Goal: Information Seeking & Learning: Learn about a topic

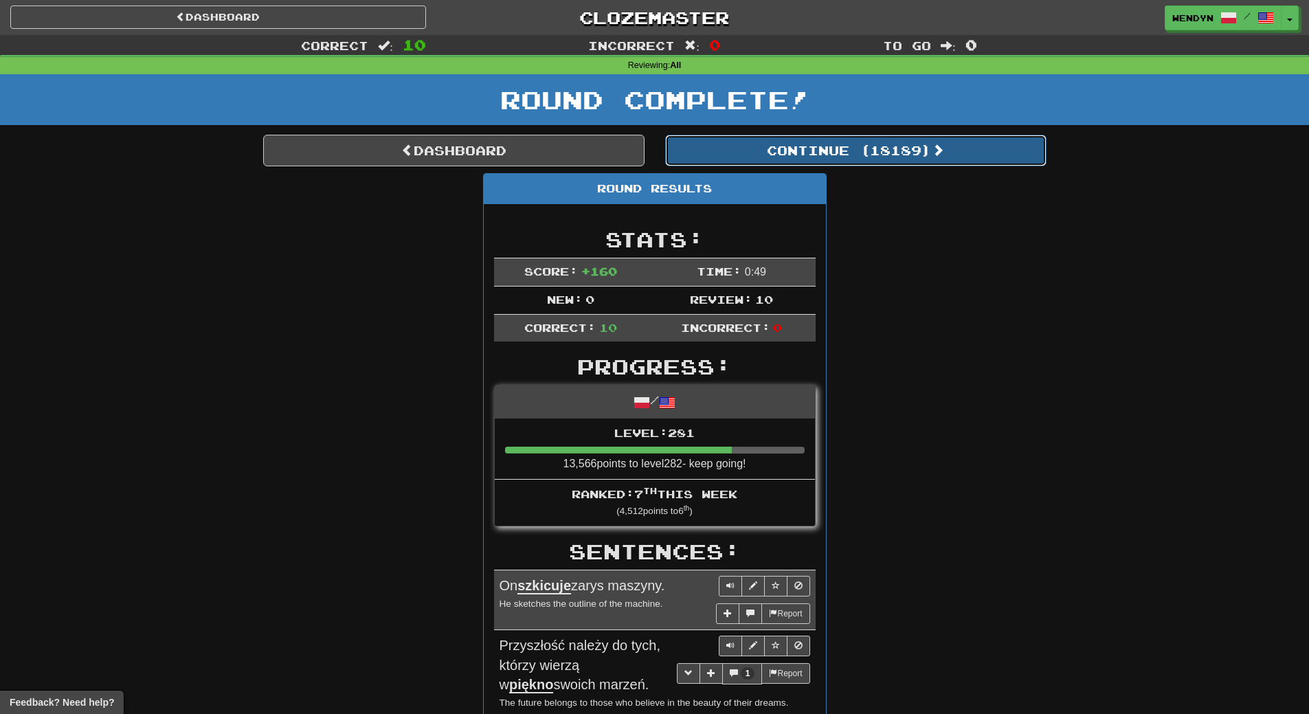
click at [866, 142] on button "Continue ( 18189 )" at bounding box center [855, 151] width 381 height 32
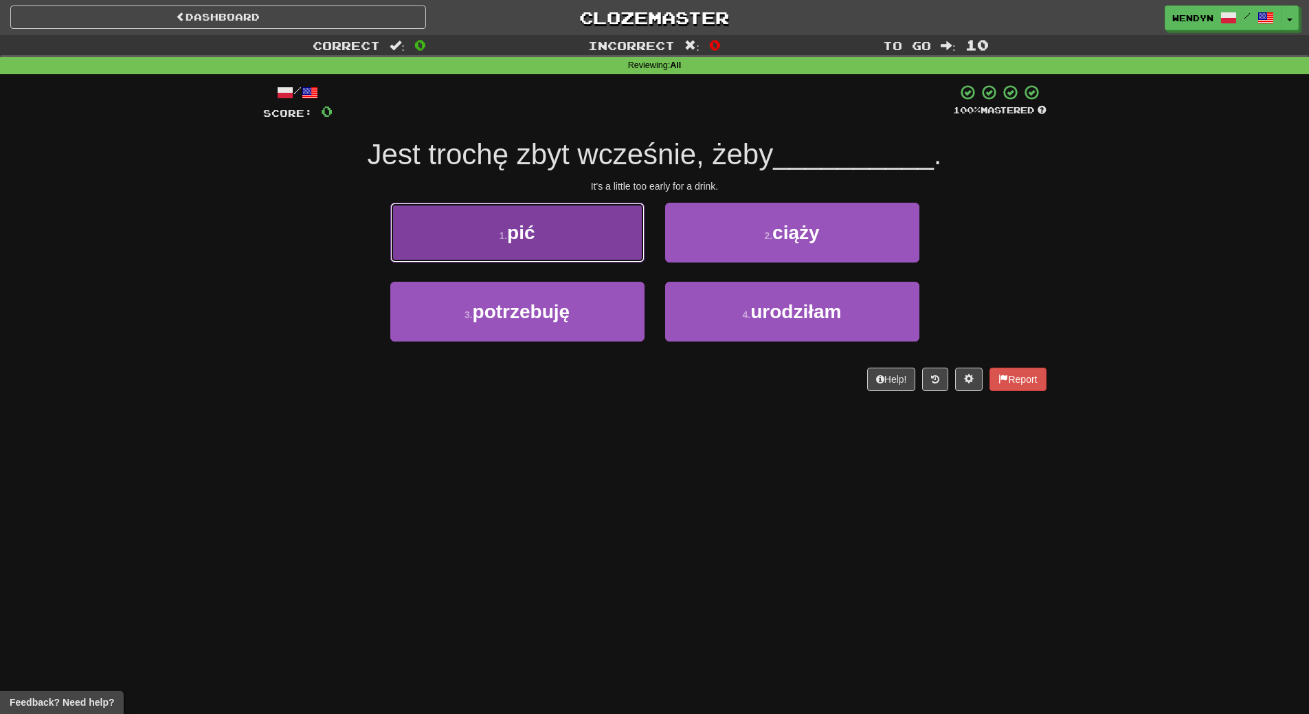
click at [529, 260] on button "1 . pić" at bounding box center [517, 233] width 254 height 60
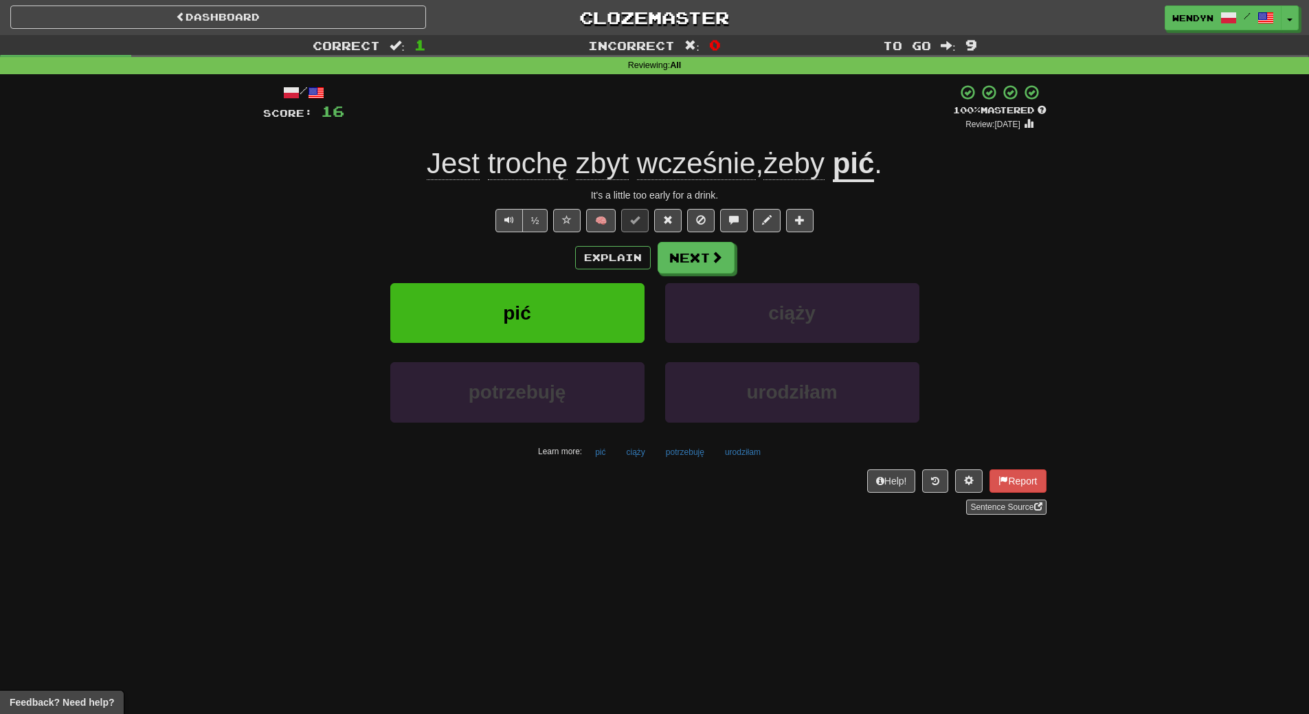
click at [848, 575] on div "Dashboard Clozemaster WendyN / Toggle Dropdown Dashboard Leaderboard Activity F…" at bounding box center [654, 357] width 1309 height 714
click at [600, 309] on button "pić" at bounding box center [517, 313] width 254 height 60
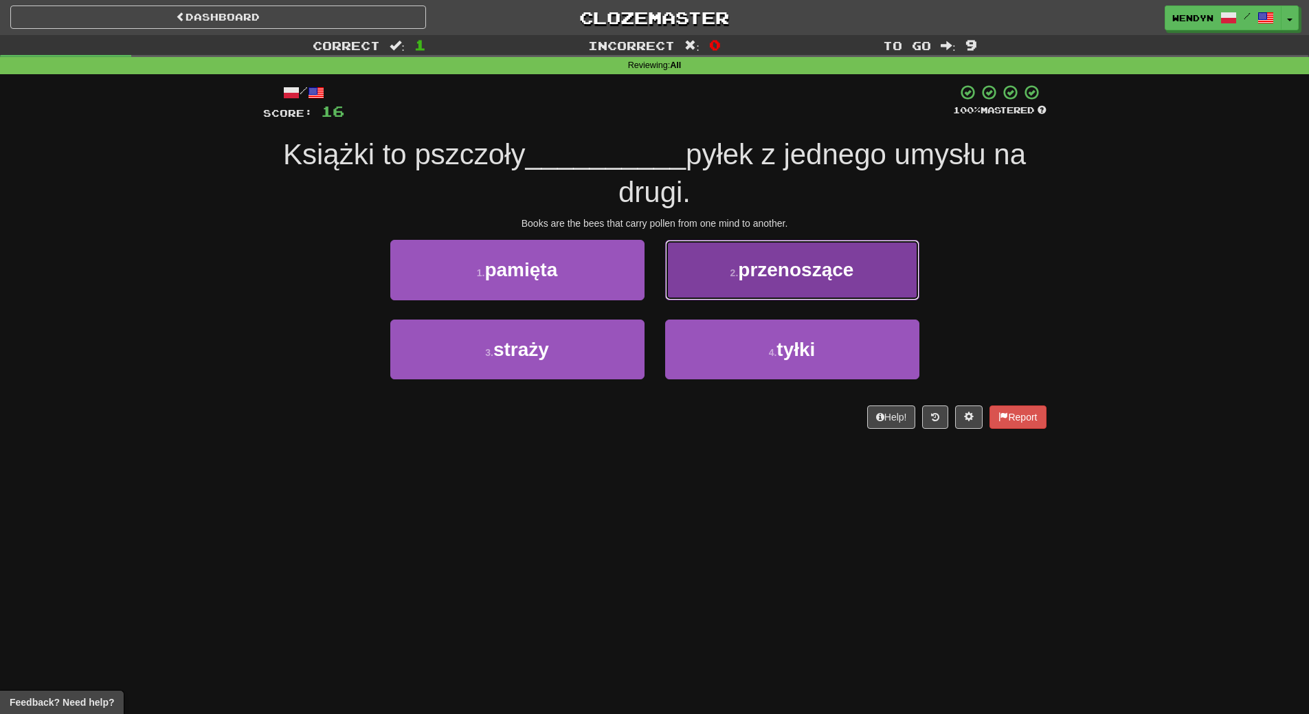
click at [825, 295] on button "2 . przenoszące" at bounding box center [792, 270] width 254 height 60
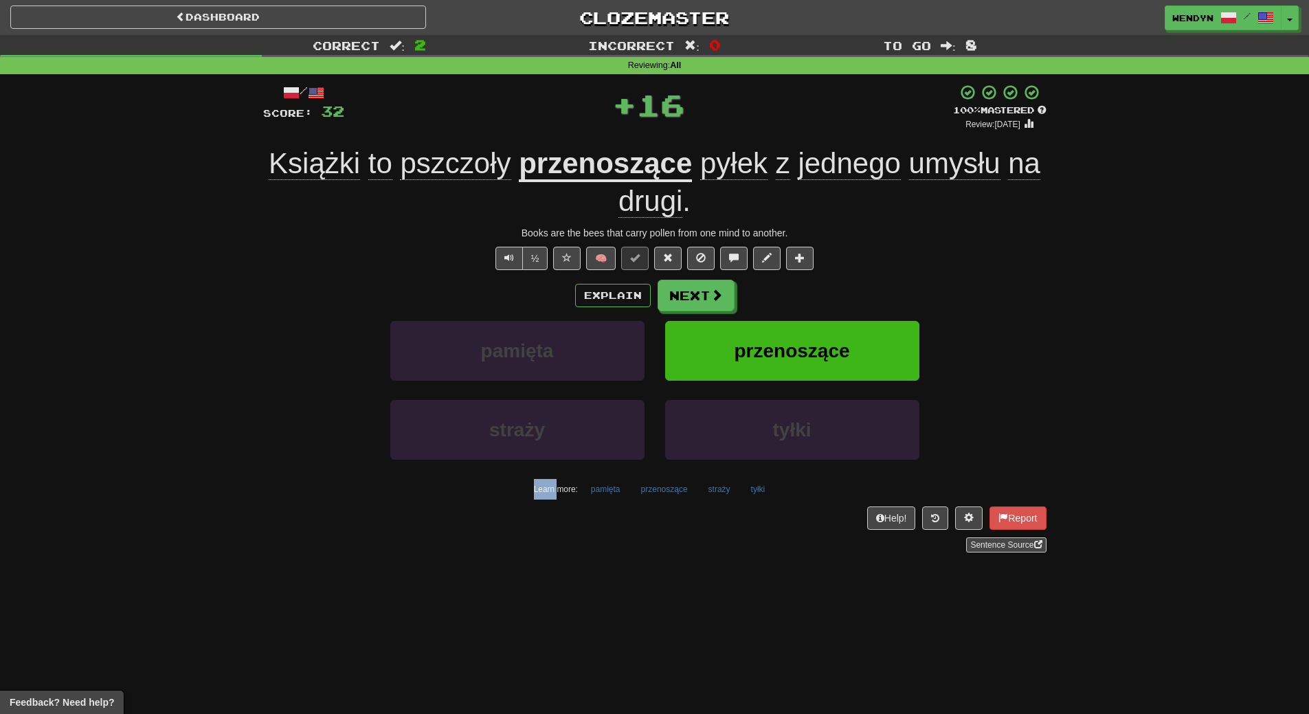
click at [825, 295] on div "Explain Next" at bounding box center [654, 296] width 783 height 32
click at [802, 365] on button "przenoszące" at bounding box center [792, 351] width 254 height 60
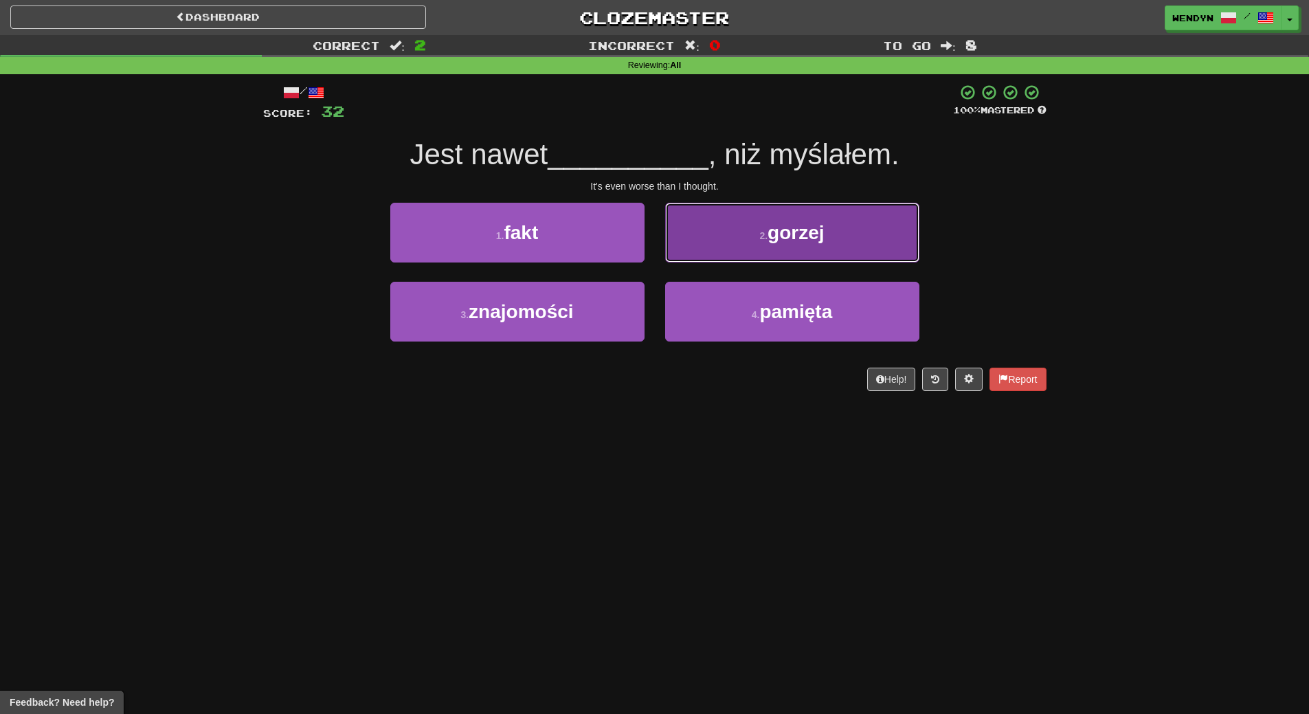
click at [822, 234] on span "gorzej" at bounding box center [795, 232] width 56 height 21
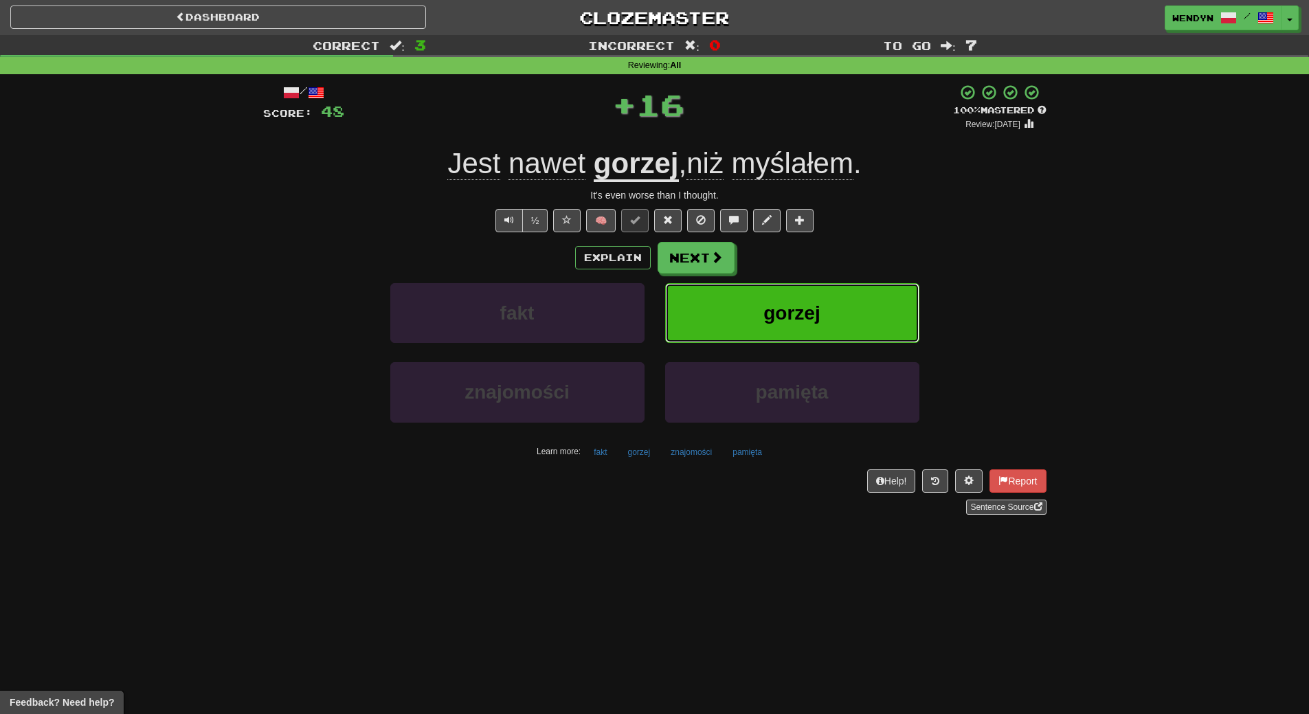
click at [822, 296] on button "gorzej" at bounding box center [792, 313] width 254 height 60
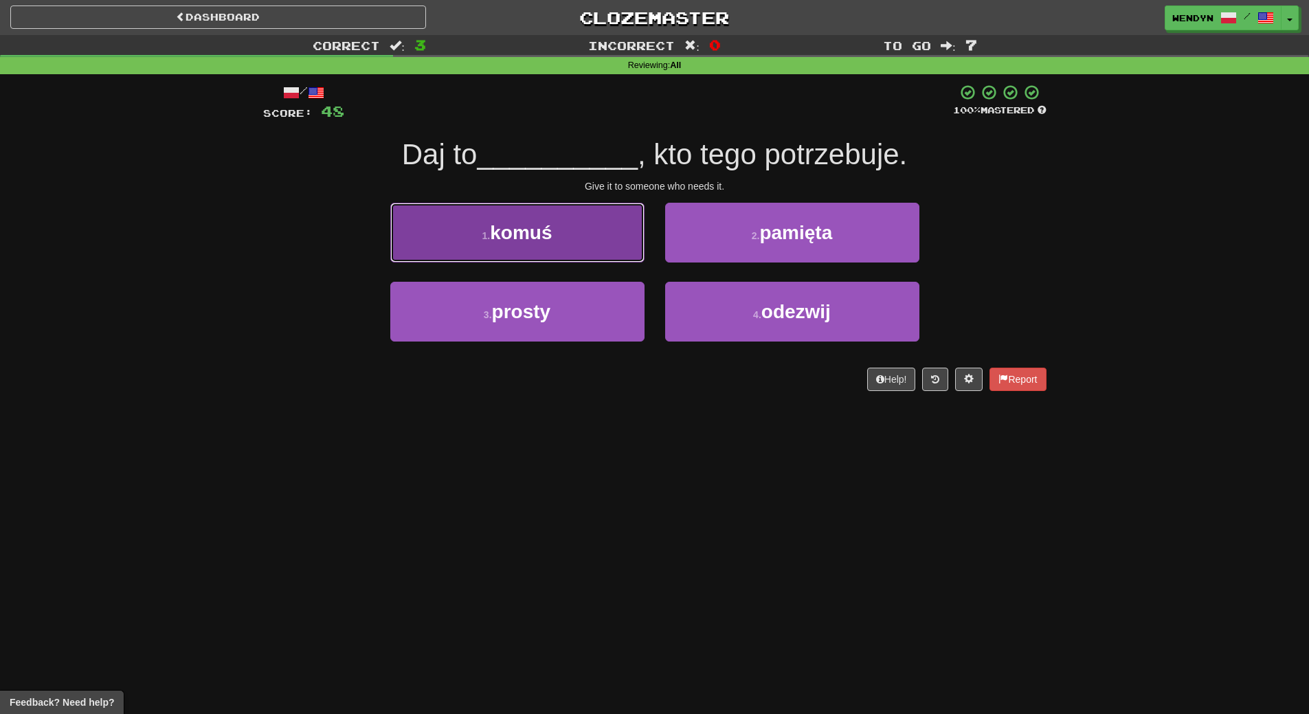
click at [572, 244] on button "1 . komuś" at bounding box center [517, 233] width 254 height 60
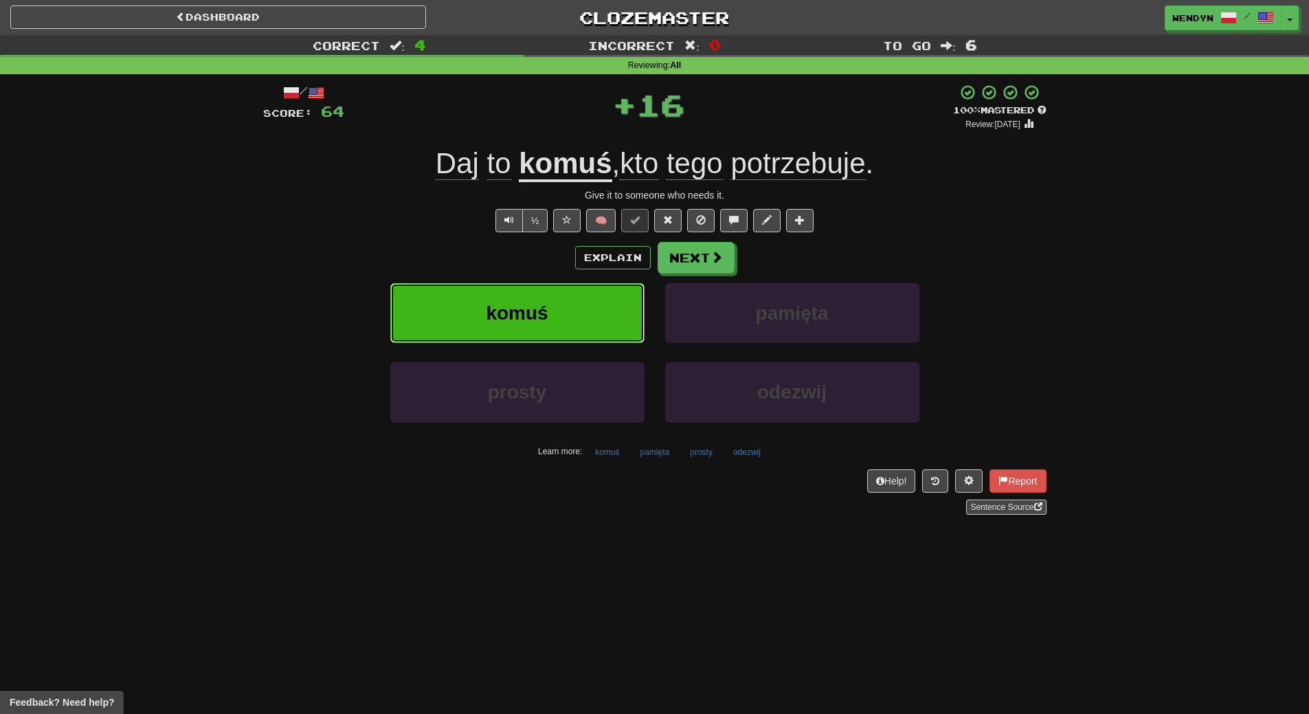
click at [547, 315] on span "komuś" at bounding box center [517, 312] width 62 height 21
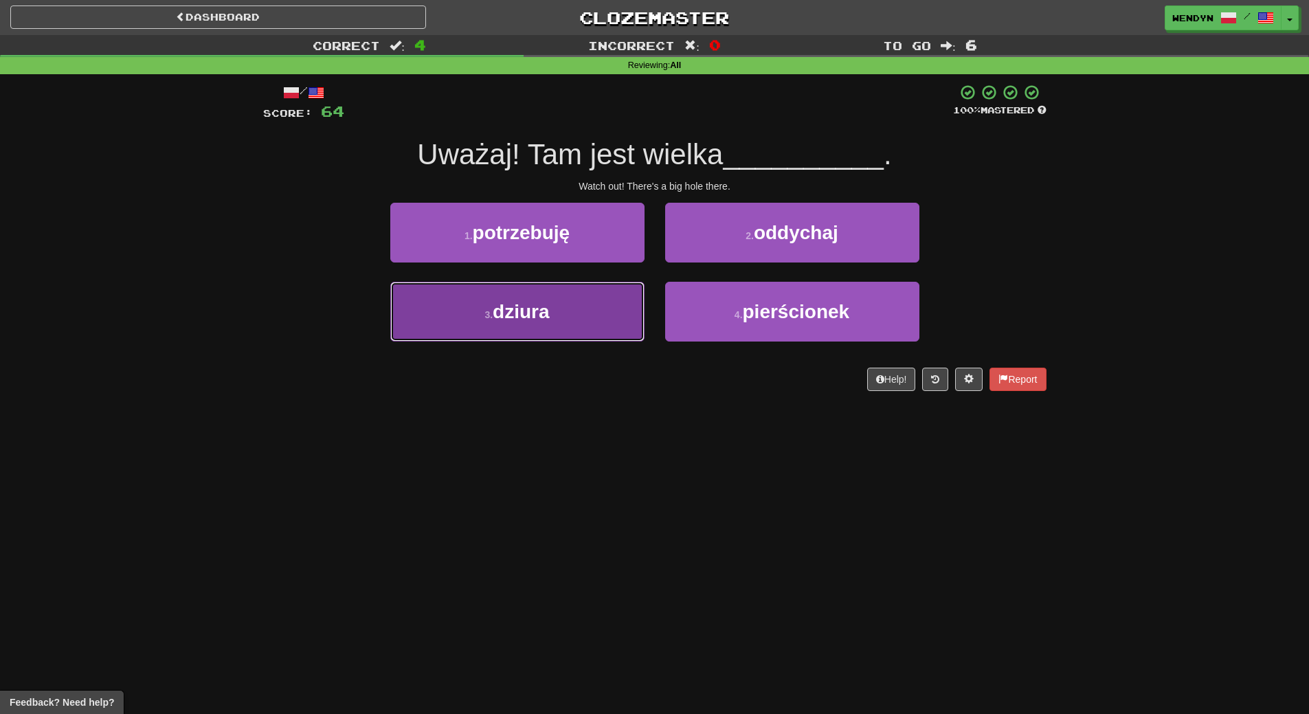
click at [563, 303] on button "3 . dziura" at bounding box center [517, 312] width 254 height 60
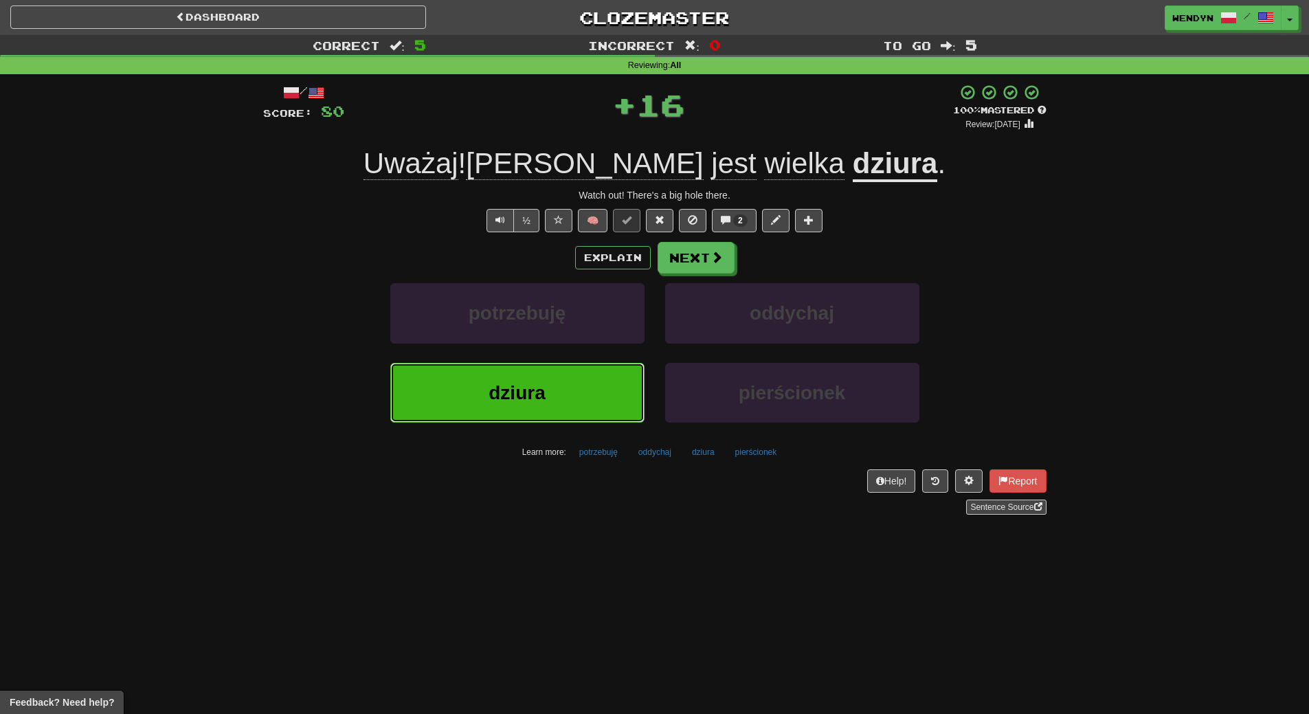
click at [542, 387] on span "dziura" at bounding box center [516, 392] width 56 height 21
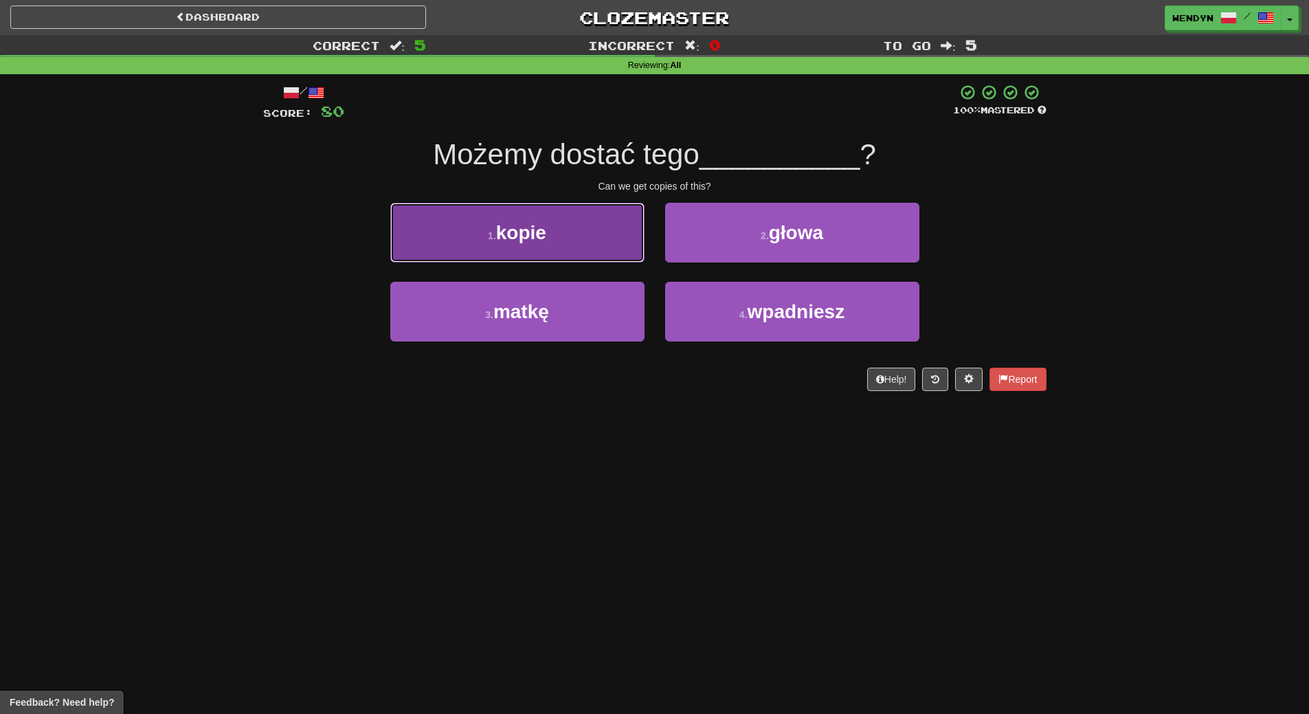
click at [561, 244] on button "1 . kopie" at bounding box center [517, 233] width 254 height 60
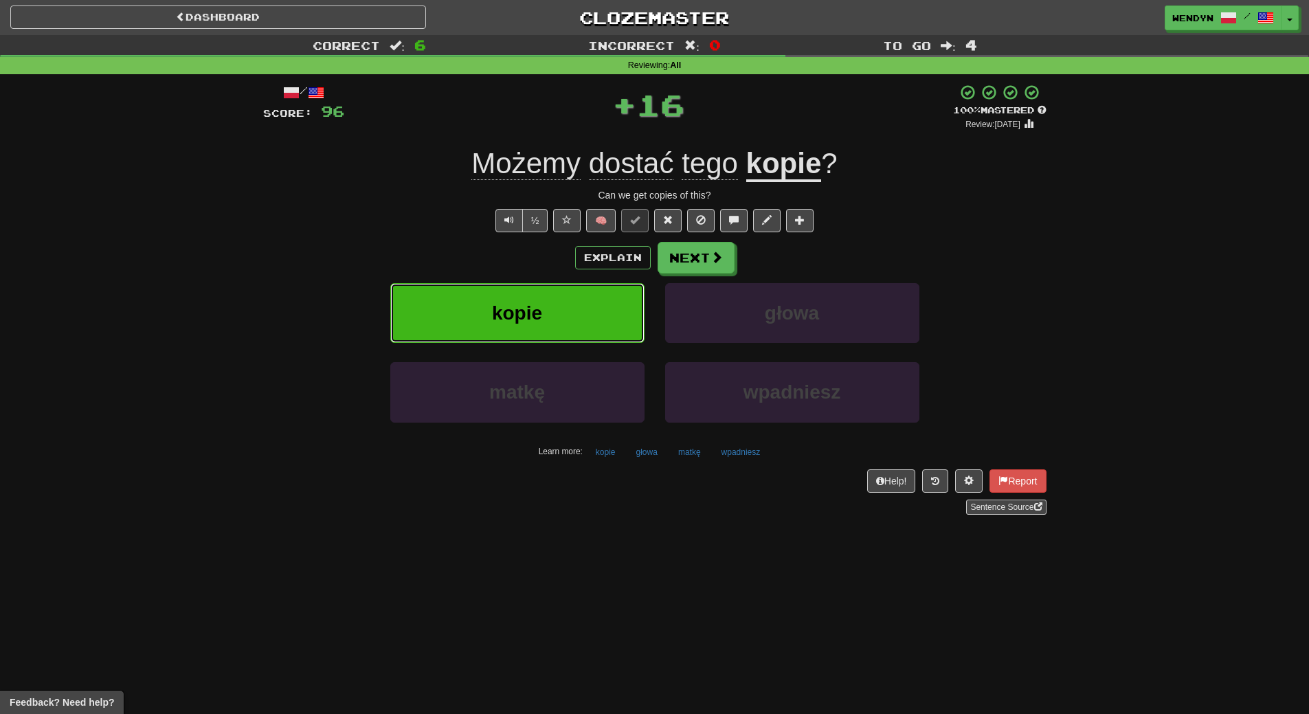
click at [559, 305] on button "kopie" at bounding box center [517, 313] width 254 height 60
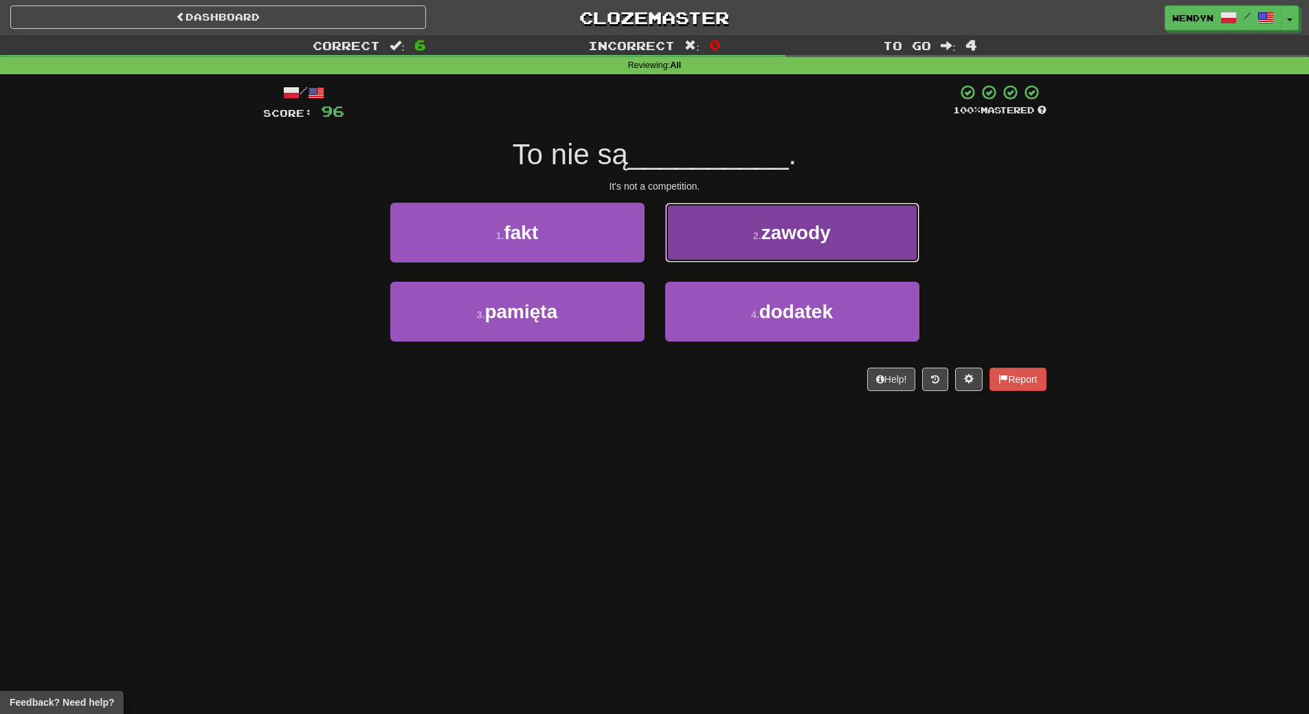
click at [824, 215] on button "2 . zawody" at bounding box center [792, 233] width 254 height 60
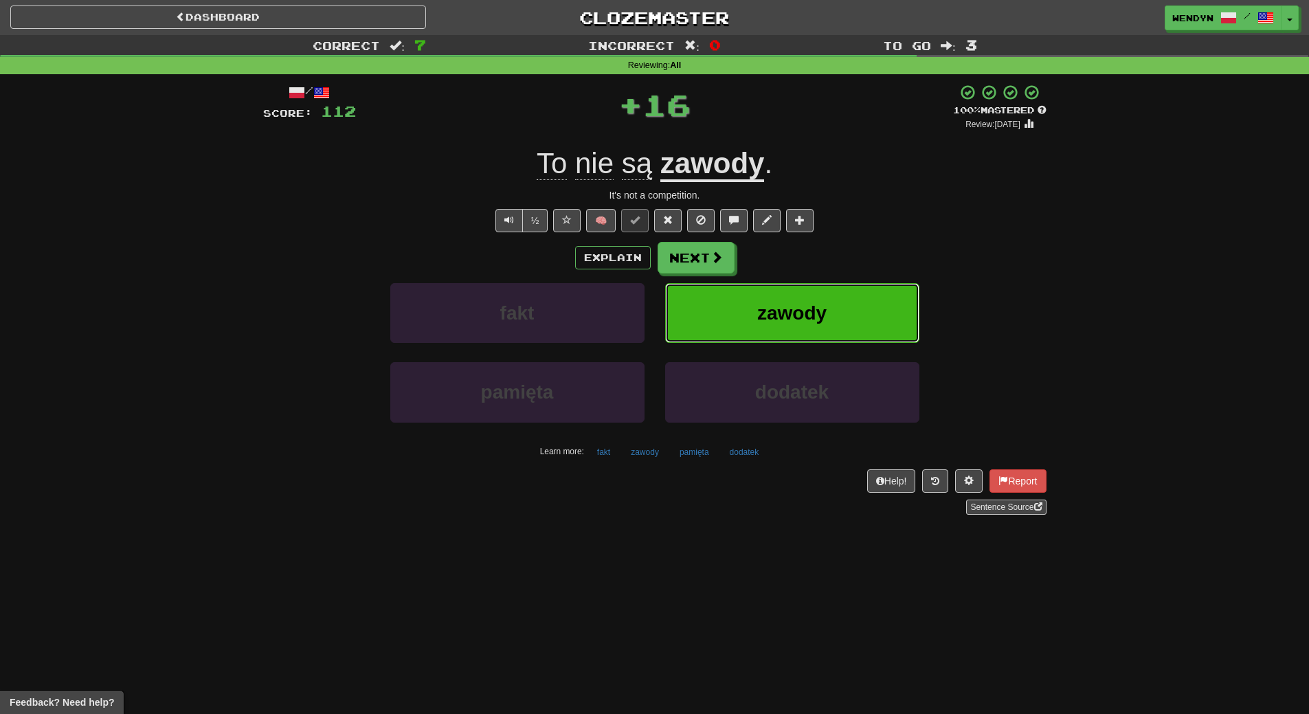
click at [825, 297] on button "zawody" at bounding box center [792, 313] width 254 height 60
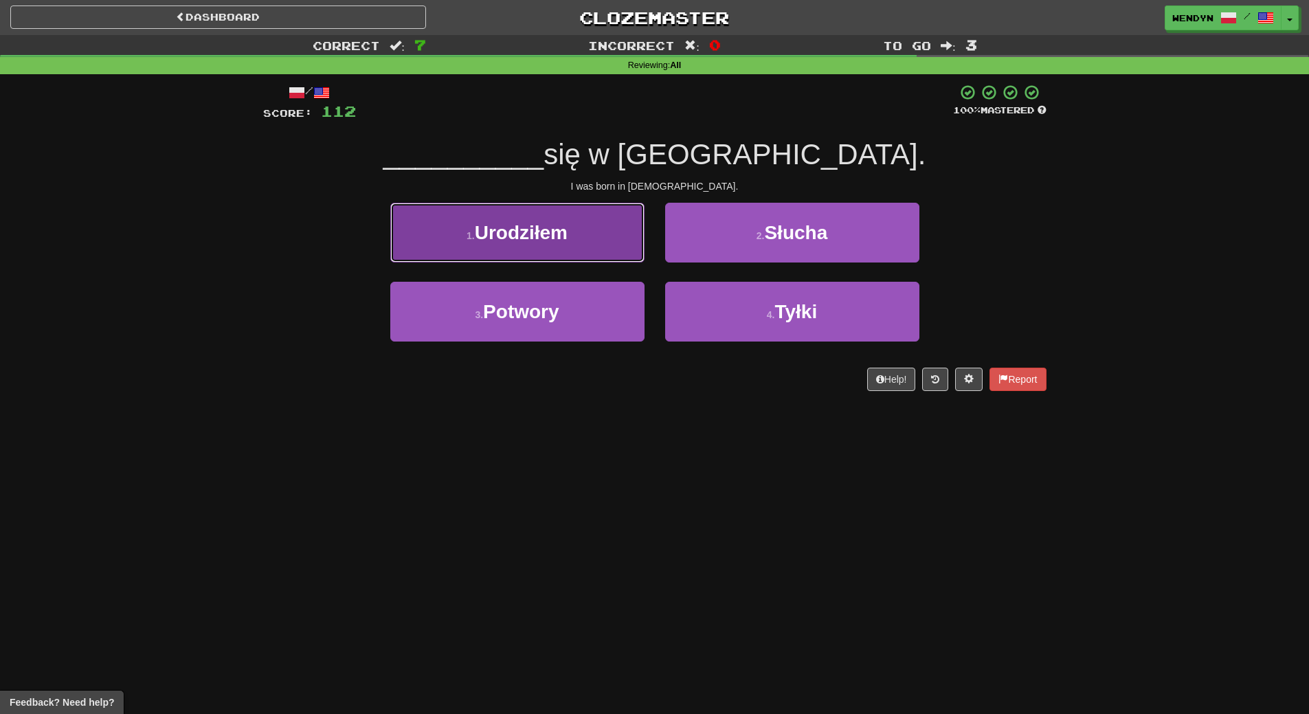
click at [539, 244] on button "1 . Urodziłem" at bounding box center [517, 233] width 254 height 60
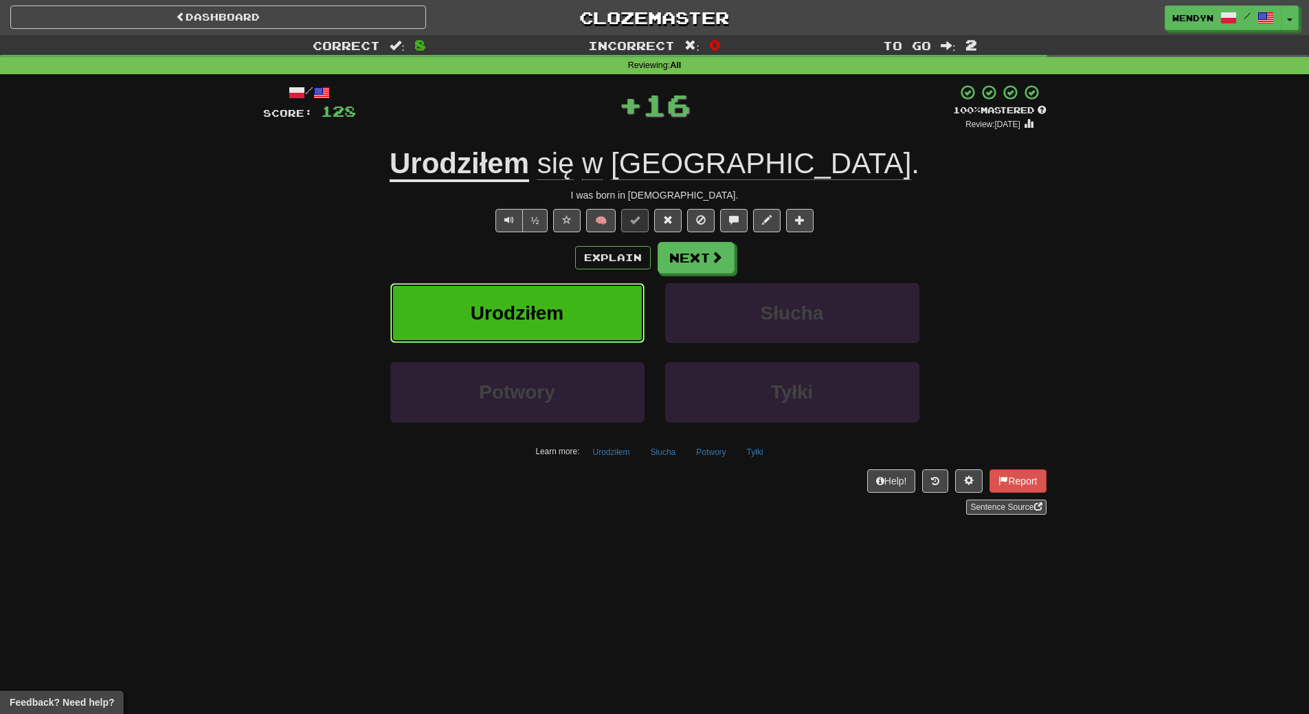
click at [536, 295] on button "Urodziłem" at bounding box center [517, 313] width 254 height 60
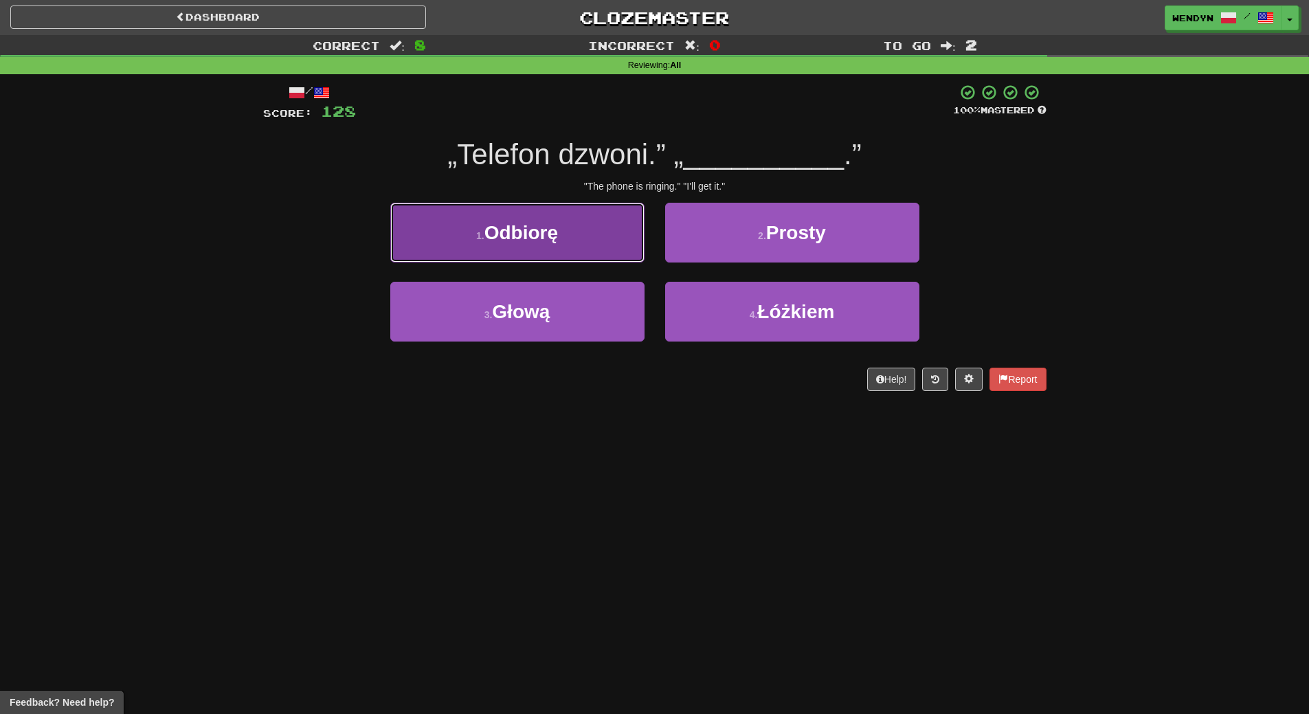
click at [523, 245] on button "1 . Odbiorę" at bounding box center [517, 233] width 254 height 60
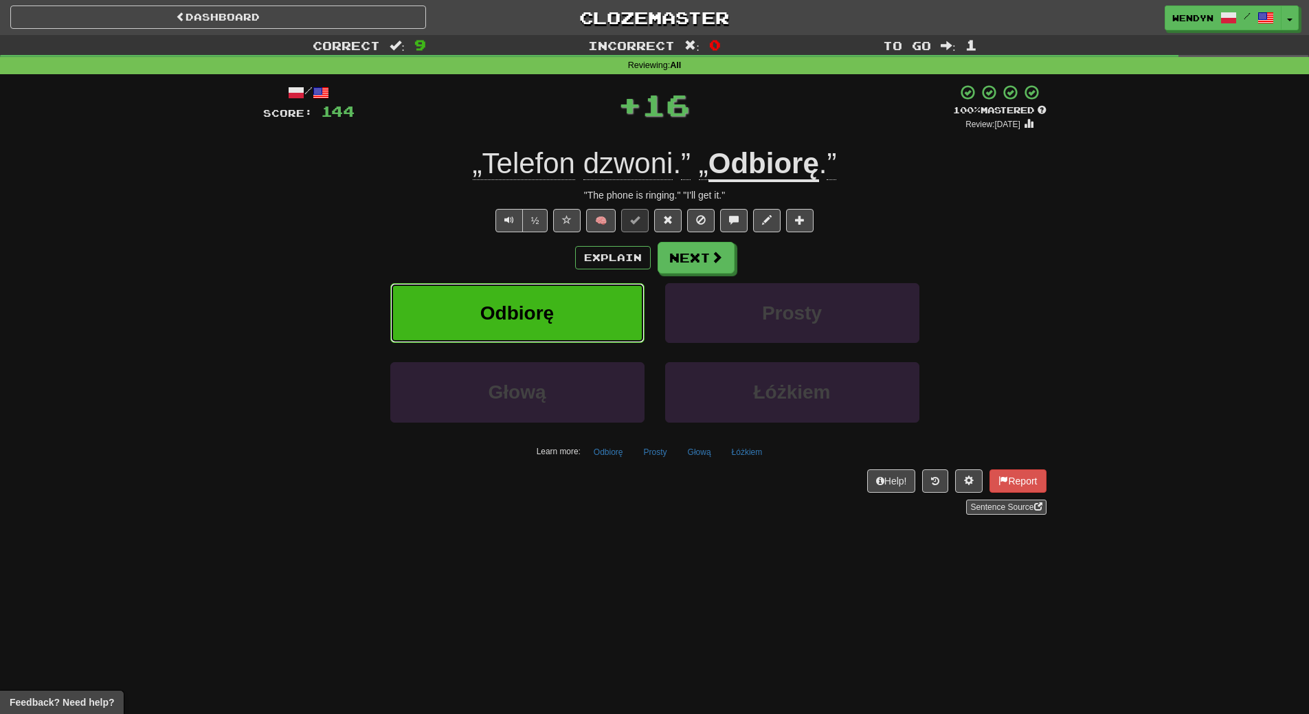
click at [524, 296] on button "Odbiorę" at bounding box center [517, 313] width 254 height 60
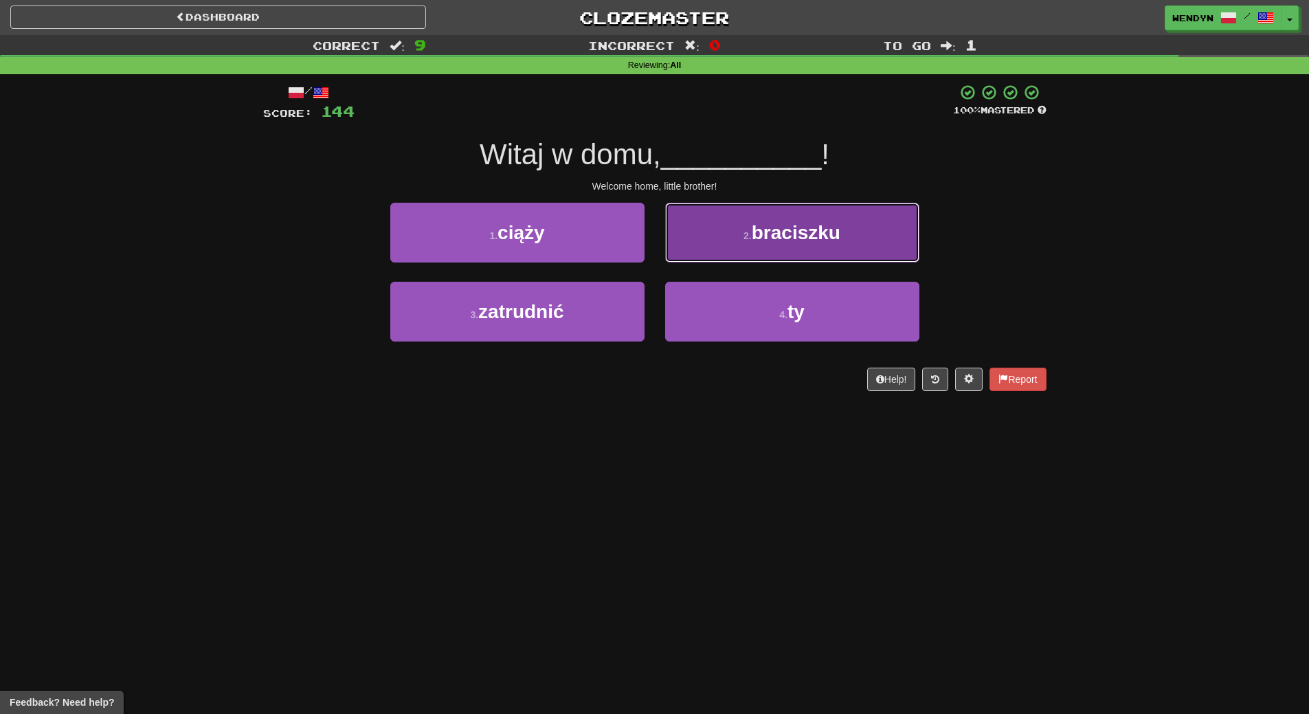
click at [840, 225] on span "braciszku" at bounding box center [795, 232] width 89 height 21
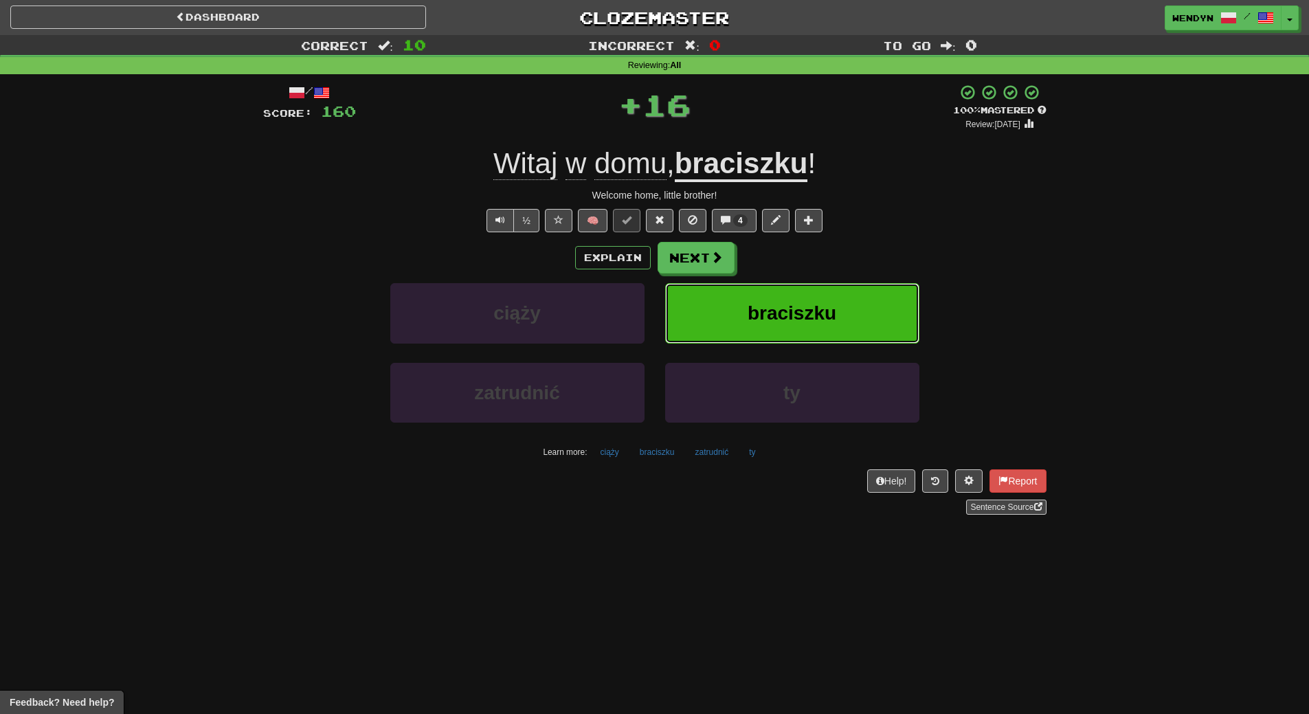
click at [833, 303] on span "braciszku" at bounding box center [791, 312] width 89 height 21
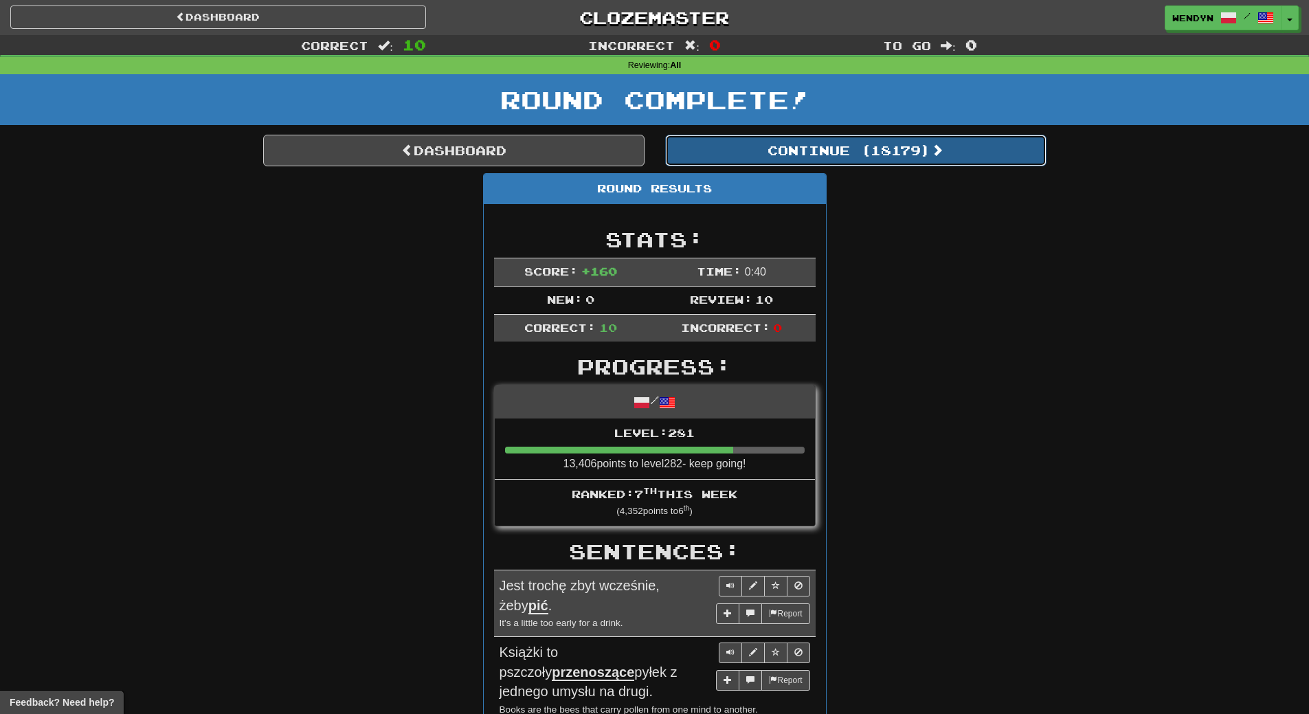
click at [895, 159] on button "Continue ( 18179 )" at bounding box center [855, 151] width 381 height 32
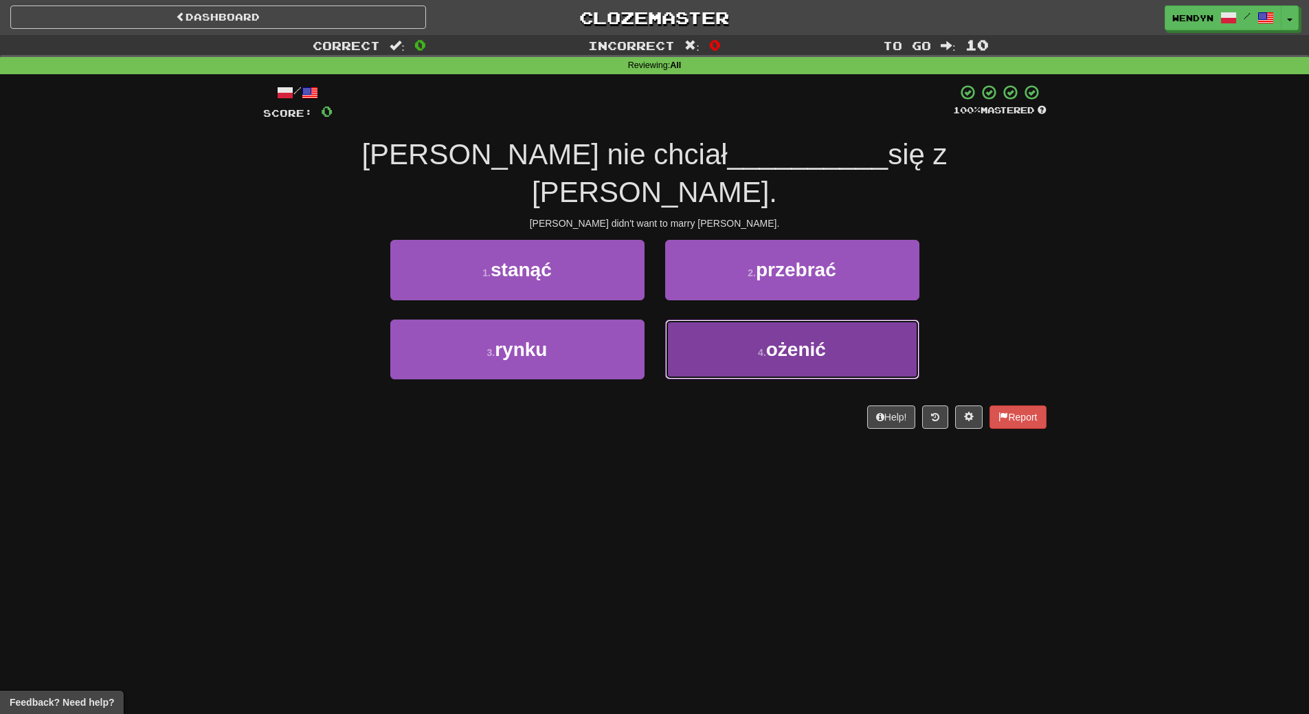
click at [800, 339] on span "ożenić" at bounding box center [796, 349] width 60 height 21
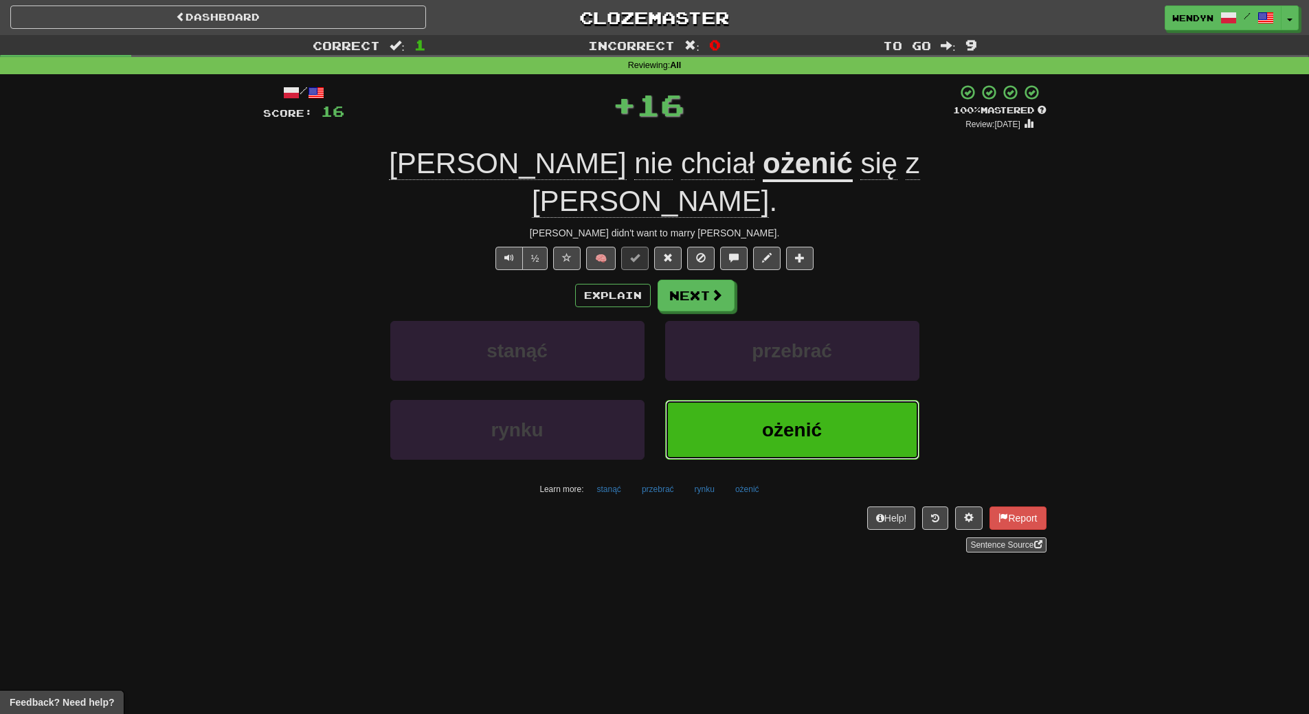
click at [780, 414] on button "ożenić" at bounding box center [792, 430] width 254 height 60
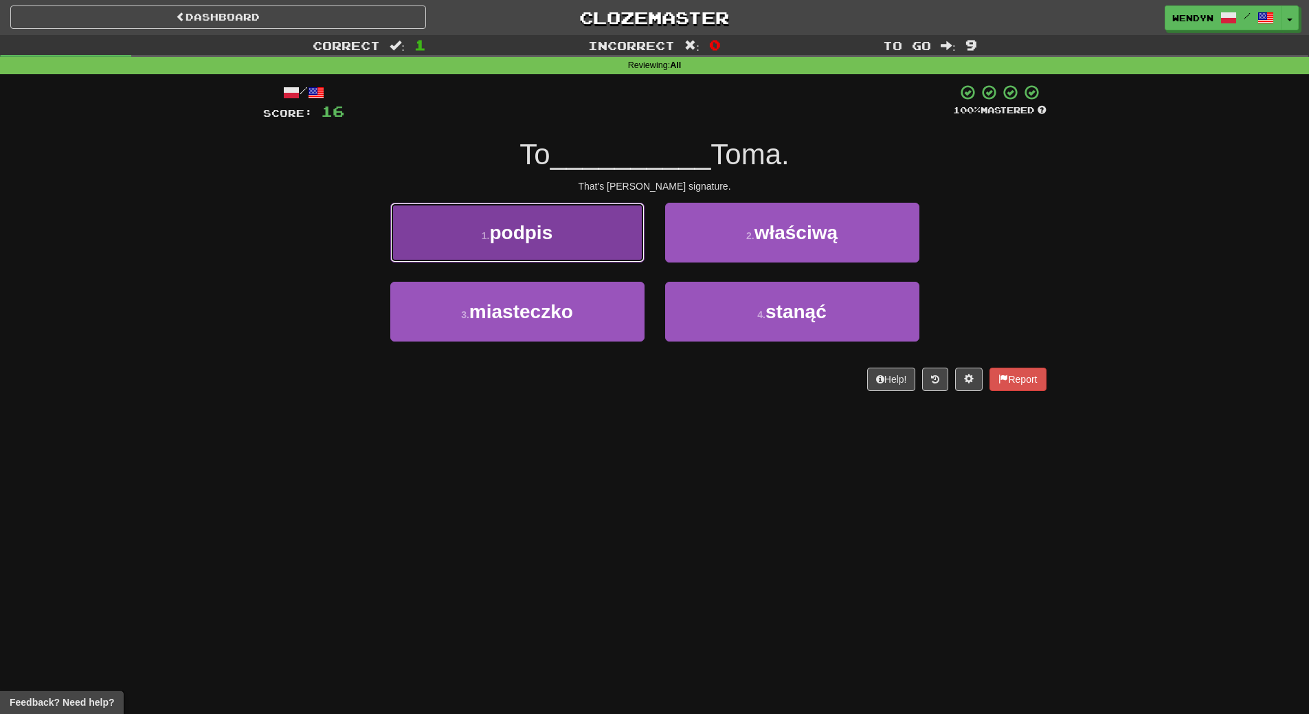
click at [571, 245] on button "1 . podpis" at bounding box center [517, 233] width 254 height 60
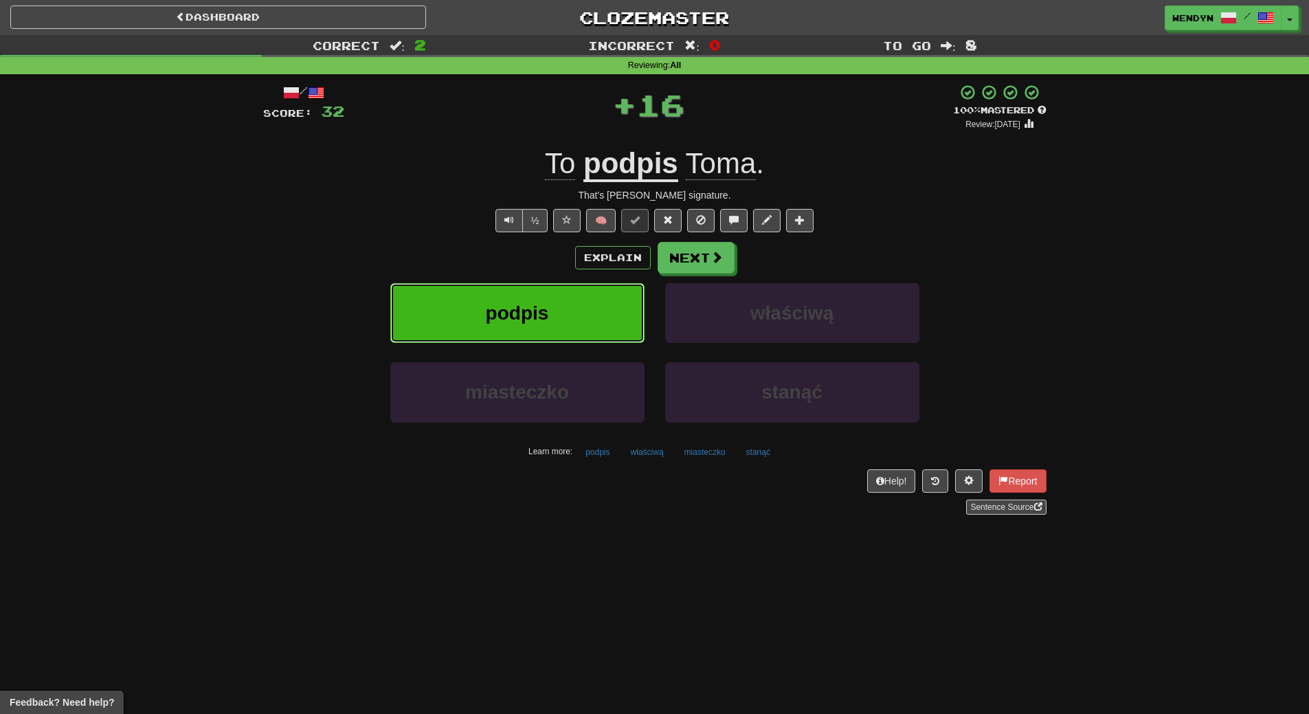
click at [562, 323] on button "podpis" at bounding box center [517, 313] width 254 height 60
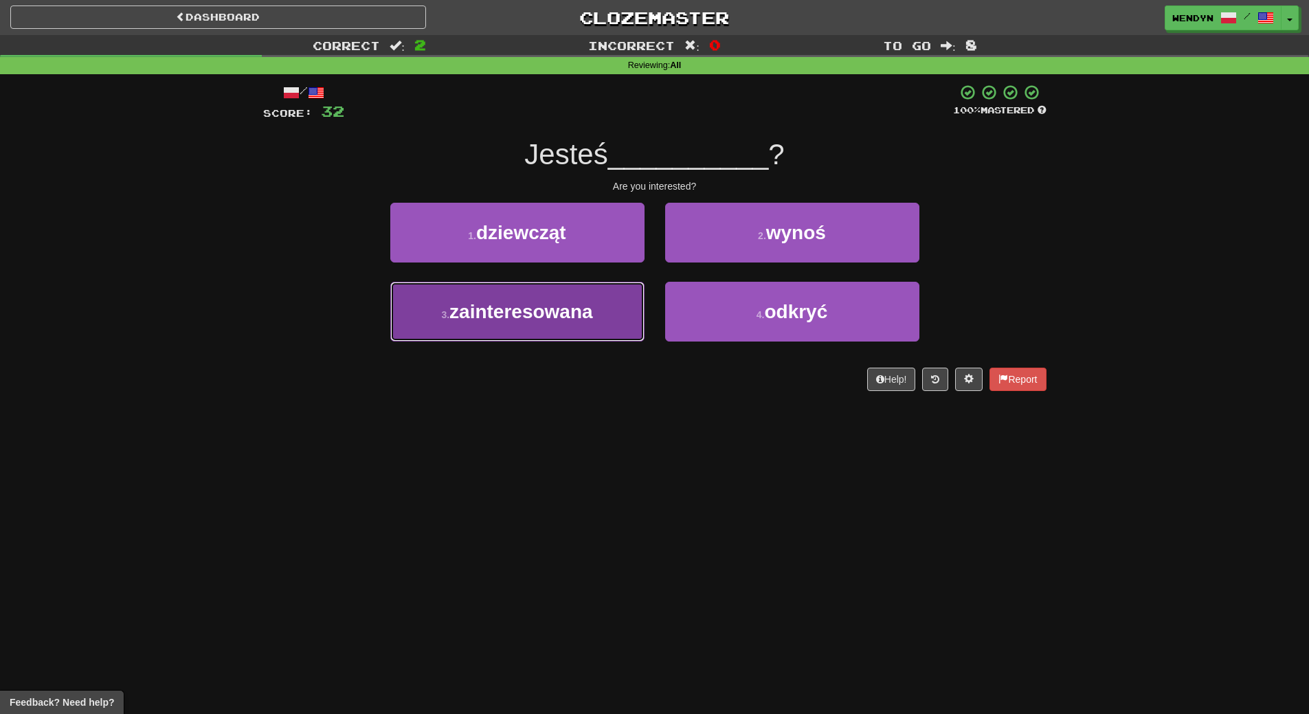
click at [612, 341] on button "3 . zainteresowana" at bounding box center [517, 312] width 254 height 60
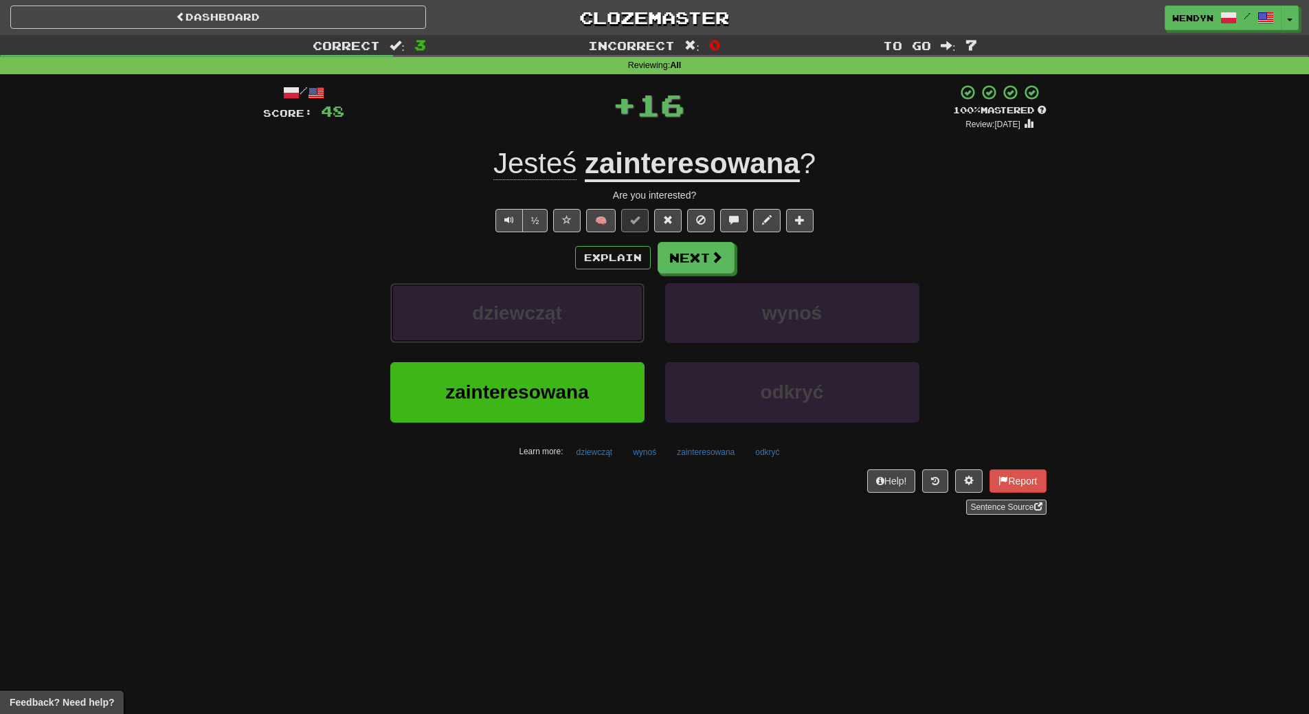
click at [612, 341] on button "dziewcząt" at bounding box center [517, 313] width 254 height 60
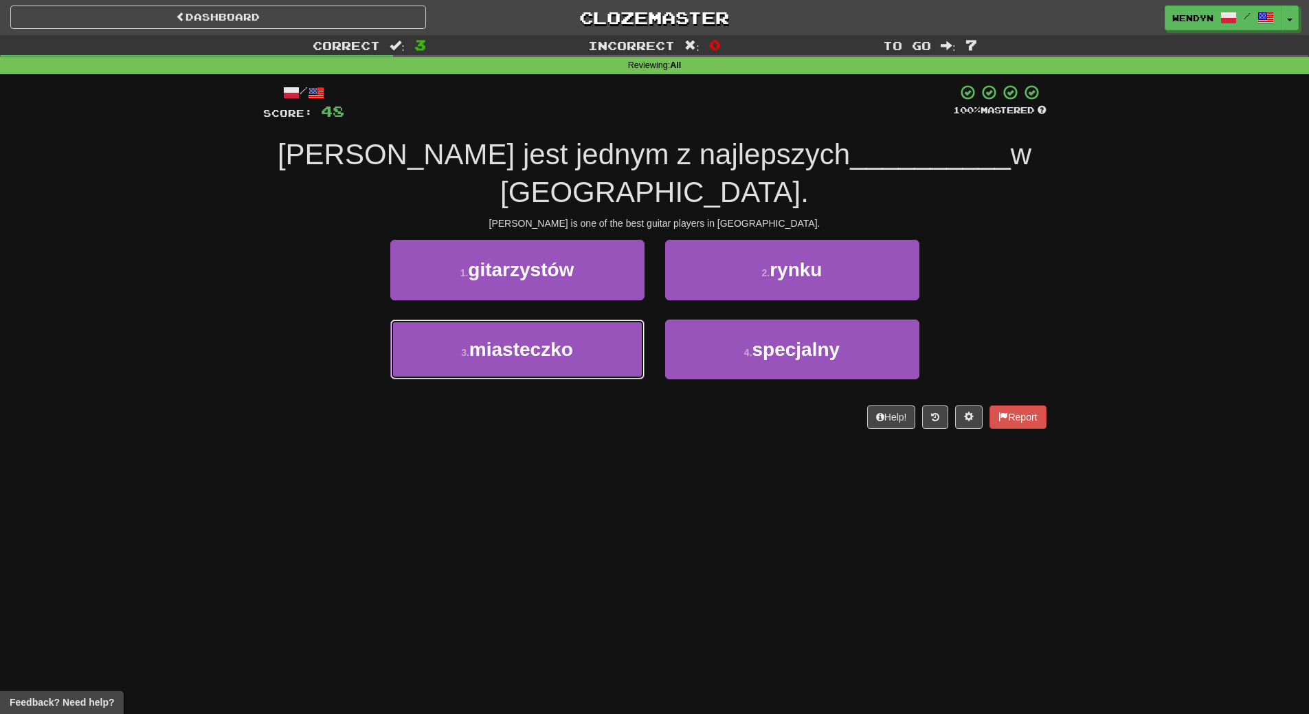
click at [612, 343] on div "3 . miasteczko" at bounding box center [517, 358] width 275 height 79
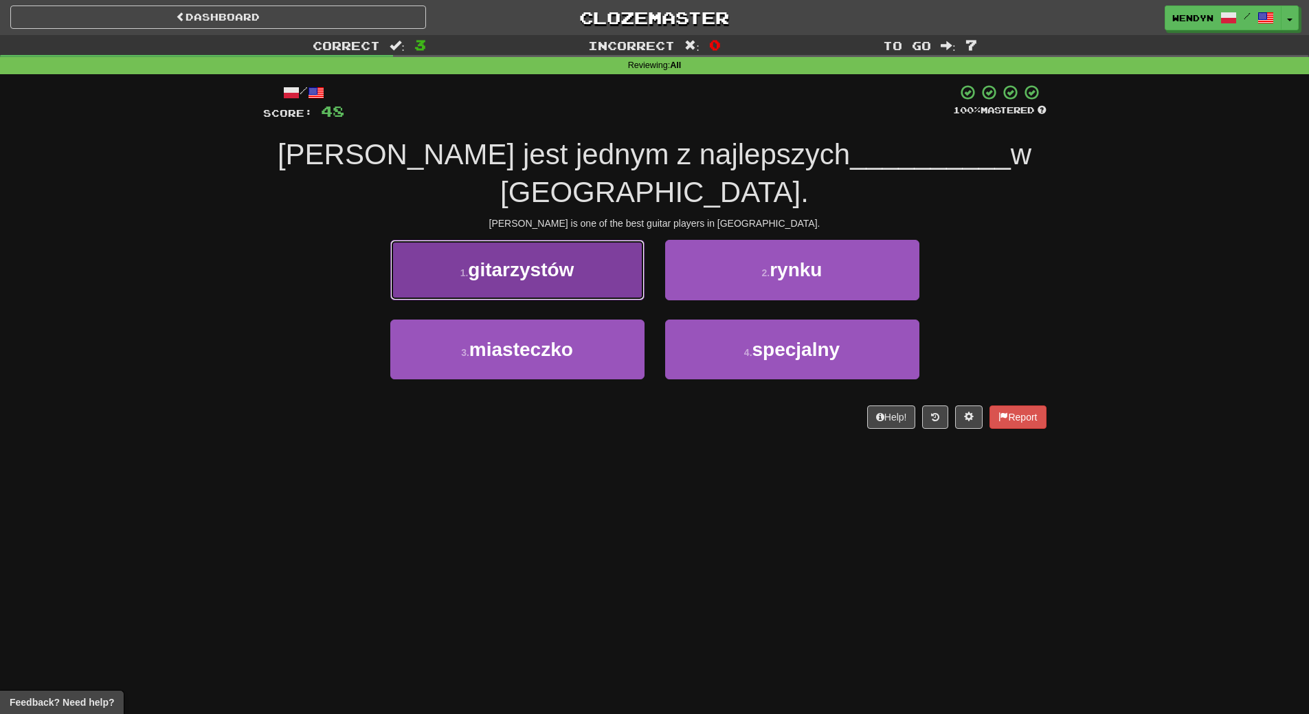
click at [582, 240] on button "1 . gitarzystów" at bounding box center [517, 270] width 254 height 60
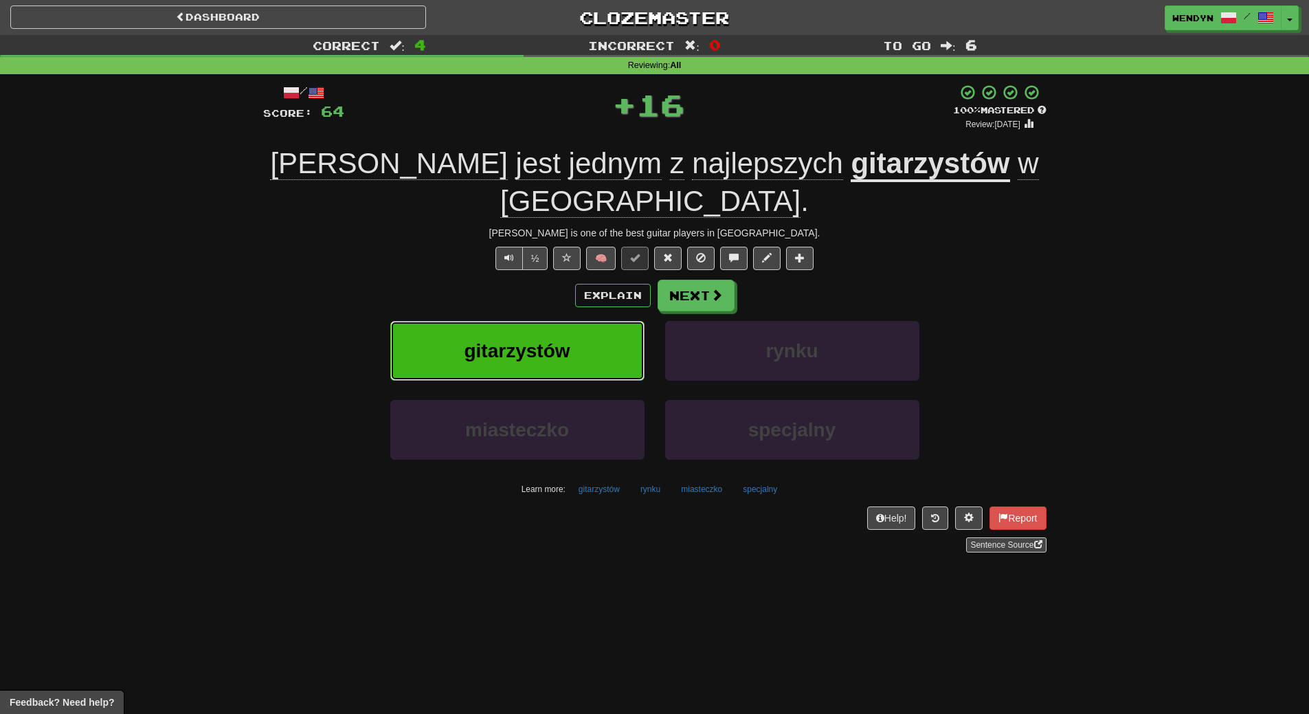
click at [564, 321] on button "gitarzystów" at bounding box center [517, 351] width 254 height 60
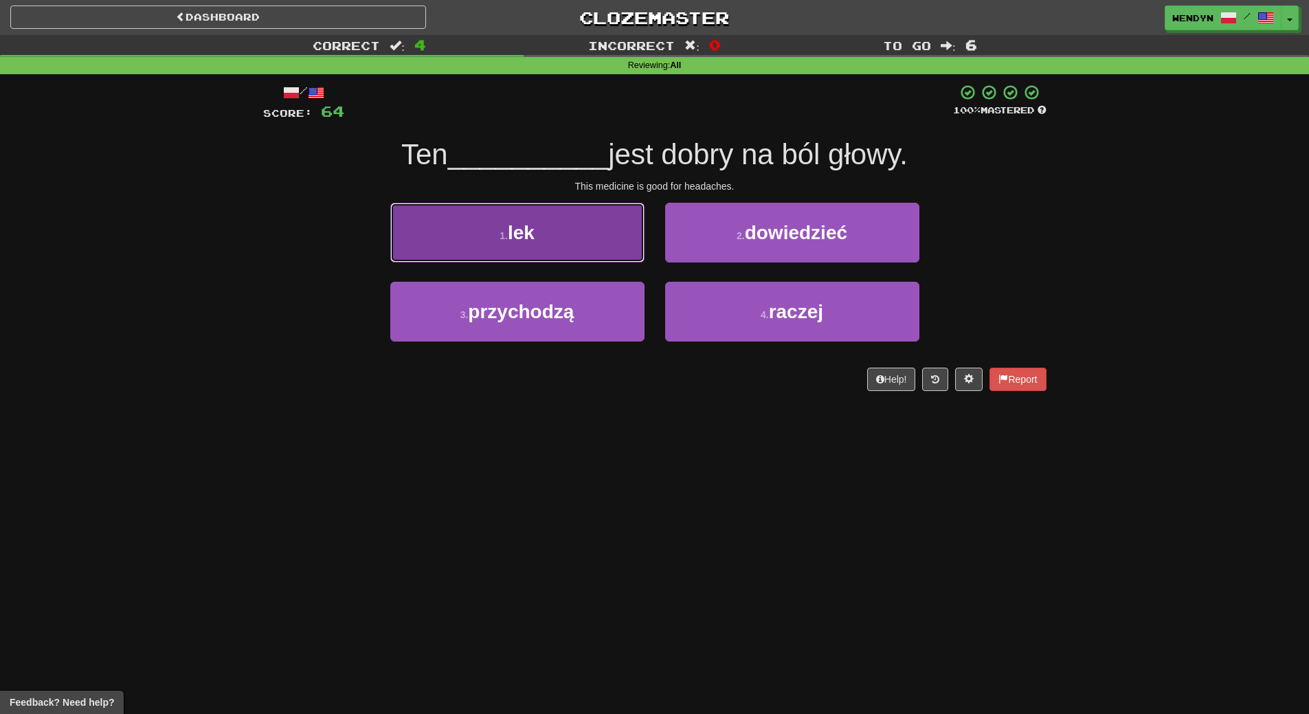
click at [611, 247] on button "1 . lek" at bounding box center [517, 233] width 254 height 60
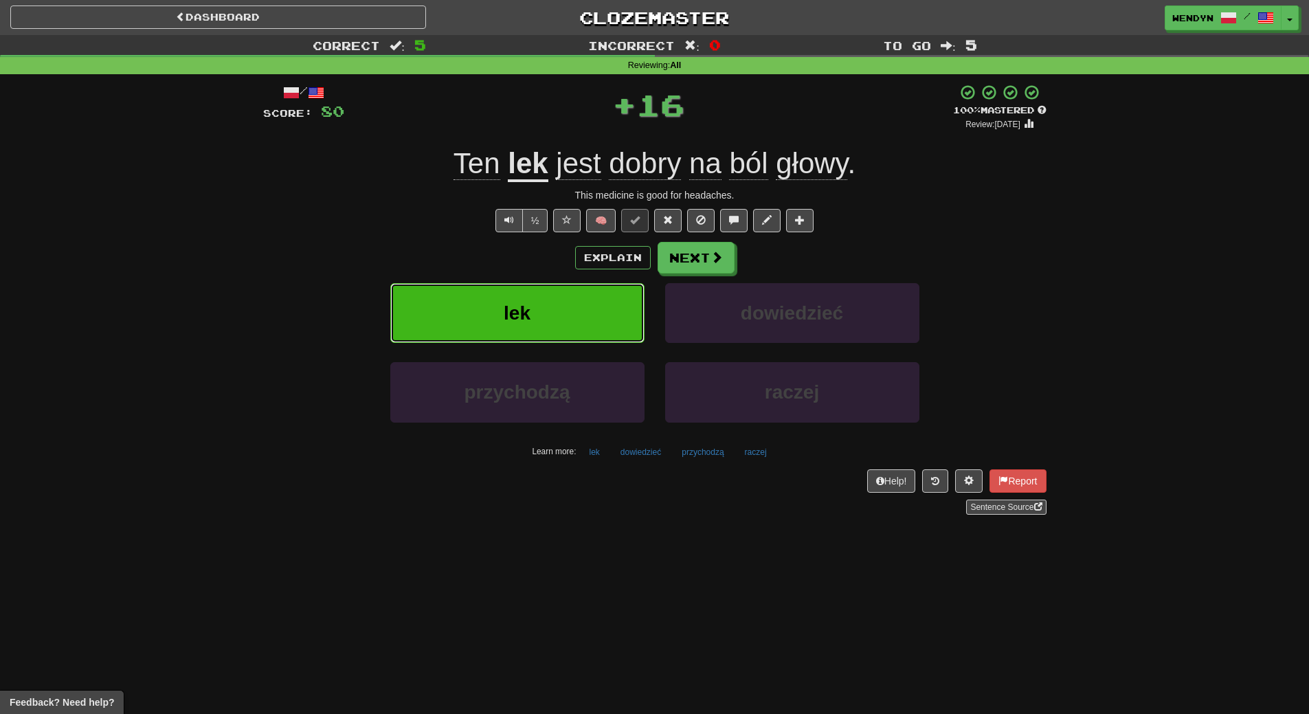
click at [578, 308] on button "lek" at bounding box center [517, 313] width 254 height 60
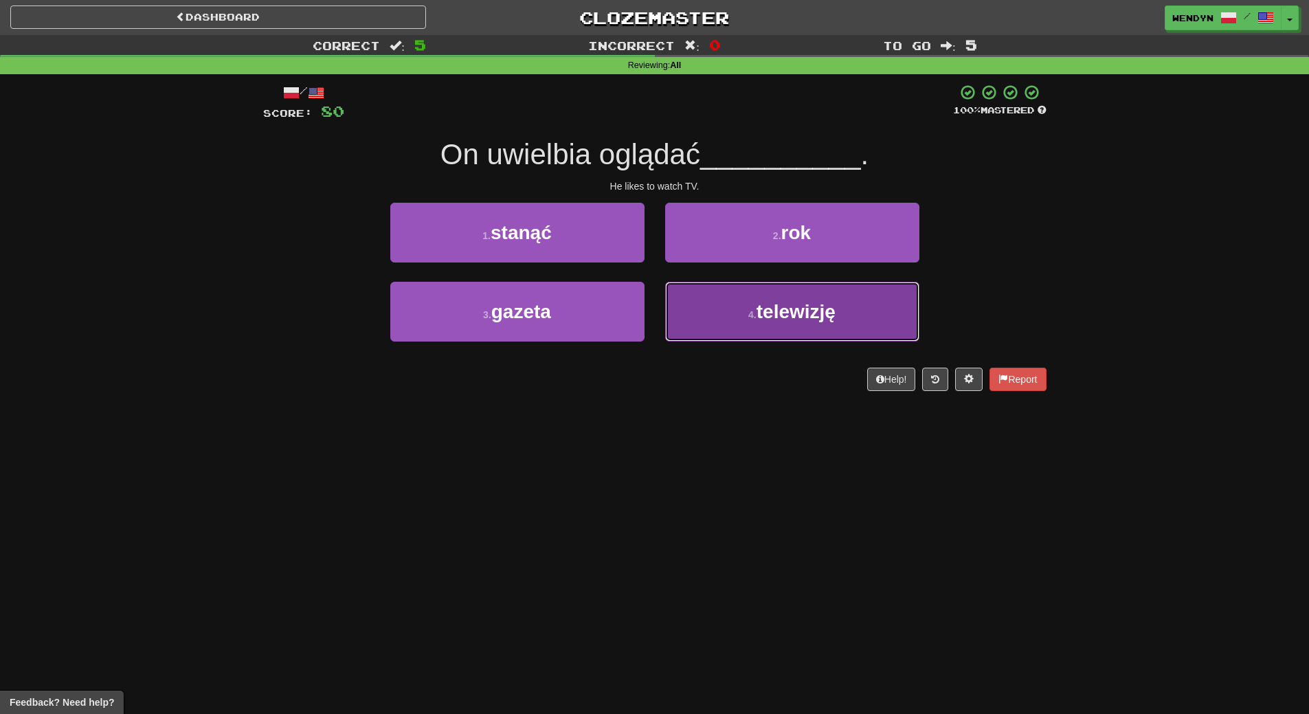
click at [806, 317] on span "telewizję" at bounding box center [795, 311] width 79 height 21
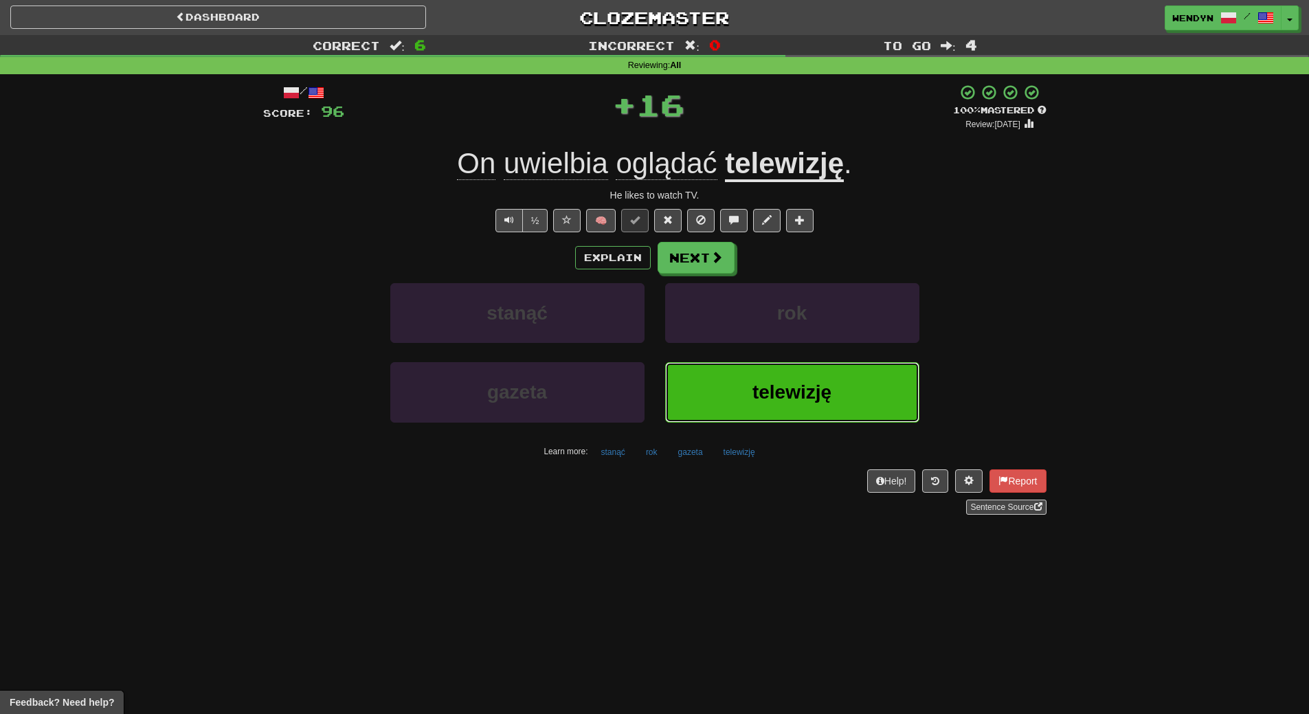
click at [804, 392] on span "telewizję" at bounding box center [791, 391] width 79 height 21
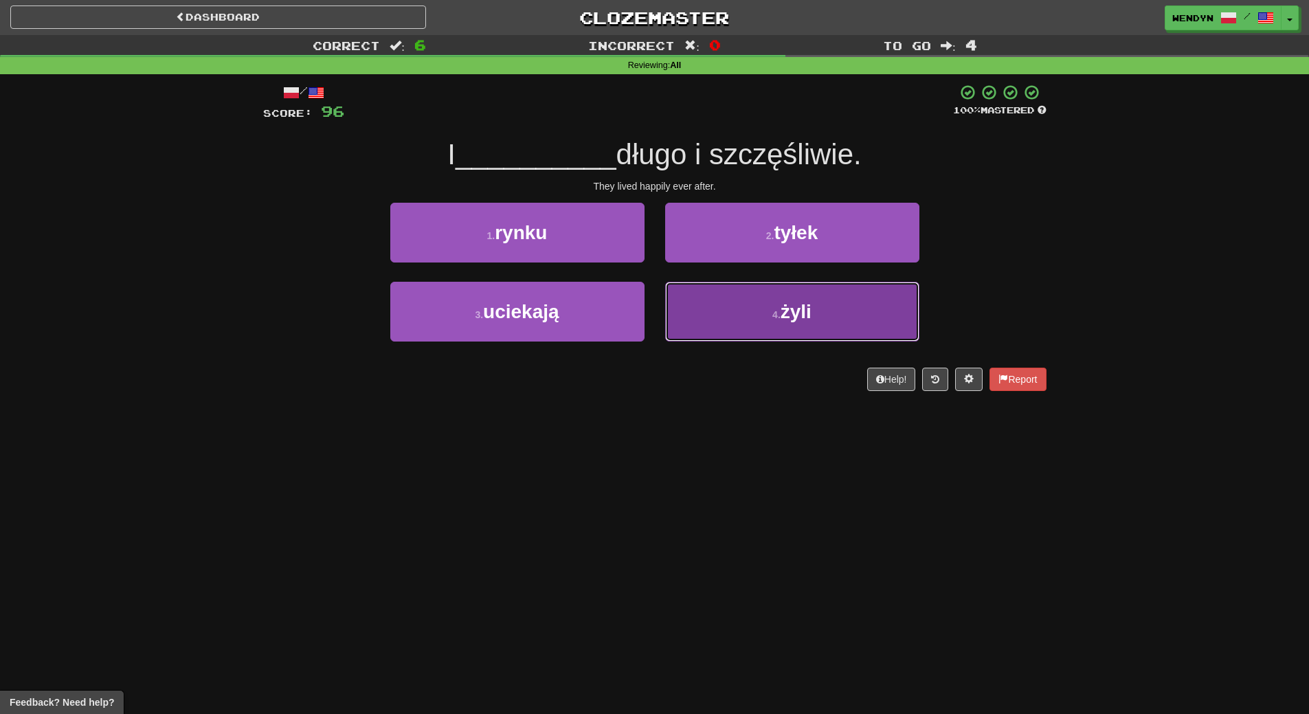
click at [821, 335] on button "4 . żyli" at bounding box center [792, 312] width 254 height 60
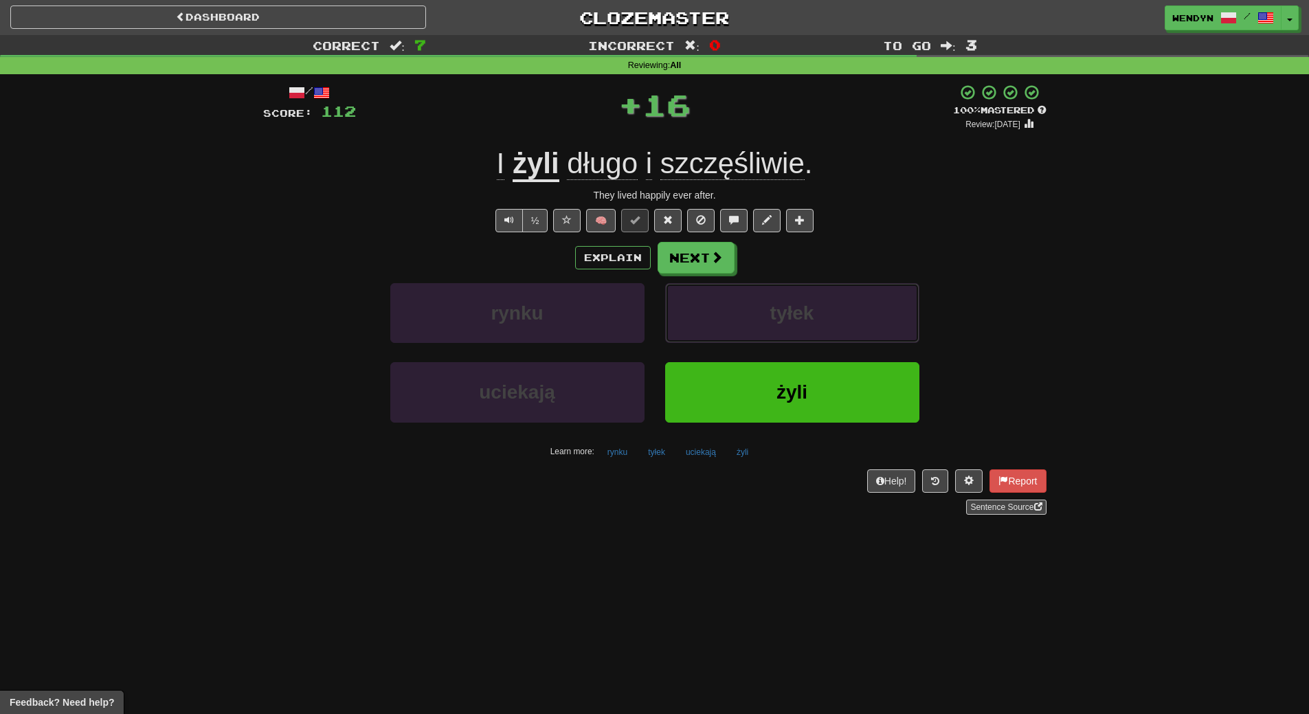
click at [821, 335] on button "tyłek" at bounding box center [792, 313] width 254 height 60
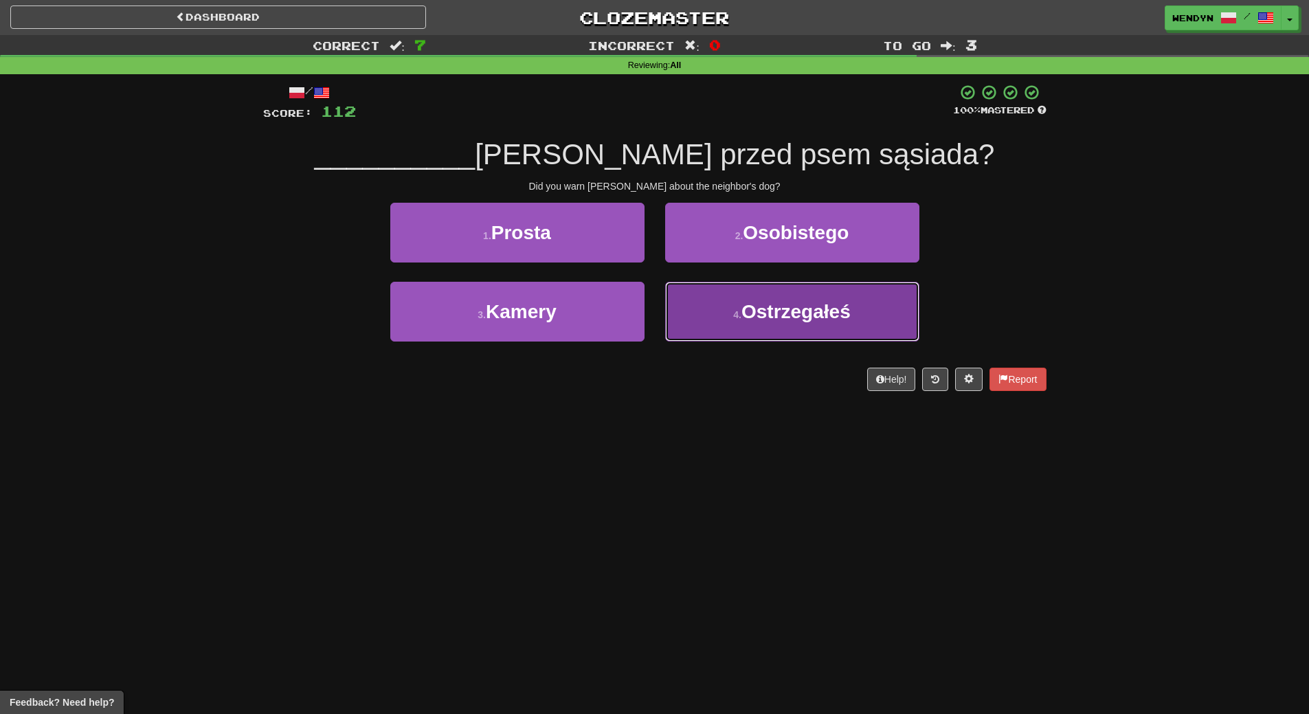
drag, startPoint x: 821, startPoint y: 335, endPoint x: 828, endPoint y: 314, distance: 22.6
click at [828, 314] on button "4 . Ostrzegałeś" at bounding box center [792, 312] width 254 height 60
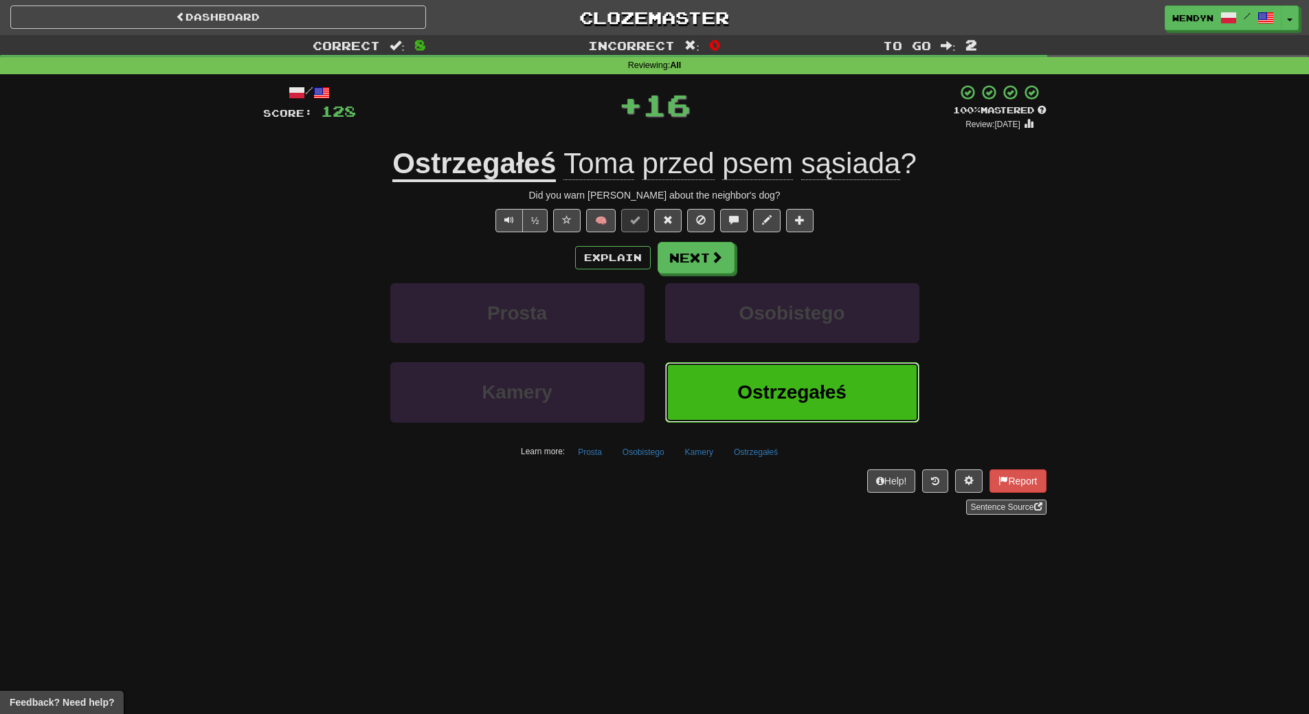
click at [793, 396] on span "Ostrzegałeś" at bounding box center [791, 391] width 109 height 21
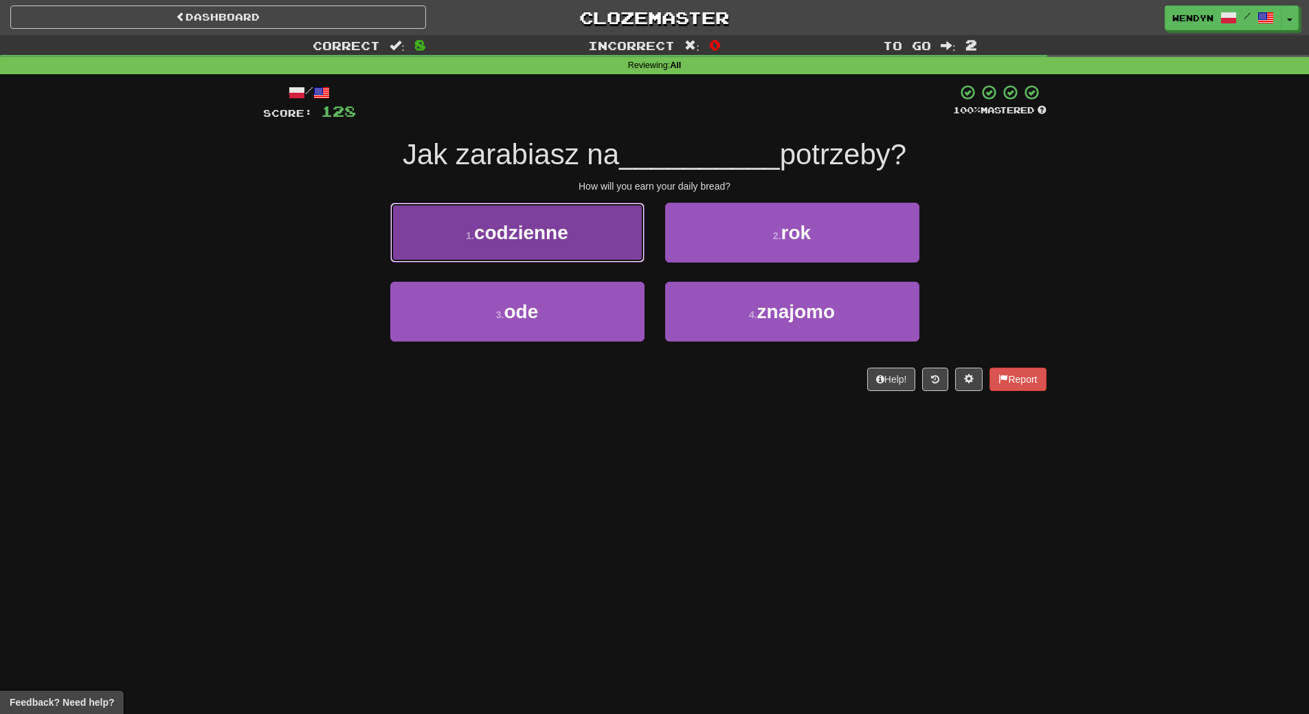
click at [581, 214] on button "1 . codzienne" at bounding box center [517, 233] width 254 height 60
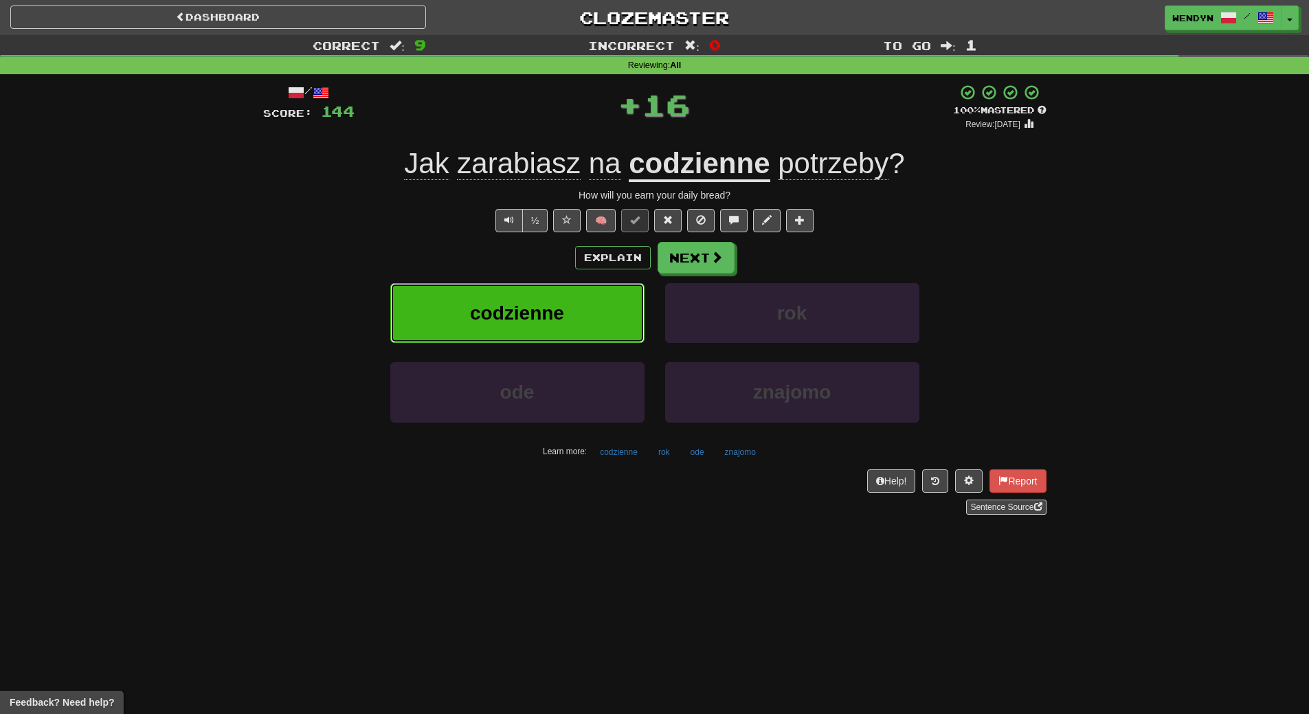
click at [578, 299] on button "codzienne" at bounding box center [517, 313] width 254 height 60
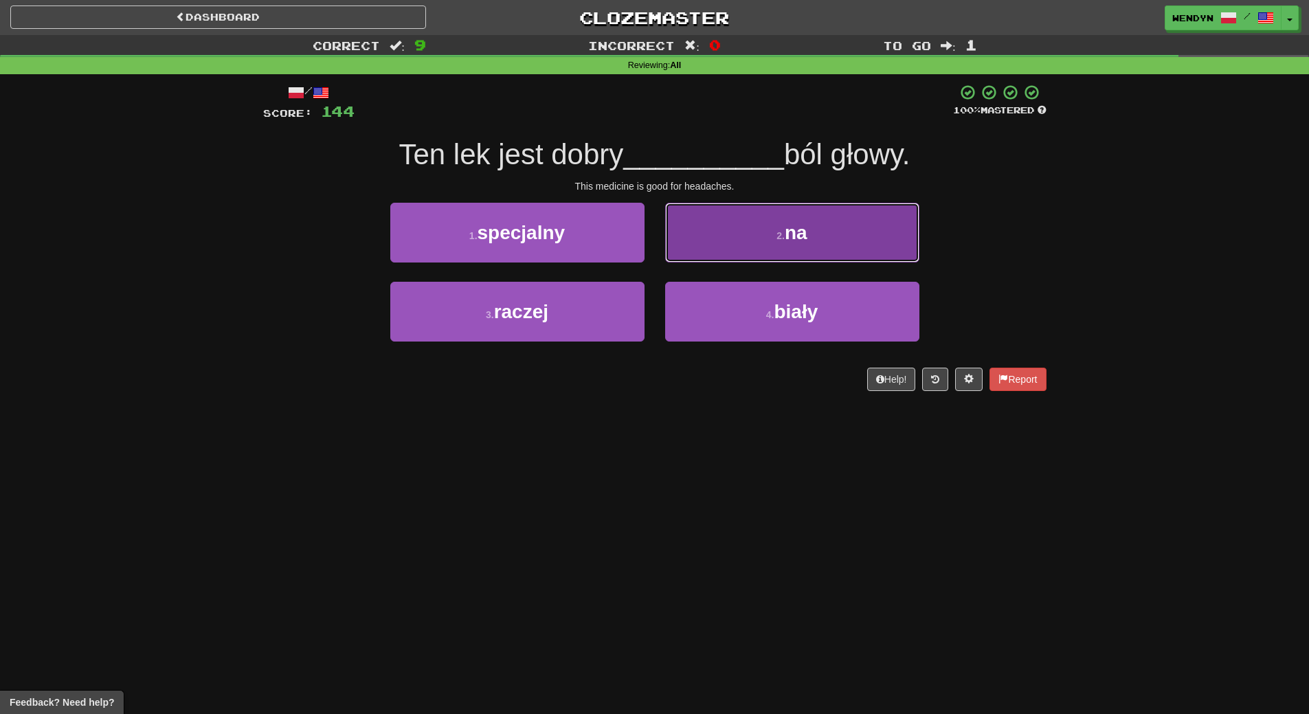
click at [831, 227] on button "2 . na" at bounding box center [792, 233] width 254 height 60
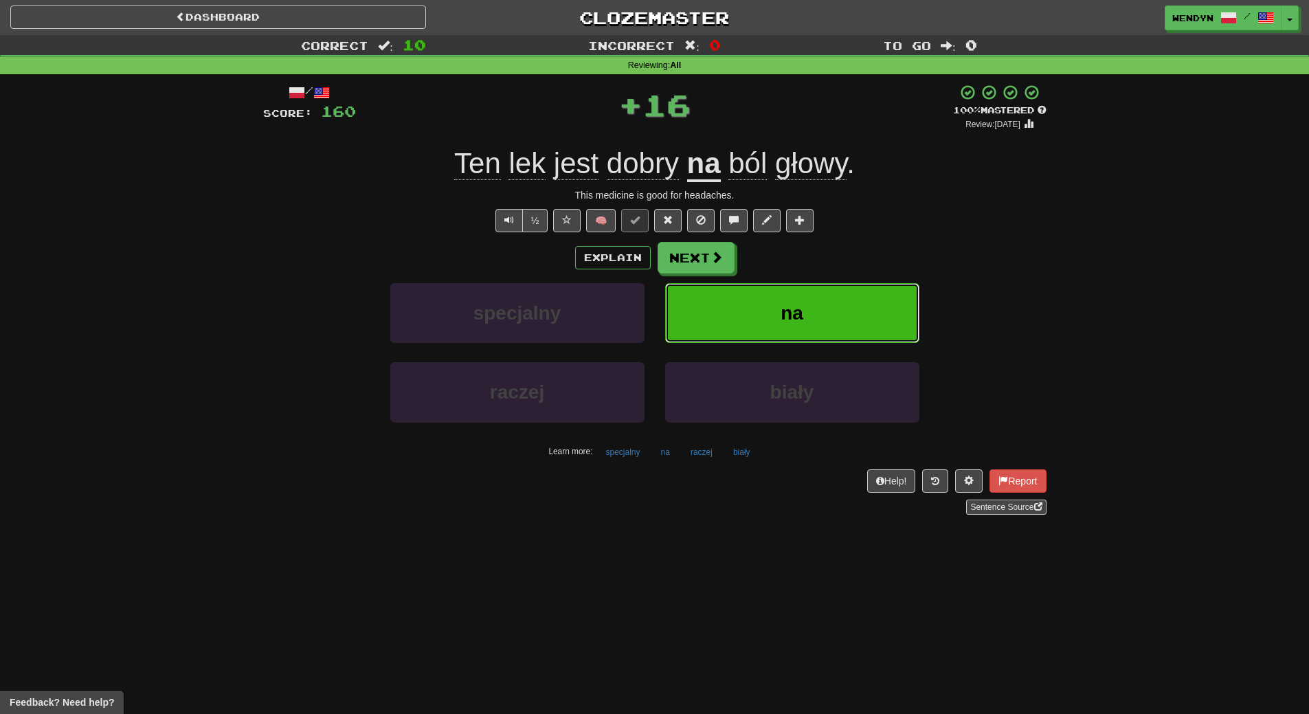
click at [832, 294] on button "na" at bounding box center [792, 313] width 254 height 60
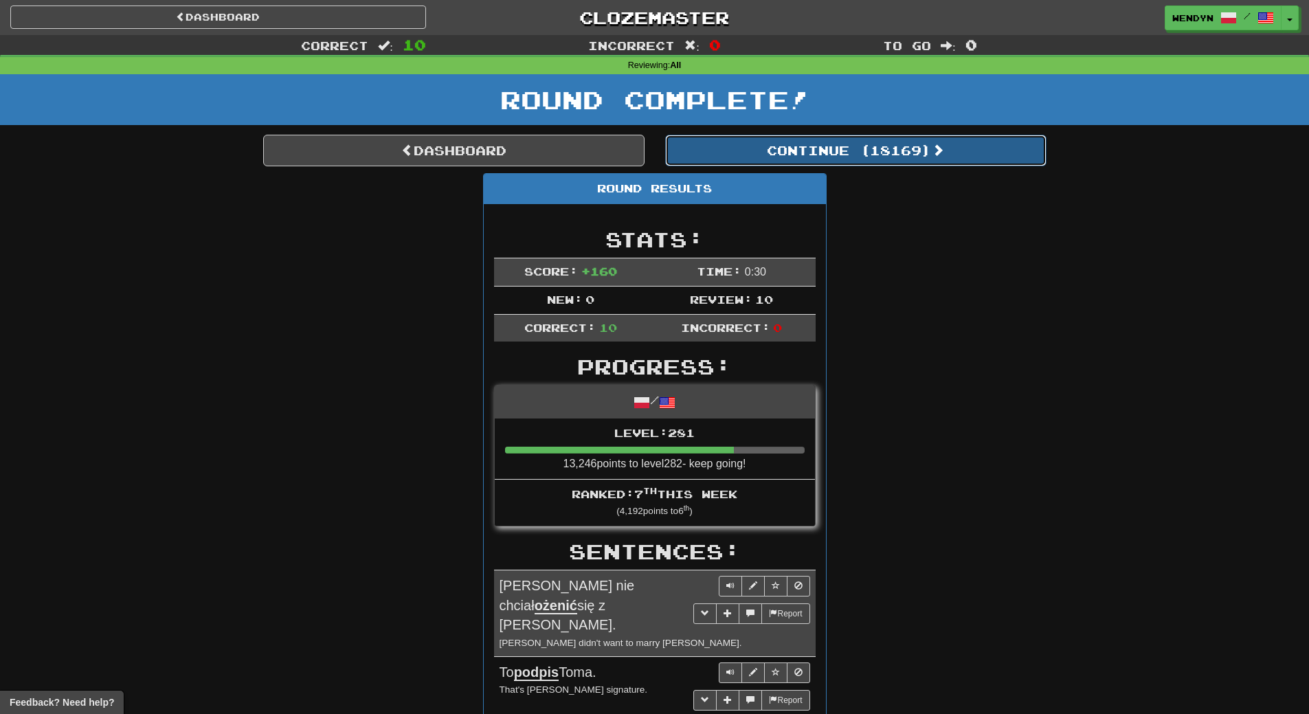
click at [890, 160] on button "Continue ( 18169 )" at bounding box center [855, 151] width 381 height 32
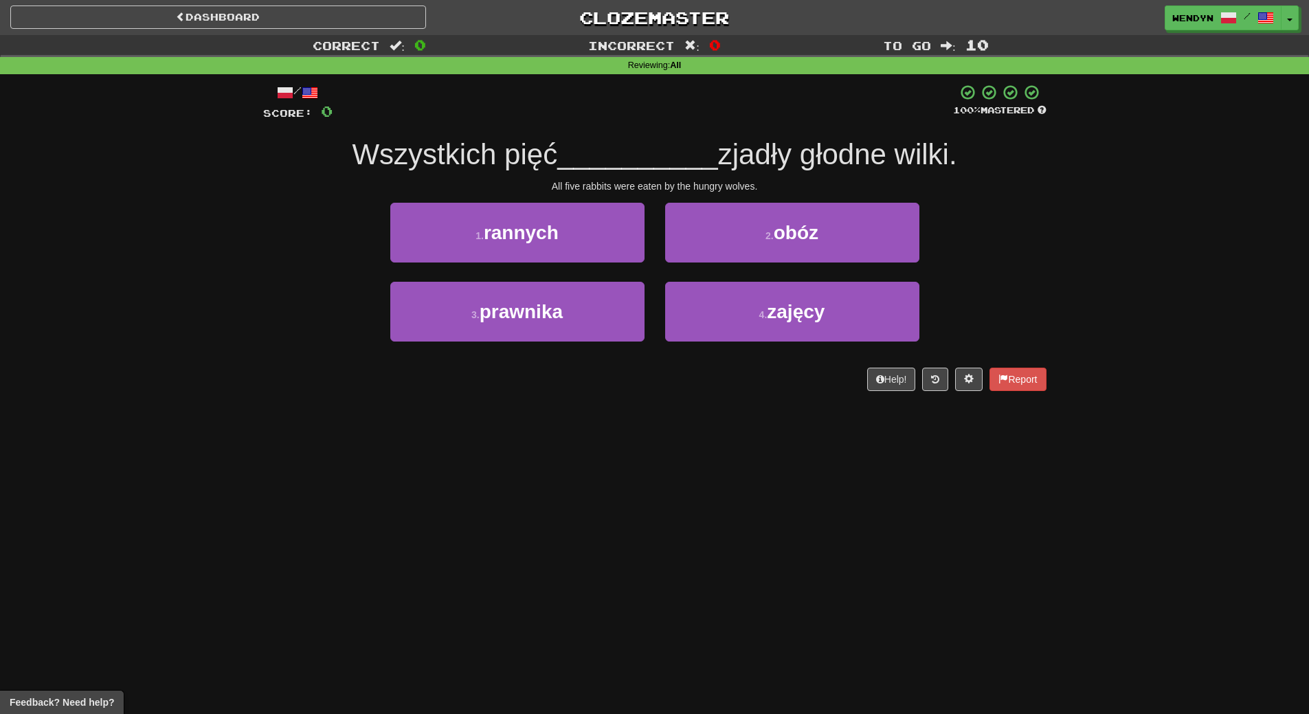
click at [576, 405] on div "/ Score: 0 100 % Mastered Wszystkich pięć __________ zjadły głodne wilki. All f…" at bounding box center [654, 242] width 783 height 336
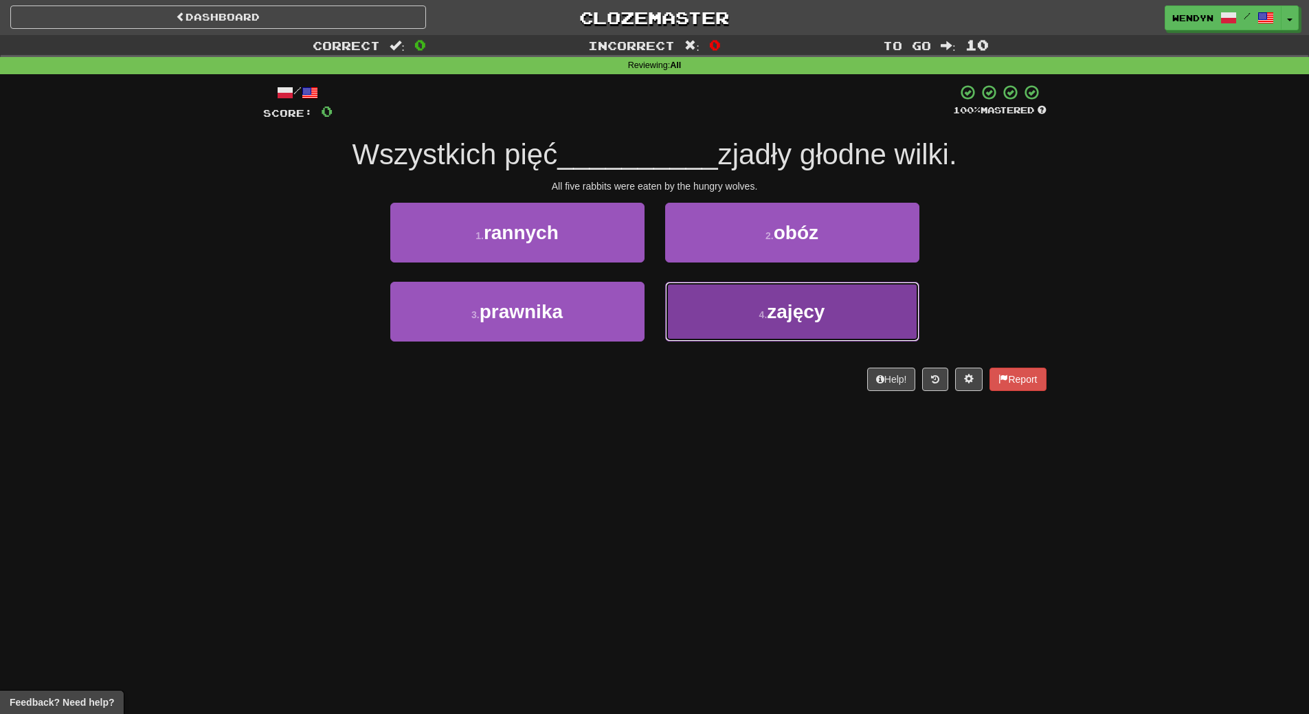
click at [736, 330] on button "4 . zajęcy" at bounding box center [792, 312] width 254 height 60
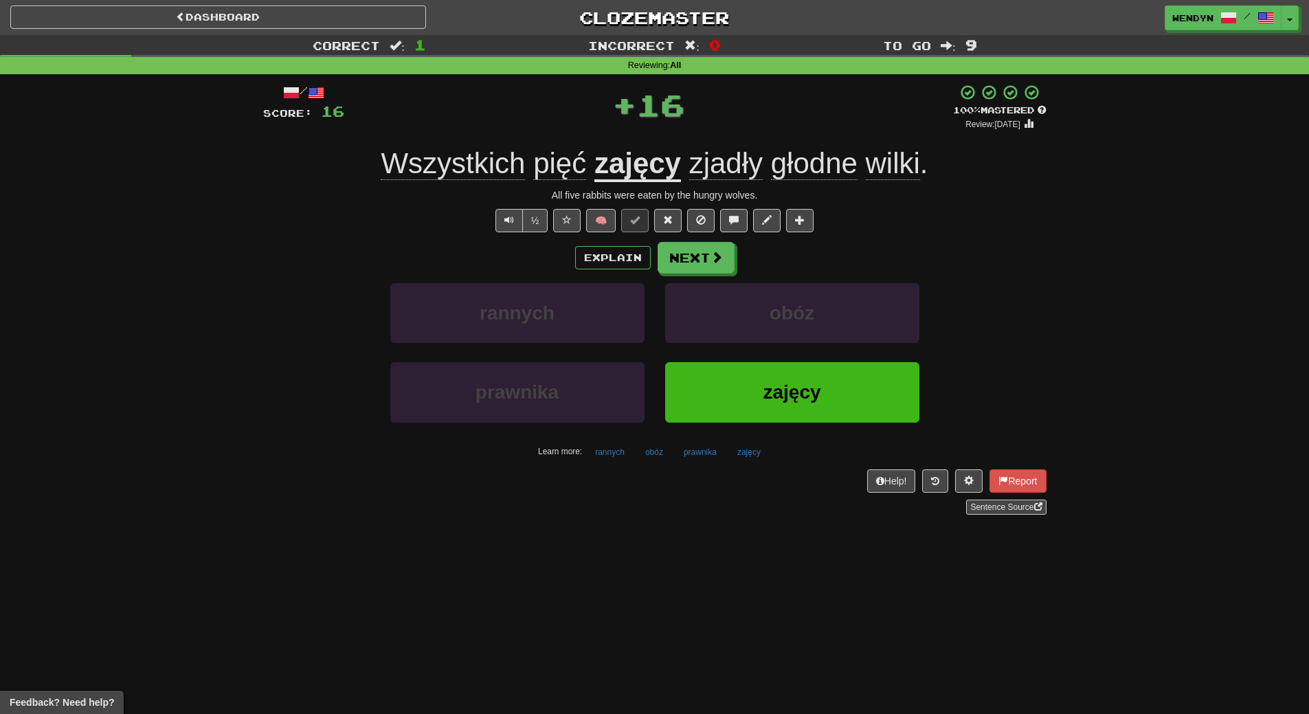
click at [378, 627] on div "Dashboard Clozemaster WendyN / Toggle Dropdown Dashboard Leaderboard Activity F…" at bounding box center [654, 357] width 1309 height 714
click at [751, 376] on button "zajęcy" at bounding box center [792, 392] width 254 height 60
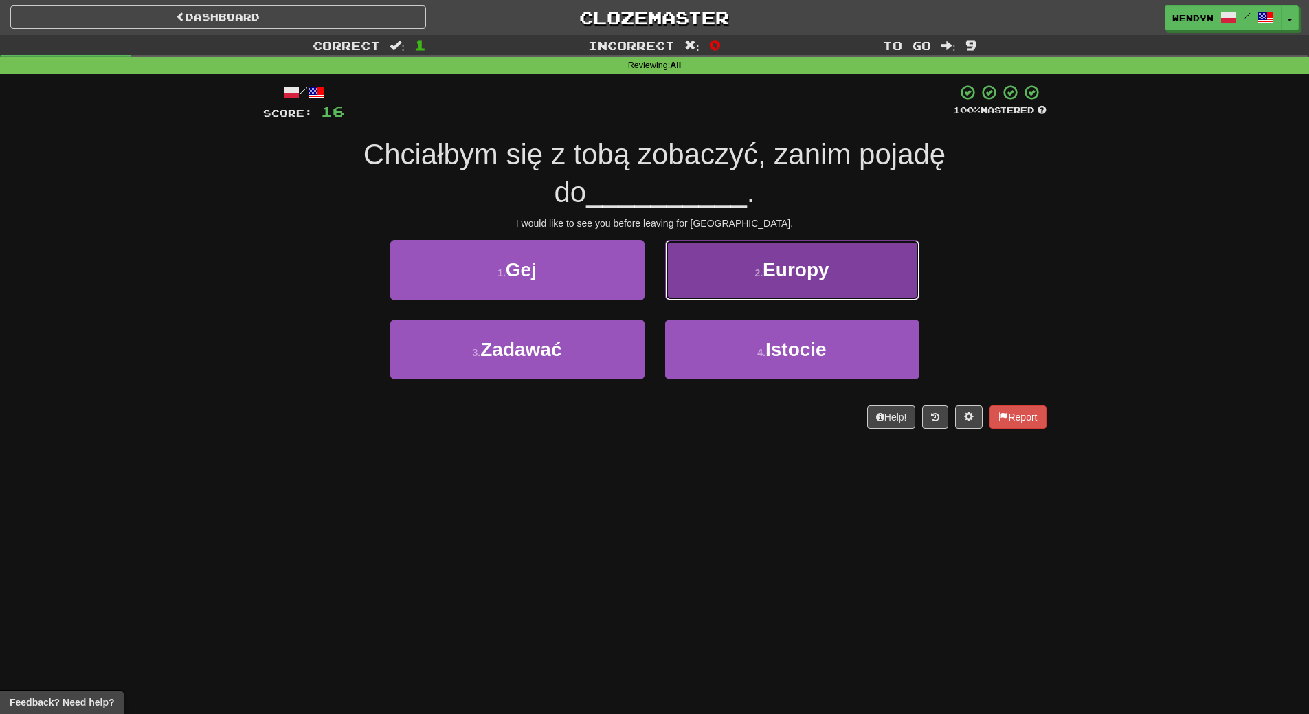
click at [844, 289] on button "2 . Europy" at bounding box center [792, 270] width 254 height 60
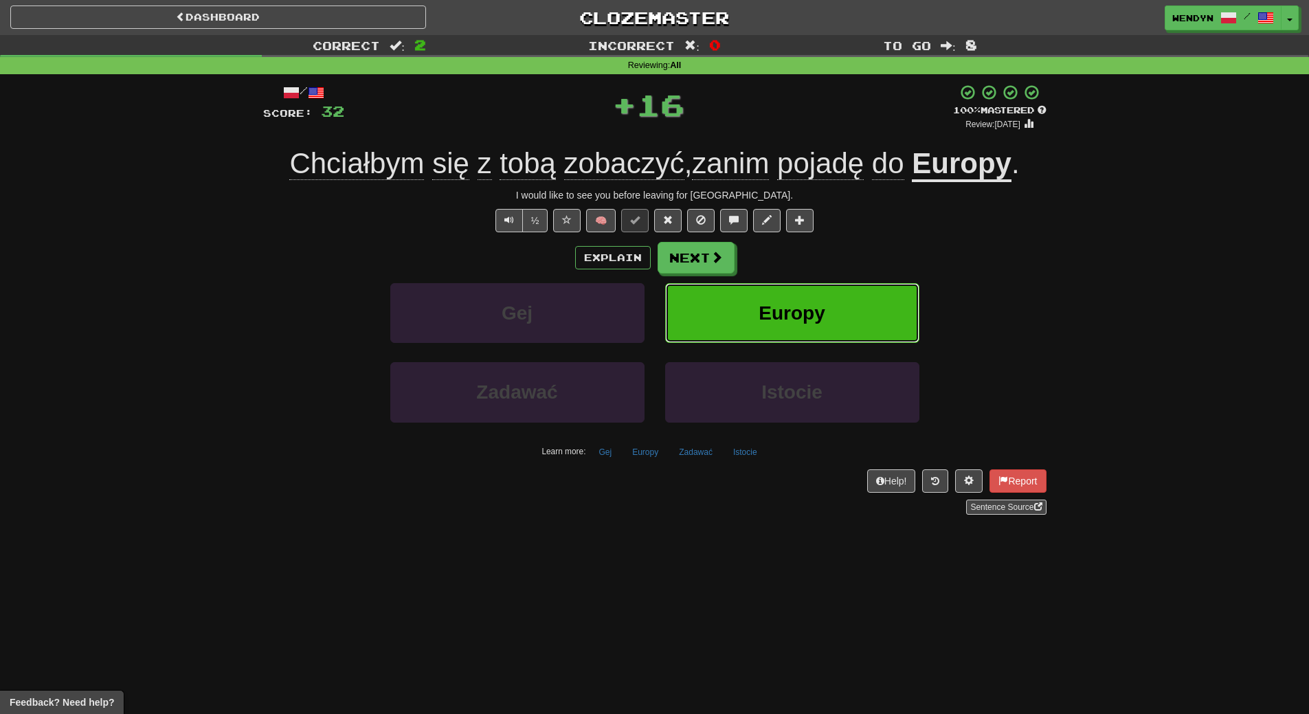
click at [844, 288] on button "Europy" at bounding box center [792, 313] width 254 height 60
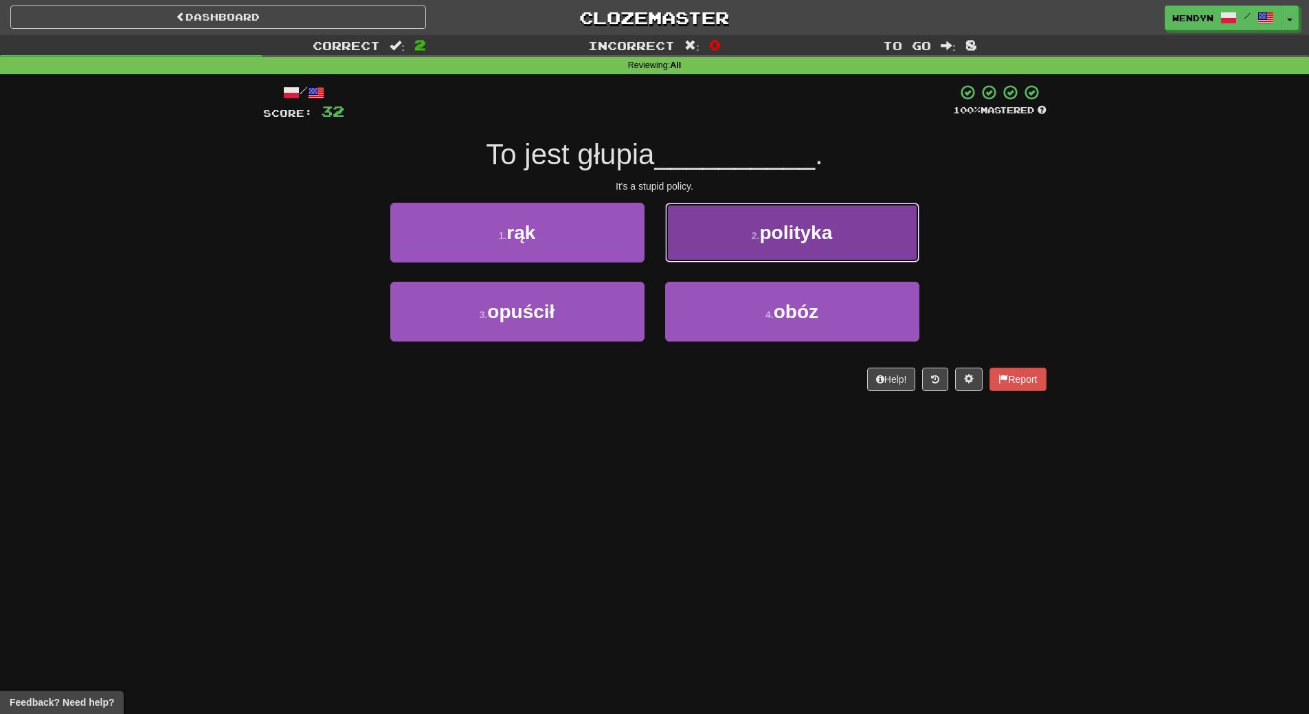
click at [795, 242] on span "polityka" at bounding box center [795, 232] width 73 height 21
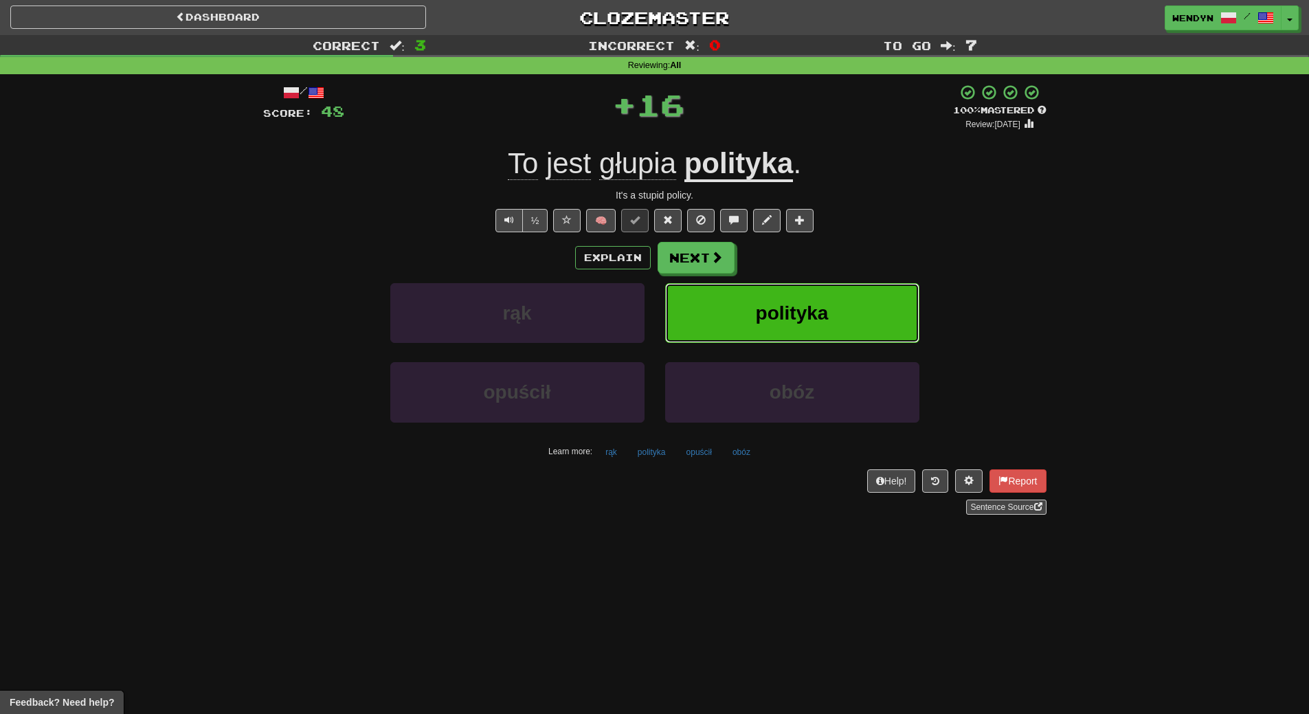
click at [782, 303] on span "polityka" at bounding box center [792, 312] width 73 height 21
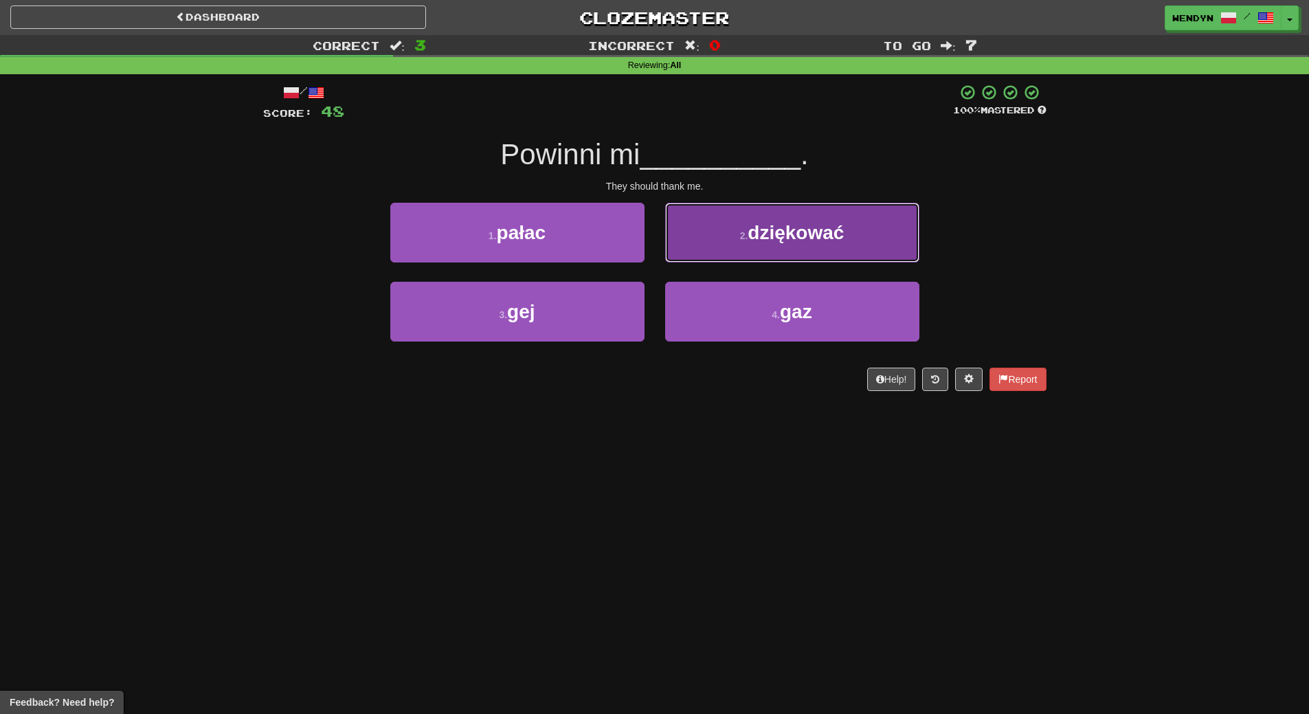
click at [828, 222] on span "dziękować" at bounding box center [795, 232] width 96 height 21
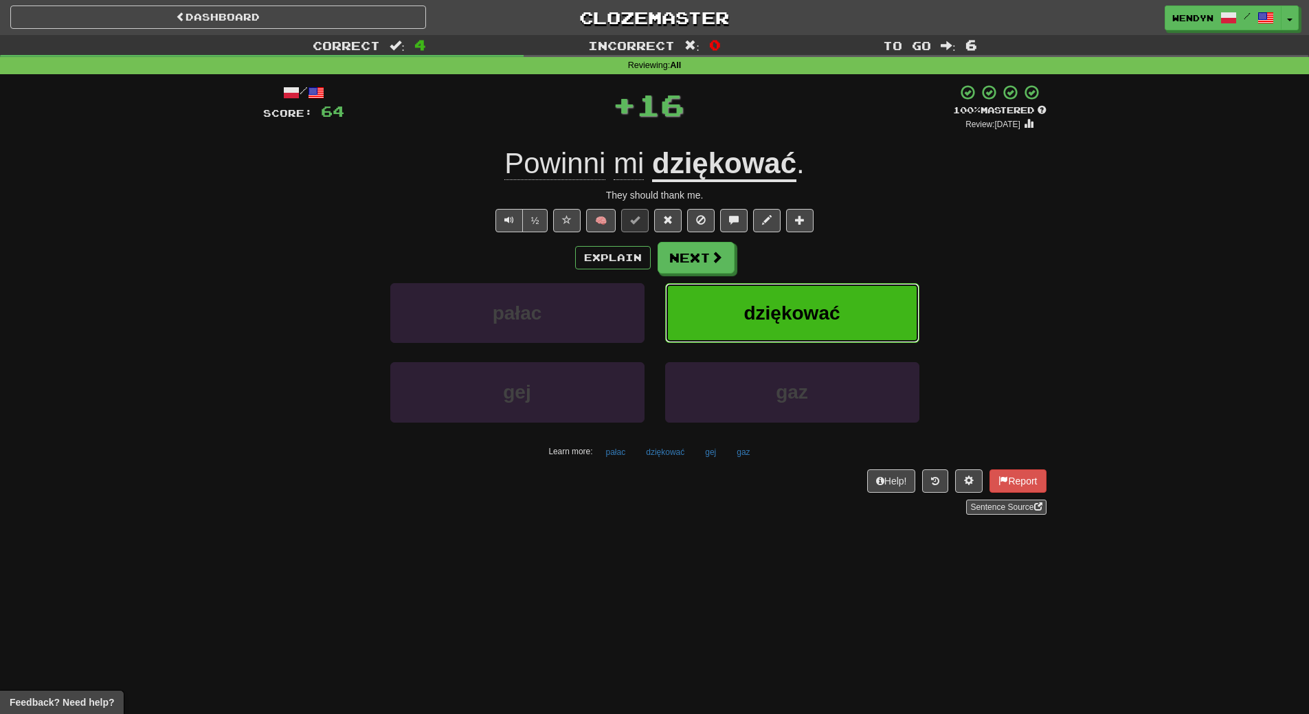
click at [823, 291] on button "dziękować" at bounding box center [792, 313] width 254 height 60
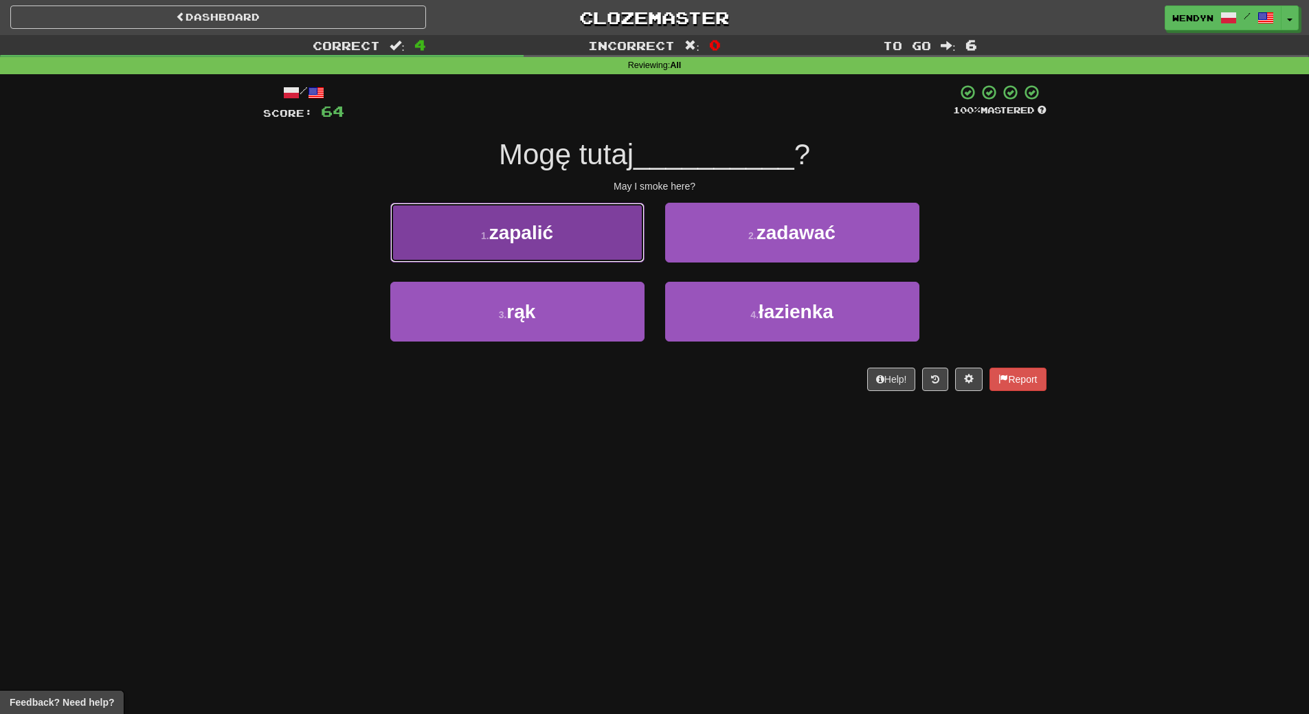
click at [547, 219] on button "1 . zapalić" at bounding box center [517, 233] width 254 height 60
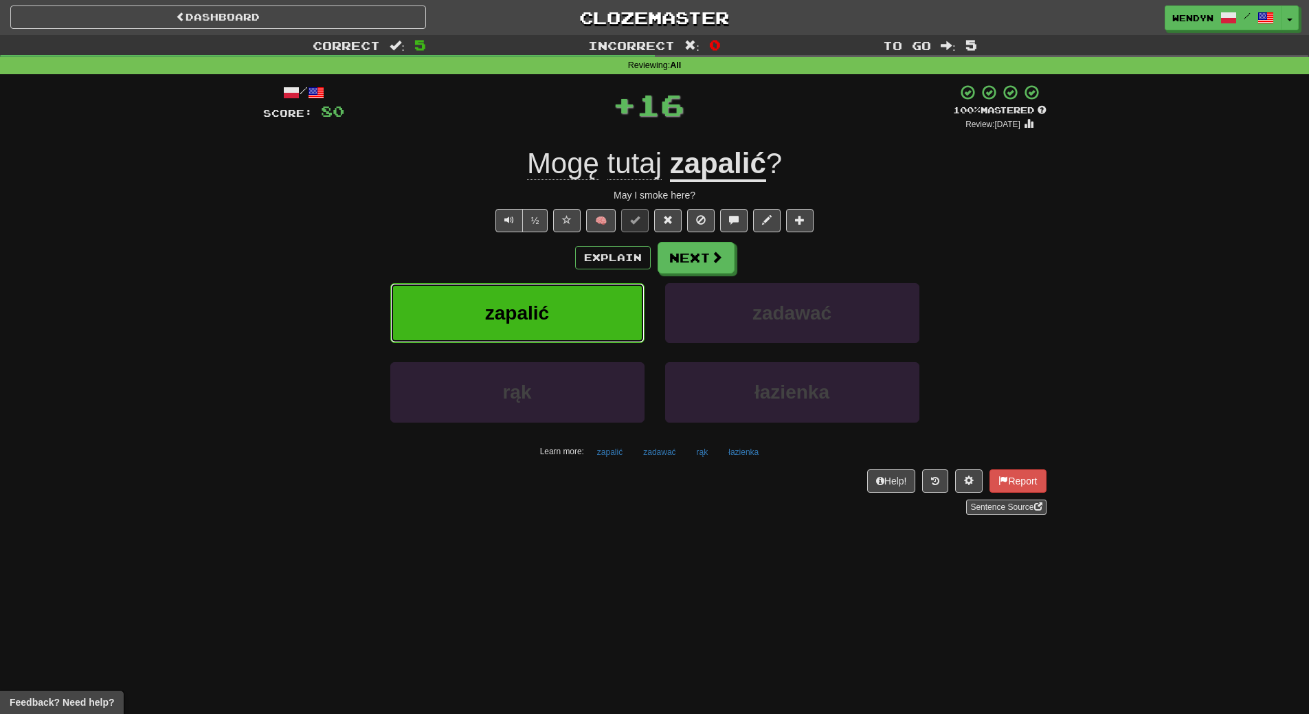
click at [550, 304] on button "zapalić" at bounding box center [517, 313] width 254 height 60
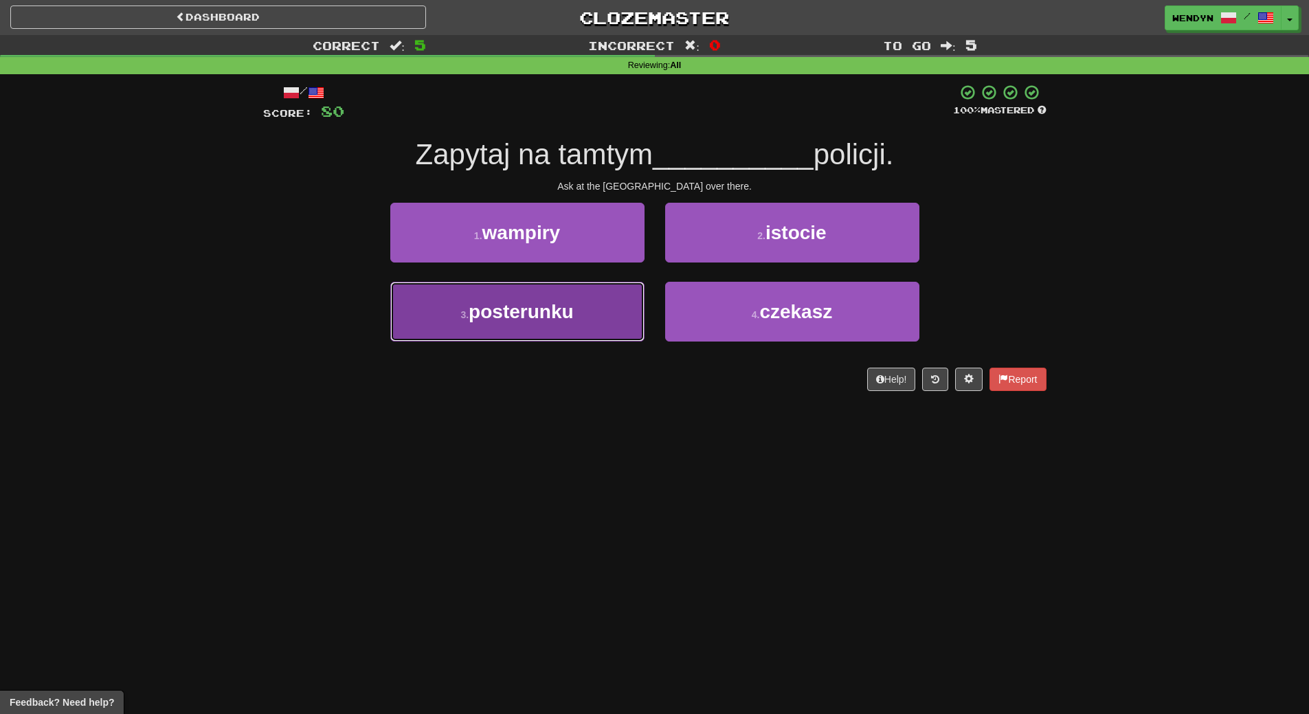
click at [550, 306] on span "posterunku" at bounding box center [520, 311] width 104 height 21
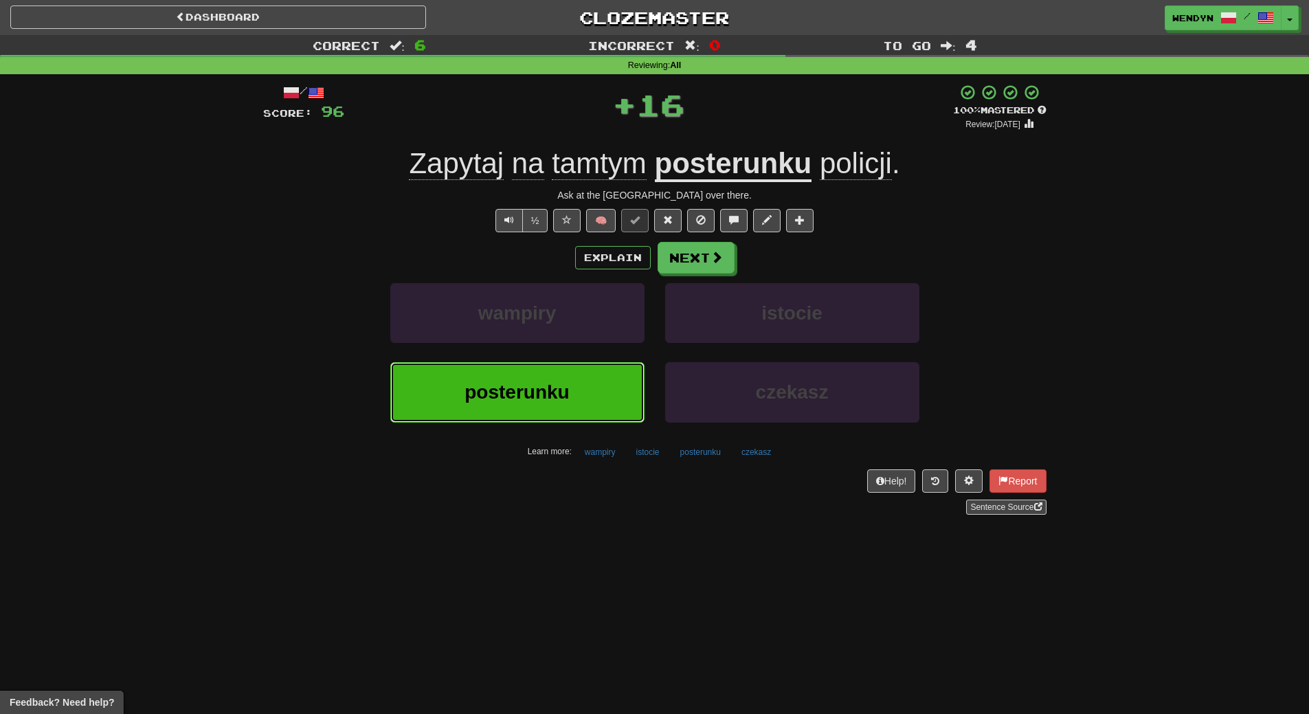
click at [550, 395] on span "posterunku" at bounding box center [516, 391] width 104 height 21
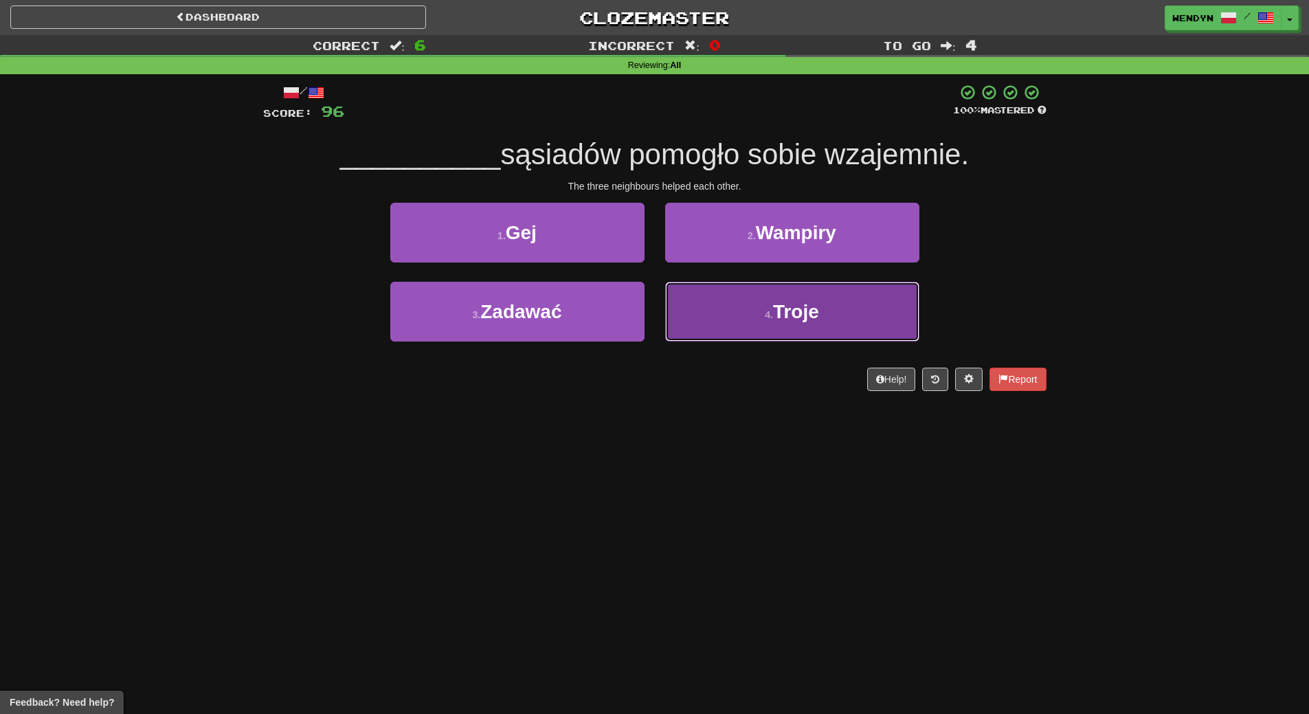
click at [796, 315] on span "Troje" at bounding box center [796, 311] width 46 height 21
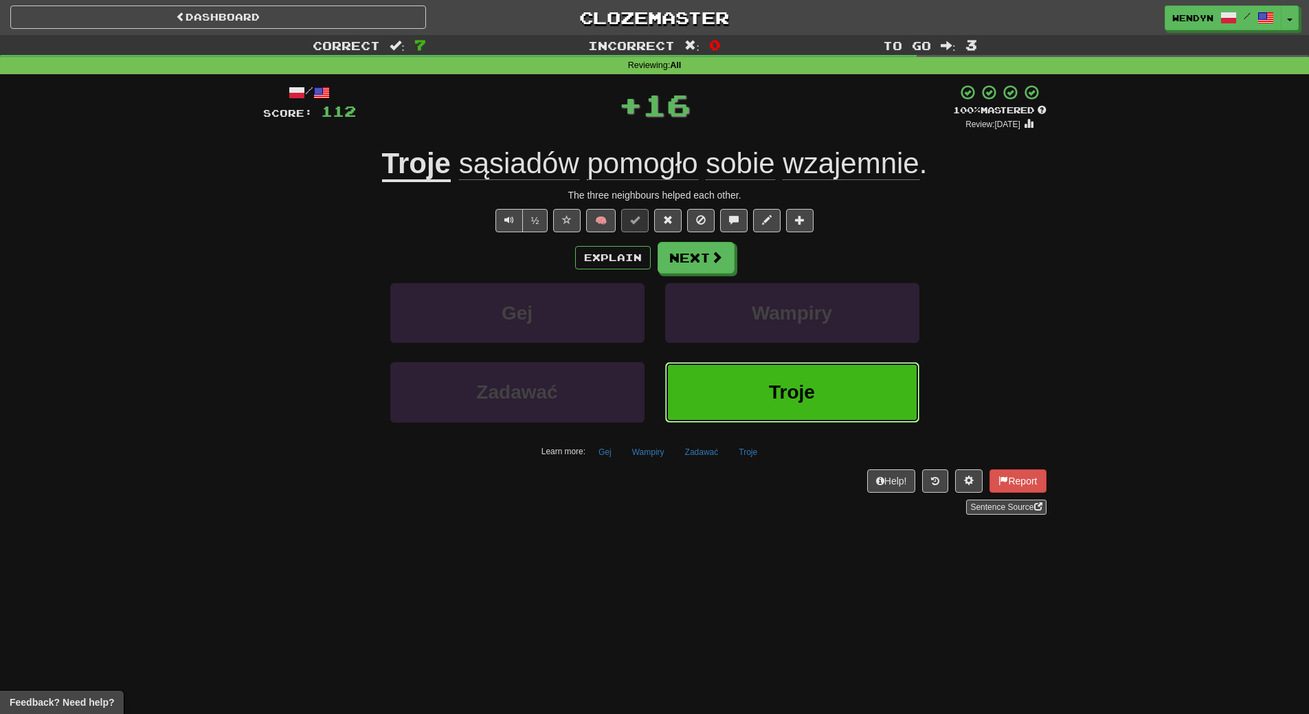
click at [786, 385] on span "Troje" at bounding box center [792, 391] width 46 height 21
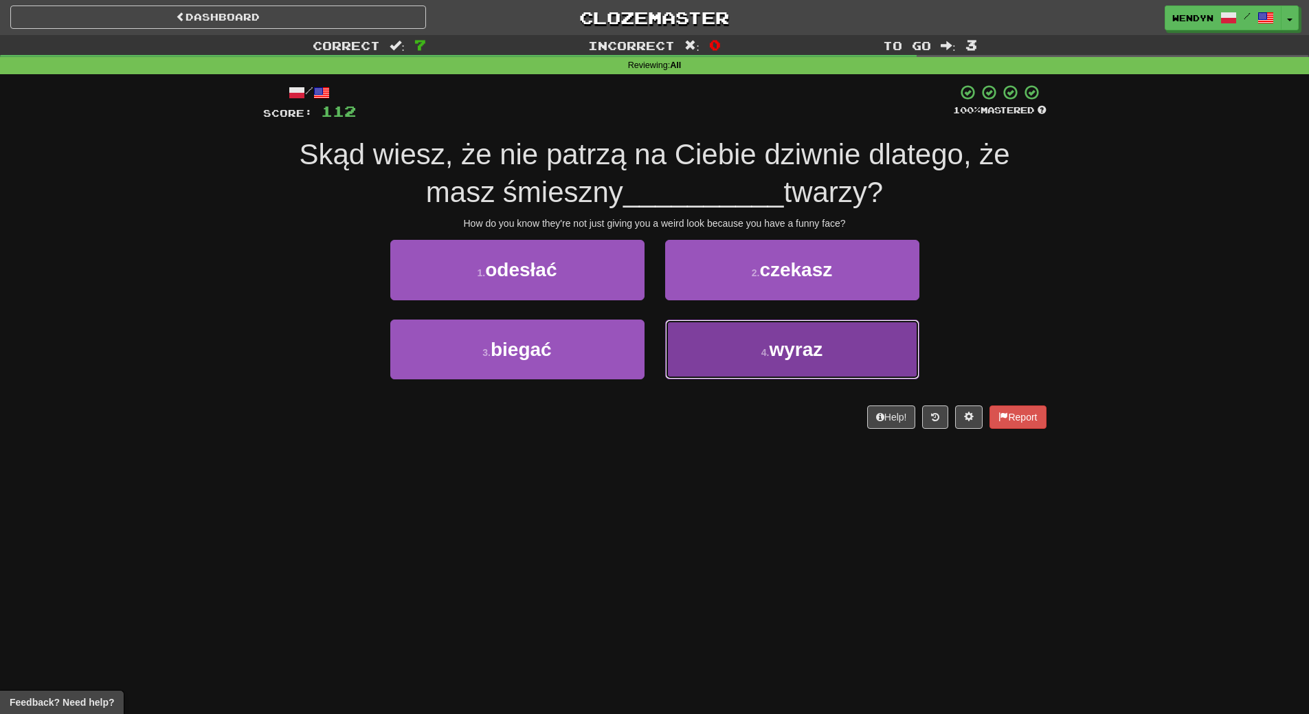
click at [734, 371] on button "4 . wyraz" at bounding box center [792, 349] width 254 height 60
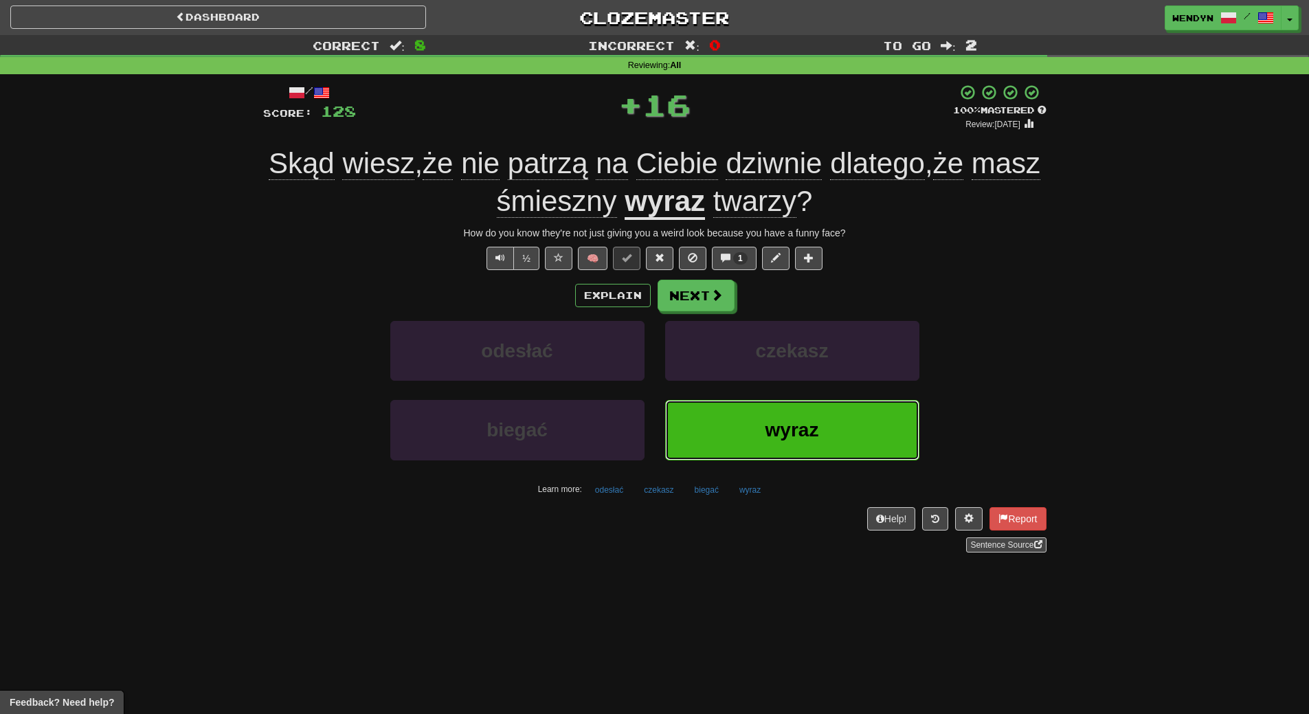
click at [748, 417] on button "wyraz" at bounding box center [792, 430] width 254 height 60
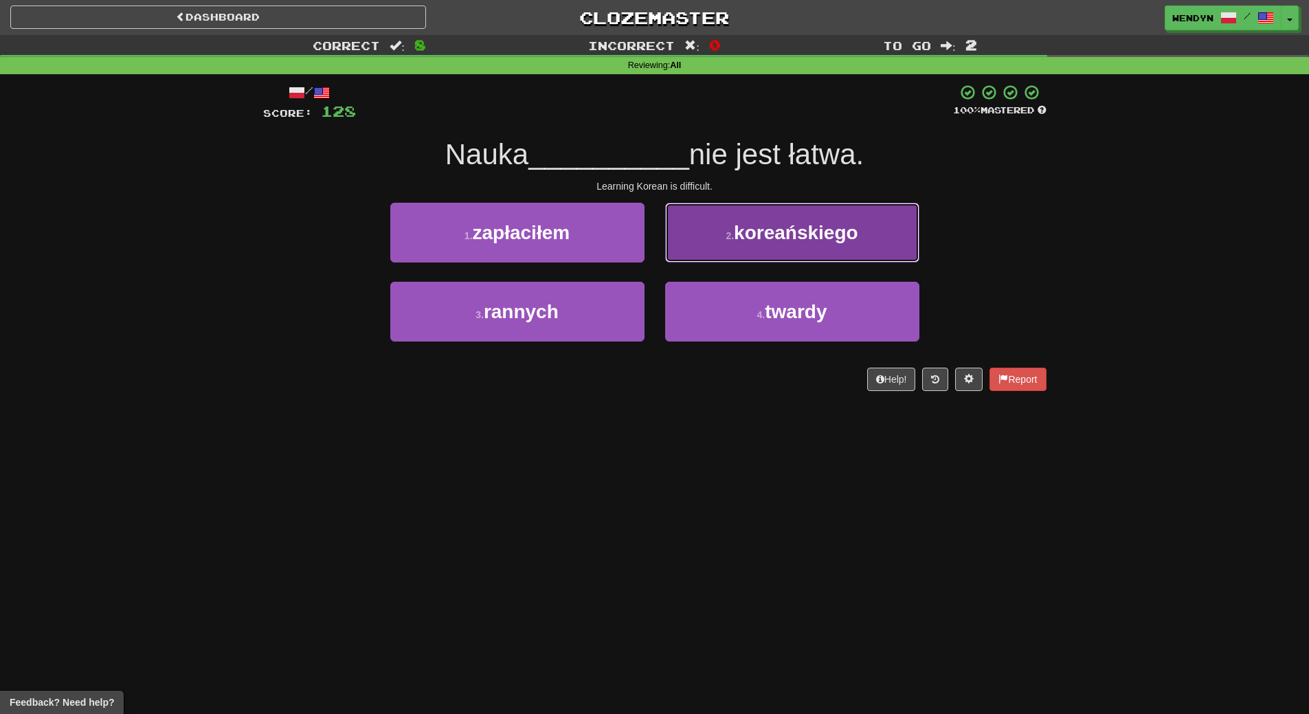
click at [813, 239] on span "koreańskiego" at bounding box center [796, 232] width 124 height 21
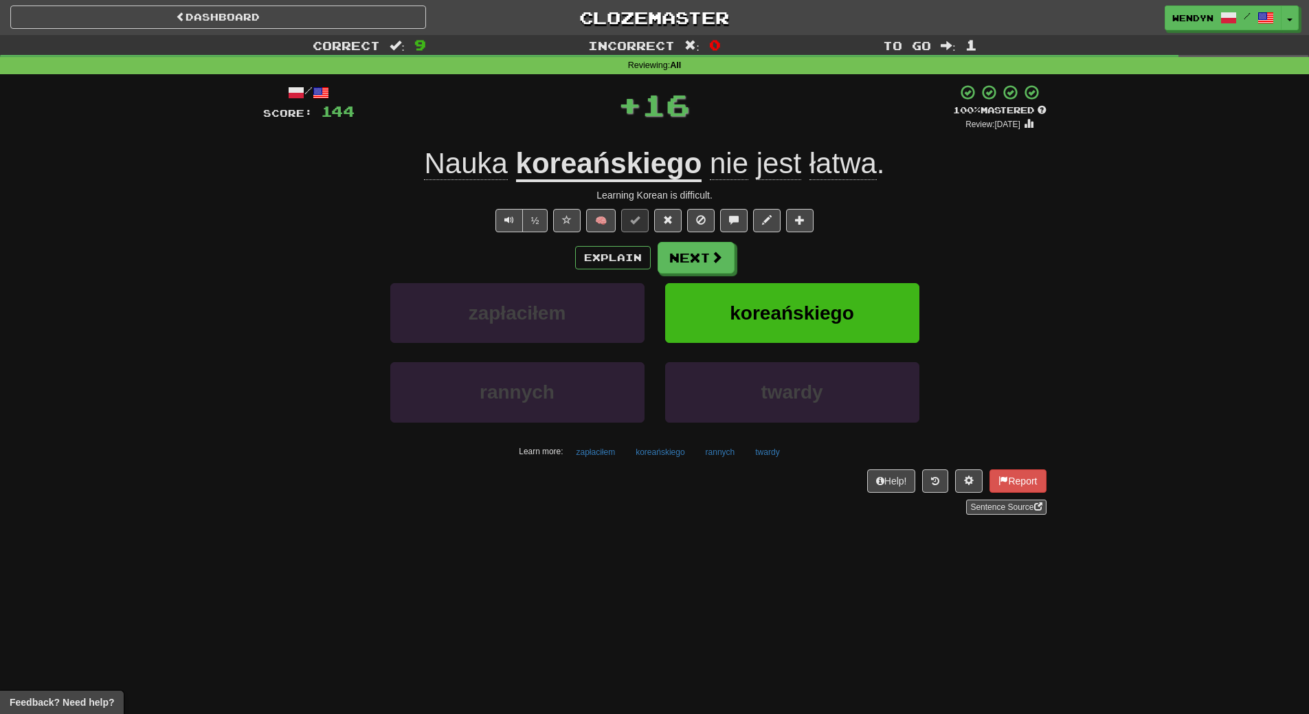
click at [839, 252] on div "Explain Next" at bounding box center [654, 258] width 783 height 32
click at [837, 288] on button "koreańskiego" at bounding box center [792, 313] width 254 height 60
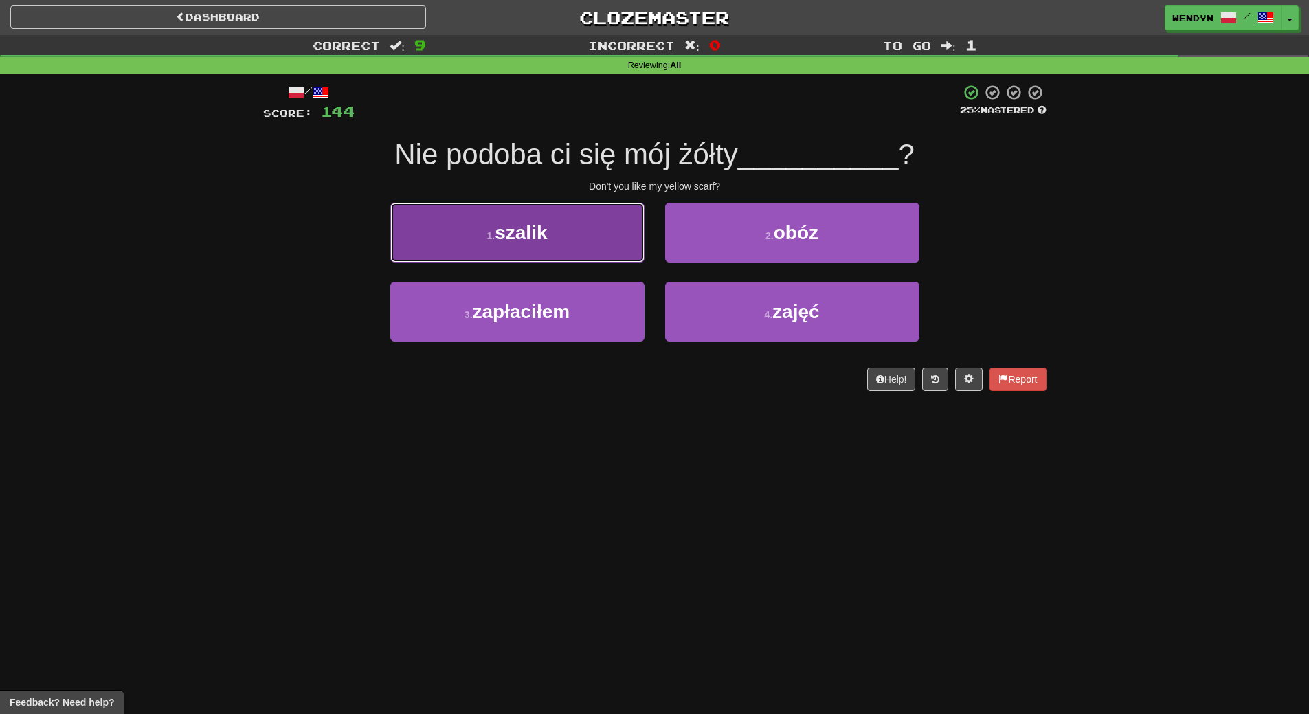
click at [599, 245] on button "1 . szalik" at bounding box center [517, 233] width 254 height 60
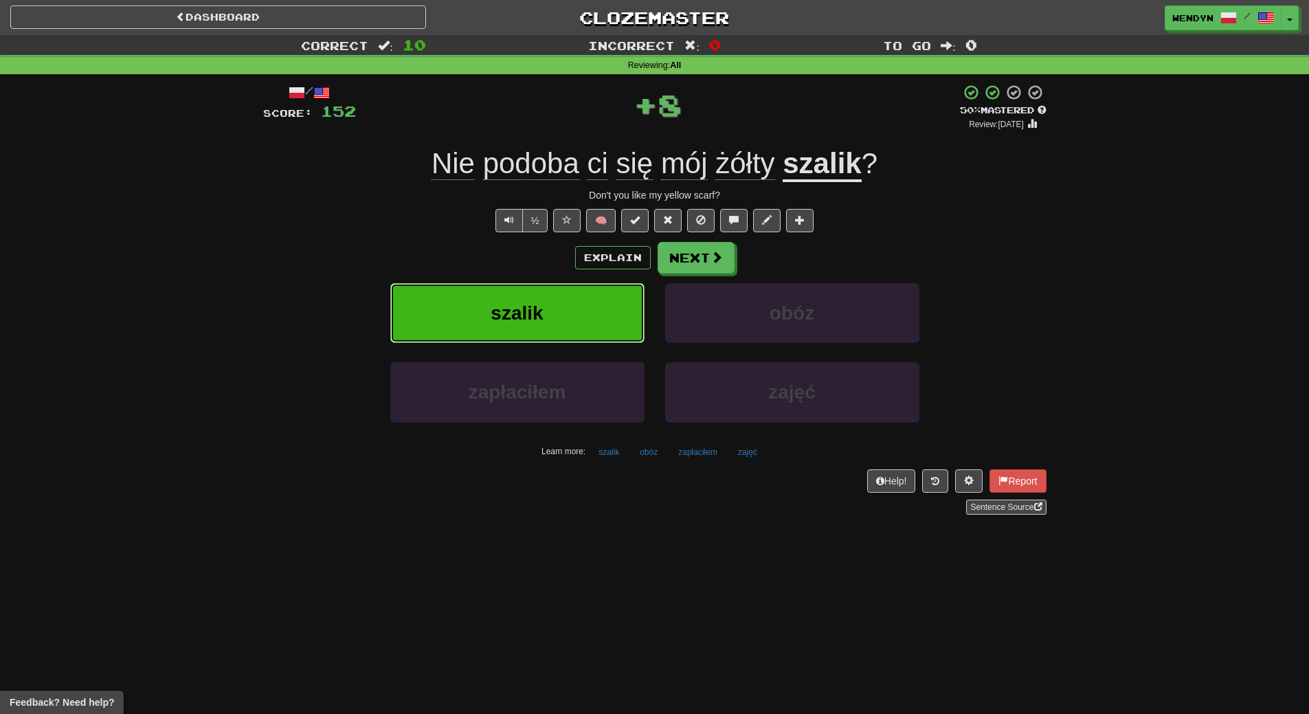
click at [597, 299] on button "szalik" at bounding box center [517, 313] width 254 height 60
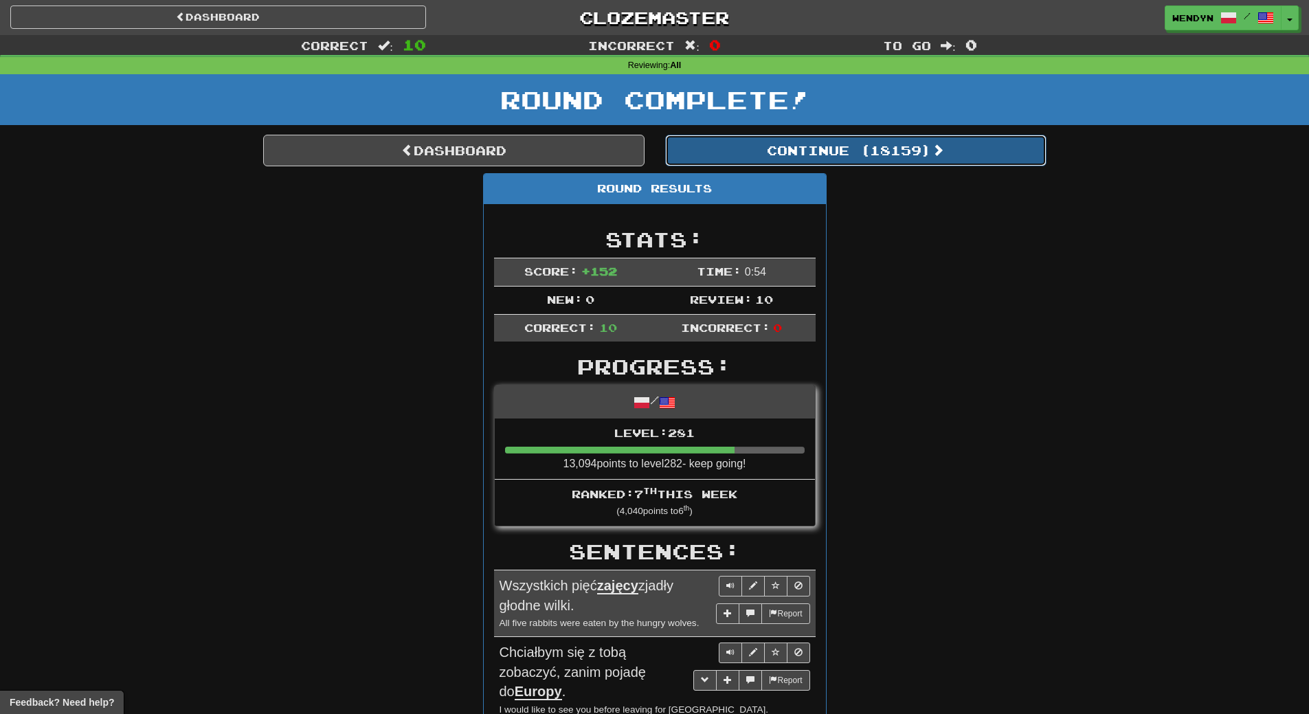
click at [905, 150] on button "Continue ( 18159 )" at bounding box center [855, 151] width 381 height 32
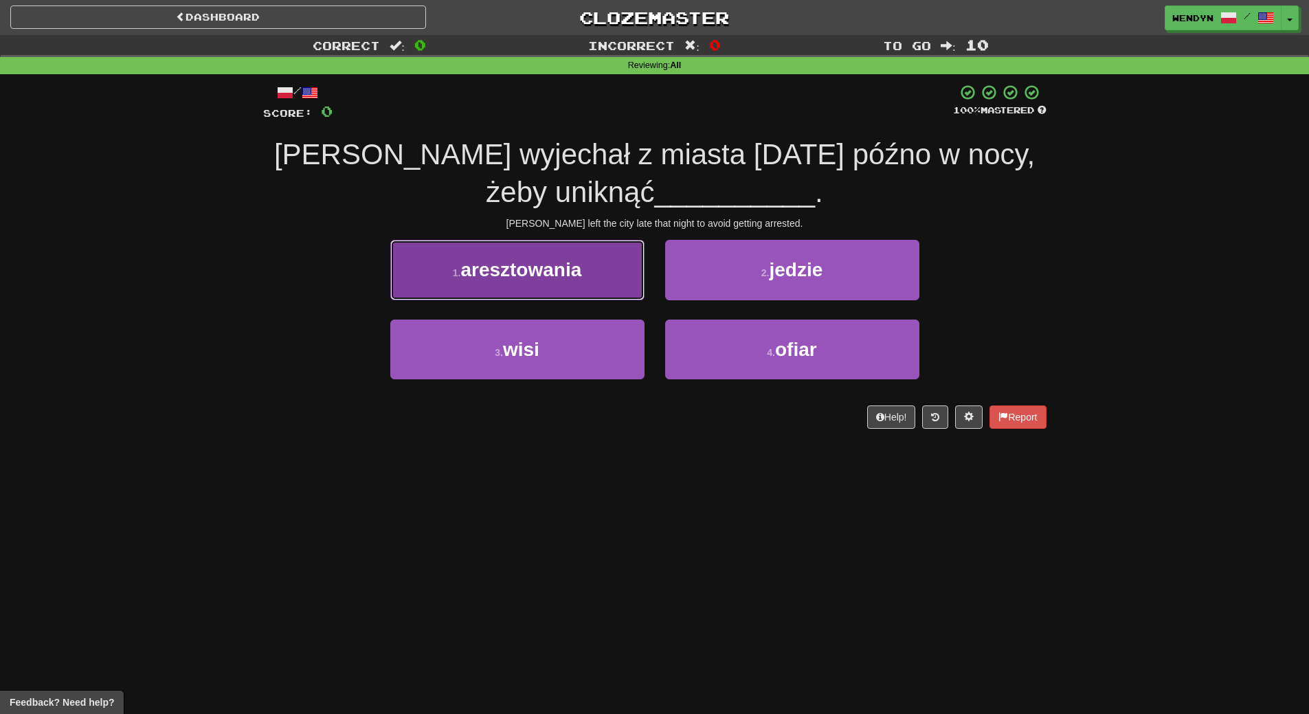
click at [578, 284] on button "1 . aresztowania" at bounding box center [517, 270] width 254 height 60
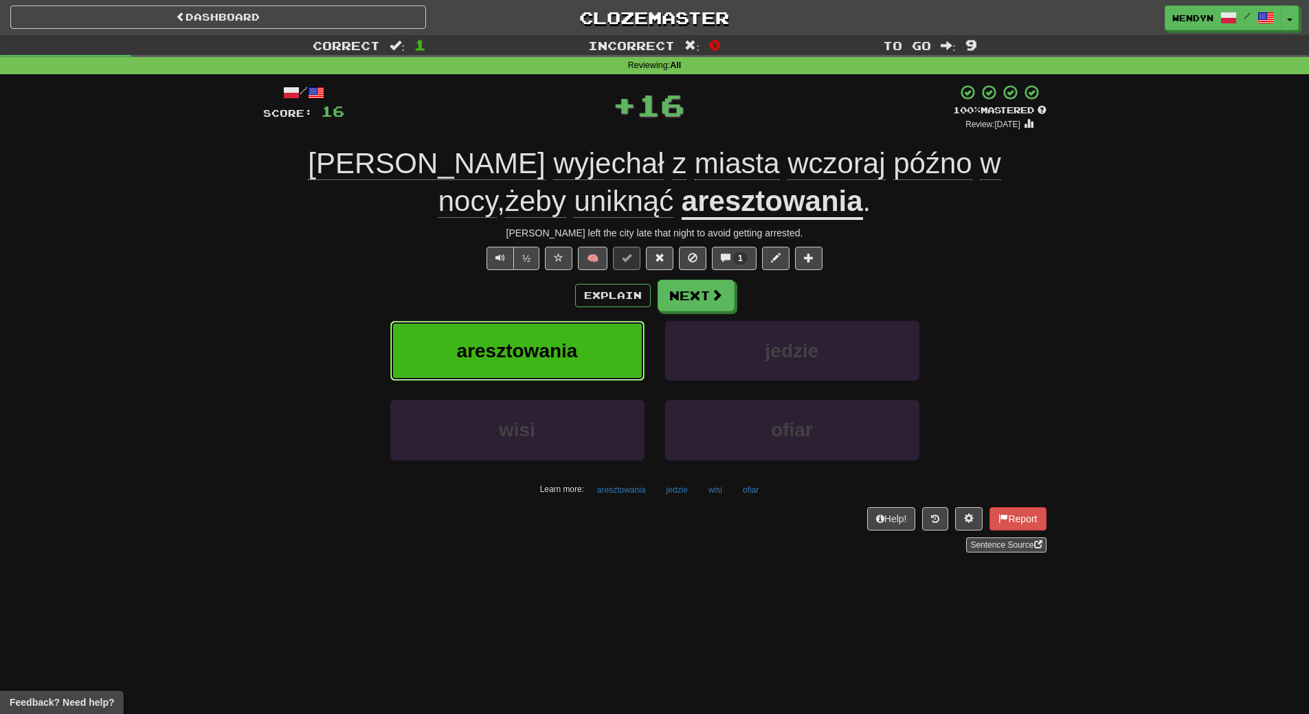
click at [574, 341] on span "aresztowania" at bounding box center [517, 350] width 121 height 21
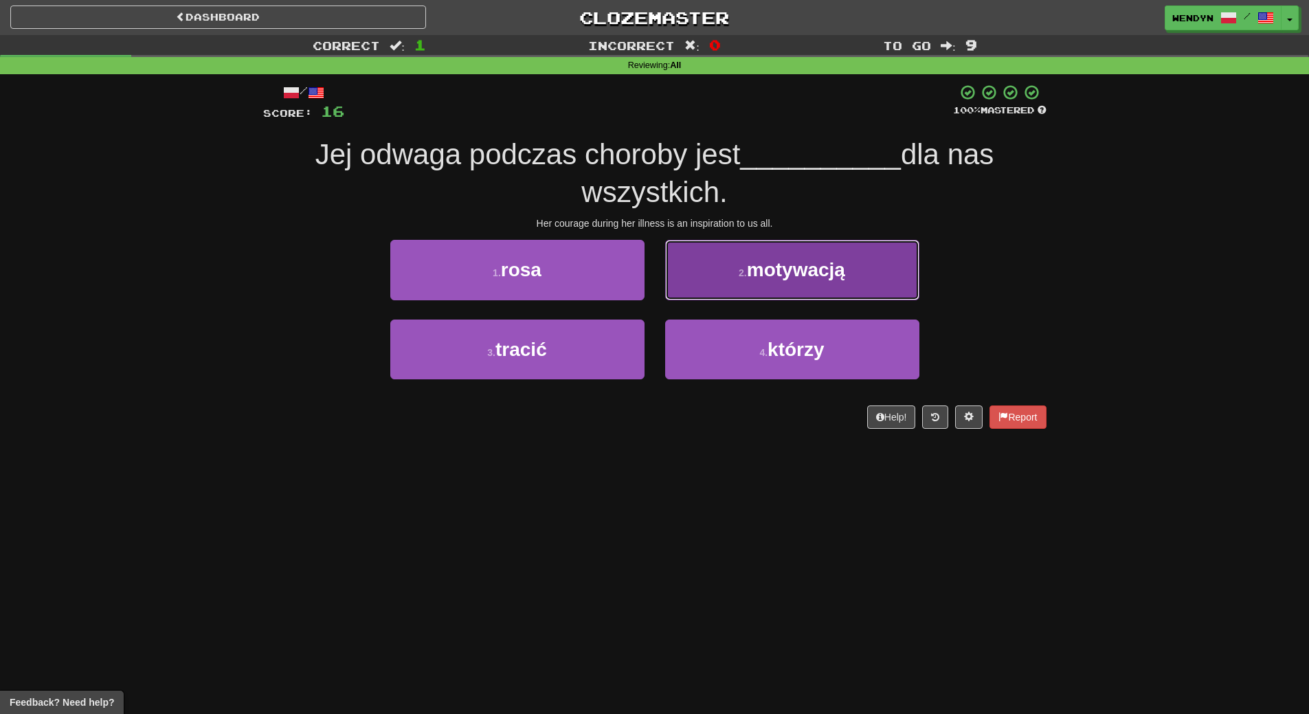
click at [874, 278] on button "2 . motywacją" at bounding box center [792, 270] width 254 height 60
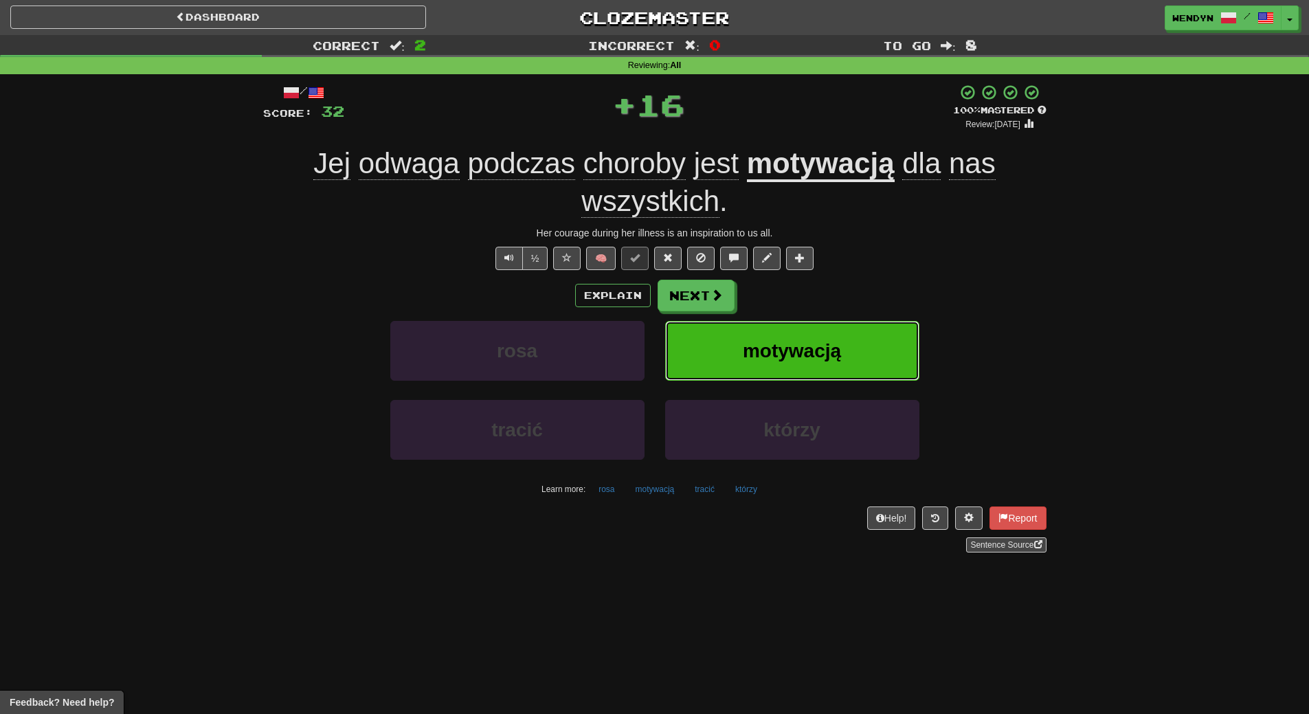
click at [841, 342] on button "motywacją" at bounding box center [792, 351] width 254 height 60
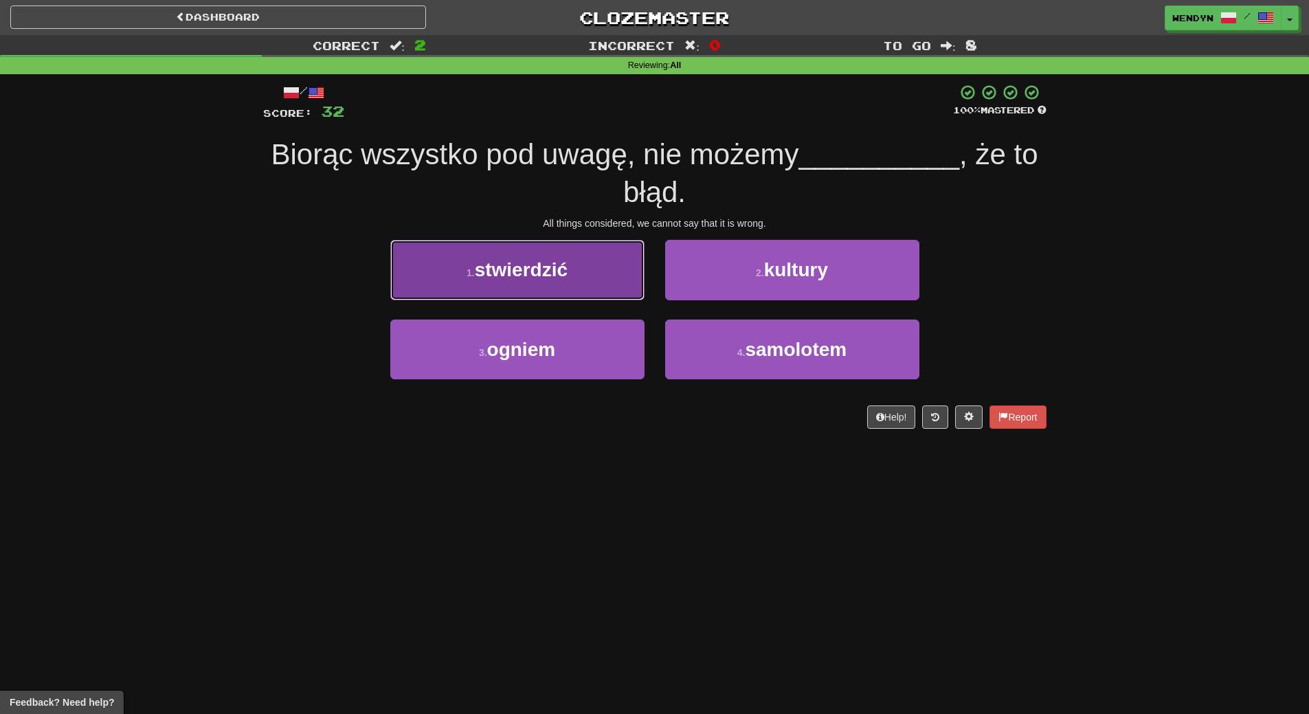
click at [547, 271] on span "stwierdzić" at bounding box center [521, 269] width 93 height 21
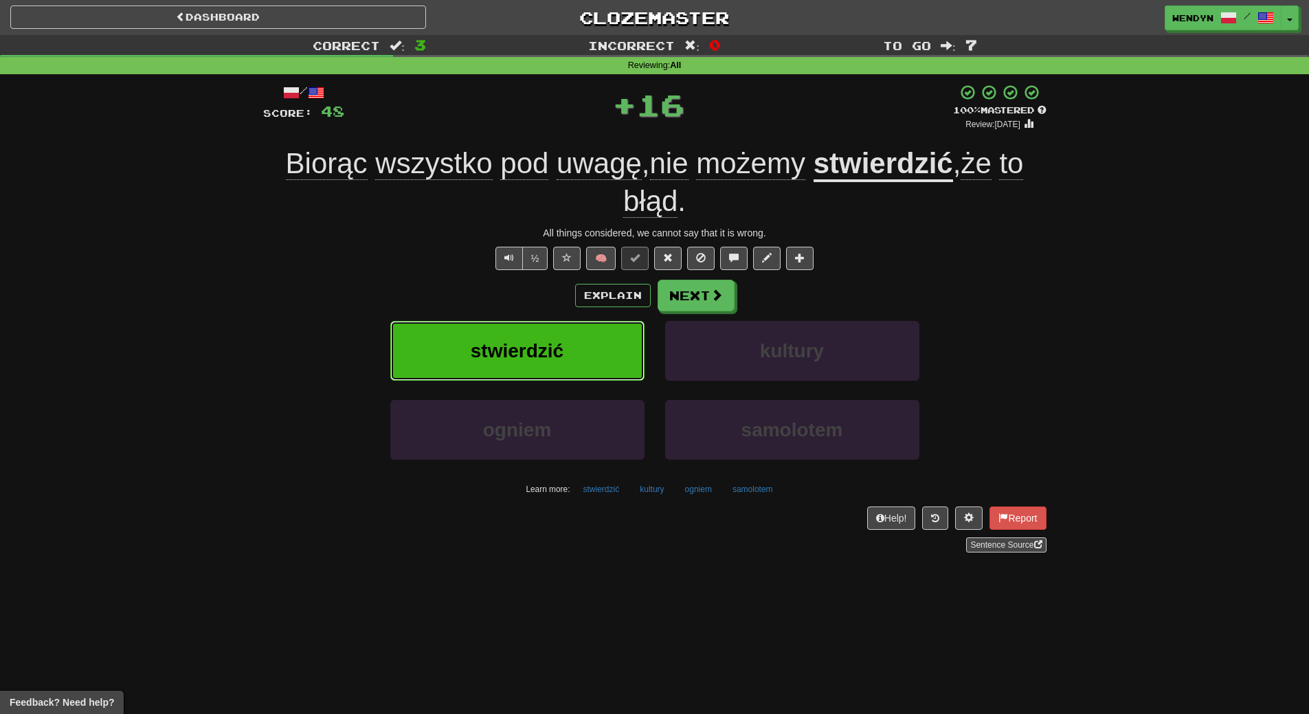
click at [541, 353] on span "stwierdzić" at bounding box center [517, 350] width 93 height 21
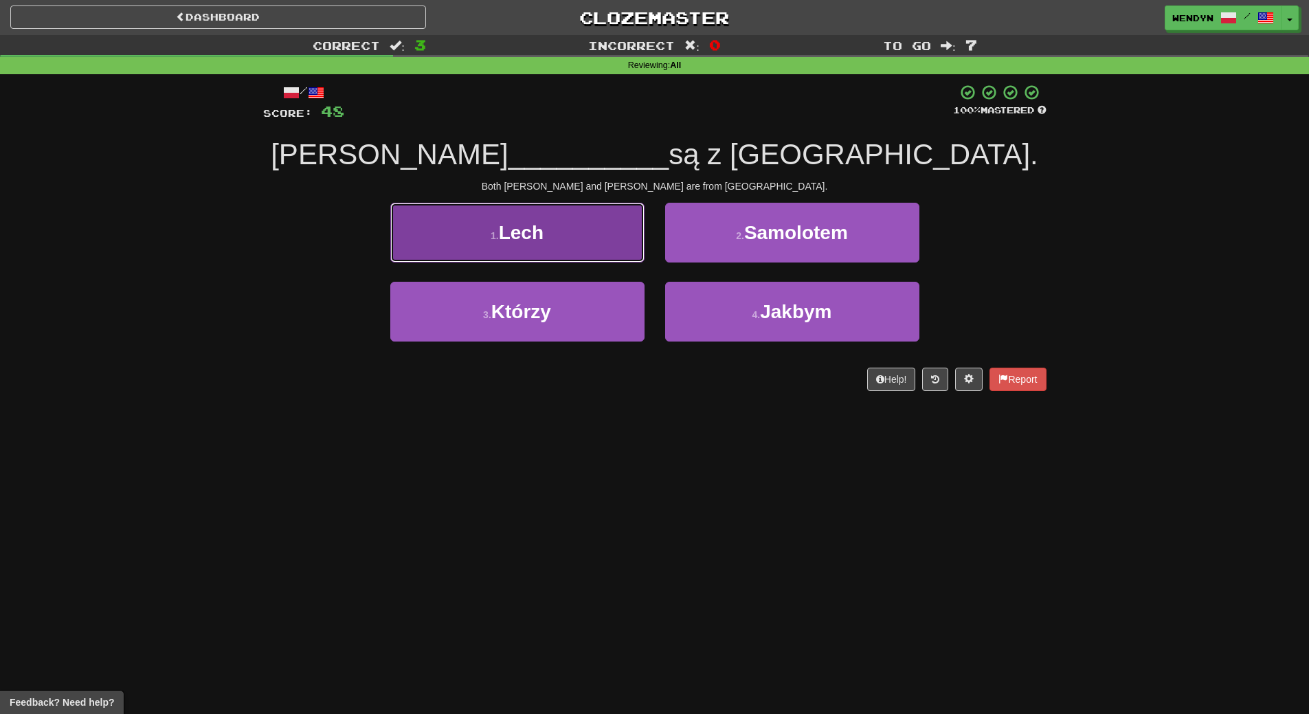
click at [596, 244] on button "1 . Lech" at bounding box center [517, 233] width 254 height 60
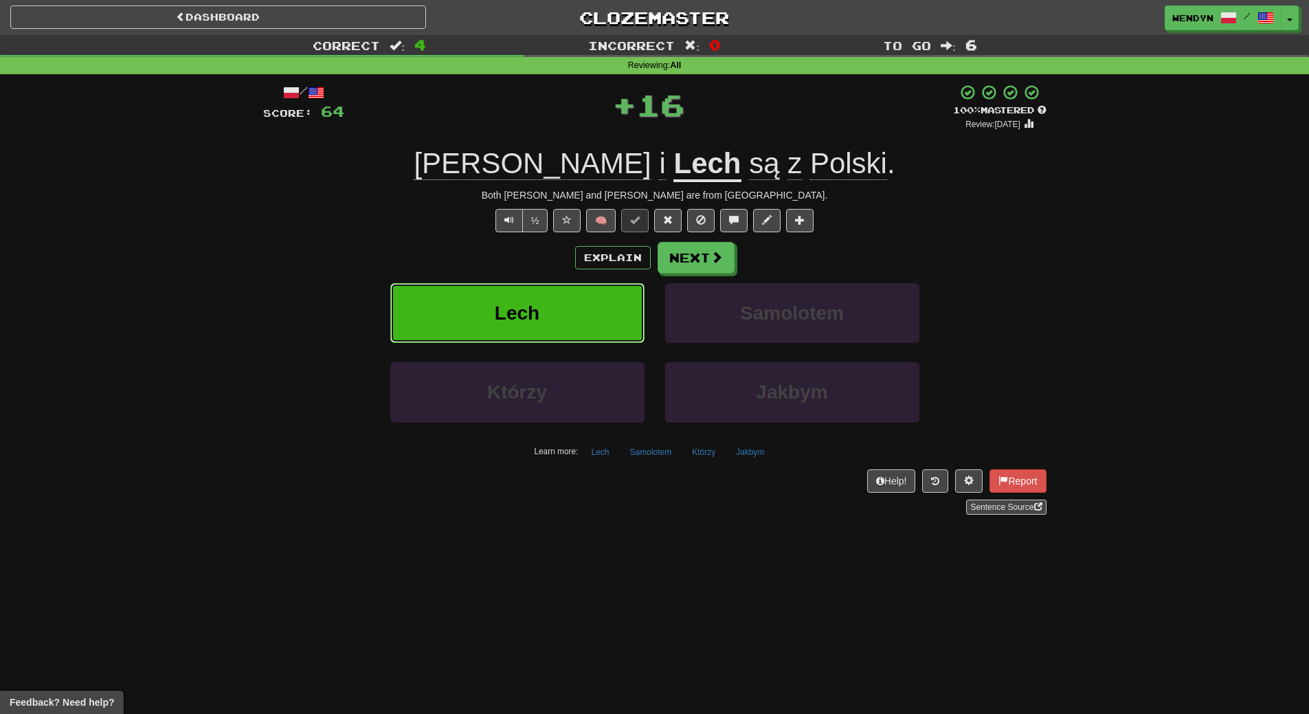
click at [597, 310] on button "Lech" at bounding box center [517, 313] width 254 height 60
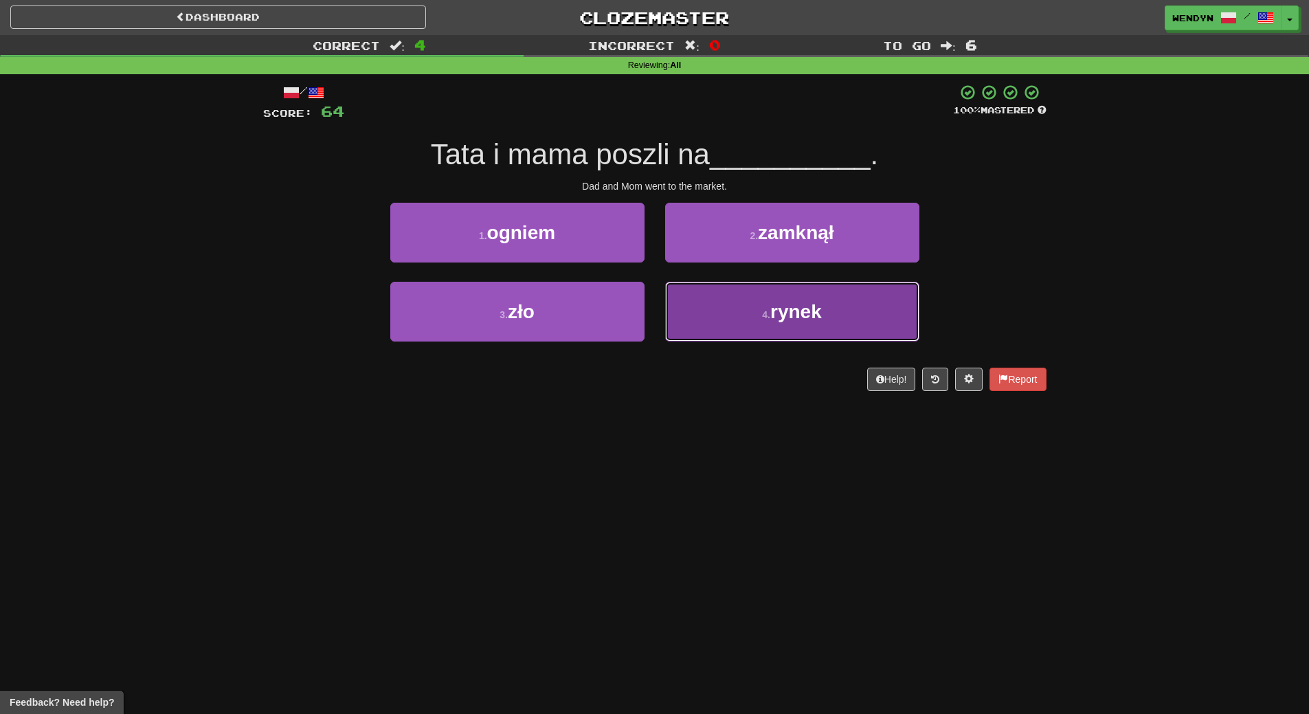
click at [738, 326] on button "4 . rynek" at bounding box center [792, 312] width 254 height 60
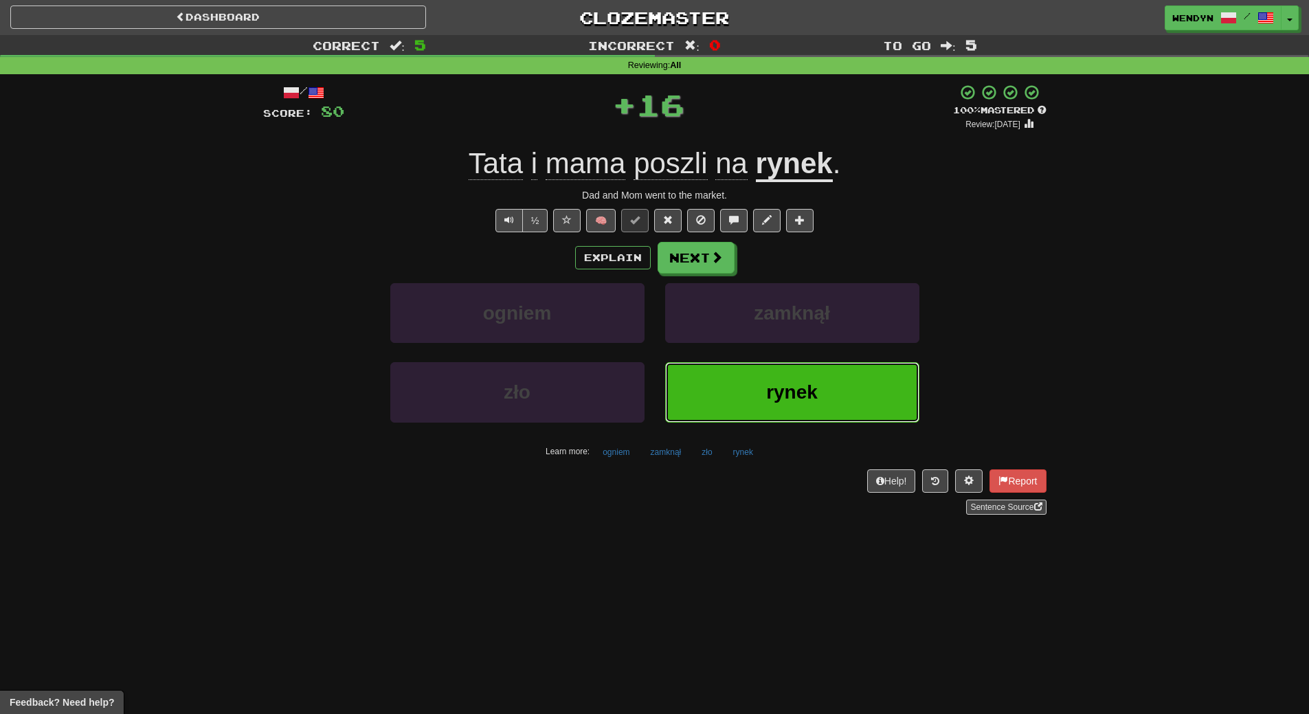
click at [747, 385] on button "rynek" at bounding box center [792, 392] width 254 height 60
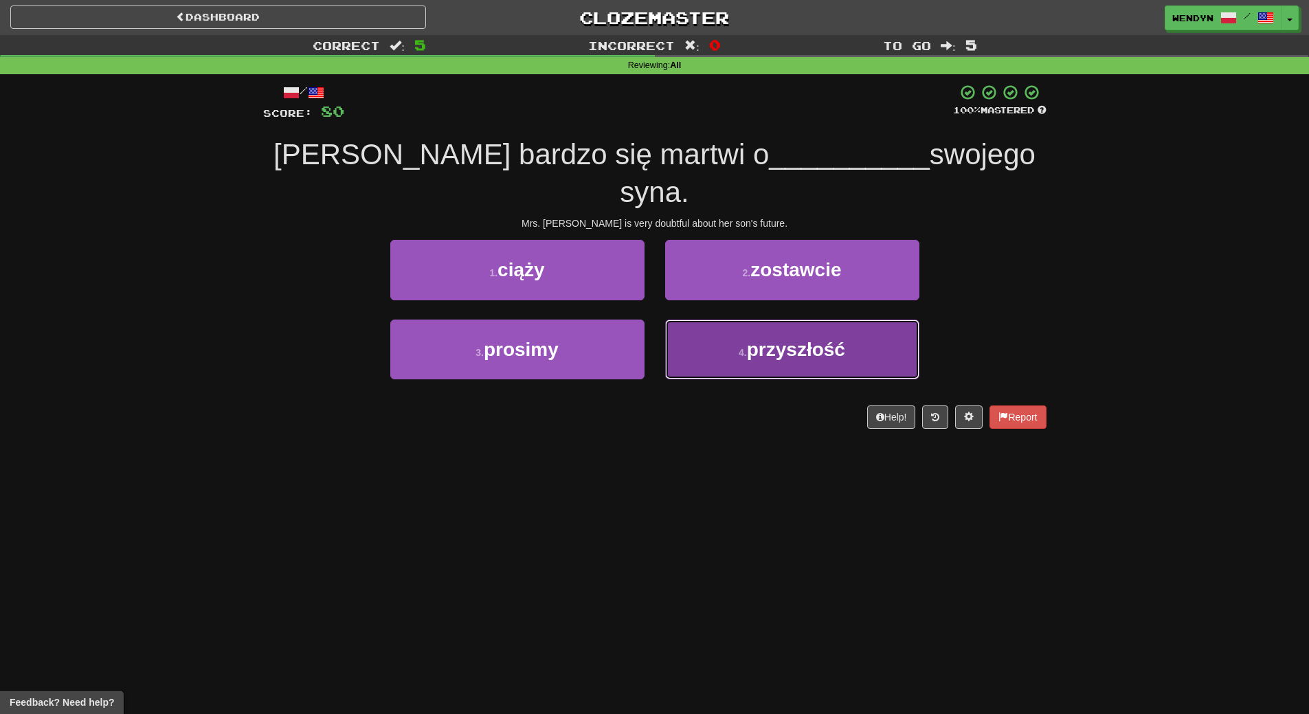
click at [812, 326] on button "4 . przyszłość" at bounding box center [792, 349] width 254 height 60
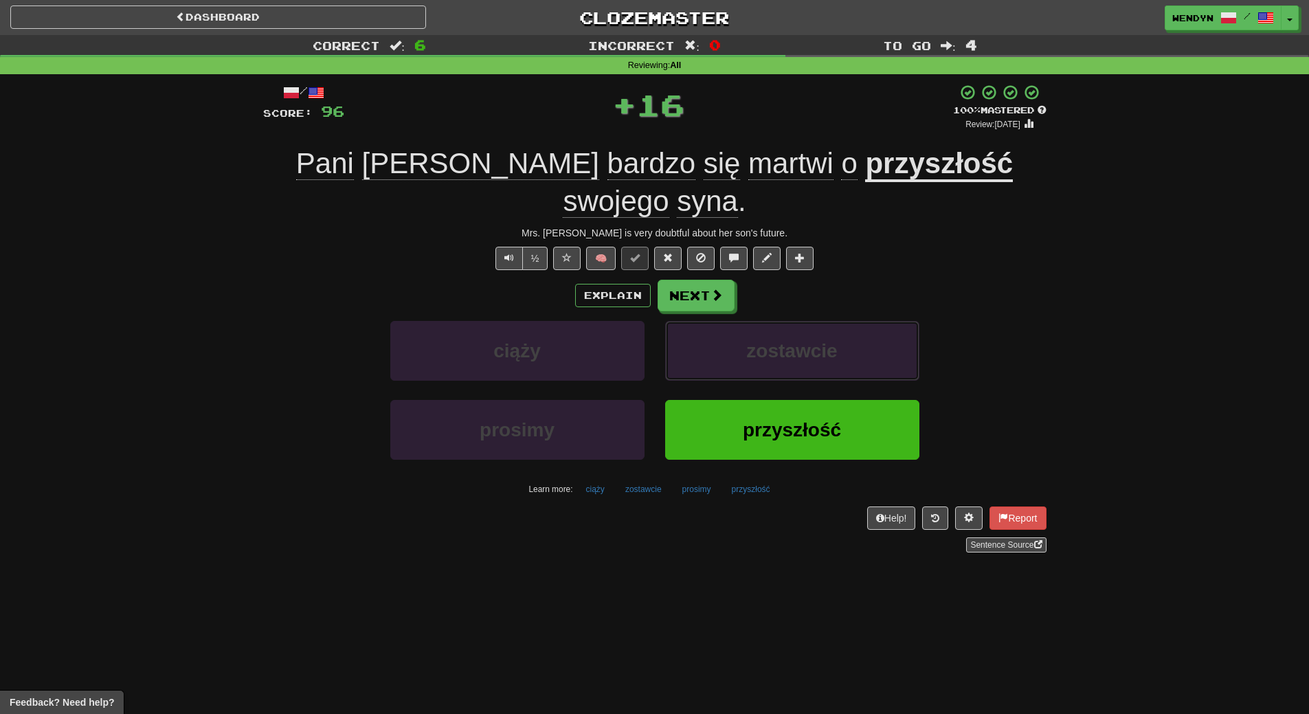
click at [812, 326] on button "zostawcie" at bounding box center [792, 351] width 254 height 60
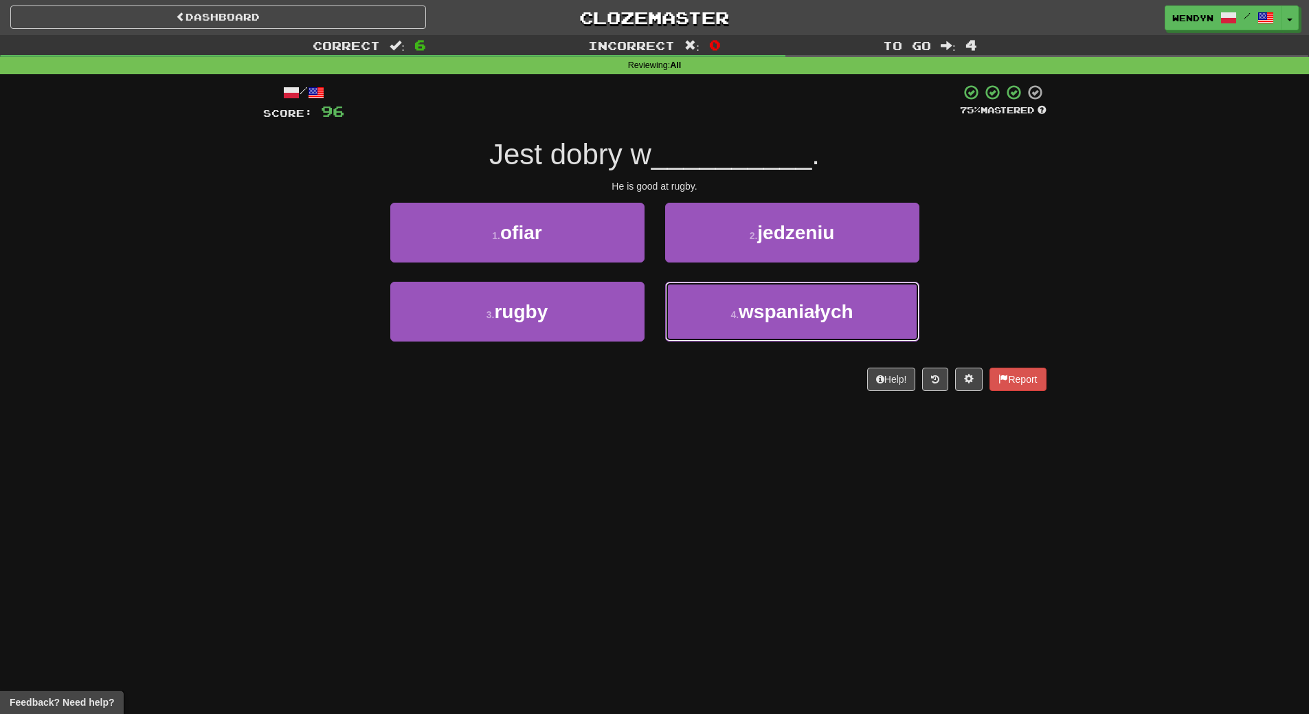
drag, startPoint x: 812, startPoint y: 326, endPoint x: 788, endPoint y: 407, distance: 84.5
click at [788, 407] on div "/ Score: 96 75 % Mastered Jest dobry w __________ . He is good at rugby. 1 . of…" at bounding box center [654, 242] width 783 height 336
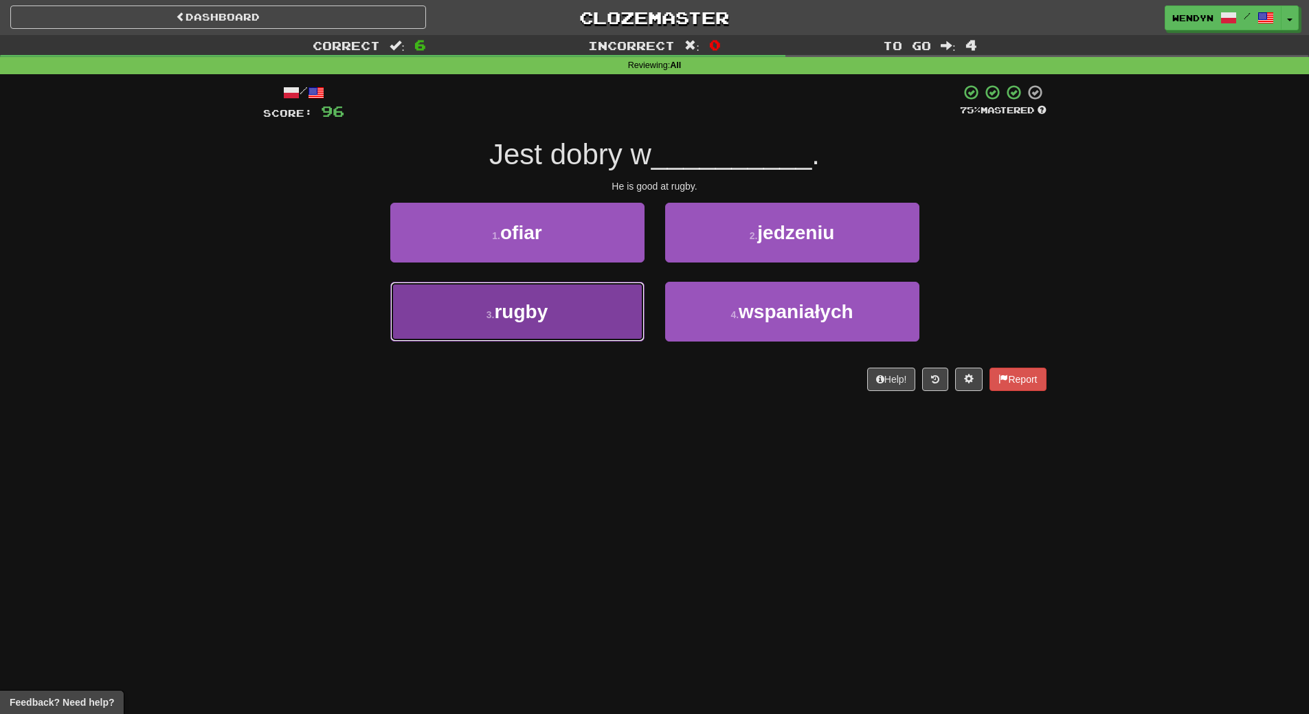
click at [606, 333] on button "3 . rugby" at bounding box center [517, 312] width 254 height 60
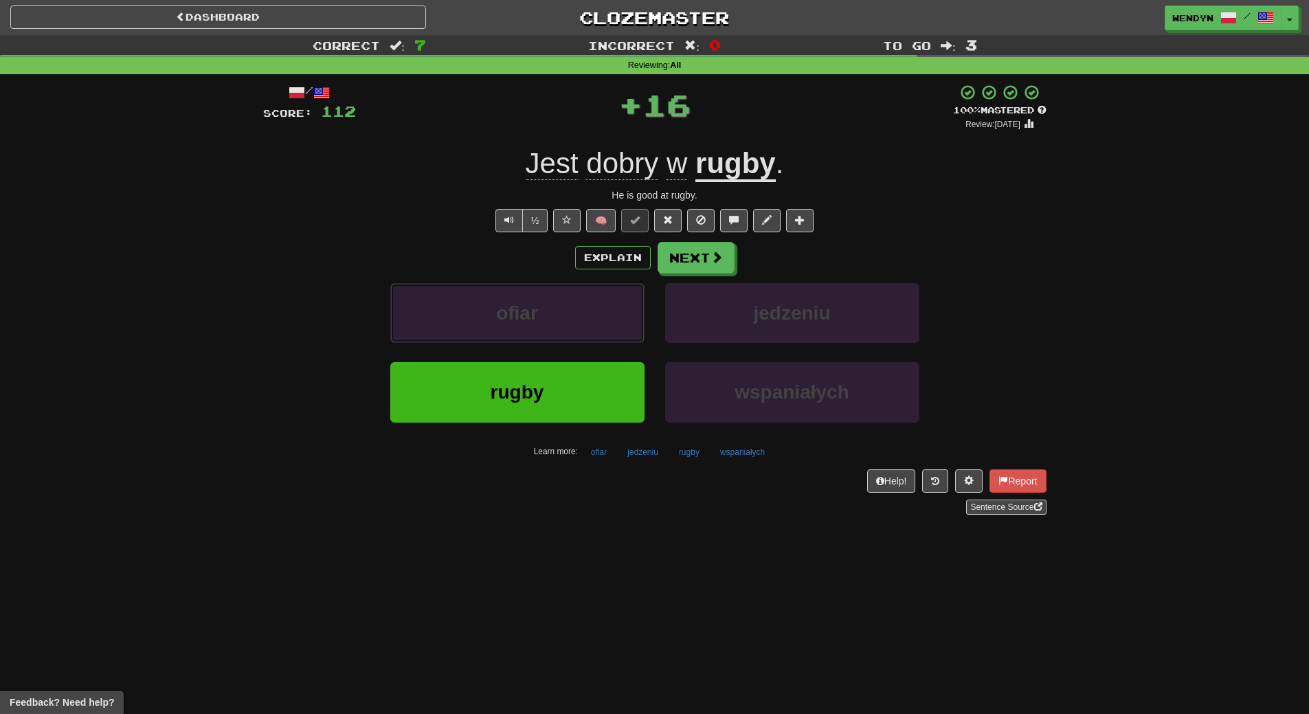
click at [606, 333] on button "ofiar" at bounding box center [517, 313] width 254 height 60
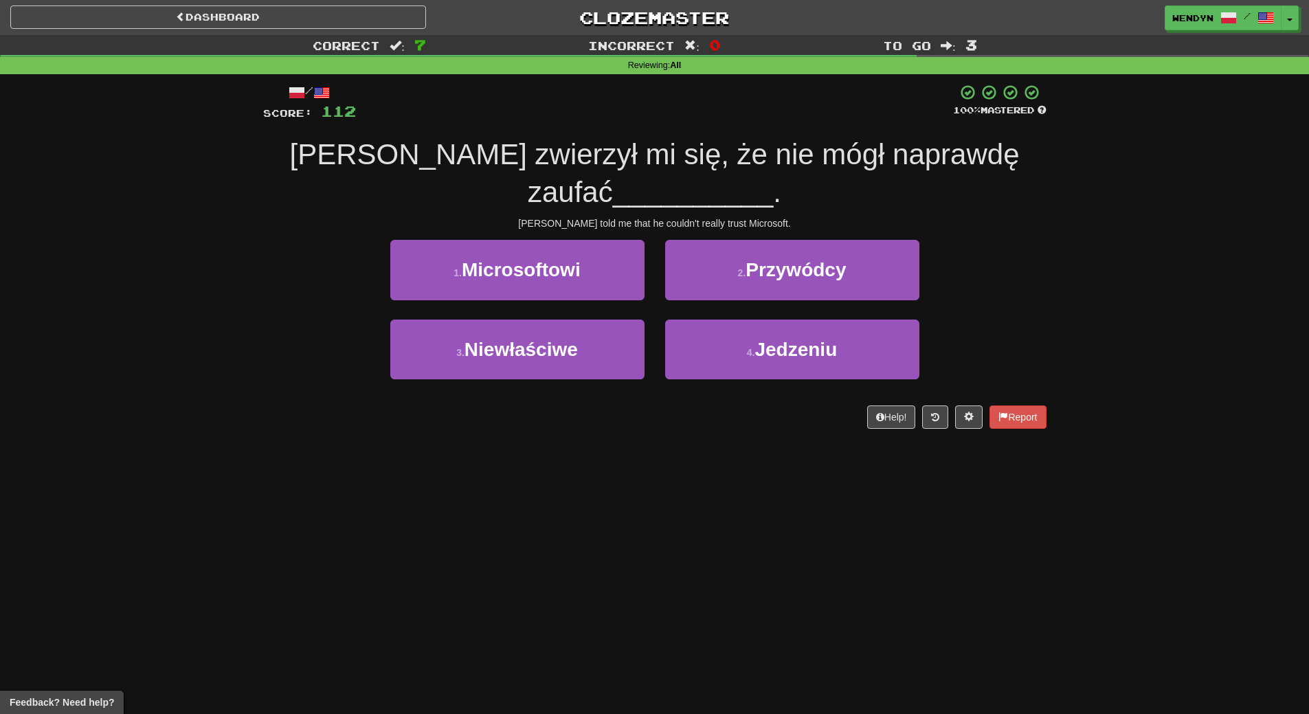
click at [593, 484] on div "Dashboard Clozemaster WendyN / Toggle Dropdown Dashboard Leaderboard Activity F…" at bounding box center [654, 357] width 1309 height 714
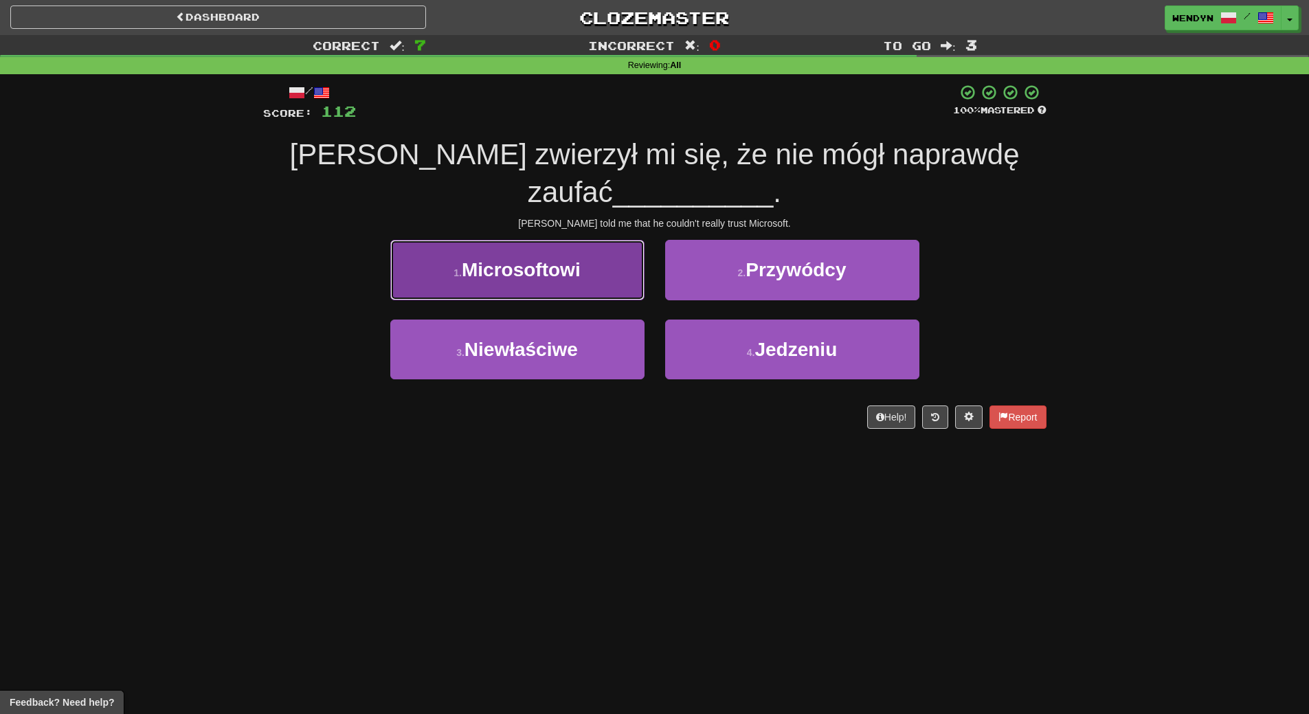
click at [631, 288] on button "1 . Microsoftowi" at bounding box center [517, 270] width 254 height 60
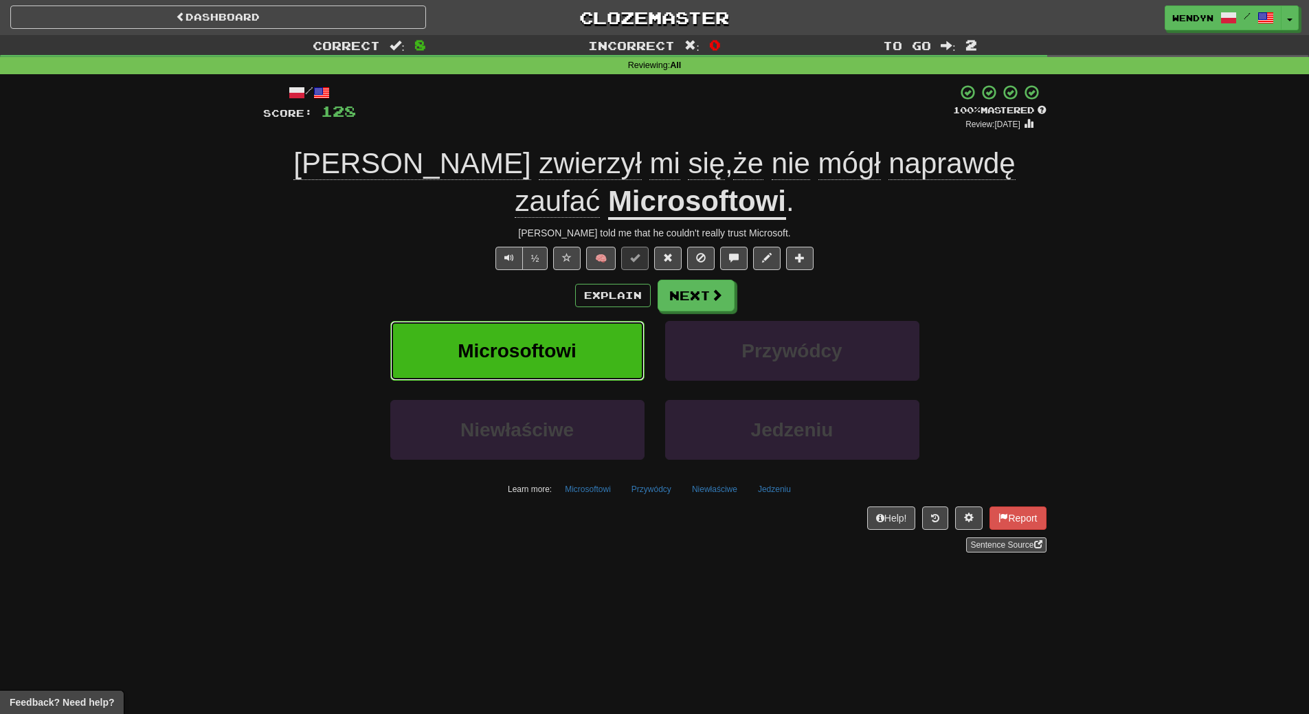
click at [577, 359] on button "Microsoftowi" at bounding box center [517, 351] width 254 height 60
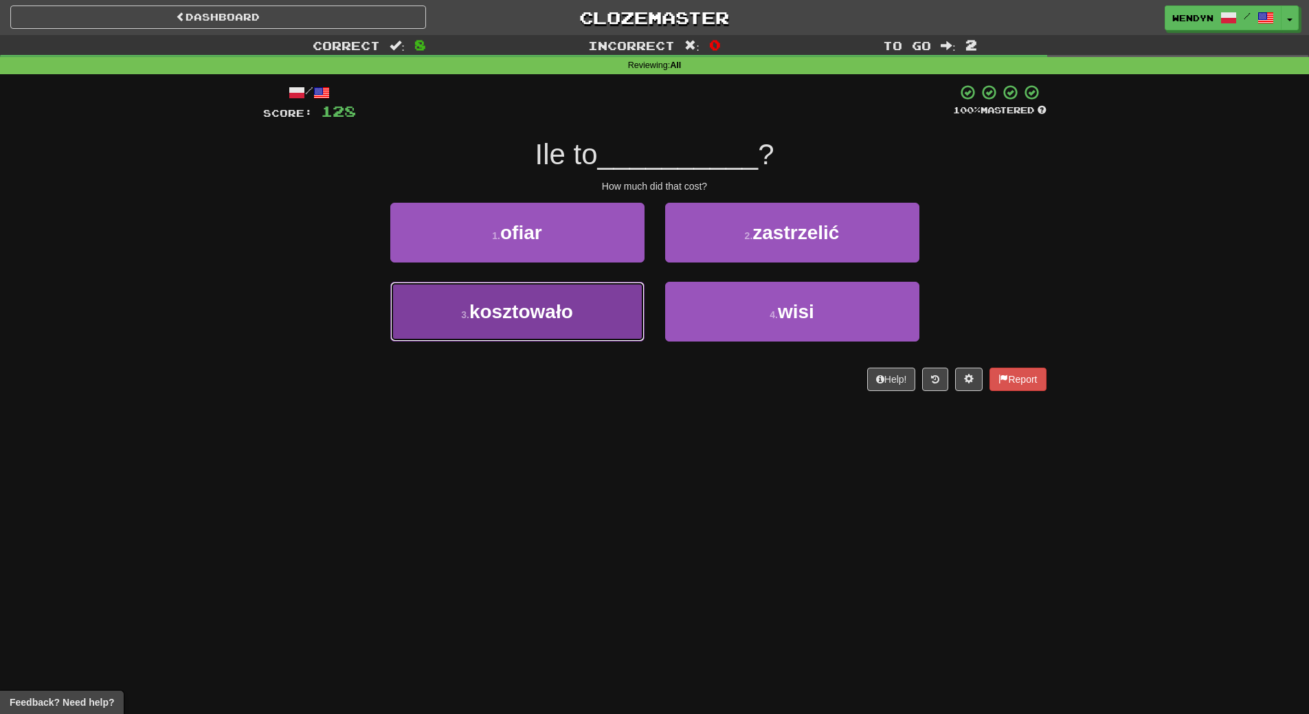
click at [579, 326] on button "3 . kosztowało" at bounding box center [517, 312] width 254 height 60
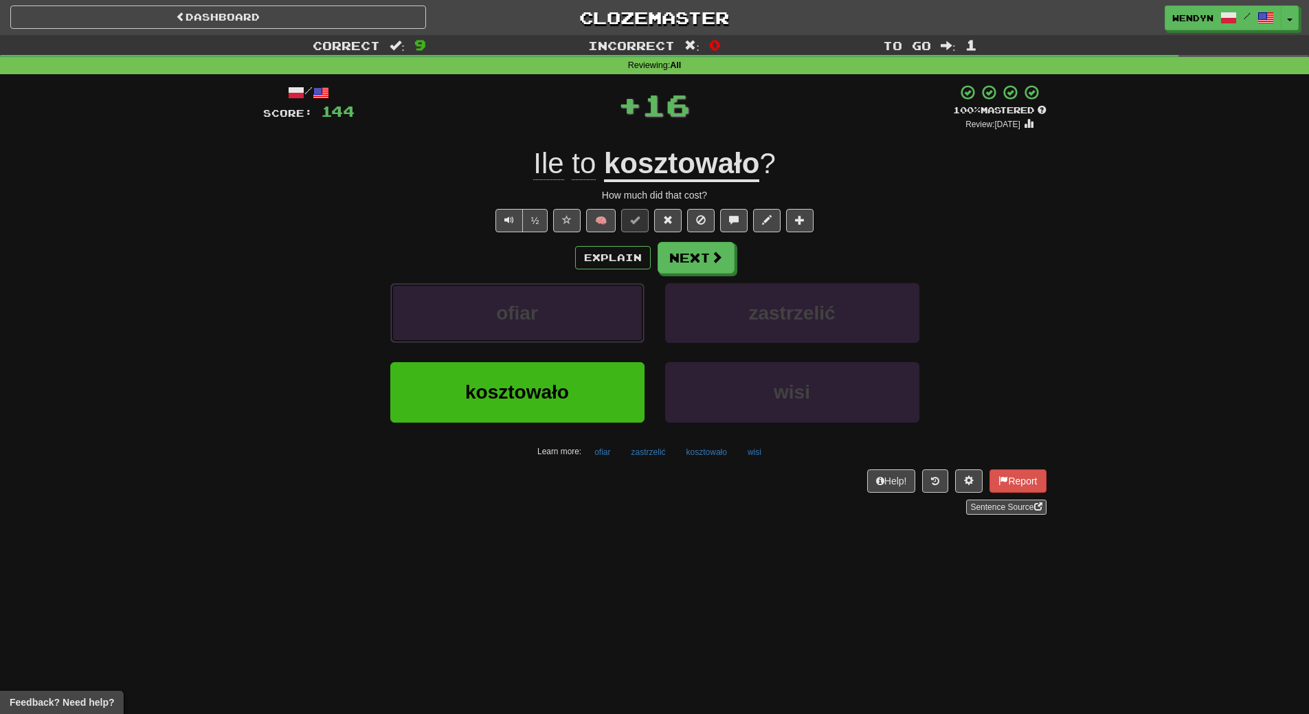
click at [579, 326] on button "ofiar" at bounding box center [517, 313] width 254 height 60
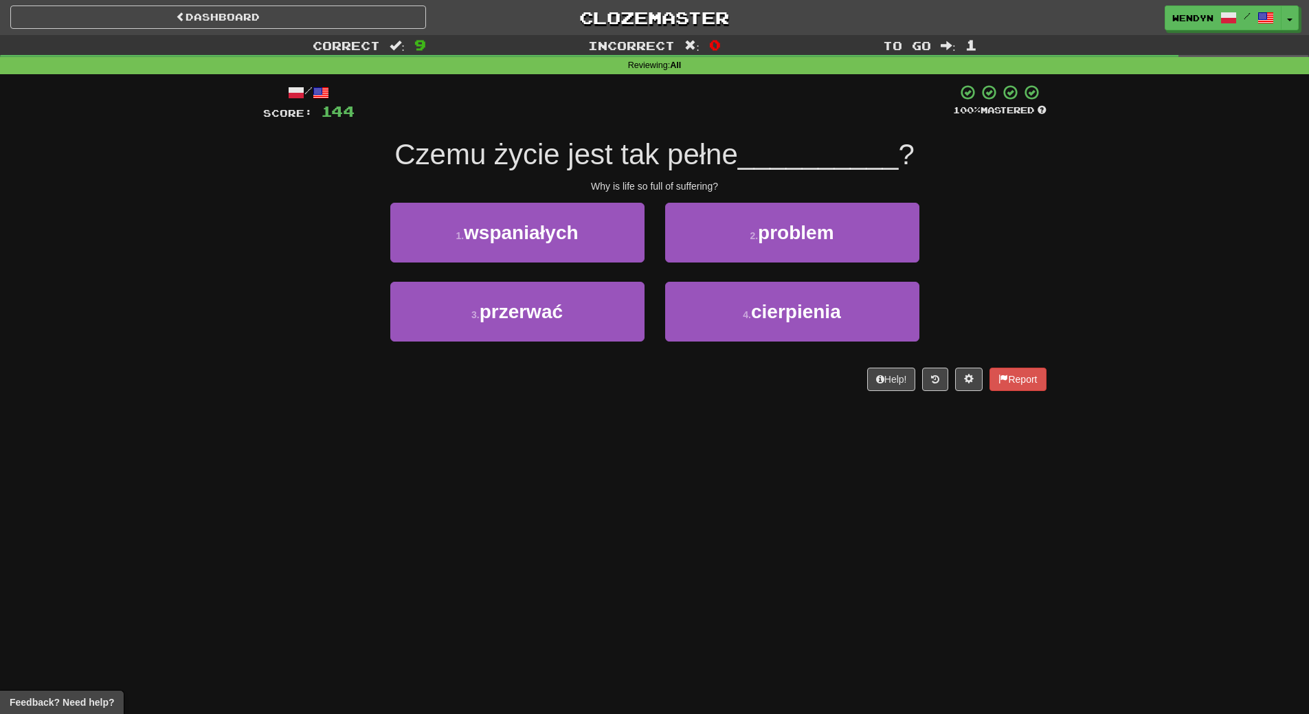
click at [561, 414] on div "Dashboard Clozemaster WendyN / Toggle Dropdown Dashboard Leaderboard Activity F…" at bounding box center [654, 357] width 1309 height 714
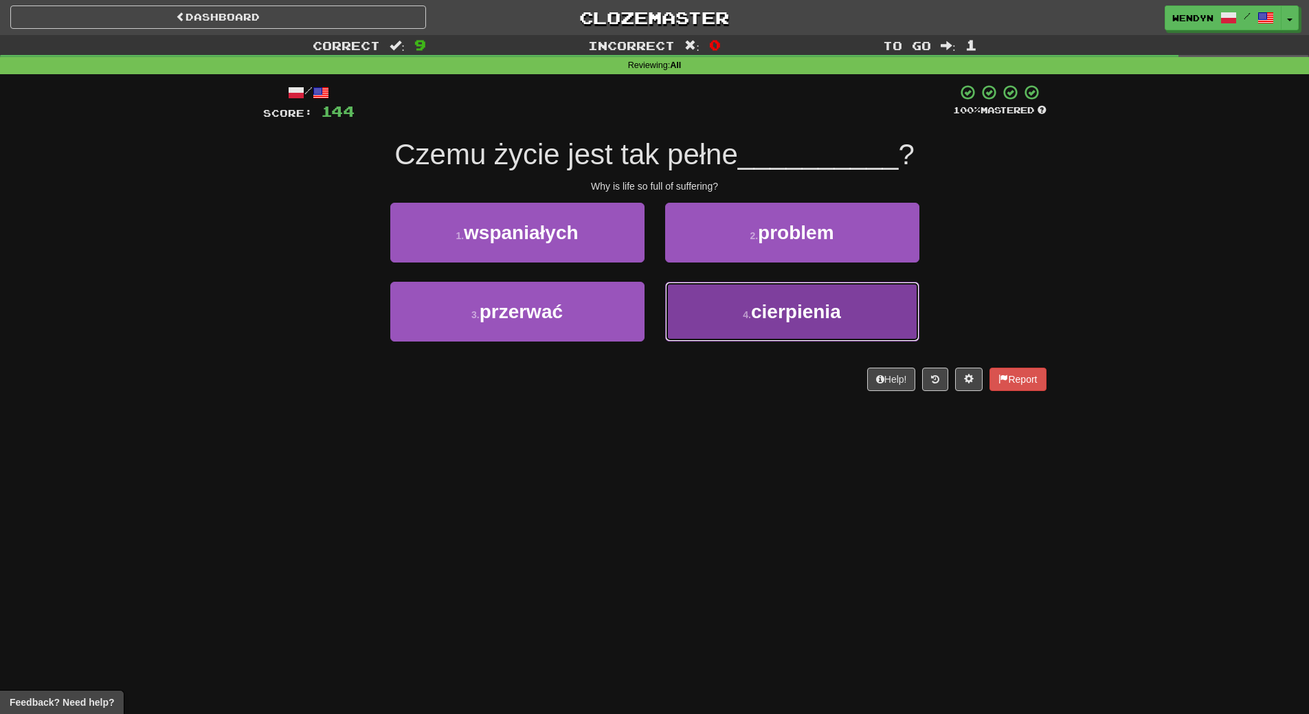
click at [788, 299] on button "4 . cierpienia" at bounding box center [792, 312] width 254 height 60
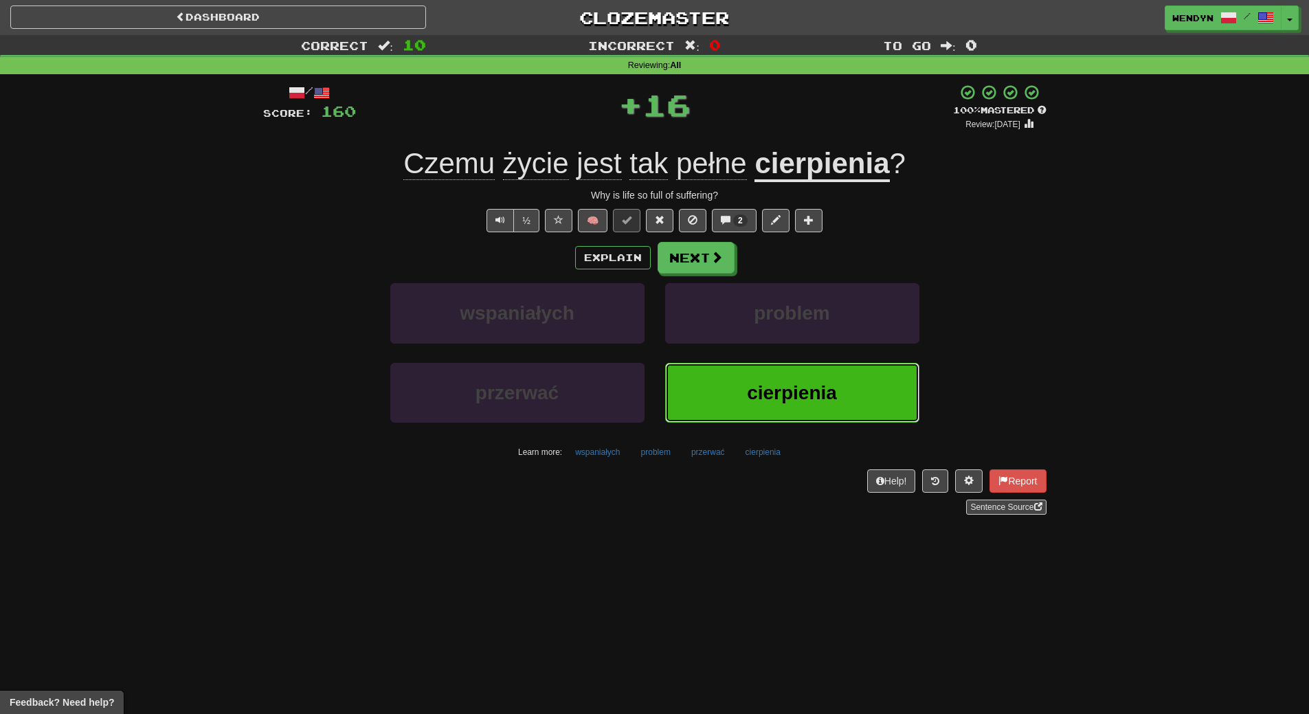
click at [773, 403] on span "cierpienia" at bounding box center [792, 392] width 90 height 21
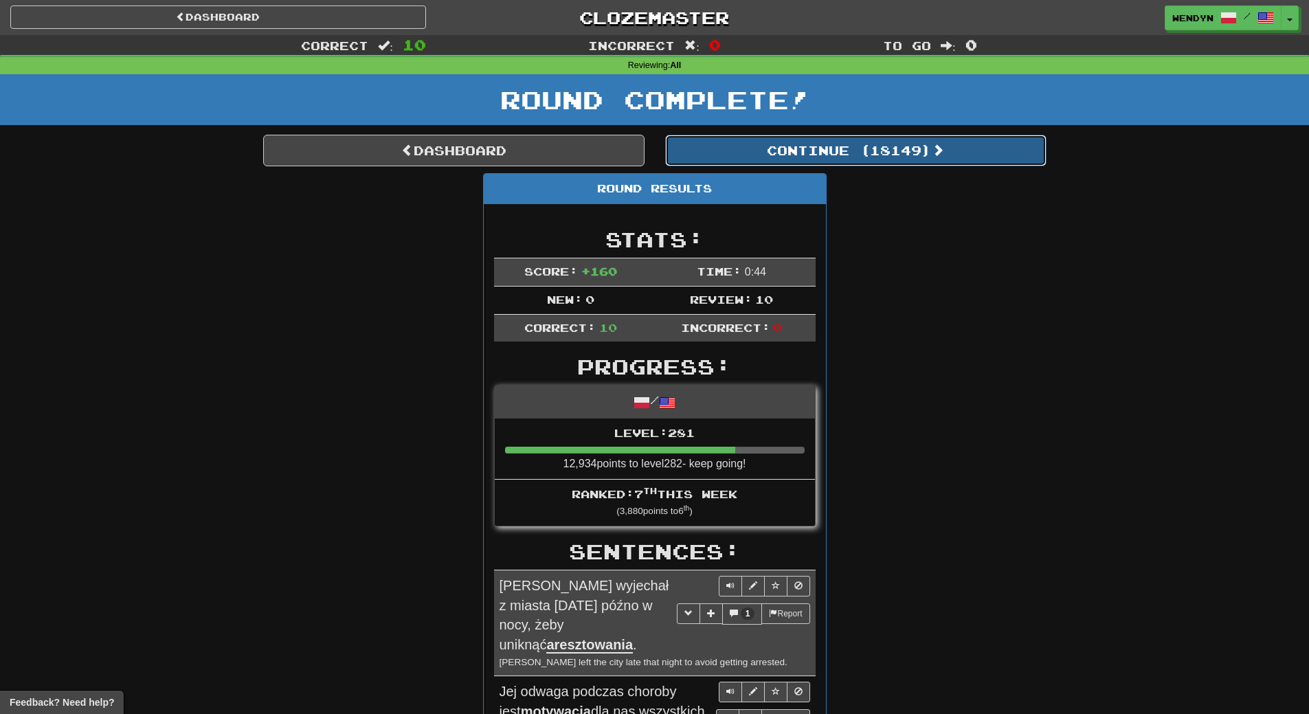
click at [900, 148] on button "Continue ( 18149 )" at bounding box center [855, 151] width 381 height 32
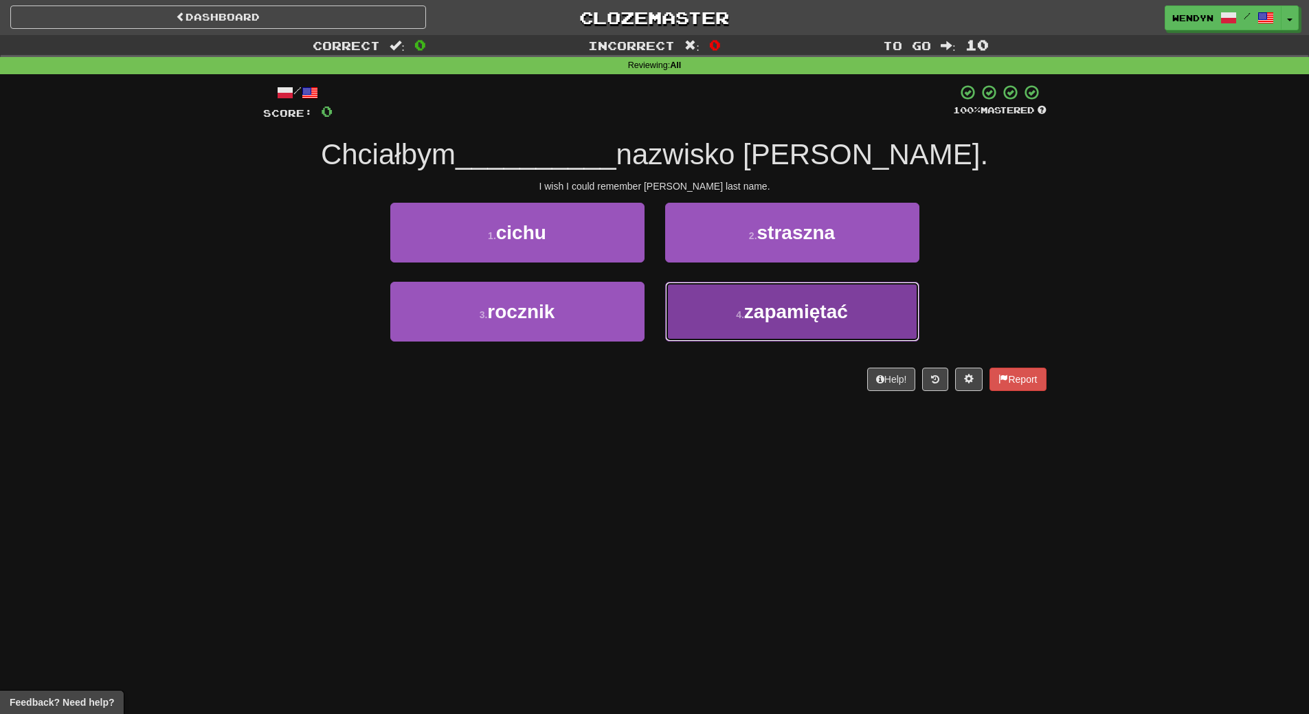
click at [780, 325] on button "4 . zapamiętać" at bounding box center [792, 312] width 254 height 60
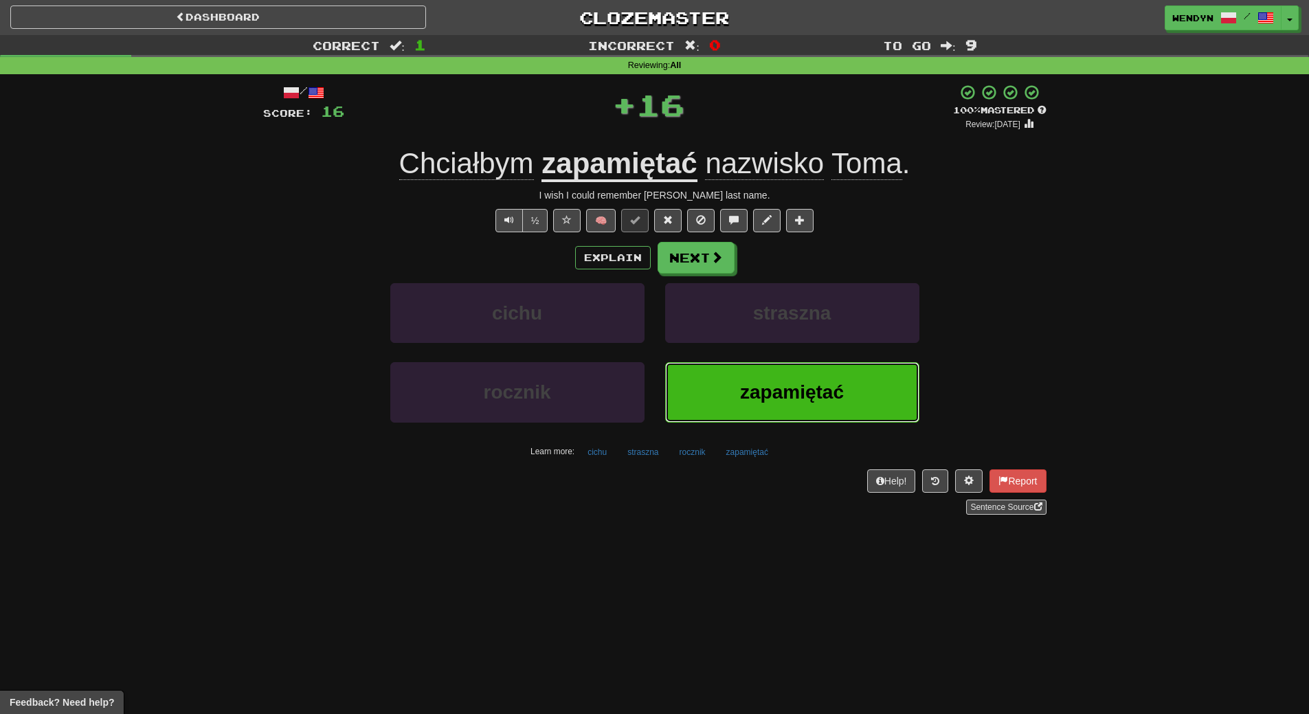
click at [763, 405] on button "zapamiętać" at bounding box center [792, 392] width 254 height 60
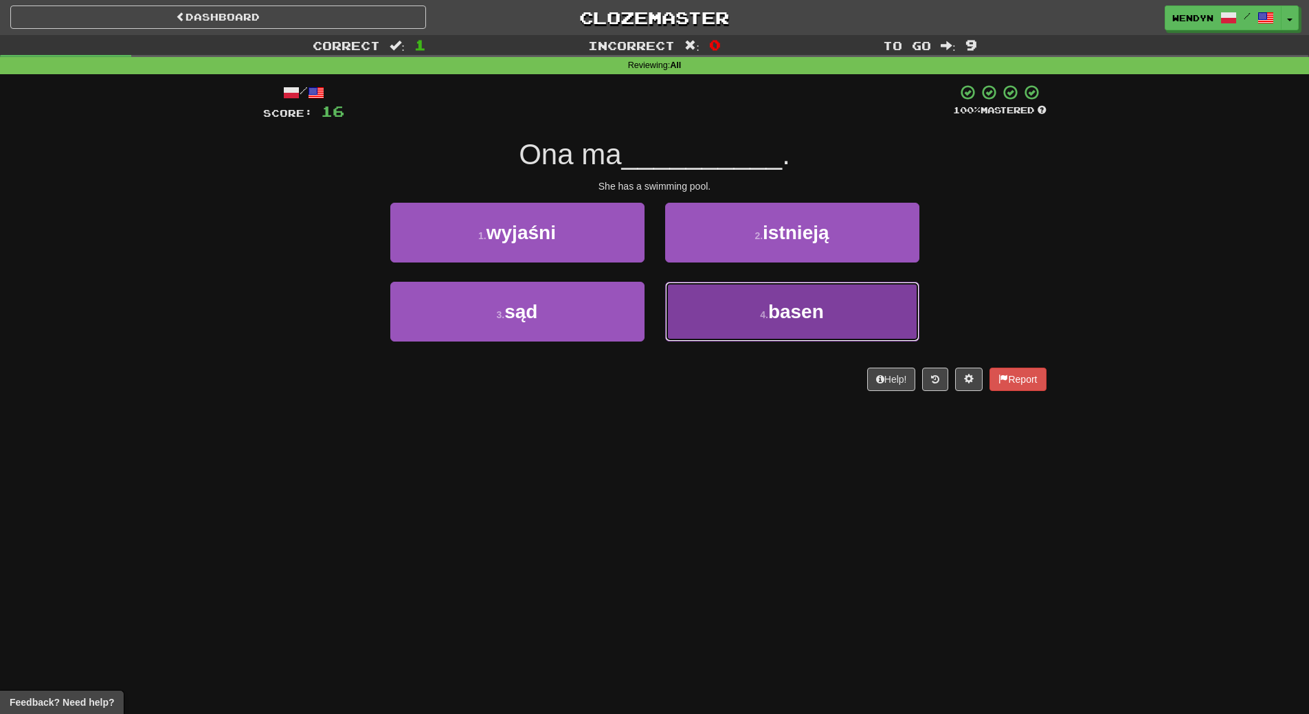
click at [808, 302] on span "basen" at bounding box center [796, 311] width 56 height 21
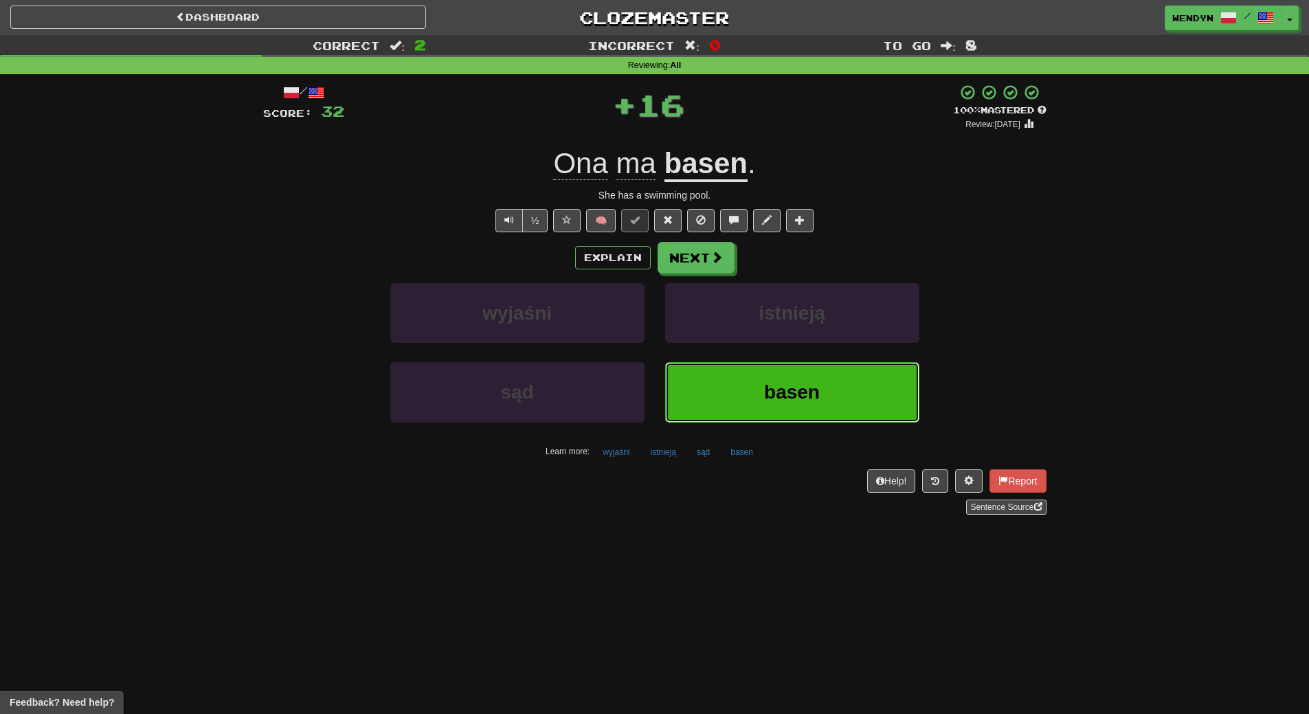
click at [800, 414] on button "basen" at bounding box center [792, 392] width 254 height 60
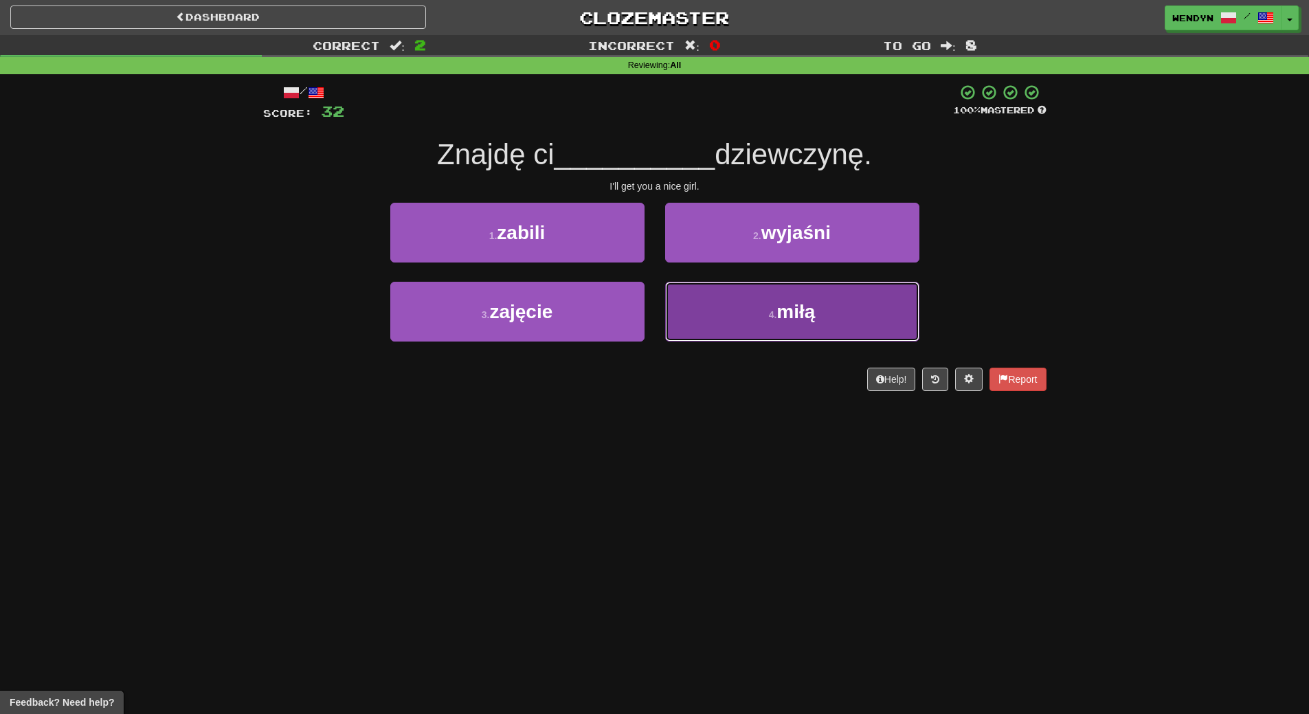
click at [740, 329] on button "4 . miłą" at bounding box center [792, 312] width 254 height 60
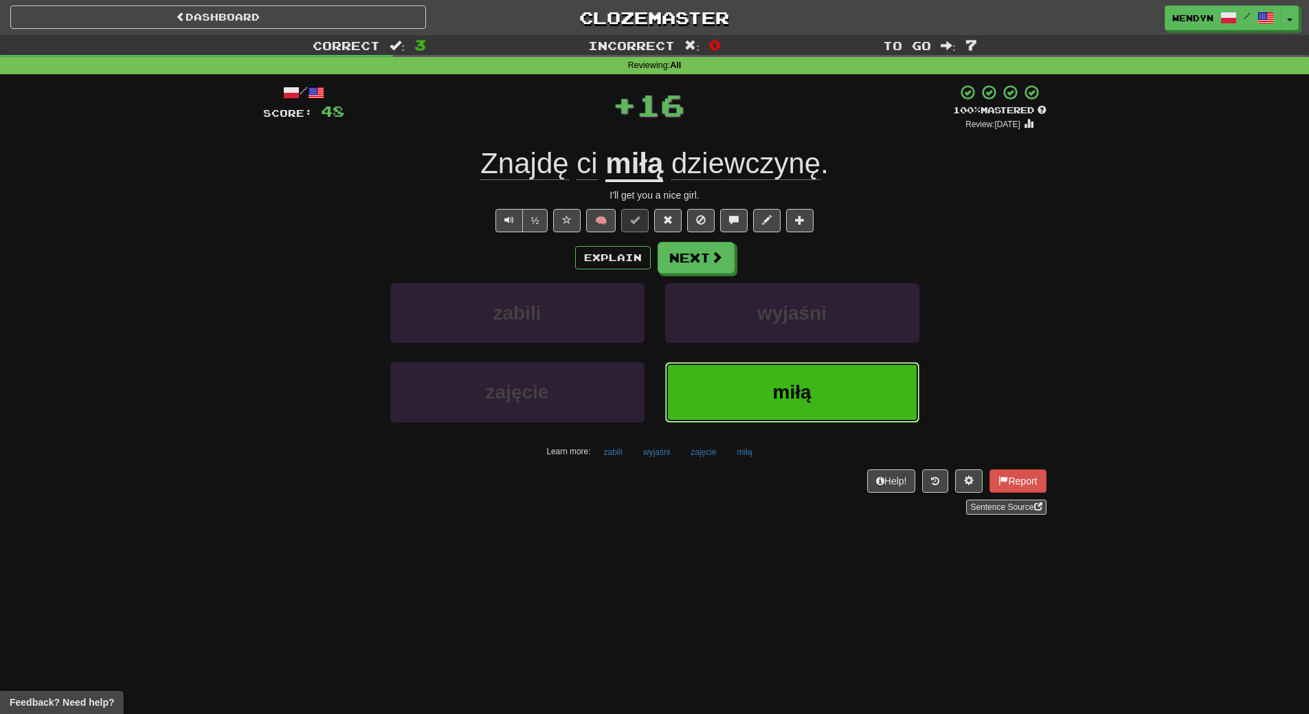
click at [738, 398] on button "miłą" at bounding box center [792, 392] width 254 height 60
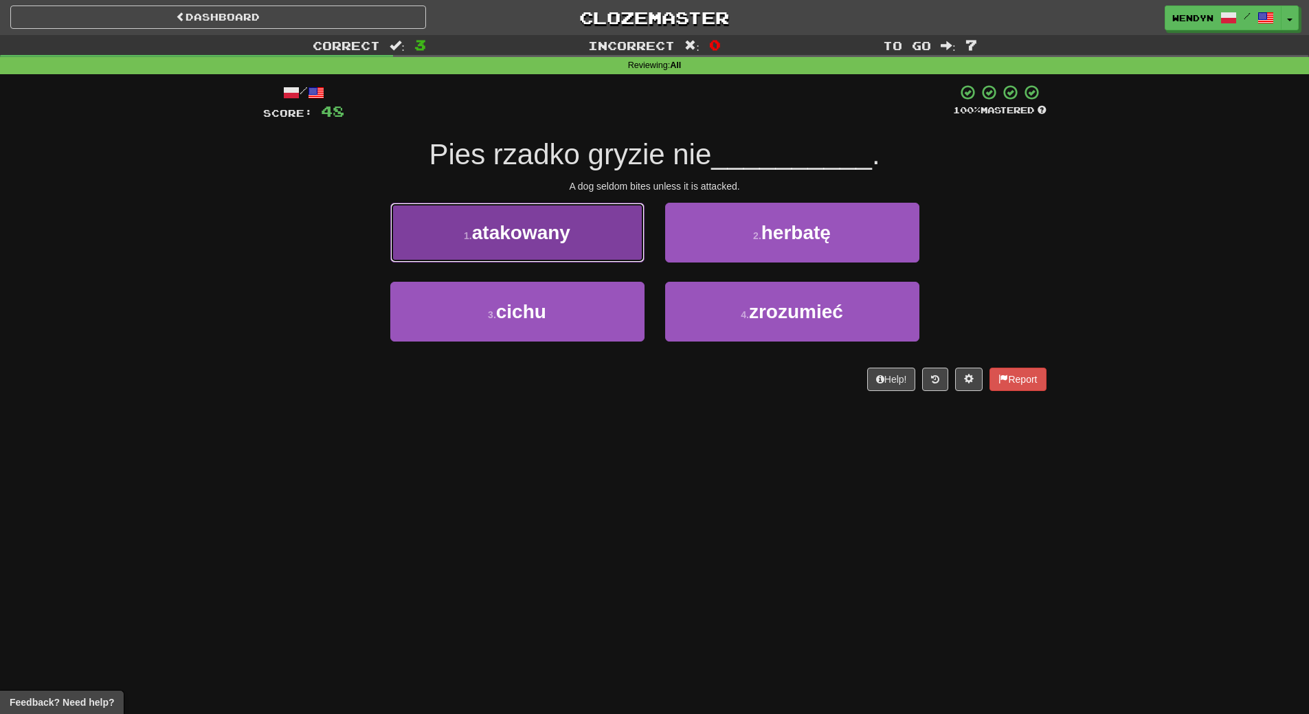
click at [577, 227] on button "1 . atakowany" at bounding box center [517, 233] width 254 height 60
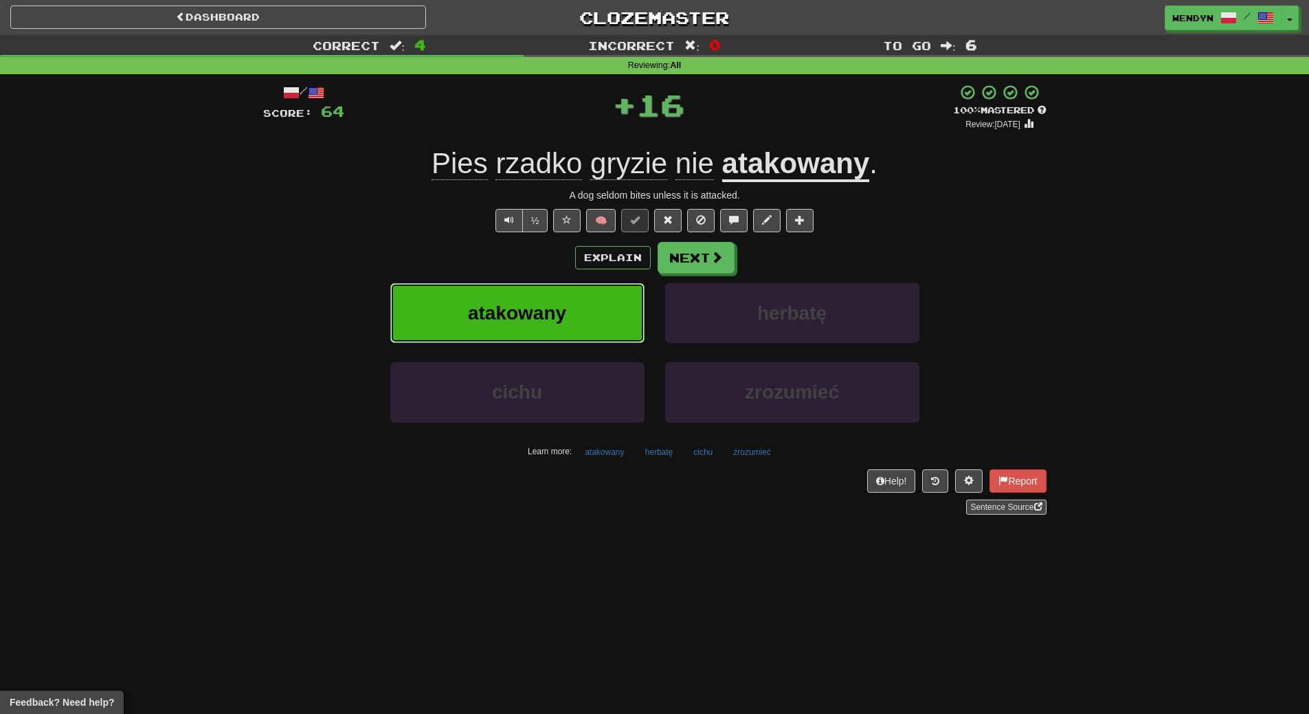
click at [573, 308] on button "atakowany" at bounding box center [517, 313] width 254 height 60
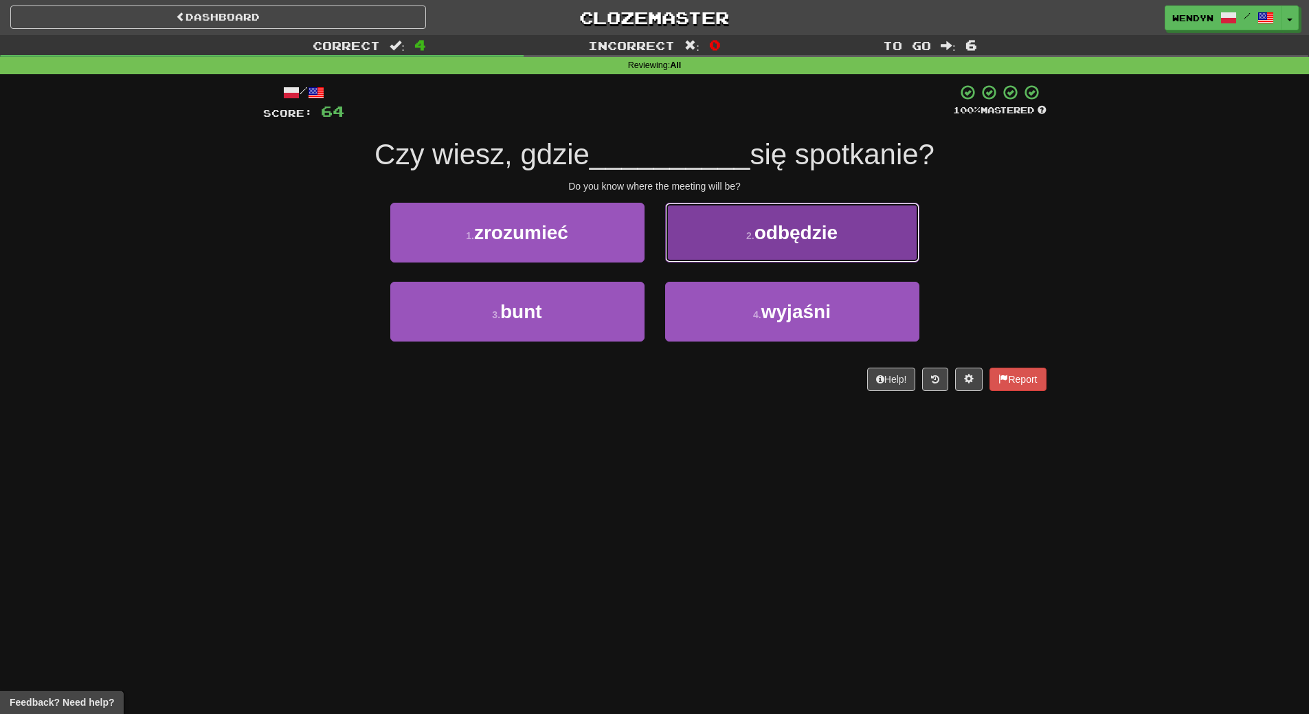
click at [823, 242] on span "odbędzie" at bounding box center [795, 232] width 83 height 21
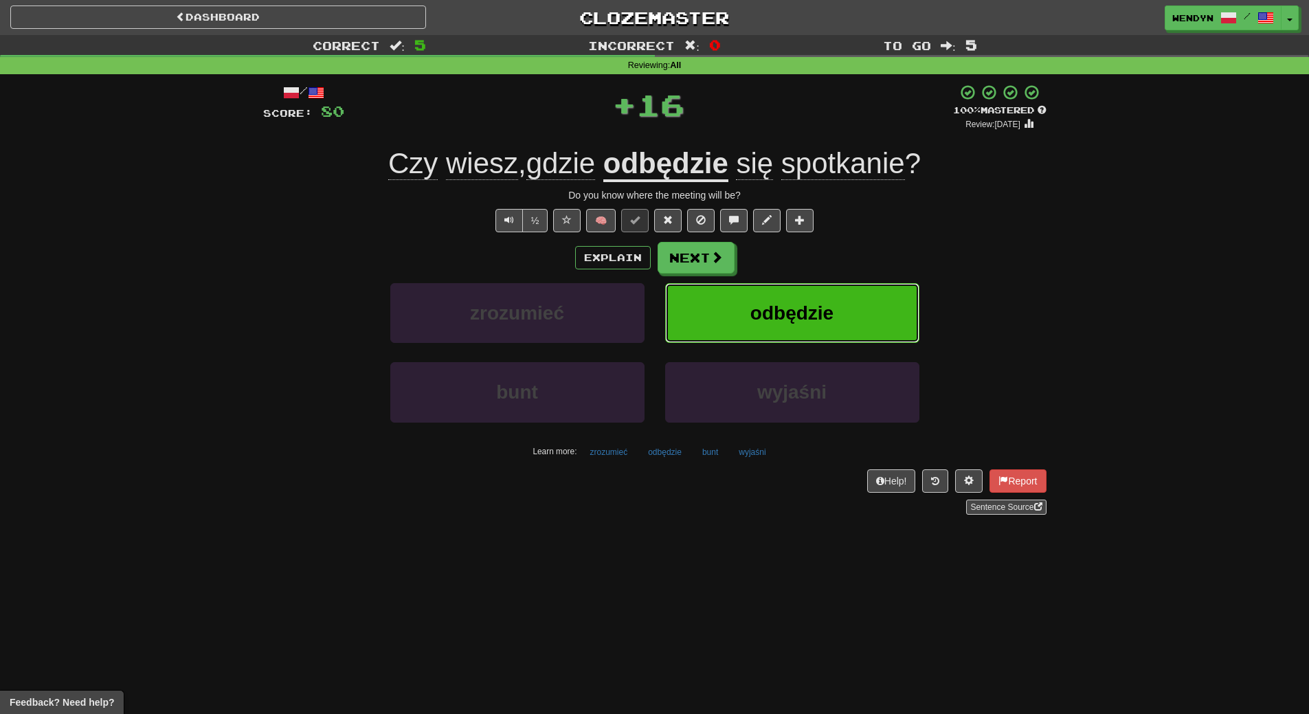
click at [817, 295] on button "odbędzie" at bounding box center [792, 313] width 254 height 60
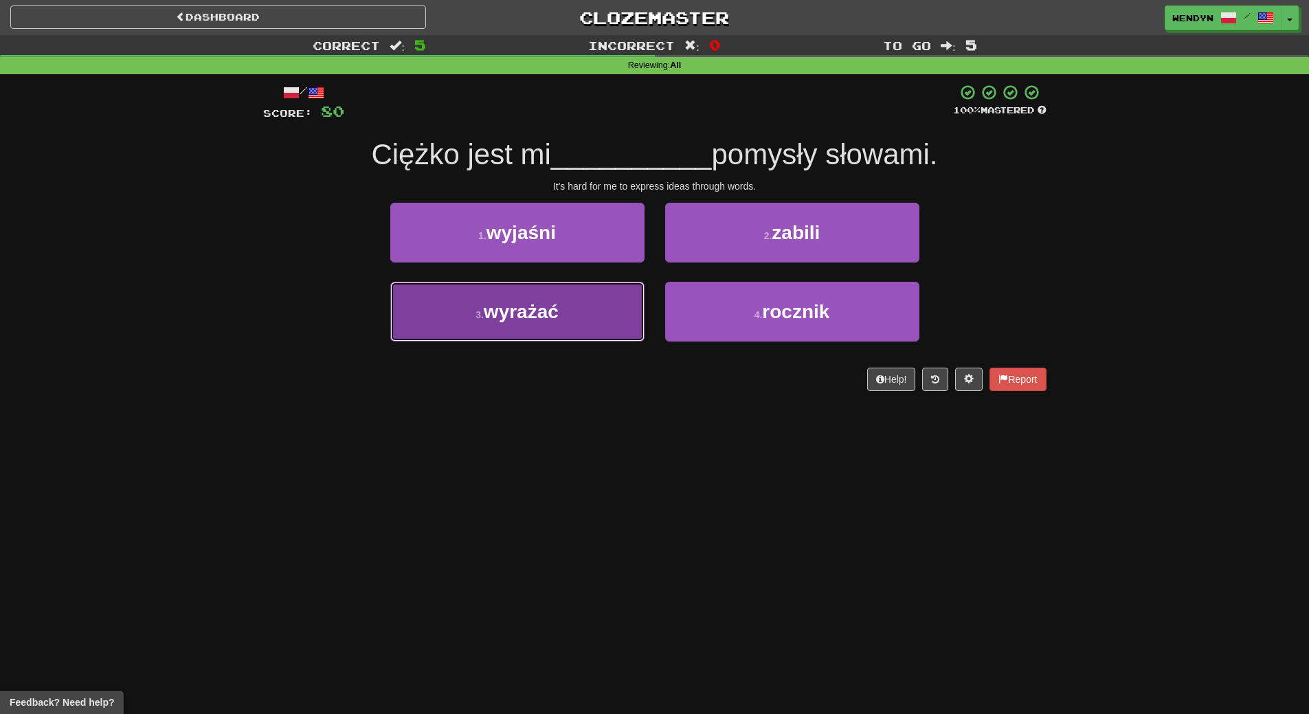
click at [585, 319] on button "3 . wyrażać" at bounding box center [517, 312] width 254 height 60
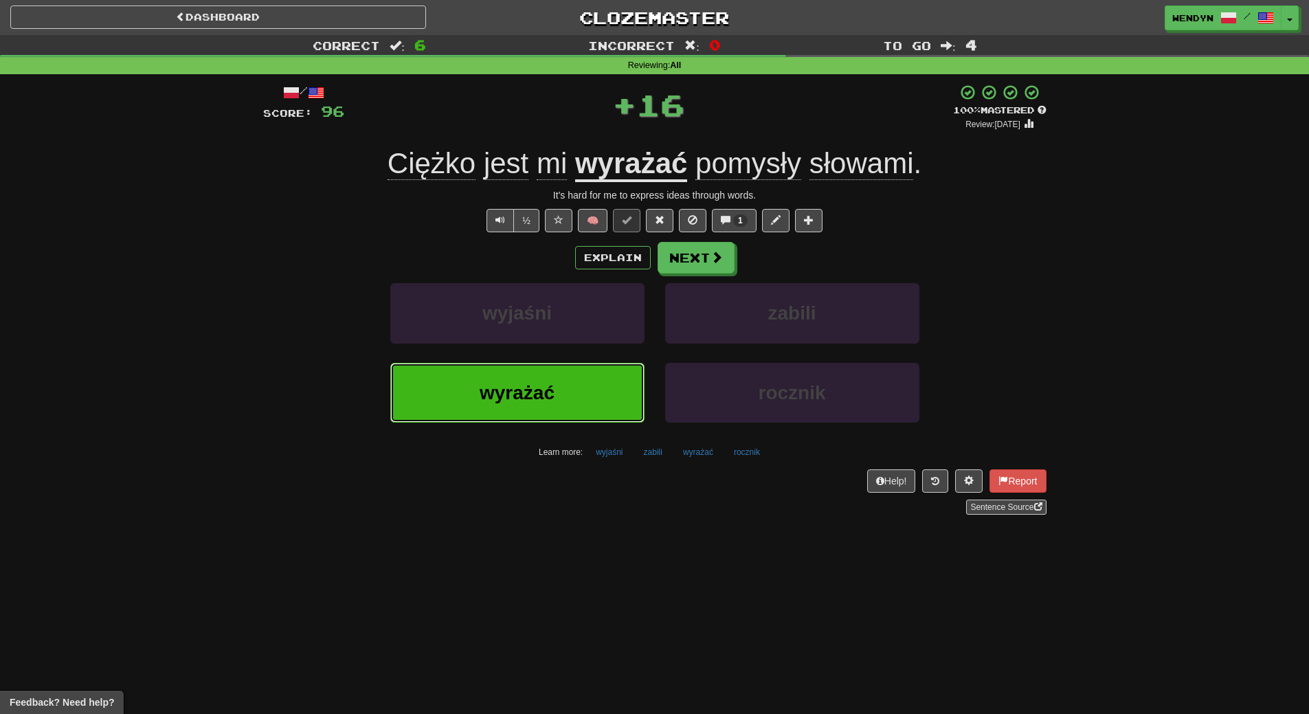
click at [576, 371] on button "wyrażać" at bounding box center [517, 393] width 254 height 60
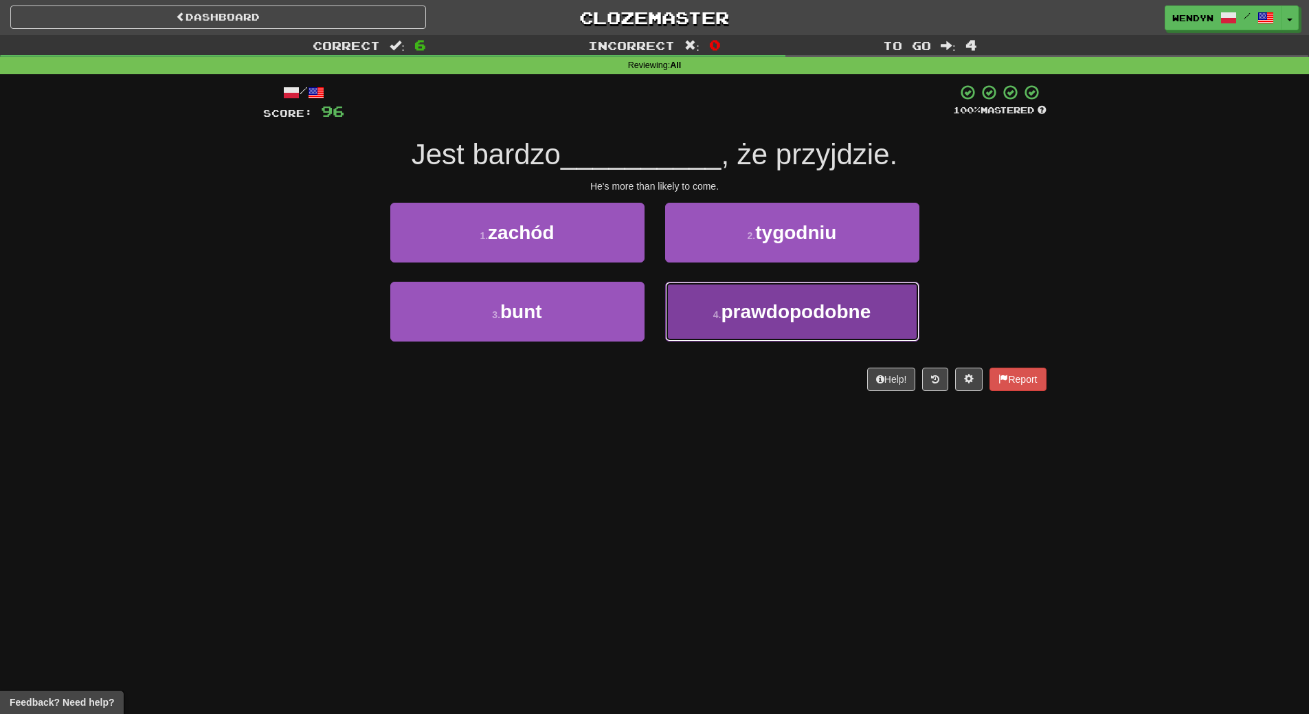
click at [746, 321] on span "prawdopodobne" at bounding box center [796, 311] width 150 height 21
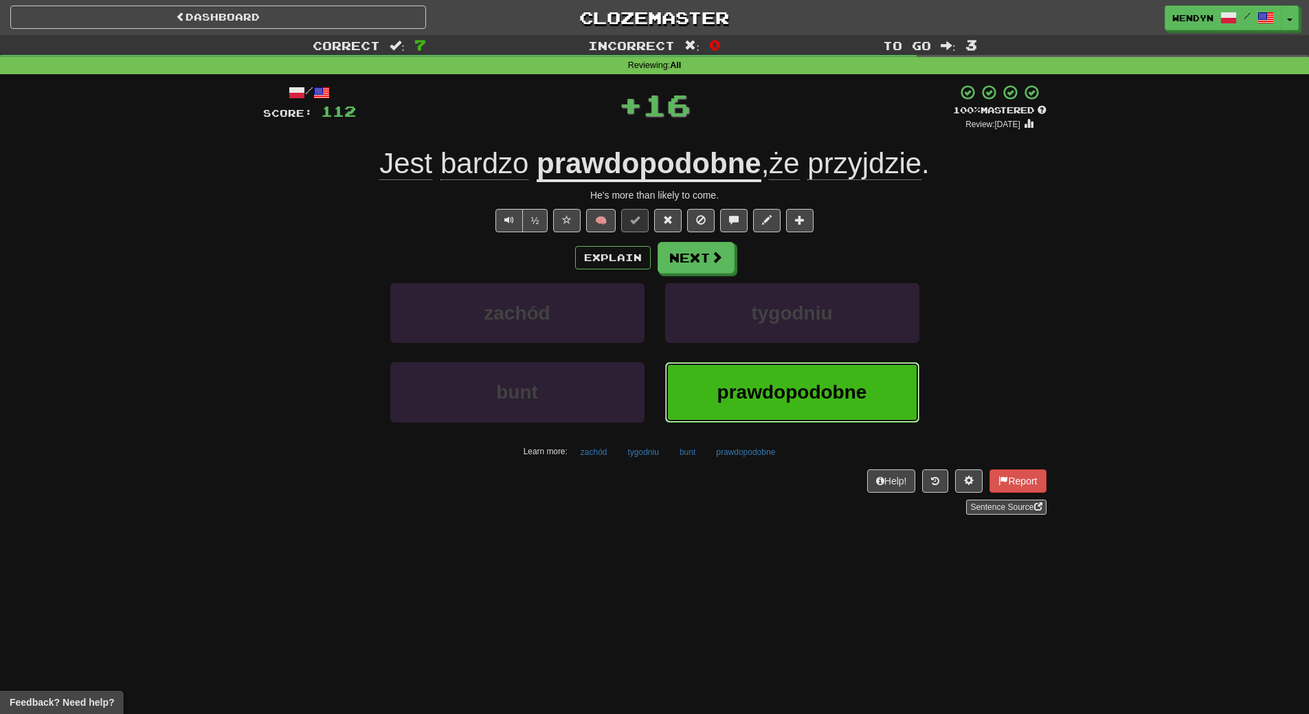
click at [733, 378] on button "prawdopodobne" at bounding box center [792, 392] width 254 height 60
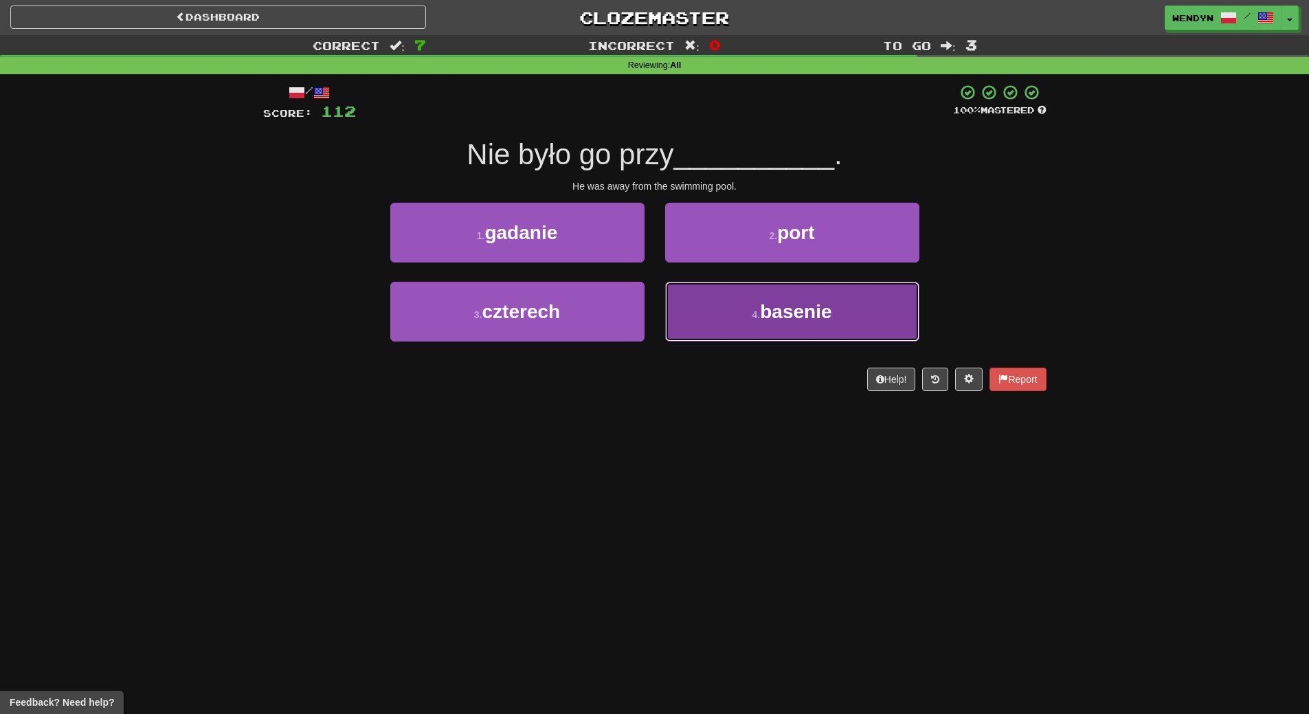
drag, startPoint x: 762, startPoint y: 327, endPoint x: 762, endPoint y: 362, distance: 35.0
click at [762, 340] on button "4 . basenie" at bounding box center [792, 312] width 254 height 60
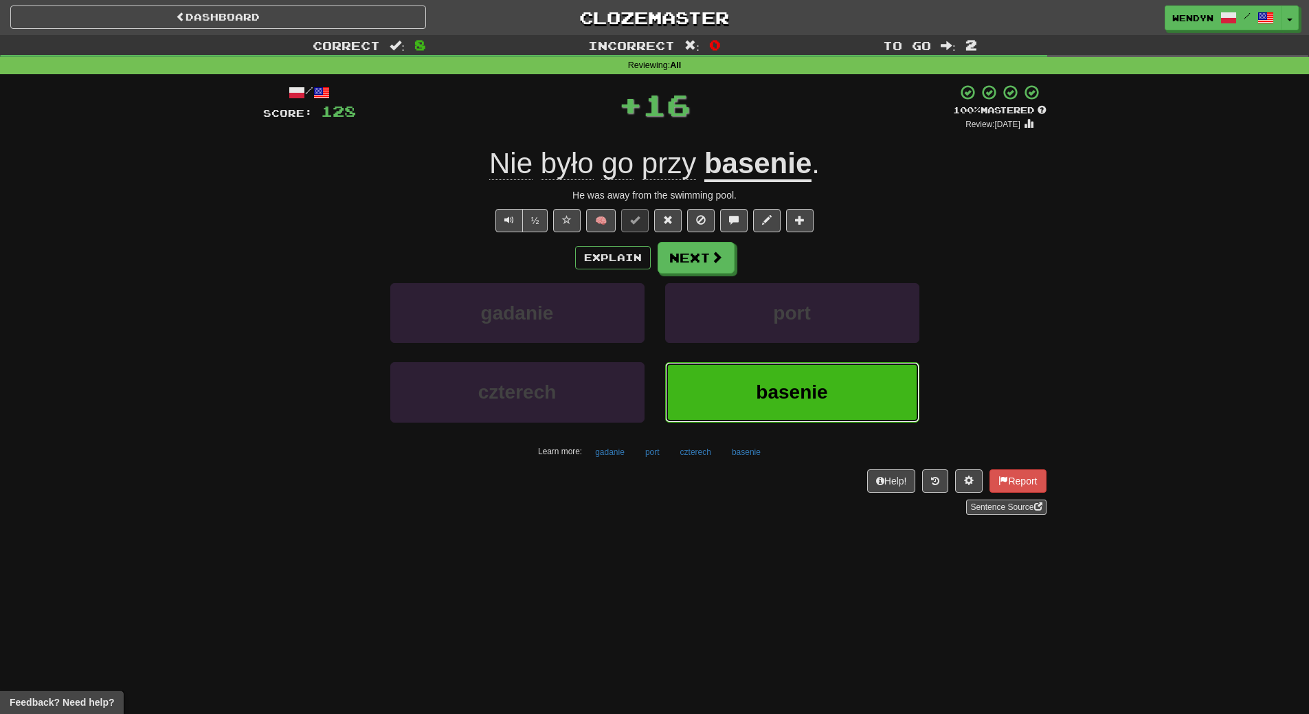
click at [762, 376] on button "basenie" at bounding box center [792, 392] width 254 height 60
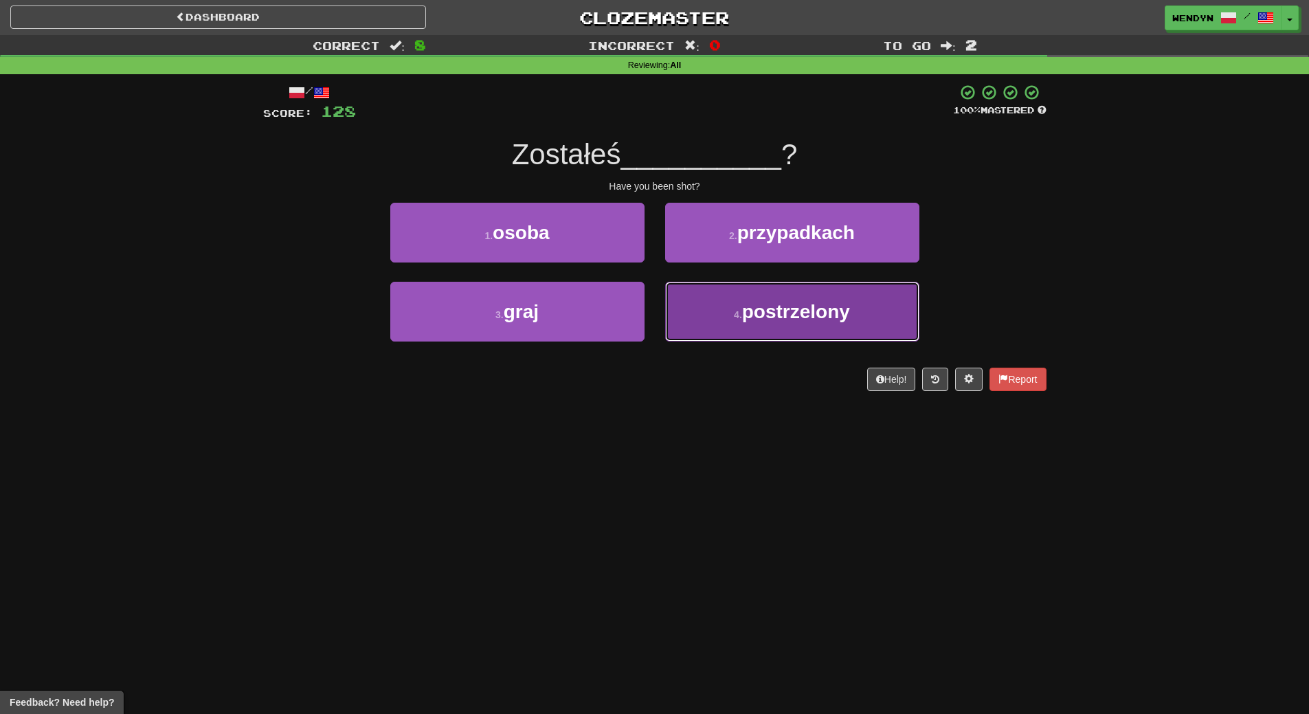
drag, startPoint x: 752, startPoint y: 322, endPoint x: 749, endPoint y: 392, distance: 70.1
click at [752, 324] on button "4 . postrzelony" at bounding box center [792, 312] width 254 height 60
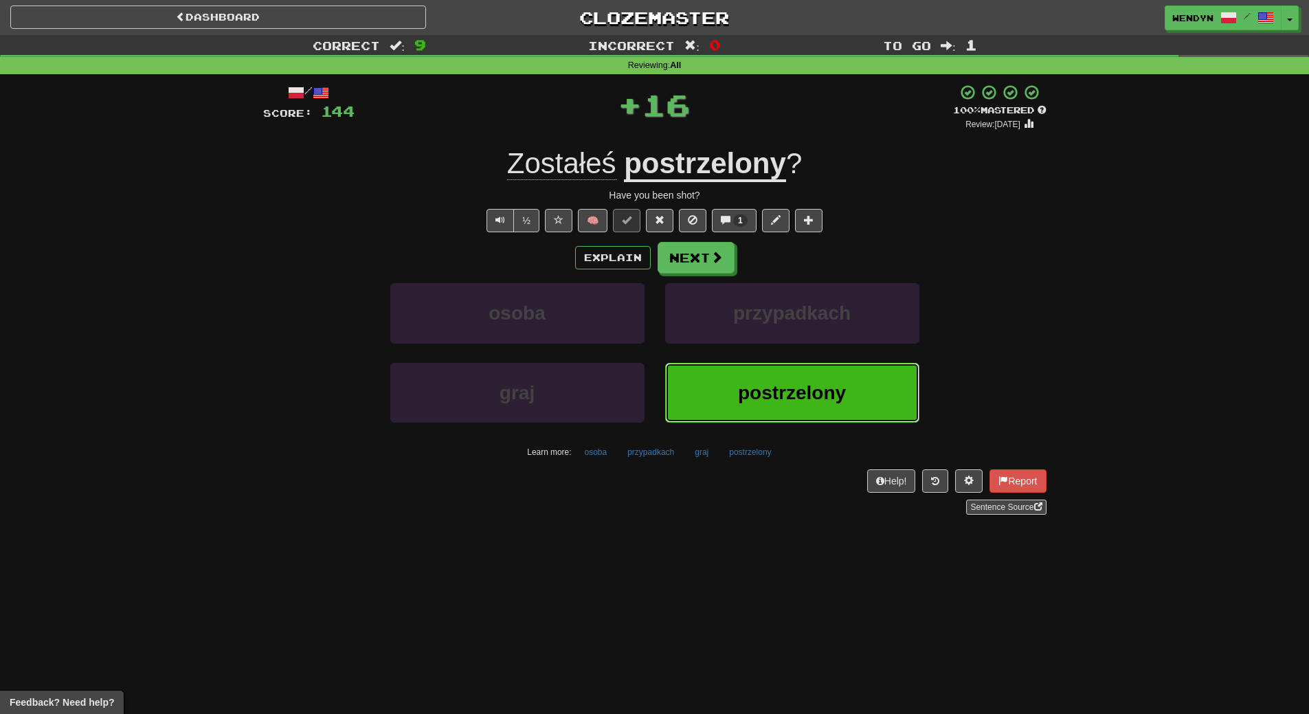
click at [749, 396] on span "postrzelony" at bounding box center [792, 392] width 108 height 21
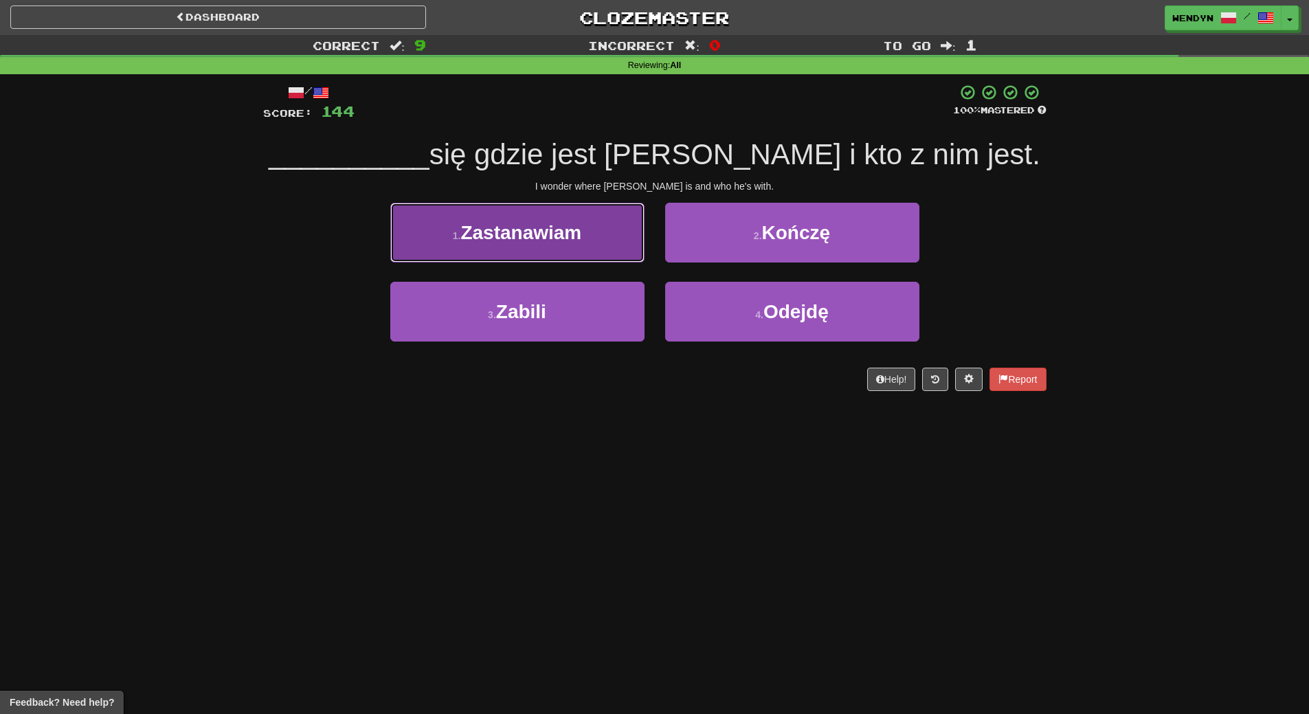
click at [587, 227] on button "1 . Zastanawiam" at bounding box center [517, 233] width 254 height 60
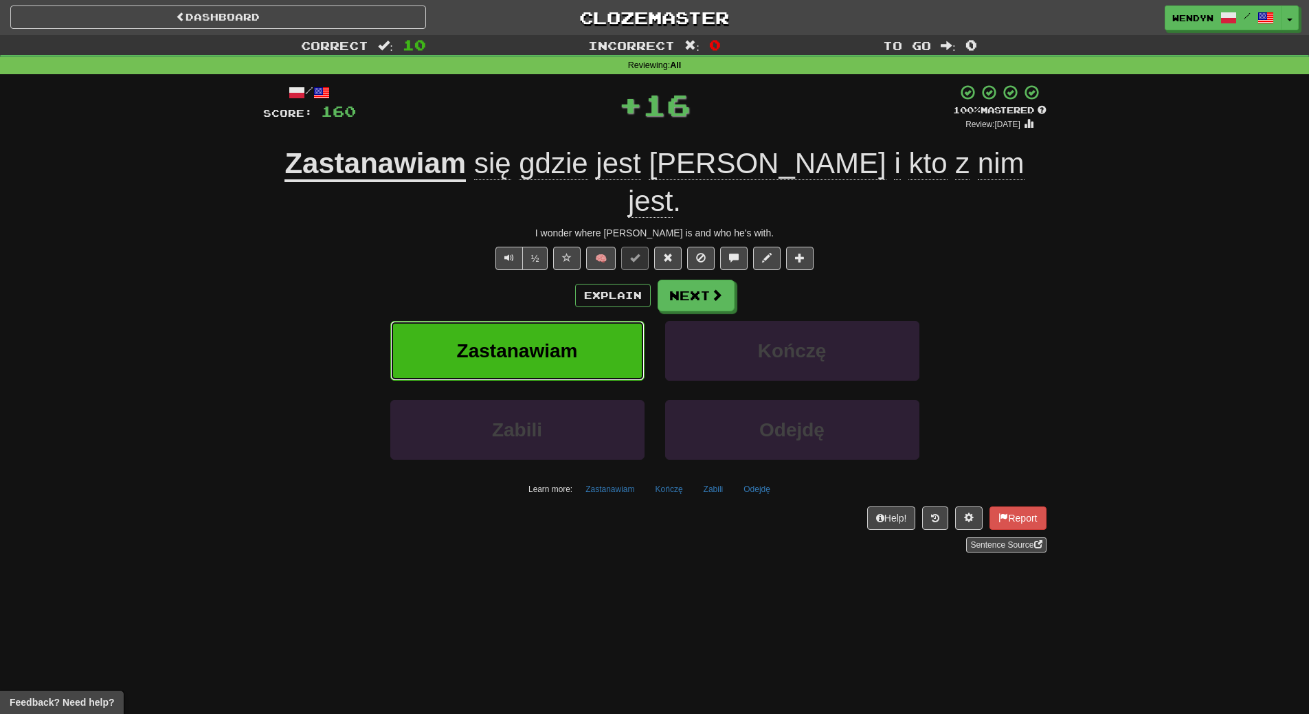
click at [578, 321] on button "Zastanawiam" at bounding box center [517, 351] width 254 height 60
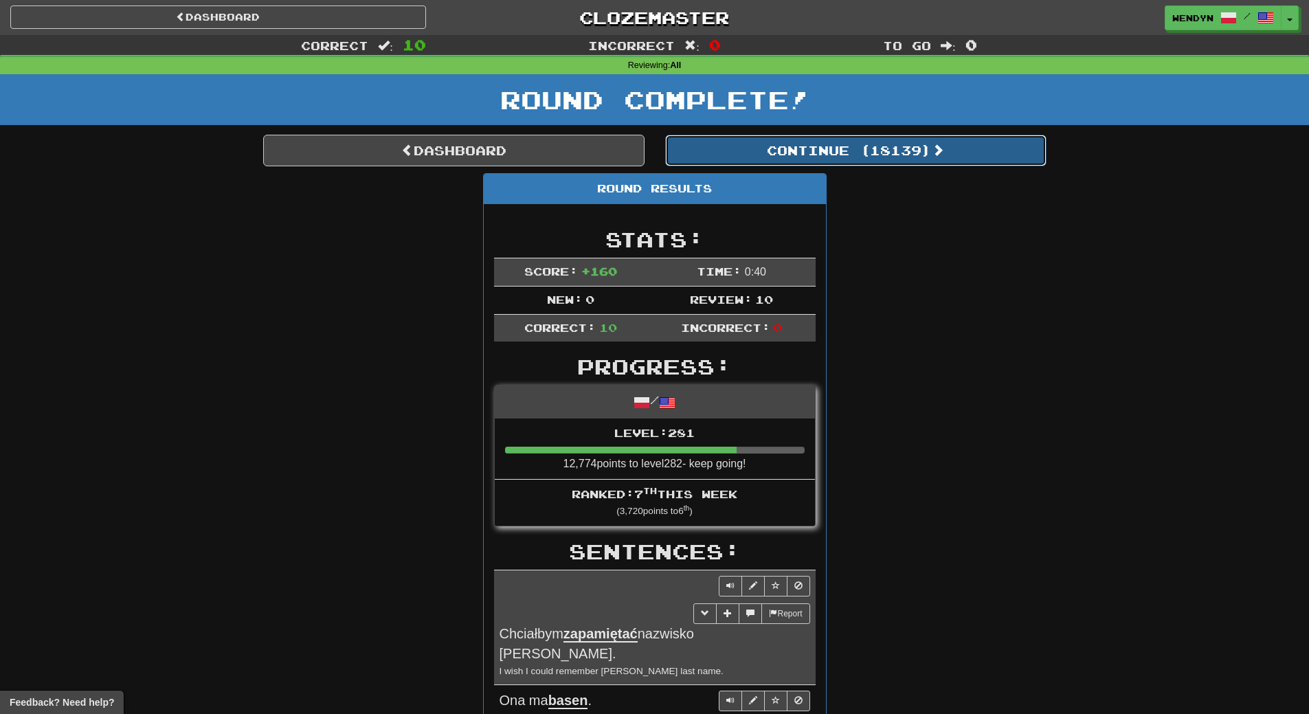
click at [874, 151] on button "Continue ( 18139 )" at bounding box center [855, 151] width 381 height 32
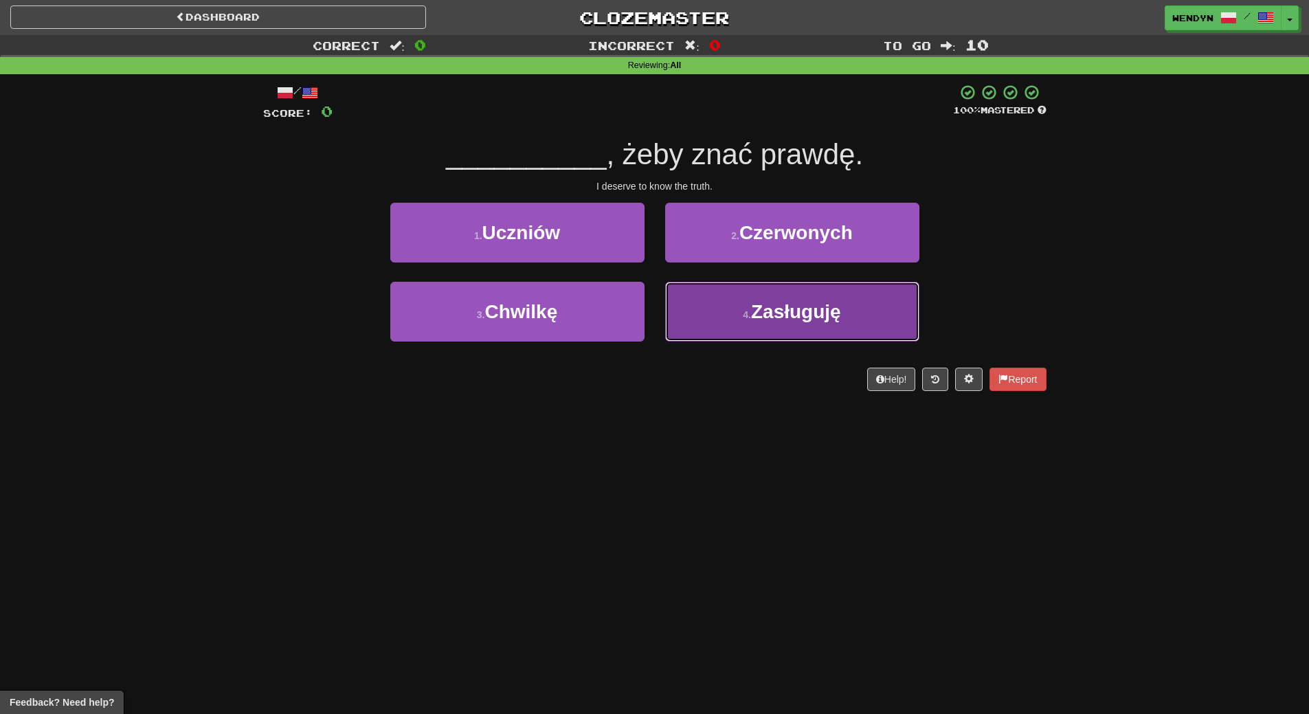
click at [830, 311] on span "Zasługuję" at bounding box center [796, 311] width 90 height 21
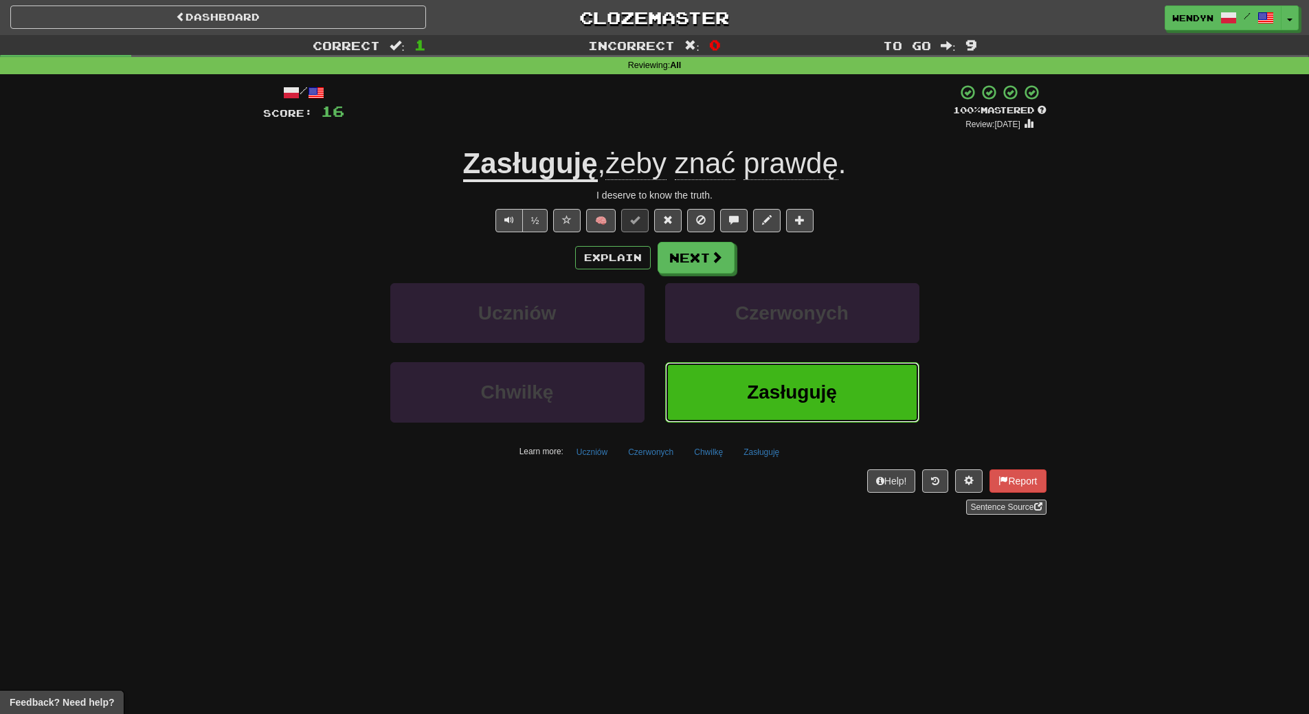
click at [803, 386] on span "Zasługuję" at bounding box center [792, 391] width 90 height 21
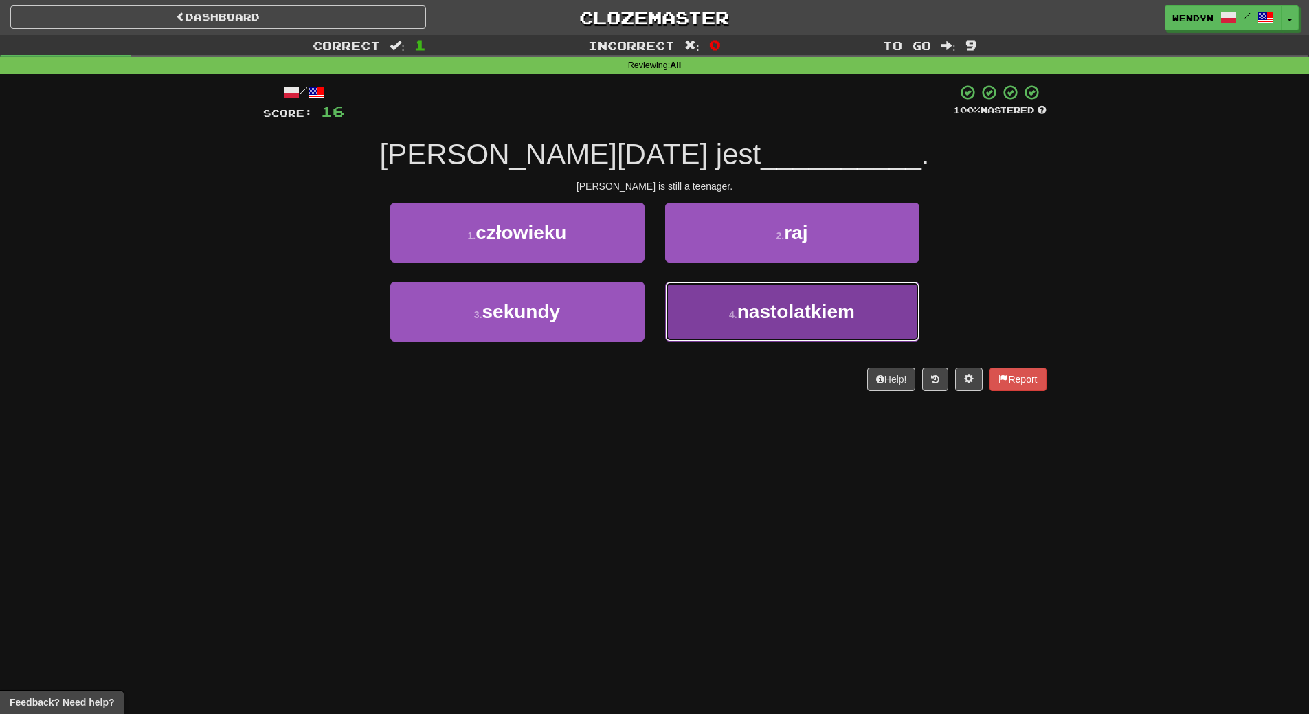
click at [789, 336] on button "4 . nastolatkiem" at bounding box center [792, 312] width 254 height 60
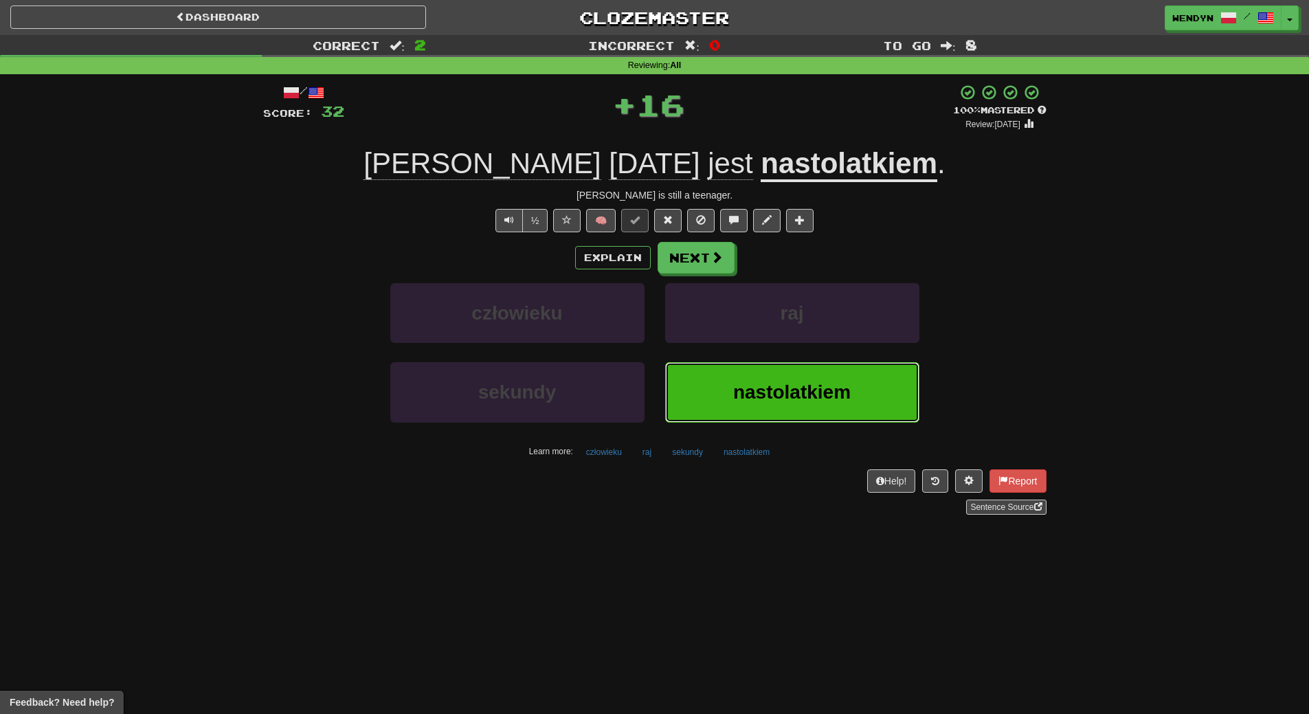
click at [782, 373] on button "nastolatkiem" at bounding box center [792, 392] width 254 height 60
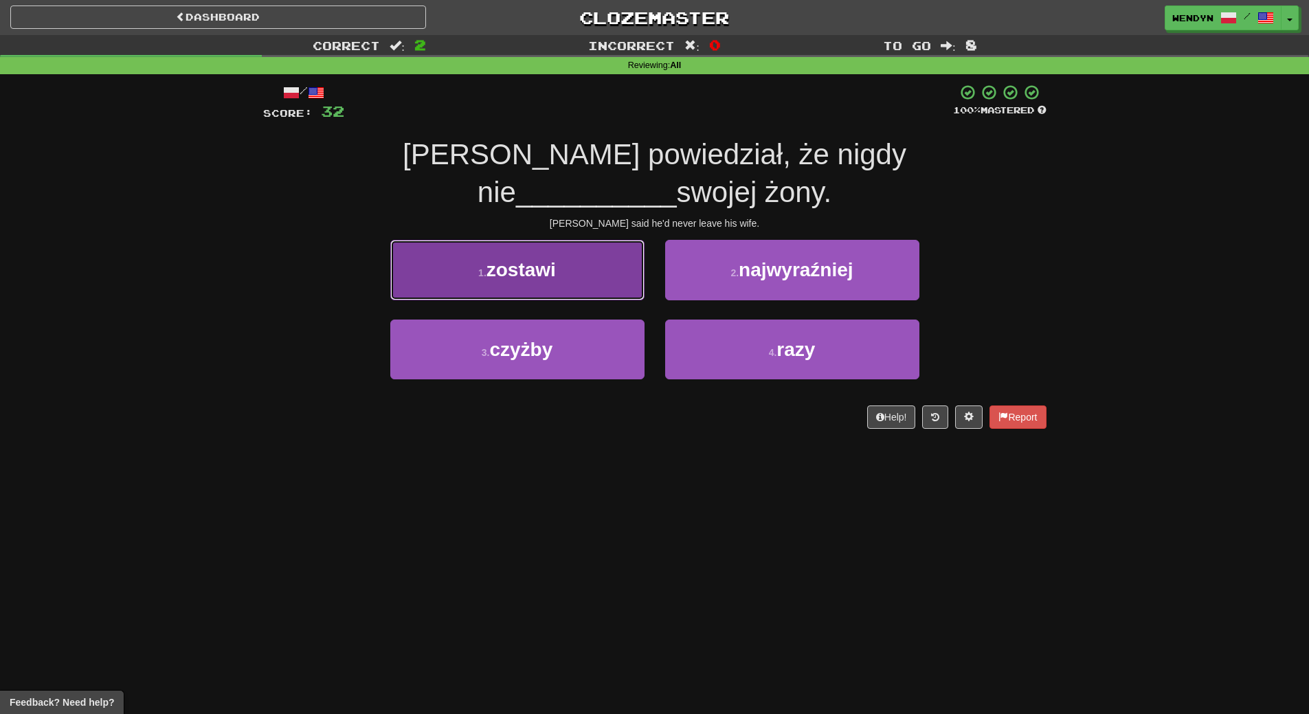
click at [603, 246] on button "1 . zostawi" at bounding box center [517, 270] width 254 height 60
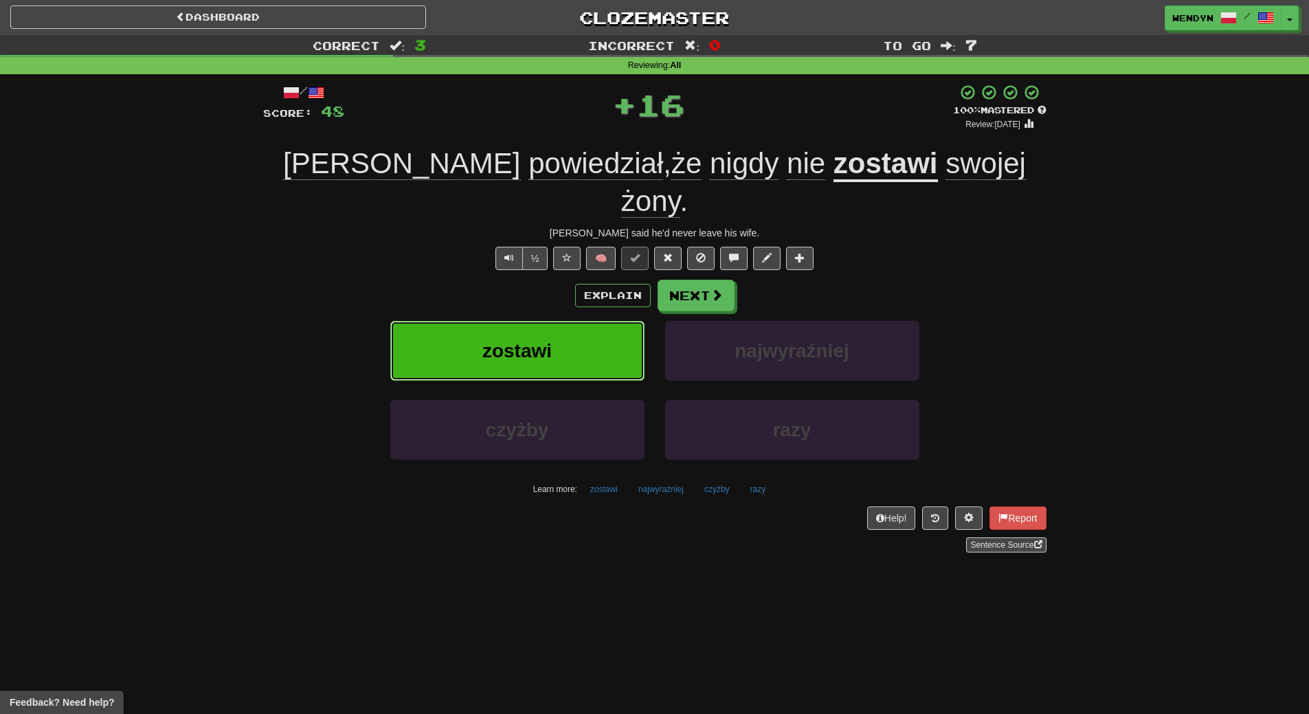
click at [597, 321] on button "zostawi" at bounding box center [517, 351] width 254 height 60
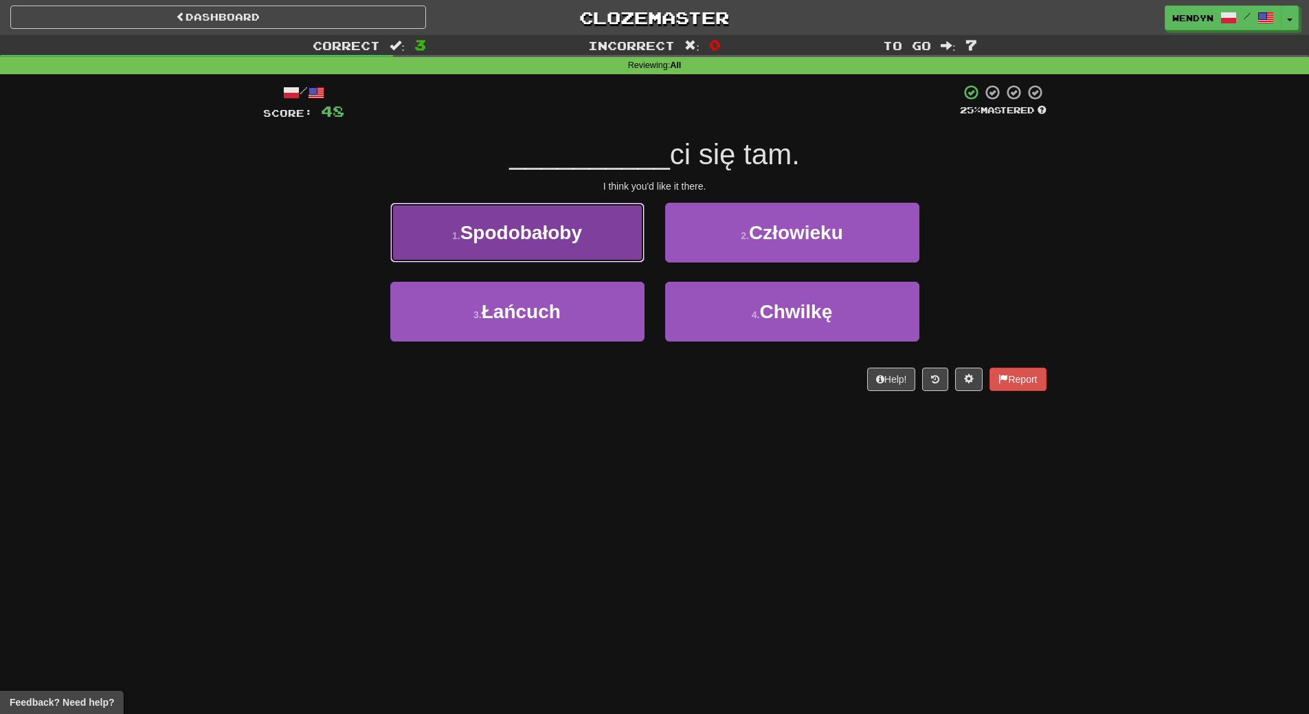
click at [604, 235] on button "1 . Spodobałoby" at bounding box center [517, 233] width 254 height 60
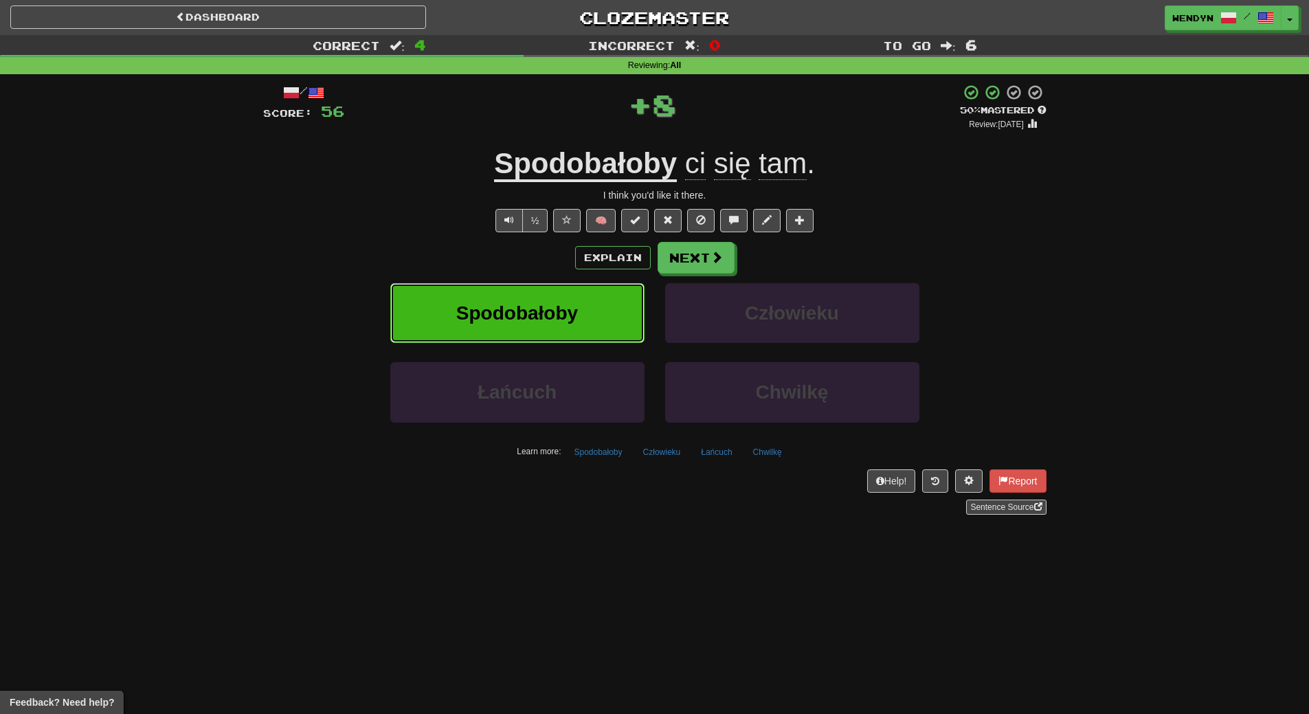
click at [523, 304] on span "Spodobałoby" at bounding box center [517, 312] width 122 height 21
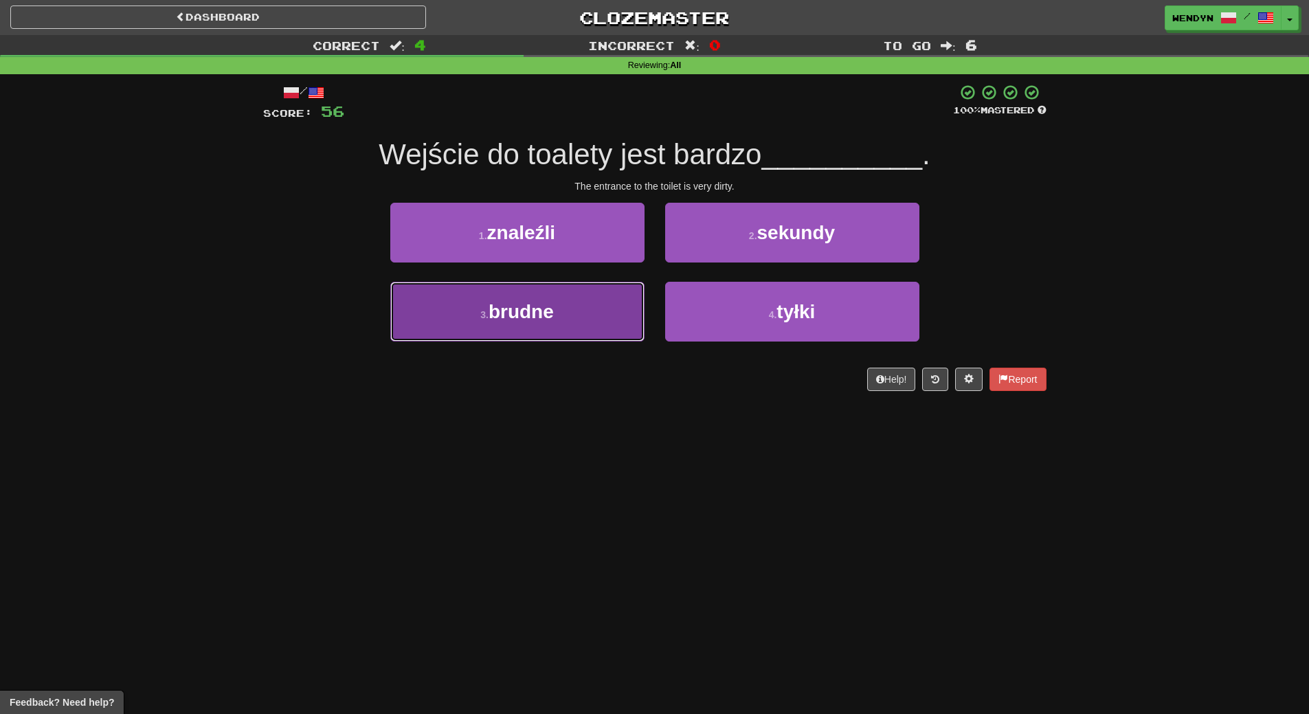
click at [591, 323] on button "3 . brudne" at bounding box center [517, 312] width 254 height 60
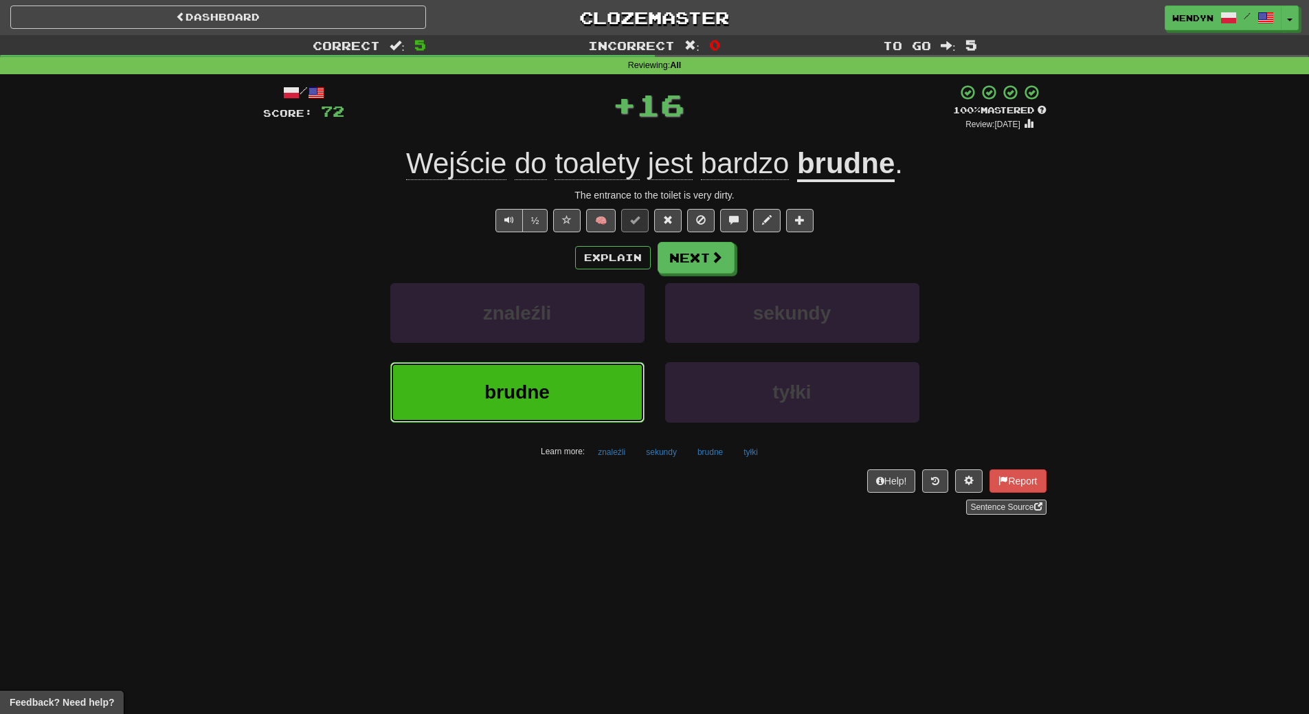
click at [567, 372] on button "brudne" at bounding box center [517, 392] width 254 height 60
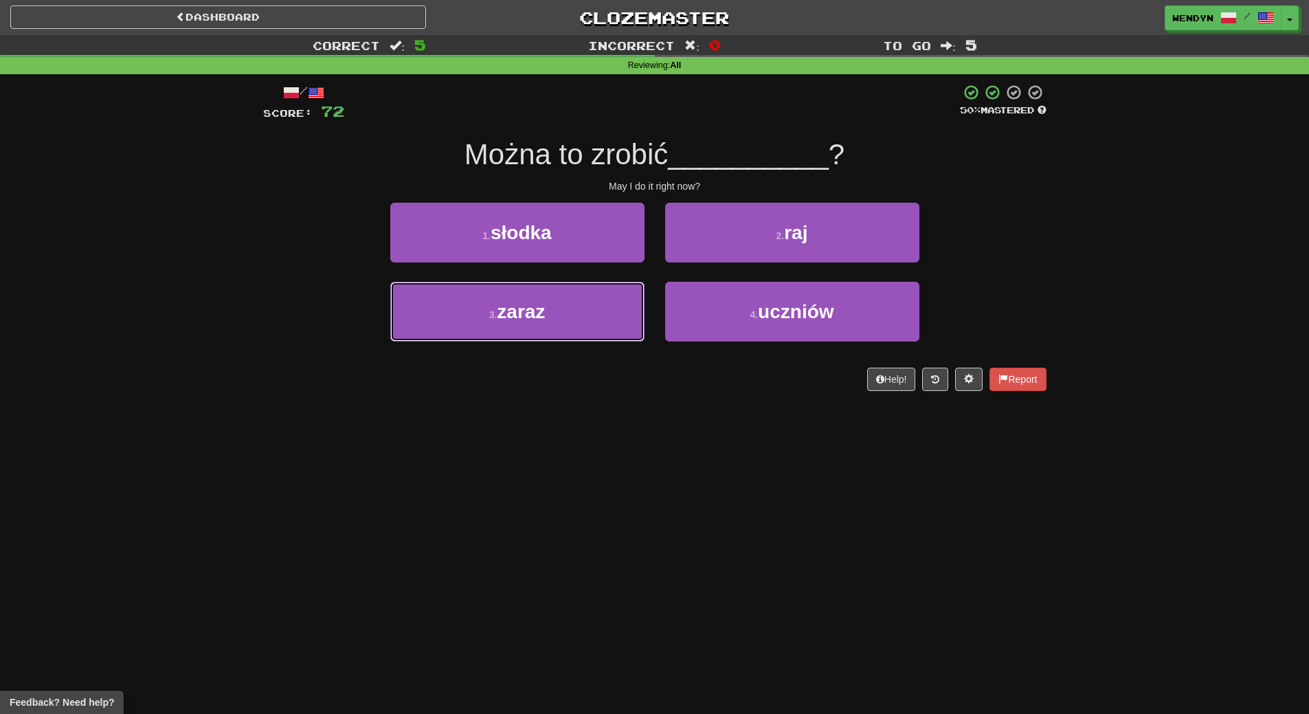
drag, startPoint x: 539, startPoint y: 320, endPoint x: 536, endPoint y: 417, distance: 96.9
click at [536, 417] on div "Dashboard Clozemaster WendyN / Toggle Dropdown Dashboard Leaderboard Activity F…" at bounding box center [654, 357] width 1309 height 714
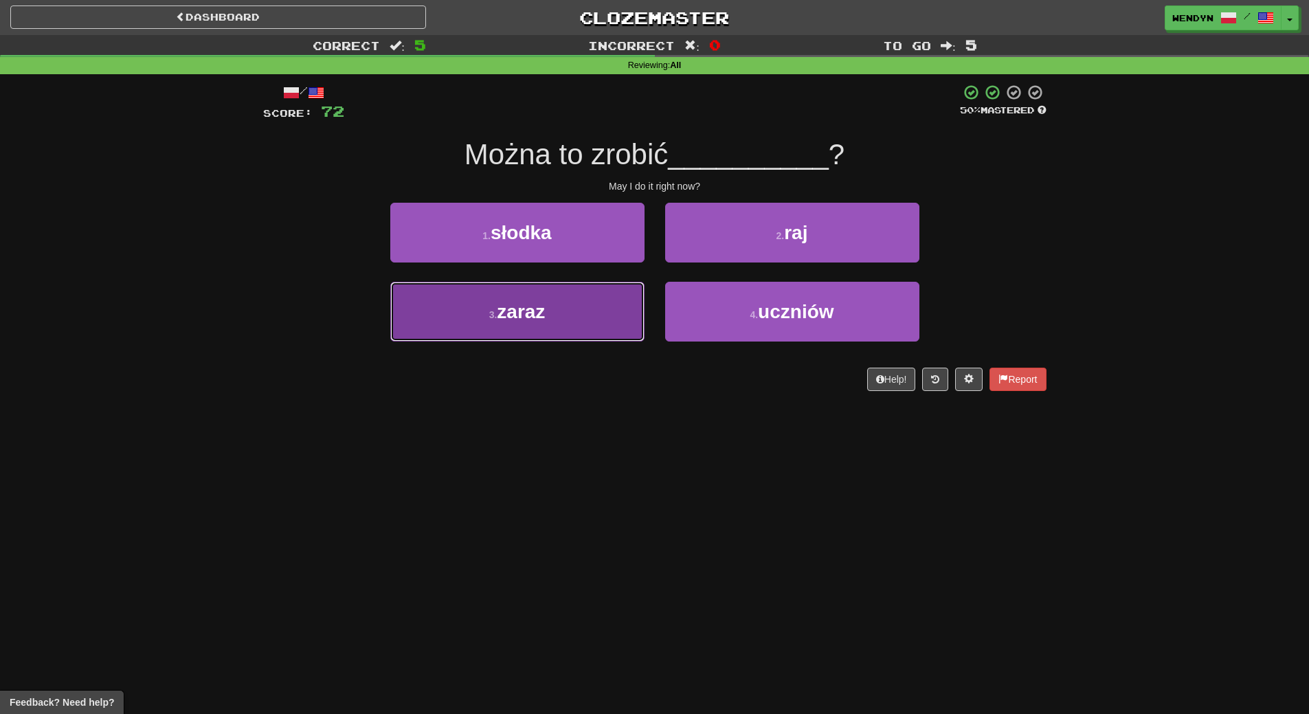
click at [579, 319] on button "3 . zaraz" at bounding box center [517, 312] width 254 height 60
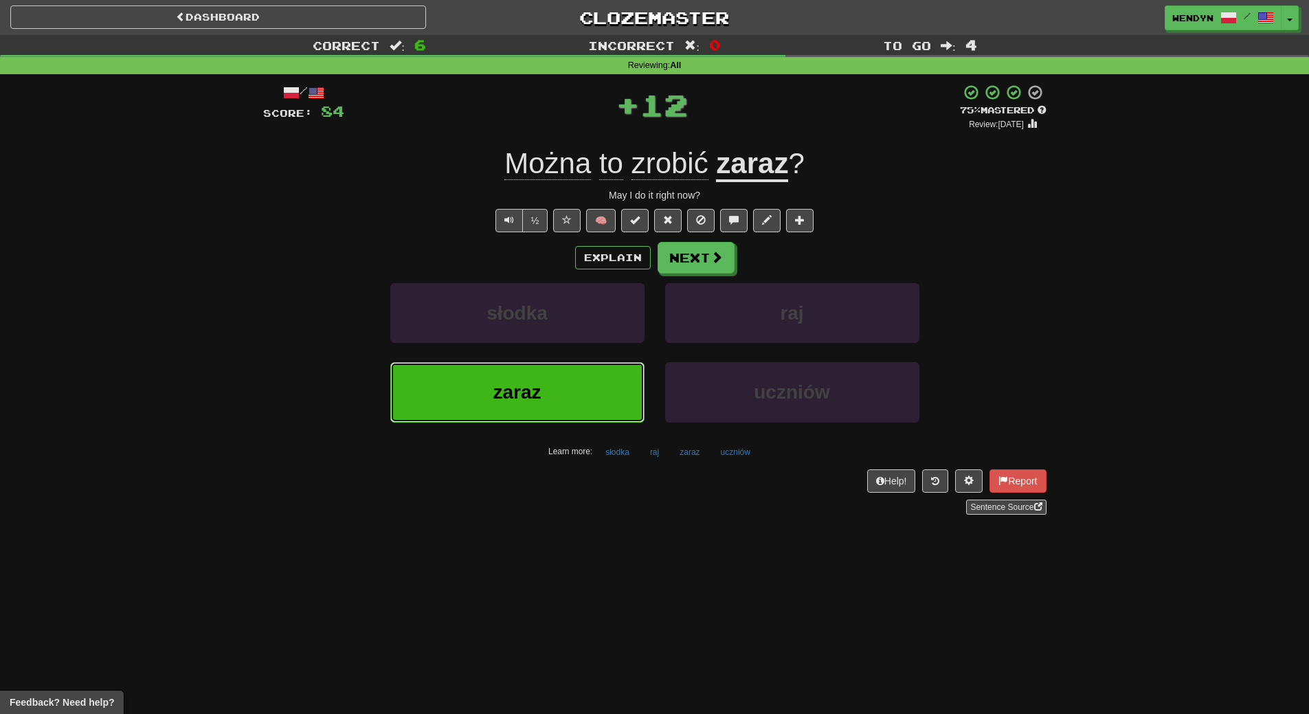
click at [557, 400] on button "zaraz" at bounding box center [517, 392] width 254 height 60
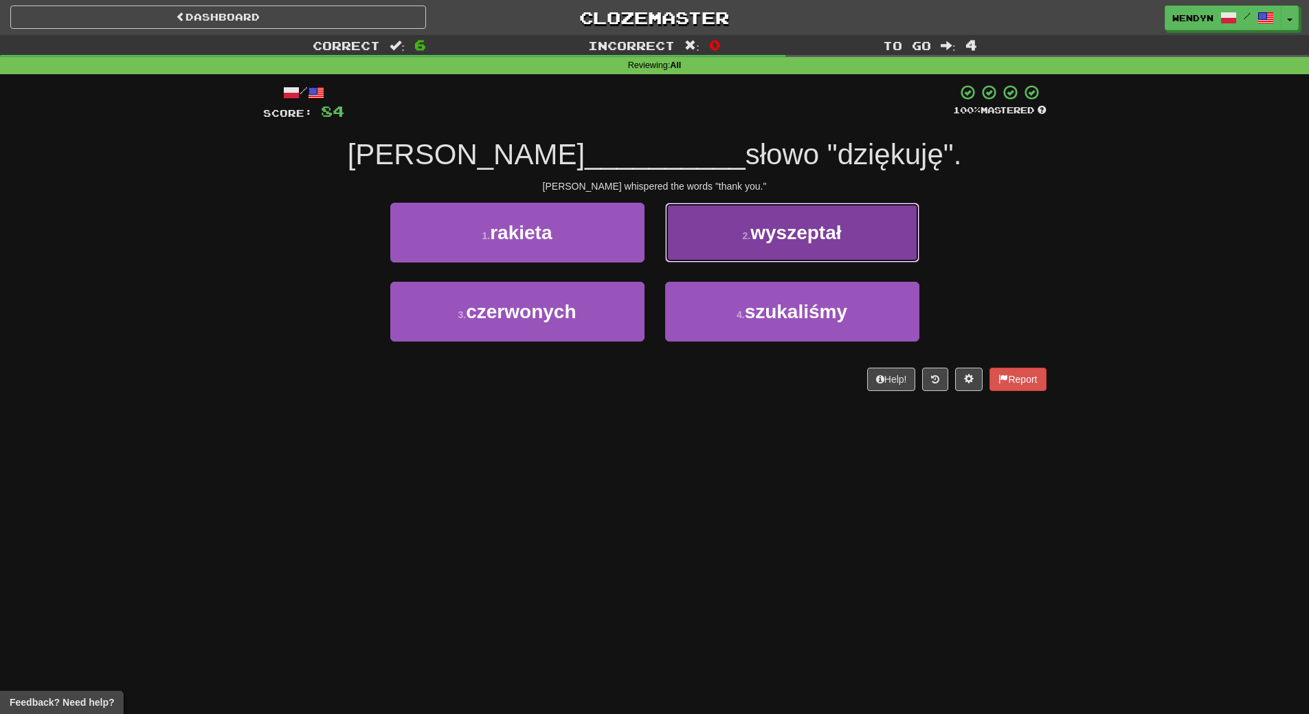
click at [852, 227] on button "2 . wyszeptał" at bounding box center [792, 233] width 254 height 60
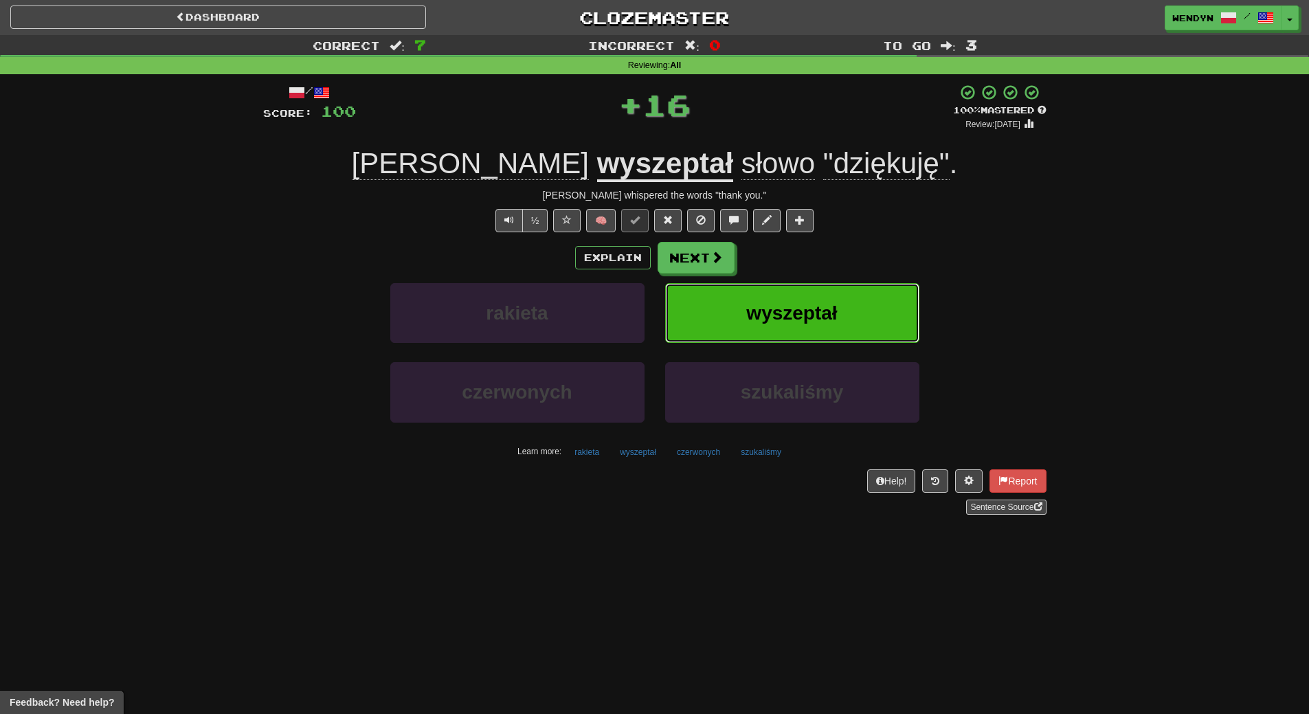
click at [847, 304] on button "wyszeptał" at bounding box center [792, 313] width 254 height 60
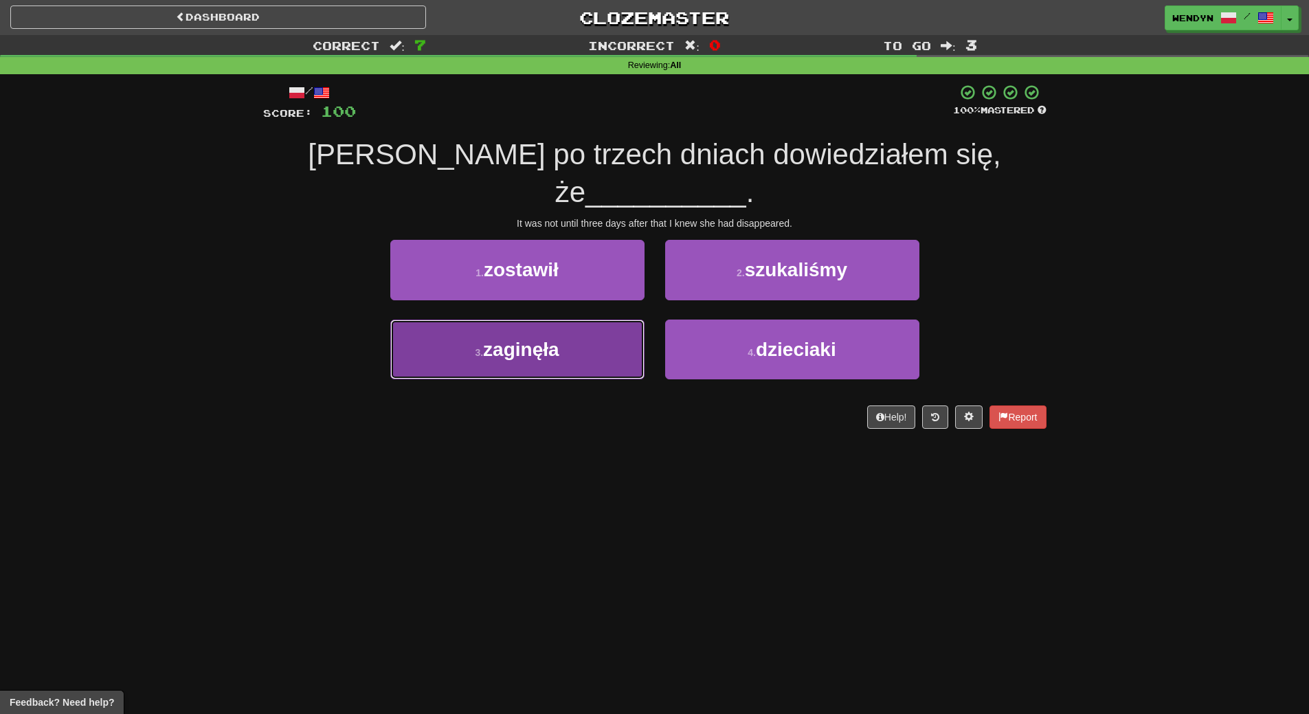
click at [582, 319] on button "3 . zaginęła" at bounding box center [517, 349] width 254 height 60
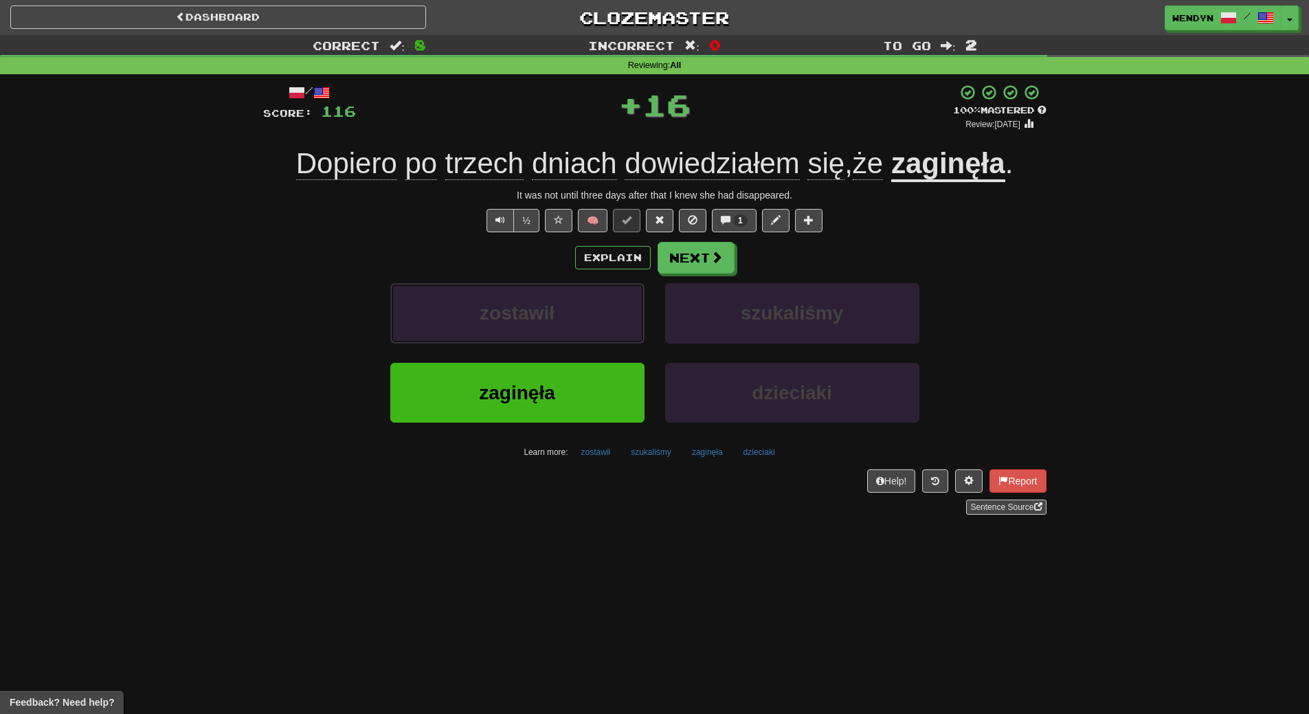
click at [582, 316] on button "zostawił" at bounding box center [517, 313] width 254 height 60
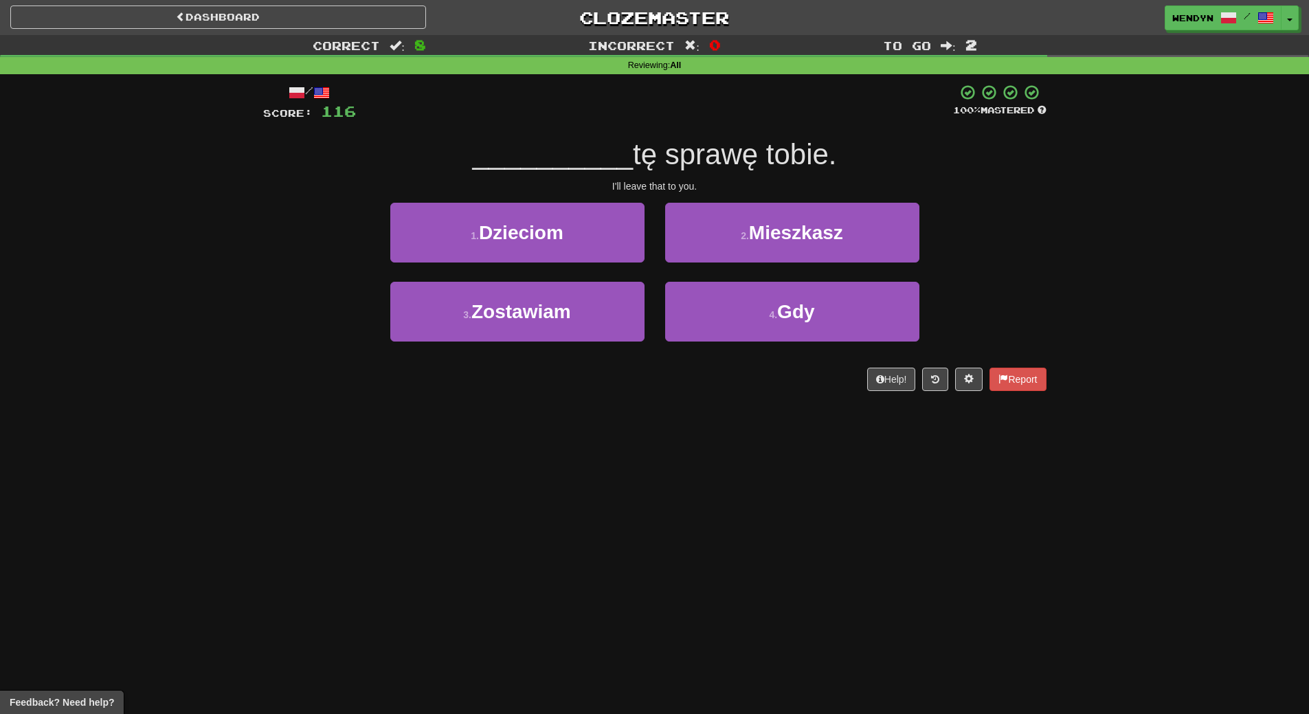
click at [578, 396] on div "/ Score: 116 100 % Mastered __________ tę sprawę tobie. I'll leave that to you.…" at bounding box center [654, 242] width 783 height 336
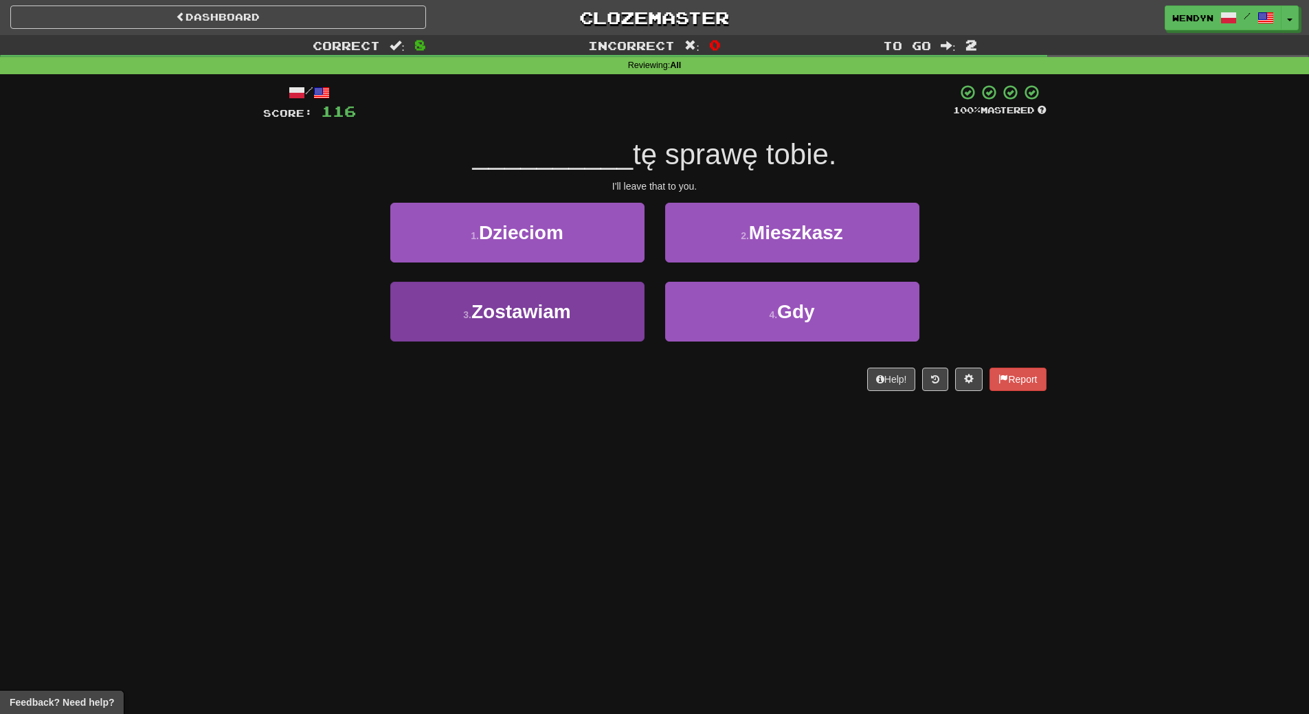
click at [578, 322] on button "3 . Zostawiam" at bounding box center [517, 312] width 254 height 60
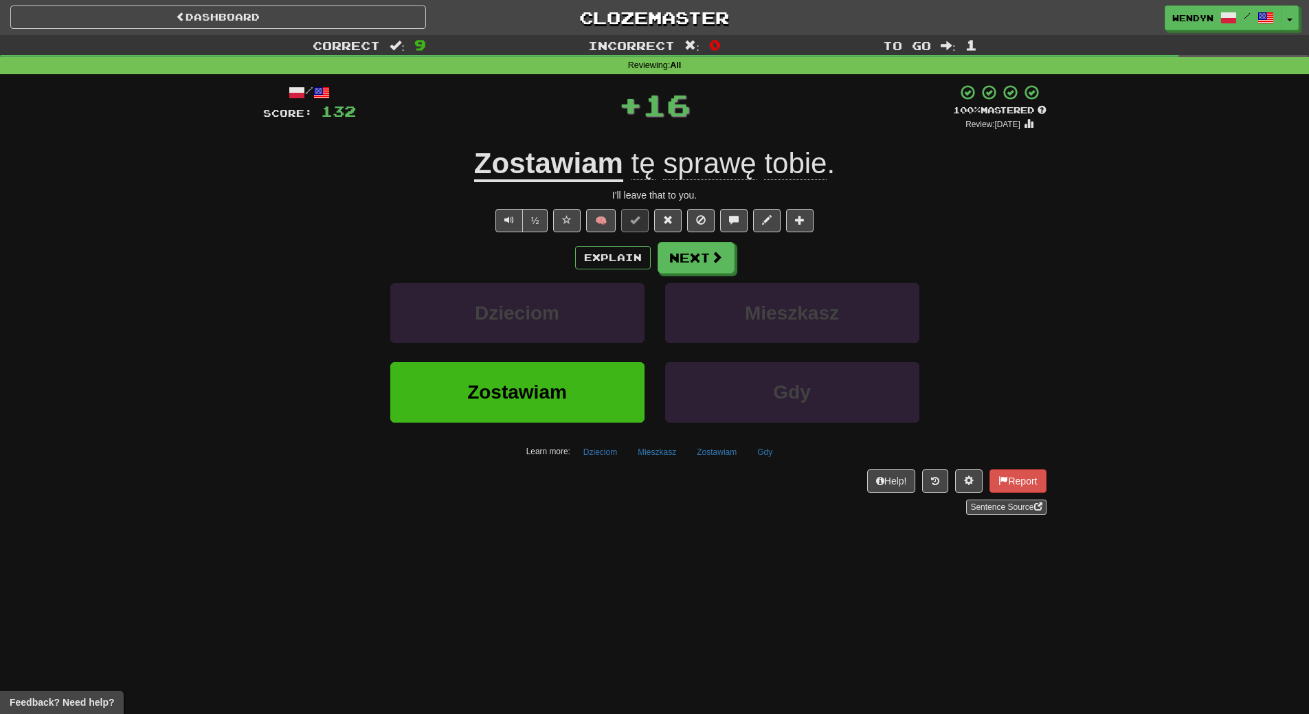
click at [564, 405] on button "Zostawiam" at bounding box center [517, 392] width 254 height 60
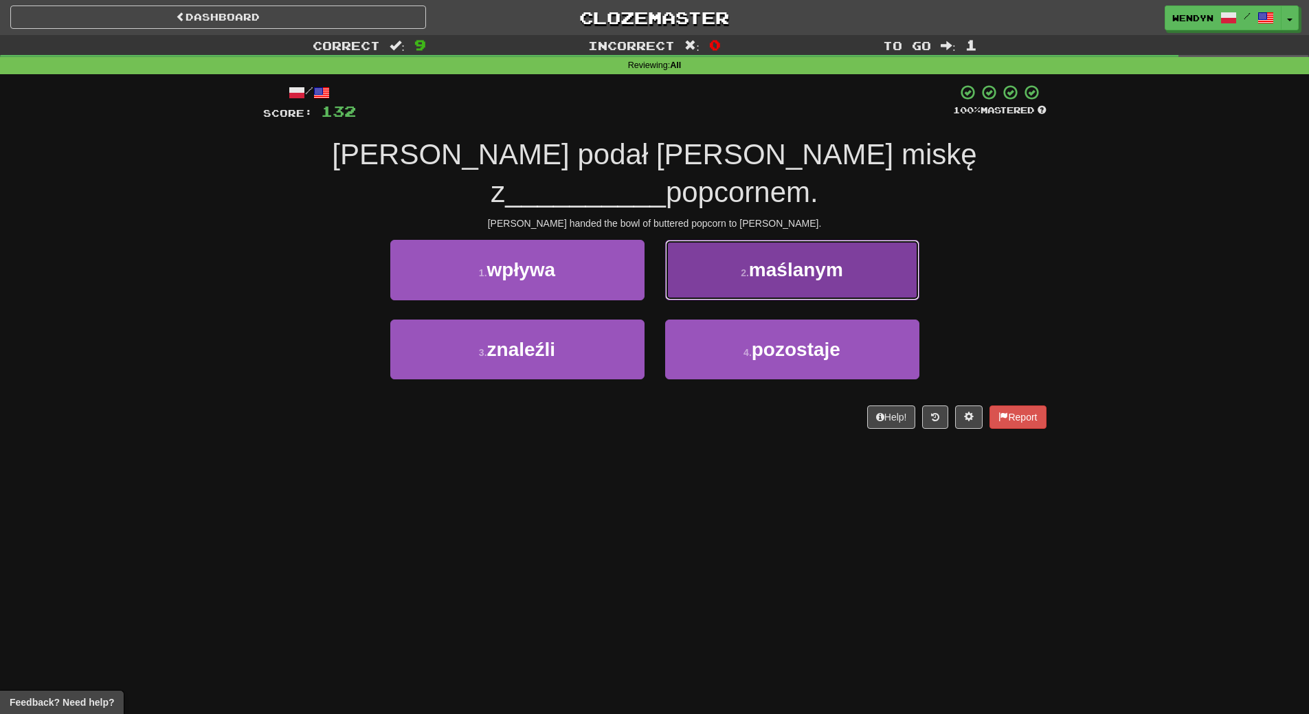
click at [837, 259] on span "maślanym" at bounding box center [796, 269] width 94 height 21
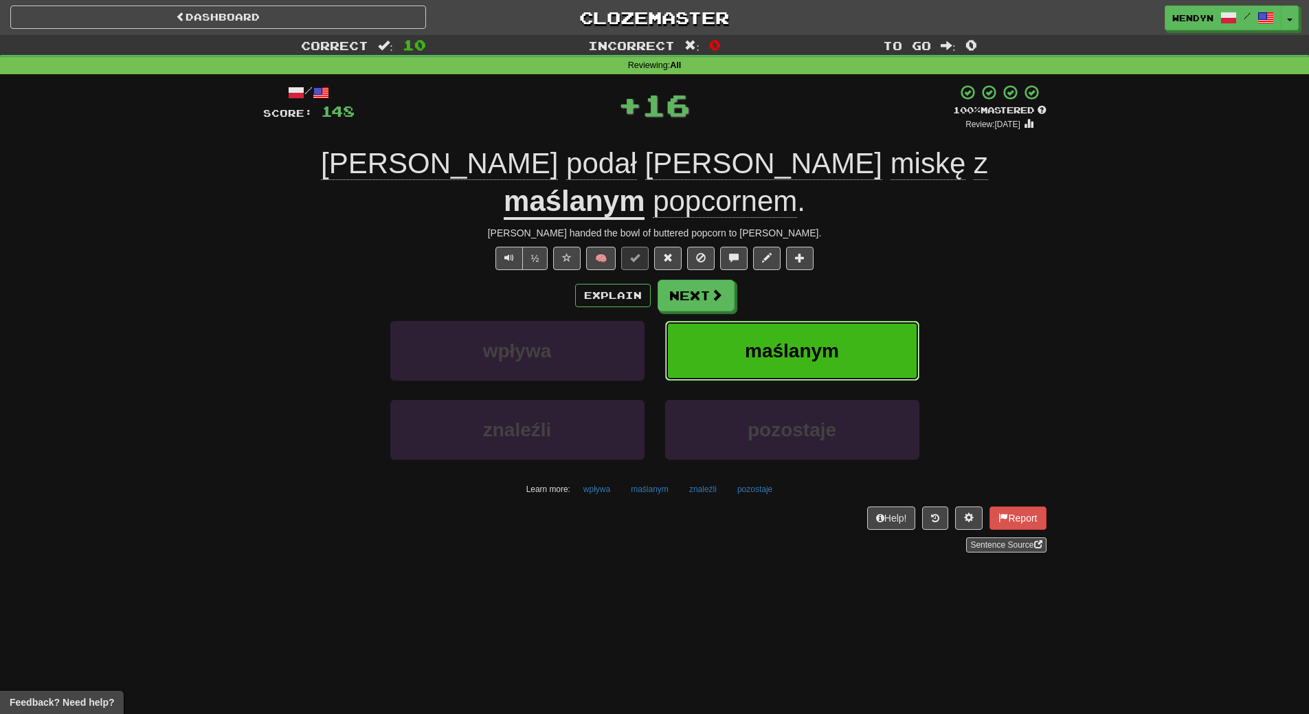
click at [837, 321] on button "maślanym" at bounding box center [792, 351] width 254 height 60
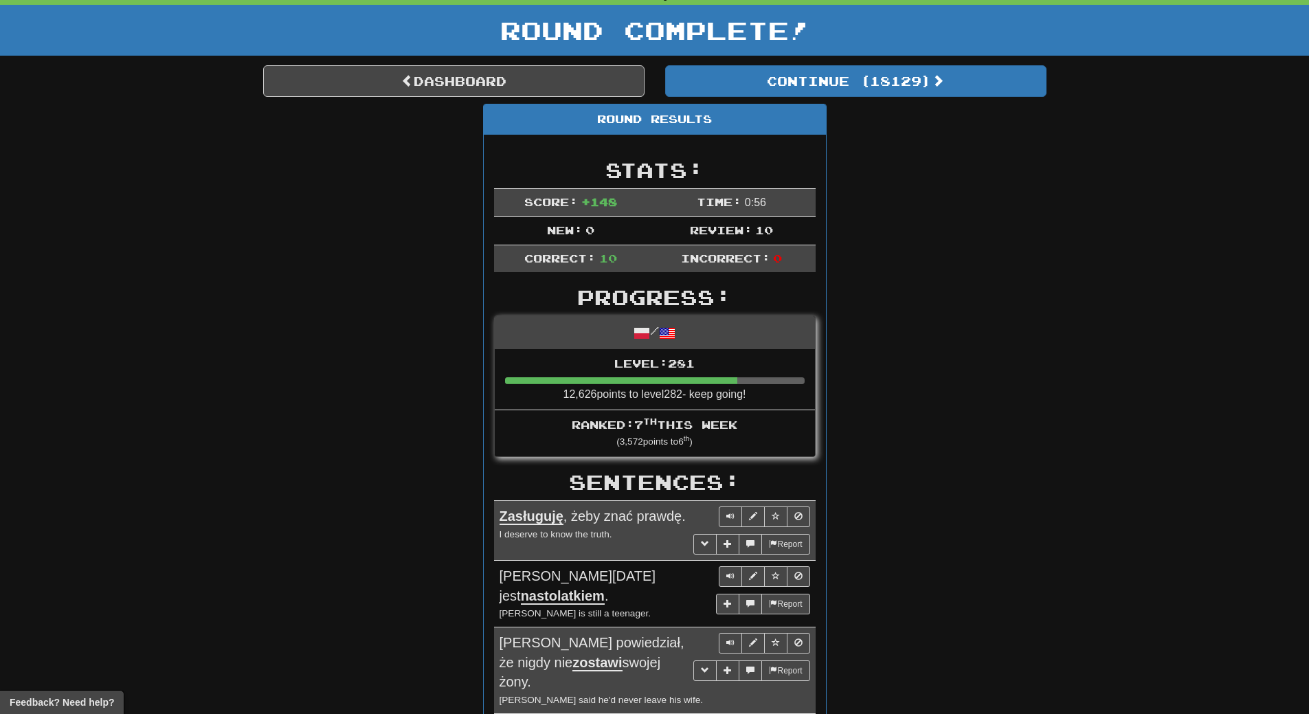
scroll to position [69, 0]
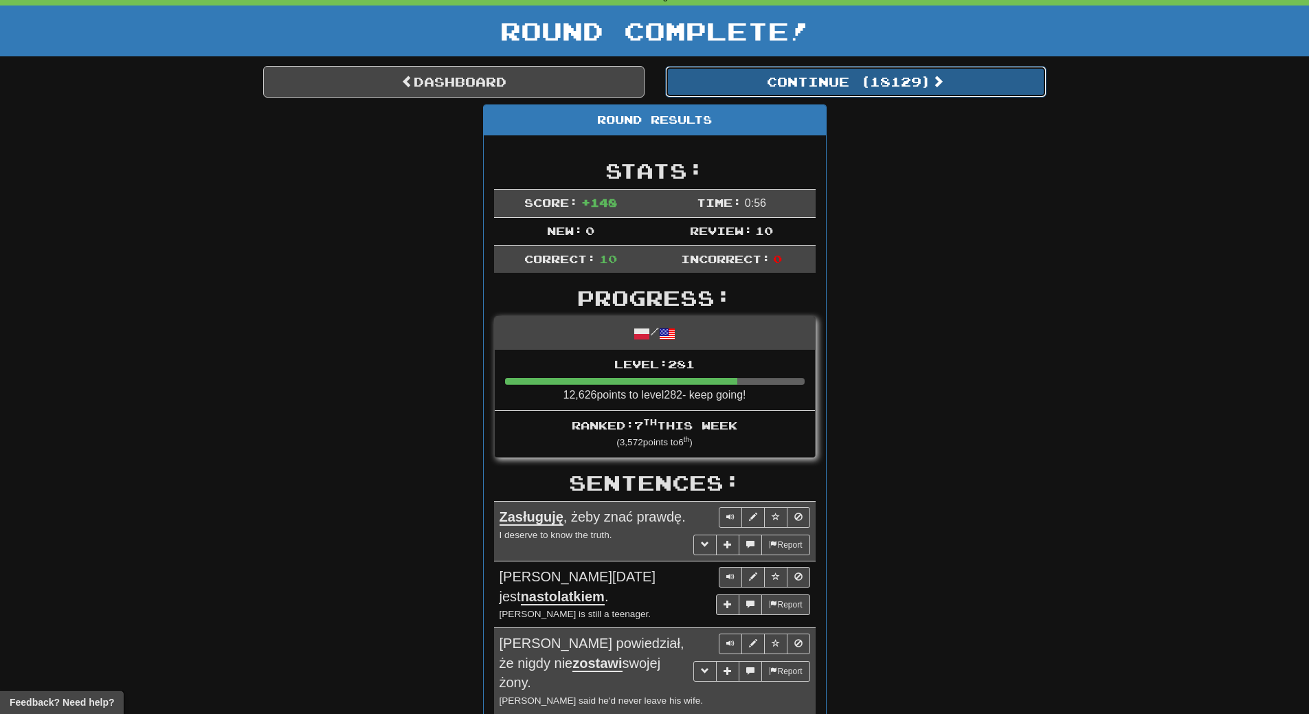
click at [918, 83] on button "Continue ( 18129 )" at bounding box center [855, 82] width 381 height 32
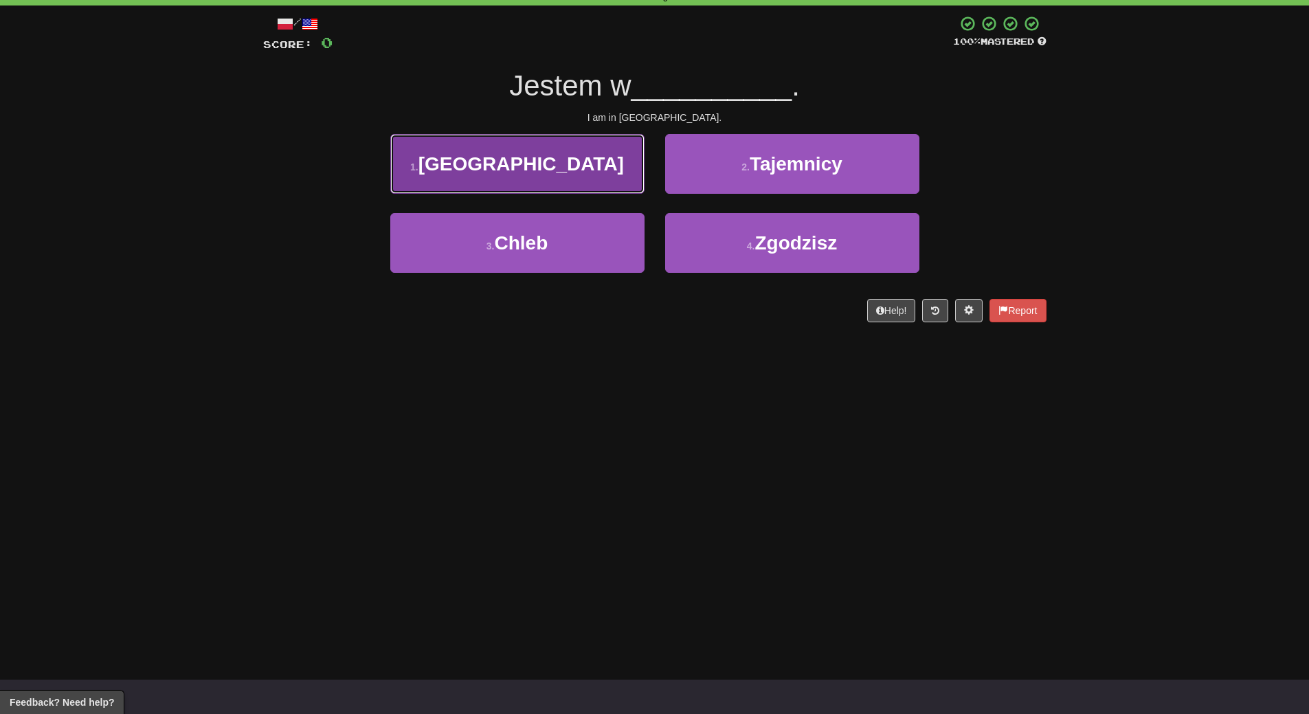
click at [613, 183] on button "1 . Rosji" at bounding box center [517, 164] width 254 height 60
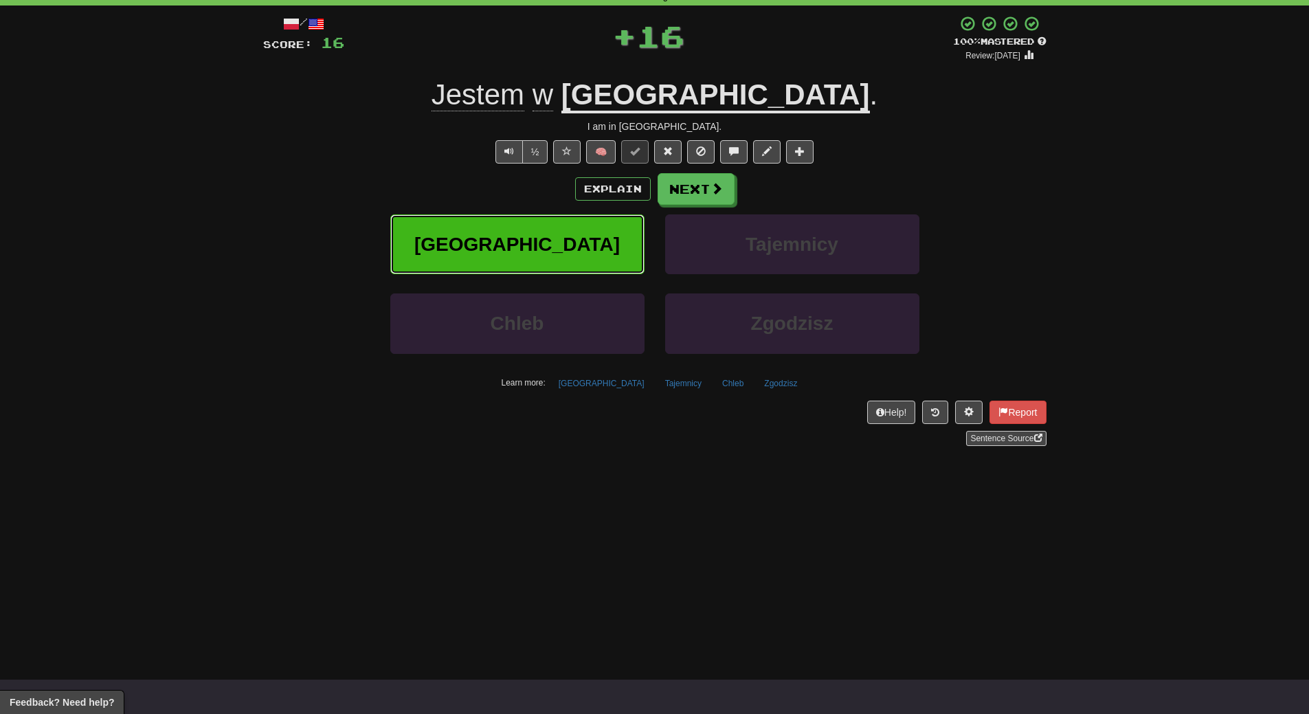
click at [600, 258] on button "Rosji" at bounding box center [517, 244] width 254 height 60
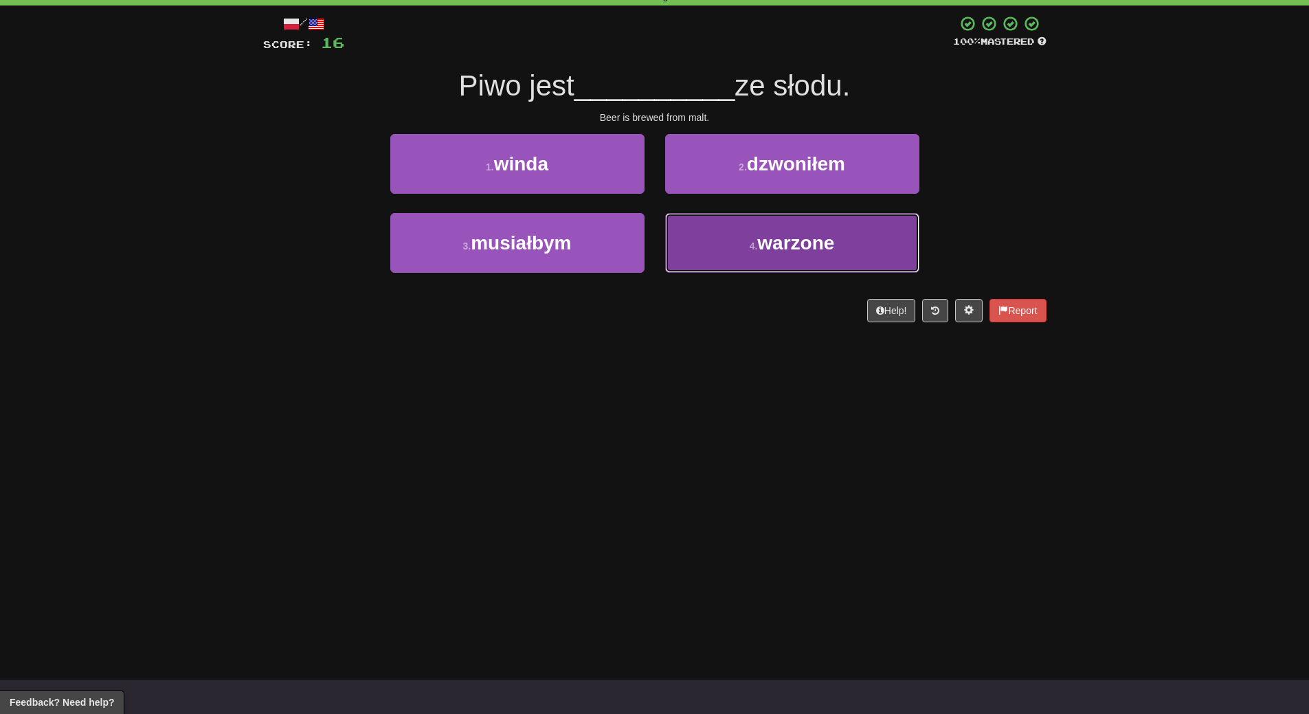
click at [825, 267] on button "4 . warzone" at bounding box center [792, 243] width 254 height 60
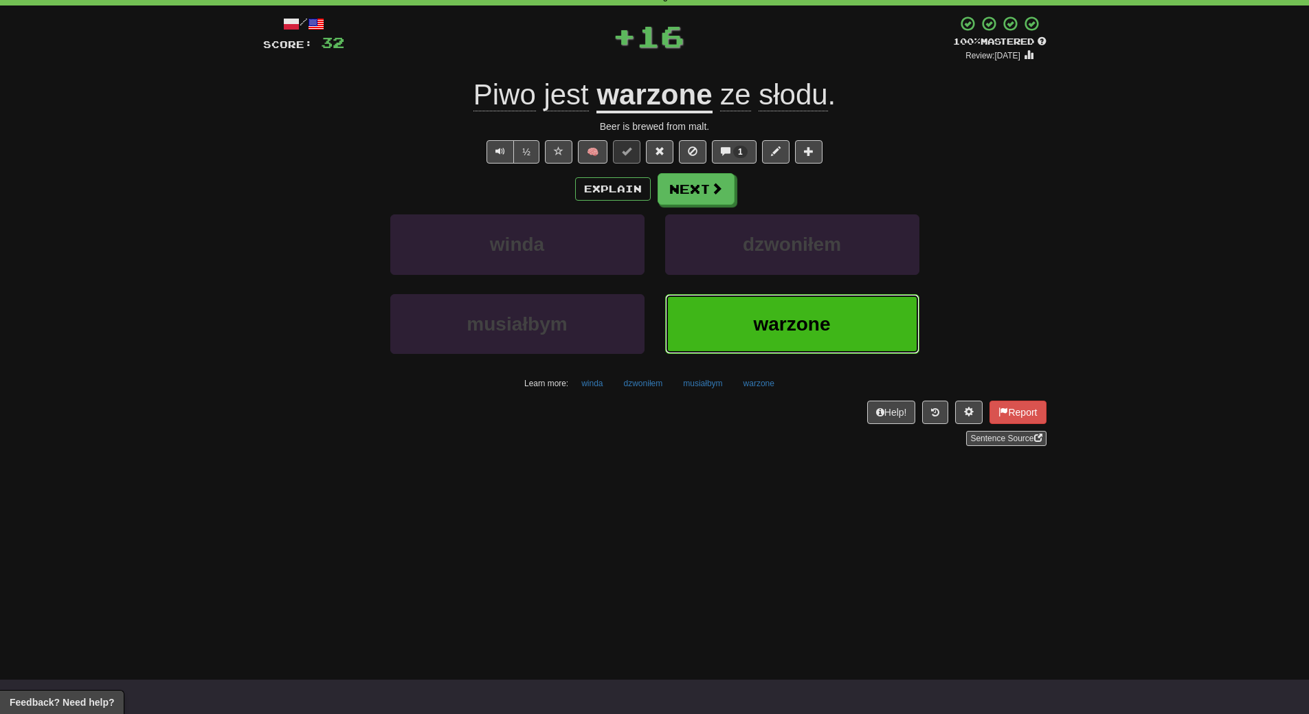
click at [813, 318] on span "warzone" at bounding box center [791, 323] width 77 height 21
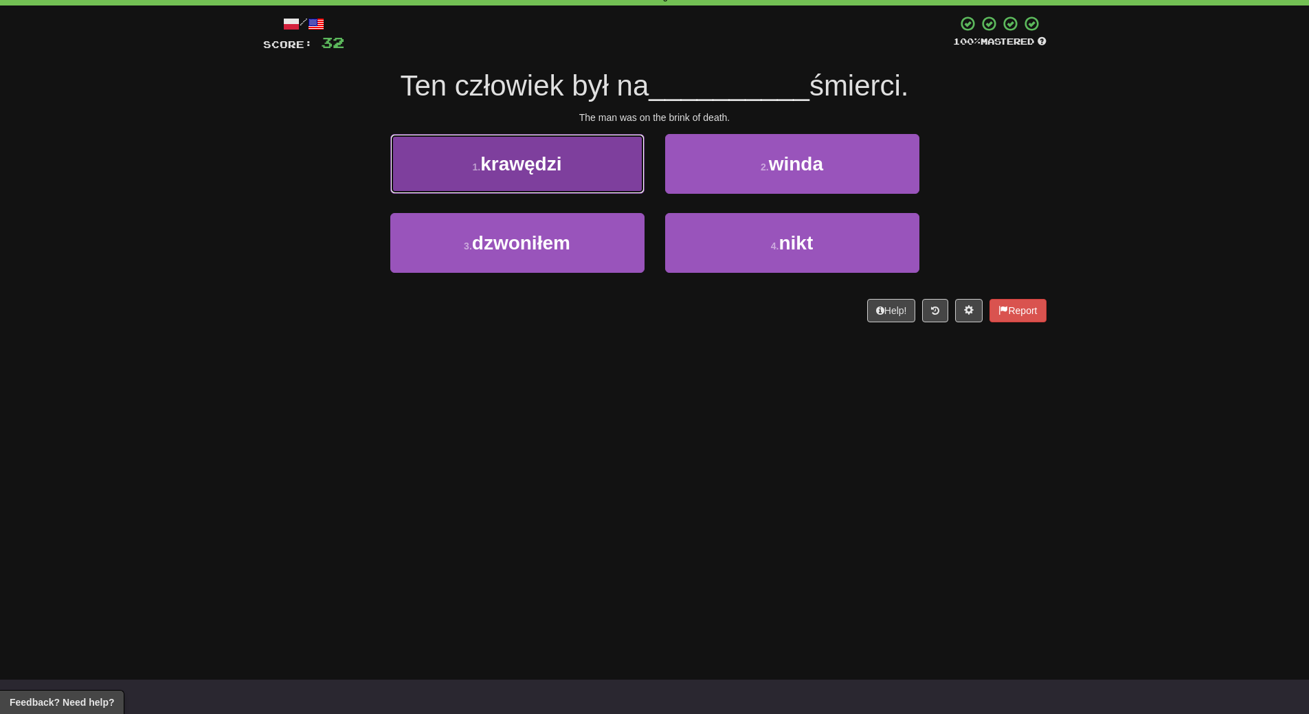
click at [594, 178] on button "1 . krawędzi" at bounding box center [517, 164] width 254 height 60
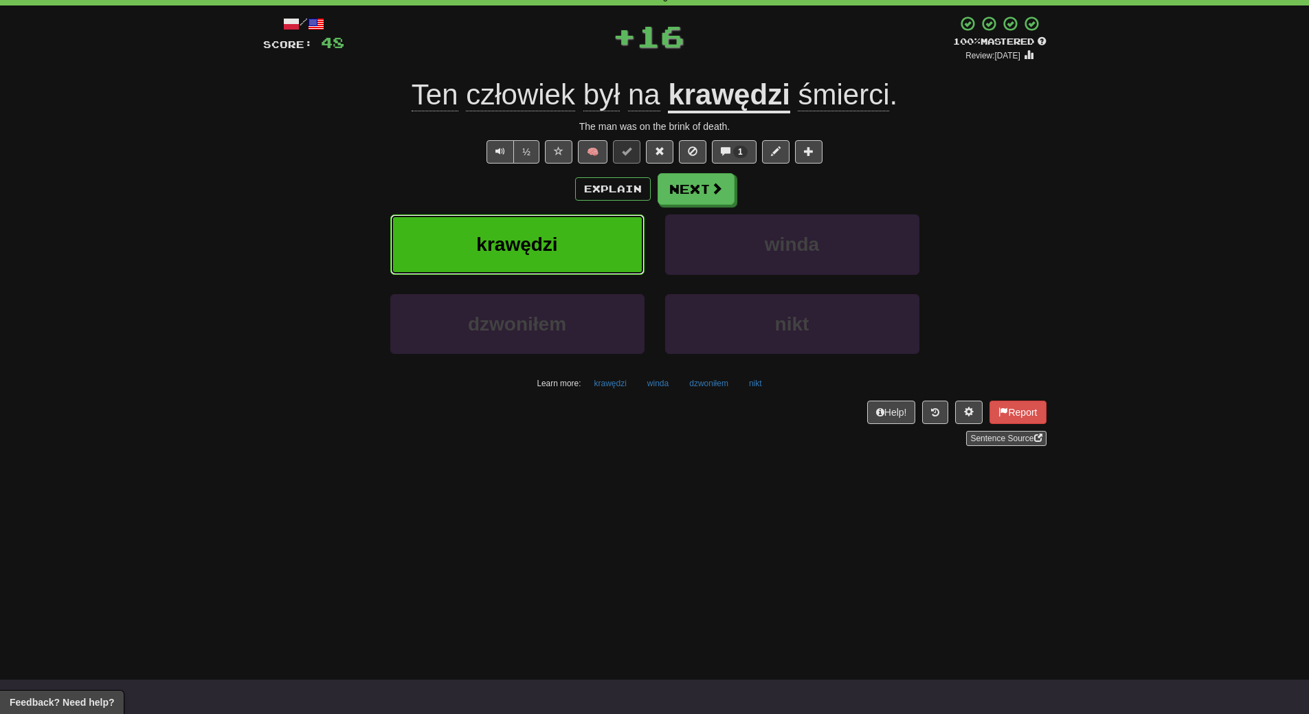
click at [578, 229] on button "krawędzi" at bounding box center [517, 244] width 254 height 60
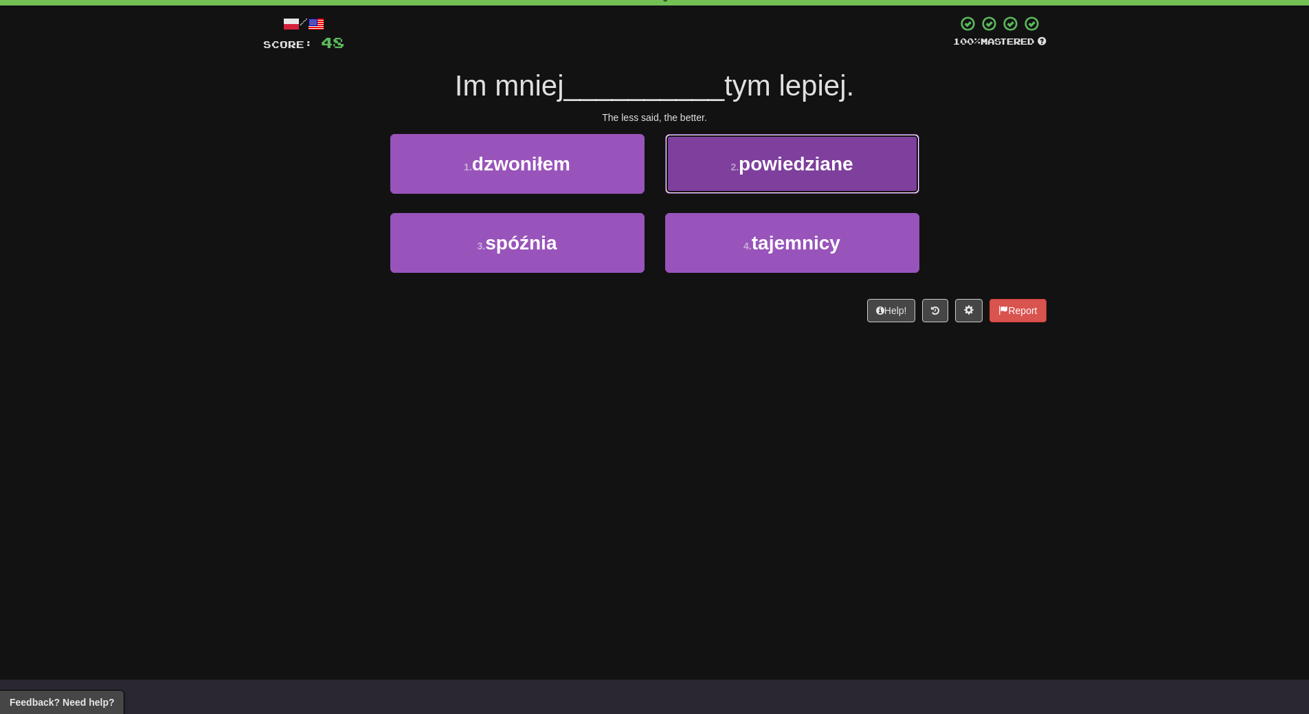
click at [859, 174] on button "2 . powiedziane" at bounding box center [792, 164] width 254 height 60
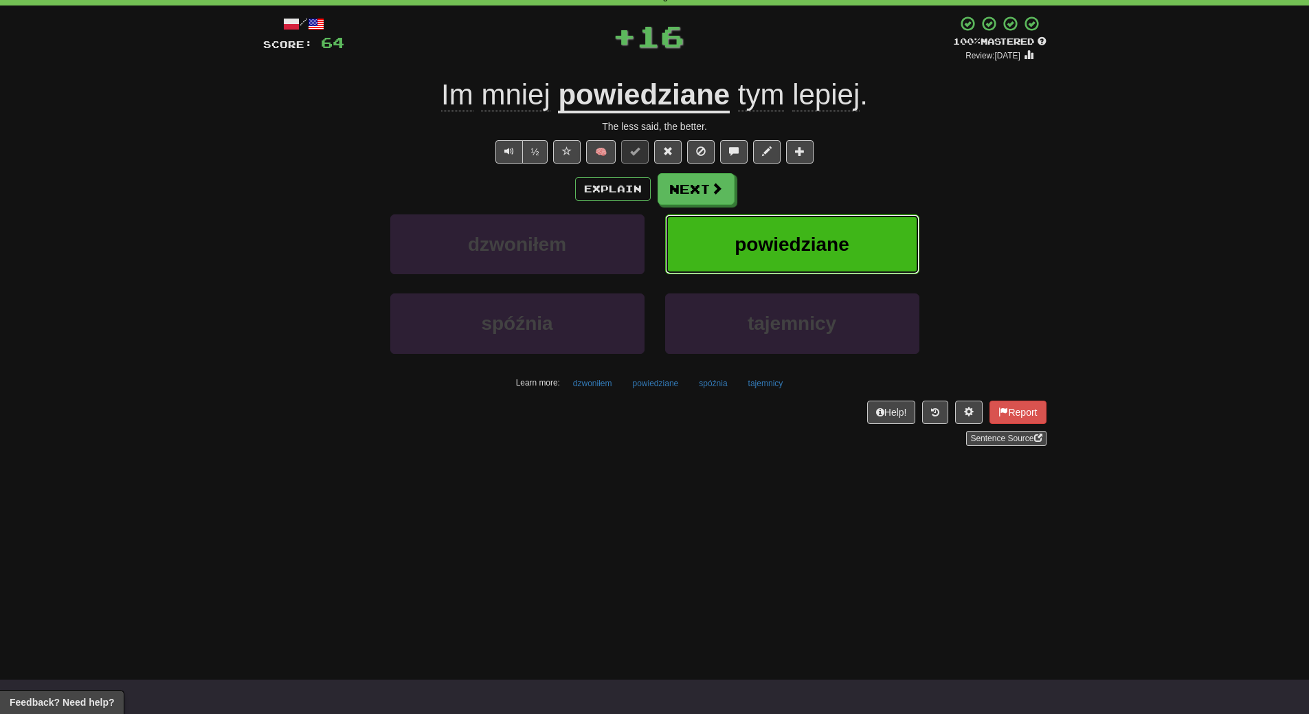
click at [845, 236] on span "powiedziane" at bounding box center [791, 244] width 114 height 21
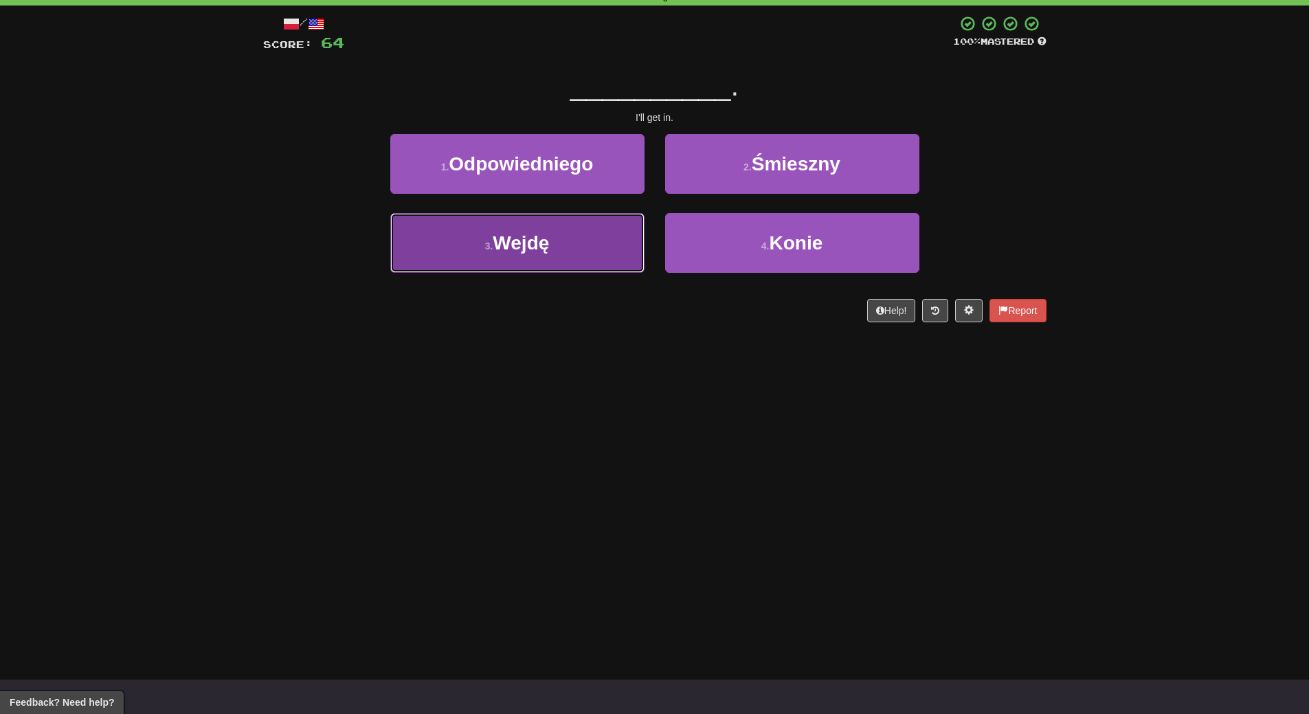
click at [600, 271] on button "3 . Wejdę" at bounding box center [517, 243] width 254 height 60
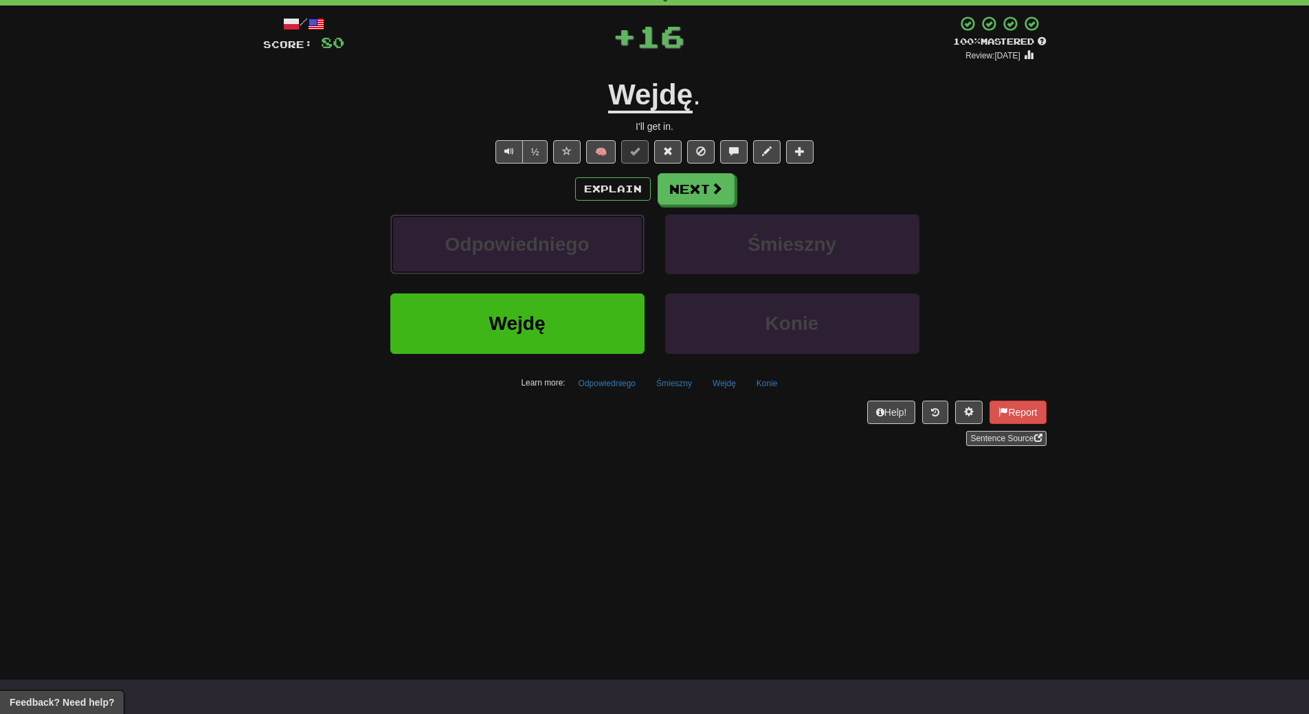
click at [600, 271] on button "Odpowiedniego" at bounding box center [517, 244] width 254 height 60
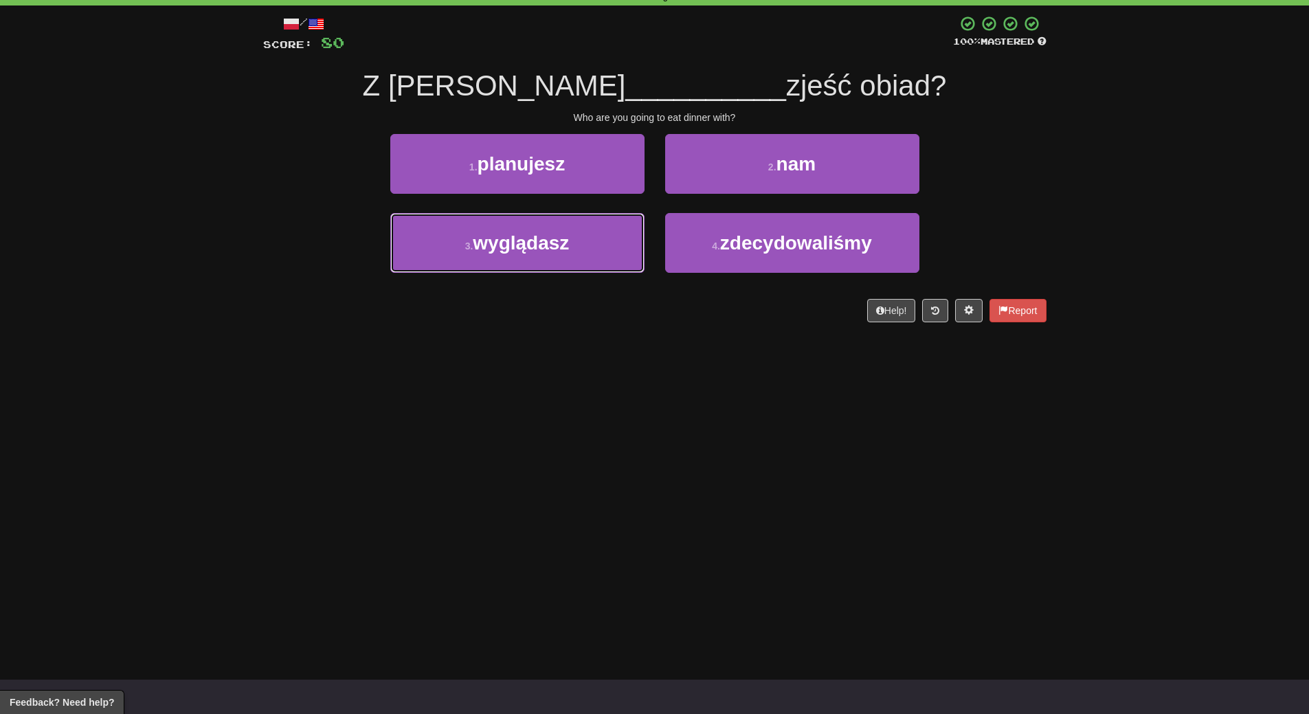
drag, startPoint x: 600, startPoint y: 271, endPoint x: 589, endPoint y: 394, distance: 124.2
click at [589, 394] on div "Dashboard Clozemaster WendyN / Toggle Dropdown Dashboard Leaderboard Activity F…" at bounding box center [654, 288] width 1309 height 714
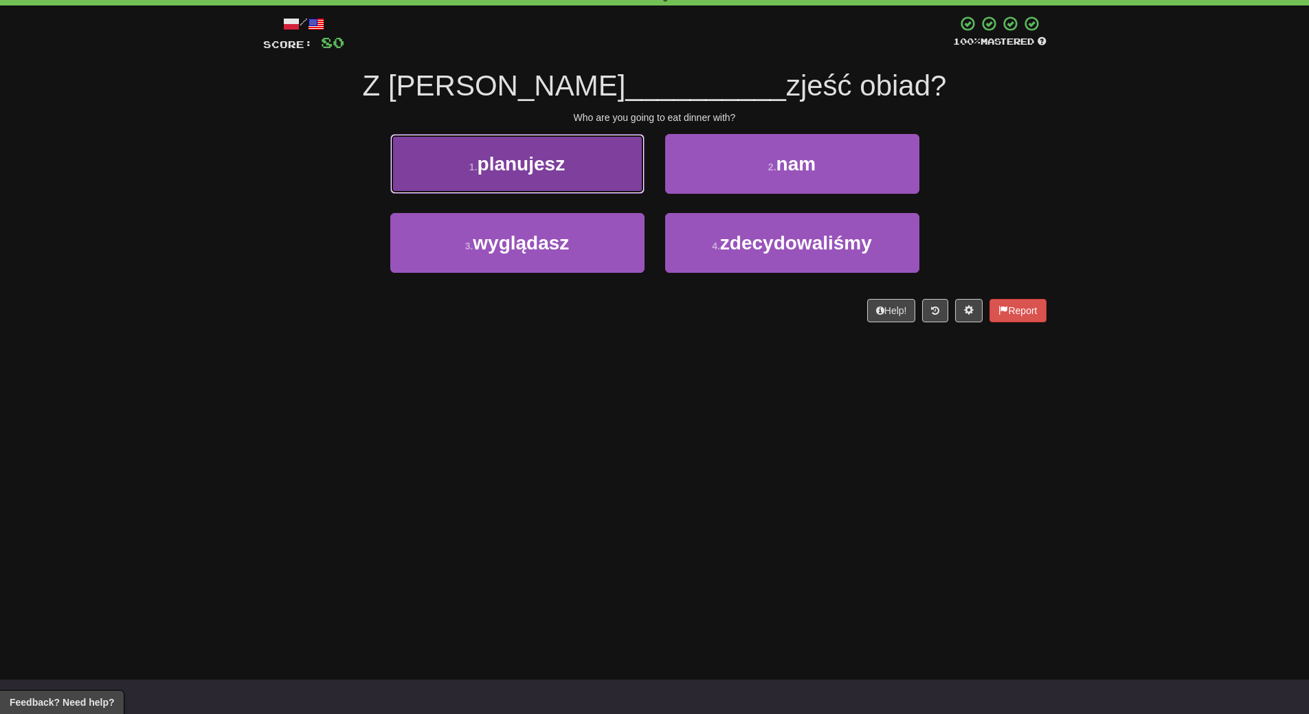
click at [580, 159] on button "1 . planujesz" at bounding box center [517, 164] width 254 height 60
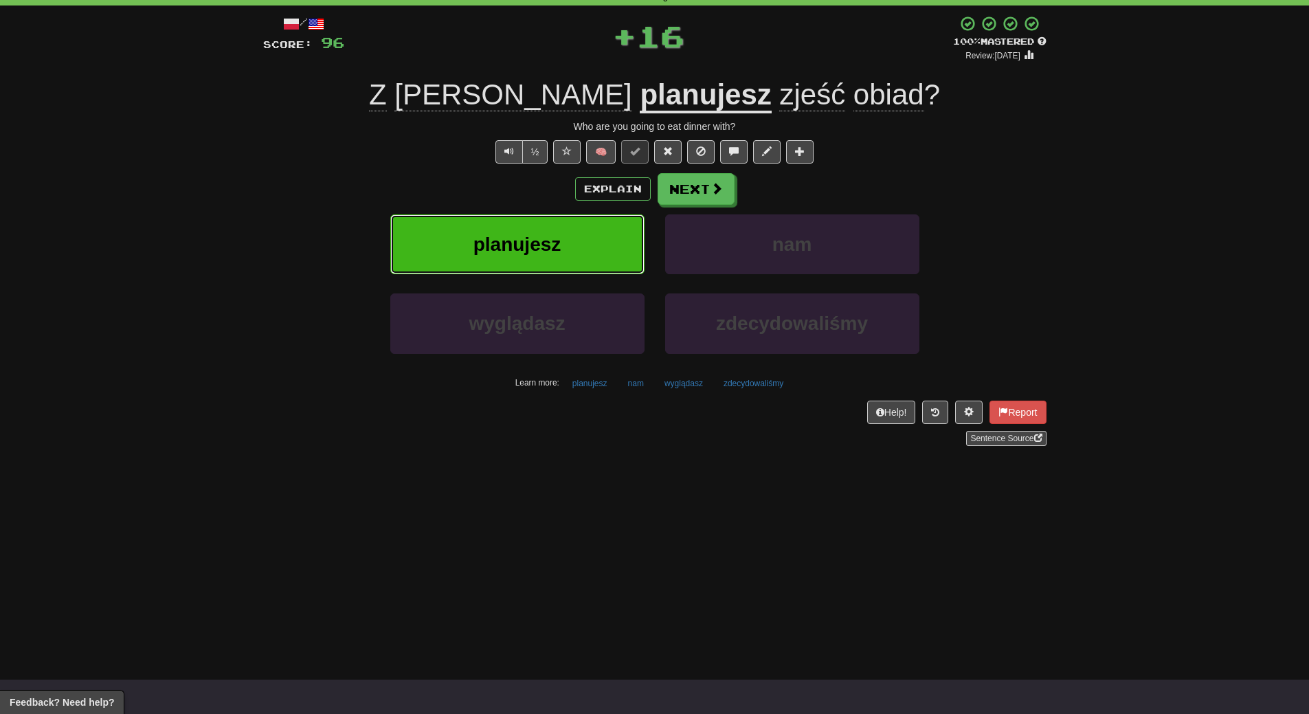
click at [530, 256] on button "planujesz" at bounding box center [517, 244] width 254 height 60
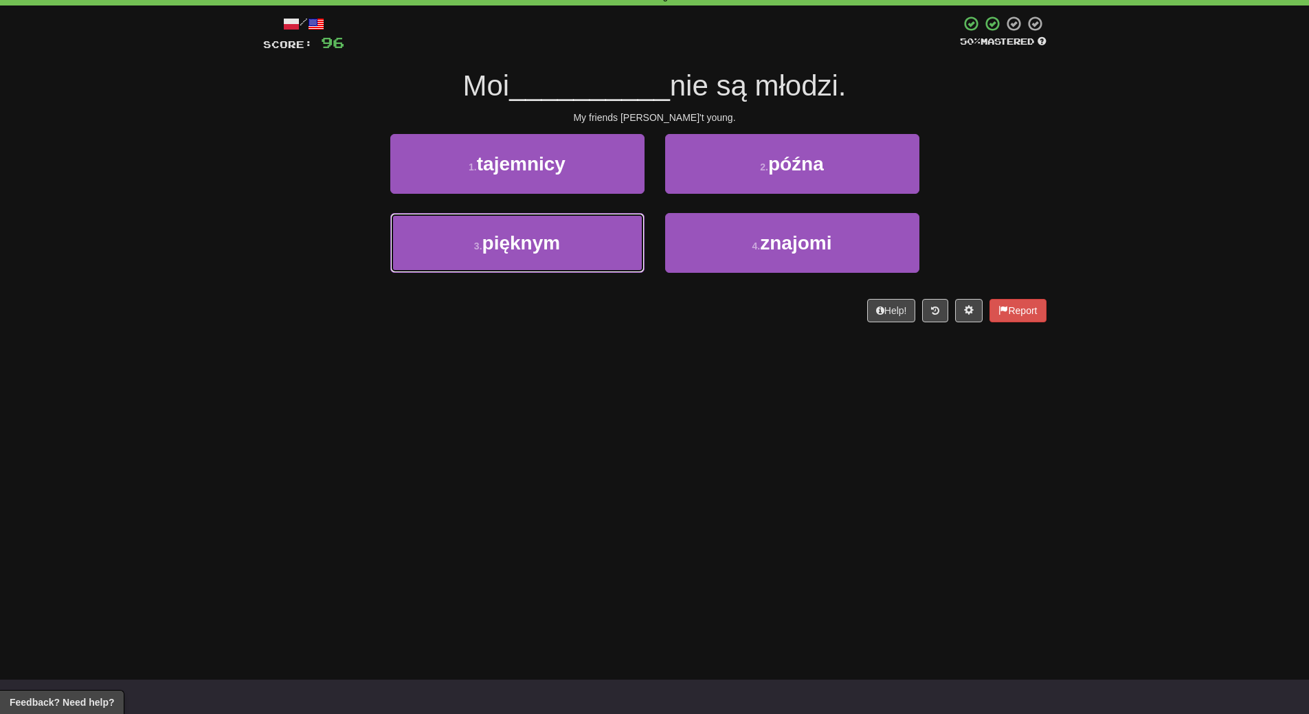
drag, startPoint x: 530, startPoint y: 256, endPoint x: 512, endPoint y: 455, distance: 200.7
click at [512, 455] on div "Dashboard Clozemaster WendyN / Toggle Dropdown Dashboard Leaderboard Activity F…" at bounding box center [654, 288] width 1309 height 714
click at [512, 456] on div "Dashboard Clozemaster WendyN / Toggle Dropdown Dashboard Leaderboard Activity F…" at bounding box center [654, 288] width 1309 height 714
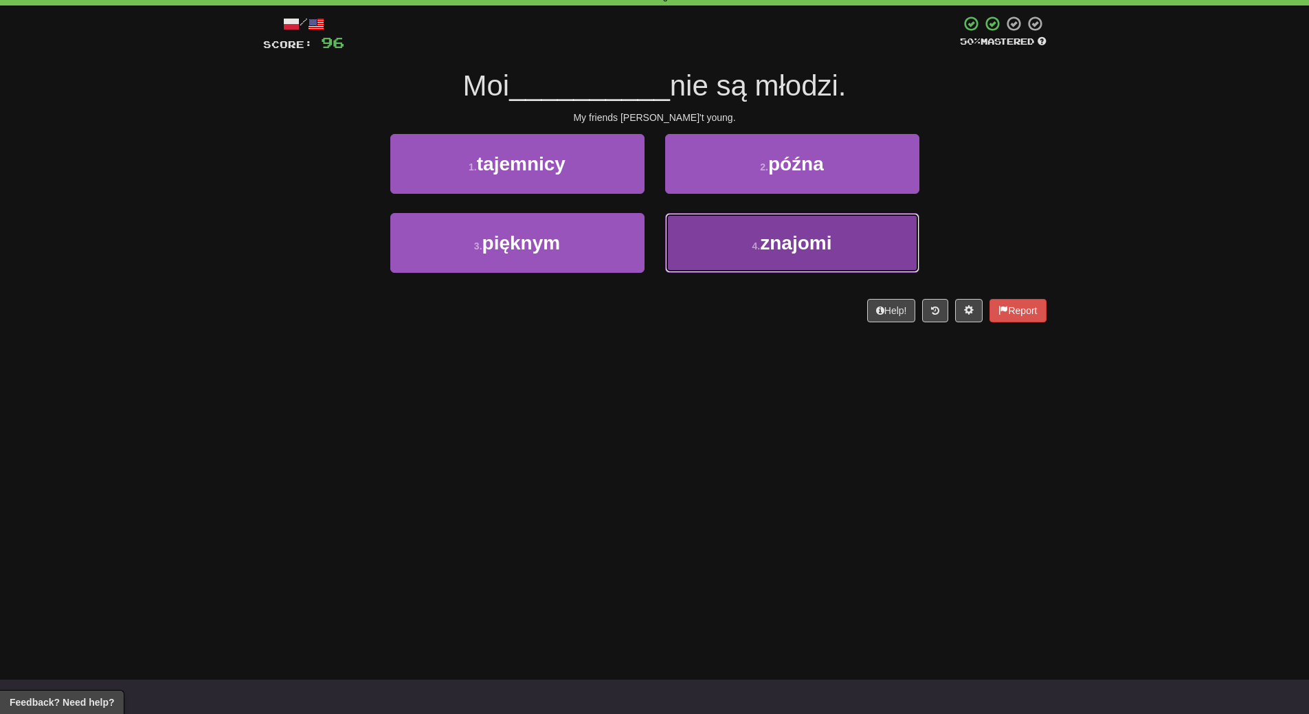
click at [818, 261] on button "4 . znajomi" at bounding box center [792, 243] width 254 height 60
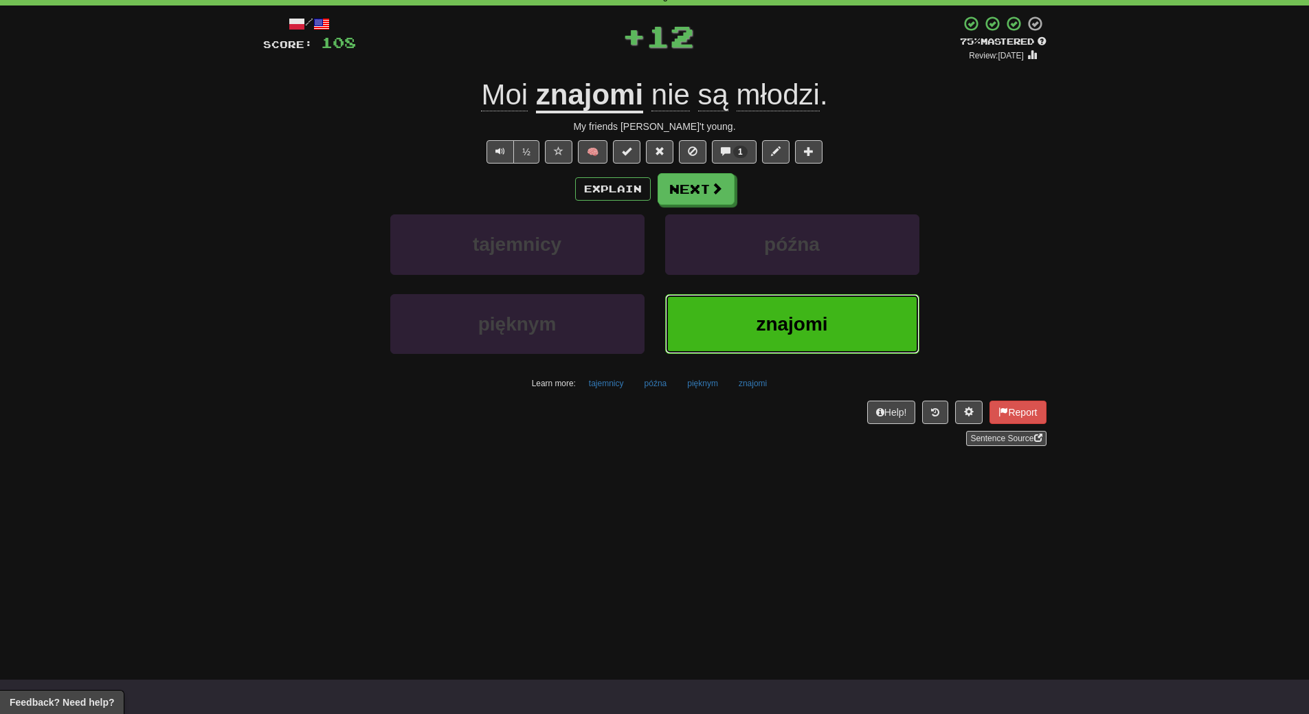
click at [797, 328] on span "znajomi" at bounding box center [791, 323] width 71 height 21
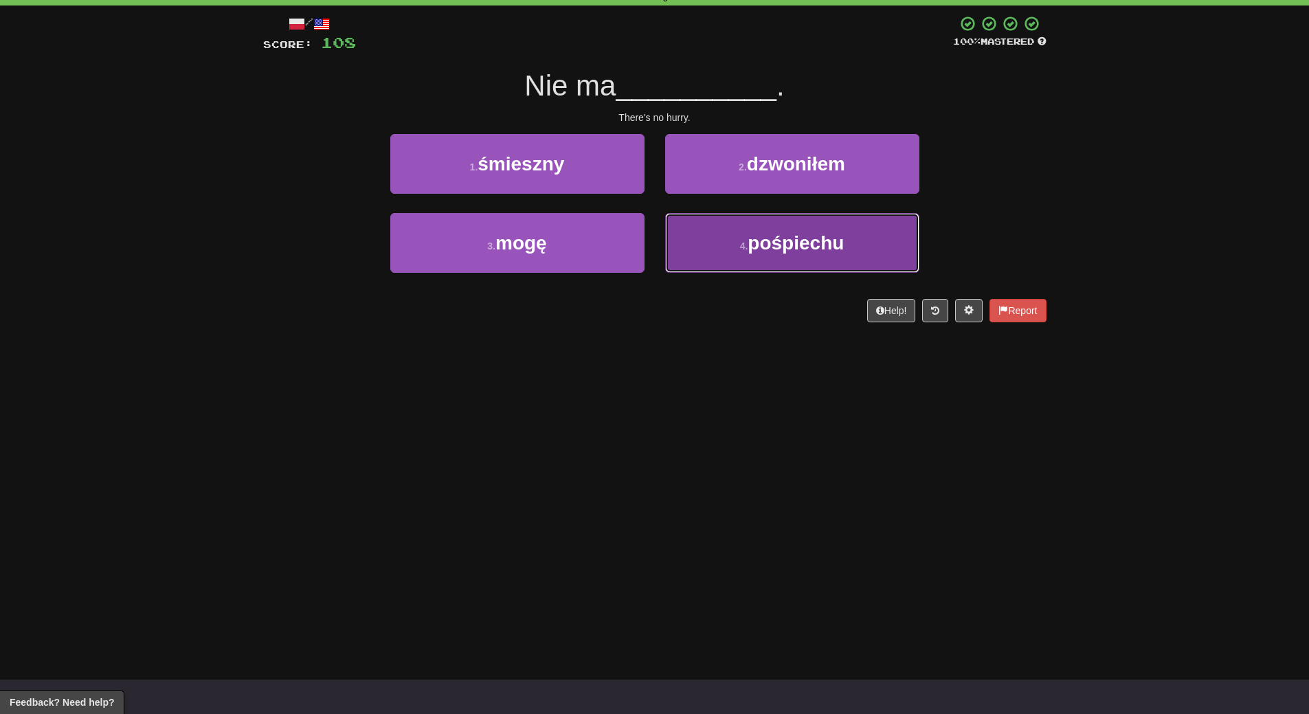
click at [804, 232] on span "pośpiechu" at bounding box center [795, 242] width 96 height 21
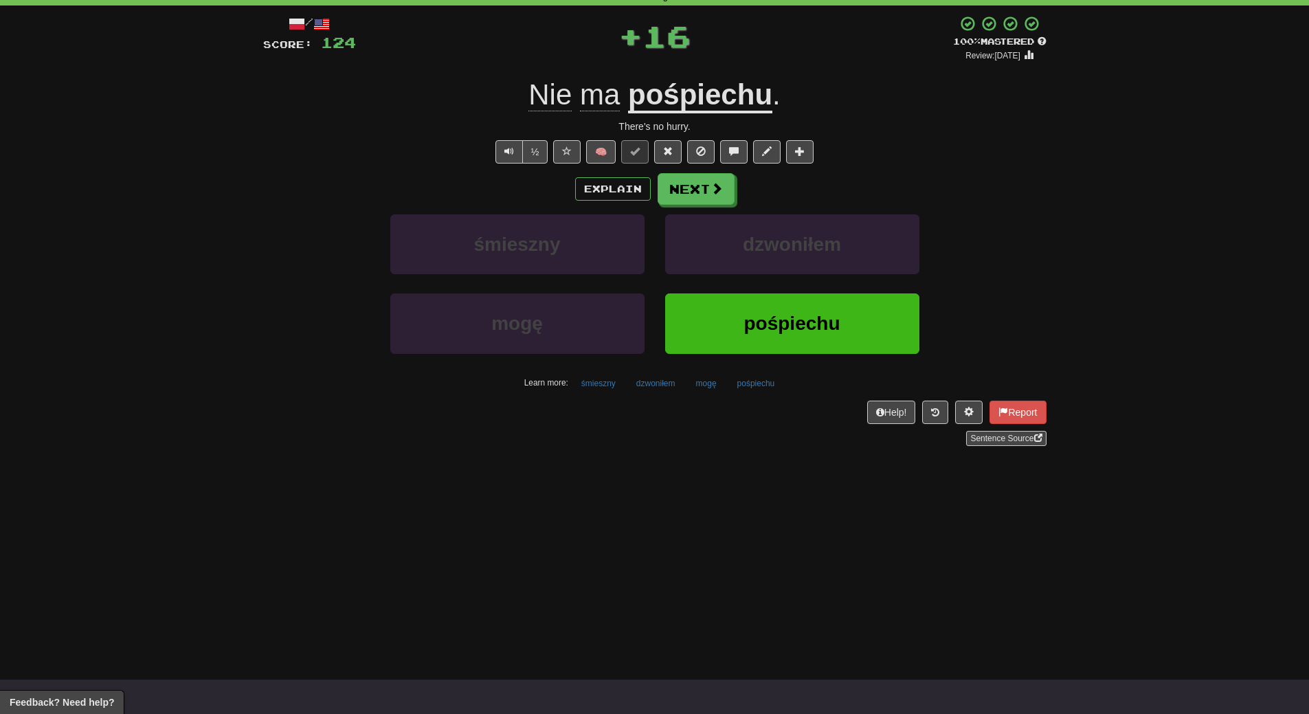
click at [760, 418] on div "Help! Report Sentence Source" at bounding box center [654, 422] width 783 height 45
click at [777, 319] on span "pośpiechu" at bounding box center [791, 323] width 96 height 21
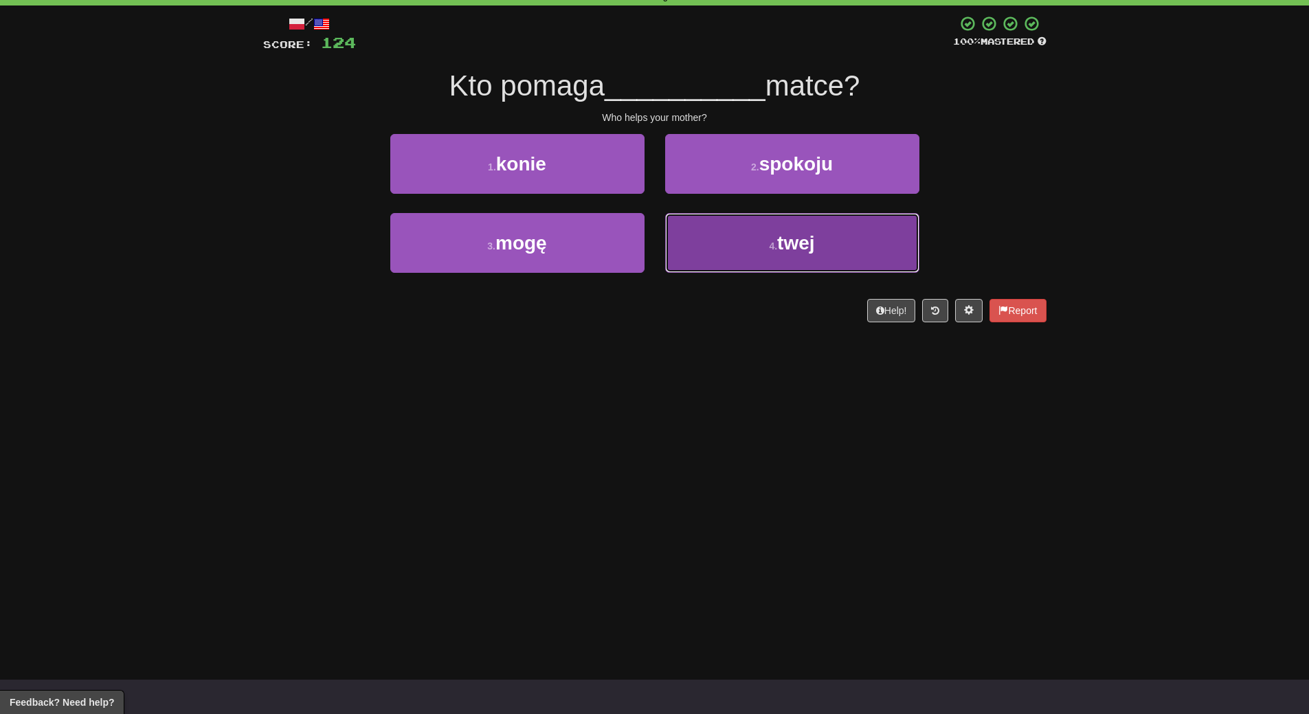
click at [769, 246] on small "4 ." at bounding box center [773, 245] width 8 height 11
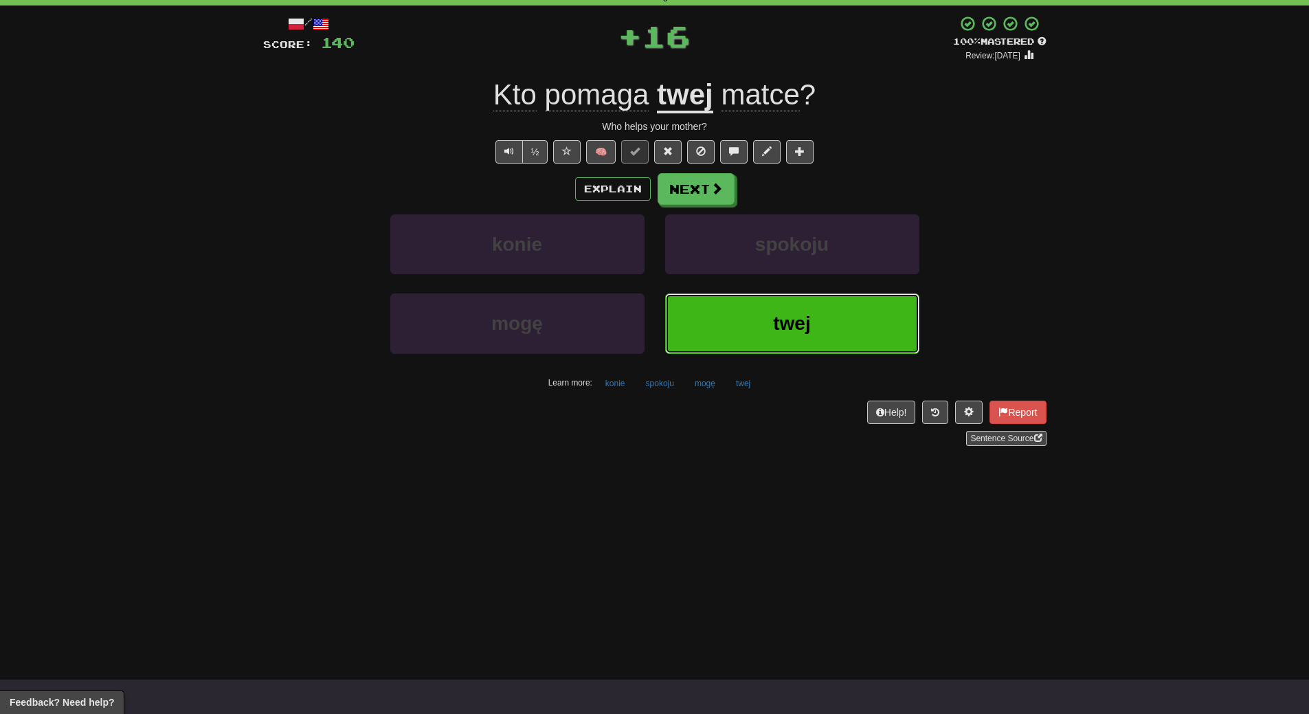
click at [761, 334] on button "twej" at bounding box center [792, 323] width 254 height 60
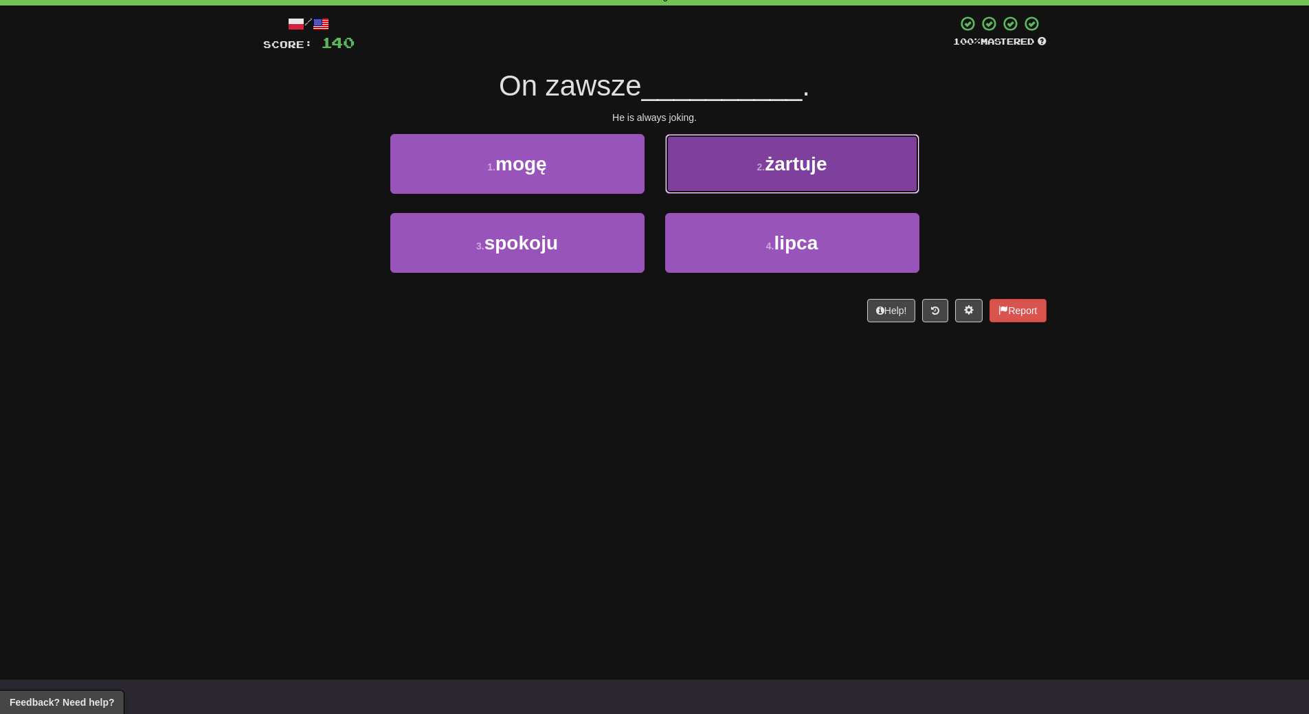
click at [842, 147] on button "2 . żartuje" at bounding box center [792, 164] width 254 height 60
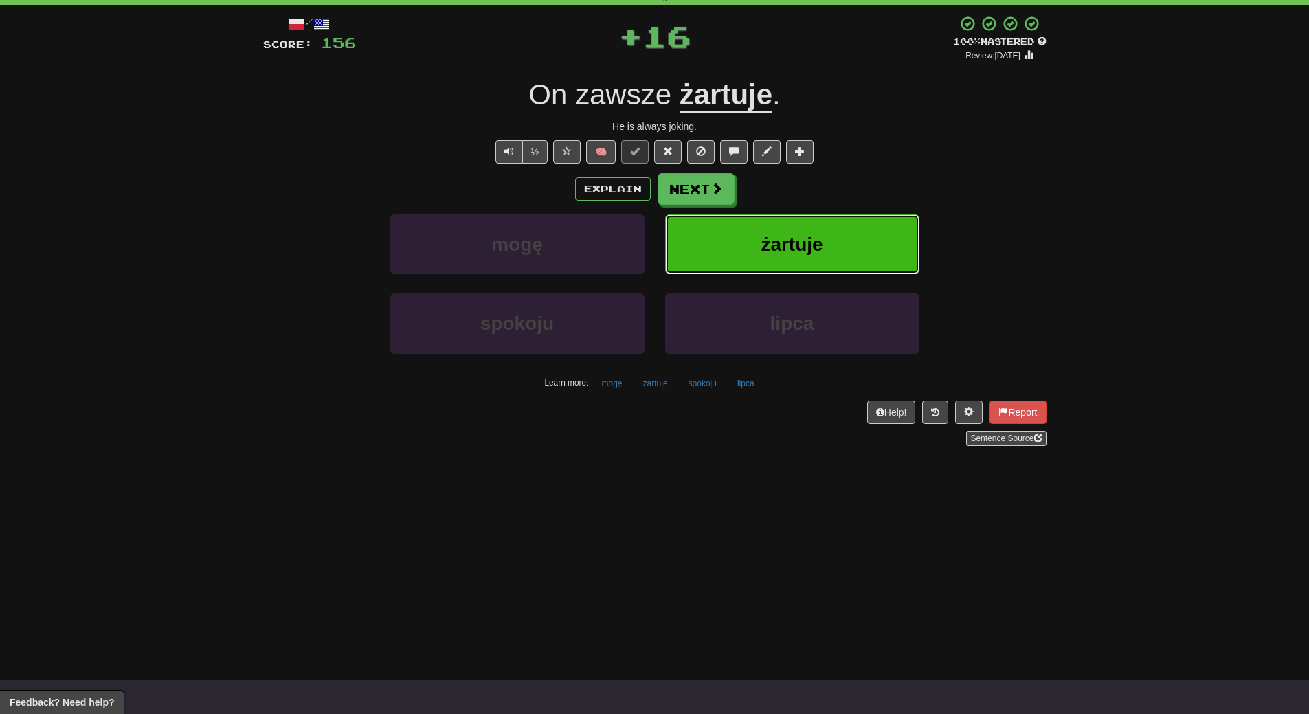
click at [820, 228] on button "żartuje" at bounding box center [792, 244] width 254 height 60
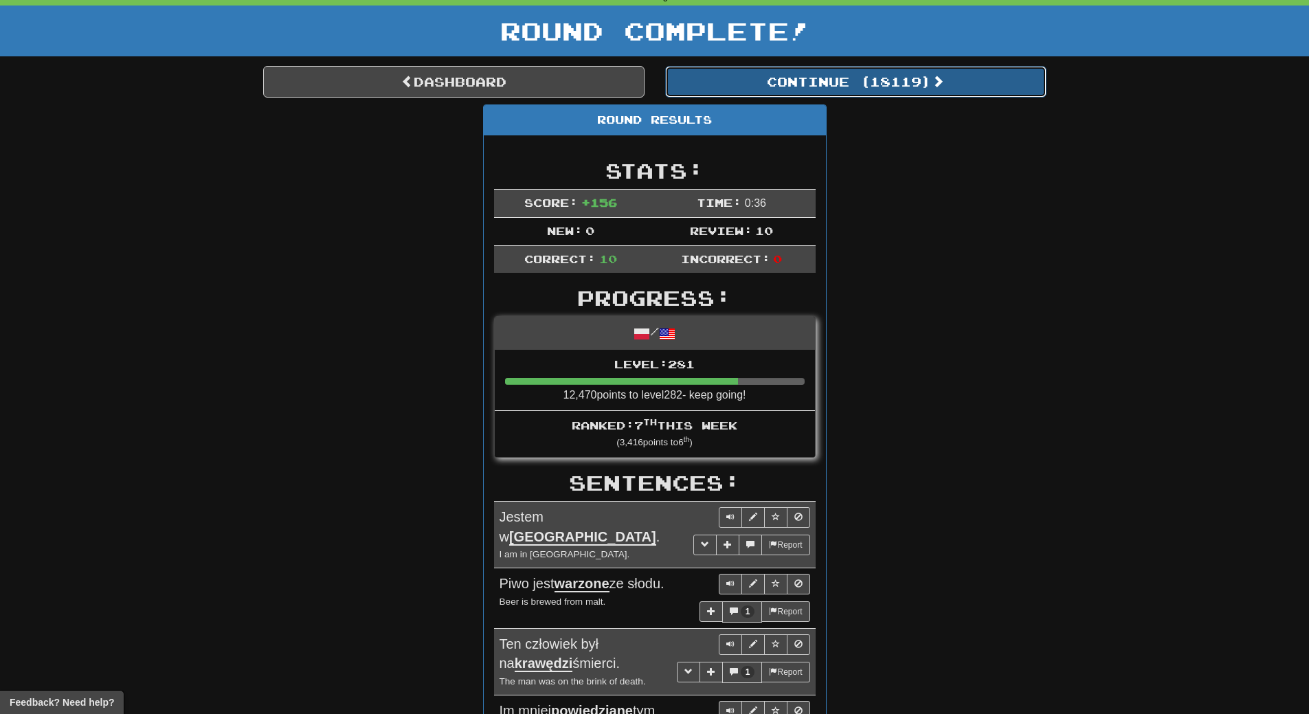
click at [903, 89] on button "Continue ( 18119 )" at bounding box center [855, 82] width 381 height 32
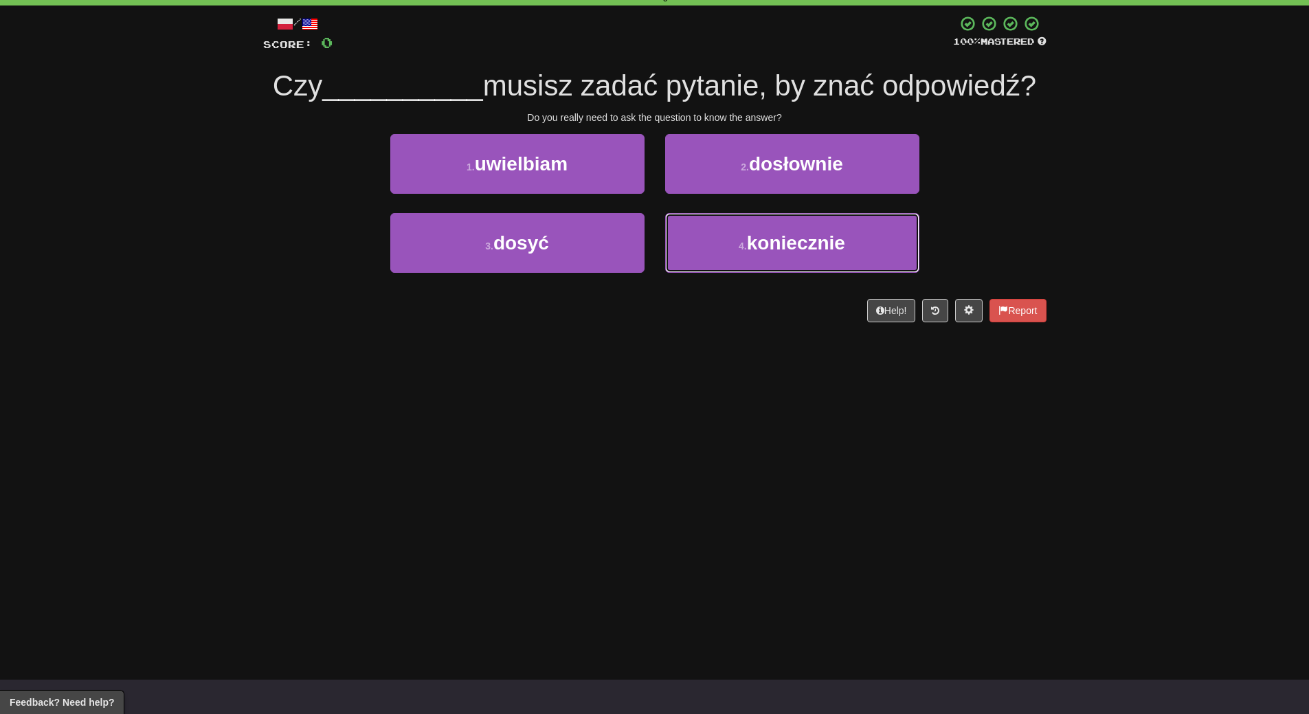
drag, startPoint x: 763, startPoint y: 248, endPoint x: 755, endPoint y: 343, distance: 95.2
click at [755, 343] on div "Dashboard Clozemaster WendyN / Toggle Dropdown Dashboard Leaderboard Activity F…" at bounding box center [654, 288] width 1309 height 714
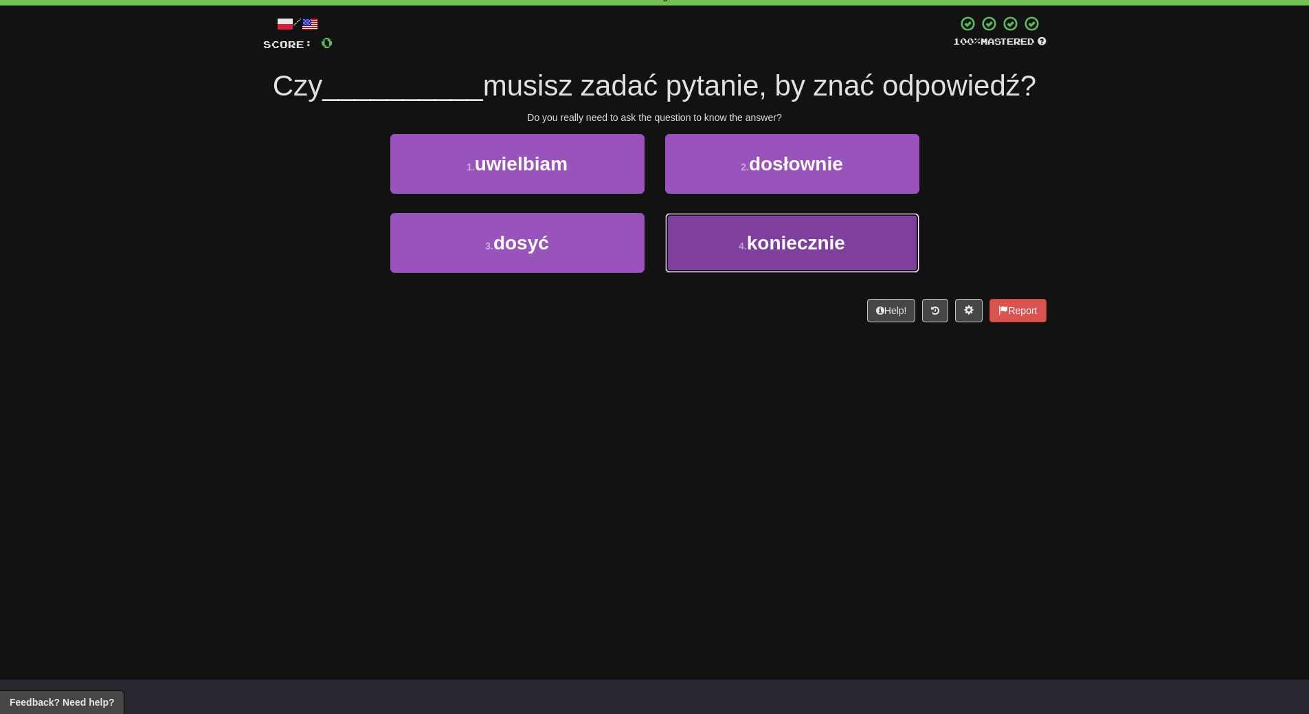
click at [760, 262] on button "4 . koniecznie" at bounding box center [792, 243] width 254 height 60
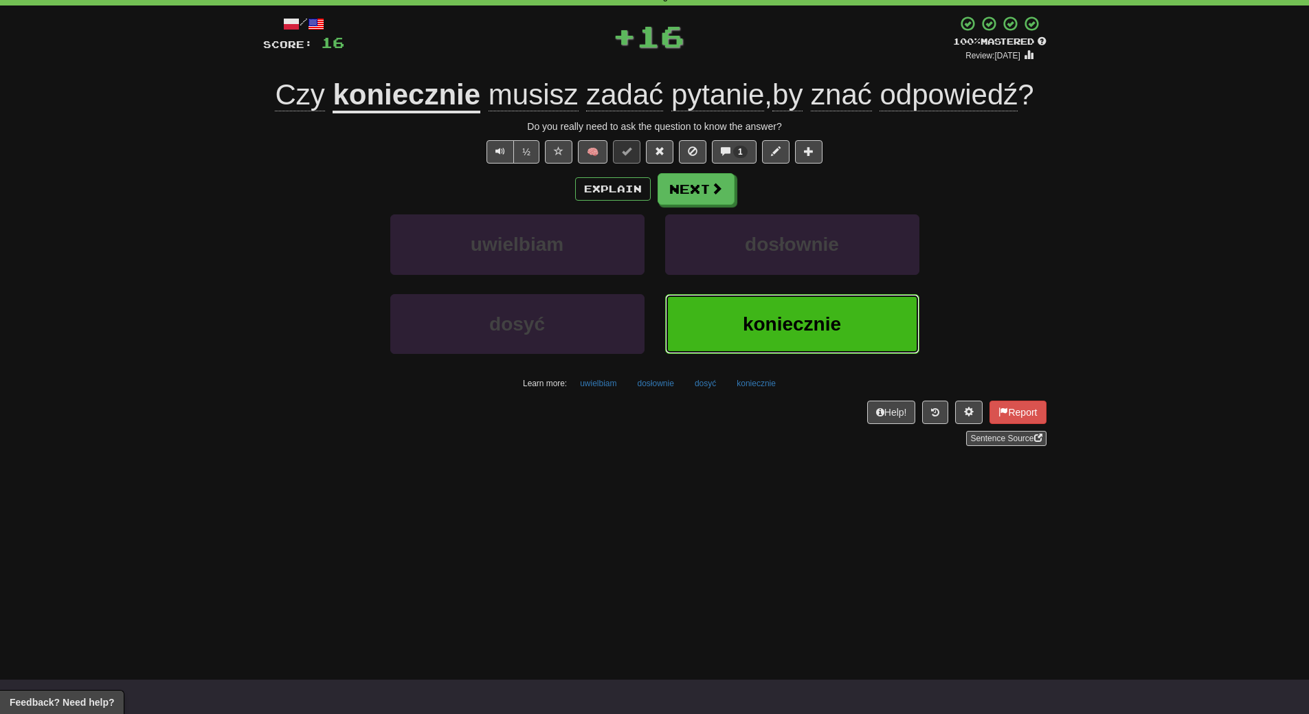
click at [747, 305] on button "koniecznie" at bounding box center [792, 324] width 254 height 60
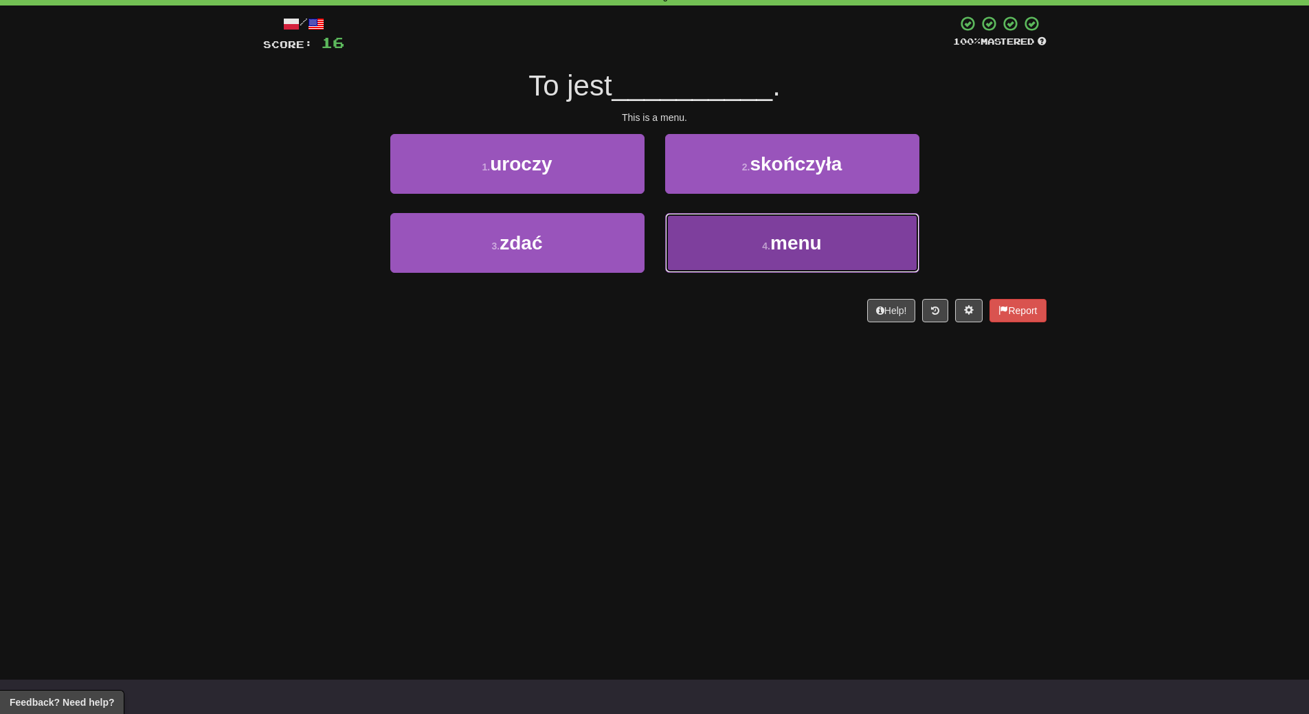
drag, startPoint x: 740, startPoint y: 247, endPoint x: 738, endPoint y: 305, distance: 58.4
click at [740, 249] on button "4 . menu" at bounding box center [792, 243] width 254 height 60
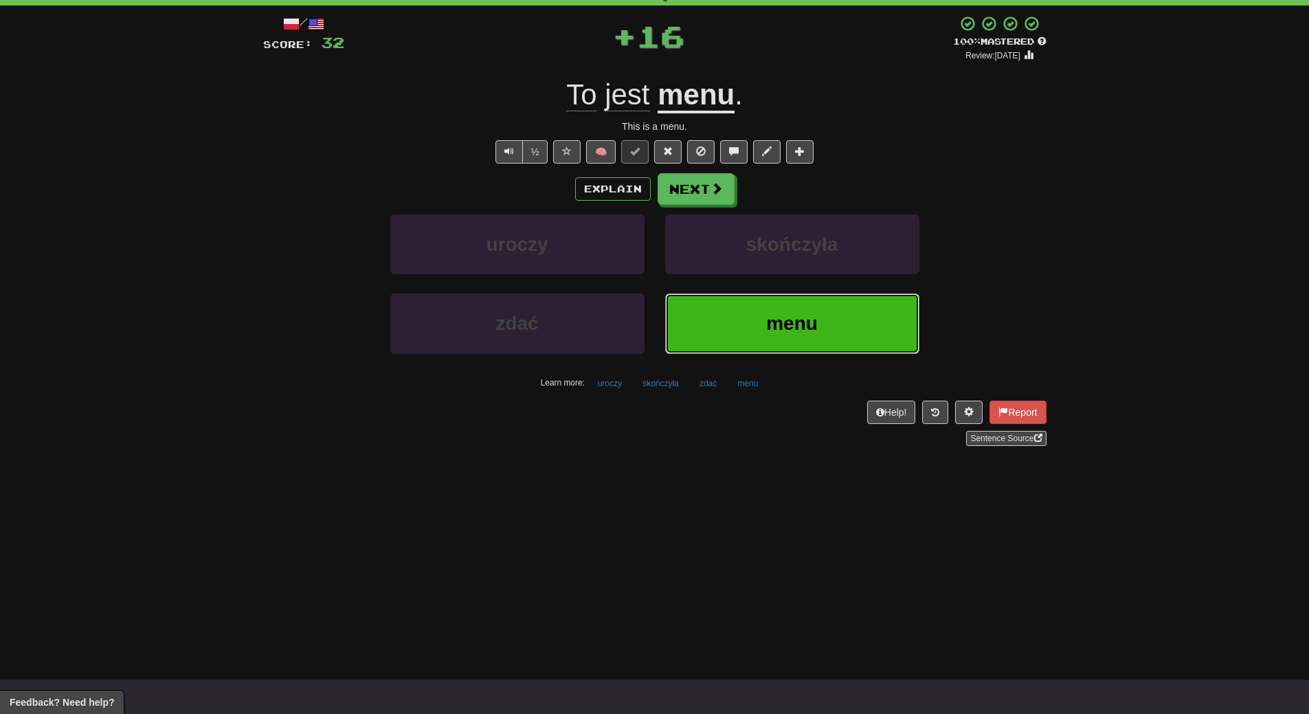
click at [734, 319] on button "menu" at bounding box center [792, 323] width 254 height 60
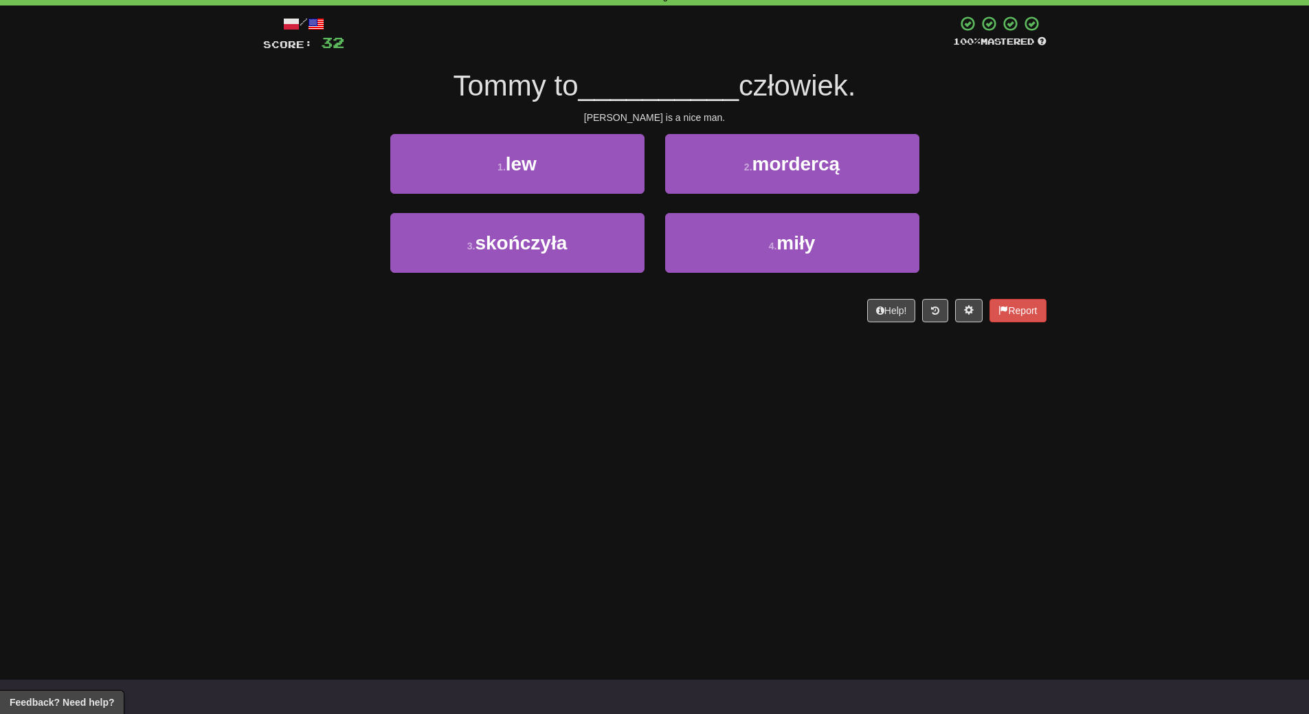
click at [552, 331] on div "/ Score: 32 100 % Mastered Tommy to __________ człowiek. Tommy is a nice man. 1…" at bounding box center [654, 173] width 783 height 336
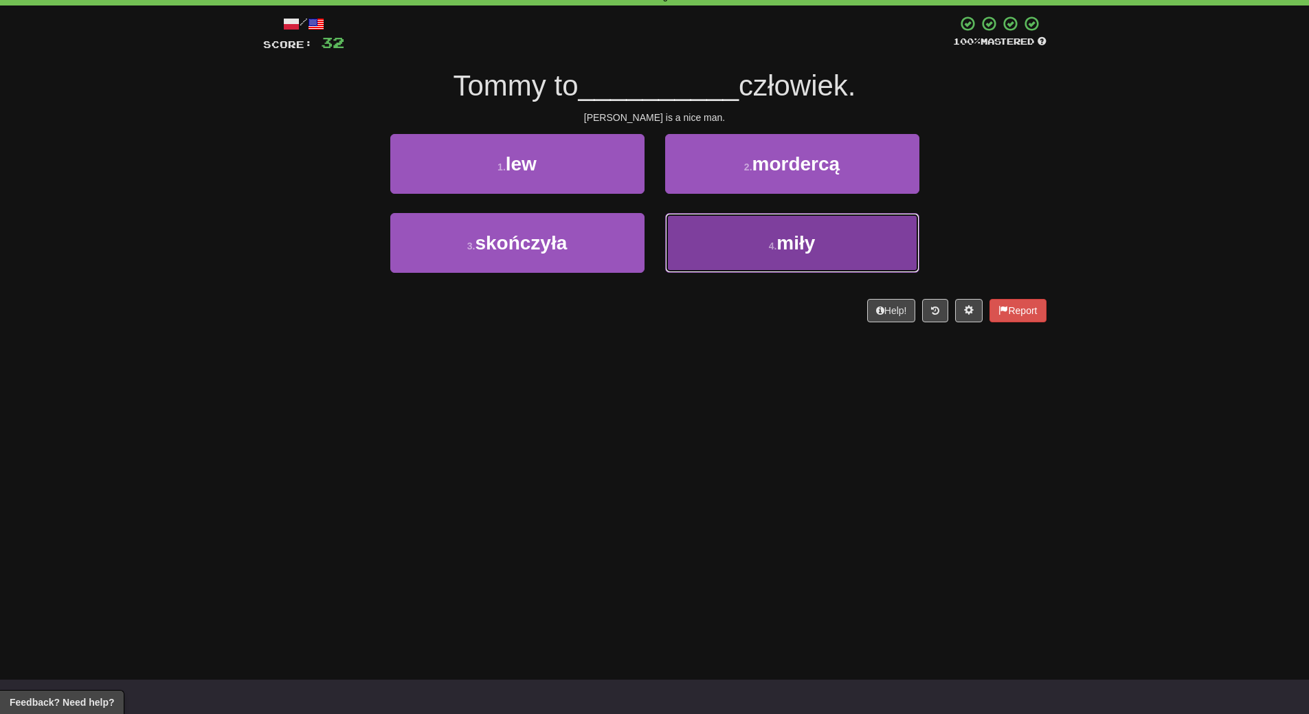
click at [787, 251] on span "miły" at bounding box center [795, 242] width 38 height 21
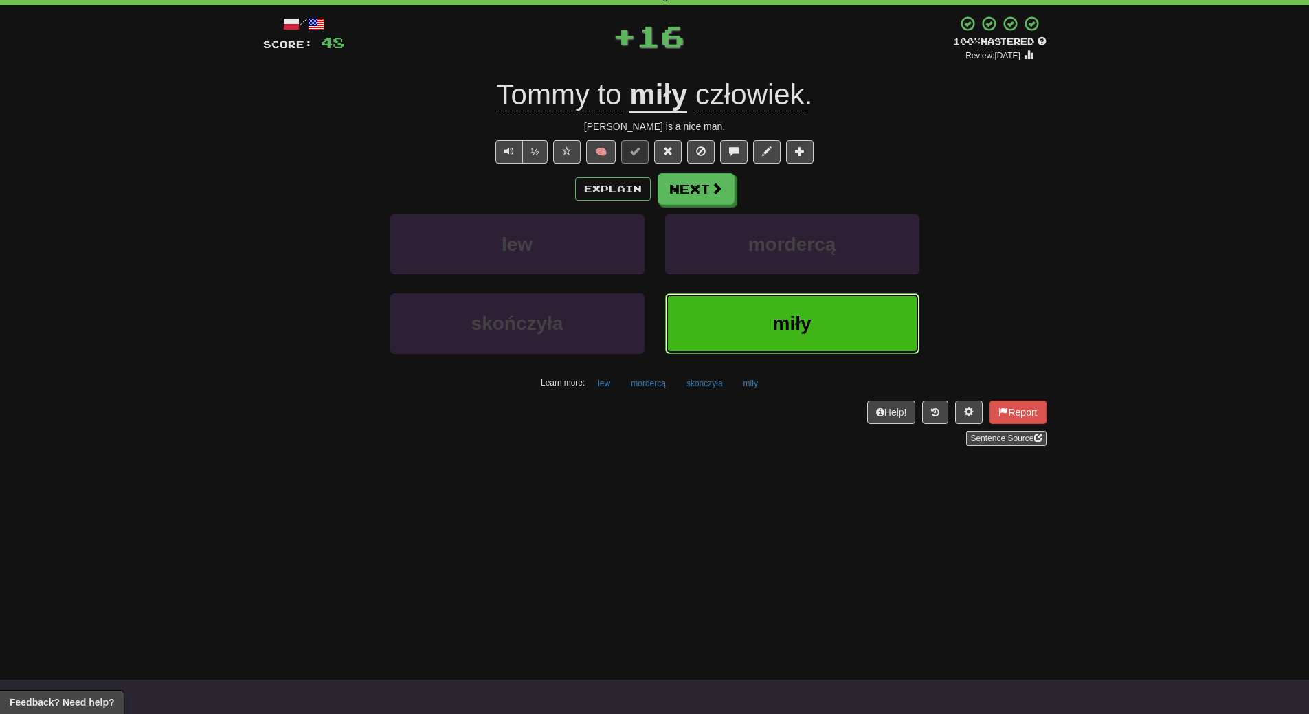
click at [773, 304] on button "miły" at bounding box center [792, 323] width 254 height 60
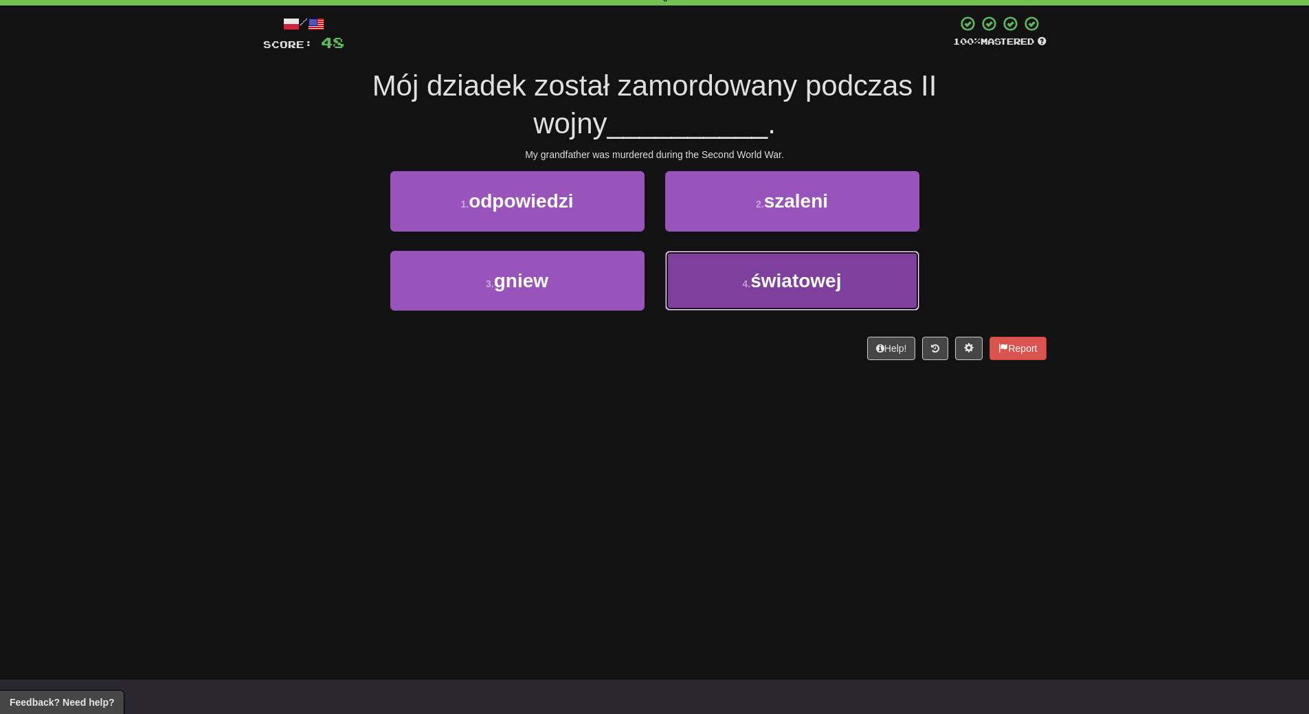
click at [789, 297] on button "4 . światowej" at bounding box center [792, 281] width 254 height 60
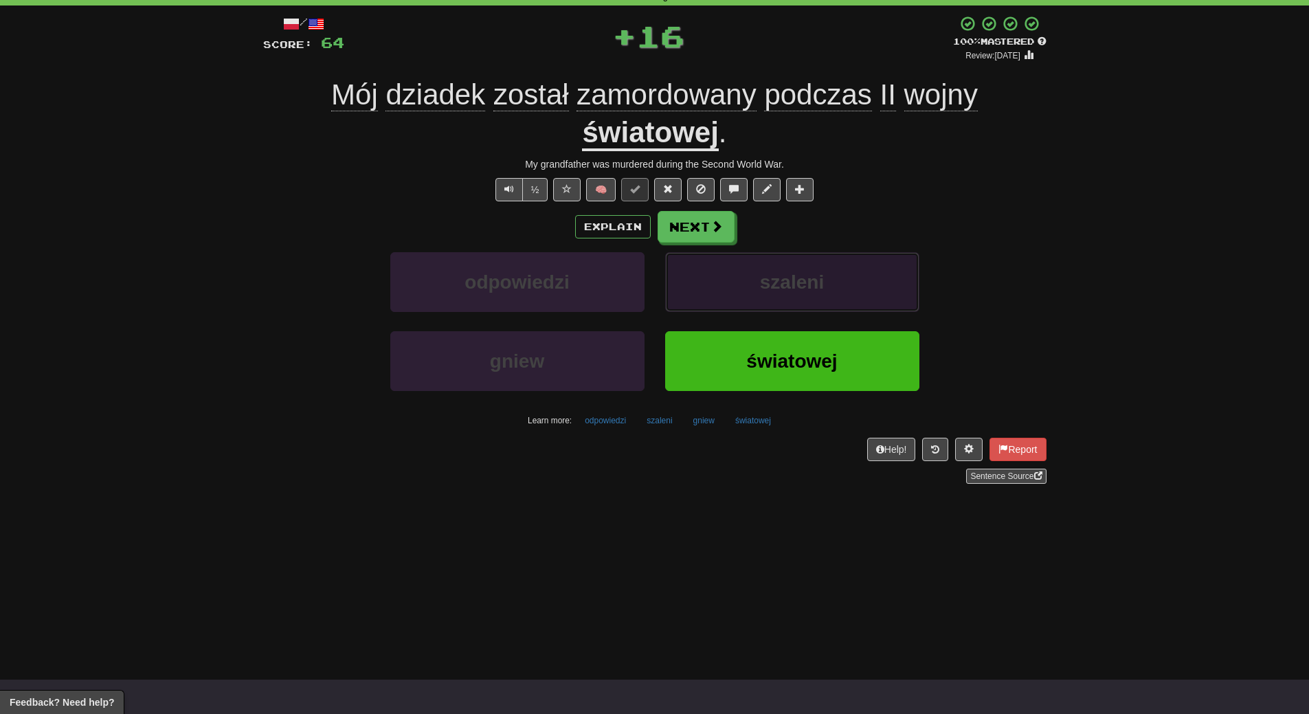
click at [789, 297] on button "szaleni" at bounding box center [792, 282] width 254 height 60
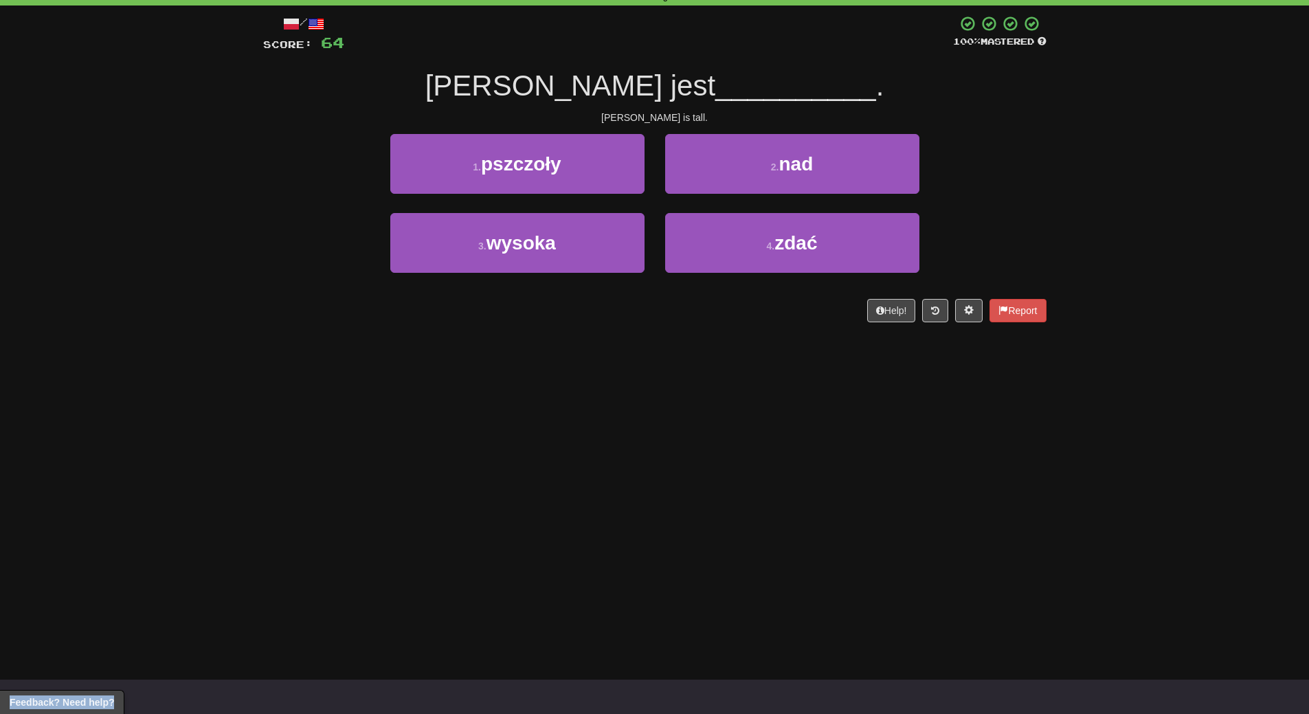
drag, startPoint x: 789, startPoint y: 297, endPoint x: 766, endPoint y: 361, distance: 67.8
click at [766, 361] on div "Dashboard Clozemaster WendyN / Toggle Dropdown Dashboard Leaderboard Activity F…" at bounding box center [654, 288] width 1309 height 714
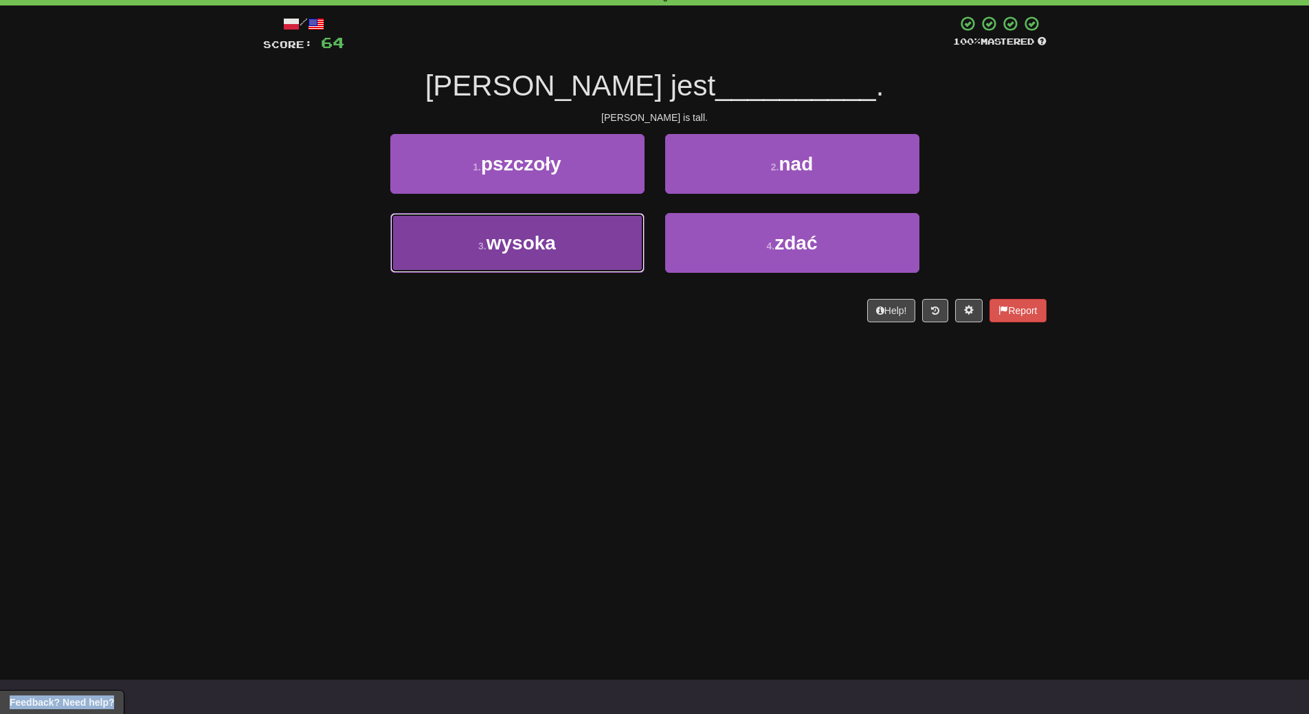
click at [607, 247] on button "3 . wysoka" at bounding box center [517, 243] width 254 height 60
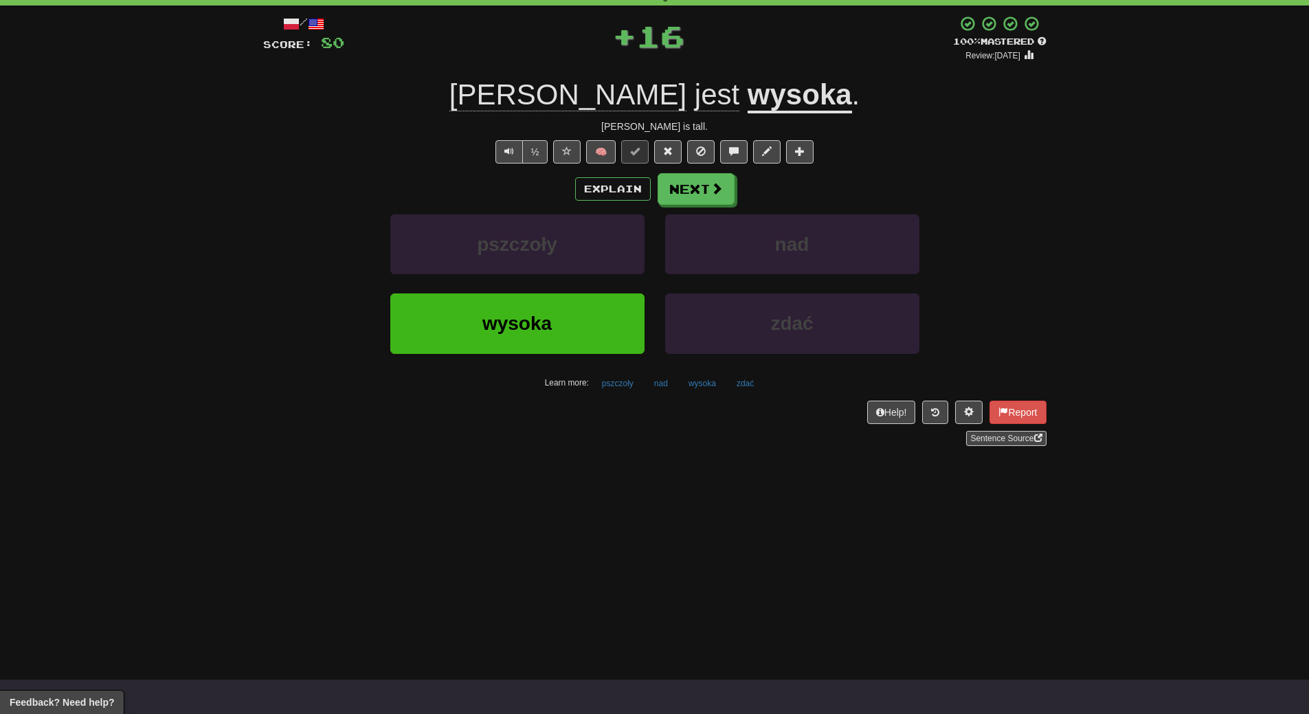
click at [558, 450] on div "/ Score: 80 + 16 100 % Mastered Review: 2026-03-19 Mary jest wysoka . Mary is t…" at bounding box center [654, 235] width 783 height 460
click at [557, 313] on button "wysoka" at bounding box center [517, 323] width 254 height 60
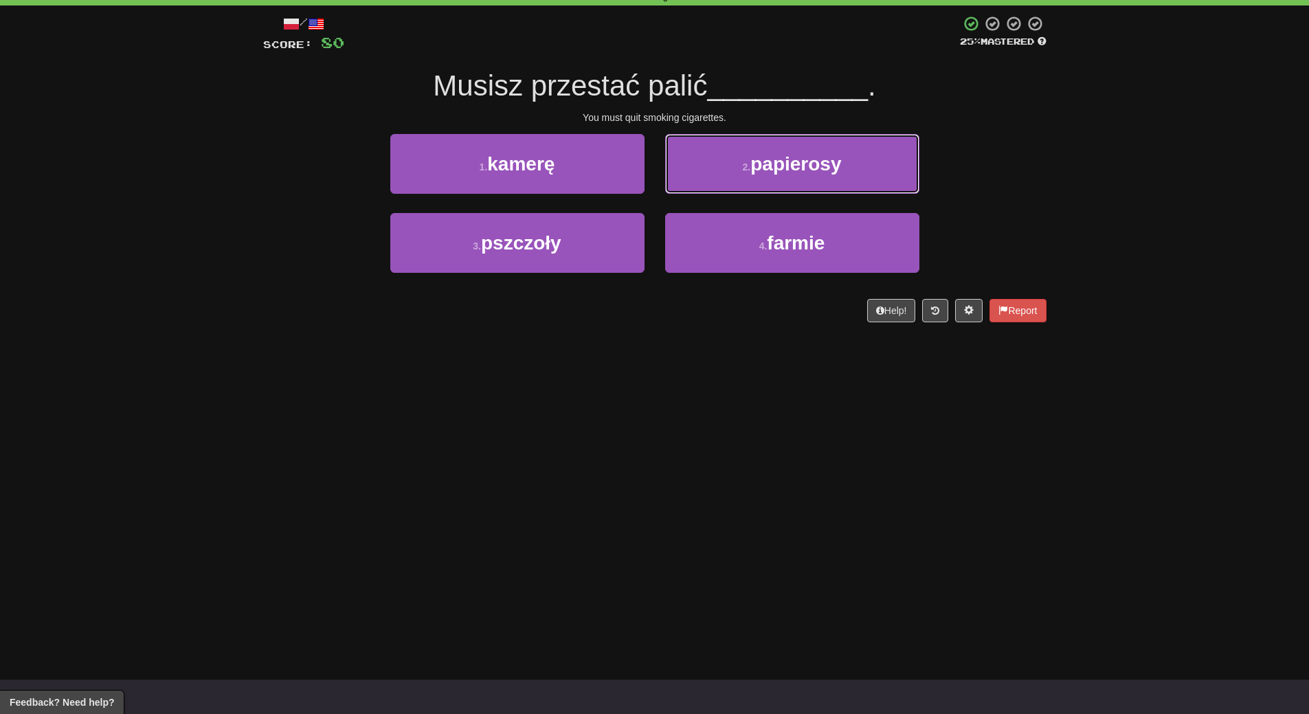
click at [798, 168] on span "papierosy" at bounding box center [795, 163] width 91 height 21
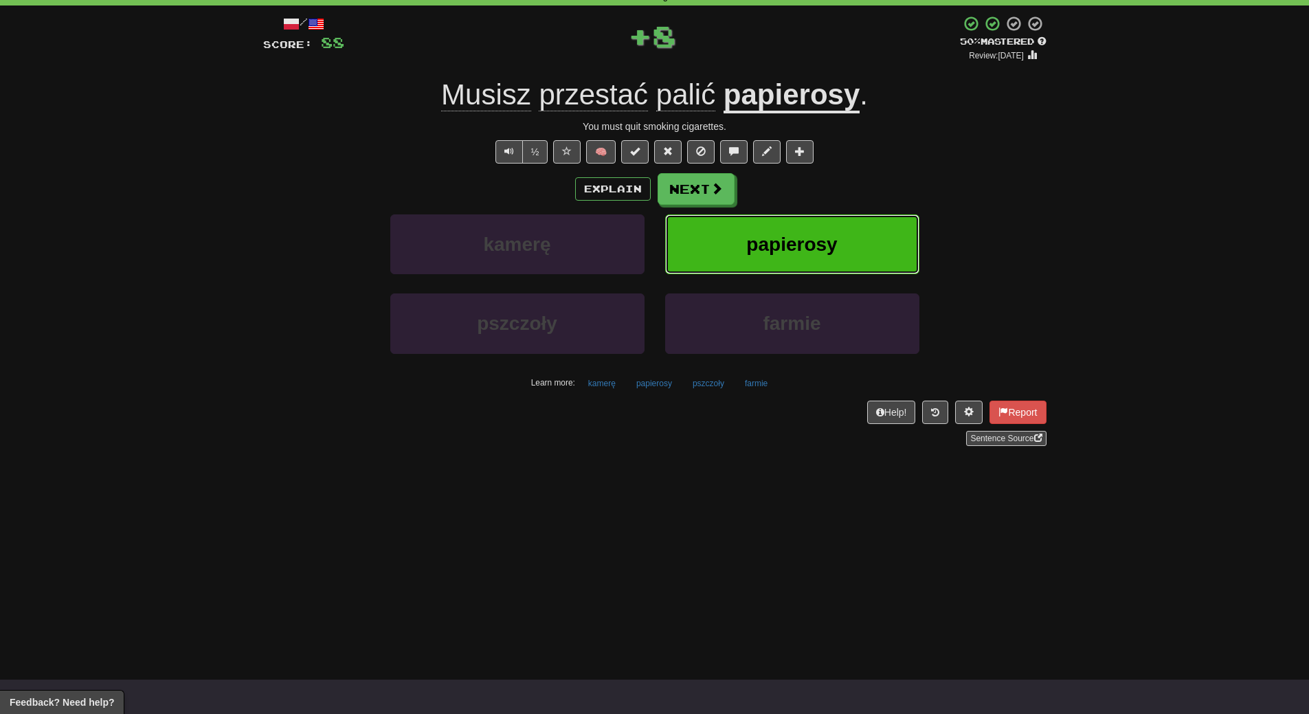
click at [820, 226] on button "papierosy" at bounding box center [792, 244] width 254 height 60
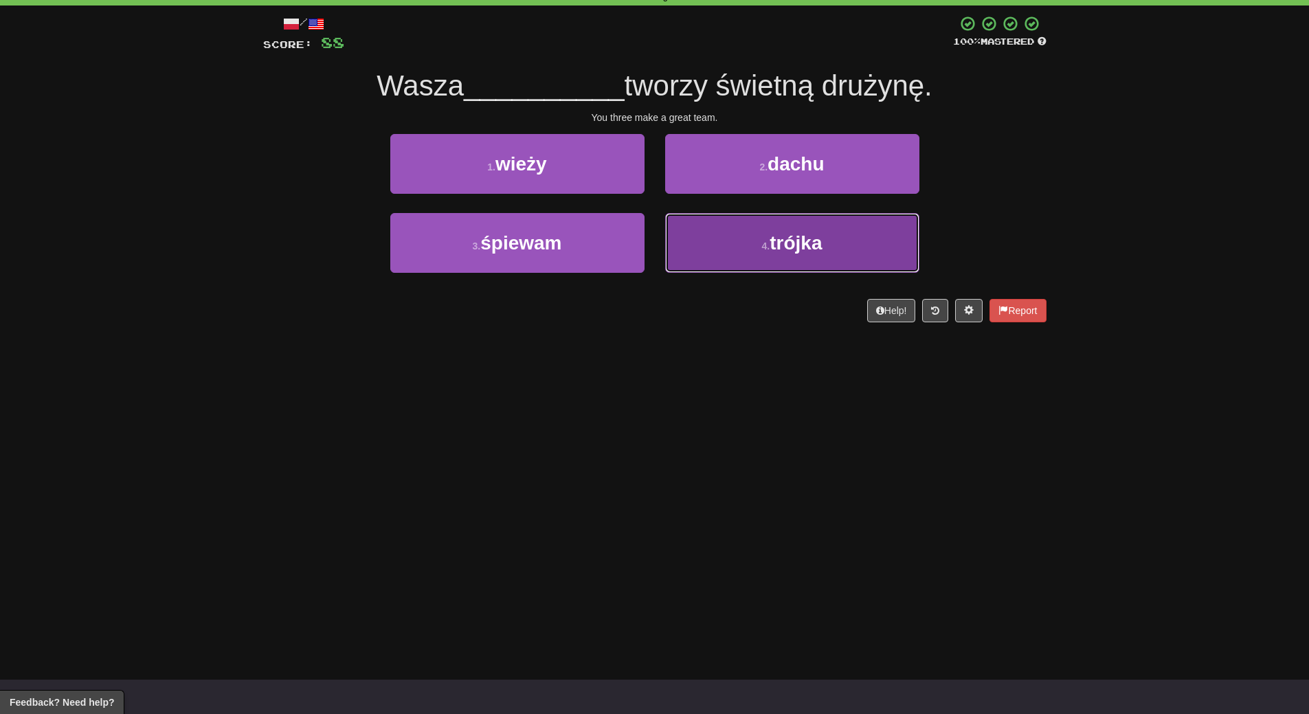
click at [807, 250] on span "trójka" at bounding box center [795, 242] width 52 height 21
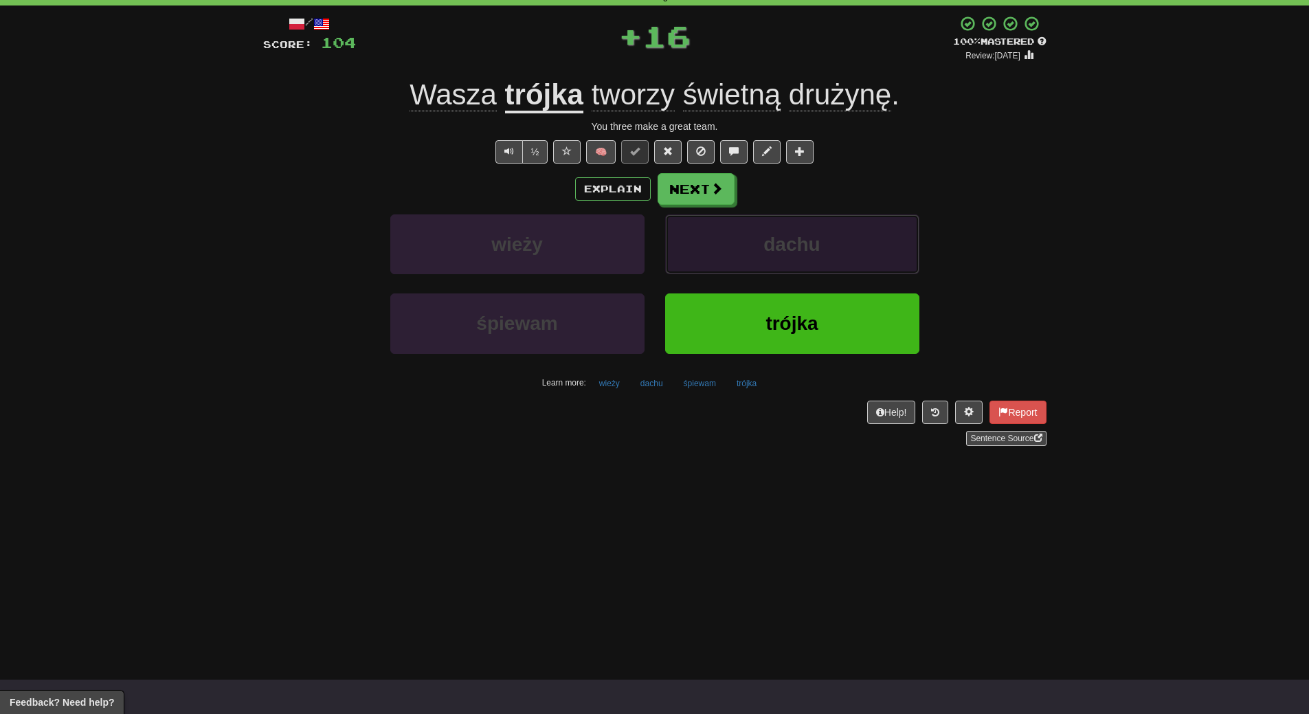
click at [807, 250] on span "dachu" at bounding box center [791, 244] width 56 height 21
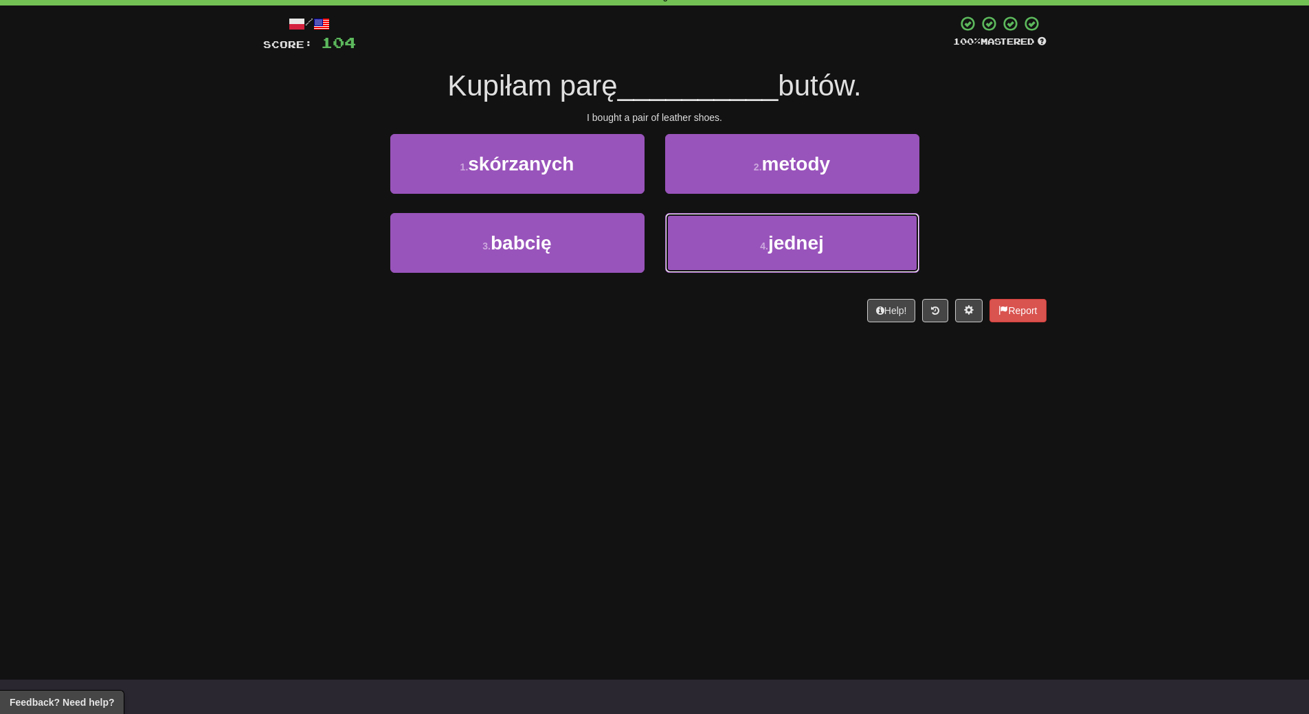
drag, startPoint x: 807, startPoint y: 250, endPoint x: 718, endPoint y: 392, distance: 167.3
click at [718, 392] on div "Dashboard Clozemaster WendyN / Toggle Dropdown Dashboard Leaderboard Activity F…" at bounding box center [654, 288] width 1309 height 714
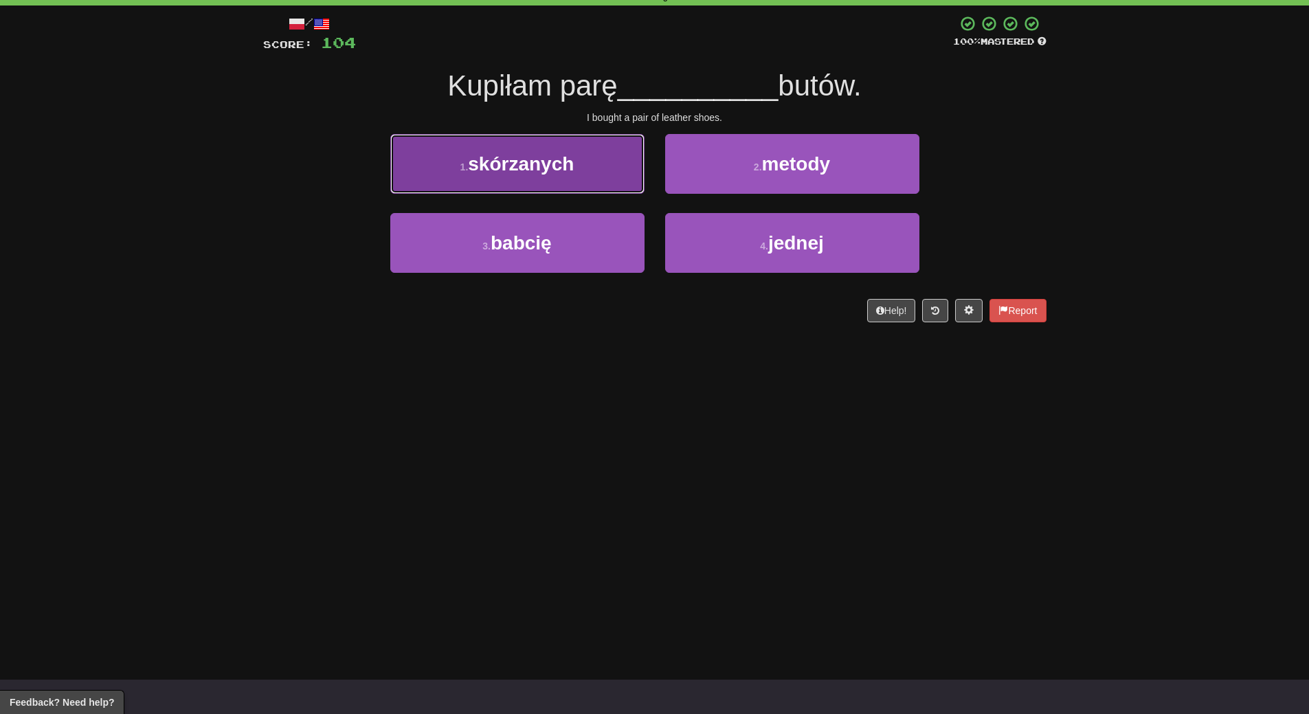
click at [580, 162] on button "1 . skórzanych" at bounding box center [517, 164] width 254 height 60
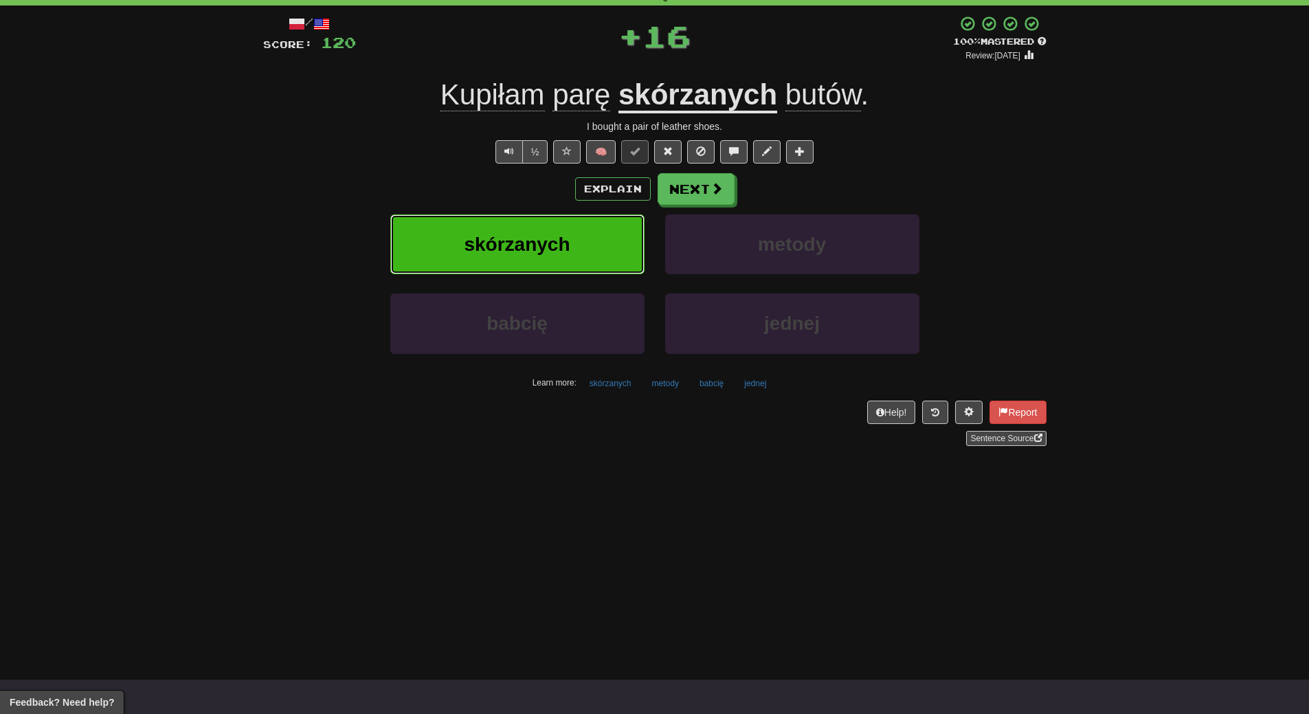
click at [573, 224] on button "skórzanych" at bounding box center [517, 244] width 254 height 60
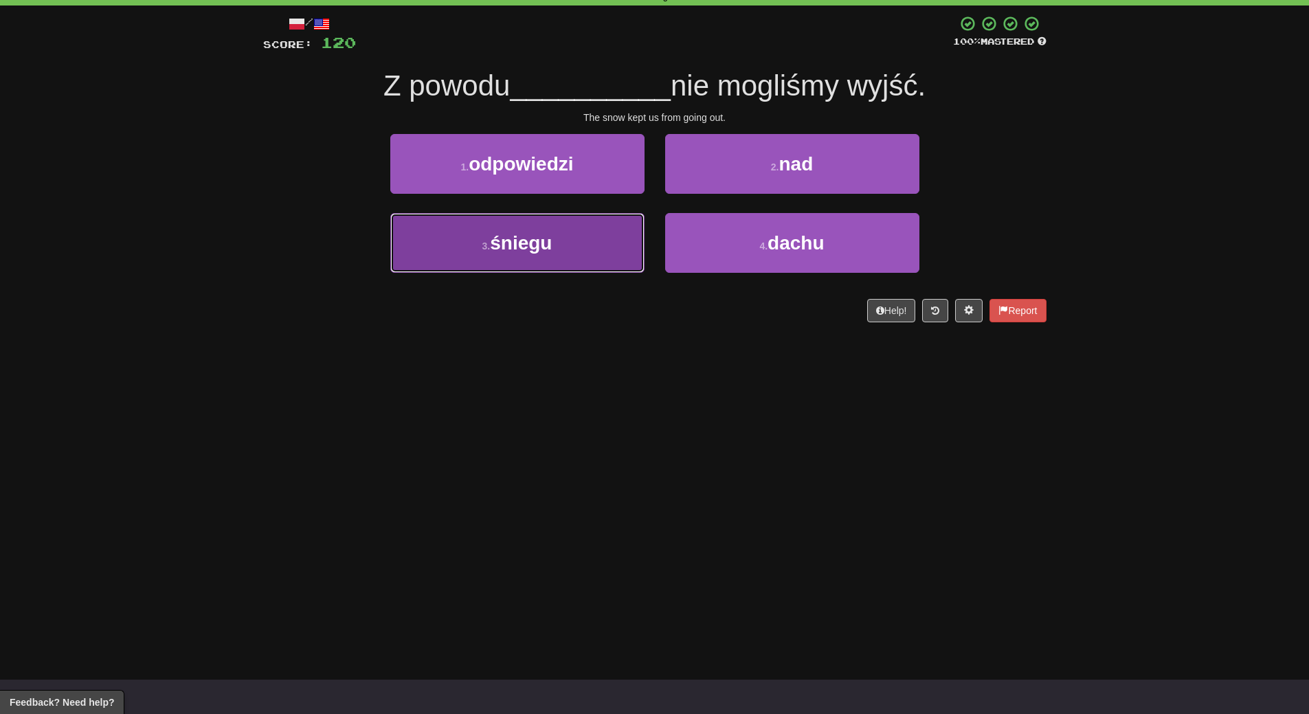
click at [597, 251] on button "3 . śniegu" at bounding box center [517, 243] width 254 height 60
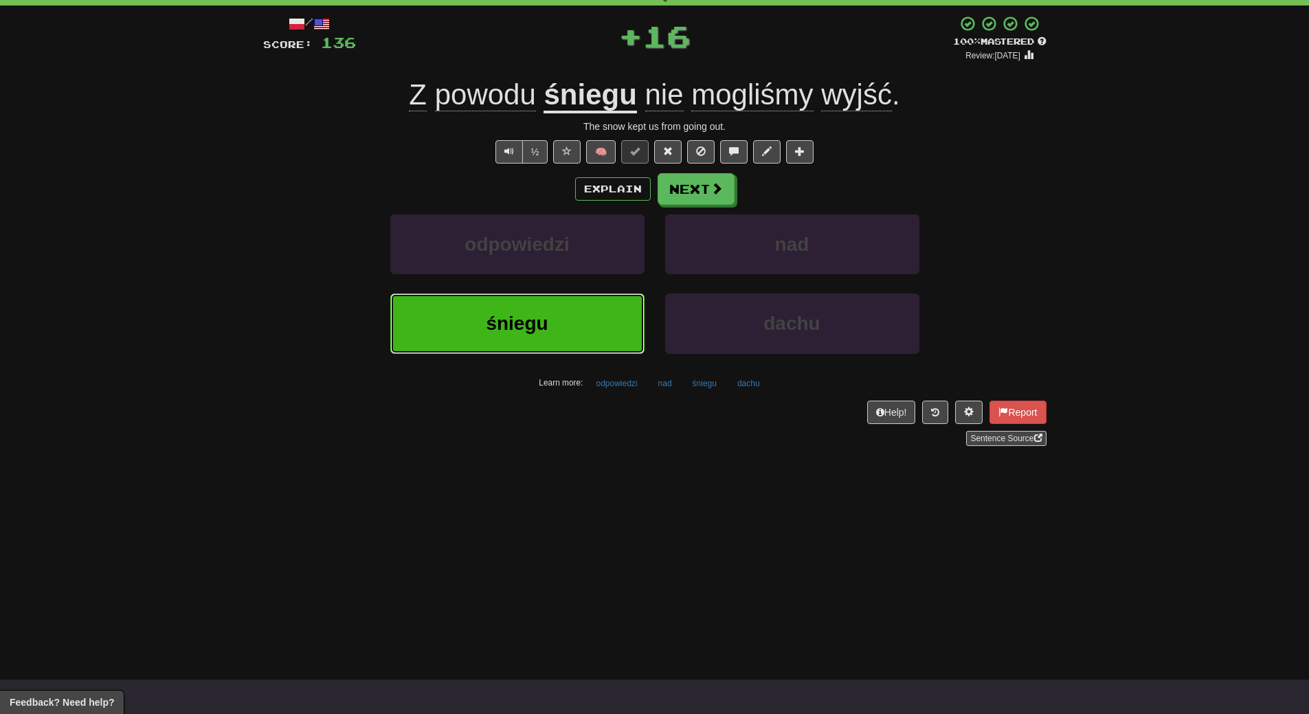
click at [585, 319] on button "śniegu" at bounding box center [517, 323] width 254 height 60
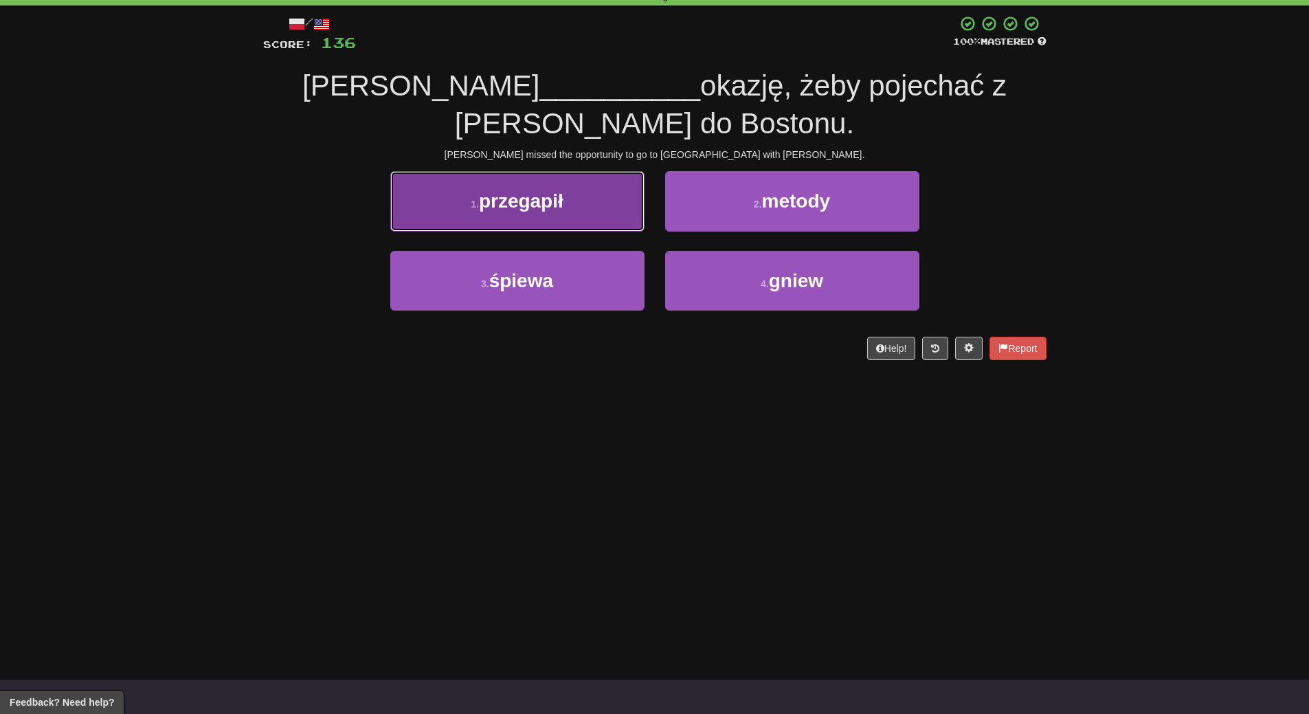
click at [525, 183] on button "1 . przegapił" at bounding box center [517, 201] width 254 height 60
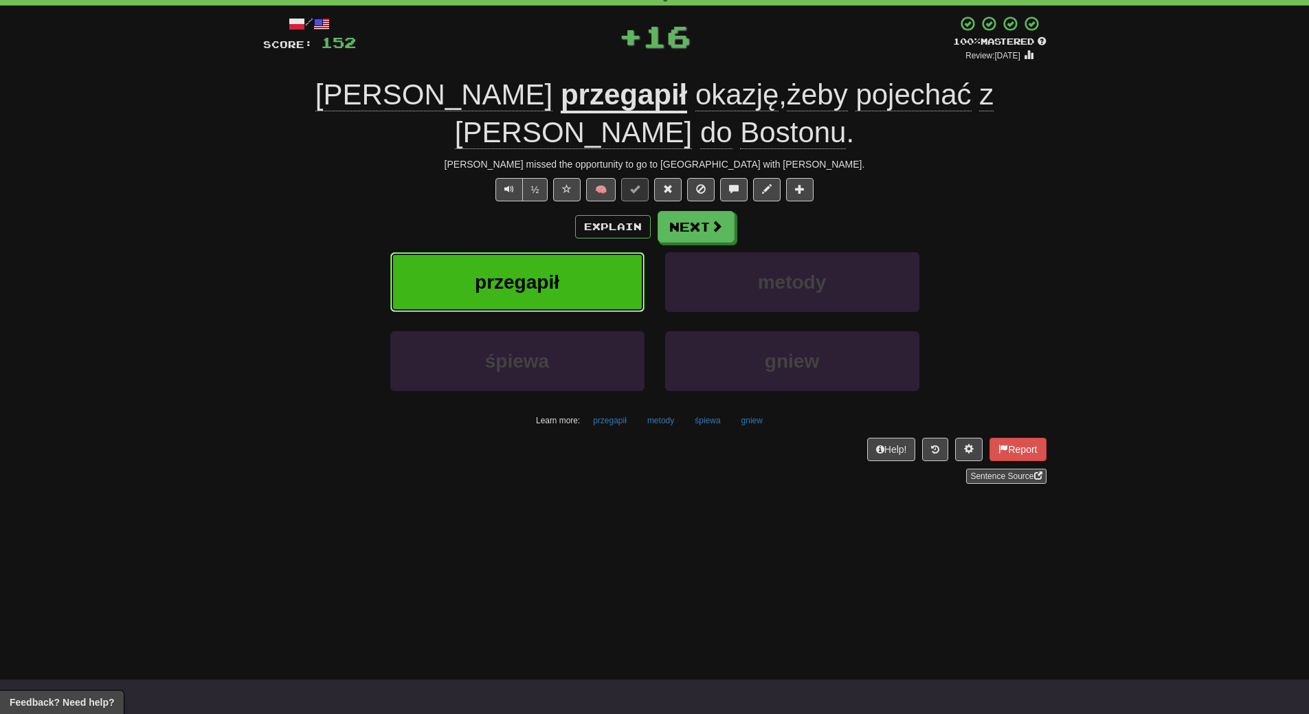
click at [529, 252] on button "przegapił" at bounding box center [517, 282] width 254 height 60
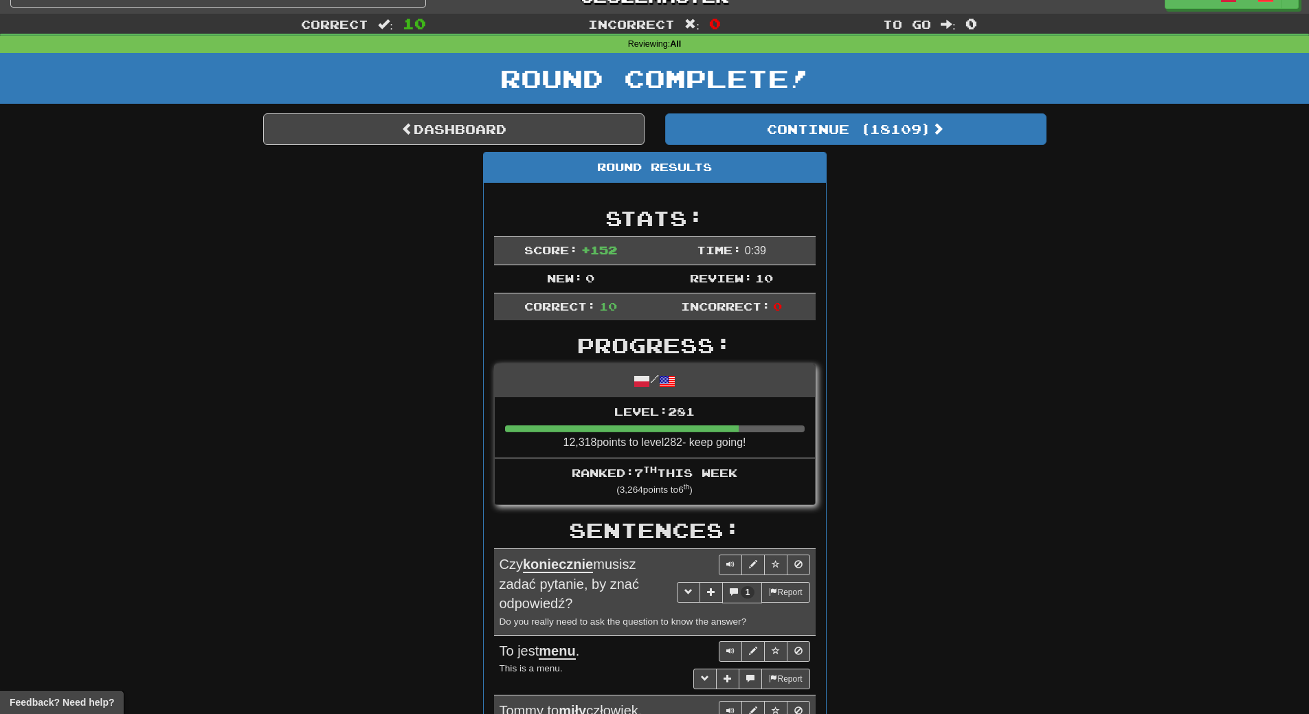
scroll to position [0, 0]
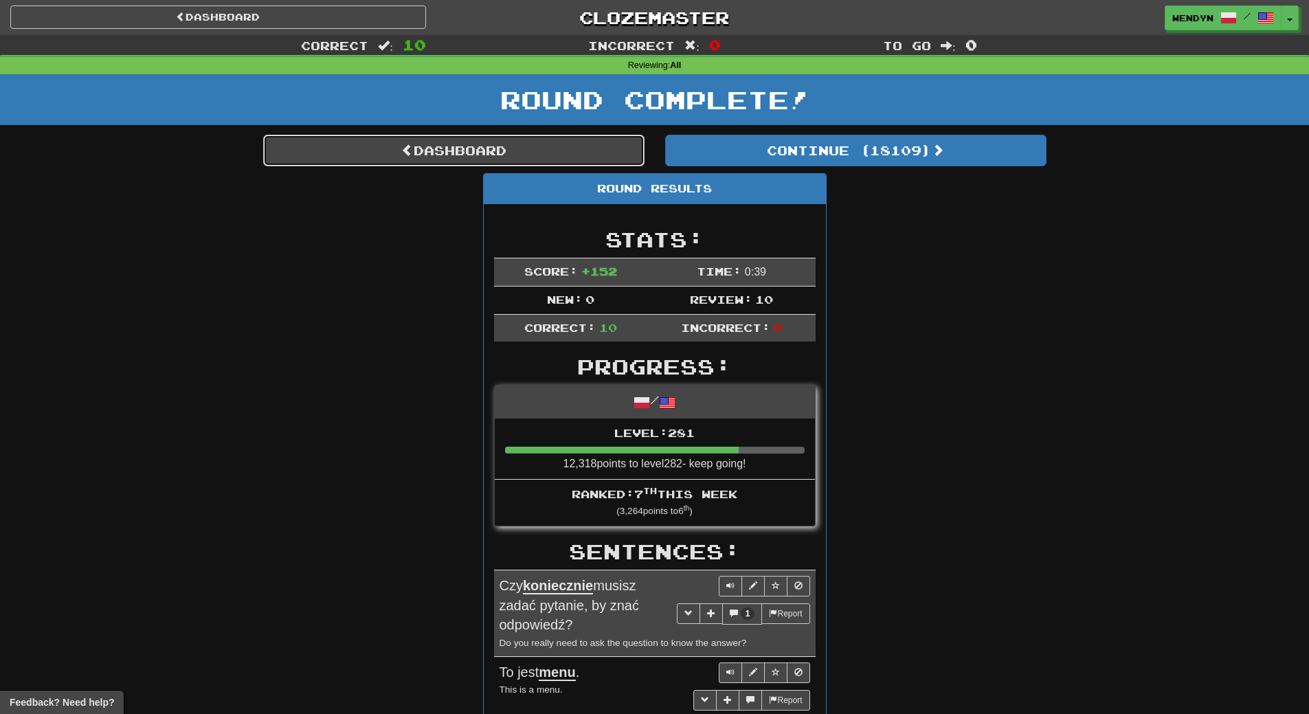
click at [542, 157] on link "Dashboard" at bounding box center [453, 151] width 381 height 32
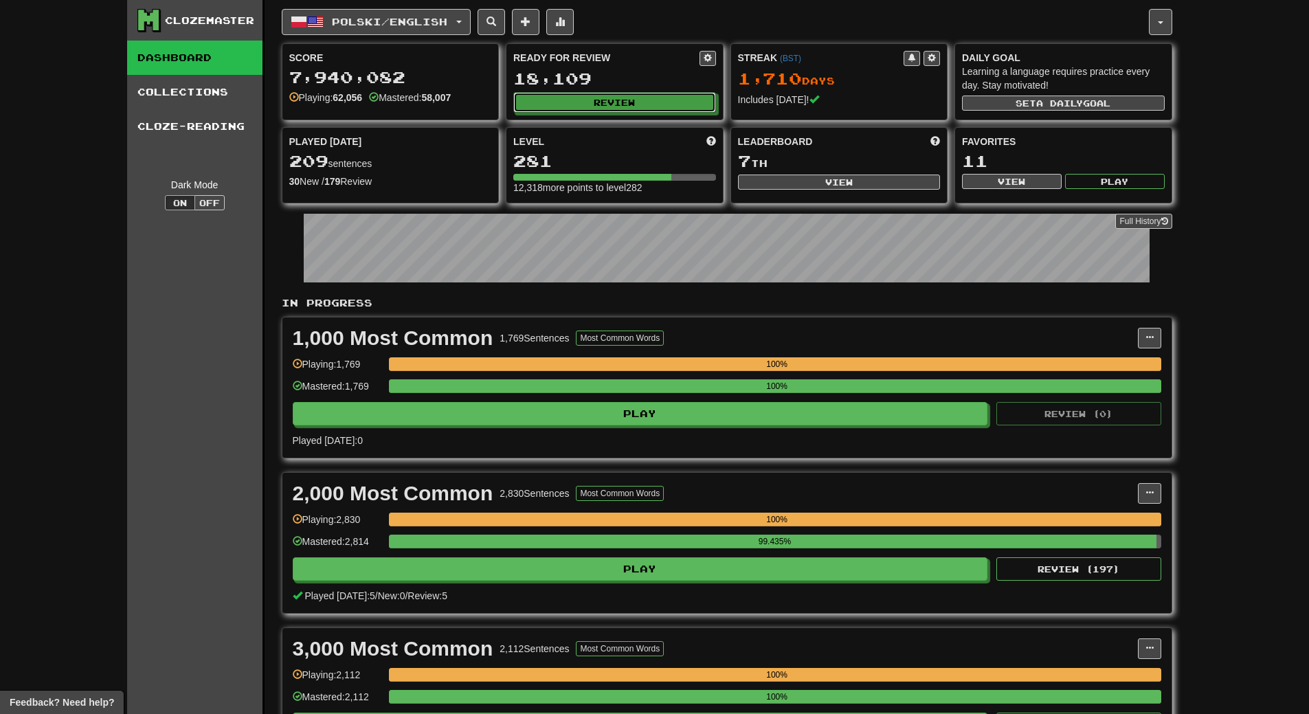
drag, startPoint x: 671, startPoint y: 95, endPoint x: 1238, endPoint y: 370, distance: 630.4
click at [693, 102] on button "Review" at bounding box center [615, 103] width 203 height 21
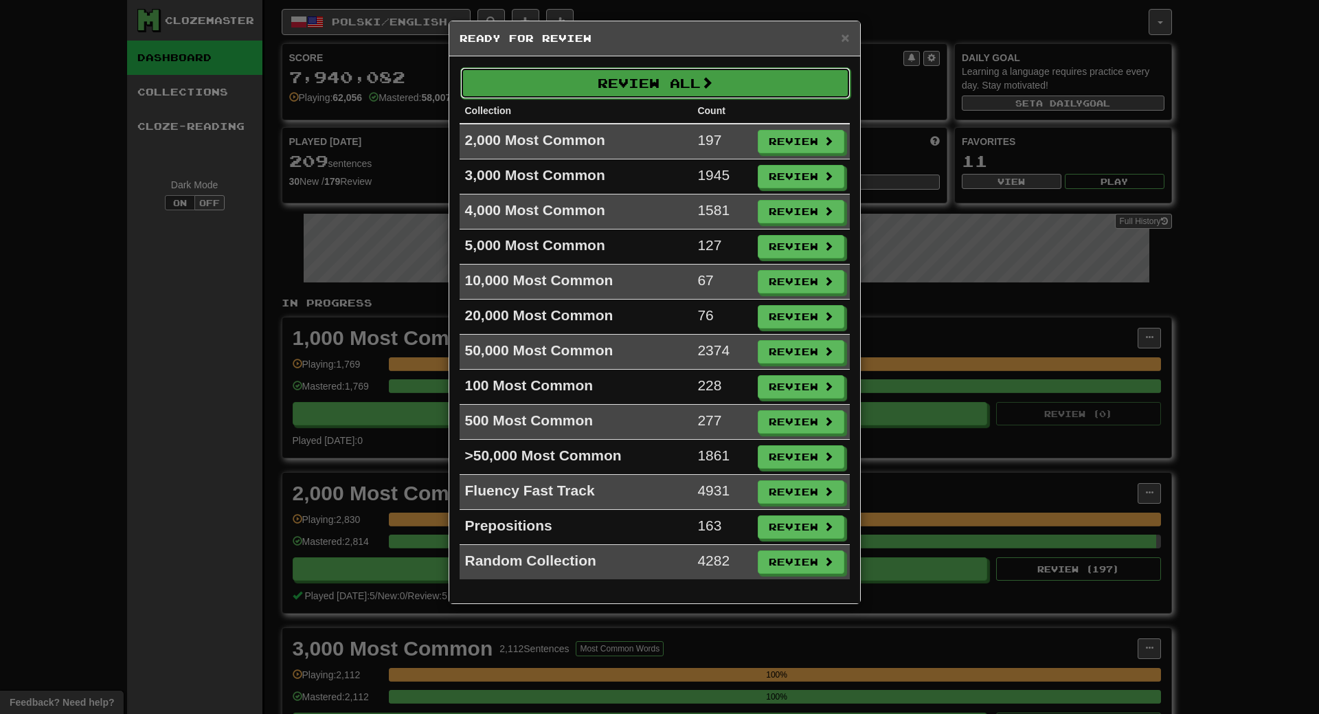
click at [691, 75] on button "Review All" at bounding box center [655, 83] width 390 height 32
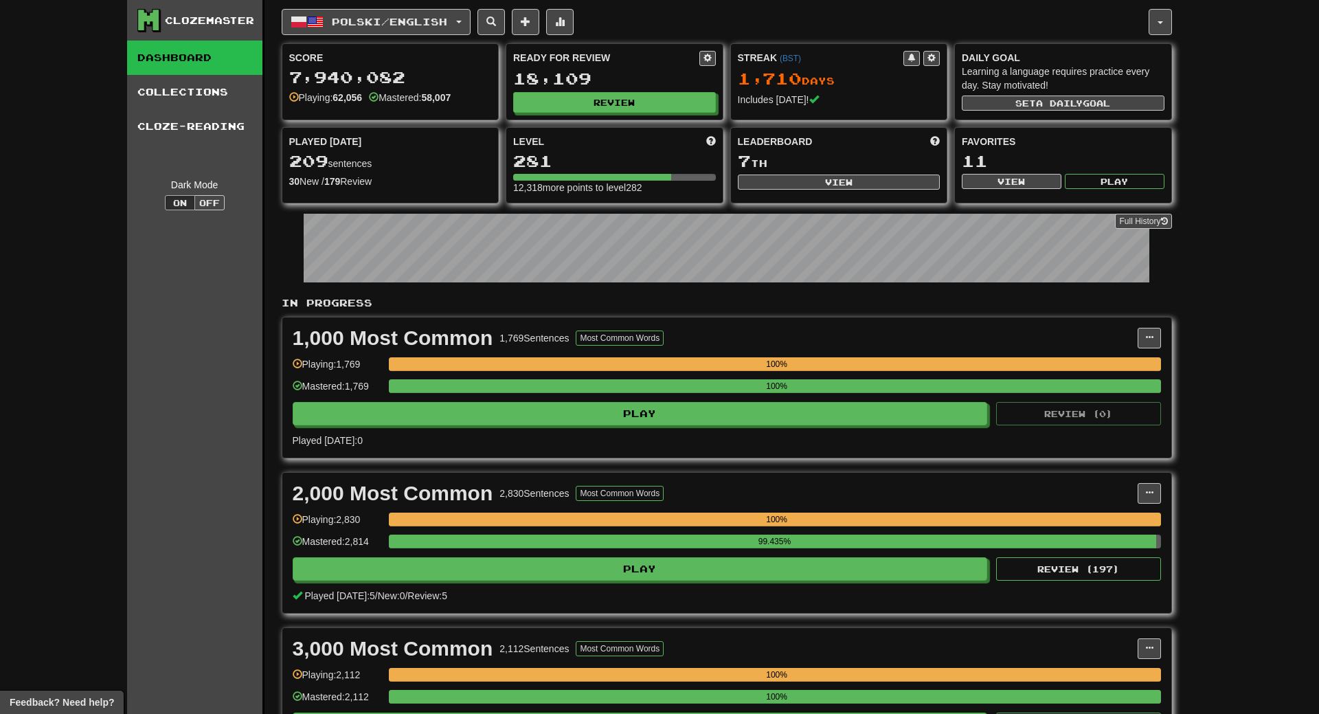
select select "**"
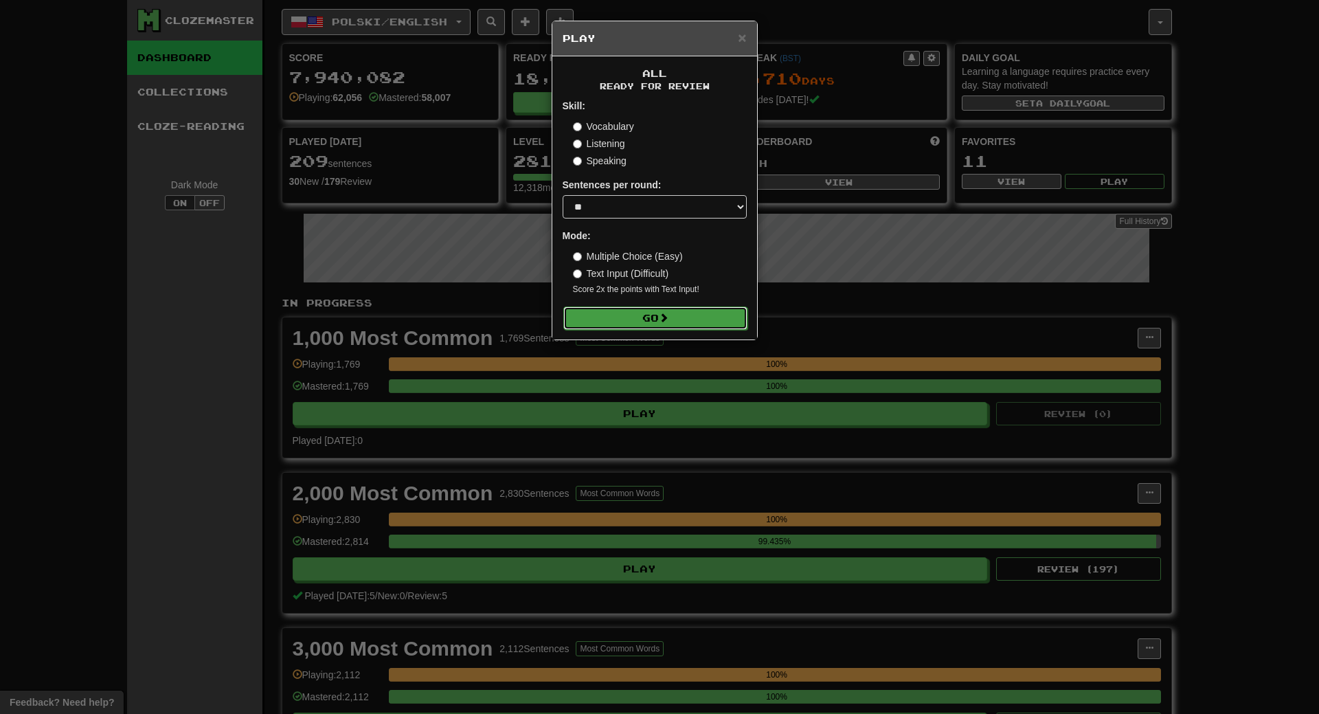
click at [701, 326] on button "Go" at bounding box center [655, 317] width 184 height 23
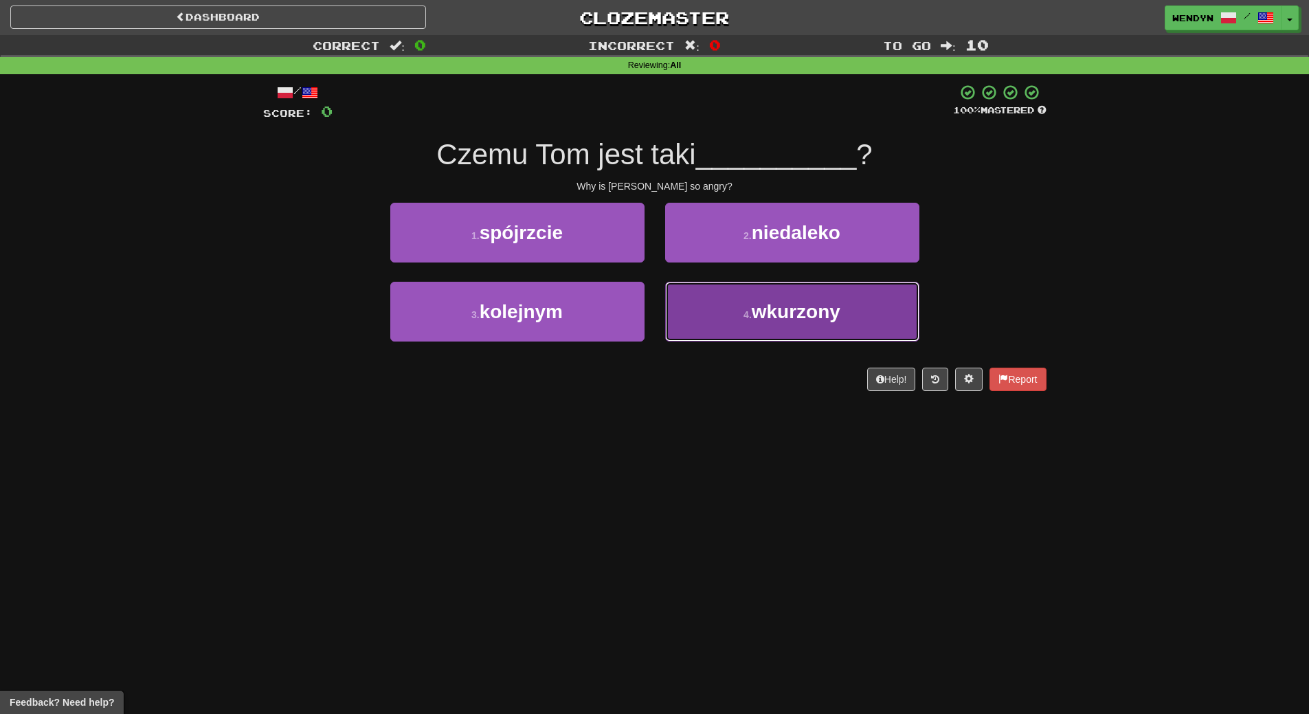
click at [814, 304] on span "wkurzony" at bounding box center [795, 311] width 89 height 21
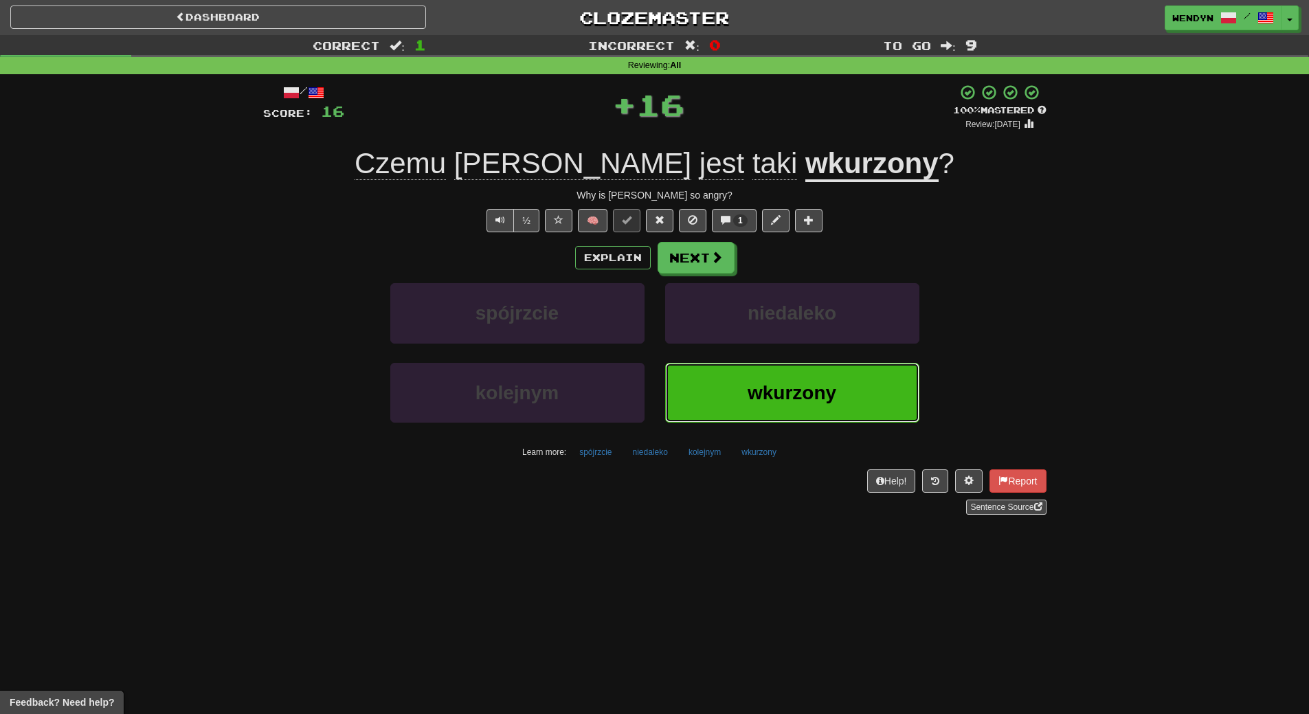
click at [798, 399] on span "wkurzony" at bounding box center [791, 392] width 89 height 21
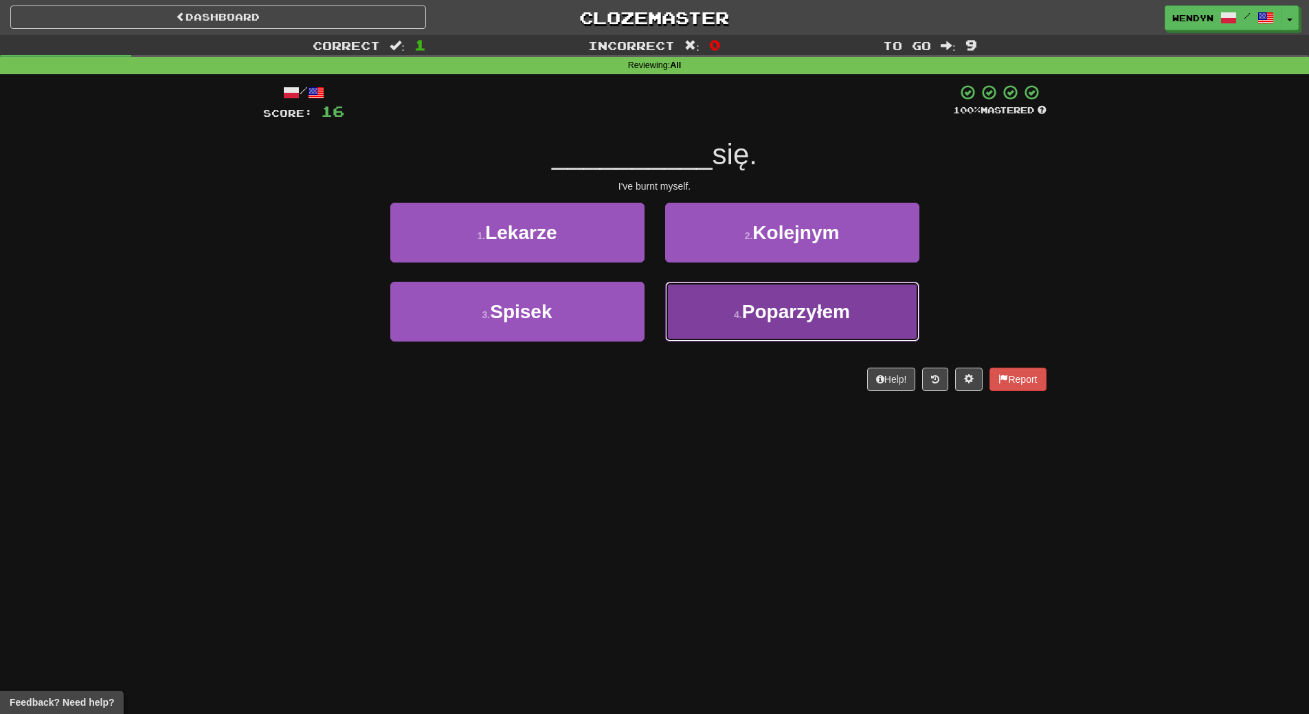
click at [830, 311] on span "Poparzyłem" at bounding box center [796, 311] width 108 height 21
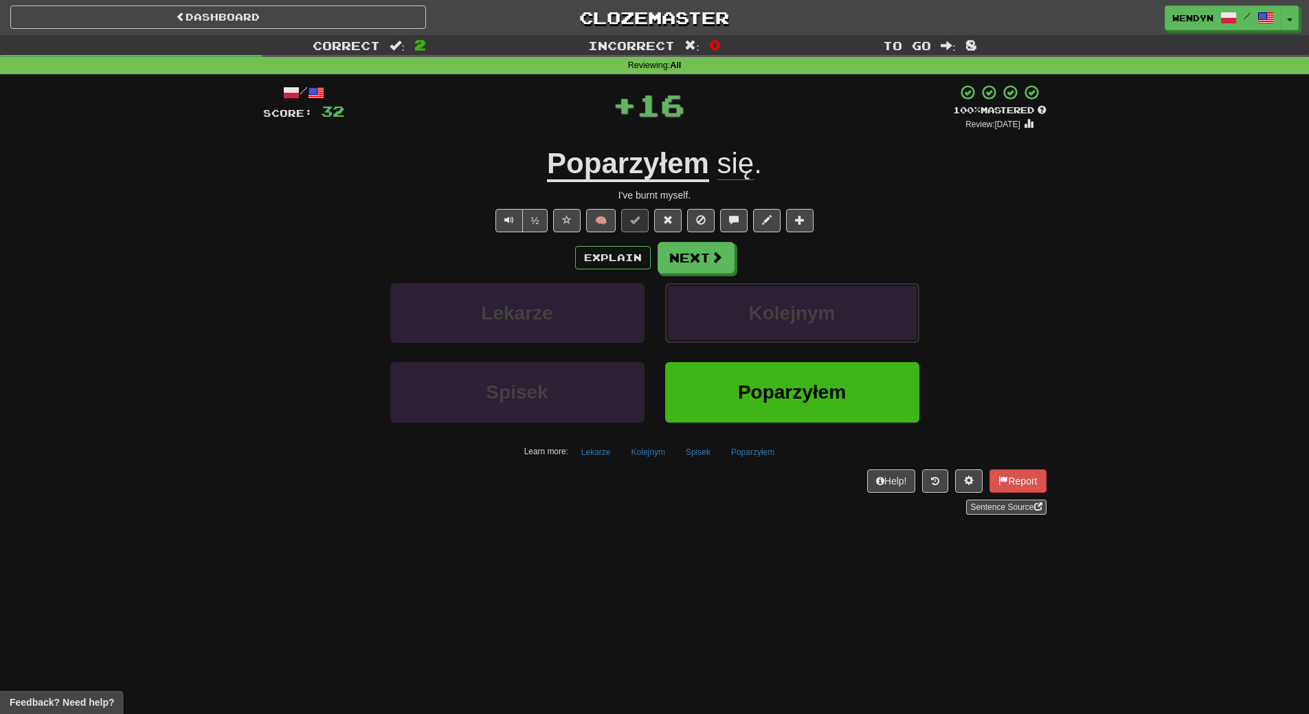
click at [830, 311] on span "Kolejnym" at bounding box center [791, 312] width 87 height 21
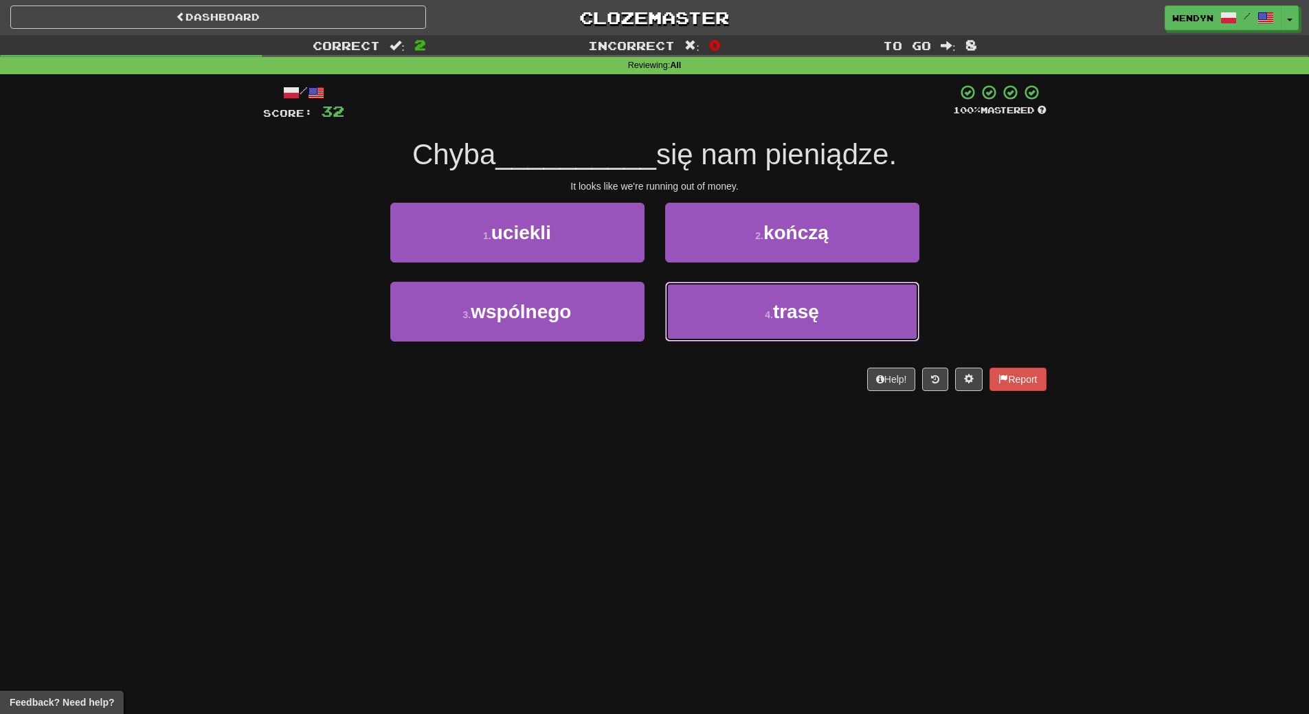
drag, startPoint x: 830, startPoint y: 311, endPoint x: 806, endPoint y: 434, distance: 125.4
click at [806, 434] on div "Dashboard Clozemaster WendyN / Toggle Dropdown Dashboard Leaderboard Activity F…" at bounding box center [654, 357] width 1309 height 714
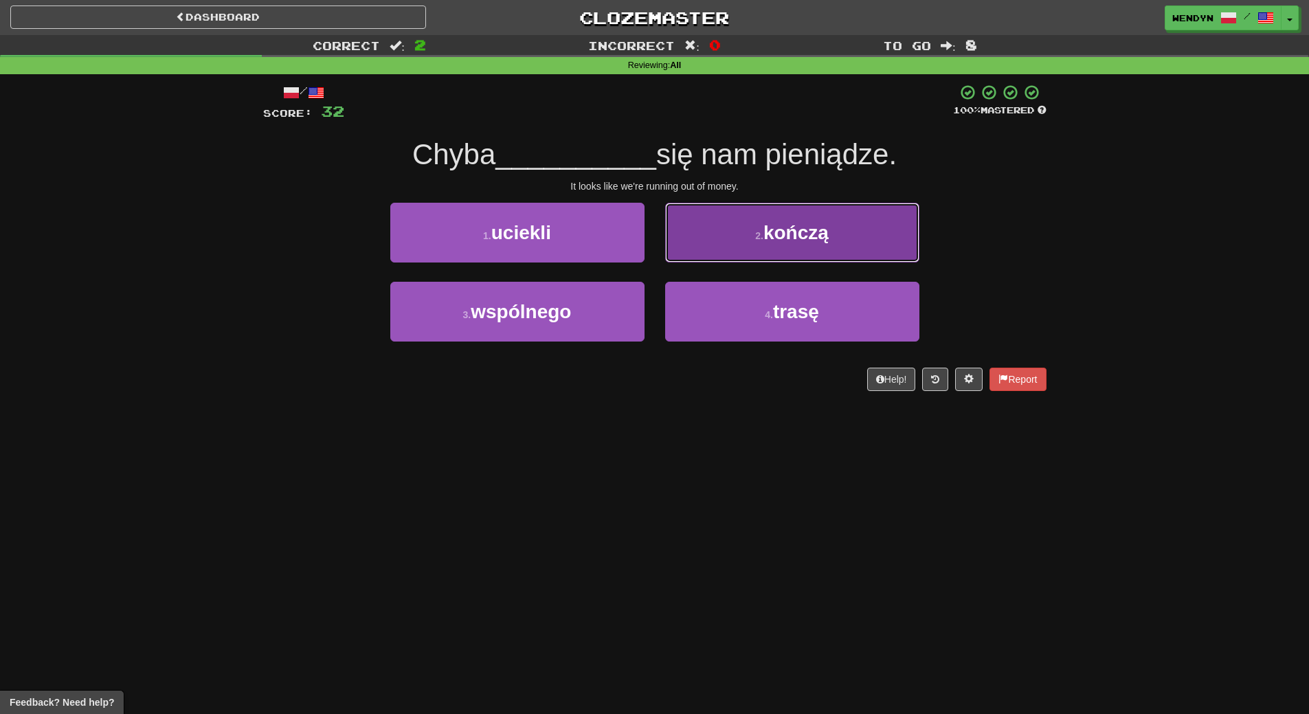
click at [844, 242] on button "2 . kończą" at bounding box center [792, 233] width 254 height 60
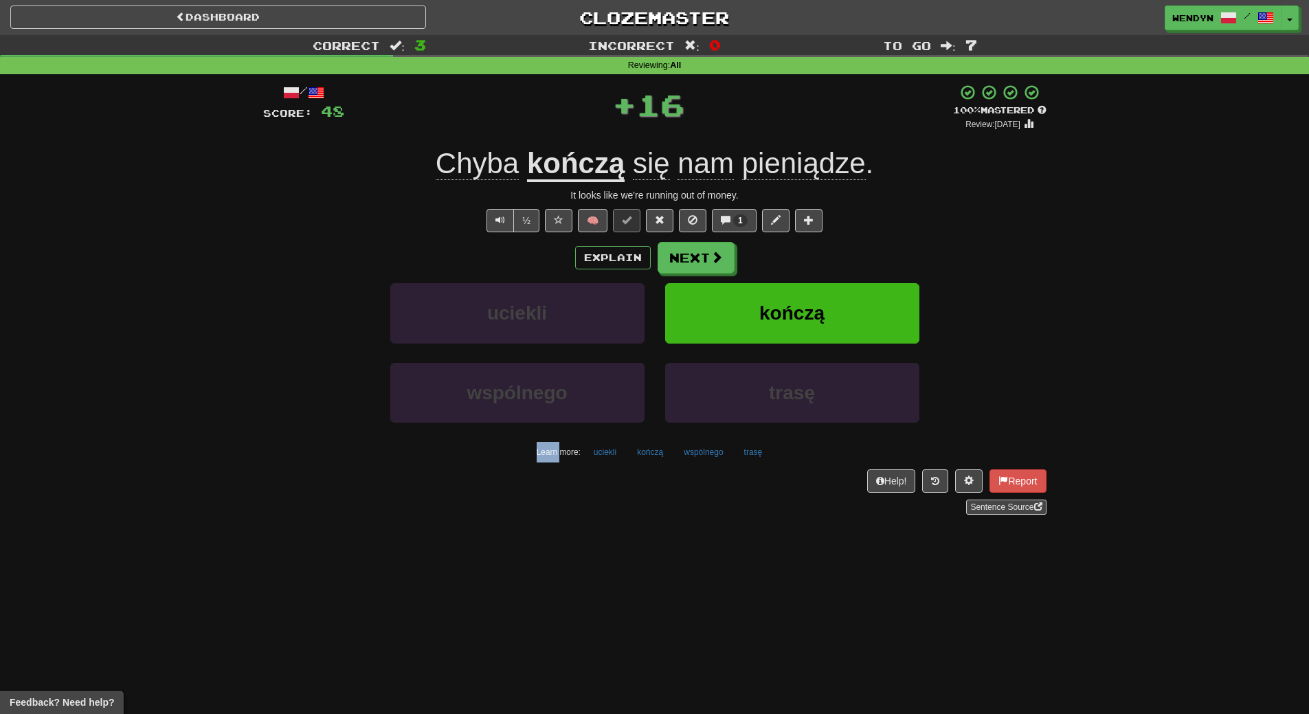
click at [844, 242] on div "Explain Next" at bounding box center [654, 258] width 783 height 32
click at [834, 303] on button "kończą" at bounding box center [792, 313] width 254 height 60
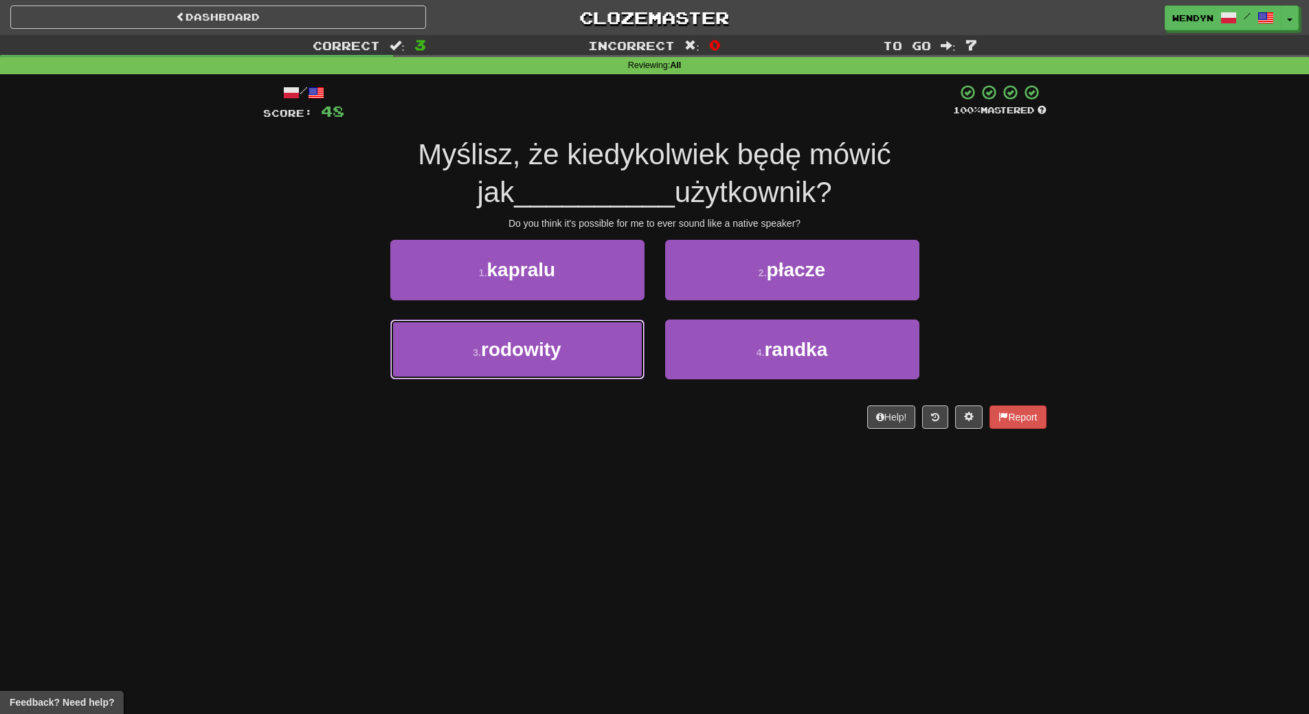
drag, startPoint x: 587, startPoint y: 333, endPoint x: 584, endPoint y: 397, distance: 64.0
click at [587, 334] on button "3 . rodowity" at bounding box center [517, 349] width 254 height 60
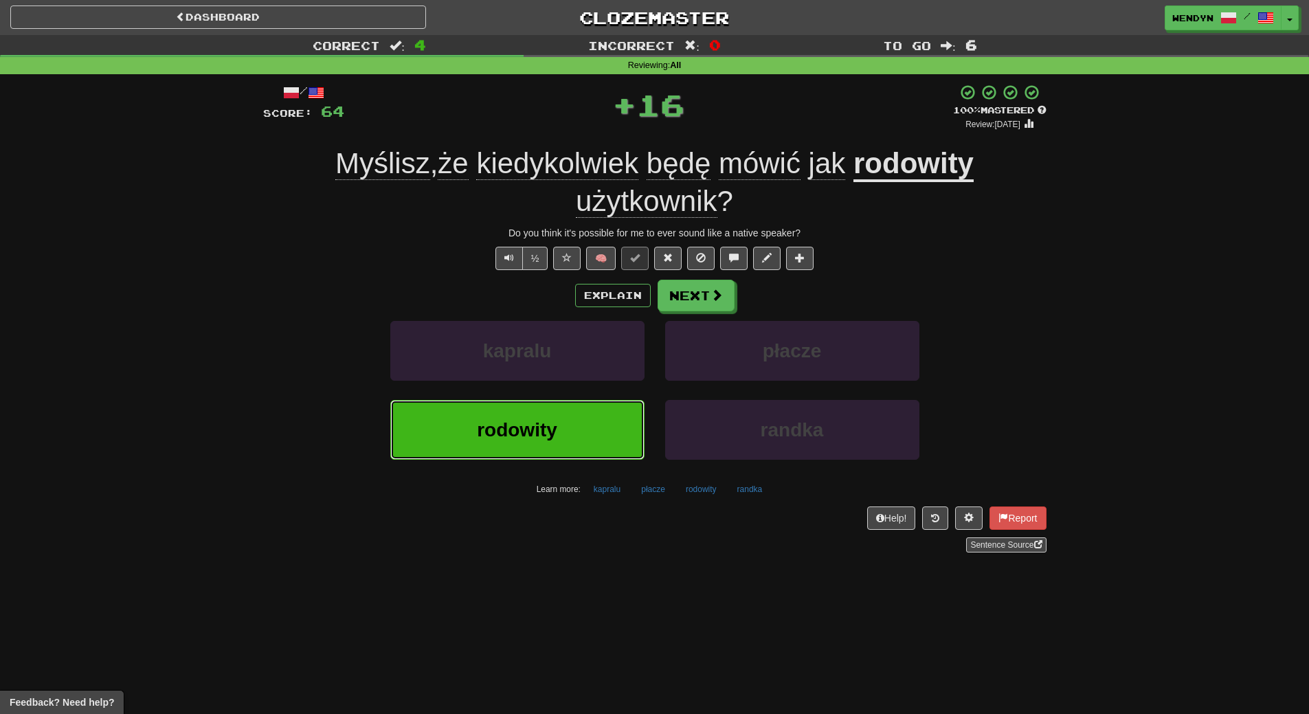
click at [581, 431] on button "rodowity" at bounding box center [517, 430] width 254 height 60
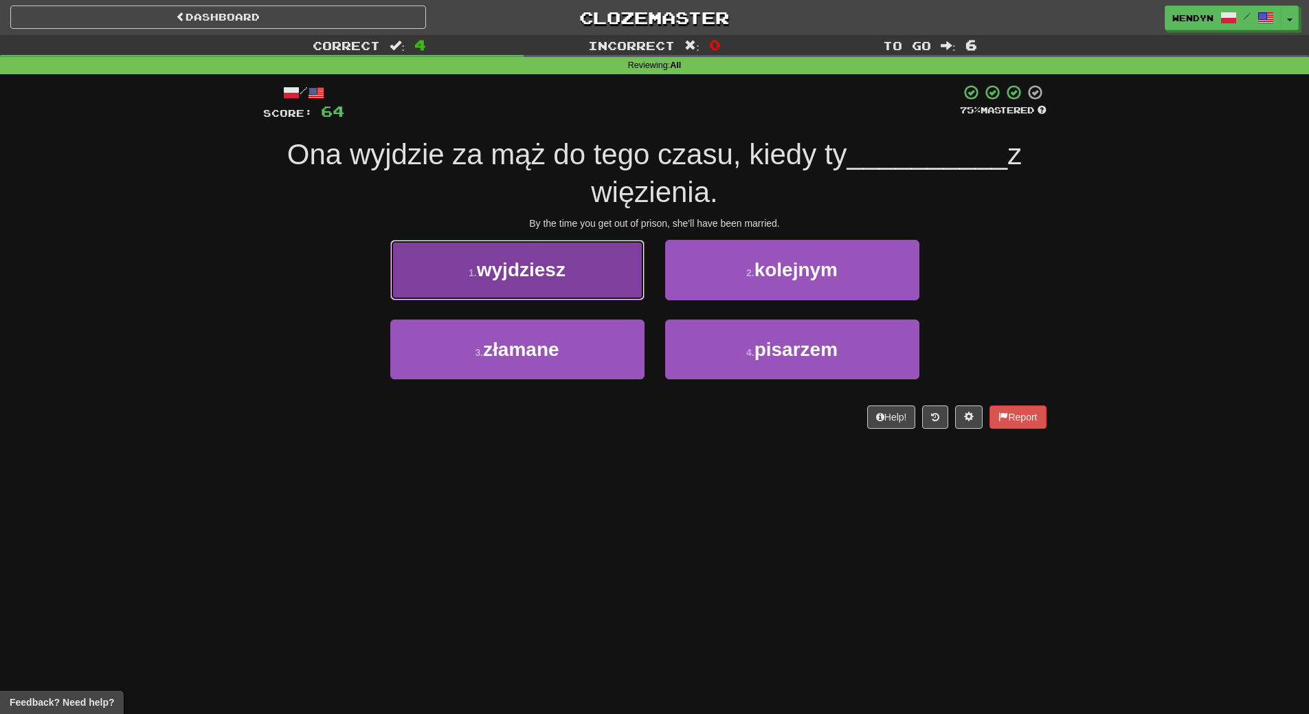
click at [605, 245] on button "1 . wyjdziesz" at bounding box center [517, 270] width 254 height 60
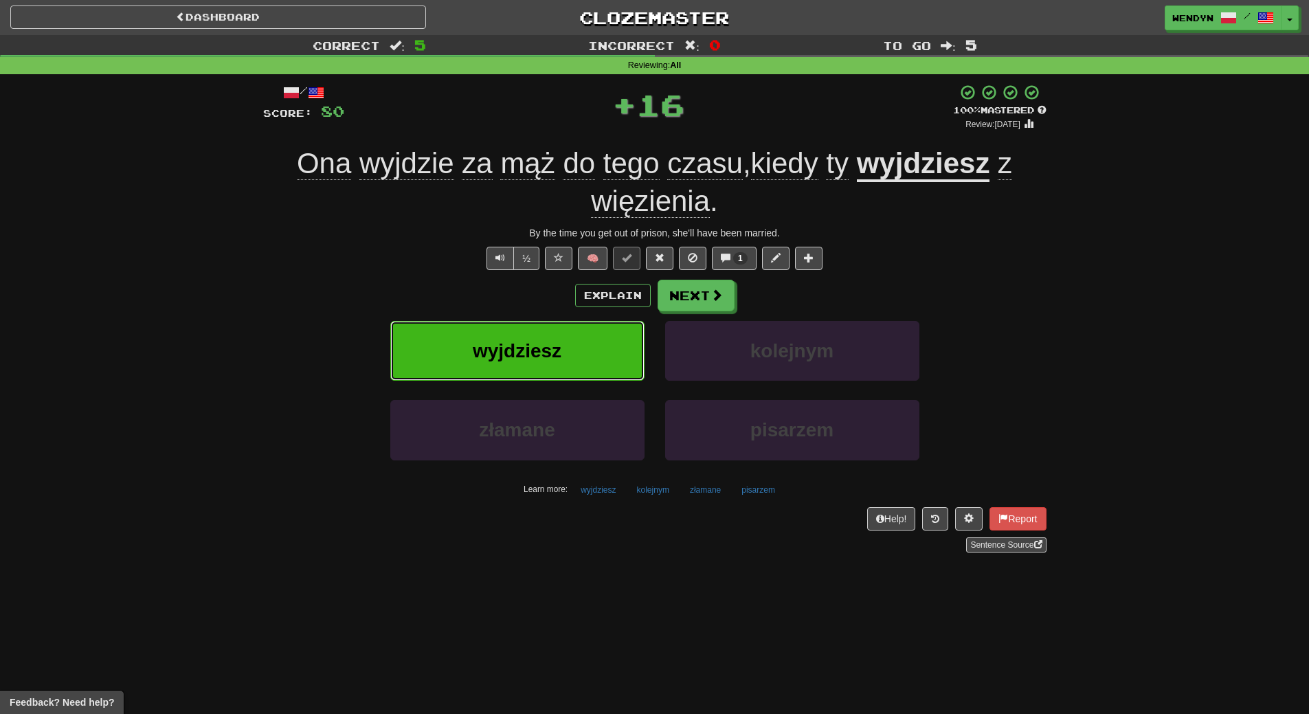
click at [602, 351] on button "wyjdziesz" at bounding box center [517, 351] width 254 height 60
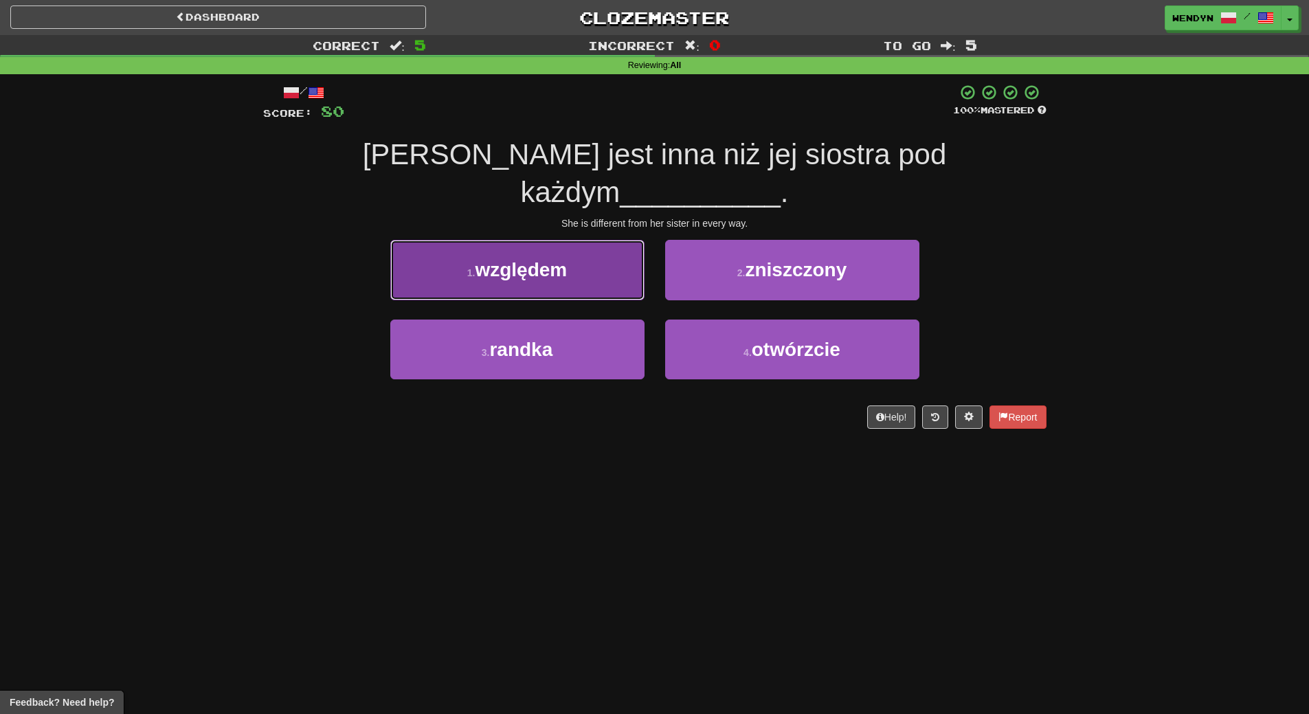
click at [596, 251] on button "1 . względem" at bounding box center [517, 270] width 254 height 60
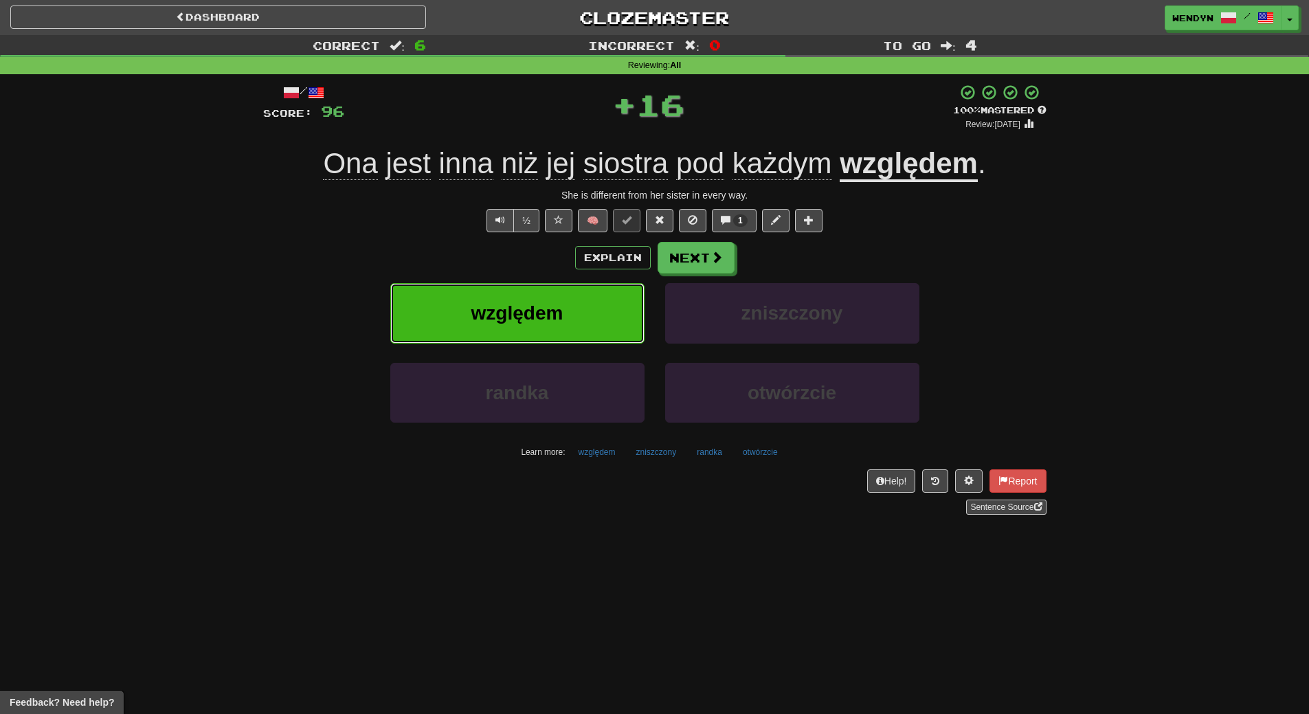
click at [591, 313] on button "względem" at bounding box center [517, 313] width 254 height 60
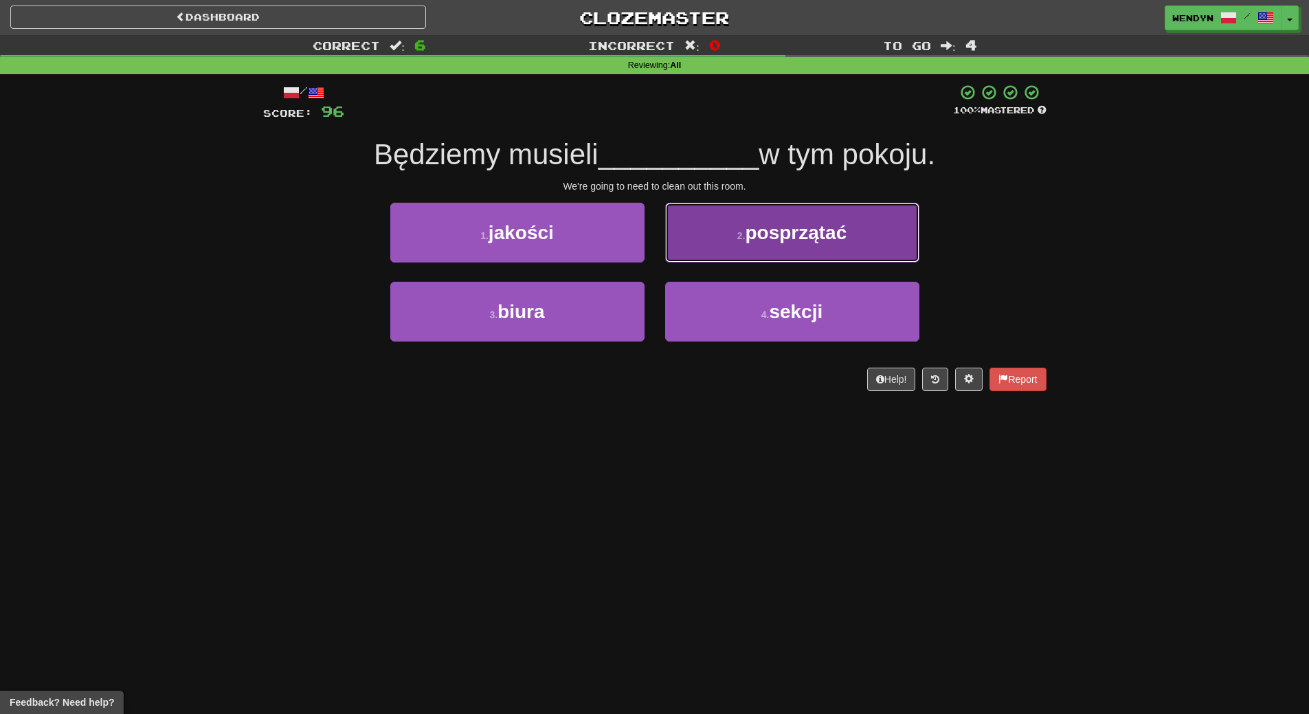
click at [859, 258] on button "2 . posprzątać" at bounding box center [792, 233] width 254 height 60
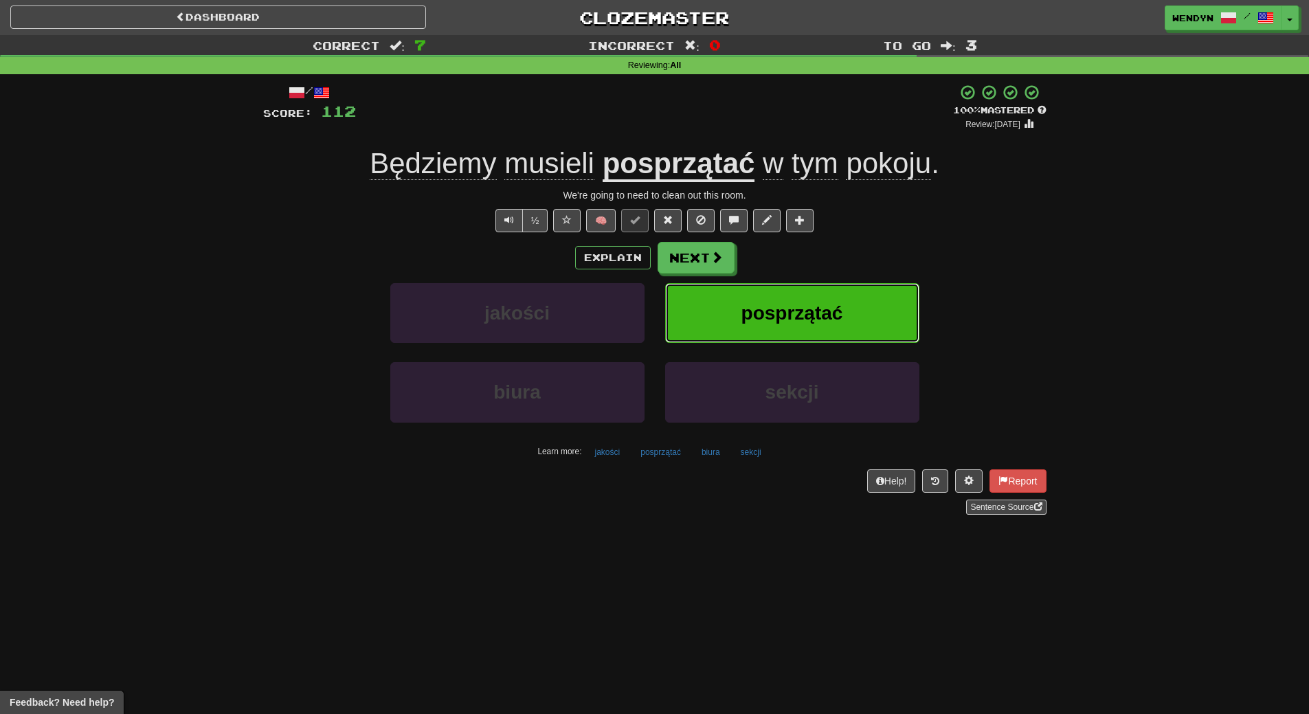
click at [739, 313] on button "posprzątać" at bounding box center [792, 313] width 254 height 60
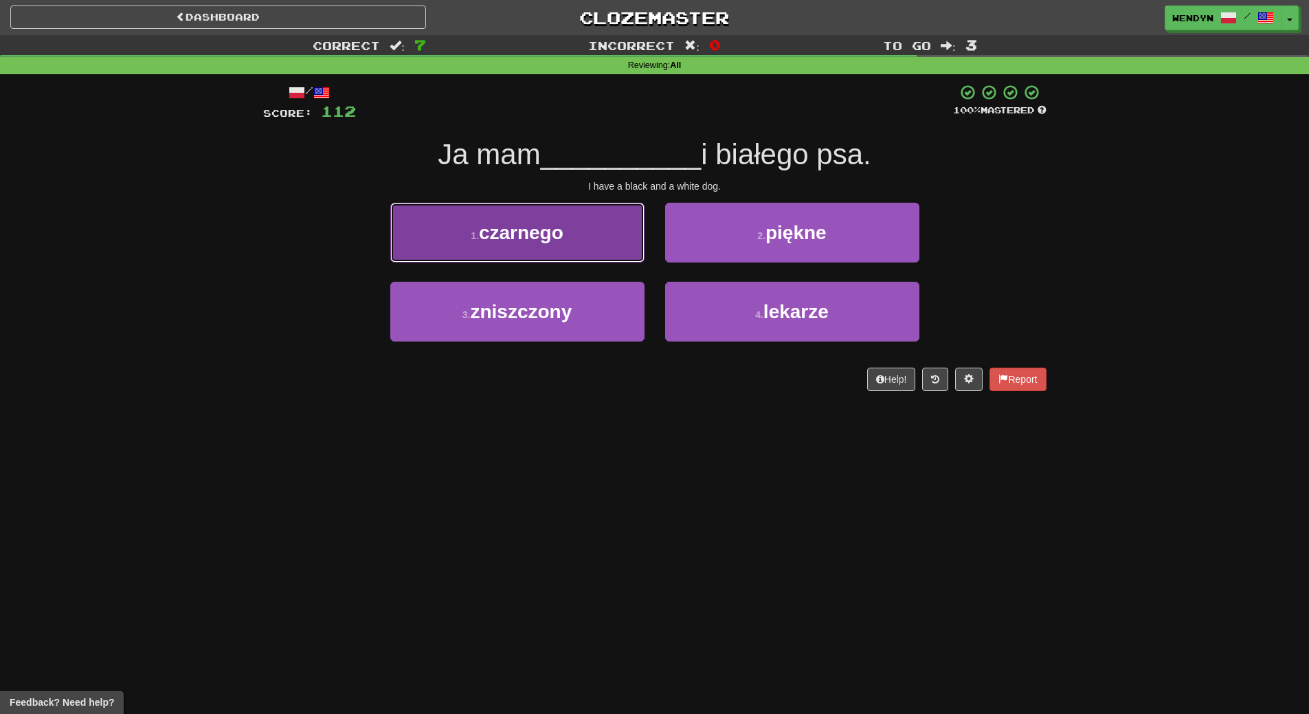
click at [590, 241] on button "1 . czarnego" at bounding box center [517, 233] width 254 height 60
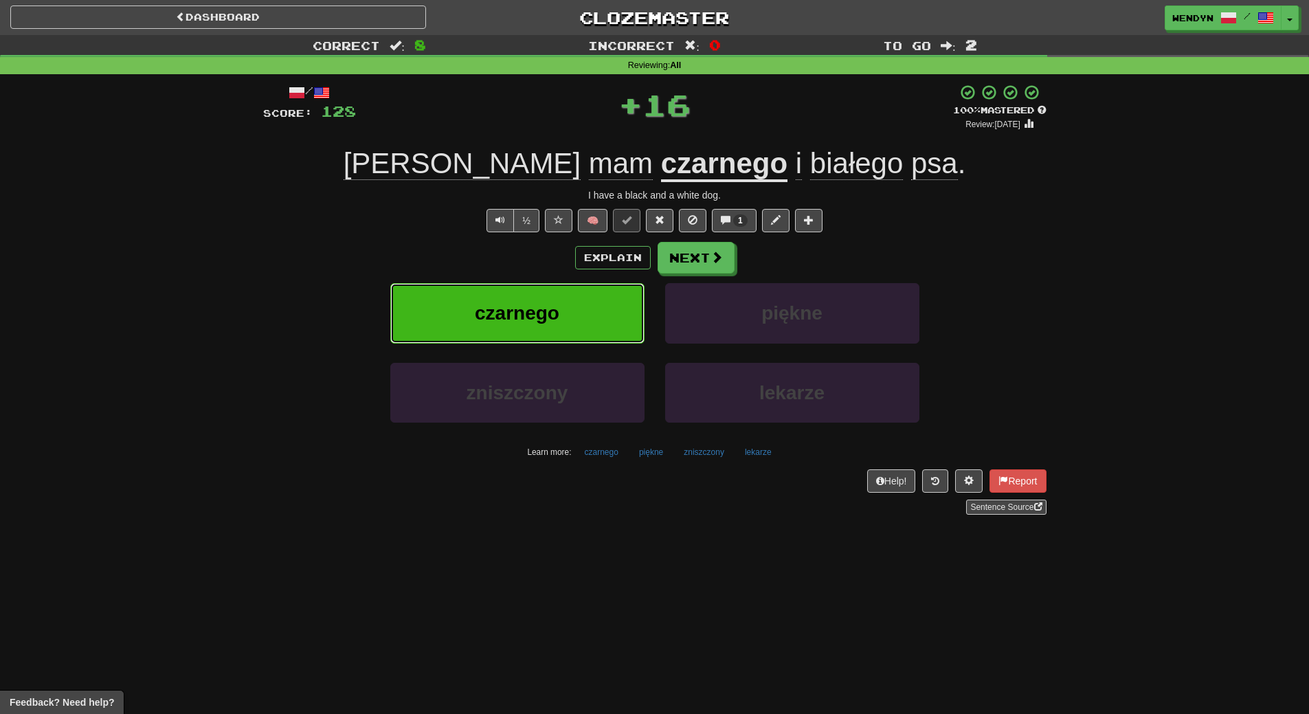
click at [590, 309] on button "czarnego" at bounding box center [517, 313] width 254 height 60
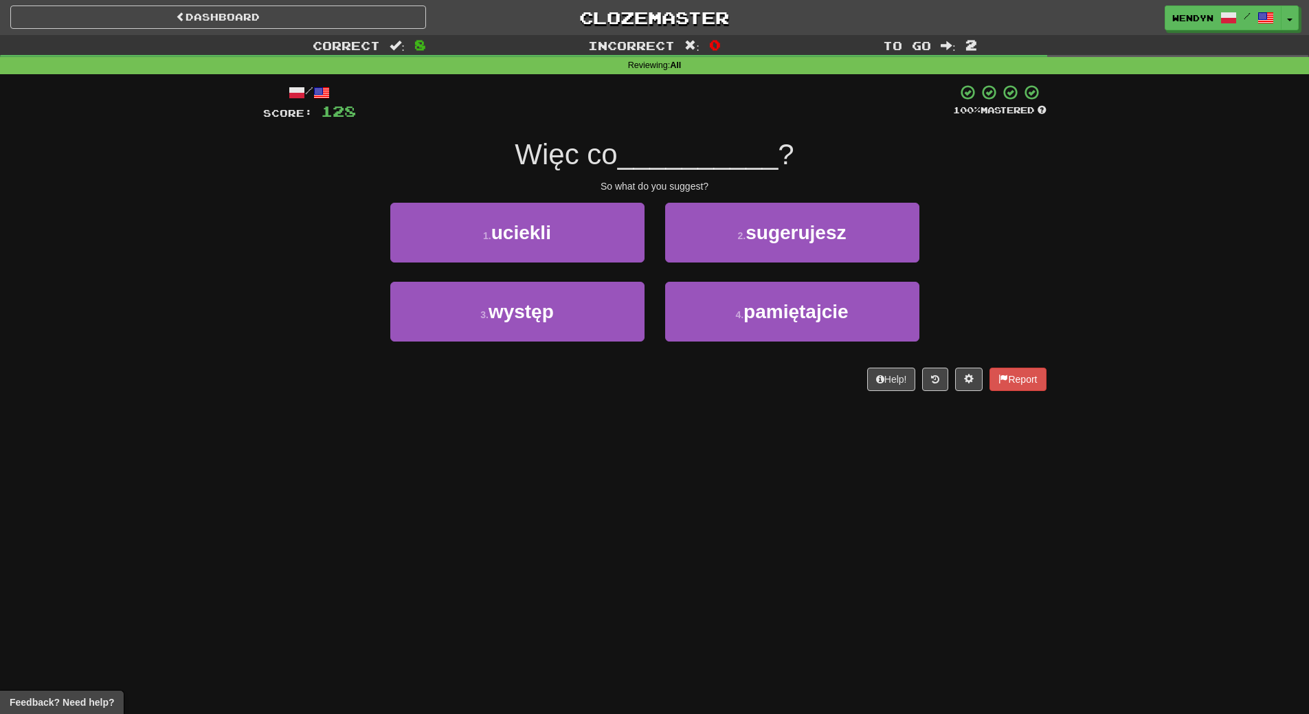
click at [902, 199] on div "/ Score: 128 100 % Mastered Więc co __________ ? So what do you suggest? 1 . uc…" at bounding box center [654, 237] width 783 height 307
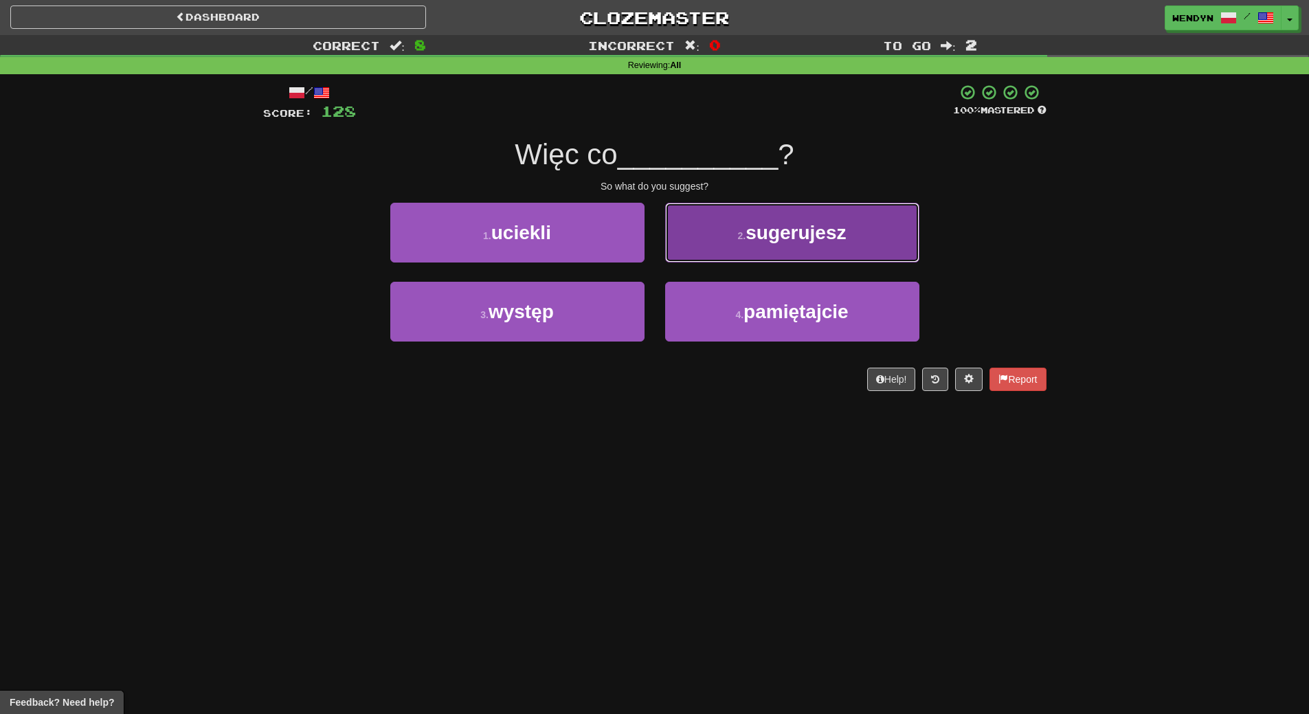
click at [887, 240] on button "2 . sugerujesz" at bounding box center [792, 233] width 254 height 60
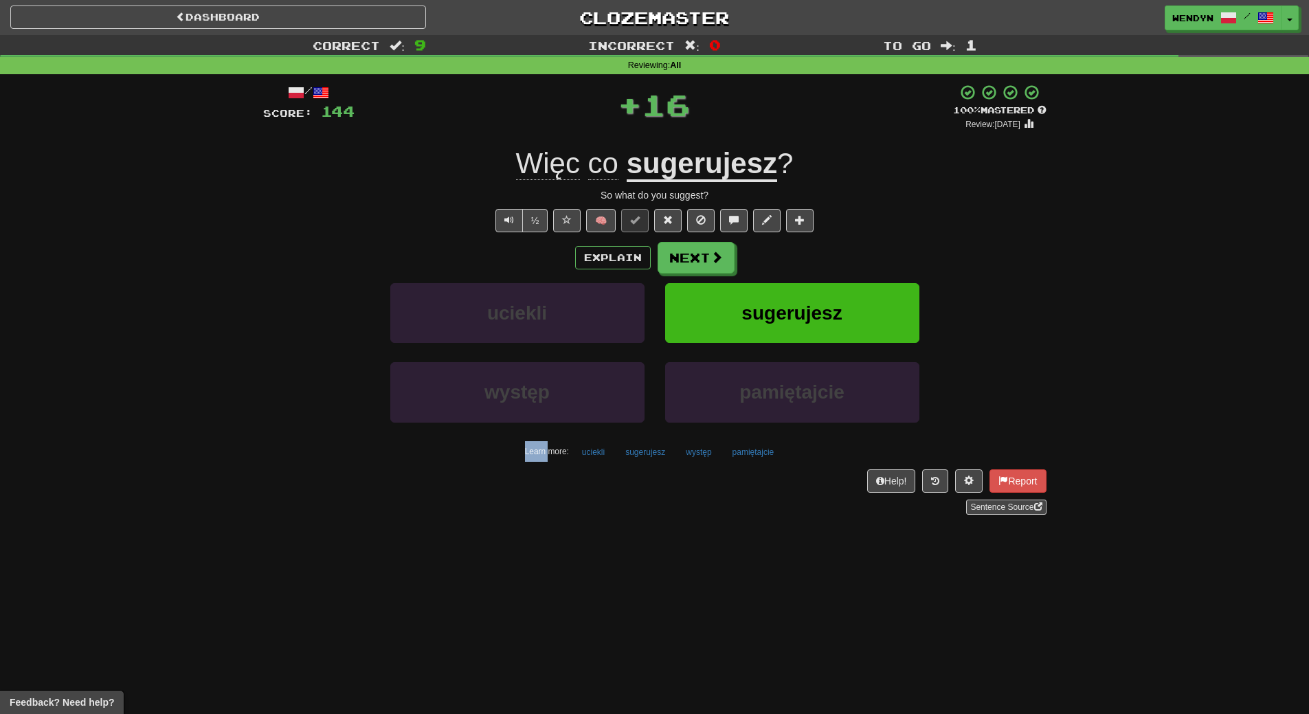
click at [887, 240] on div "/ Score: 144 + 16 100 % Mastered Review: 2026-03-19 Więc co sugerujesz ? So wha…" at bounding box center [654, 299] width 783 height 431
click at [871, 296] on button "sugerujesz" at bounding box center [792, 313] width 254 height 60
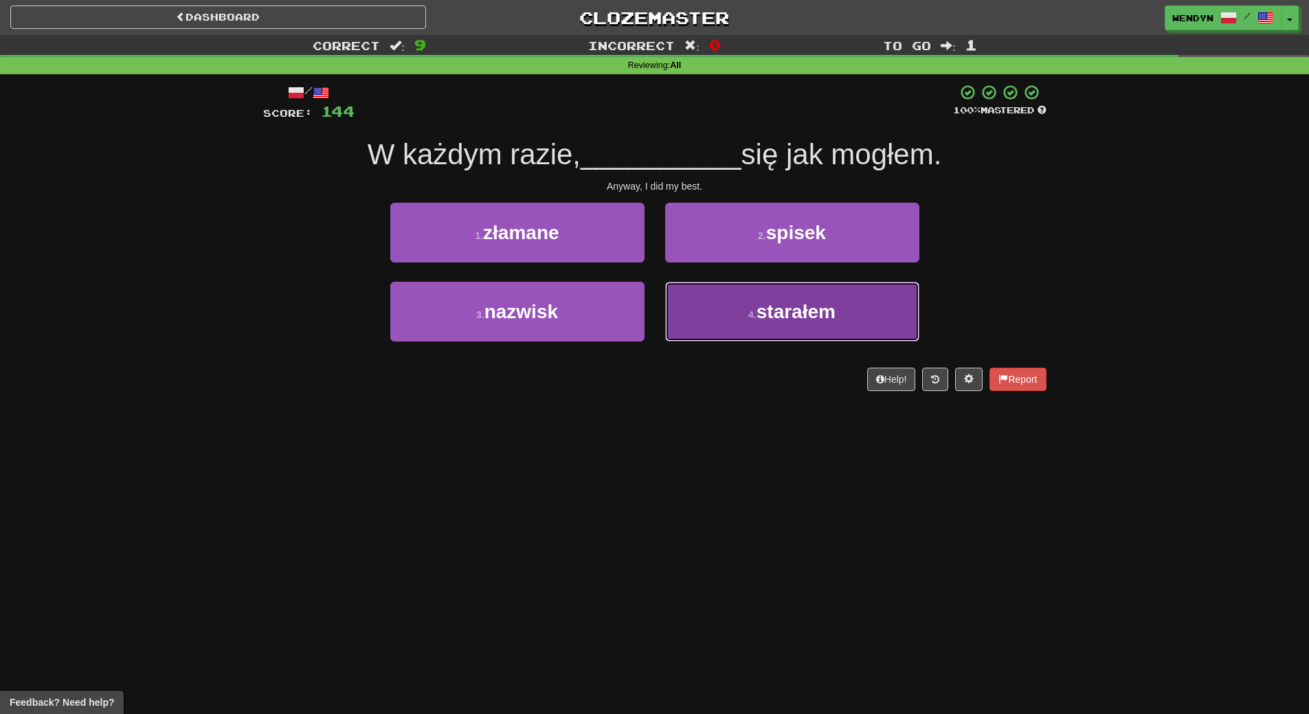
click at [782, 337] on button "4 . starałem" at bounding box center [792, 312] width 254 height 60
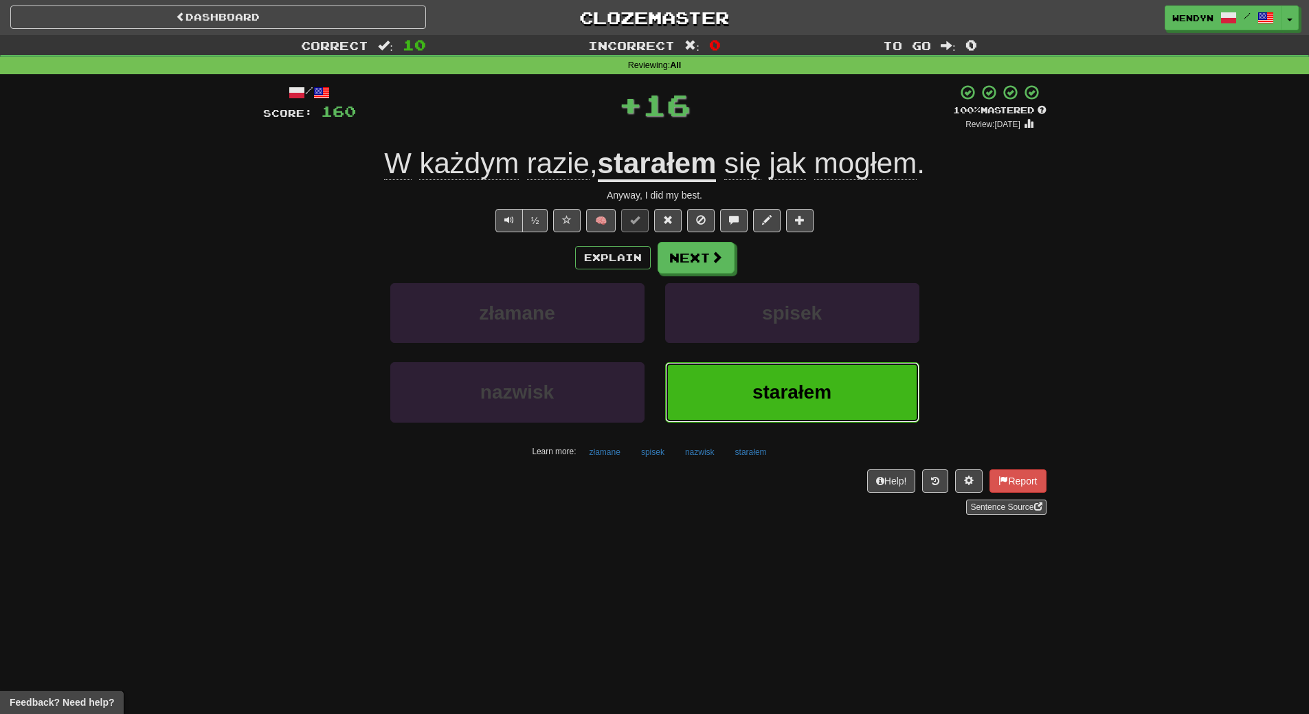
click at [815, 399] on span "starałem" at bounding box center [791, 391] width 79 height 21
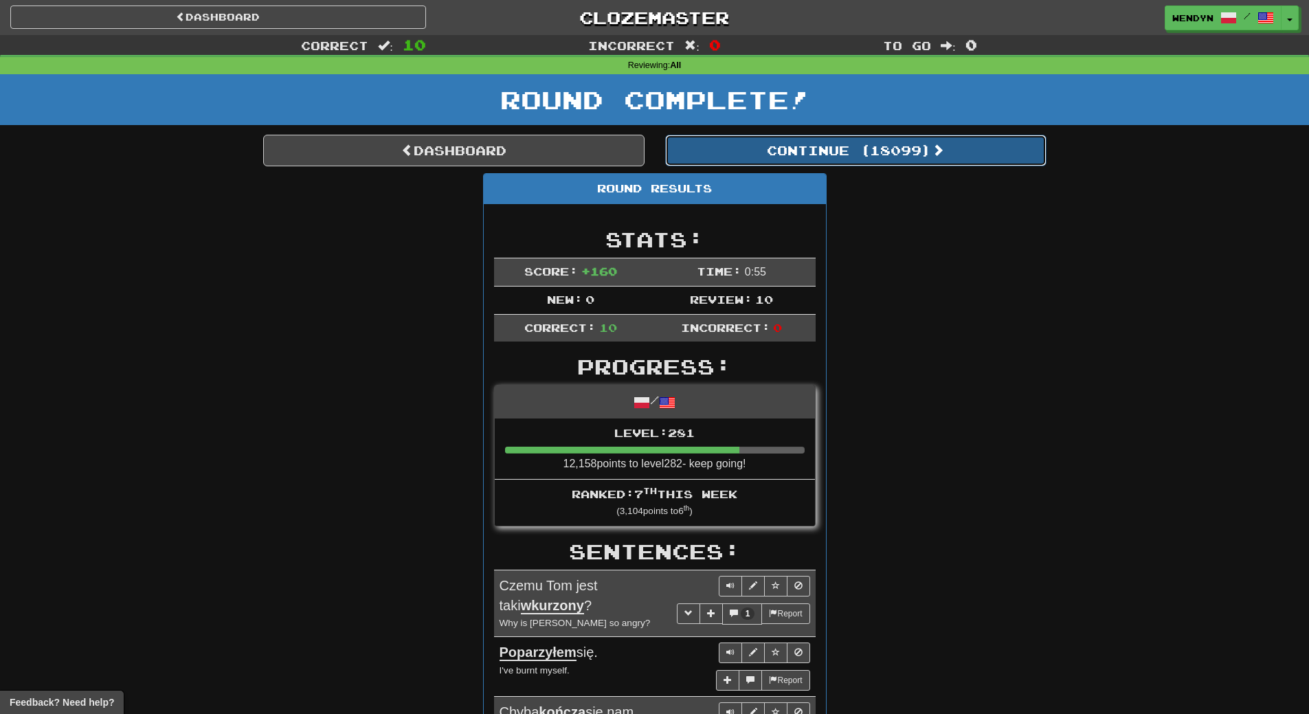
click at [896, 155] on button "Continue ( 18099 )" at bounding box center [855, 151] width 381 height 32
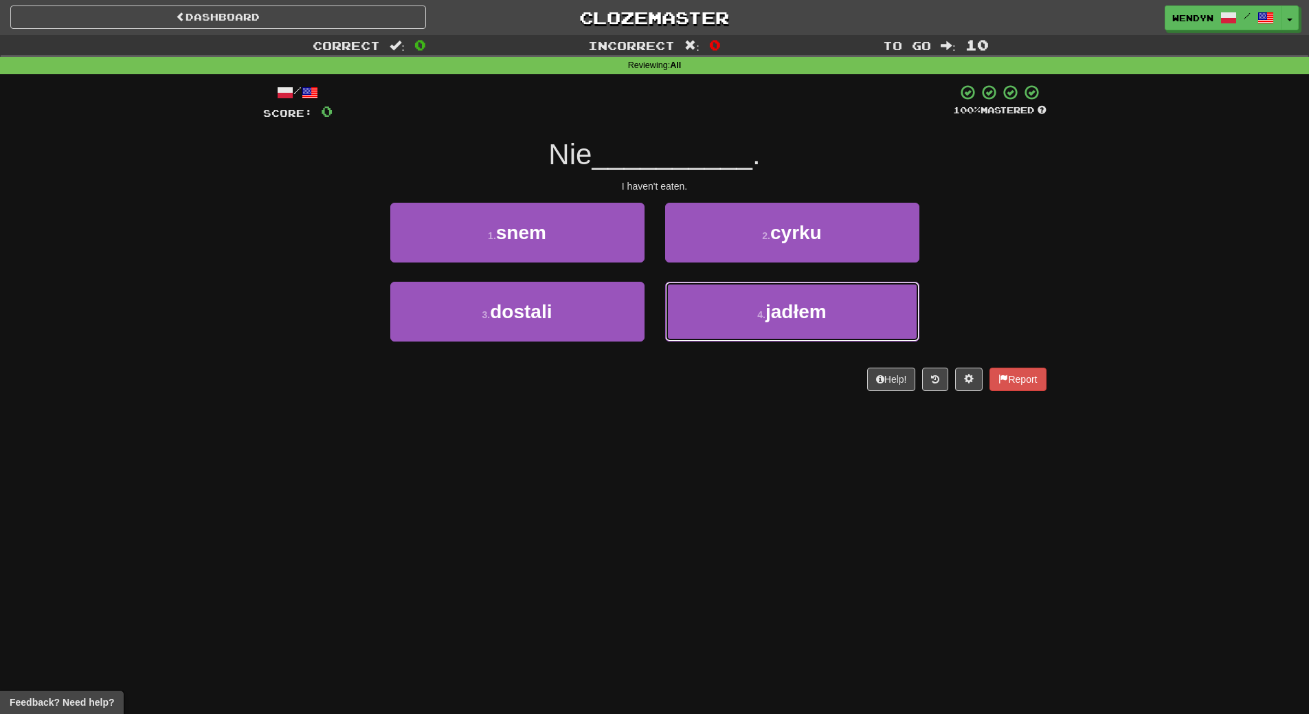
drag, startPoint x: 791, startPoint y: 306, endPoint x: 798, endPoint y: 354, distance: 48.0
click at [792, 310] on span "jadłem" at bounding box center [795, 311] width 61 height 21
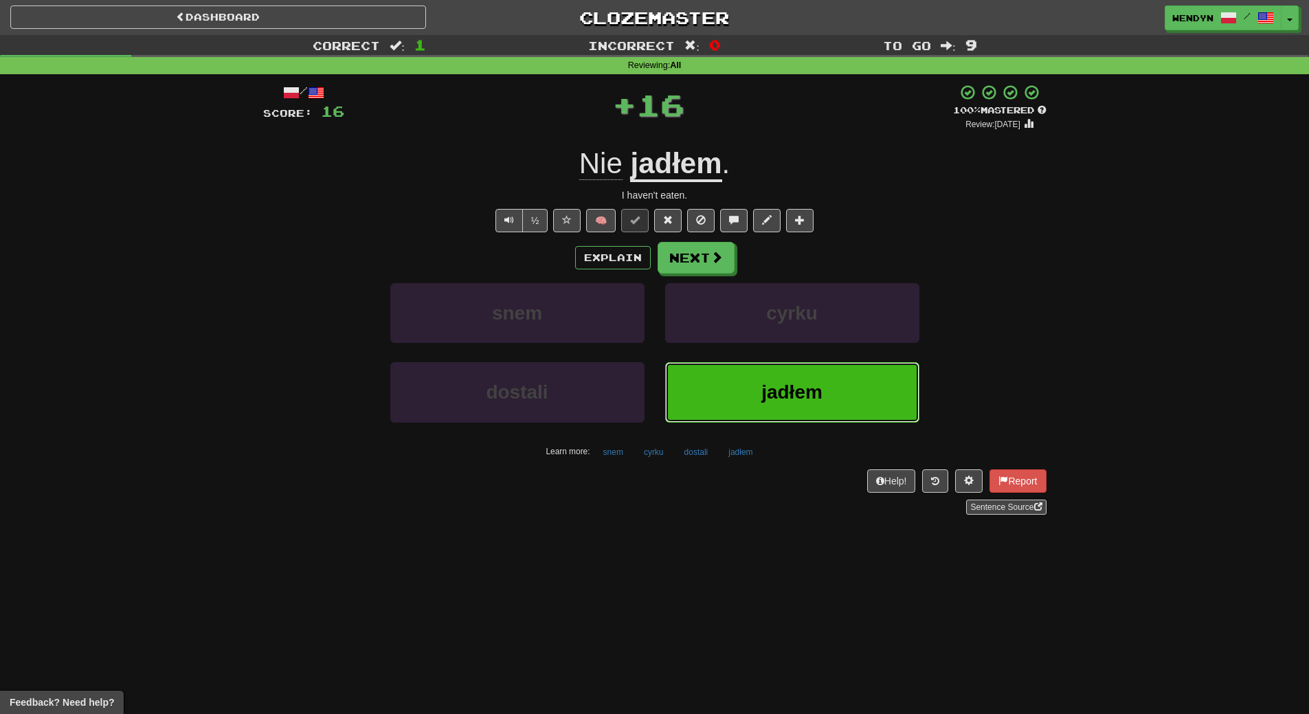
click at [800, 372] on button "jadłem" at bounding box center [792, 392] width 254 height 60
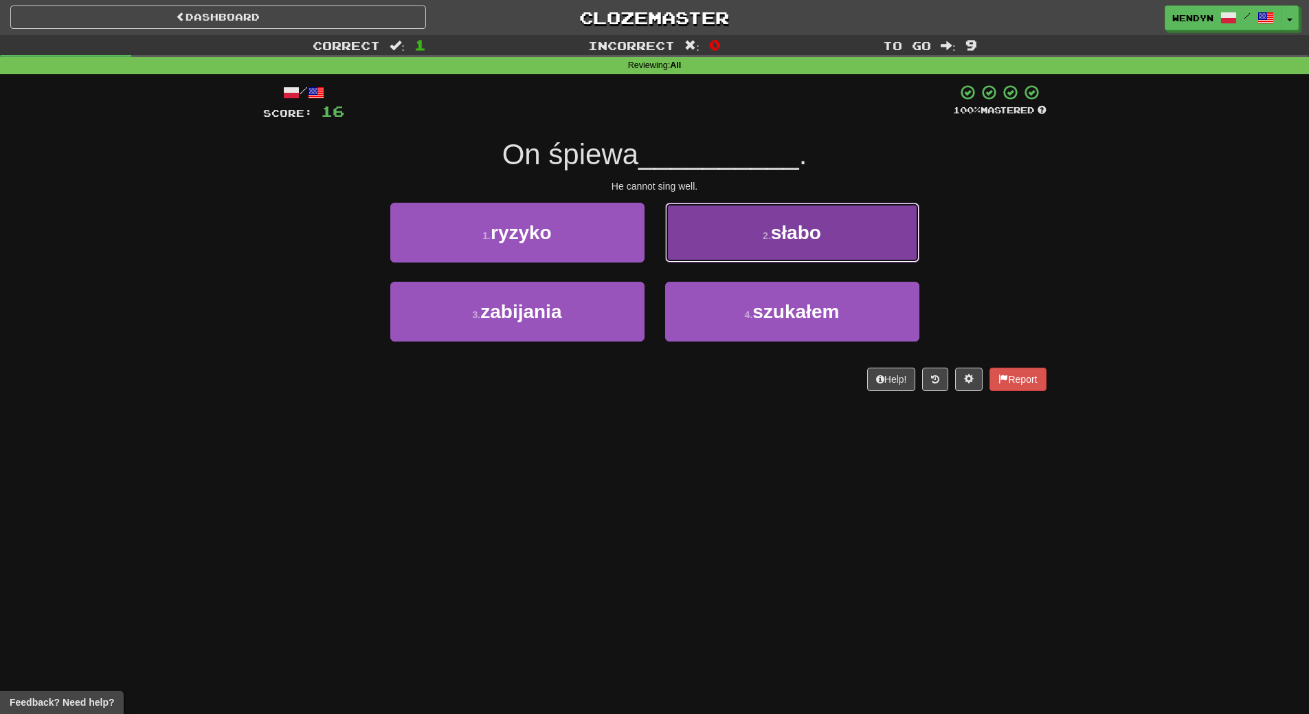
click at [846, 221] on button "2 . słabo" at bounding box center [792, 233] width 254 height 60
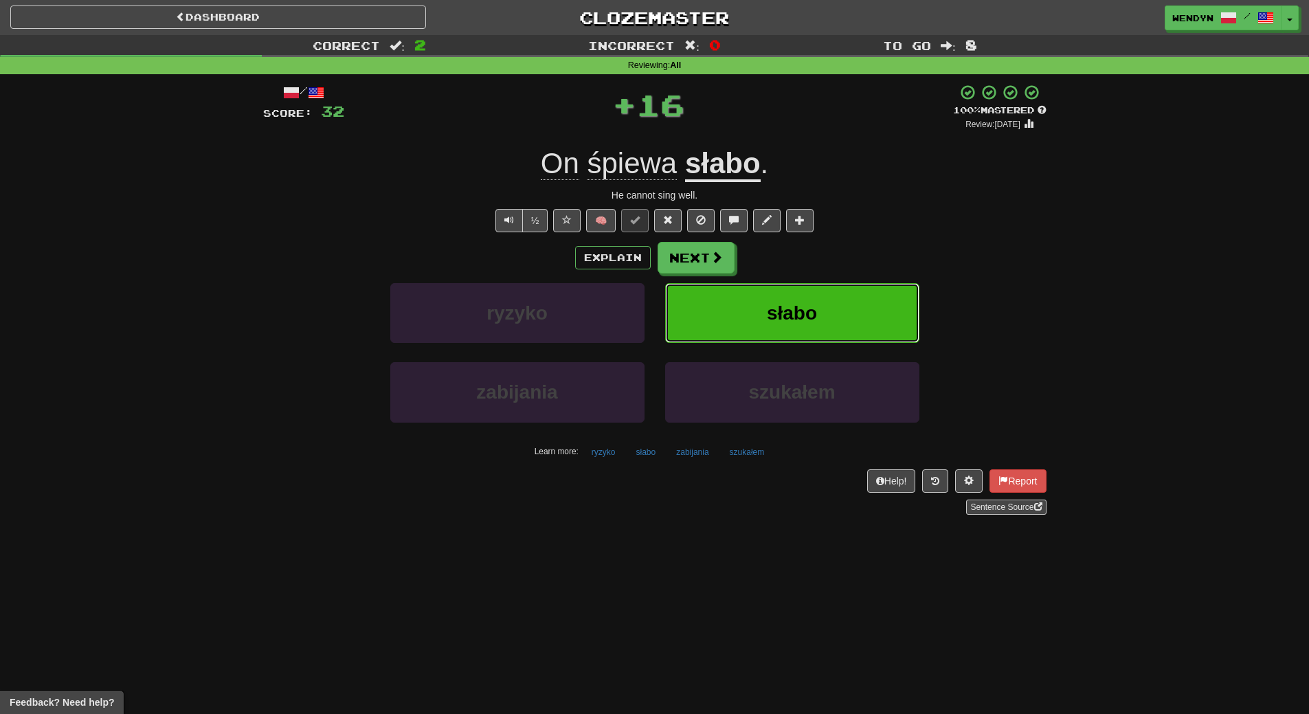
click at [842, 295] on button "słabo" at bounding box center [792, 313] width 254 height 60
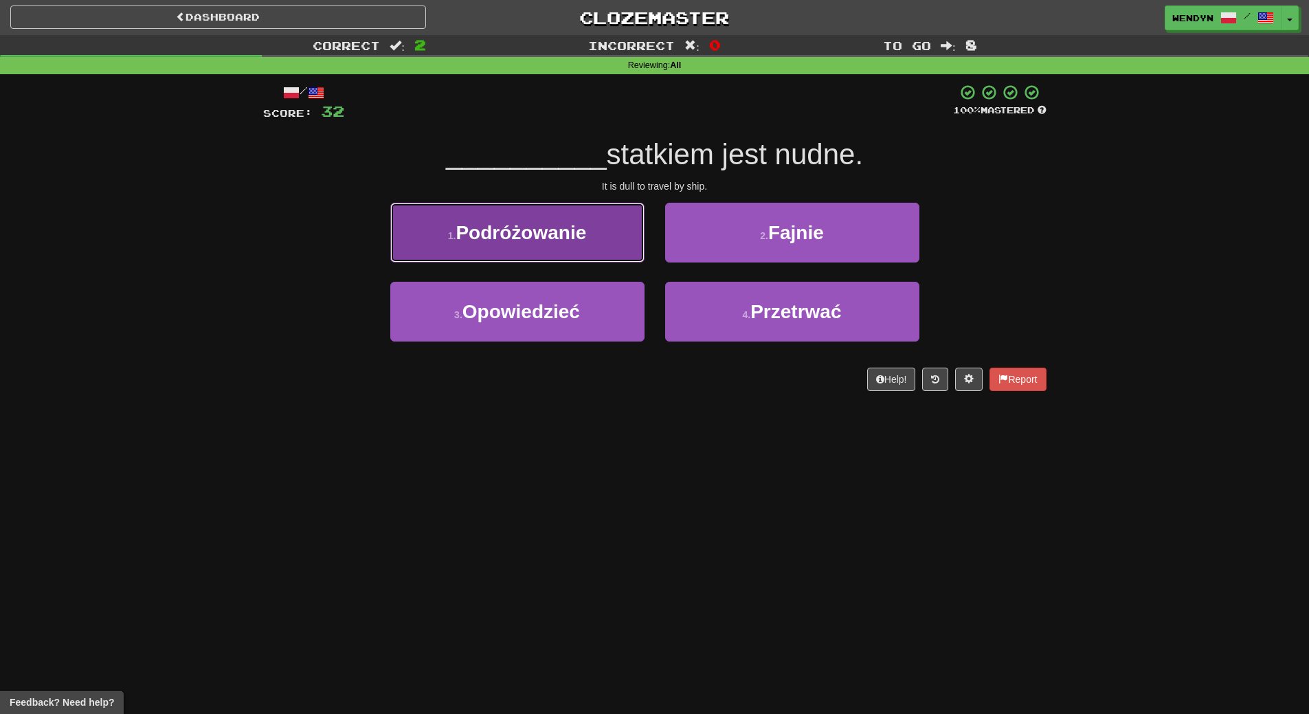
click at [573, 217] on button "1 . Podróżowanie" at bounding box center [517, 233] width 254 height 60
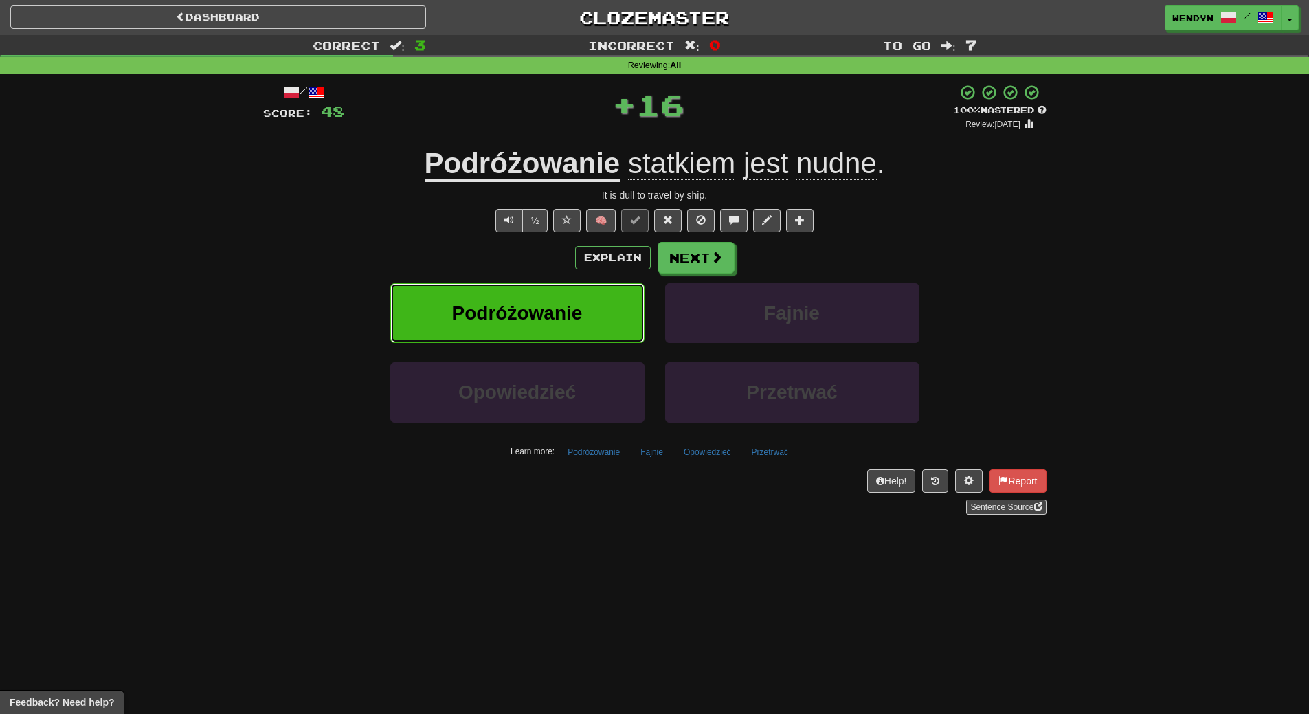
click at [563, 310] on span "Podróżowanie" at bounding box center [517, 312] width 131 height 21
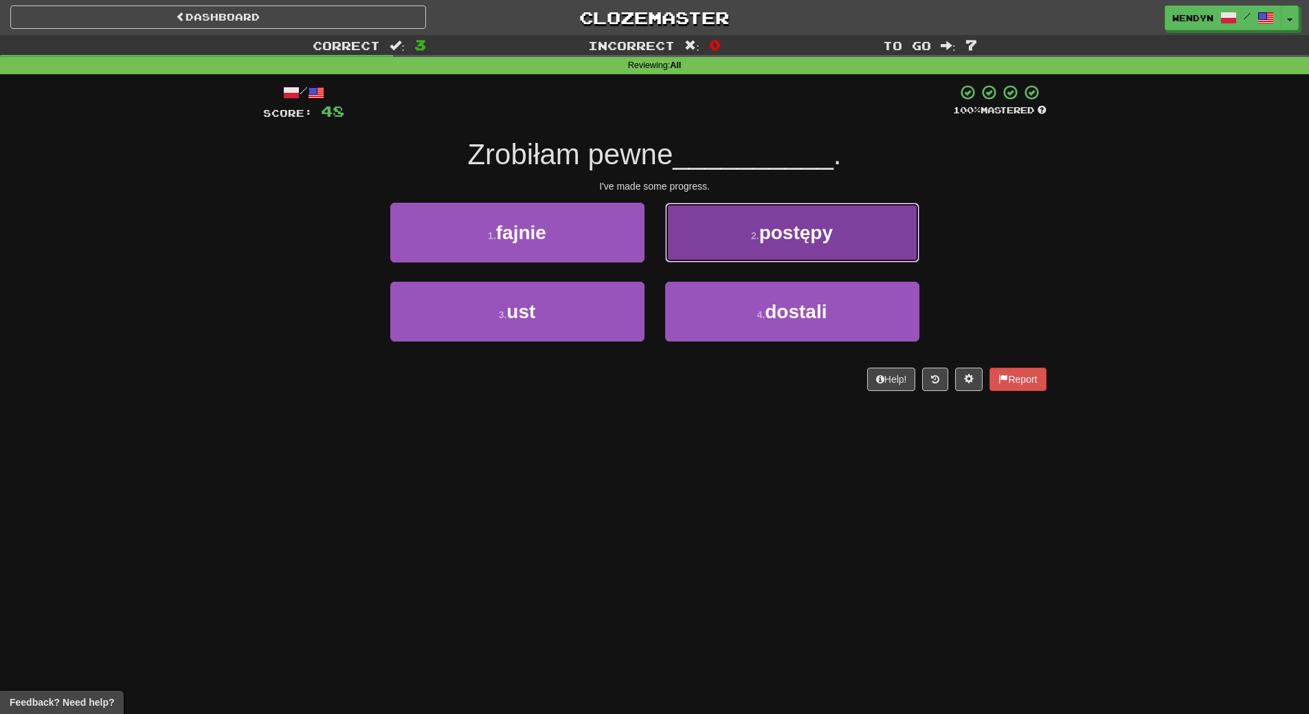
click at [817, 247] on button "2 . postępy" at bounding box center [792, 233] width 254 height 60
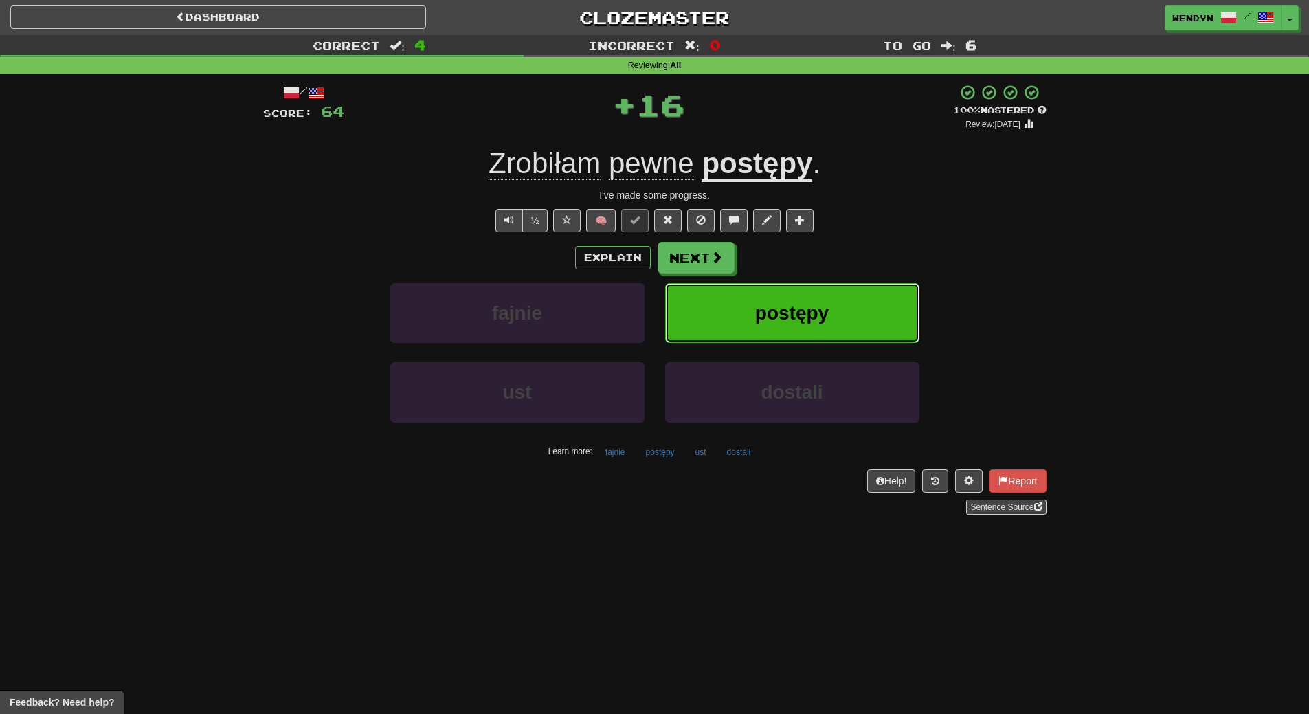
click at [805, 327] on button "postępy" at bounding box center [792, 313] width 254 height 60
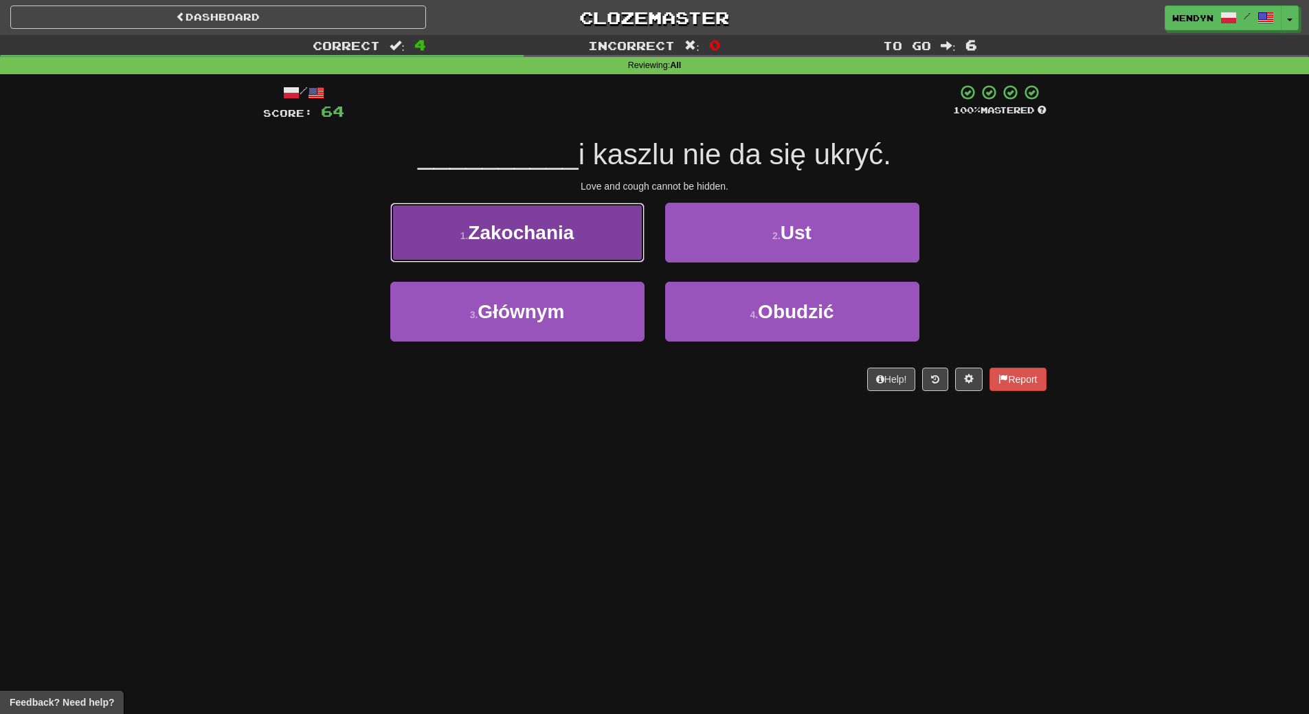
click at [596, 223] on button "1 . Zakochania" at bounding box center [517, 233] width 254 height 60
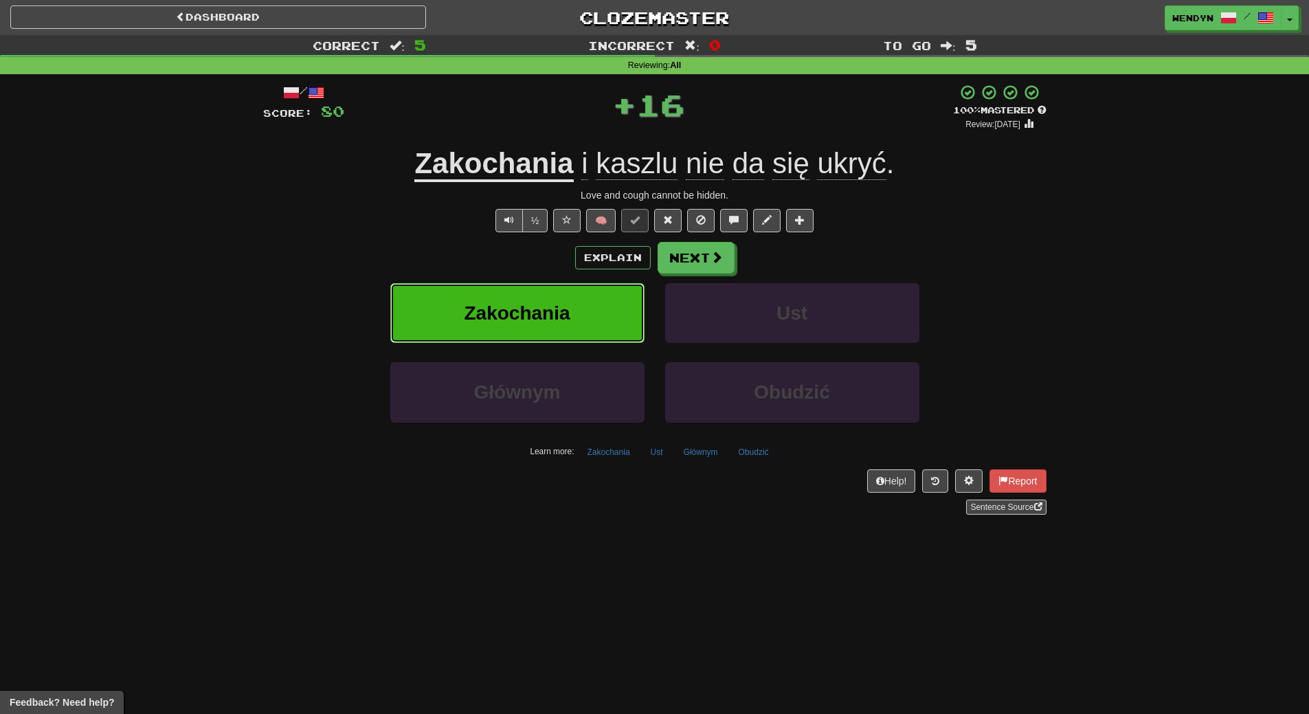
click at [585, 304] on button "Zakochania" at bounding box center [517, 313] width 254 height 60
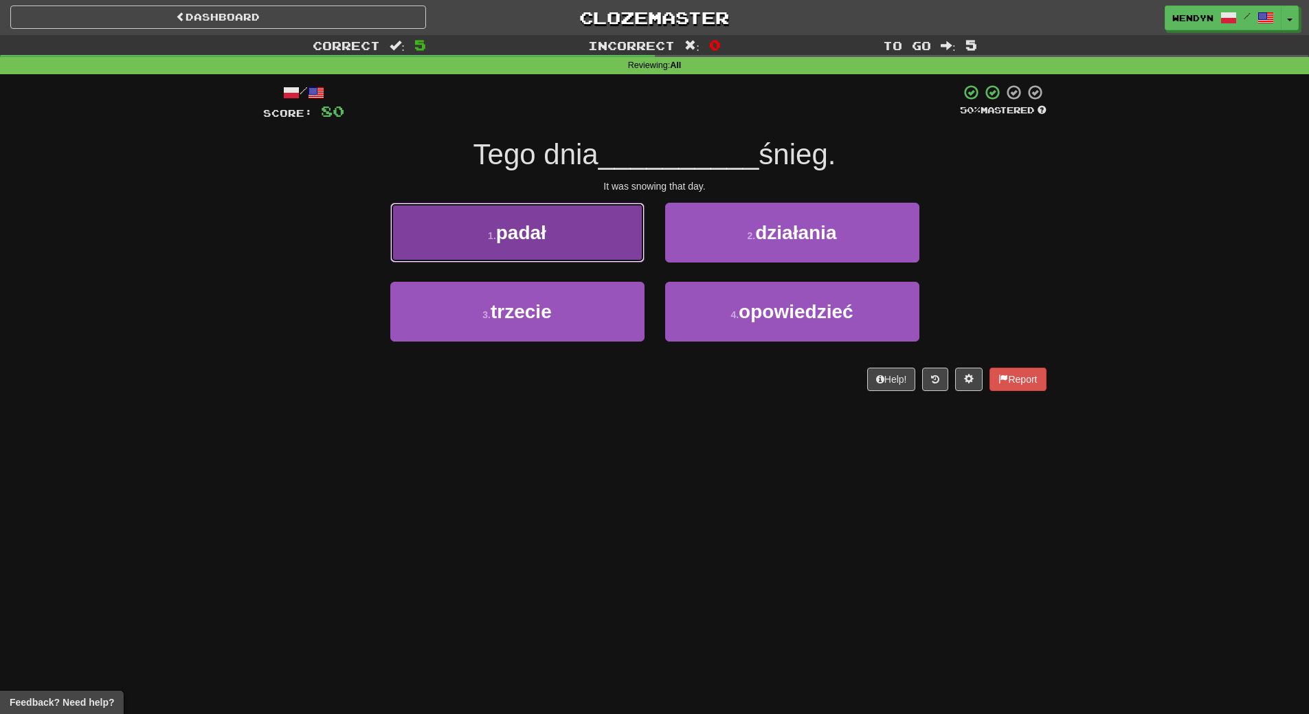
click at [572, 226] on button "1 . padał" at bounding box center [517, 233] width 254 height 60
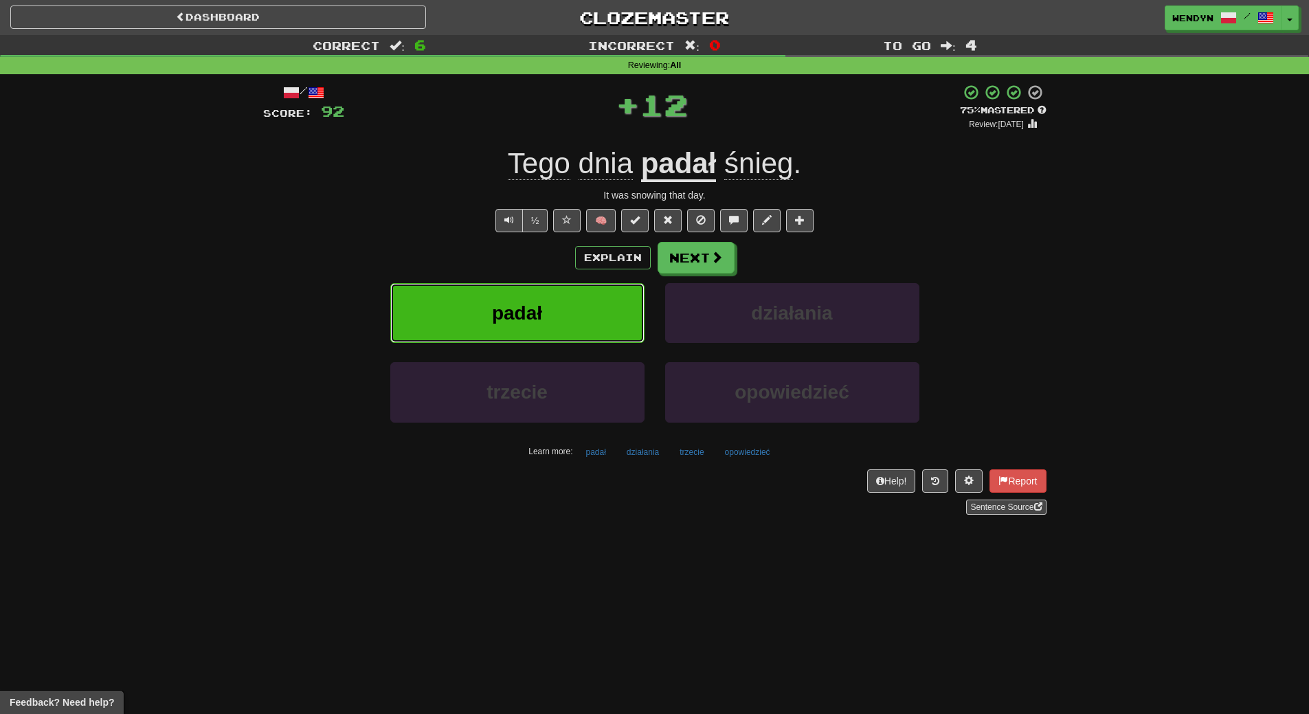
click at [567, 306] on button "padał" at bounding box center [517, 313] width 254 height 60
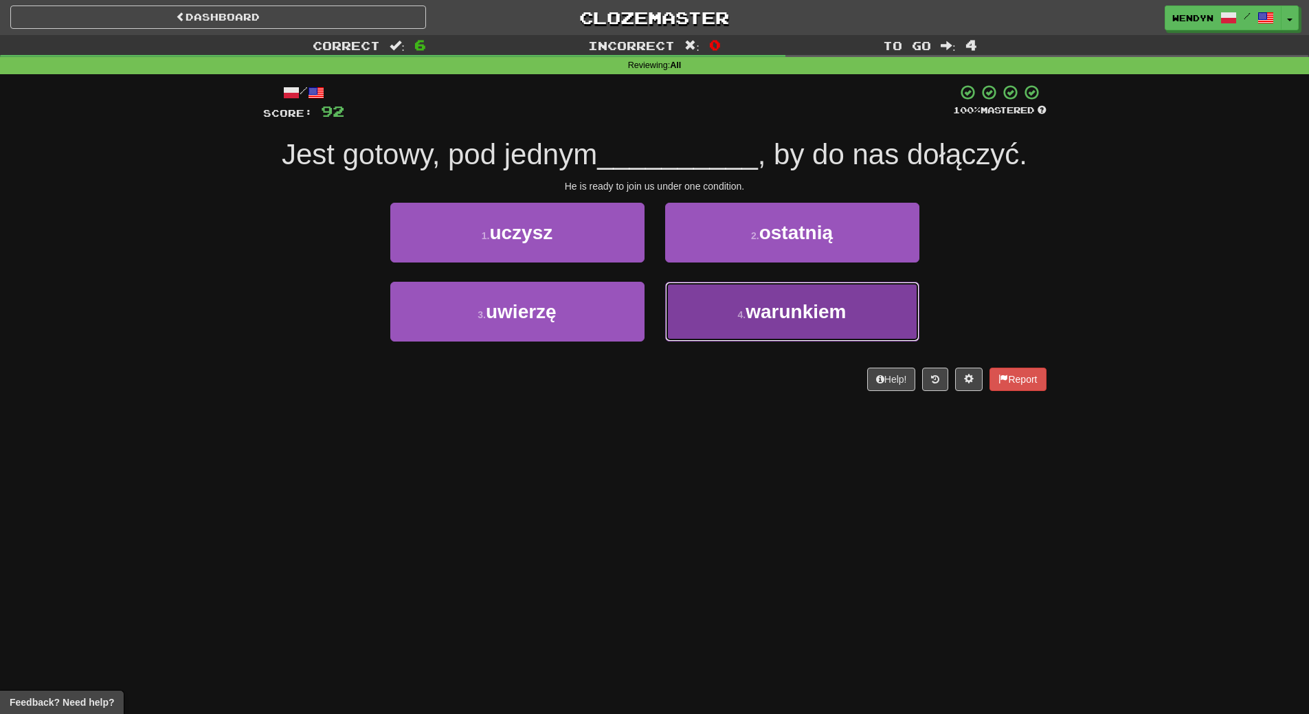
click at [767, 323] on button "4 . warunkiem" at bounding box center [792, 312] width 254 height 60
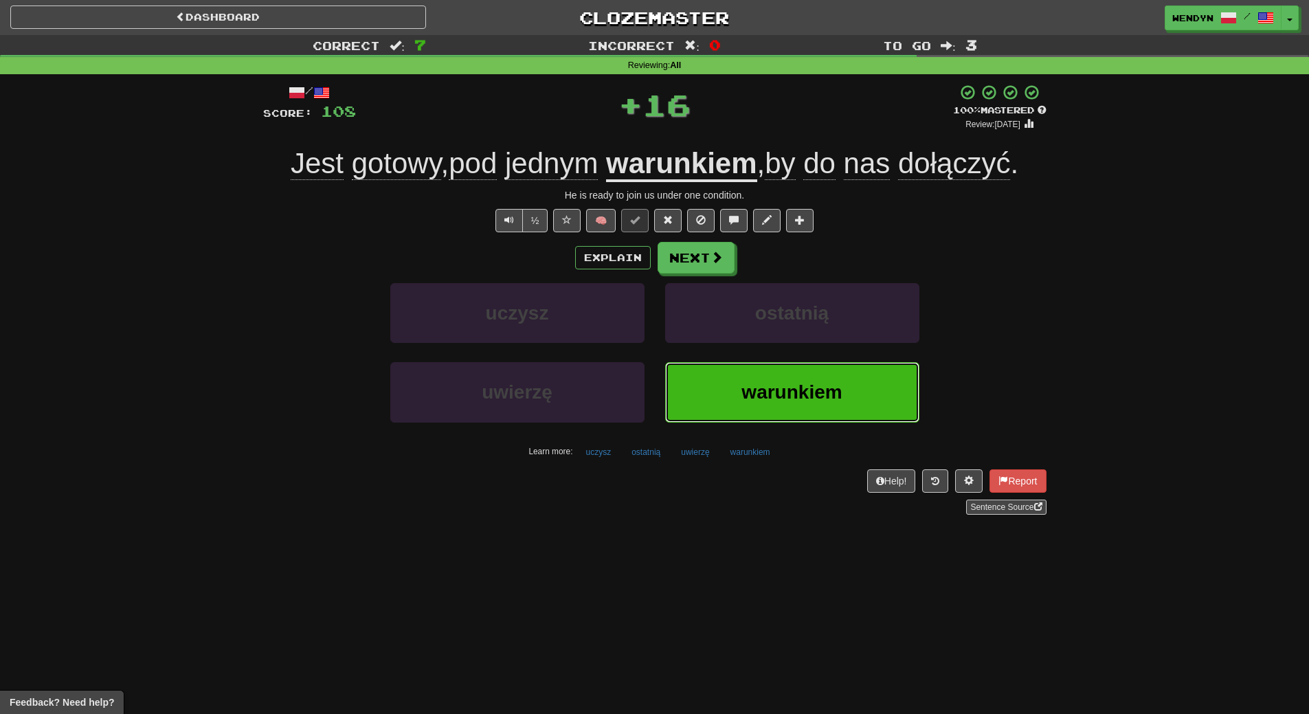
click at [746, 405] on button "warunkiem" at bounding box center [792, 392] width 254 height 60
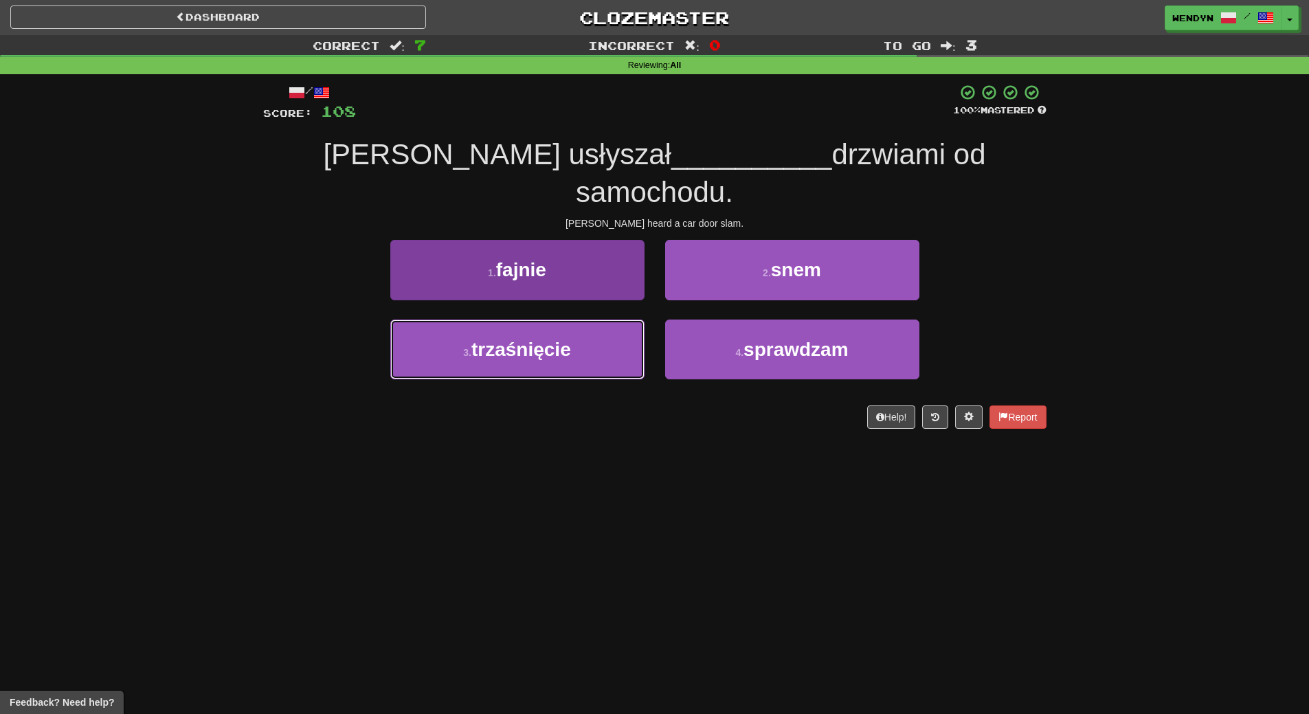
click at [614, 319] on button "3 . trzaśnięcie" at bounding box center [517, 349] width 254 height 60
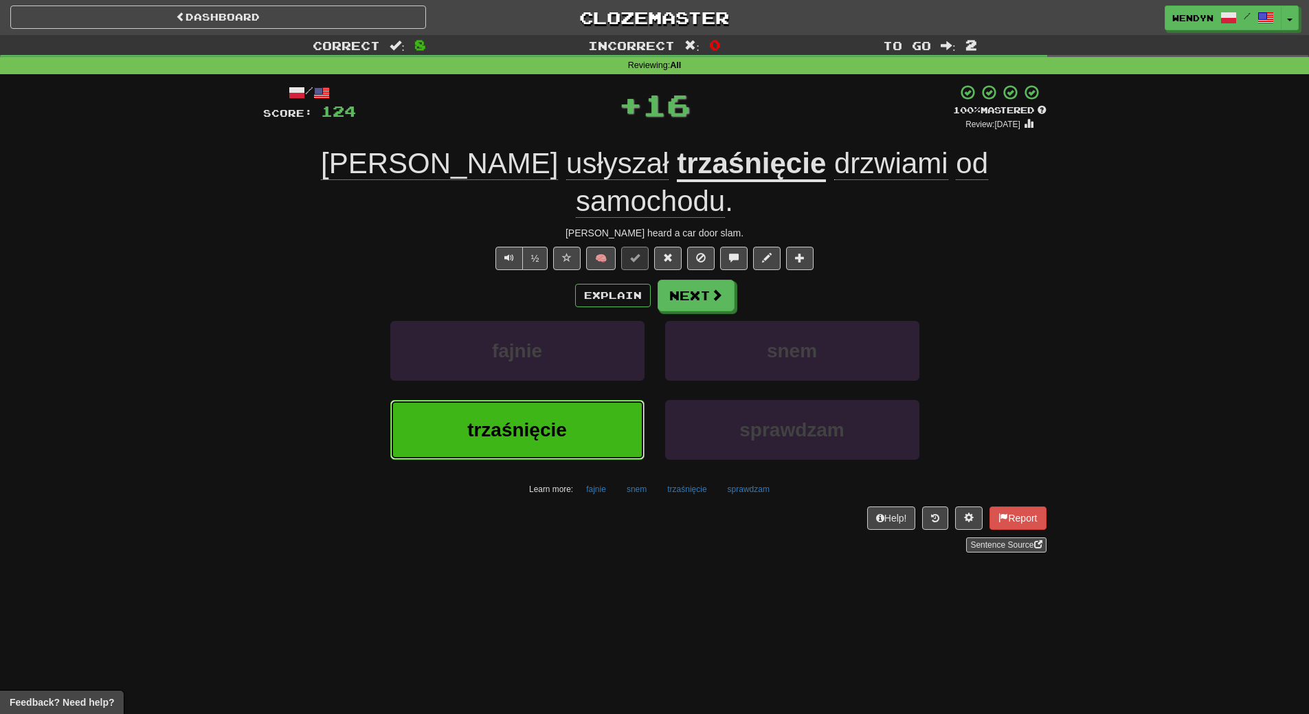
click at [591, 400] on button "trzaśnięcie" at bounding box center [517, 430] width 254 height 60
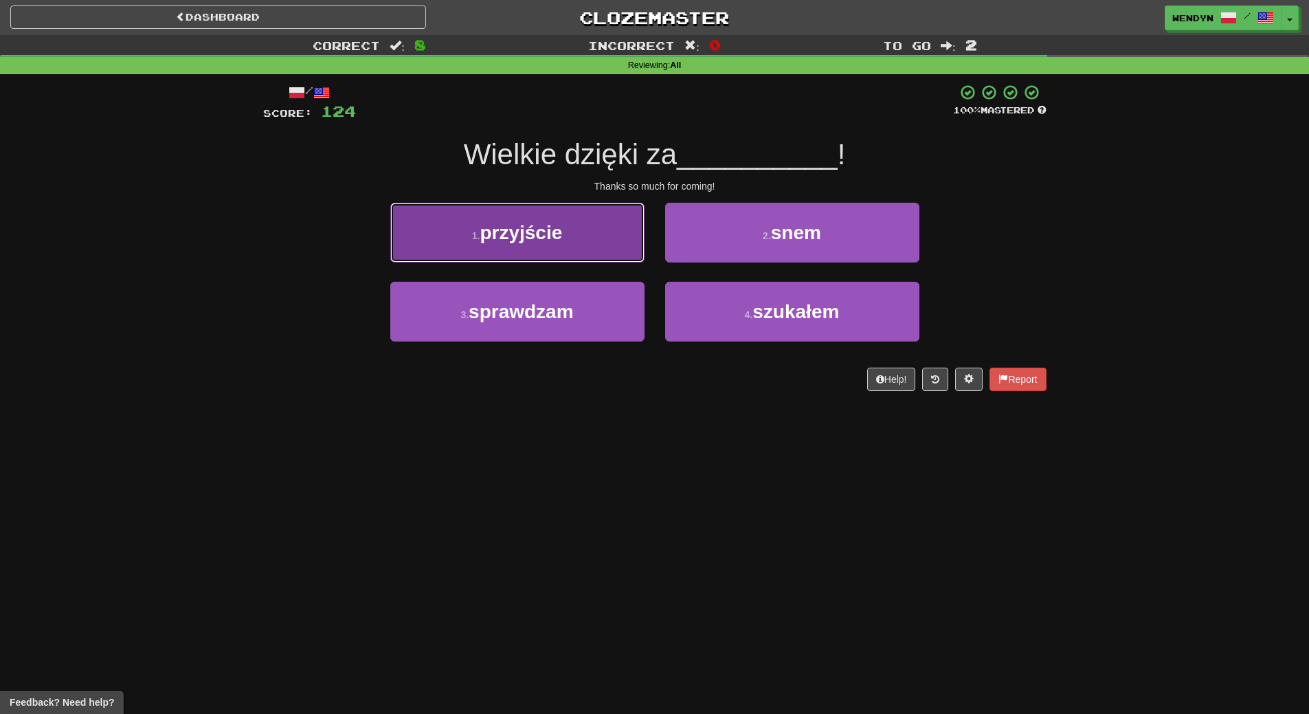
click at [597, 240] on button "1 . przyjście" at bounding box center [517, 233] width 254 height 60
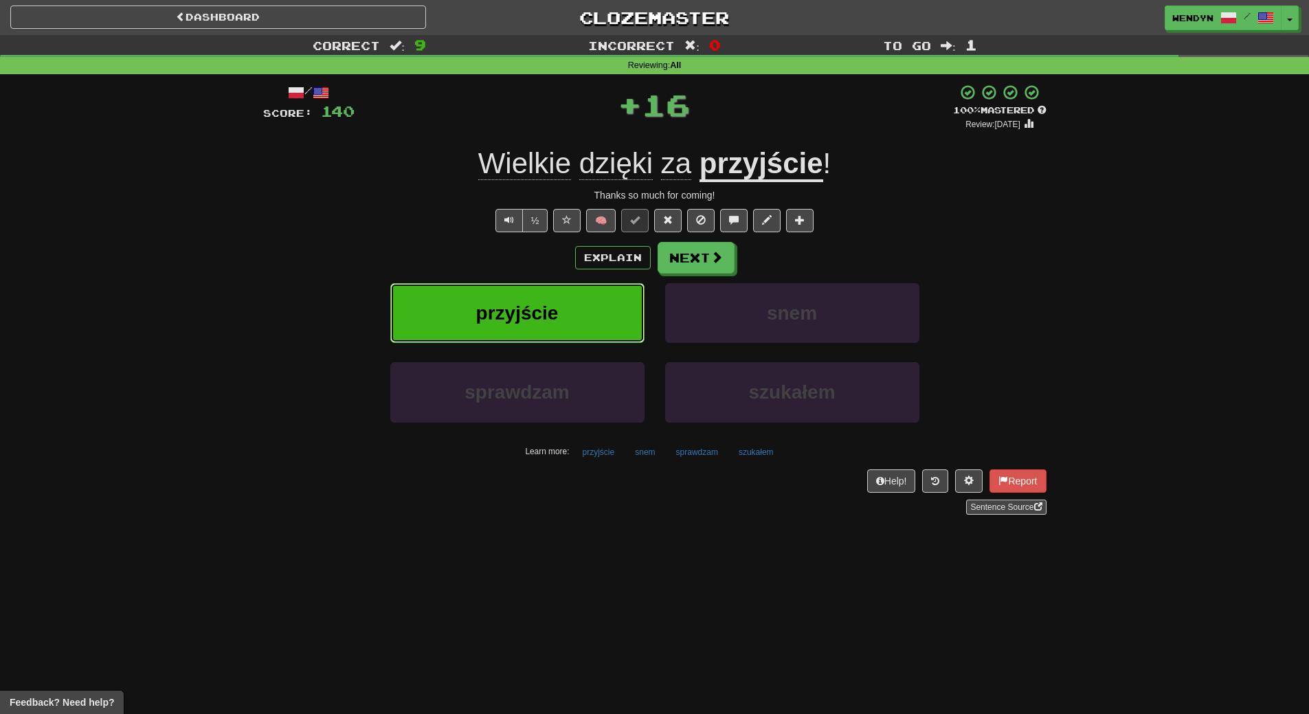
click at [571, 291] on button "przyjście" at bounding box center [517, 313] width 254 height 60
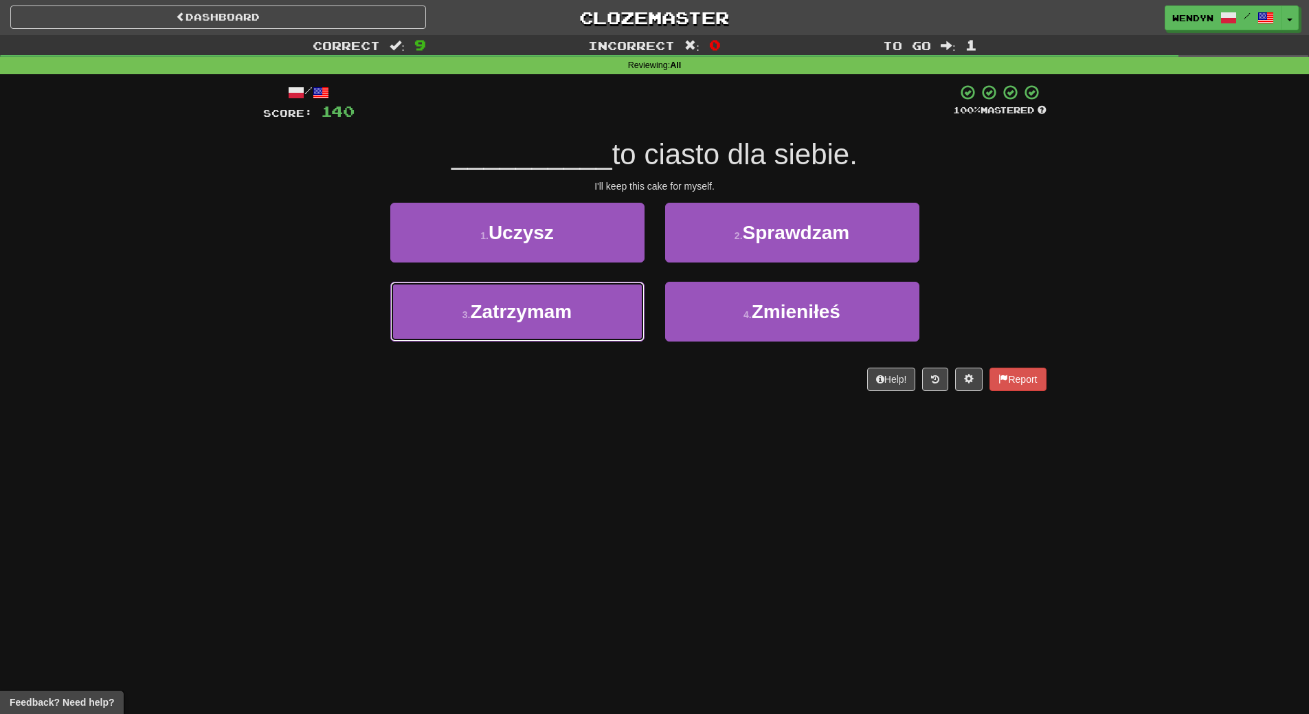
drag, startPoint x: 571, startPoint y: 291, endPoint x: 567, endPoint y: 424, distance: 132.6
click at [567, 424] on div "Dashboard Clozemaster WendyN / Toggle Dropdown Dashboard Leaderboard Activity F…" at bounding box center [654, 357] width 1309 height 714
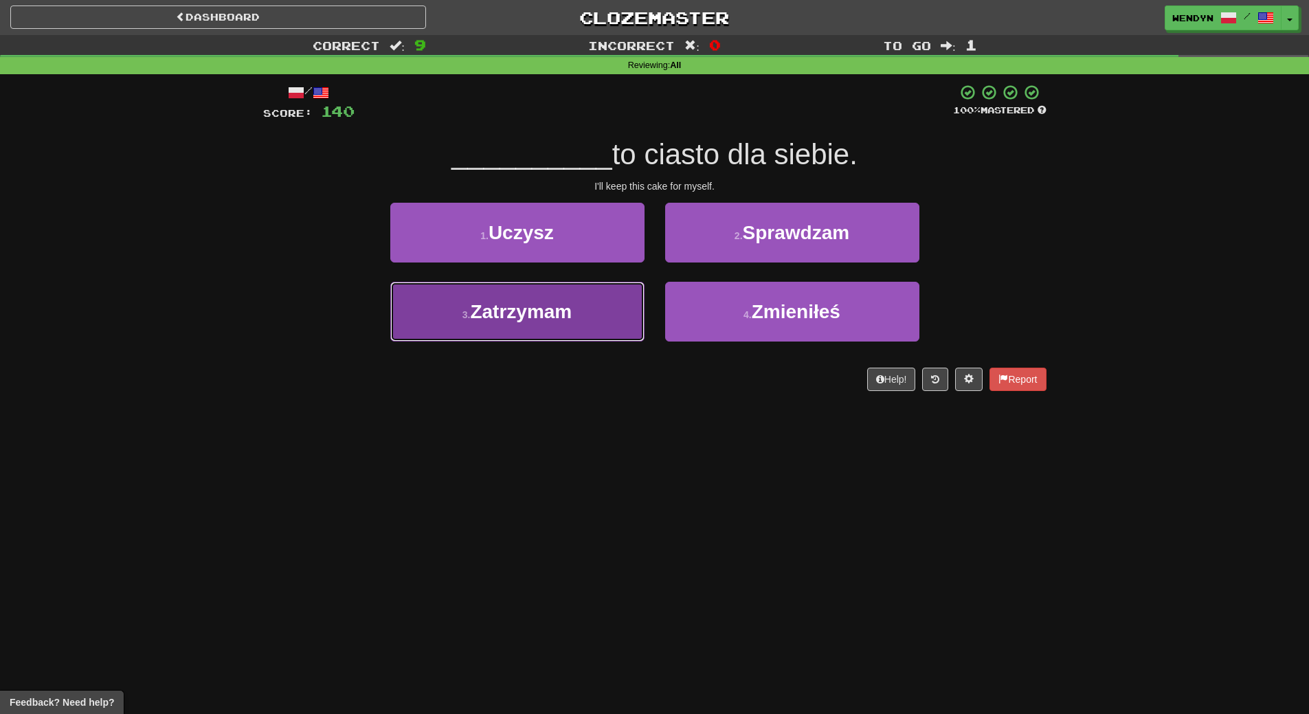
click at [586, 339] on button "3 . Zatrzymam" at bounding box center [517, 312] width 254 height 60
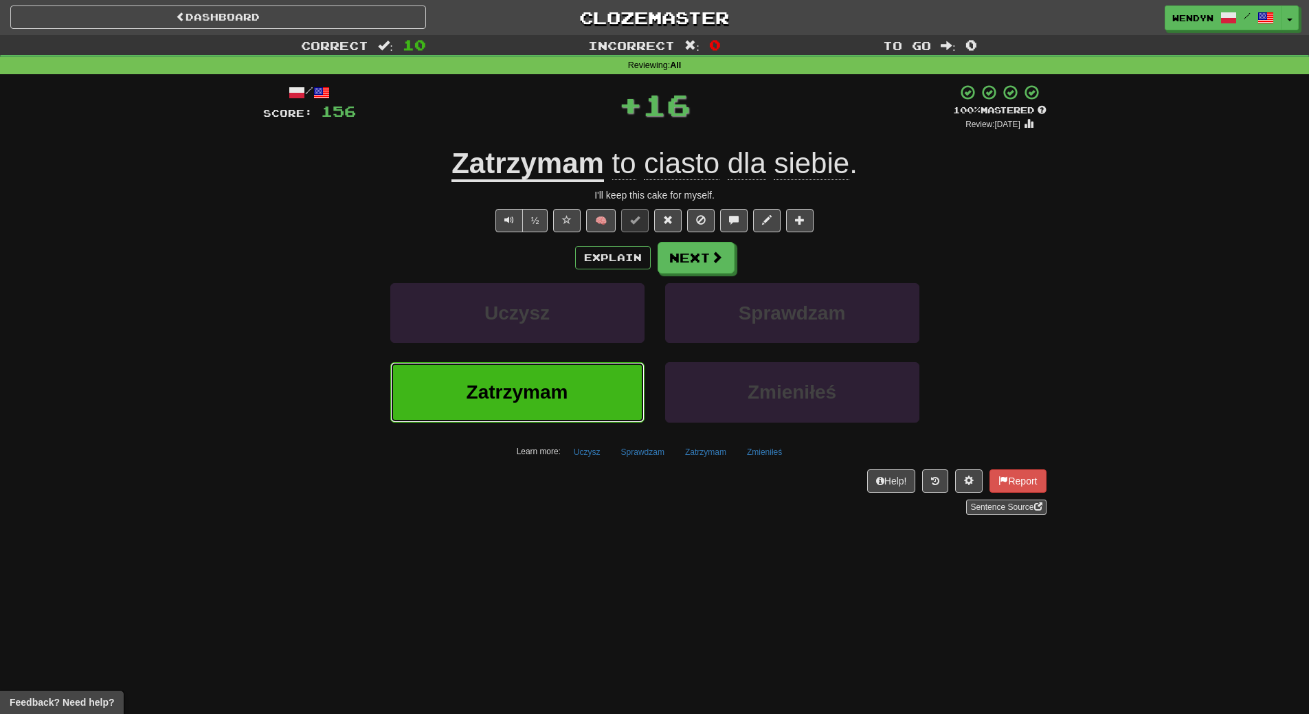
click at [576, 392] on button "Zatrzymam" at bounding box center [517, 392] width 254 height 60
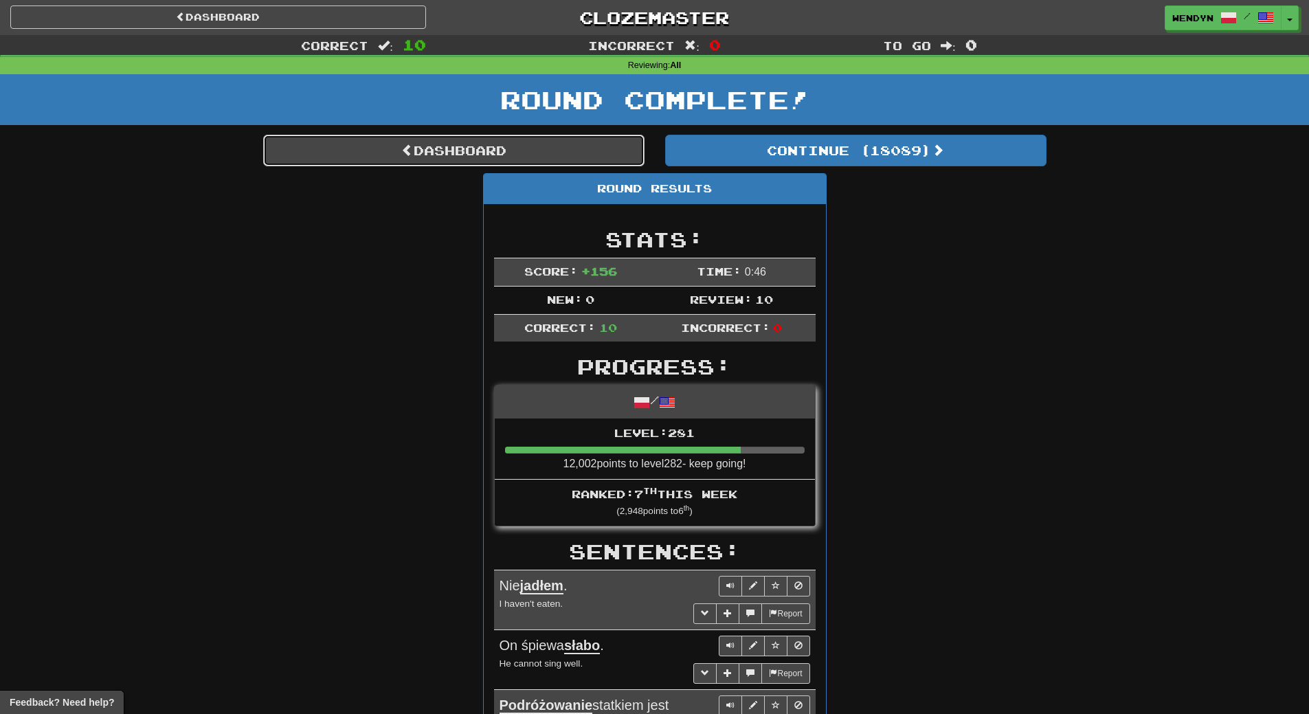
click at [568, 144] on link "Dashboard" at bounding box center [453, 151] width 381 height 32
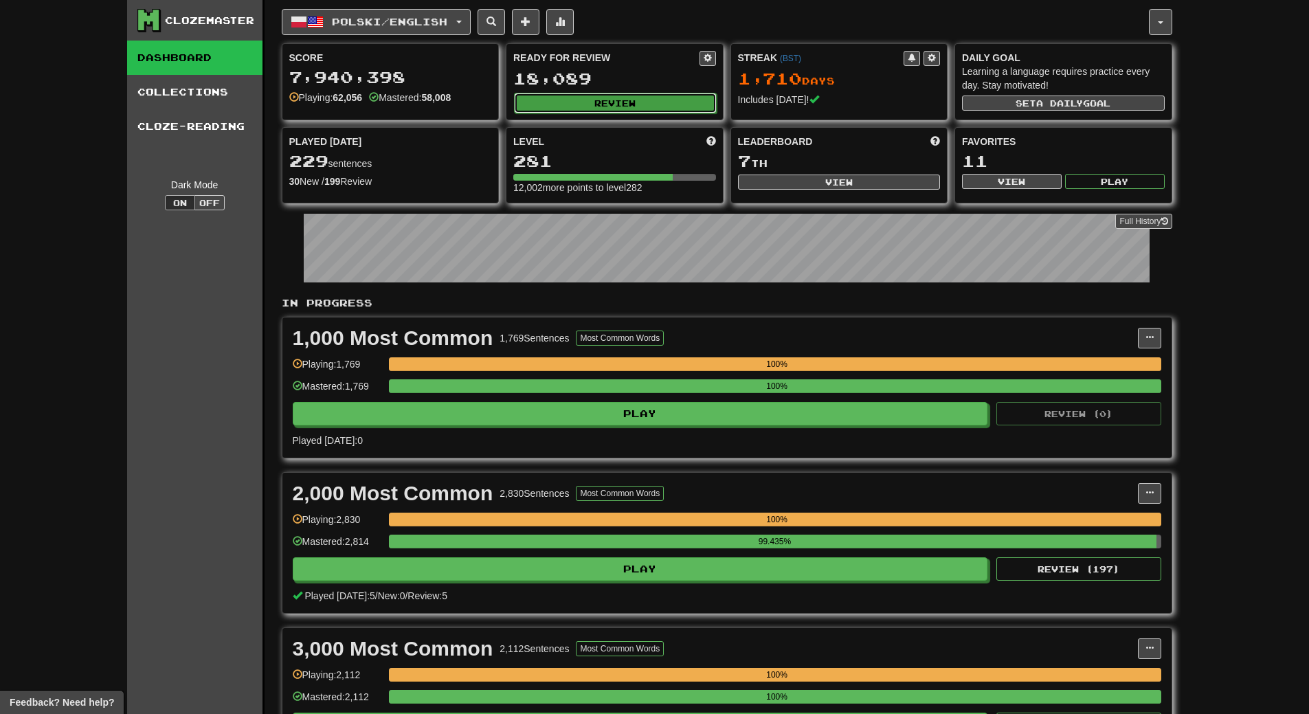
click at [600, 107] on button "Review" at bounding box center [615, 103] width 203 height 21
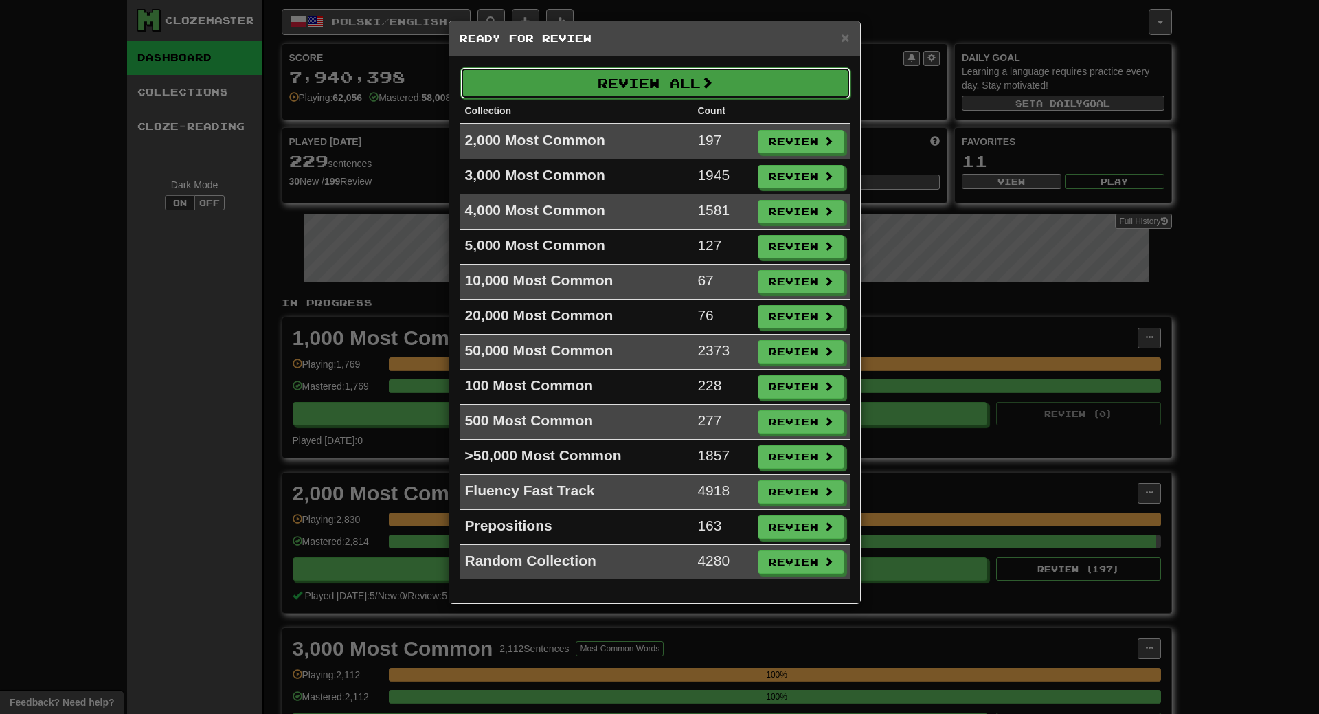
click at [604, 80] on button "Review All" at bounding box center [655, 83] width 390 height 32
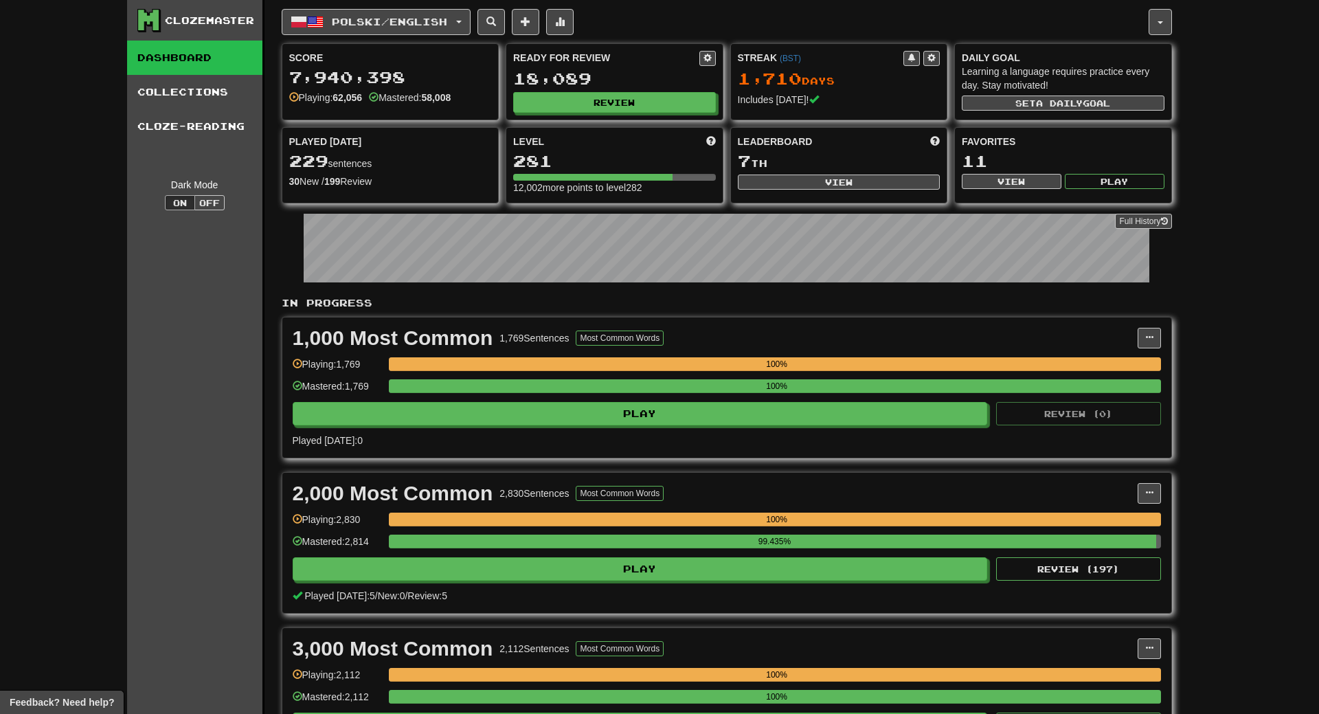
select select "**"
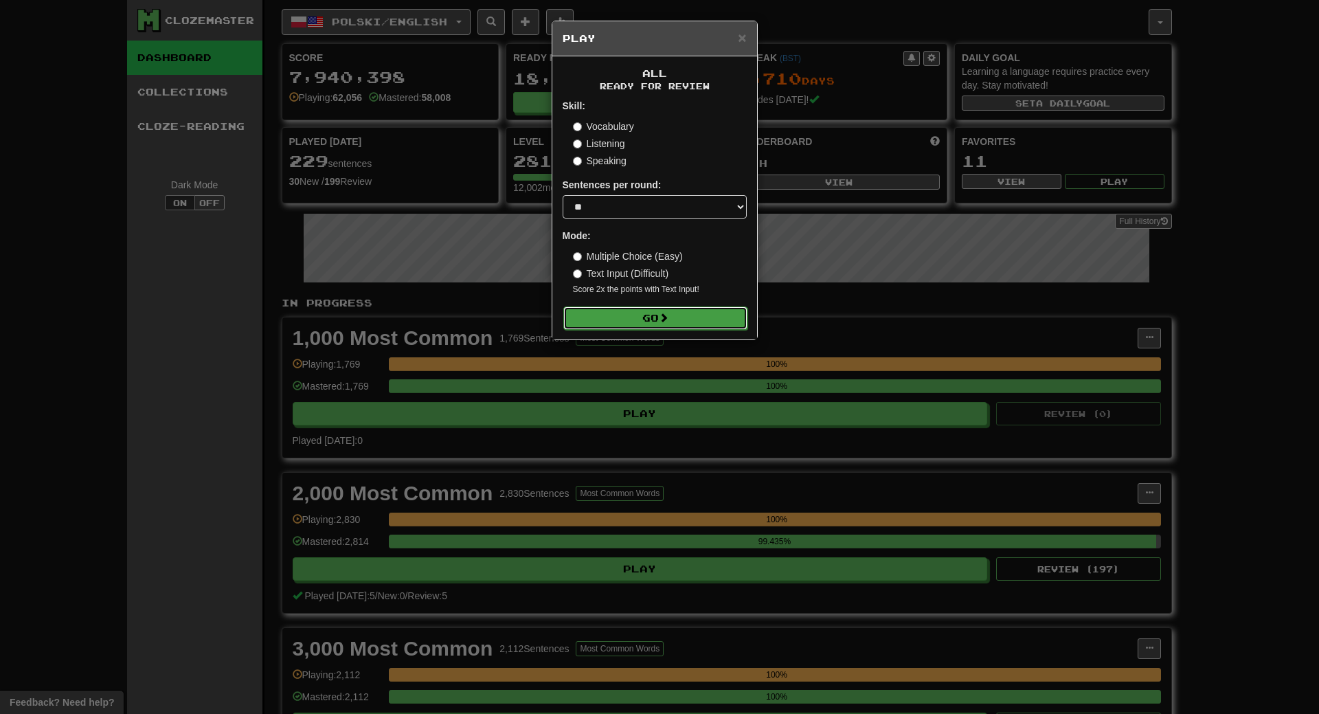
click at [635, 319] on button "Go" at bounding box center [655, 317] width 184 height 23
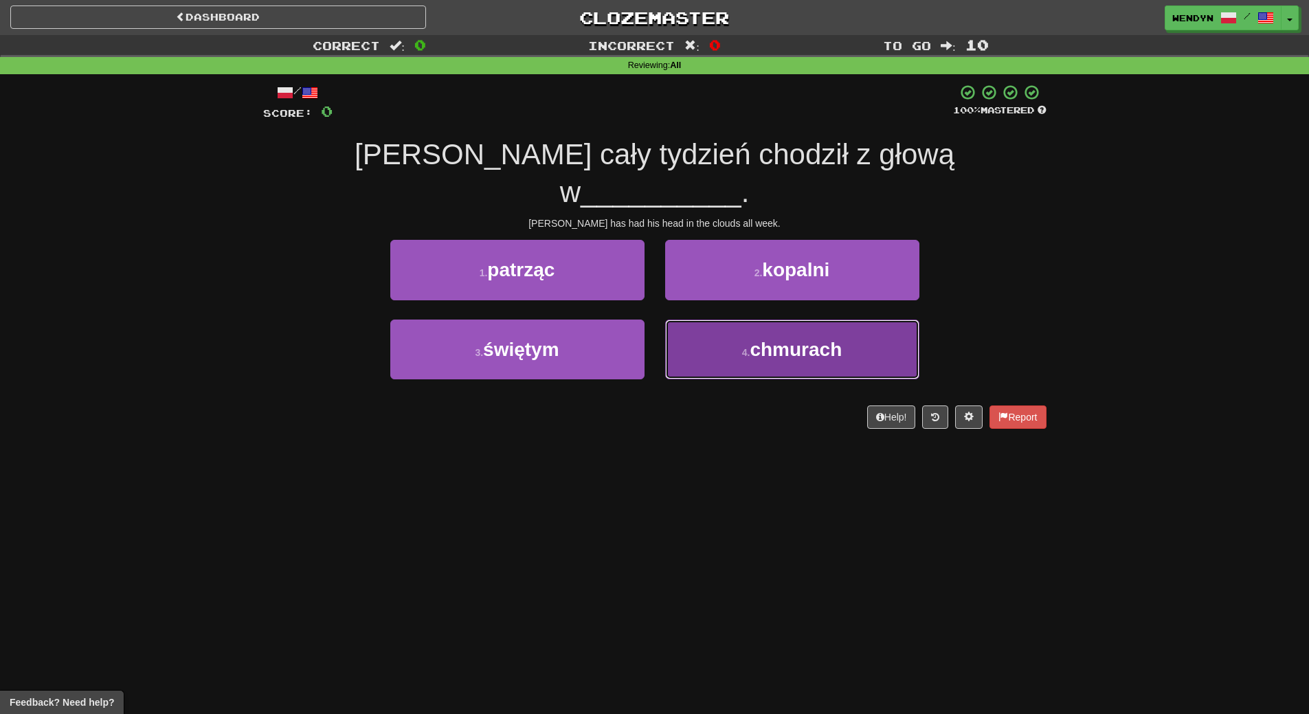
click at [817, 339] on span "chmurach" at bounding box center [795, 349] width 92 height 21
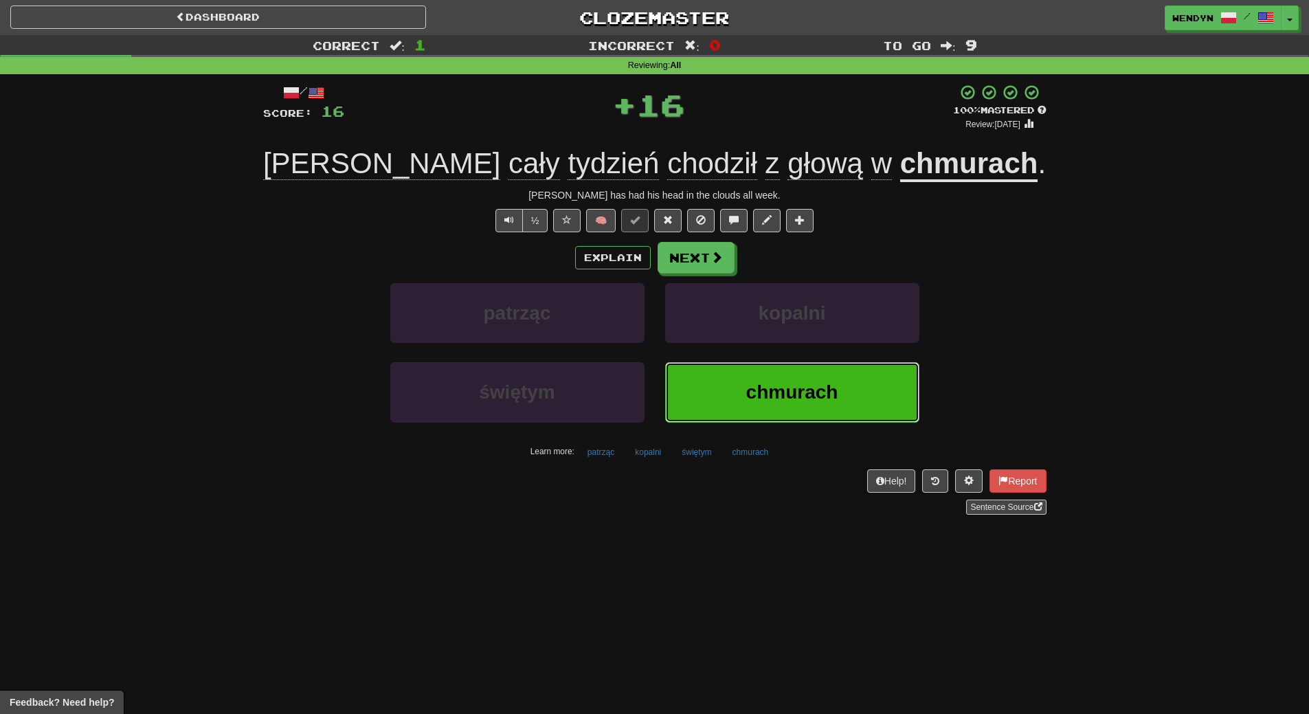
click at [815, 379] on button "chmurach" at bounding box center [792, 392] width 254 height 60
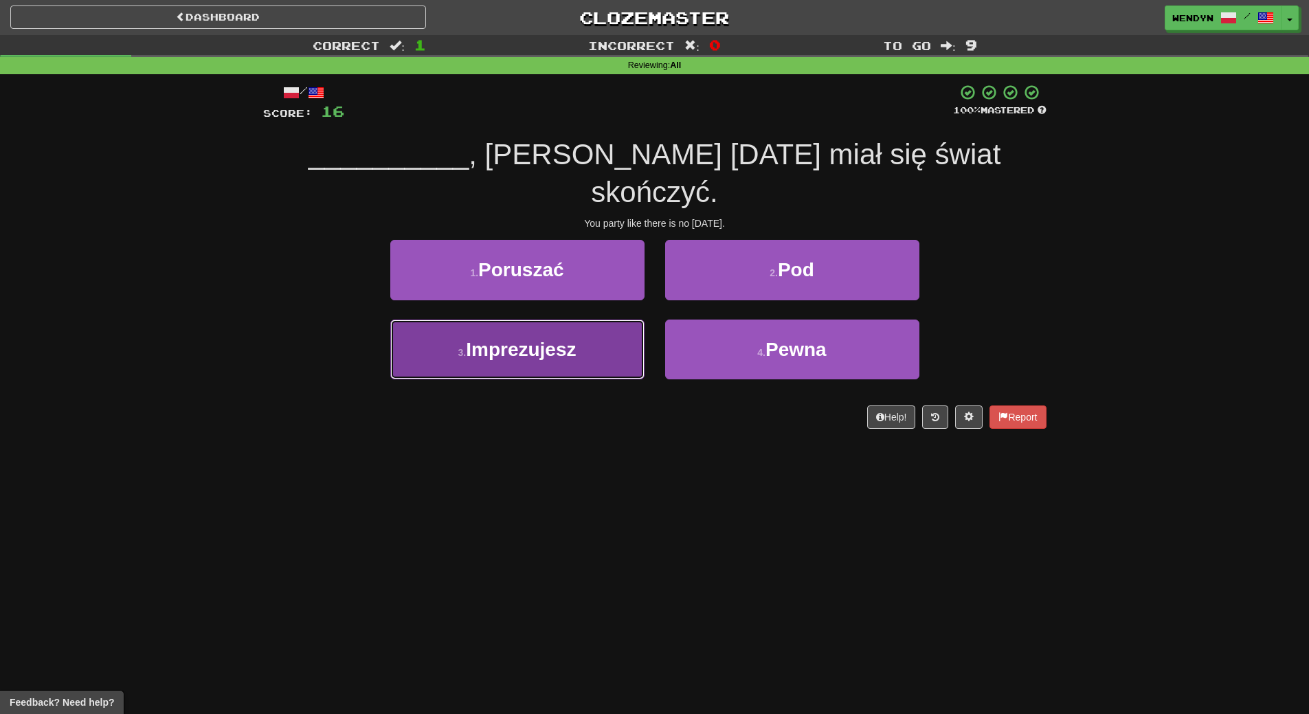
click at [580, 319] on button "3 . Imprezujesz" at bounding box center [517, 349] width 254 height 60
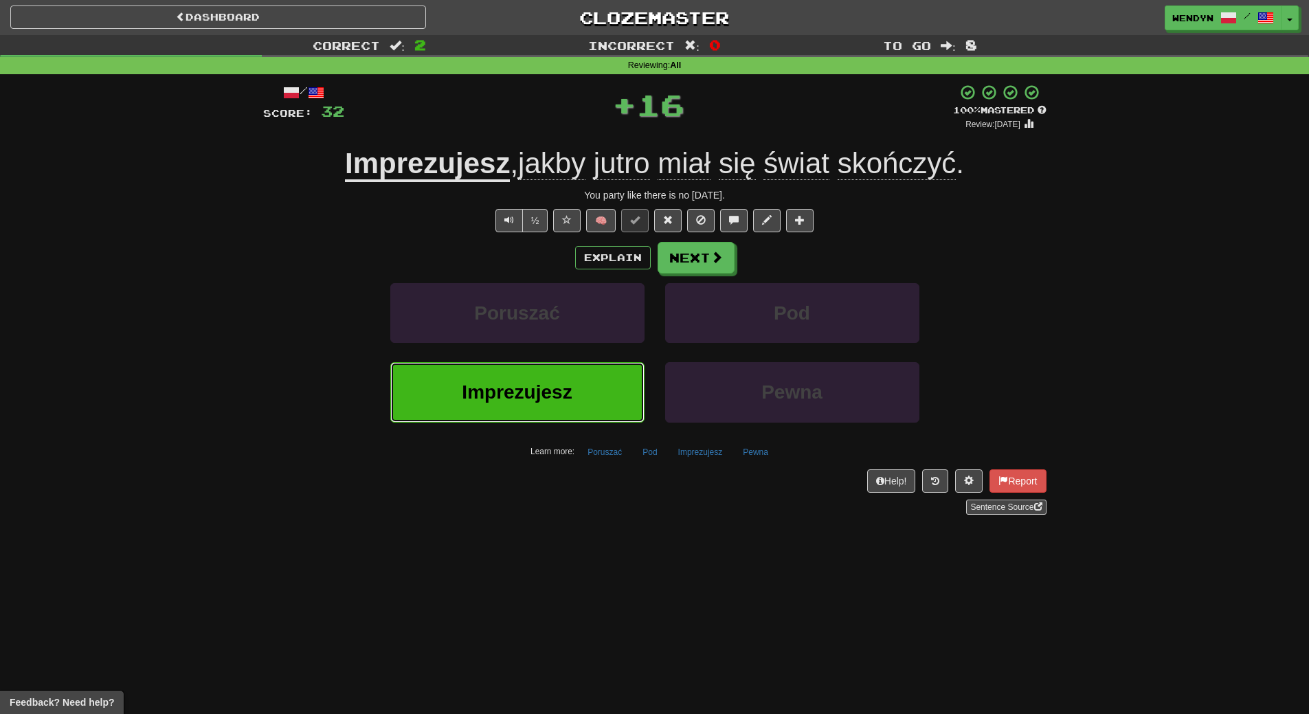
click at [574, 377] on button "Imprezujesz" at bounding box center [517, 392] width 254 height 60
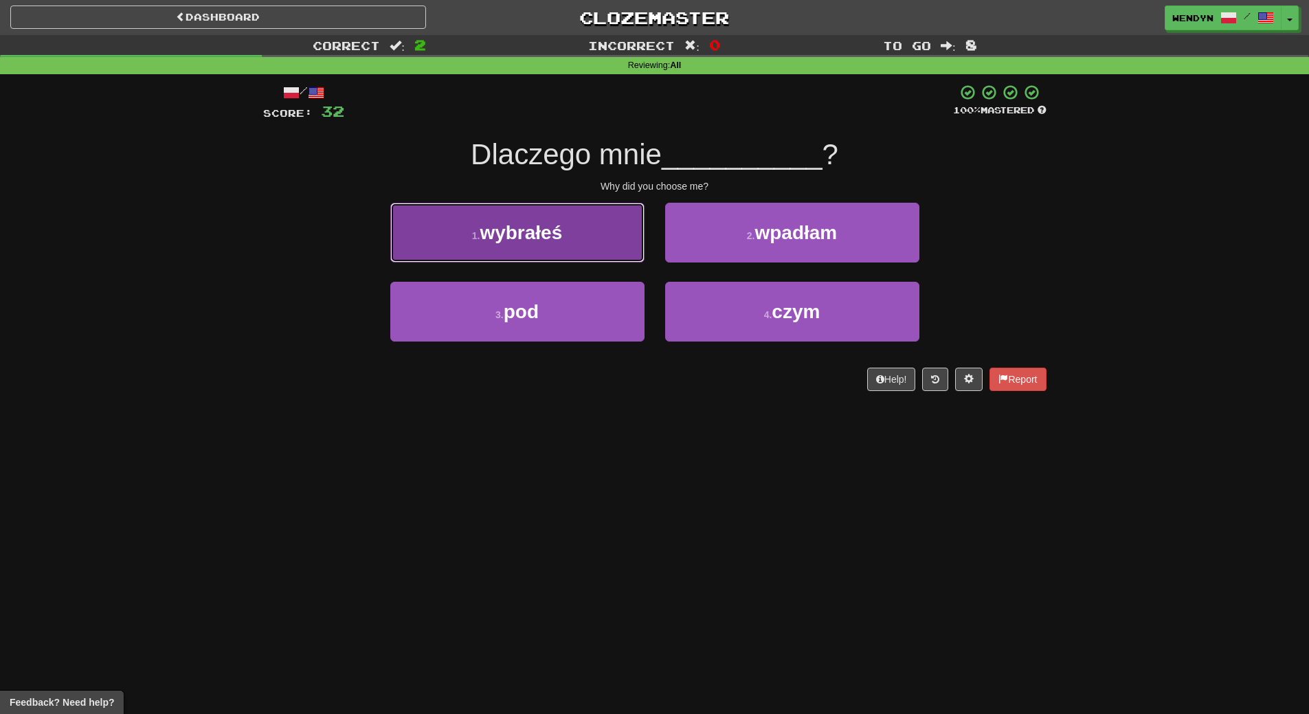
click at [572, 242] on button "1 . wybrałeś" at bounding box center [517, 233] width 254 height 60
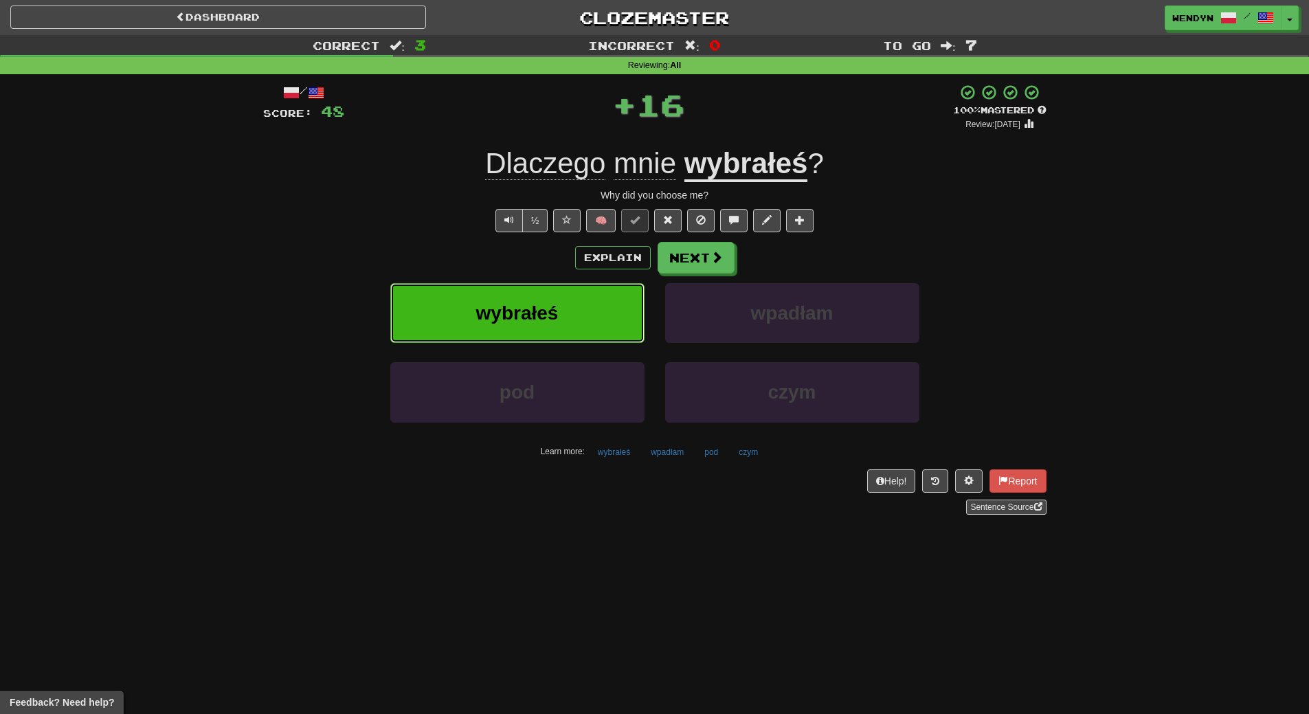
click at [562, 324] on button "wybrałeś" at bounding box center [517, 313] width 254 height 60
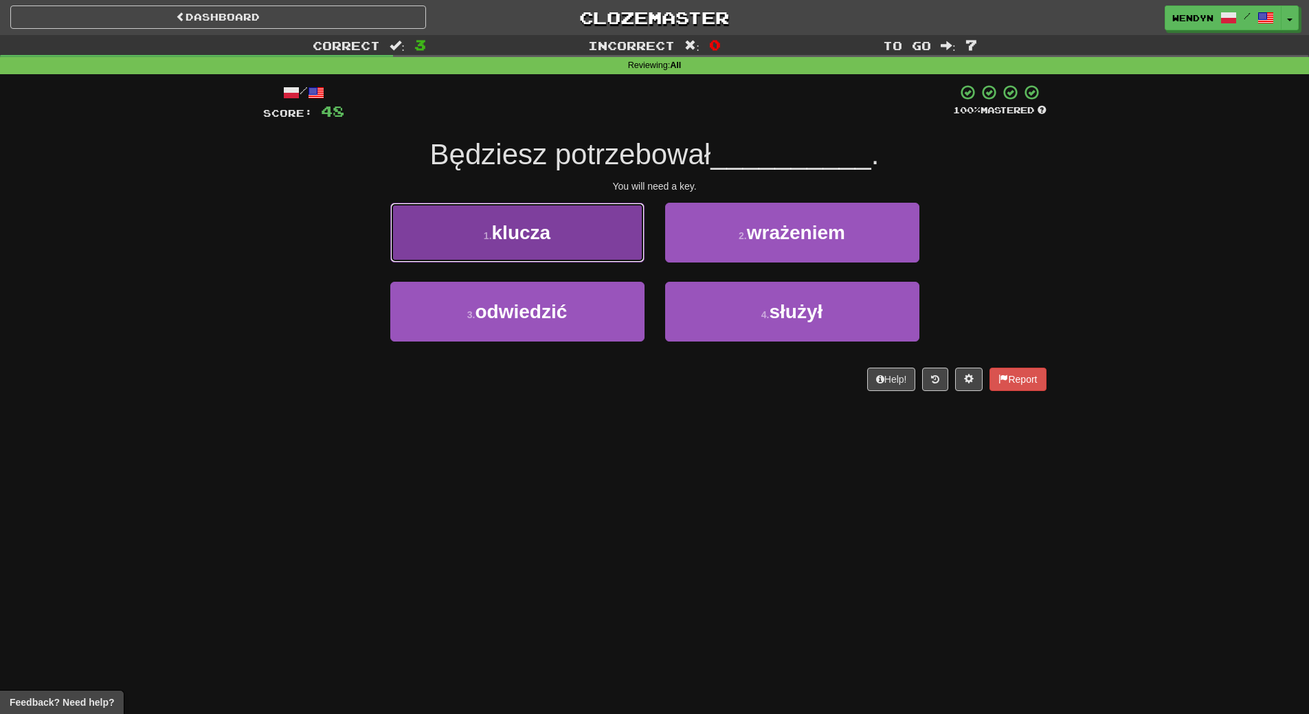
click at [558, 244] on button "1 . klucza" at bounding box center [517, 233] width 254 height 60
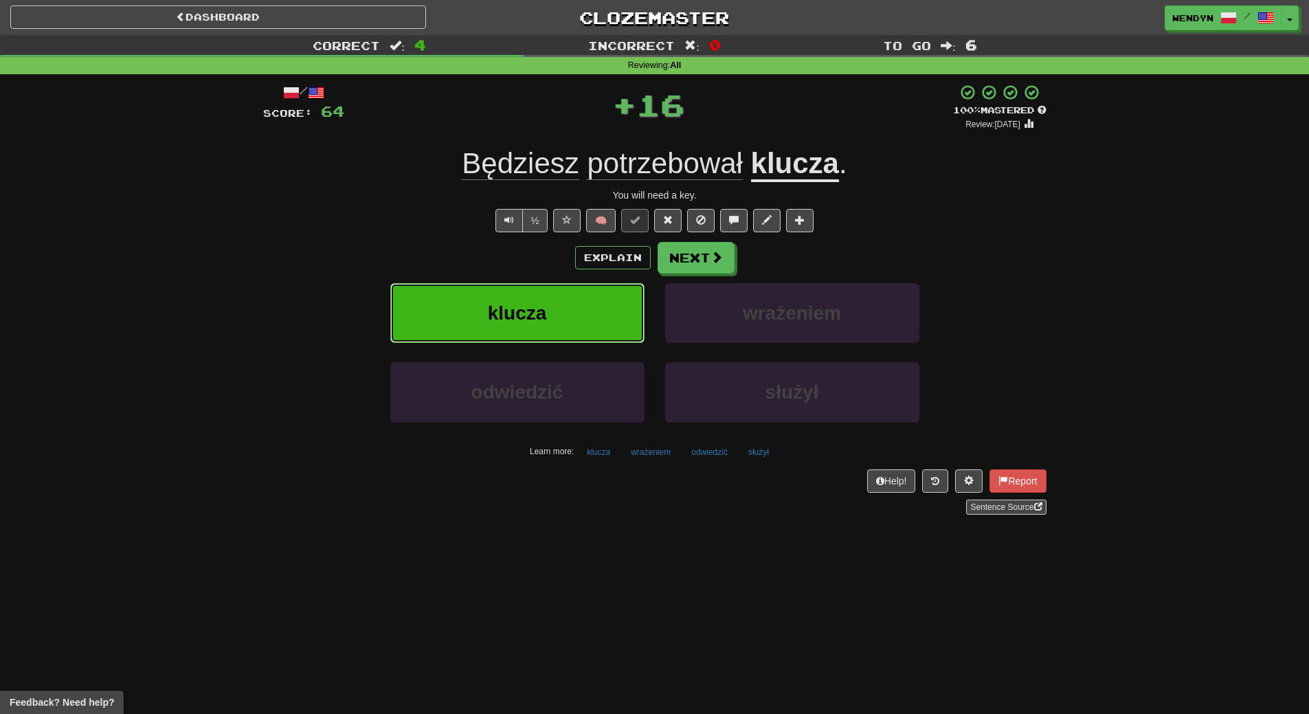
click at [553, 308] on button "klucza" at bounding box center [517, 313] width 254 height 60
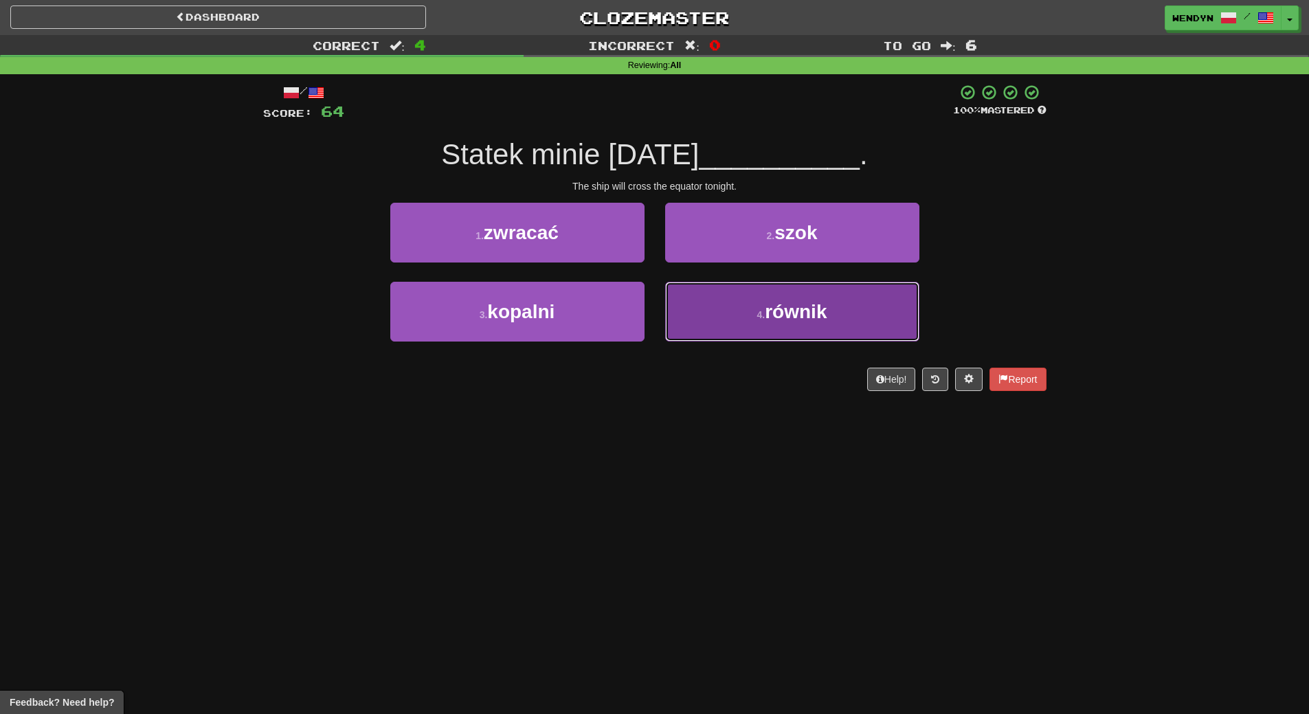
click at [770, 337] on button "4 . równik" at bounding box center [792, 312] width 254 height 60
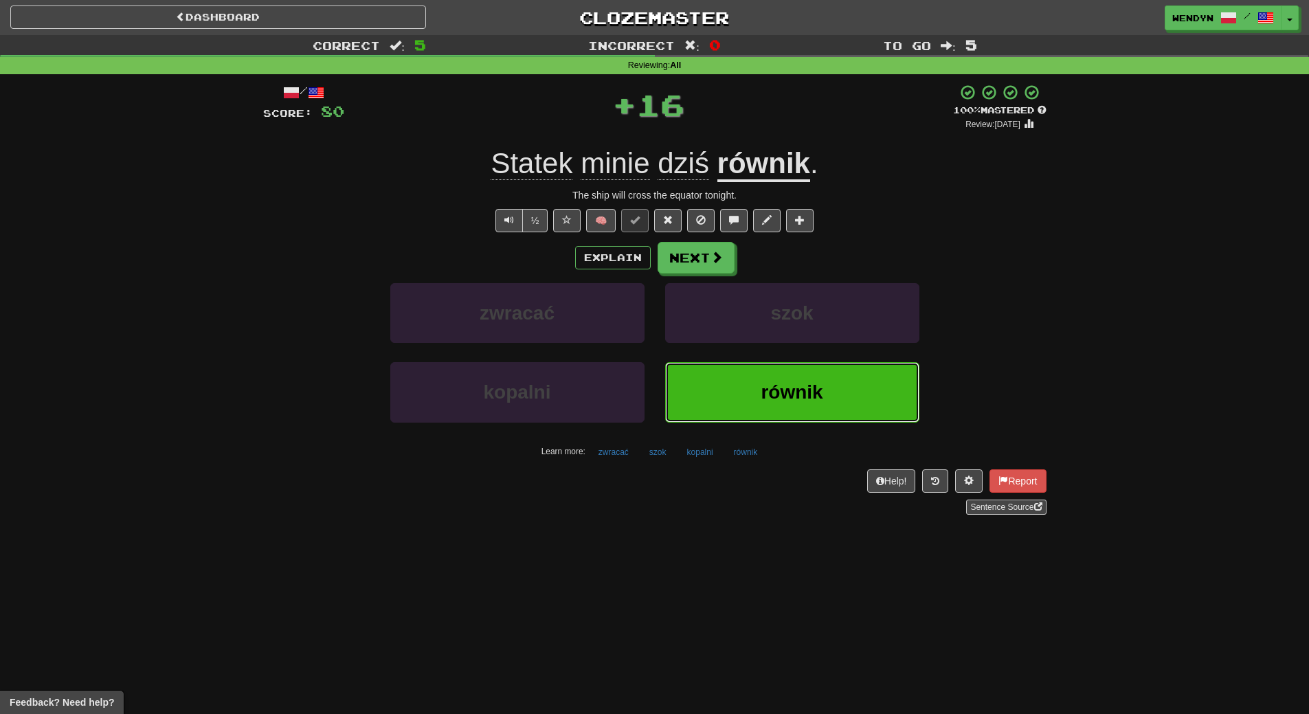
click at [764, 382] on span "równik" at bounding box center [791, 391] width 62 height 21
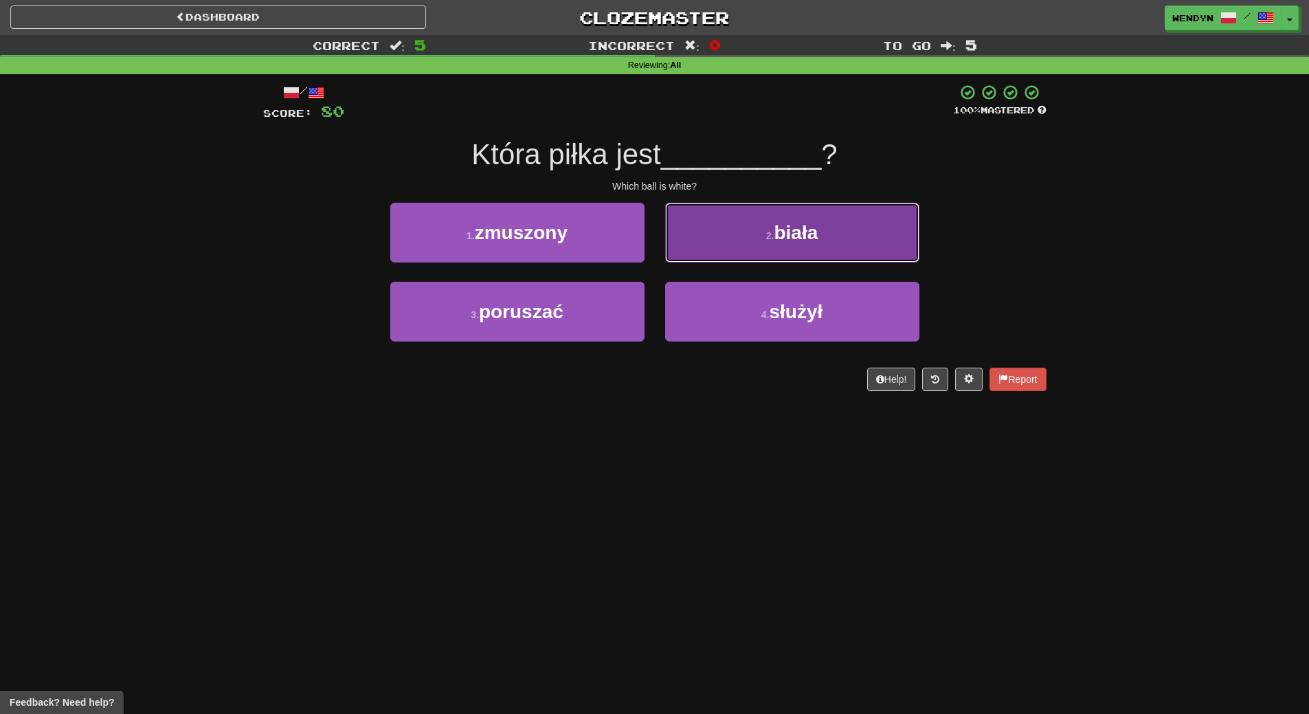
click at [806, 223] on span "biała" at bounding box center [795, 232] width 44 height 21
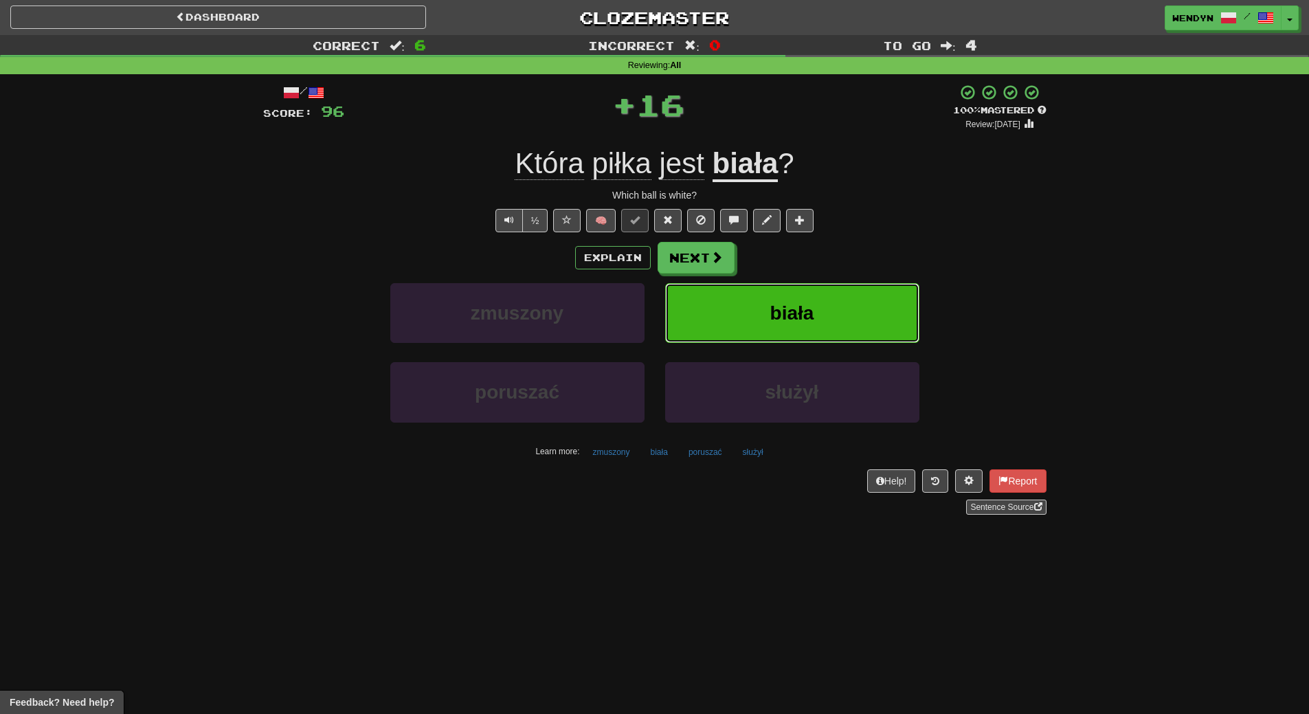
click at [794, 315] on span "biała" at bounding box center [792, 312] width 44 height 21
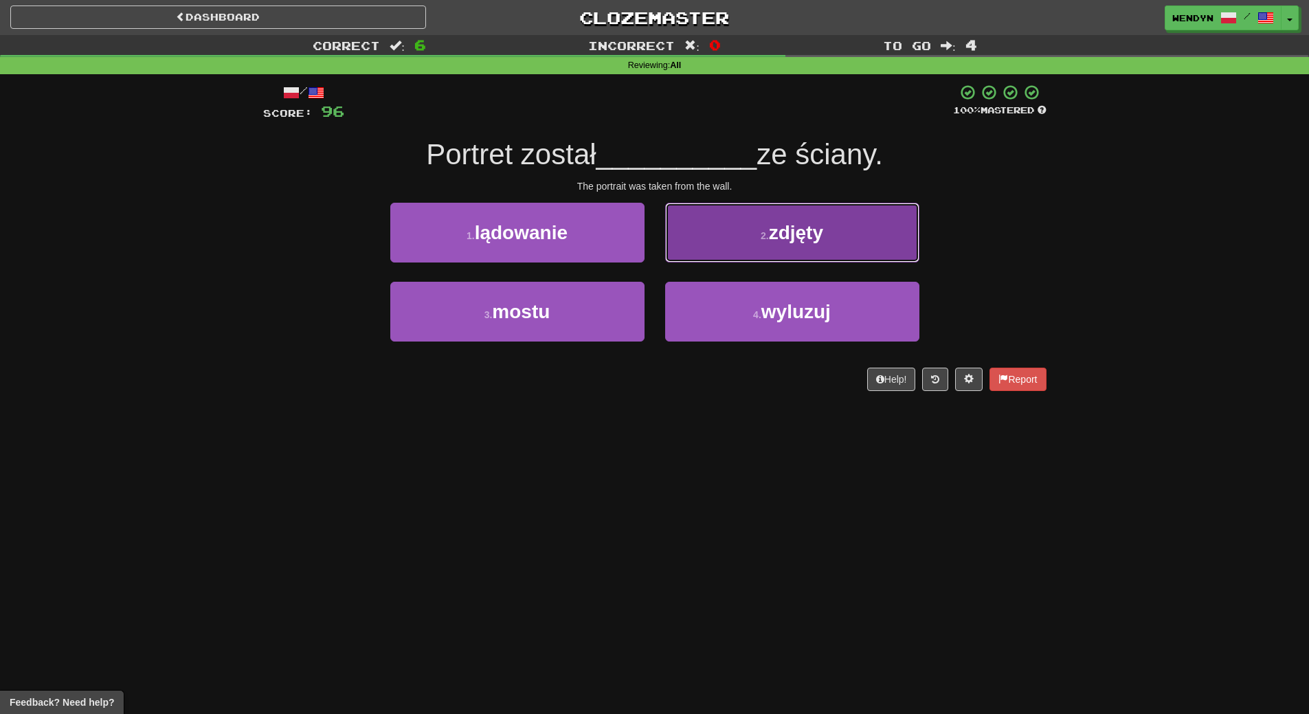
click at [850, 231] on button "2 . zdjęty" at bounding box center [792, 233] width 254 height 60
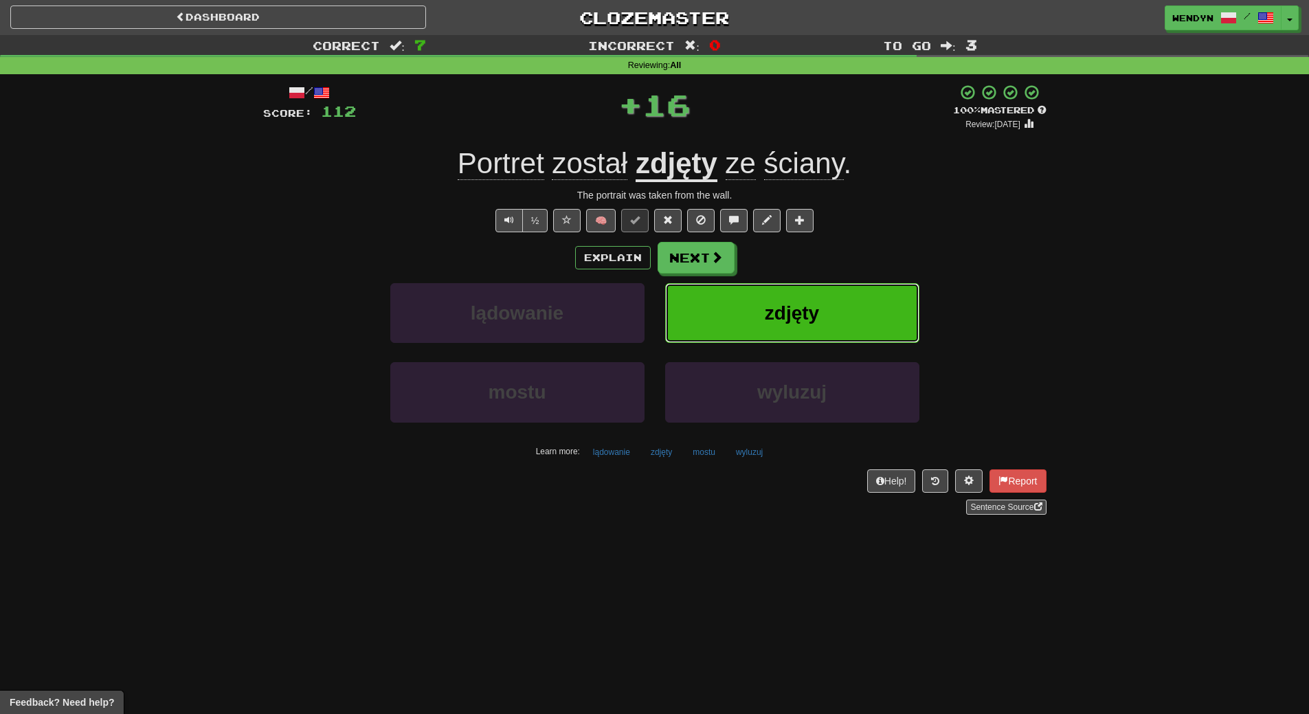
click at [835, 302] on button "zdjęty" at bounding box center [792, 313] width 254 height 60
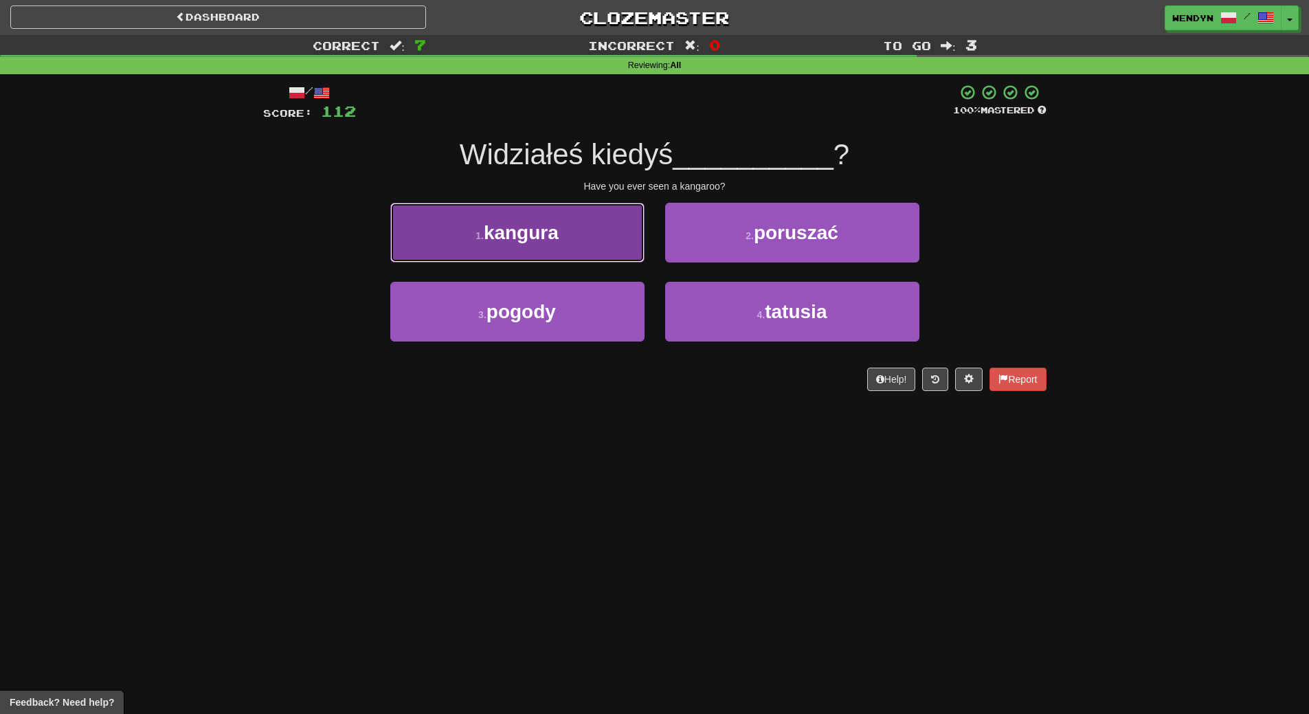
drag, startPoint x: 544, startPoint y: 244, endPoint x: 543, endPoint y: 302, distance: 58.4
click at [544, 246] on button "1 . kangura" at bounding box center [517, 233] width 254 height 60
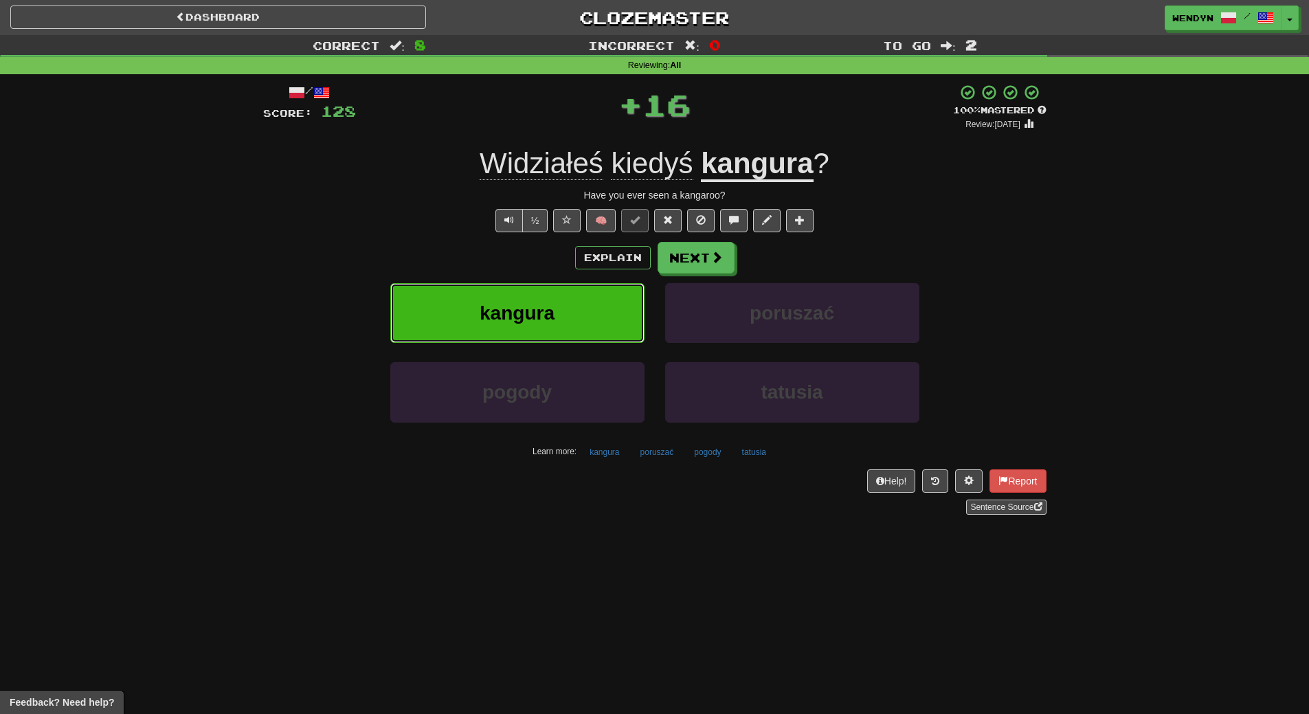
click at [543, 324] on button "kangura" at bounding box center [517, 313] width 254 height 60
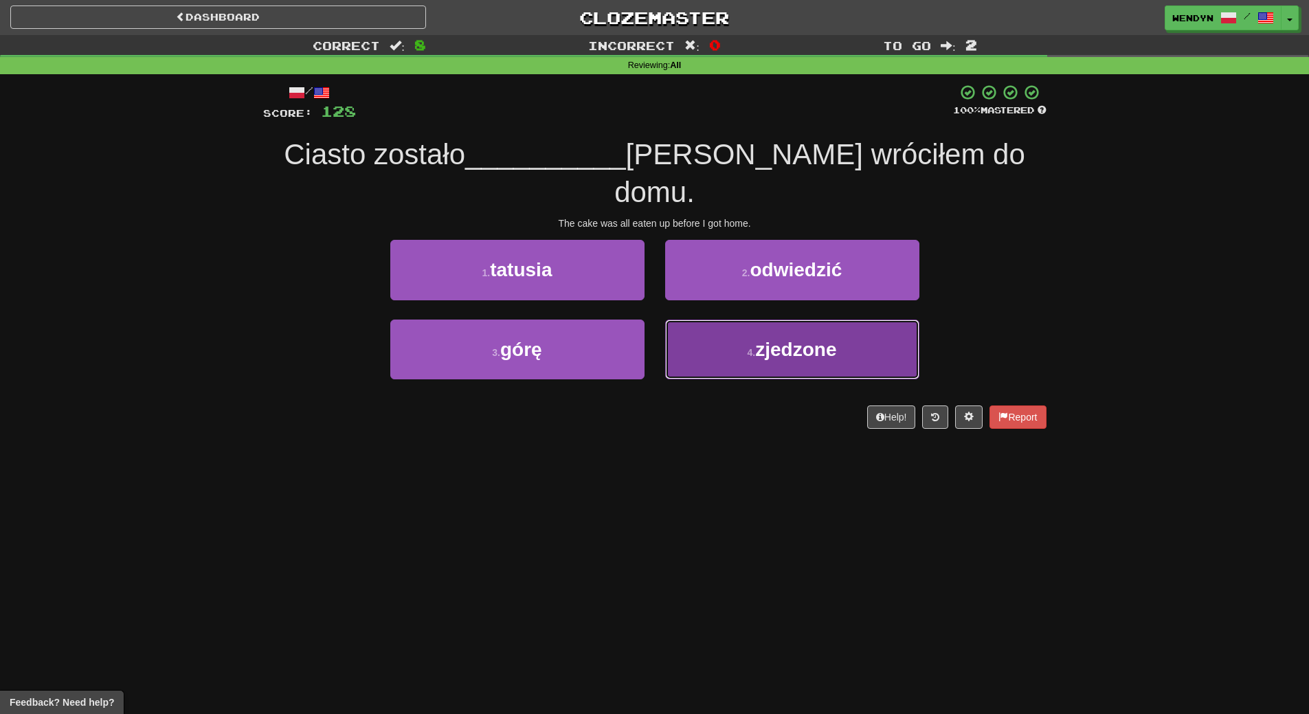
click at [764, 339] on span "zjedzone" at bounding box center [795, 349] width 81 height 21
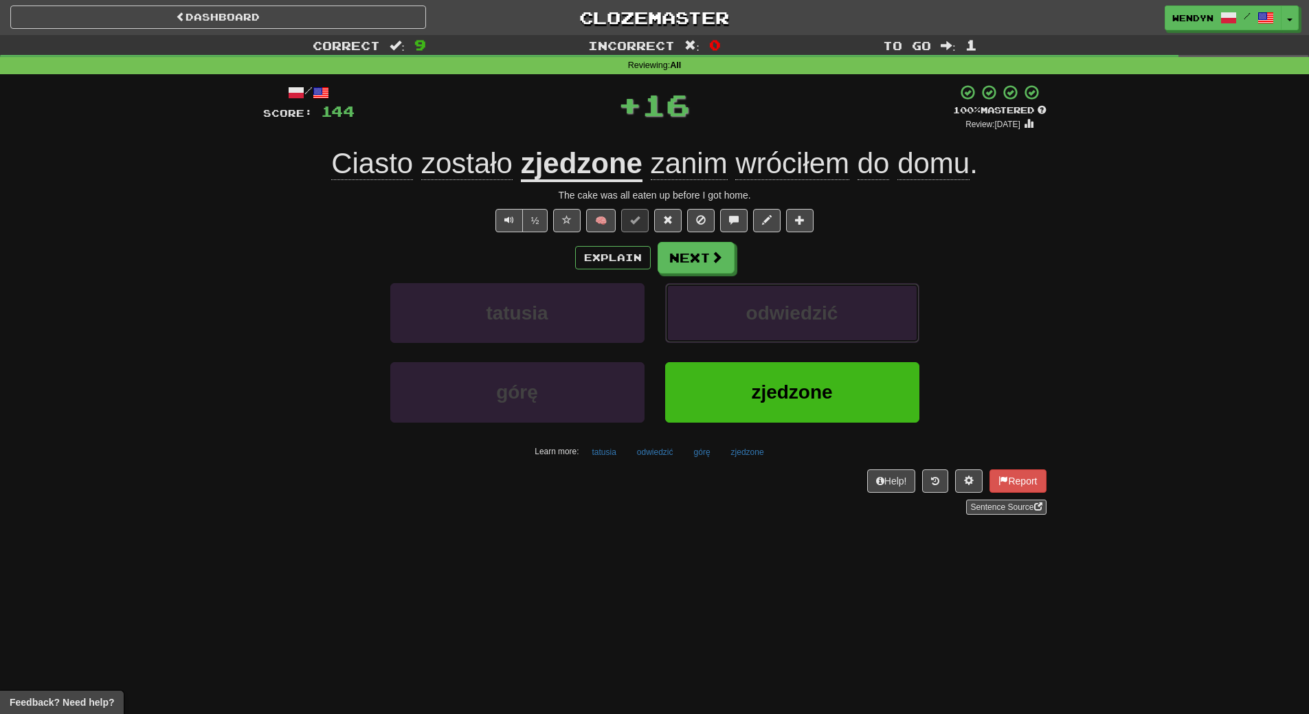
click at [764, 319] on span "odwiedzić" at bounding box center [792, 312] width 92 height 21
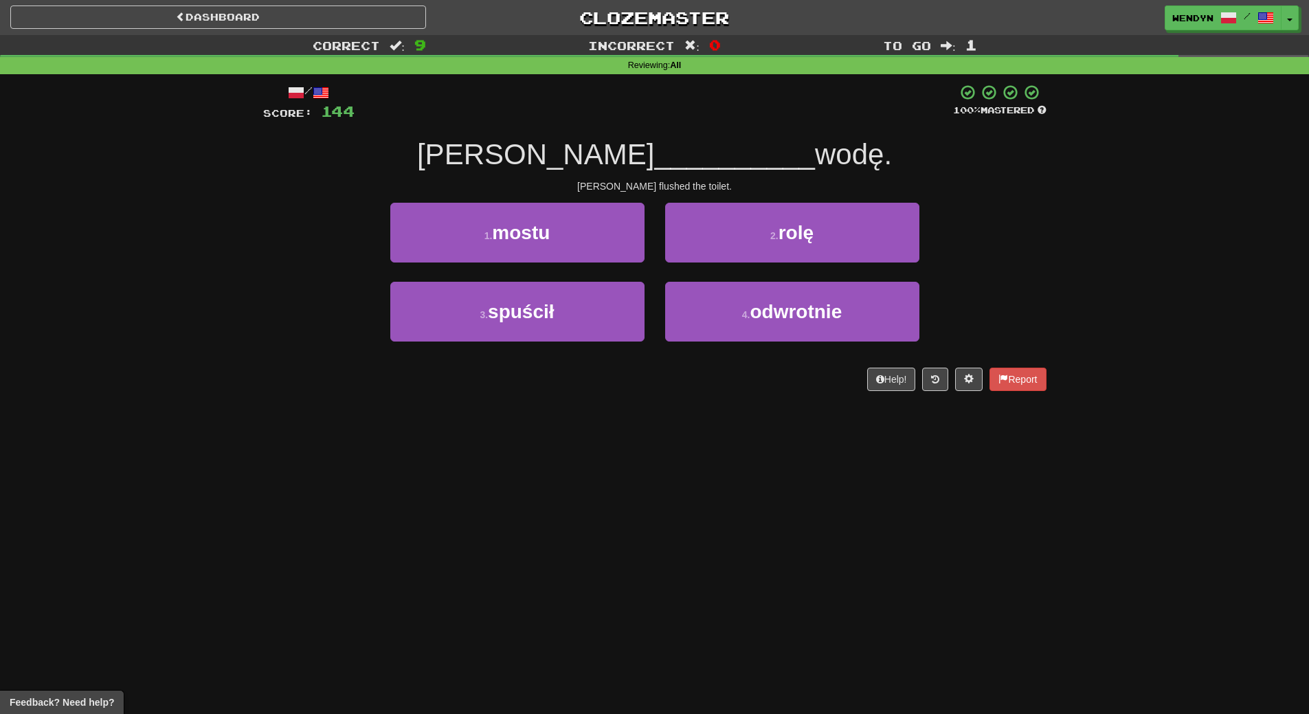
click at [733, 435] on div "Dashboard Clozemaster WendyN / Toggle Dropdown Dashboard Leaderboard Activity F…" at bounding box center [654, 357] width 1309 height 714
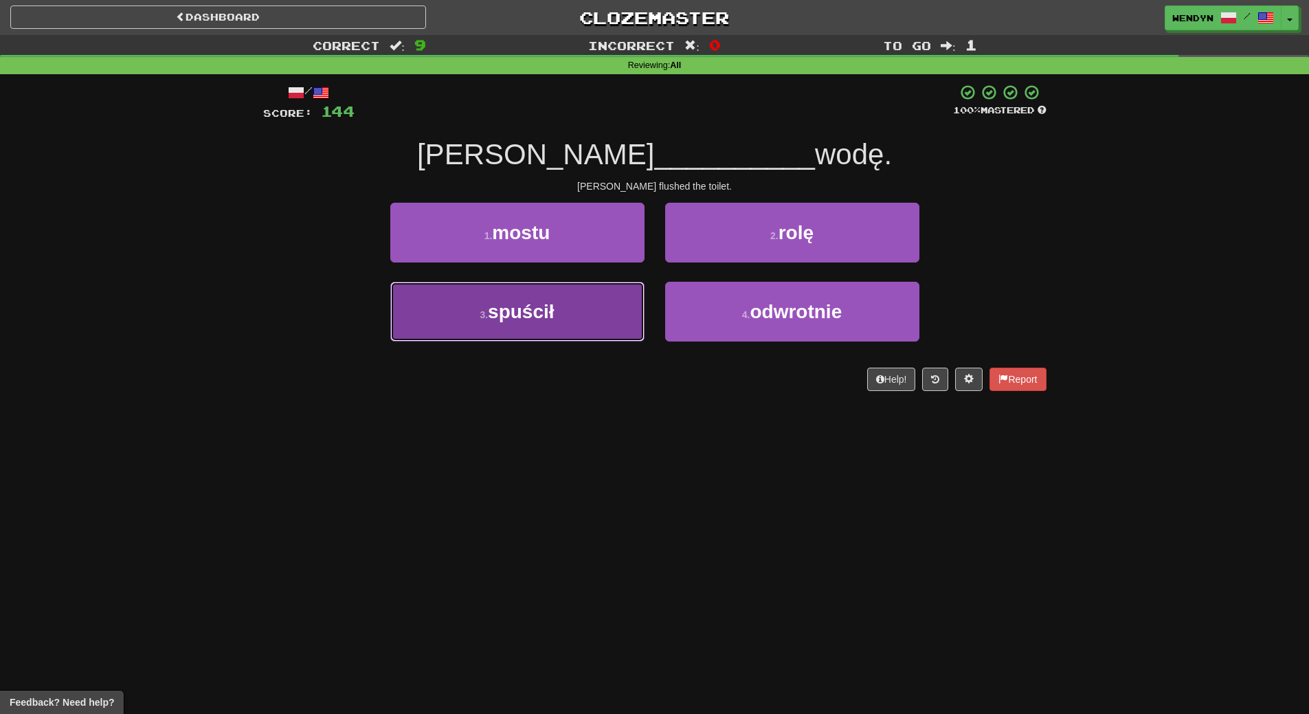
click at [584, 332] on button "3 . spuścił" at bounding box center [517, 312] width 254 height 60
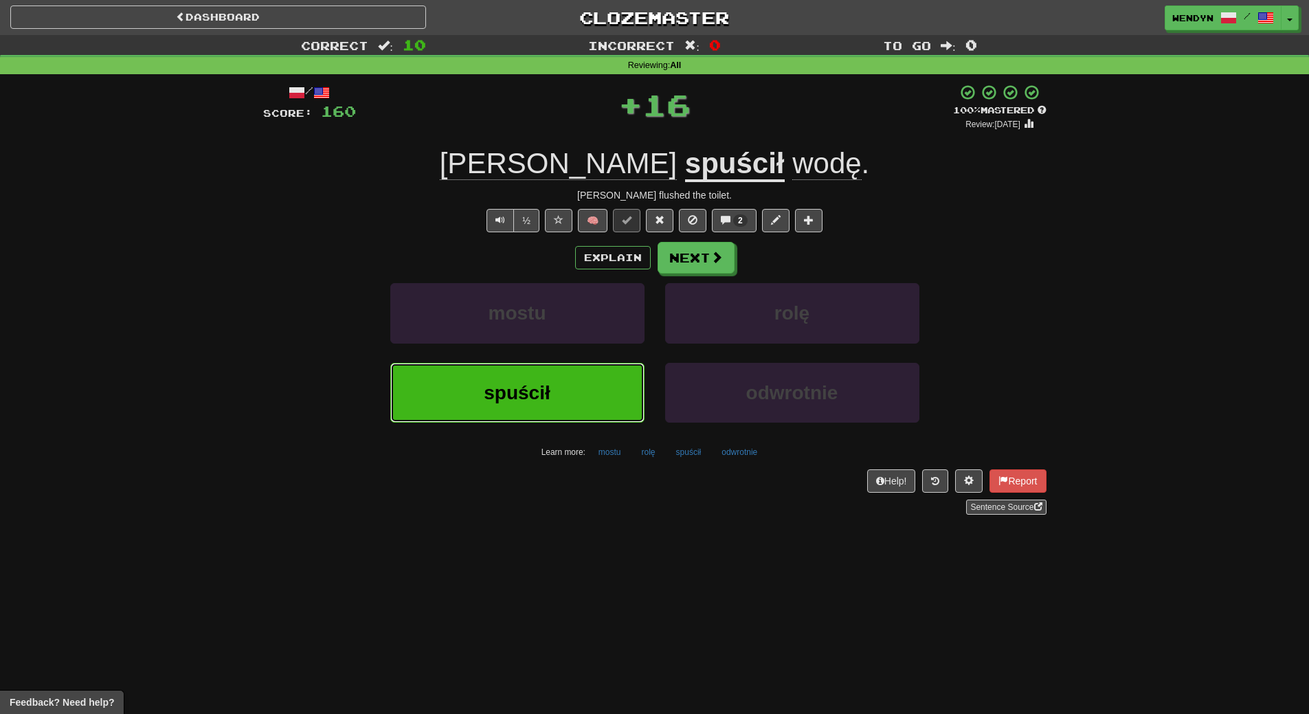
click at [582, 399] on button "spuścił" at bounding box center [517, 393] width 254 height 60
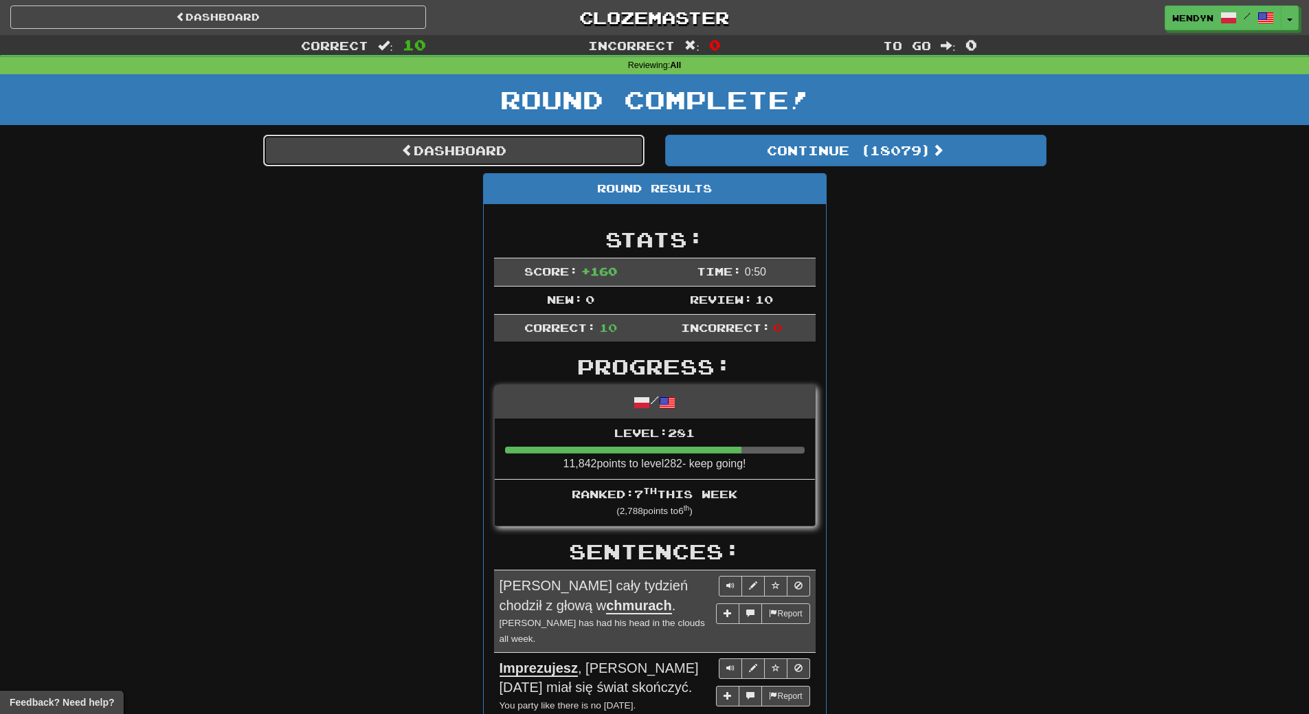
click at [571, 139] on link "Dashboard" at bounding box center [453, 151] width 381 height 32
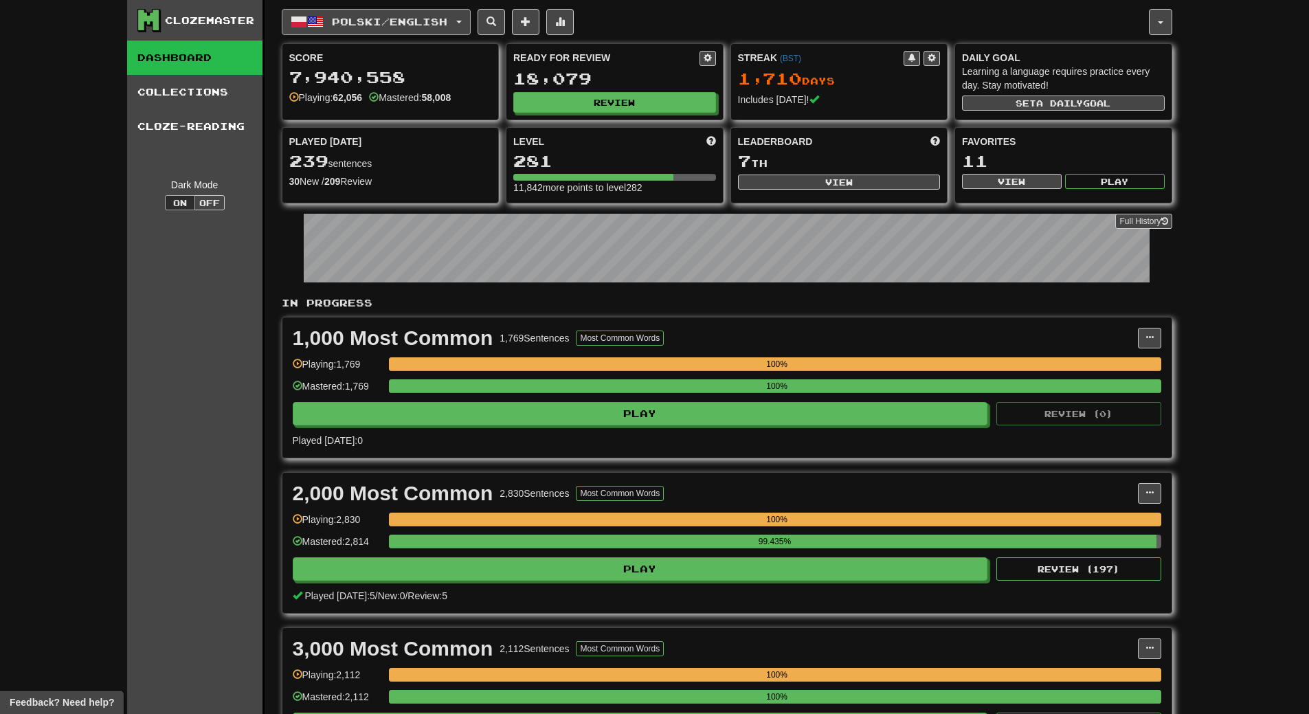
click at [421, 23] on span "Polski / English" at bounding box center [389, 22] width 115 height 12
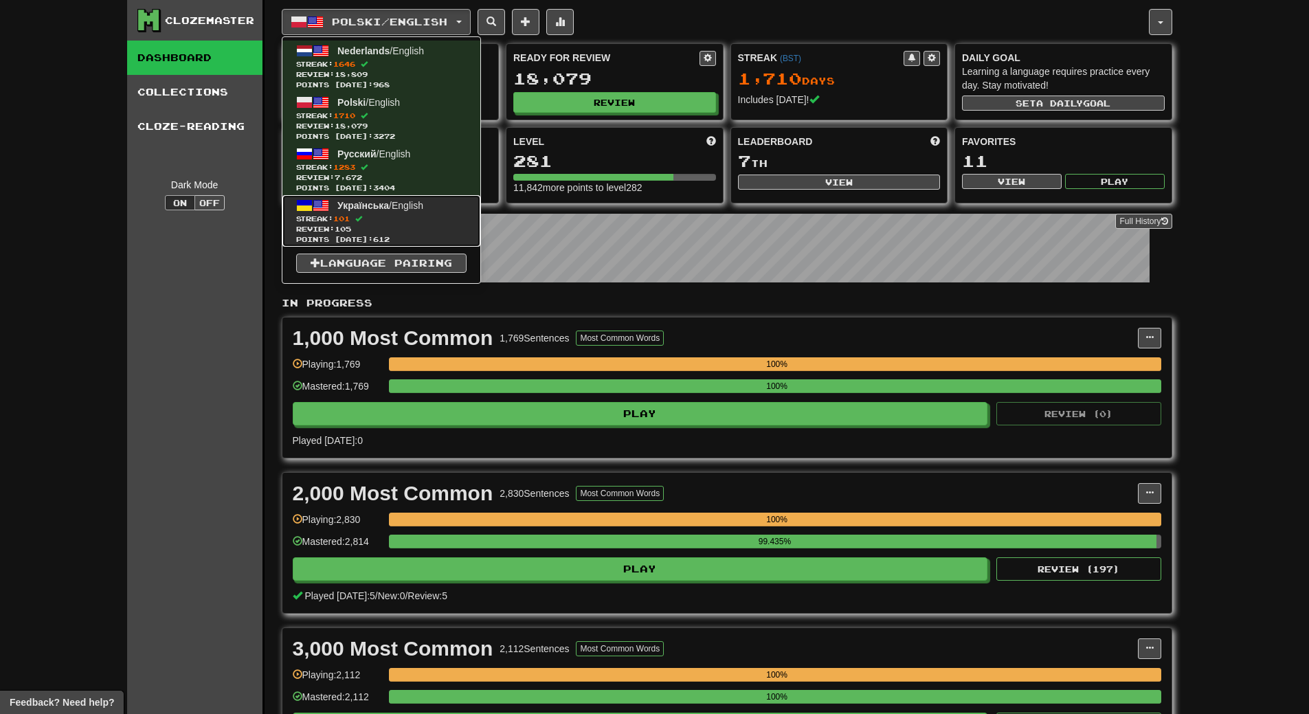
click at [398, 212] on link "Українська / English Streak: 101 Review: 105 Points today: 612" at bounding box center [381, 221] width 198 height 52
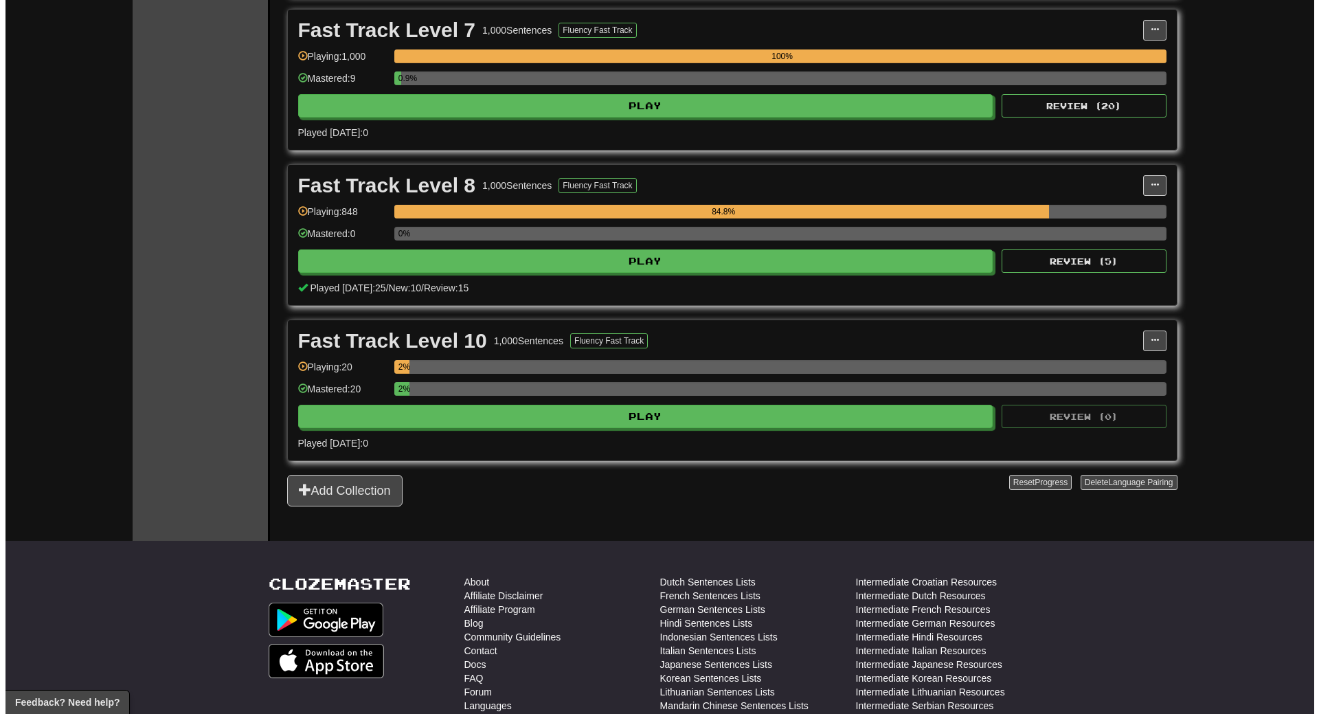
scroll to position [1168, 0]
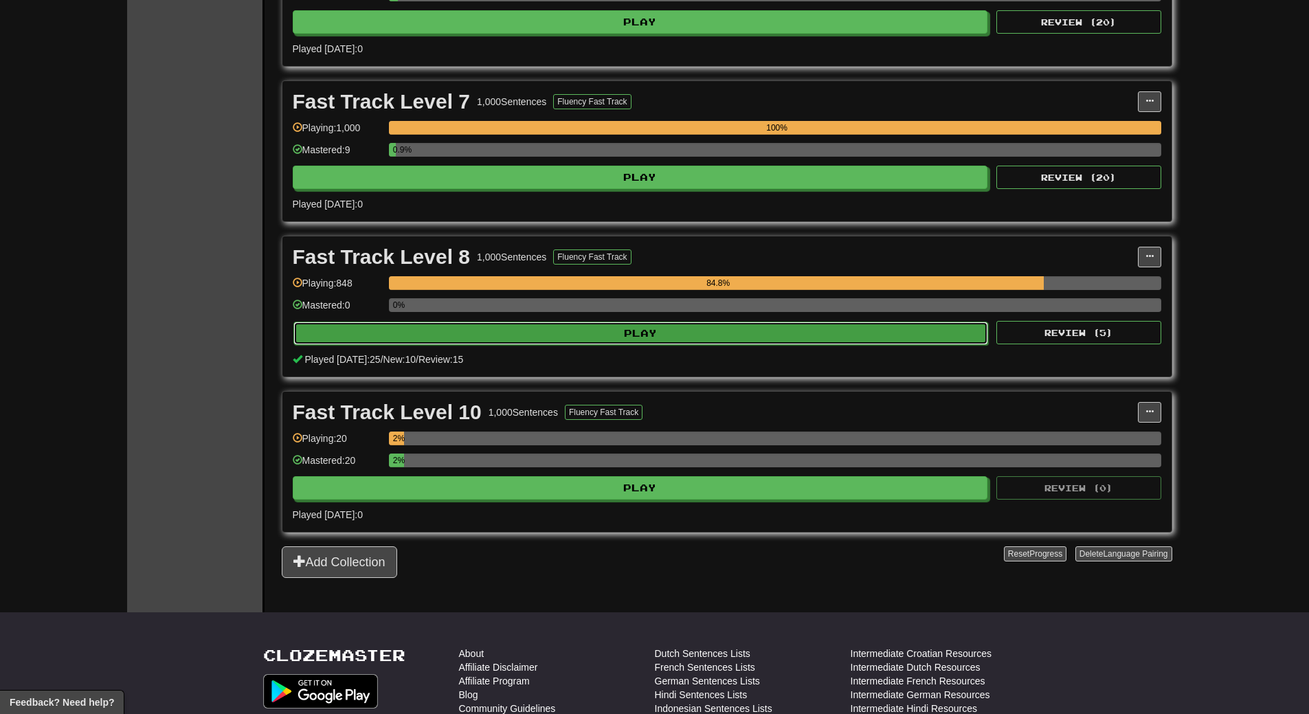
click at [701, 337] on button "Play" at bounding box center [640, 332] width 695 height 23
select select "**"
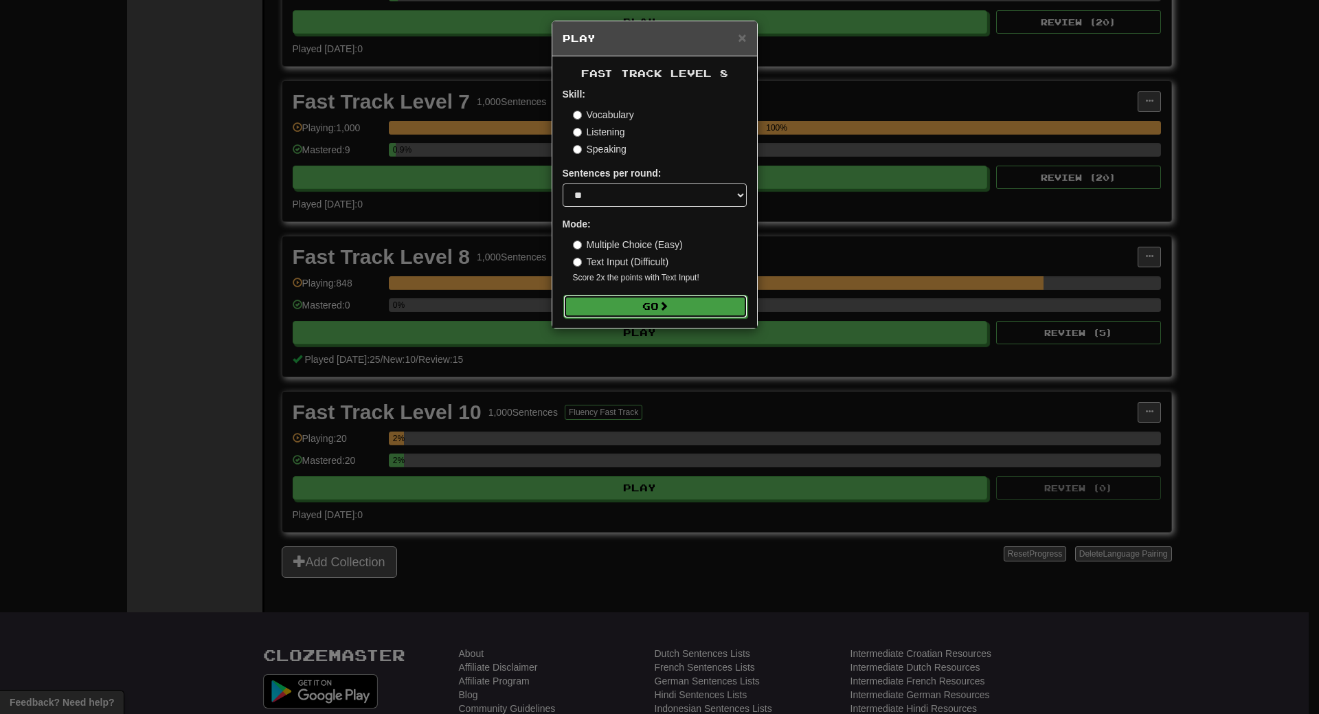
click at [693, 302] on button "Go" at bounding box center [655, 306] width 184 height 23
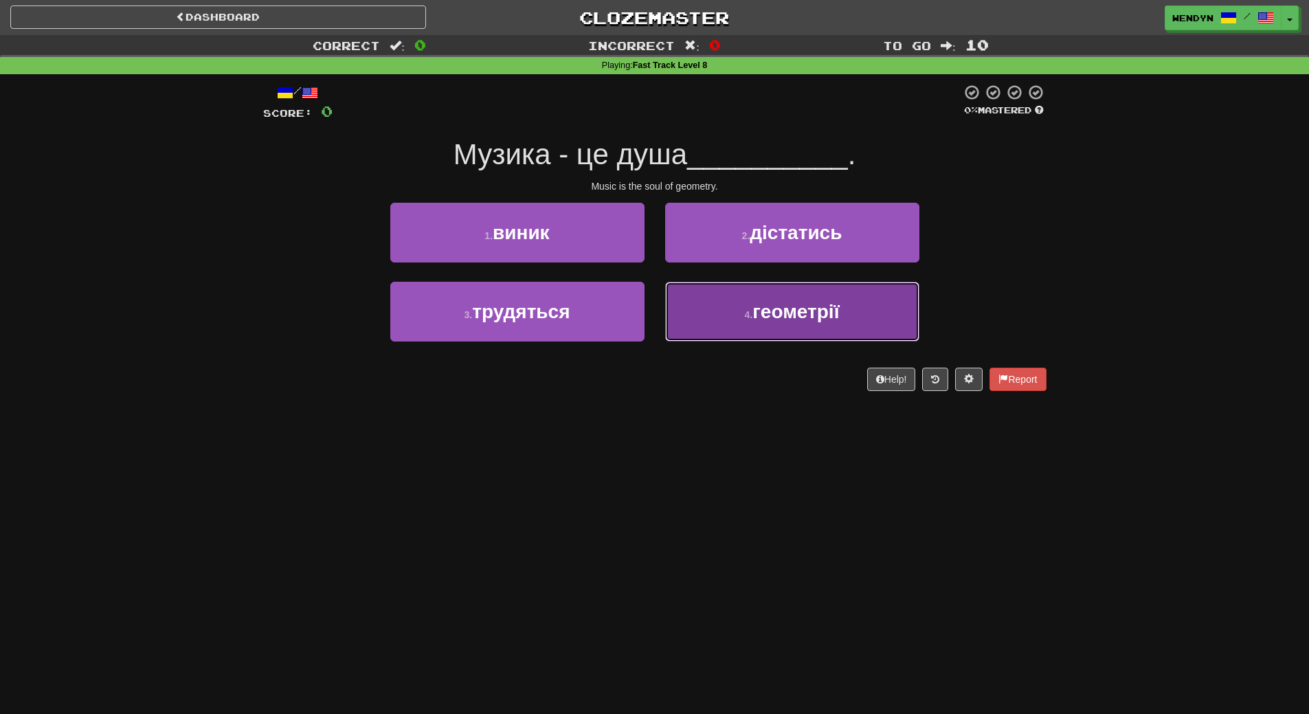
click at [787, 319] on span "геометрії" at bounding box center [795, 311] width 87 height 21
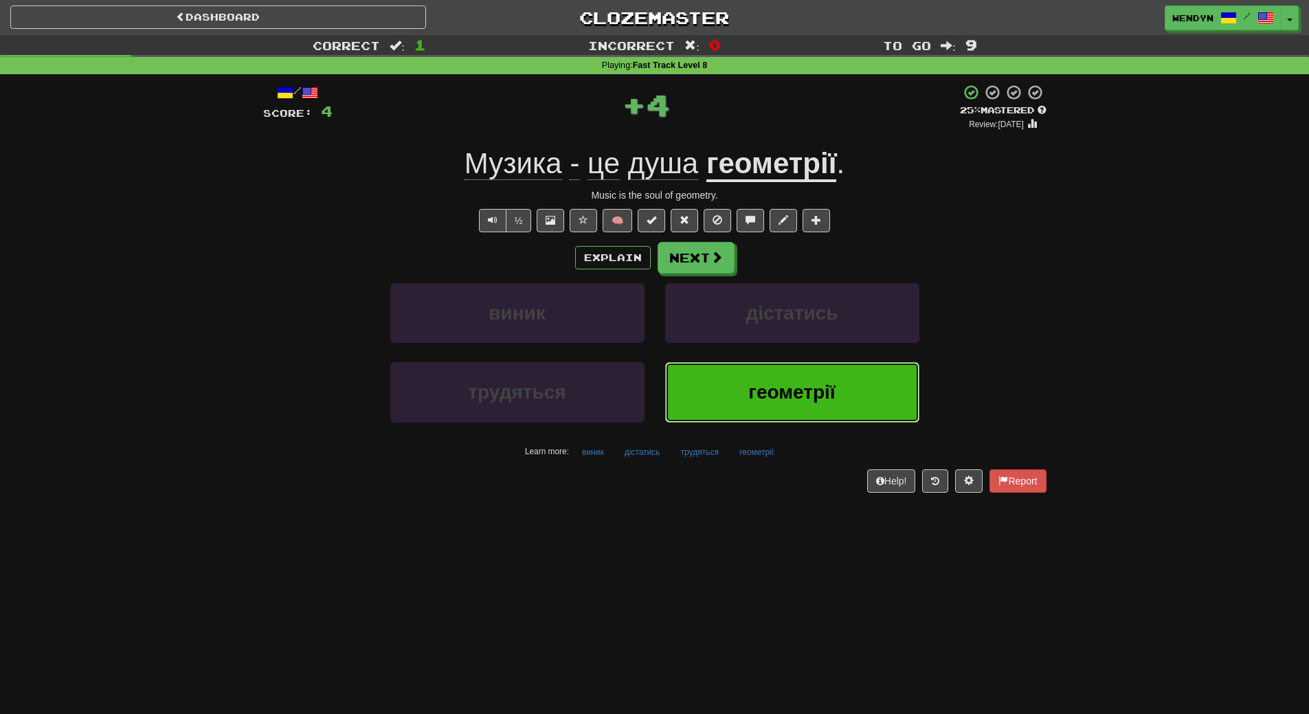
click at [763, 381] on button "геометрії" at bounding box center [792, 392] width 254 height 60
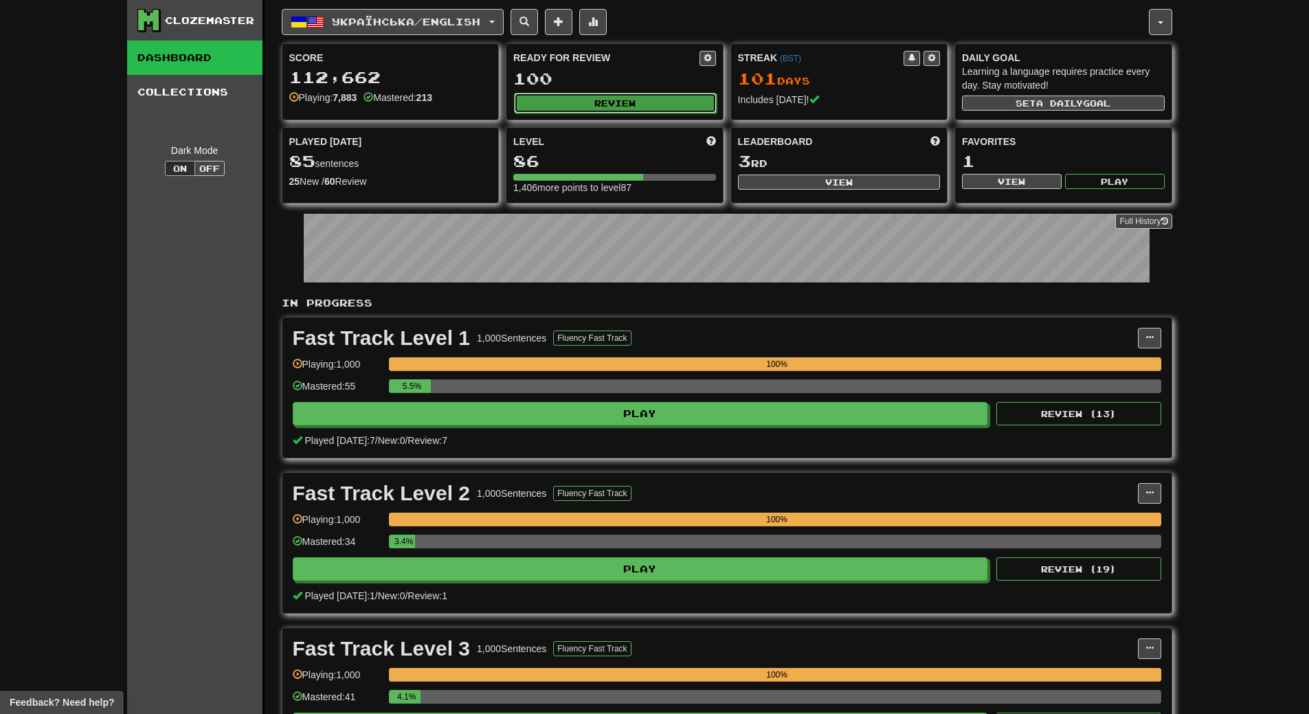
click at [602, 105] on button "Review" at bounding box center [615, 103] width 203 height 21
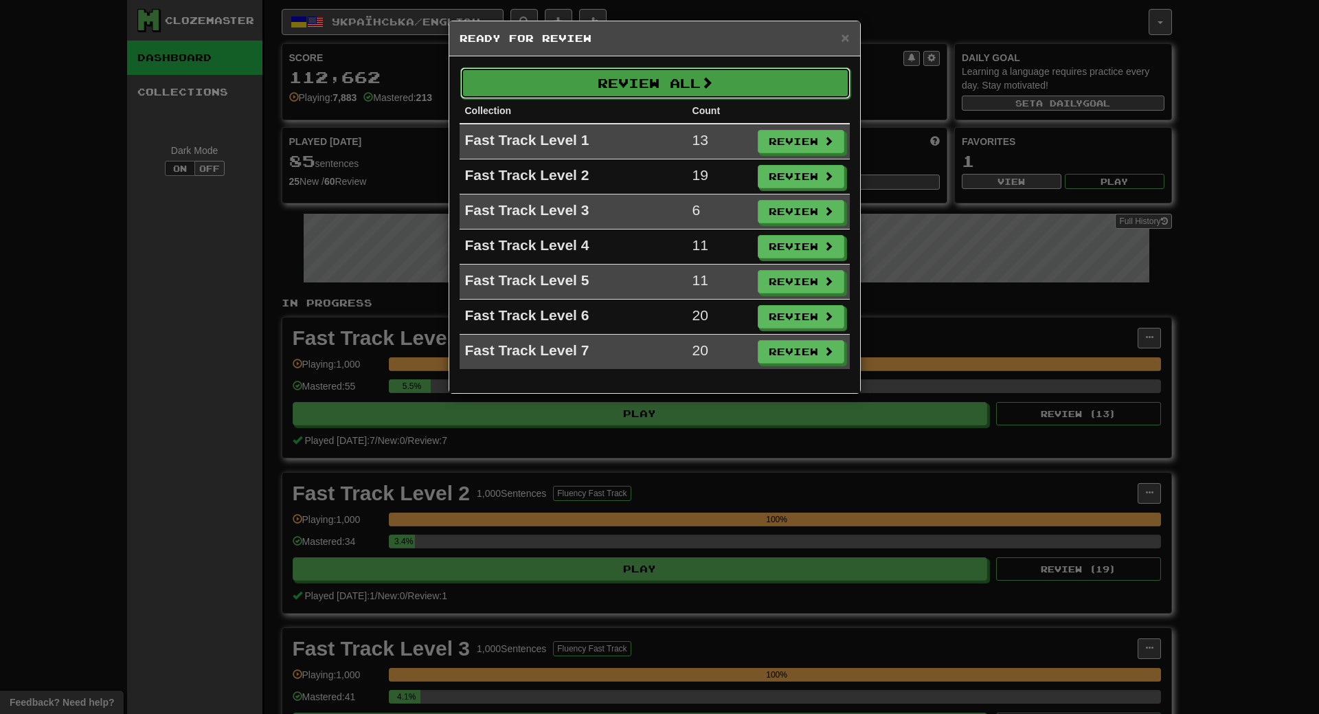
click at [609, 89] on button "Review All" at bounding box center [655, 83] width 390 height 32
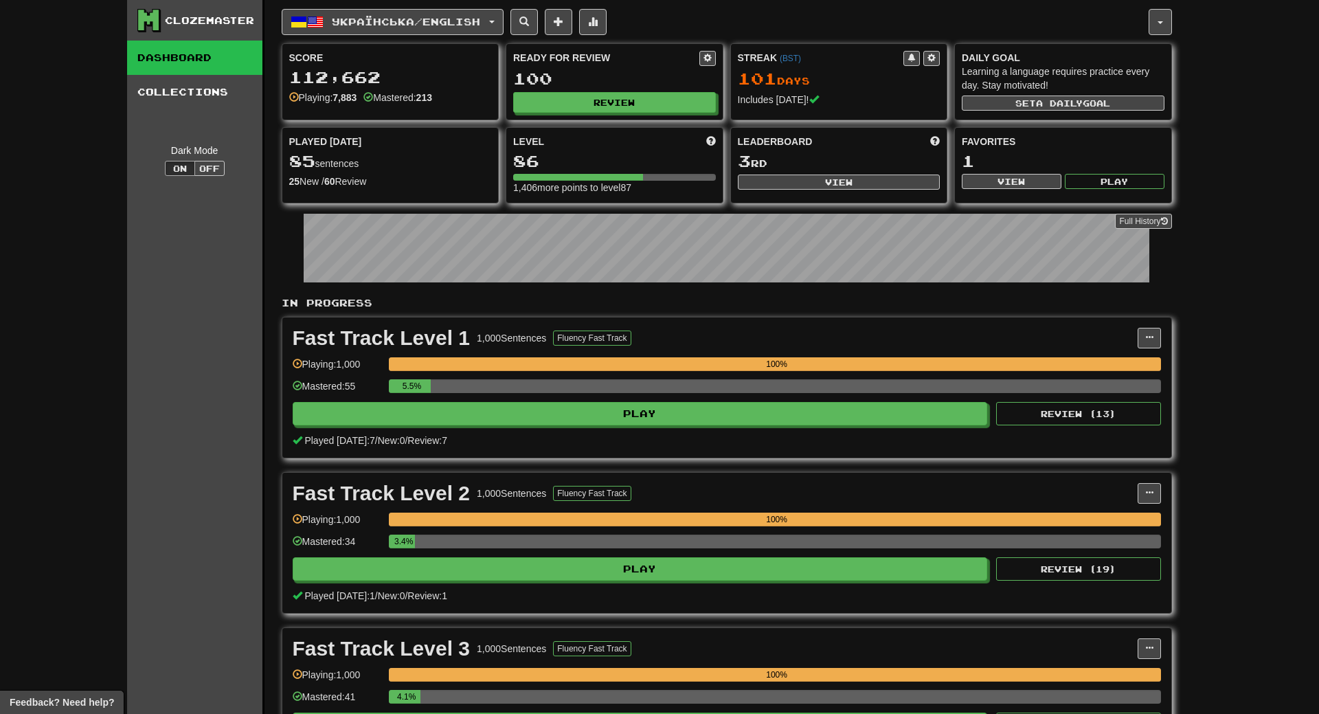
select select "**"
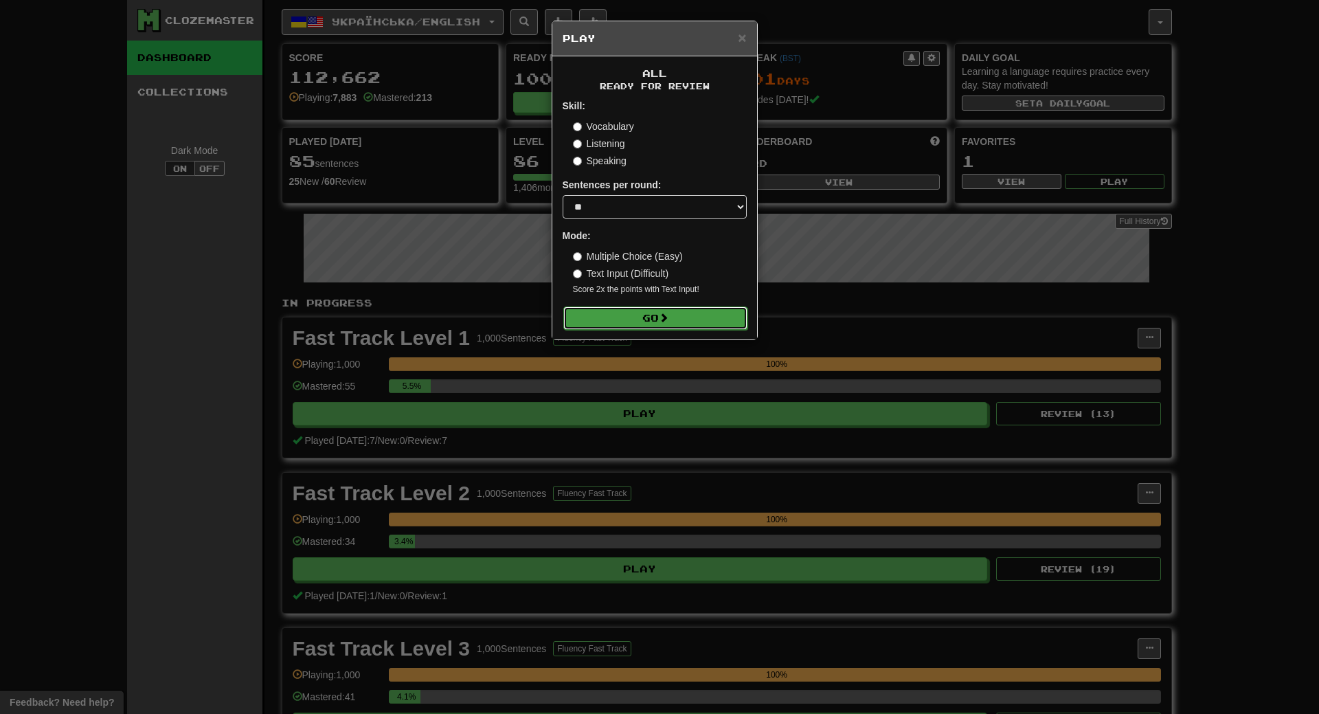
click at [639, 318] on button "Go" at bounding box center [655, 317] width 184 height 23
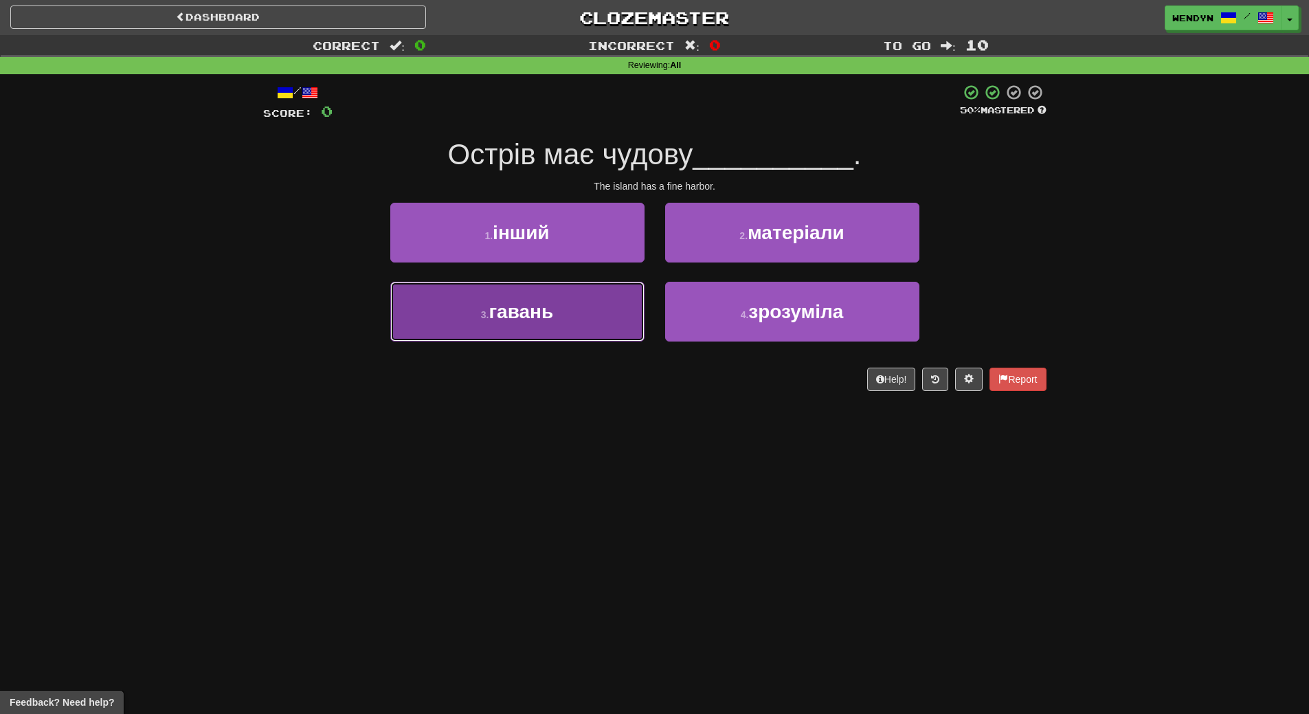
drag, startPoint x: 542, startPoint y: 315, endPoint x: 550, endPoint y: 365, distance: 50.8
click at [547, 335] on button "3 . гавань" at bounding box center [517, 312] width 254 height 60
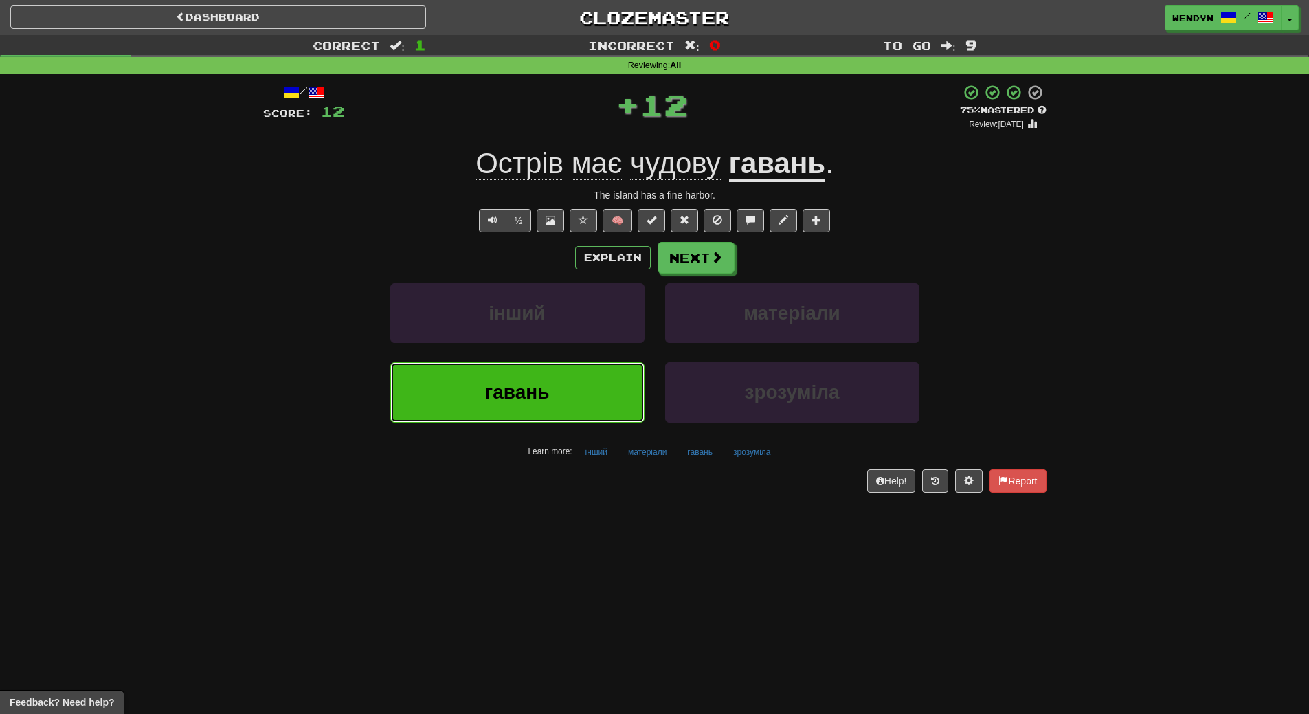
click at [557, 397] on button "гавань" at bounding box center [517, 392] width 254 height 60
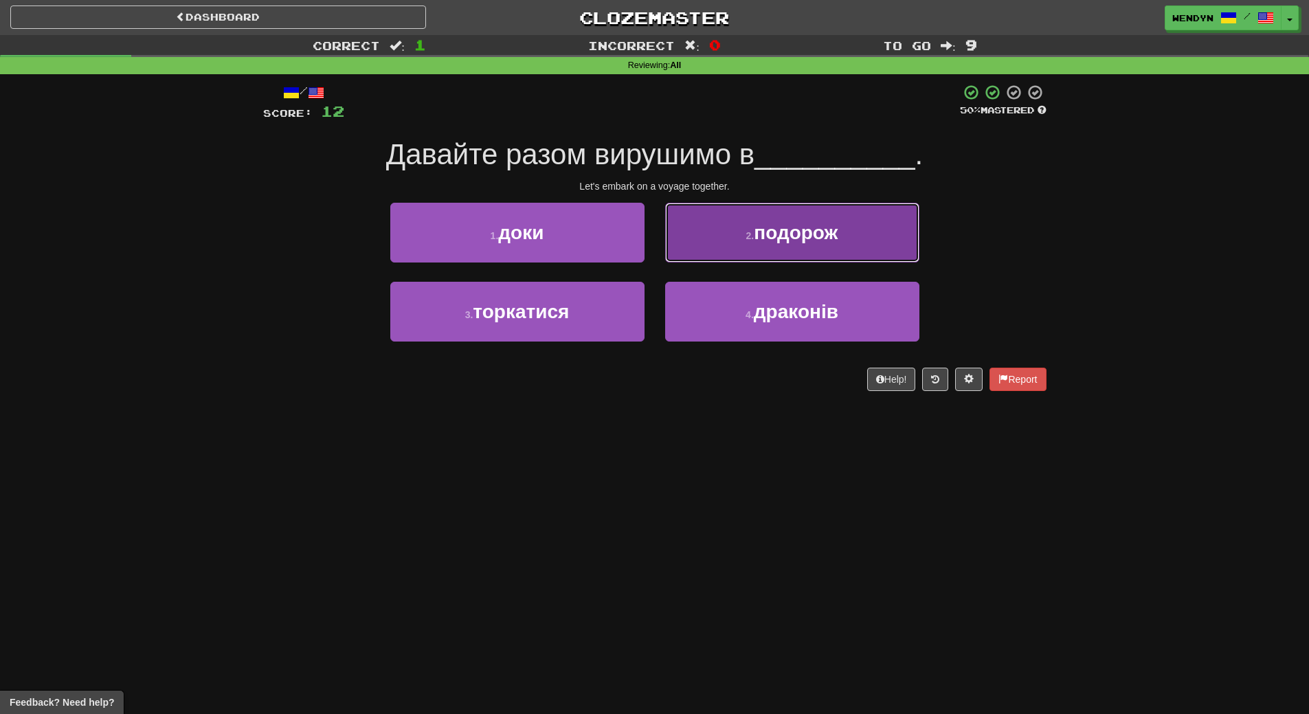
click at [898, 221] on button "2 . подорож" at bounding box center [792, 233] width 254 height 60
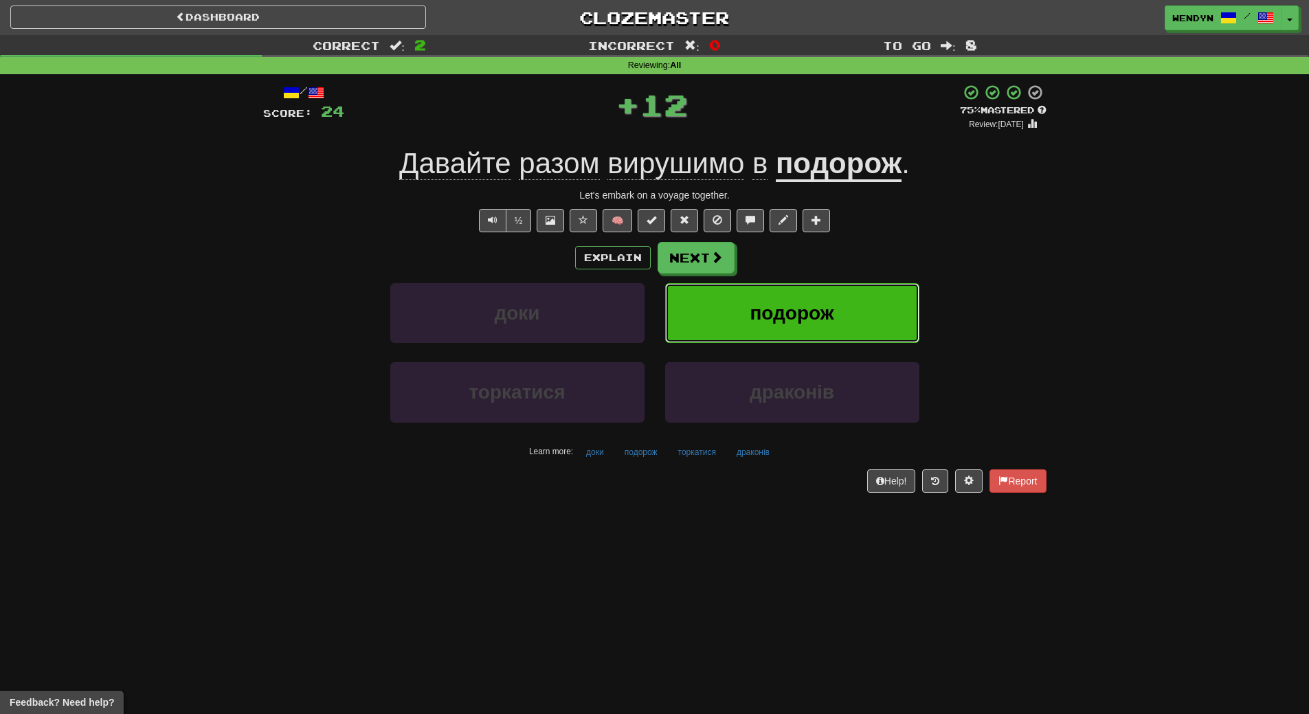
click at [865, 313] on button "подорож" at bounding box center [792, 313] width 254 height 60
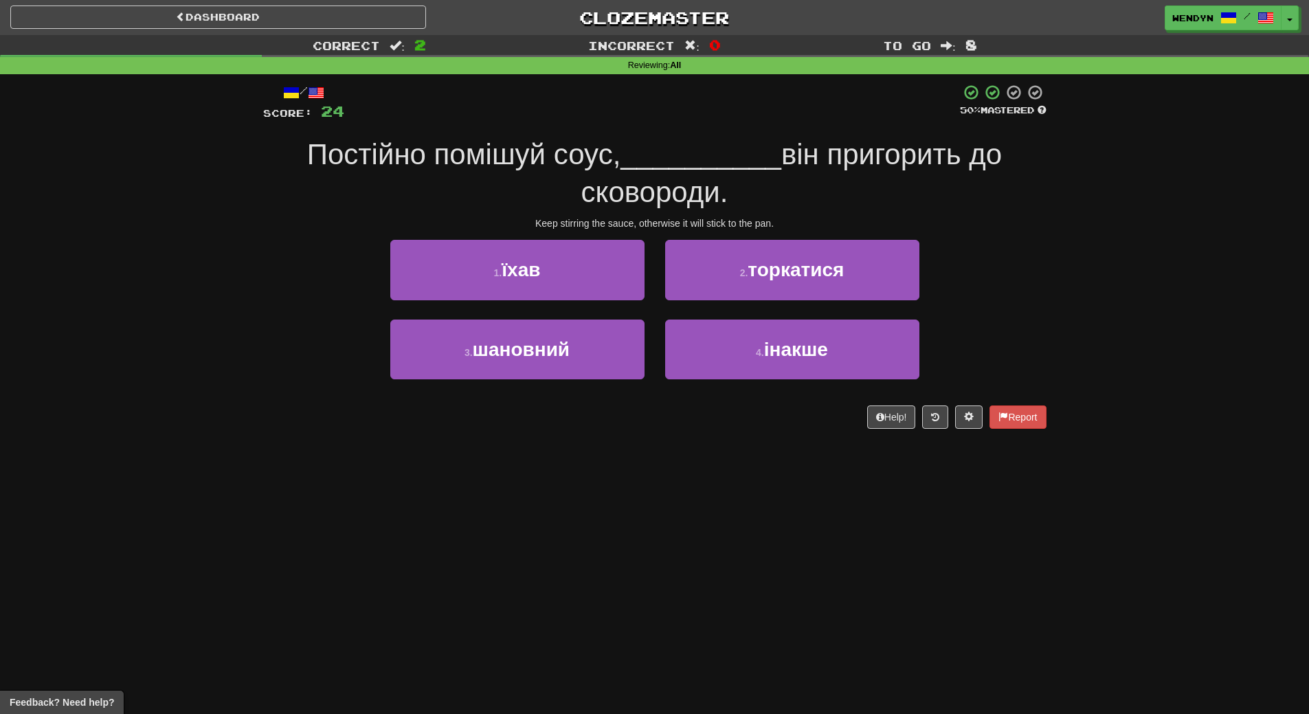
click at [670, 401] on div "/ Score: 24 50 % Mastered Постійно помішуй соус, __________ він пригорить до ск…" at bounding box center [654, 256] width 783 height 344
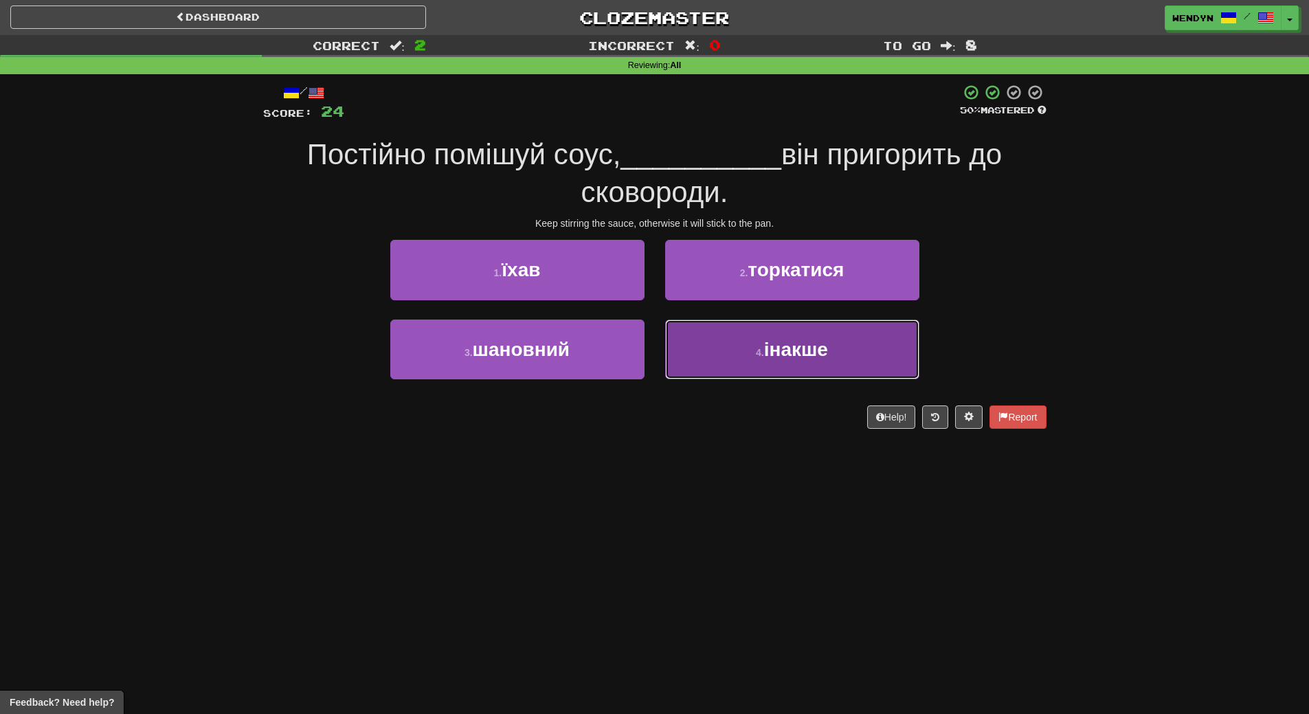
click at [705, 358] on button "4 . інакше" at bounding box center [792, 349] width 254 height 60
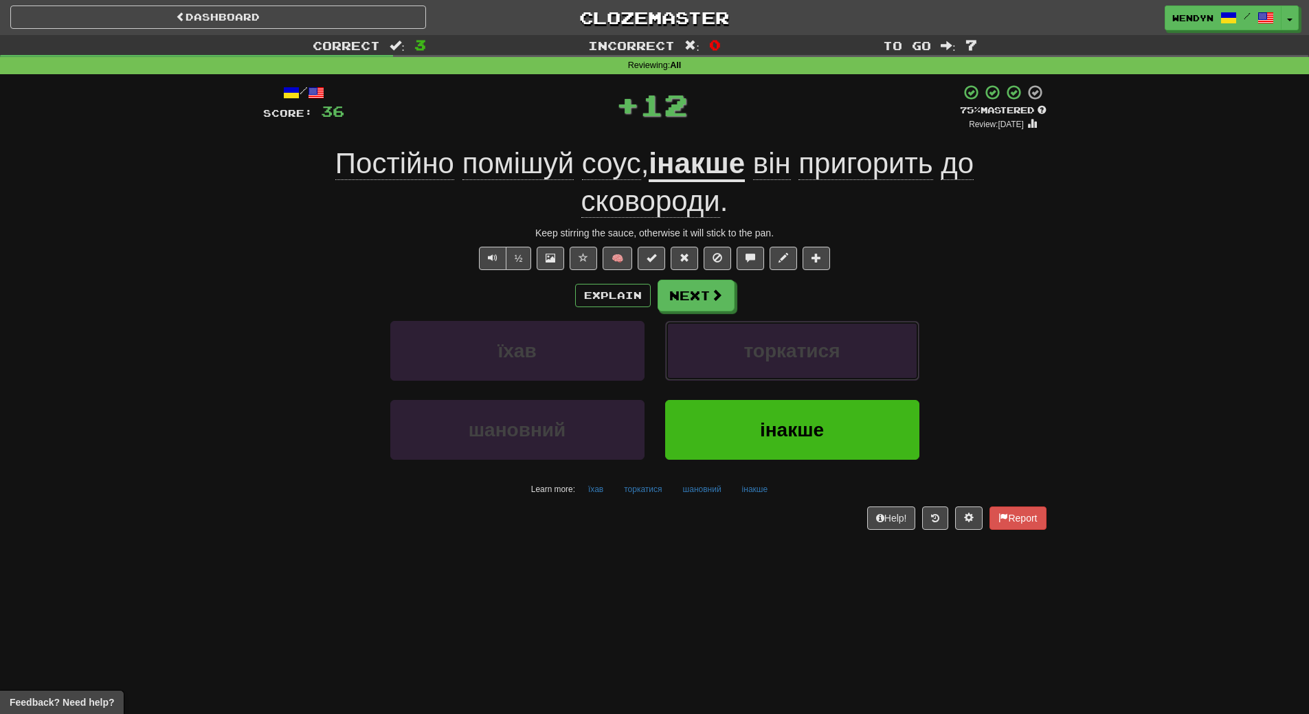
click at [705, 358] on button "торкатися" at bounding box center [792, 351] width 254 height 60
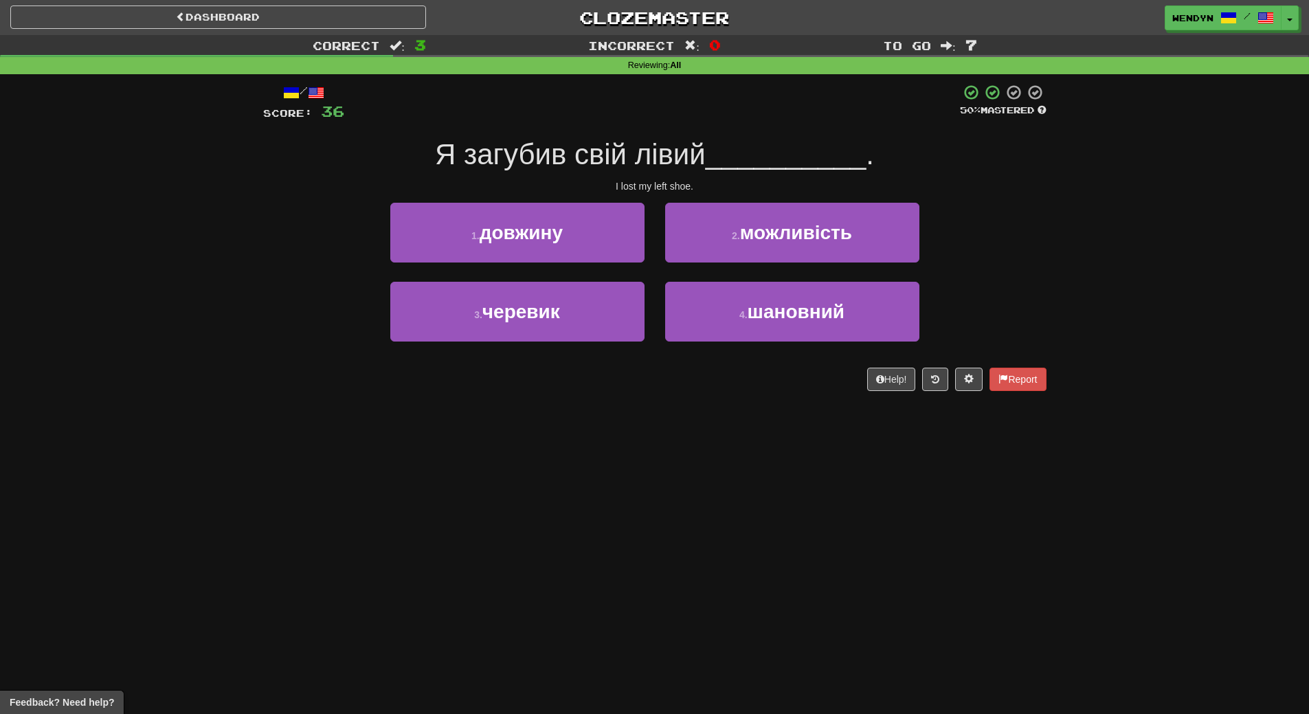
click at [704, 386] on div "/ Score: 36 50 % Mastered Я загубив свій лівий __________ . I lost my left shoe…" at bounding box center [654, 237] width 783 height 307
click at [704, 386] on div "Help! Report" at bounding box center [654, 378] width 783 height 23
drag, startPoint x: 584, startPoint y: 533, endPoint x: 594, endPoint y: 464, distance: 69.5
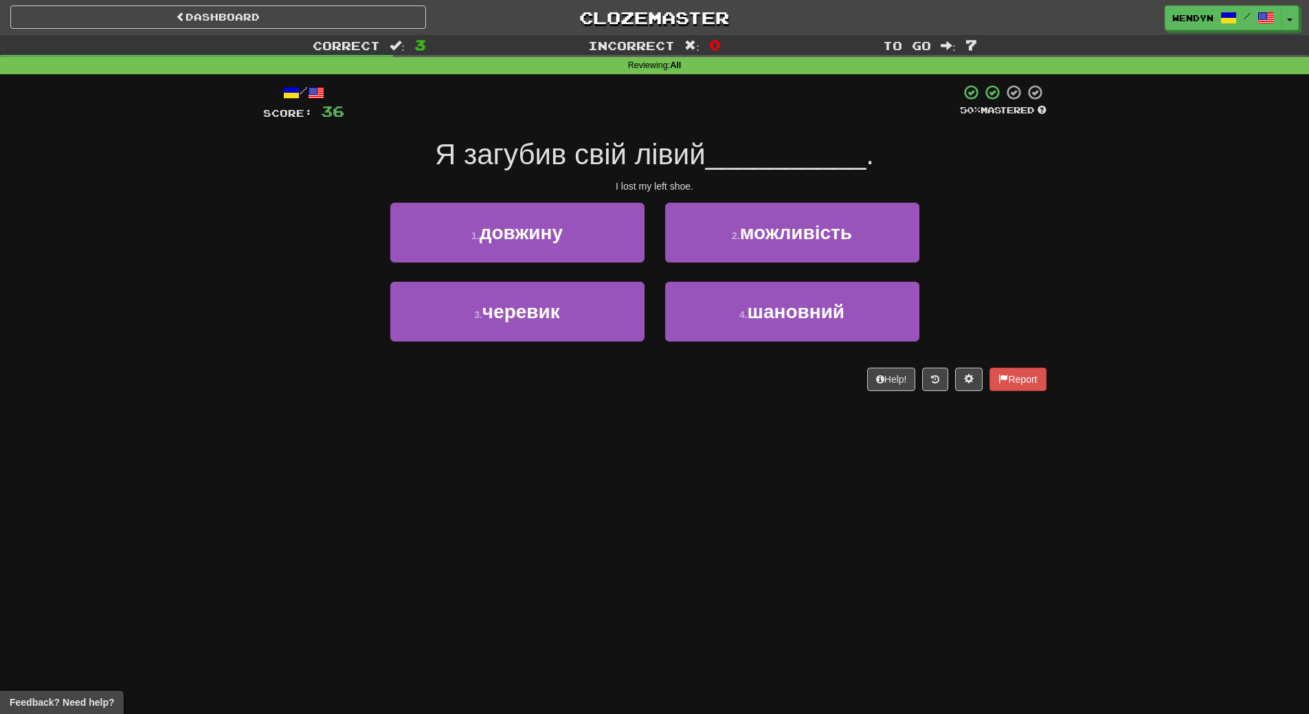
click at [584, 521] on div "Dashboard Clozemaster WendyN / Toggle Dropdown Dashboard Leaderboard Activity F…" at bounding box center [654, 357] width 1309 height 714
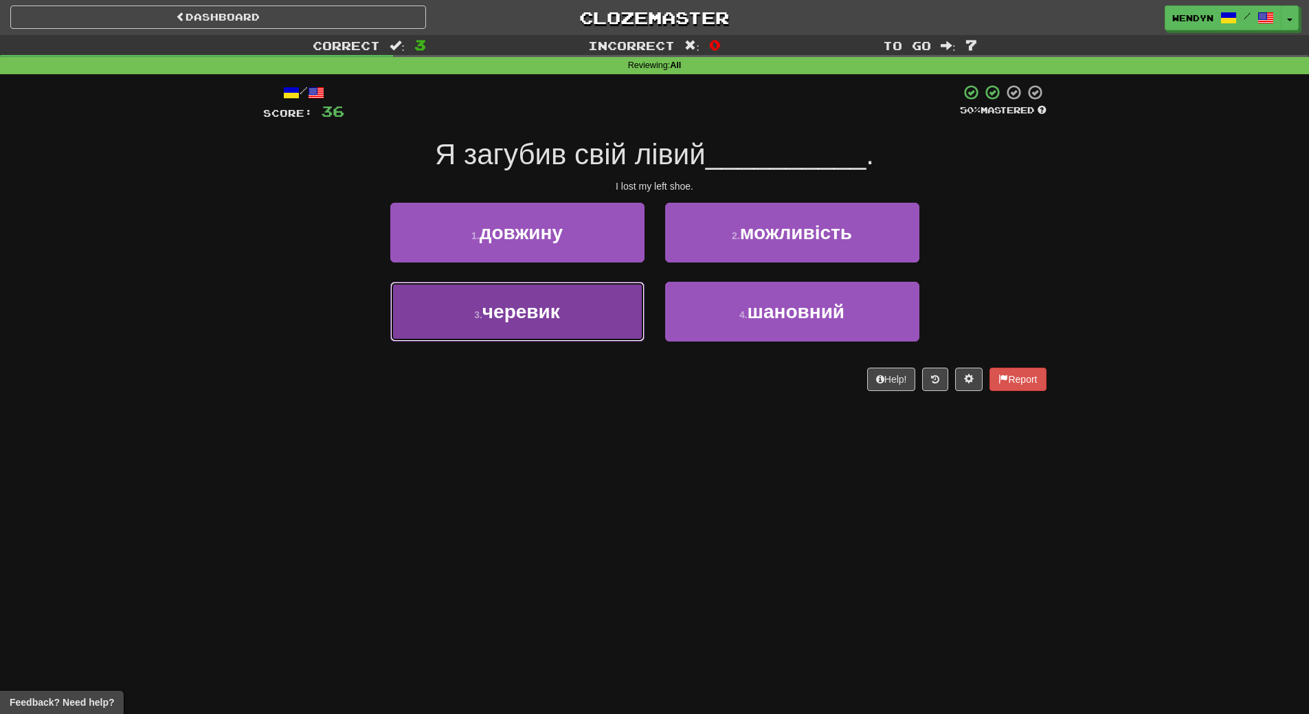
click at [567, 315] on button "3 . черевик" at bounding box center [517, 312] width 254 height 60
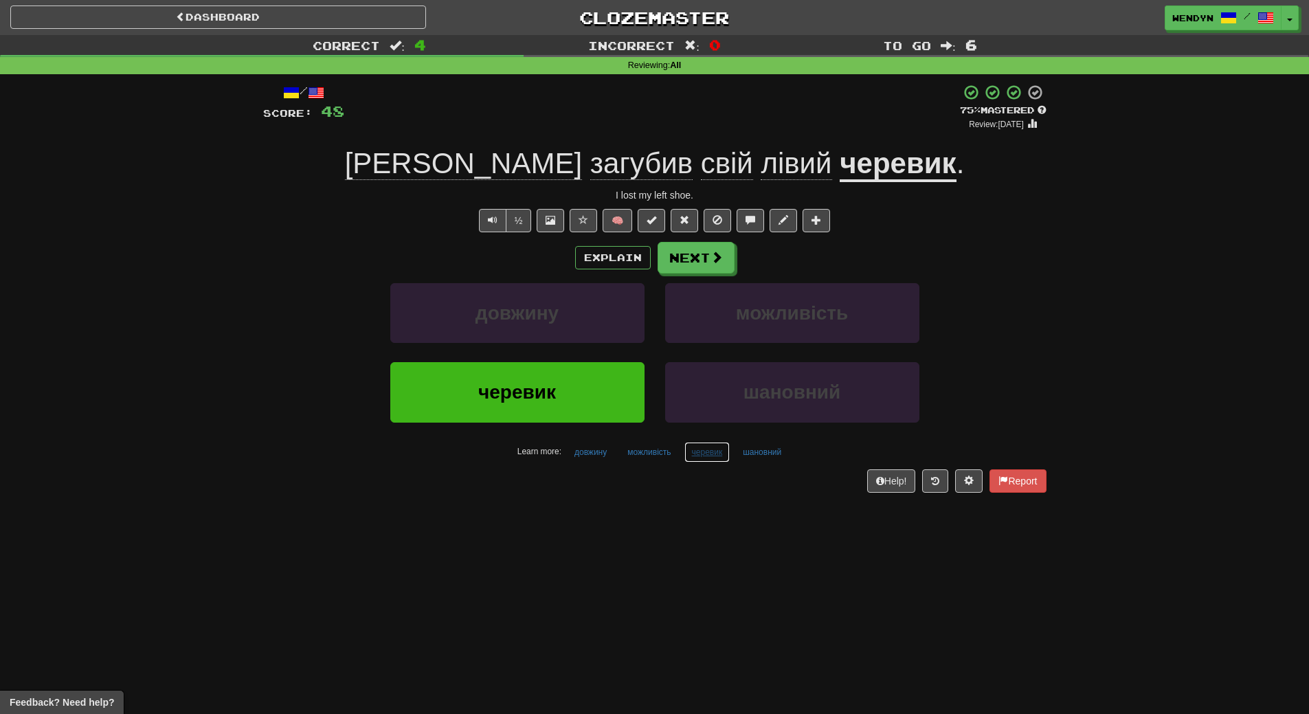
click at [719, 453] on button "черевик" at bounding box center [707, 452] width 46 height 21
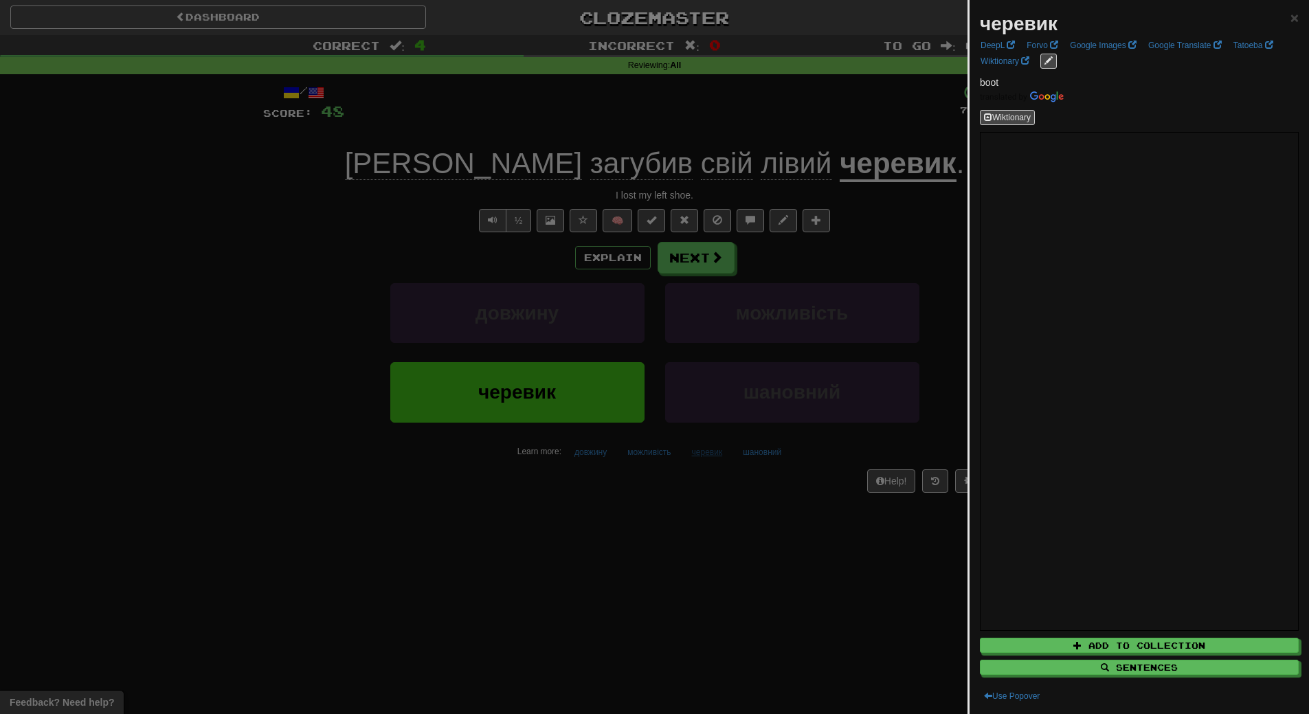
click at [719, 453] on div at bounding box center [654, 357] width 1309 height 714
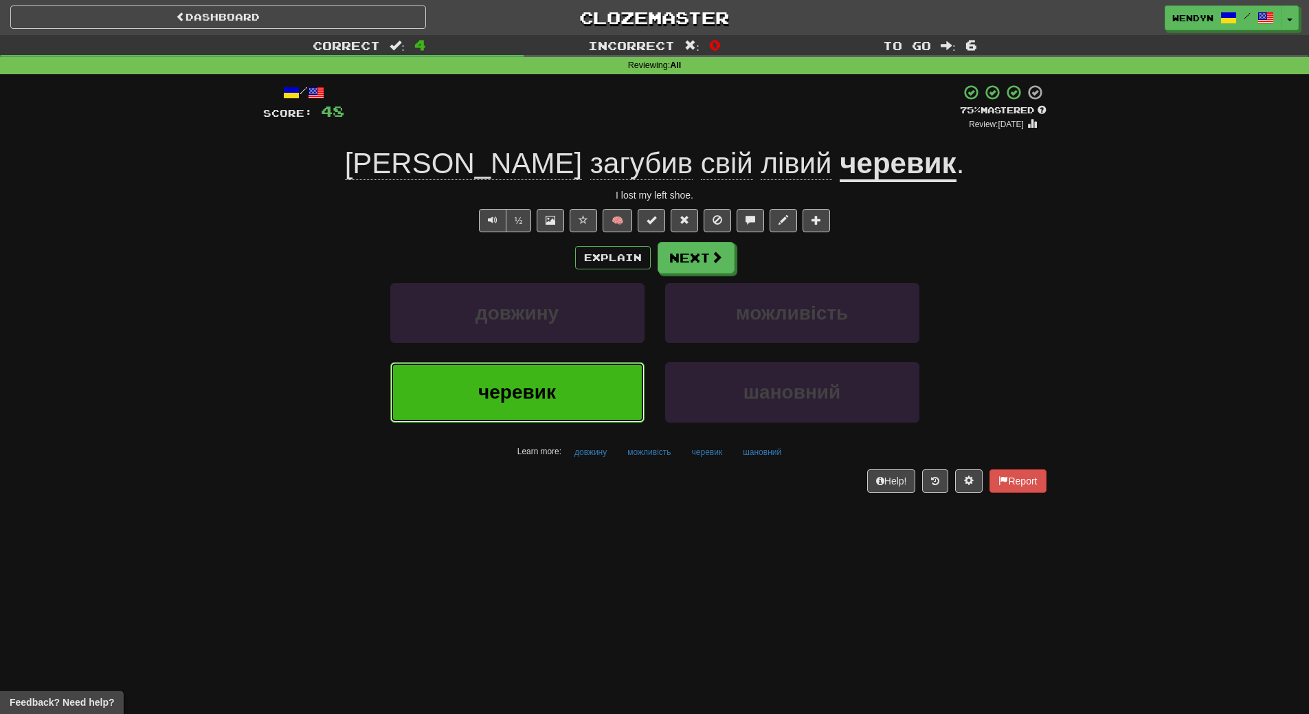
click at [600, 400] on button "черевик" at bounding box center [517, 392] width 254 height 60
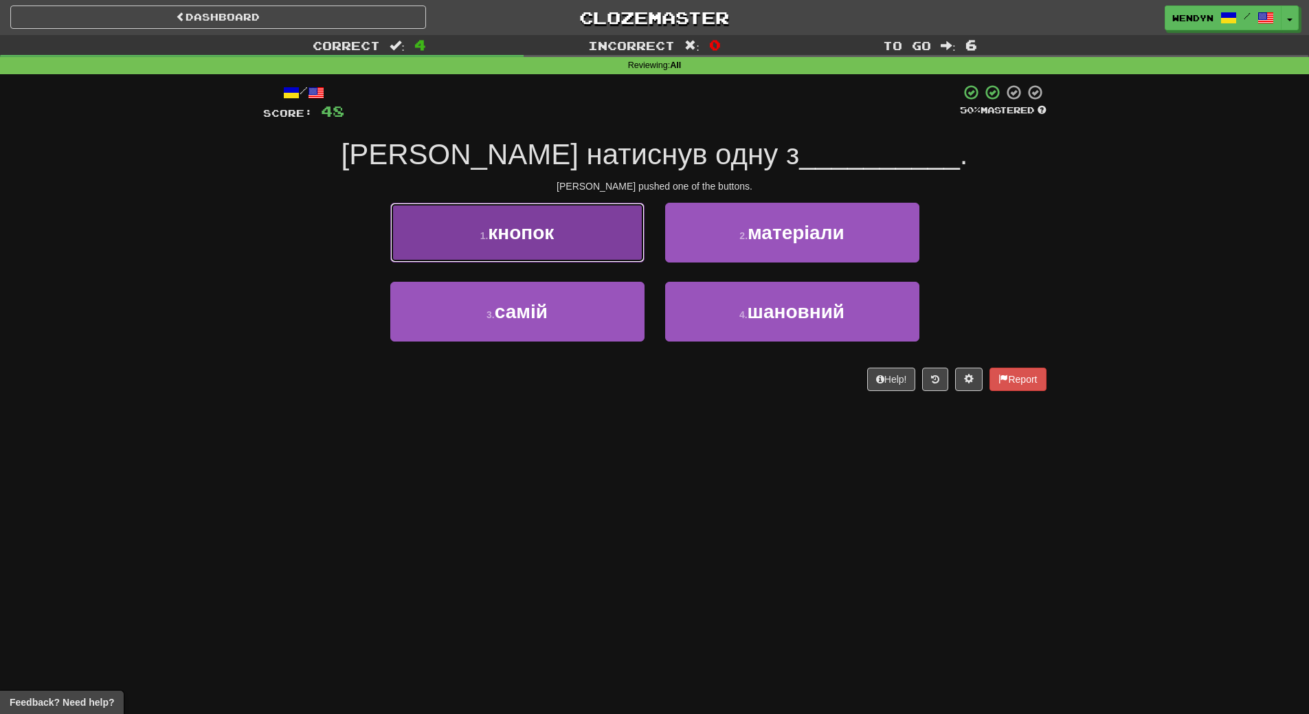
click at [586, 236] on button "1 . кнопок" at bounding box center [517, 233] width 254 height 60
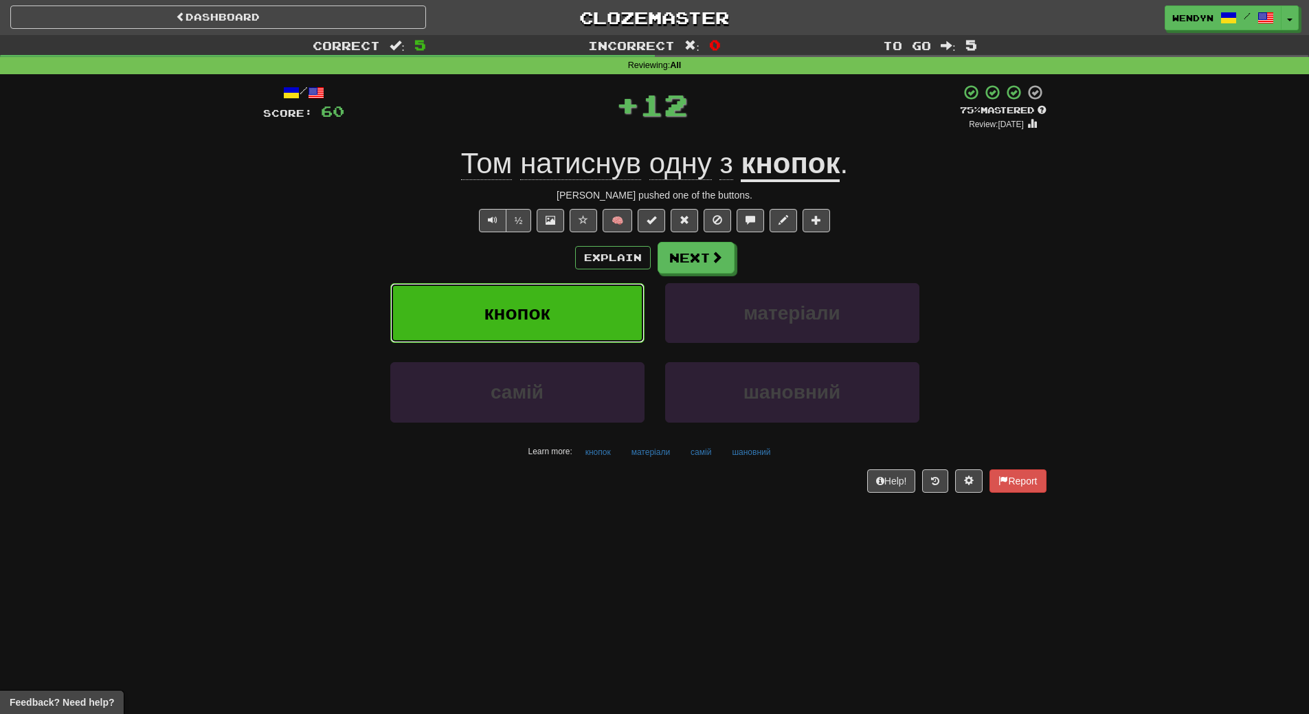
click at [574, 304] on button "кнопок" at bounding box center [517, 313] width 254 height 60
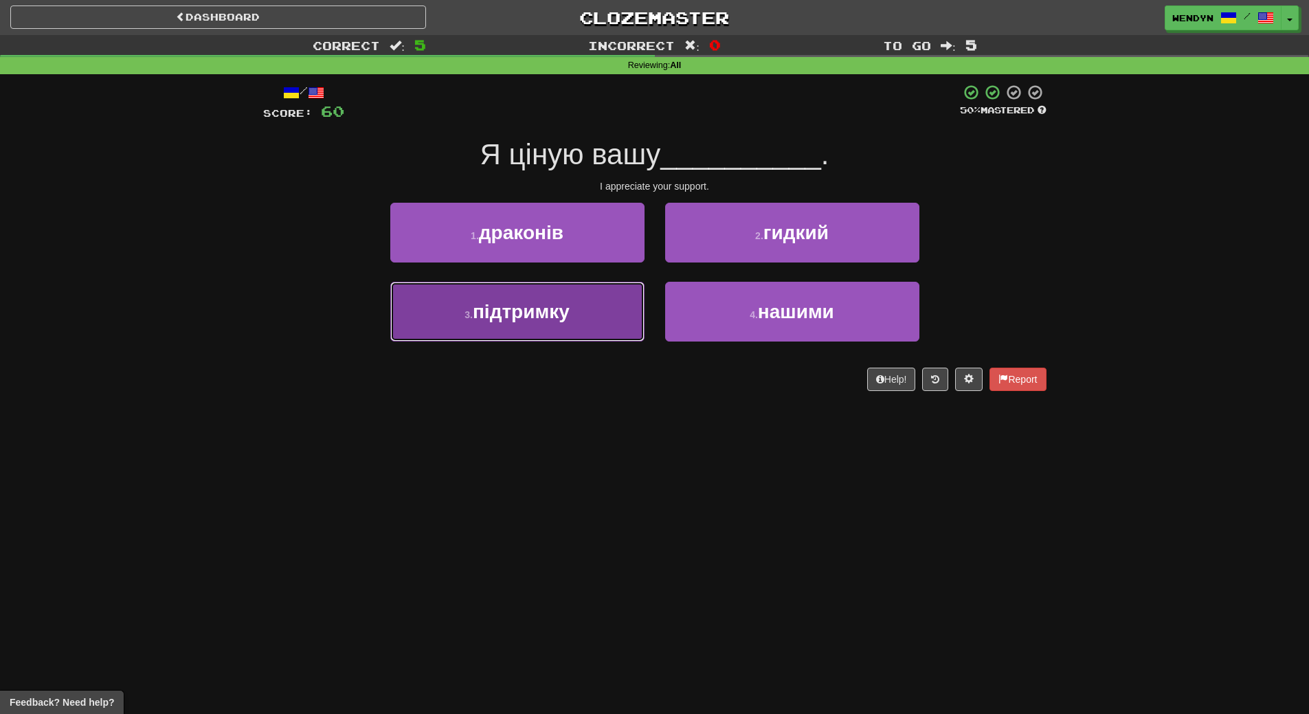
click at [578, 330] on button "3 . підтримку" at bounding box center [517, 312] width 254 height 60
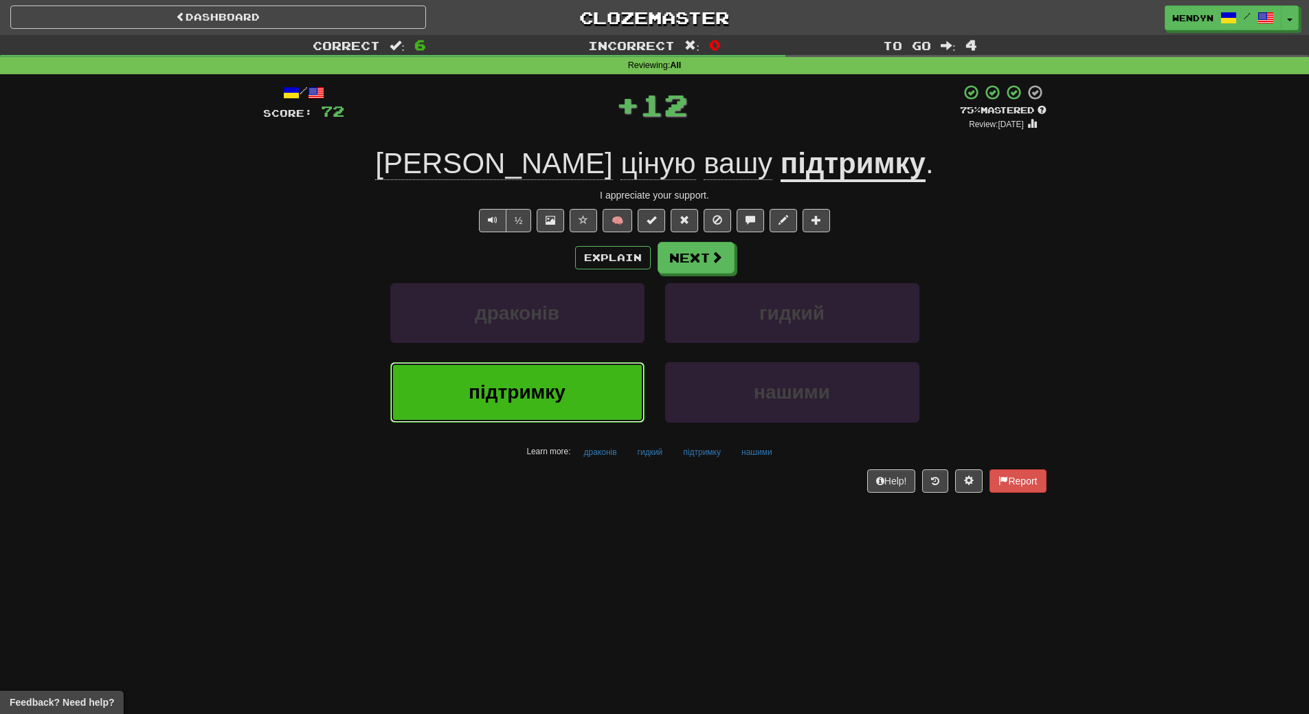
click at [569, 408] on button "підтримку" at bounding box center [517, 392] width 254 height 60
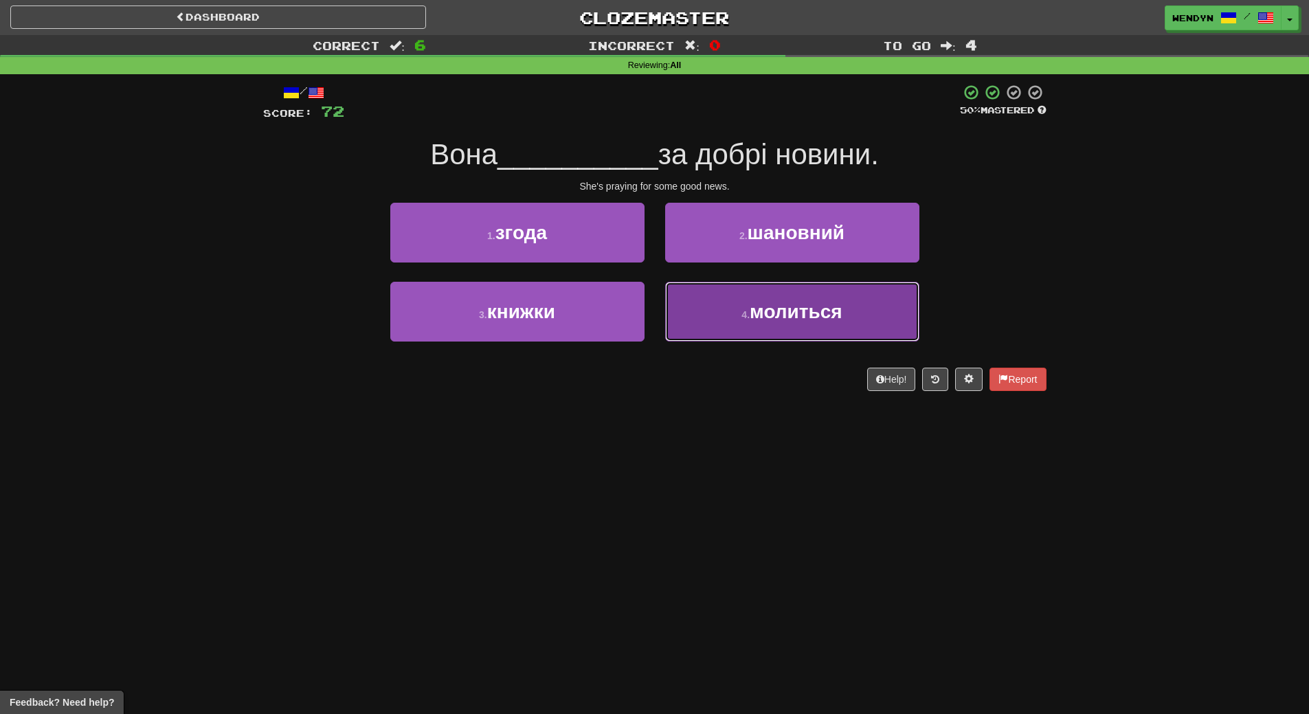
click at [848, 312] on button "4 . молиться" at bounding box center [792, 312] width 254 height 60
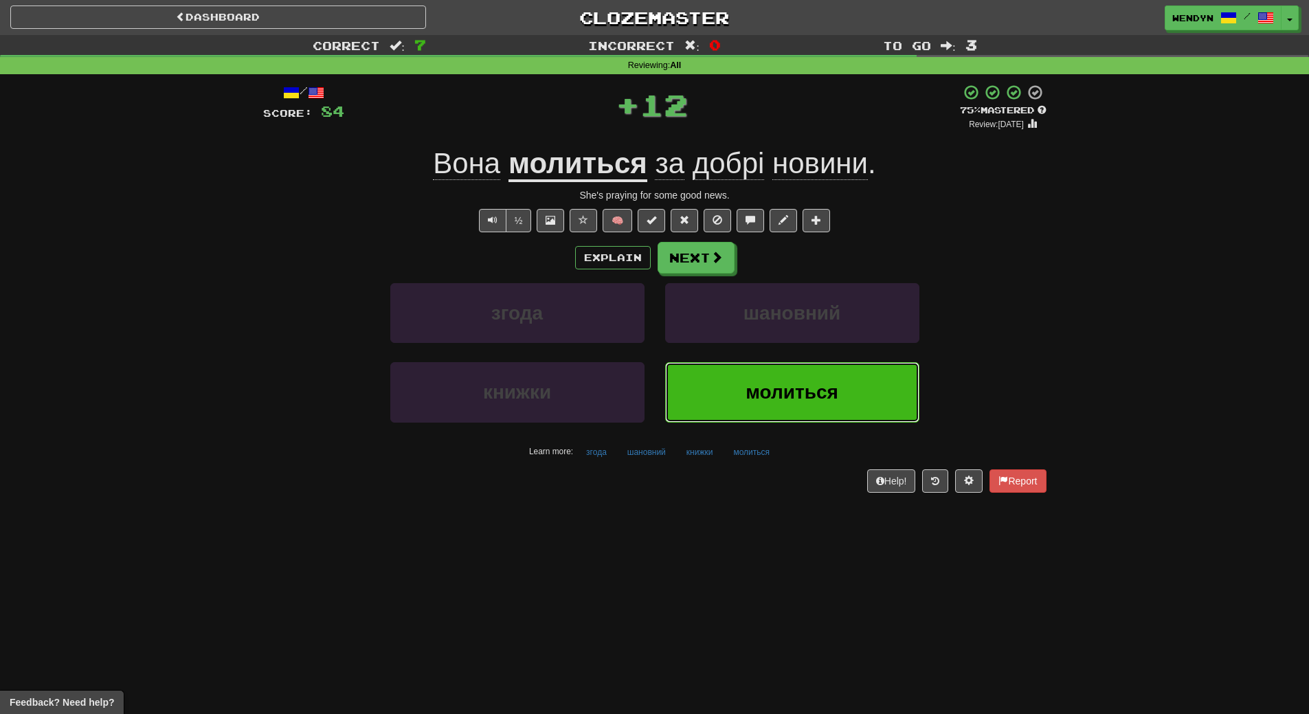
click at [822, 382] on span "молиться" at bounding box center [791, 391] width 93 height 21
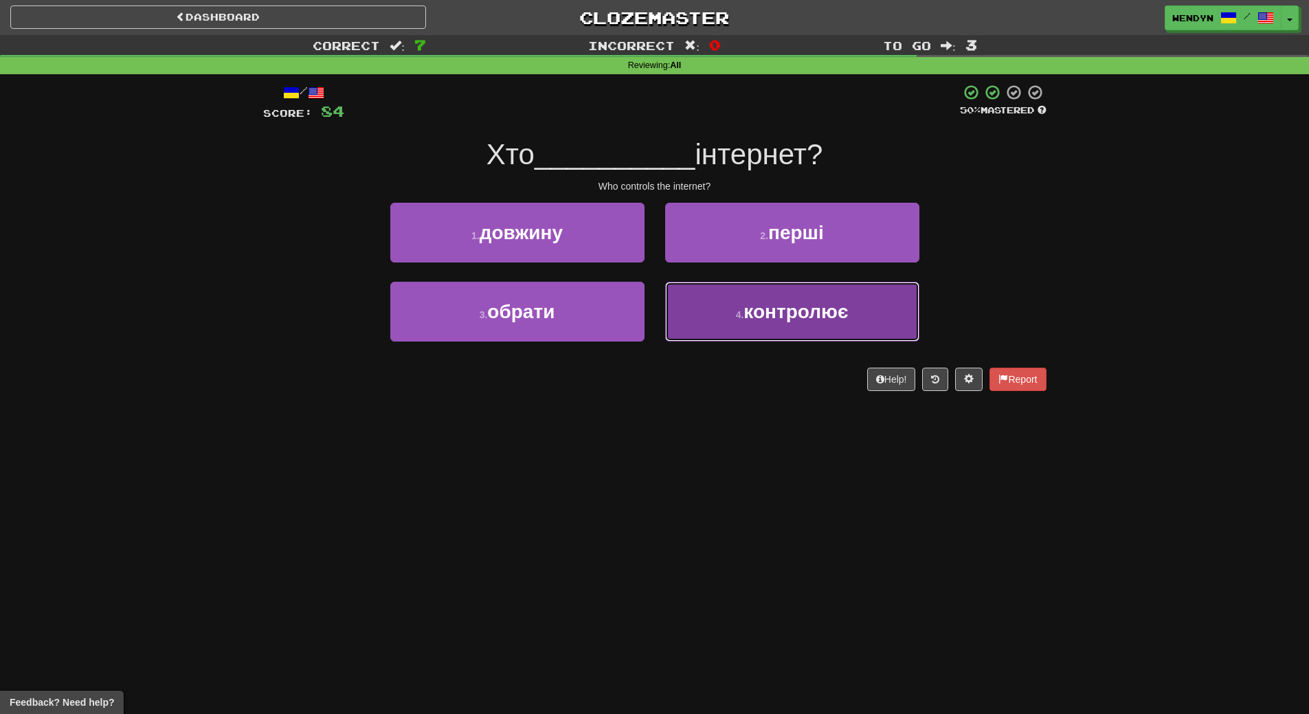
click at [800, 339] on button "4 . контролює" at bounding box center [792, 312] width 254 height 60
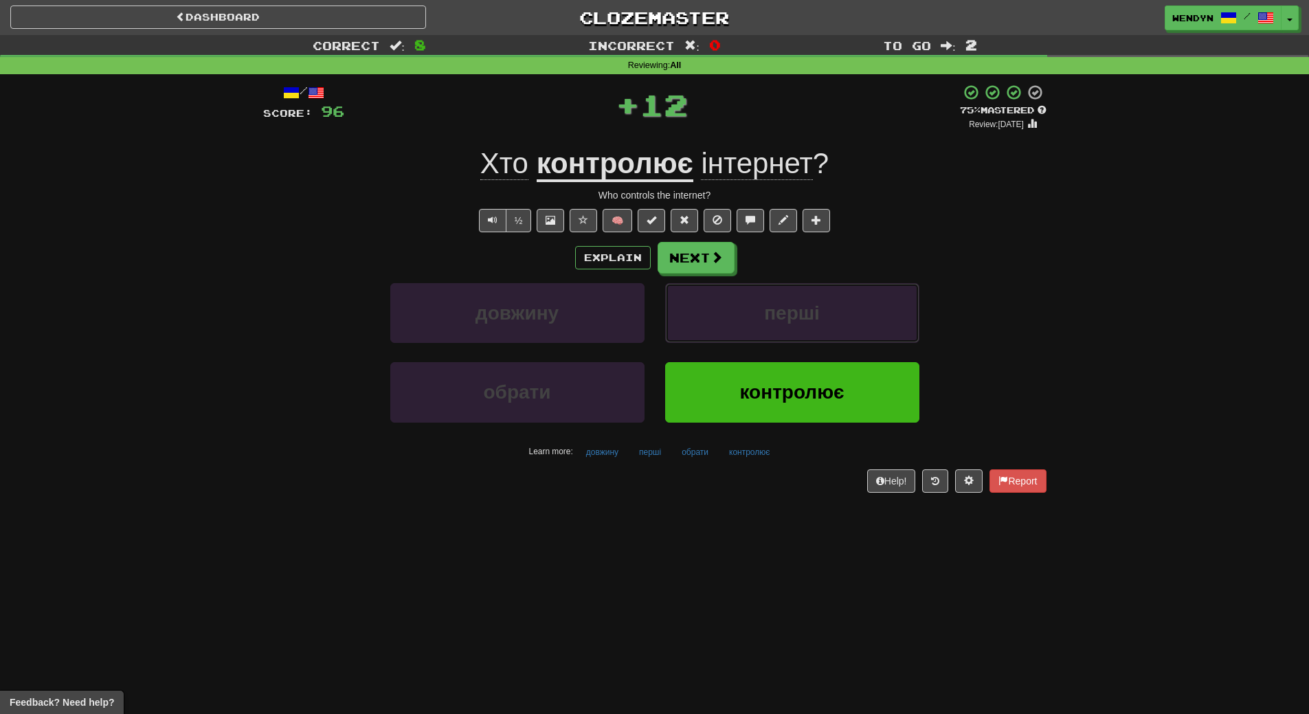
click at [800, 339] on button "перші" at bounding box center [792, 313] width 254 height 60
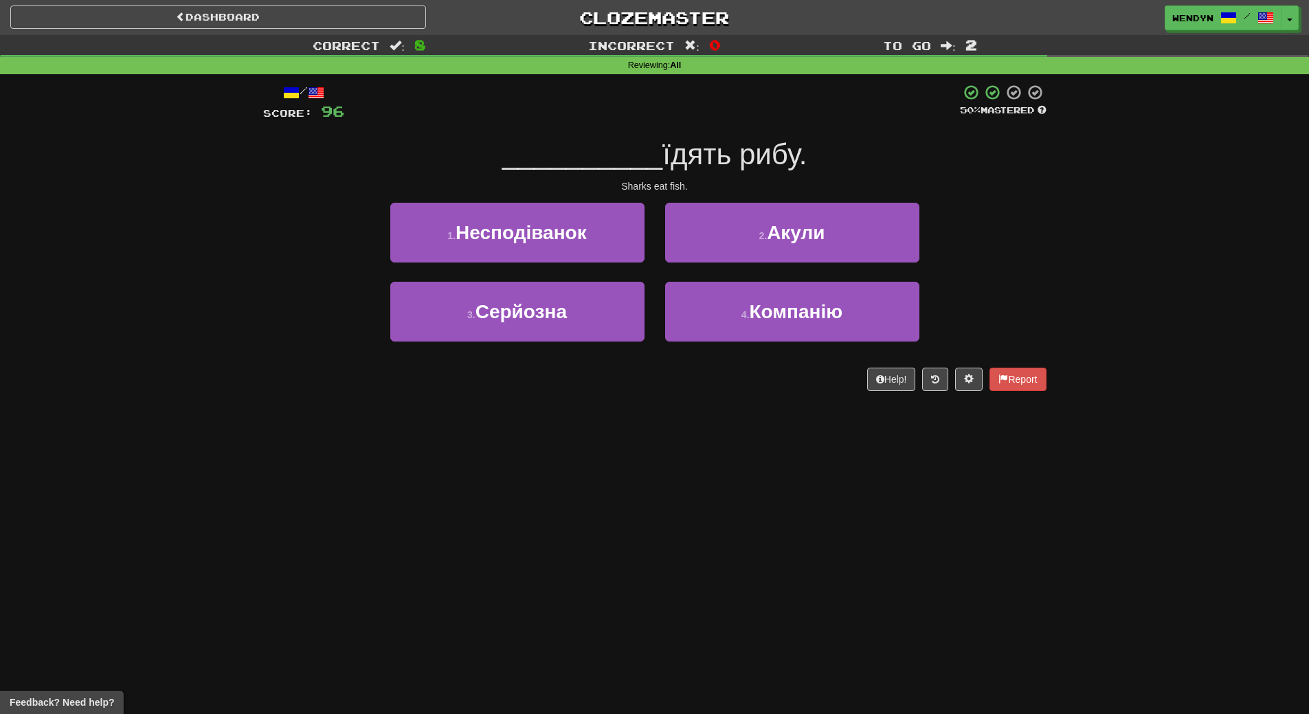
click at [794, 394] on div "/ Score: 96 50 % Mastered __________ їдять рибу. Sharks eat fish. 1 . Несподіва…" at bounding box center [654, 242] width 783 height 336
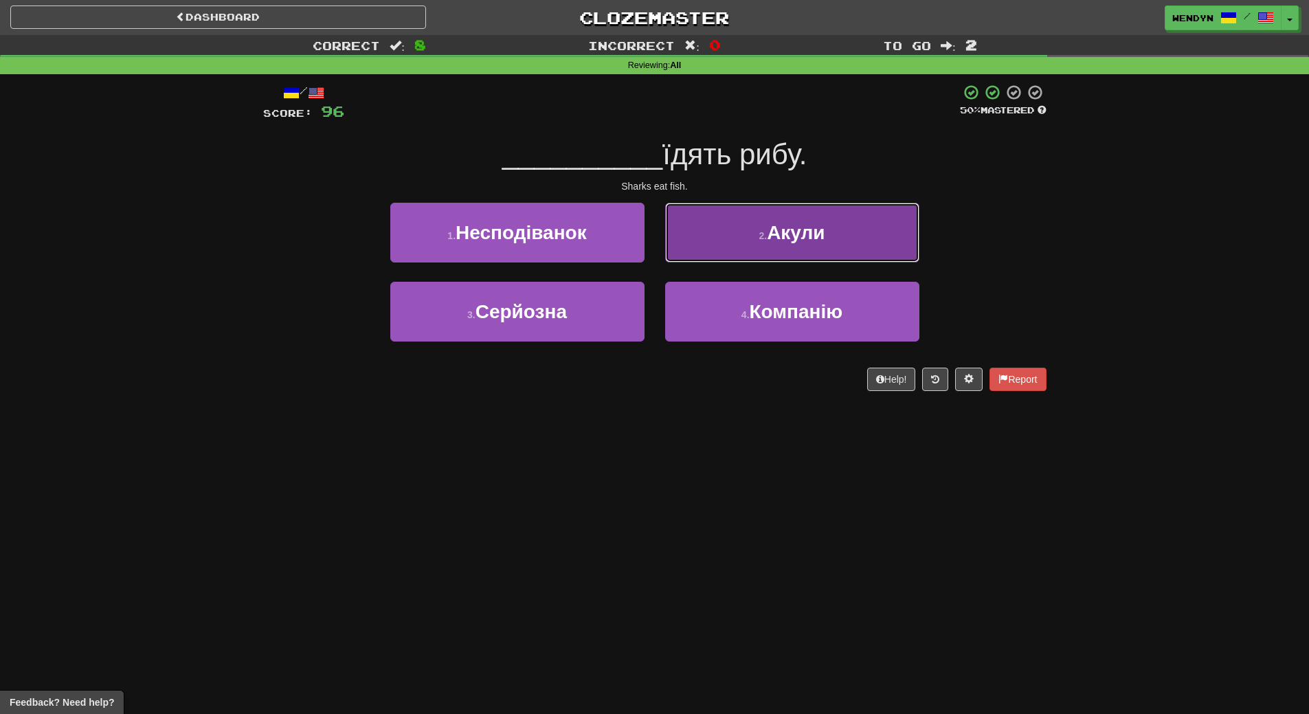
click at [847, 251] on button "2 . [GEOGRAPHIC_DATA]" at bounding box center [792, 233] width 254 height 60
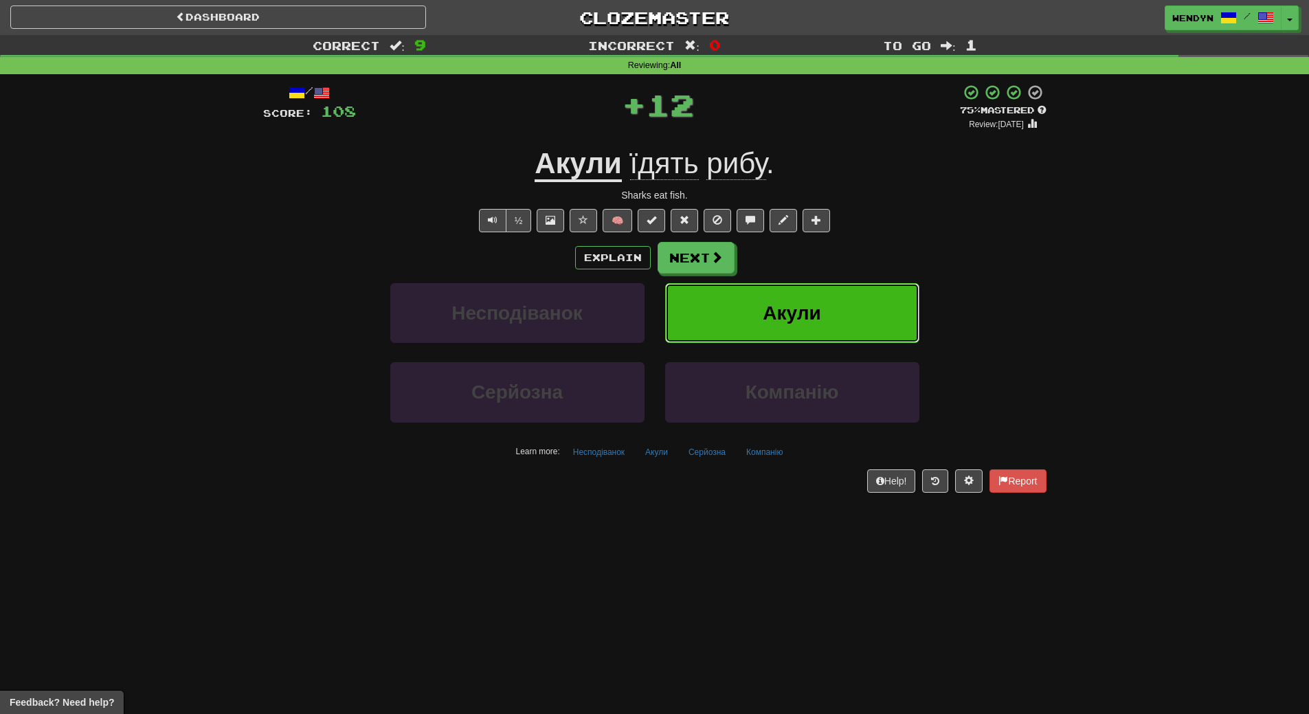
click at [840, 298] on button "Акули" at bounding box center [792, 313] width 254 height 60
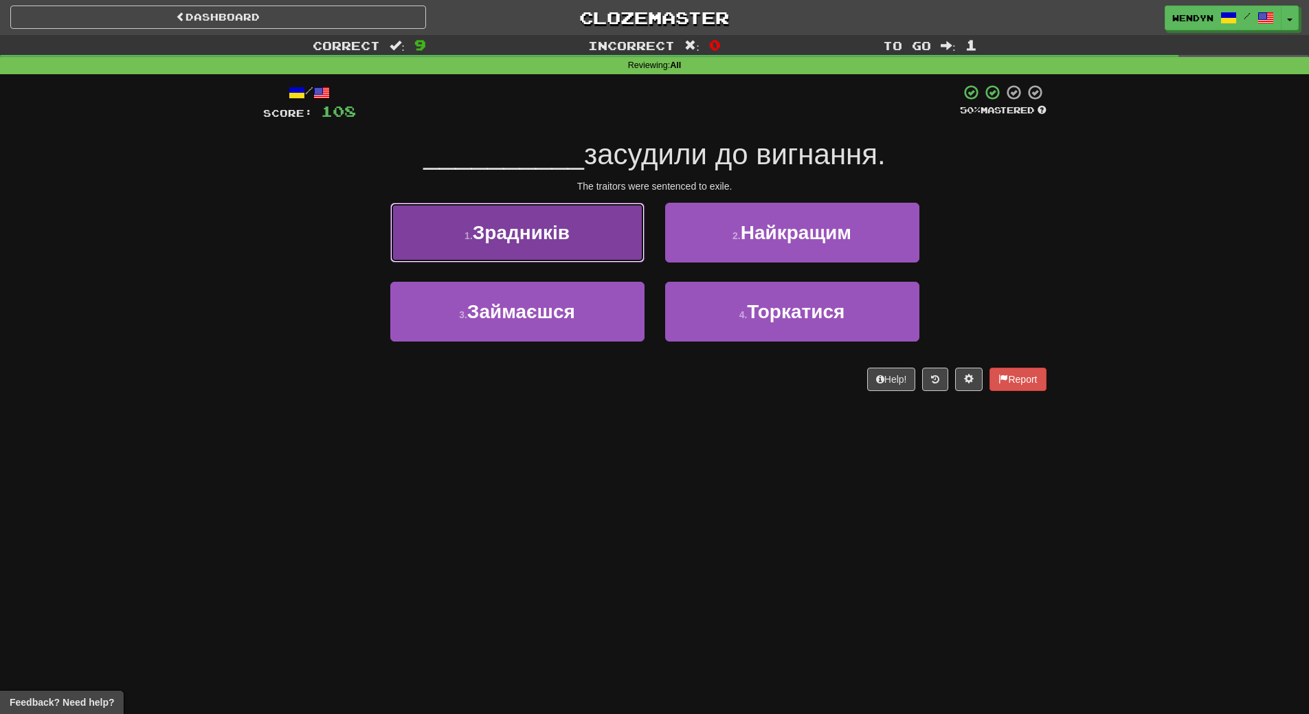
click at [596, 236] on button "1 . Зрадників" at bounding box center [517, 233] width 254 height 60
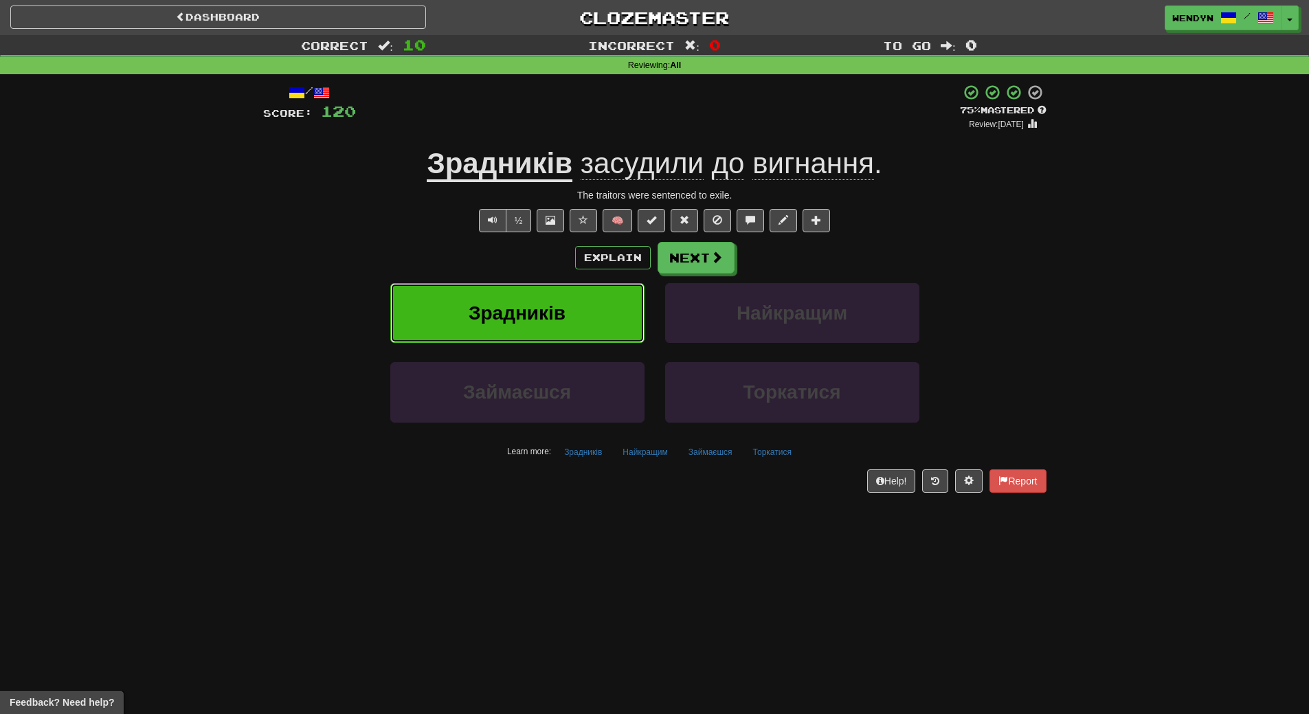
click at [589, 326] on button "Зрадників" at bounding box center [517, 313] width 254 height 60
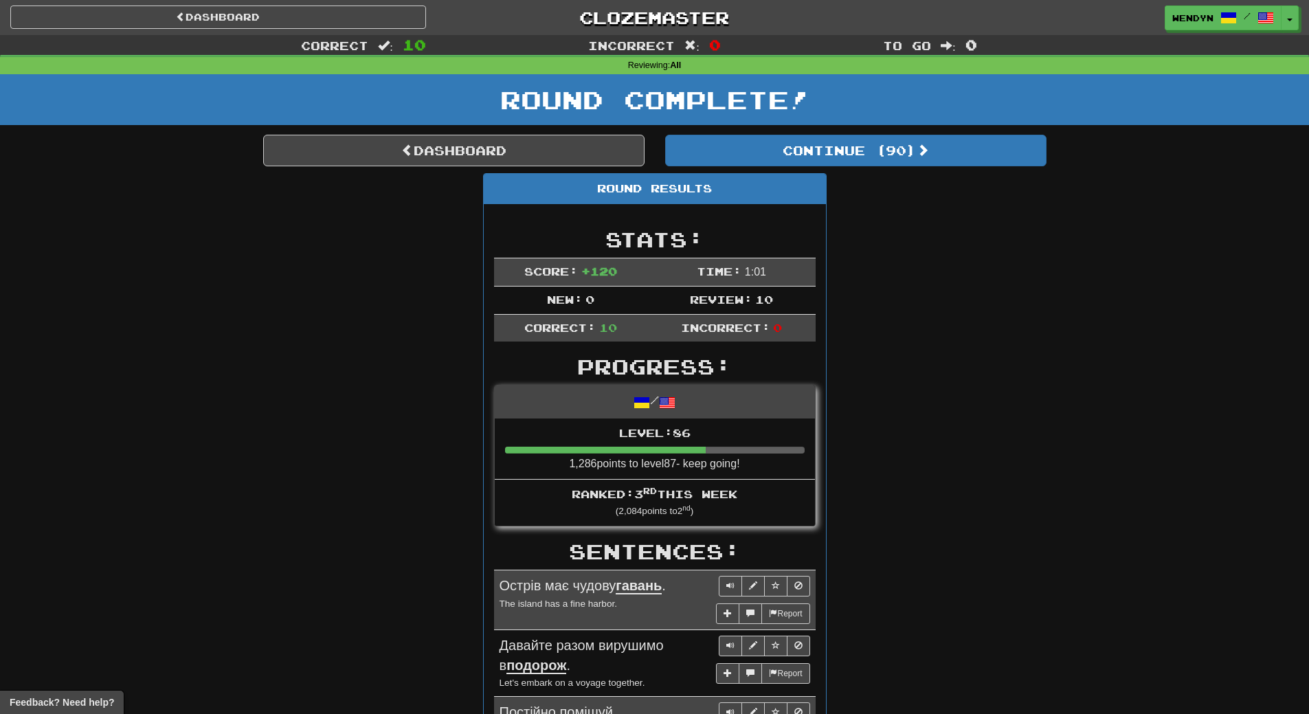
click at [1032, 264] on div "Round Results Stats: Score: + 120 Time: 1 : 0 1 New: 0 Review: 10 Correct: 10 I…" at bounding box center [654, 704] width 783 height 1063
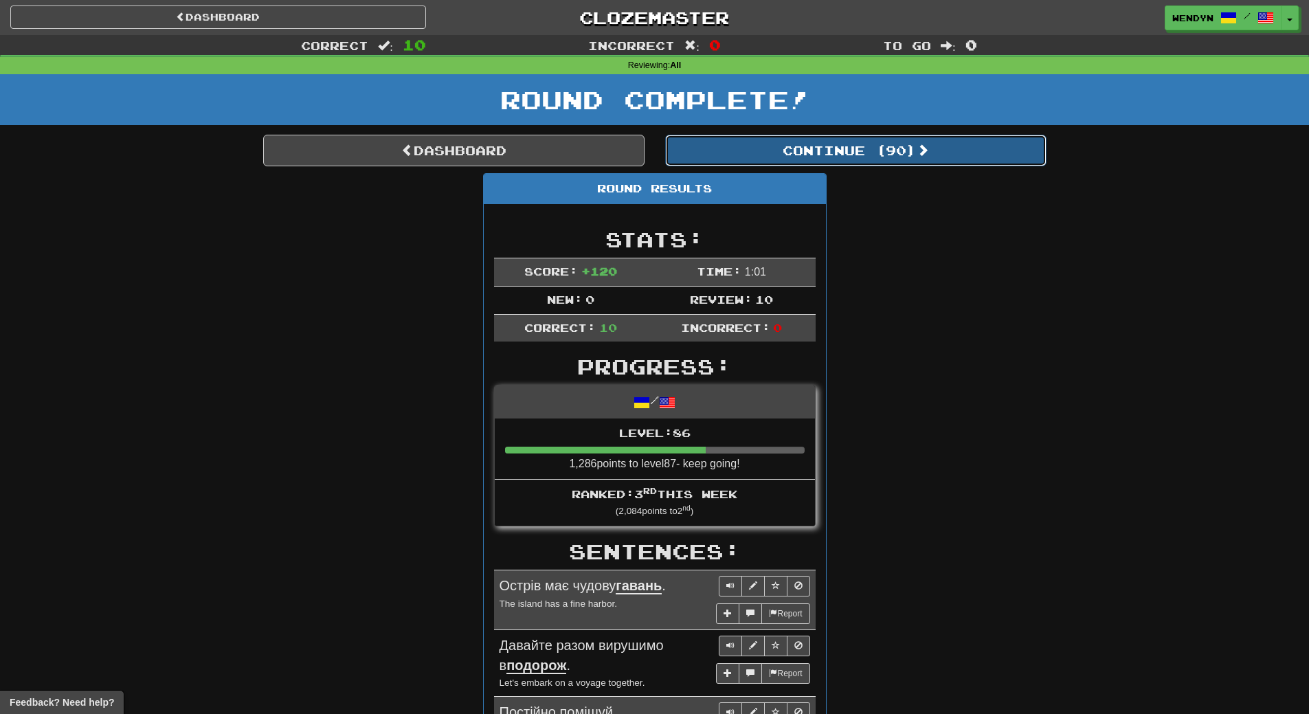
click at [903, 154] on button "Continue ( 90 )" at bounding box center [855, 151] width 381 height 32
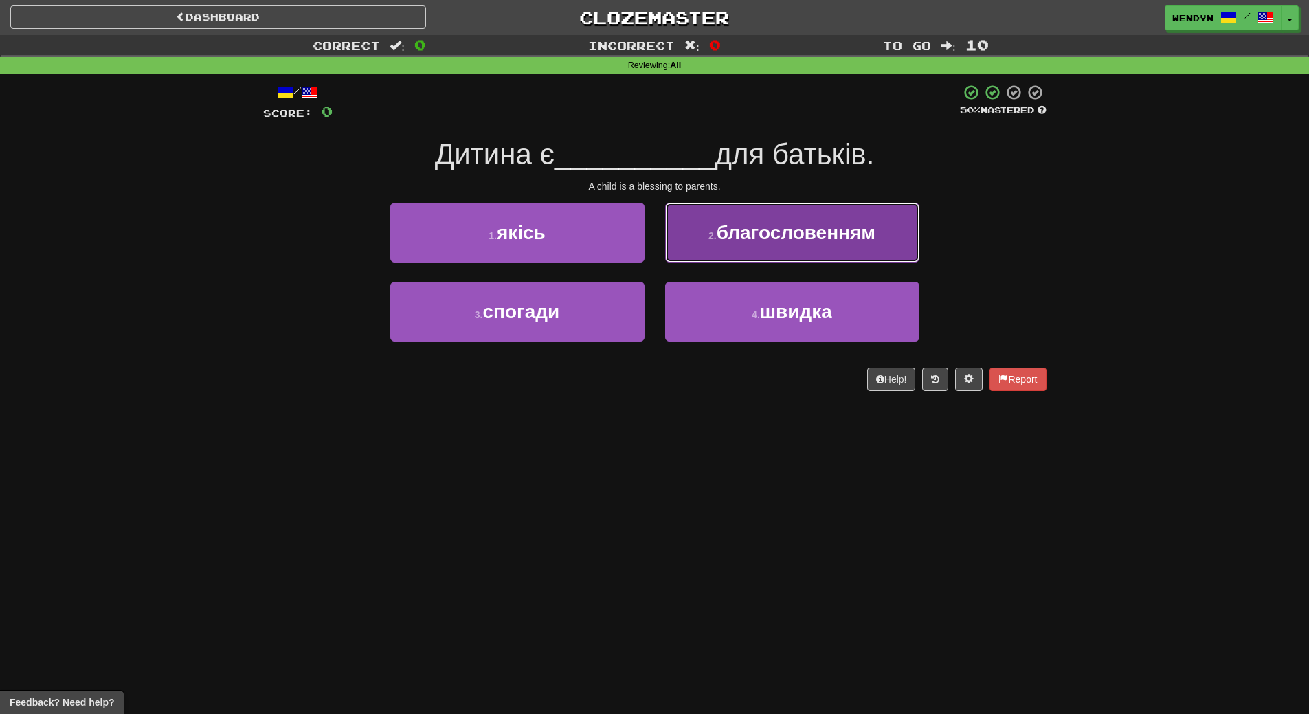
click at [881, 218] on button "2 . благословенням" at bounding box center [792, 233] width 254 height 60
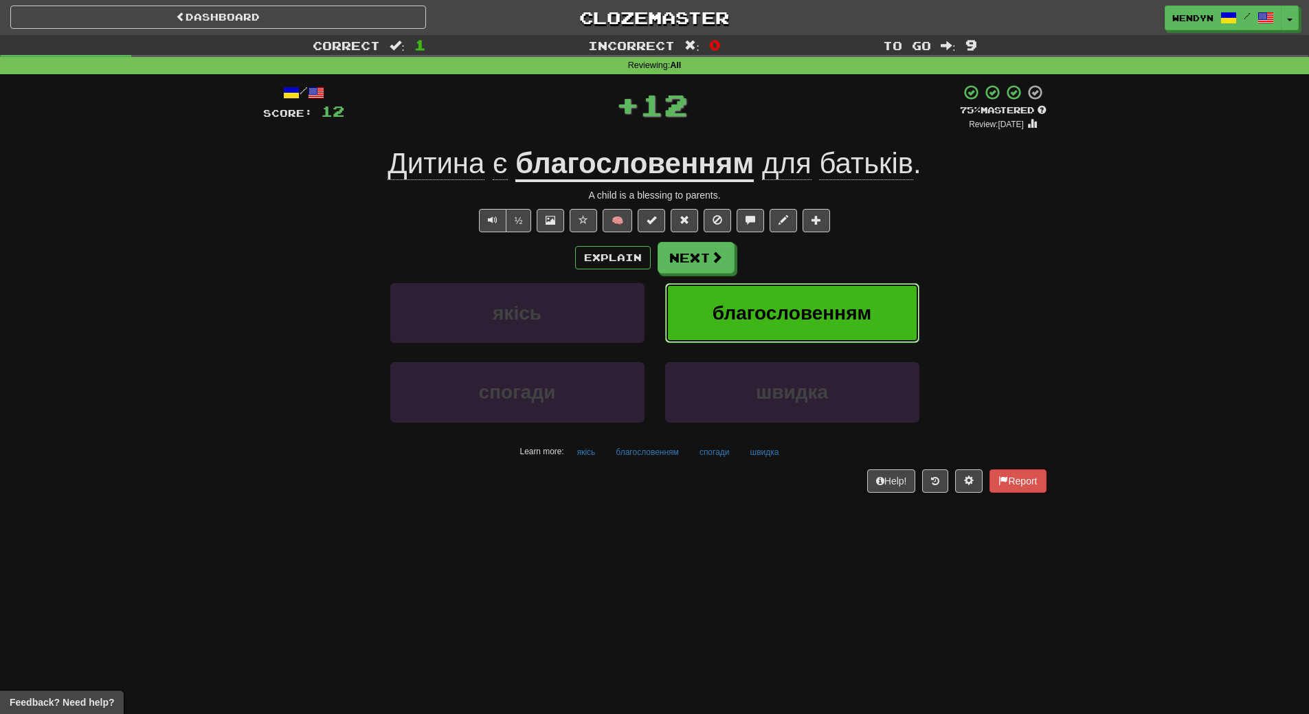
click at [861, 315] on span "благословенням" at bounding box center [791, 312] width 159 height 21
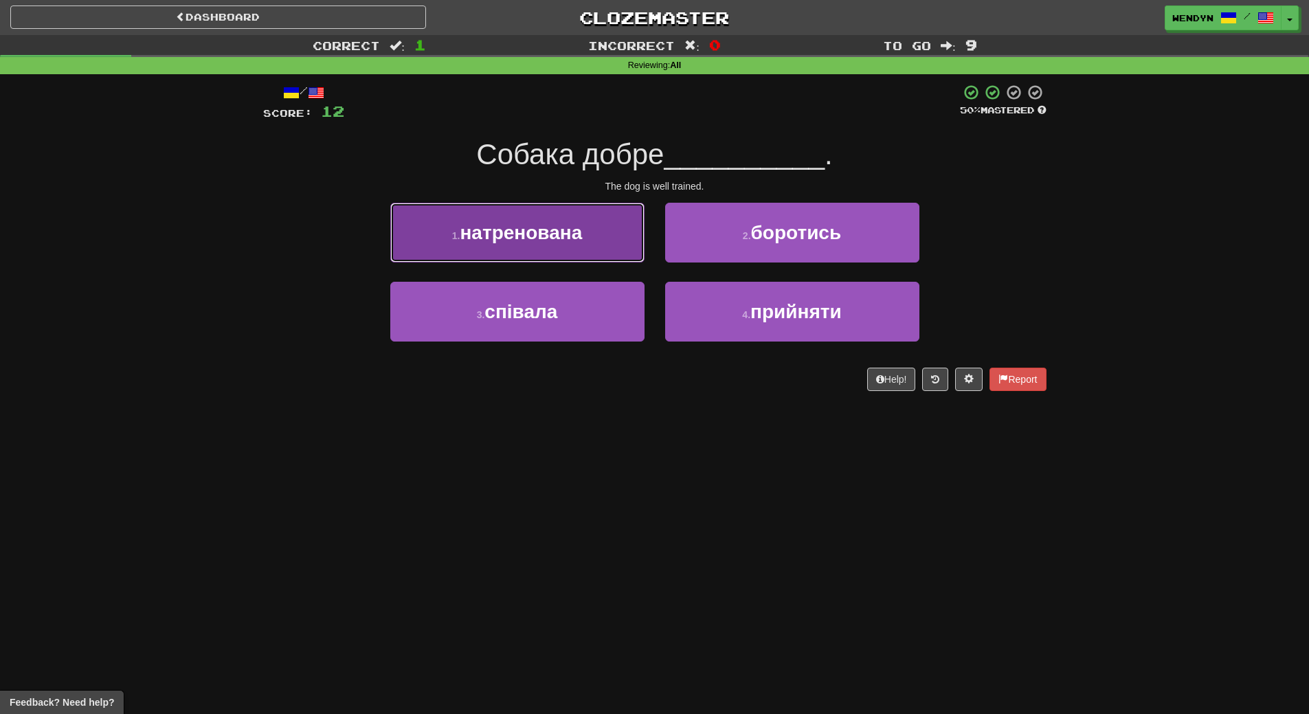
click at [558, 237] on span "натренована" at bounding box center [521, 232] width 122 height 21
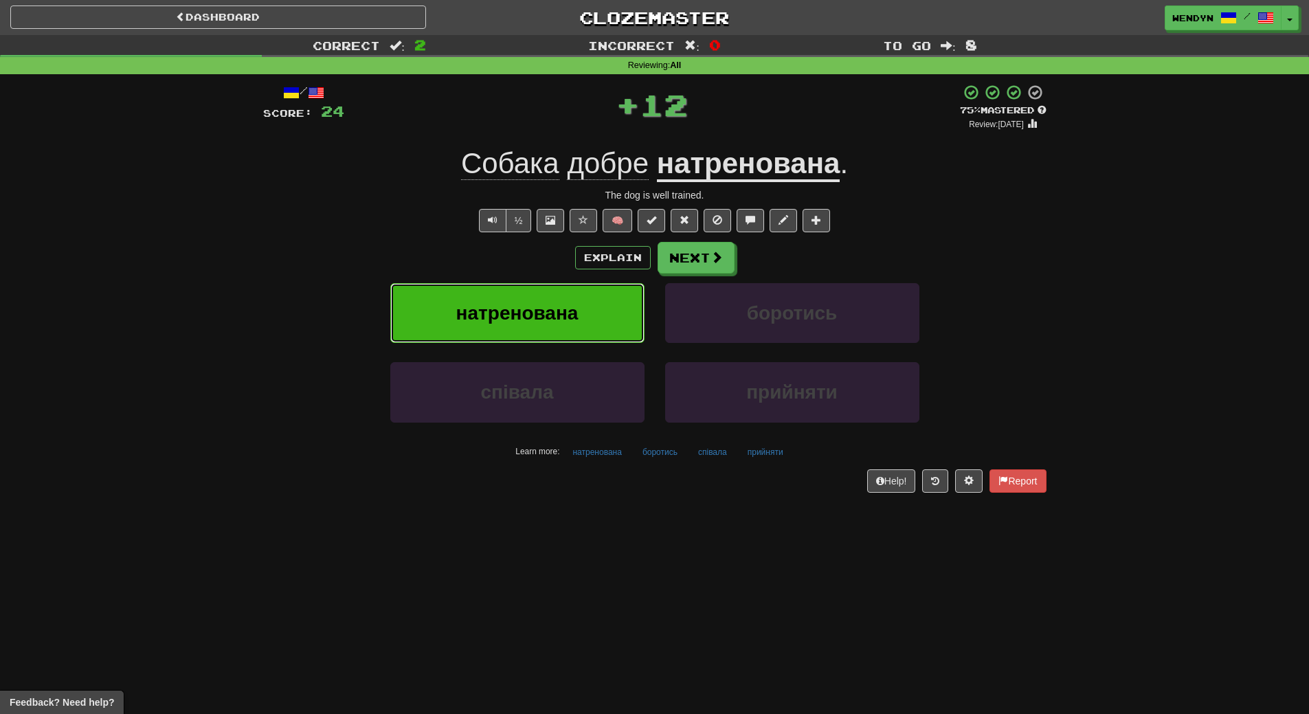
click at [561, 326] on button "натренована" at bounding box center [517, 313] width 254 height 60
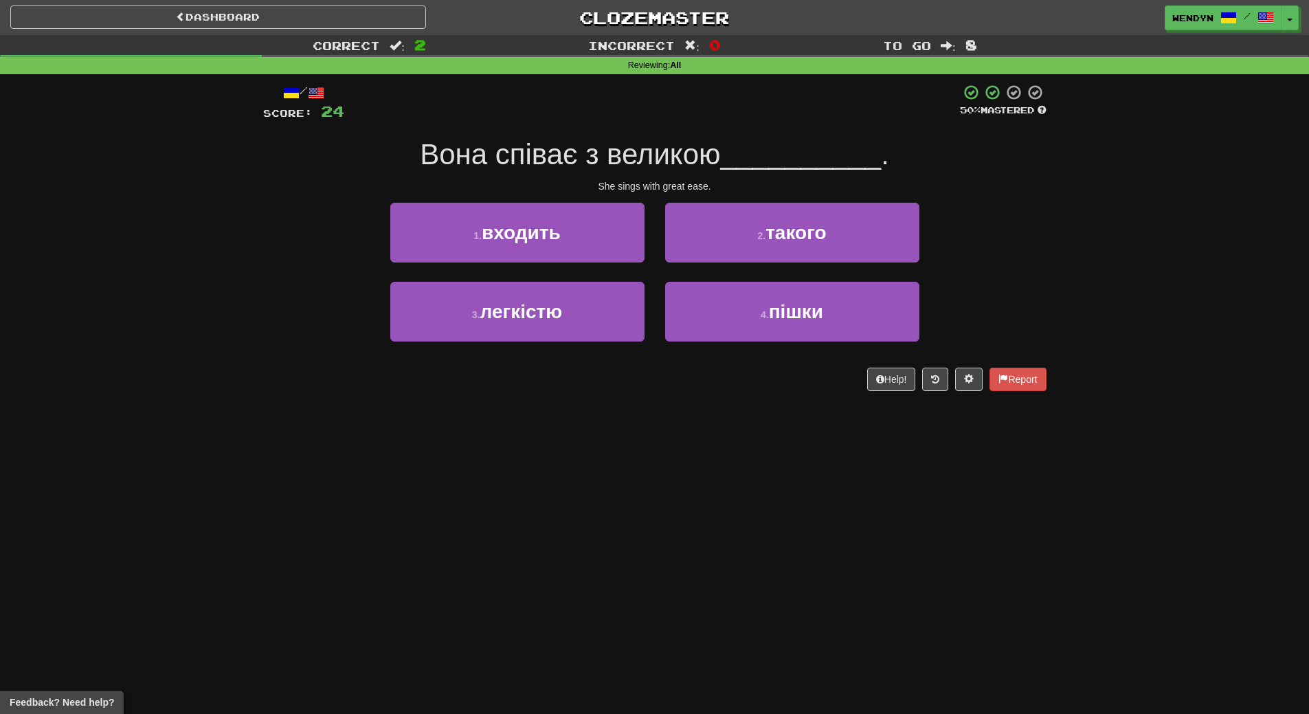
click at [646, 328] on div "3 . легкістю" at bounding box center [517, 321] width 275 height 79
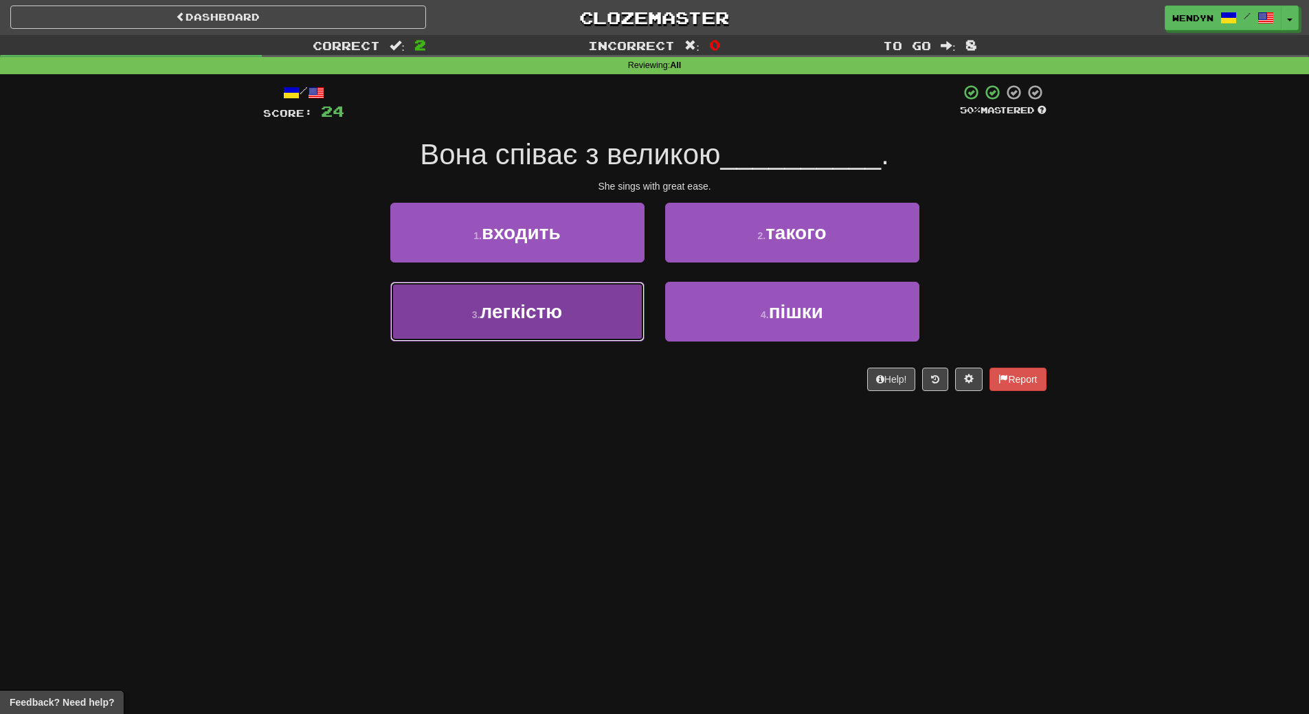
click at [621, 326] on button "3 . легкістю" at bounding box center [517, 312] width 254 height 60
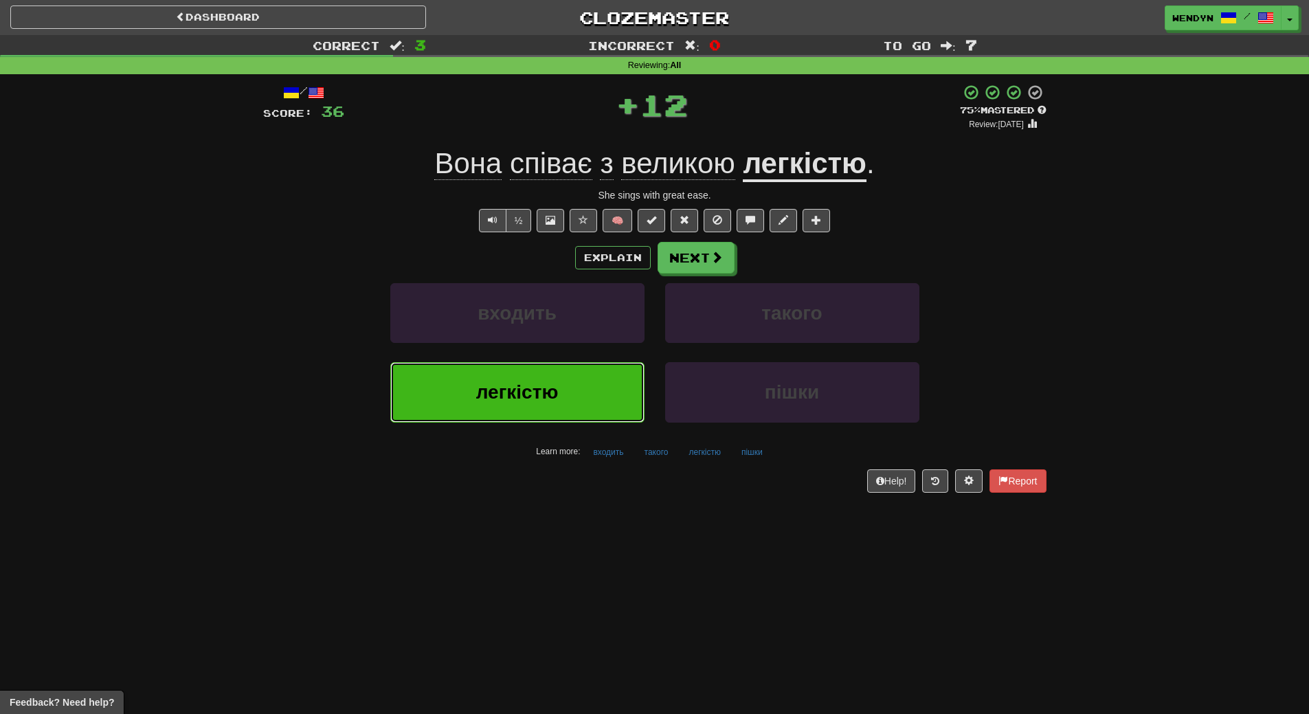
click at [602, 420] on button "легкістю" at bounding box center [517, 392] width 254 height 60
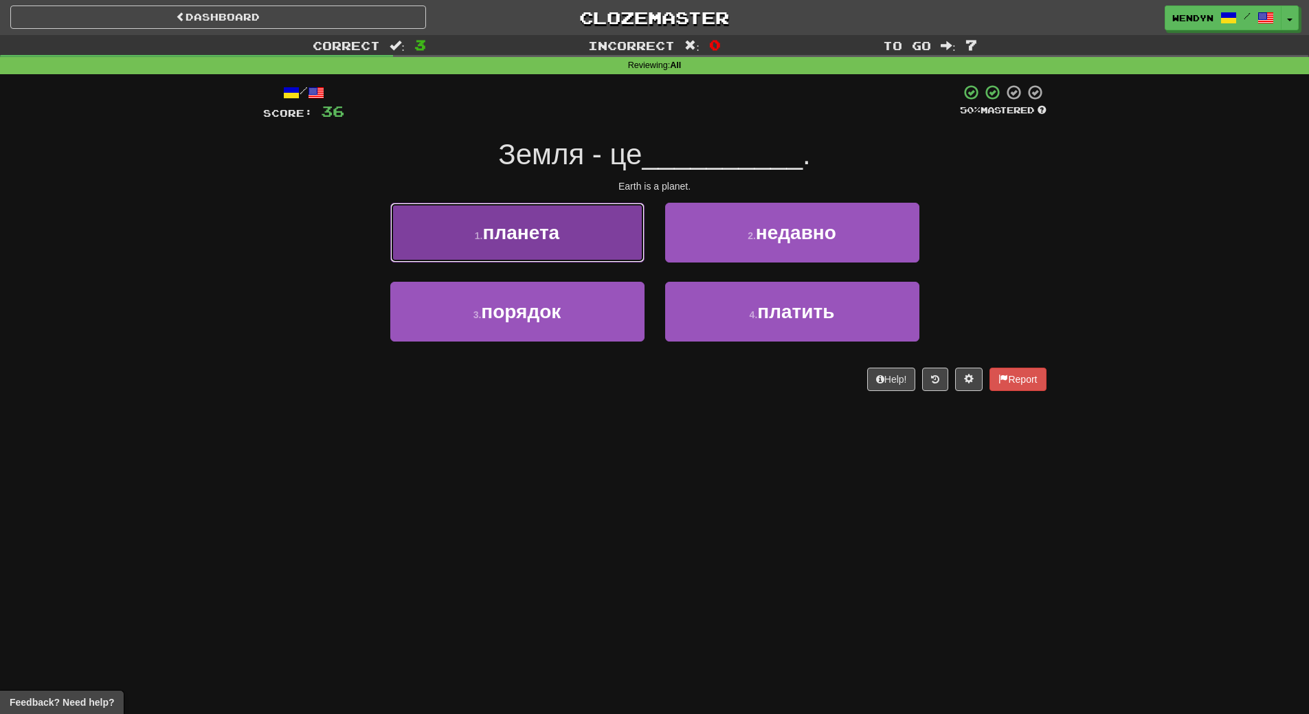
click at [546, 240] on span "планета" at bounding box center [521, 232] width 77 height 21
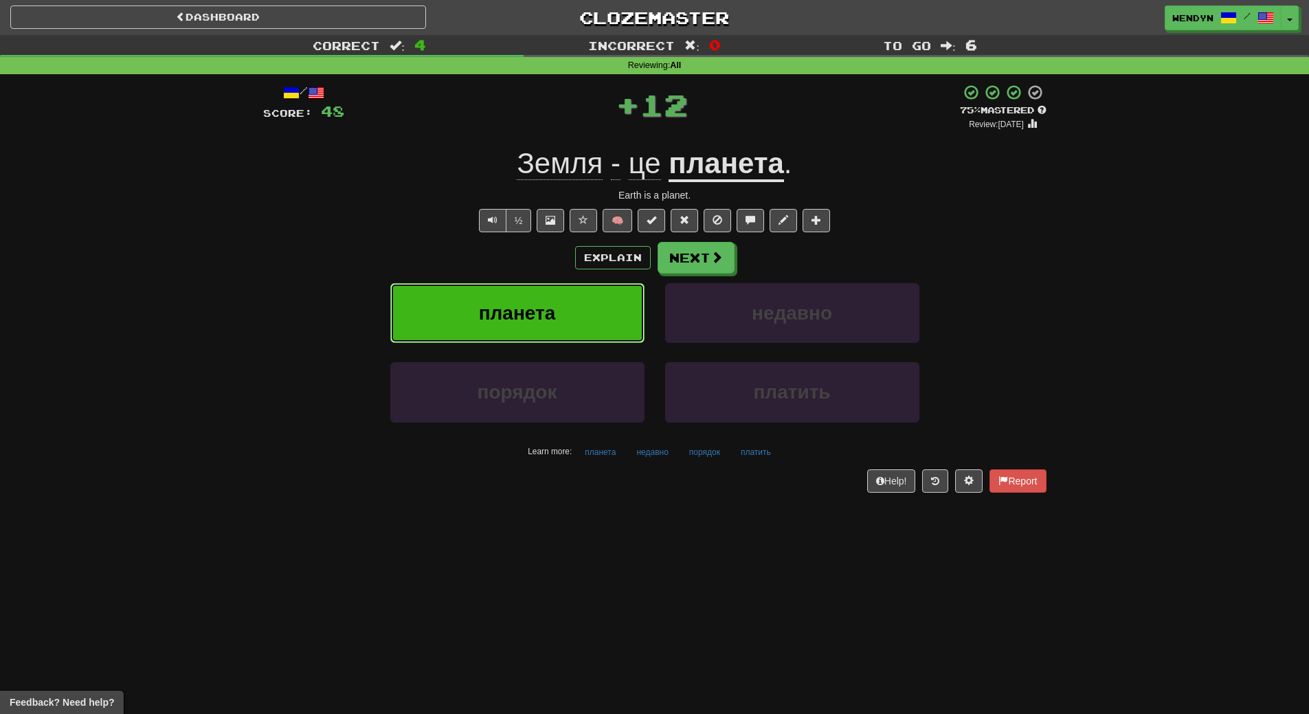
click at [548, 297] on button "планета" at bounding box center [517, 313] width 254 height 60
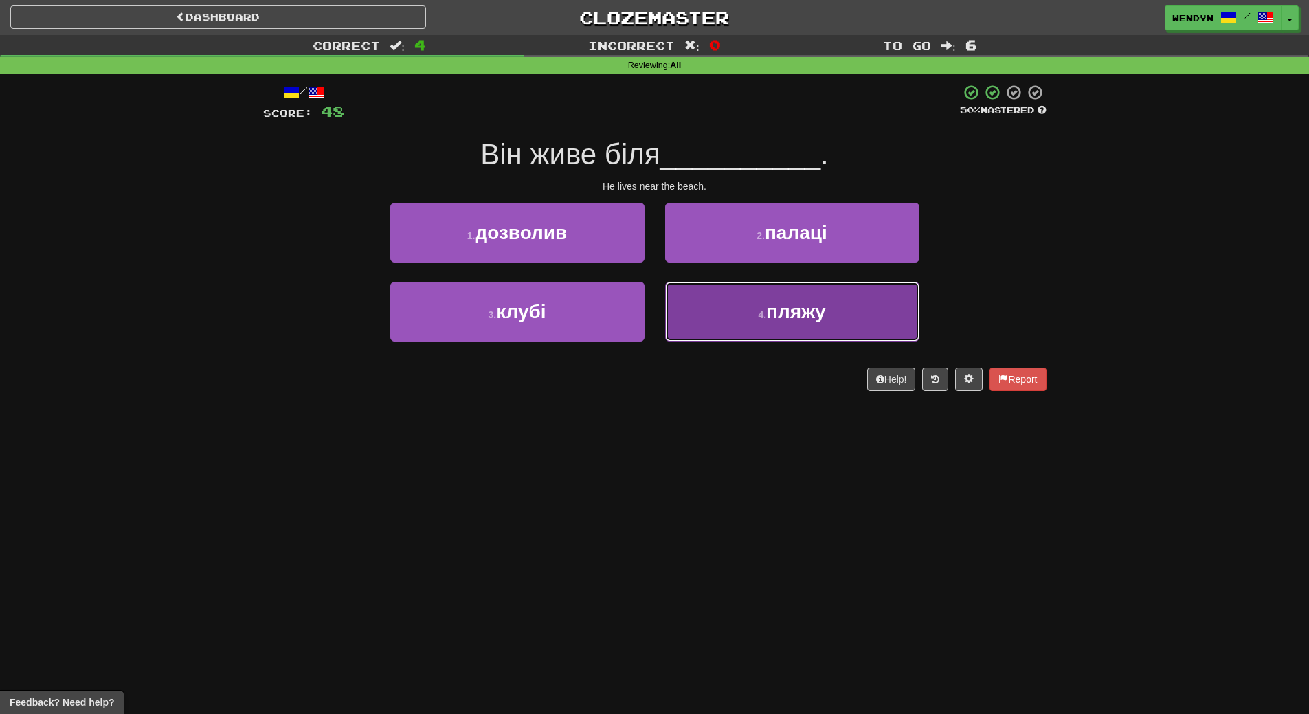
click at [743, 331] on button "4 . пляжу" at bounding box center [792, 312] width 254 height 60
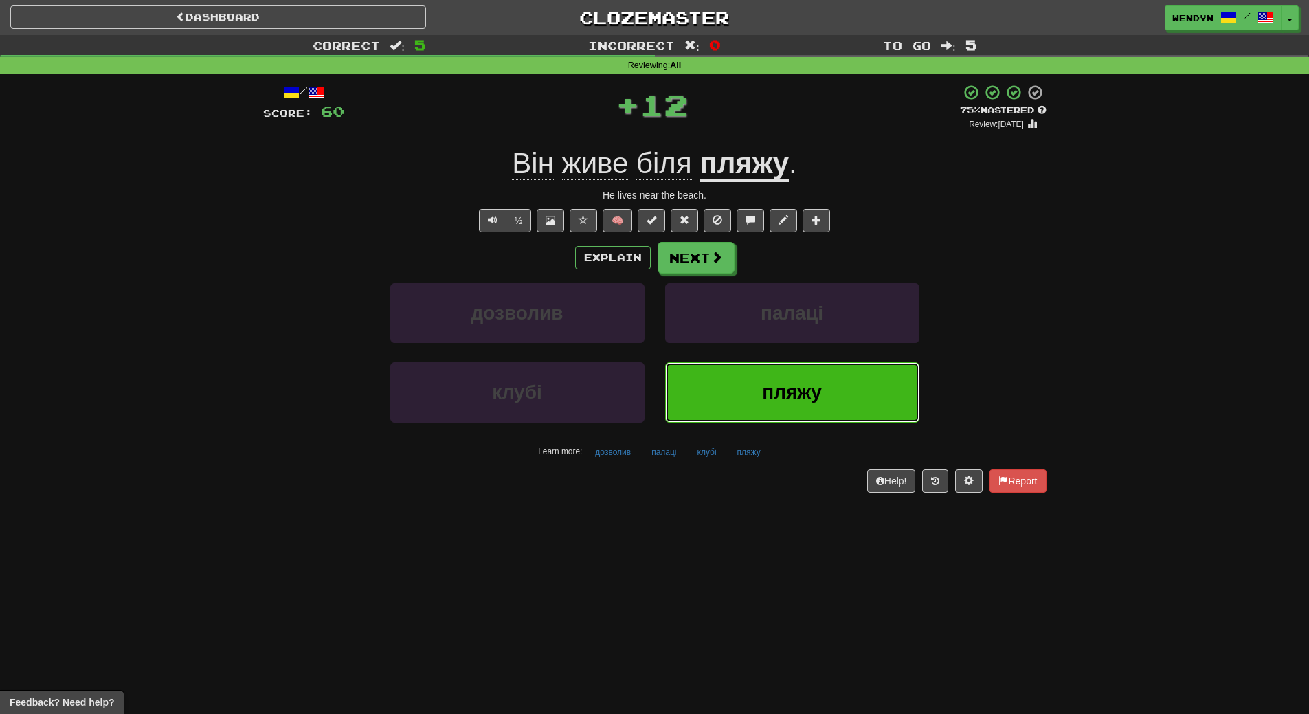
click at [741, 370] on button "пляжу" at bounding box center [792, 392] width 254 height 60
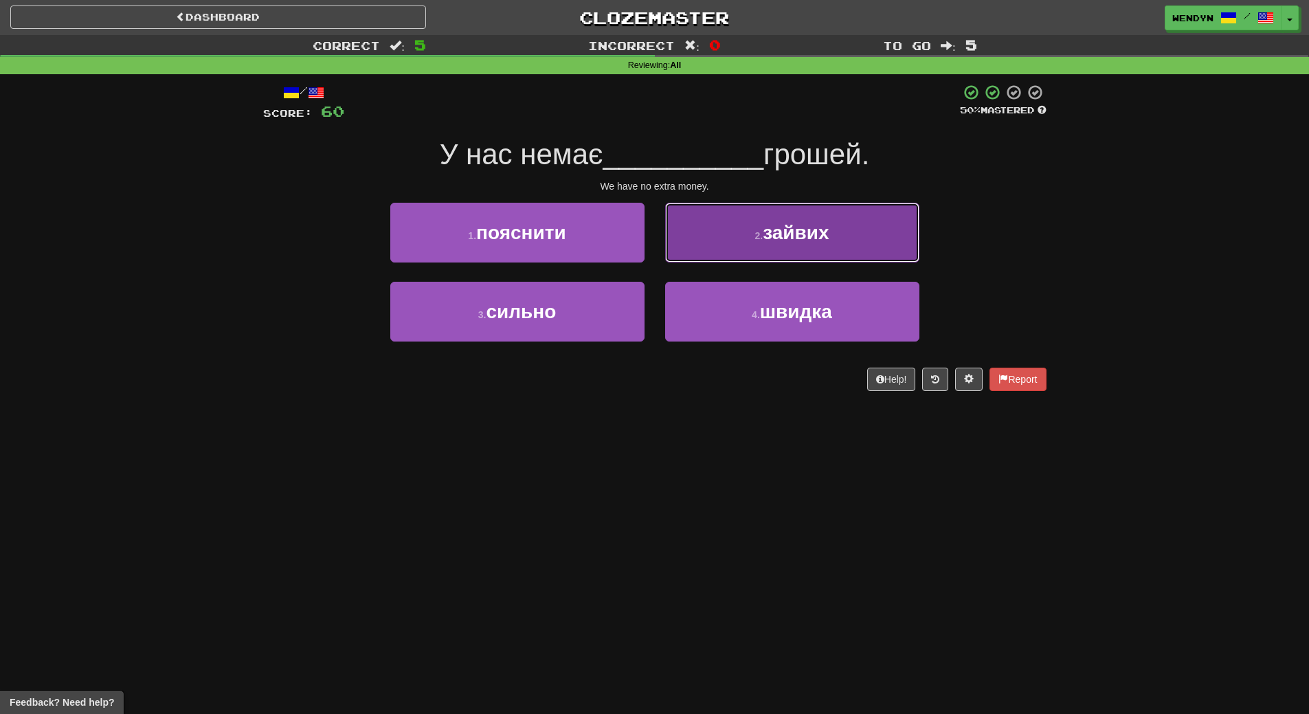
click at [870, 251] on button "2 . зайвих" at bounding box center [792, 233] width 254 height 60
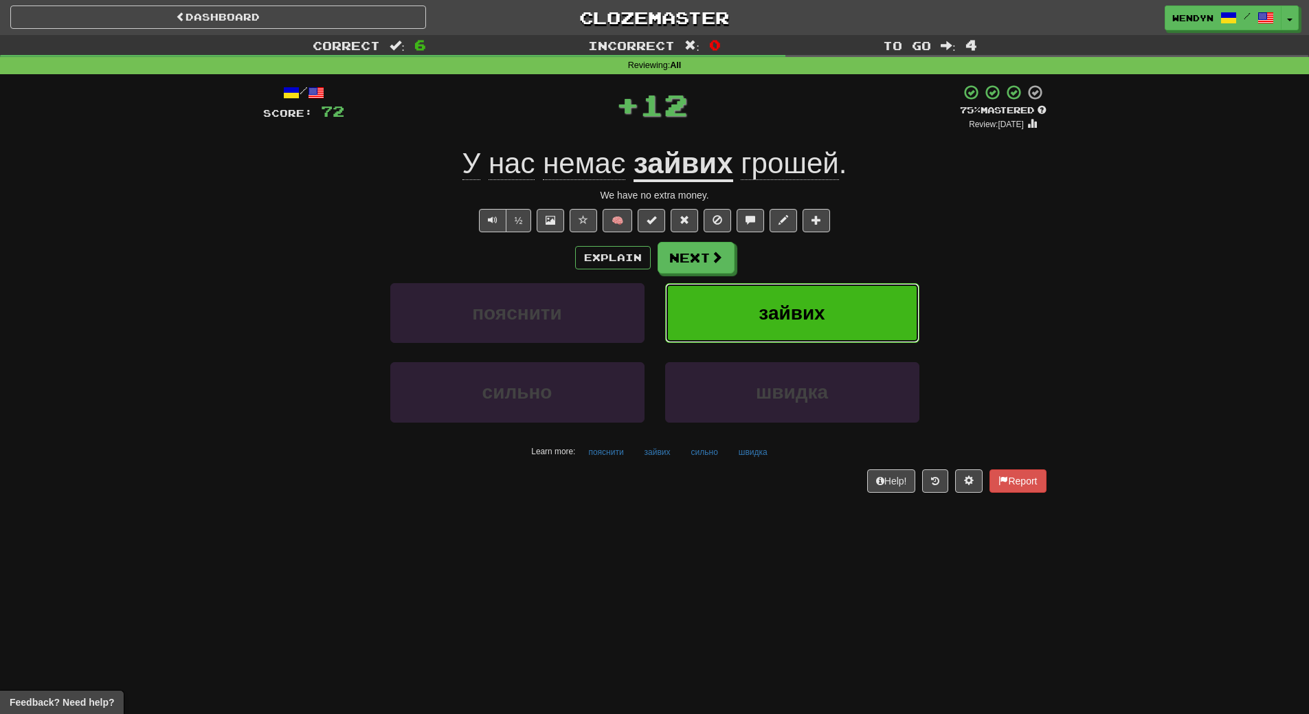
click at [859, 304] on button "зайвих" at bounding box center [792, 313] width 254 height 60
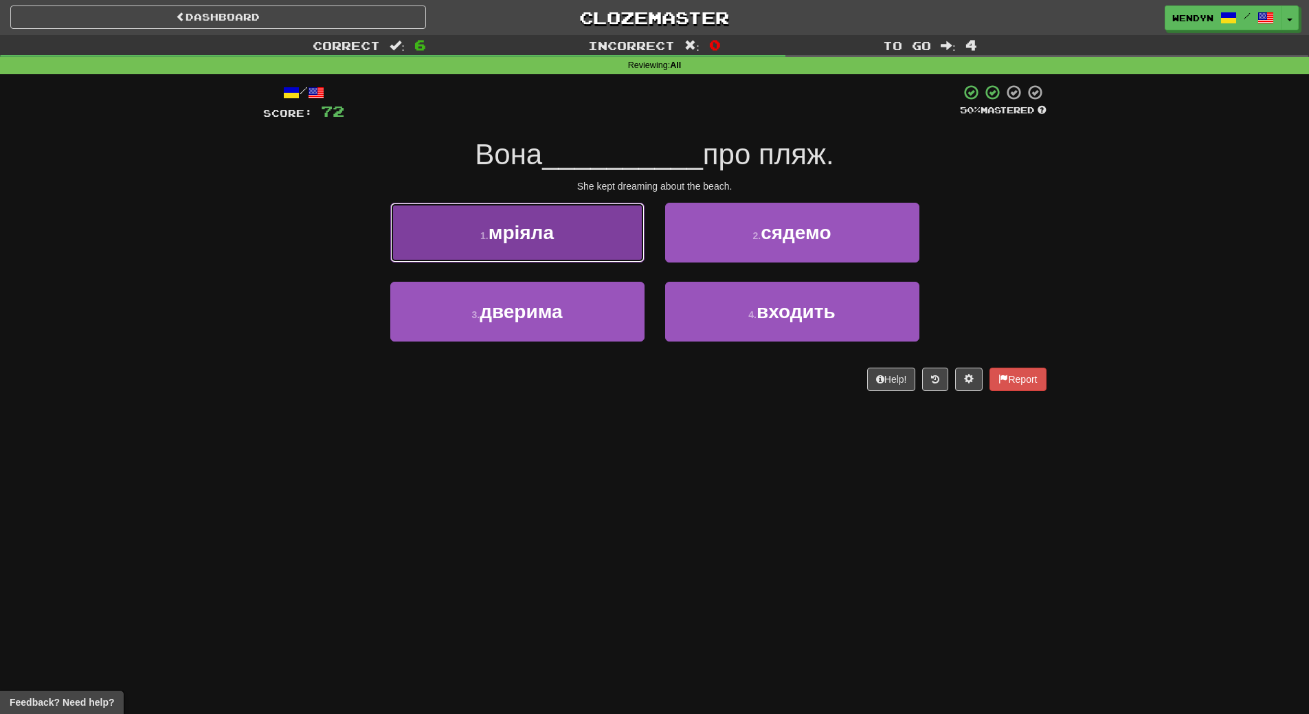
click at [576, 249] on button "1 . мріяла" at bounding box center [517, 233] width 254 height 60
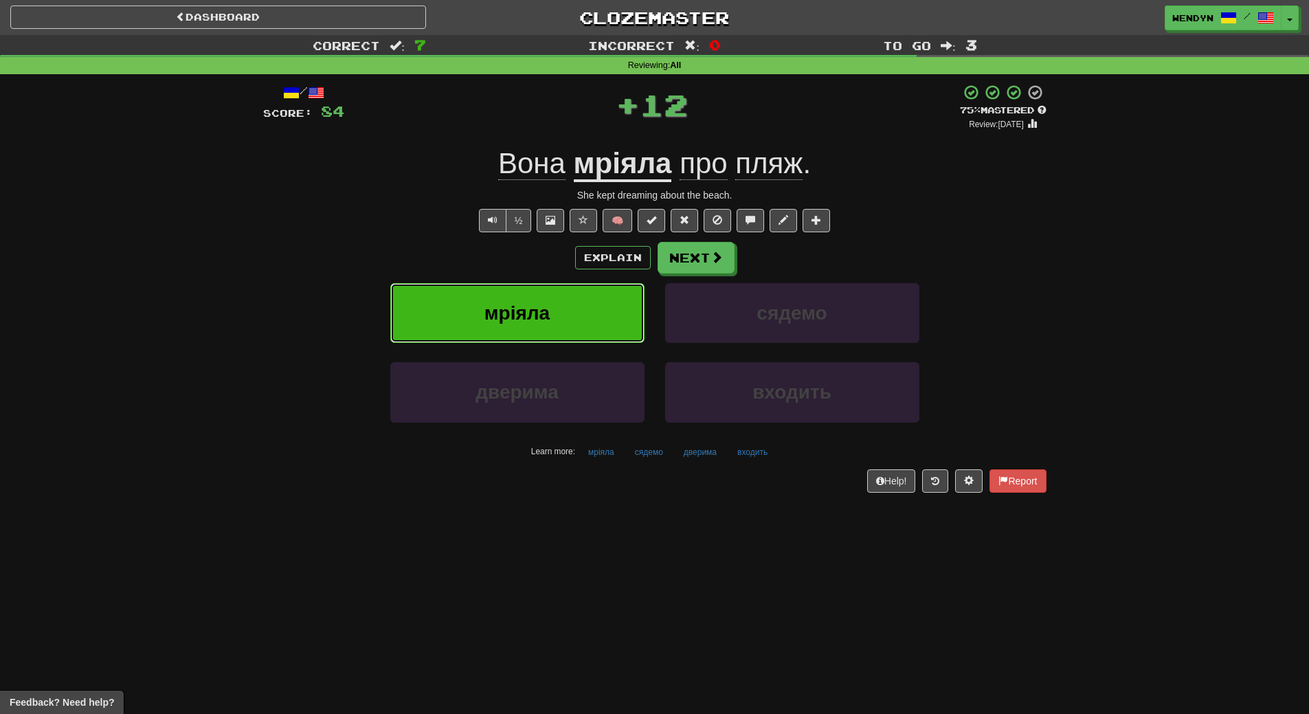
click at [576, 302] on button "мріяла" at bounding box center [517, 313] width 254 height 60
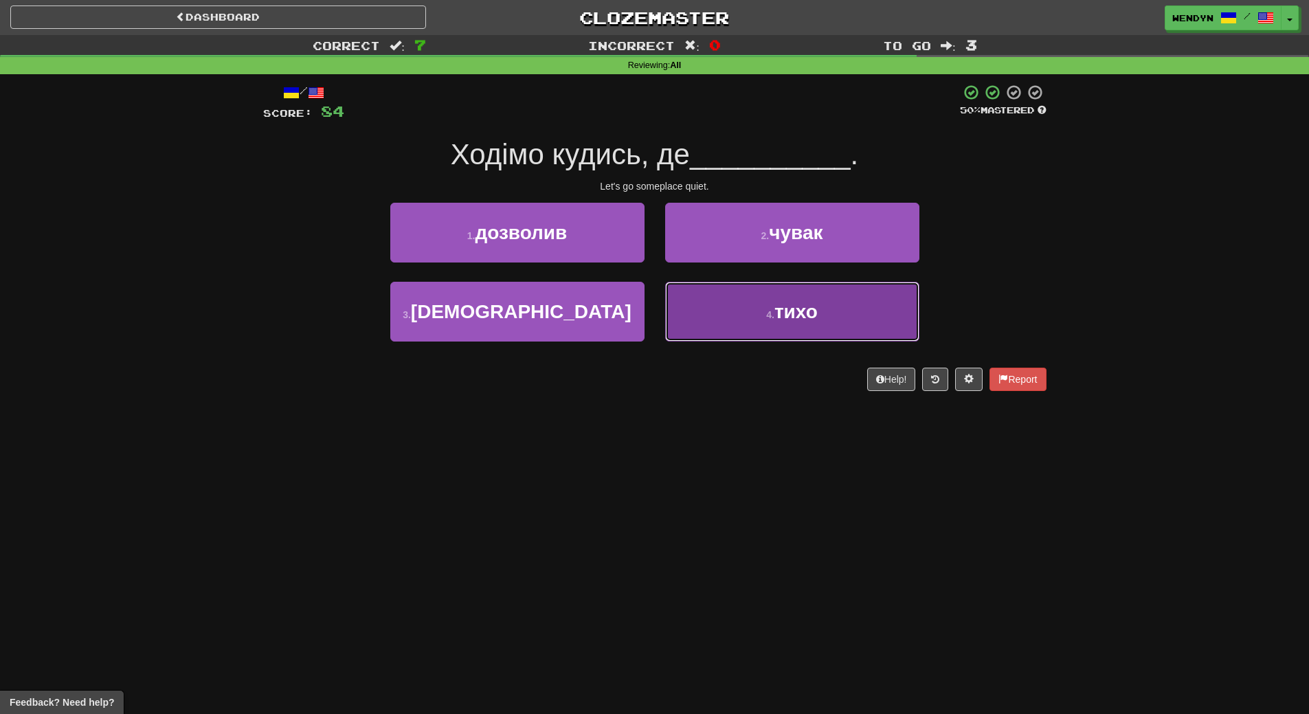
click at [765, 325] on button "4 . тихо" at bounding box center [792, 312] width 254 height 60
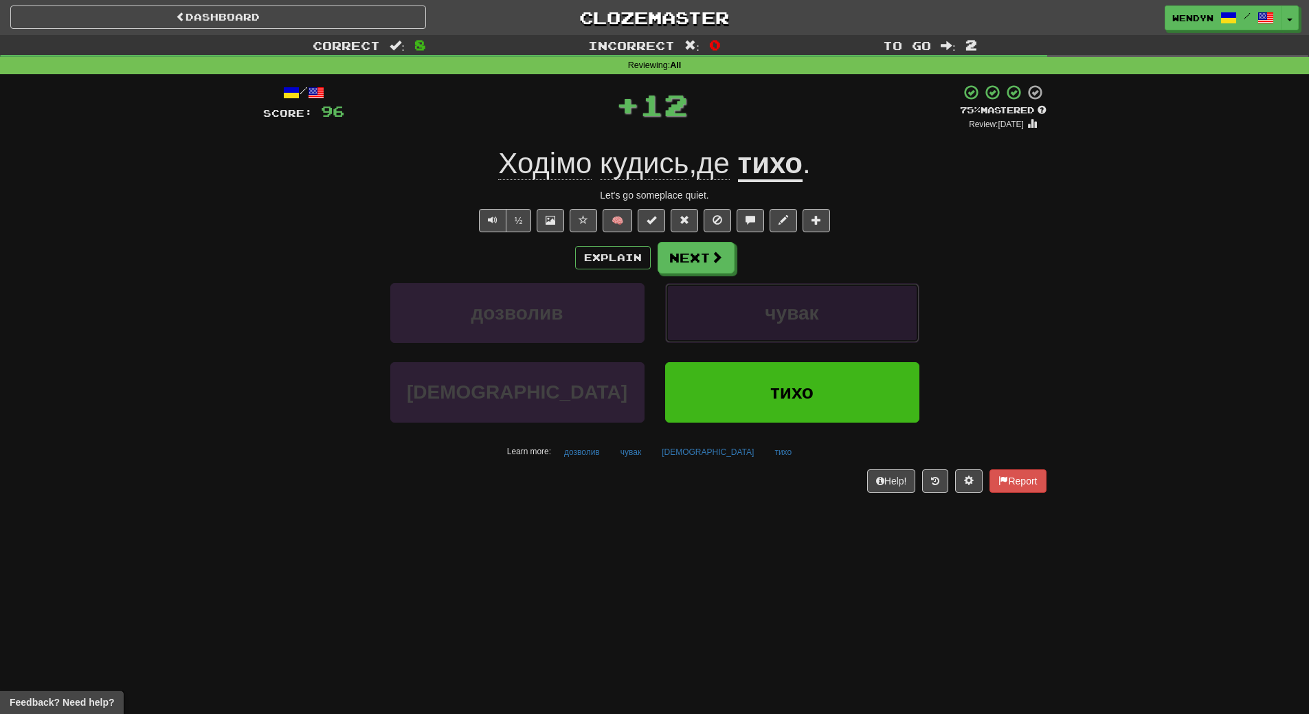
click at [765, 325] on button "чувак" at bounding box center [792, 313] width 254 height 60
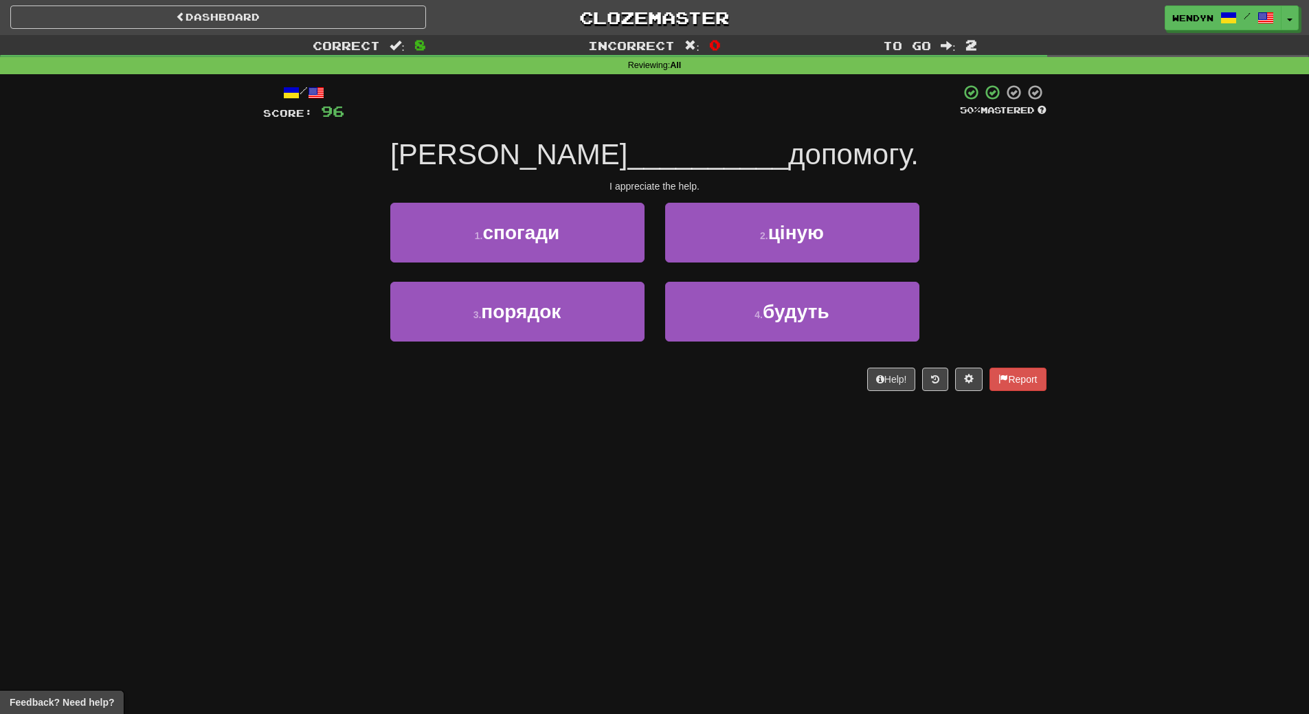
click at [753, 395] on div "/ Score: 96 50 % Mastered Я __________ допомогу. I appreciate the help. 1 . спо…" at bounding box center [654, 242] width 783 height 336
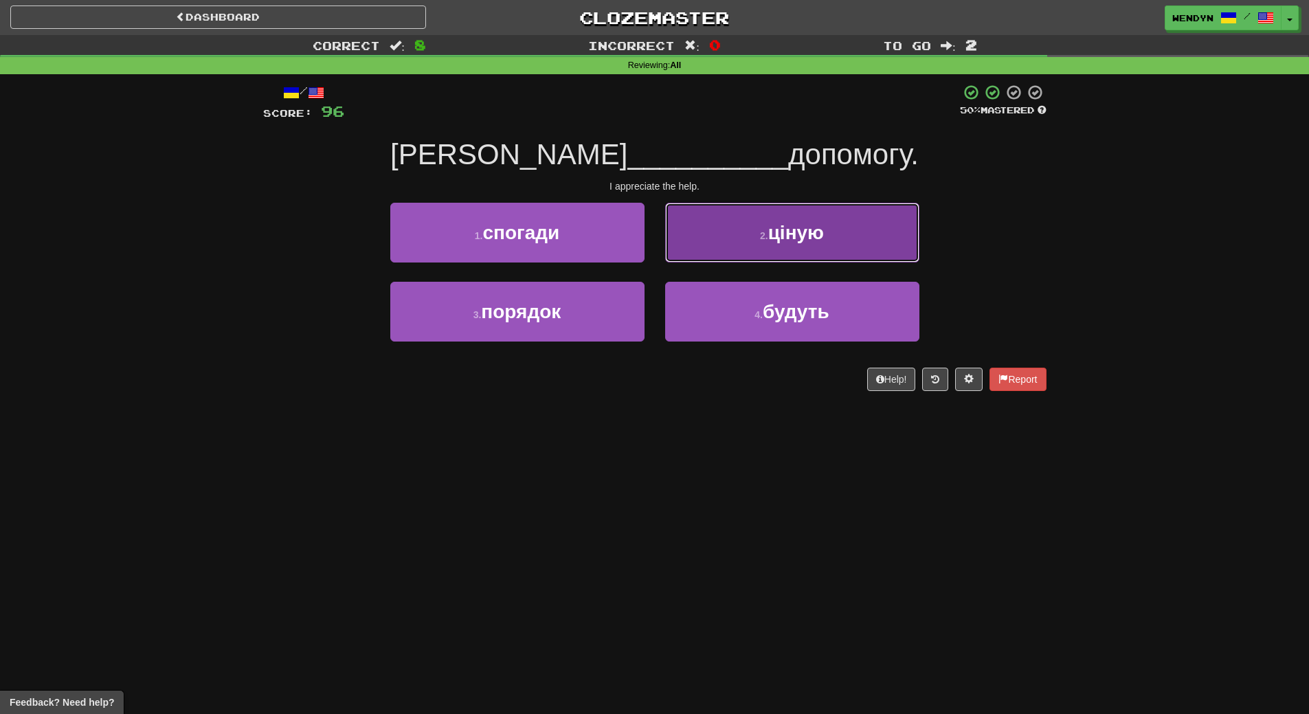
click at [781, 234] on span "ціную" at bounding box center [796, 232] width 56 height 21
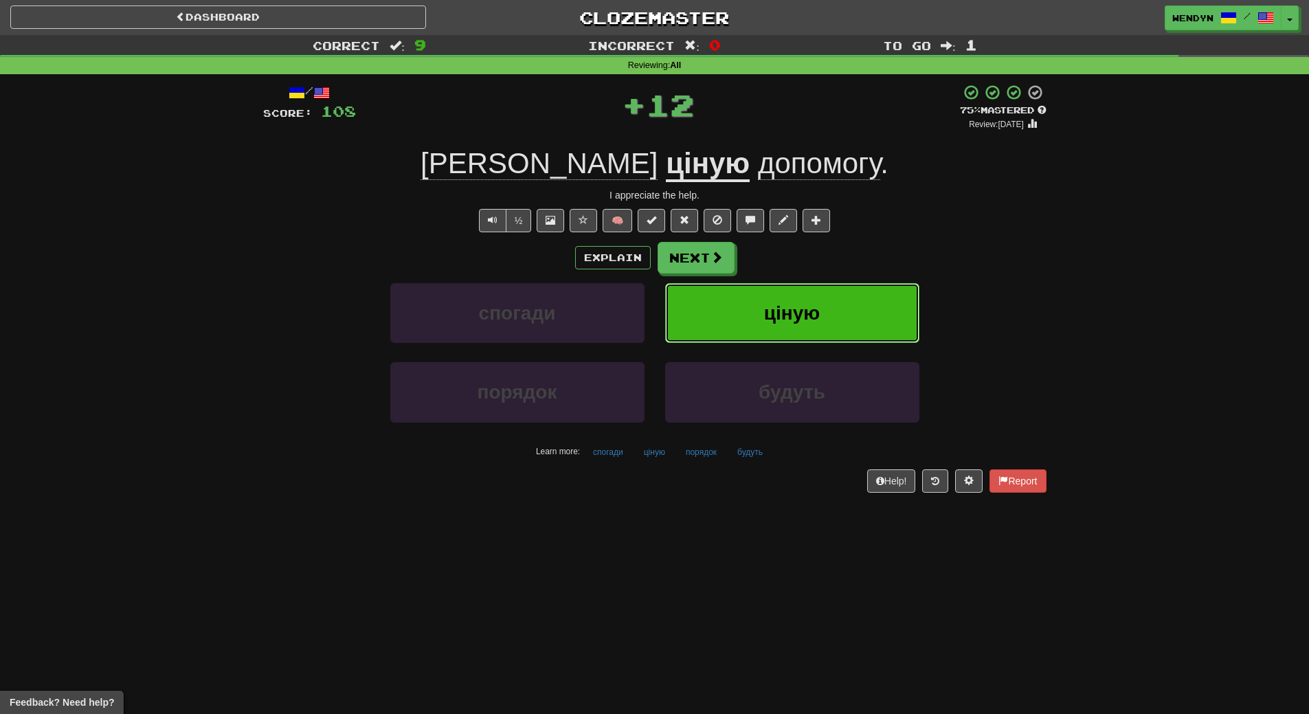
click at [805, 297] on button "ціную" at bounding box center [792, 313] width 254 height 60
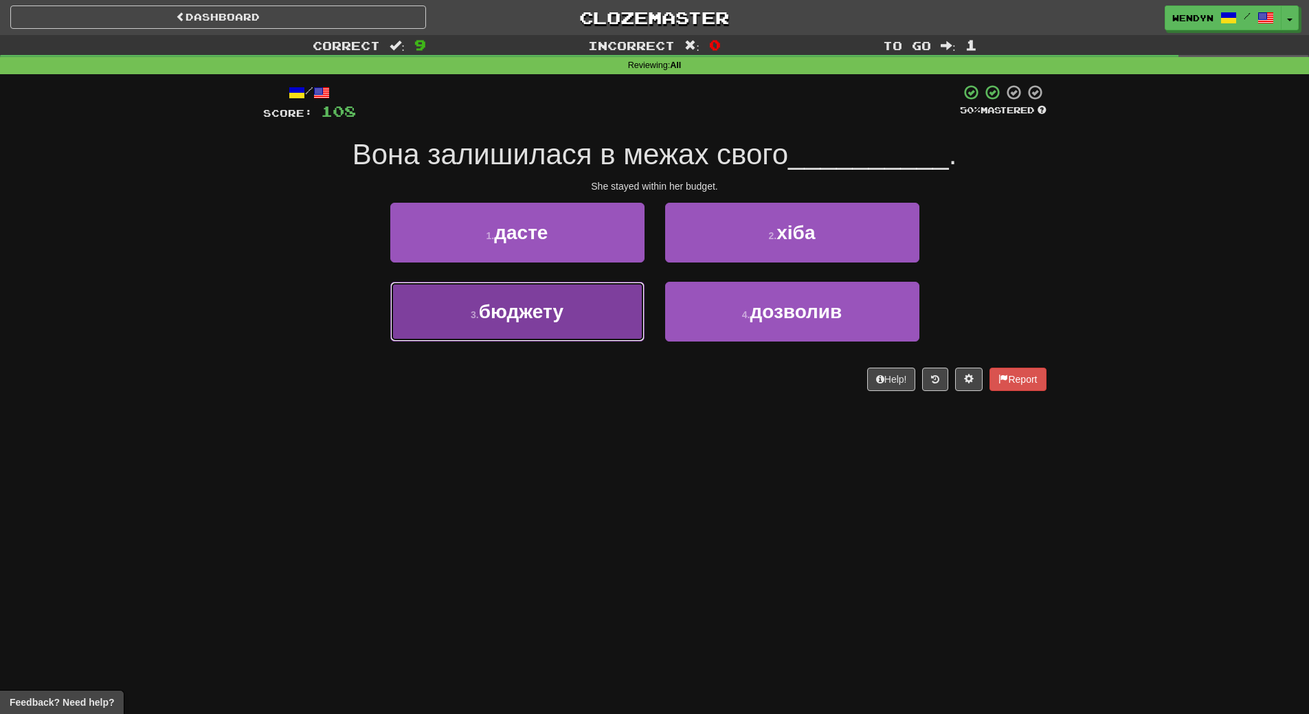
click at [577, 326] on button "3 . бюджету" at bounding box center [517, 312] width 254 height 60
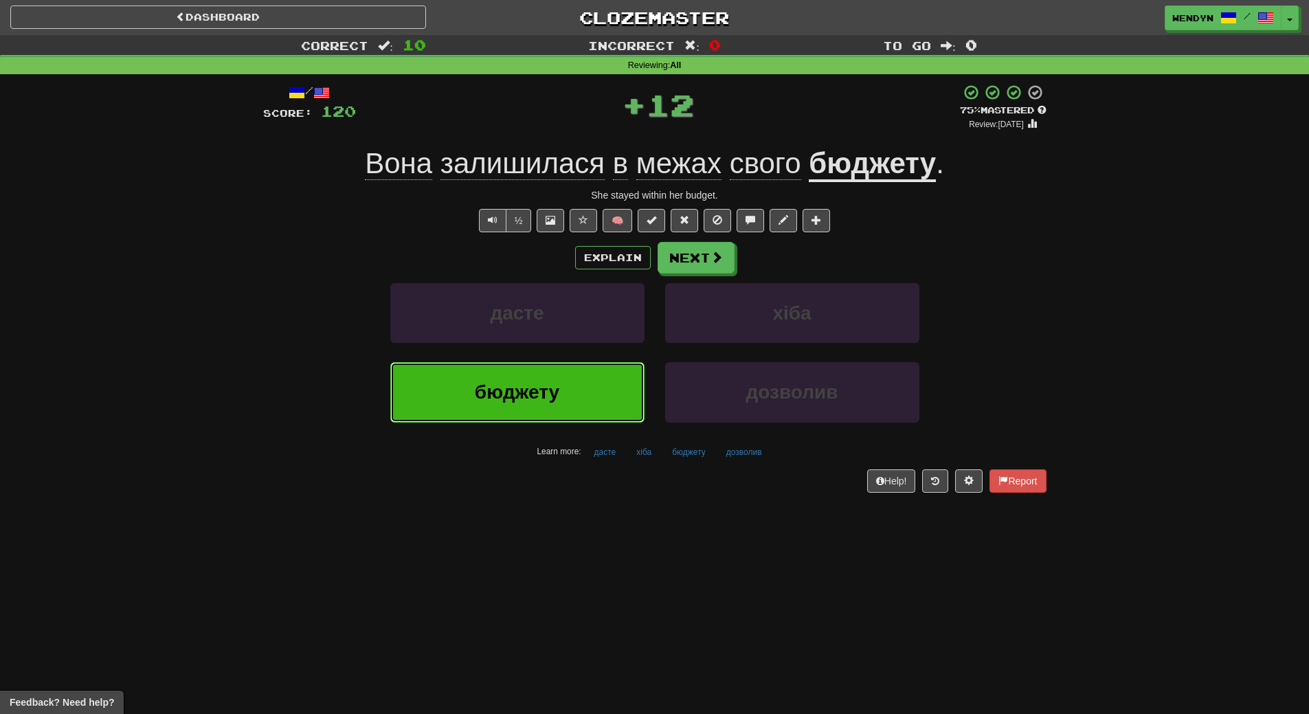
click at [565, 381] on button "бюджету" at bounding box center [517, 392] width 254 height 60
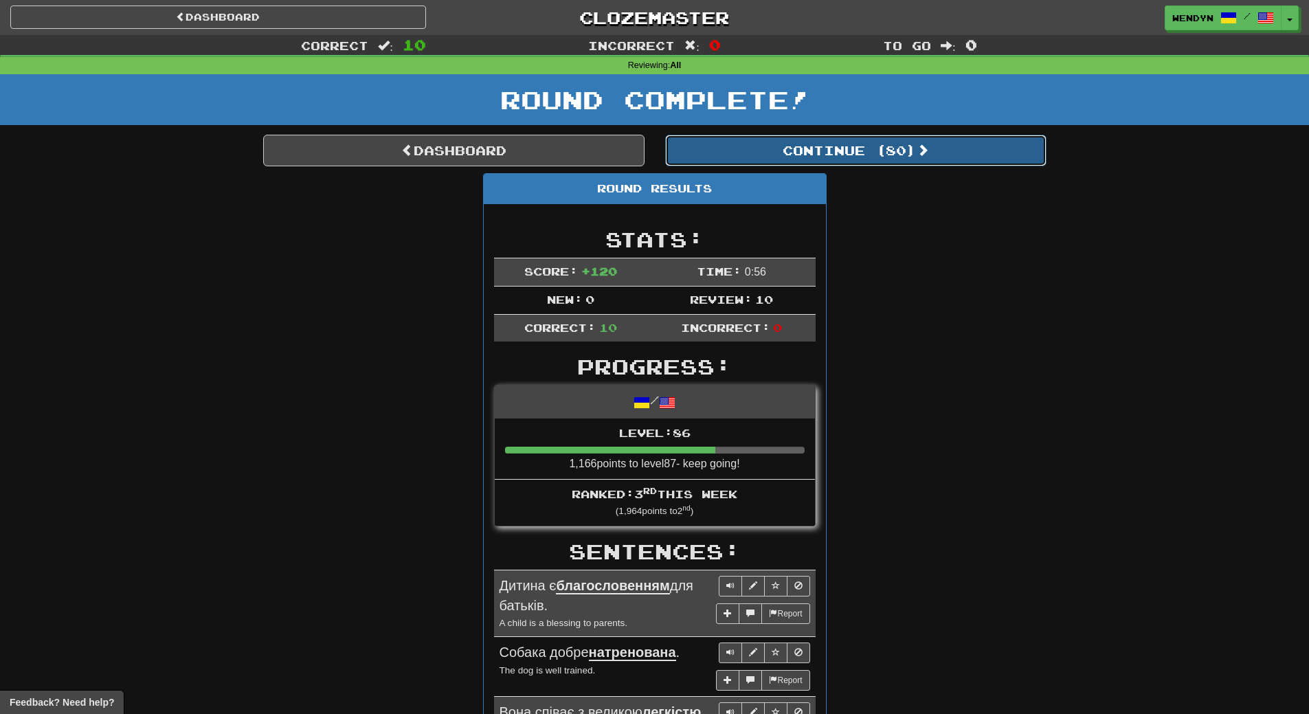
click at [925, 147] on span at bounding box center [922, 150] width 12 height 12
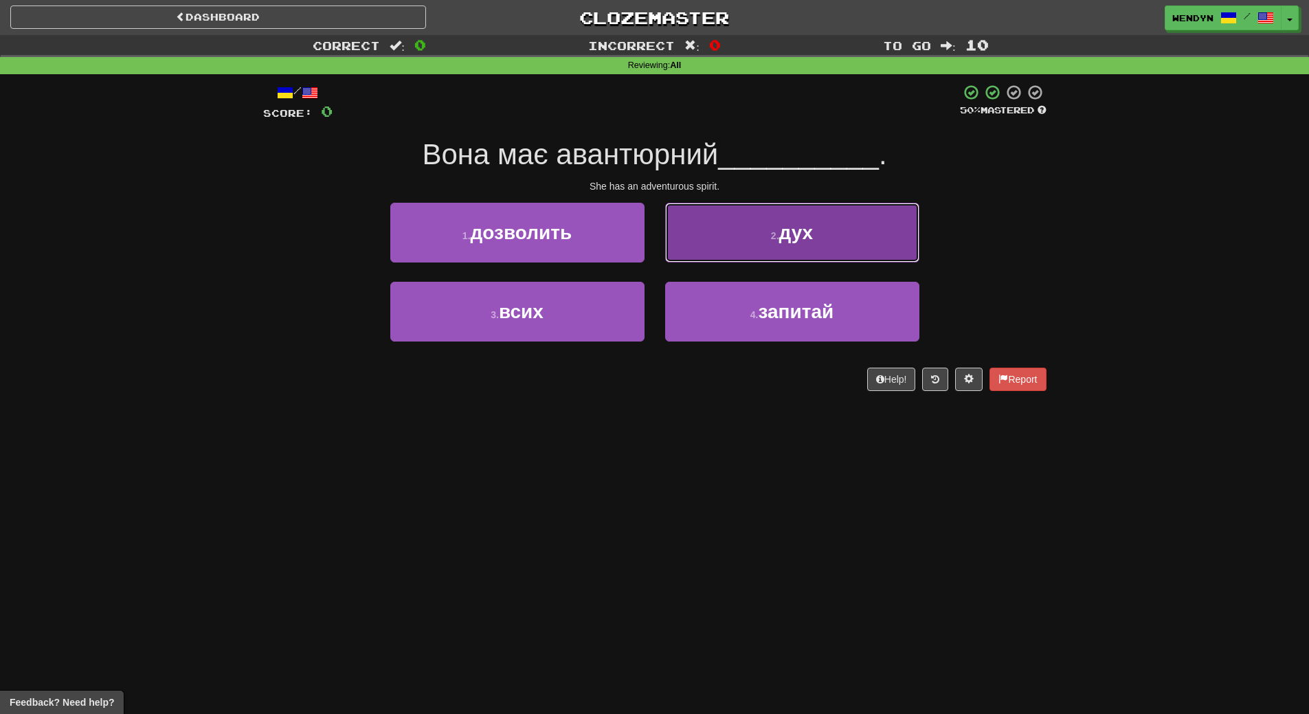
click at [791, 227] on span "дух" at bounding box center [796, 232] width 34 height 21
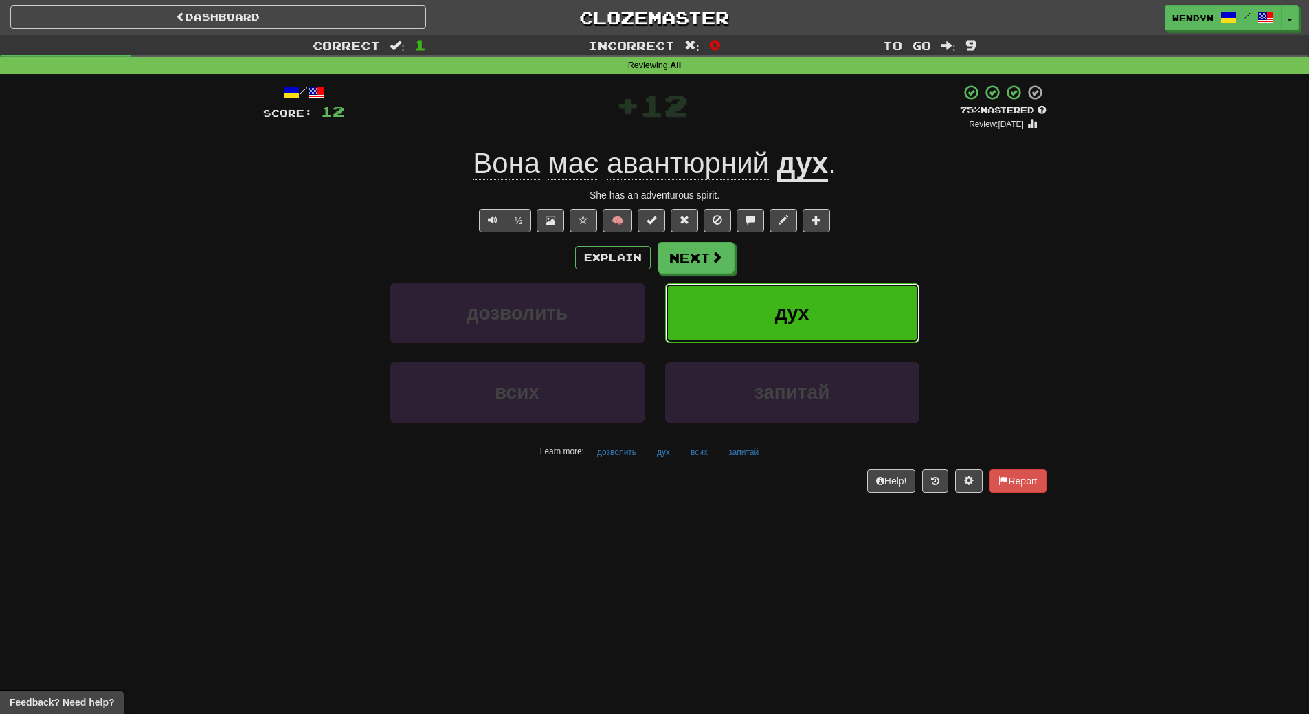
click at [794, 290] on button "дух" at bounding box center [792, 313] width 254 height 60
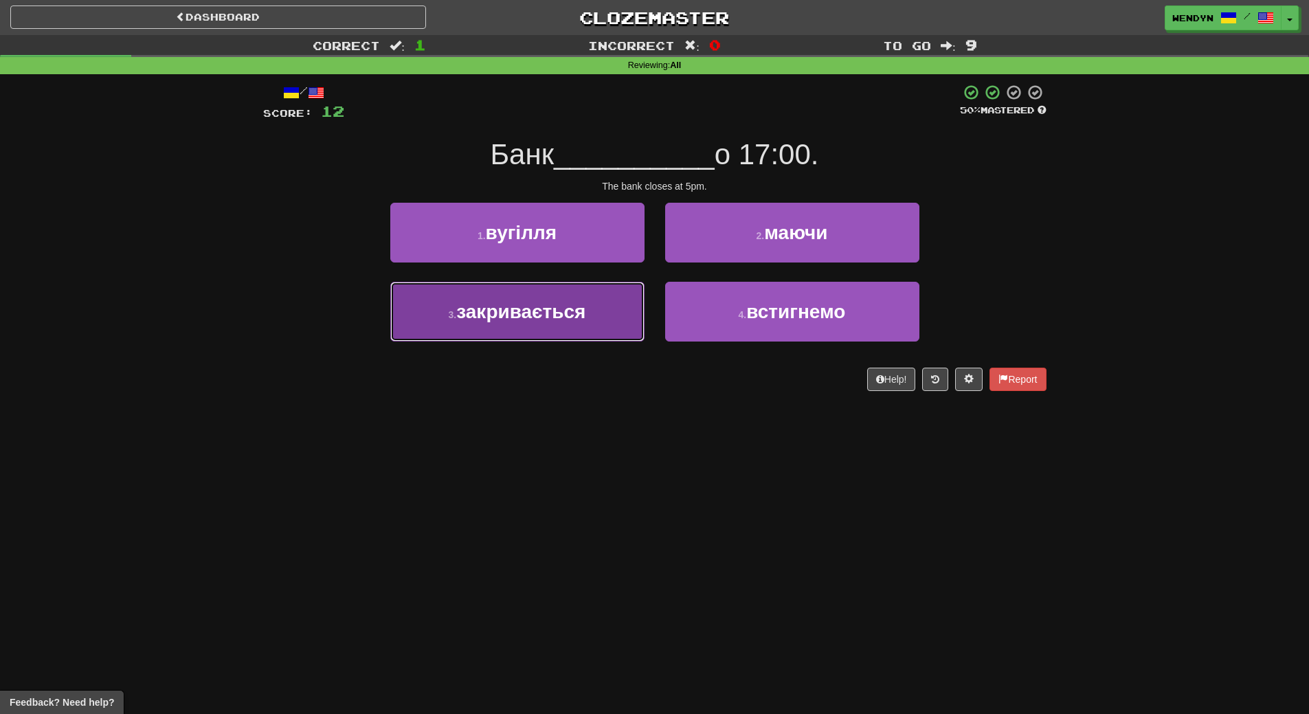
click at [556, 323] on button "3 . закривається" at bounding box center [517, 312] width 254 height 60
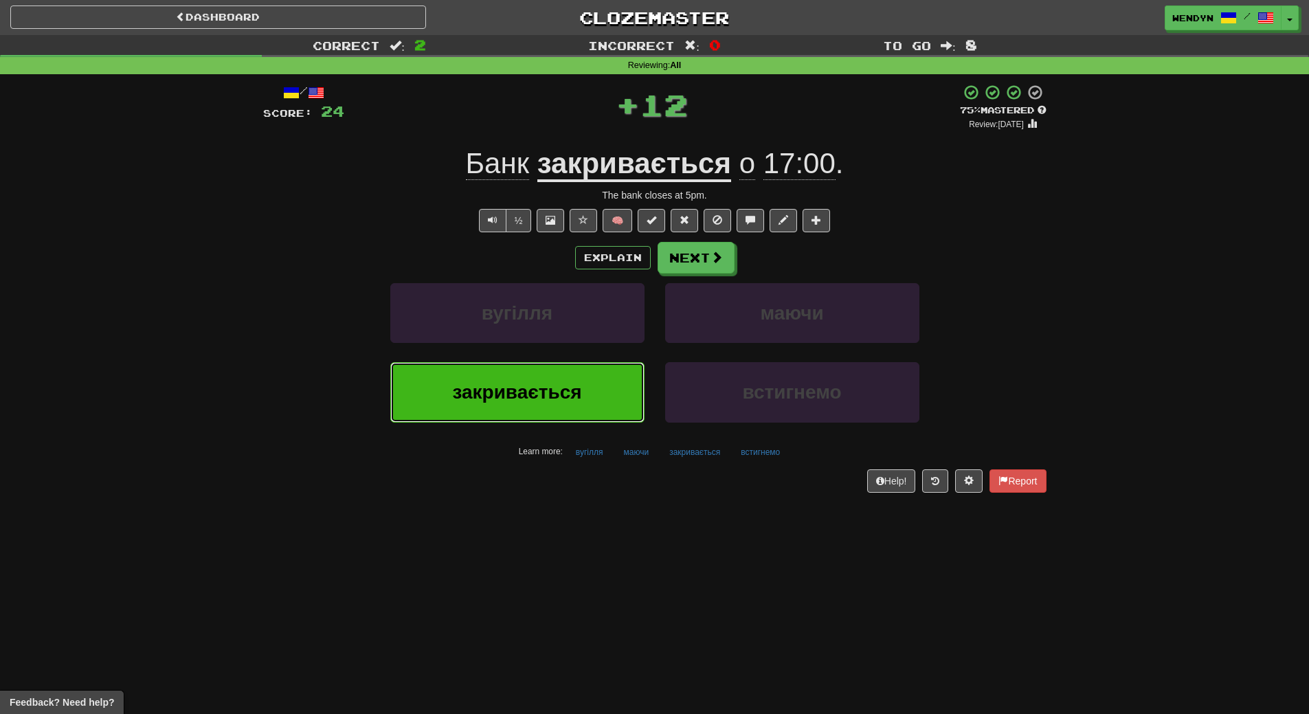
click at [499, 381] on span "закривається" at bounding box center [516, 391] width 129 height 21
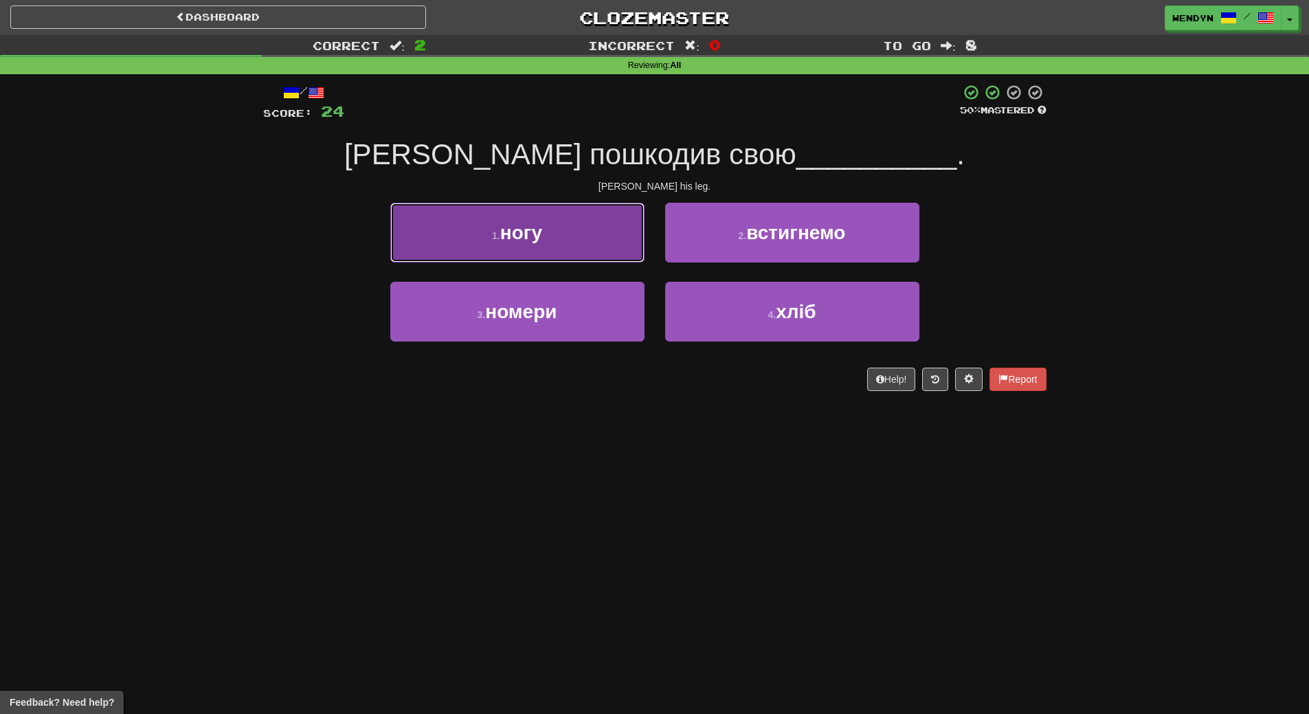
click at [547, 246] on button "1 . ногу" at bounding box center [517, 233] width 254 height 60
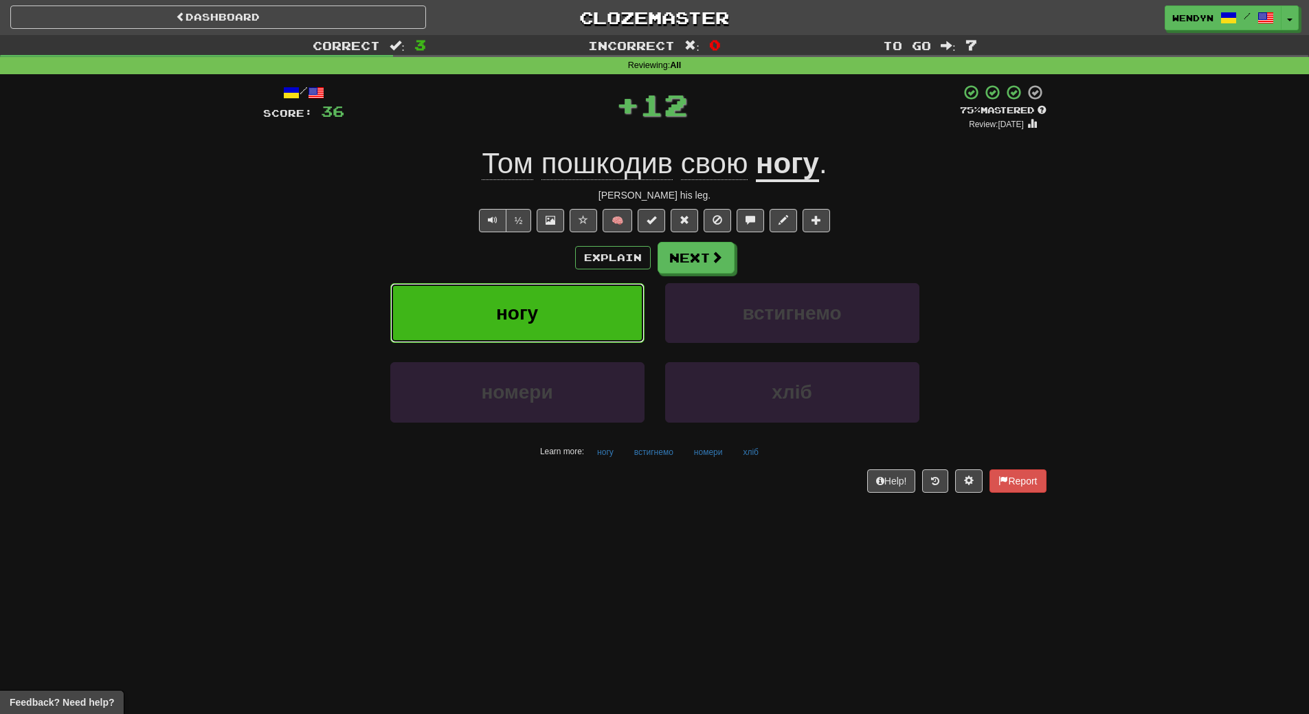
click at [537, 290] on button "ногу" at bounding box center [517, 313] width 254 height 60
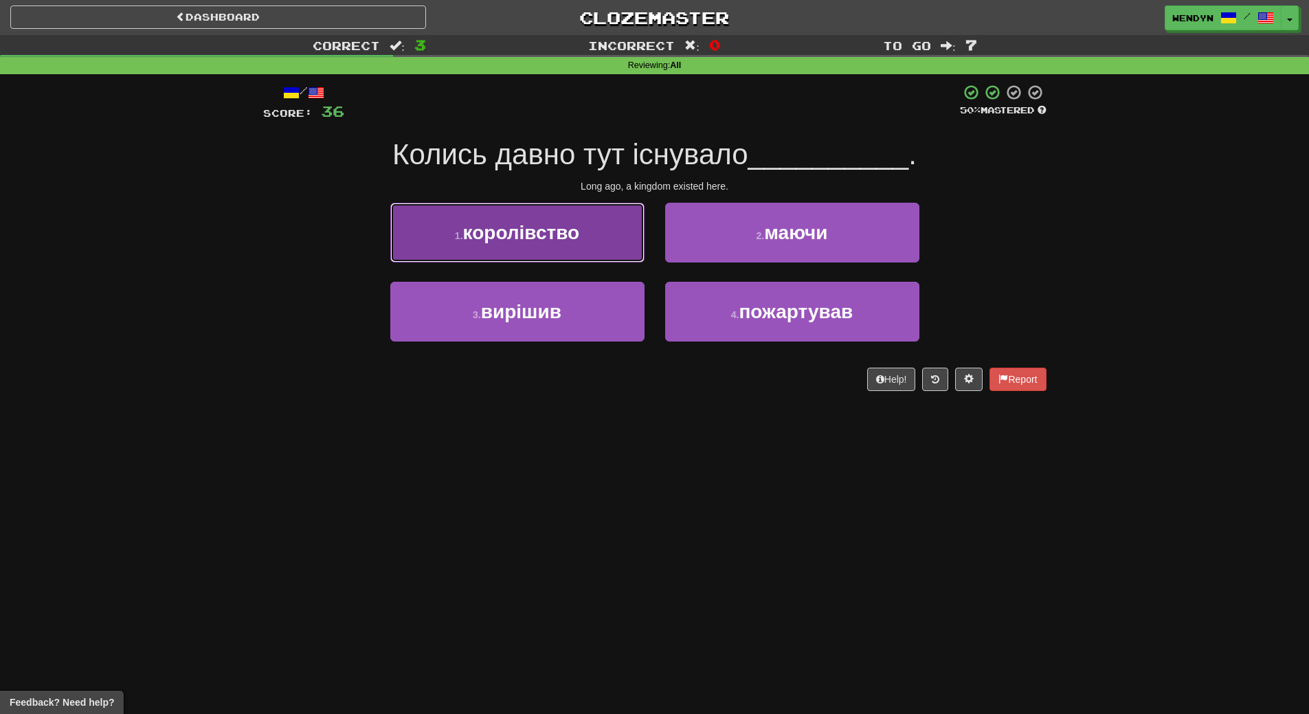
click at [561, 244] on button "1 . королівство" at bounding box center [517, 233] width 254 height 60
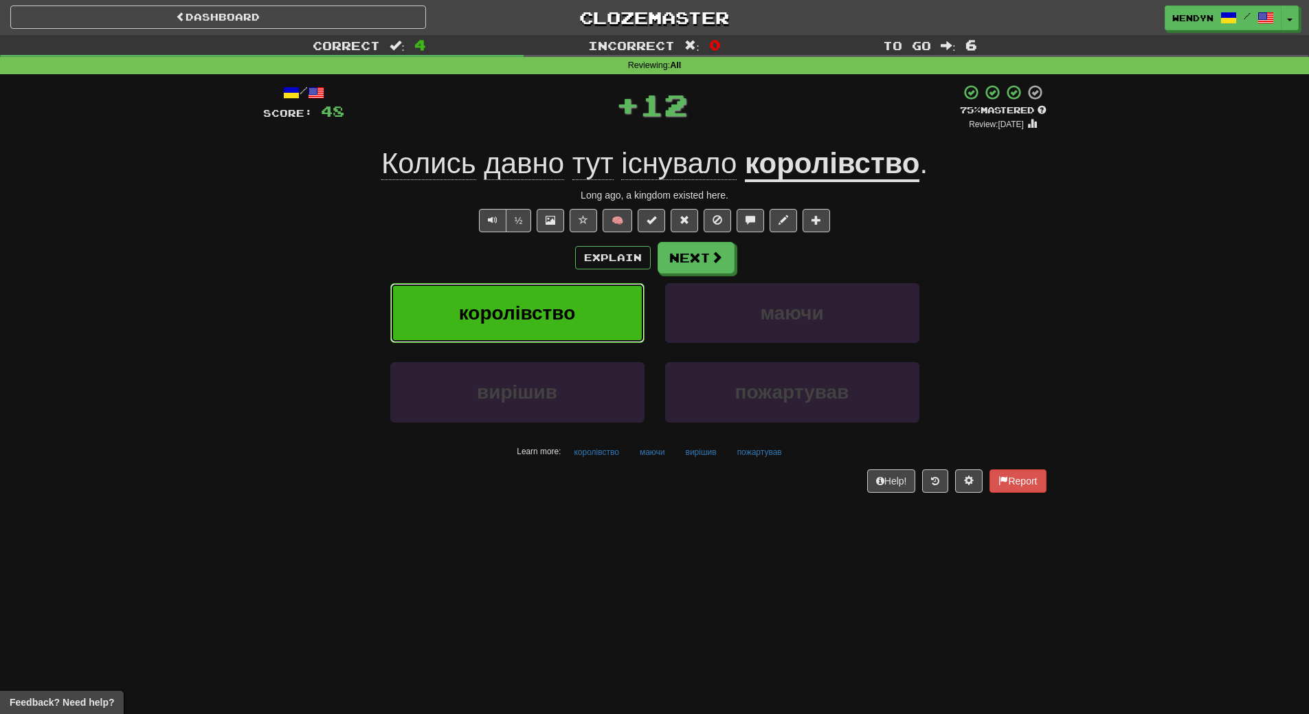
click at [556, 317] on span "королівство" at bounding box center [517, 312] width 117 height 21
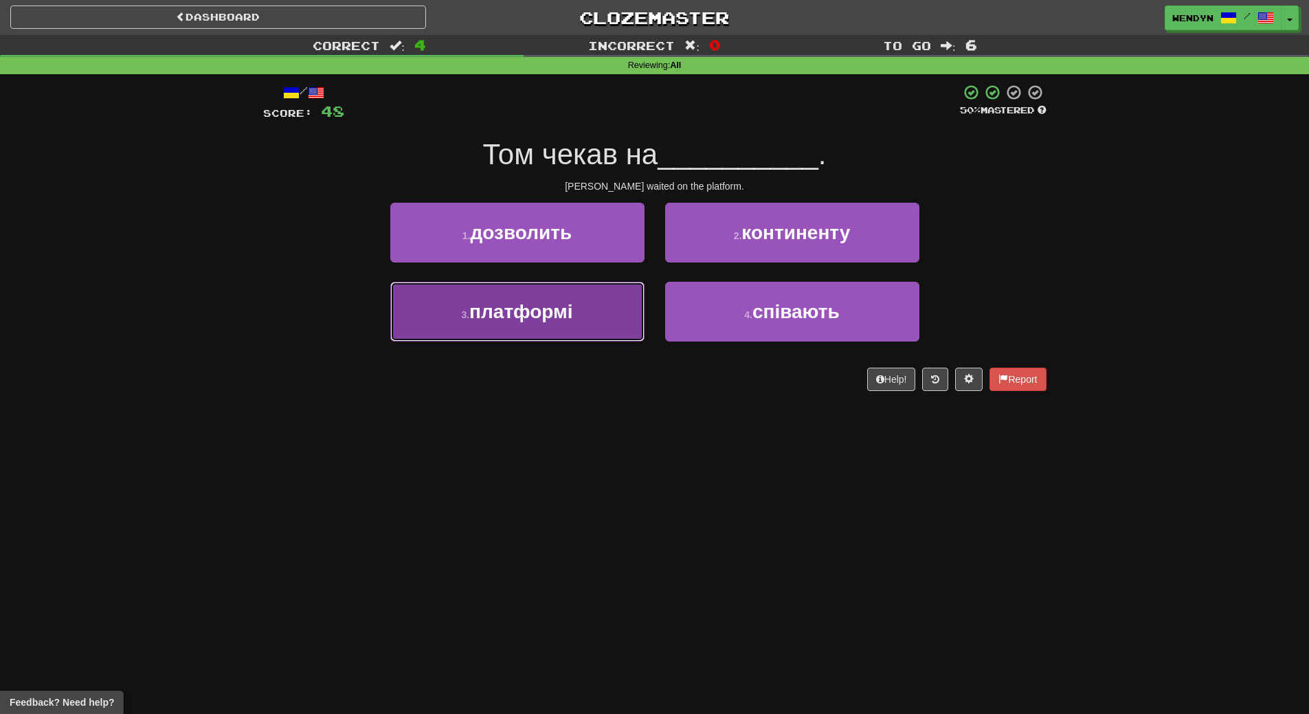
click at [548, 323] on button "3 . платформі" at bounding box center [517, 312] width 254 height 60
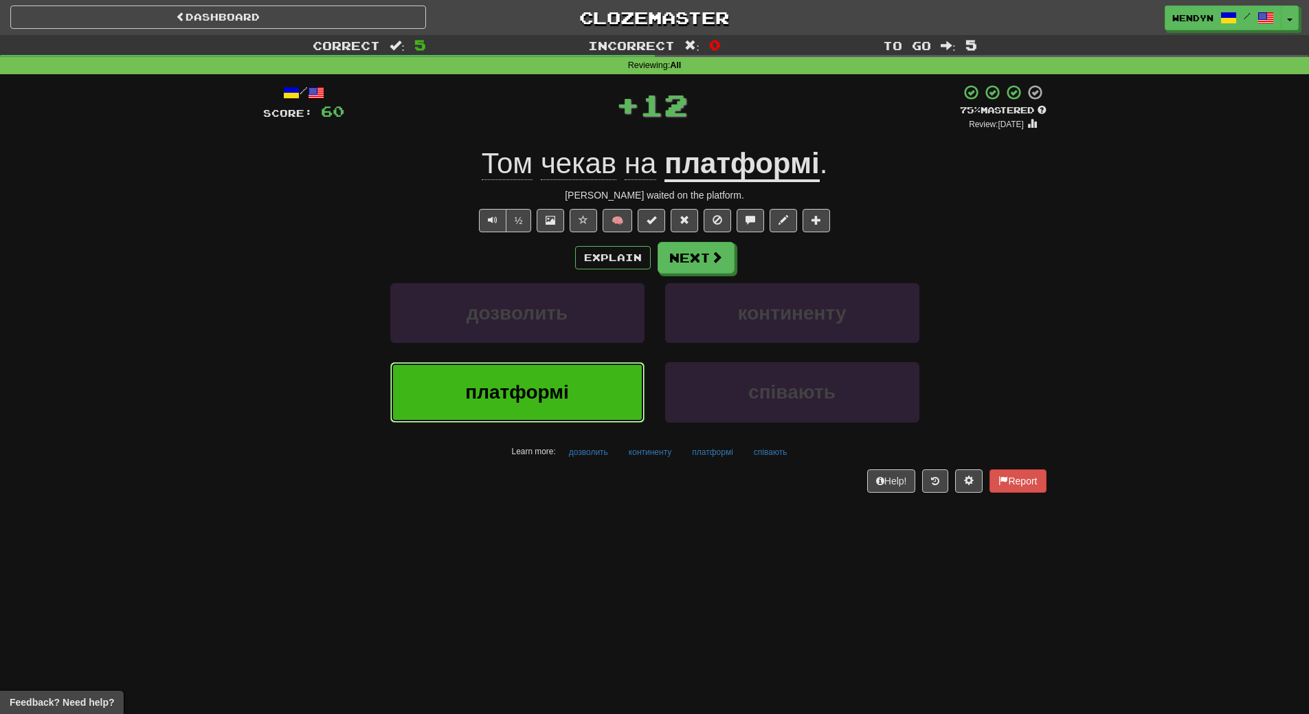
click at [541, 383] on button "платформі" at bounding box center [517, 392] width 254 height 60
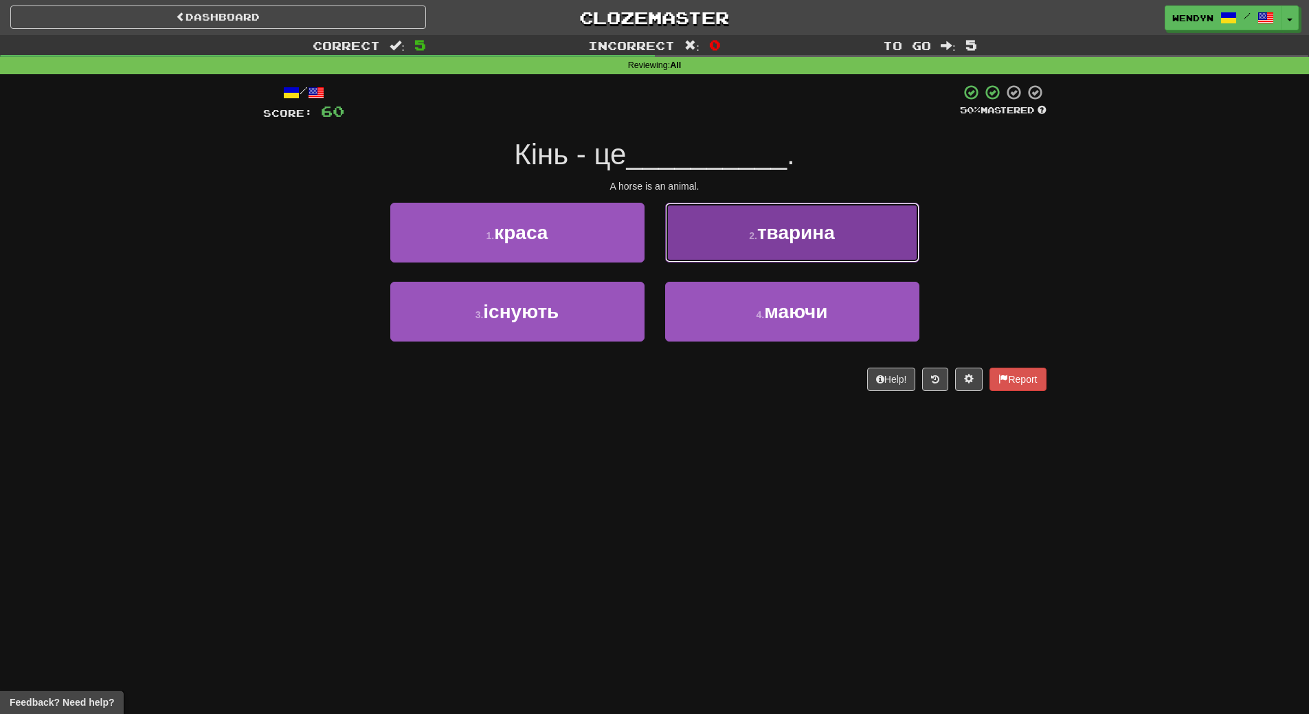
click at [879, 251] on button "2 . тварина" at bounding box center [792, 233] width 254 height 60
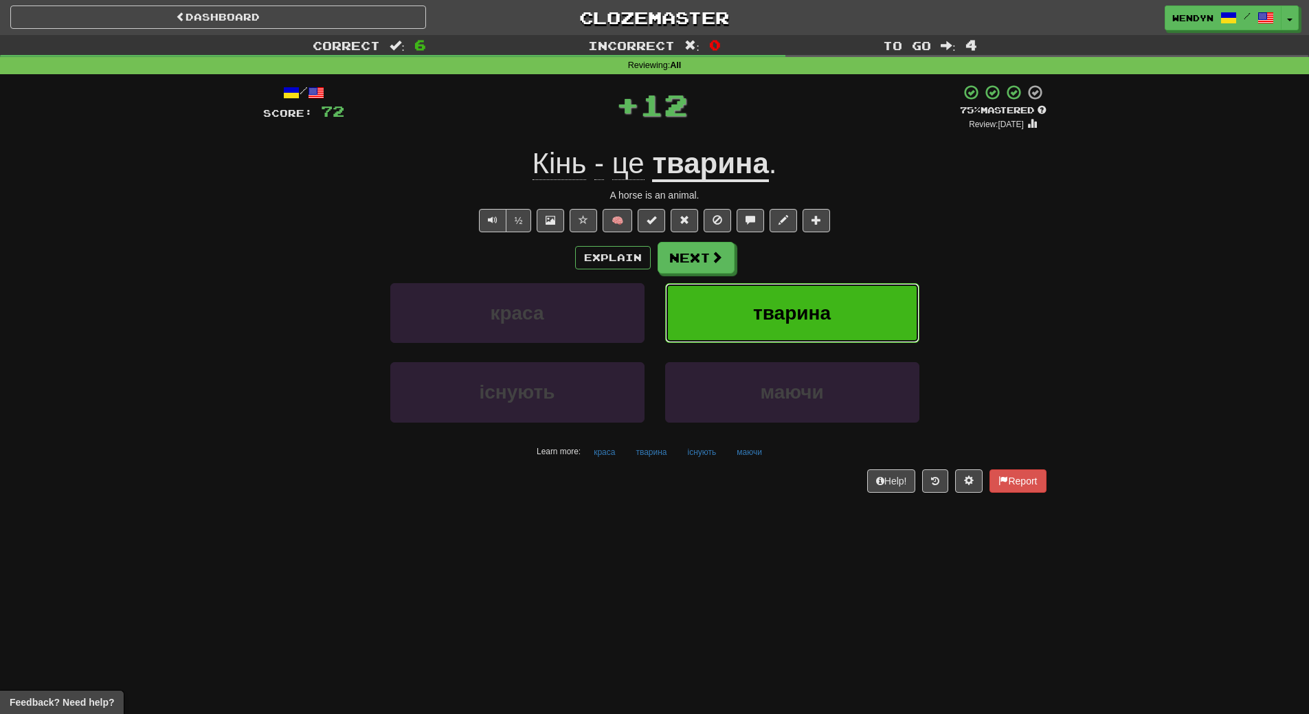
click at [865, 297] on button "тварина" at bounding box center [792, 313] width 254 height 60
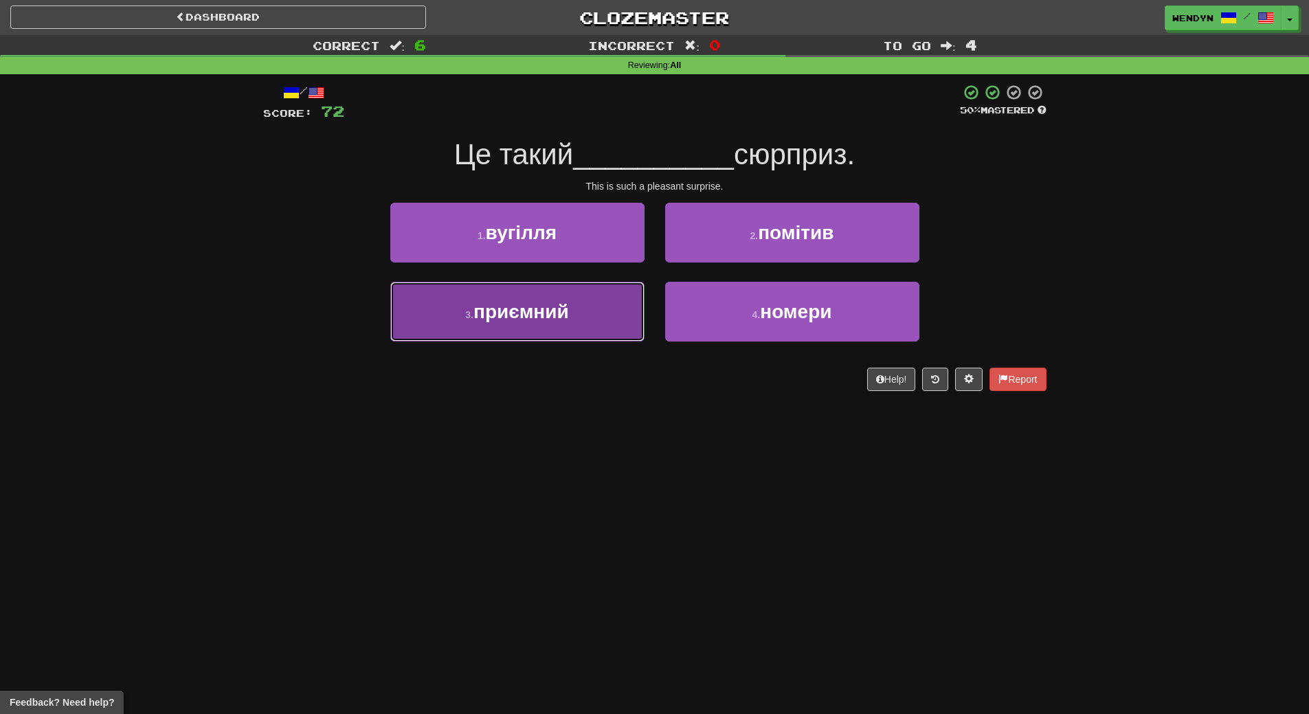
click at [582, 325] on button "3 . приємний" at bounding box center [517, 312] width 254 height 60
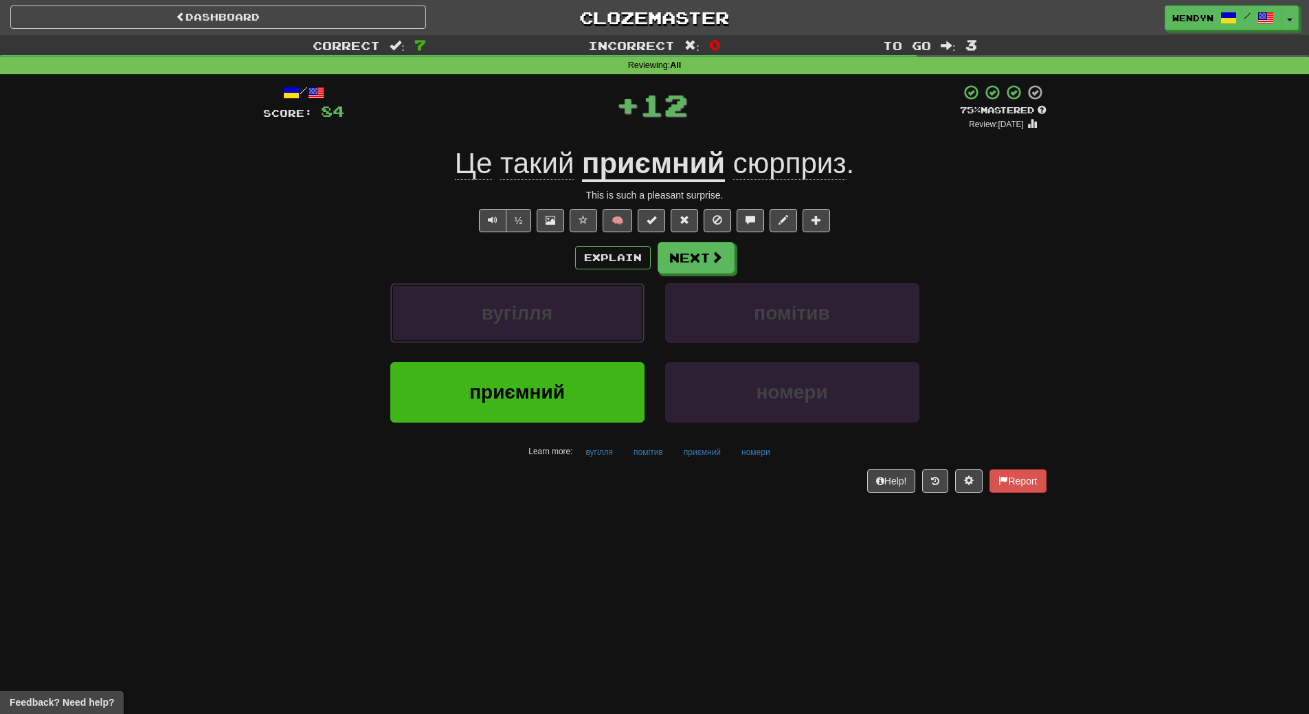
click at [582, 325] on button "вугілля" at bounding box center [517, 313] width 254 height 60
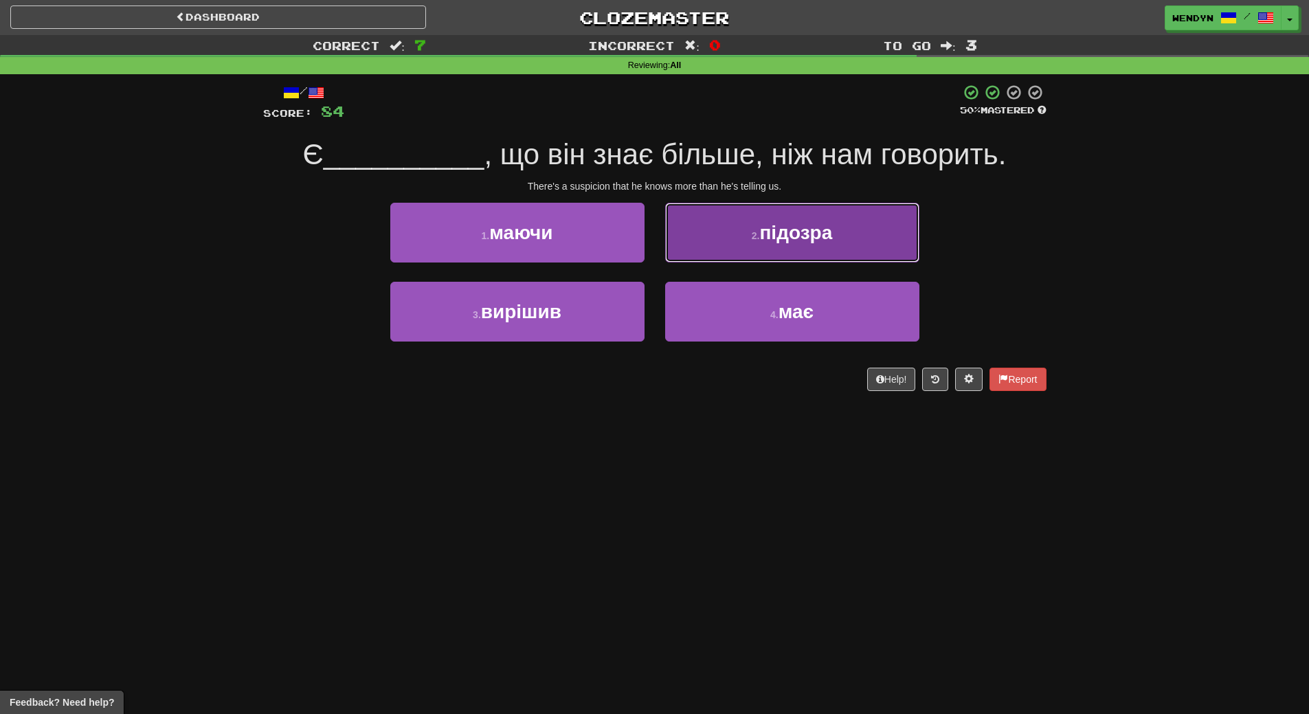
click at [848, 245] on button "2 . підозра" at bounding box center [792, 233] width 254 height 60
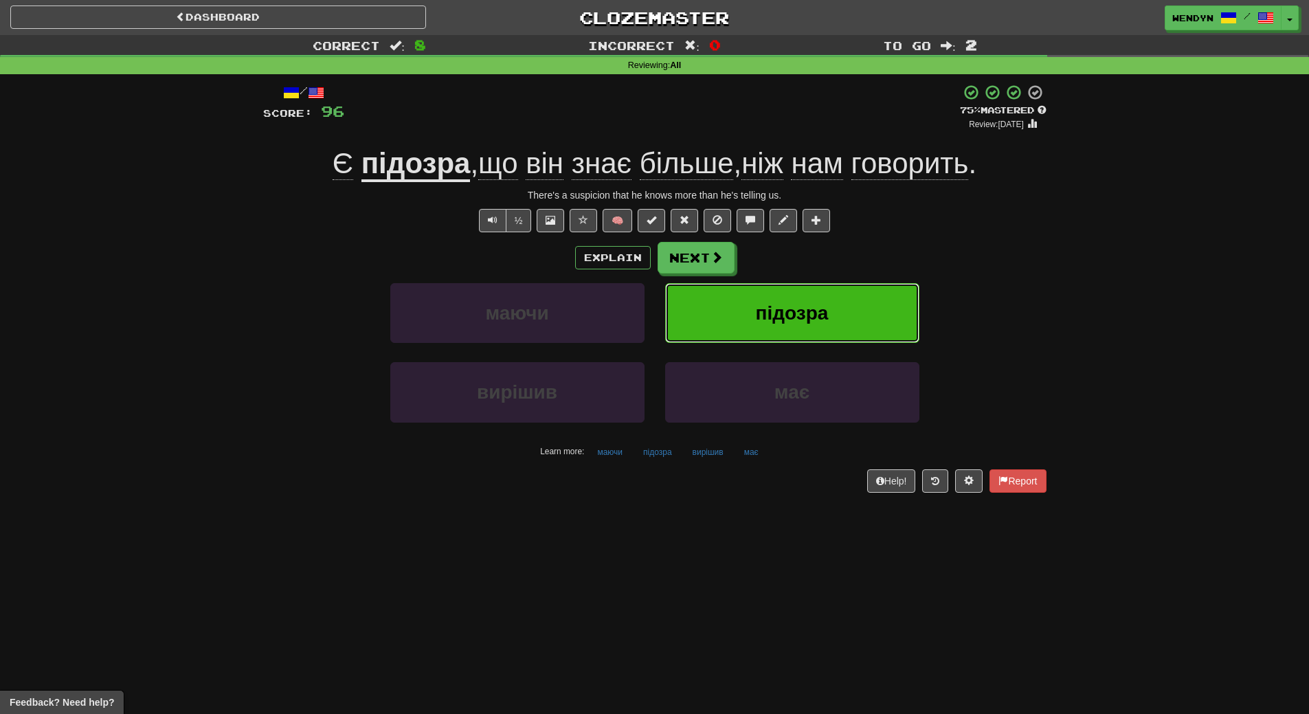
click at [830, 308] on button "підозра" at bounding box center [792, 313] width 254 height 60
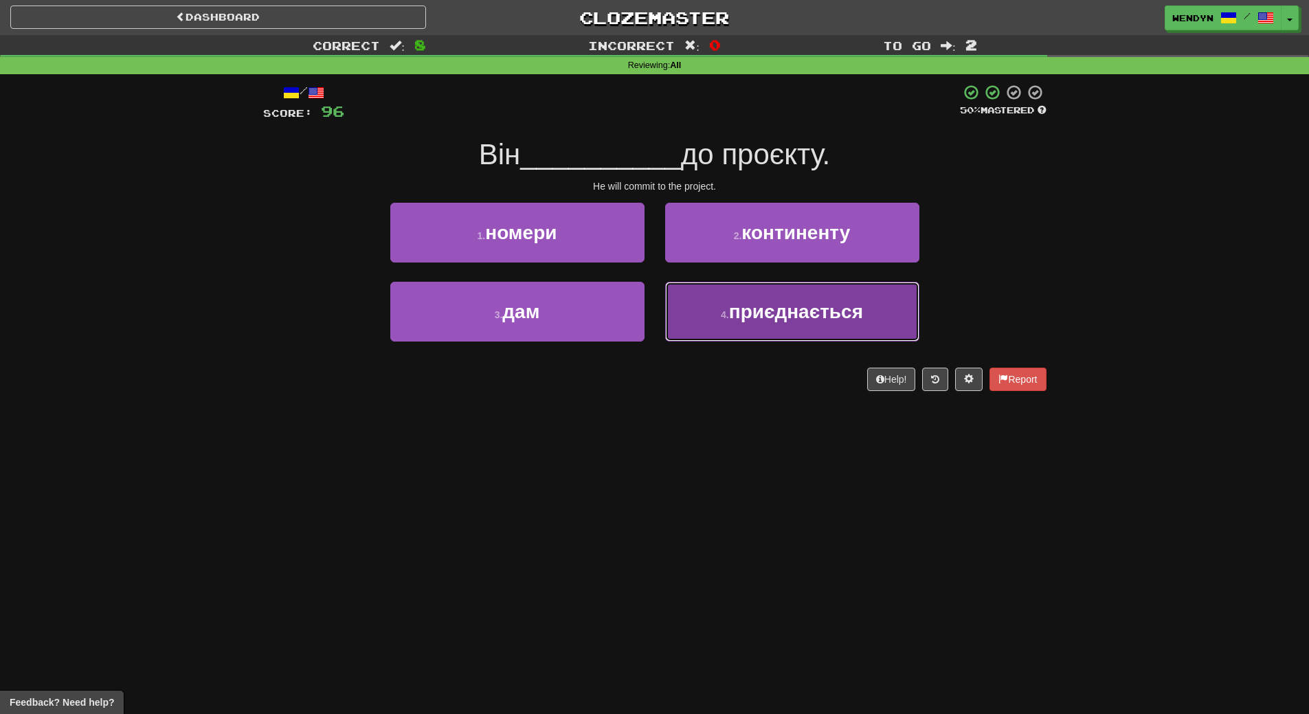
click at [839, 316] on span "приєднається" at bounding box center [796, 311] width 134 height 21
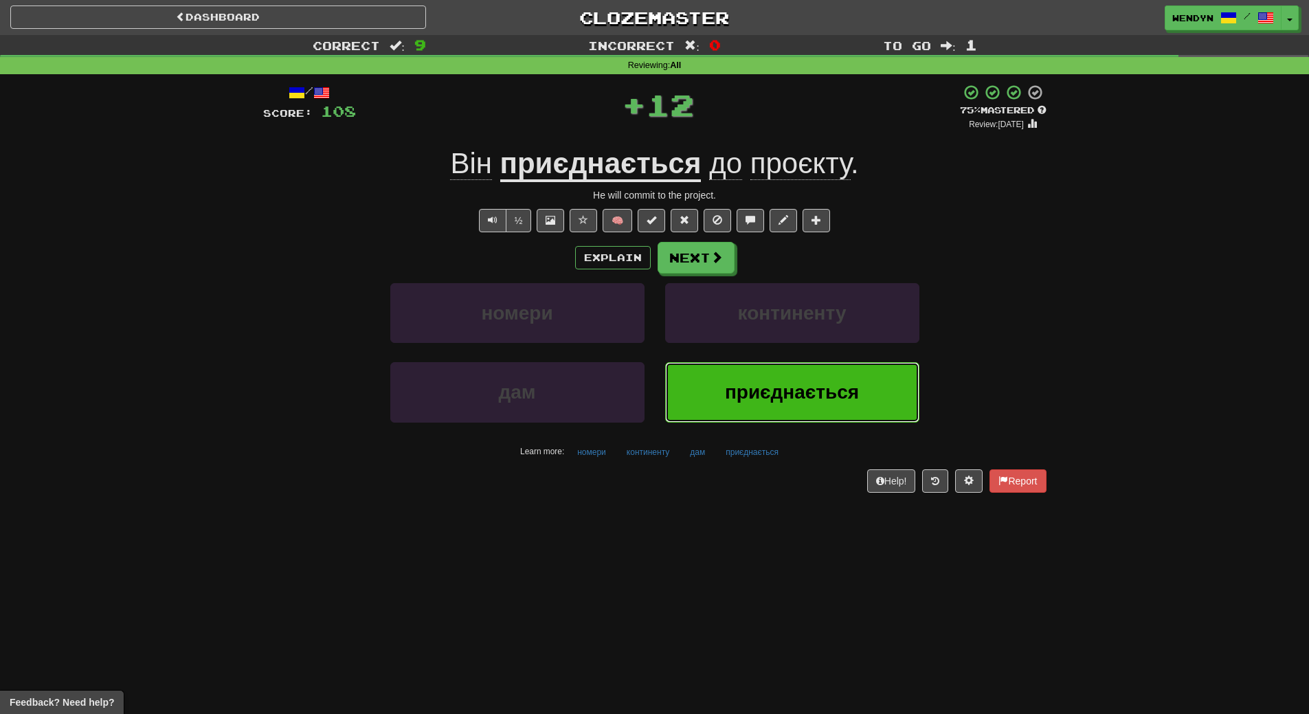
click at [823, 380] on button "приєднається" at bounding box center [792, 392] width 254 height 60
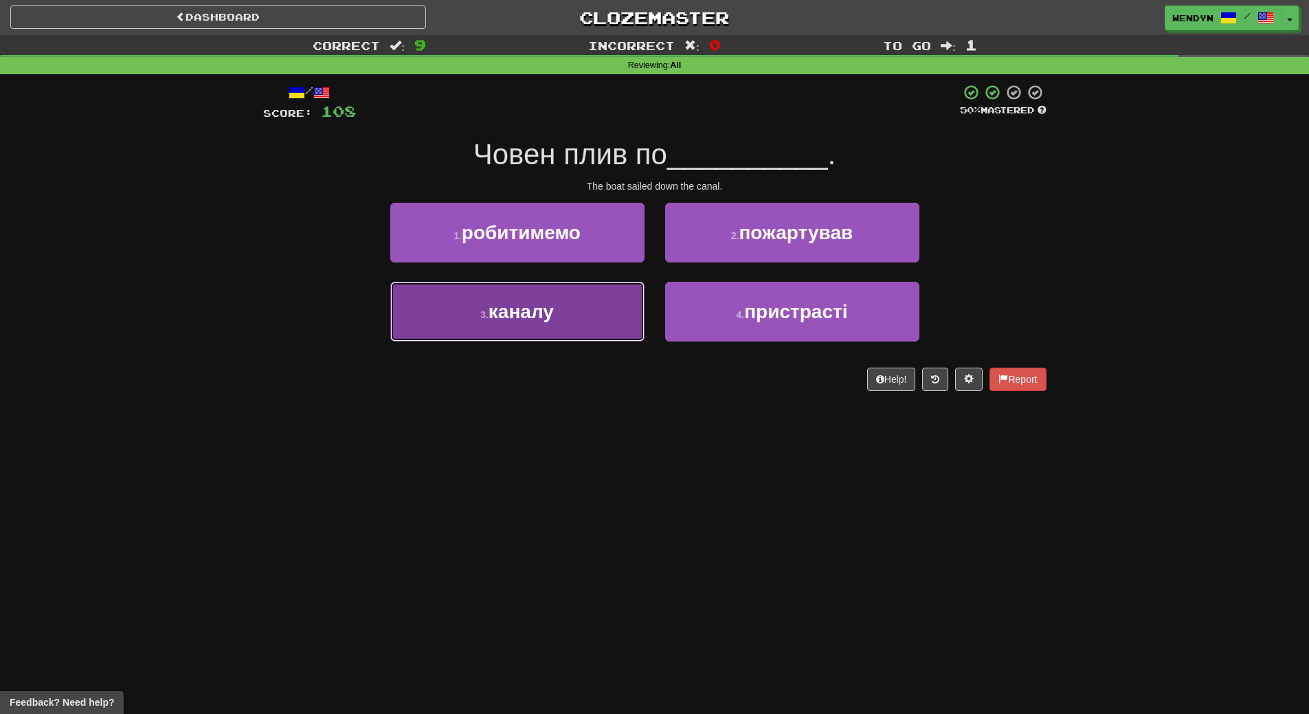
click at [525, 320] on span "каналу" at bounding box center [520, 311] width 65 height 21
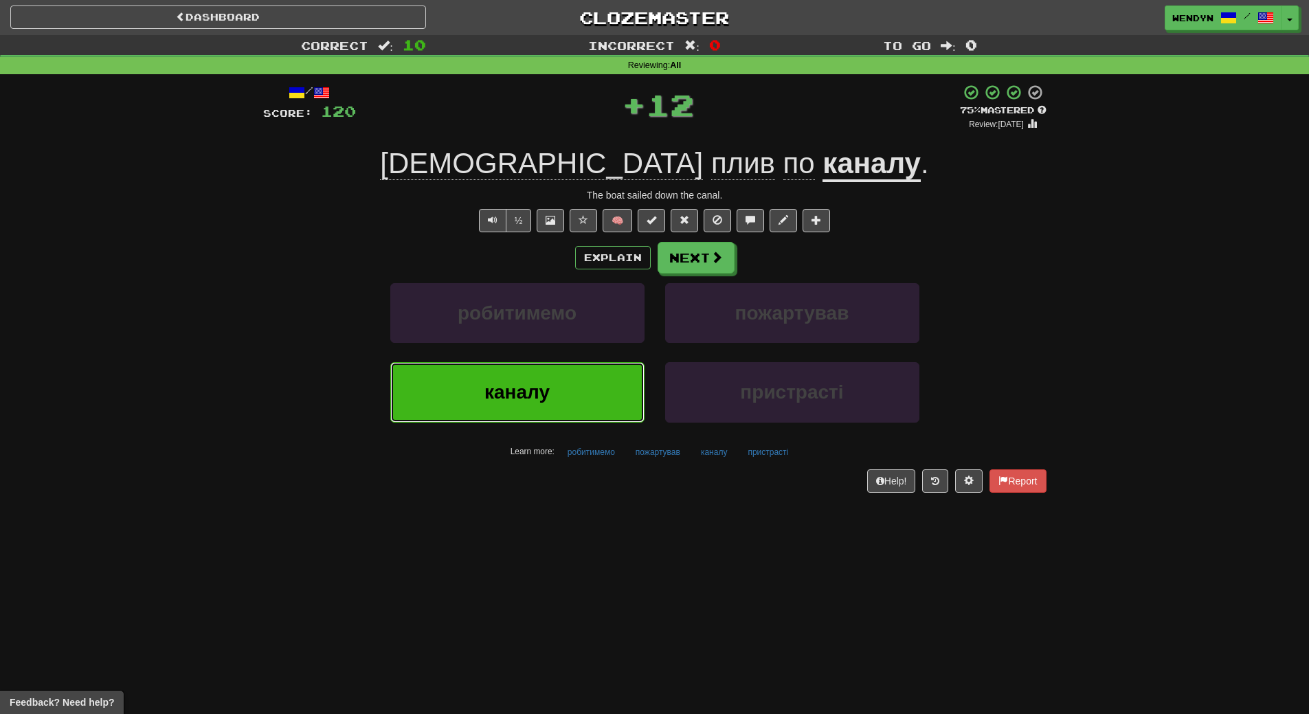
click at [530, 383] on span "каналу" at bounding box center [516, 391] width 65 height 21
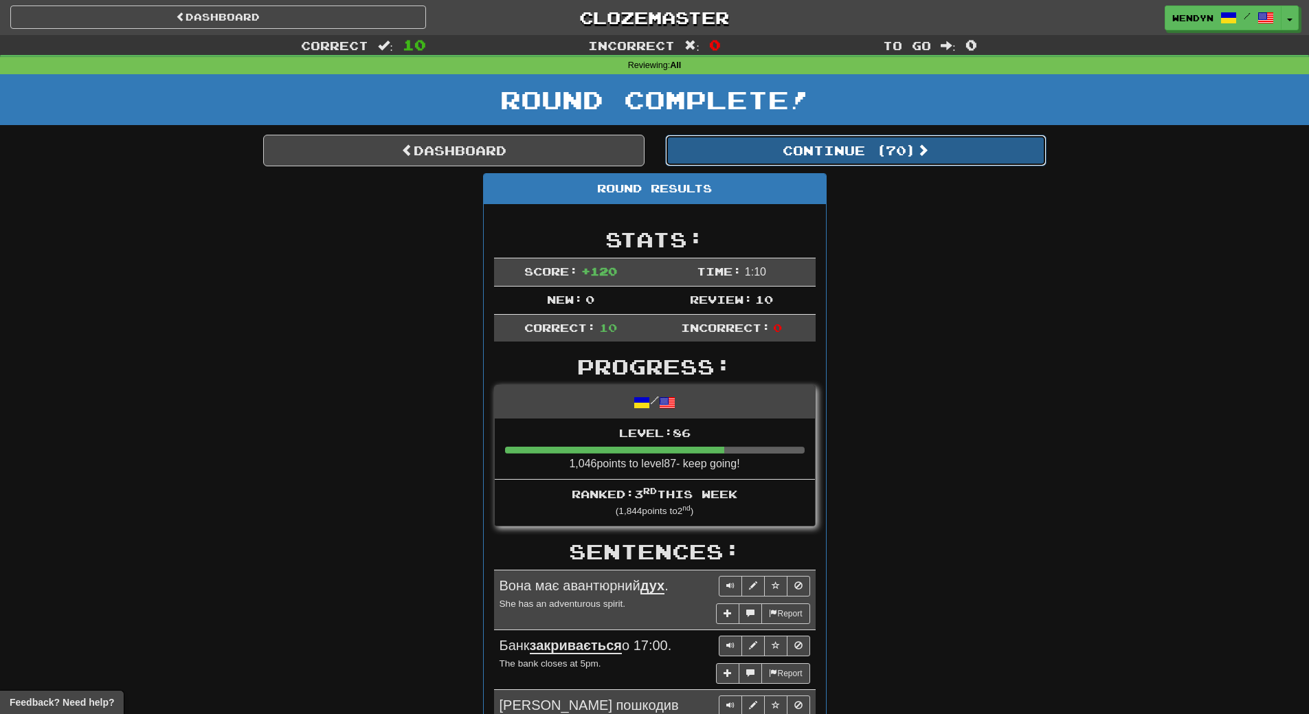
click at [894, 163] on button "Continue ( 70 )" at bounding box center [855, 151] width 381 height 32
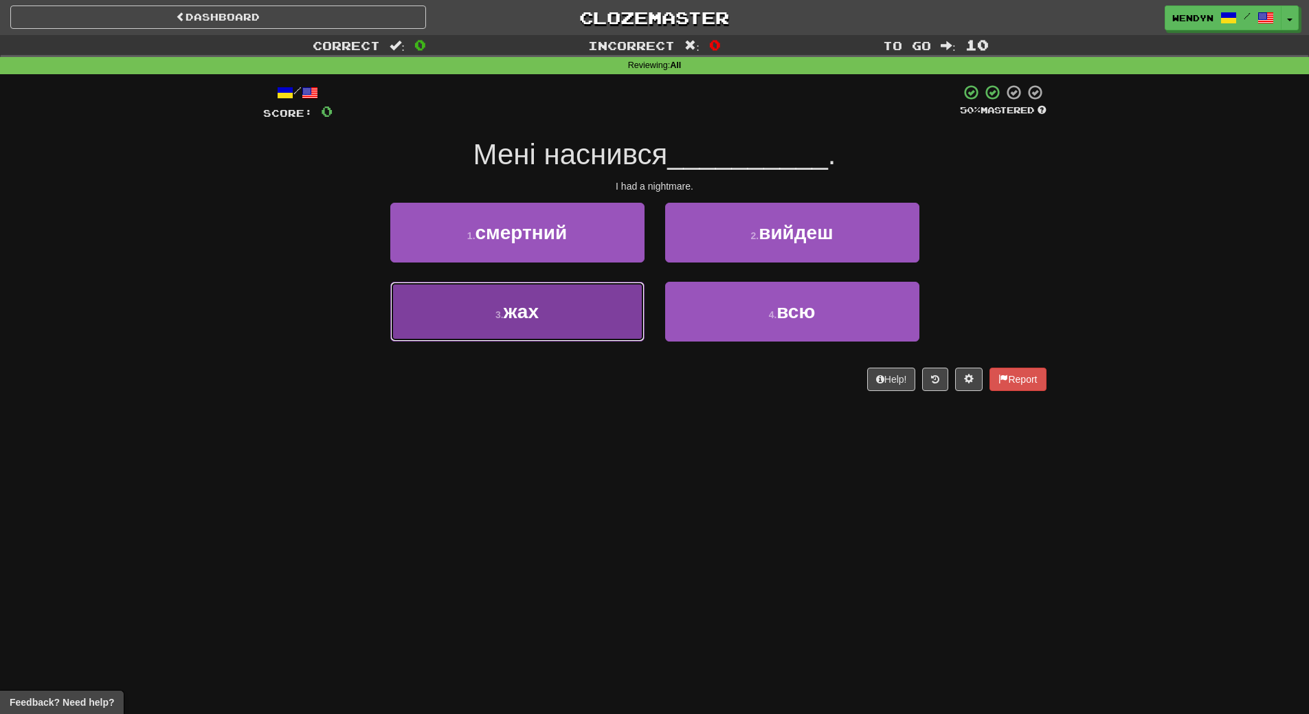
click at [566, 304] on button "3 . жах" at bounding box center [517, 312] width 254 height 60
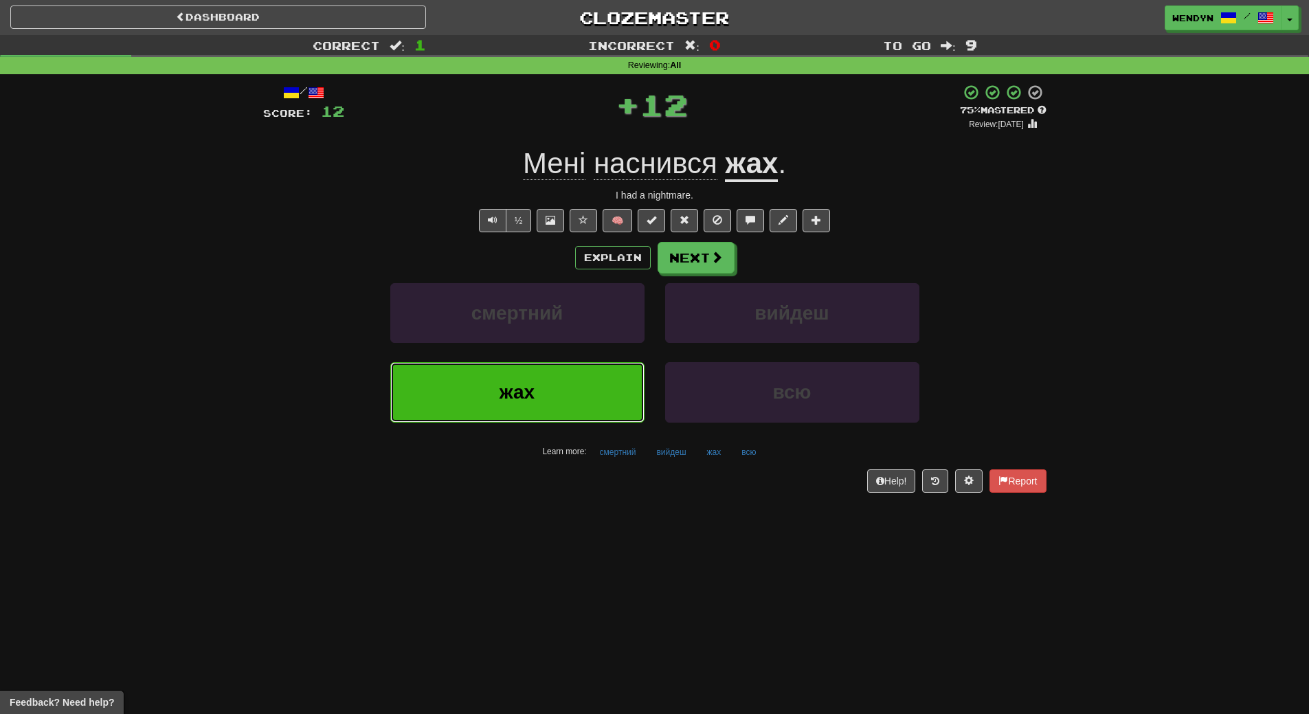
click at [553, 392] on button "жах" at bounding box center [517, 392] width 254 height 60
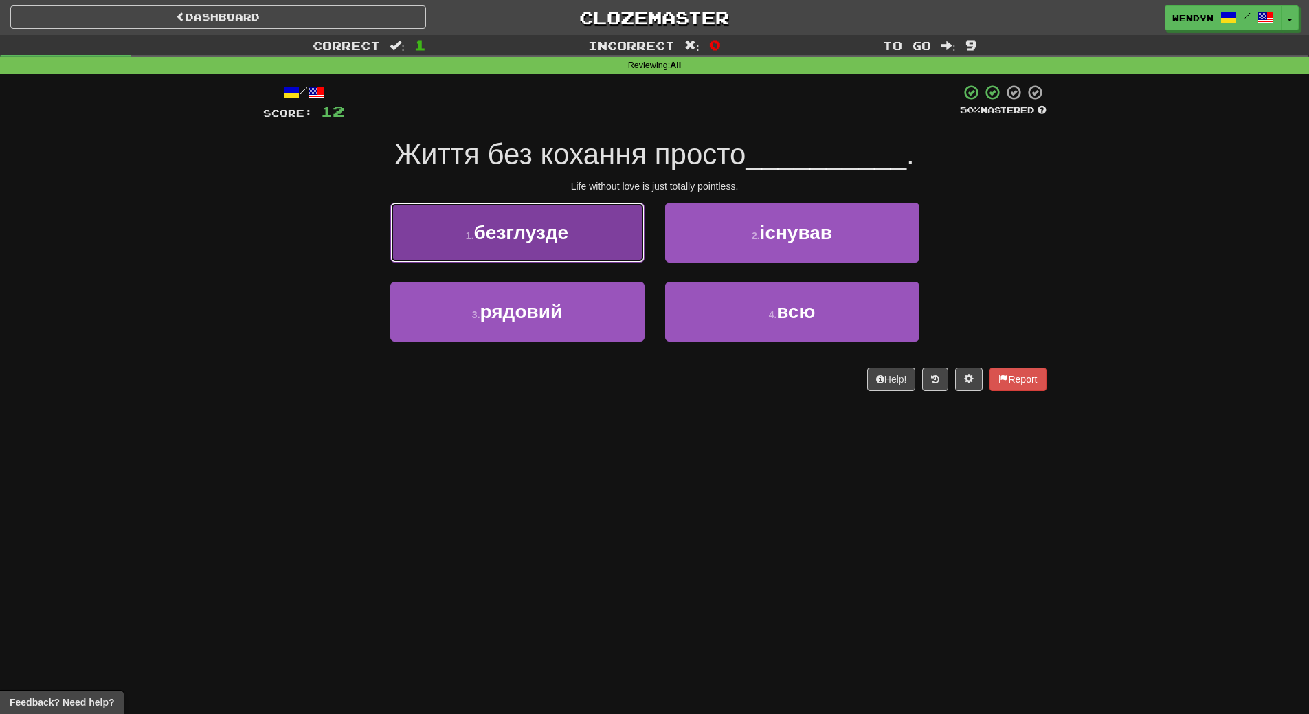
click at [570, 212] on button "1 . безглузде" at bounding box center [517, 233] width 254 height 60
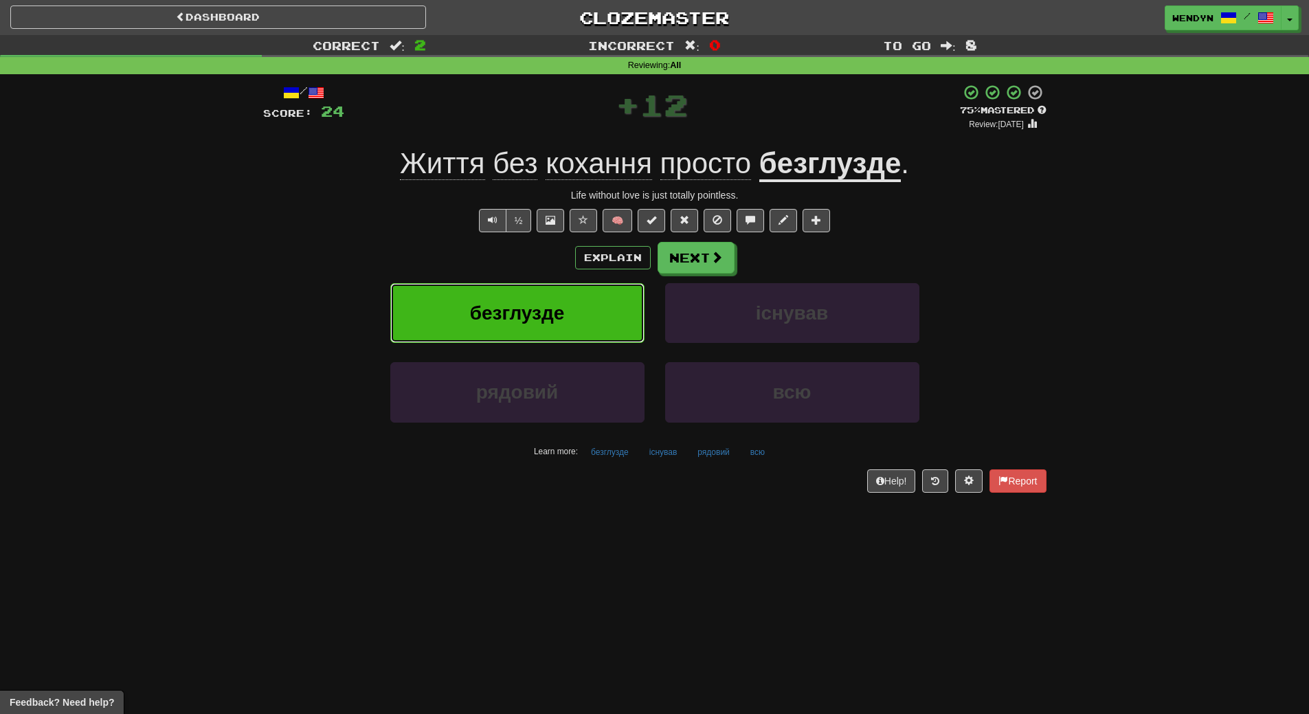
click at [572, 326] on button "безглузде" at bounding box center [517, 313] width 254 height 60
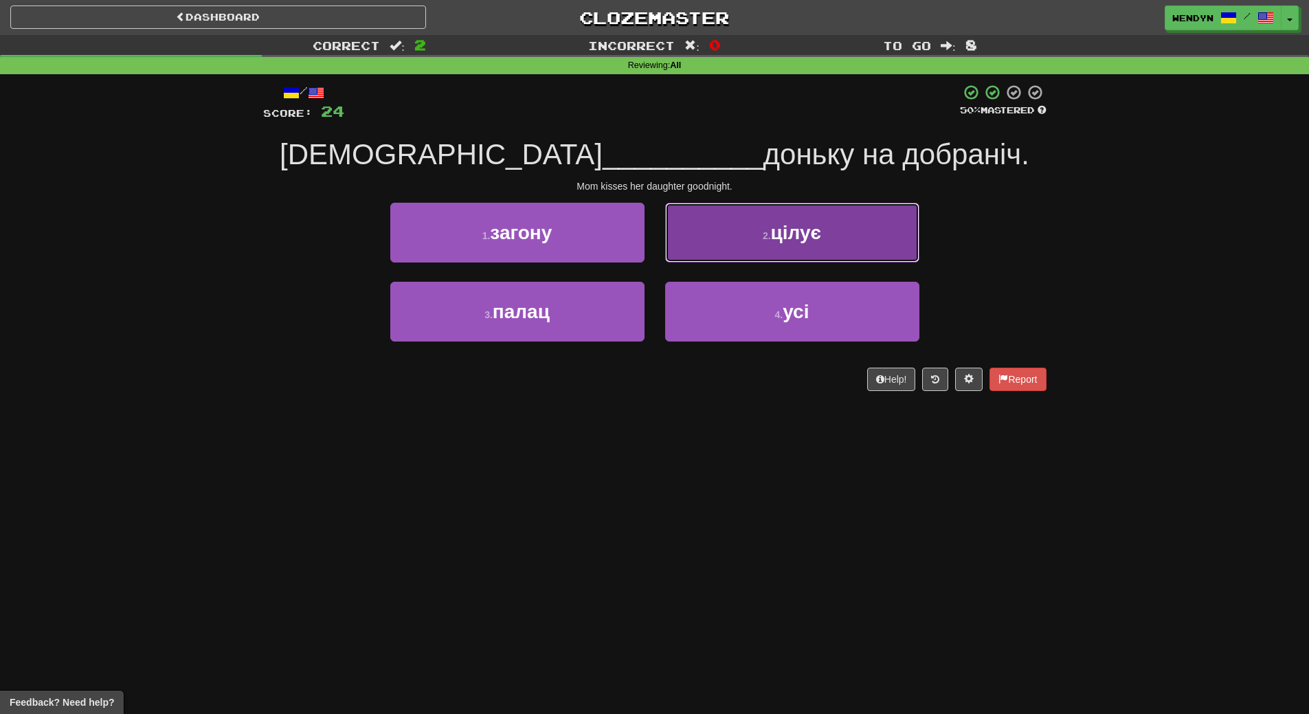
click at [829, 227] on button "2 . цілує" at bounding box center [792, 233] width 254 height 60
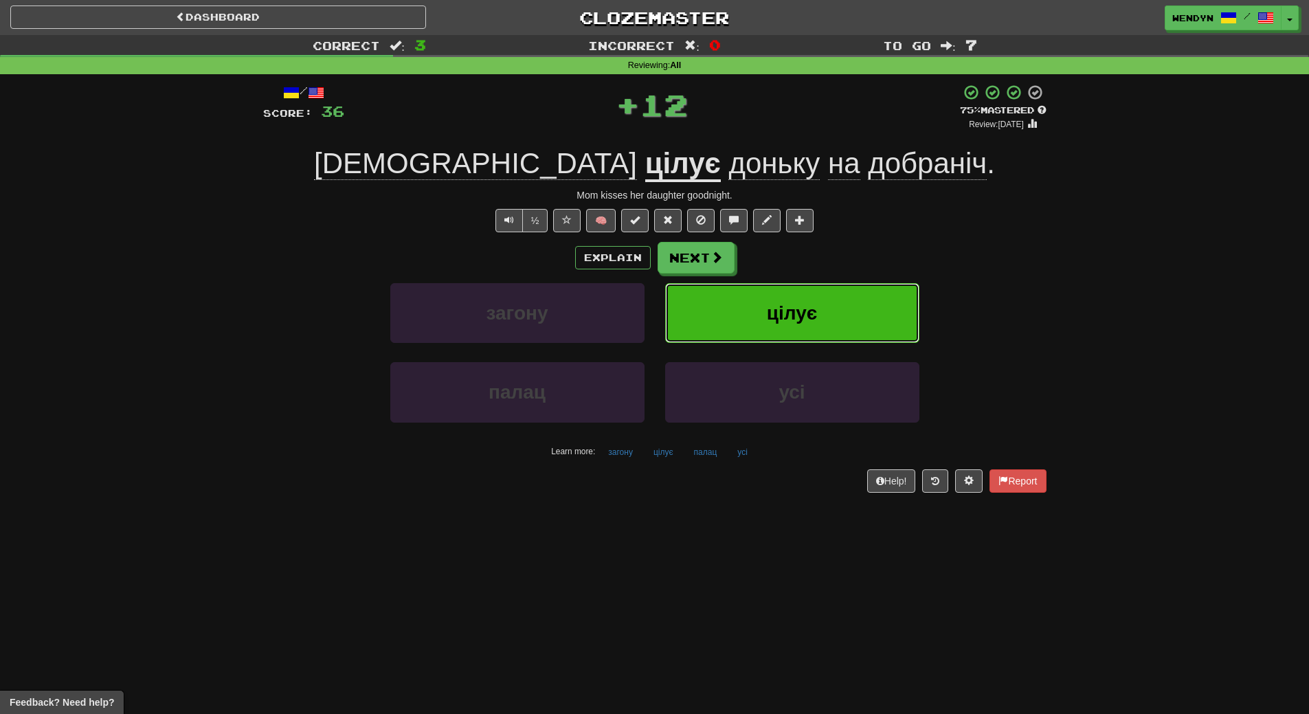
click at [827, 322] on button "цілує" at bounding box center [792, 313] width 254 height 60
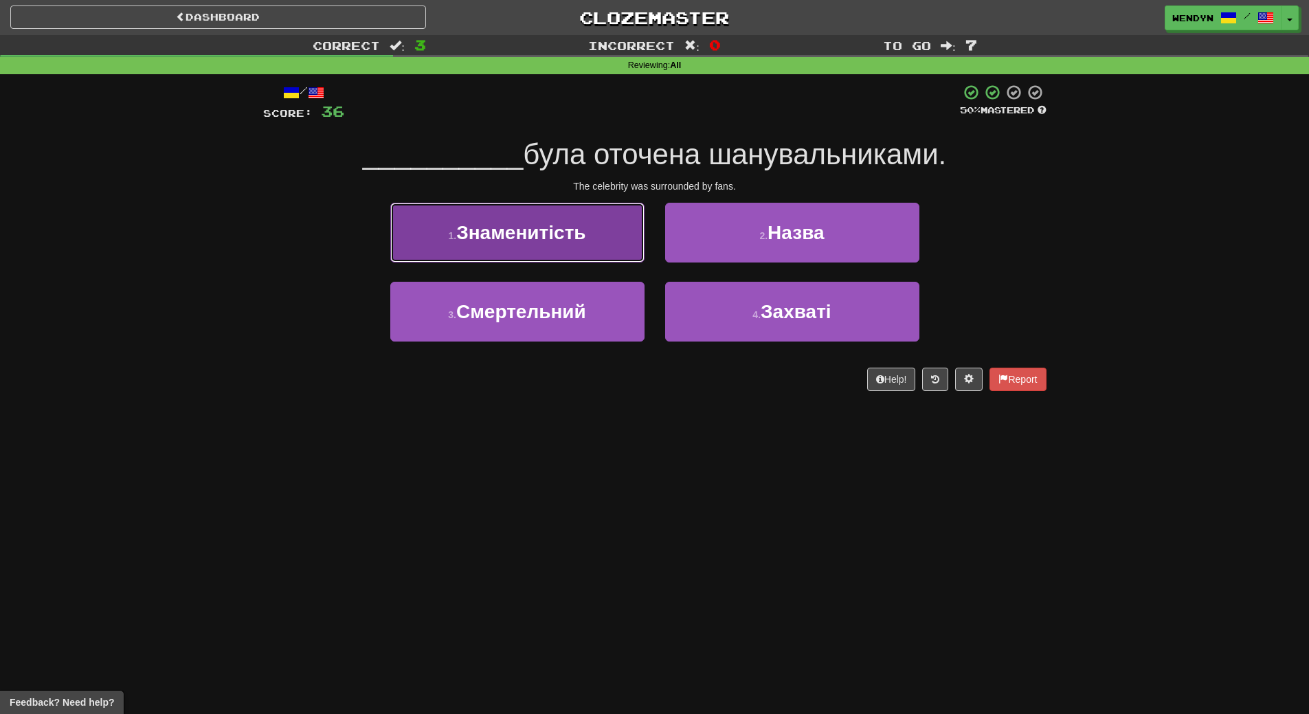
click at [588, 239] on button "1 . Знаменитість" at bounding box center [517, 233] width 254 height 60
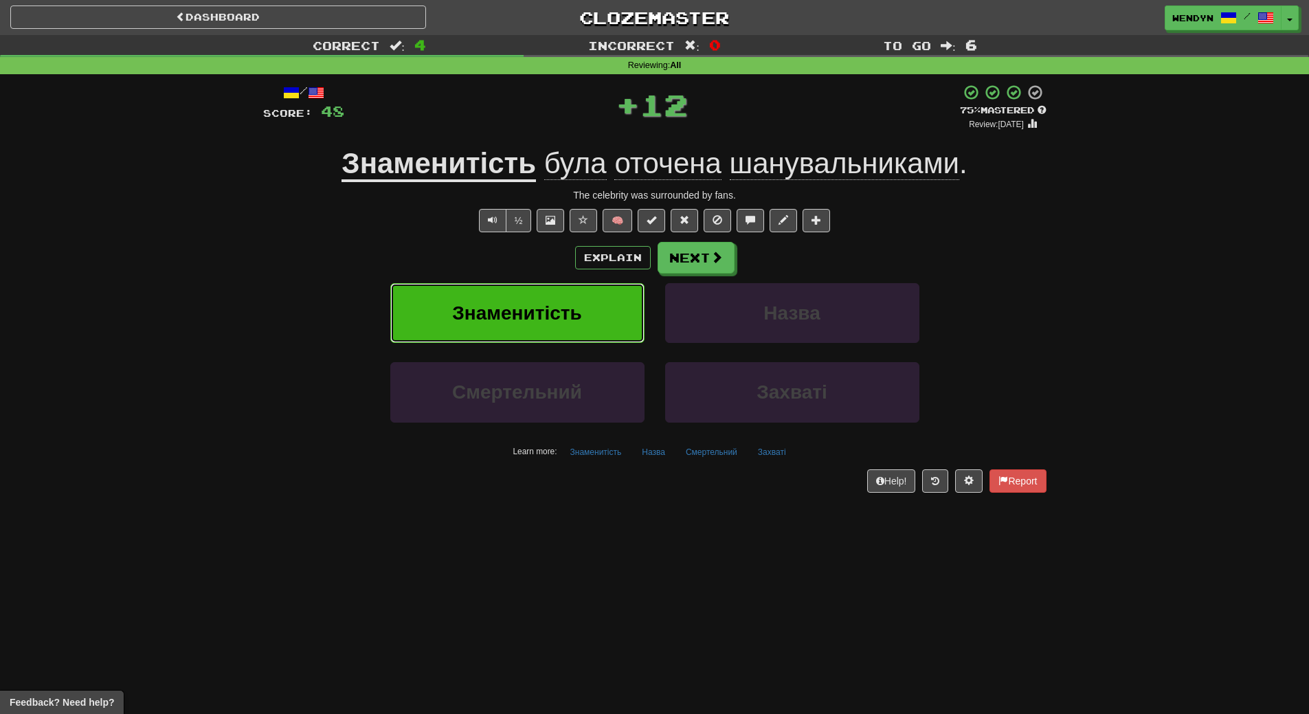
click at [588, 299] on button "Знаменитість" at bounding box center [517, 313] width 254 height 60
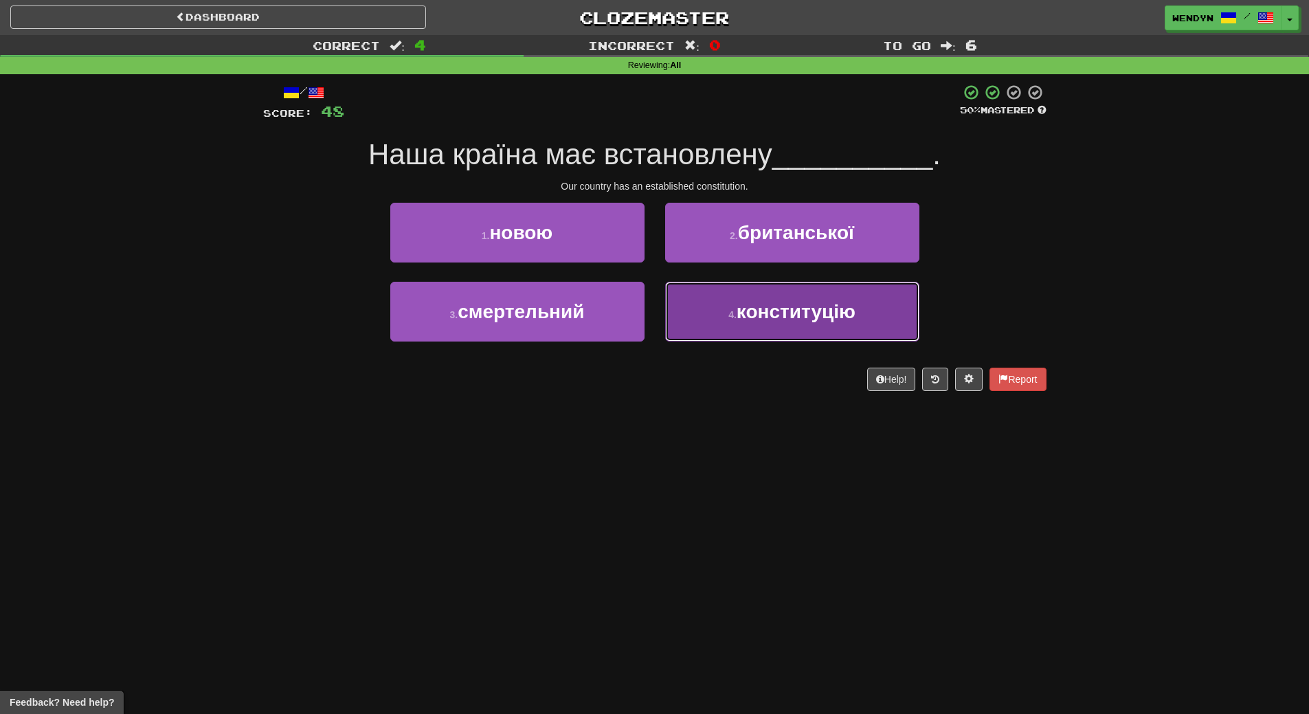
click at [728, 336] on button "4 . конституцію" at bounding box center [792, 312] width 254 height 60
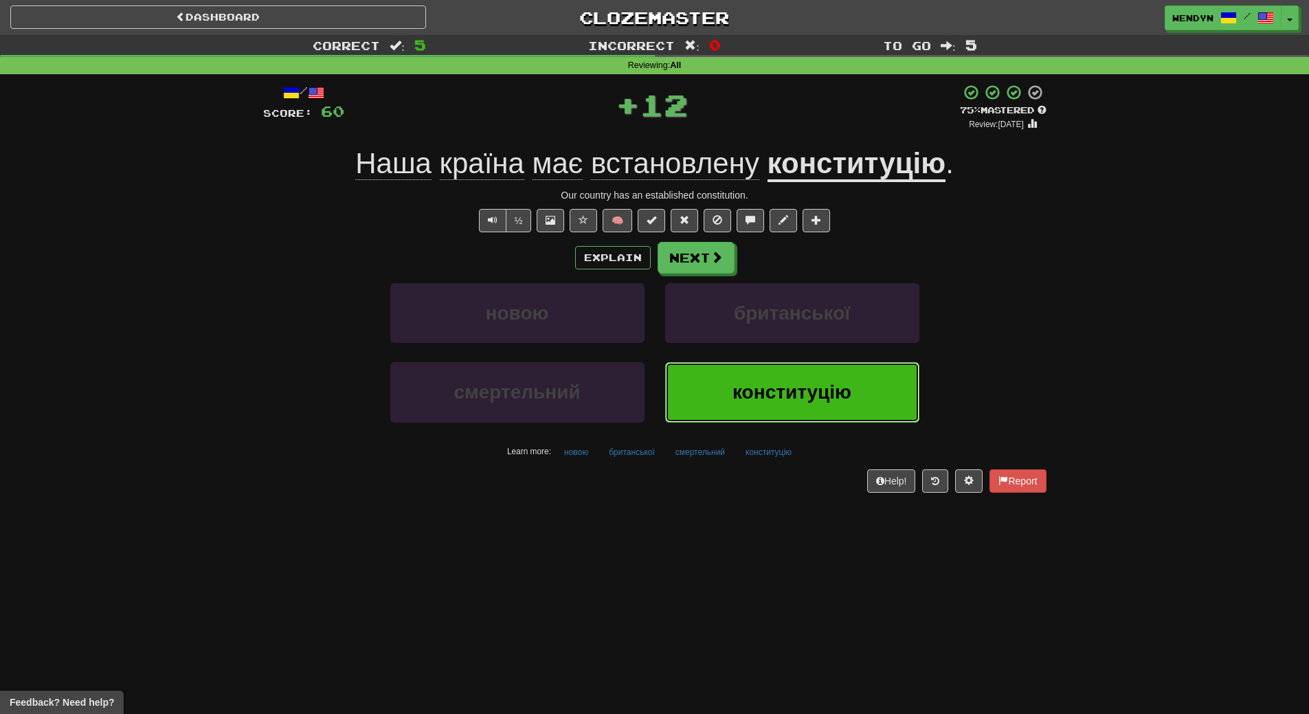
click at [728, 377] on button "конституцію" at bounding box center [792, 392] width 254 height 60
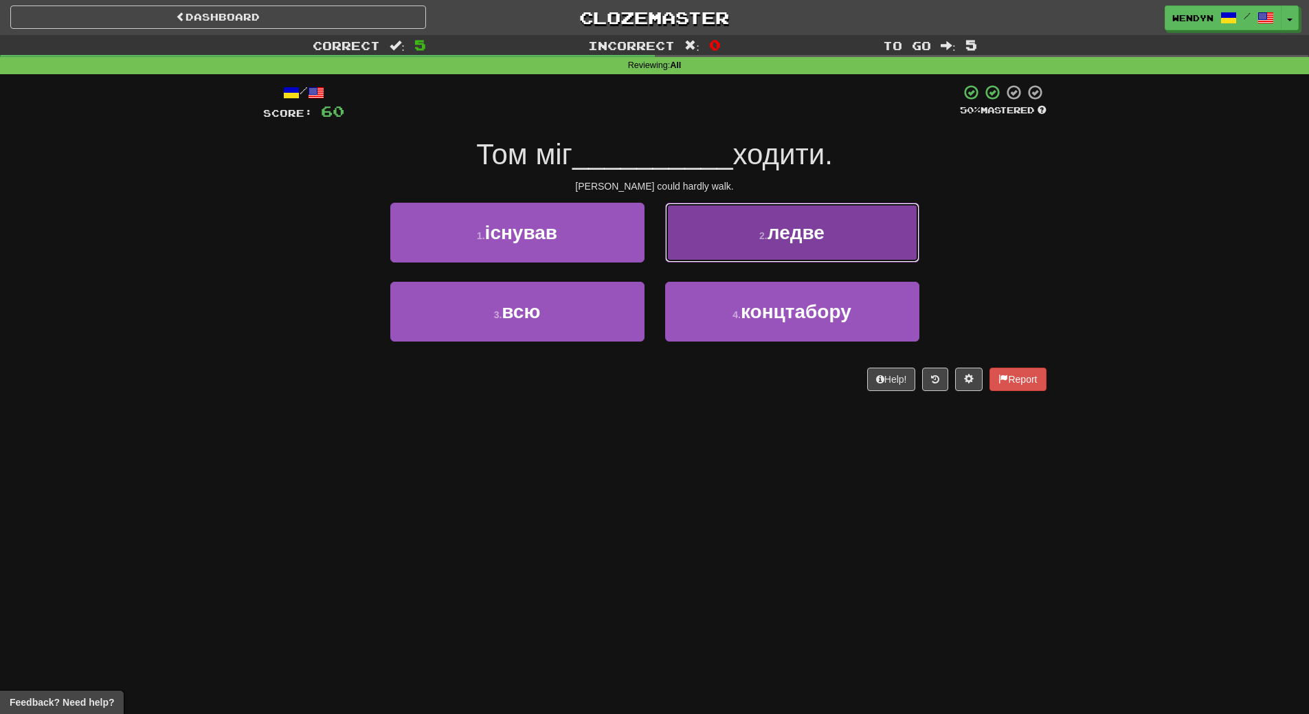
click at [857, 227] on button "2 . ледве" at bounding box center [792, 233] width 254 height 60
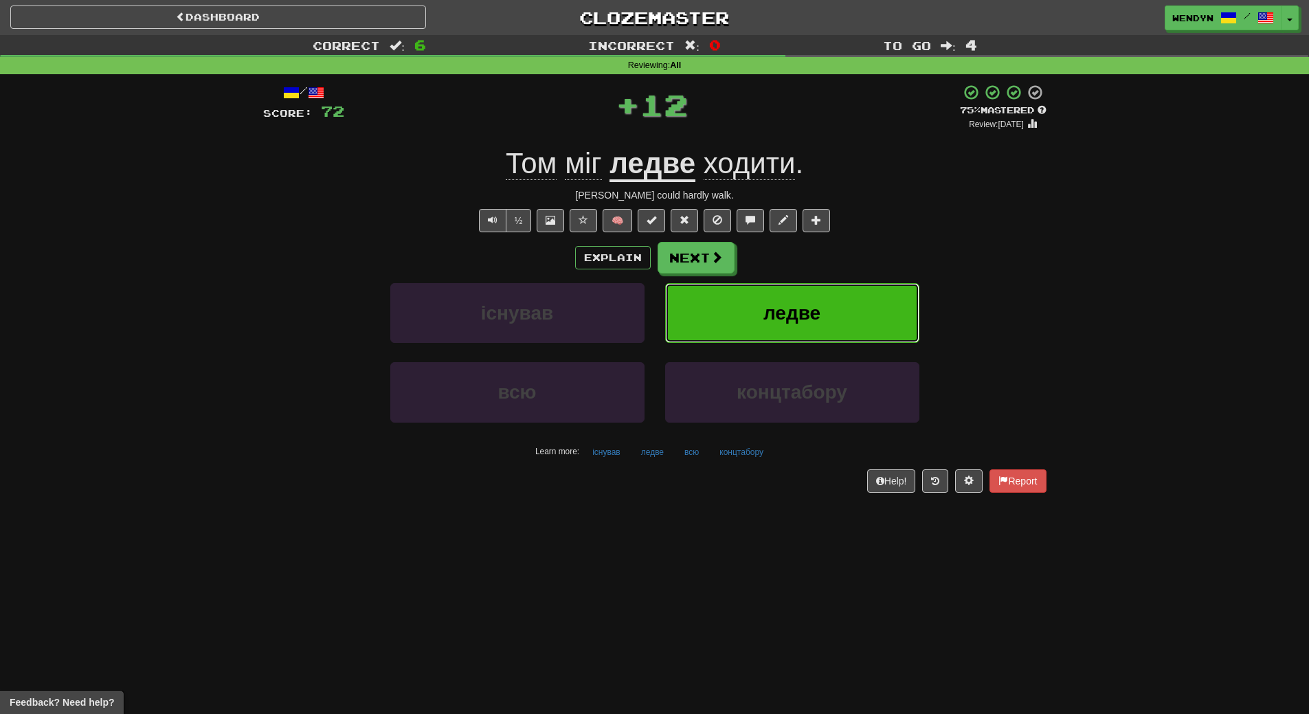
click at [839, 323] on button "ледве" at bounding box center [792, 313] width 254 height 60
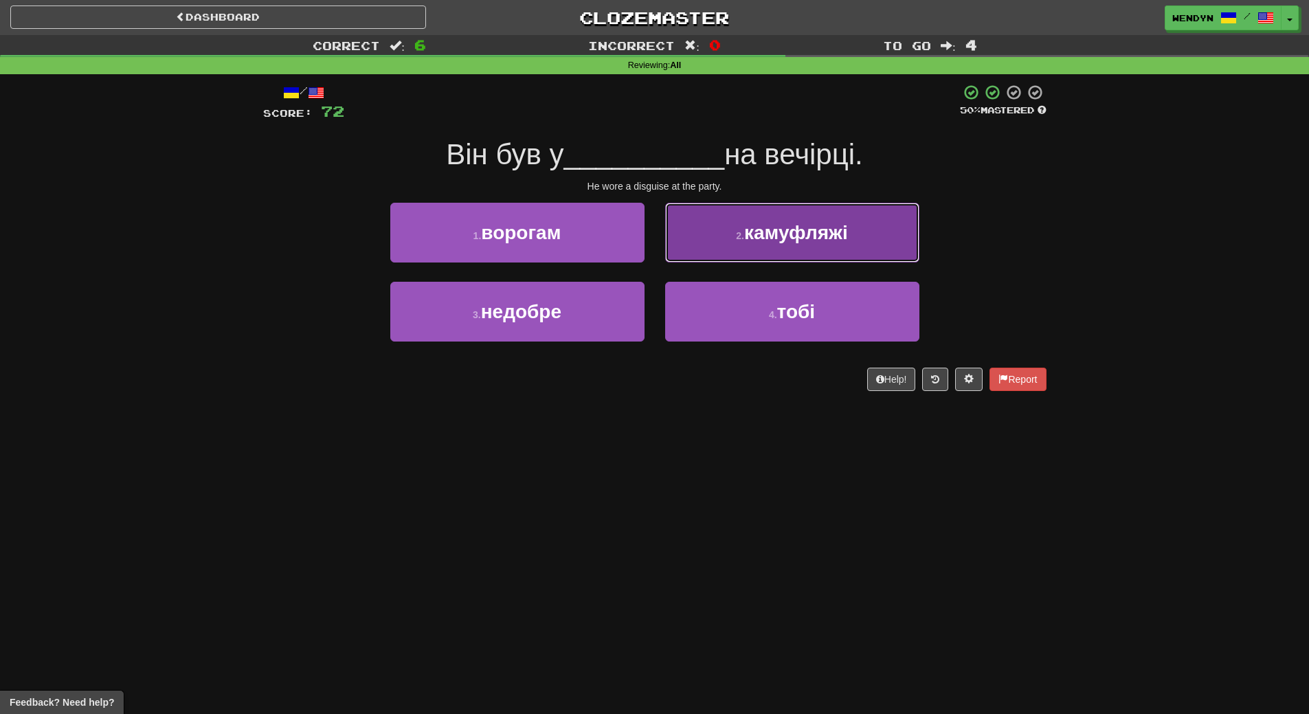
click at [854, 217] on button "2 . камуфляжі" at bounding box center [792, 233] width 254 height 60
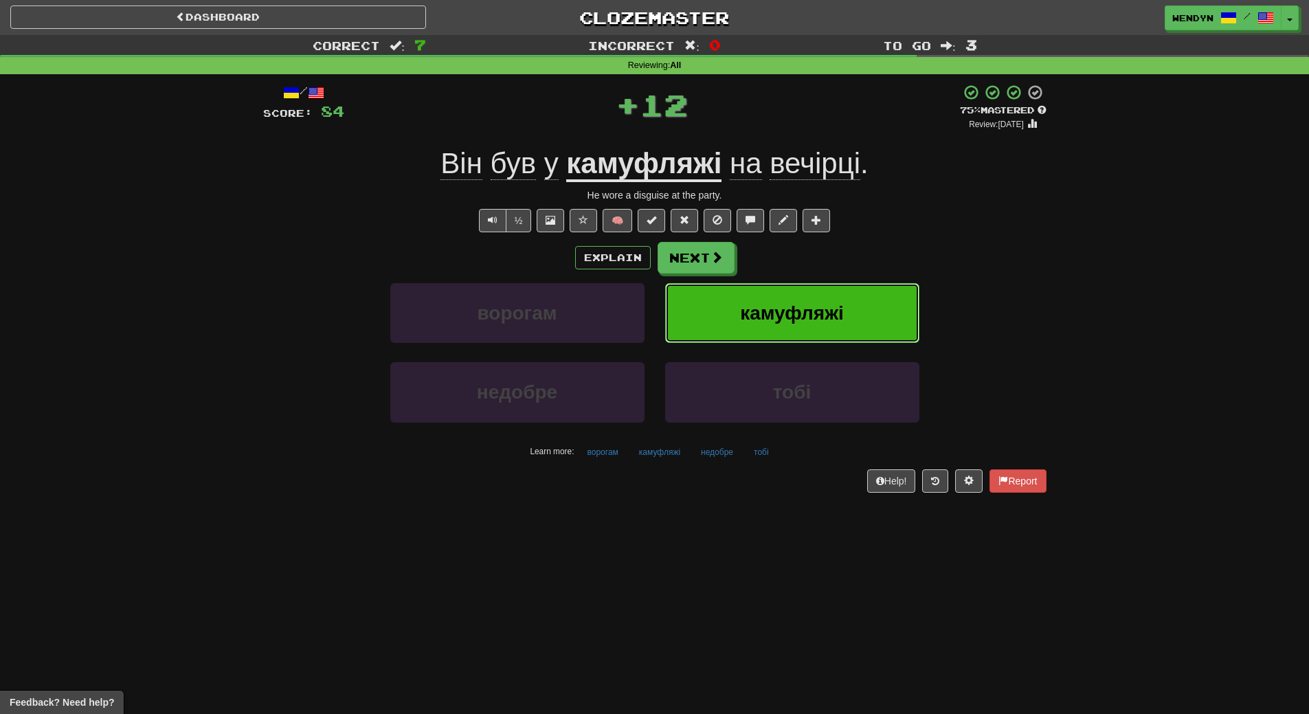
click at [856, 308] on button "камуфляжі" at bounding box center [792, 313] width 254 height 60
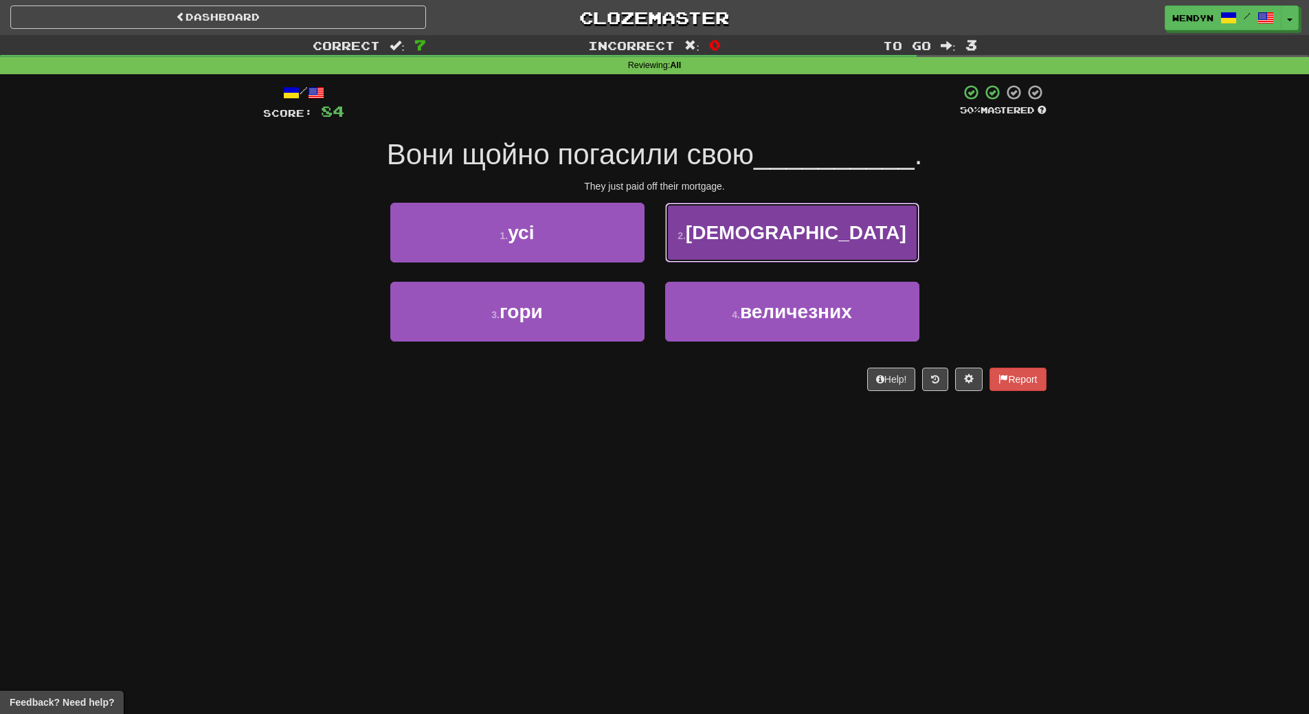
click at [838, 234] on button "2 . іпотеку" at bounding box center [792, 233] width 254 height 60
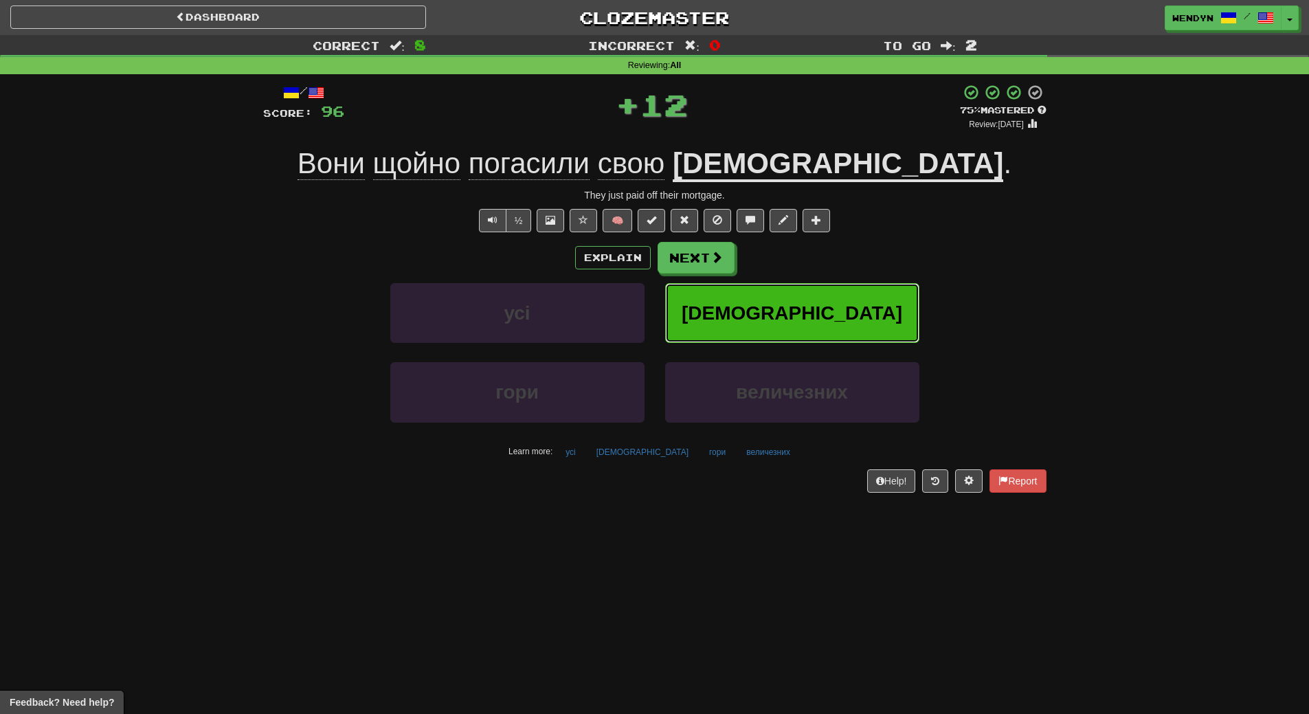
click at [839, 312] on button "іпотеку" at bounding box center [792, 313] width 254 height 60
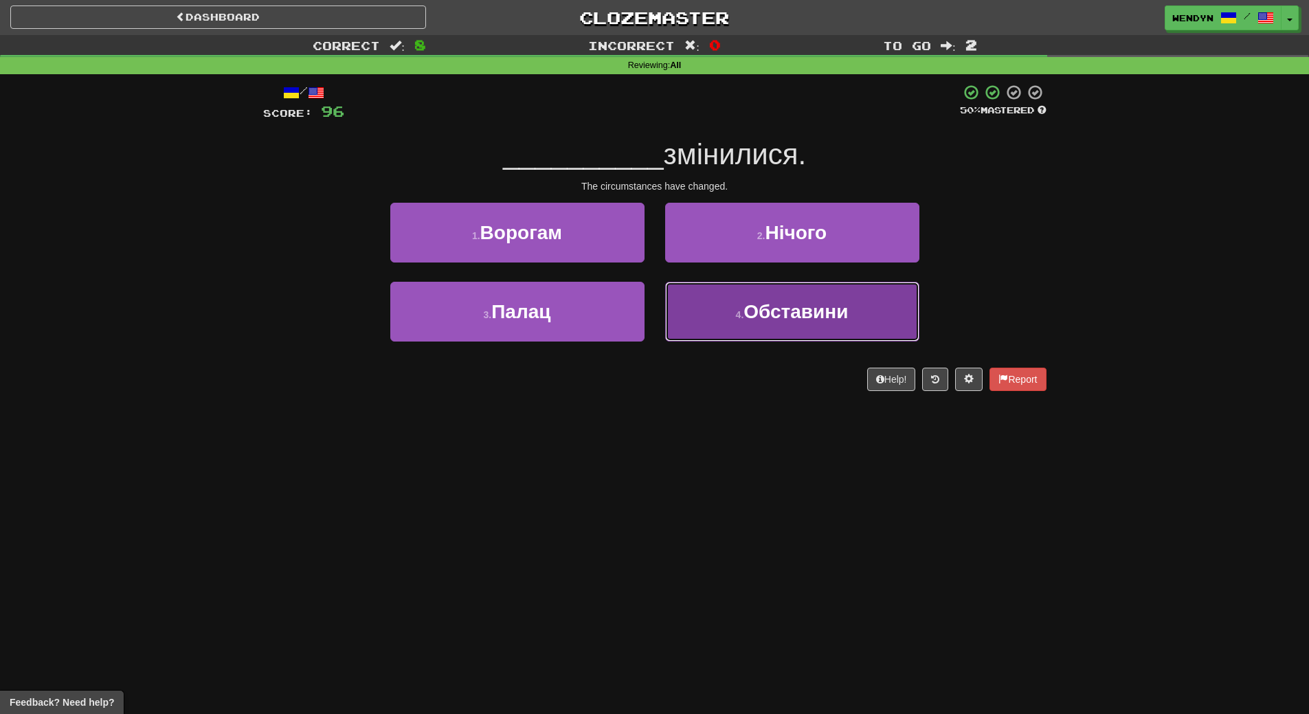
click at [771, 334] on button "4 . Обставини" at bounding box center [792, 312] width 254 height 60
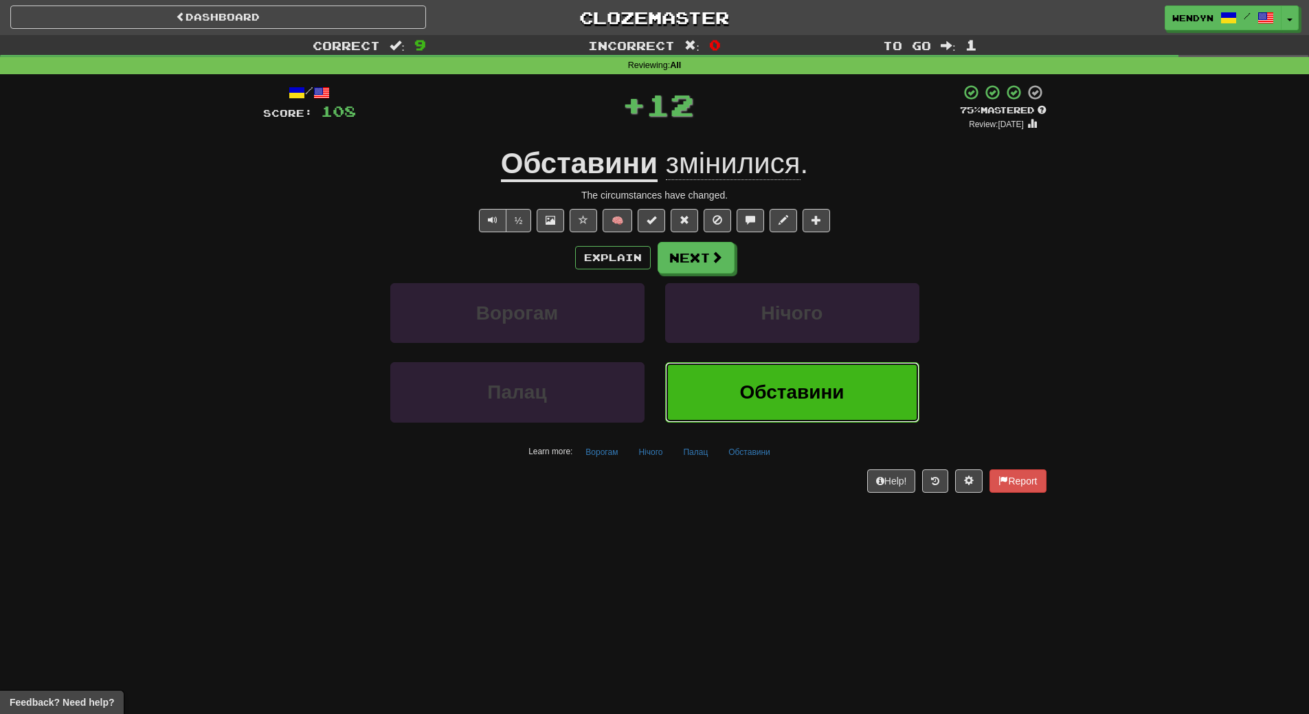
click at [745, 378] on button "Обставини" at bounding box center [792, 392] width 254 height 60
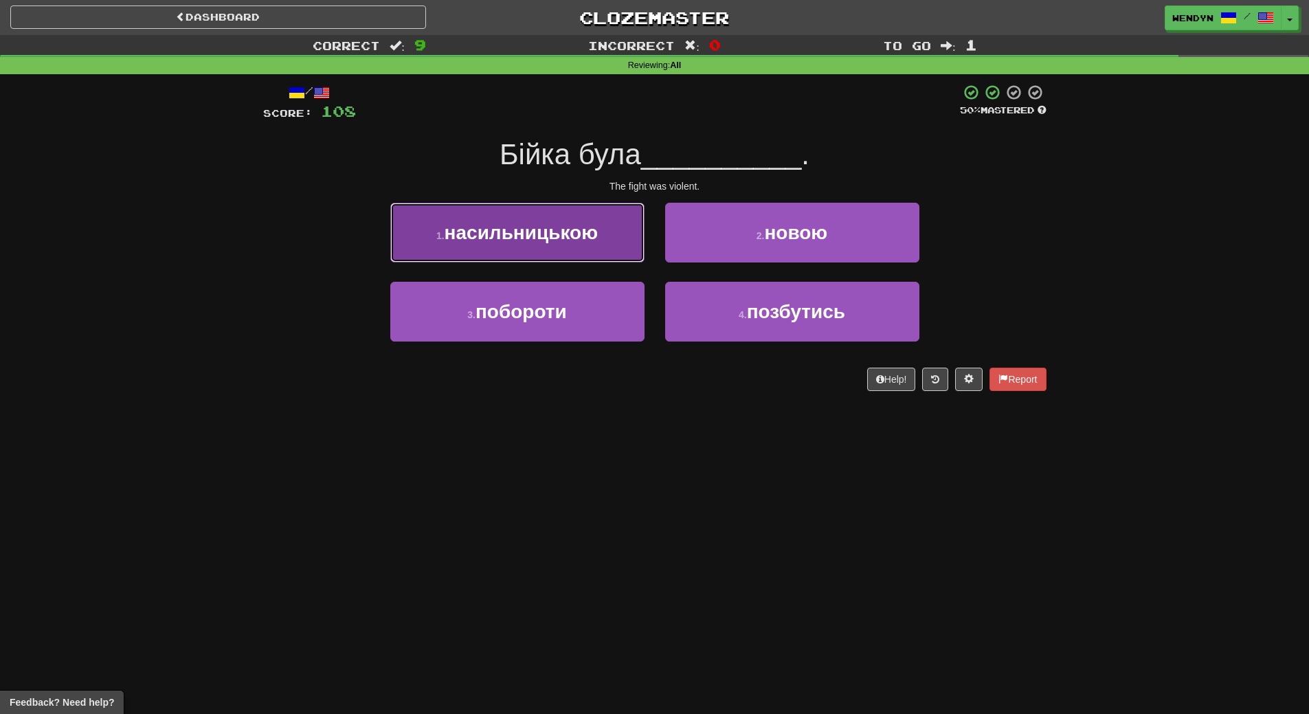
click at [540, 239] on span "насильницькою" at bounding box center [520, 232] width 153 height 21
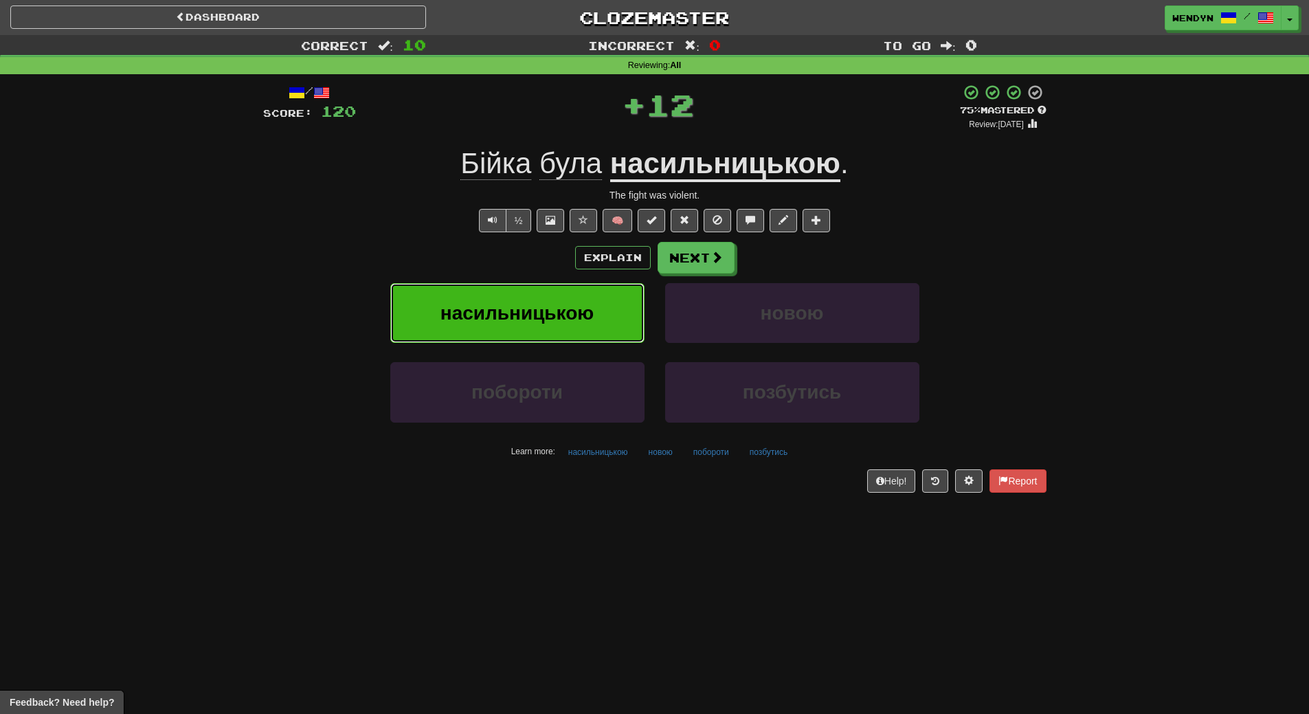
click at [543, 299] on button "насильницькою" at bounding box center [517, 313] width 254 height 60
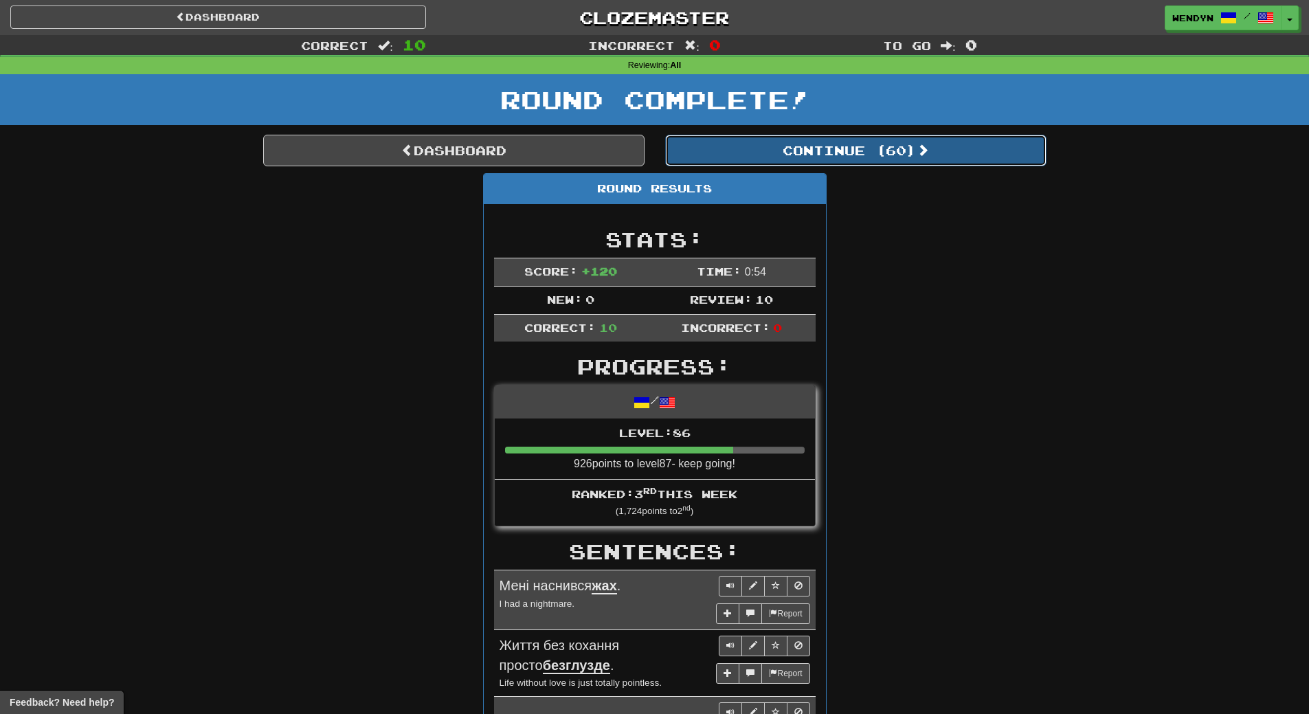
click at [901, 152] on button "Continue ( 60 )" at bounding box center [855, 151] width 381 height 32
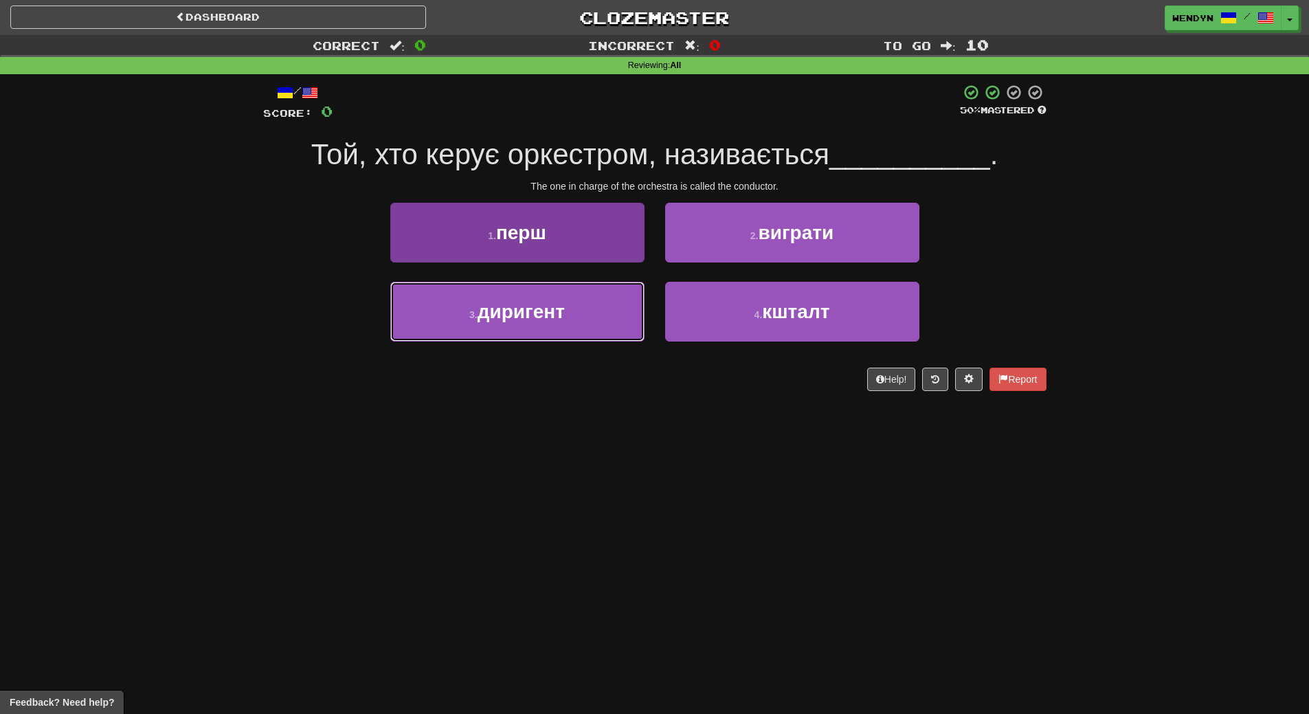
click at [599, 339] on button "3 . диригент" at bounding box center [517, 312] width 254 height 60
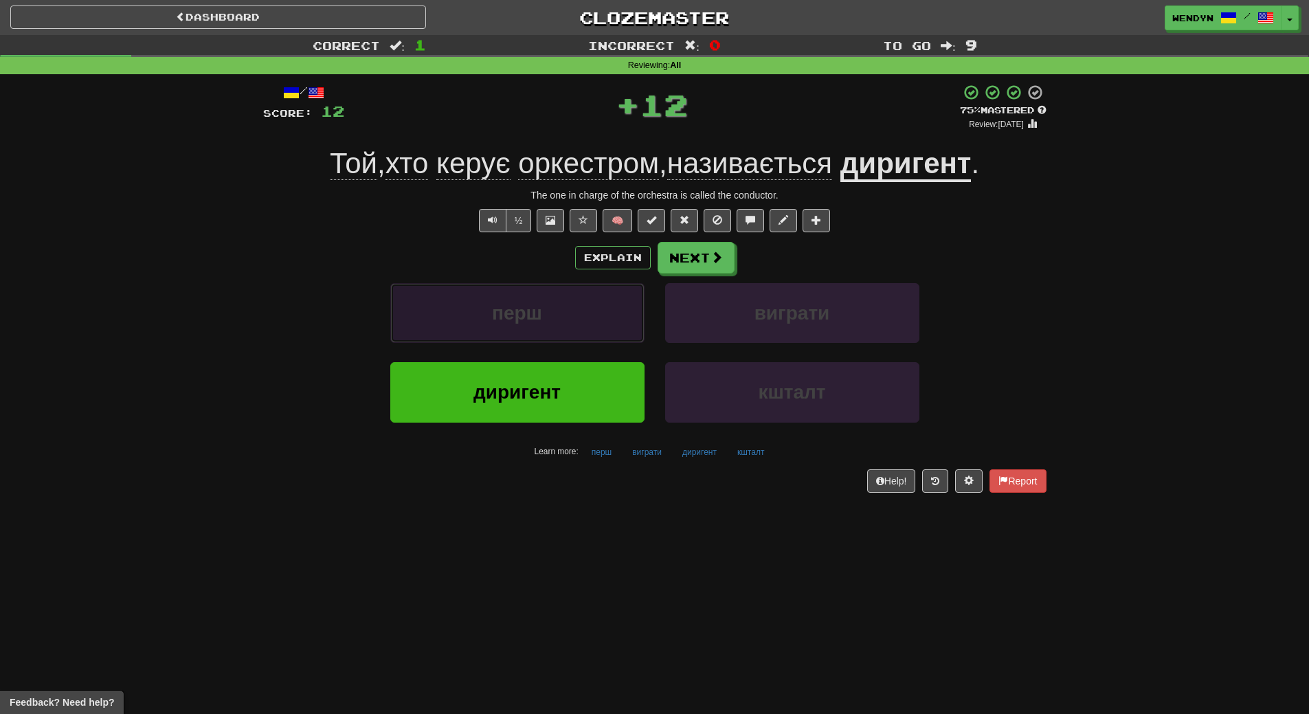
click at [599, 339] on button "перш" at bounding box center [517, 313] width 254 height 60
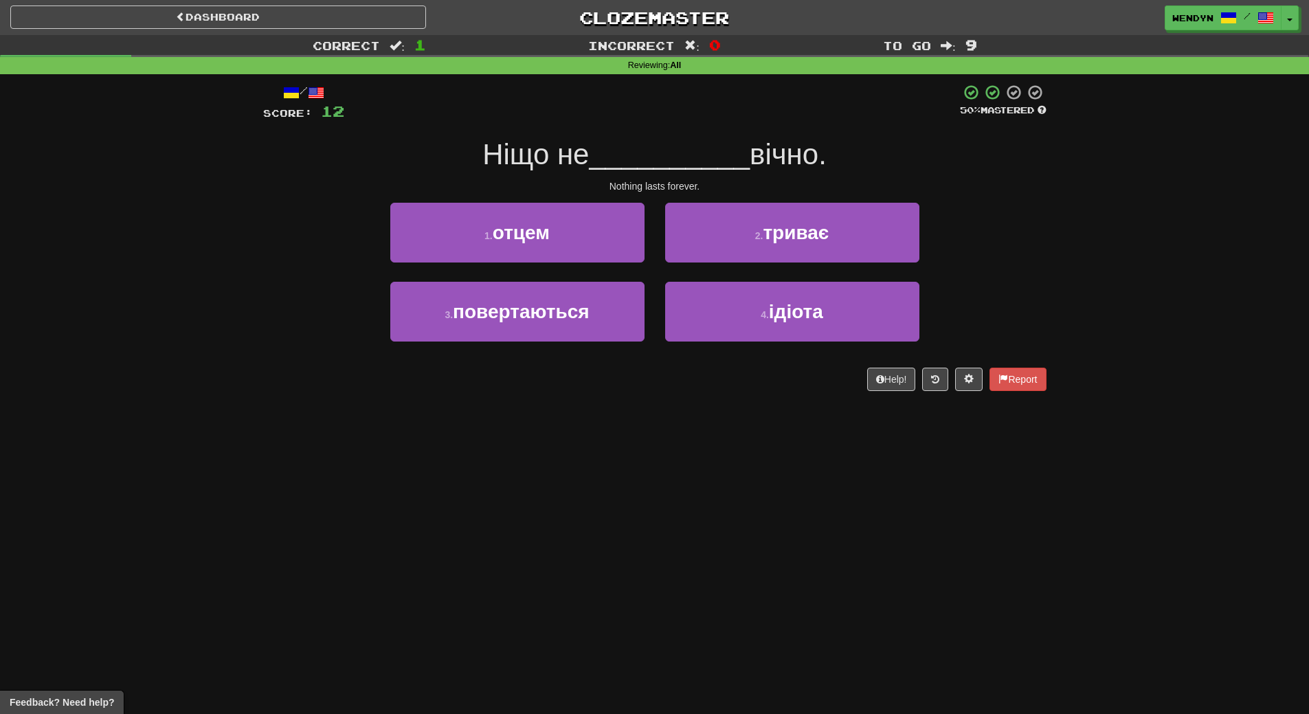
click at [589, 479] on div "Dashboard Clozemaster WendyN / Toggle Dropdown Dashboard Leaderboard Activity F…" at bounding box center [654, 357] width 1309 height 714
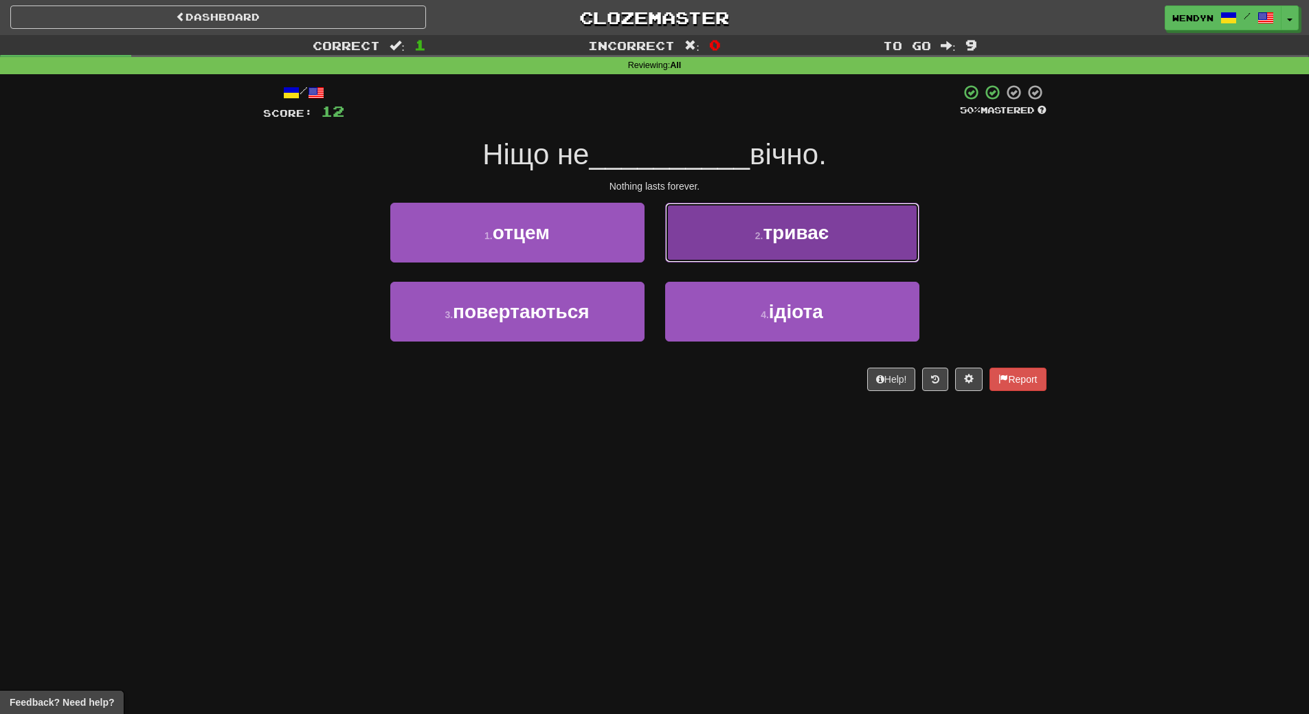
click at [828, 247] on button "2 . триває" at bounding box center [792, 233] width 254 height 60
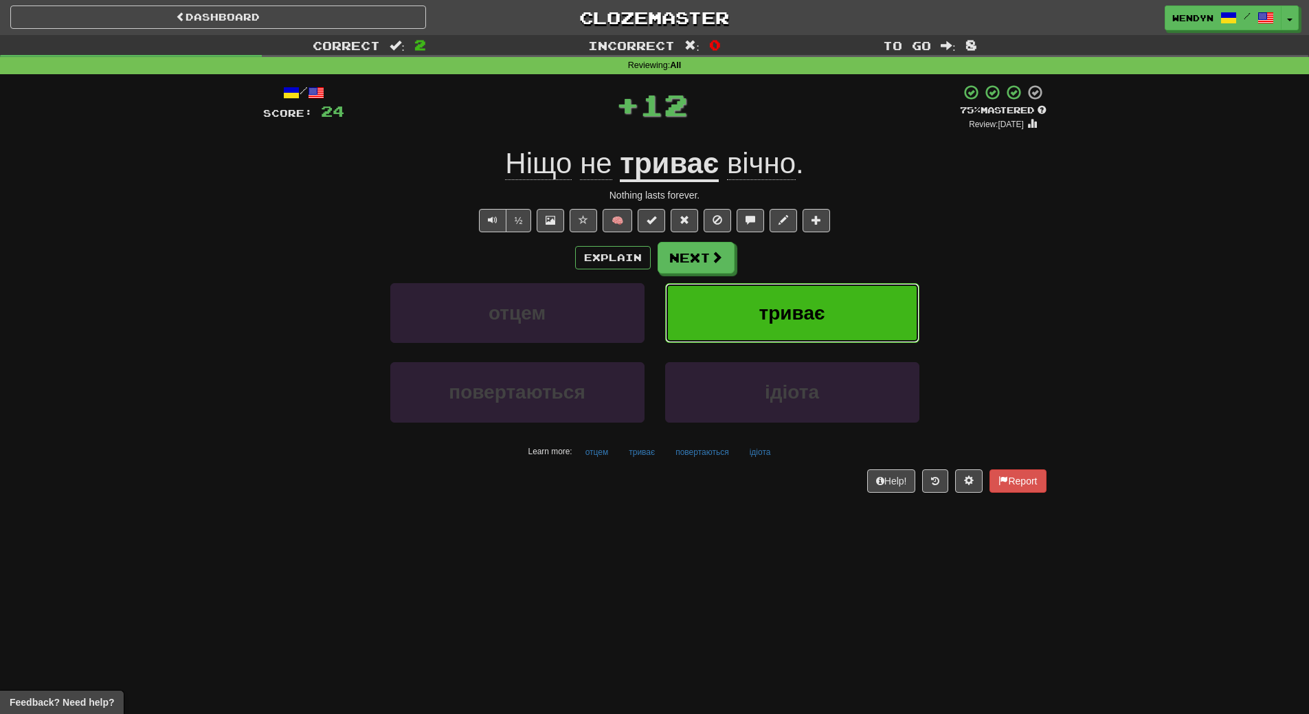
click at [828, 288] on button "триває" at bounding box center [792, 313] width 254 height 60
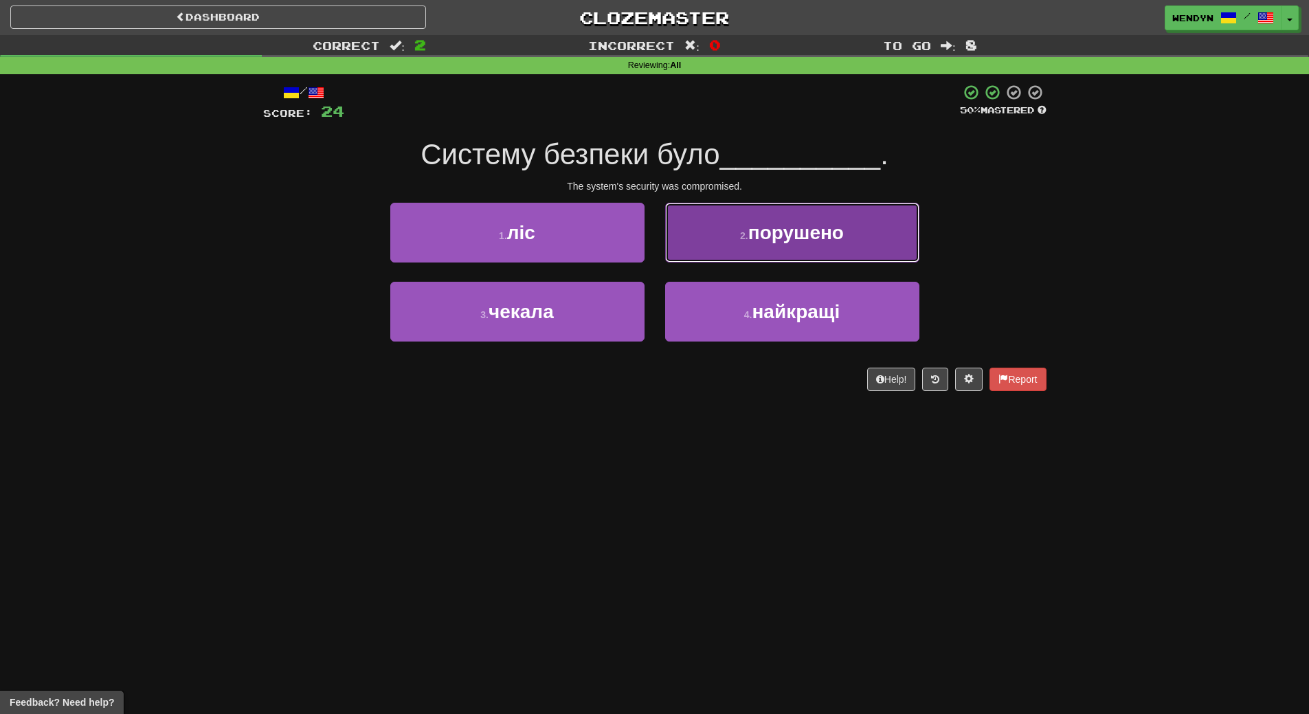
click at [845, 260] on button "2 . порушено" at bounding box center [792, 233] width 254 height 60
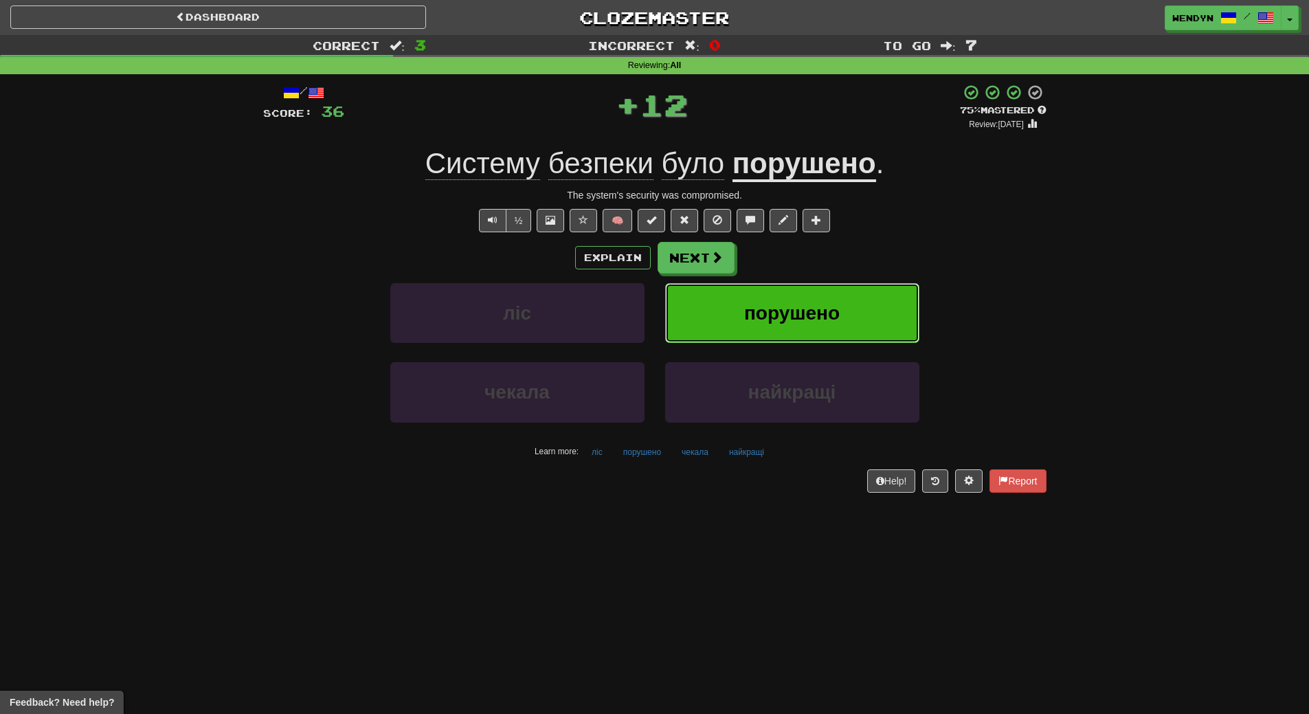
click at [838, 294] on button "порушено" at bounding box center [792, 313] width 254 height 60
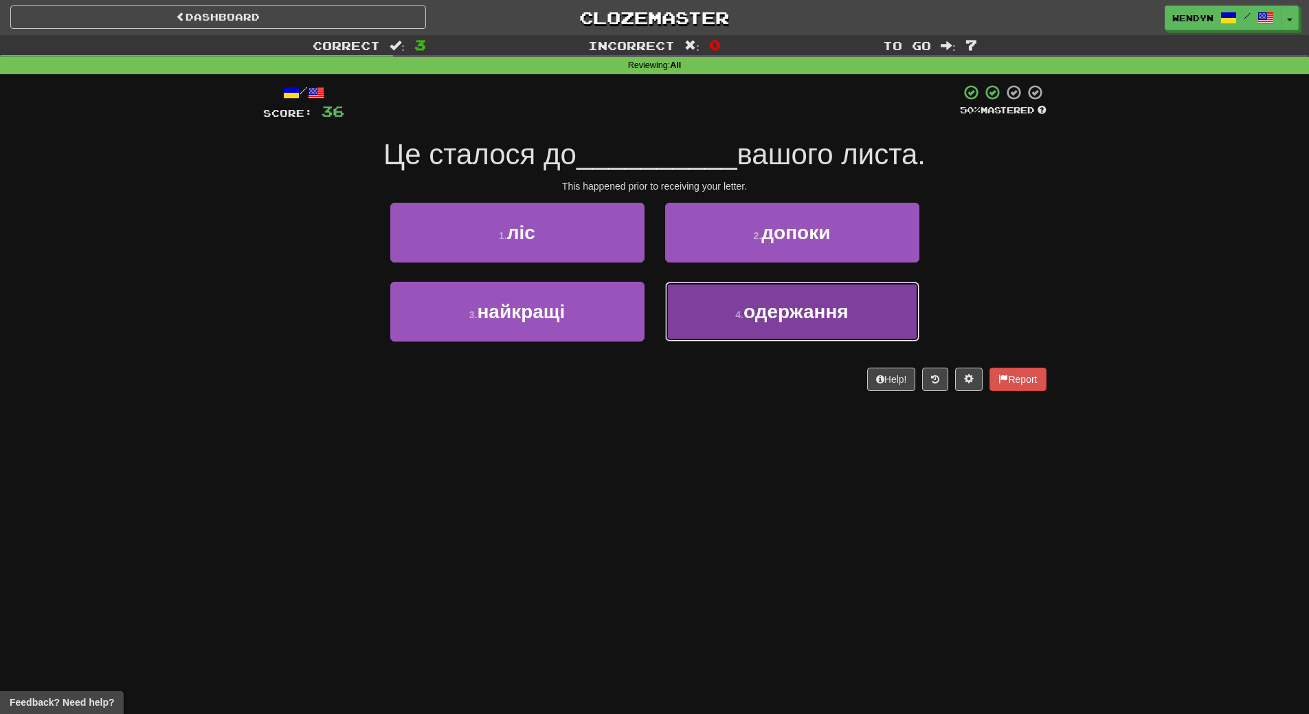
click at [773, 326] on button "4 . одержання" at bounding box center [792, 312] width 254 height 60
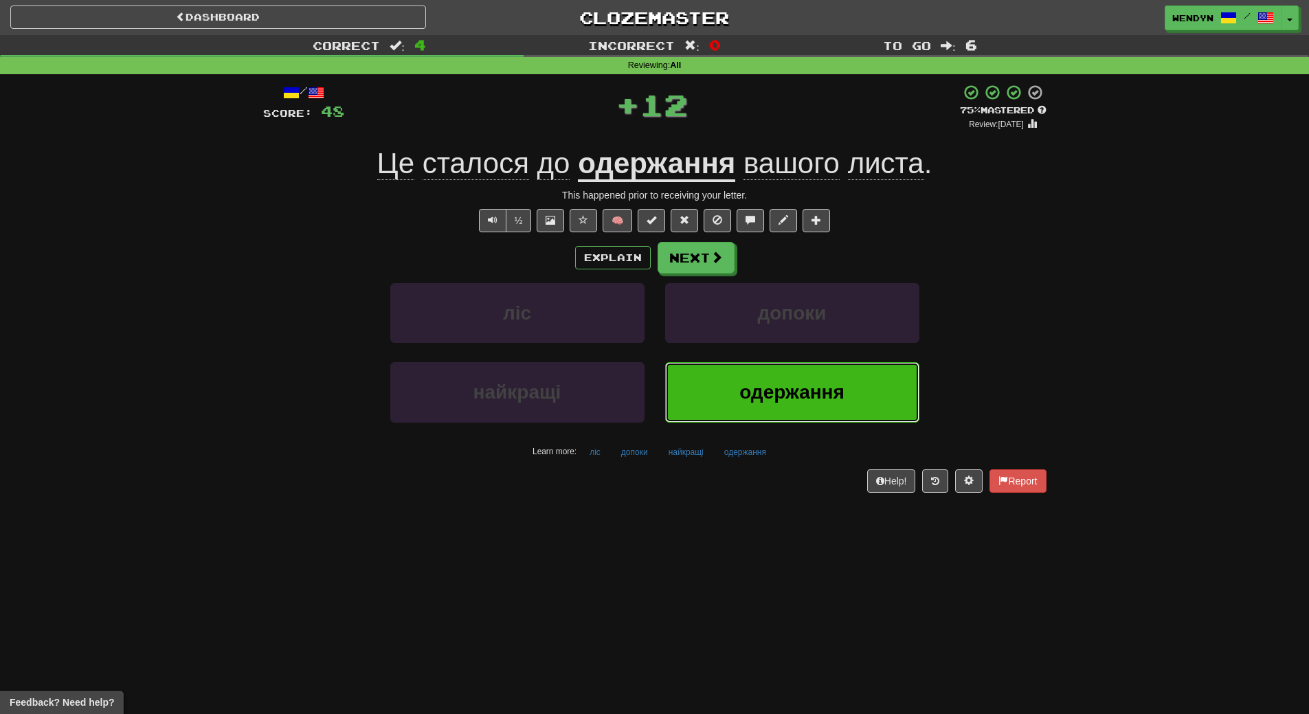
click at [769, 370] on button "одержання" at bounding box center [792, 392] width 254 height 60
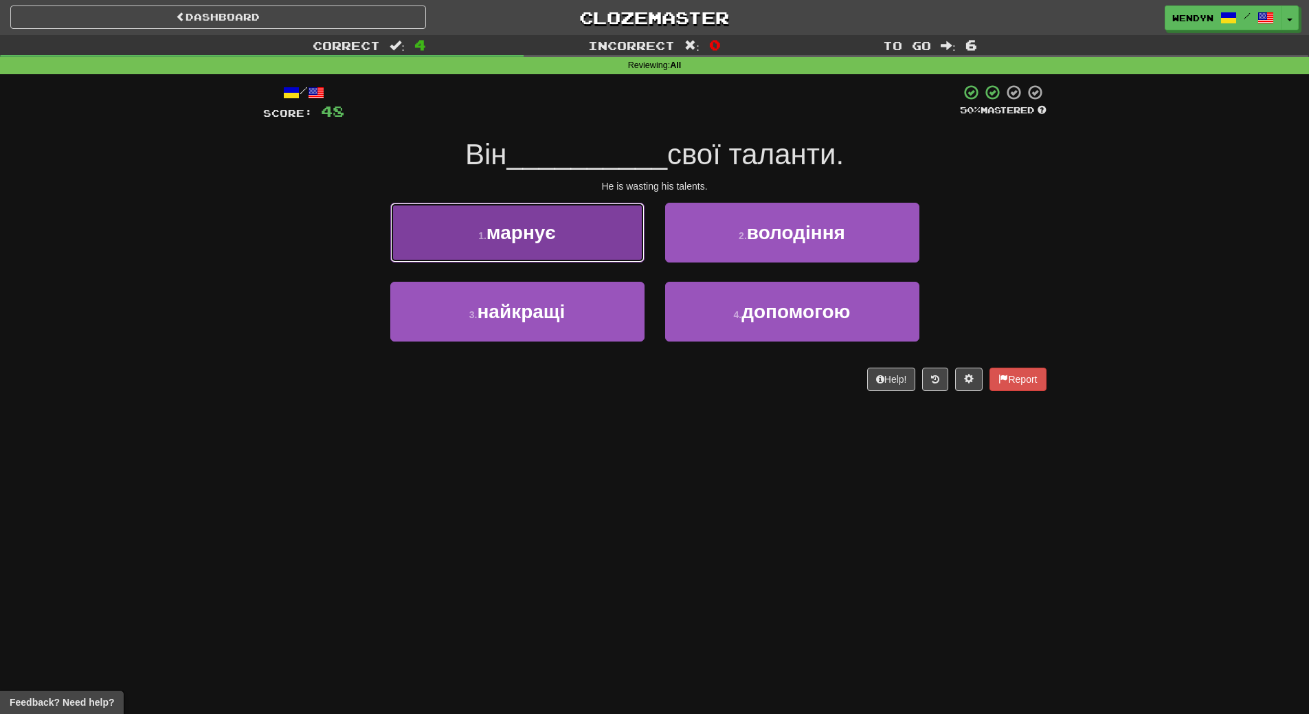
click at [624, 228] on button "1 . марнує" at bounding box center [517, 233] width 254 height 60
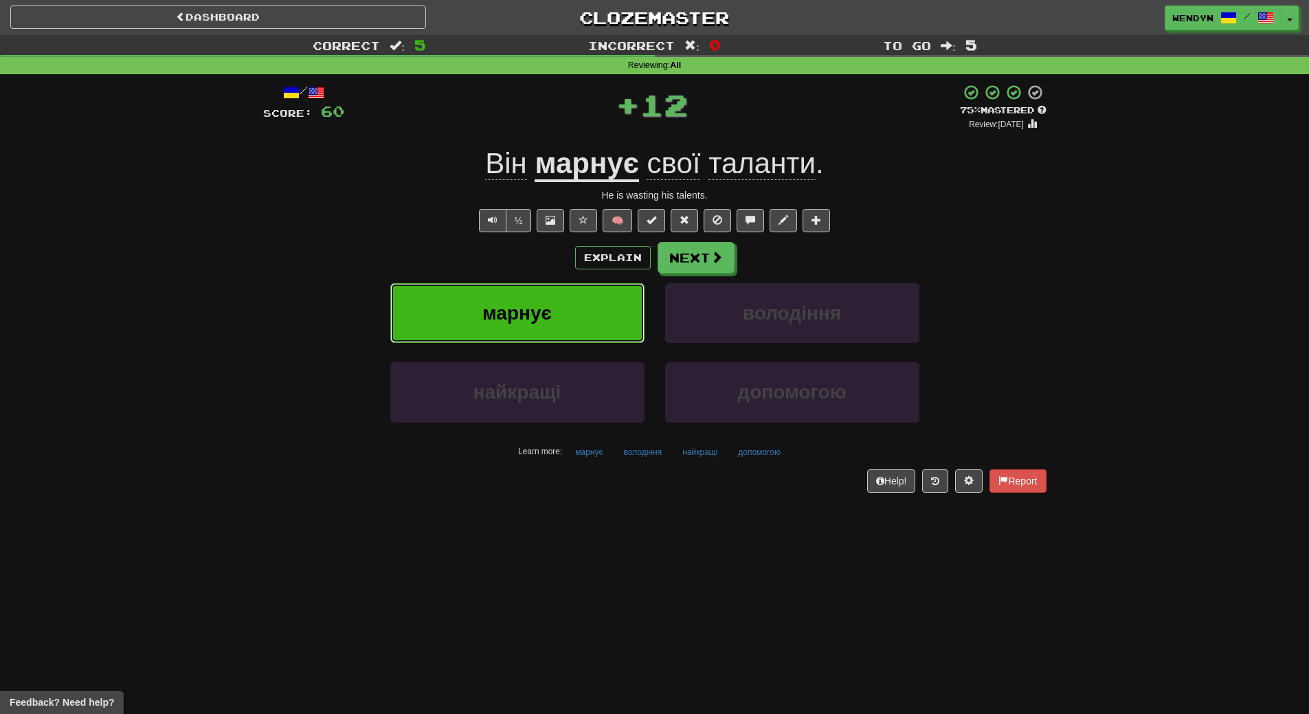
click at [624, 307] on button "марнує" at bounding box center [517, 313] width 254 height 60
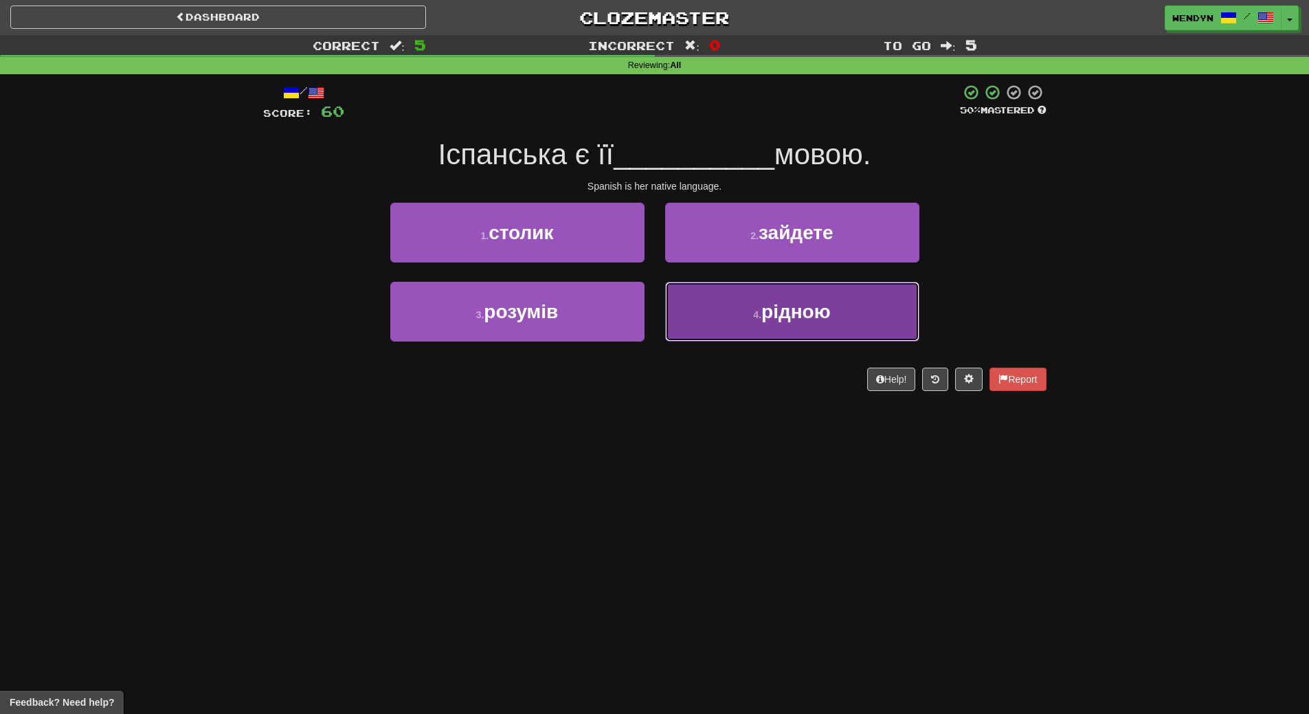
click at [816, 334] on button "4 . рідною" at bounding box center [792, 312] width 254 height 60
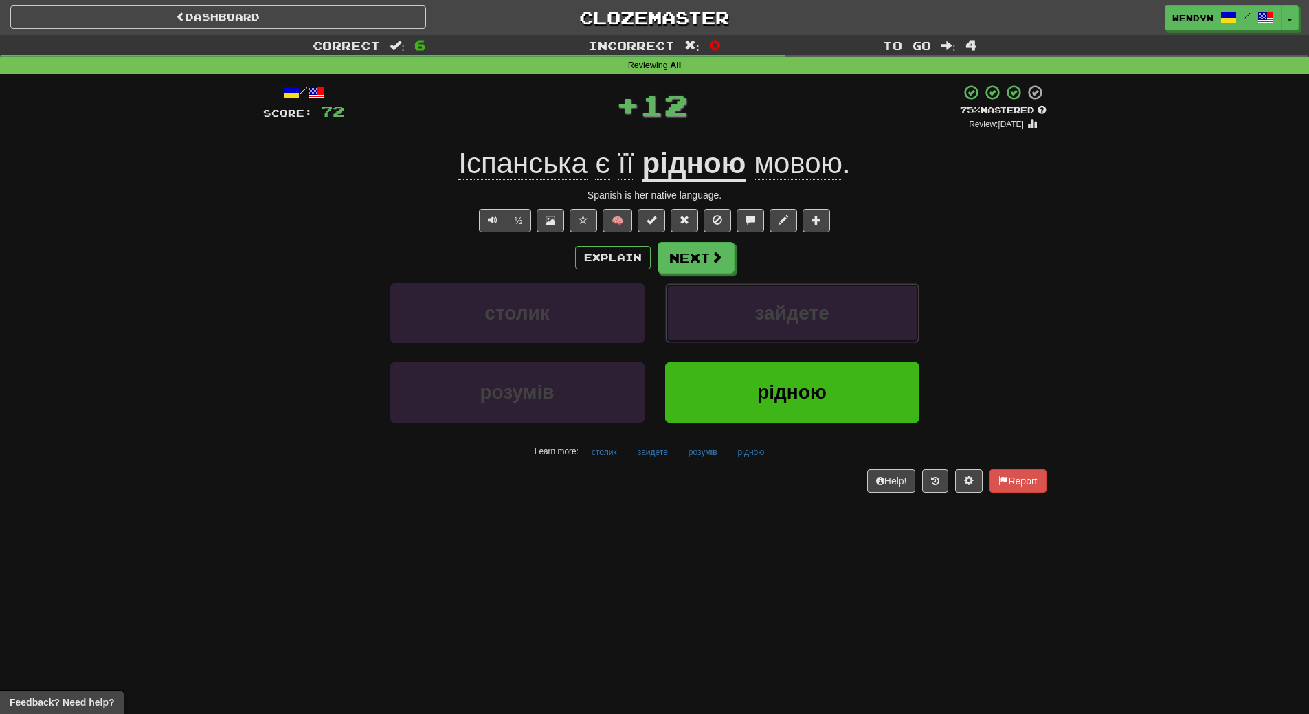
click at [816, 334] on button "зайдете" at bounding box center [792, 313] width 254 height 60
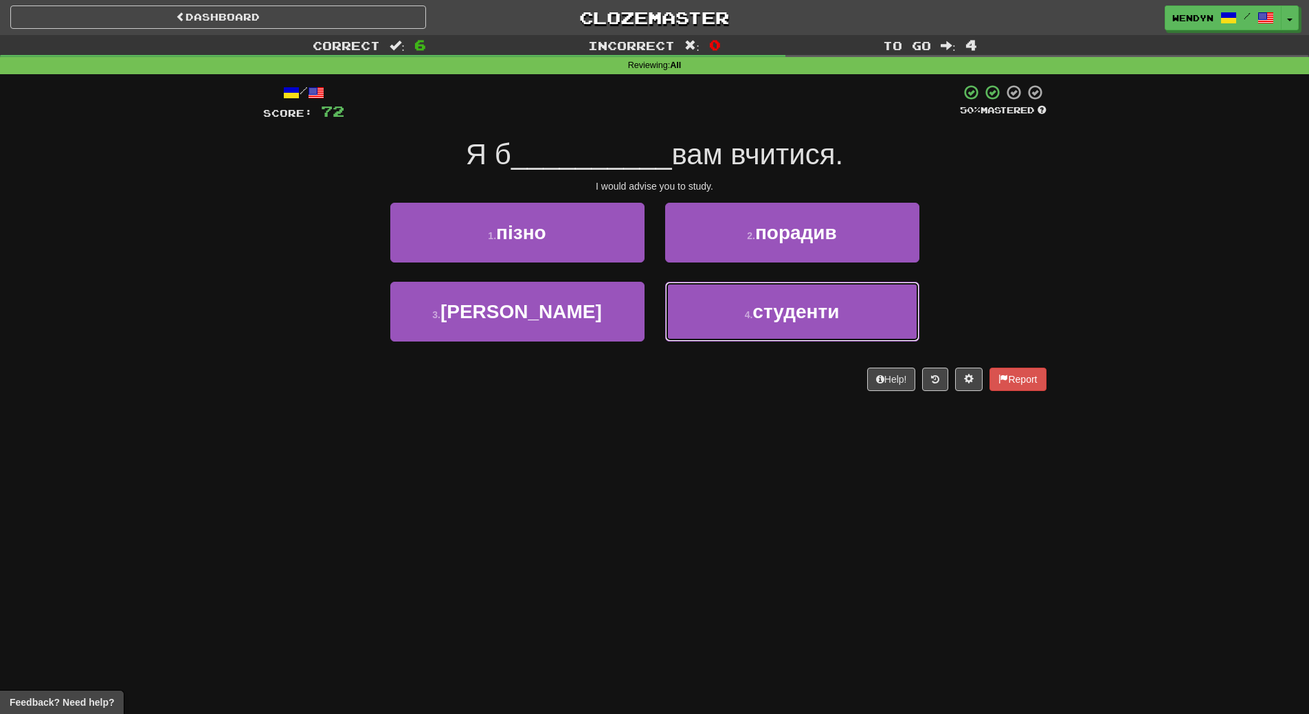
drag, startPoint x: 816, startPoint y: 334, endPoint x: 811, endPoint y: 362, distance: 28.6
click at [811, 362] on div "/ Score: 72 50 % Mastered Я б __________ вам вчитися. I would advise you to stu…" at bounding box center [654, 237] width 783 height 307
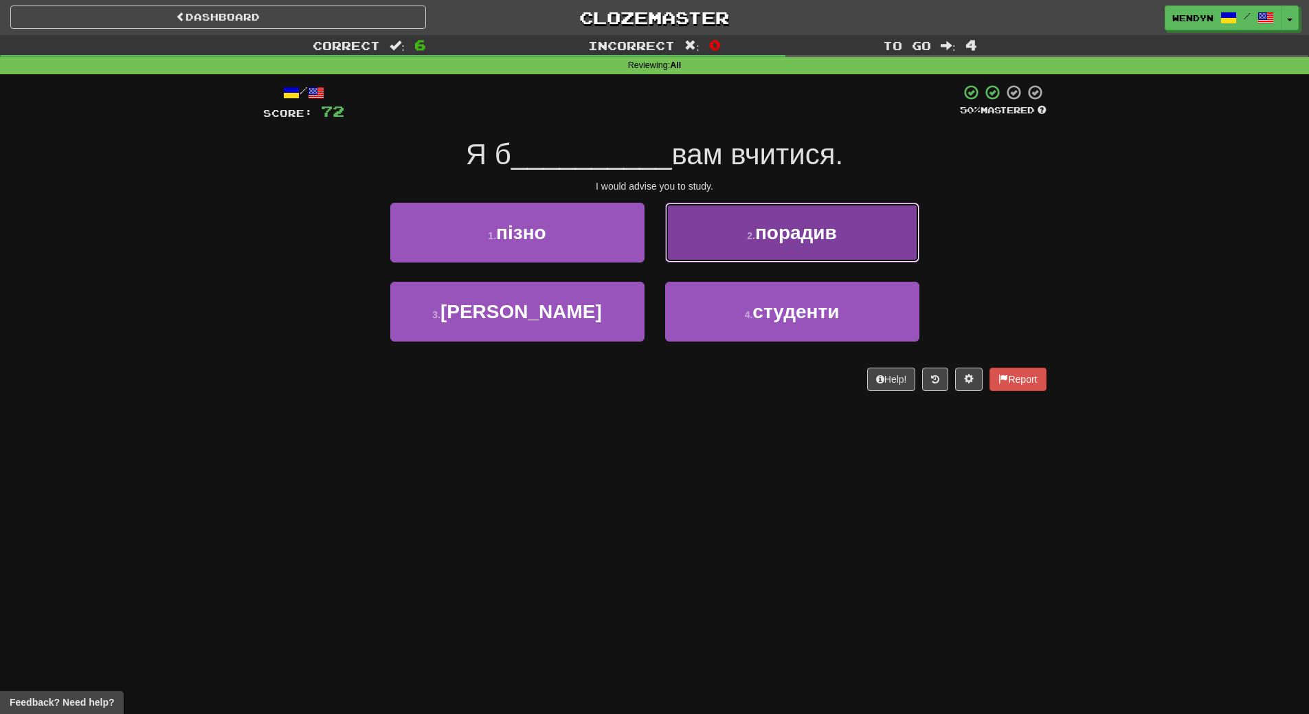
click at [835, 229] on span "порадив" at bounding box center [796, 232] width 82 height 21
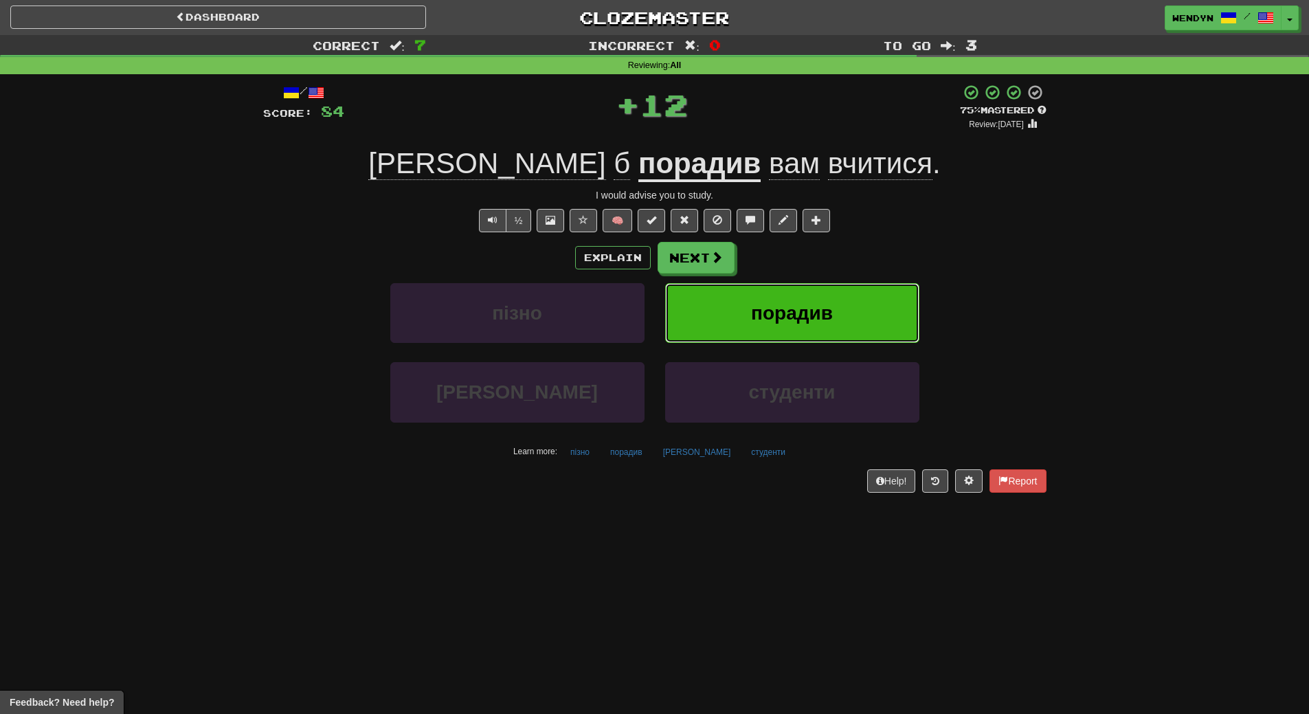
click at [830, 310] on span "порадив" at bounding box center [792, 312] width 82 height 21
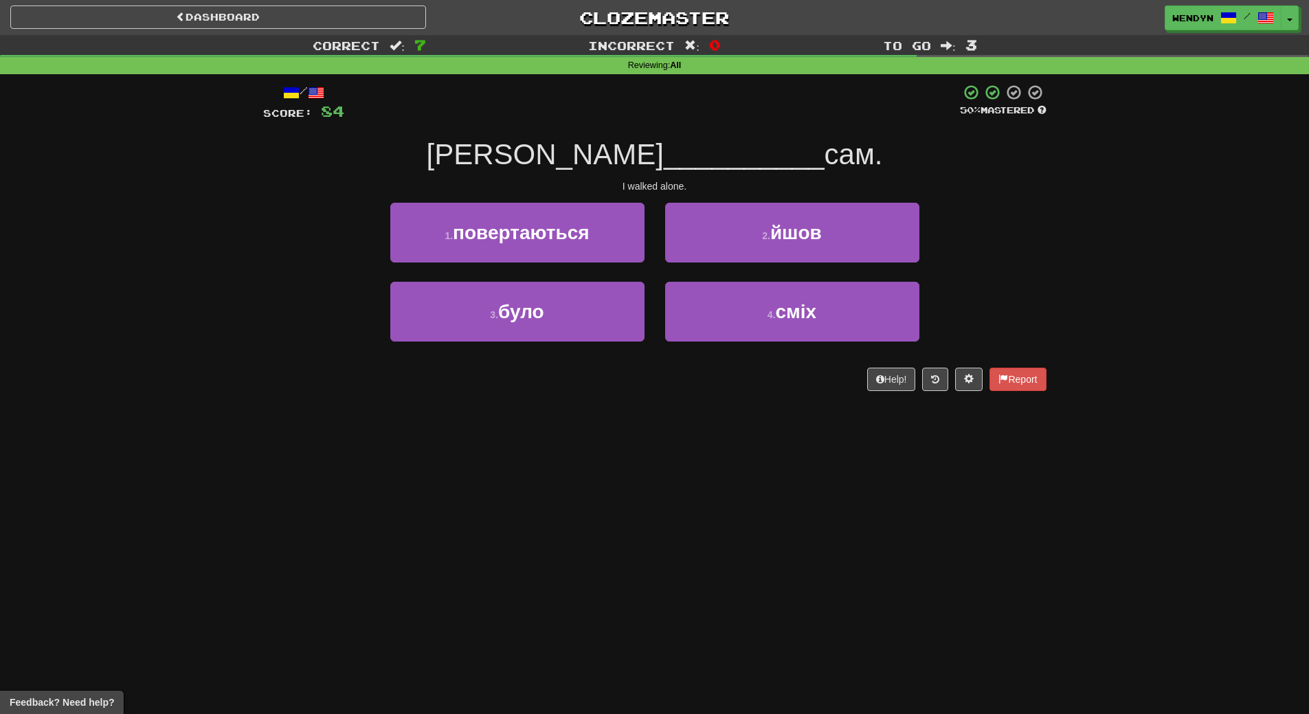
drag, startPoint x: 826, startPoint y: 362, endPoint x: 825, endPoint y: 372, distance: 10.3
click at [825, 372] on div "/ Score: 84 50 % Mastered Я __________ сам. I walked alone. 1 . повертаються 2 …" at bounding box center [654, 237] width 783 height 307
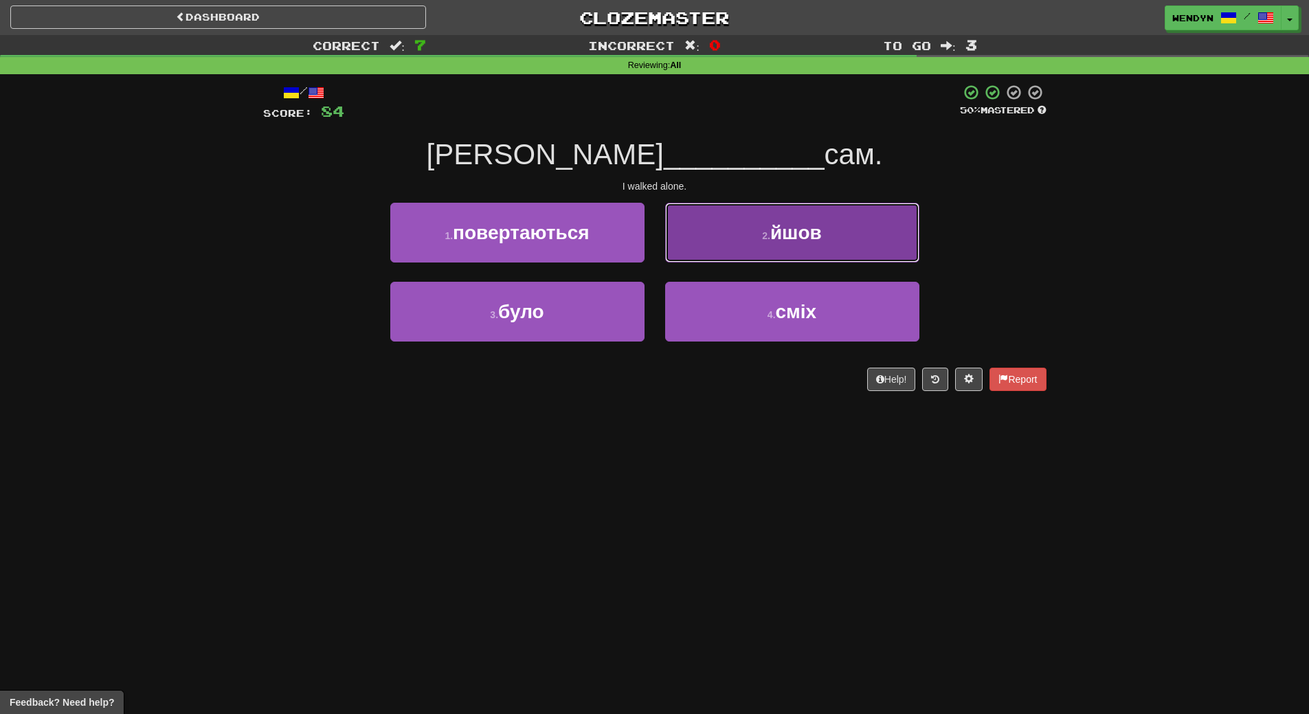
click at [829, 252] on button "2 . йшов" at bounding box center [792, 233] width 254 height 60
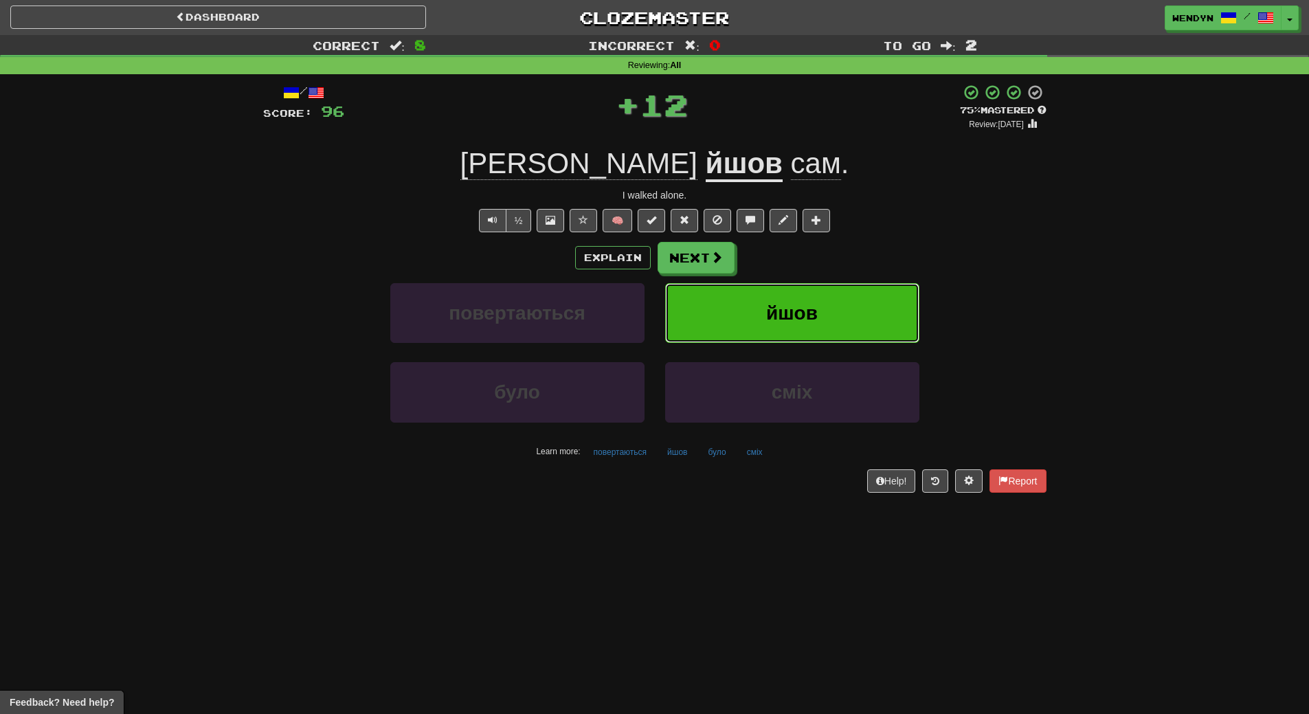
click at [826, 317] on button "йшов" at bounding box center [792, 313] width 254 height 60
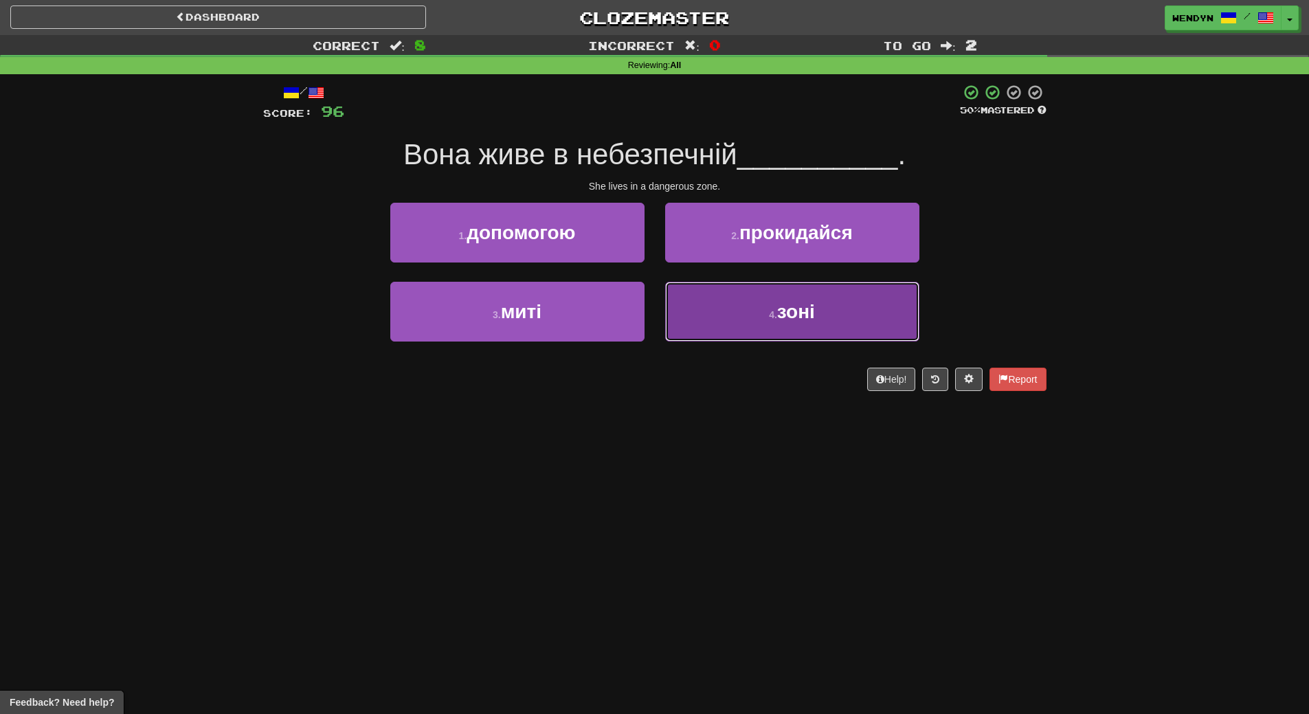
click at [804, 326] on button "4 . зоні" at bounding box center [792, 312] width 254 height 60
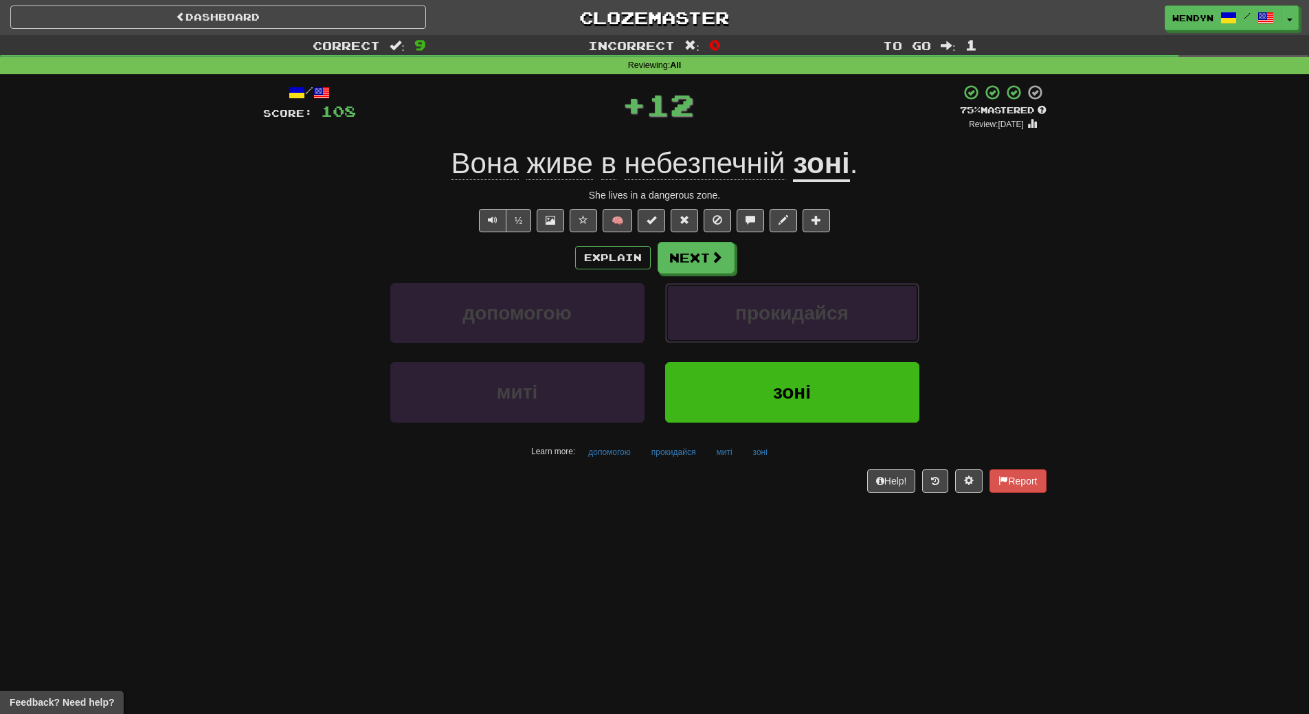
click at [804, 326] on button "прокидайся" at bounding box center [792, 313] width 254 height 60
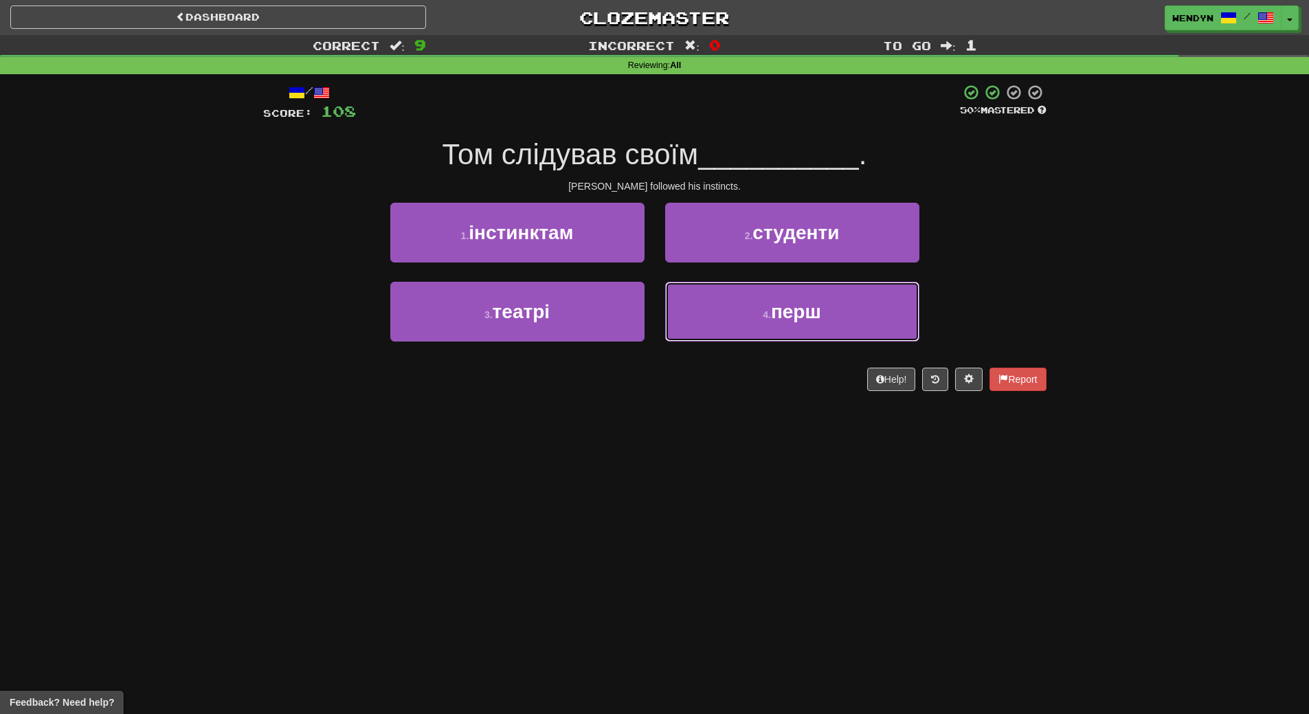
drag, startPoint x: 804, startPoint y: 326, endPoint x: 780, endPoint y: 364, distance: 45.4
click at [780, 364] on div "/ Score: 108 50 % Mastered Том слідував своїм __________ . Tom followed his ins…" at bounding box center [654, 237] width 783 height 307
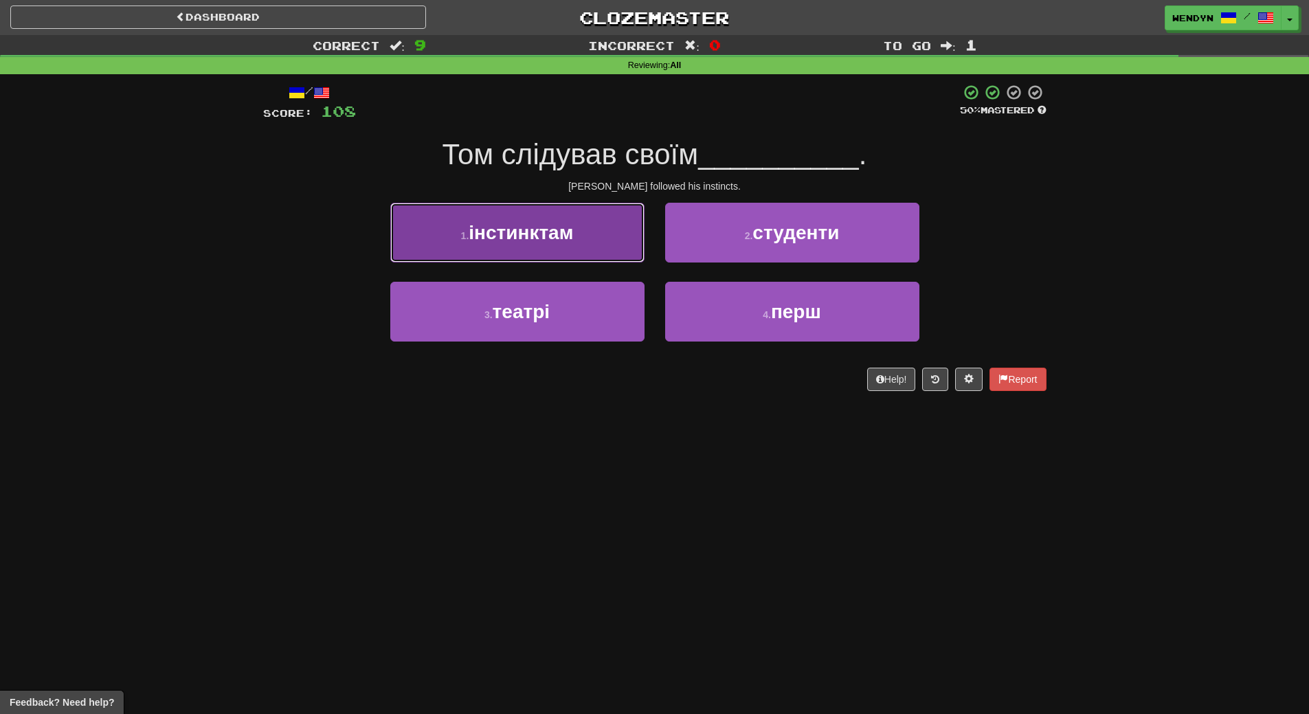
click at [568, 255] on button "1 . інстинктам" at bounding box center [517, 233] width 254 height 60
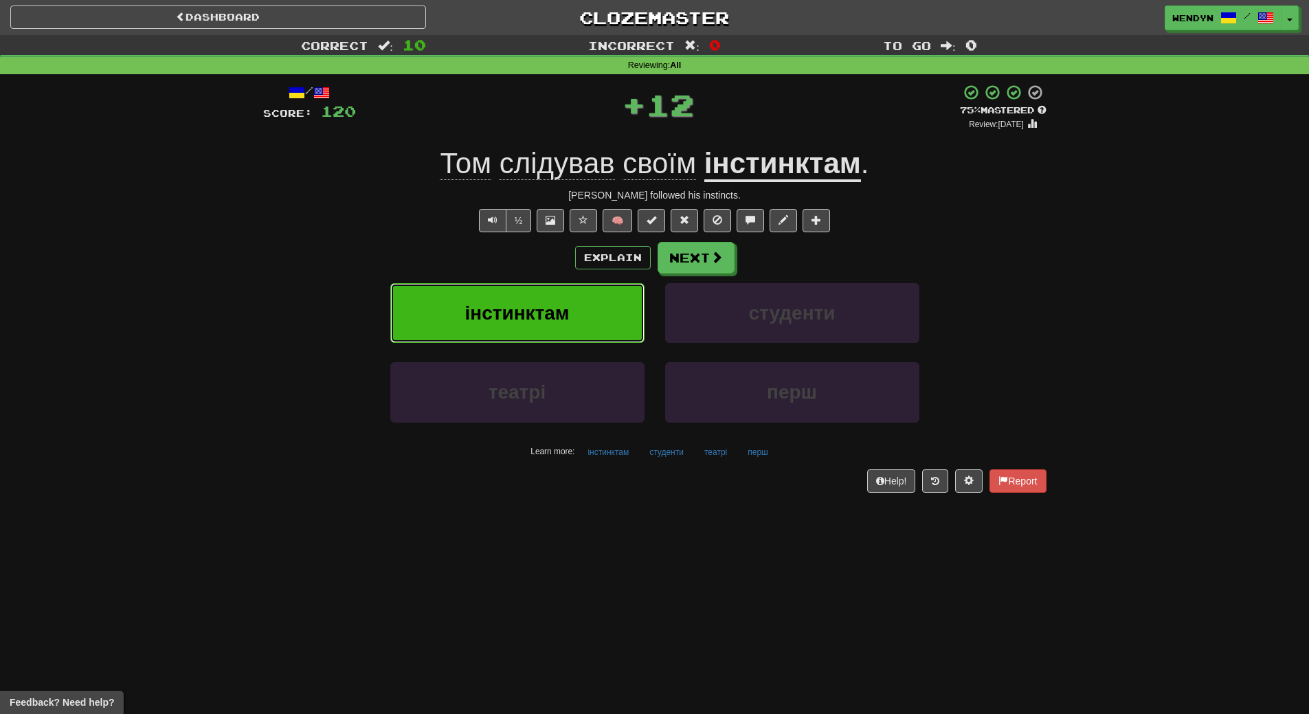
click at [569, 328] on button "інстинктам" at bounding box center [517, 313] width 254 height 60
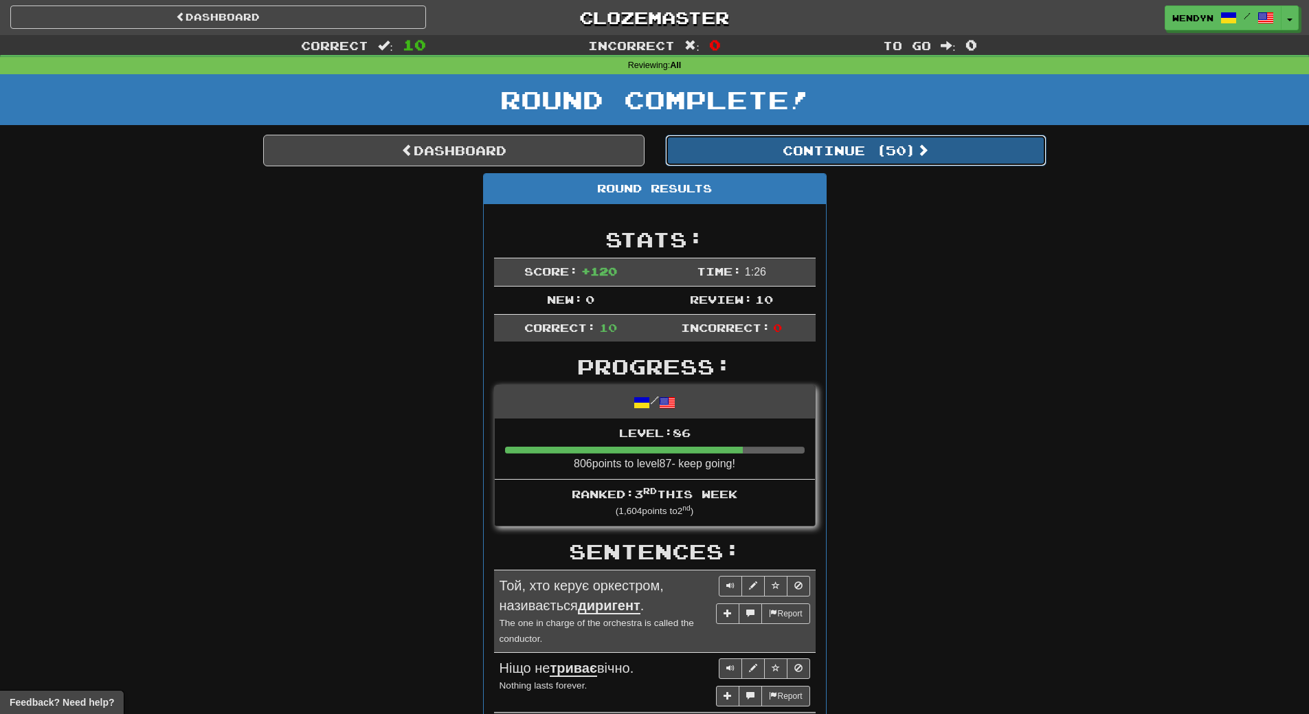
click at [814, 161] on button "Continue ( 50 )" at bounding box center [855, 151] width 381 height 32
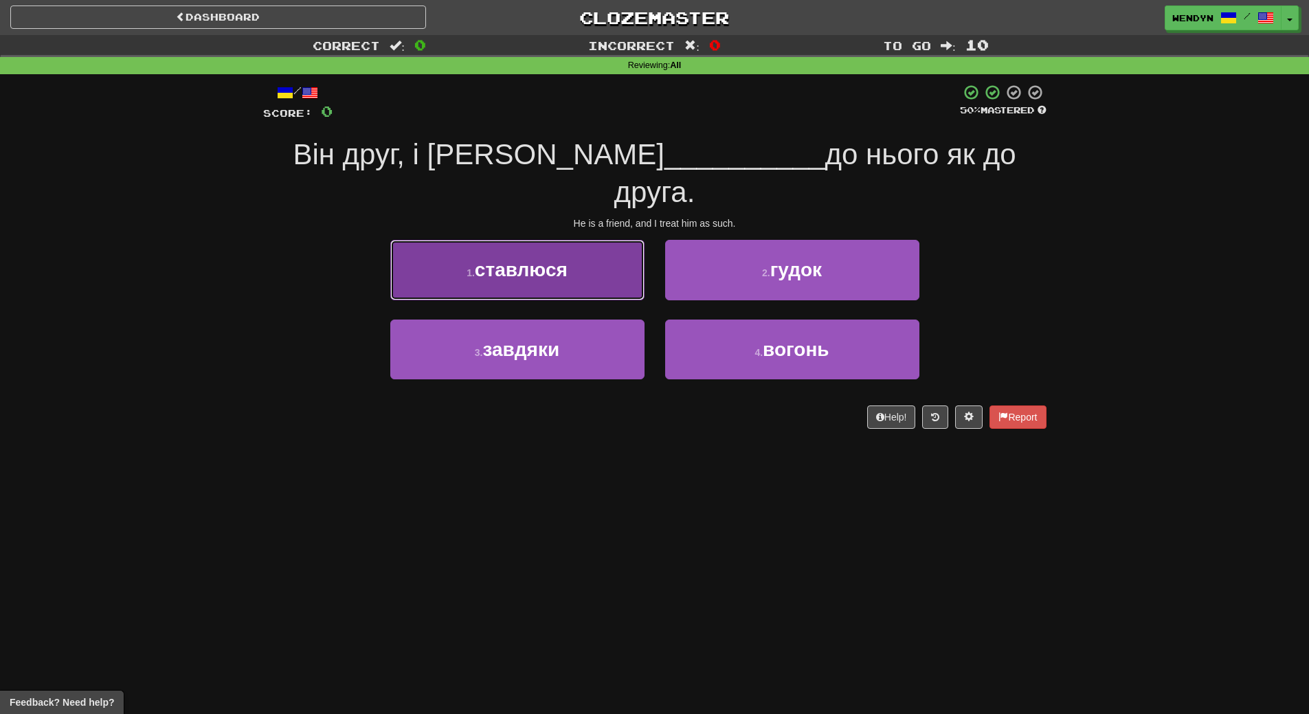
click at [585, 253] on button "1 . ставлюся" at bounding box center [517, 270] width 254 height 60
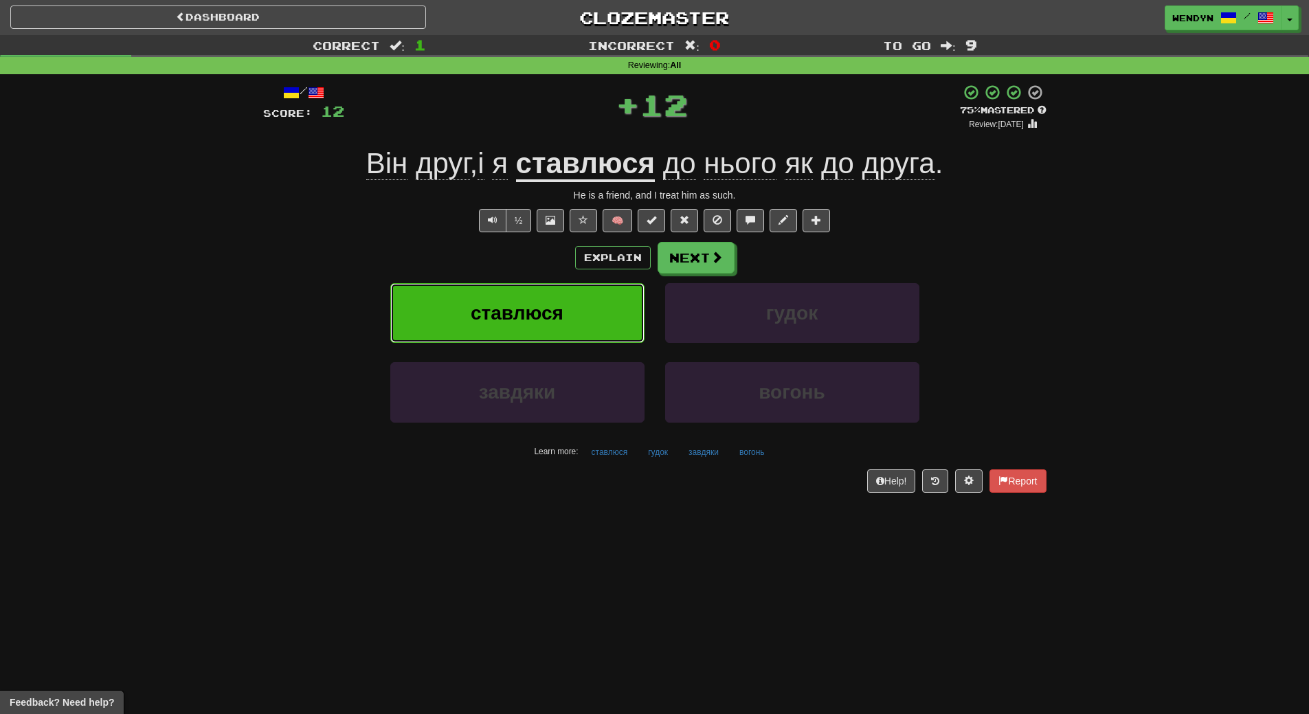
click at [577, 304] on button "ставлюся" at bounding box center [517, 313] width 254 height 60
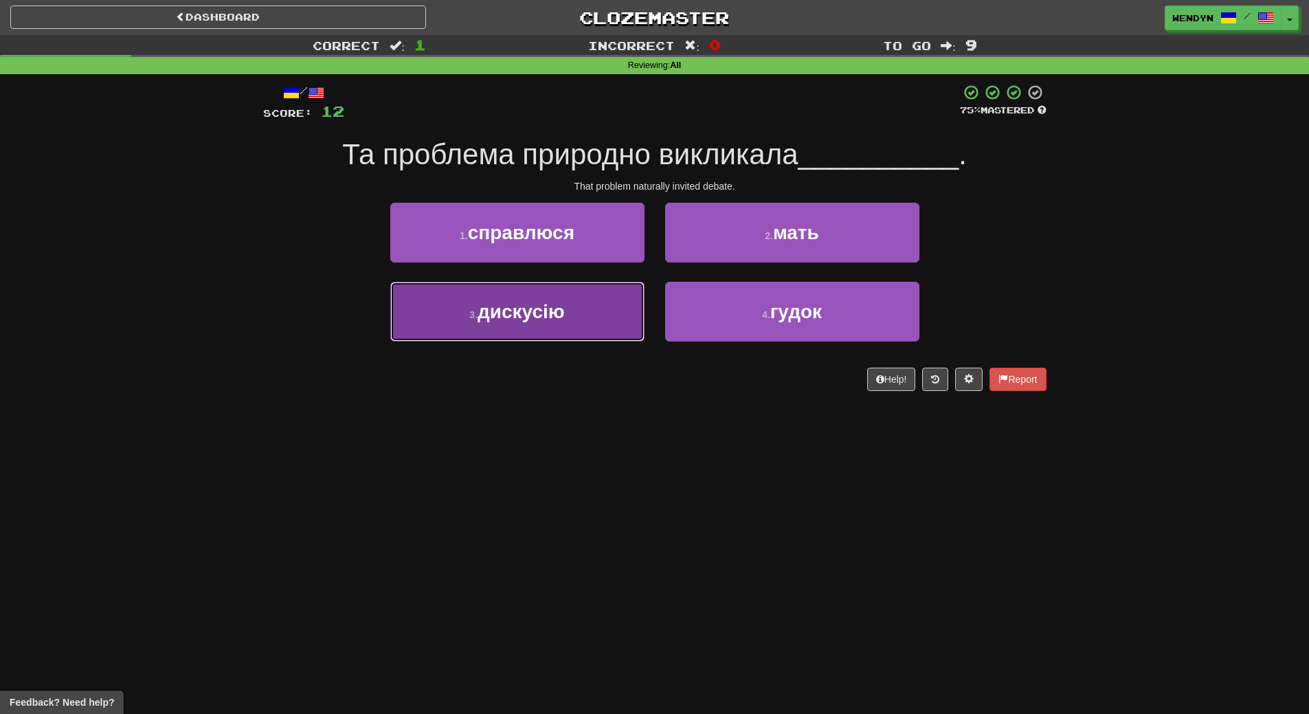
click at [582, 327] on button "3 . дискусію" at bounding box center [517, 312] width 254 height 60
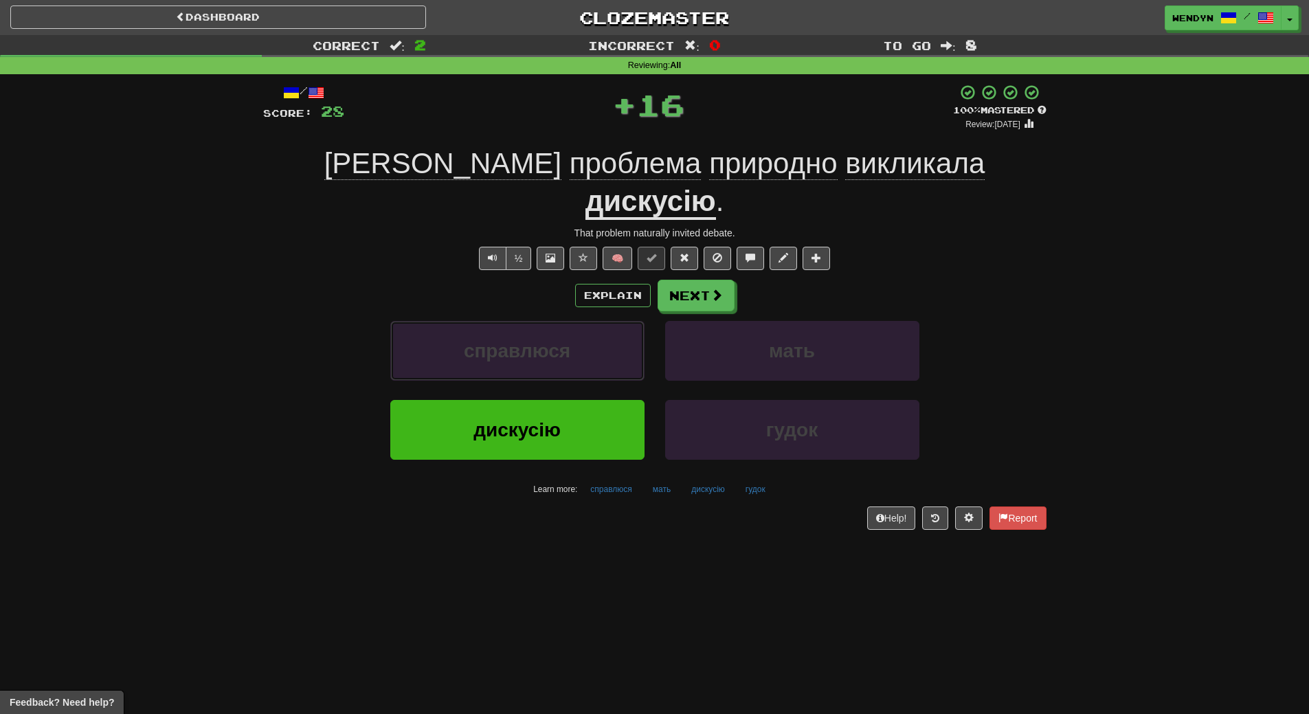
click at [582, 327] on button "справлюся" at bounding box center [517, 351] width 254 height 60
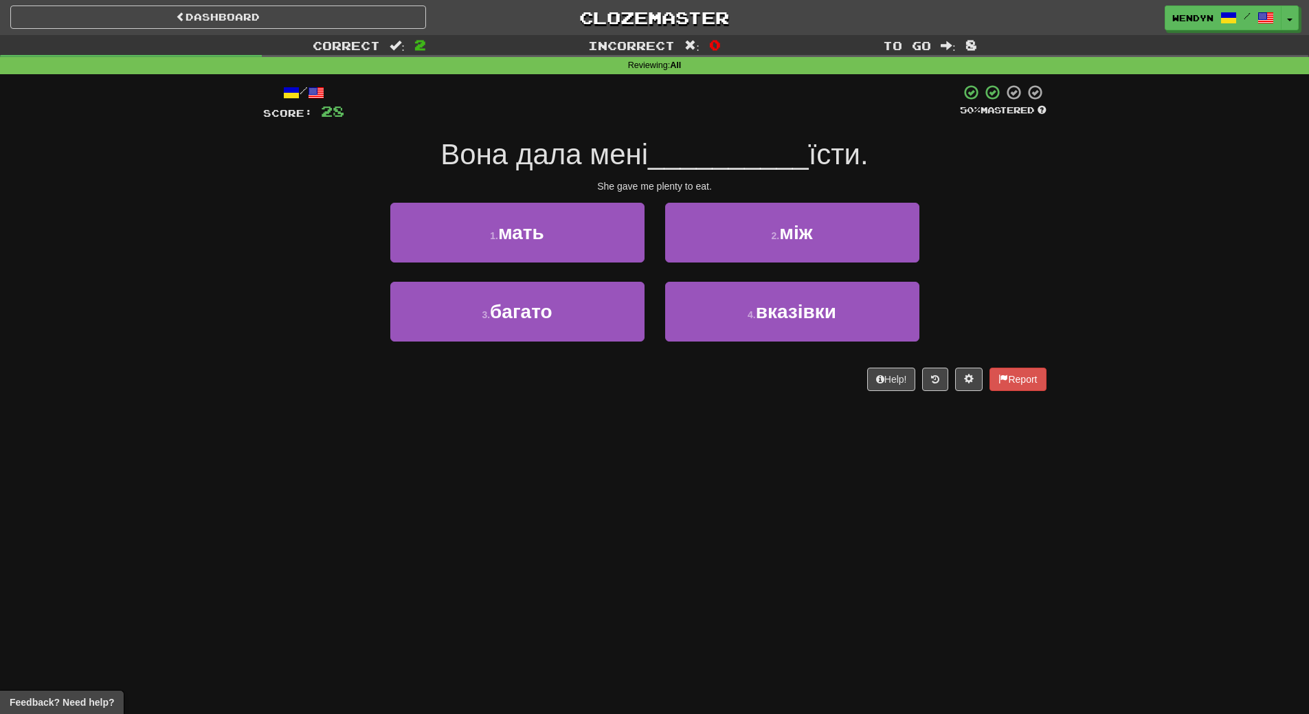
click at [480, 417] on div "Dashboard Clozemaster WendyN / Toggle Dropdown Dashboard Leaderboard Activity F…" at bounding box center [654, 357] width 1309 height 714
click at [566, 344] on div "3 . багато" at bounding box center [517, 321] width 275 height 79
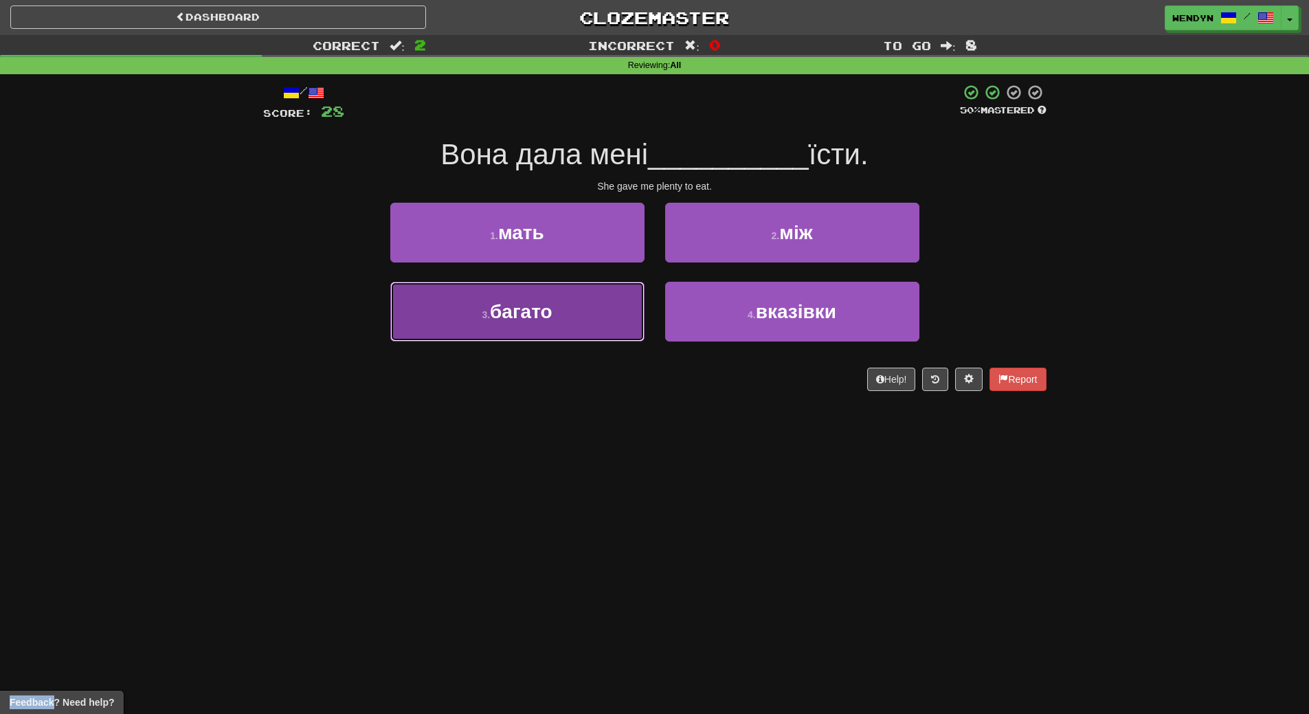
click at [576, 324] on button "3 . багато" at bounding box center [517, 312] width 254 height 60
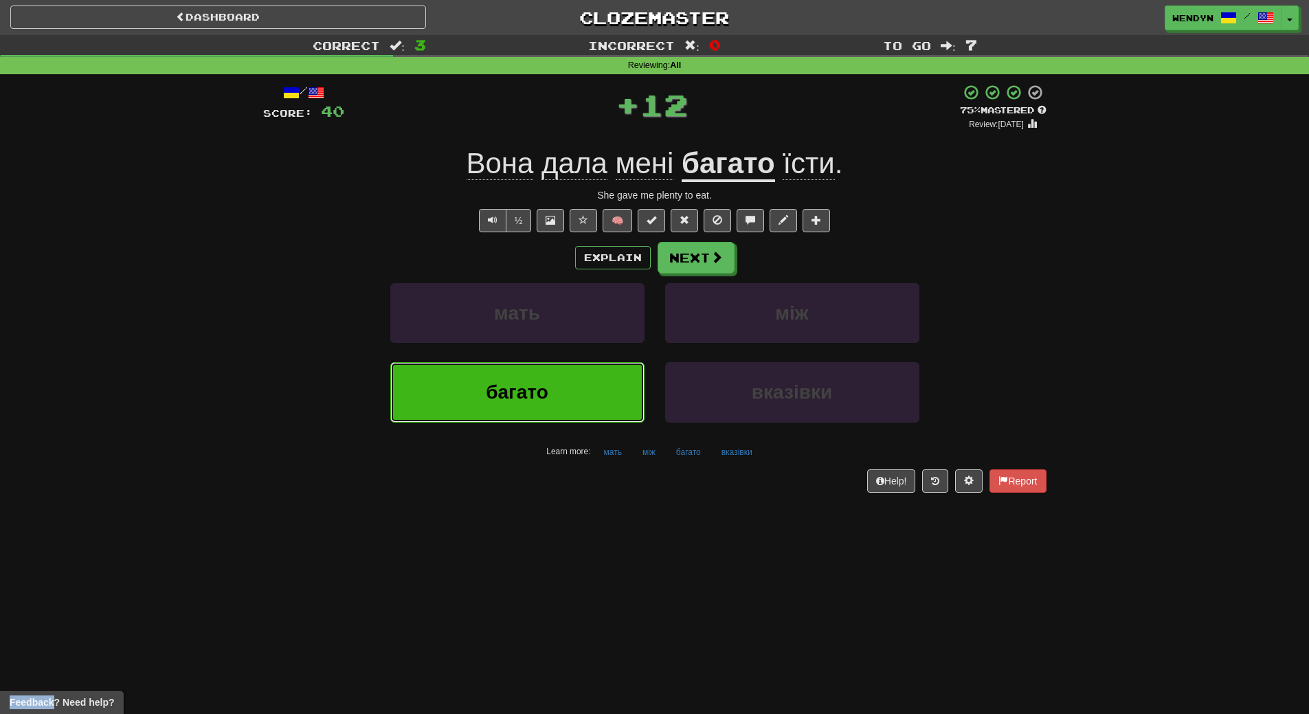
click at [535, 413] on button "багато" at bounding box center [517, 392] width 254 height 60
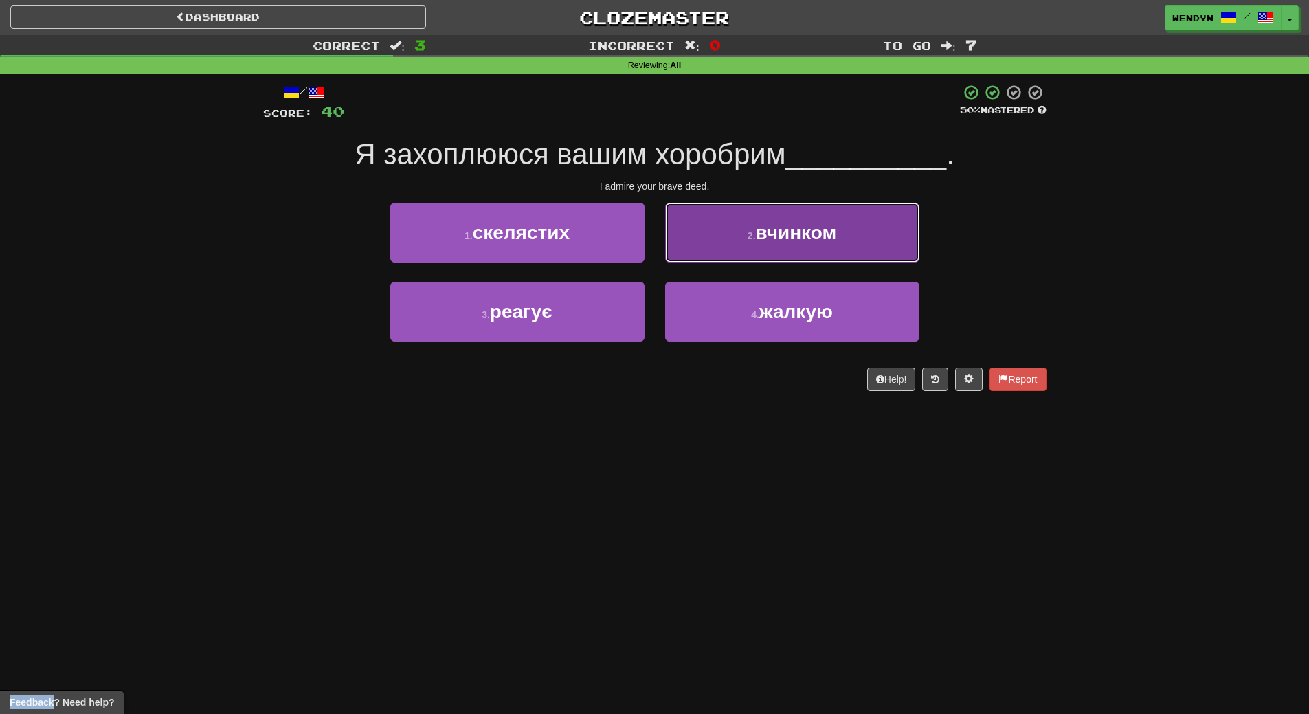
click at [830, 247] on button "2 . вчинком" at bounding box center [792, 233] width 254 height 60
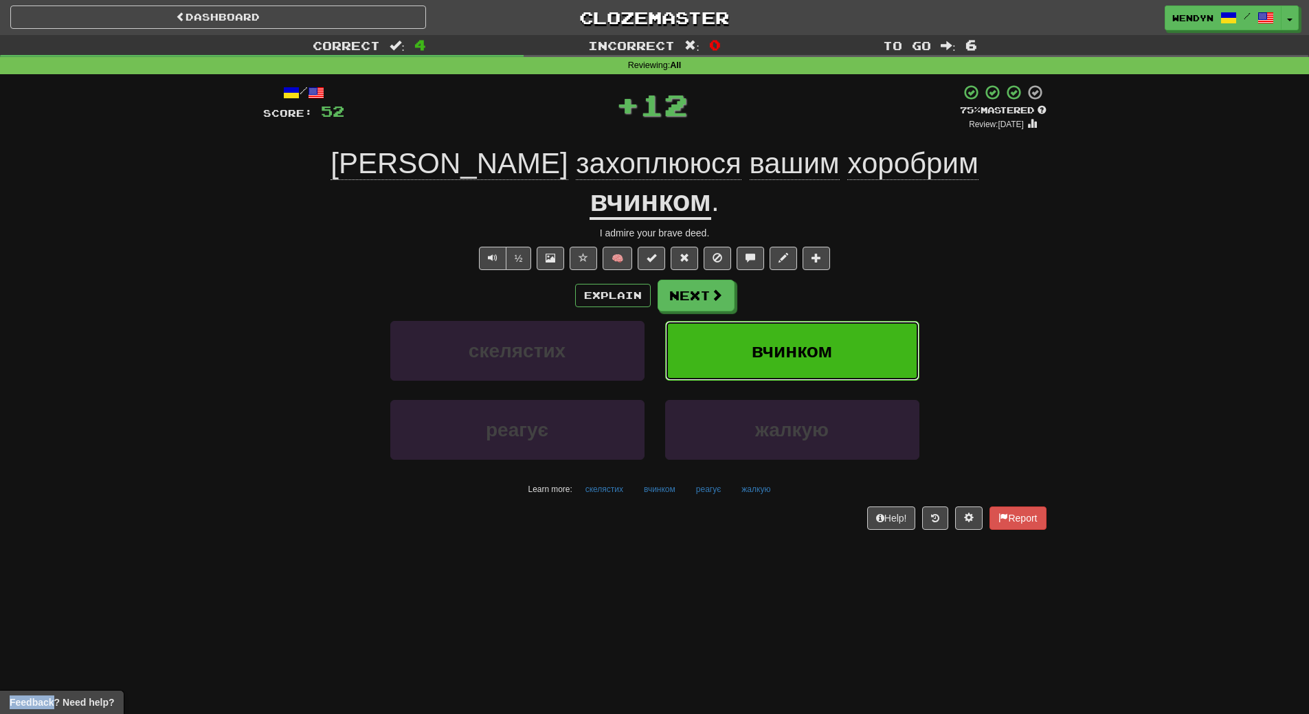
click at [819, 321] on button "вчинком" at bounding box center [792, 351] width 254 height 60
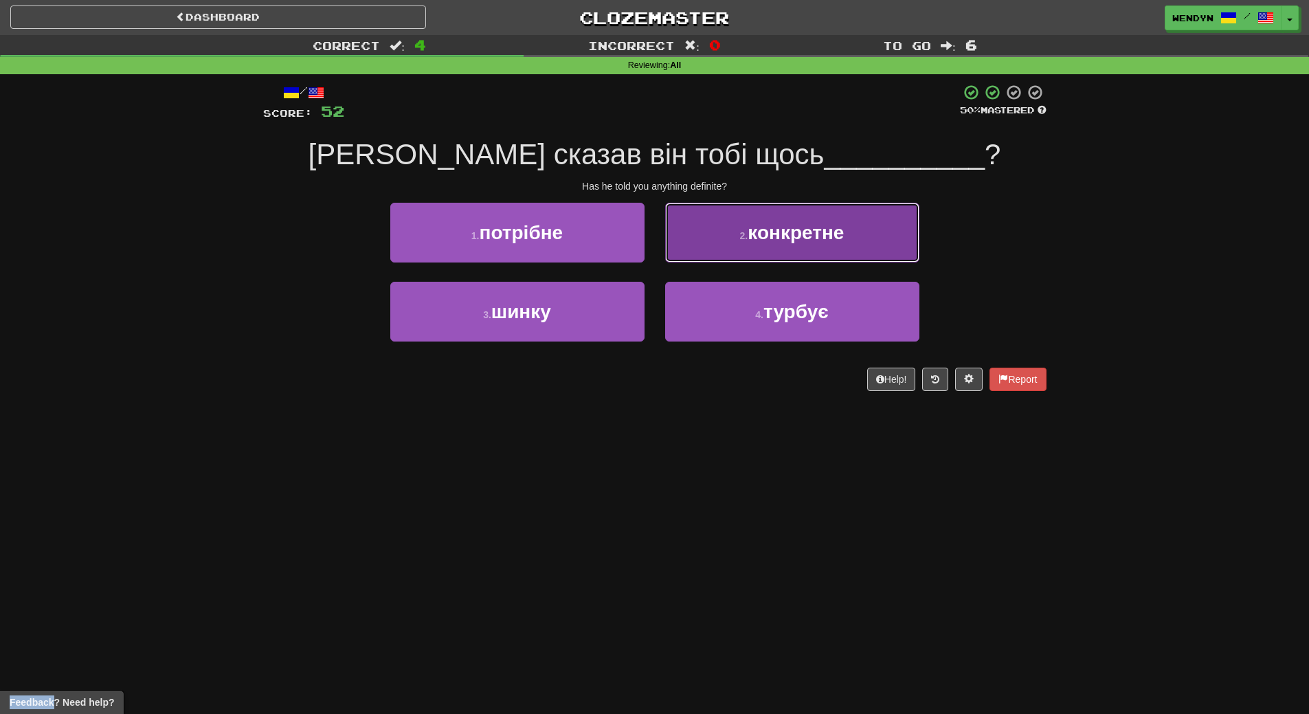
click at [849, 258] on button "2 . конкретне" at bounding box center [792, 233] width 254 height 60
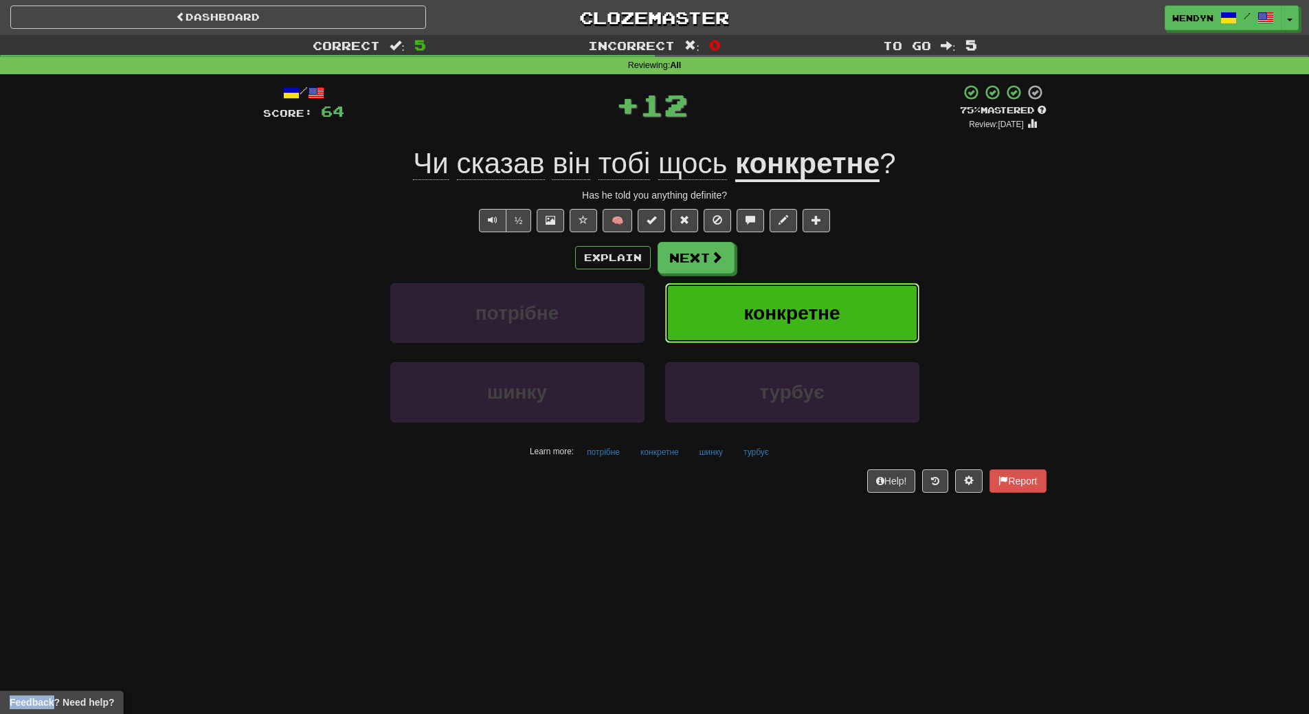
click at [840, 284] on button "конкретне" at bounding box center [792, 313] width 254 height 60
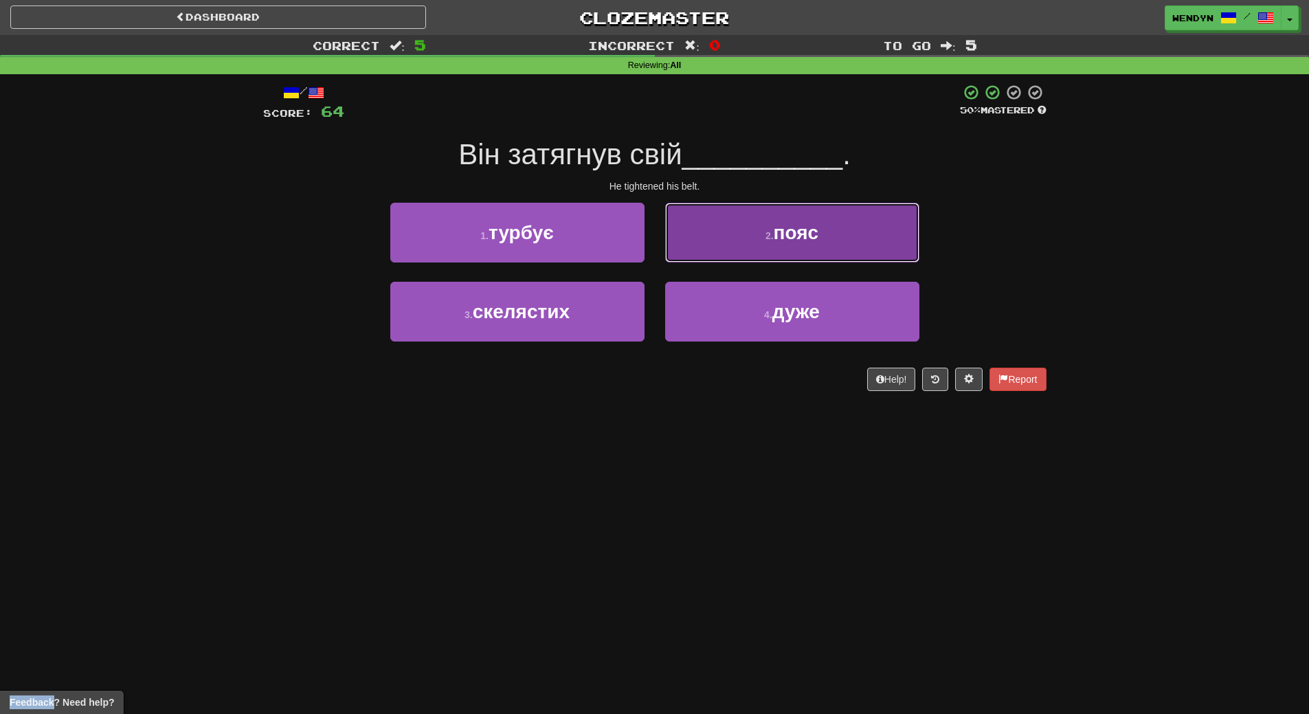
click at [833, 236] on button "2 . пояс" at bounding box center [792, 233] width 254 height 60
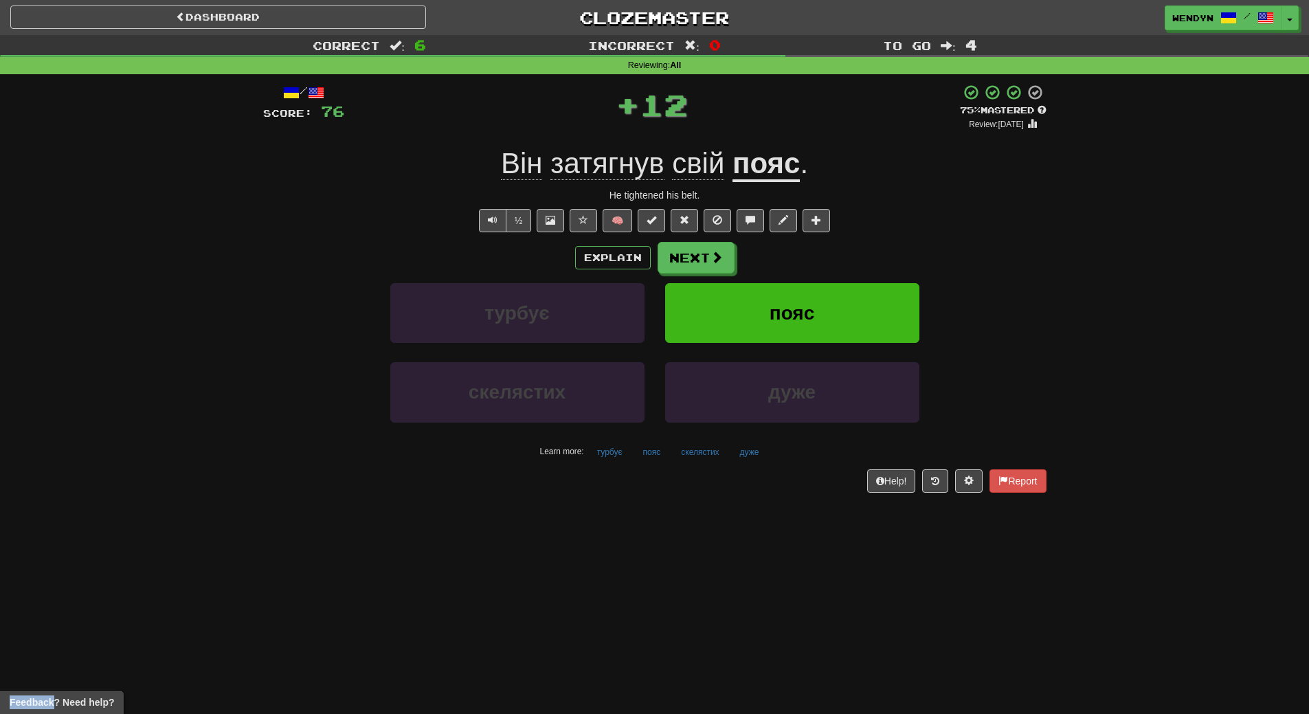
click at [833, 236] on div "/ Score: 76 + 12 75 % Mastered Review: 2025-10-20 Він затягнув свій пояс . He t…" at bounding box center [654, 288] width 783 height 408
click at [815, 298] on button "пояс" at bounding box center [792, 313] width 254 height 60
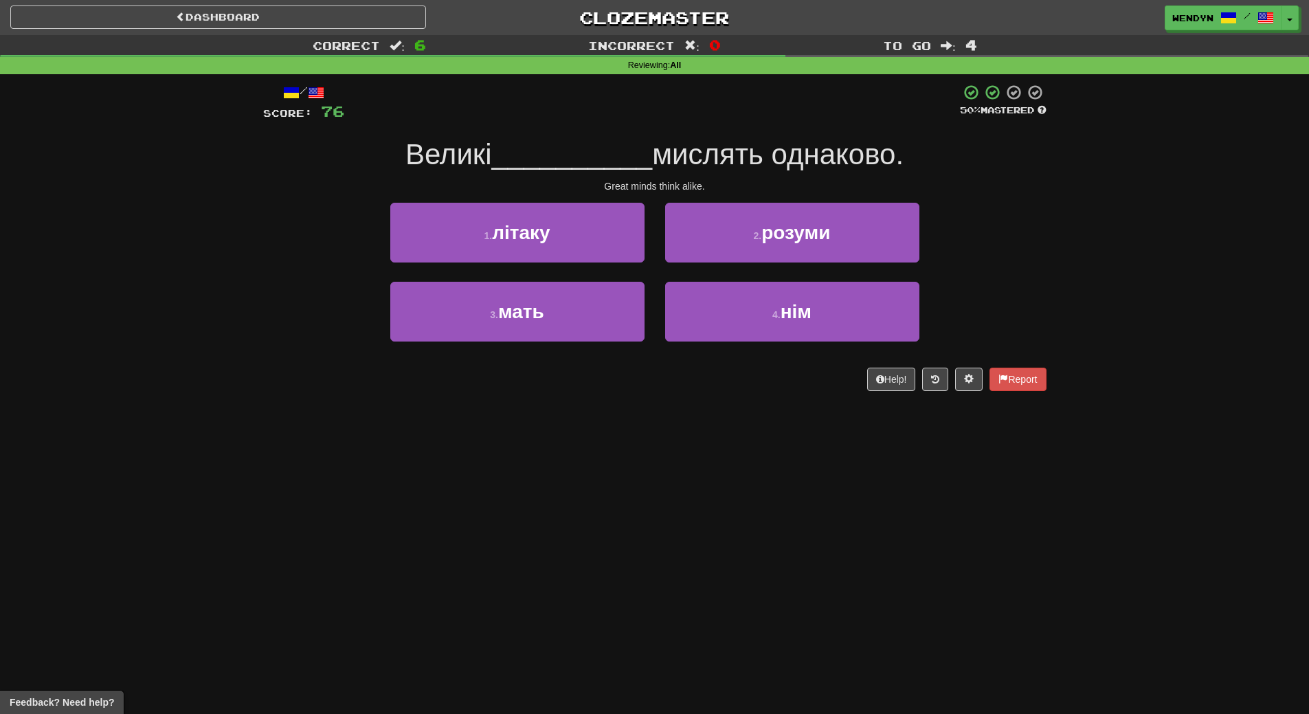
click at [822, 267] on div "2 . розуми" at bounding box center [792, 242] width 275 height 79
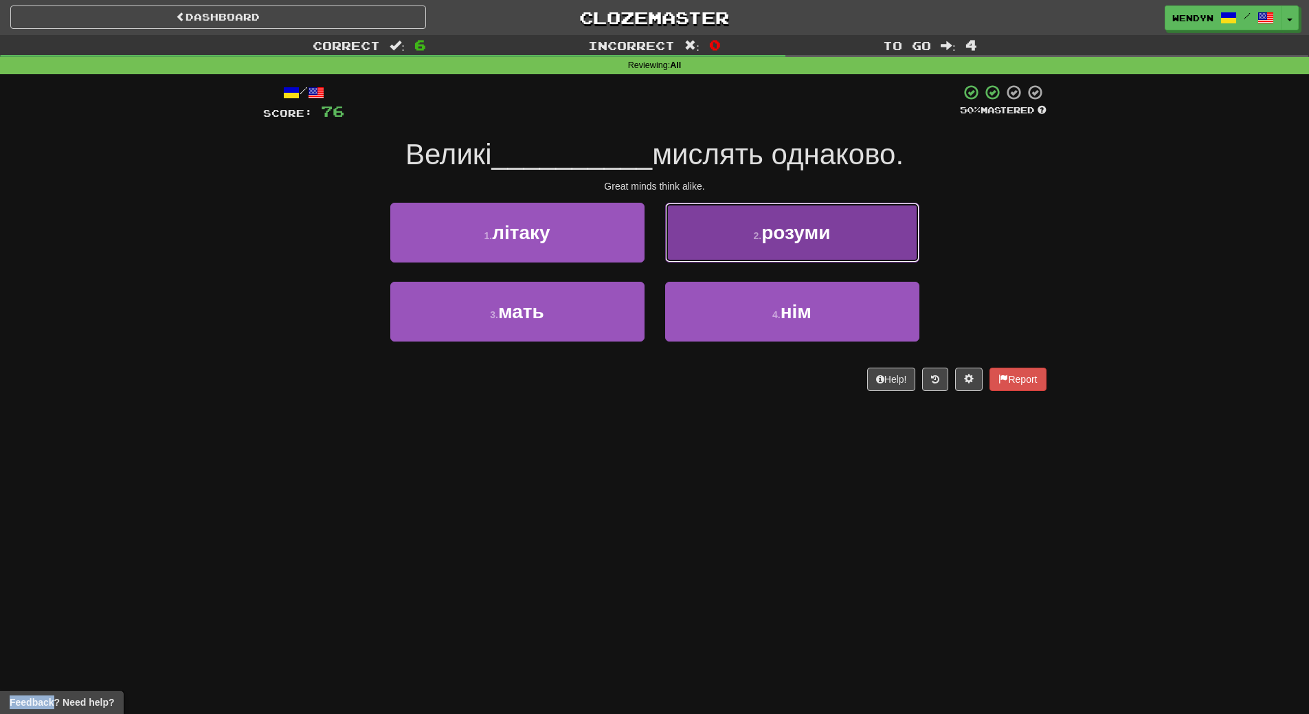
click at [830, 250] on button "2 . розуми" at bounding box center [792, 233] width 254 height 60
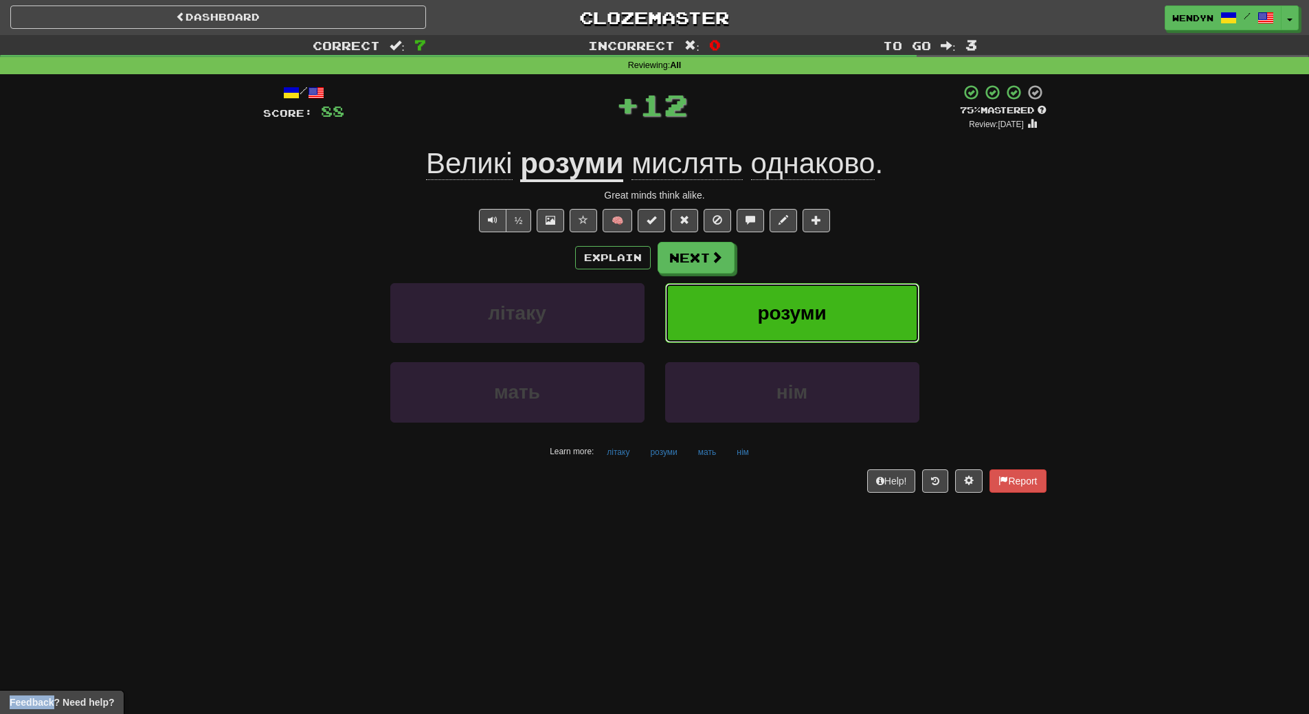
click at [820, 295] on button "розуми" at bounding box center [792, 313] width 254 height 60
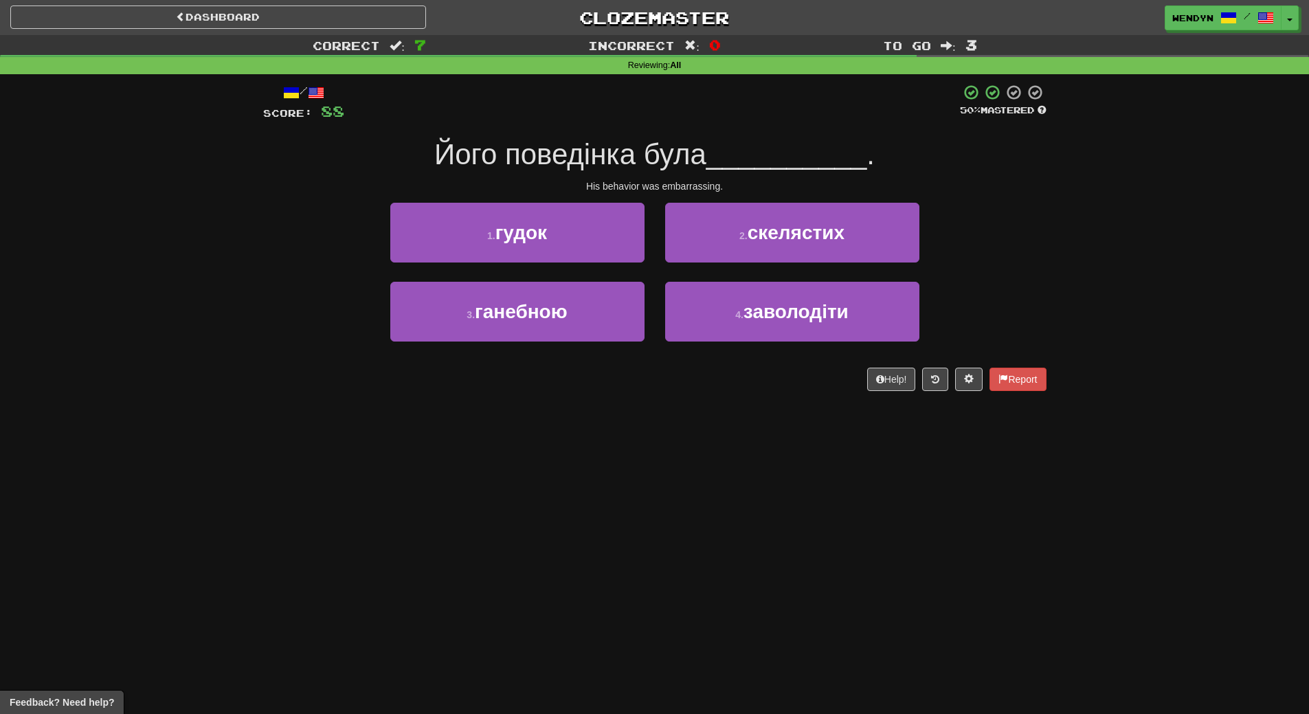
click at [793, 421] on div "Dashboard Clozemaster WendyN / Toggle Dropdown Dashboard Leaderboard Activity F…" at bounding box center [654, 357] width 1309 height 714
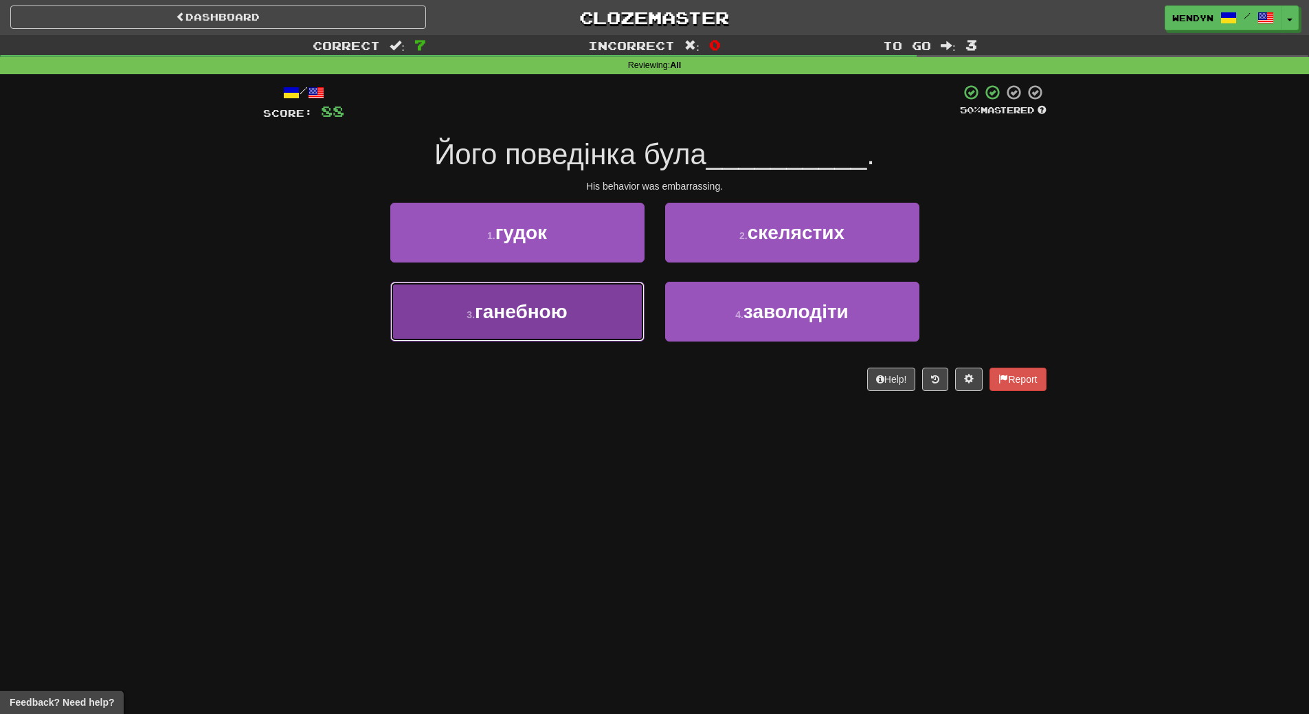
click at [572, 306] on button "3 . ганебною" at bounding box center [517, 312] width 254 height 60
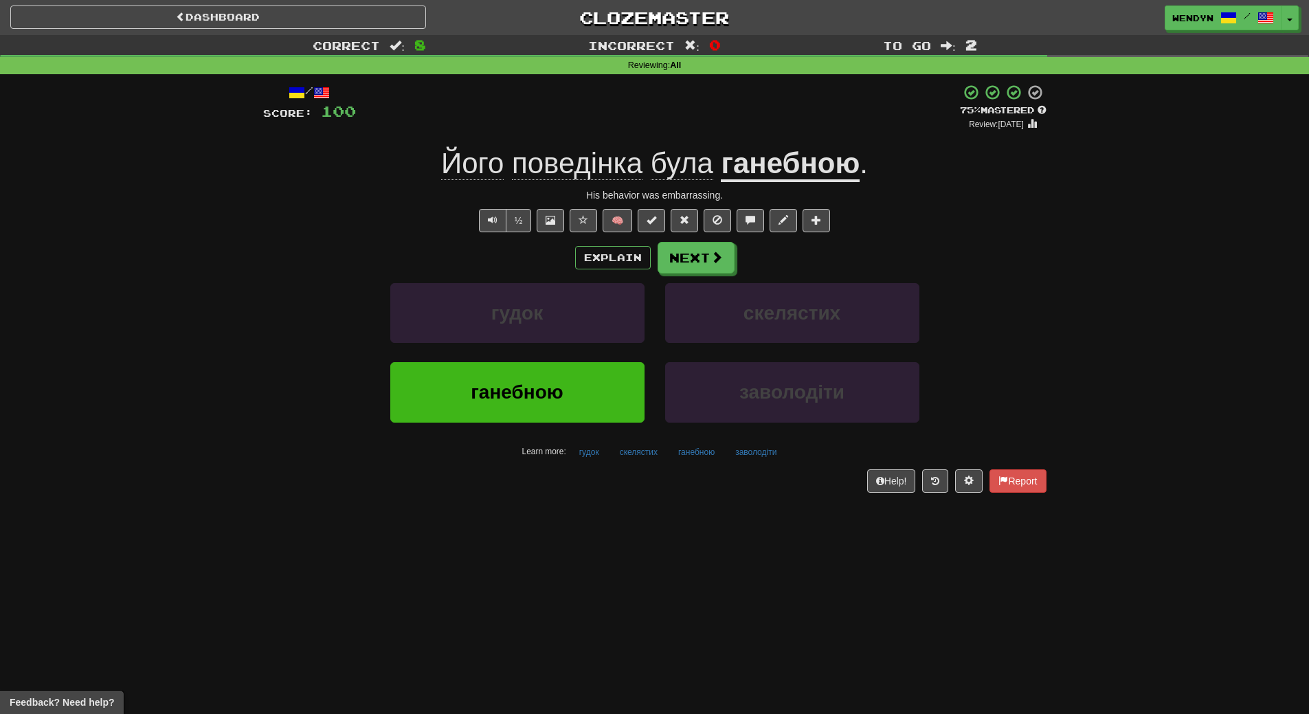
click at [567, 425] on div "ганебною" at bounding box center [517, 401] width 275 height 79
click at [570, 414] on button "ганебною" at bounding box center [517, 392] width 254 height 60
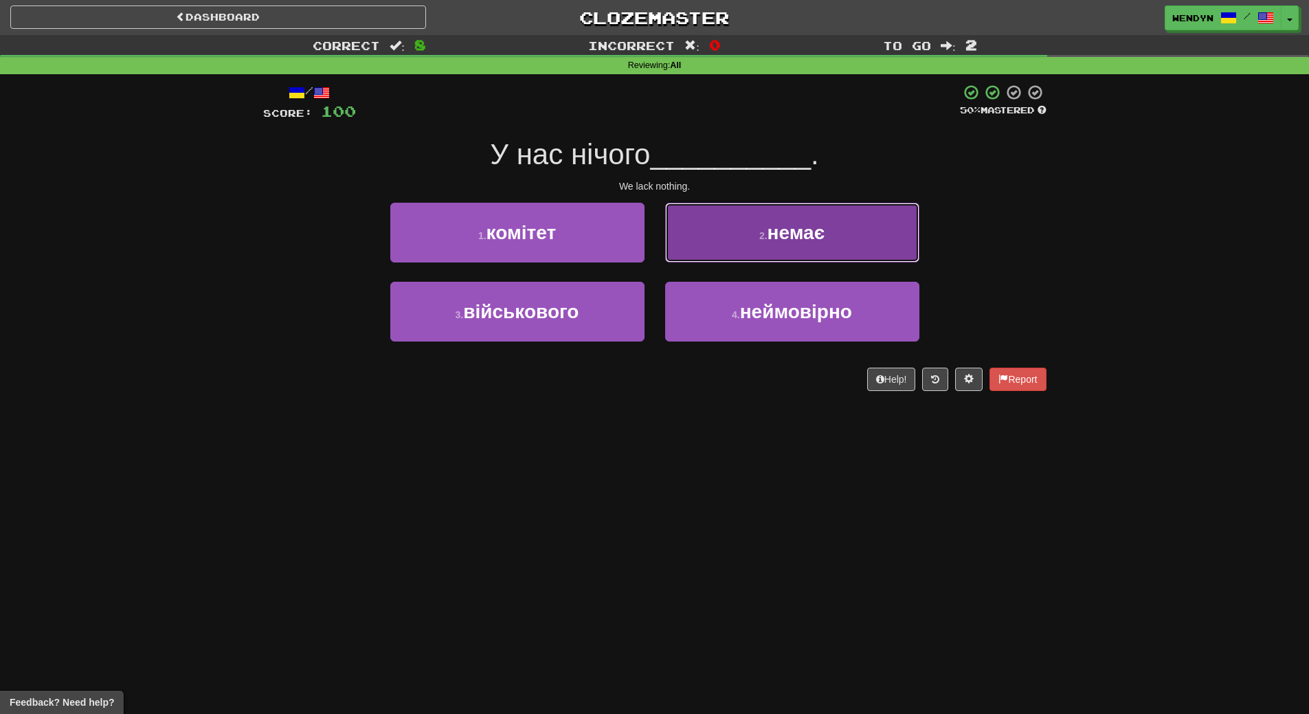
click at [822, 245] on button "2 . немає" at bounding box center [792, 233] width 254 height 60
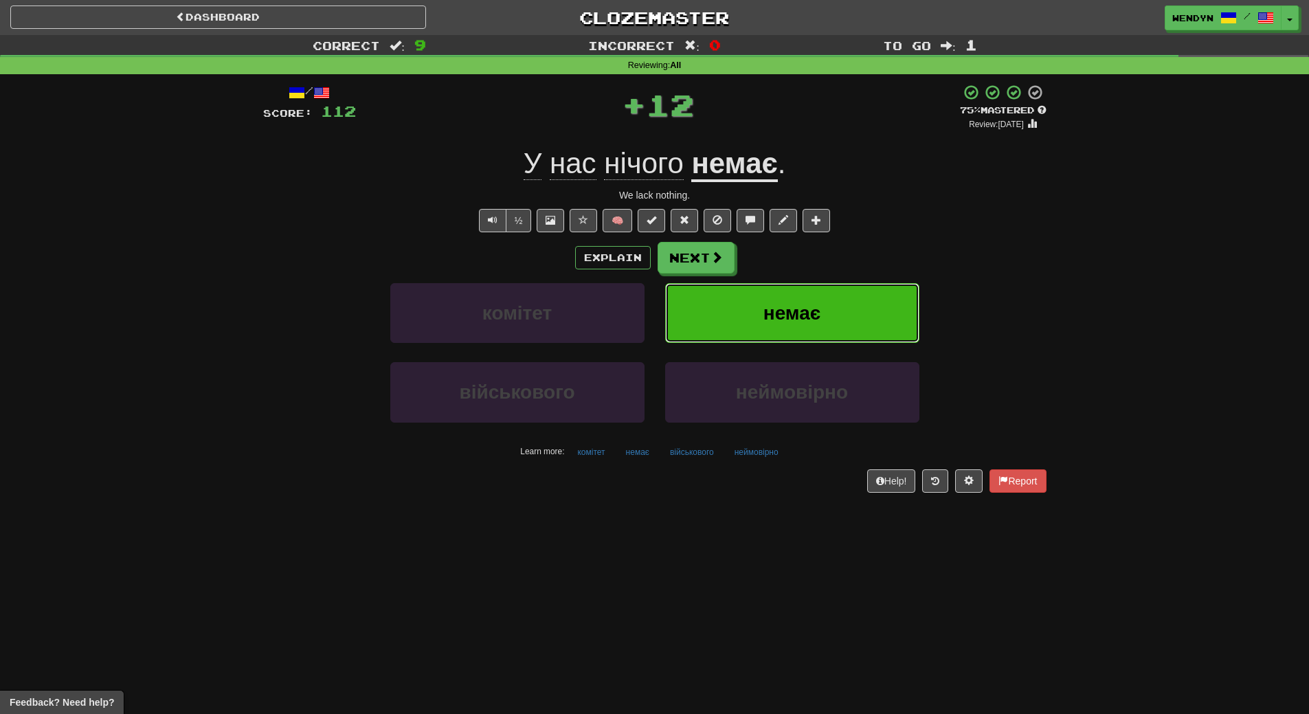
click at [815, 293] on button "немає" at bounding box center [792, 313] width 254 height 60
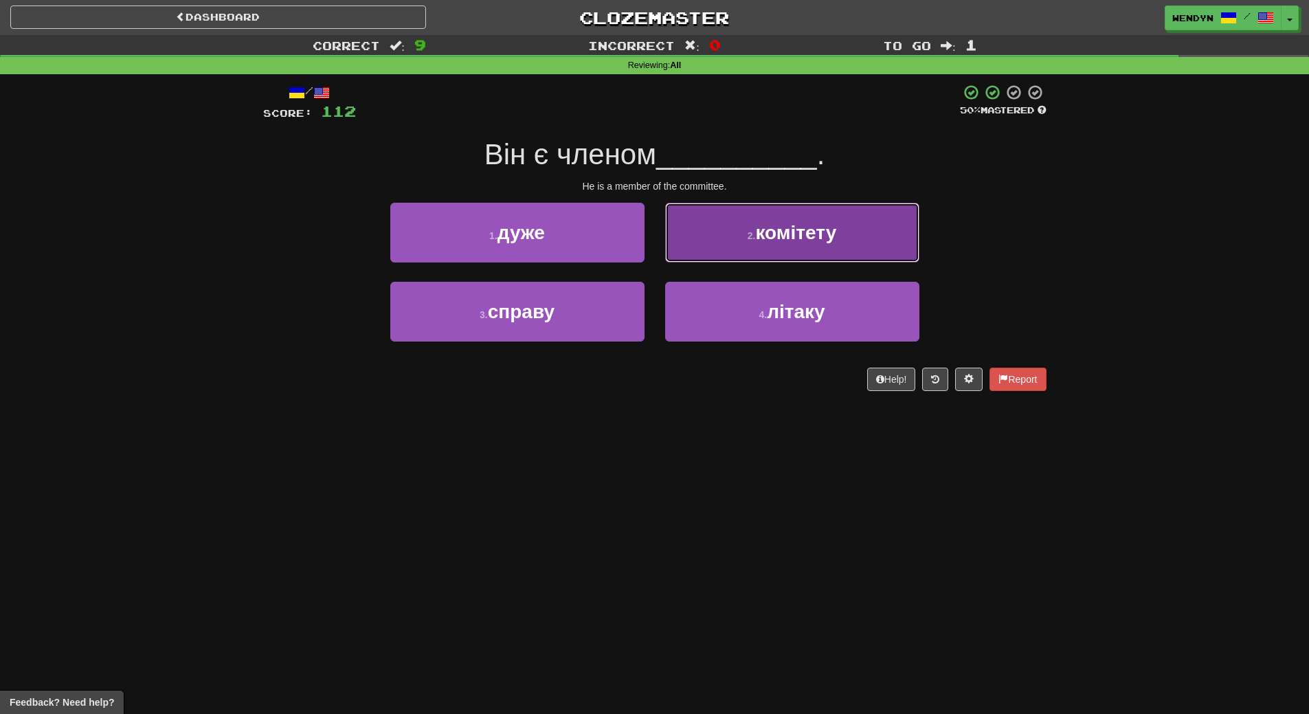
click at [857, 242] on button "2 . комітету" at bounding box center [792, 233] width 254 height 60
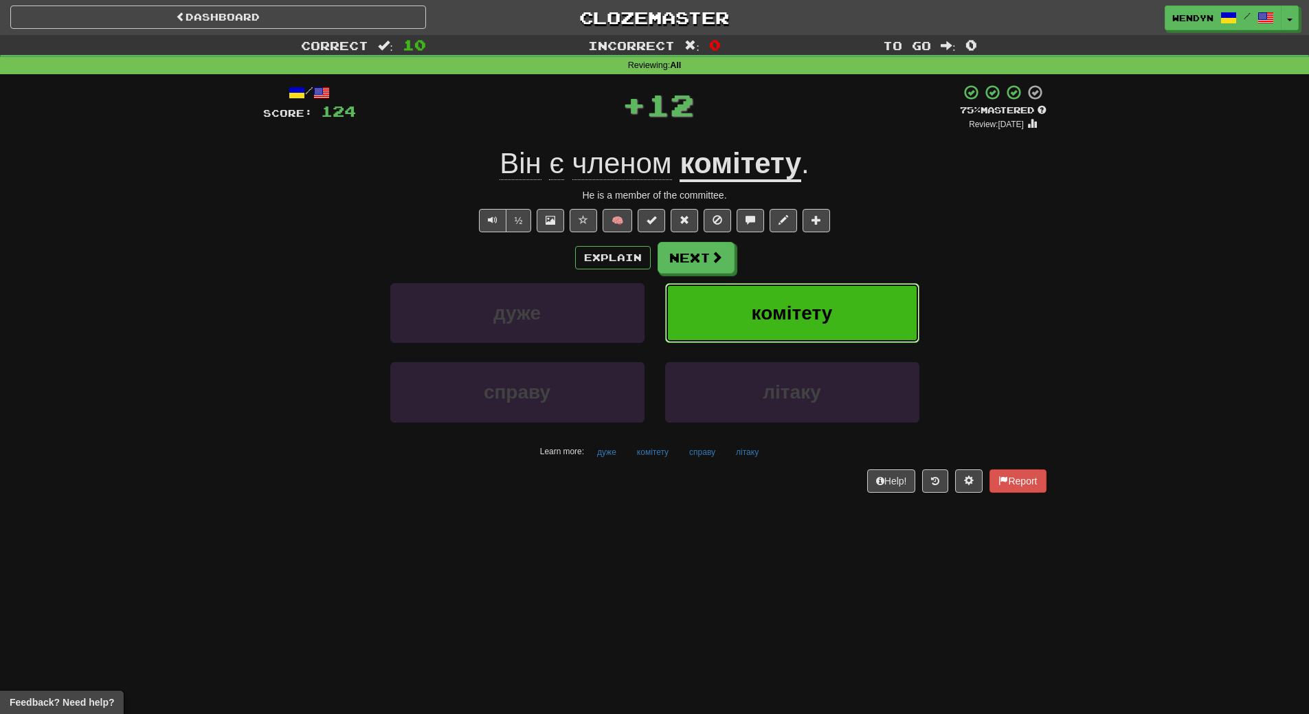
click at [841, 303] on button "комітету" at bounding box center [792, 313] width 254 height 60
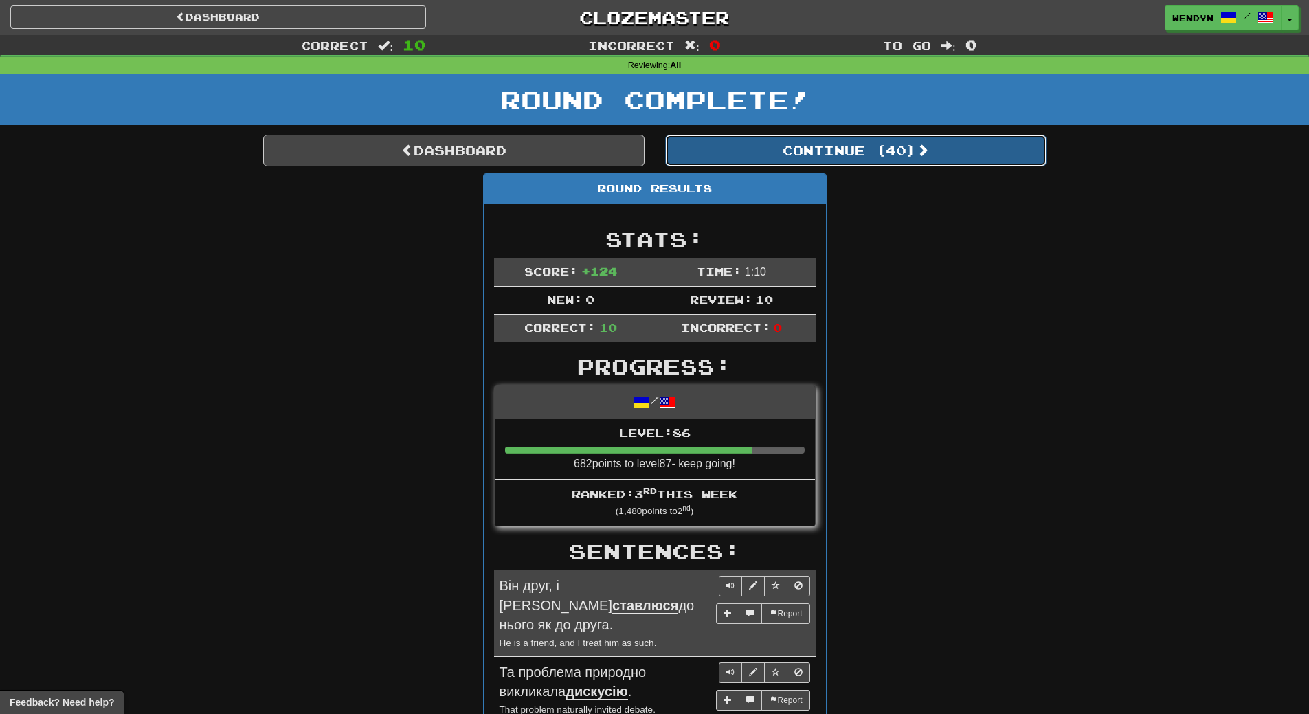
click at [893, 152] on button "Continue ( 40 )" at bounding box center [855, 151] width 381 height 32
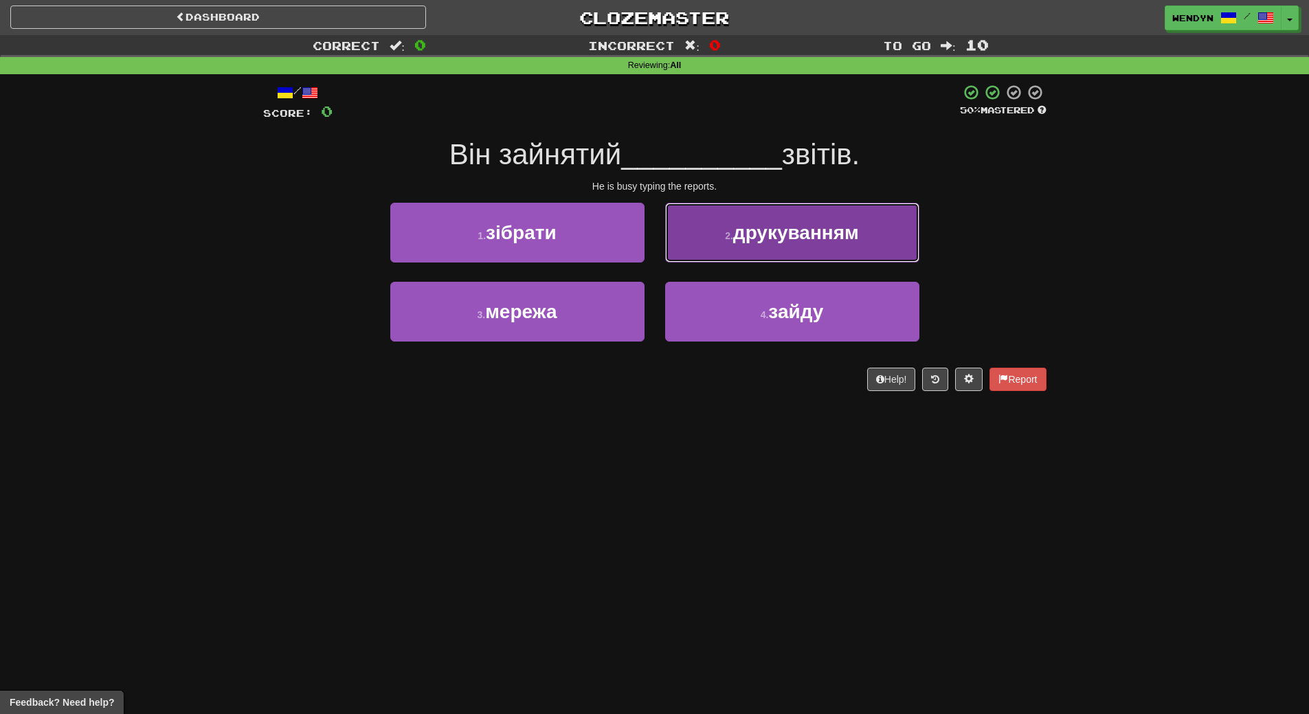
click at [857, 209] on button "2 . друкуванням" at bounding box center [792, 233] width 254 height 60
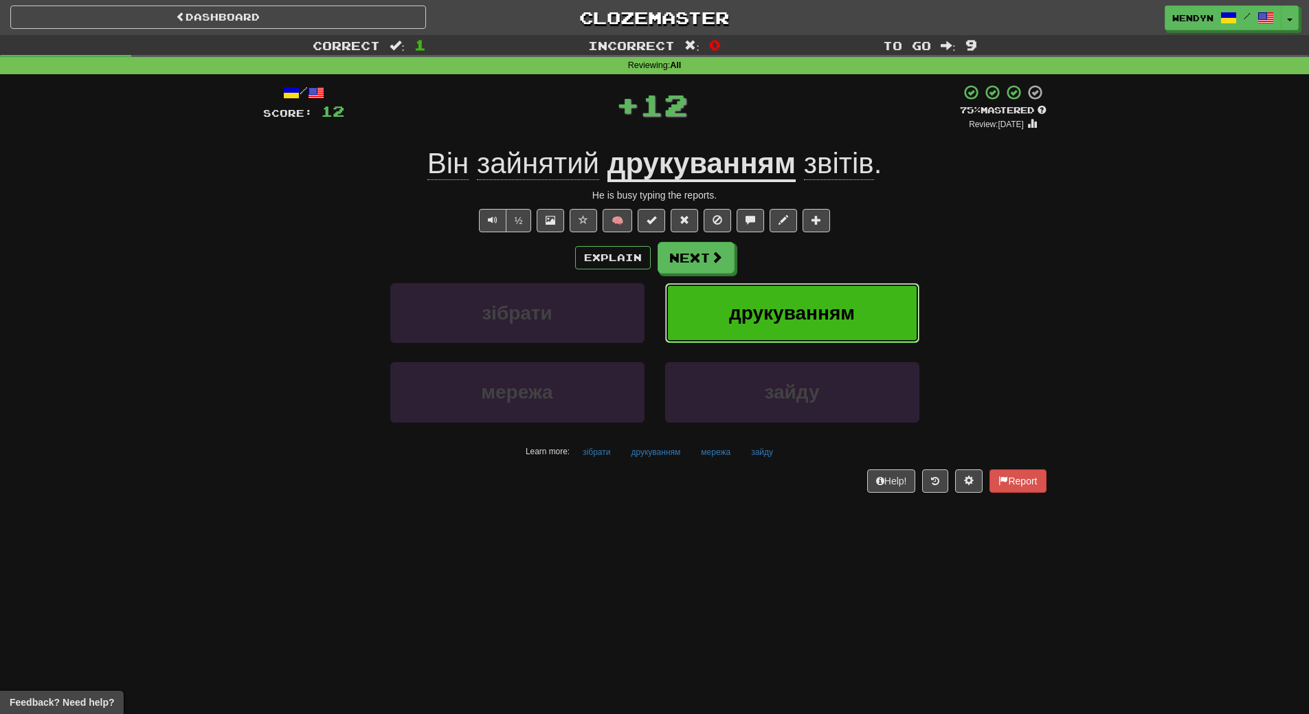
click at [837, 296] on button "друкуванням" at bounding box center [792, 313] width 254 height 60
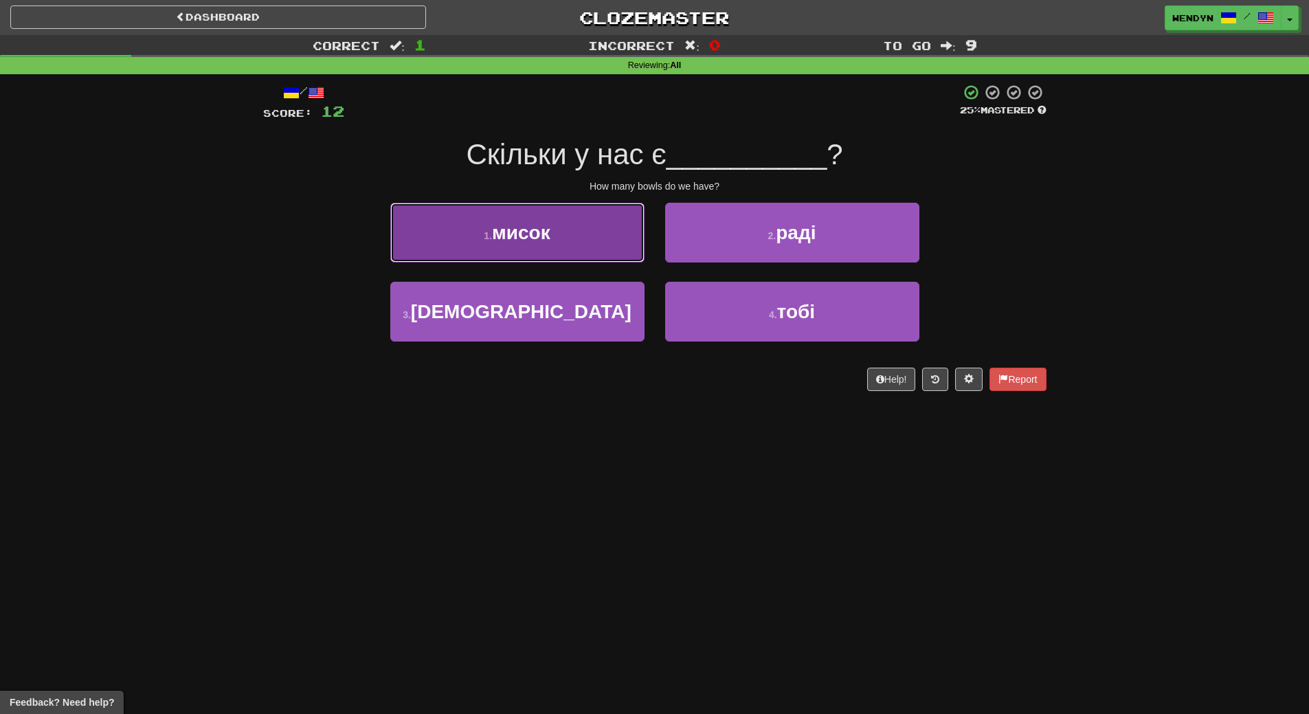
click at [596, 240] on button "1 . мисок" at bounding box center [517, 233] width 254 height 60
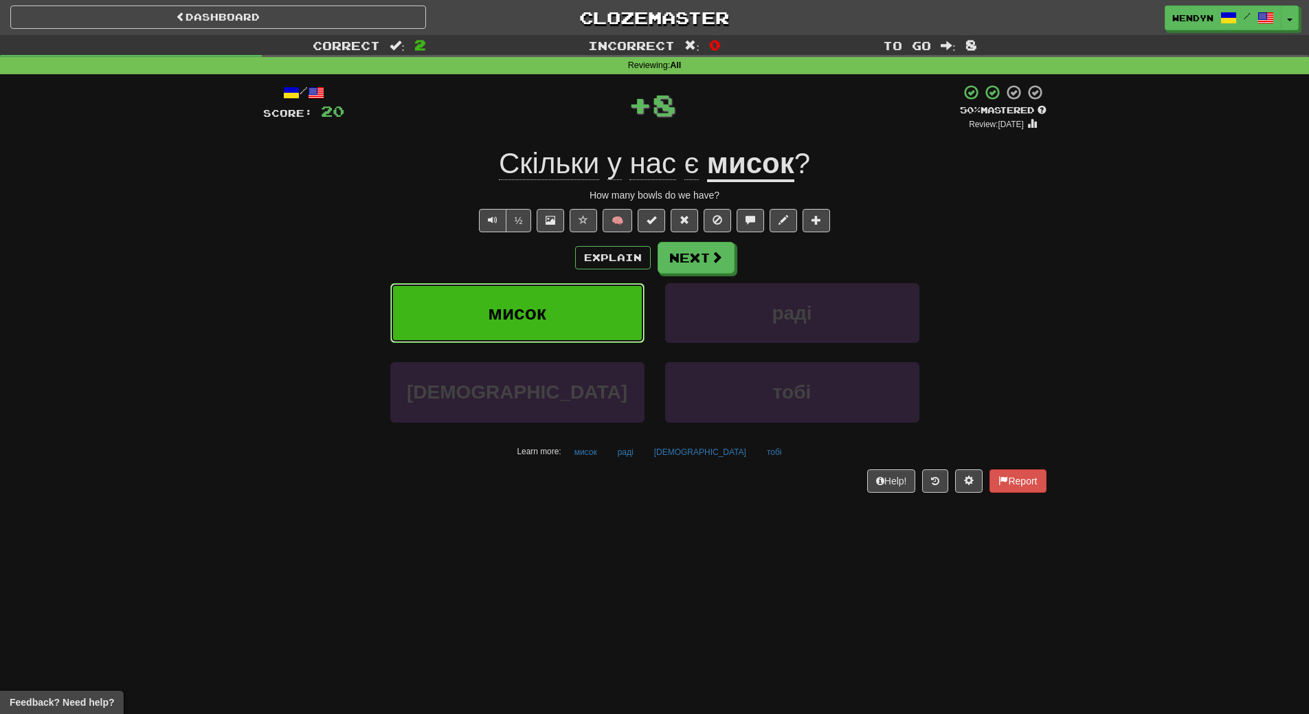
click at [597, 293] on button "мисок" at bounding box center [517, 313] width 254 height 60
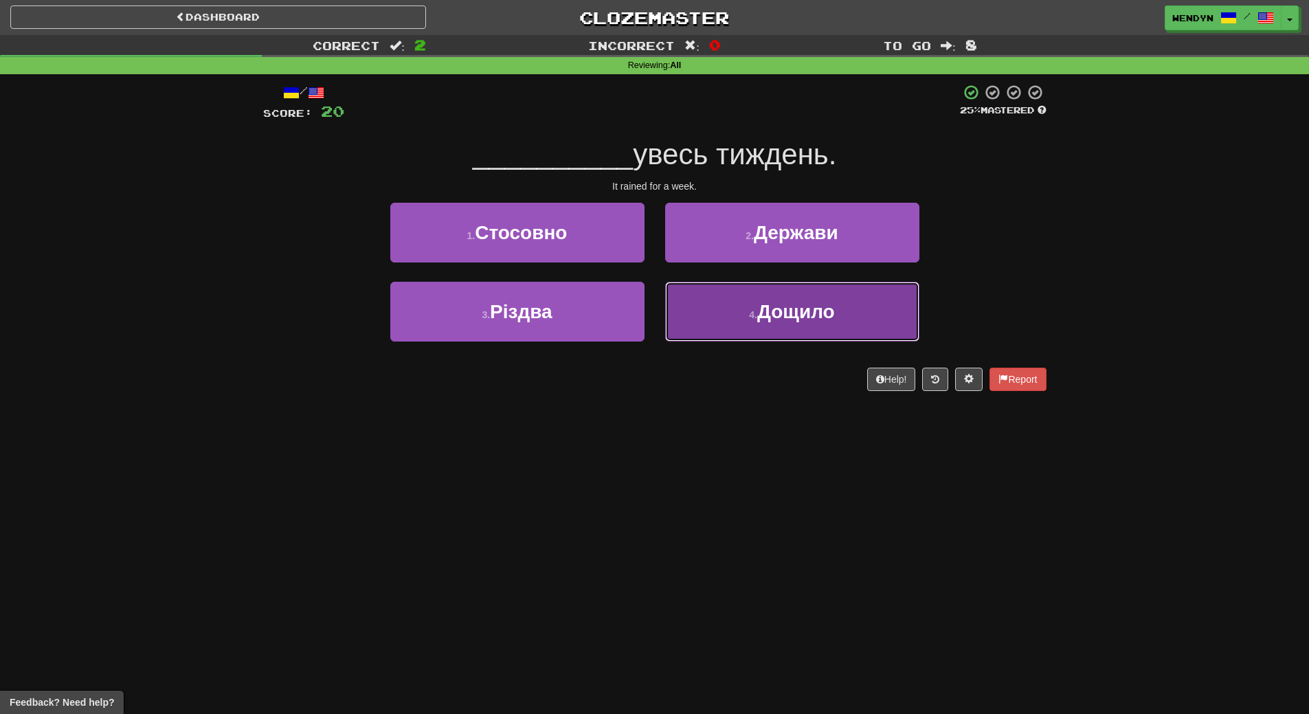
click at [816, 324] on button "4 . Дощило" at bounding box center [792, 312] width 254 height 60
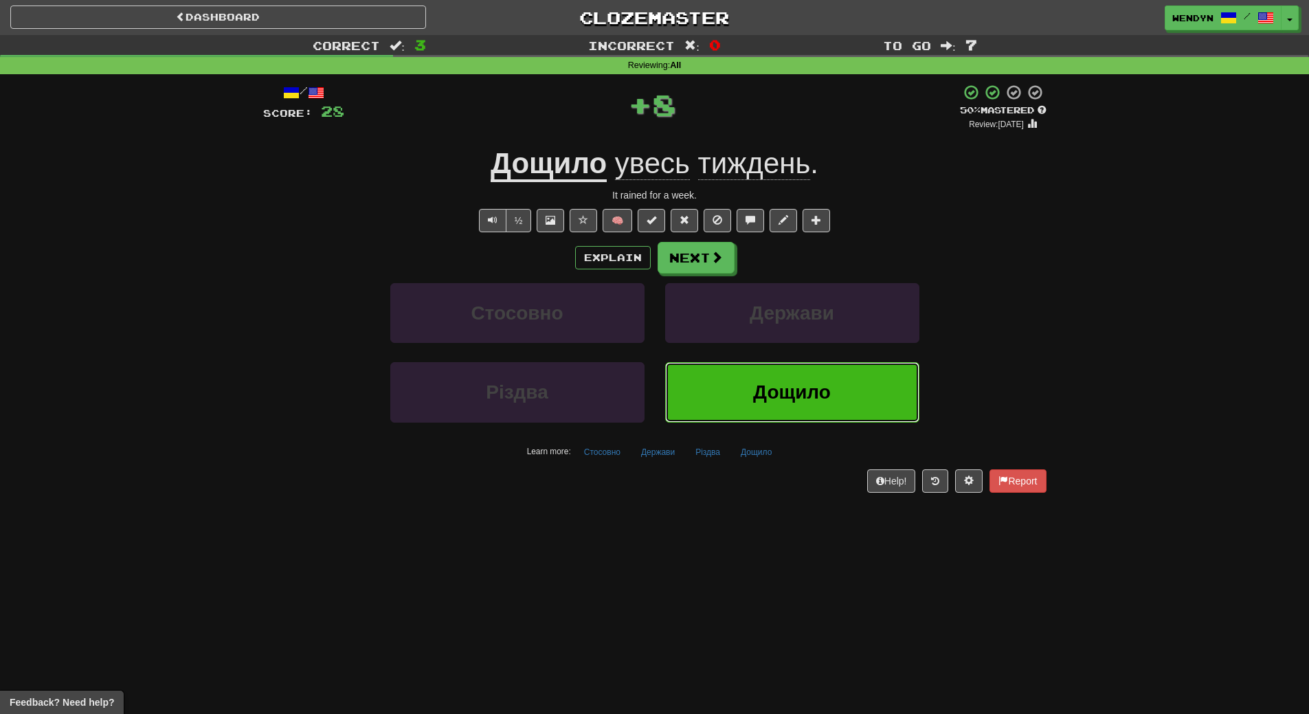
click at [802, 390] on span "Дощило" at bounding box center [792, 391] width 78 height 21
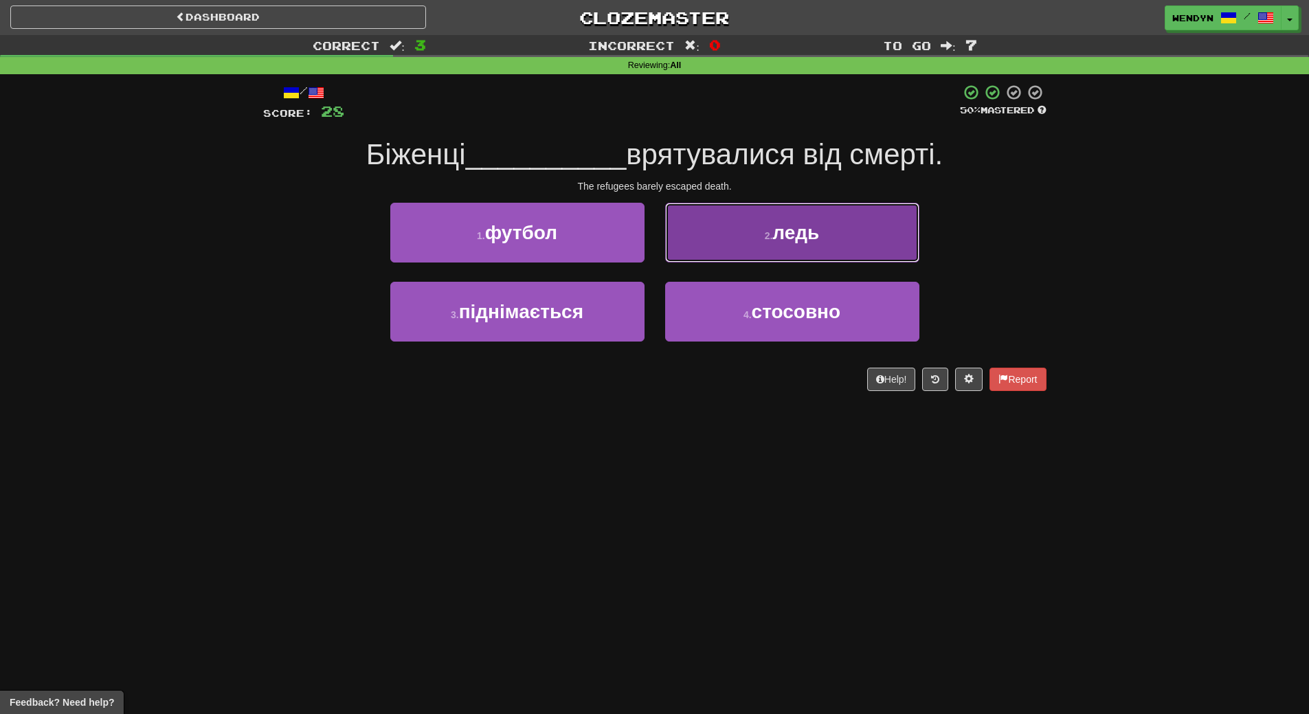
click at [788, 228] on span "ледь" at bounding box center [795, 232] width 47 height 21
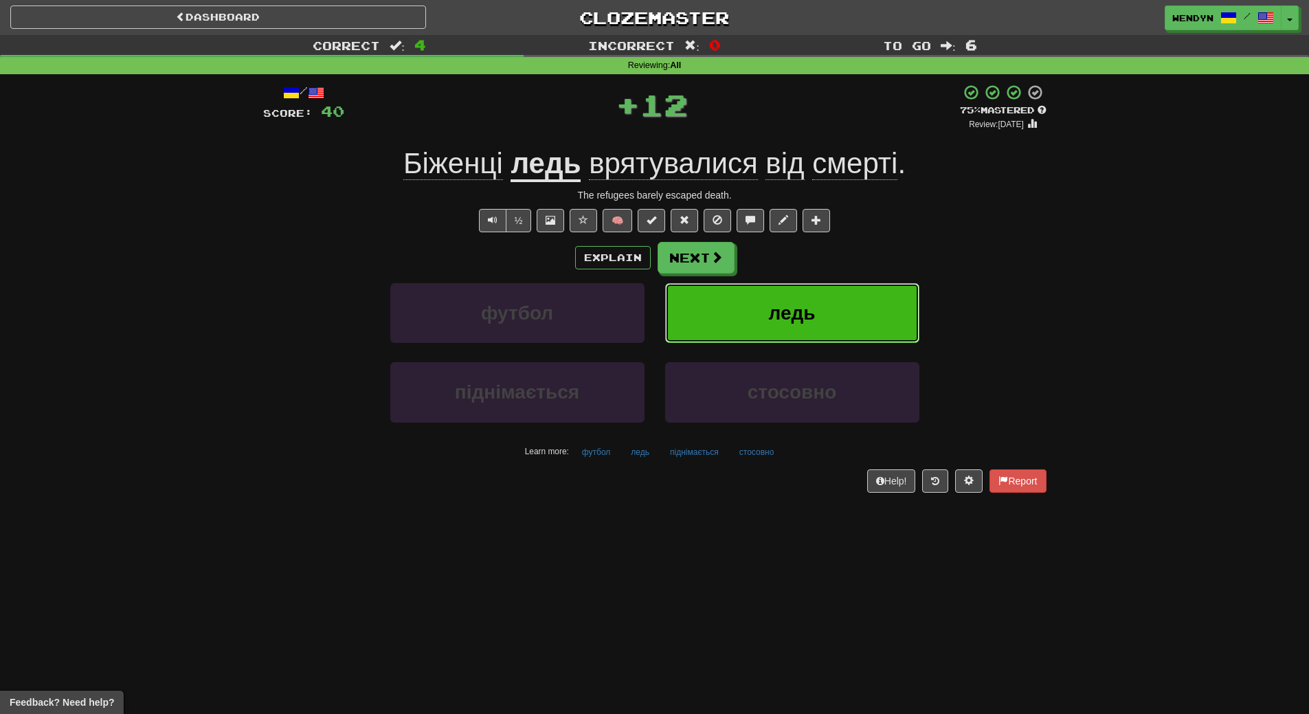
click at [780, 293] on button "ледь" at bounding box center [792, 313] width 254 height 60
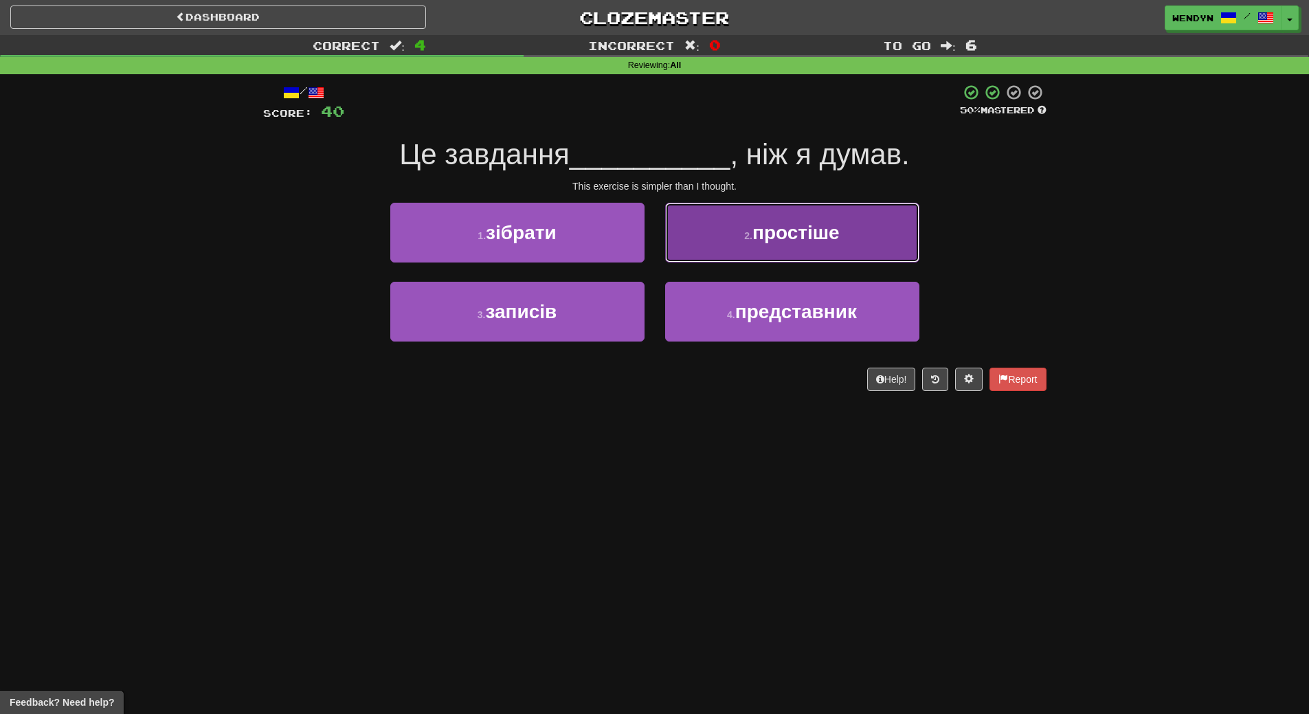
click at [813, 253] on button "2 . простіше" at bounding box center [792, 233] width 254 height 60
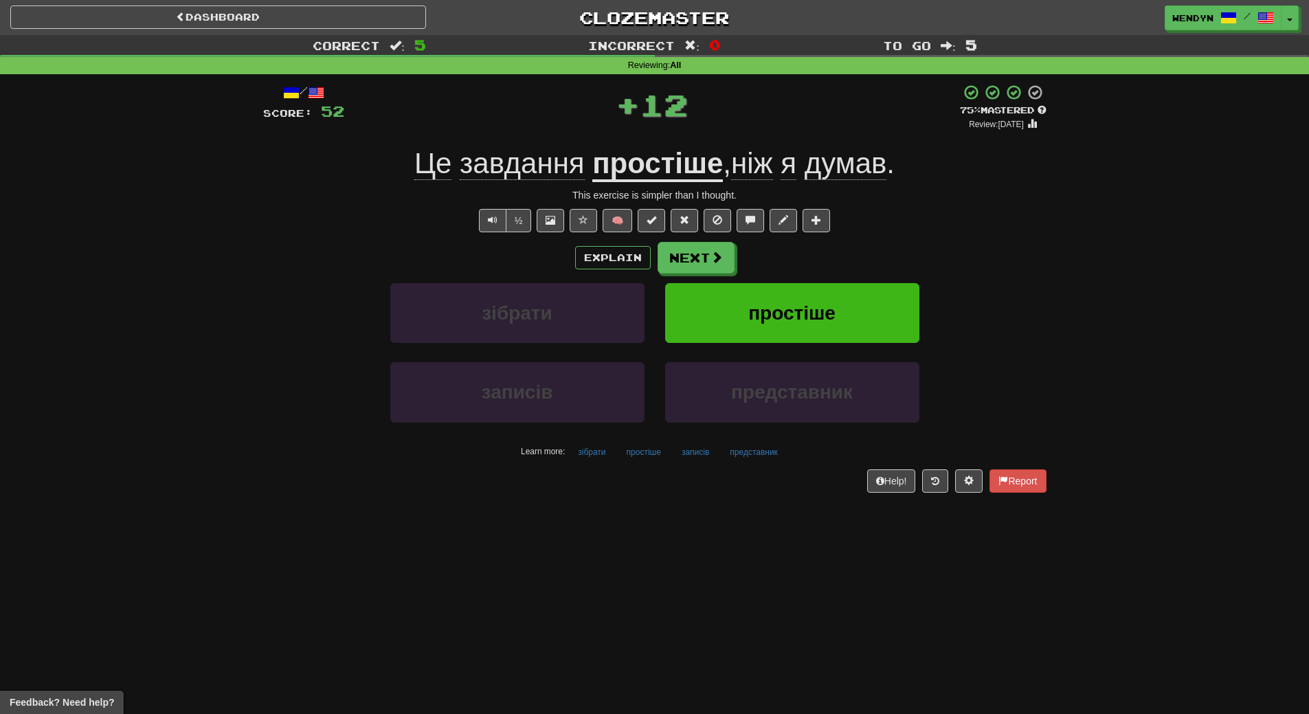
click at [813, 253] on div "Explain Next" at bounding box center [654, 258] width 783 height 32
click at [798, 293] on button "простіше" at bounding box center [792, 313] width 254 height 60
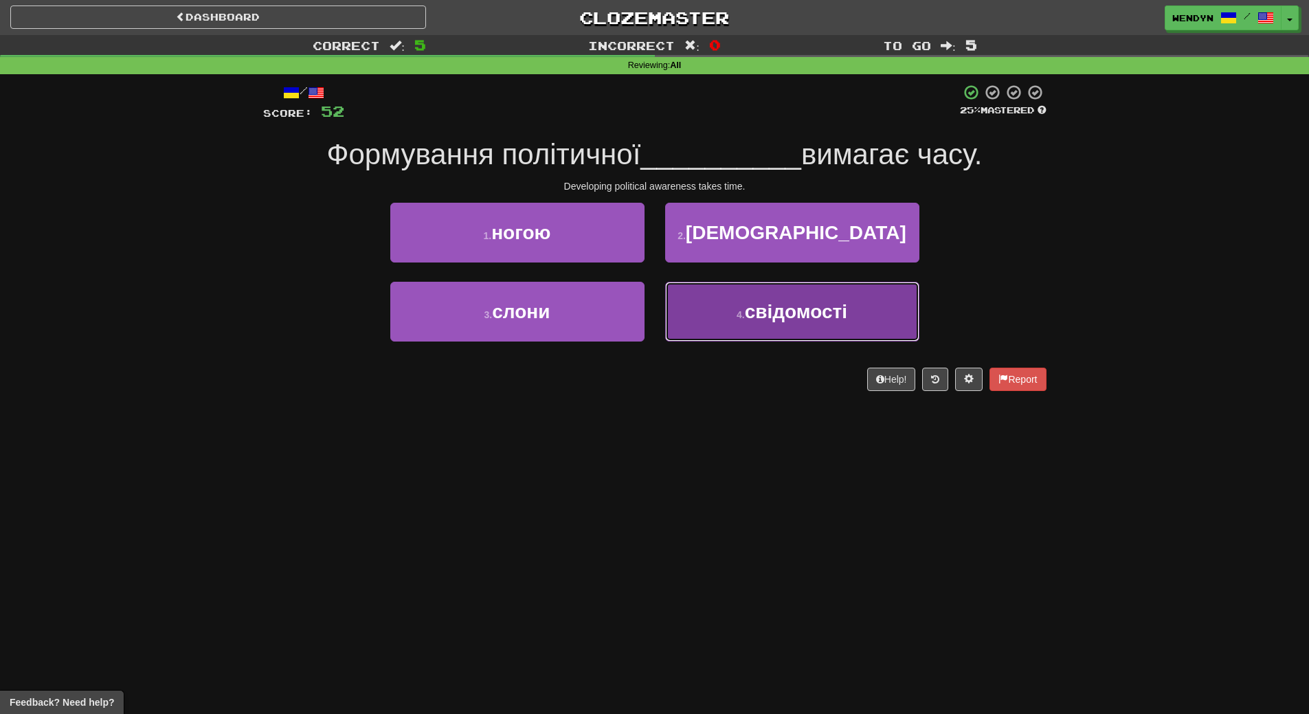
click at [811, 317] on span "свідомості" at bounding box center [796, 311] width 102 height 21
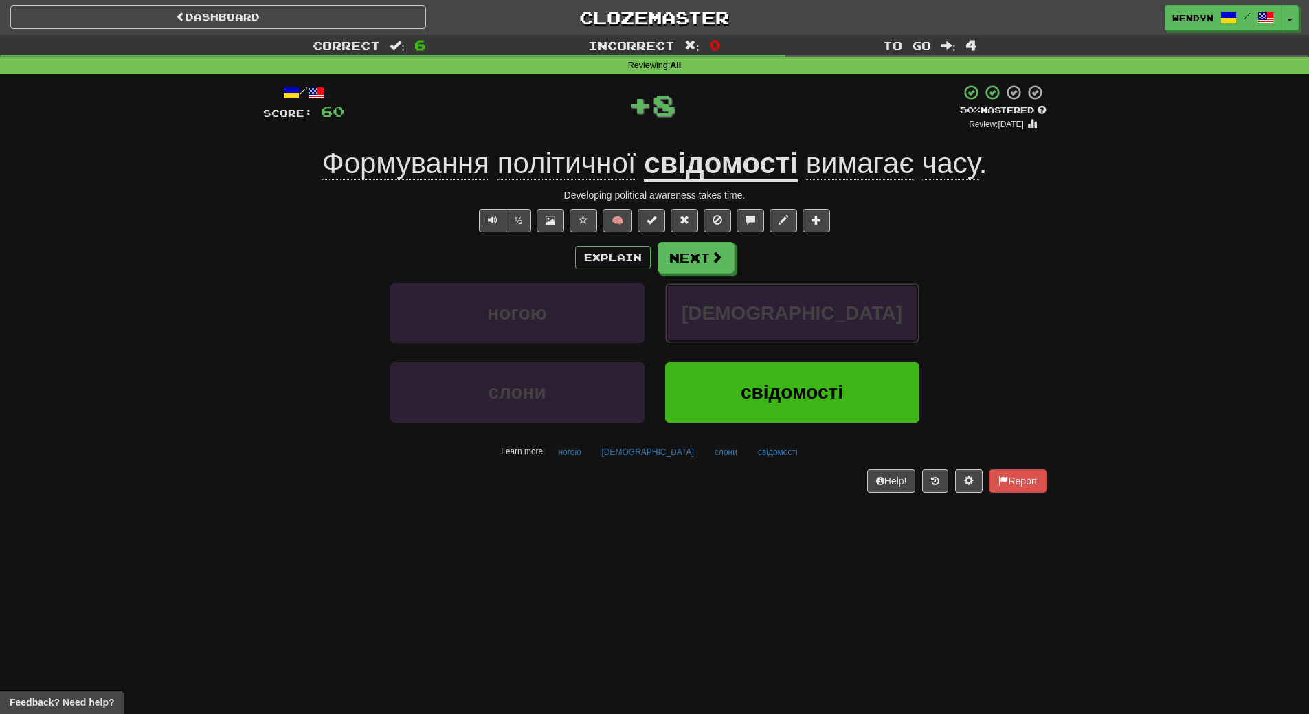
click at [811, 317] on button "іди" at bounding box center [792, 313] width 254 height 60
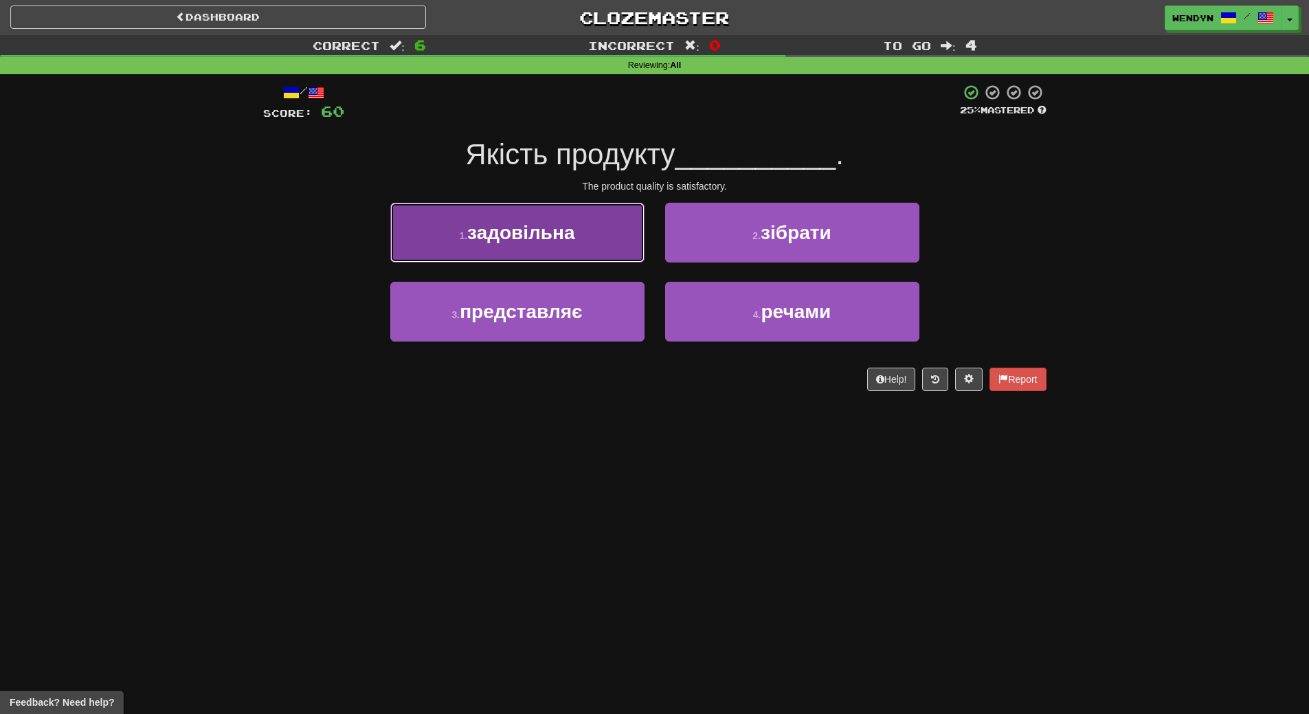
click at [605, 253] on button "1 . задовільна" at bounding box center [517, 233] width 254 height 60
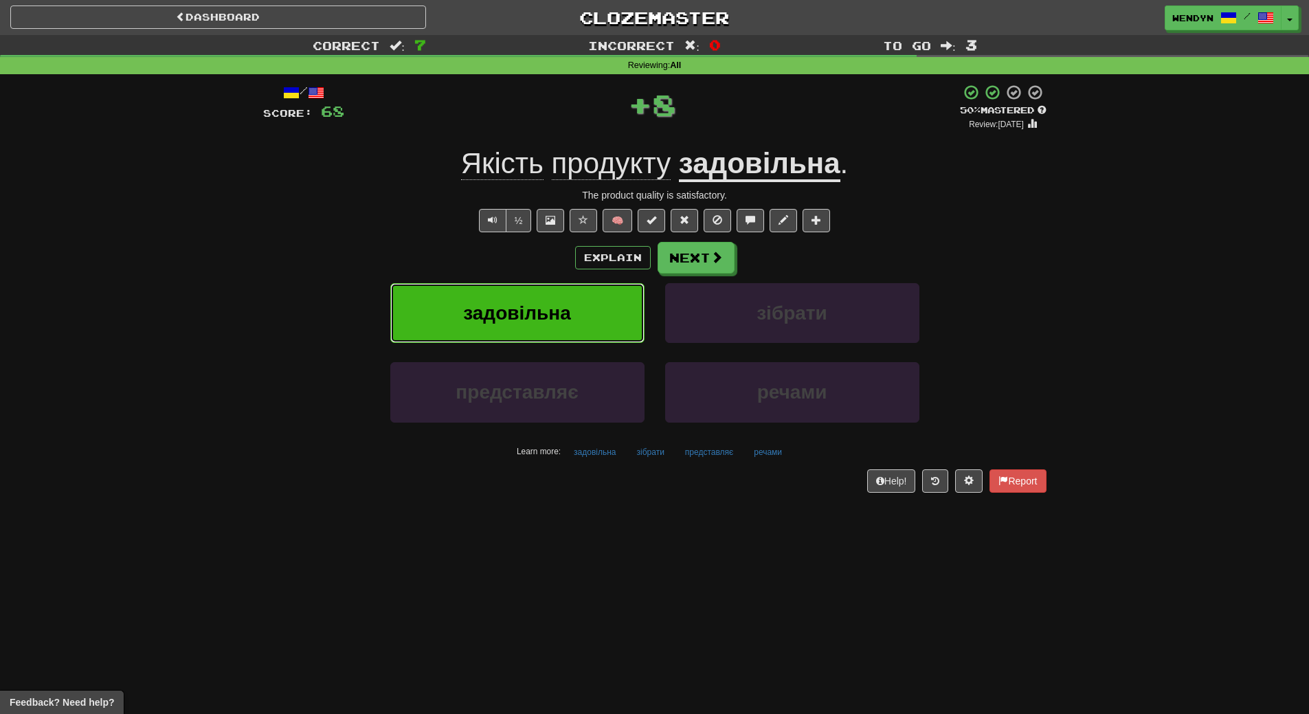
click at [594, 319] on button "задовільна" at bounding box center [517, 313] width 254 height 60
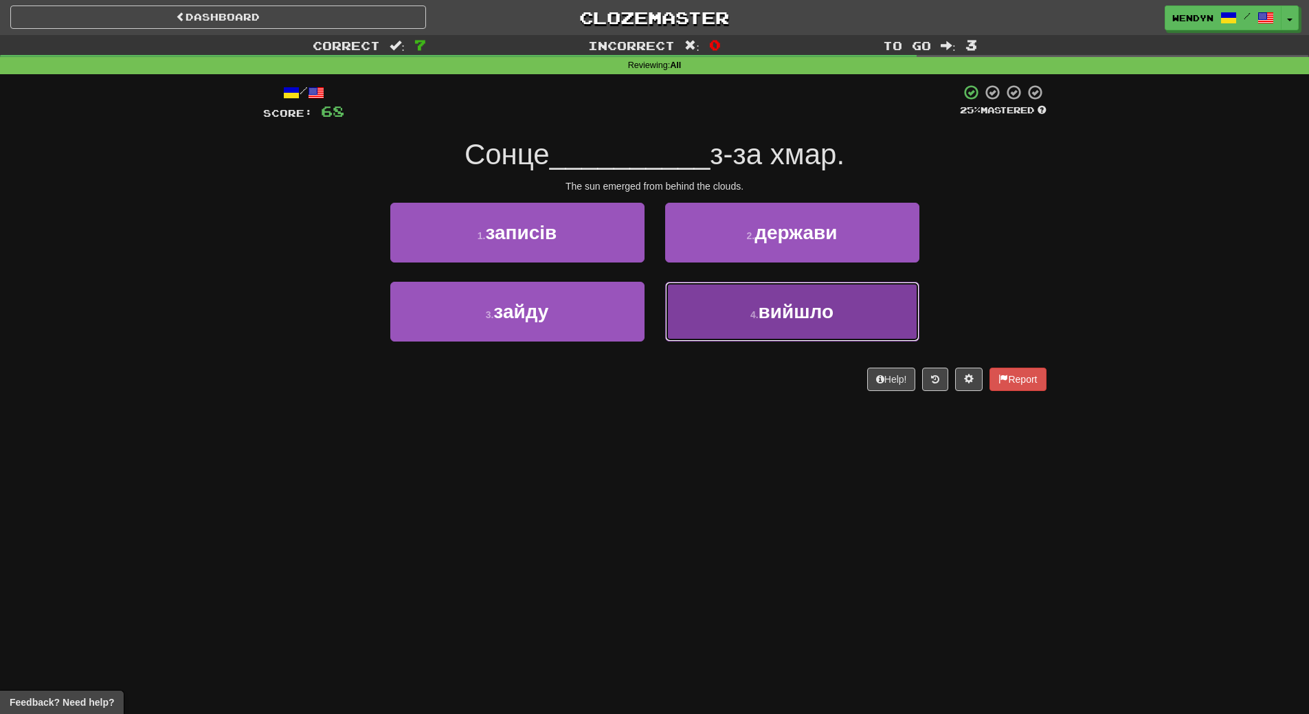
click at [756, 328] on button "4 . вийшло" at bounding box center [792, 312] width 254 height 60
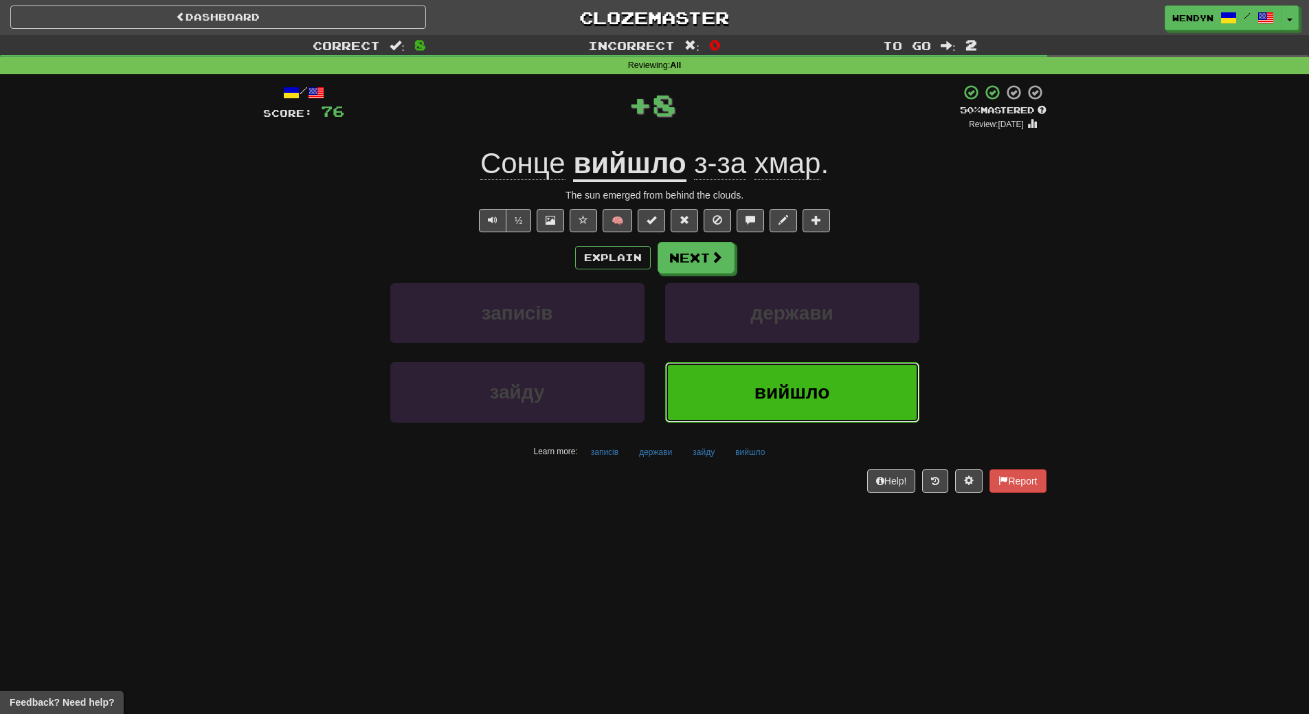
click at [712, 376] on button "вийшло" at bounding box center [792, 392] width 254 height 60
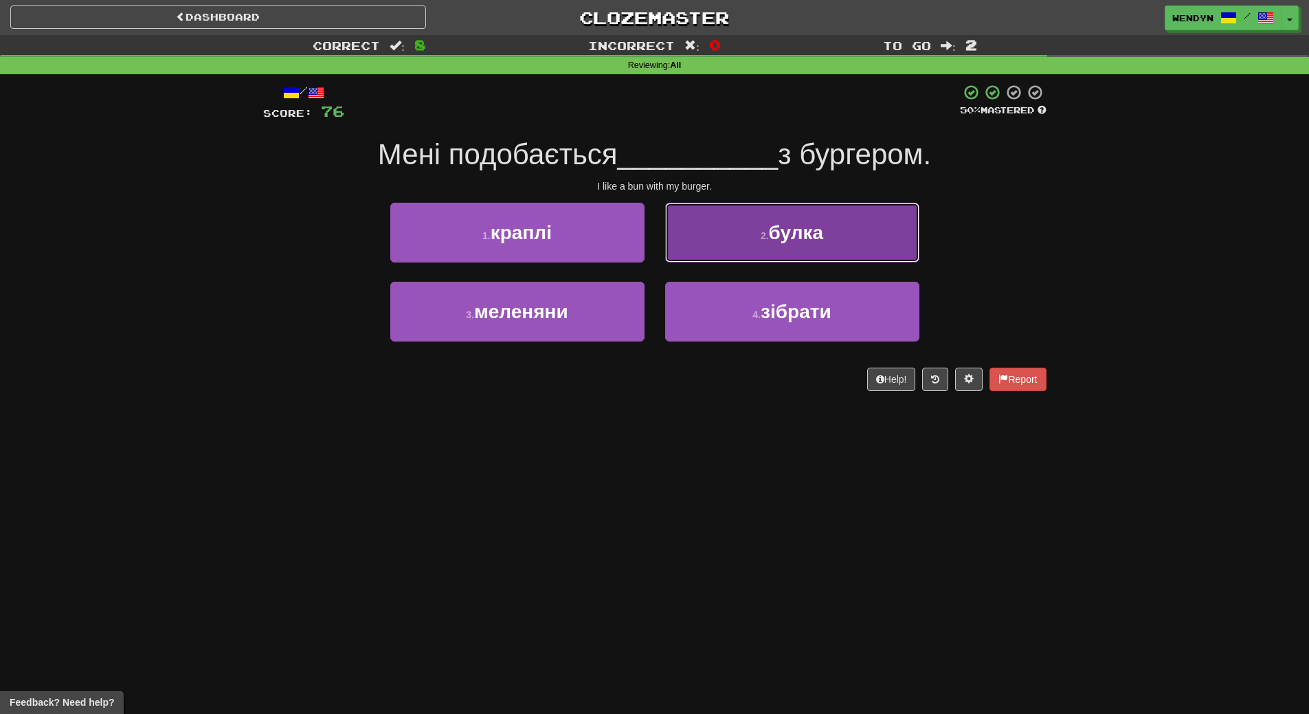
click at [890, 225] on button "2 . булка" at bounding box center [792, 233] width 254 height 60
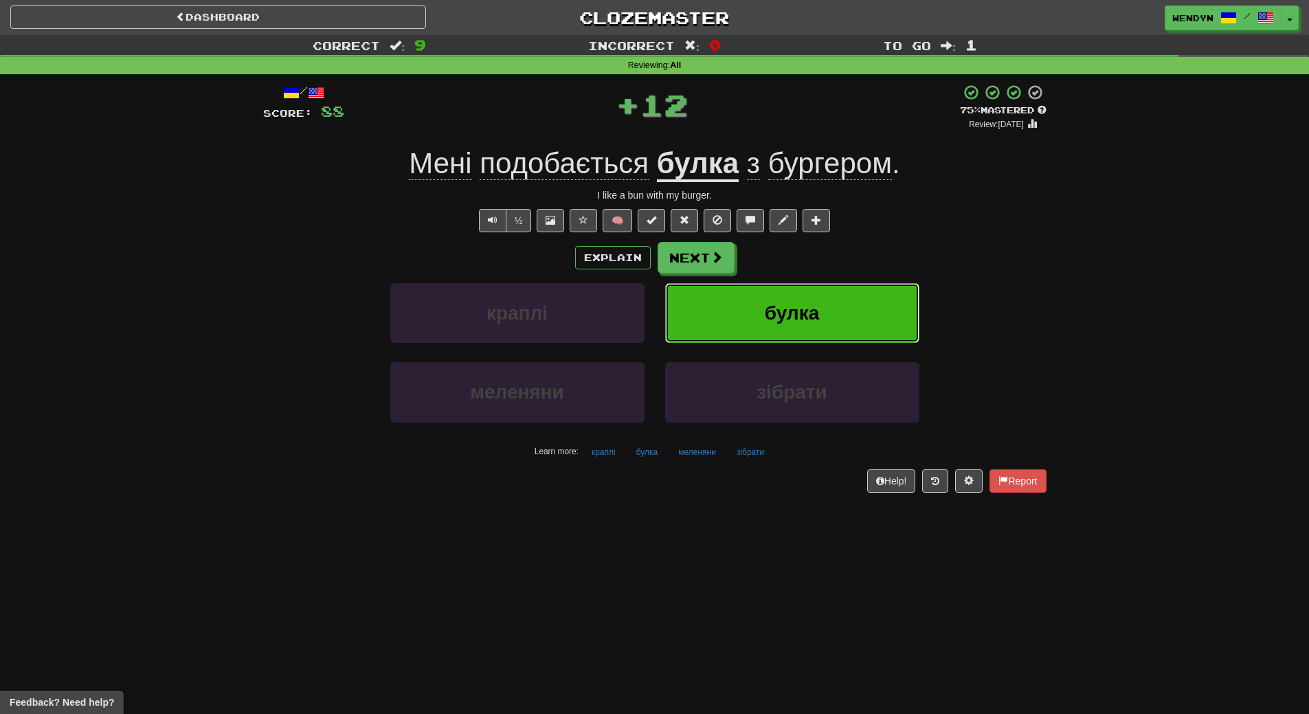
click at [862, 290] on button "булка" at bounding box center [792, 313] width 254 height 60
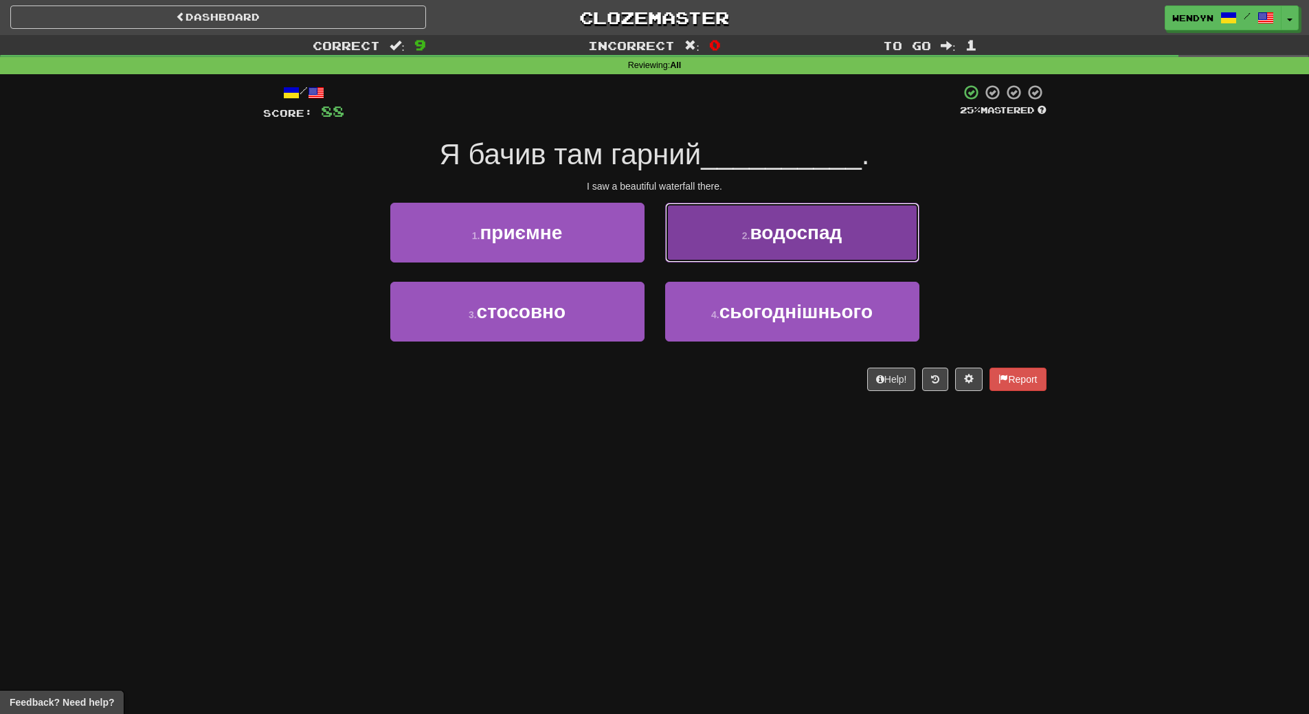
click at [817, 251] on button "2 . водоспад" at bounding box center [792, 233] width 254 height 60
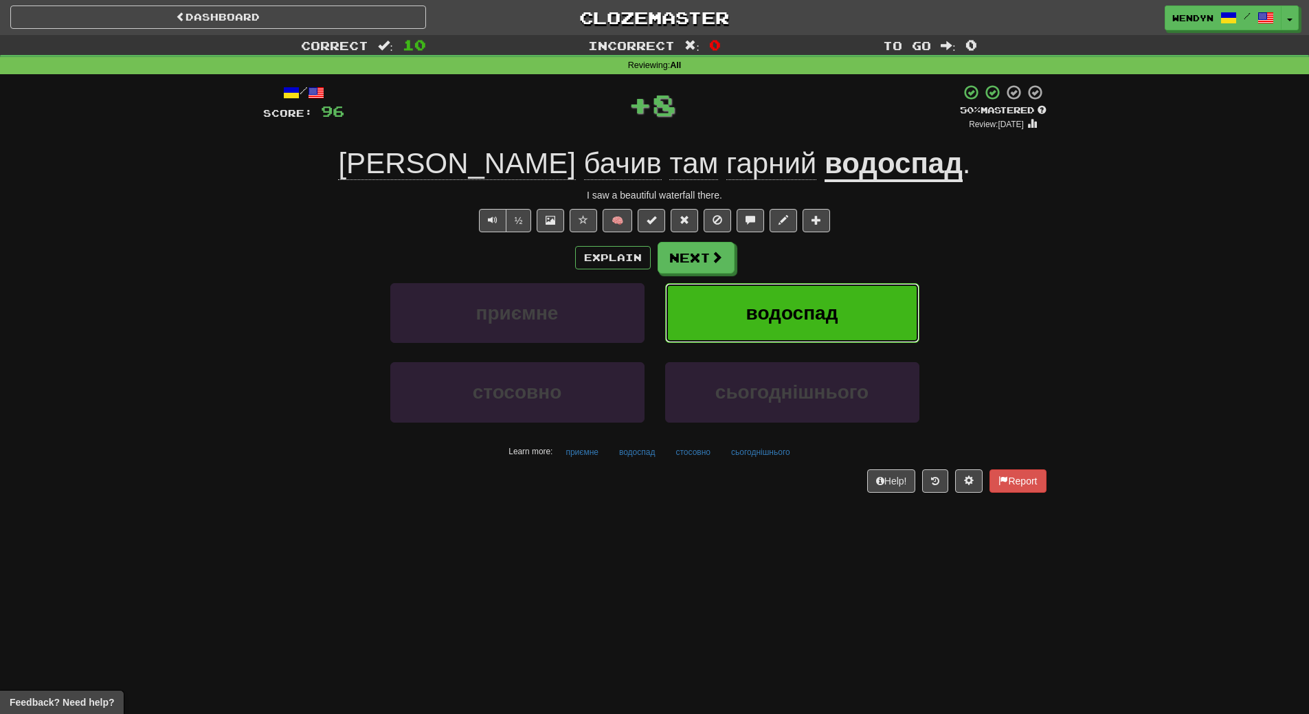
click at [794, 306] on span "водоспад" at bounding box center [792, 312] width 92 height 21
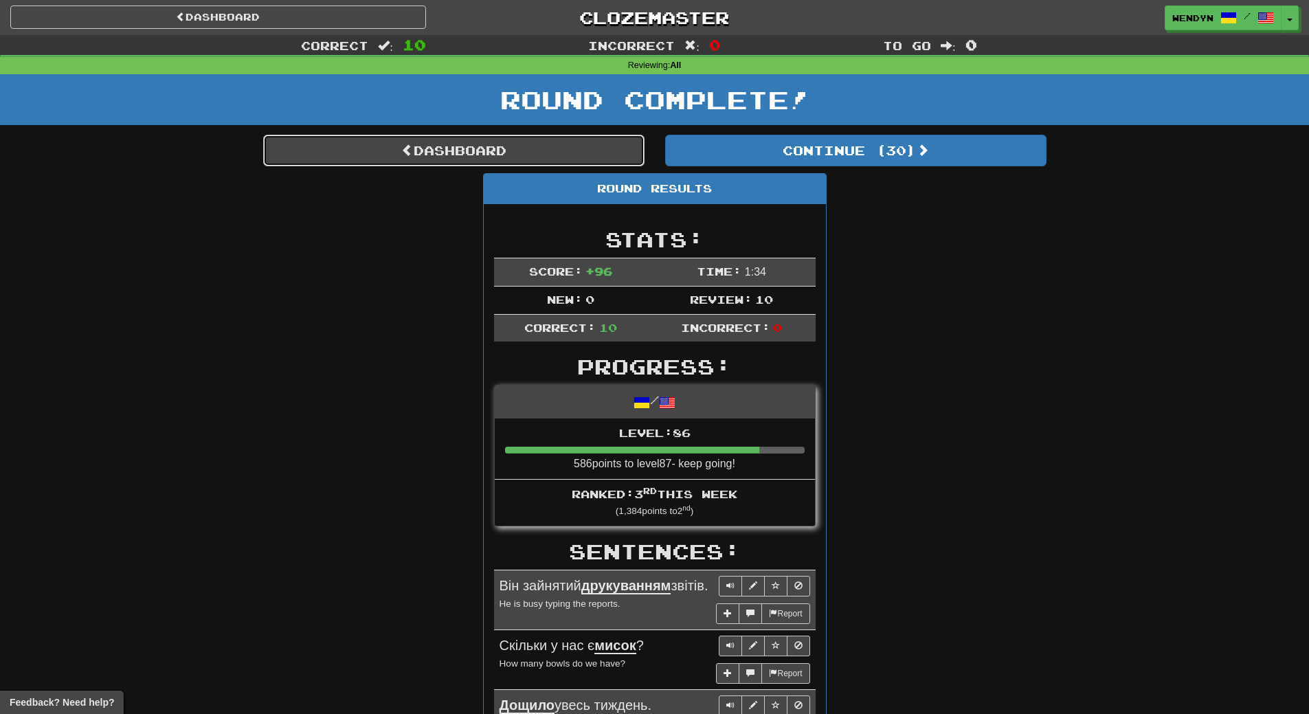
click at [572, 157] on link "Dashboard" at bounding box center [453, 151] width 381 height 32
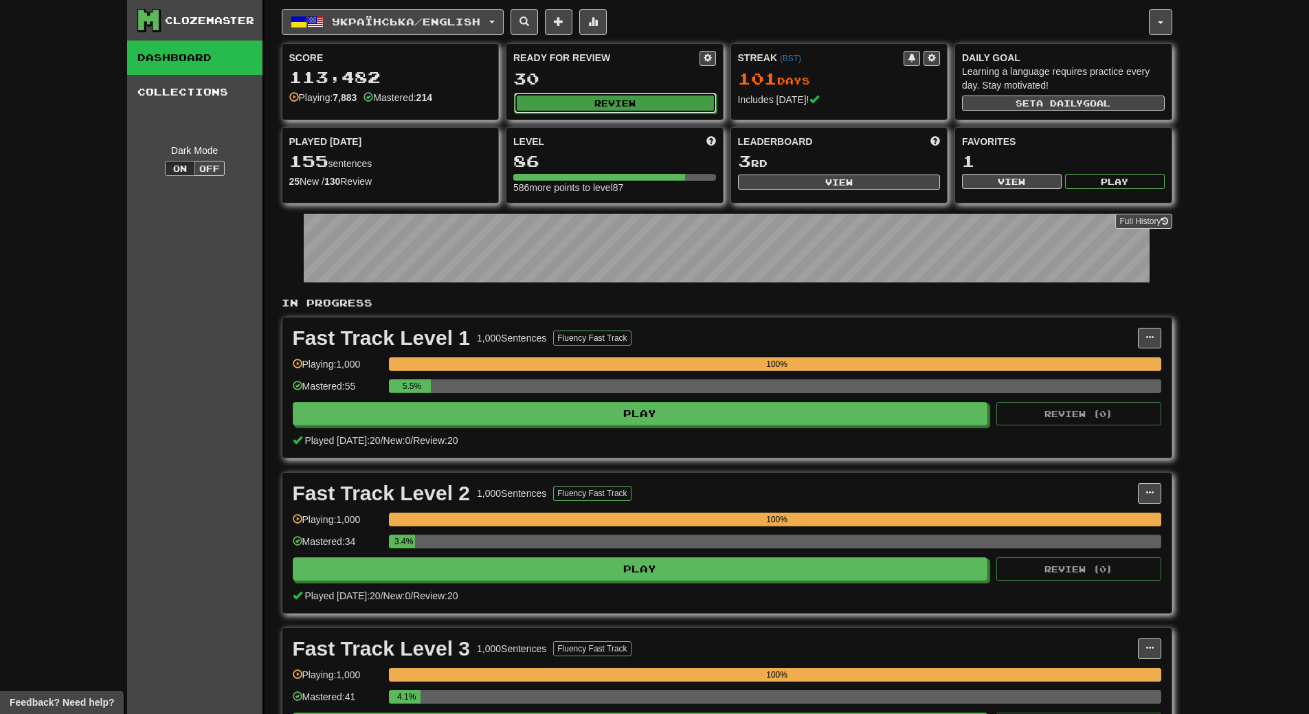
click at [613, 100] on button "Review" at bounding box center [615, 103] width 203 height 21
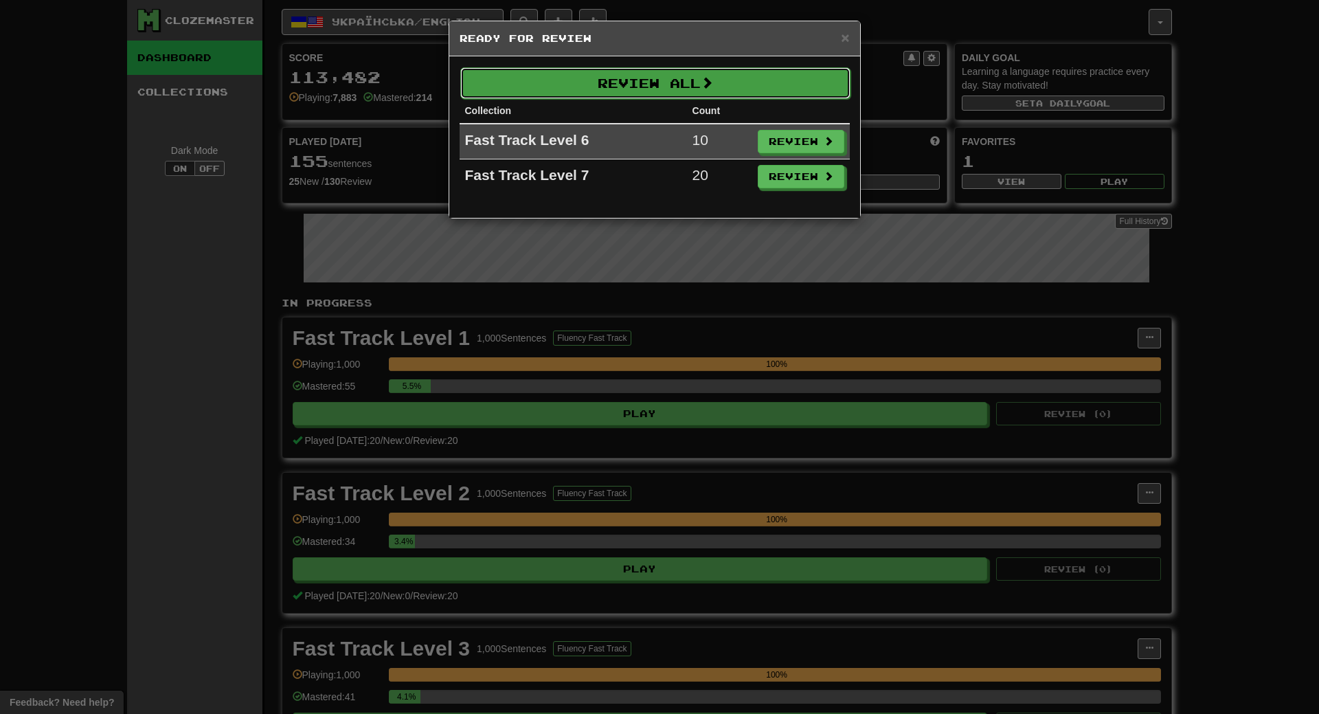
click at [633, 72] on button "Review All" at bounding box center [655, 83] width 390 height 32
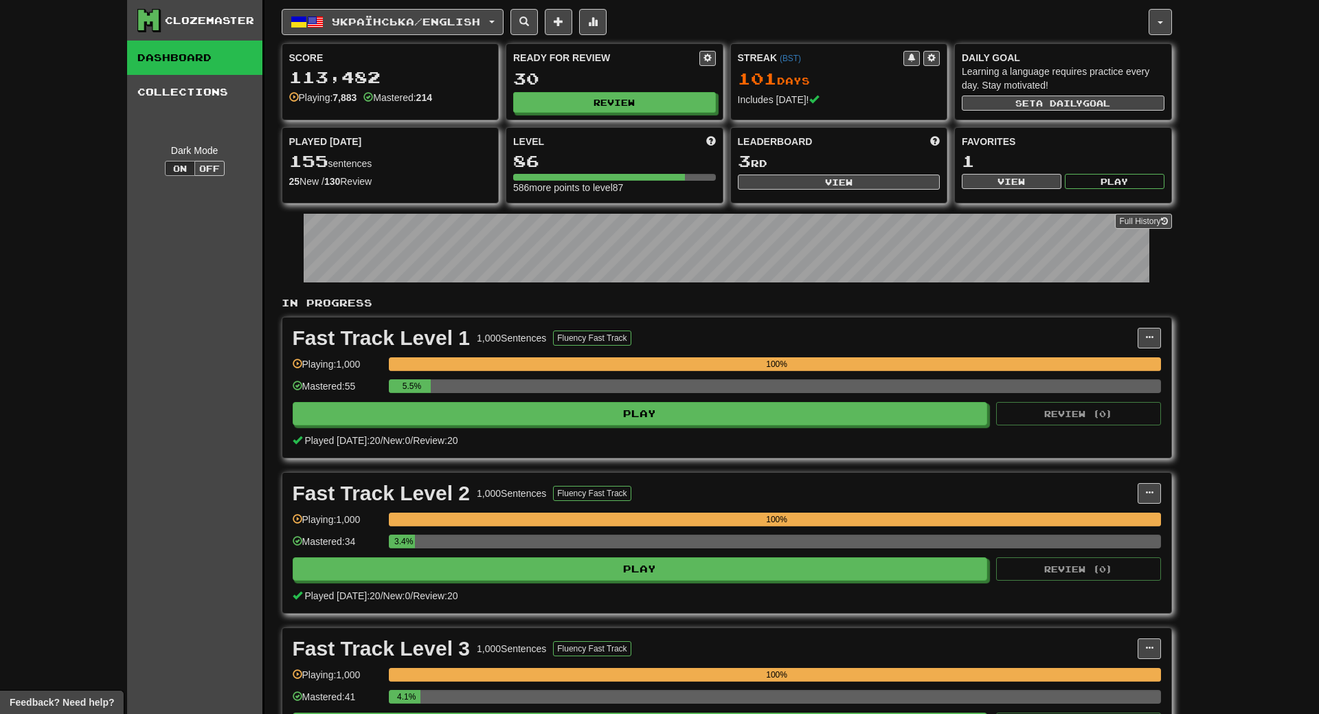
select select "**"
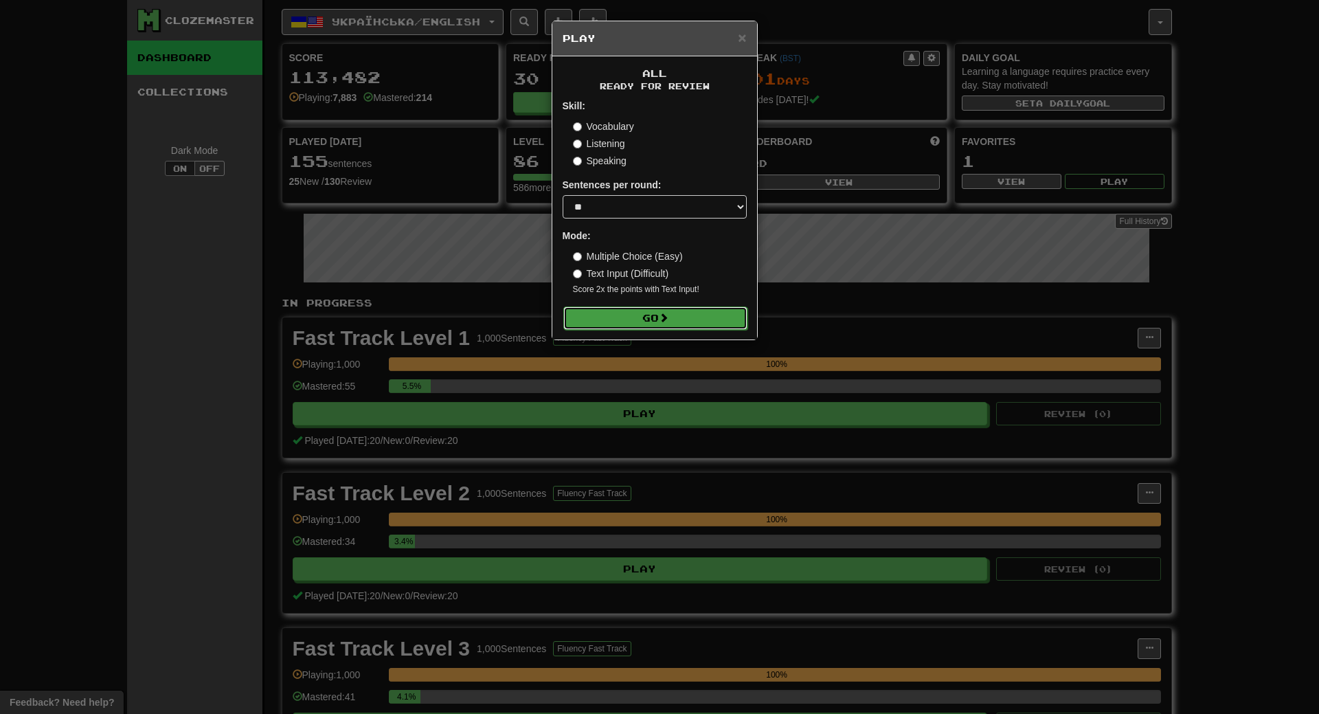
click at [648, 324] on button "Go" at bounding box center [655, 317] width 184 height 23
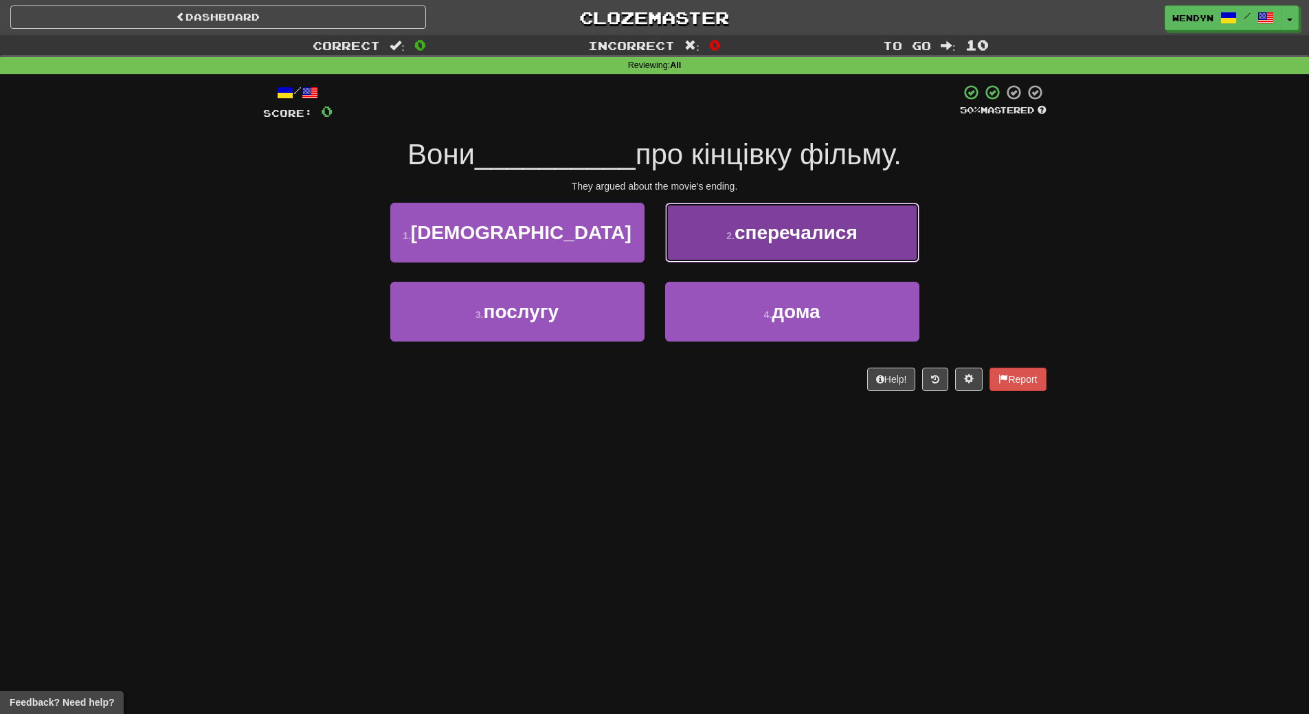
click at [740, 247] on button "2 . сперечалися" at bounding box center [792, 233] width 254 height 60
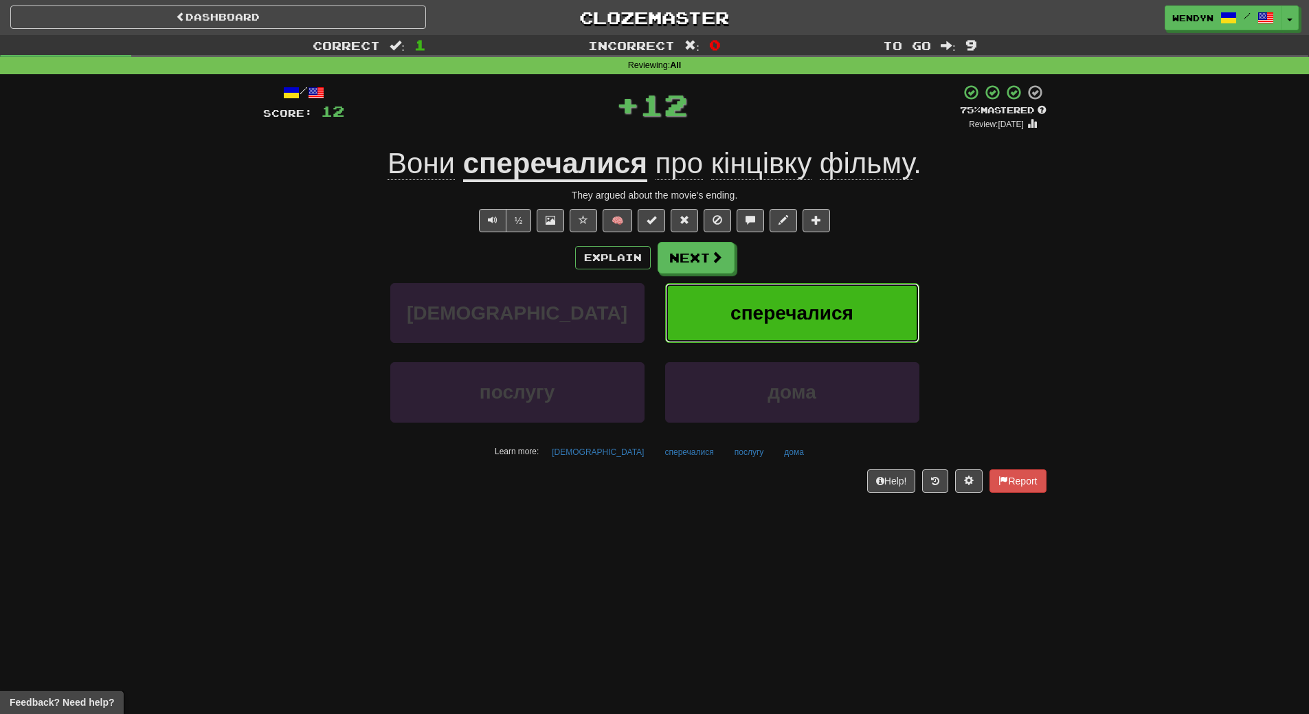
click at [734, 306] on span "сперечалися" at bounding box center [791, 312] width 123 height 21
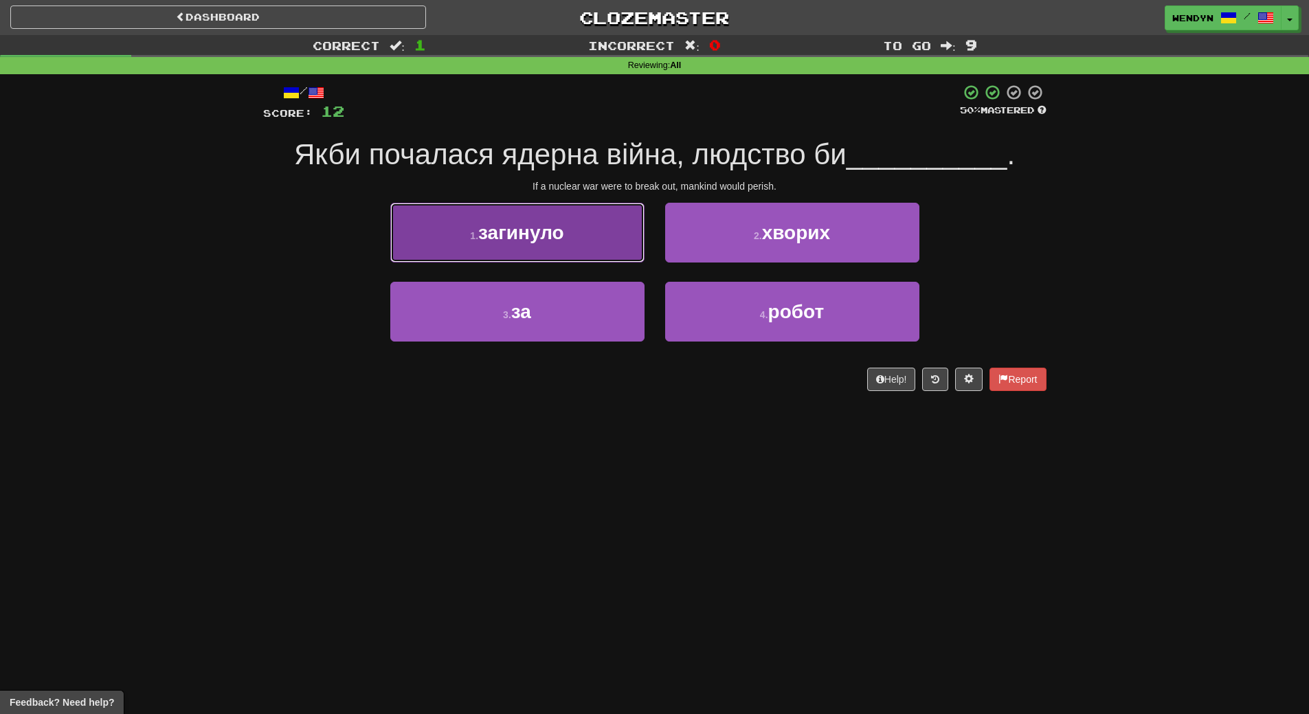
click at [593, 247] on button "1 . загинуло" at bounding box center [517, 233] width 254 height 60
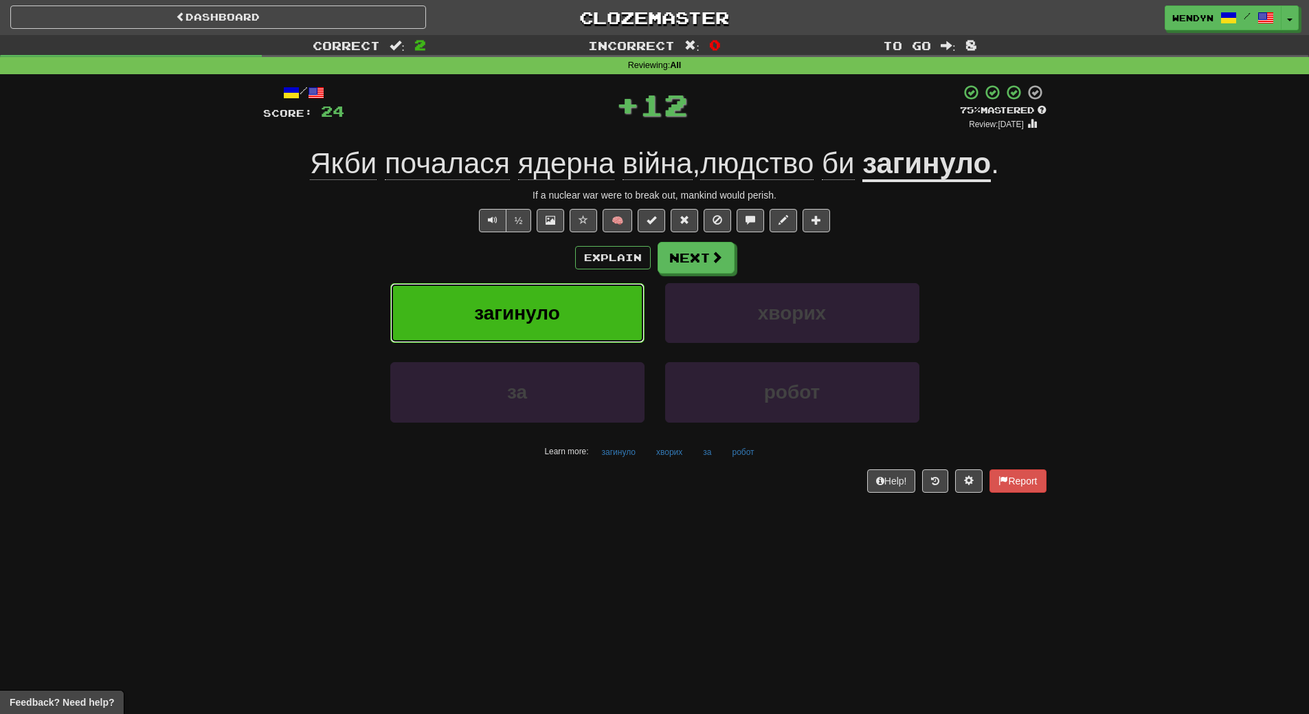
click at [589, 291] on button "загинуло" at bounding box center [517, 313] width 254 height 60
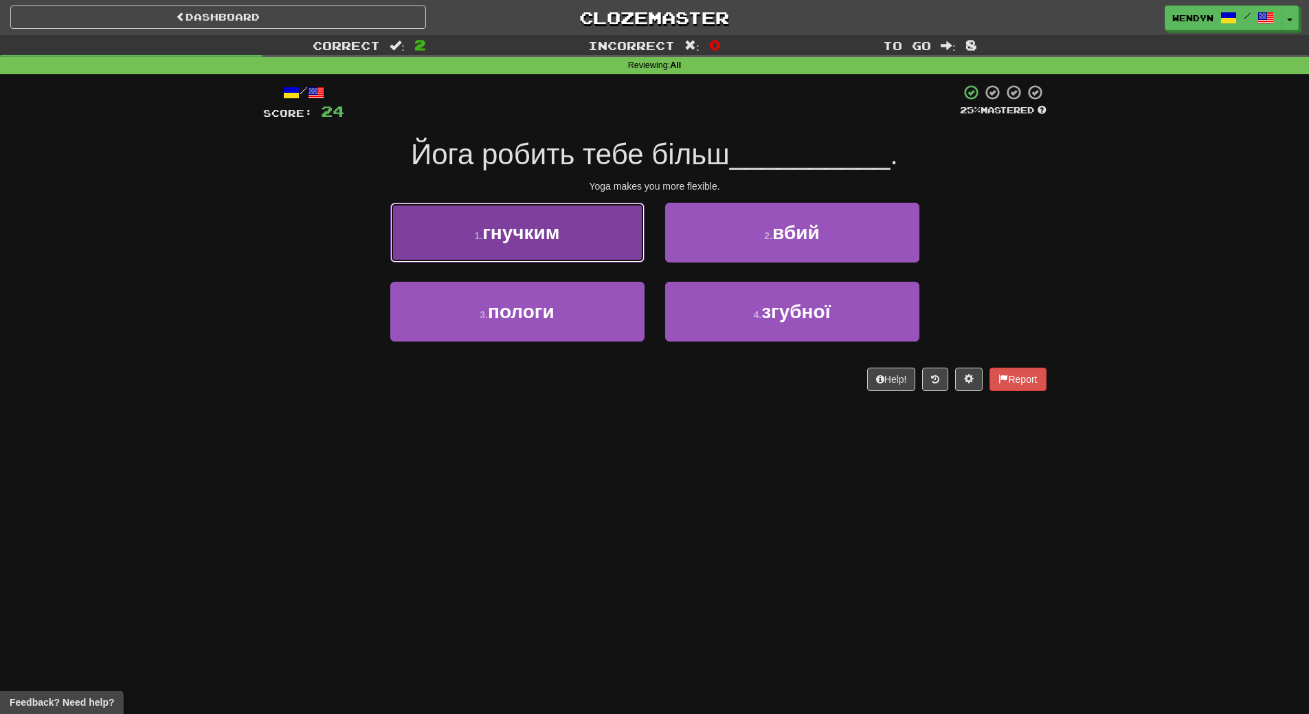
click at [606, 228] on button "1 . гнучким" at bounding box center [517, 233] width 254 height 60
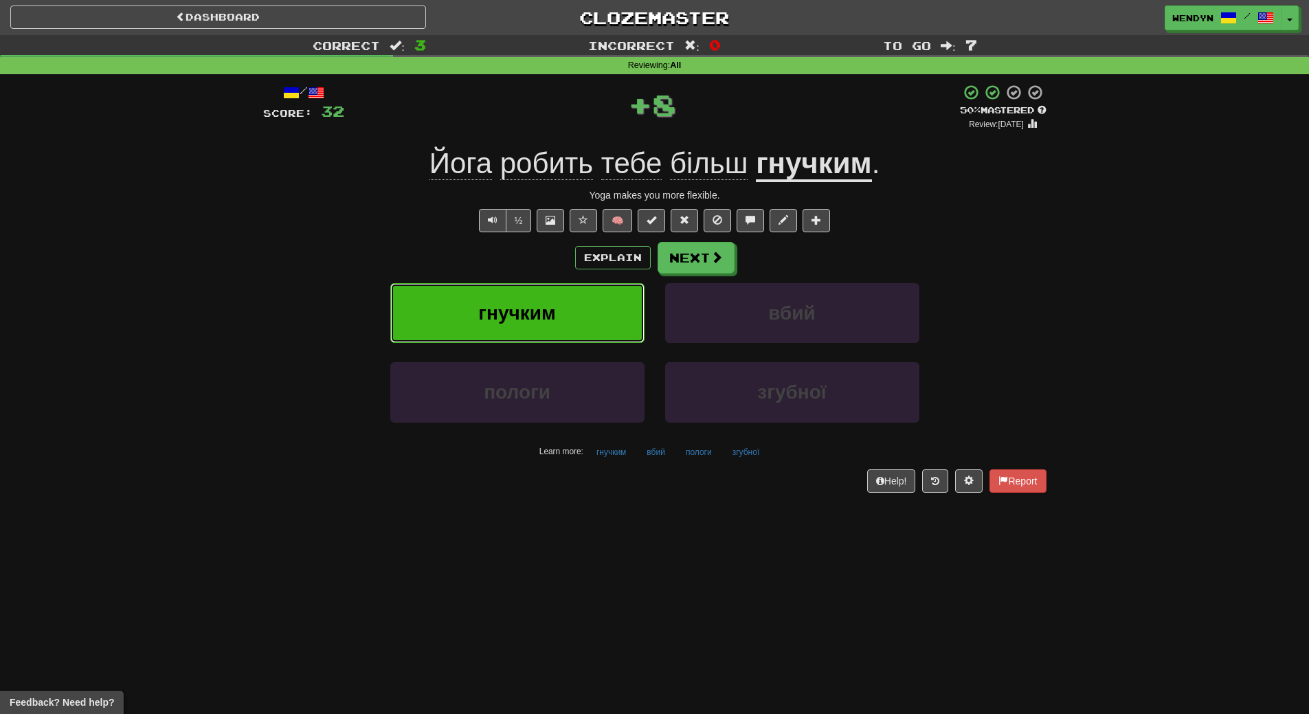
click at [595, 297] on button "гнучким" at bounding box center [517, 313] width 254 height 60
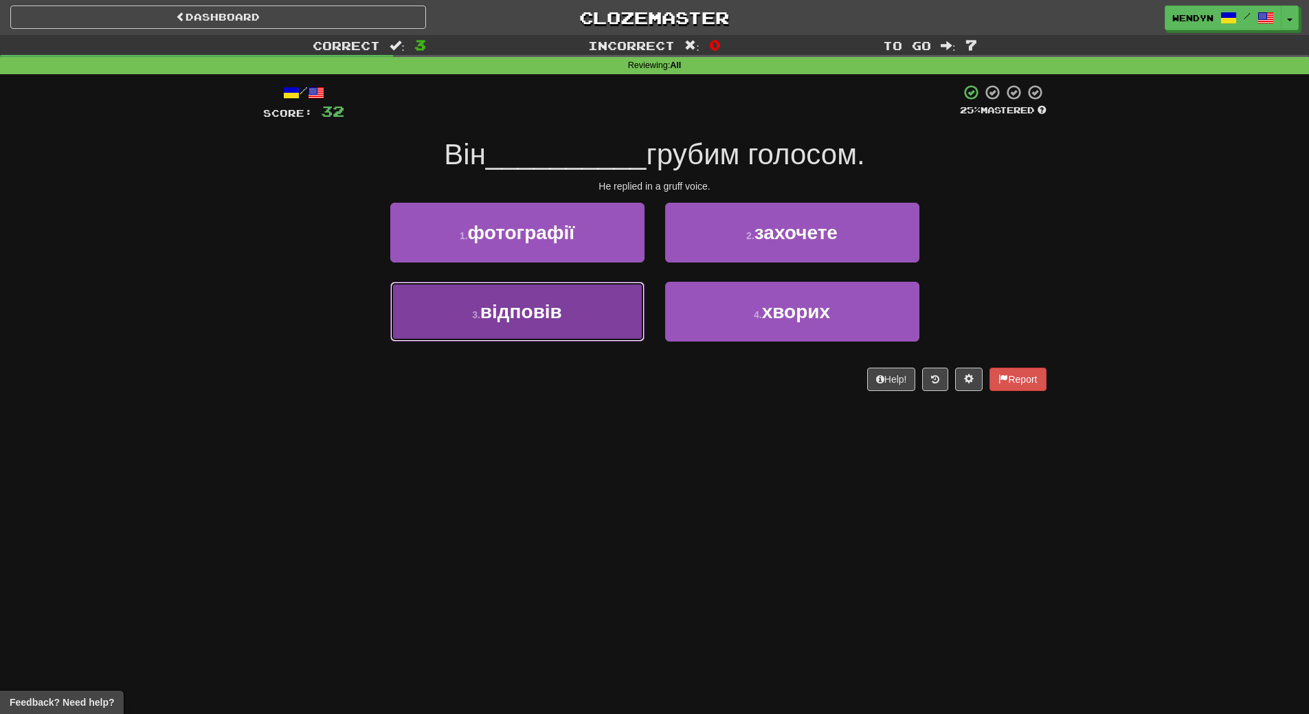
click at [591, 321] on button "3 . відповів" at bounding box center [517, 312] width 254 height 60
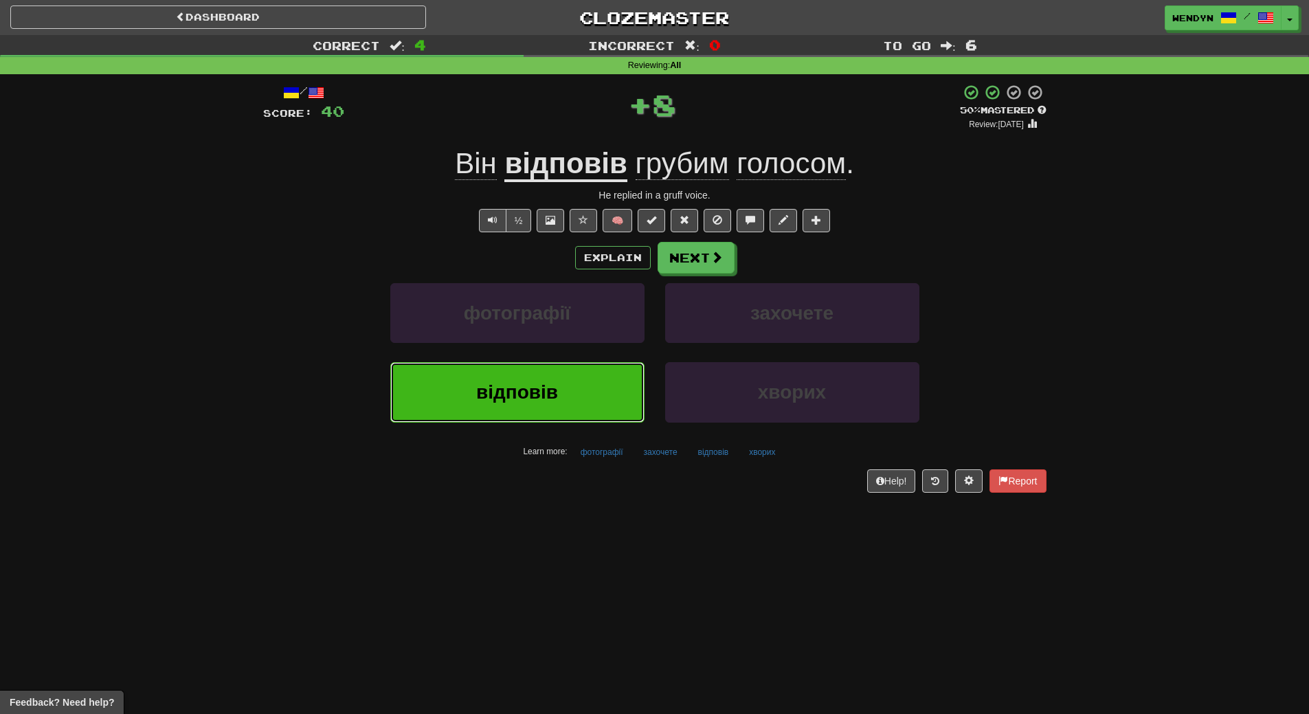
click at [576, 385] on button "відповів" at bounding box center [517, 392] width 254 height 60
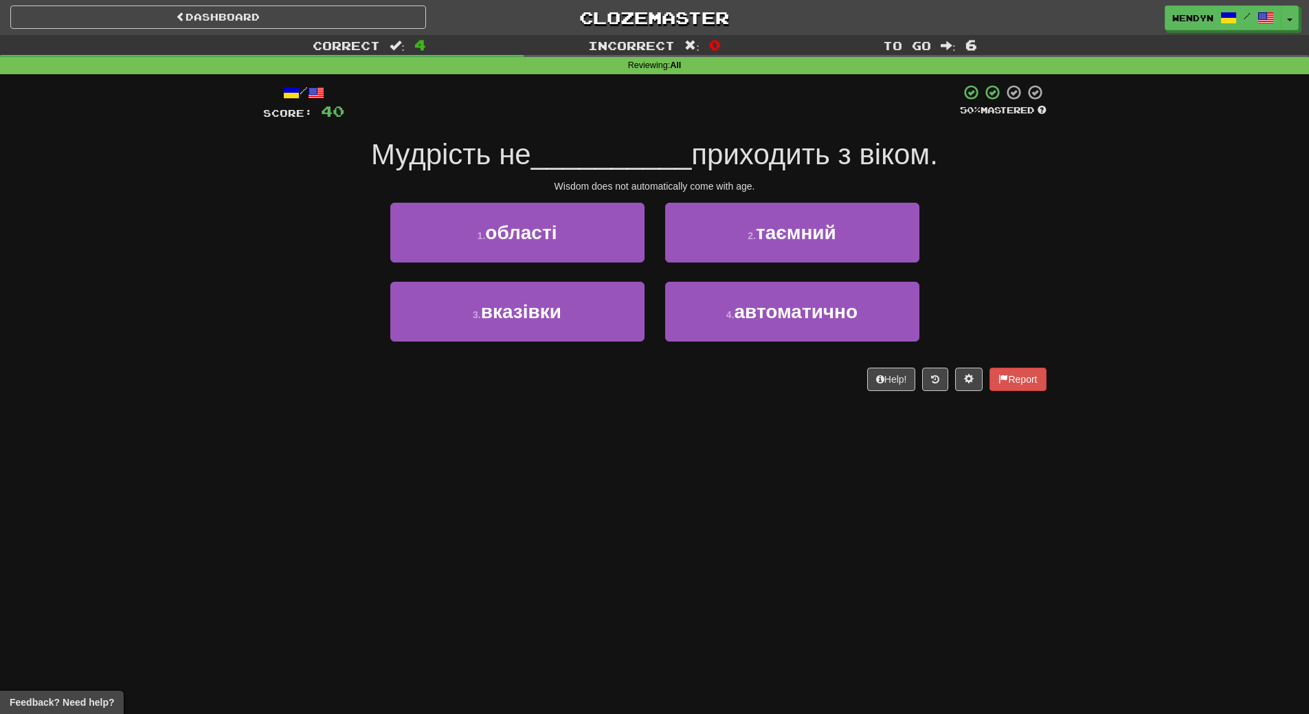
click at [576, 385] on div "Help! Report" at bounding box center [654, 378] width 783 height 23
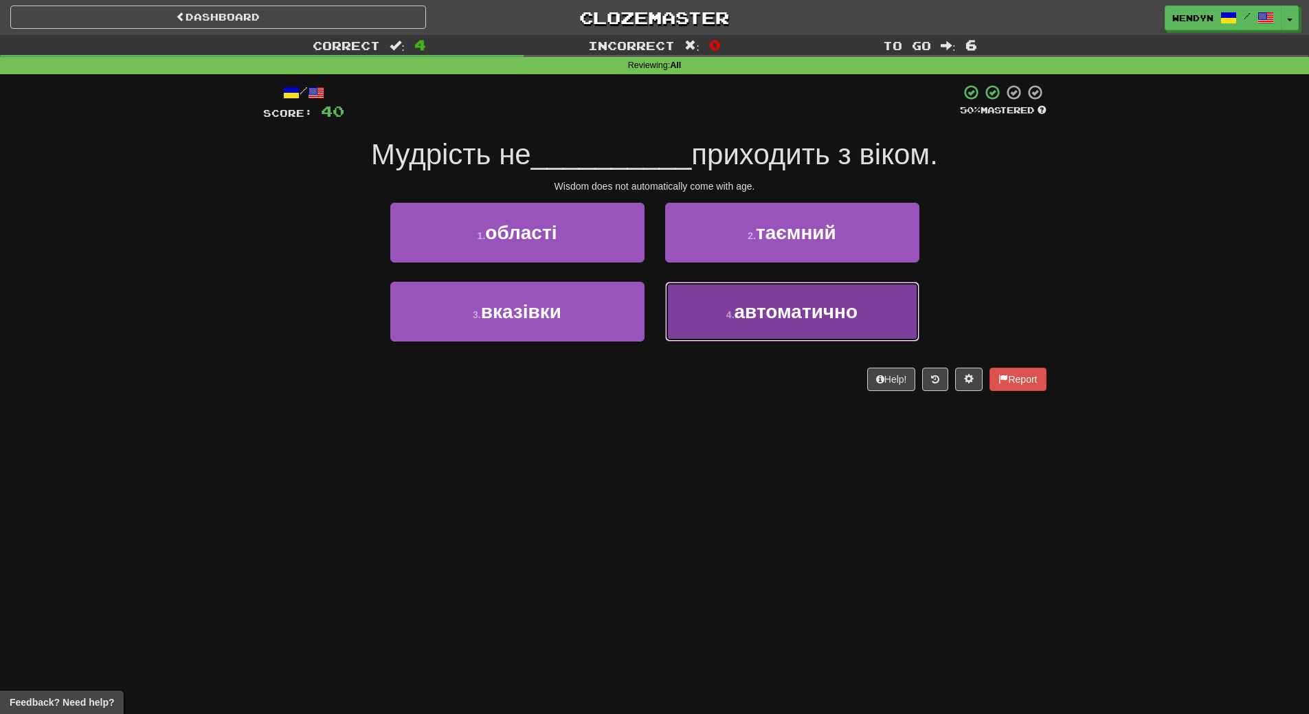
click at [744, 335] on button "4 . автоматично" at bounding box center [792, 312] width 254 height 60
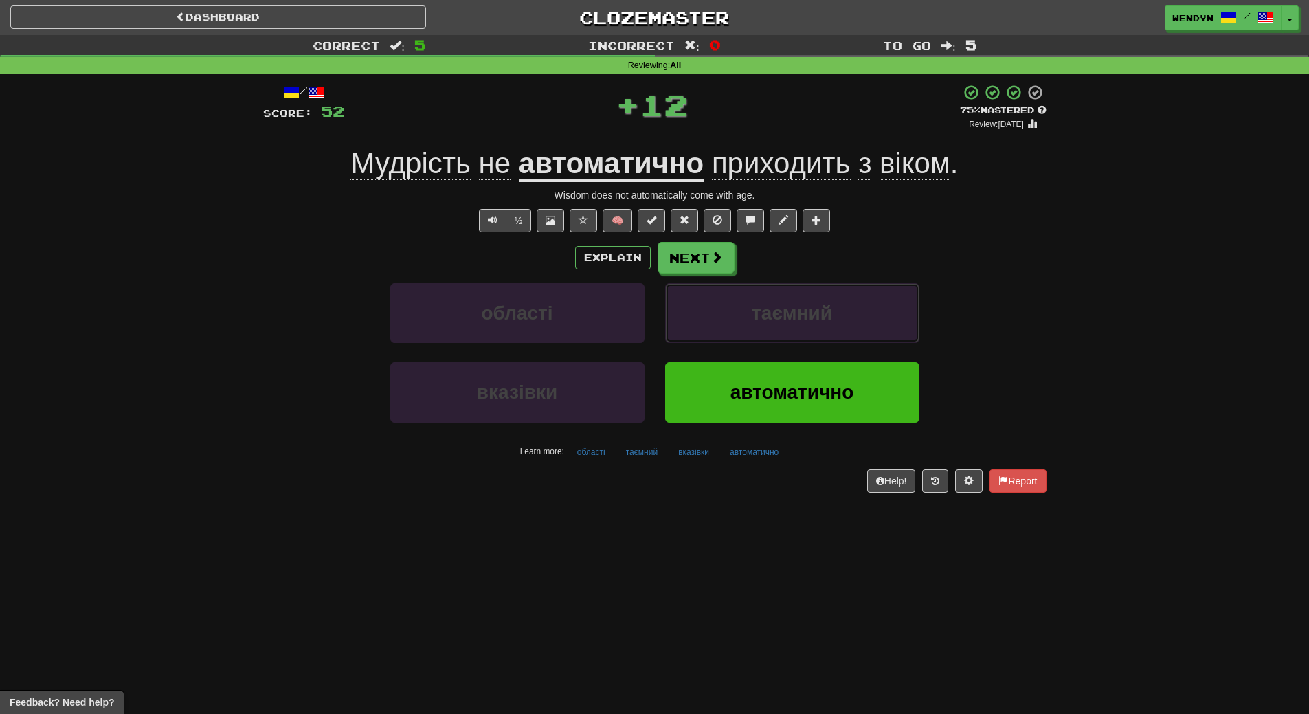
click at [744, 335] on button "таємний" at bounding box center [792, 313] width 254 height 60
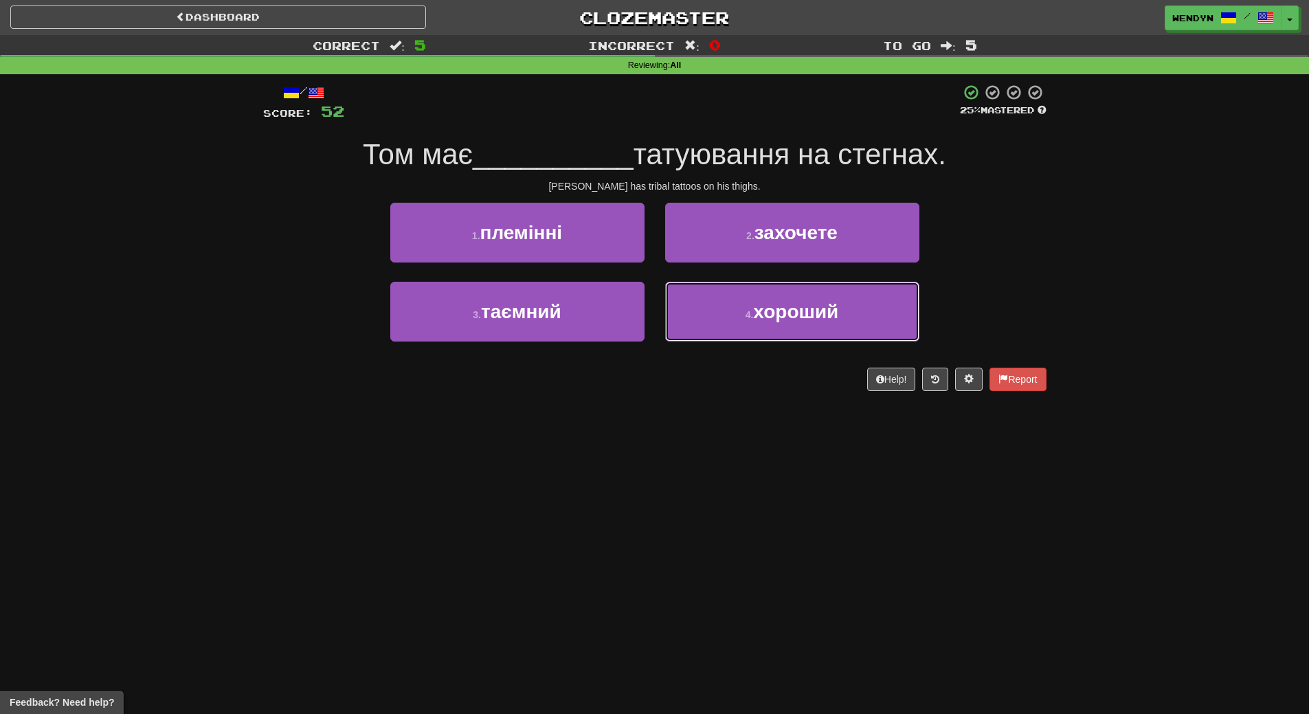
drag, startPoint x: 744, startPoint y: 335, endPoint x: 739, endPoint y: 345, distance: 10.8
click at [739, 345] on div "4 . хороший" at bounding box center [792, 321] width 275 height 79
drag, startPoint x: 739, startPoint y: 345, endPoint x: 723, endPoint y: 392, distance: 50.0
click at [723, 392] on div "/ Score: 52 25 % Mastered Том має __________ татуювання на стегнах. [PERSON_NAM…" at bounding box center [654, 242] width 783 height 336
click at [724, 394] on div "/ Score: 52 25 % Mastered Том має __________ татуювання на стегнах. [PERSON_NAM…" at bounding box center [654, 242] width 783 height 336
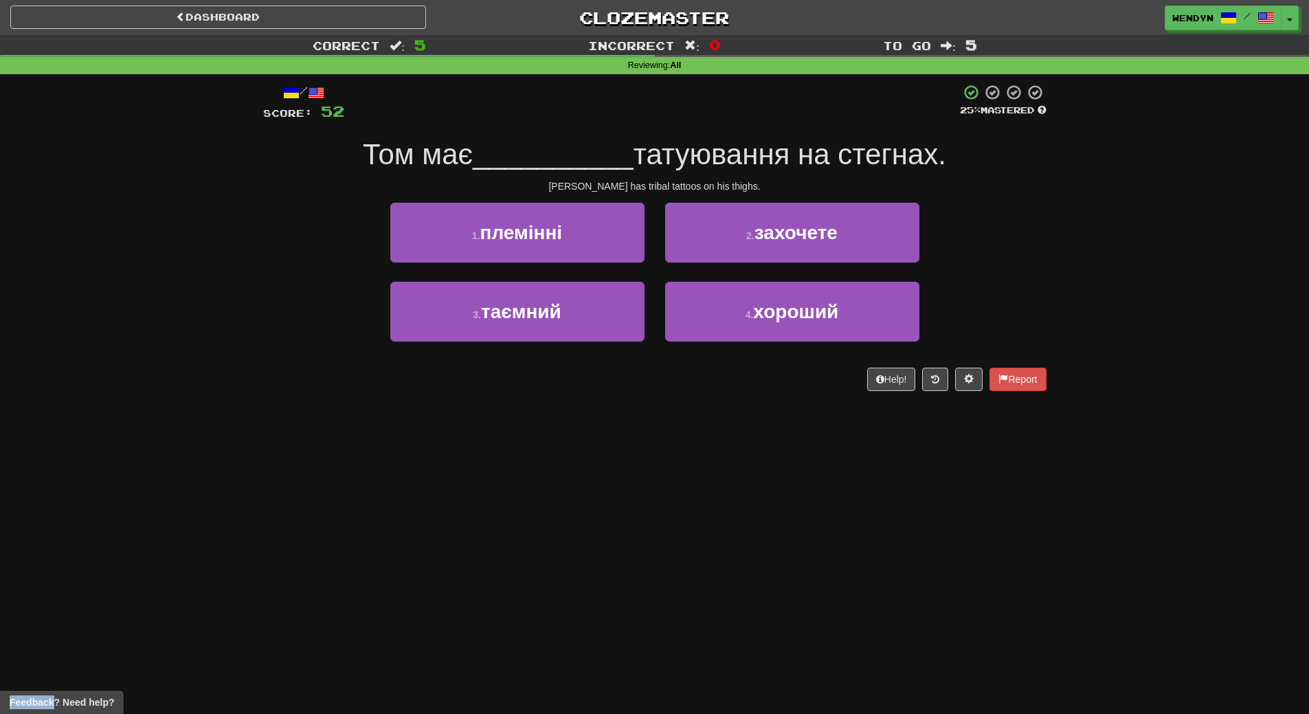
click at [724, 394] on div "/ Score: 52 25 % Mastered Том має __________ татуювання на стегнах. [PERSON_NAM…" at bounding box center [654, 242] width 783 height 336
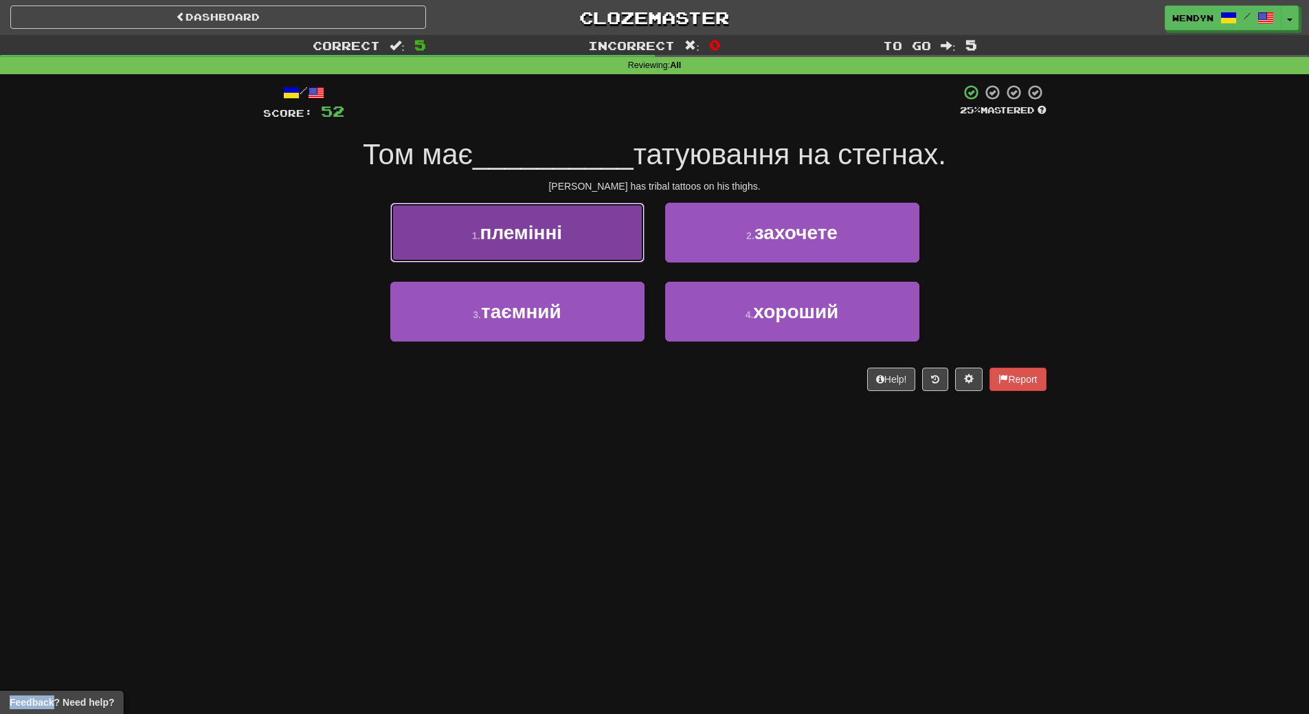
click at [608, 223] on button "1 . племінні" at bounding box center [517, 233] width 254 height 60
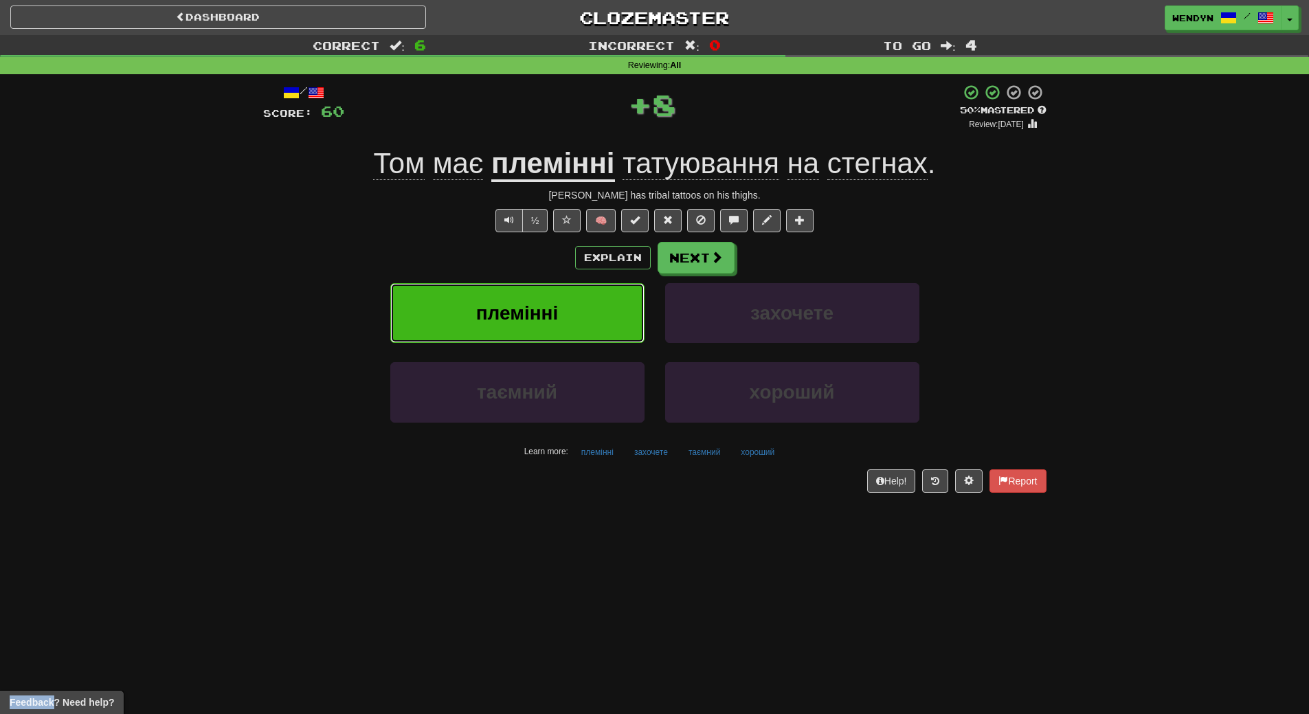
click at [605, 295] on button "племінні" at bounding box center [517, 313] width 254 height 60
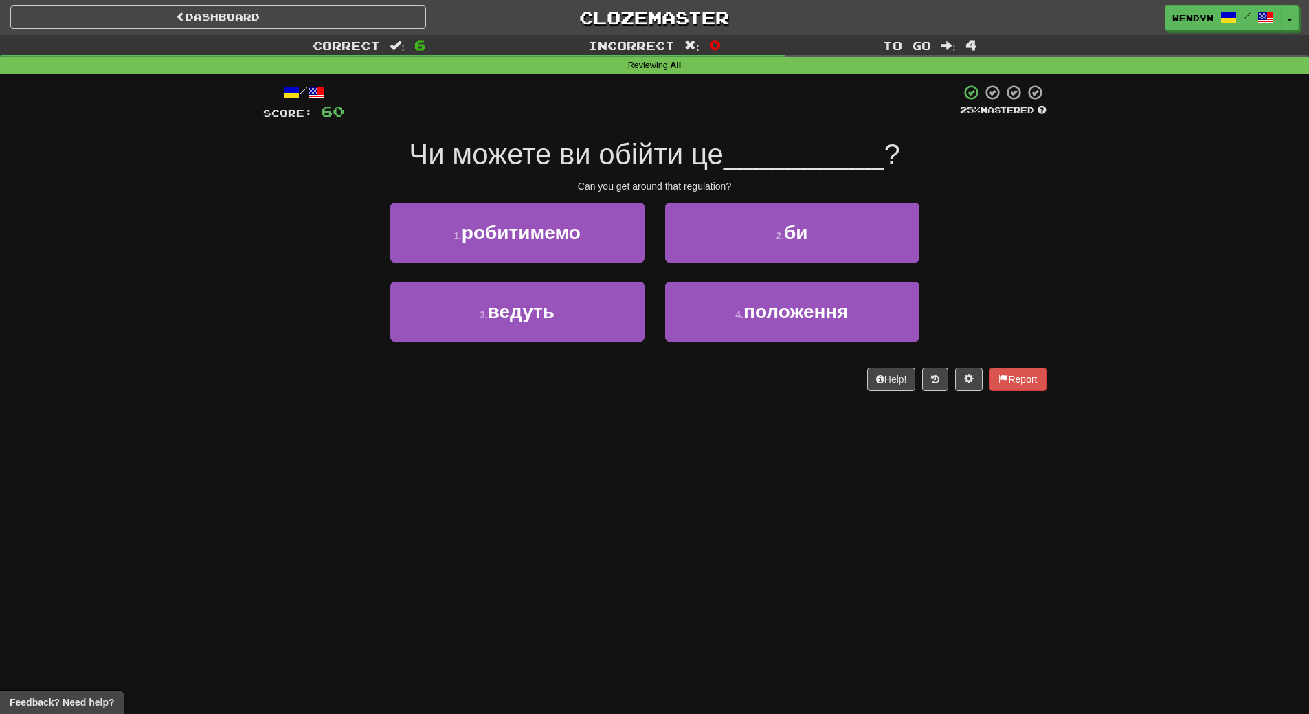
click at [541, 373] on div "Help! Report" at bounding box center [654, 378] width 783 height 23
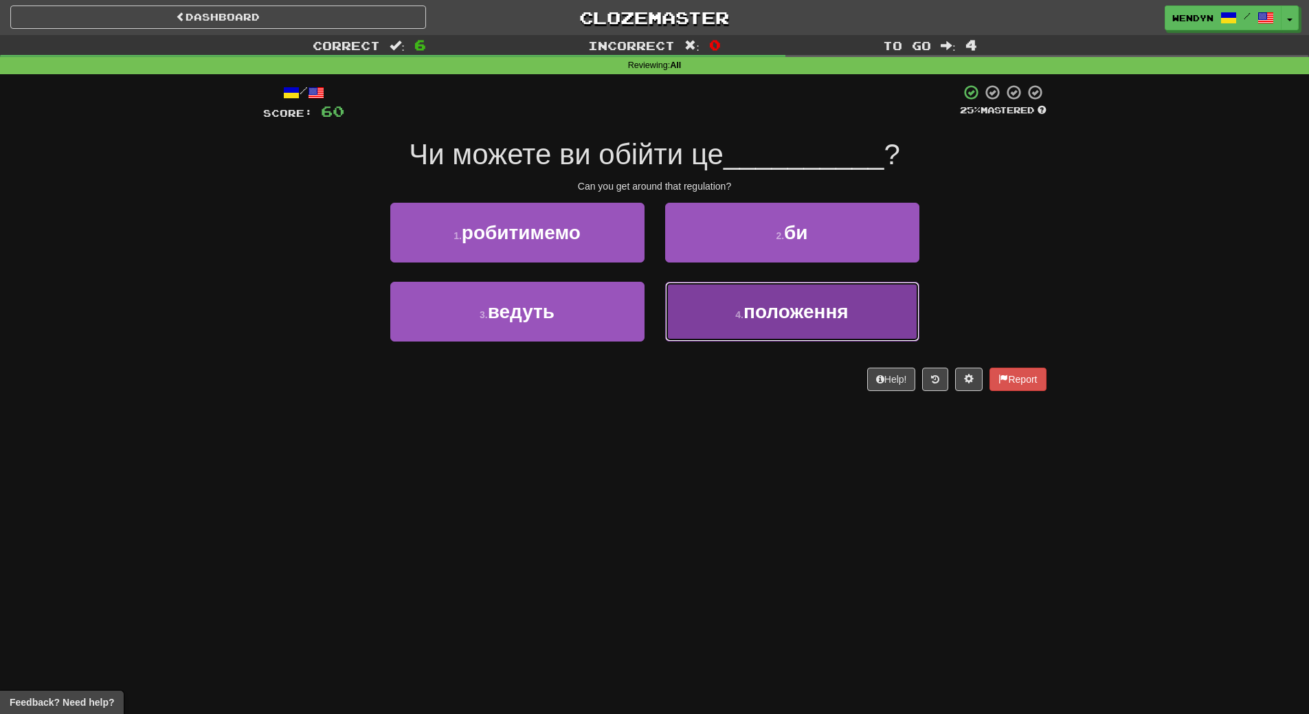
click at [770, 331] on button "4 . положення" at bounding box center [792, 312] width 254 height 60
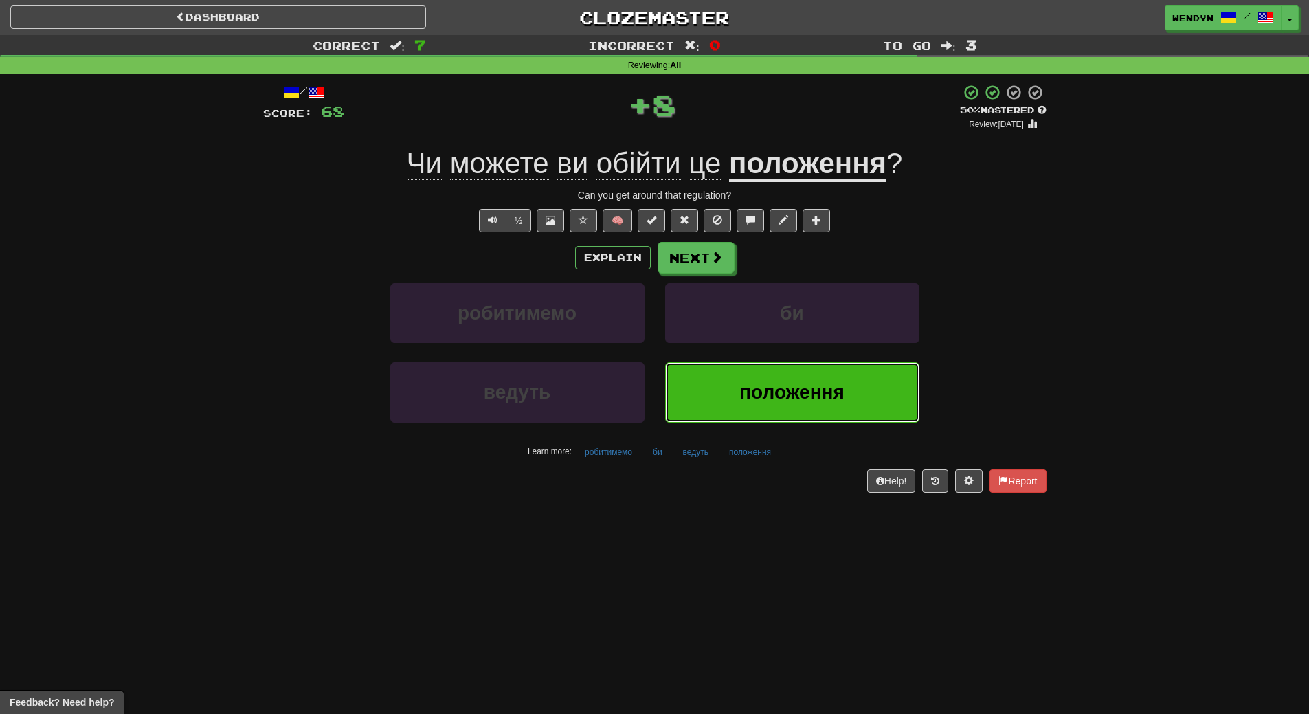
click at [761, 391] on span "положення" at bounding box center [791, 391] width 105 height 21
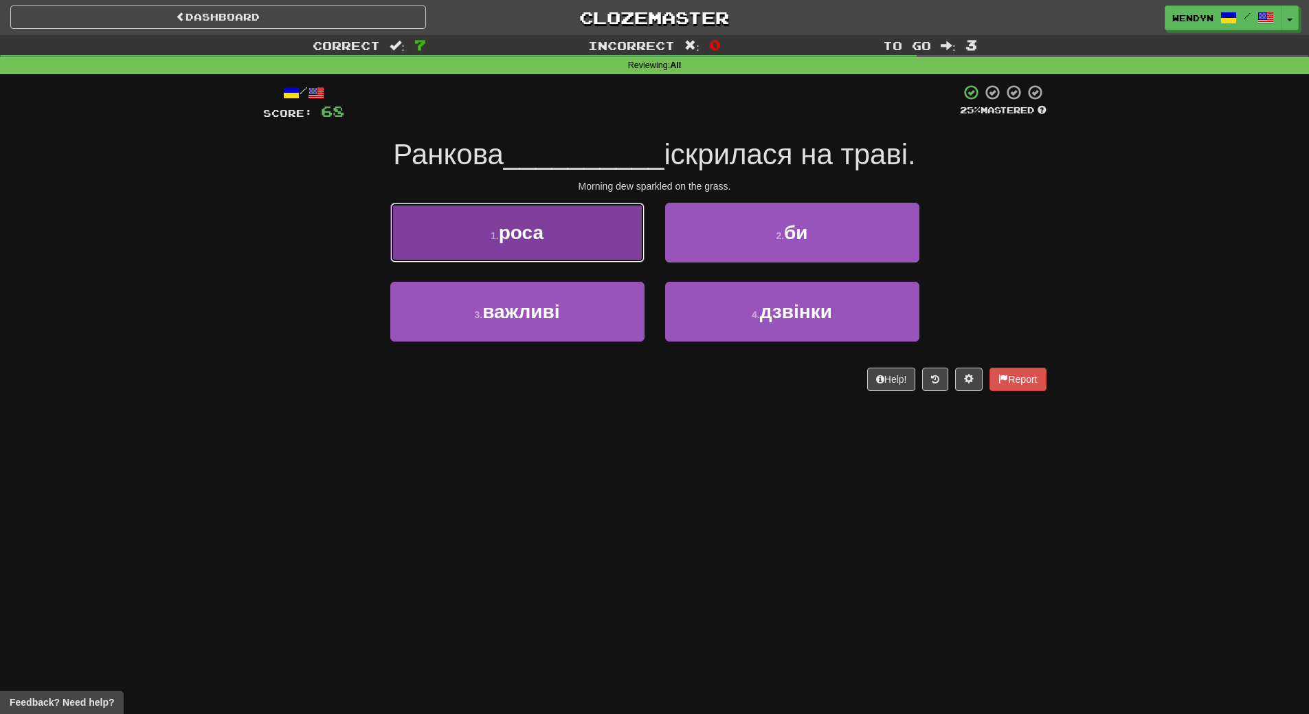
click at [583, 247] on button "1 . роса" at bounding box center [517, 233] width 254 height 60
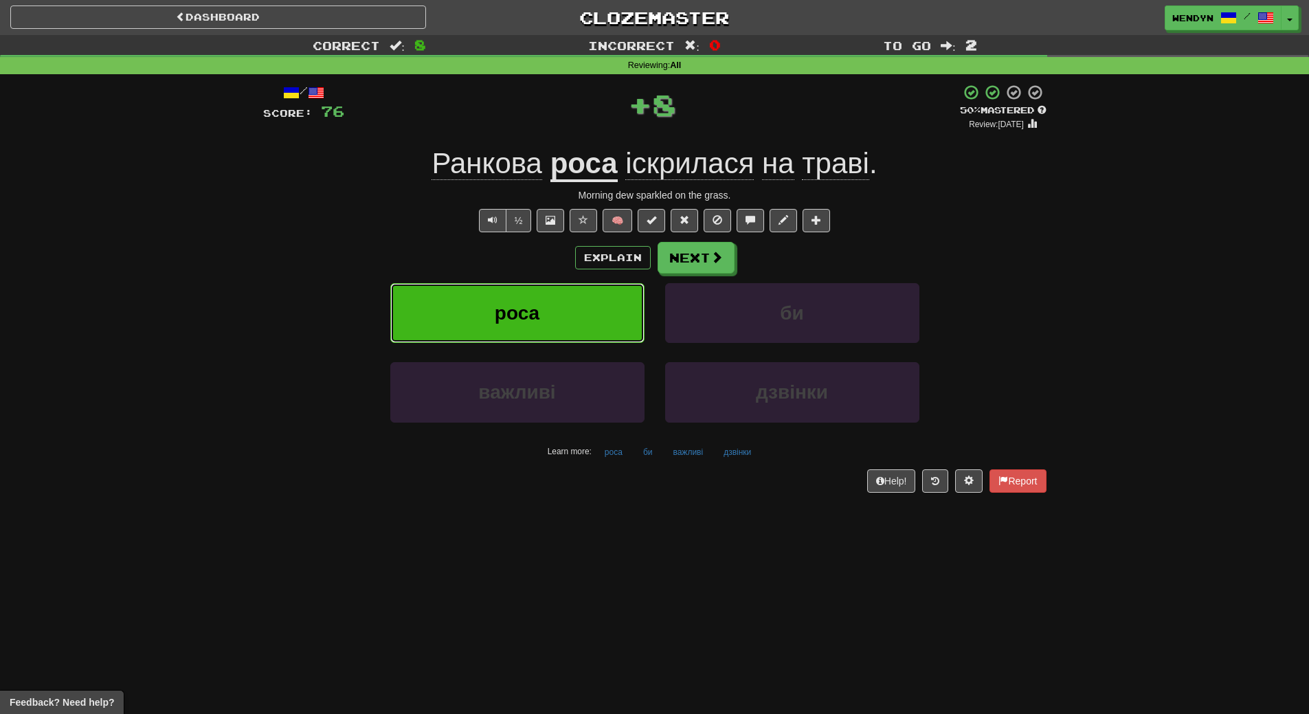
click at [574, 312] on button "роса" at bounding box center [517, 313] width 254 height 60
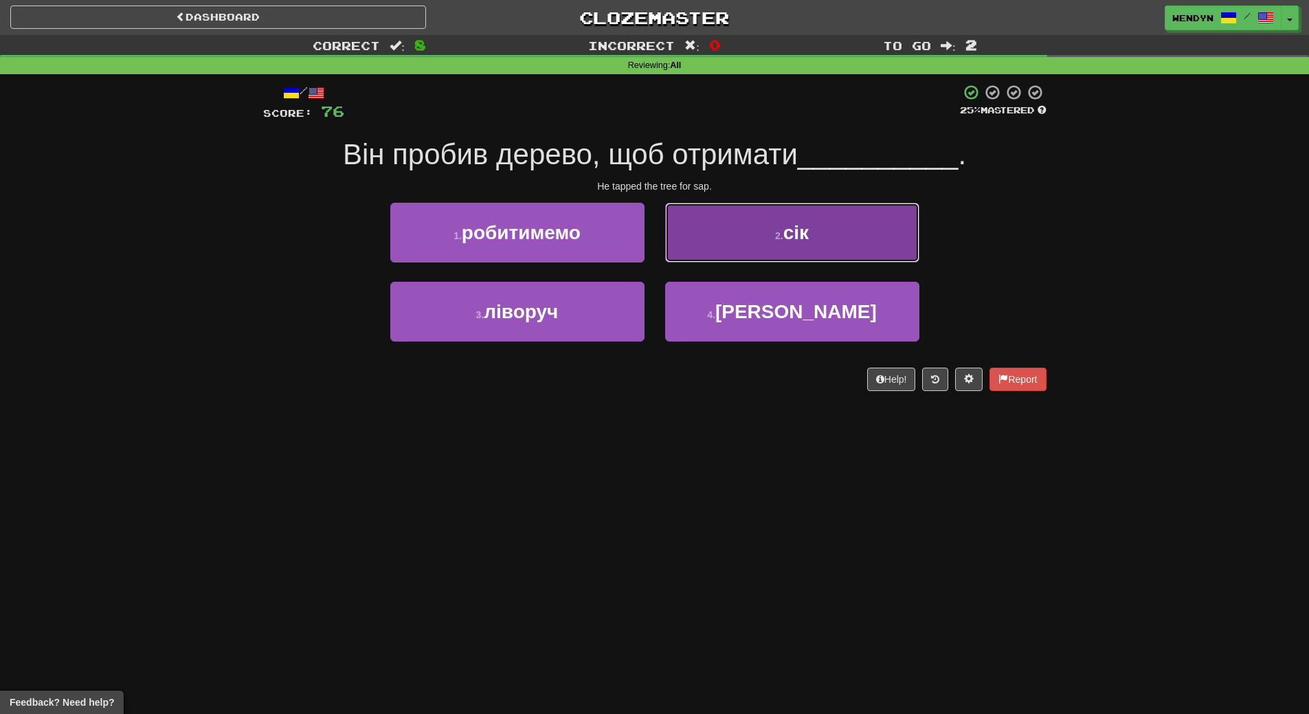
click at [824, 256] on button "2 . сік" at bounding box center [792, 233] width 254 height 60
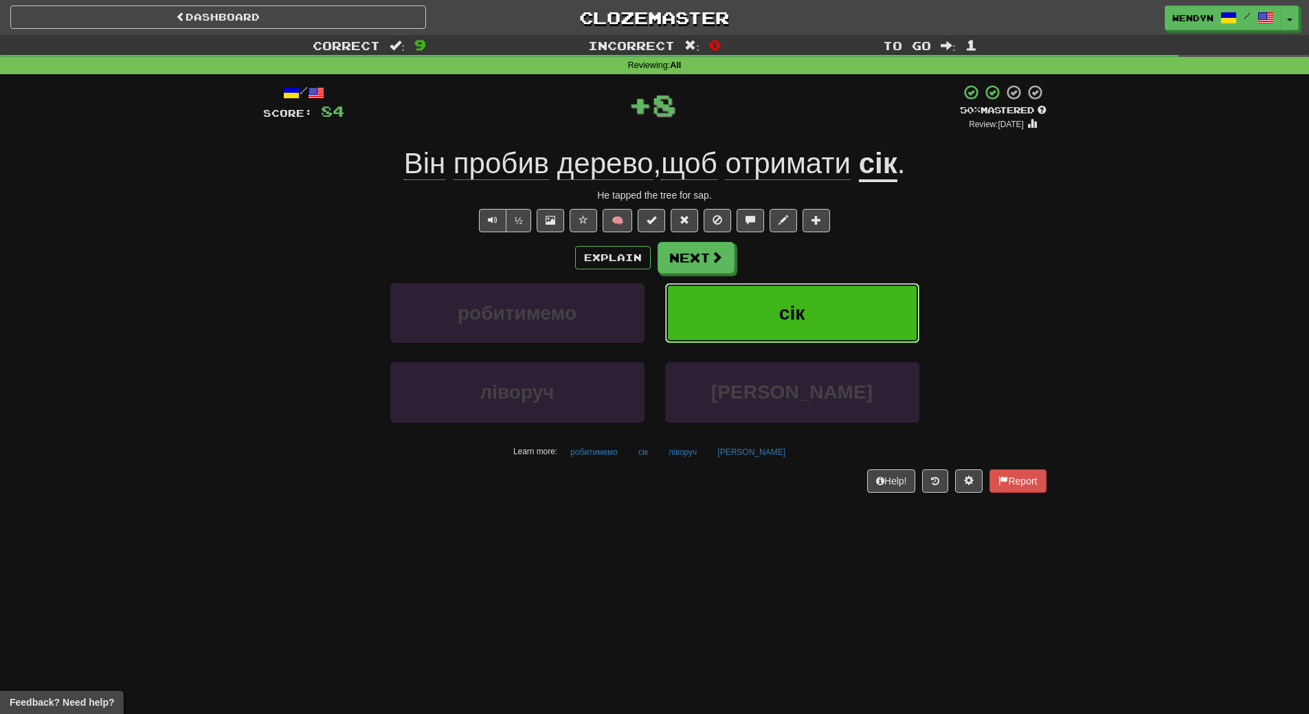
click at [809, 302] on button "сік" at bounding box center [792, 313] width 254 height 60
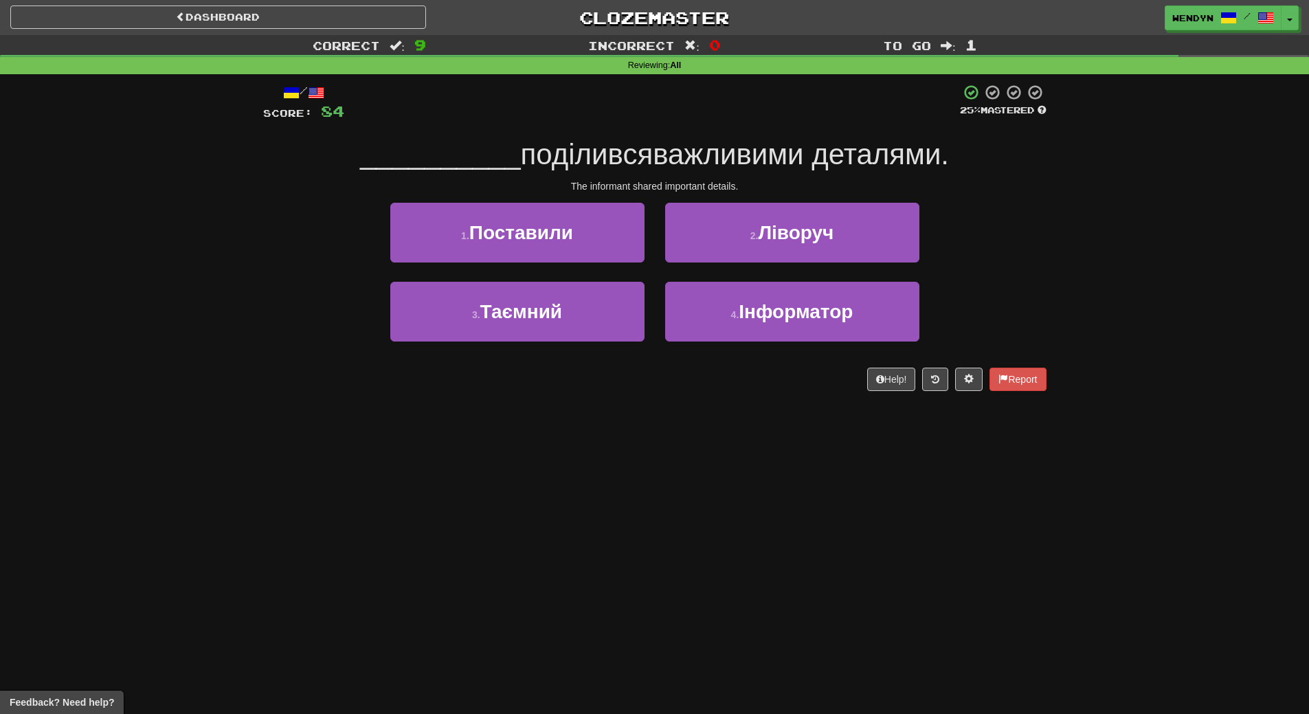
click at [778, 343] on div "4 . Інформатор" at bounding box center [792, 321] width 275 height 79
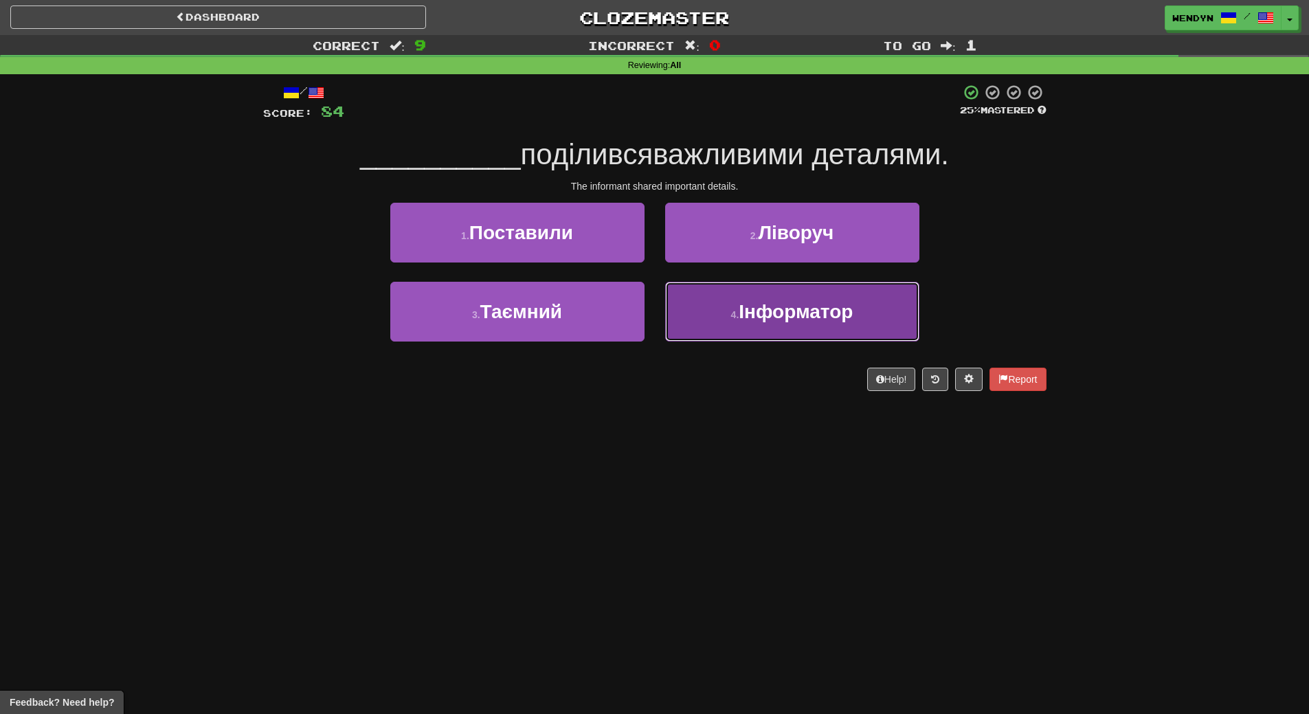
click at [779, 333] on button "4 . Інформатор" at bounding box center [792, 312] width 254 height 60
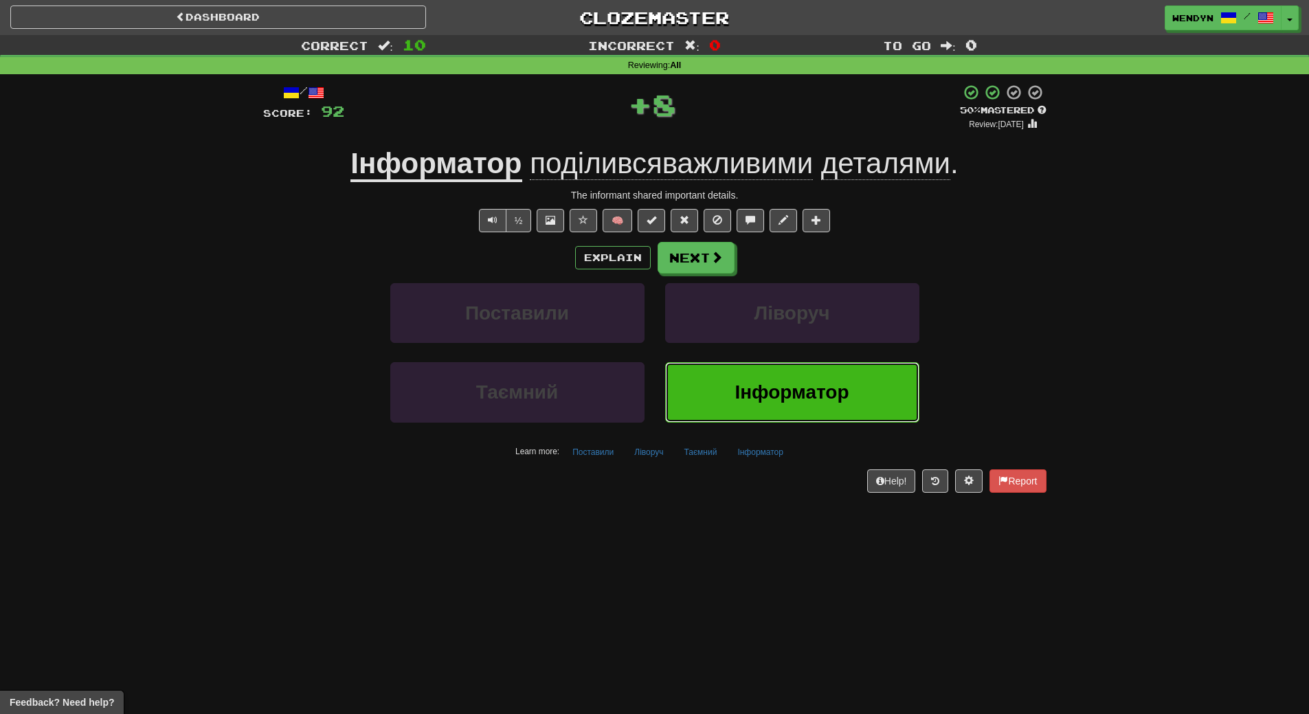
click at [756, 379] on button "Інформатор" at bounding box center [792, 392] width 254 height 60
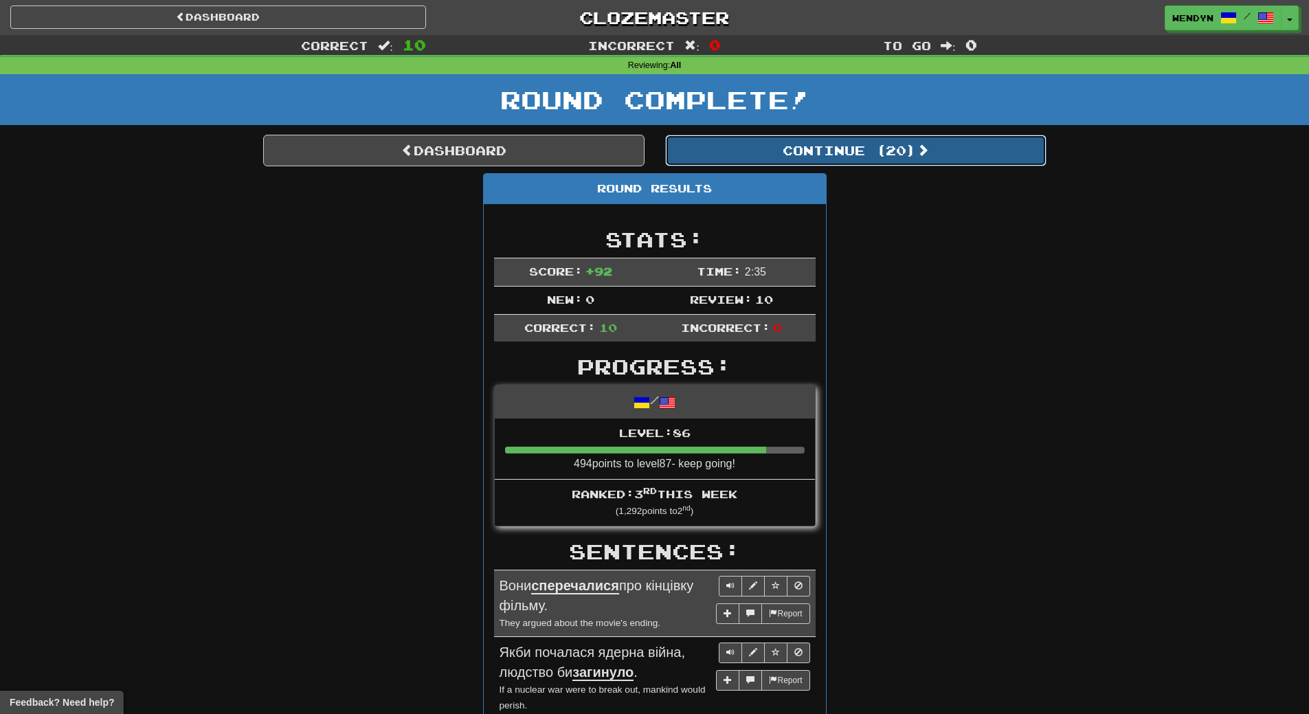
click at [880, 144] on button "Continue ( 20 )" at bounding box center [855, 151] width 381 height 32
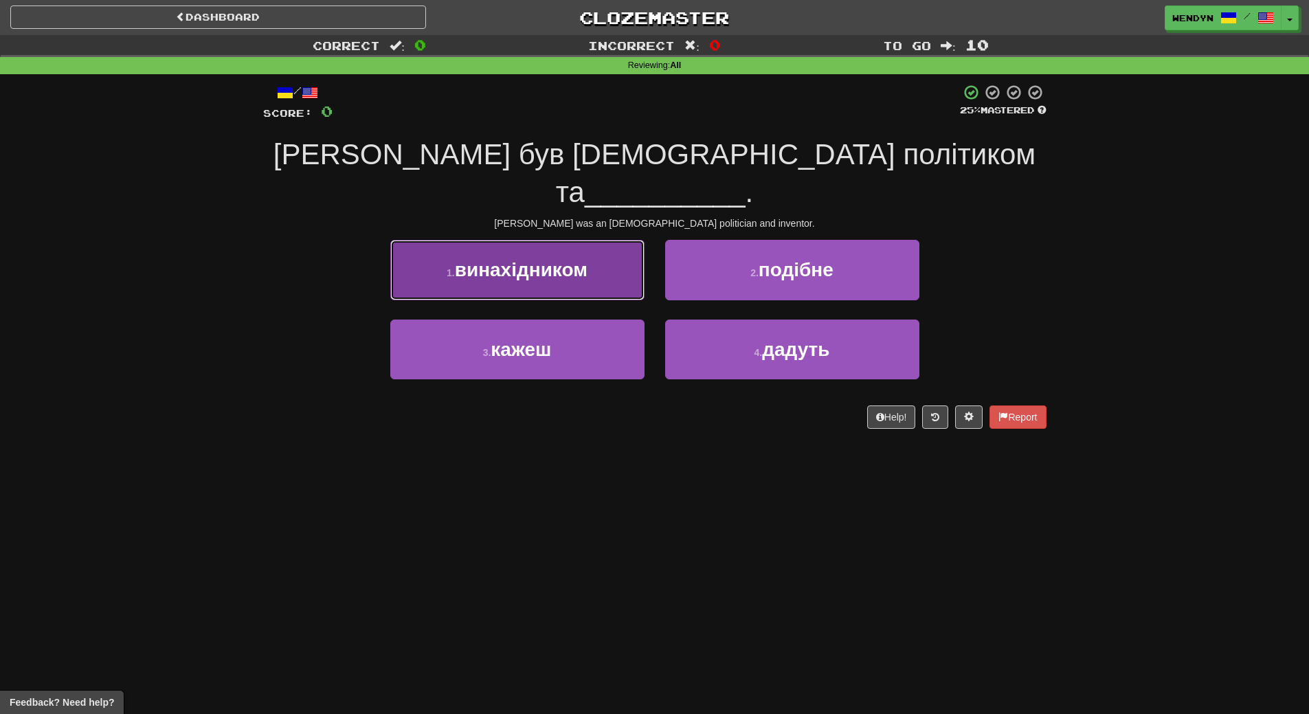
click at [600, 286] on button "1 . винахідником" at bounding box center [517, 270] width 254 height 60
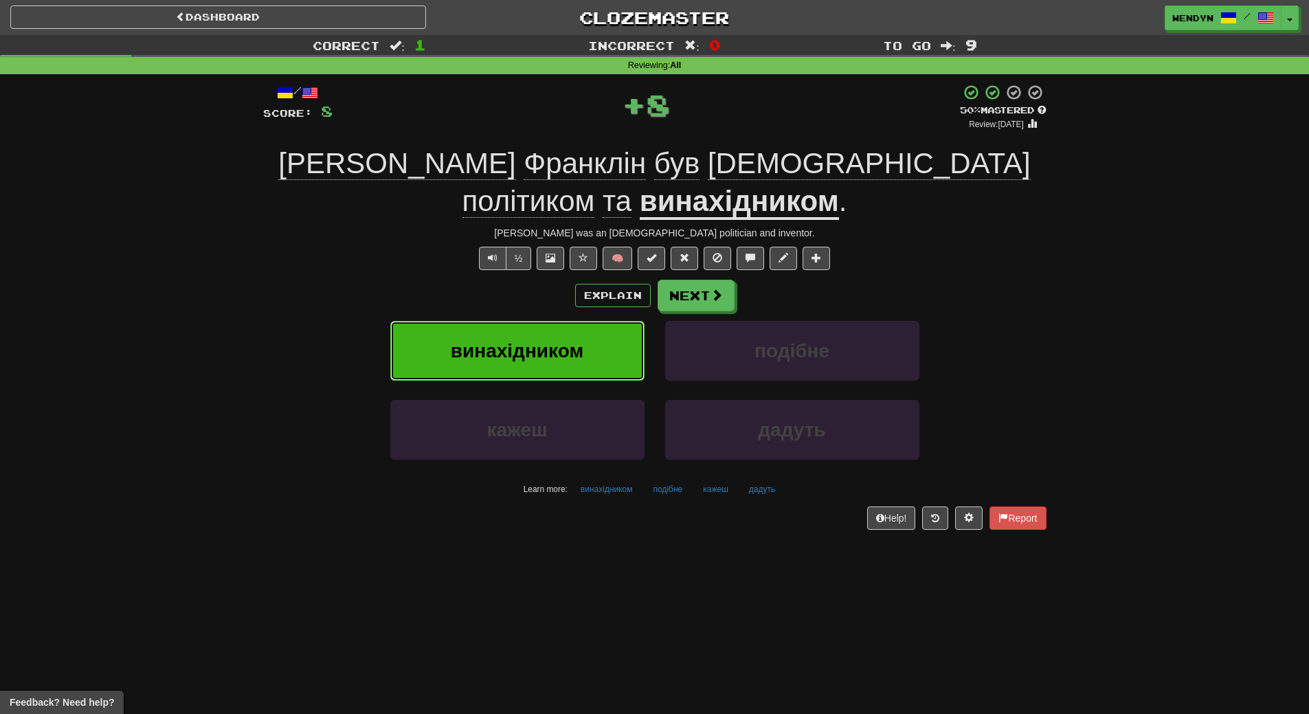
click at [591, 332] on button "винахідником" at bounding box center [517, 351] width 254 height 60
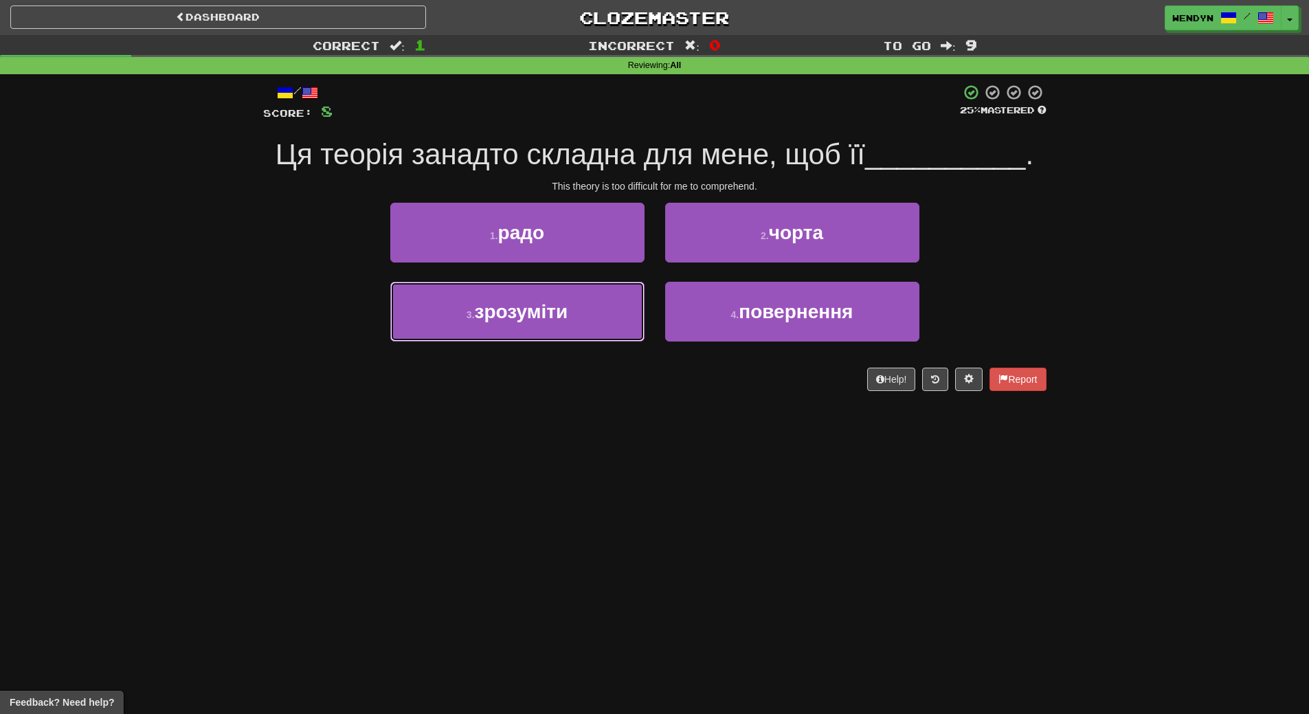
drag, startPoint x: 553, startPoint y: 324, endPoint x: 549, endPoint y: 450, distance: 126.5
click at [549, 450] on div "Dashboard Clozemaster WendyN / Toggle Dropdown Dashboard Leaderboard Activity F…" at bounding box center [654, 357] width 1309 height 714
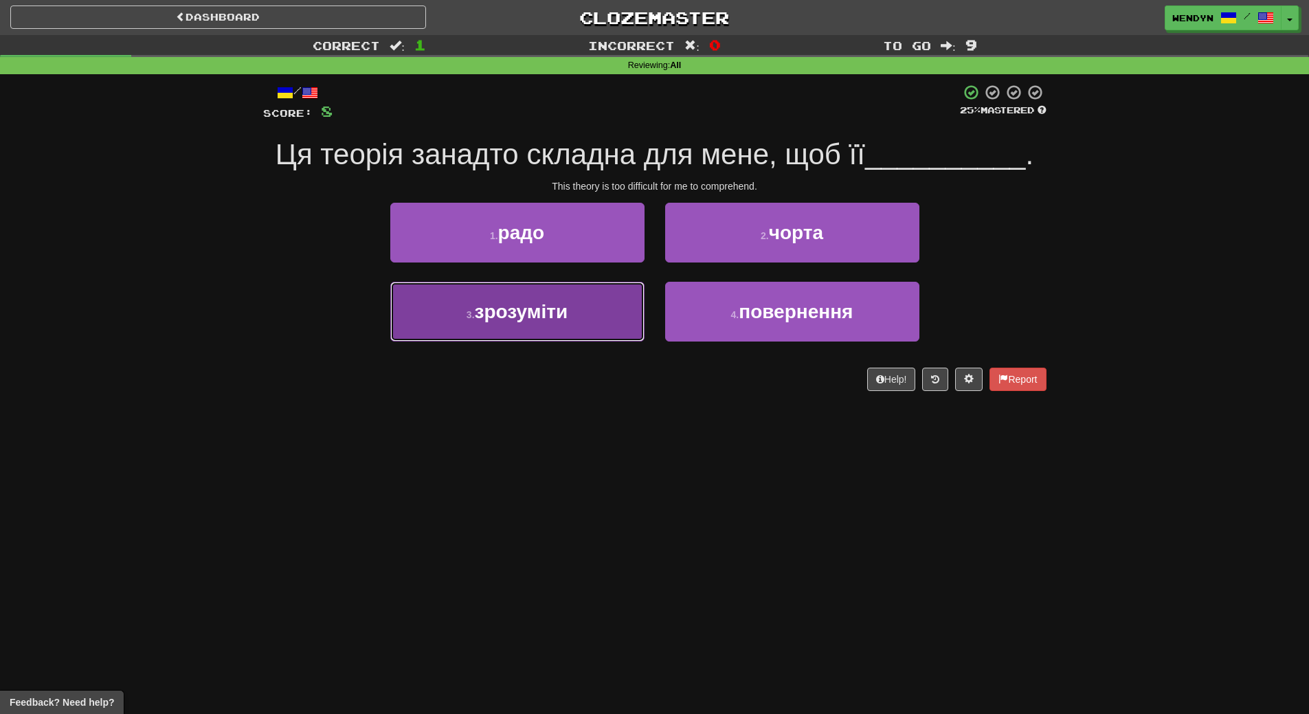
click at [556, 332] on button "3 . зрозуміти" at bounding box center [517, 312] width 254 height 60
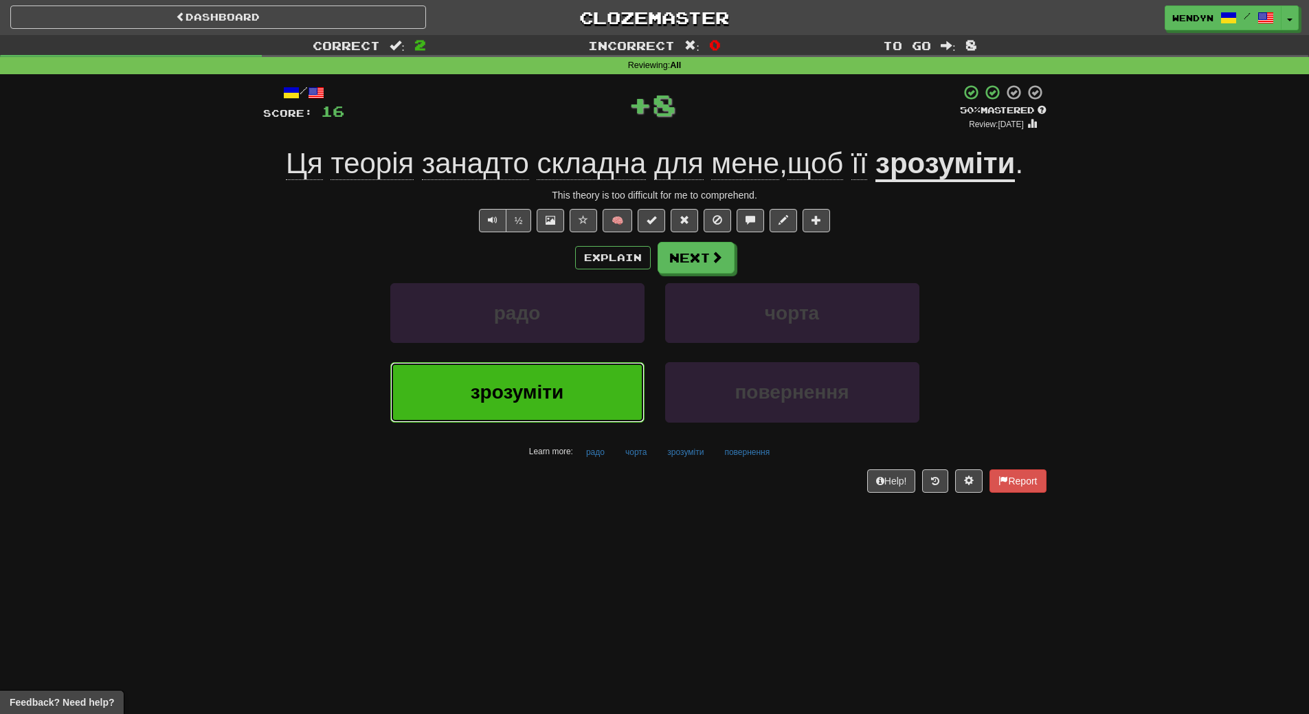
click at [552, 417] on button "зрозуміти" at bounding box center [517, 392] width 254 height 60
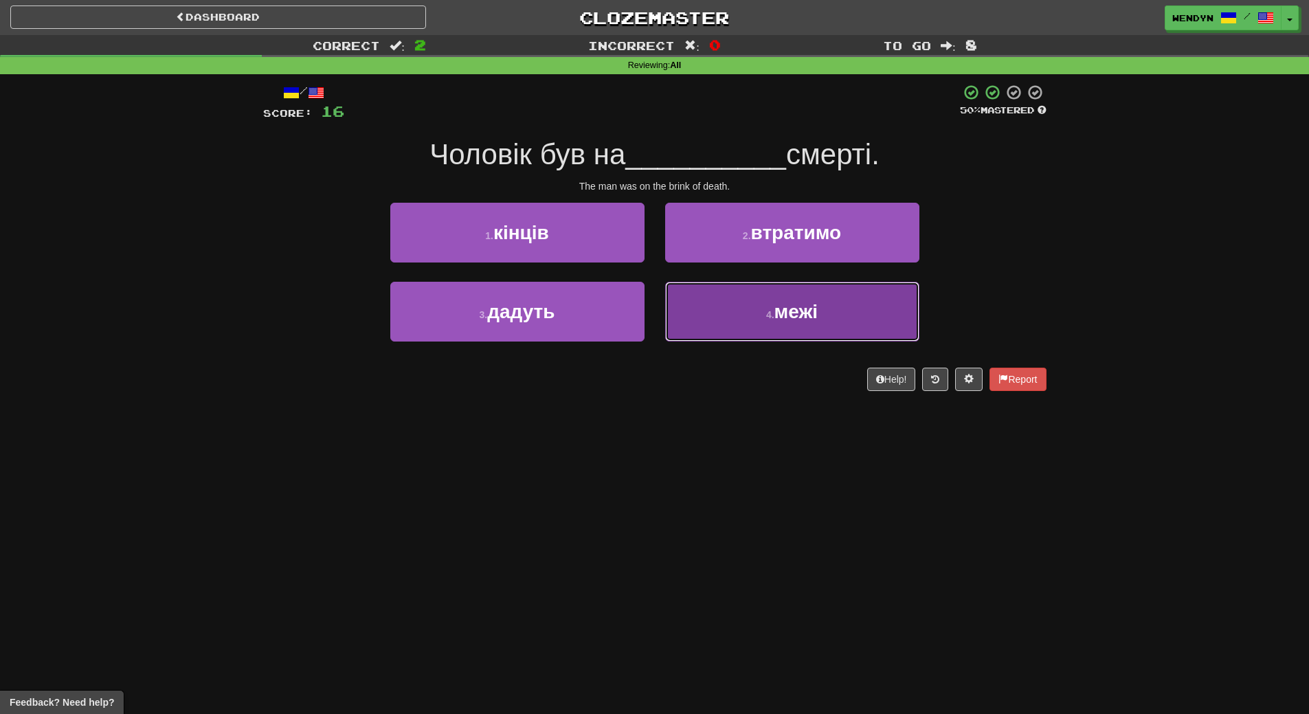
click at [767, 317] on small "4 ." at bounding box center [770, 314] width 8 height 11
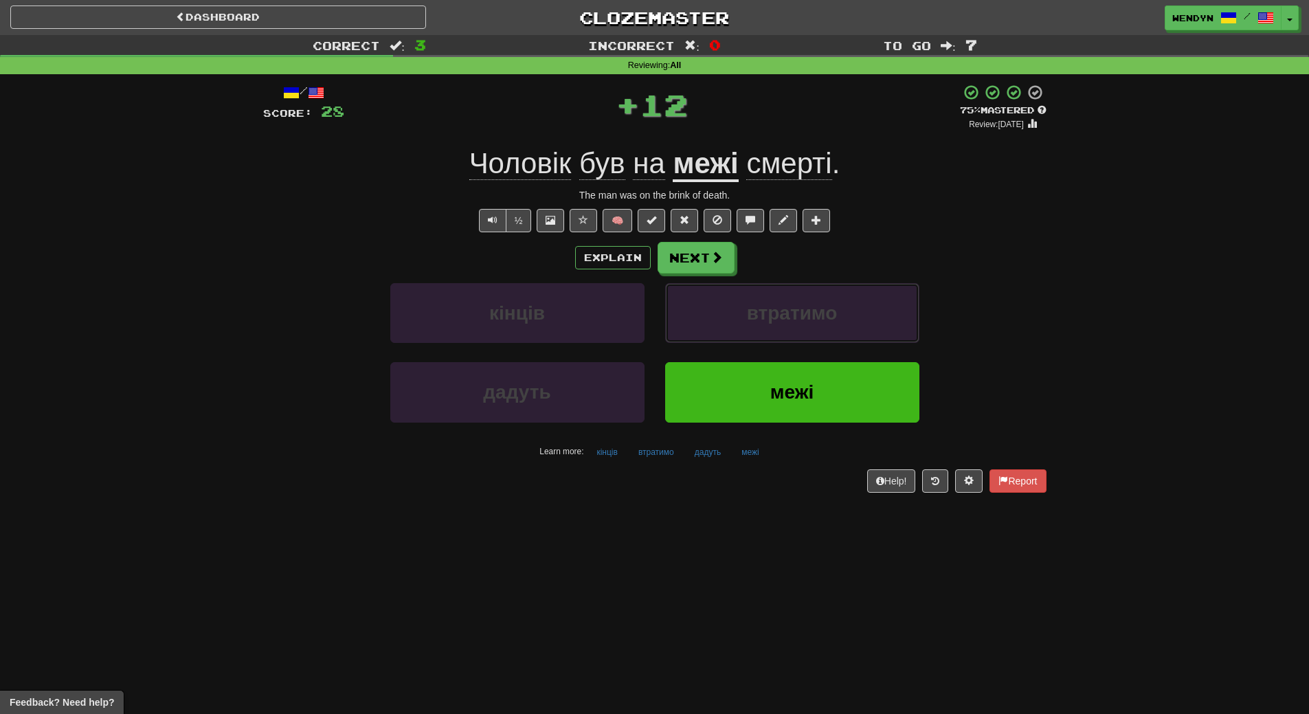
click at [767, 317] on span "втратимо" at bounding box center [792, 312] width 91 height 21
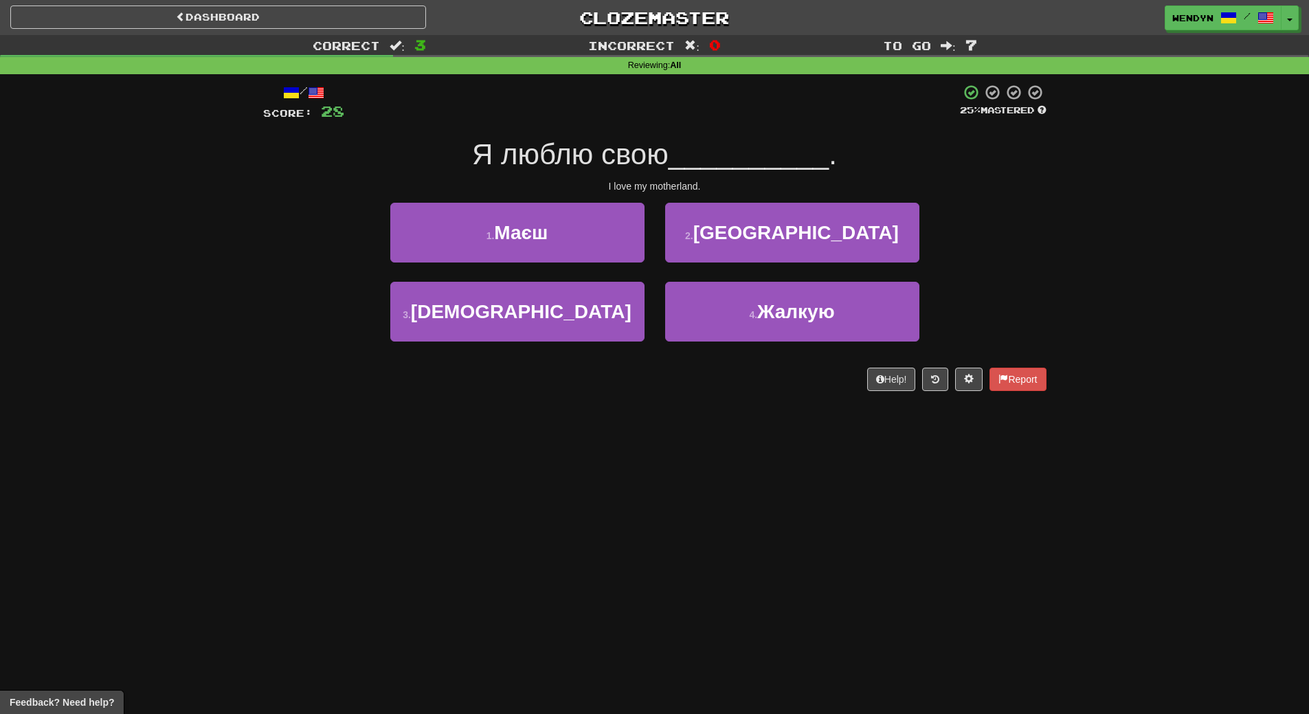
click at [749, 414] on div "Dashboard Clozemaster WendyN / Toggle Dropdown Dashboard Leaderboard Activity F…" at bounding box center [654, 357] width 1309 height 714
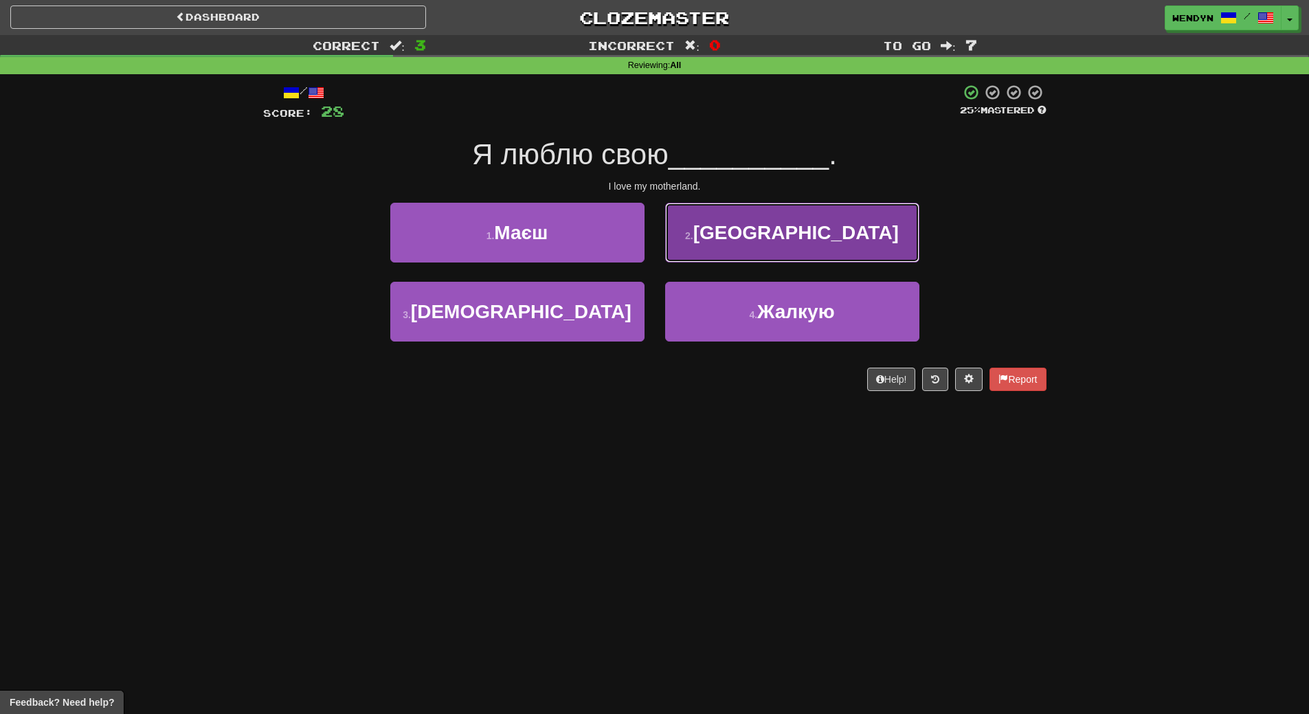
click at [813, 240] on span "[GEOGRAPHIC_DATA]" at bounding box center [795, 232] width 205 height 21
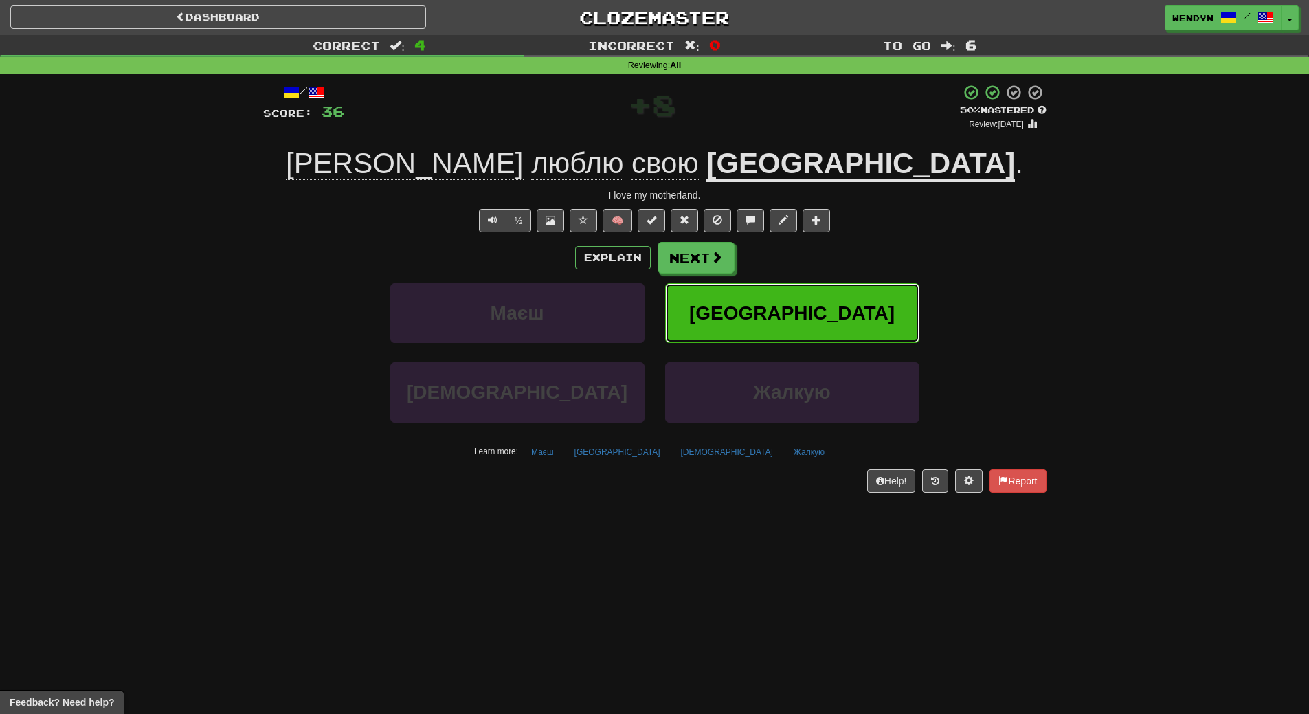
click at [782, 309] on span "[GEOGRAPHIC_DATA]" at bounding box center [791, 312] width 205 height 21
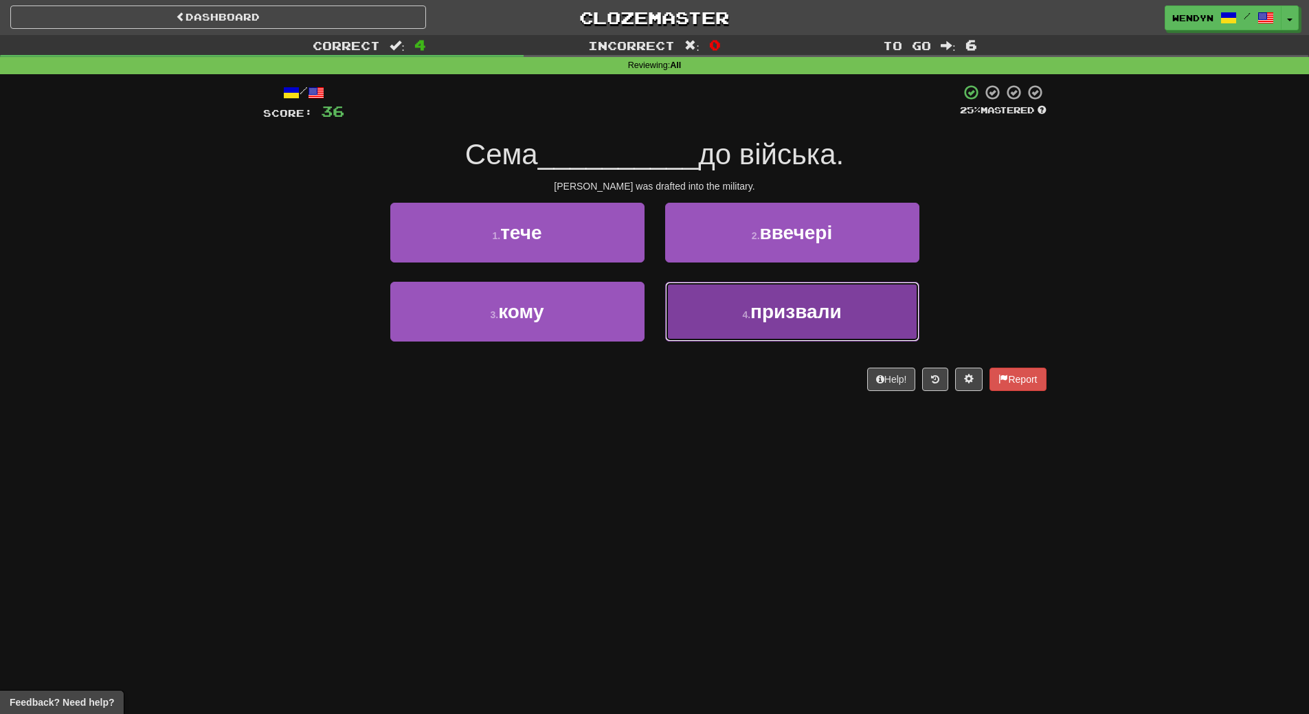
click at [769, 330] on button "4 . призвали" at bounding box center [792, 312] width 254 height 60
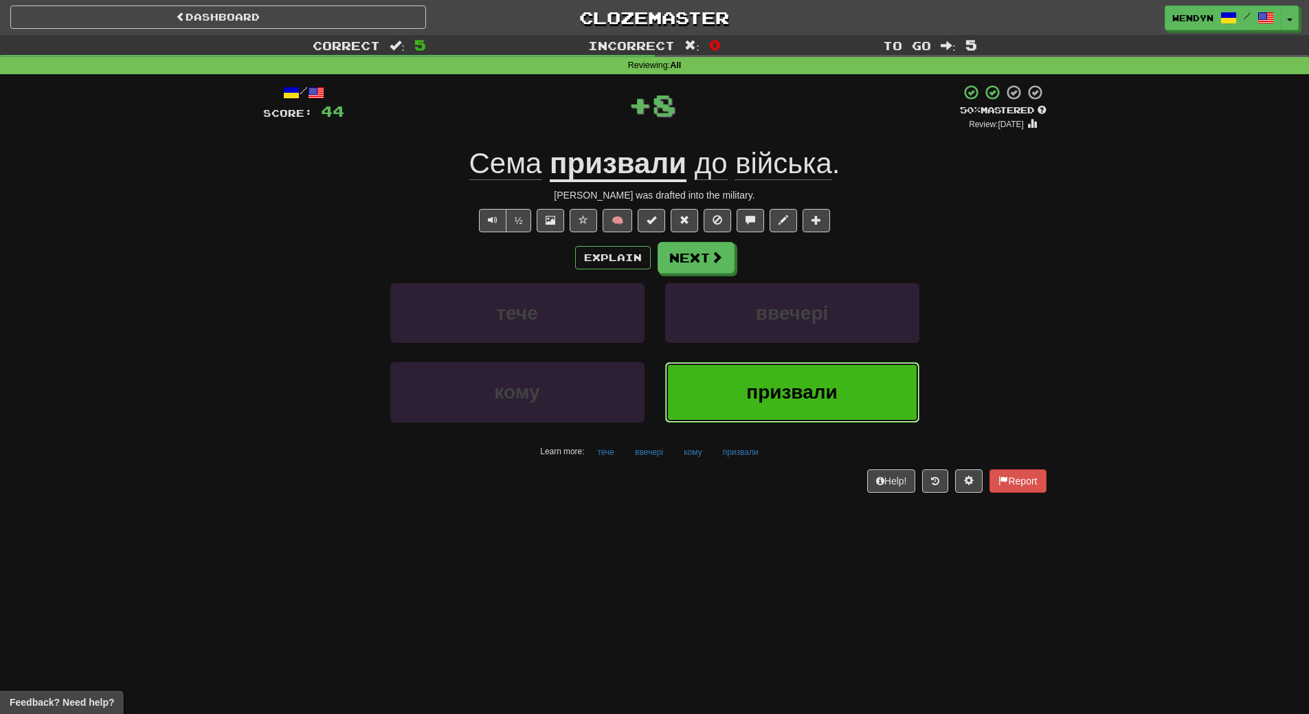
click at [784, 396] on span "призвали" at bounding box center [791, 391] width 91 height 21
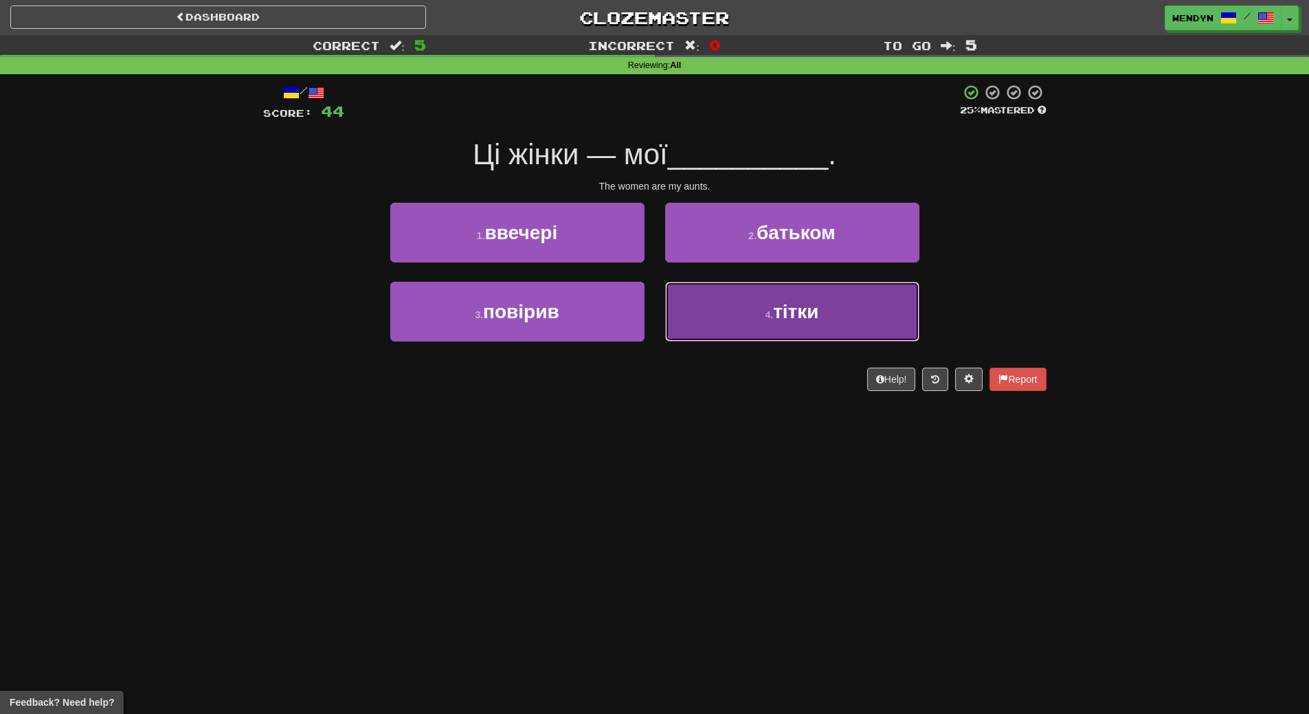
click at [817, 337] on button "4 . тітки" at bounding box center [792, 312] width 254 height 60
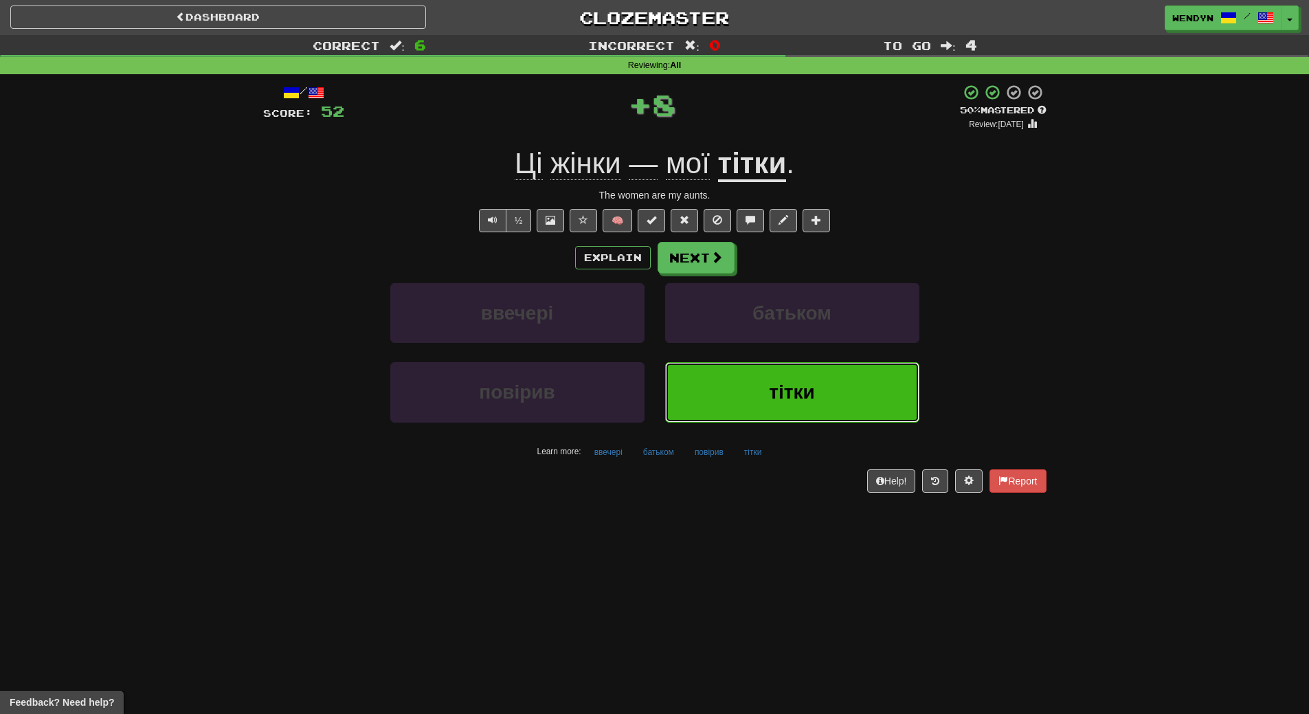
click at [809, 387] on span "тітки" at bounding box center [791, 391] width 45 height 21
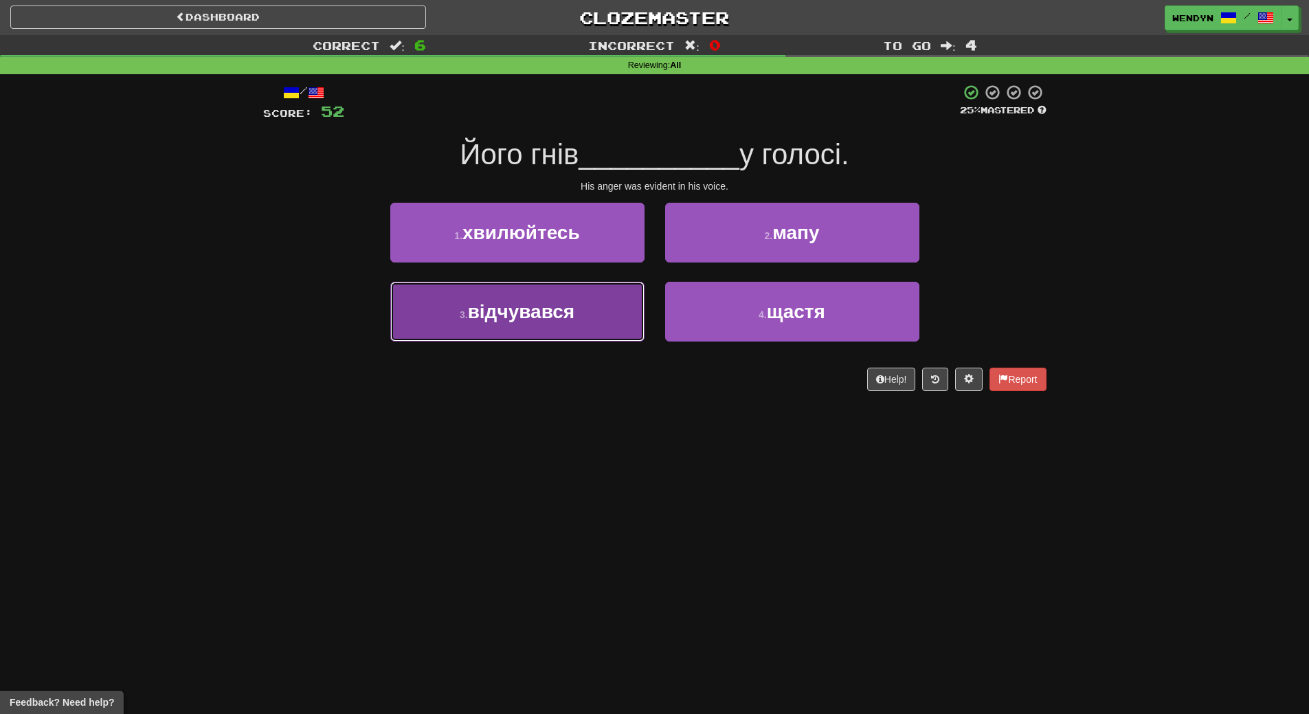
click at [552, 335] on button "3 . відчувався" at bounding box center [517, 312] width 254 height 60
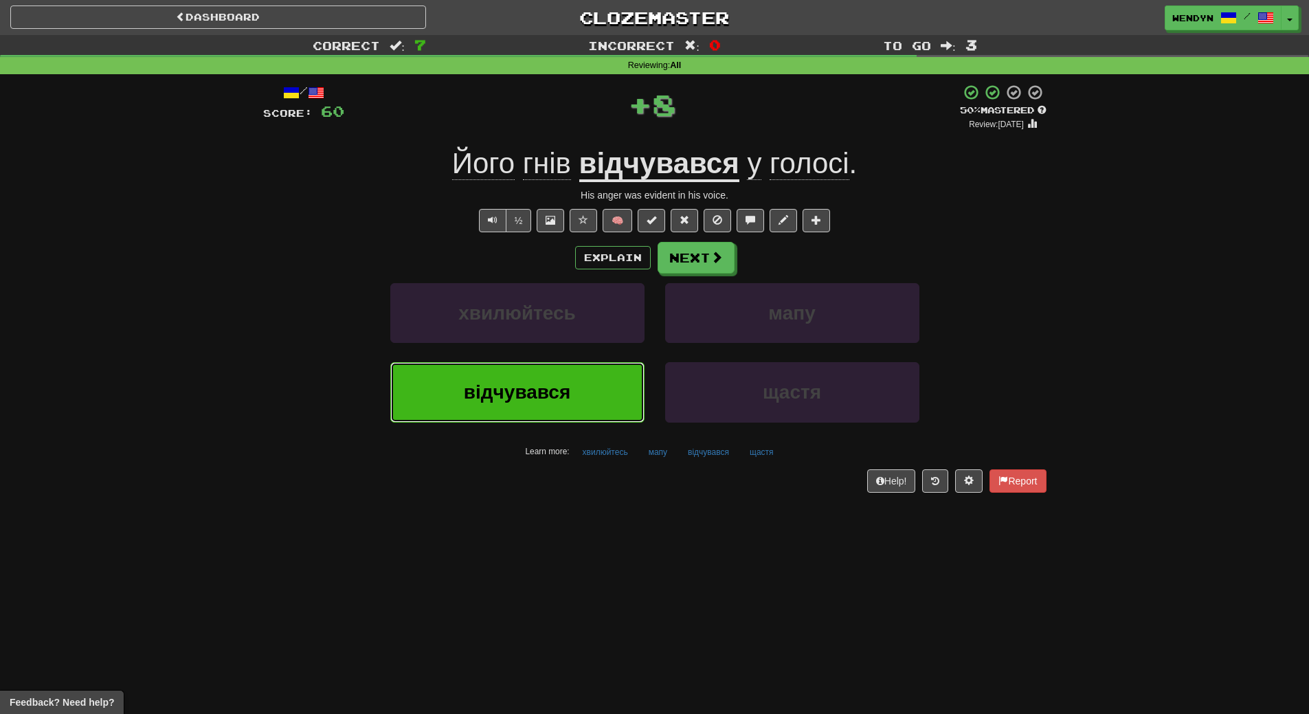
click at [549, 407] on button "відчувався" at bounding box center [517, 392] width 254 height 60
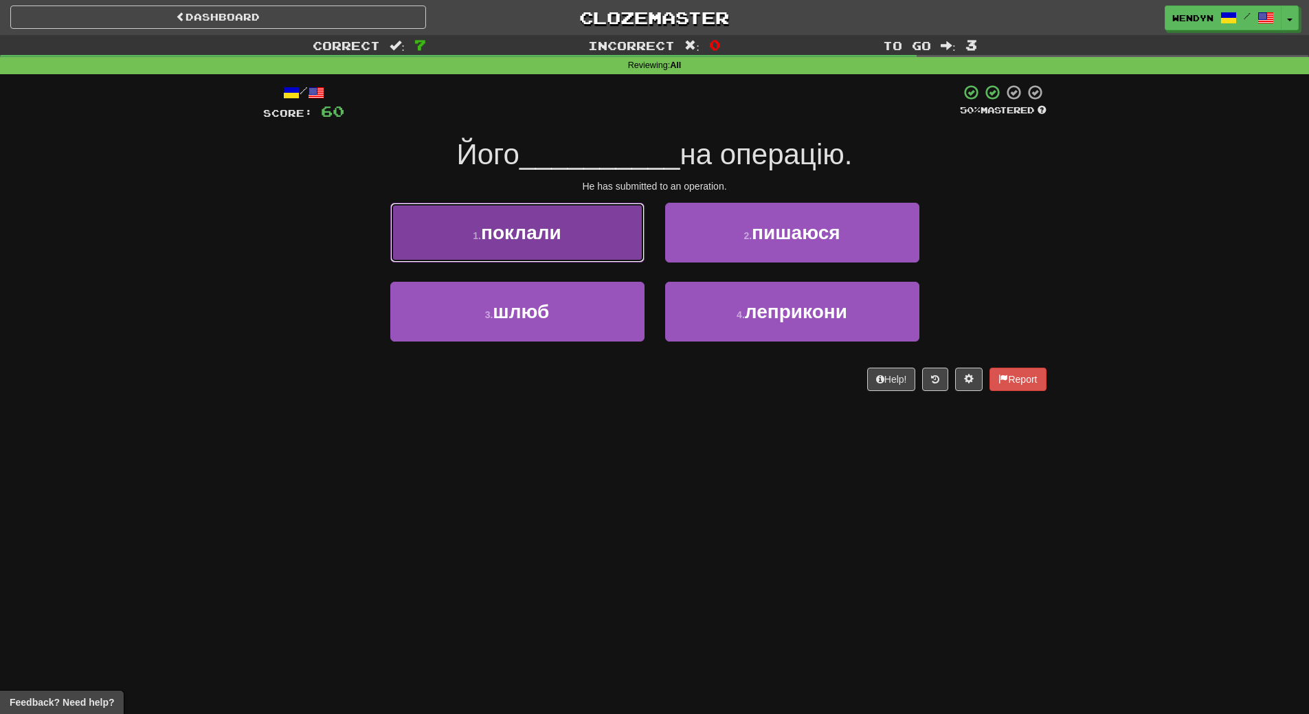
click at [575, 211] on button "1 . поклали" at bounding box center [517, 233] width 254 height 60
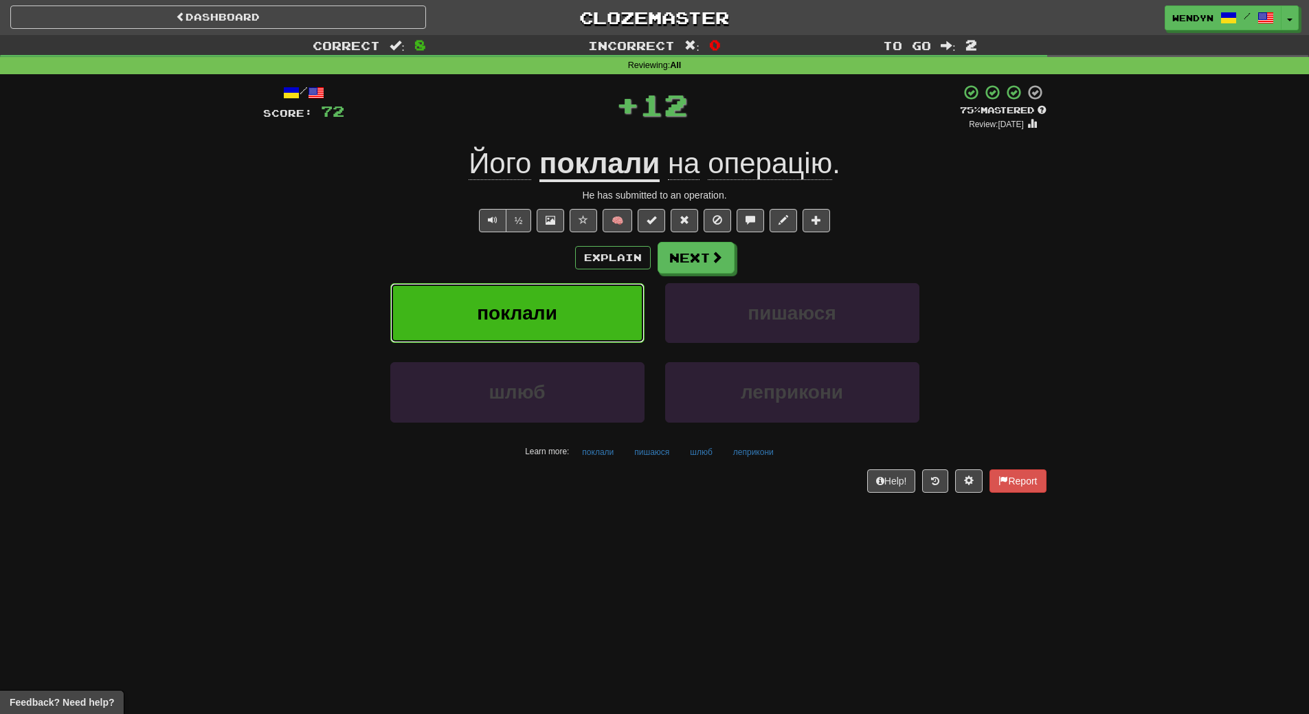
click at [568, 313] on button "поклали" at bounding box center [517, 313] width 254 height 60
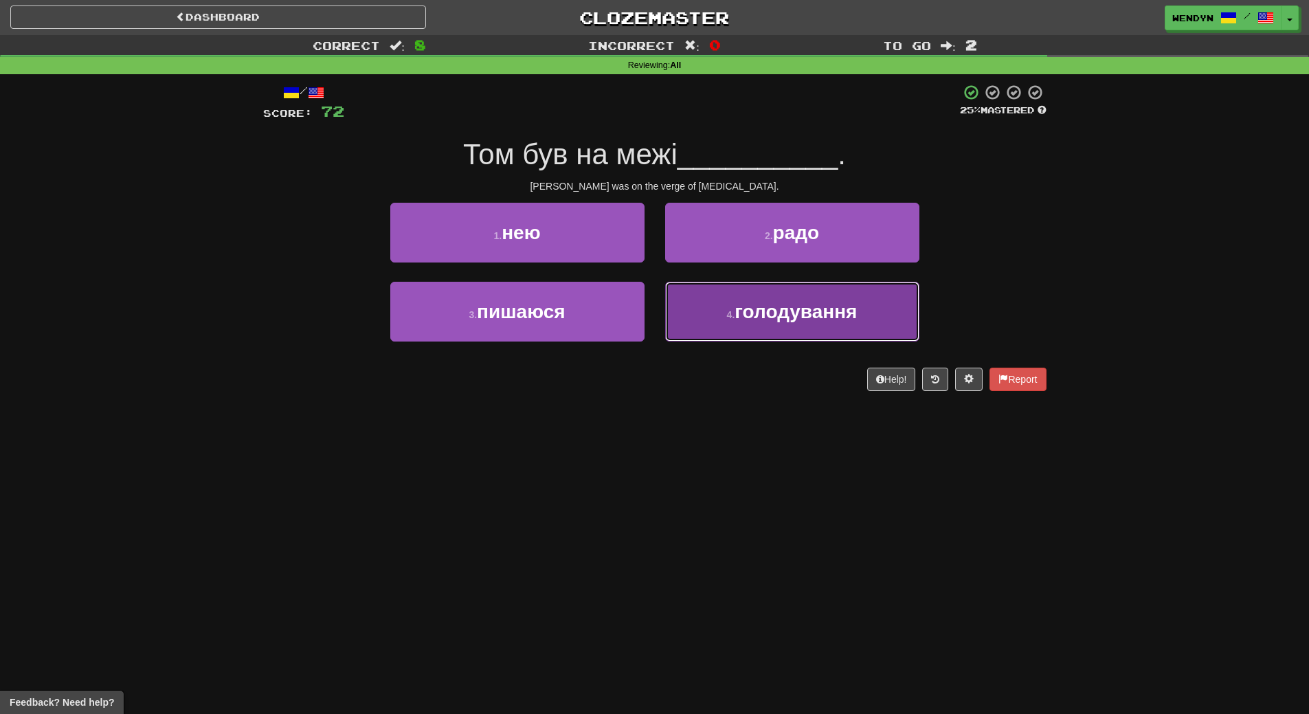
click at [781, 329] on button "4 . голодування" at bounding box center [792, 312] width 254 height 60
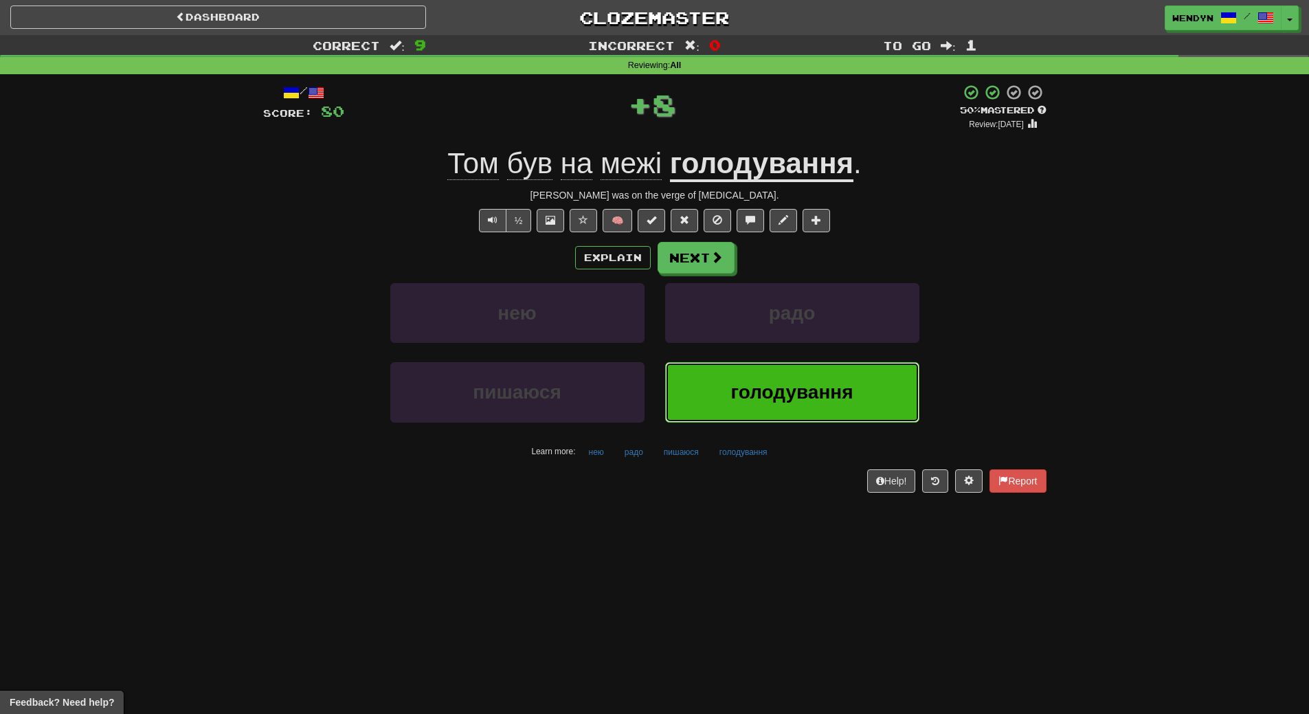
click at [753, 369] on button "голодування" at bounding box center [792, 392] width 254 height 60
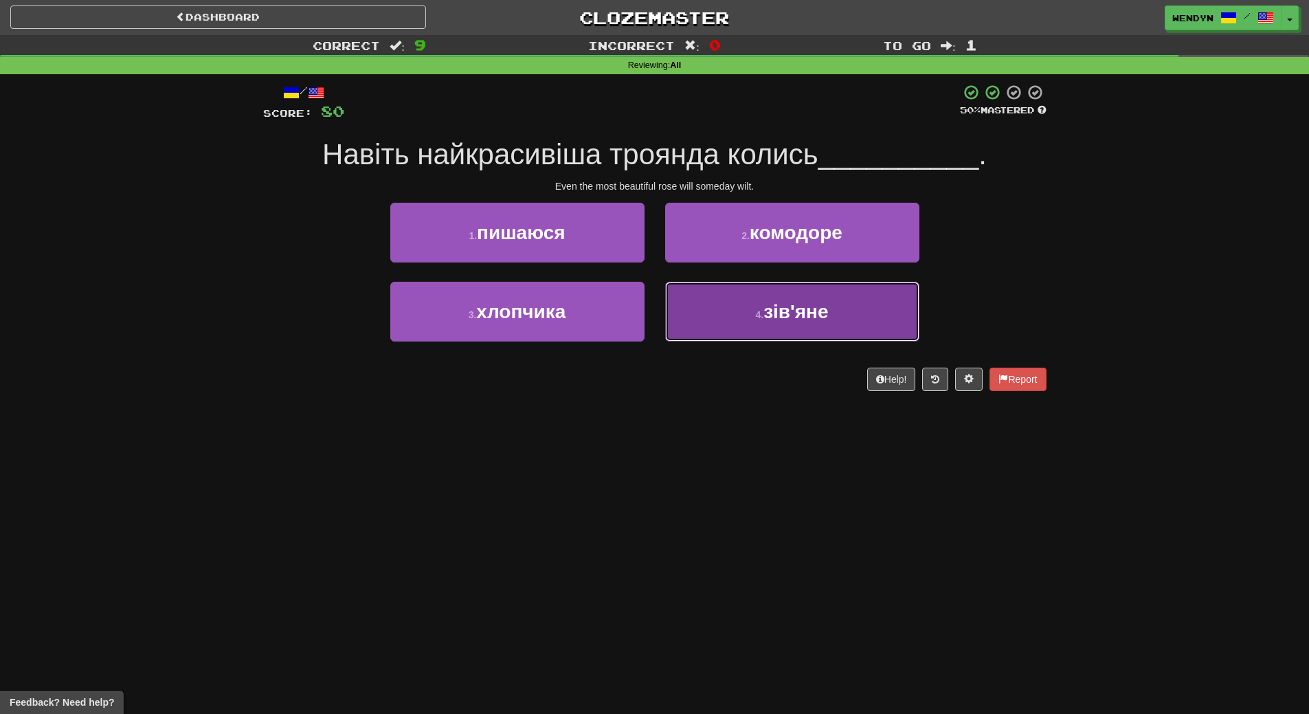
click at [755, 326] on button "4 . зів'яне" at bounding box center [792, 312] width 254 height 60
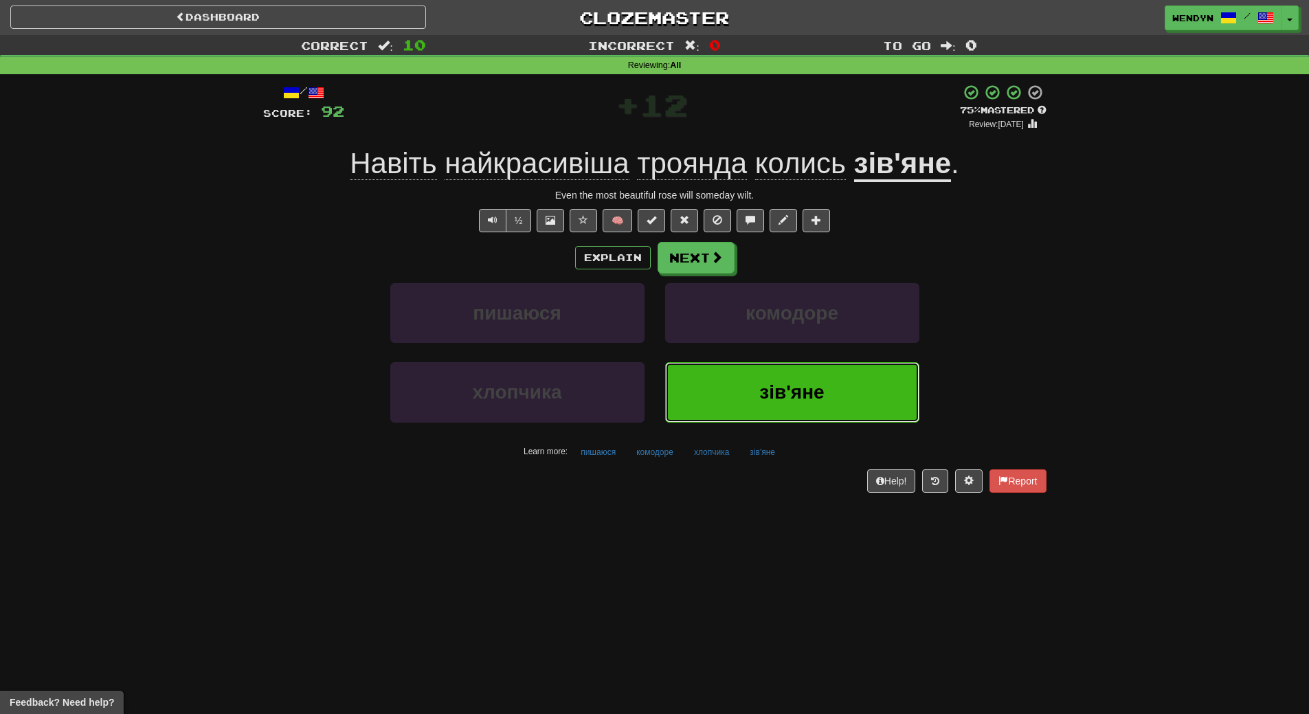
click at [742, 414] on button "зів'яне" at bounding box center [792, 392] width 254 height 60
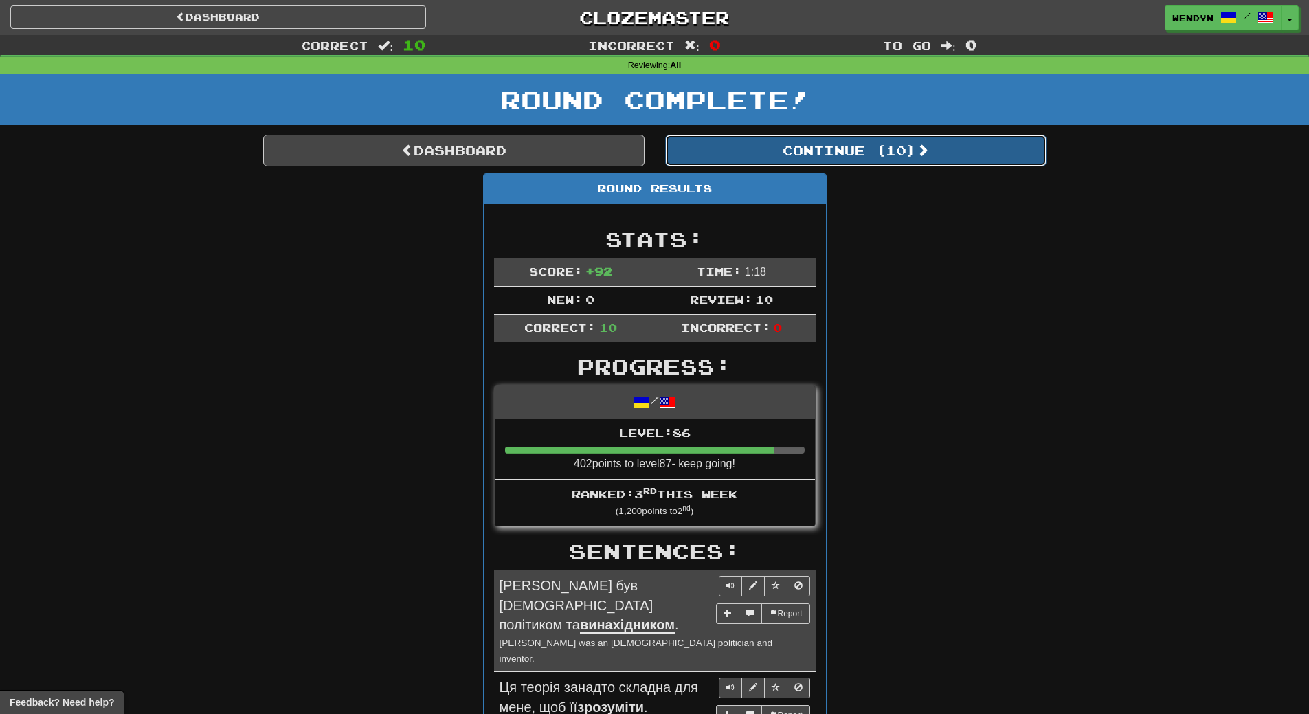
click at [873, 142] on button "Continue ( 10 )" at bounding box center [855, 151] width 381 height 32
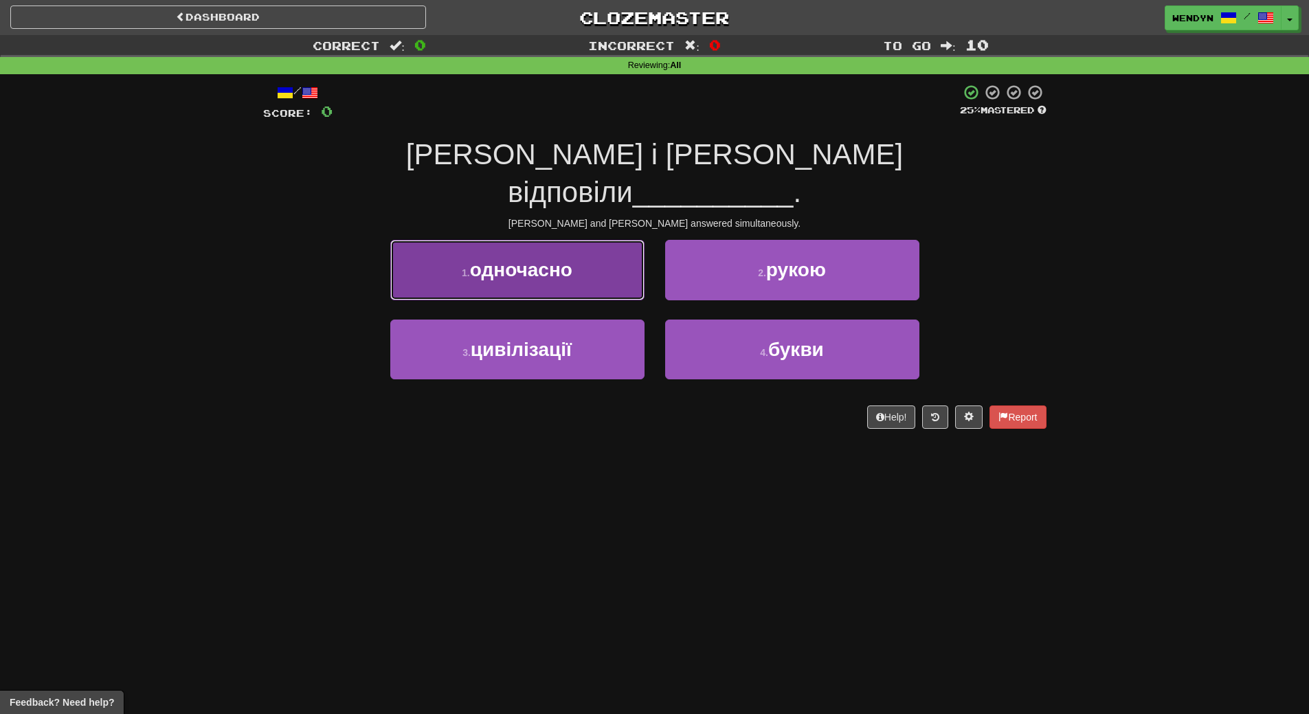
click at [579, 240] on button "1 . одночасно" at bounding box center [517, 270] width 254 height 60
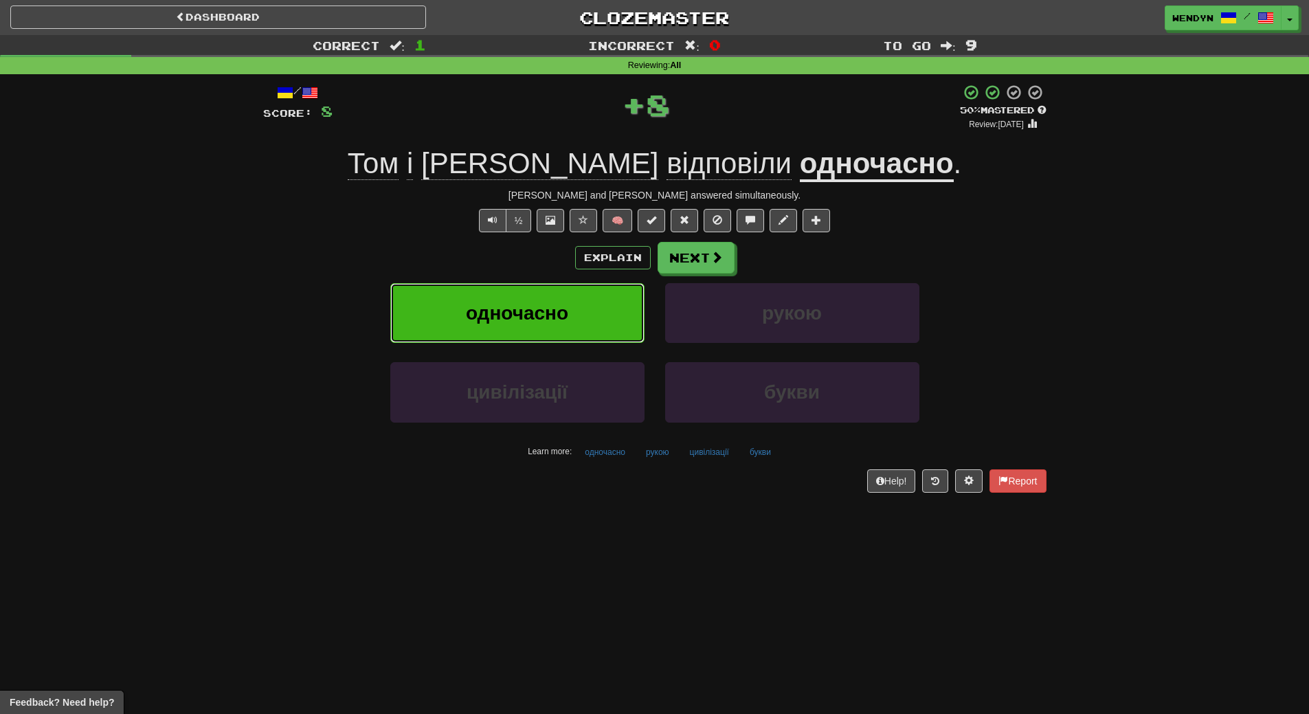
click at [568, 308] on span "одночасно" at bounding box center [517, 312] width 102 height 21
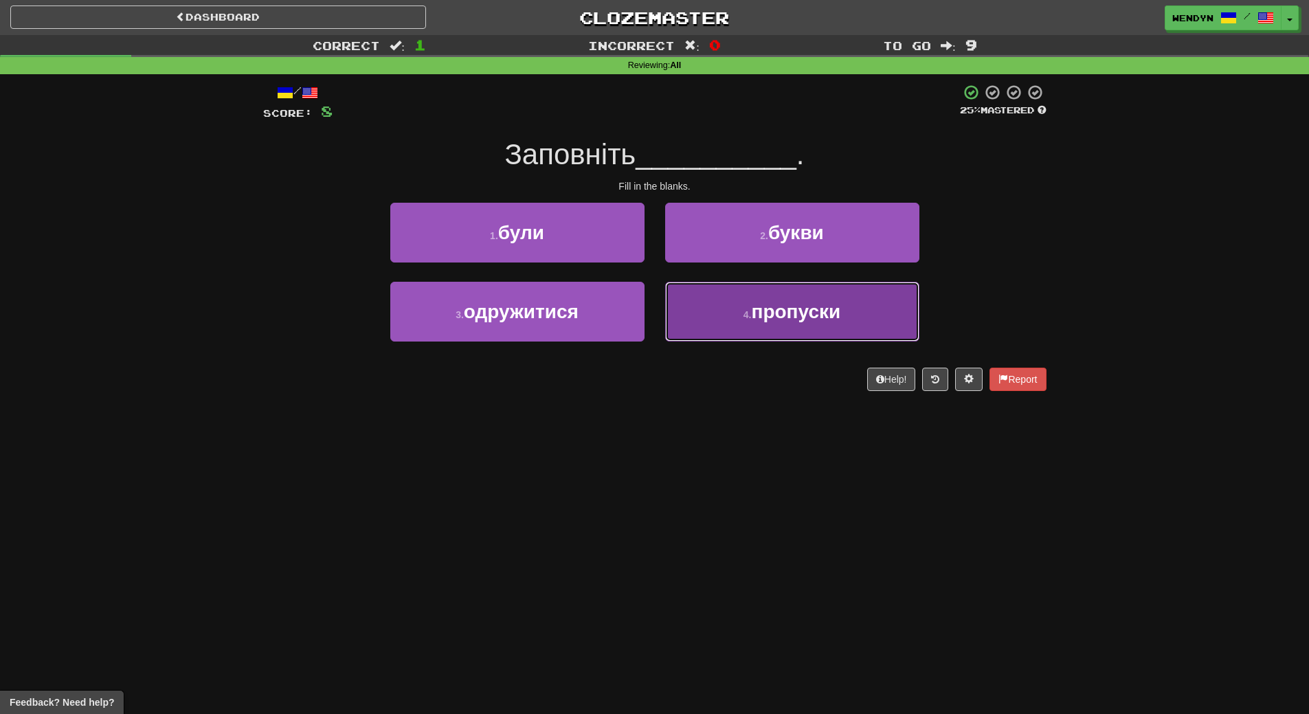
click at [797, 313] on span "пропуски" at bounding box center [795, 311] width 89 height 21
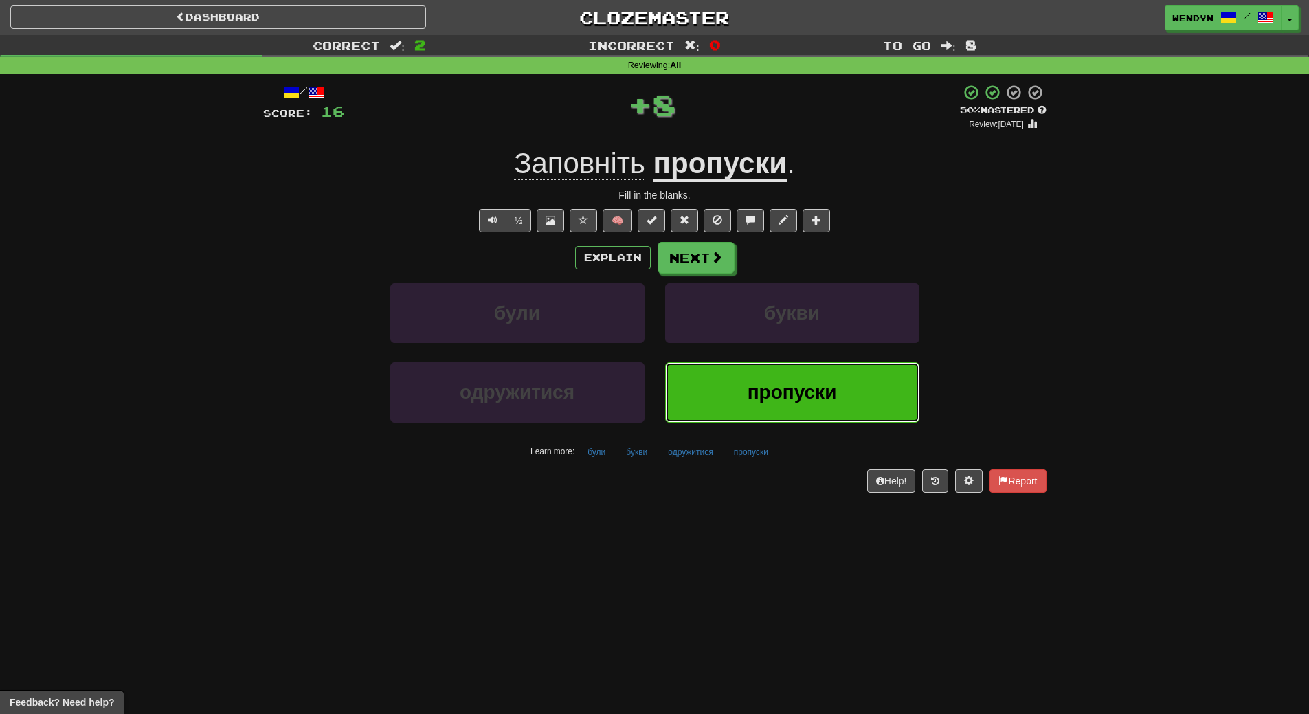
click at [753, 381] on span "пропуски" at bounding box center [791, 391] width 89 height 21
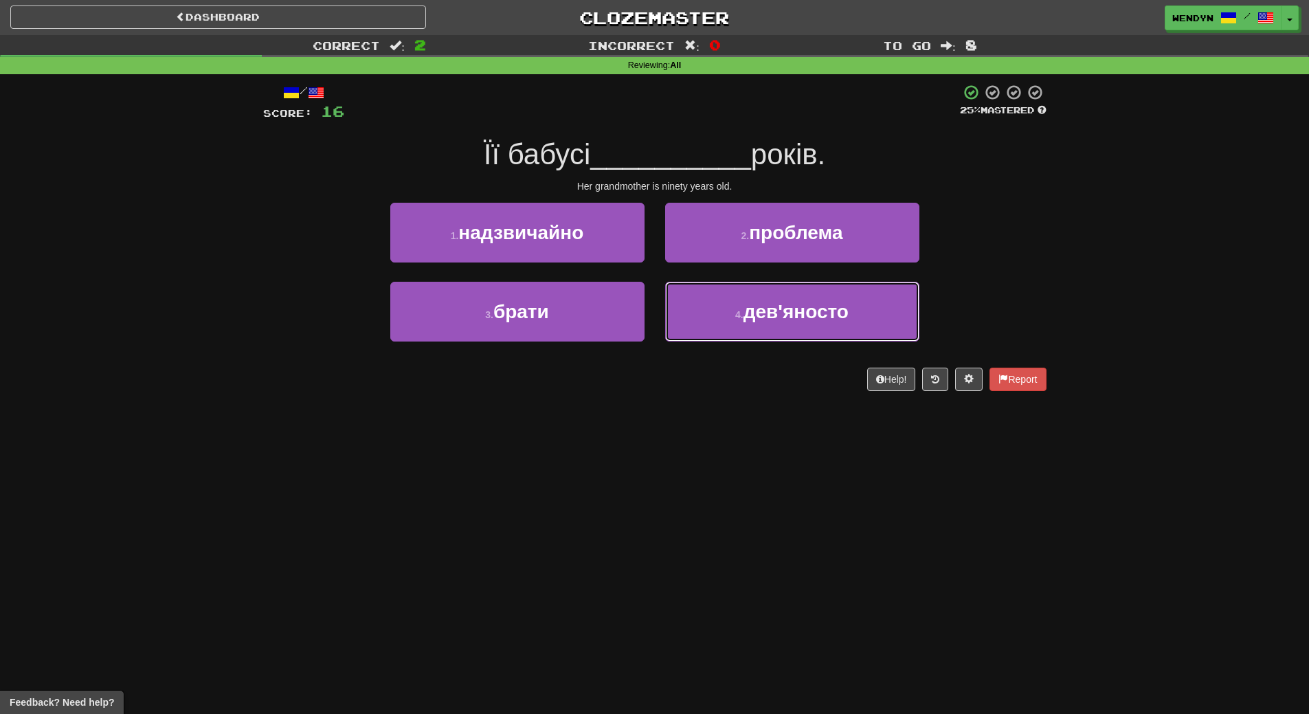
drag, startPoint x: 771, startPoint y: 312, endPoint x: 765, endPoint y: 344, distance: 32.7
click at [770, 321] on span "дев'яносто" at bounding box center [795, 311] width 105 height 21
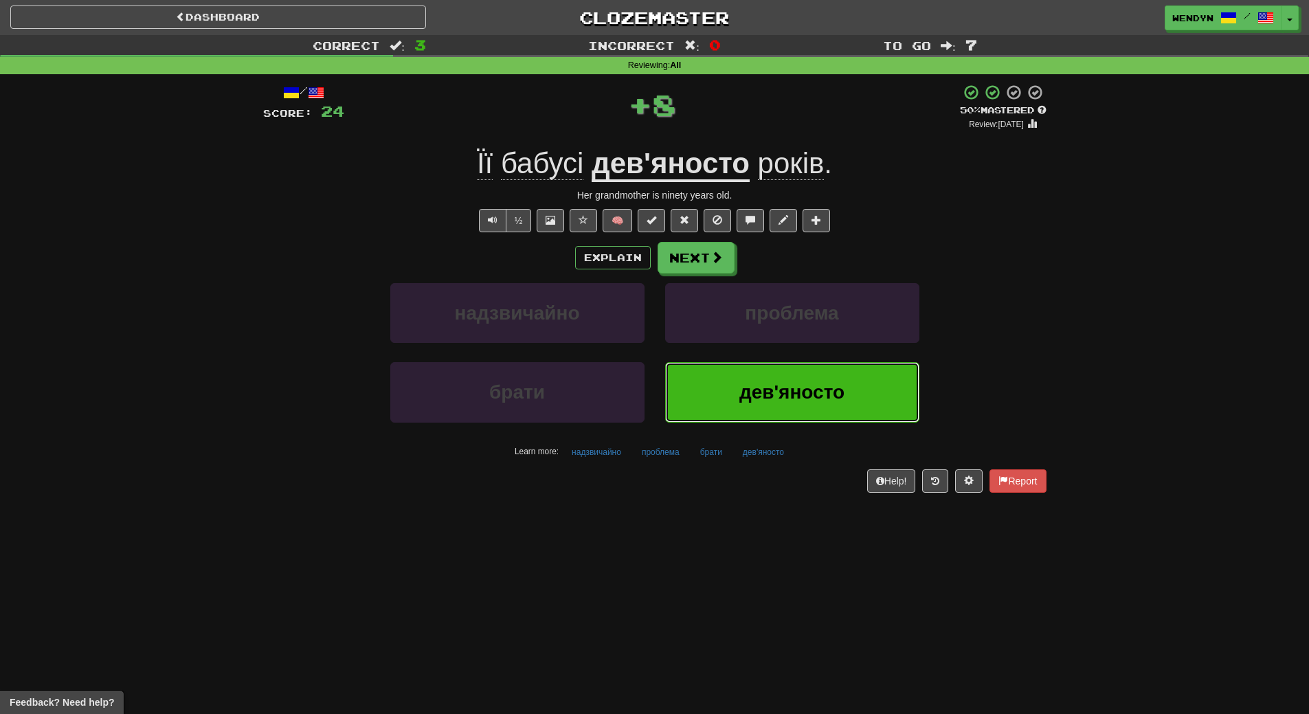
click at [749, 391] on span "дев'яносто" at bounding box center [791, 391] width 105 height 21
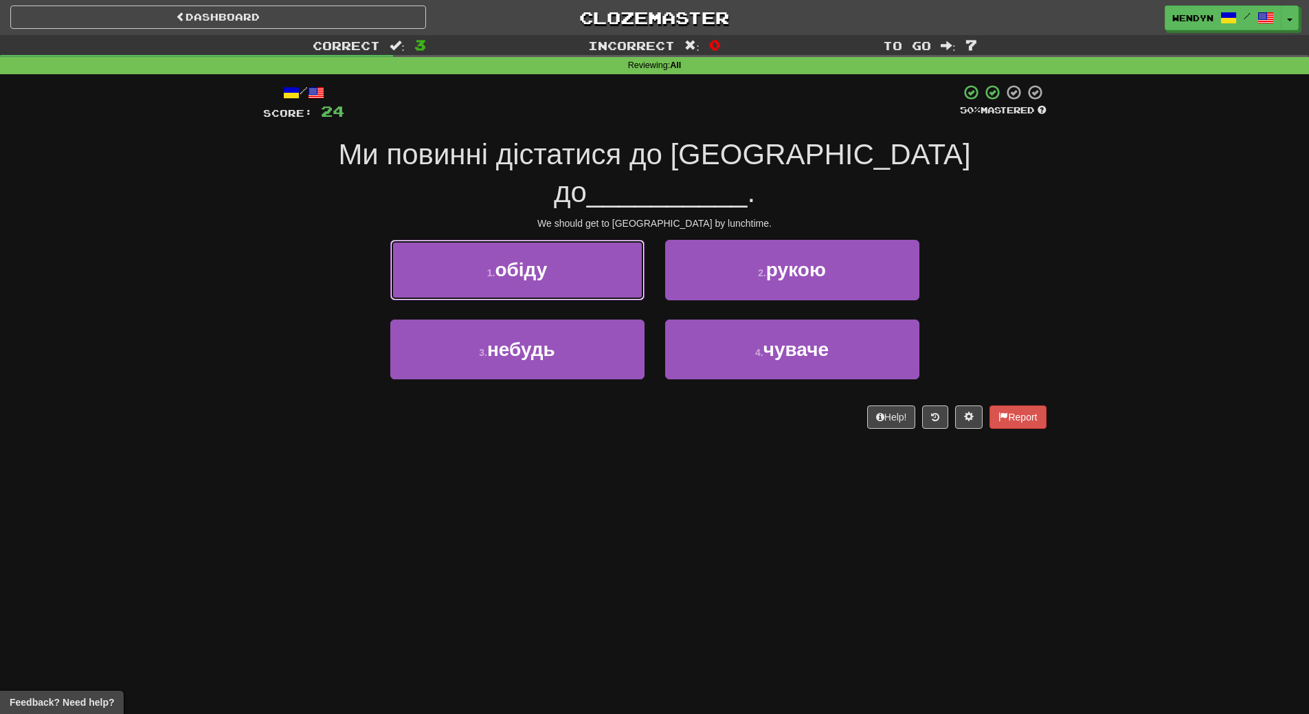
click at [524, 259] on span "обіду" at bounding box center [521, 269] width 52 height 21
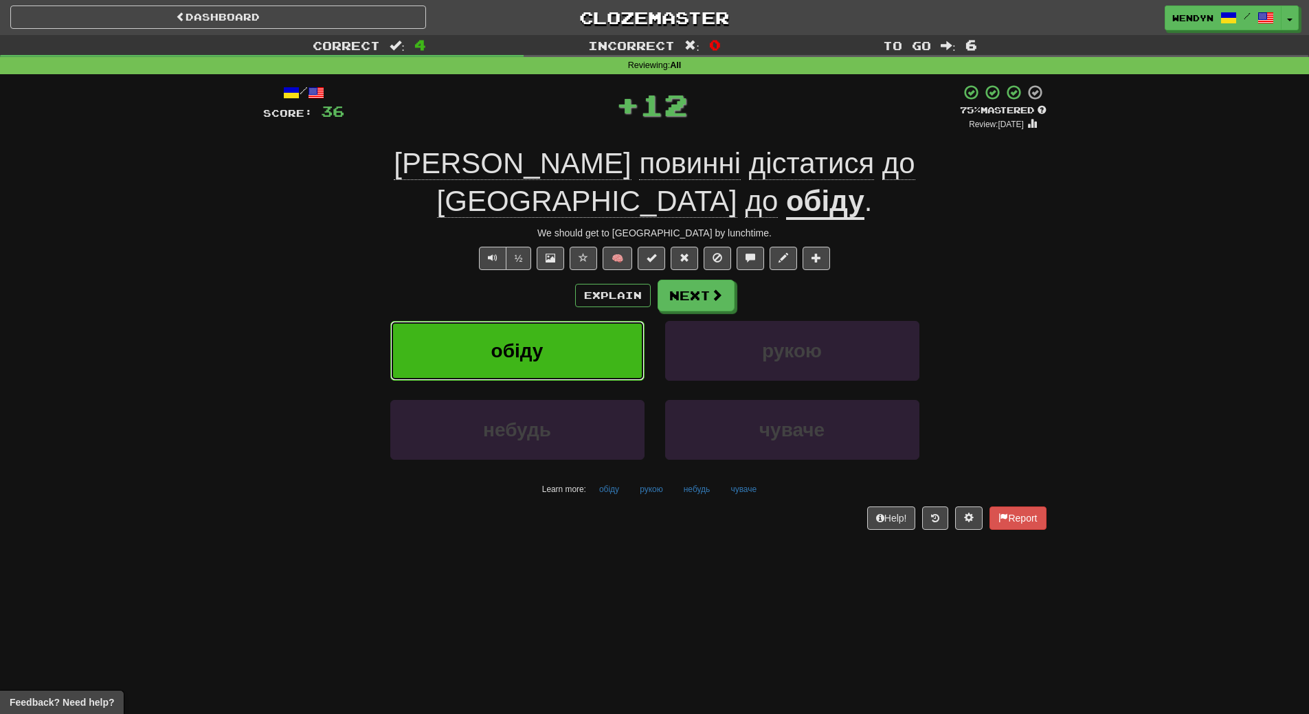
click at [527, 321] on button "обіду" at bounding box center [517, 351] width 254 height 60
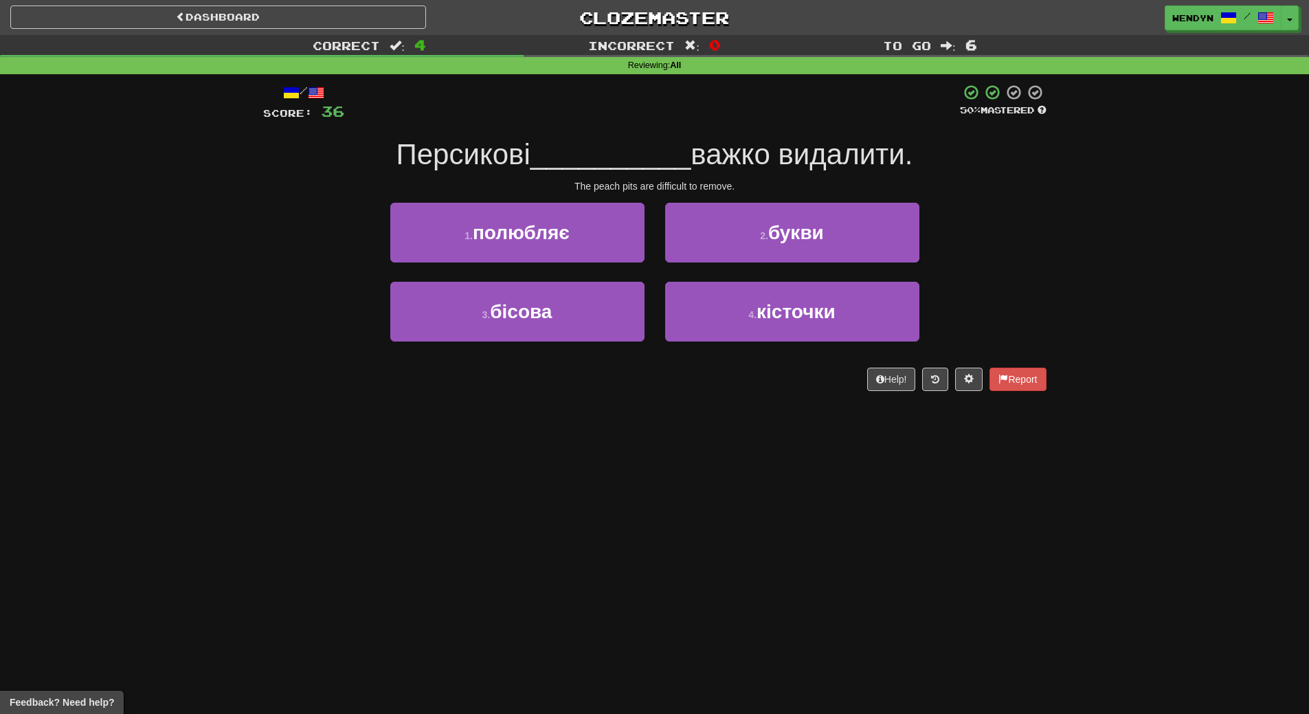
click at [747, 343] on div "4 . кісточки" at bounding box center [792, 321] width 275 height 79
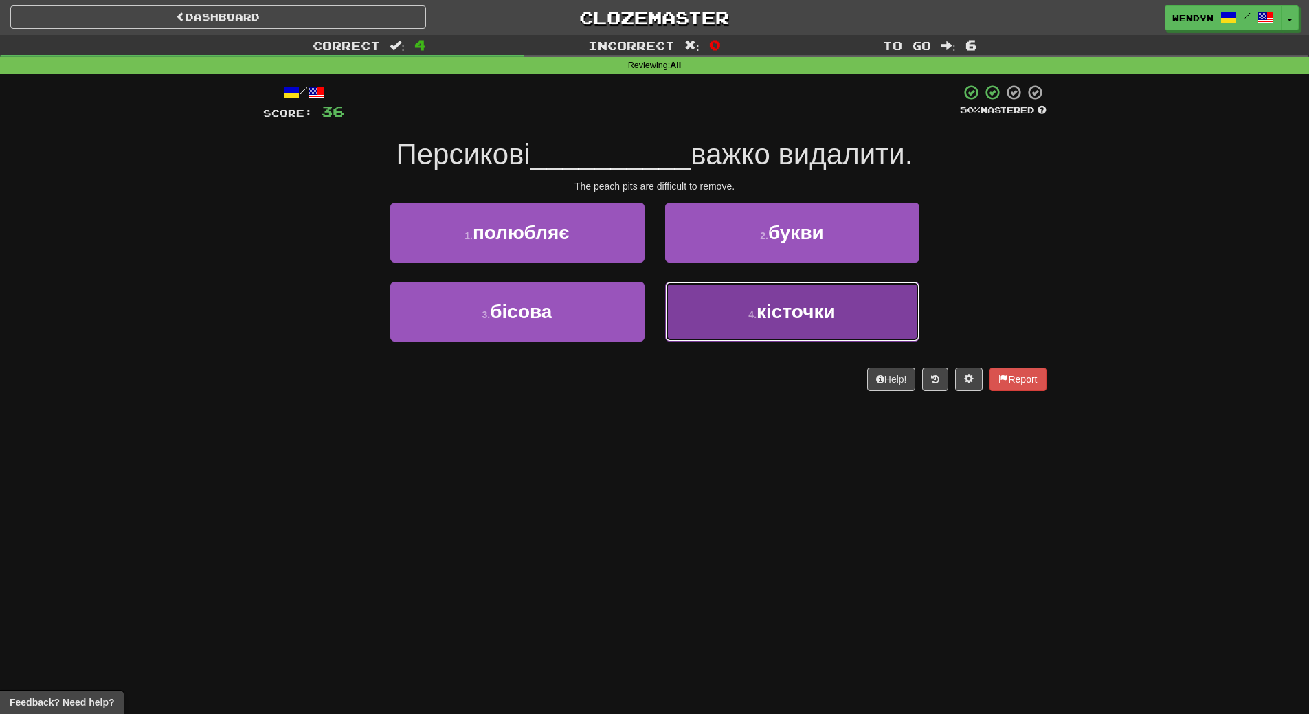
click at [754, 325] on button "4 . кісточки" at bounding box center [792, 312] width 254 height 60
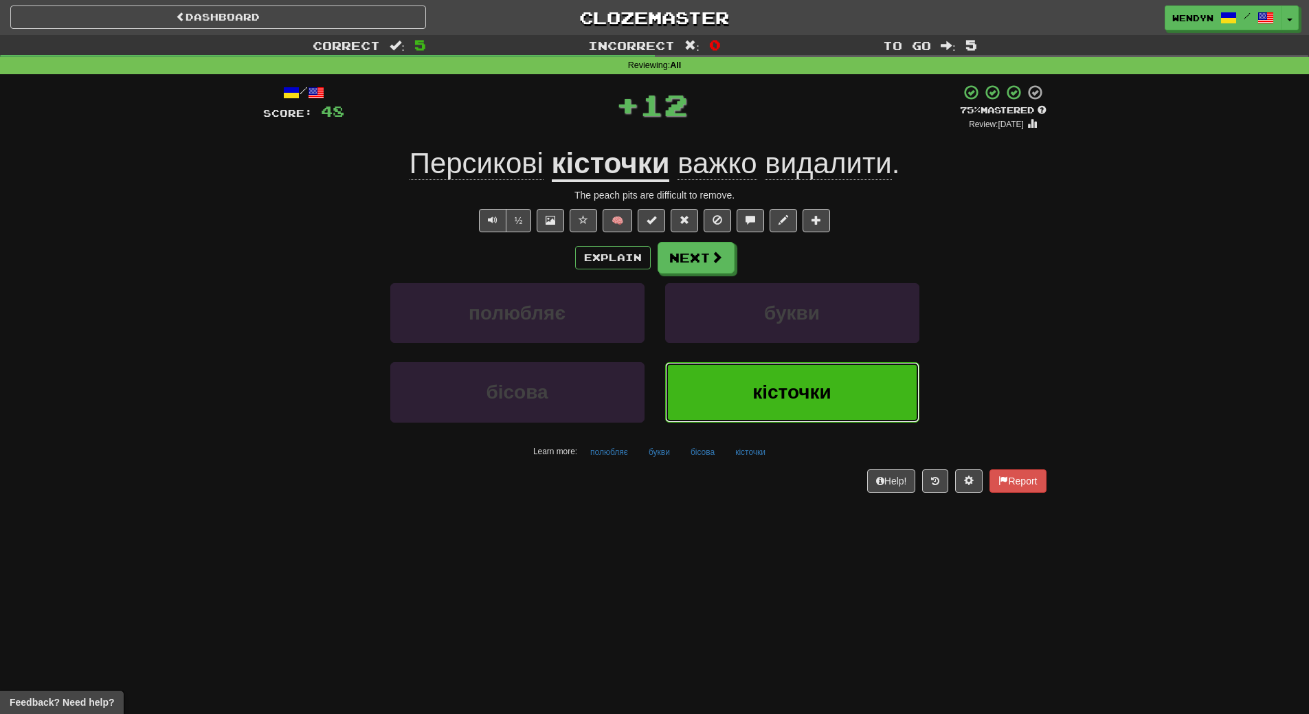
click at [743, 383] on button "кісточки" at bounding box center [792, 392] width 254 height 60
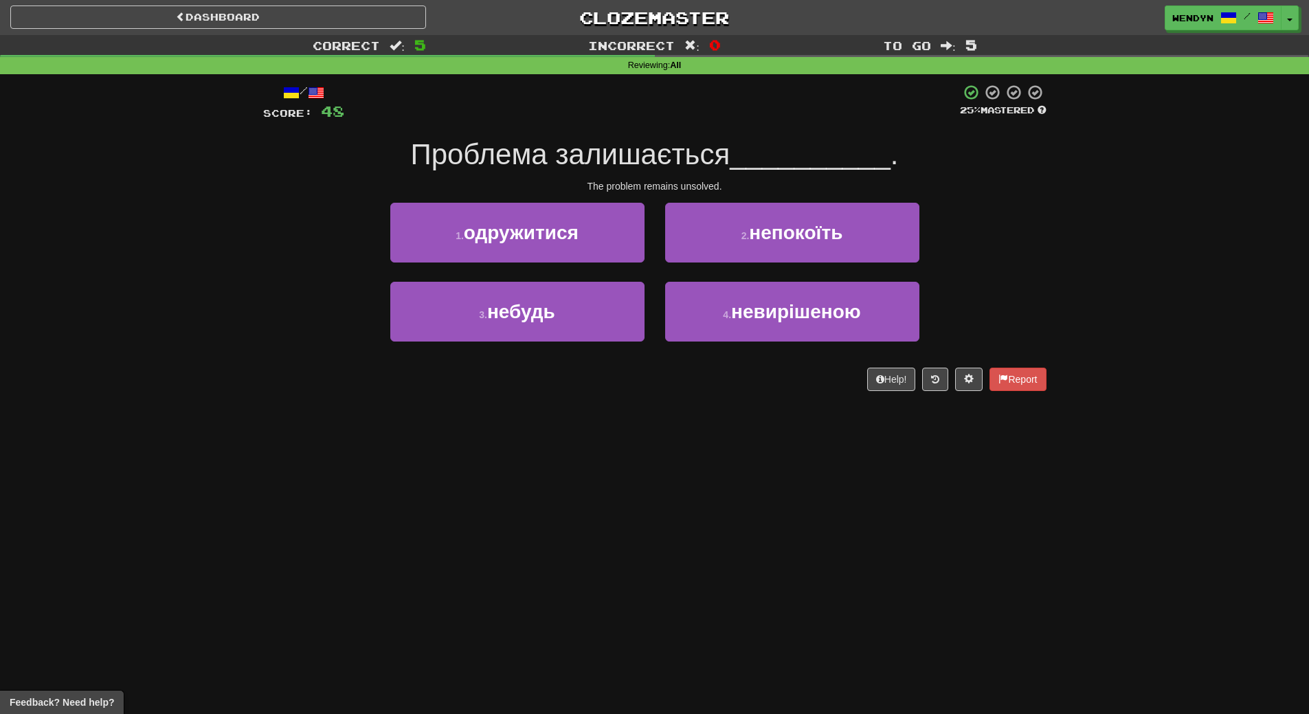
drag, startPoint x: 745, startPoint y: 384, endPoint x: 679, endPoint y: 429, distance: 79.6
click at [679, 429] on div "Dashboard Clozemaster WendyN / Toggle Dropdown Dashboard Leaderboard Activity F…" at bounding box center [654, 357] width 1309 height 714
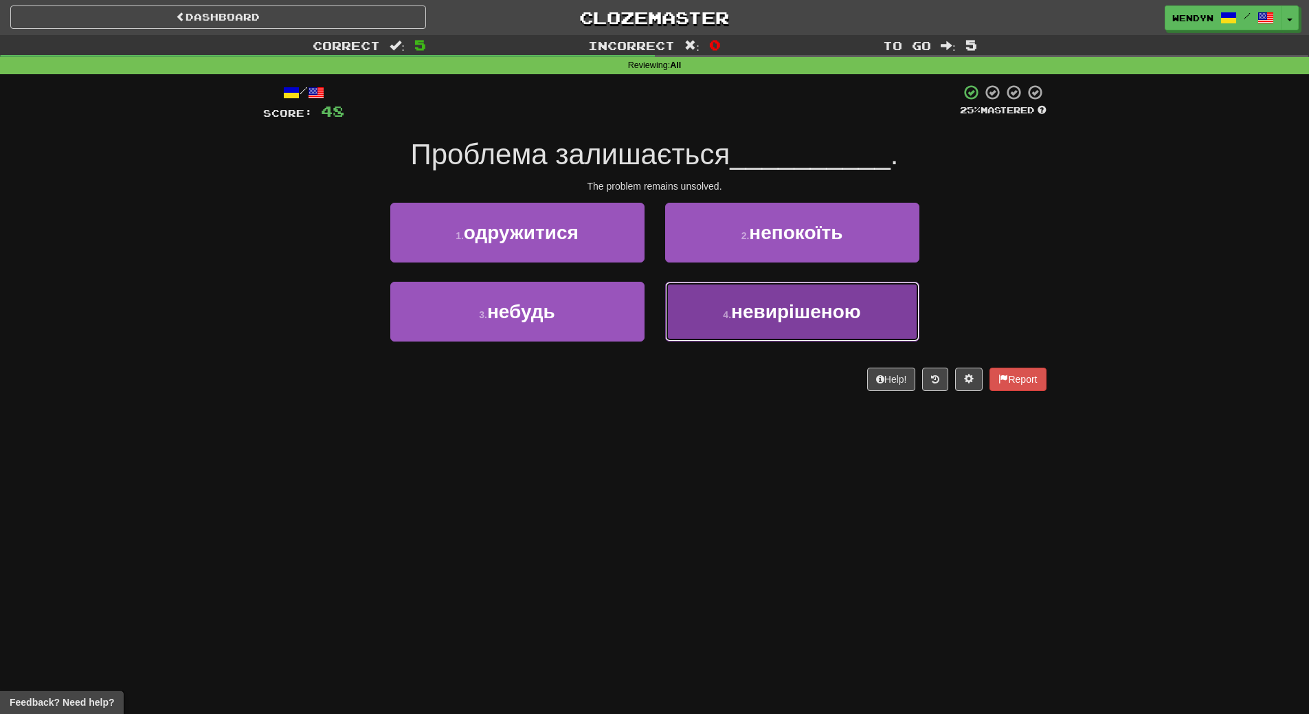
click at [748, 319] on span "невирішеною" at bounding box center [796, 311] width 130 height 21
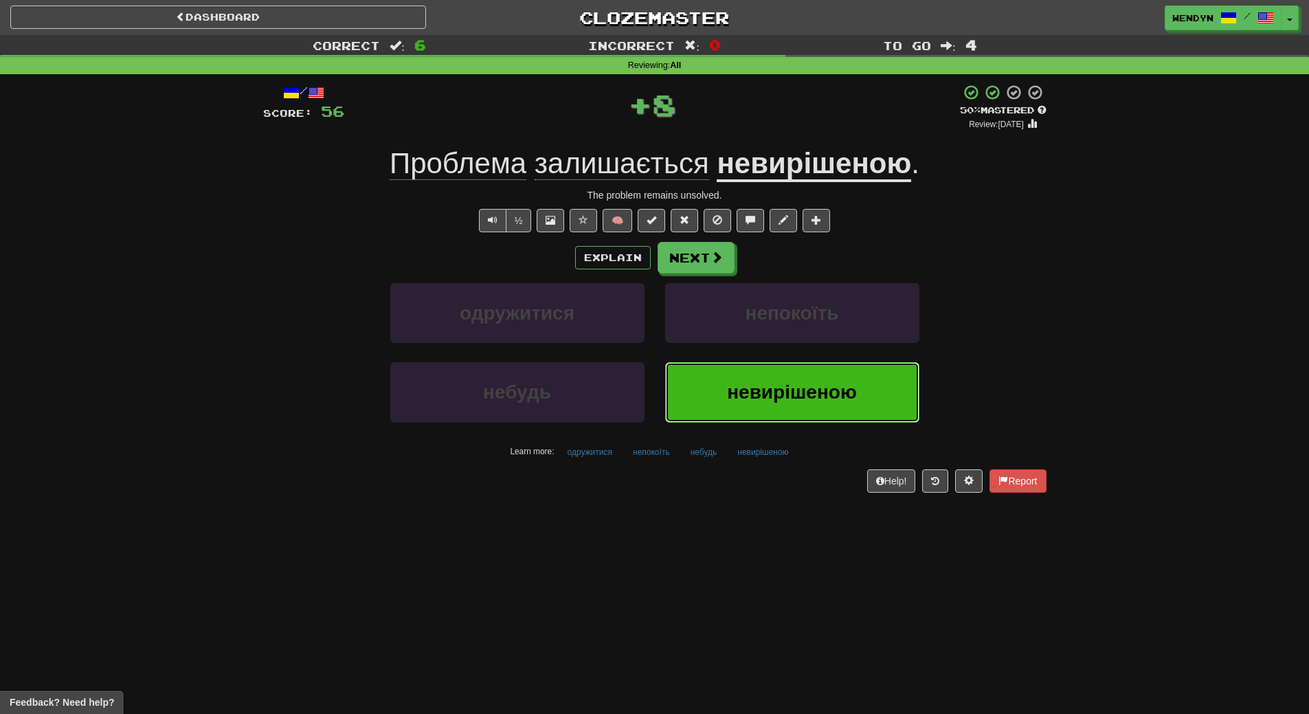
click at [737, 392] on span "невирішеною" at bounding box center [792, 391] width 130 height 21
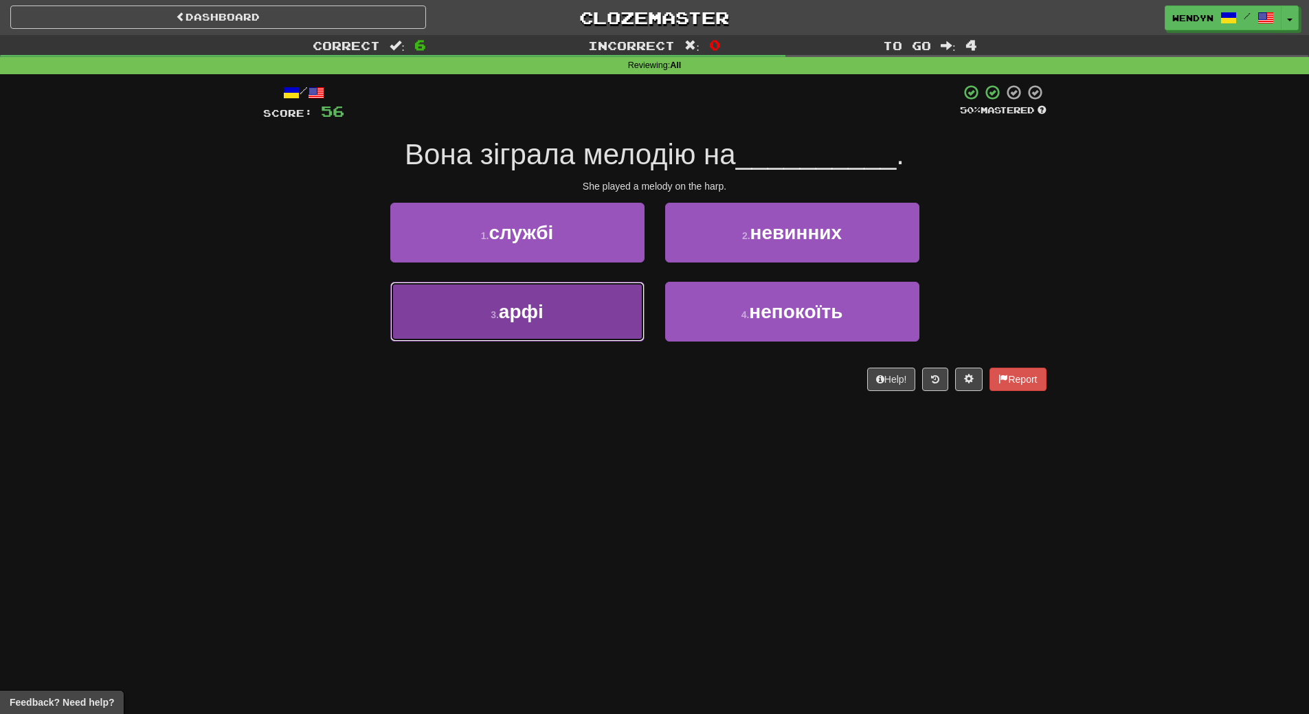
click at [562, 328] on button "3 . арфі" at bounding box center [517, 312] width 254 height 60
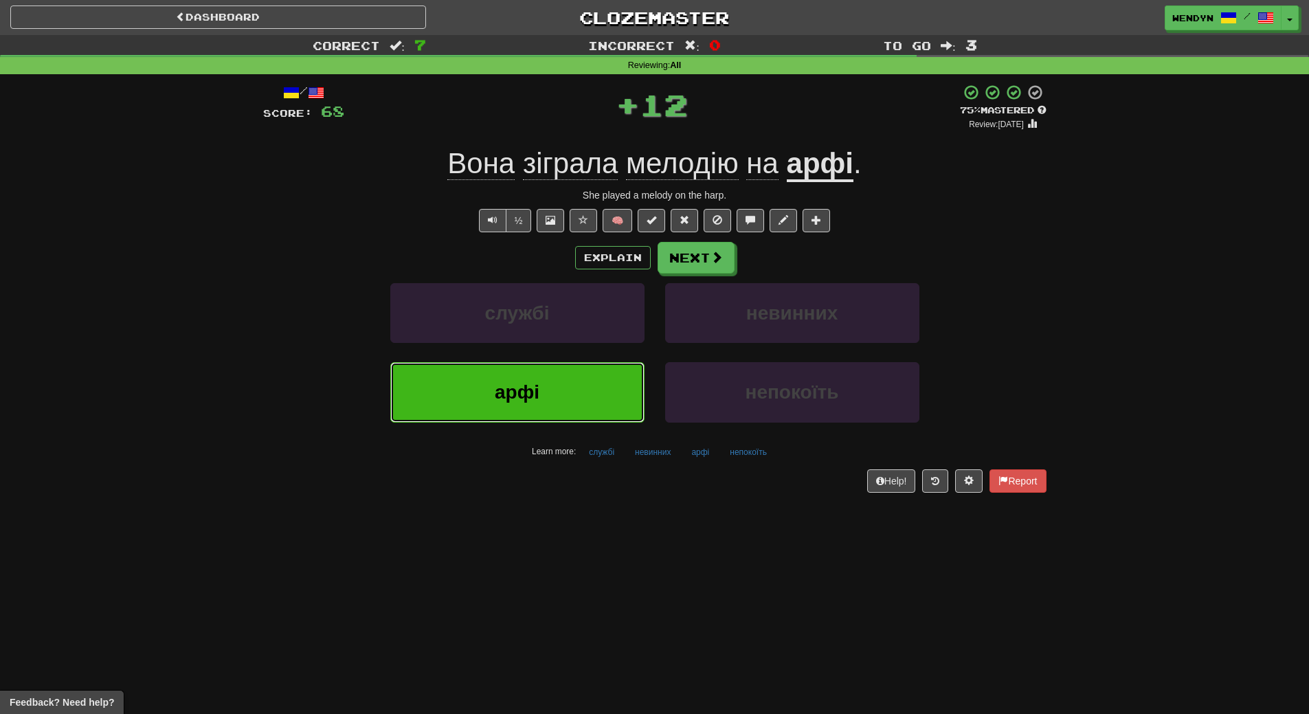
click at [552, 409] on button "арфі" at bounding box center [517, 392] width 254 height 60
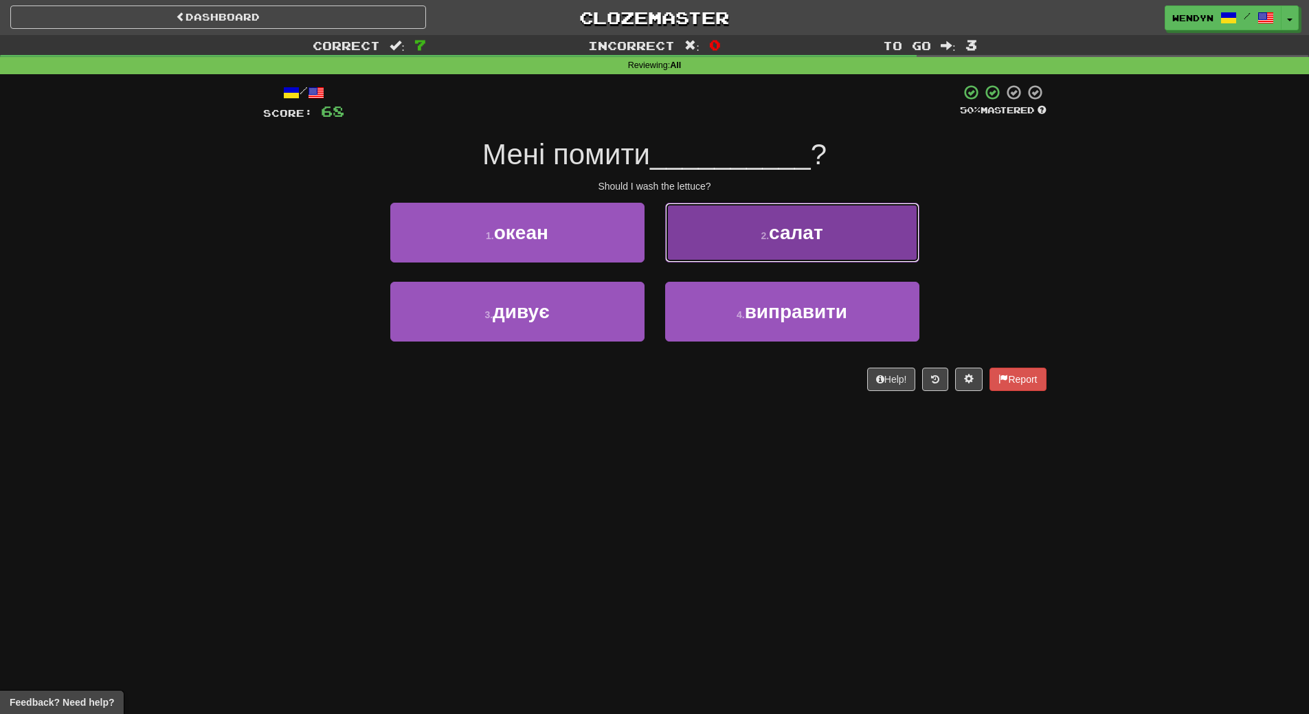
click at [851, 235] on button "2 . салат" at bounding box center [792, 233] width 254 height 60
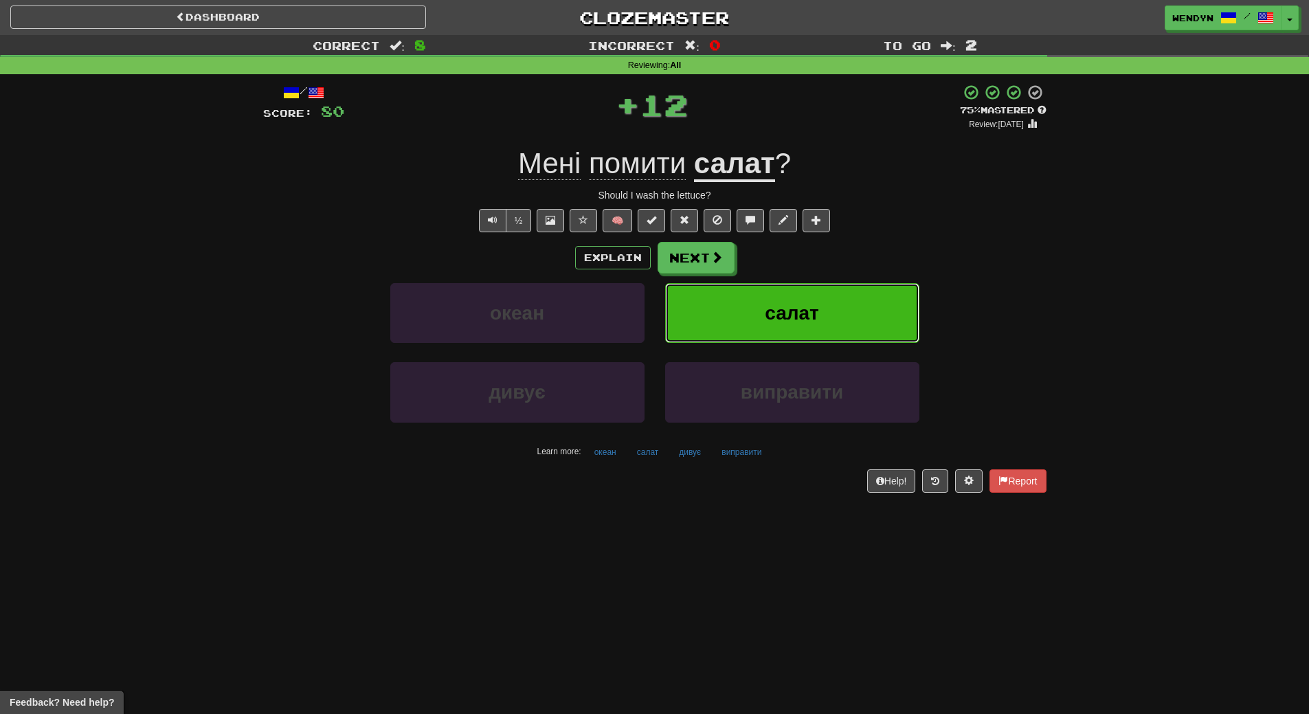
click at [846, 283] on button "салат" at bounding box center [792, 313] width 254 height 60
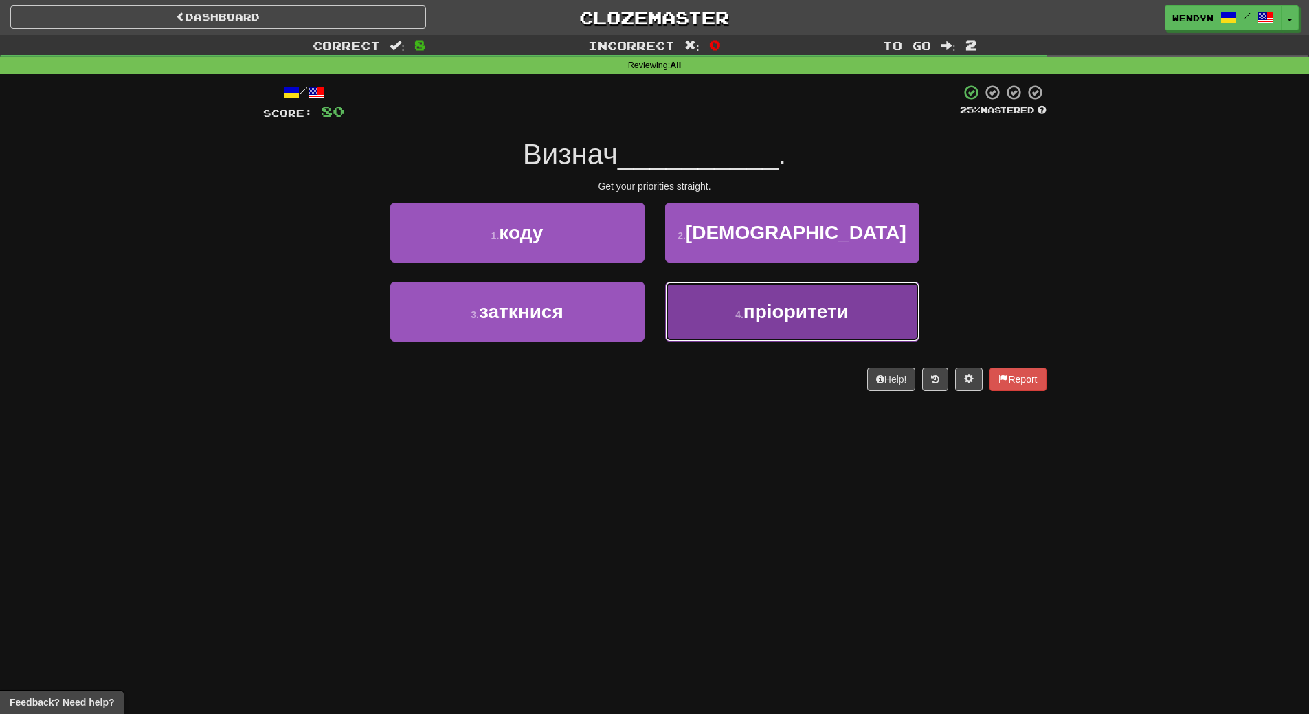
click at [716, 318] on button "4 . пріоритети" at bounding box center [792, 312] width 254 height 60
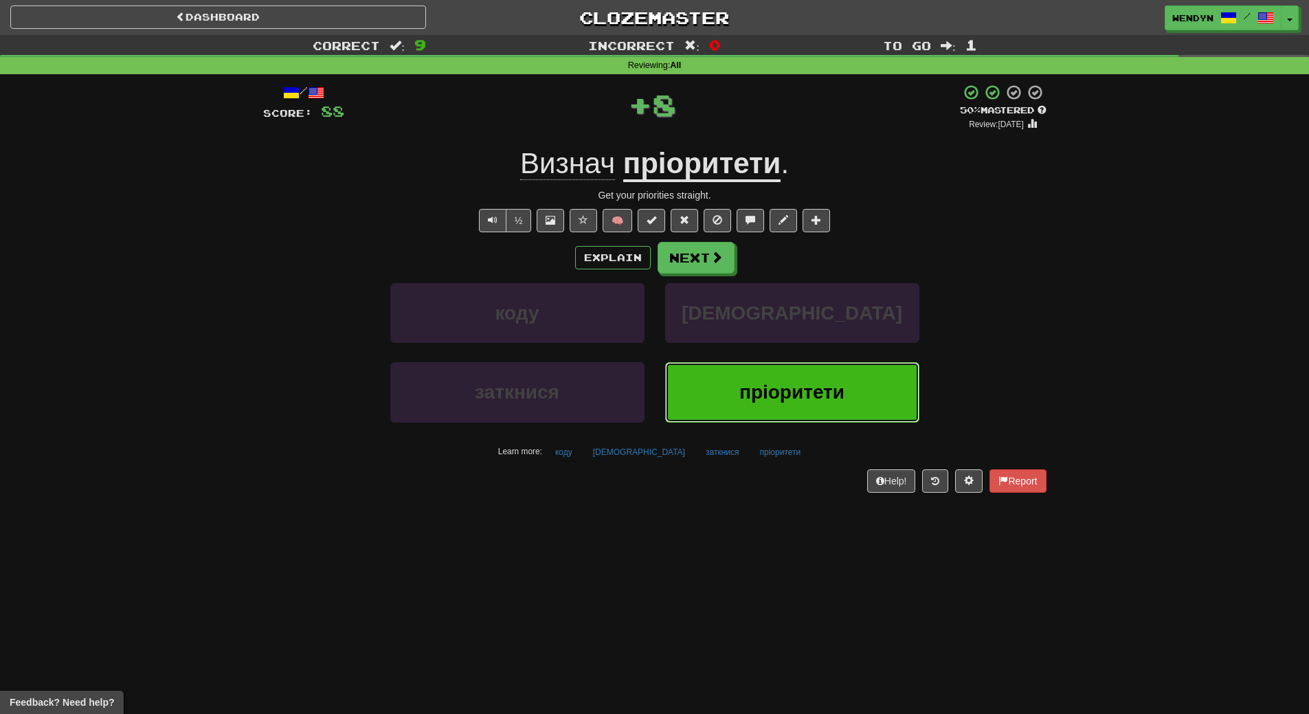
click at [721, 368] on button "пріоритети" at bounding box center [792, 392] width 254 height 60
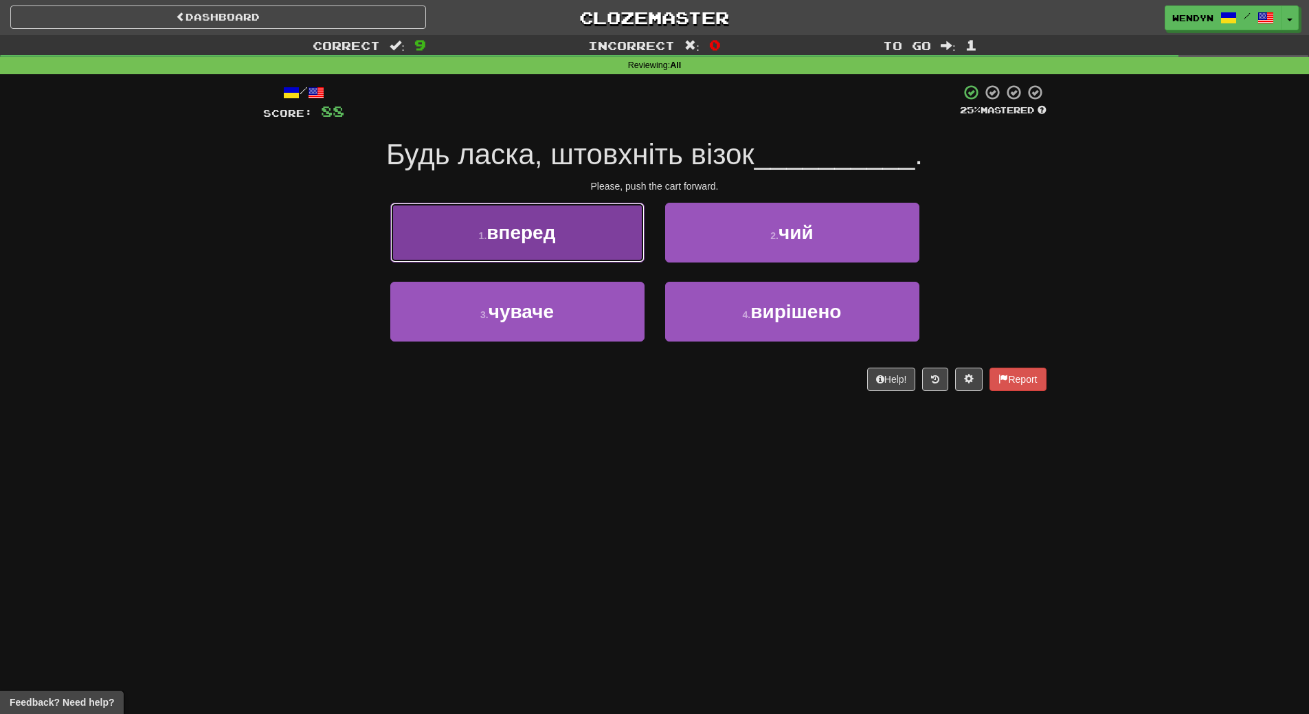
click at [596, 243] on button "1 . вперед" at bounding box center [517, 233] width 254 height 60
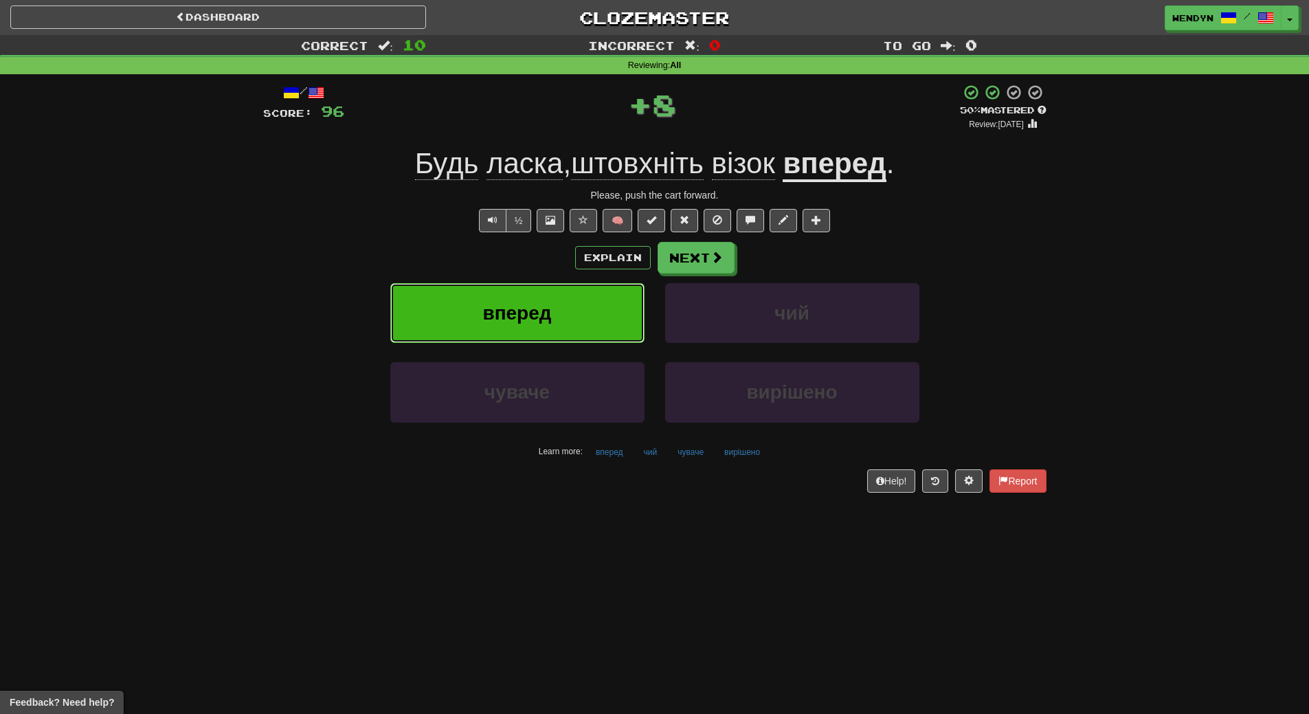
click at [594, 298] on button "вперед" at bounding box center [517, 313] width 254 height 60
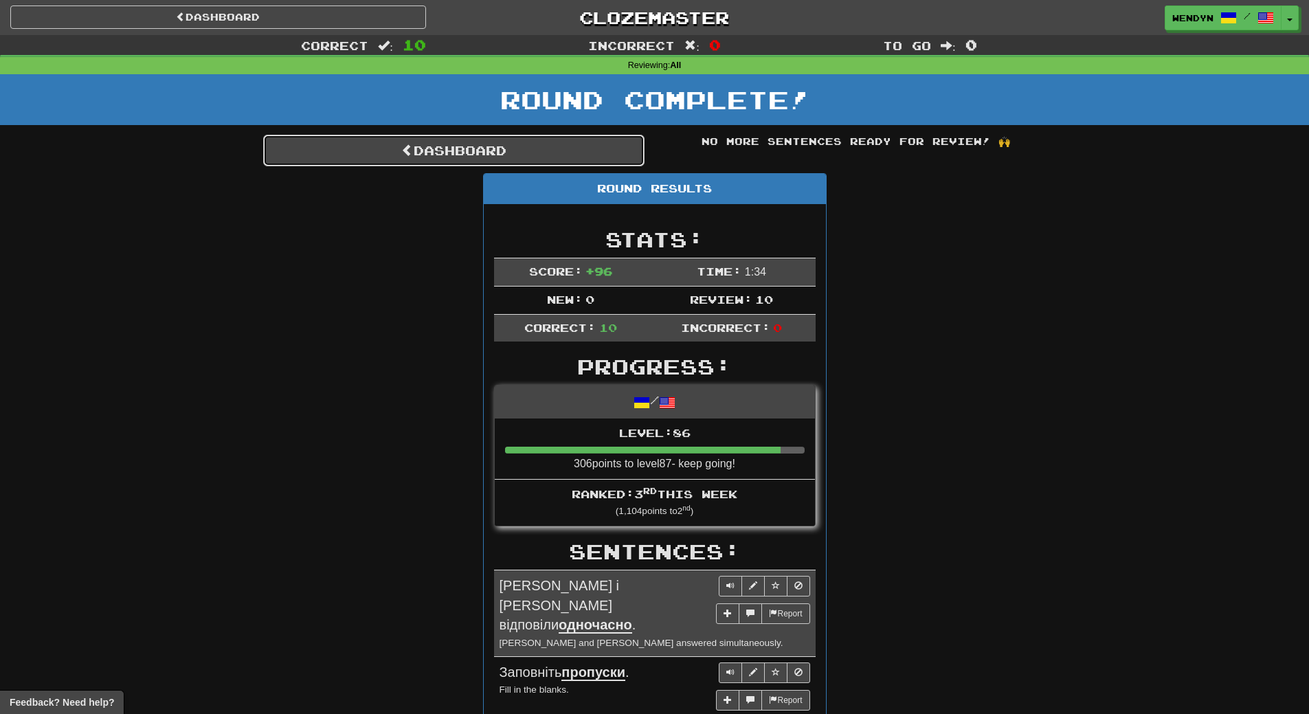
click at [500, 157] on link "Dashboard" at bounding box center [453, 151] width 381 height 32
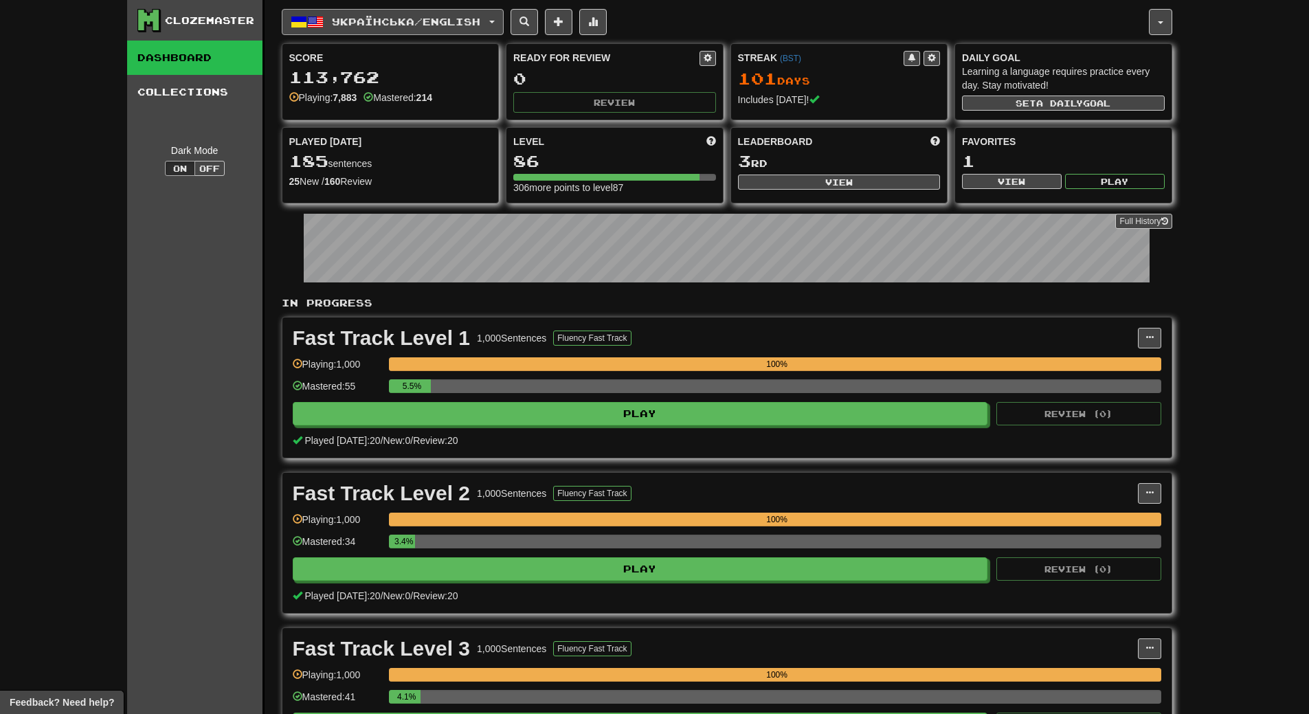
click at [466, 21] on span "Українська / English" at bounding box center [406, 22] width 148 height 12
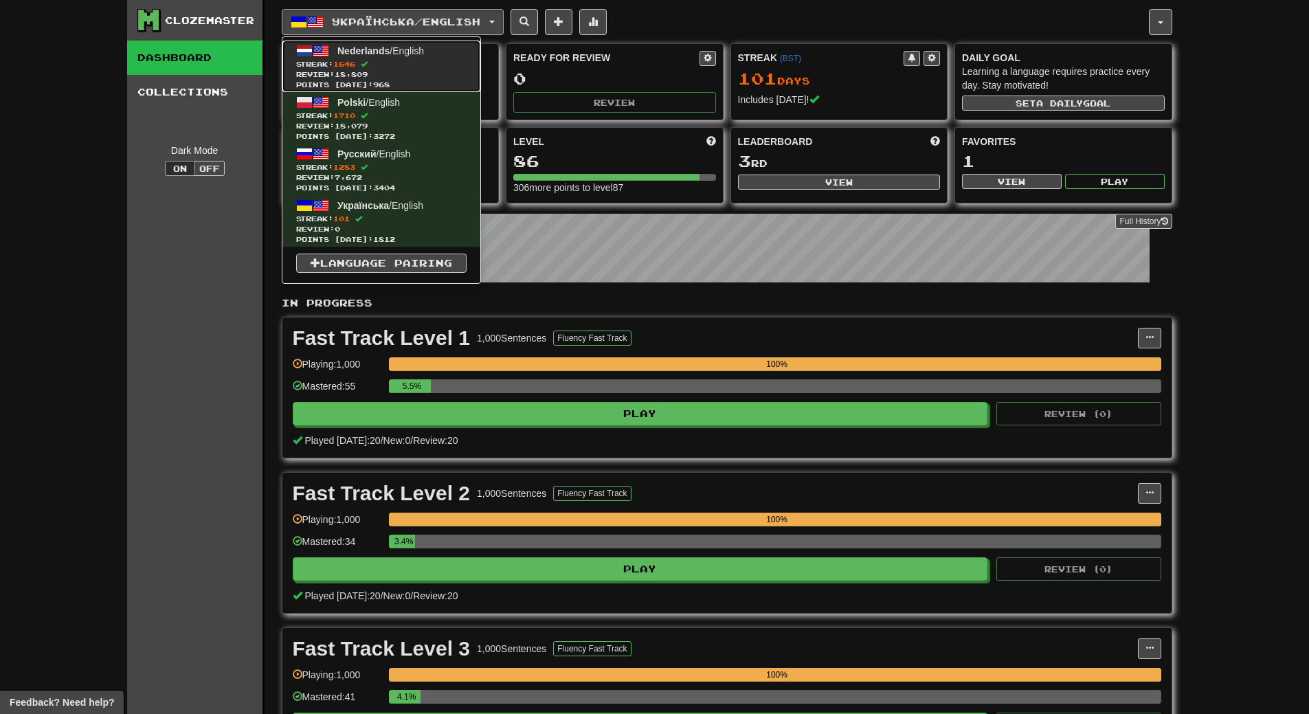
click at [461, 64] on span "Streak: 1646" at bounding box center [381, 64] width 170 height 10
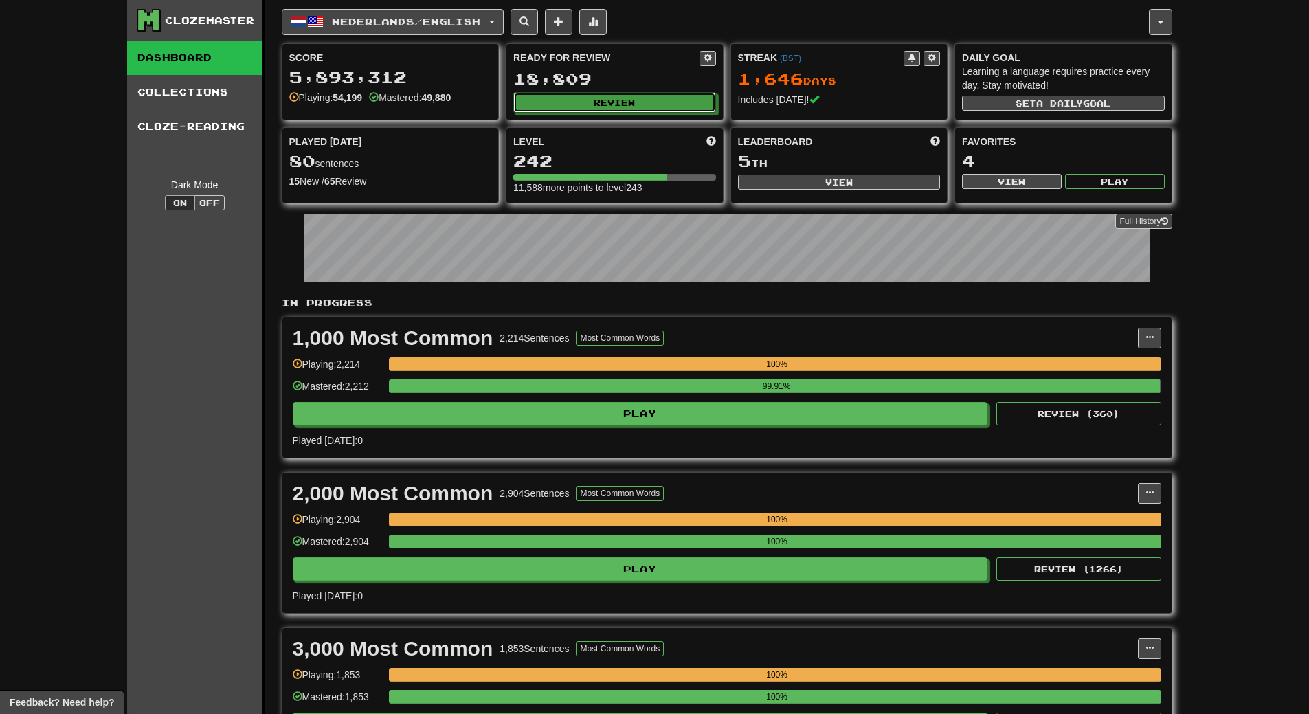
click at [681, 110] on button "Review" at bounding box center [614, 102] width 203 height 21
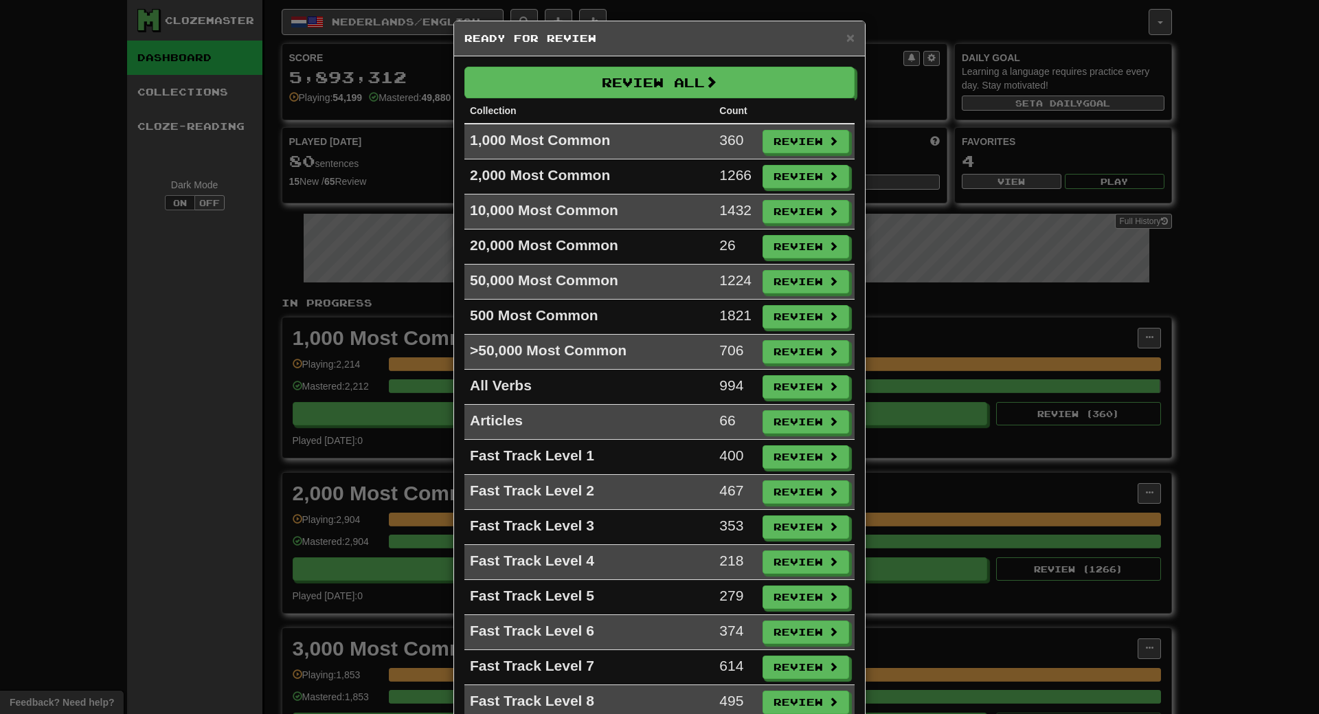
click at [632, 65] on div "Review All Collection Count 1,000 Most Common 360 Review 2,000 Most Common 1266…" at bounding box center [659, 566] width 411 height 1020
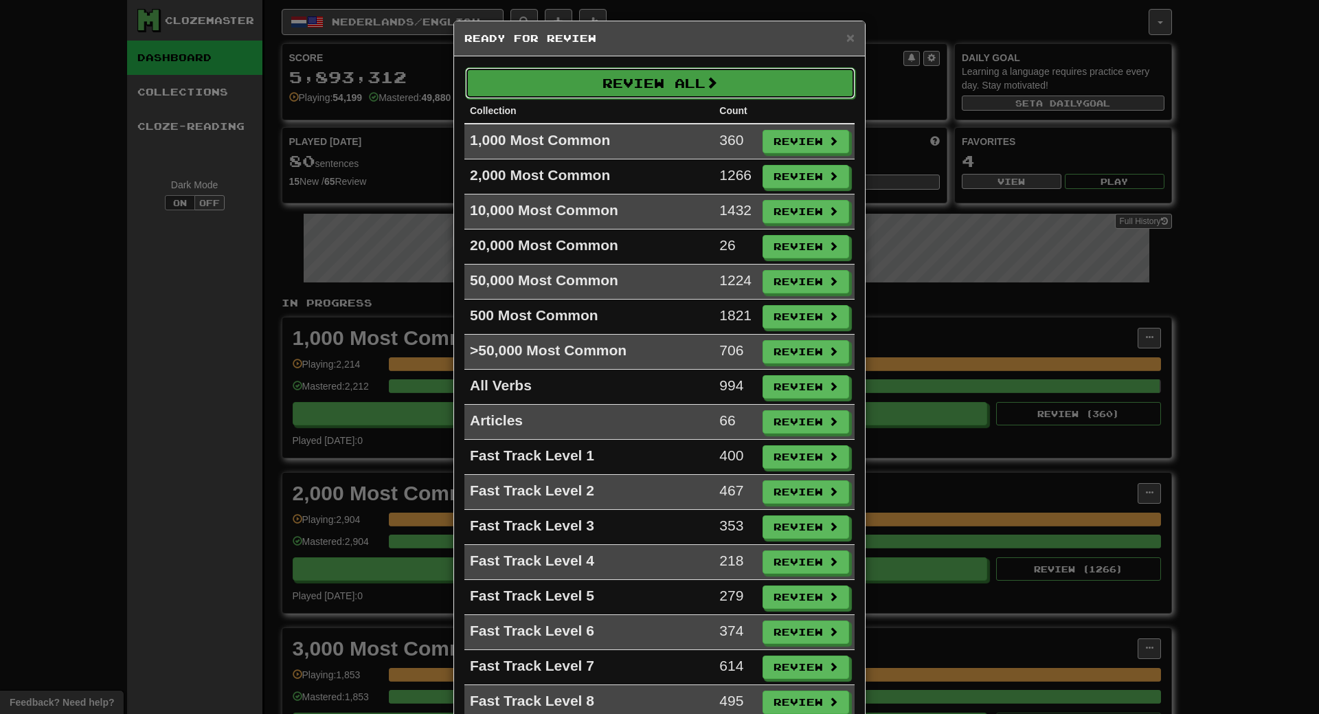
click at [624, 87] on button "Review All" at bounding box center [660, 83] width 390 height 32
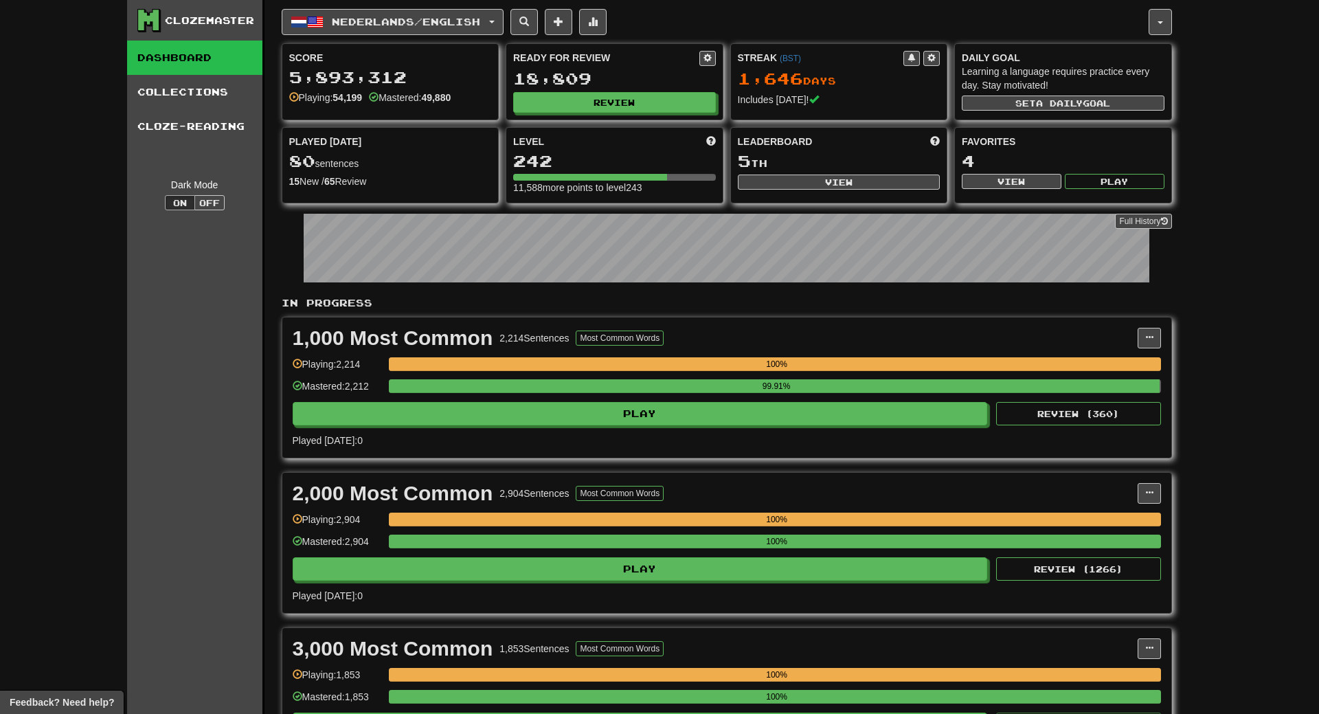
select select "**"
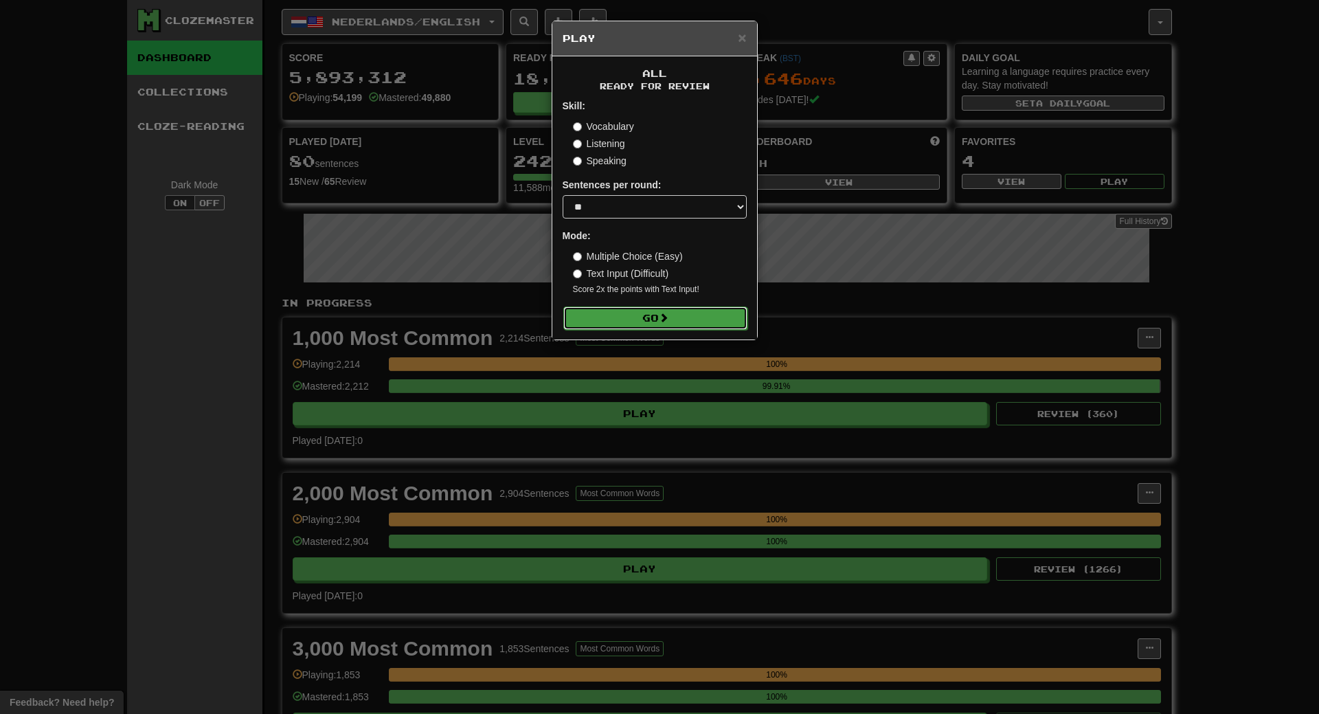
click at [686, 321] on button "Go" at bounding box center [655, 317] width 184 height 23
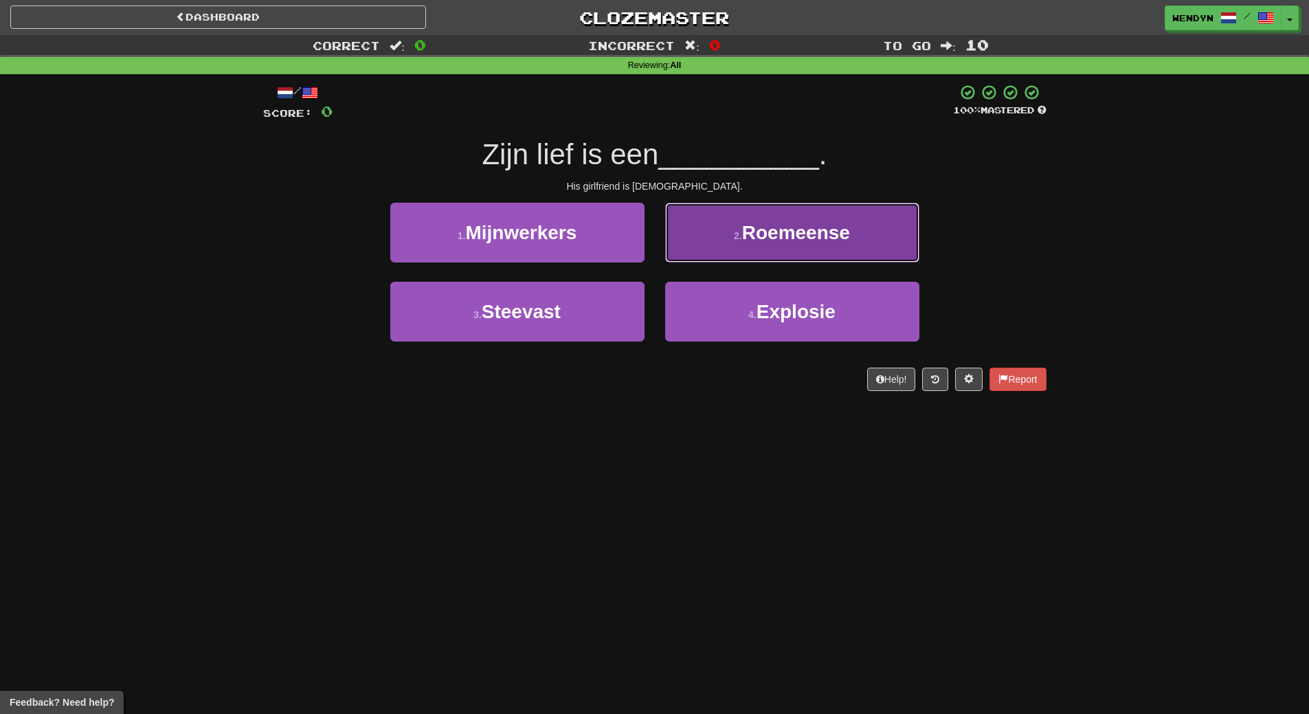
click at [858, 212] on button "2 . Roemeense" at bounding box center [792, 233] width 254 height 60
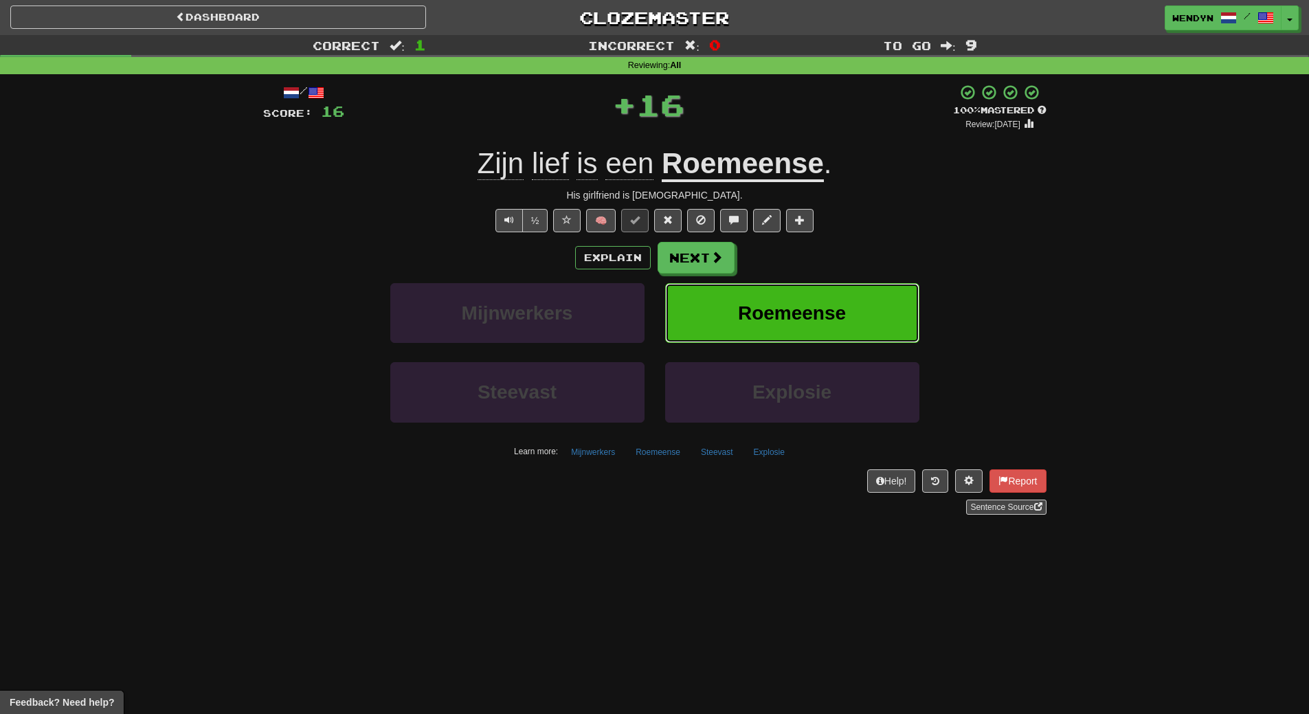
click at [825, 288] on button "Roemeense" at bounding box center [792, 313] width 254 height 60
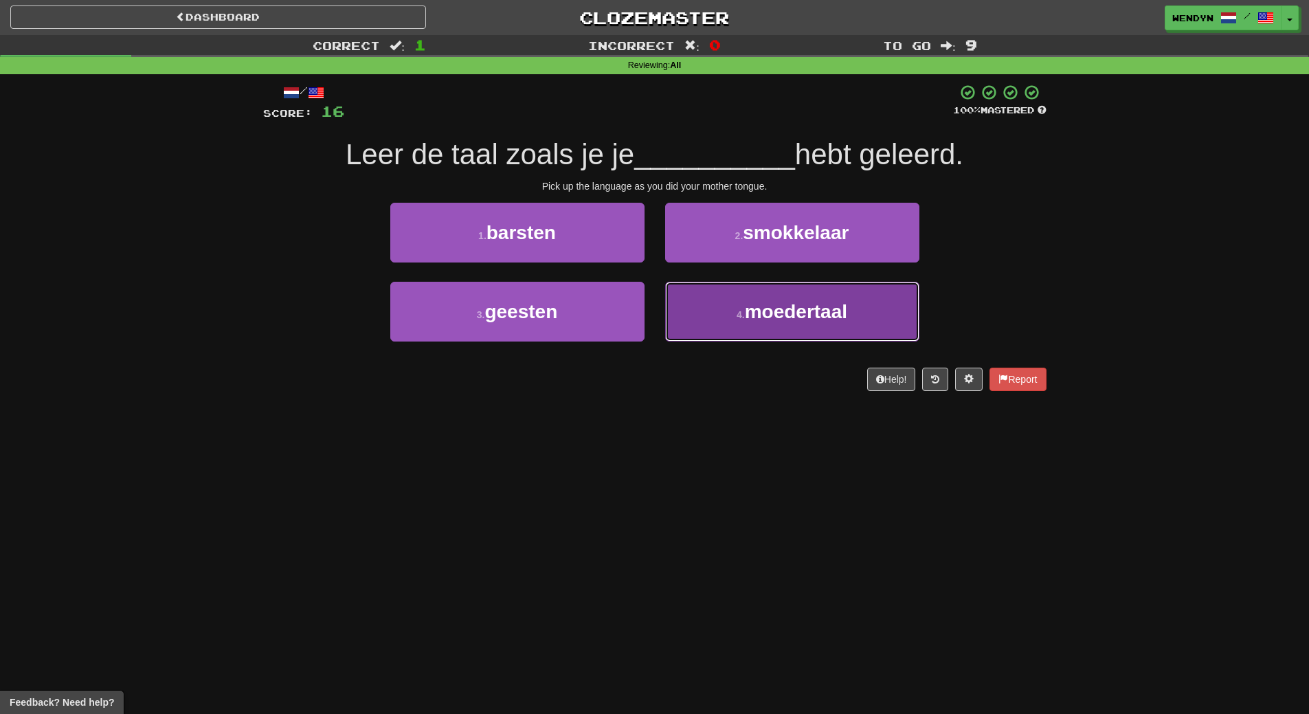
click at [844, 305] on span "moedertaal" at bounding box center [796, 311] width 102 height 21
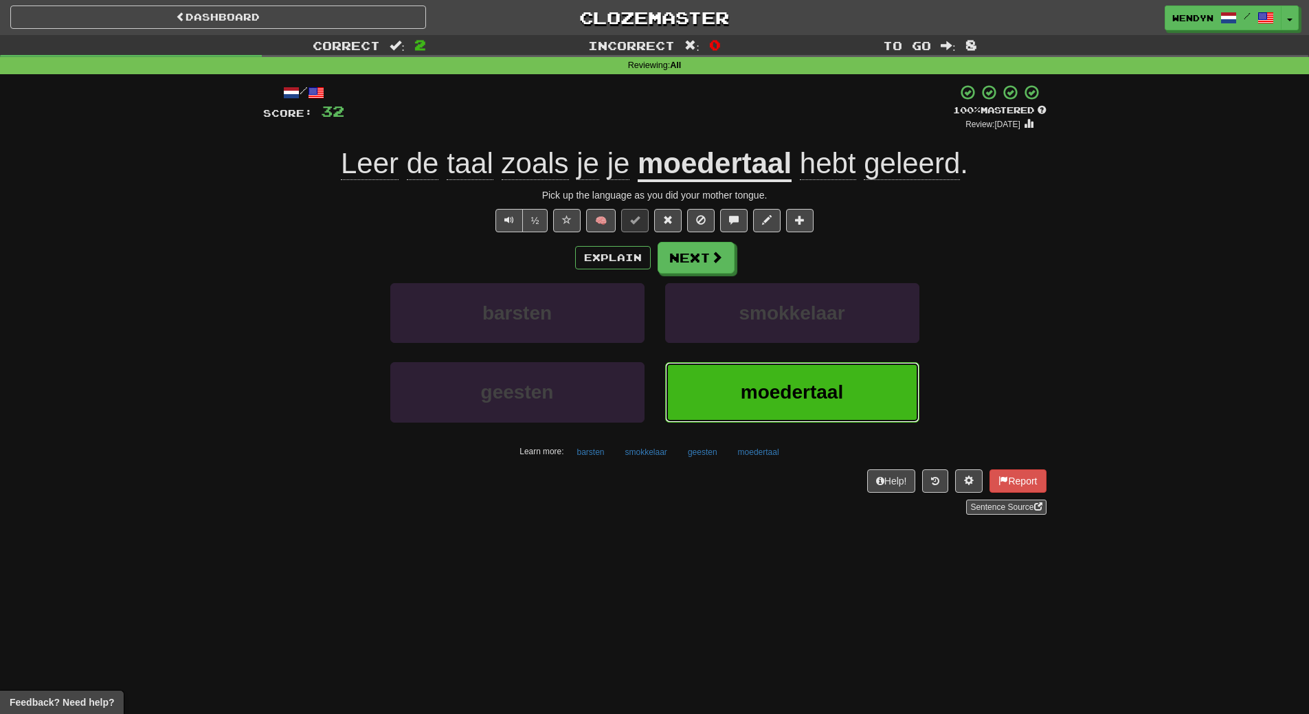
click at [840, 413] on button "moedertaal" at bounding box center [792, 392] width 254 height 60
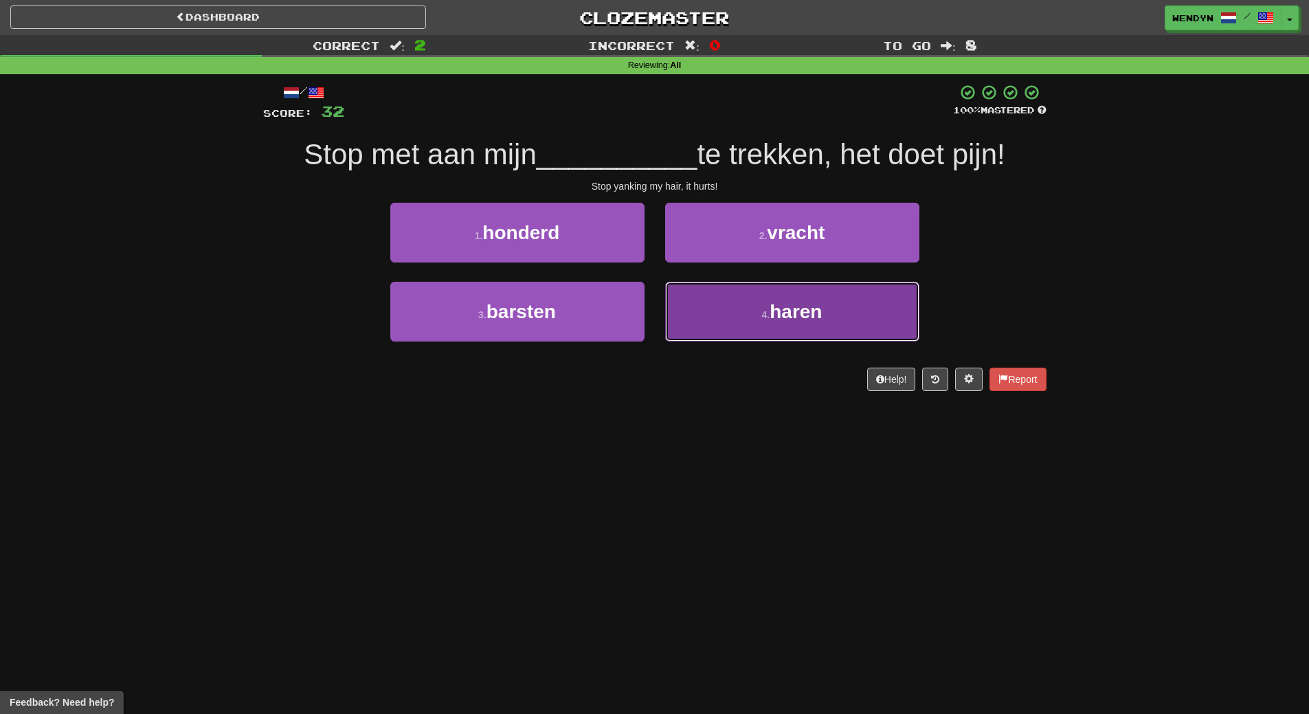
click at [808, 317] on span "haren" at bounding box center [795, 311] width 52 height 21
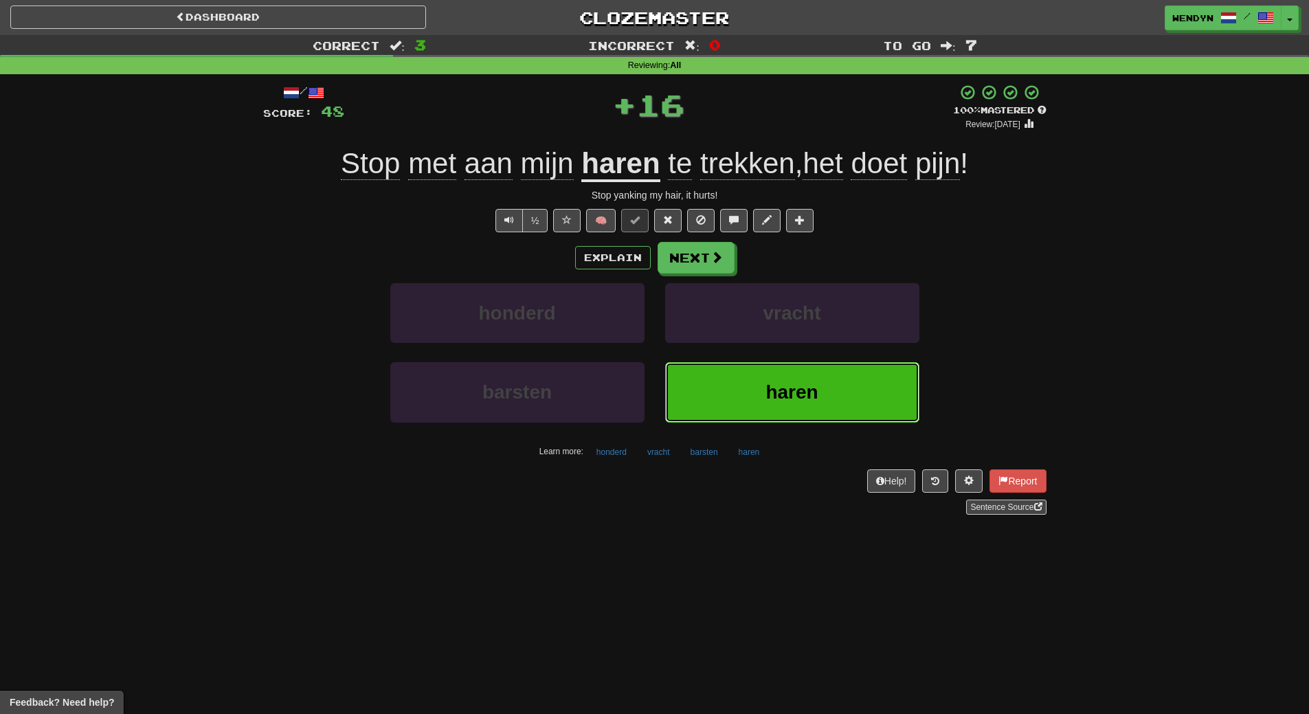
click at [745, 397] on button "haren" at bounding box center [792, 392] width 254 height 60
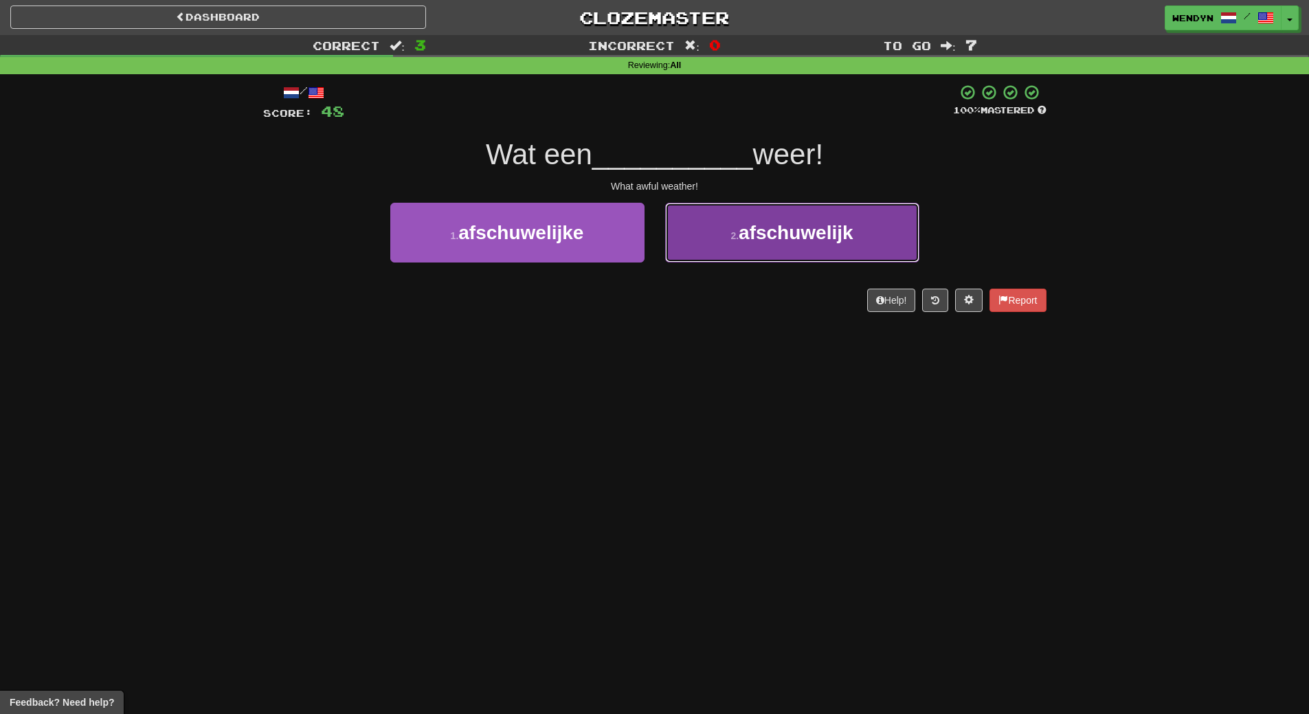
click at [836, 248] on button "2 . afschuwelijk" at bounding box center [792, 233] width 254 height 60
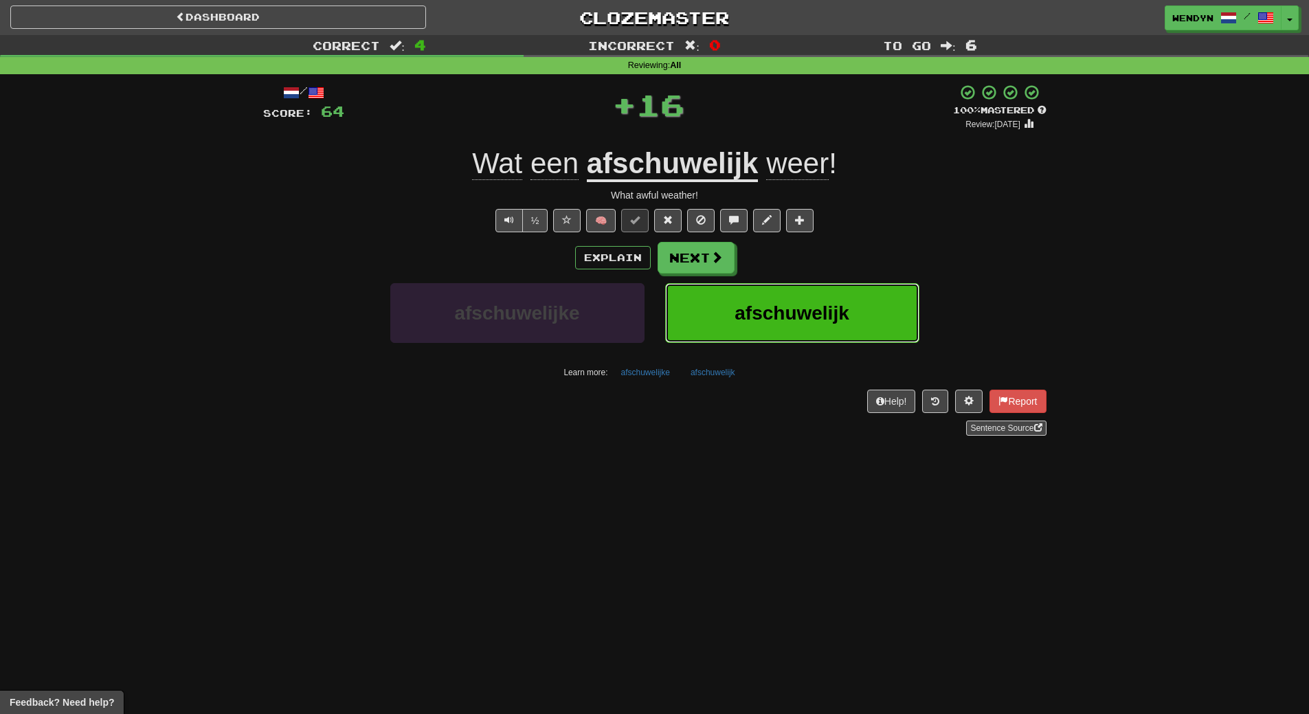
click at [812, 324] on button "afschuwelijk" at bounding box center [792, 313] width 254 height 60
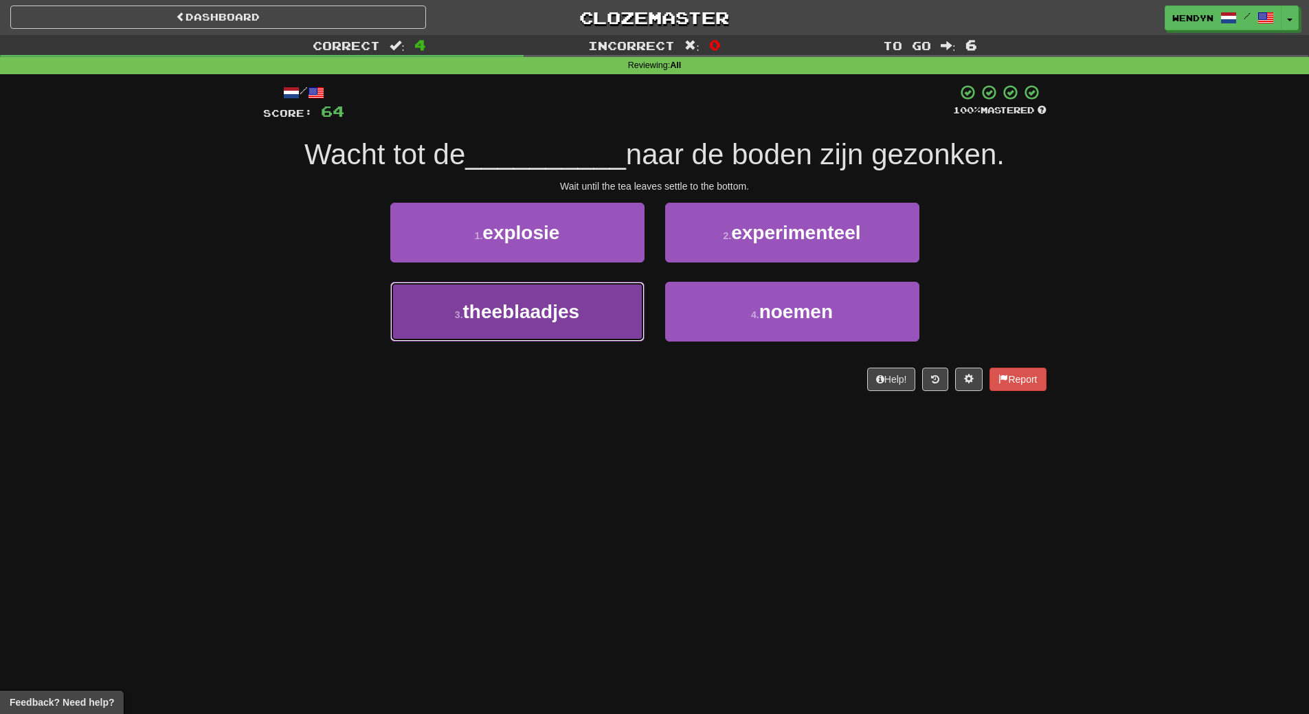
click at [507, 329] on button "3 . theeblaadjes" at bounding box center [517, 312] width 254 height 60
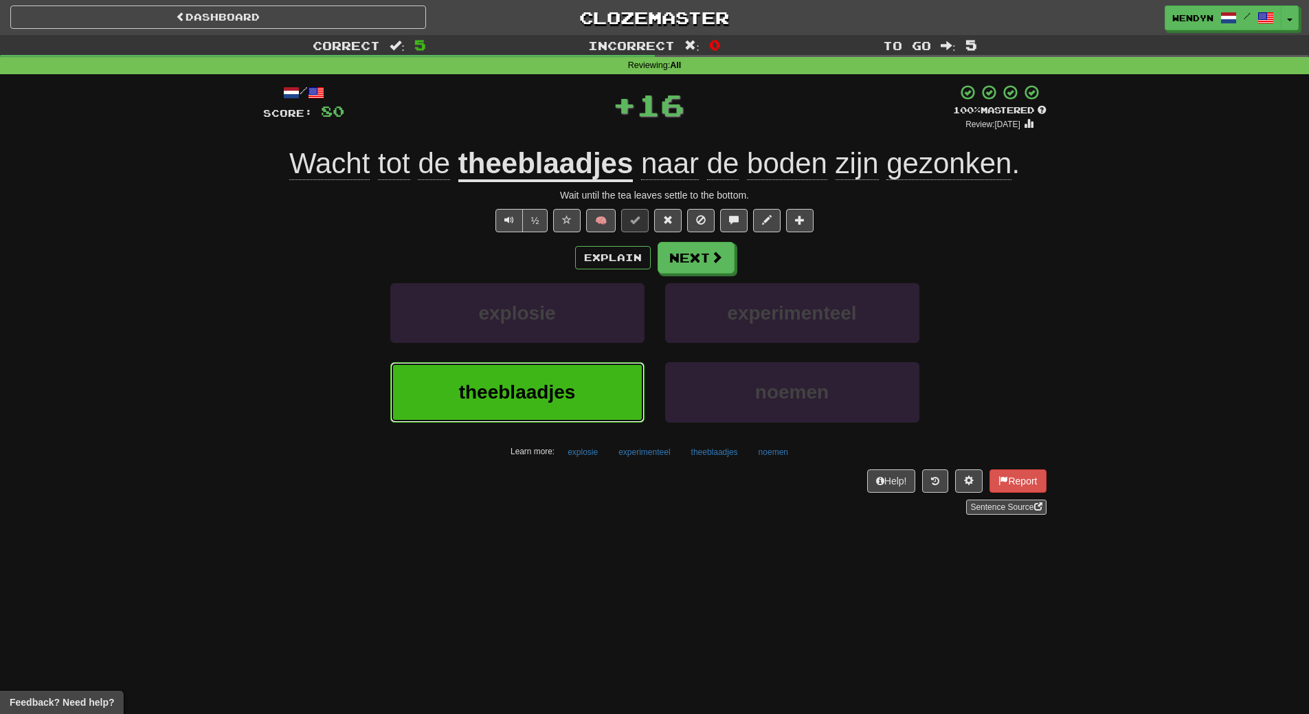
click at [508, 388] on span "theeblaadjes" at bounding box center [517, 391] width 117 height 21
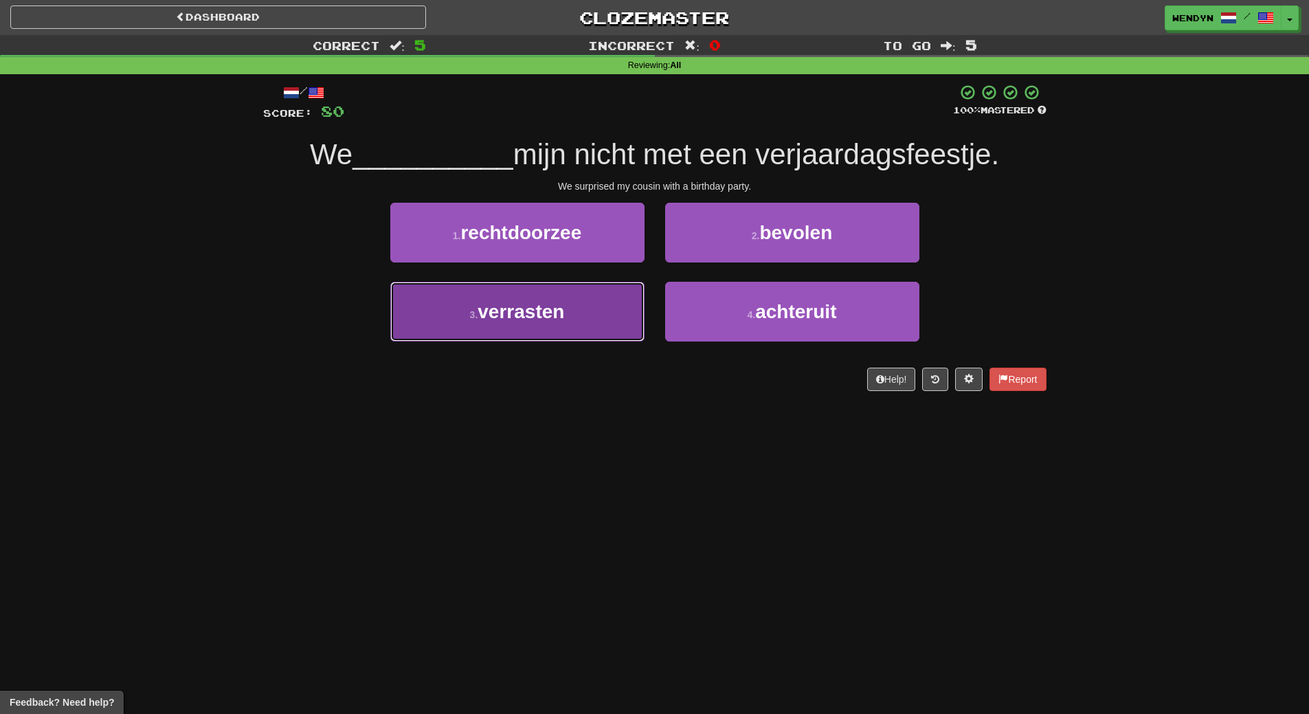
click at [607, 304] on button "3 . verrasten" at bounding box center [517, 312] width 254 height 60
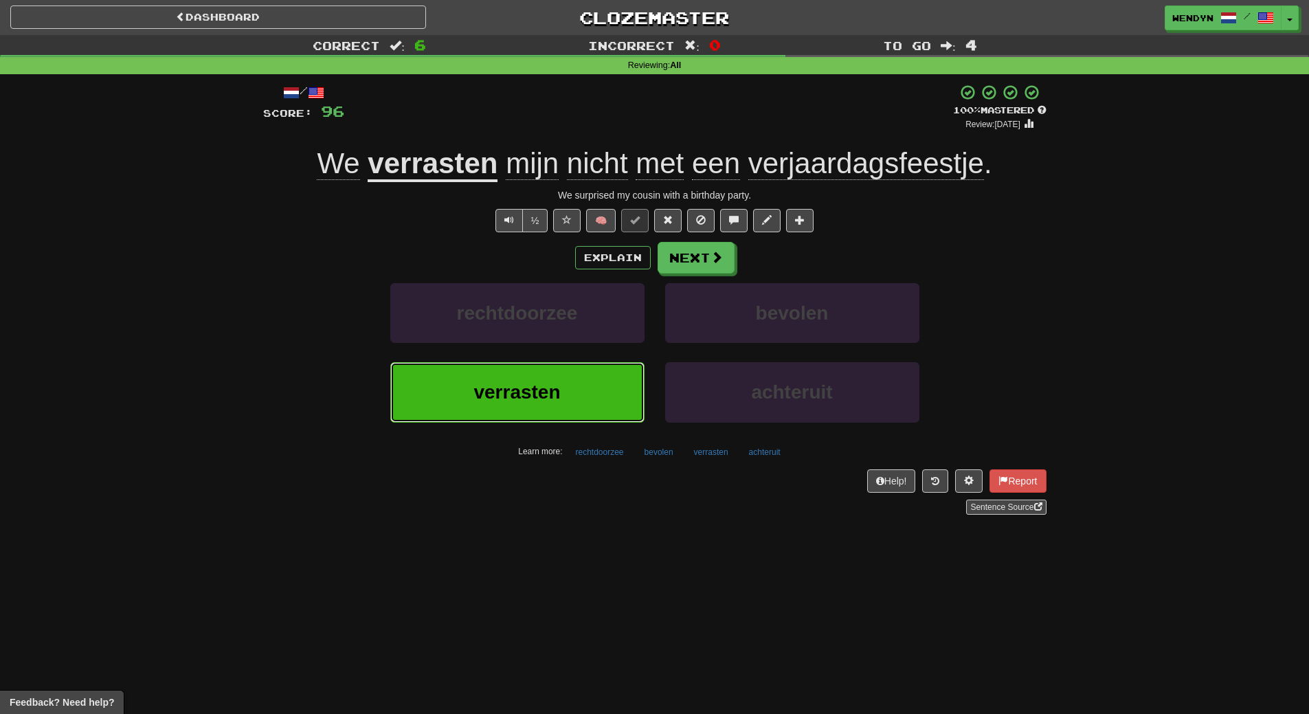
click at [589, 385] on button "verrasten" at bounding box center [517, 392] width 254 height 60
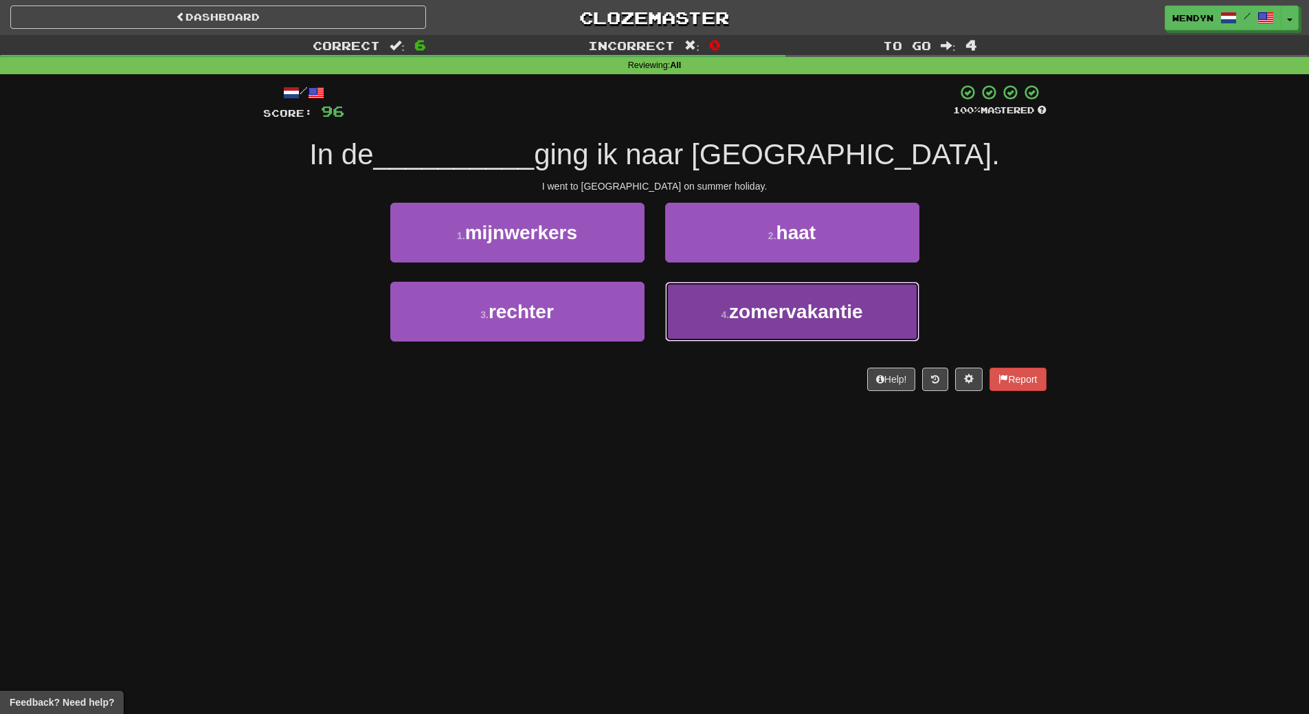
click at [868, 330] on button "4 . zomervakantie" at bounding box center [792, 312] width 254 height 60
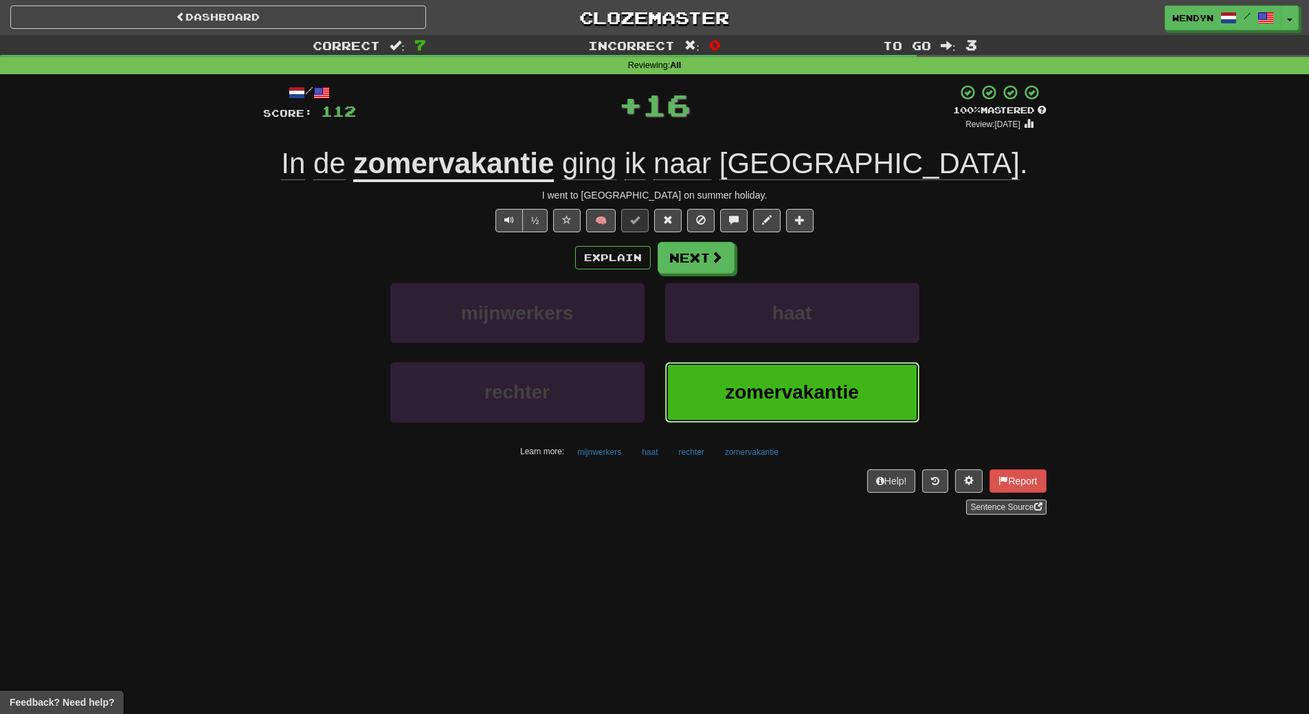
click at [808, 388] on span "zomervakantie" at bounding box center [792, 391] width 134 height 21
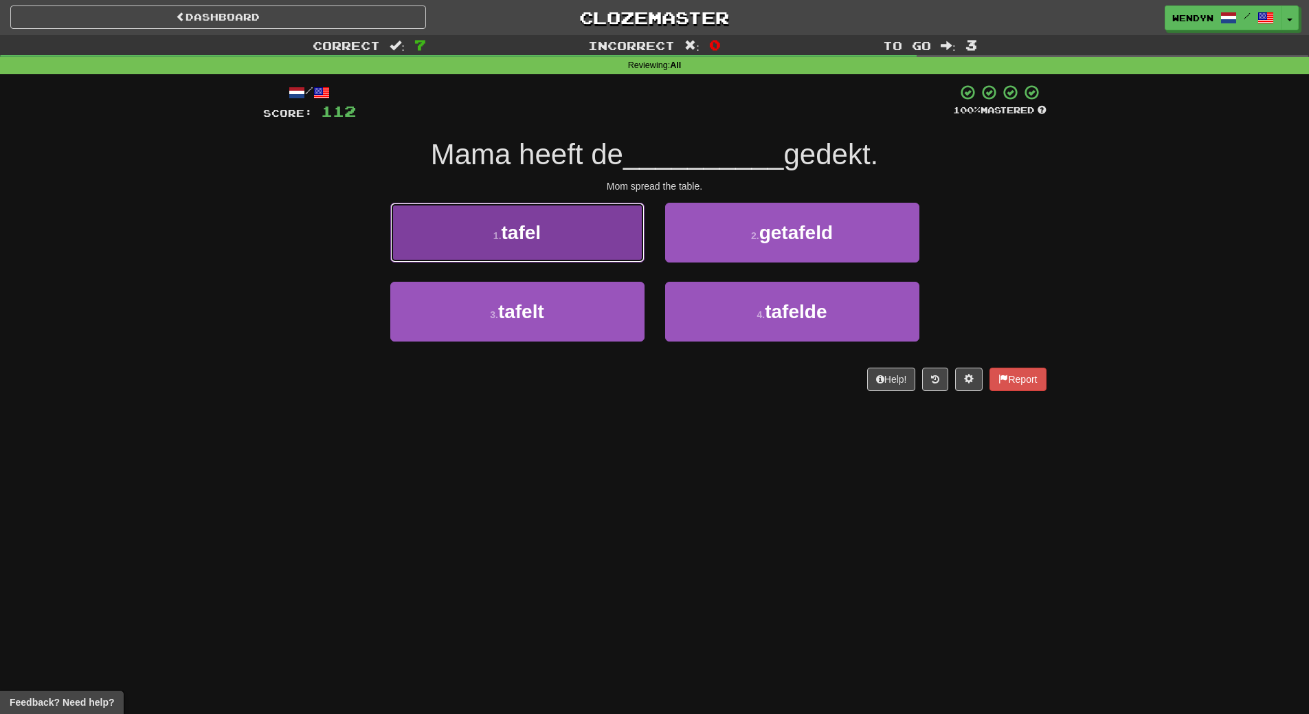
click at [501, 215] on button "1 . tafel" at bounding box center [517, 233] width 254 height 60
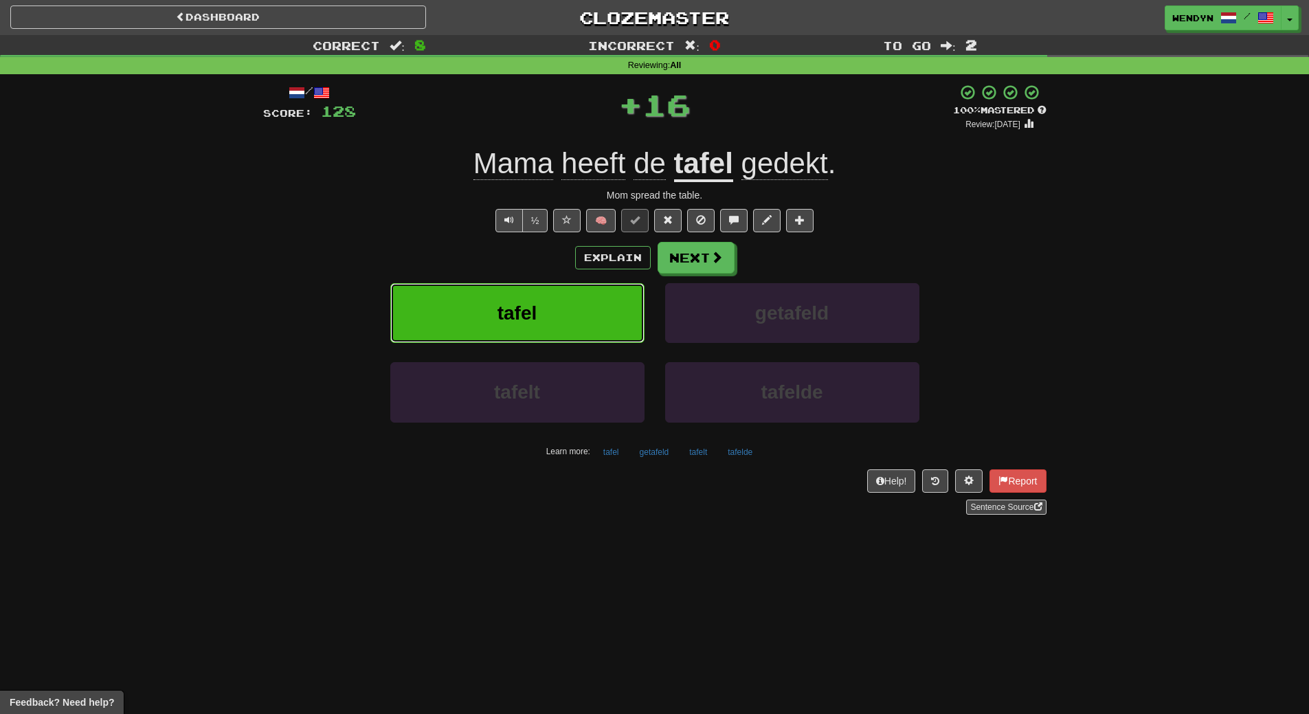
click at [507, 300] on button "tafel" at bounding box center [517, 313] width 254 height 60
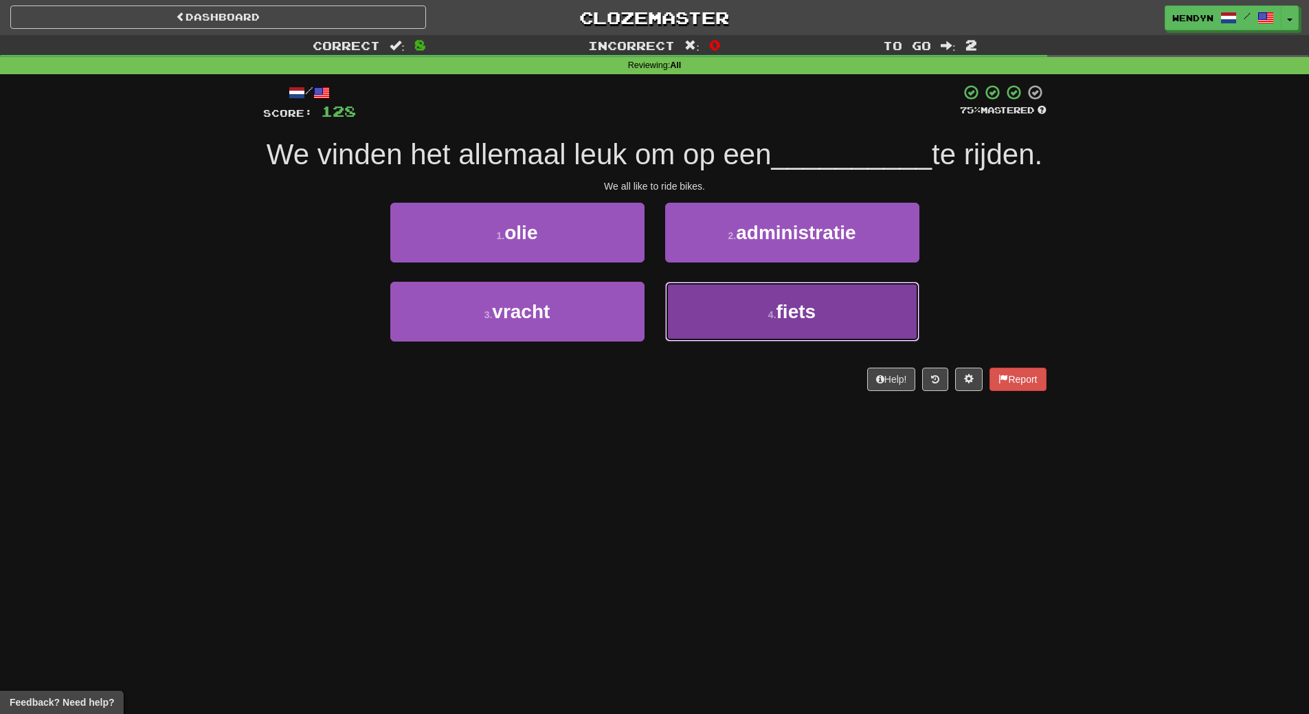
click at [717, 337] on button "4 . fiets" at bounding box center [792, 312] width 254 height 60
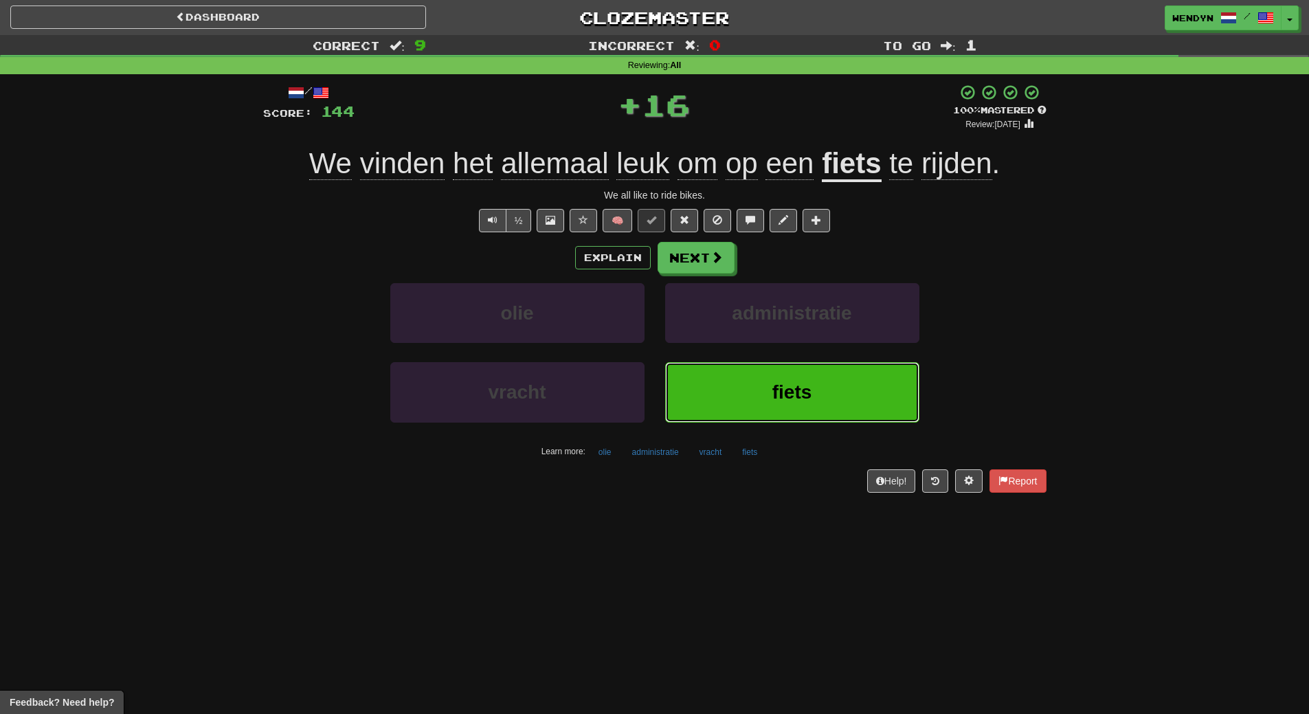
drag, startPoint x: 706, startPoint y: 387, endPoint x: 616, endPoint y: 414, distance: 93.9
click at [690, 394] on button "fiets" at bounding box center [792, 392] width 254 height 60
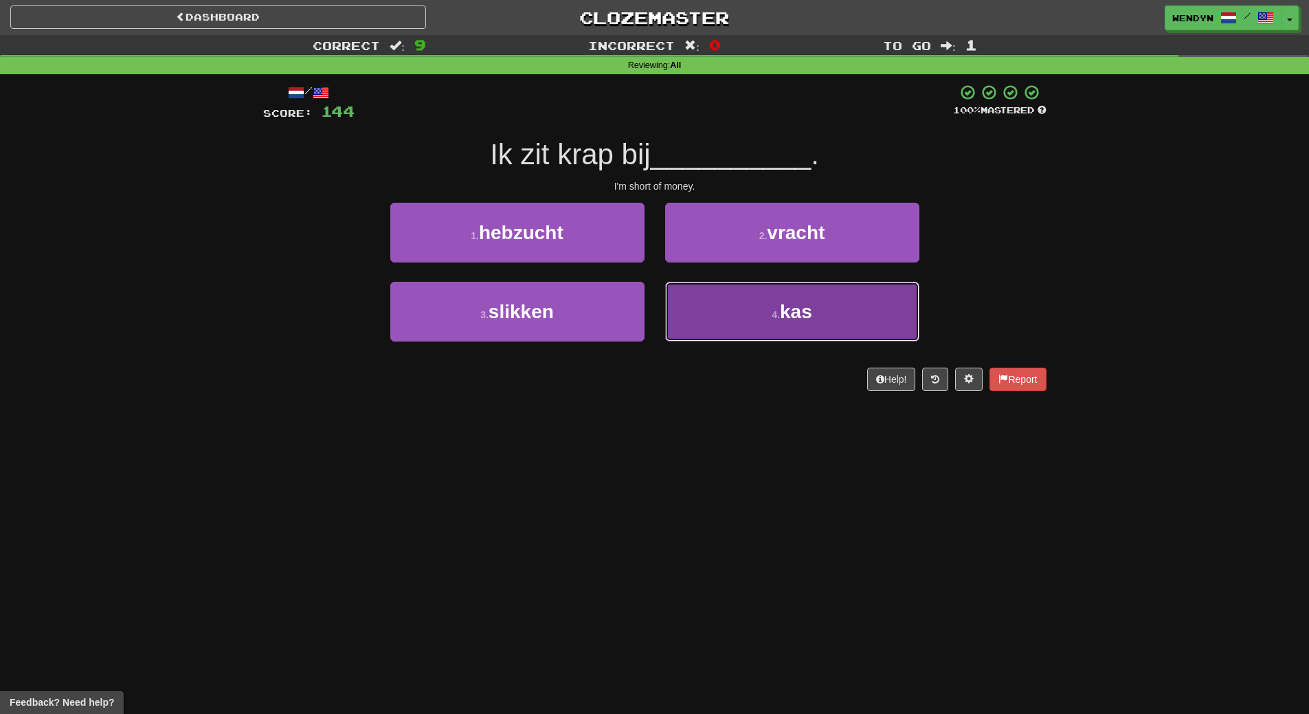
drag, startPoint x: 779, startPoint y: 308, endPoint x: 766, endPoint y: 362, distance: 55.8
click at [779, 308] on button "4 . kas" at bounding box center [792, 312] width 254 height 60
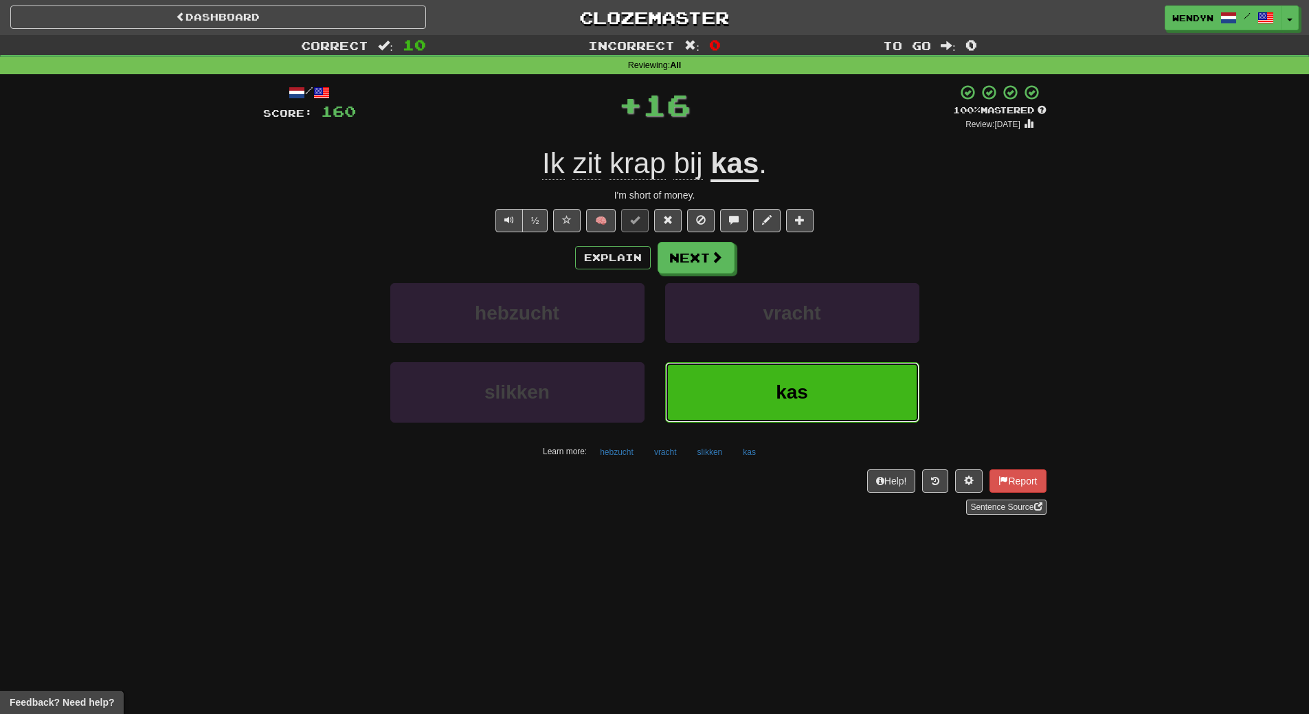
click at [749, 412] on button "kas" at bounding box center [792, 392] width 254 height 60
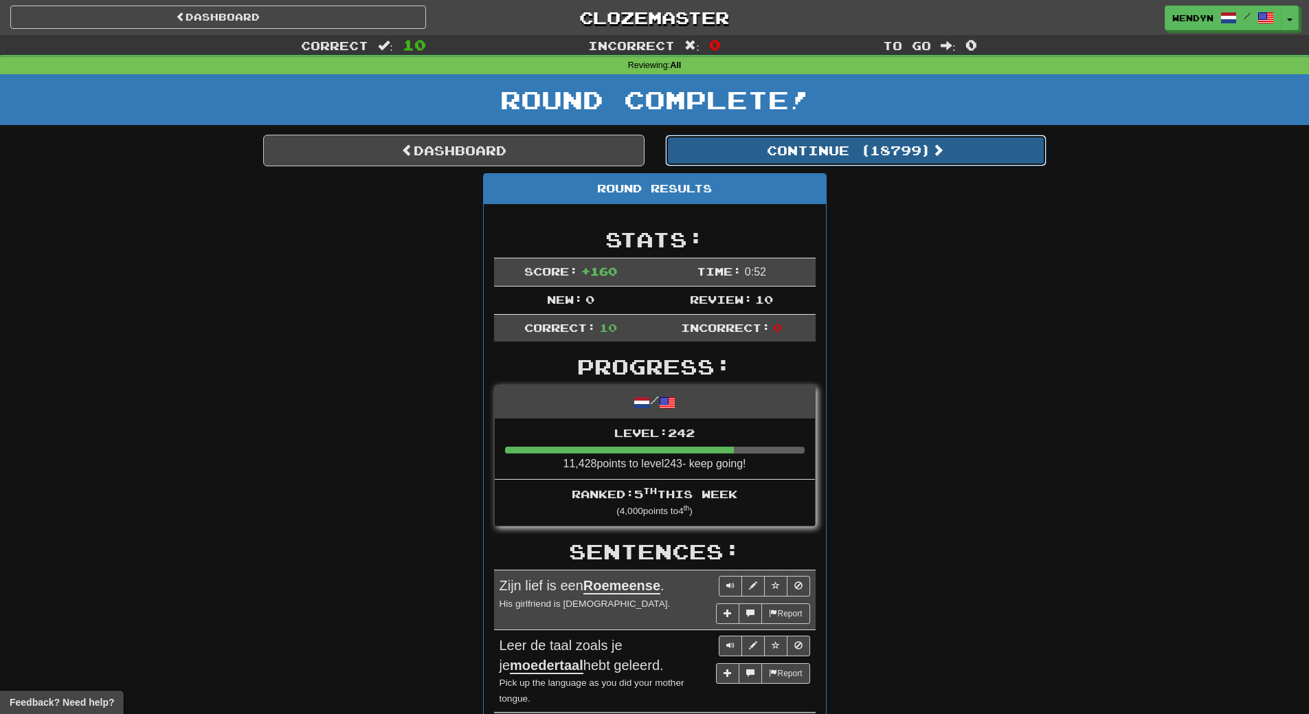
click at [890, 162] on button "Continue ( 18799 )" at bounding box center [855, 151] width 381 height 32
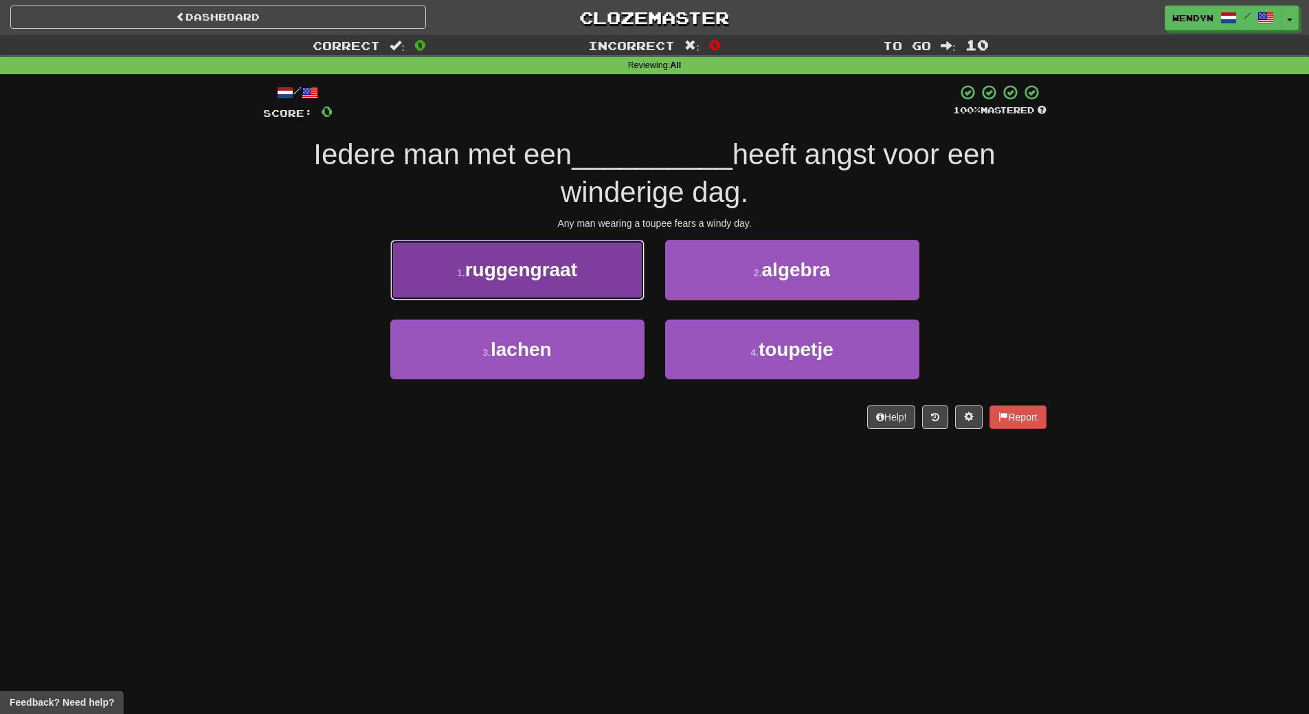
click at [514, 277] on span "ruggengraat" at bounding box center [521, 269] width 112 height 21
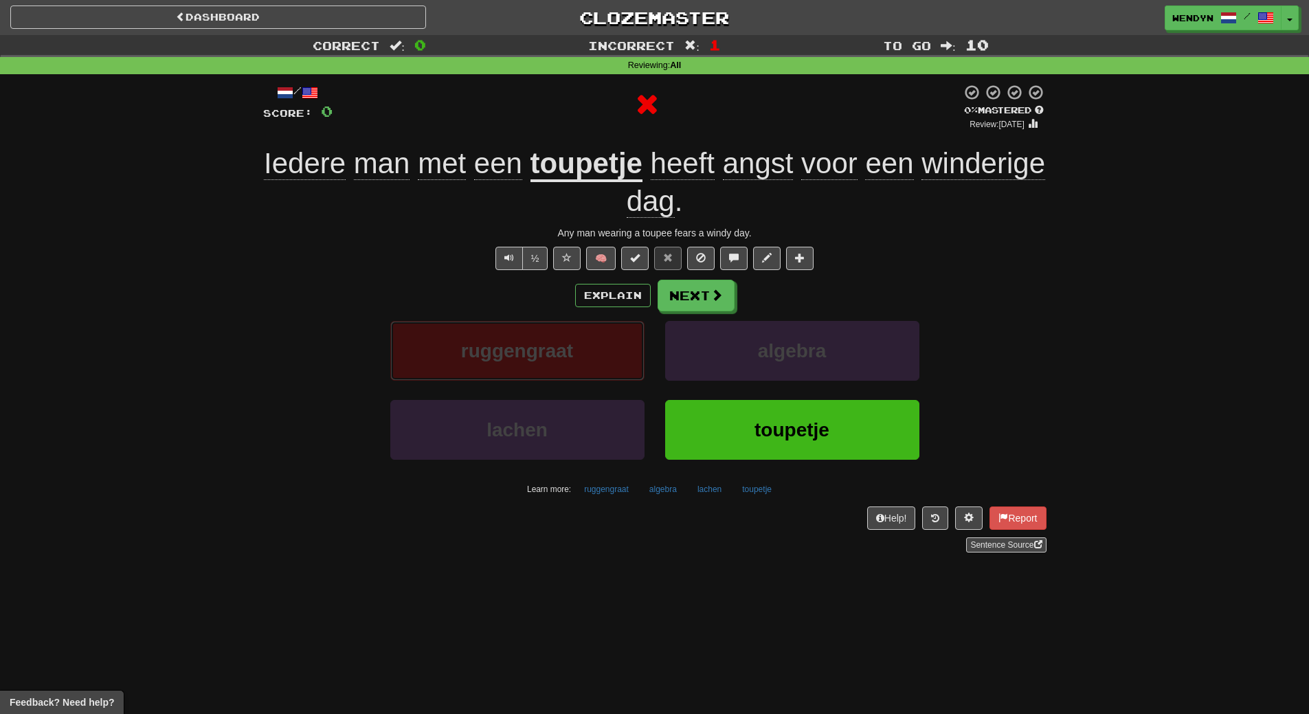
click at [499, 350] on span "ruggengraat" at bounding box center [517, 350] width 112 height 21
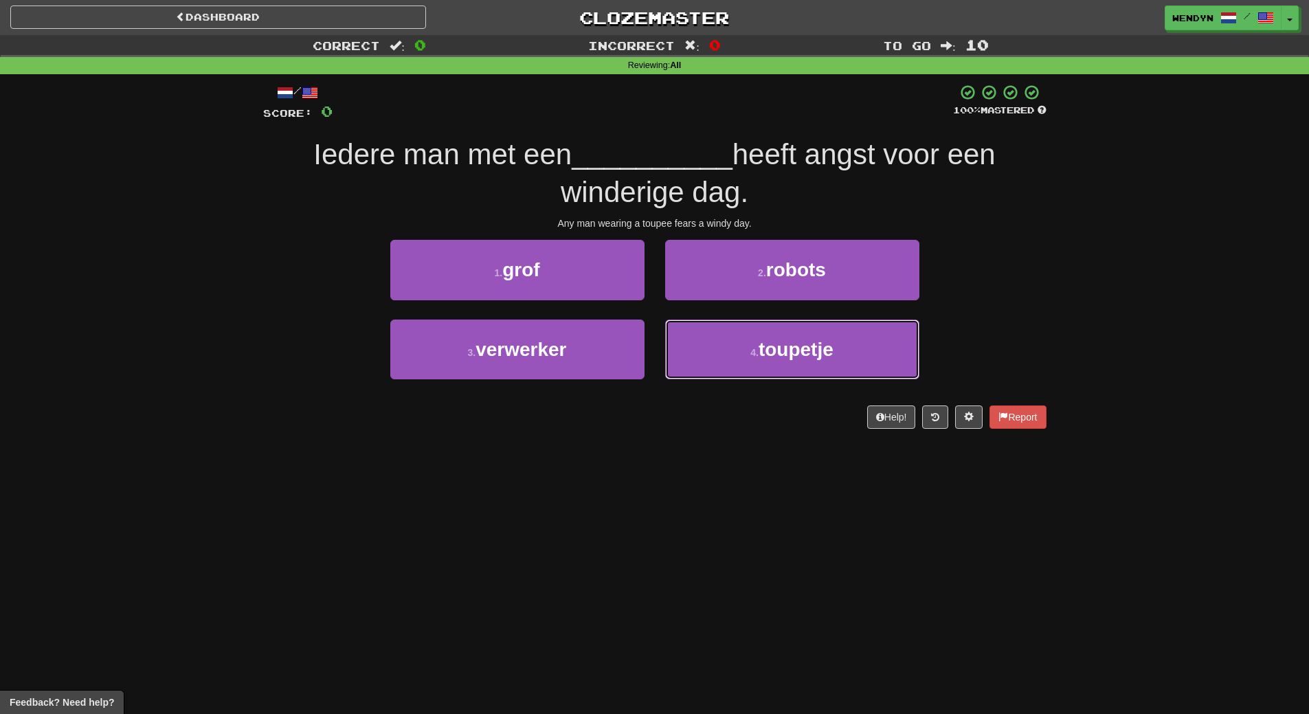
drag, startPoint x: 749, startPoint y: 363, endPoint x: 754, endPoint y: 316, distance: 47.0
click at [751, 336] on button "4 . toupetje" at bounding box center [792, 349] width 254 height 60
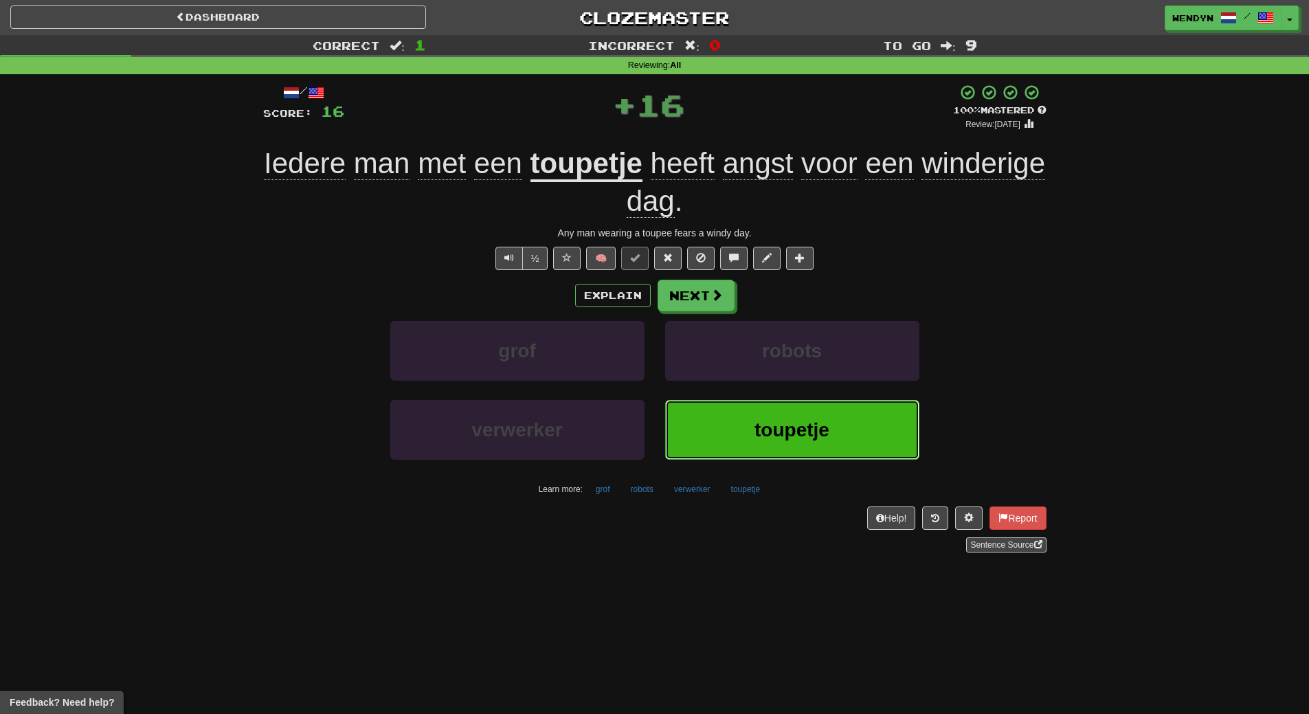
click at [722, 438] on button "toupetje" at bounding box center [792, 430] width 254 height 60
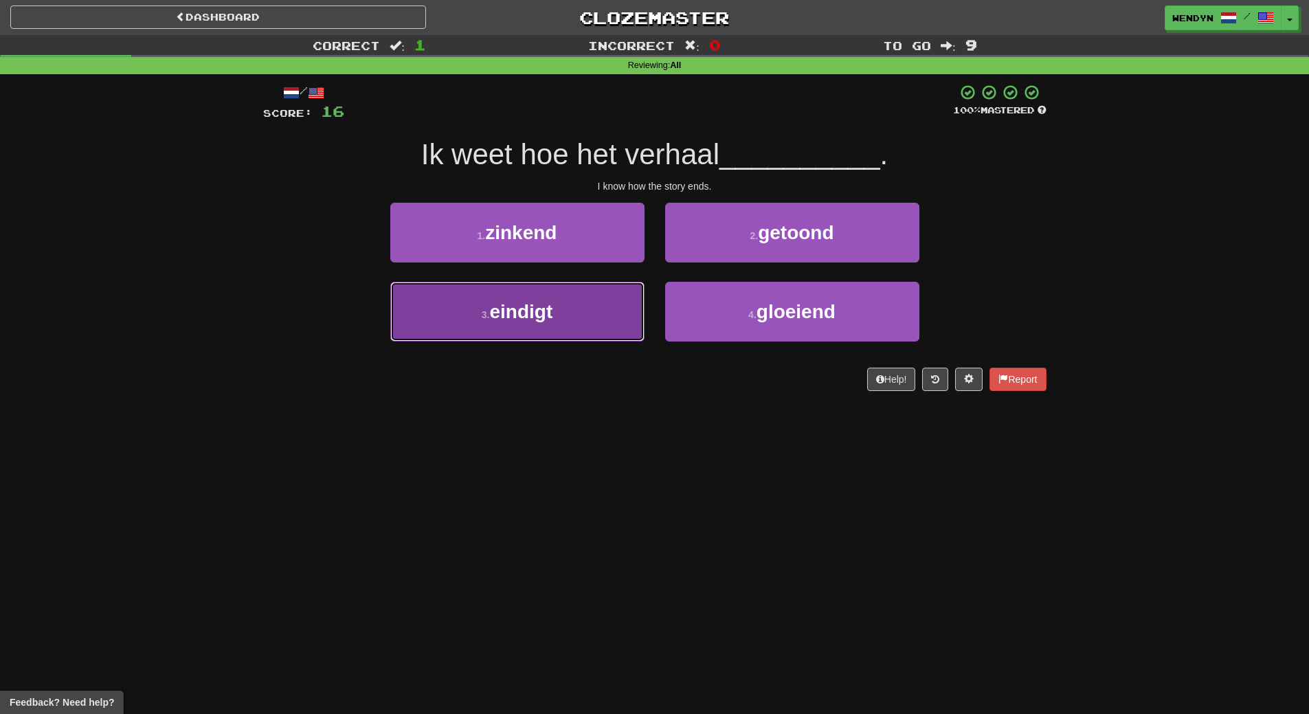
click at [560, 317] on button "3 . eindigt" at bounding box center [517, 312] width 254 height 60
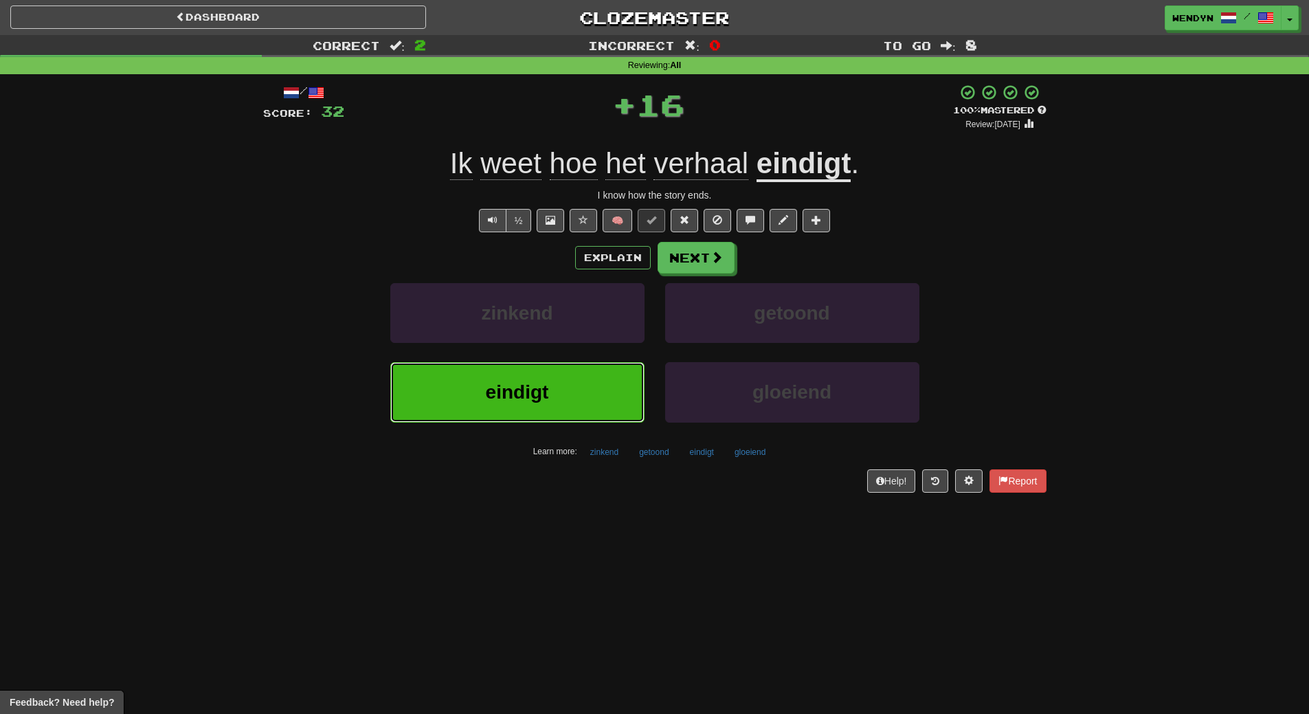
click at [543, 376] on button "eindigt" at bounding box center [517, 392] width 254 height 60
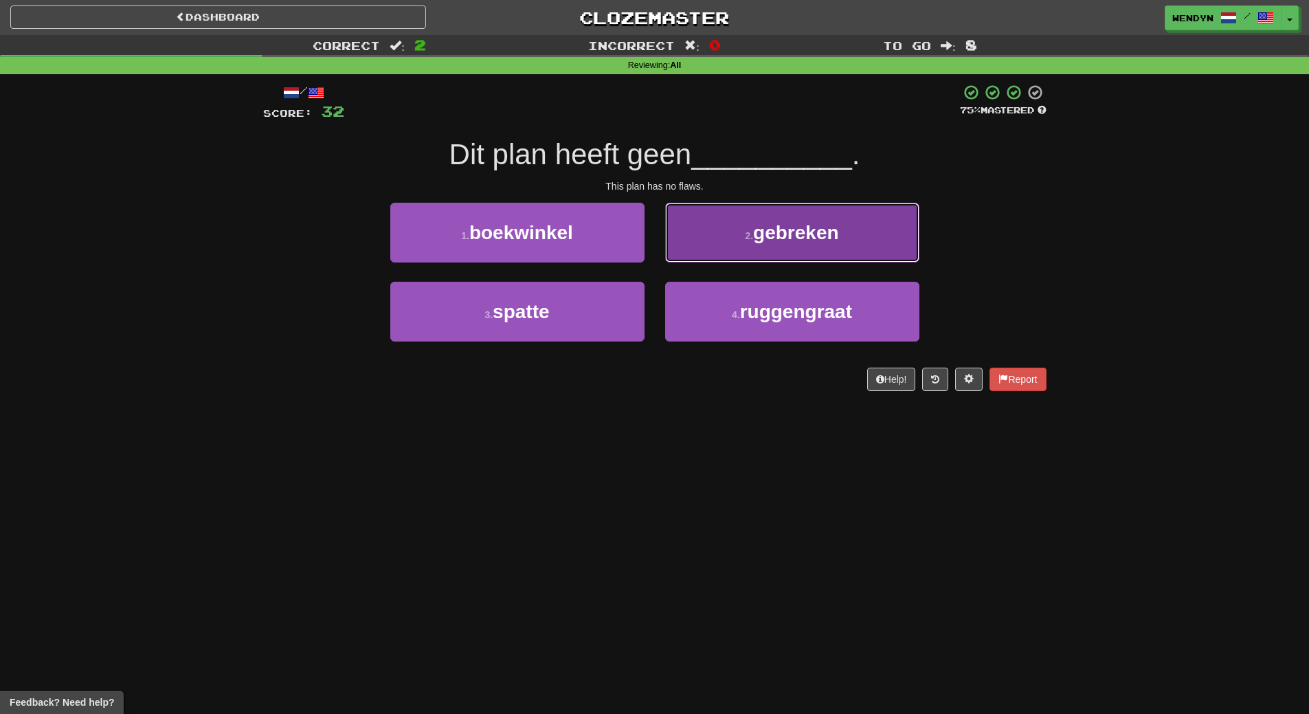
click at [820, 240] on span "gebreken" at bounding box center [796, 232] width 86 height 21
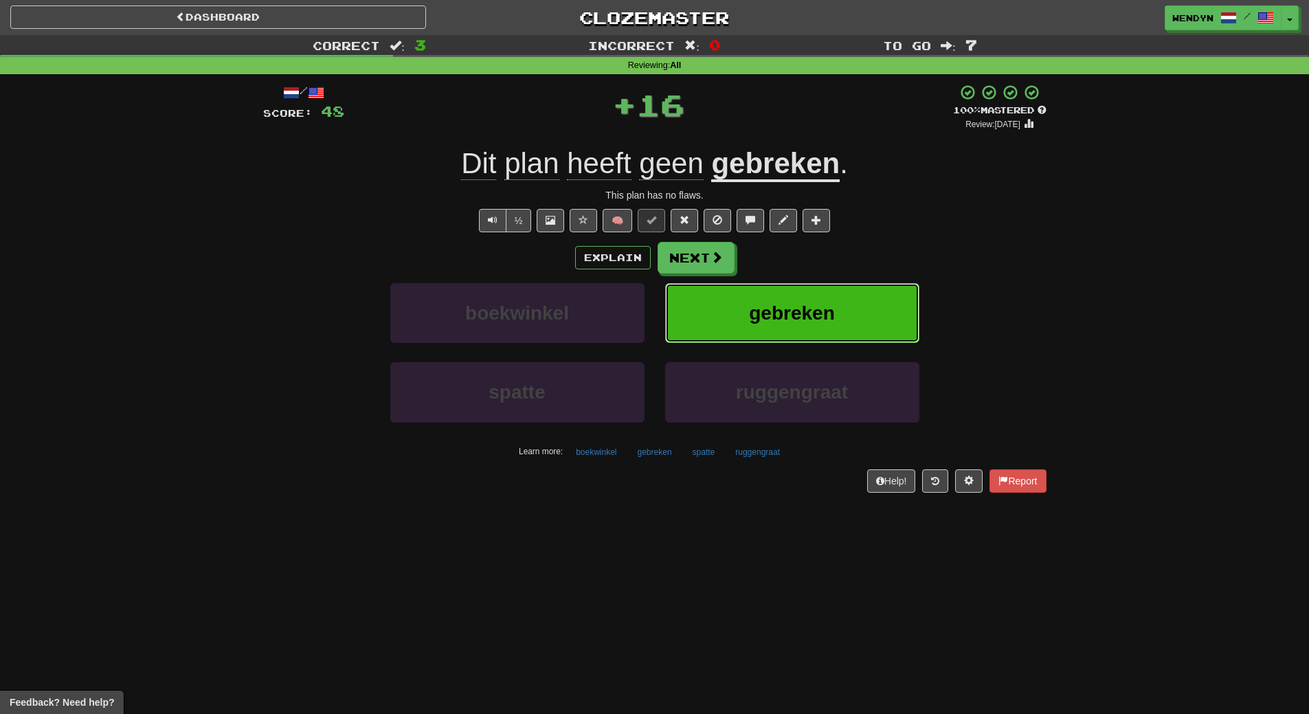
drag, startPoint x: 800, startPoint y: 317, endPoint x: 791, endPoint y: 319, distance: 8.7
click at [791, 319] on span "gebreken" at bounding box center [792, 312] width 86 height 21
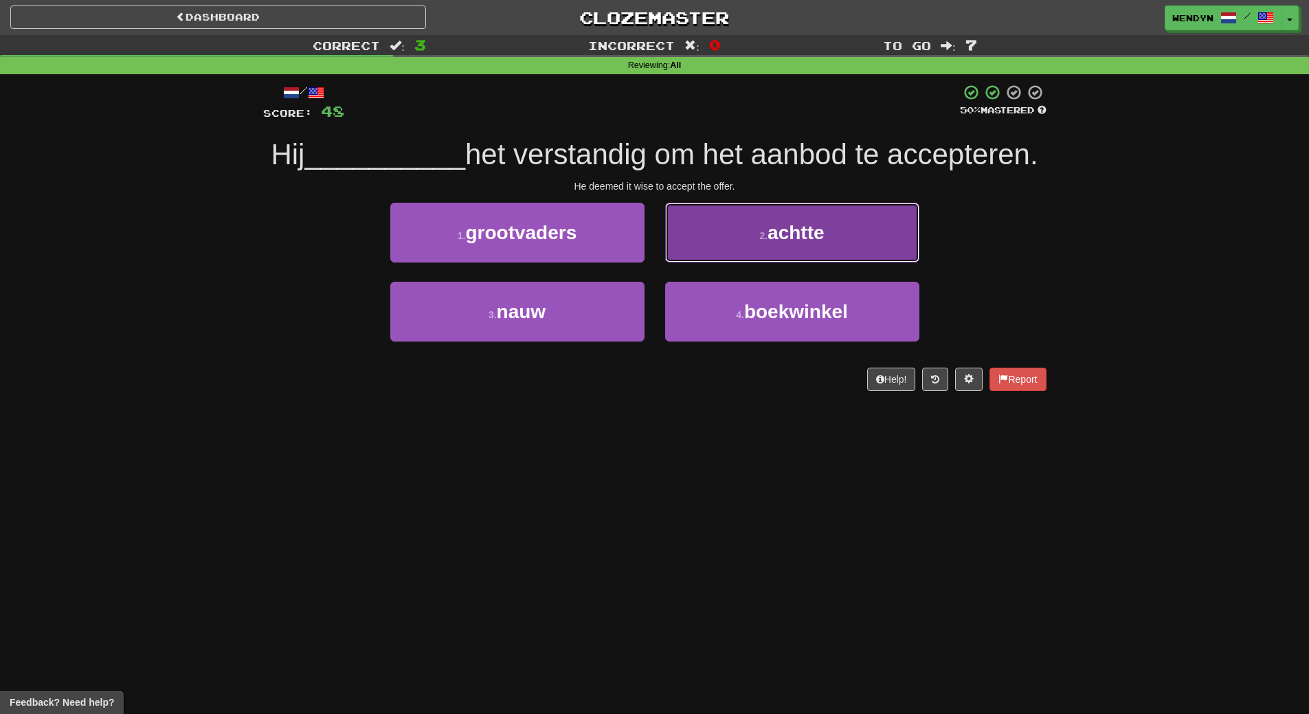
click at [806, 245] on button "2 . achtte" at bounding box center [792, 233] width 254 height 60
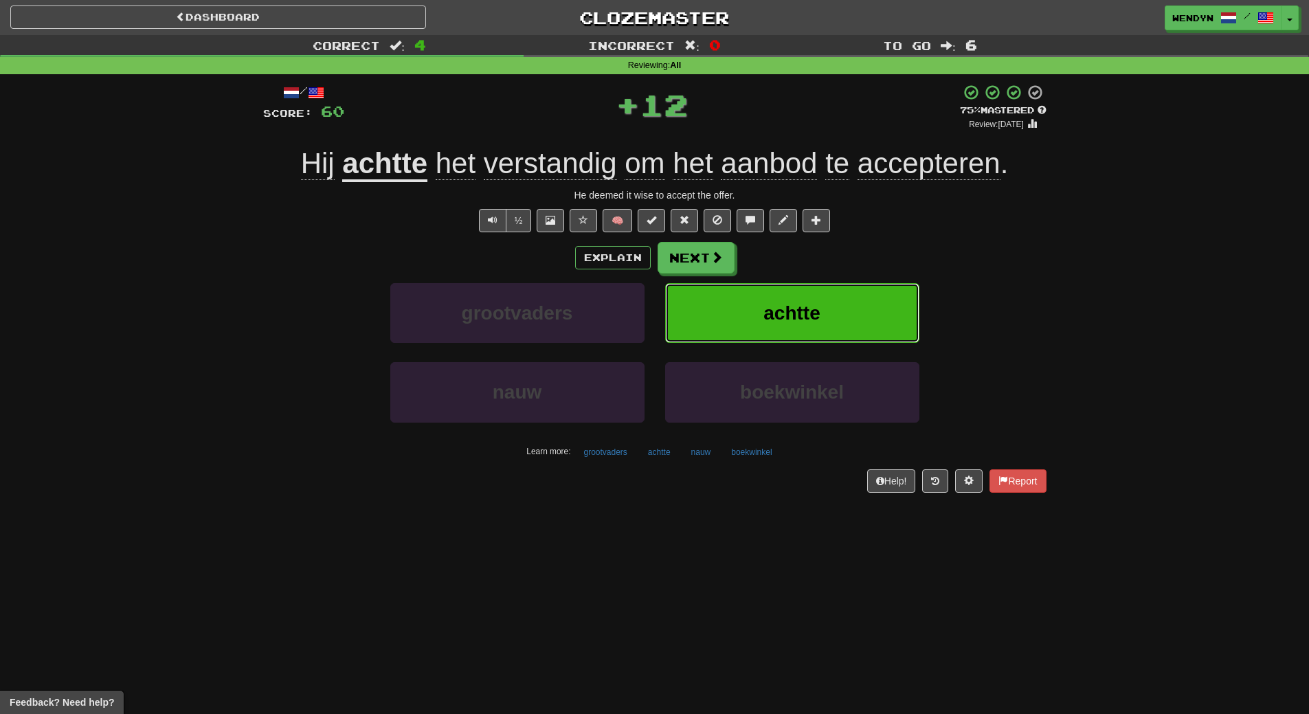
drag, startPoint x: 799, startPoint y: 299, endPoint x: 787, endPoint y: 308, distance: 14.3
click at [787, 308] on button "achtte" at bounding box center [792, 313] width 254 height 60
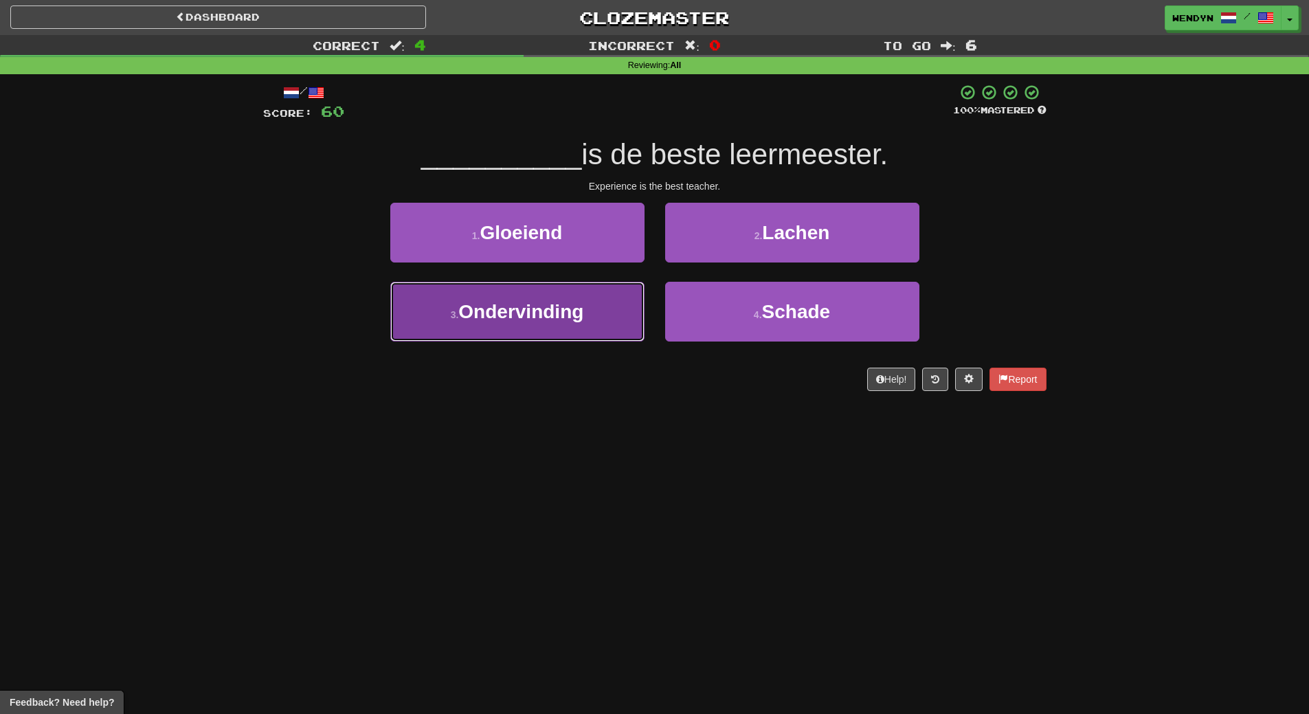
click at [480, 308] on span "Ondervinding" at bounding box center [520, 311] width 125 height 21
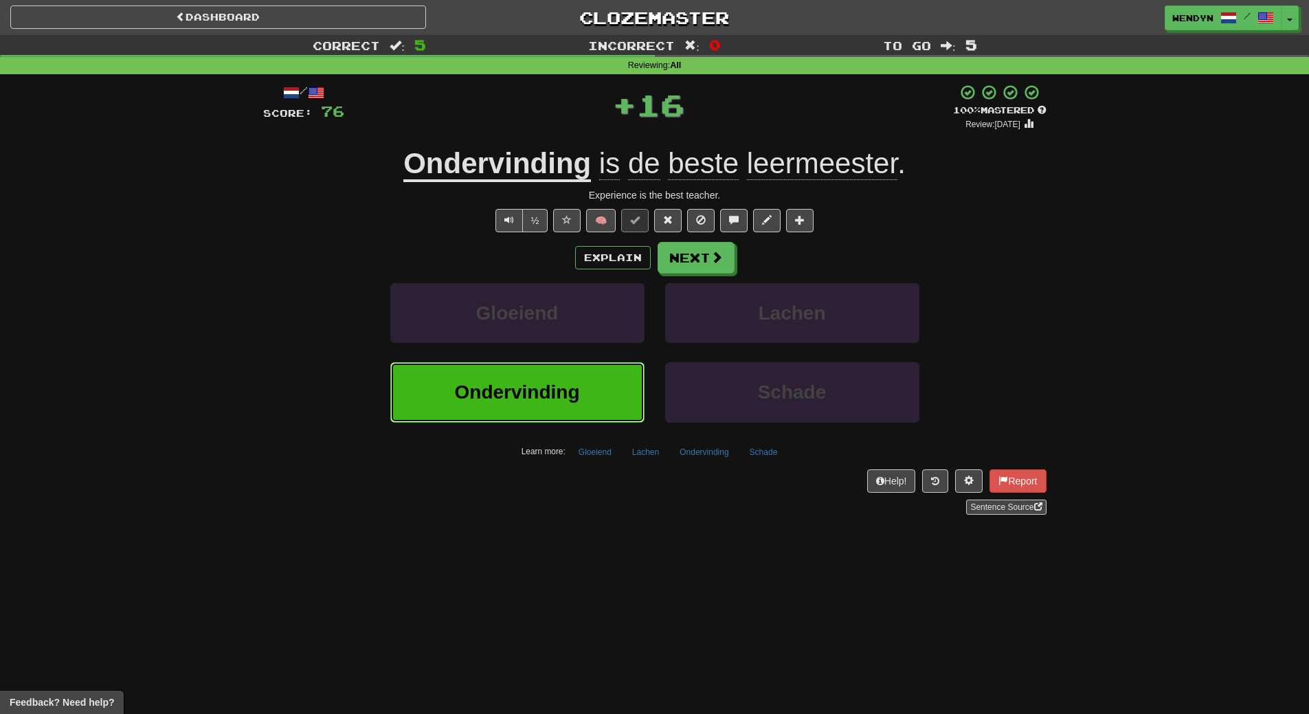
click at [483, 401] on span "Ondervinding" at bounding box center [517, 391] width 125 height 21
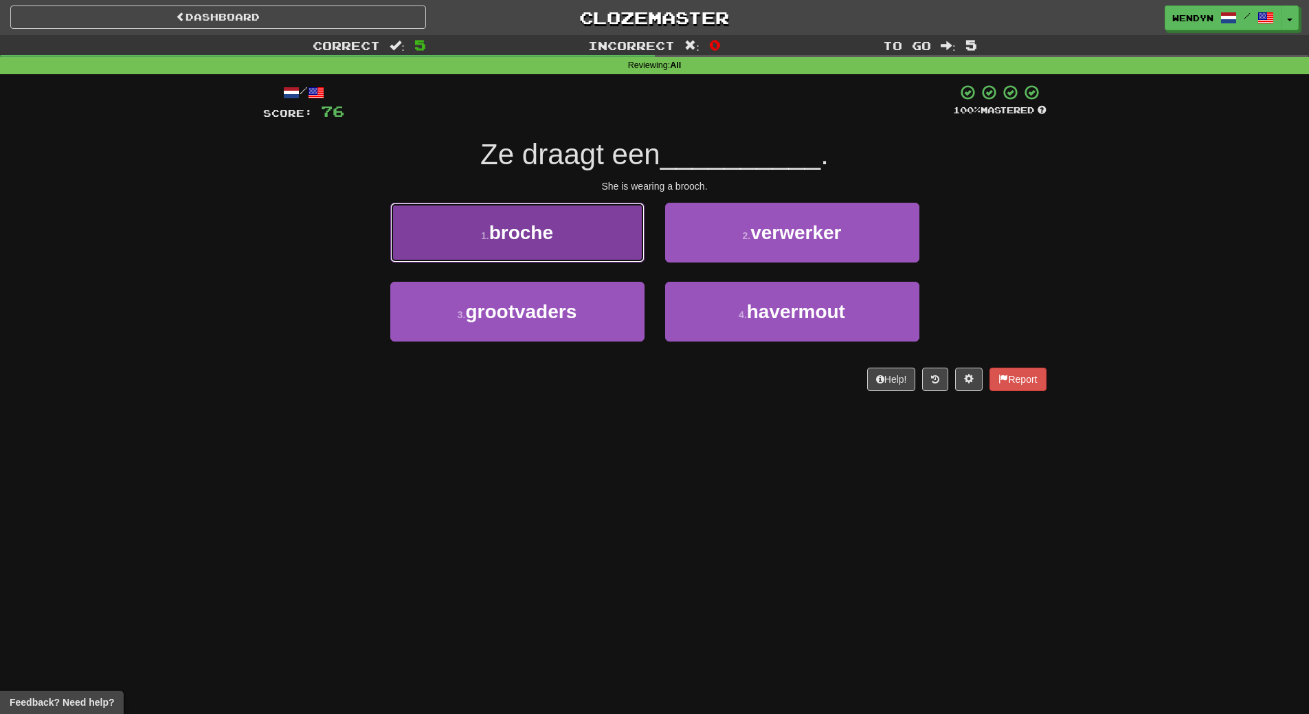
click at [518, 258] on button "1 . broche" at bounding box center [517, 233] width 254 height 60
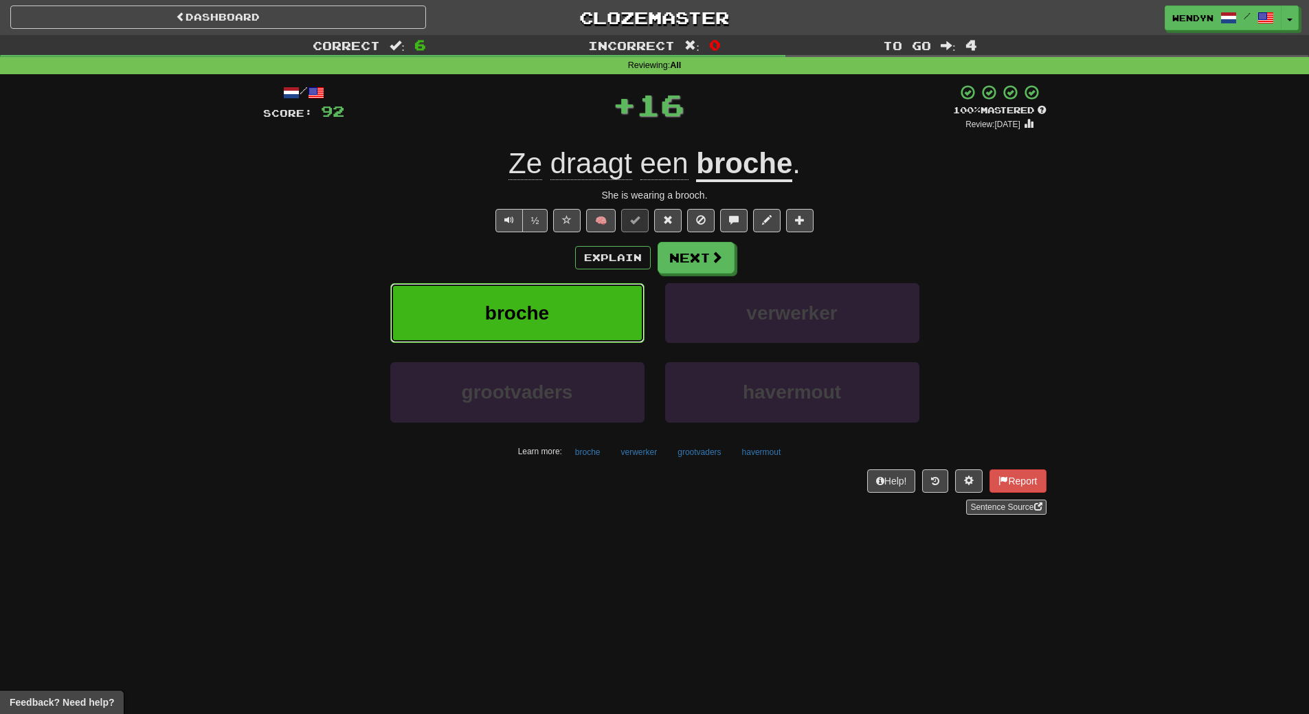
click at [515, 319] on span "broche" at bounding box center [517, 312] width 64 height 21
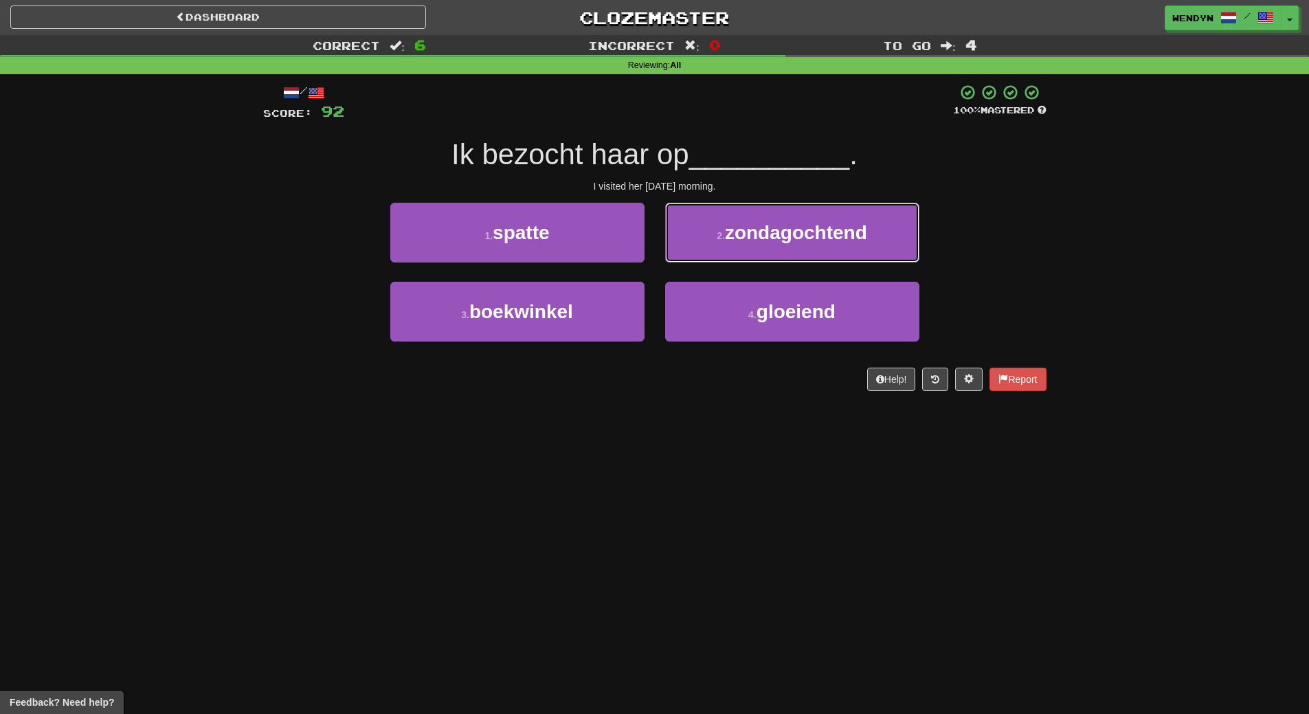
drag, startPoint x: 909, startPoint y: 225, endPoint x: 898, endPoint y: 205, distance: 23.7
click at [898, 207] on button "2 . zondagochtend" at bounding box center [792, 233] width 254 height 60
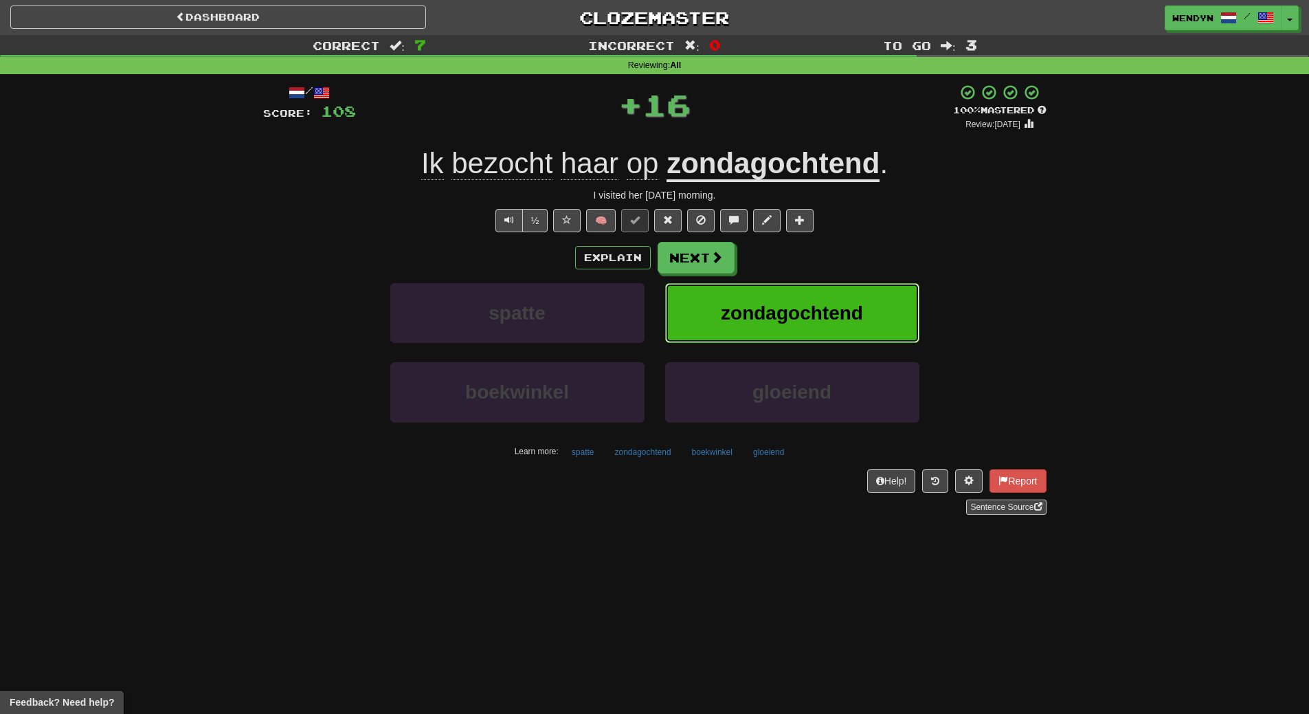
click at [880, 286] on button "zondagochtend" at bounding box center [792, 313] width 254 height 60
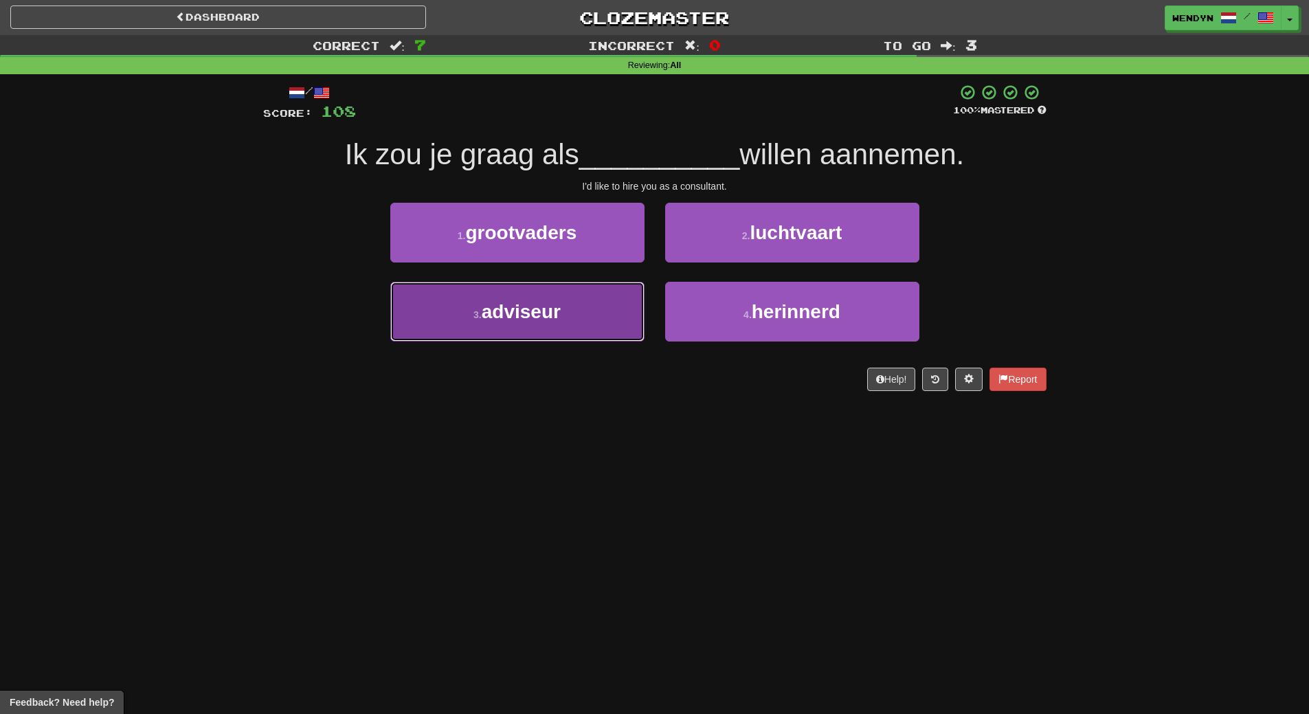
click at [553, 326] on button "3 . adviseur" at bounding box center [517, 312] width 254 height 60
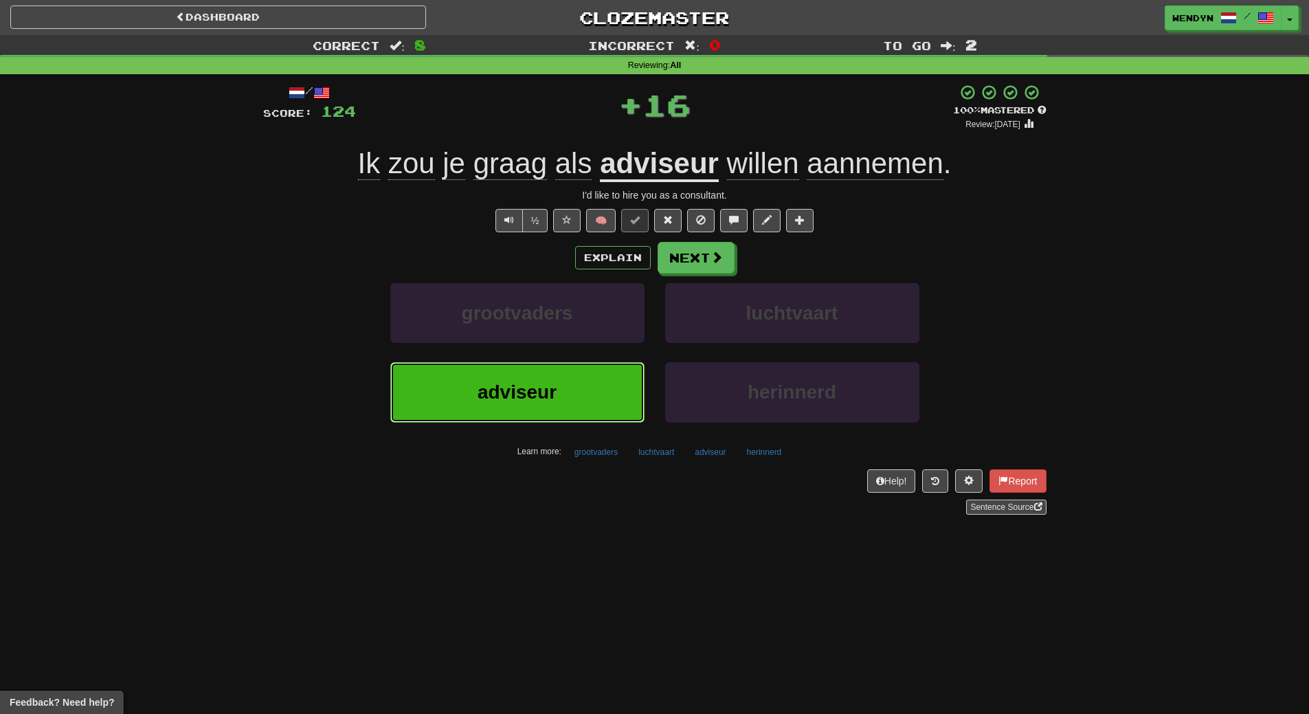
click at [543, 367] on button "adviseur" at bounding box center [517, 392] width 254 height 60
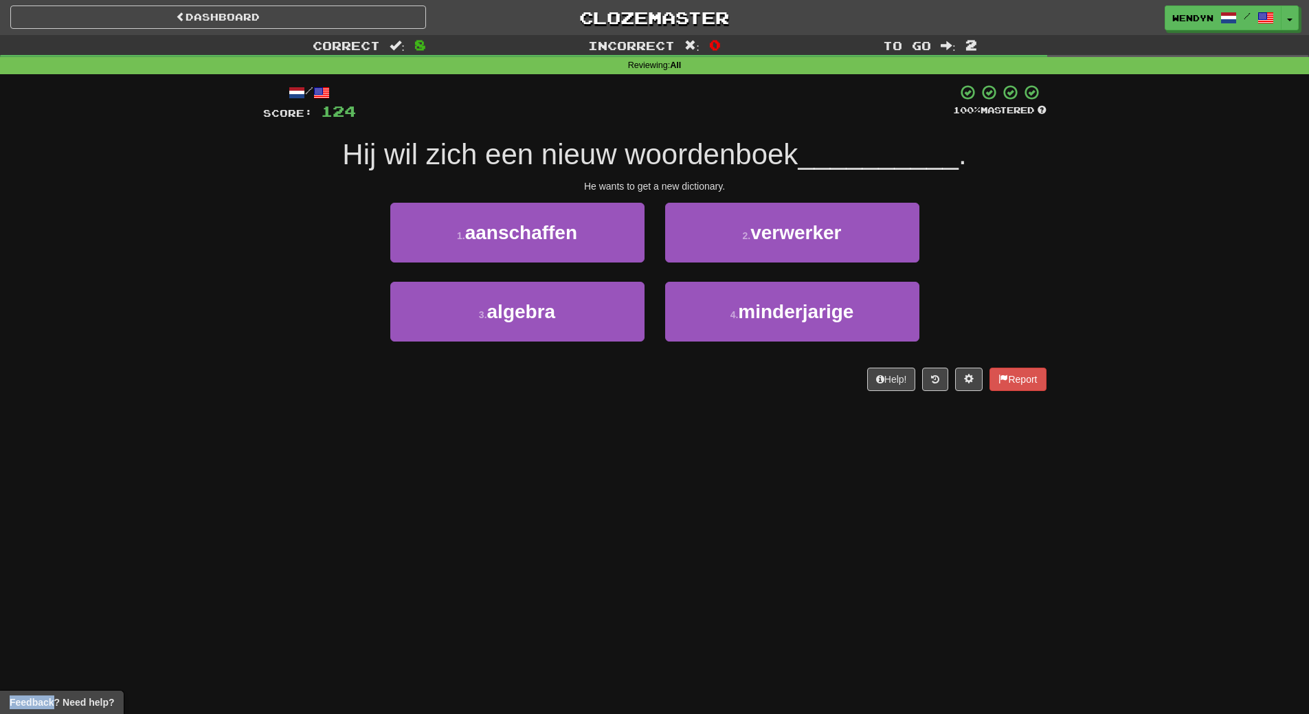
click at [543, 367] on div "Help! Report" at bounding box center [654, 378] width 783 height 23
click at [104, 588] on div "Dashboard Clozemaster WendyN / Toggle Dropdown Dashboard Leaderboard Activity F…" at bounding box center [654, 357] width 1309 height 714
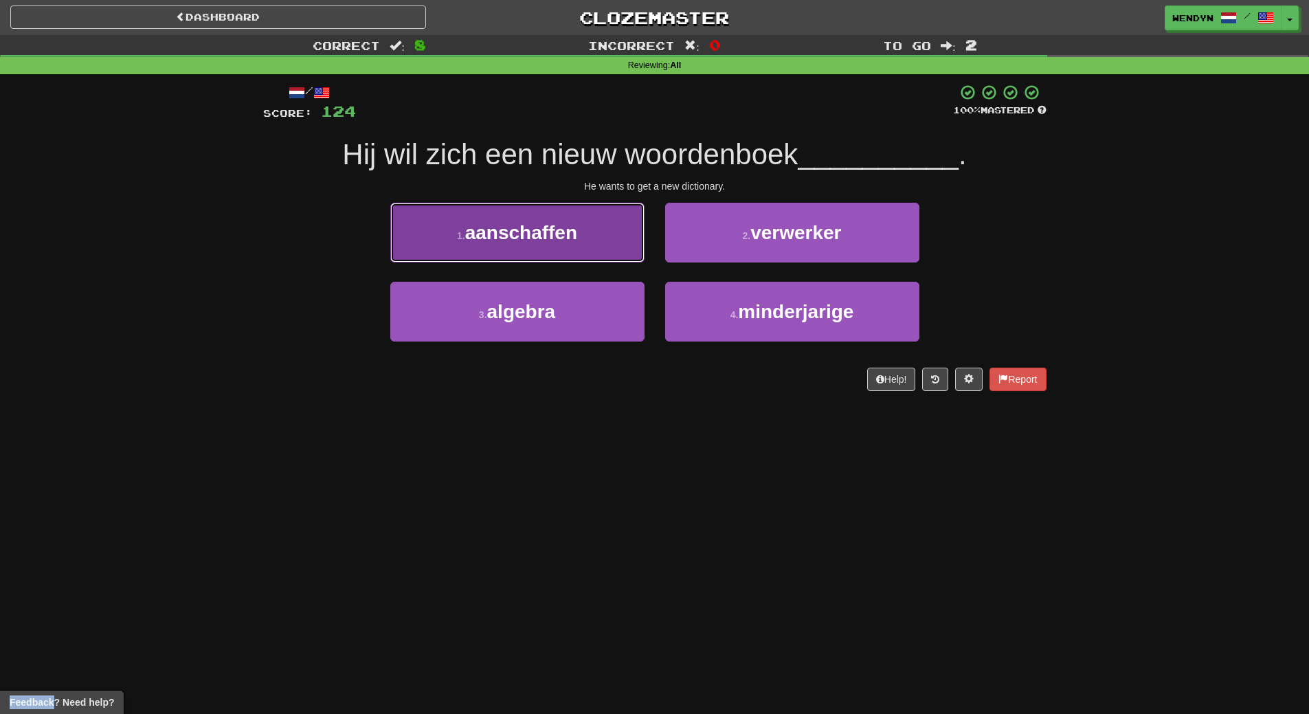
click at [482, 241] on span "aanschaffen" at bounding box center [521, 232] width 112 height 21
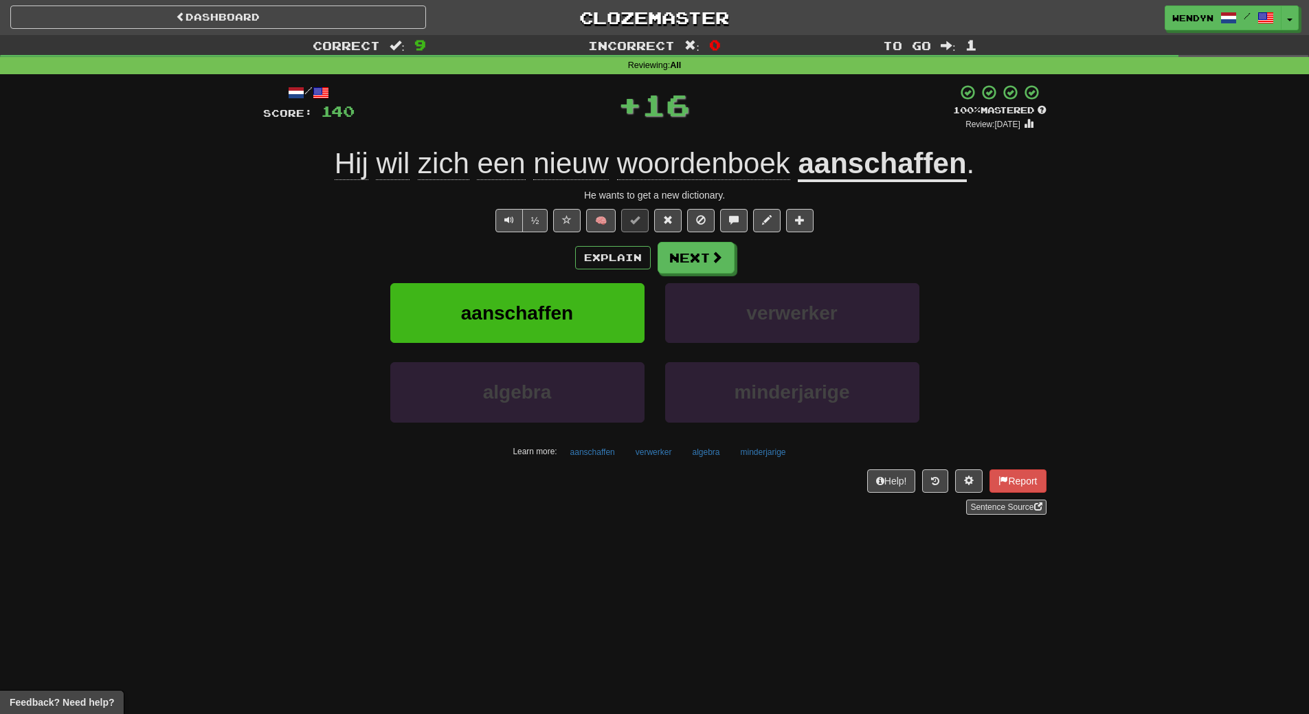
click at [482, 242] on div "Explain Next" at bounding box center [654, 258] width 783 height 32
click at [474, 305] on span "aanschaffen" at bounding box center [517, 312] width 112 height 21
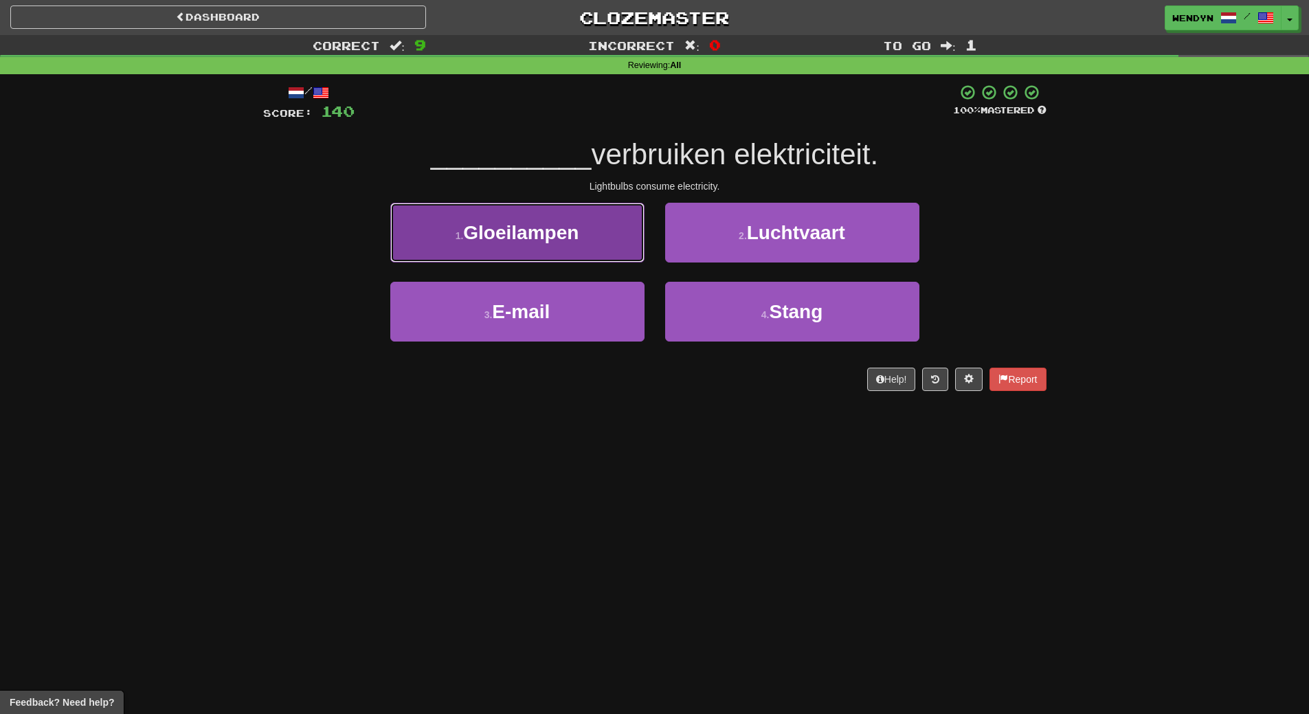
drag, startPoint x: 605, startPoint y: 245, endPoint x: 550, endPoint y: 299, distance: 76.7
click at [600, 249] on button "1 . Gloeilampen" at bounding box center [517, 233] width 254 height 60
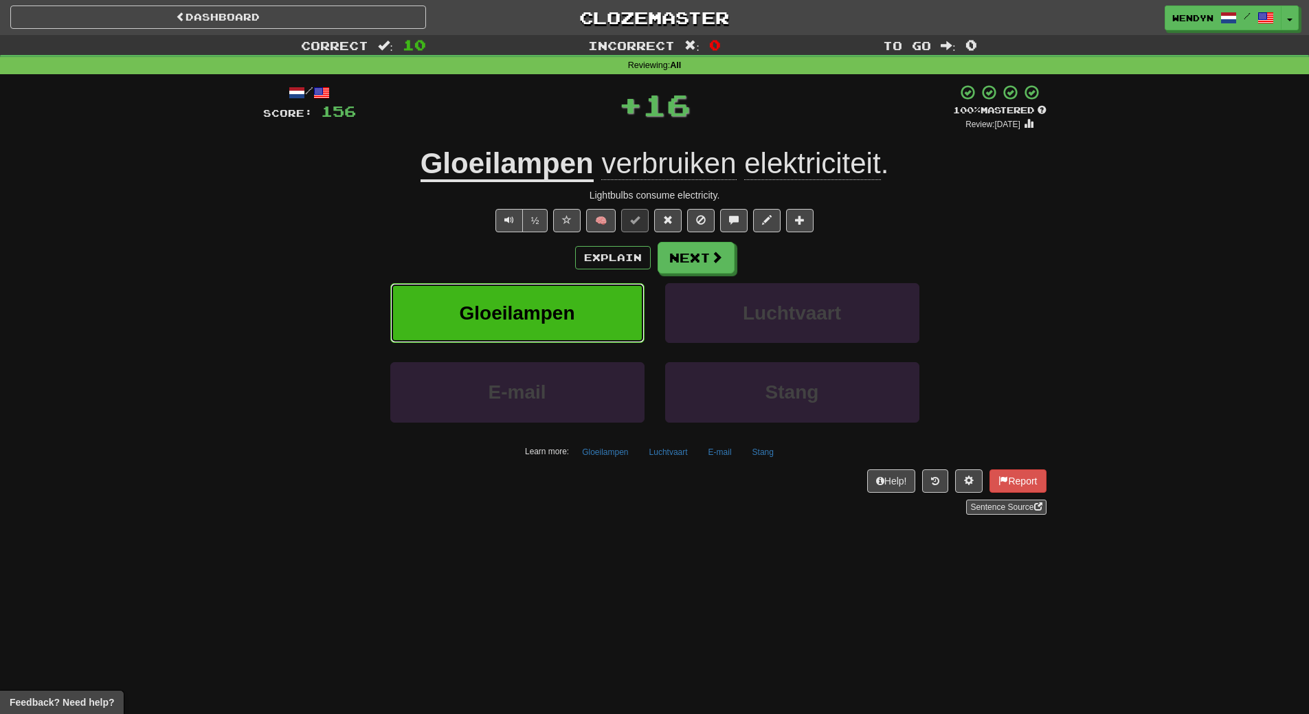
drag, startPoint x: 534, startPoint y: 309, endPoint x: 504, endPoint y: 284, distance: 39.1
click at [523, 302] on span "Gloeilampen" at bounding box center [516, 312] width 115 height 21
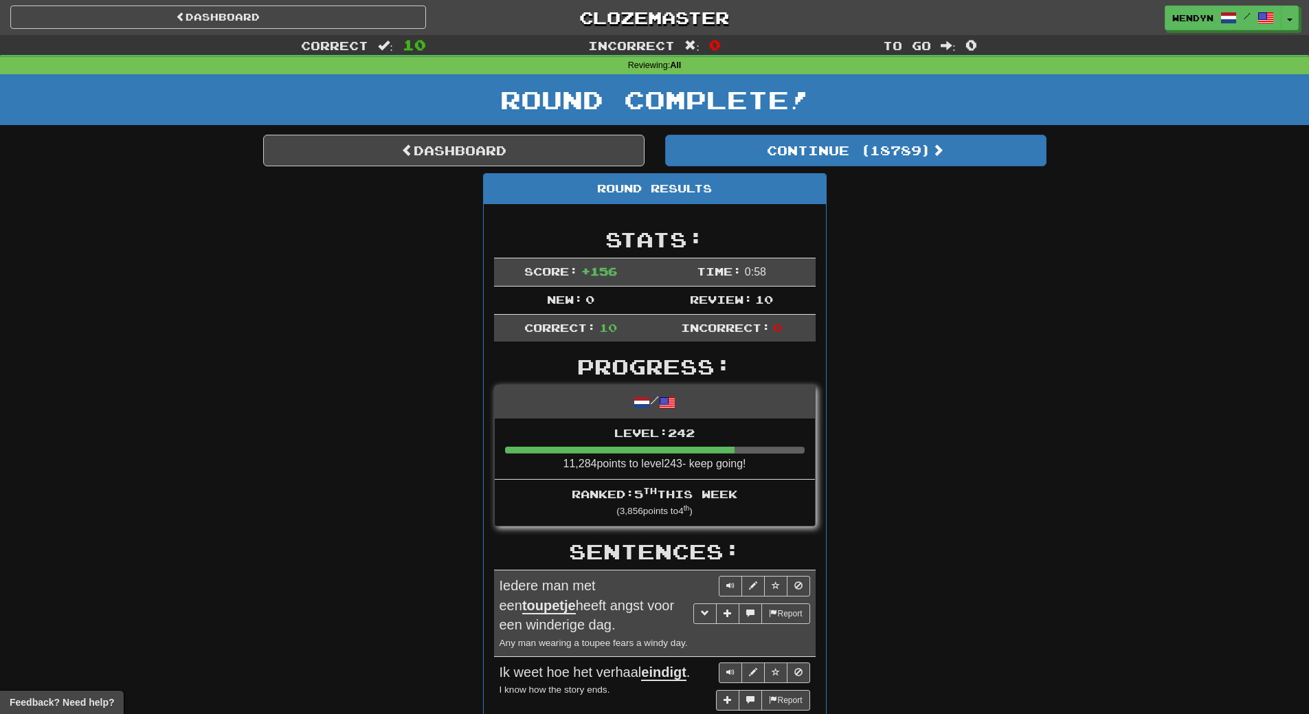
click at [917, 129] on div "Round Complete!" at bounding box center [654, 104] width 1309 height 60
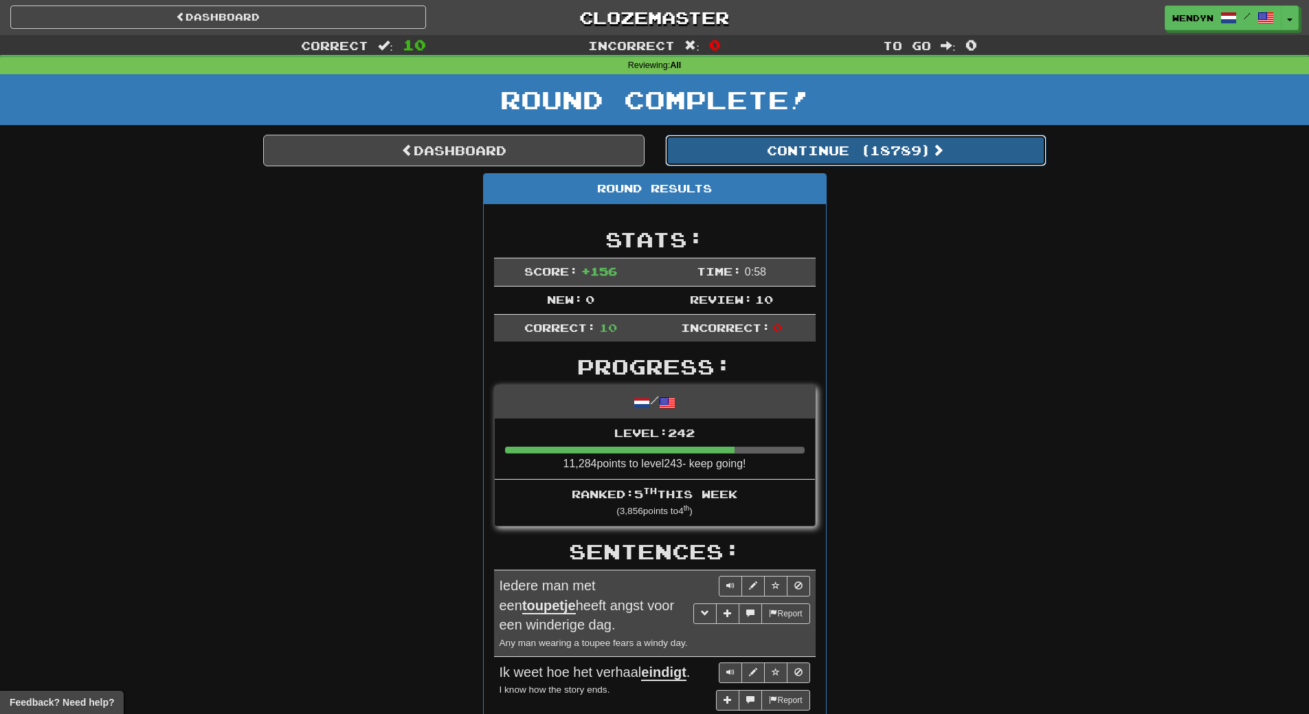
click at [905, 159] on button "Continue ( 18789 )" at bounding box center [855, 151] width 381 height 32
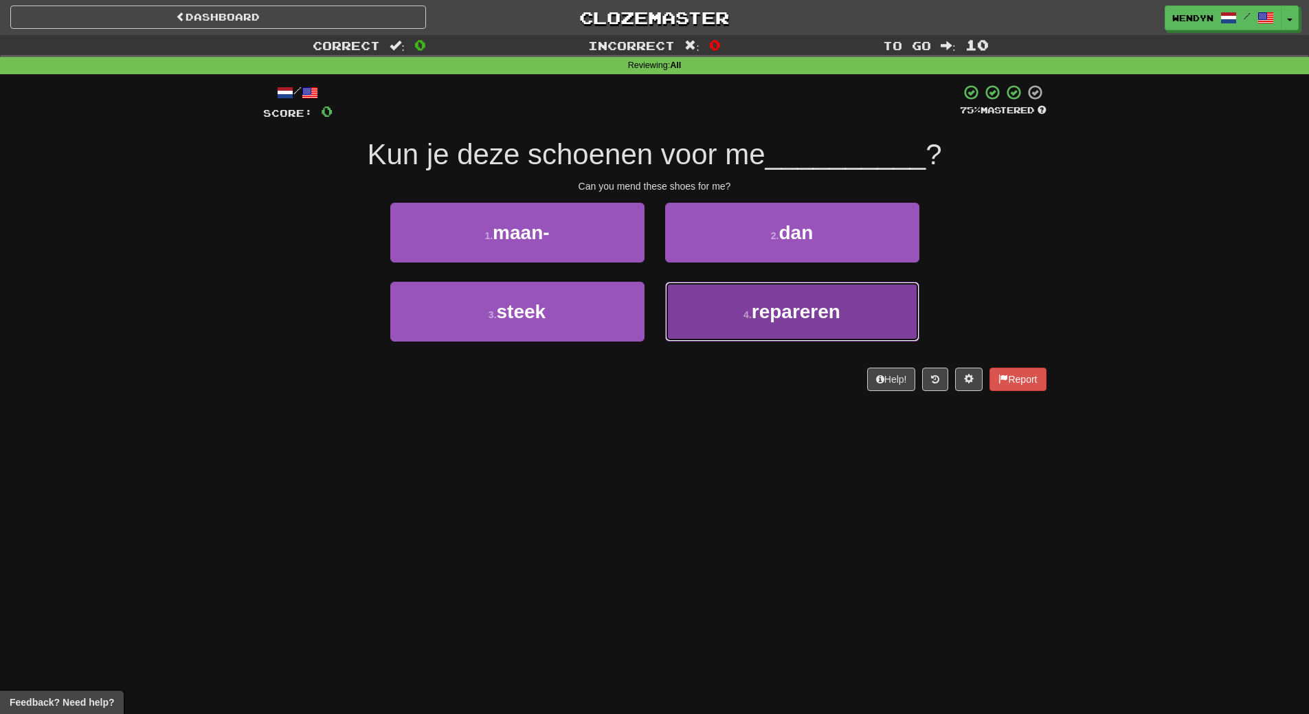
click at [789, 332] on button "4 . repareren" at bounding box center [792, 312] width 254 height 60
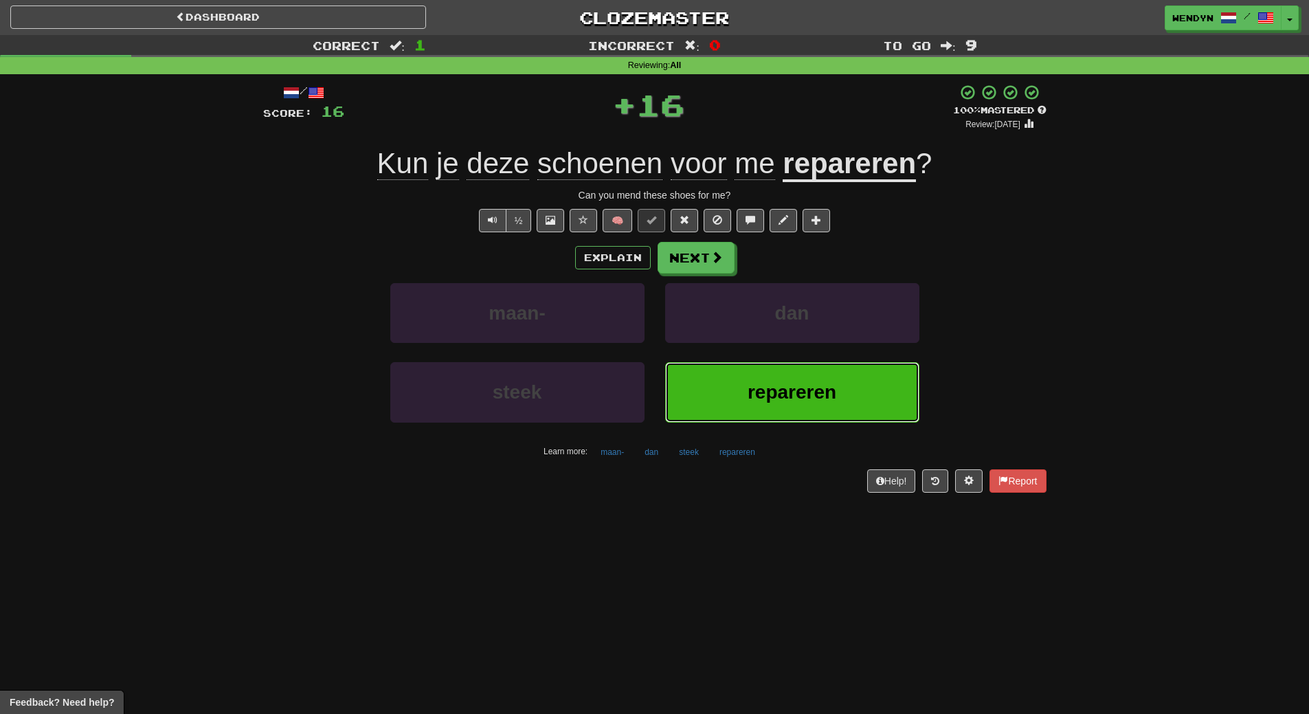
click at [775, 396] on span "repareren" at bounding box center [791, 391] width 89 height 21
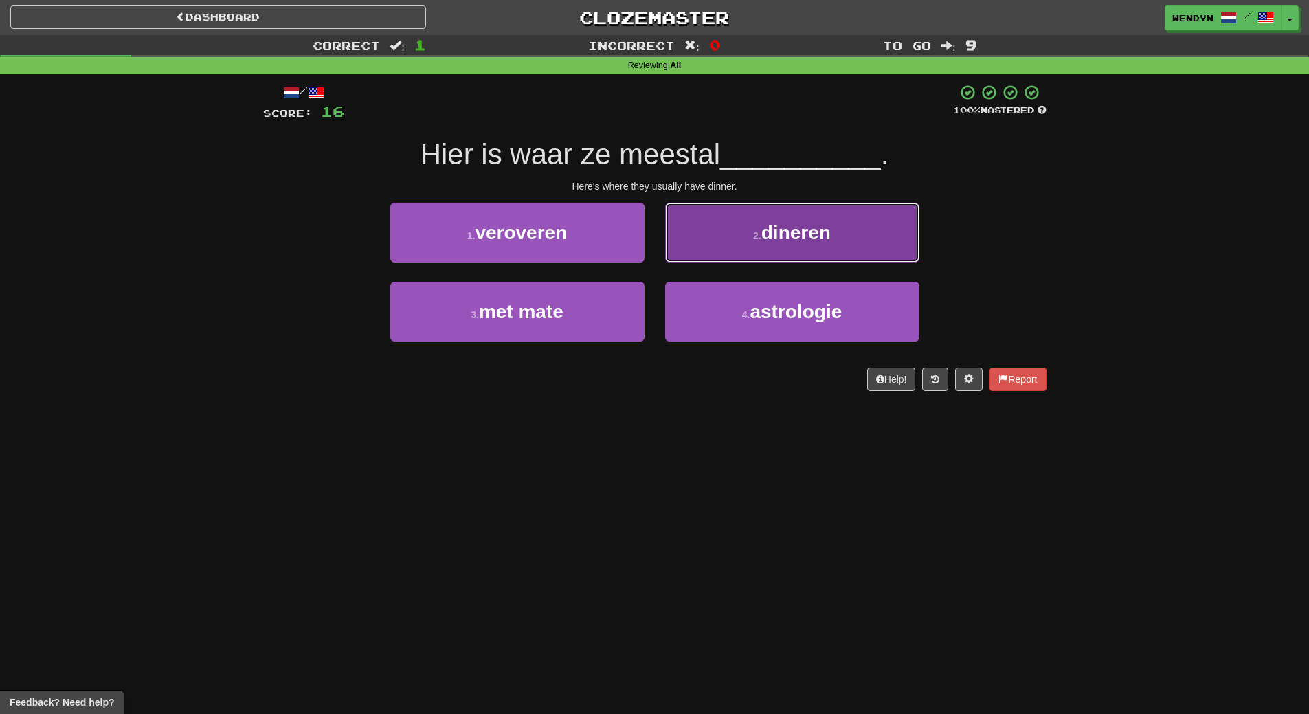
click at [875, 232] on button "2 . dineren" at bounding box center [792, 233] width 254 height 60
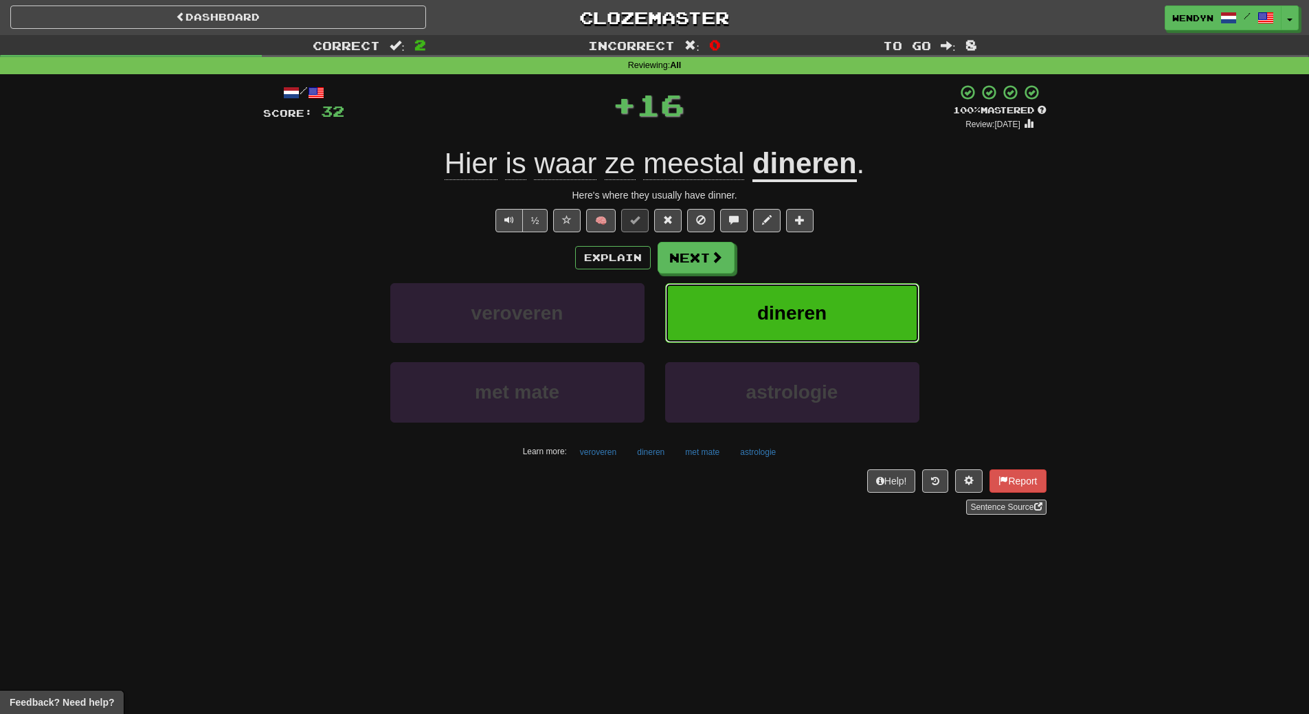
click at [844, 283] on button "dineren" at bounding box center [792, 313] width 254 height 60
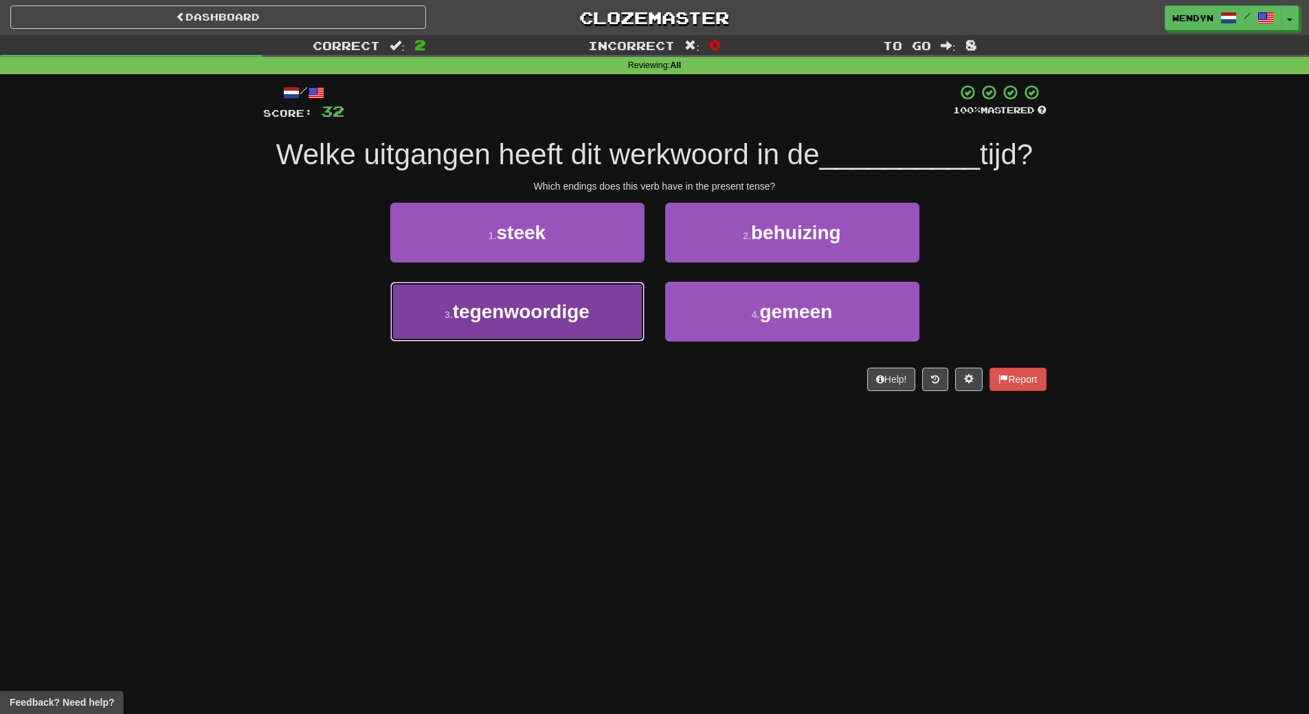
click at [591, 295] on button "3 . tegenwoordige" at bounding box center [517, 312] width 254 height 60
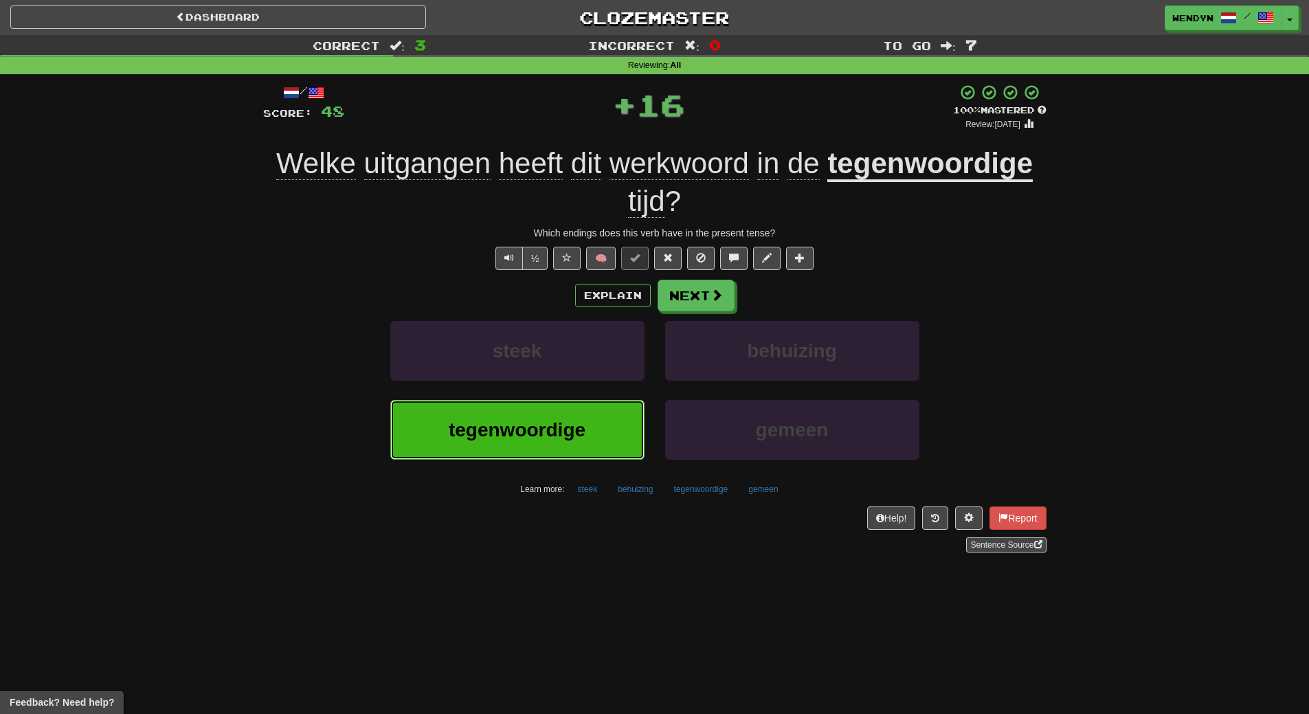
drag, startPoint x: 558, startPoint y: 435, endPoint x: 565, endPoint y: 434, distance: 6.9
click at [565, 434] on span "tegenwoordige" at bounding box center [517, 429] width 137 height 21
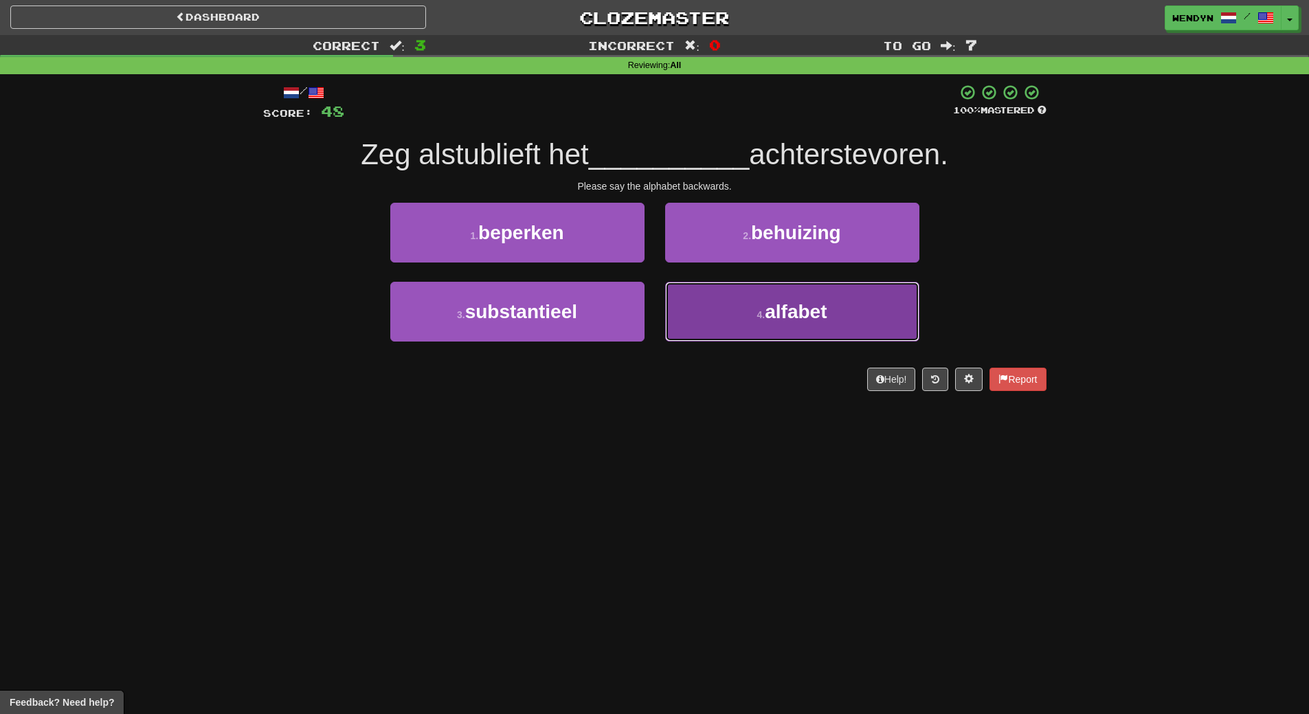
click at [758, 317] on small "4 ." at bounding box center [761, 314] width 8 height 11
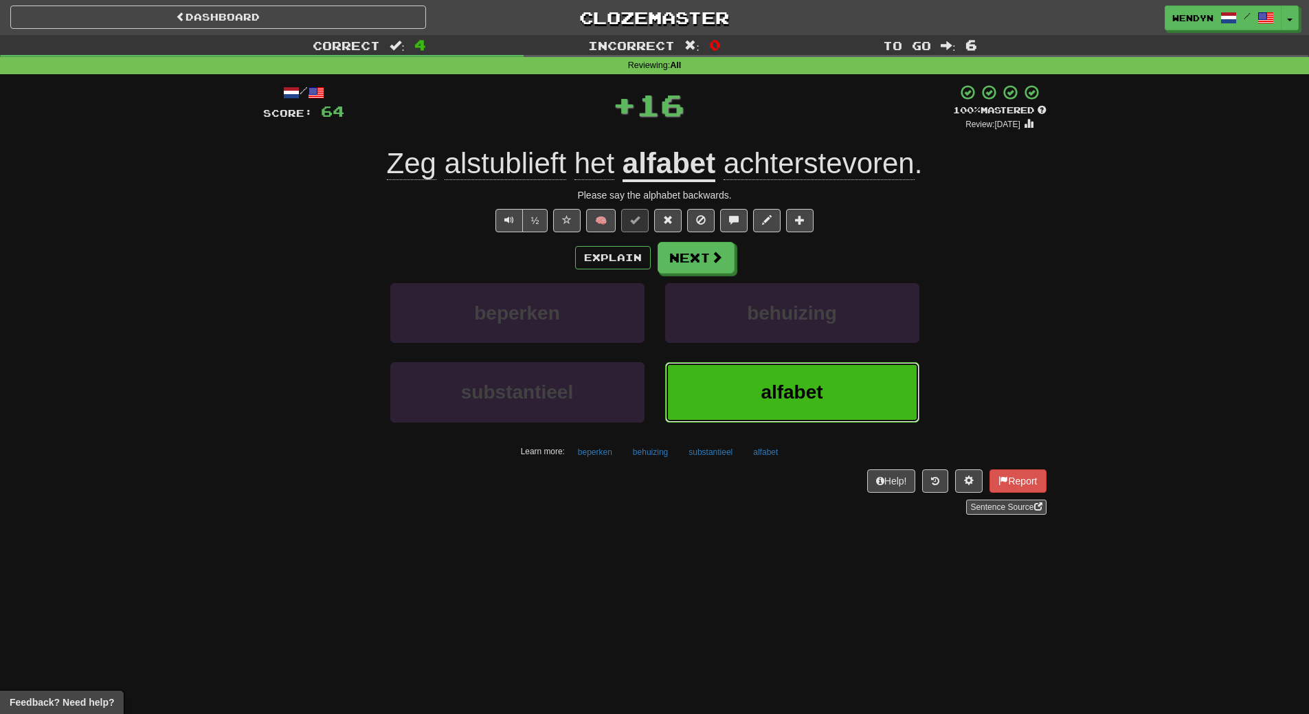
click at [751, 411] on button "alfabet" at bounding box center [792, 392] width 254 height 60
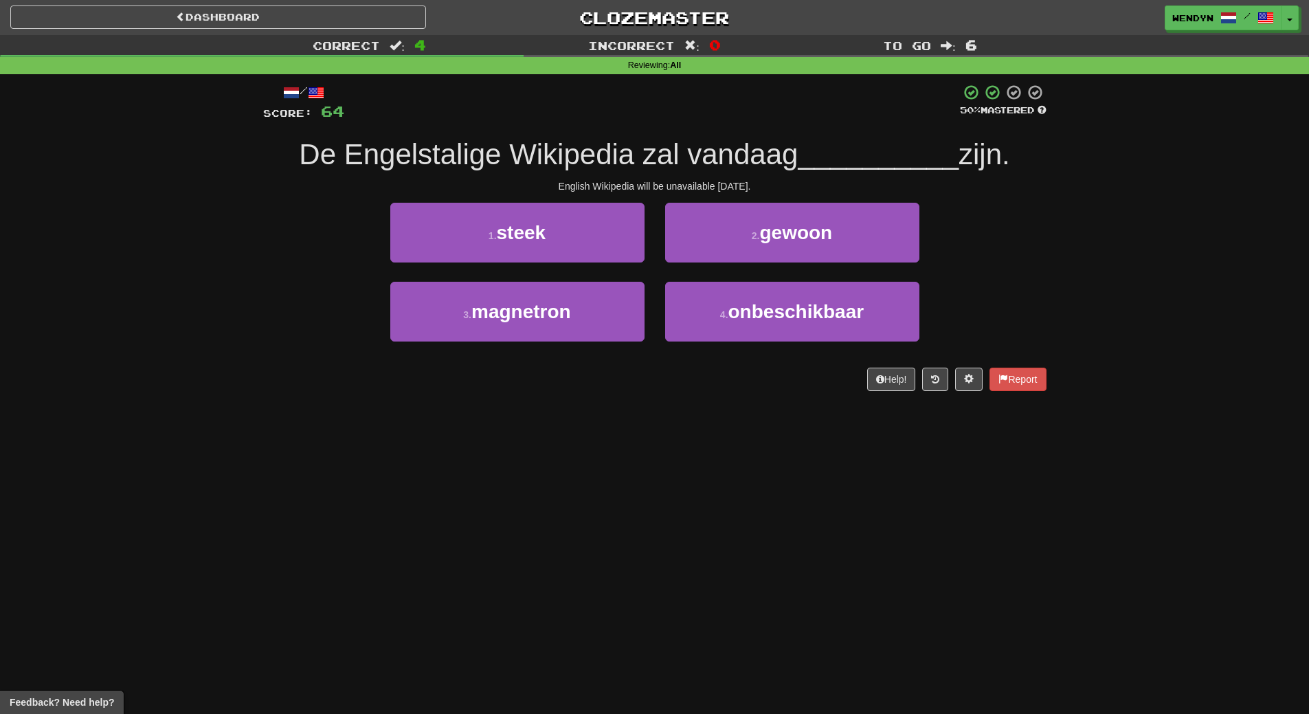
click at [751, 411] on div "Dashboard Clozemaster WendyN / Toggle Dropdown Dashboard Leaderboard Activity F…" at bounding box center [654, 357] width 1309 height 714
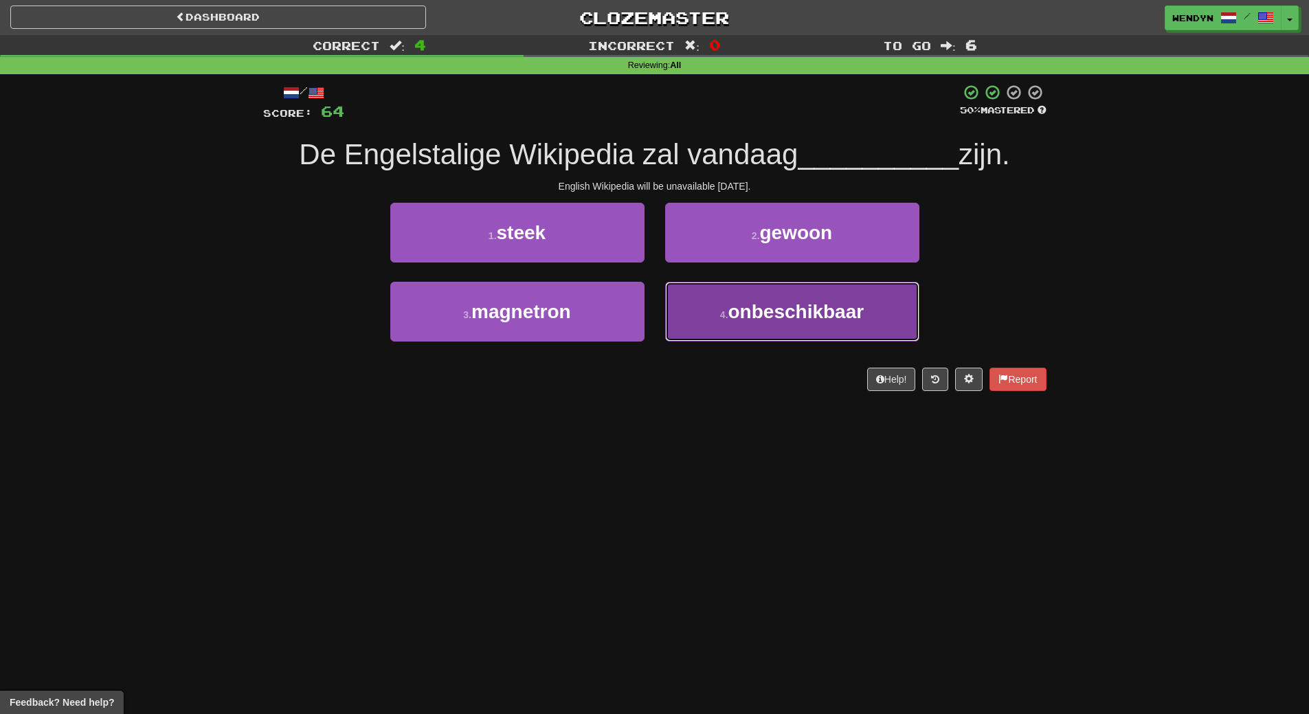
click at [811, 302] on span "onbeschikbaar" at bounding box center [796, 311] width 136 height 21
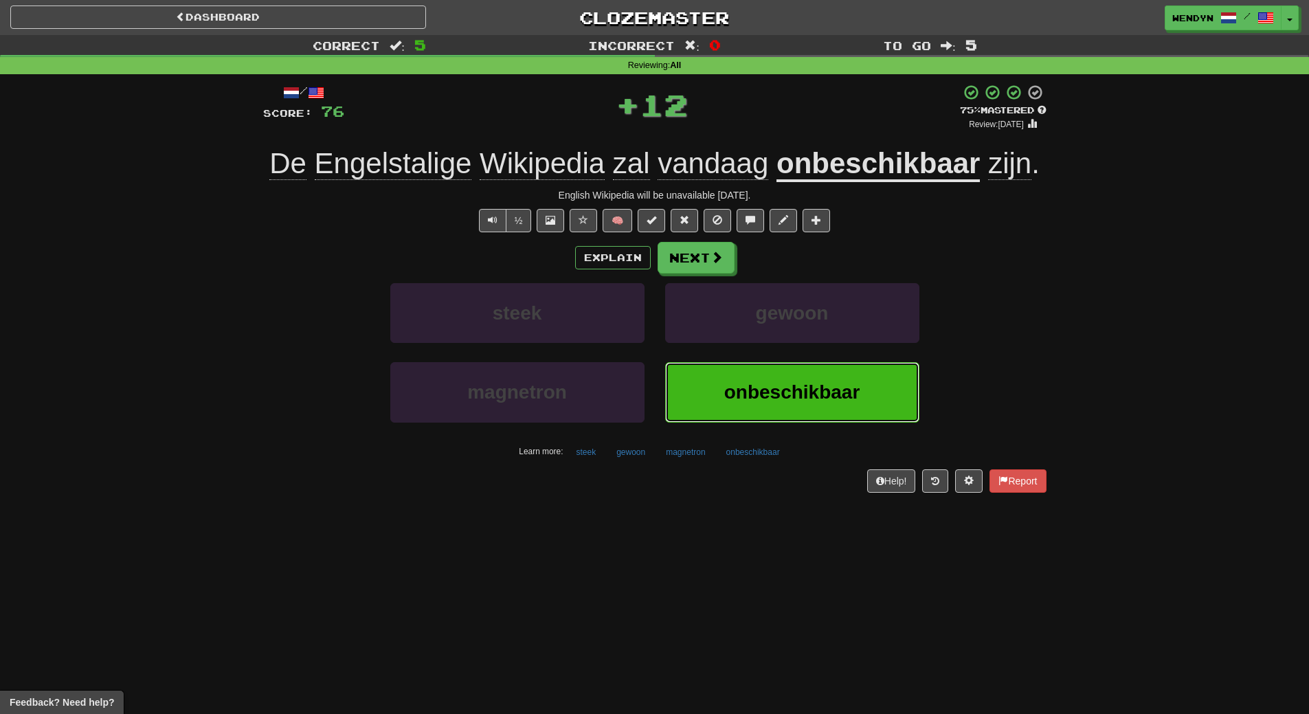
drag, startPoint x: 782, startPoint y: 378, endPoint x: 596, endPoint y: 453, distance: 201.3
click at [758, 393] on button "onbeschikbaar" at bounding box center [792, 392] width 254 height 60
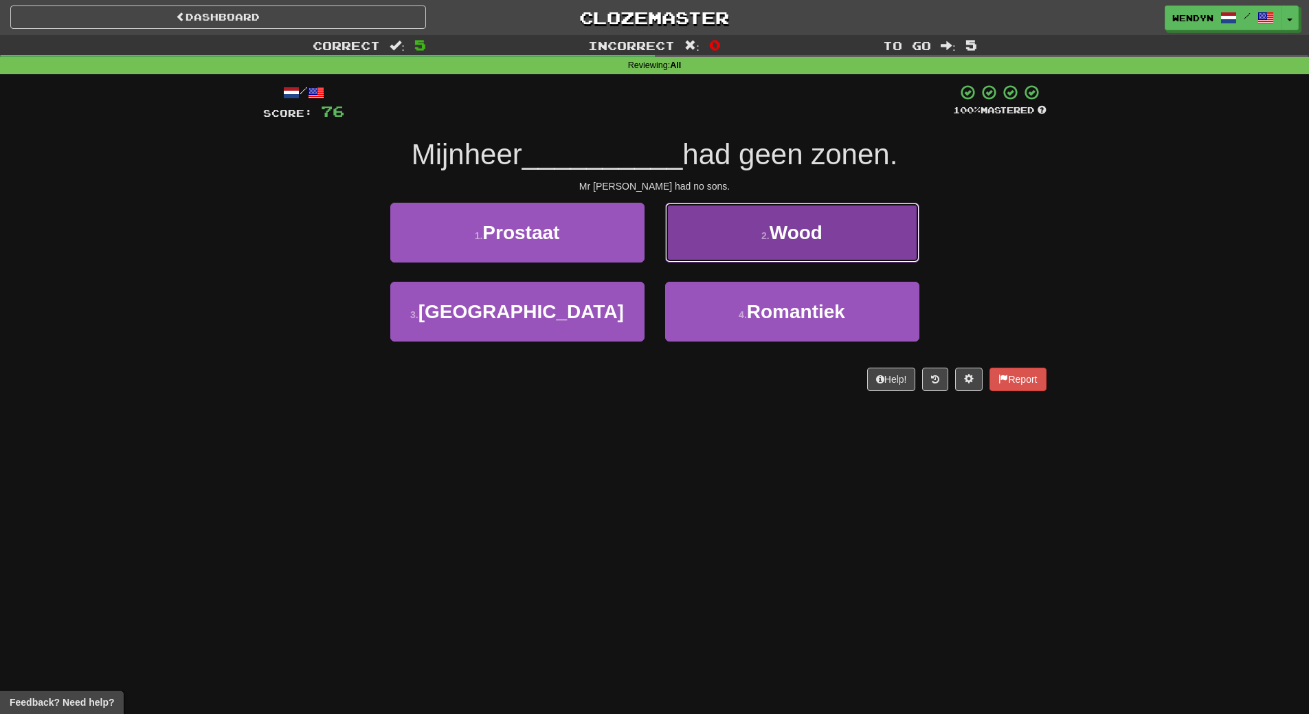
click at [832, 245] on button "2 . Wood" at bounding box center [792, 233] width 254 height 60
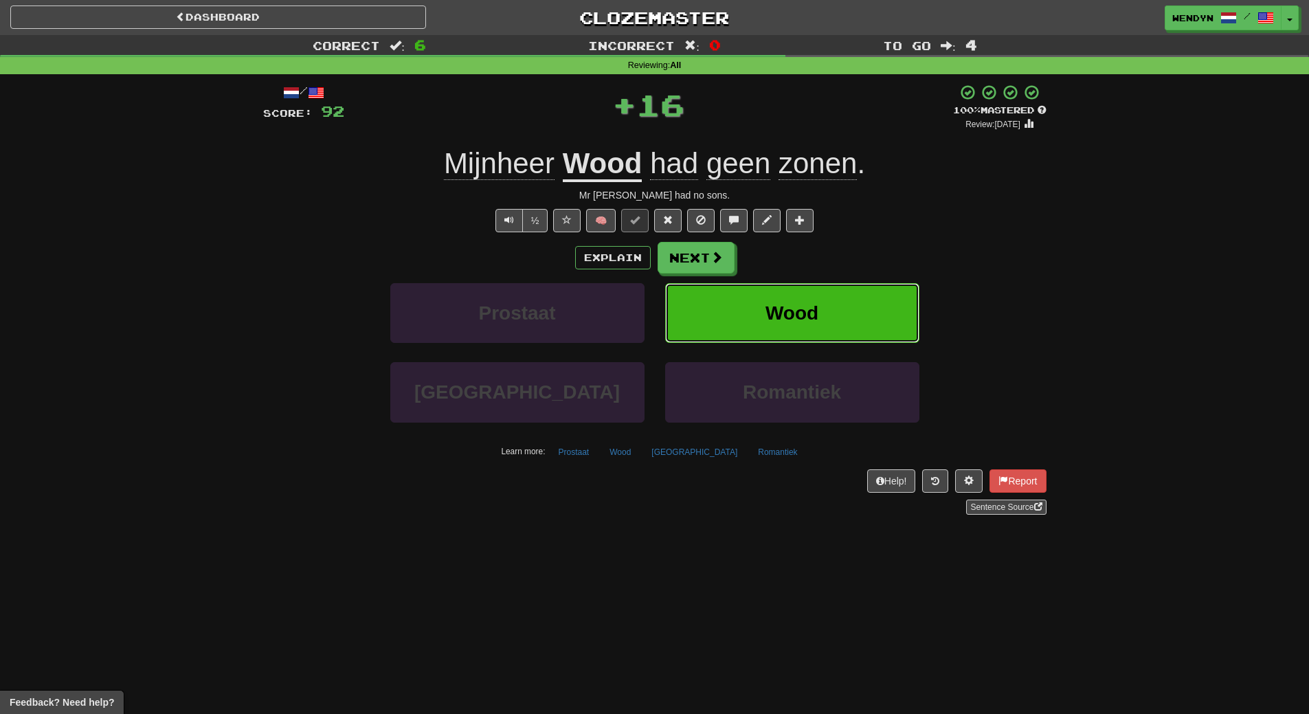
drag, startPoint x: 824, startPoint y: 293, endPoint x: 659, endPoint y: 416, distance: 205.2
click at [815, 304] on button "Wood" at bounding box center [792, 313] width 254 height 60
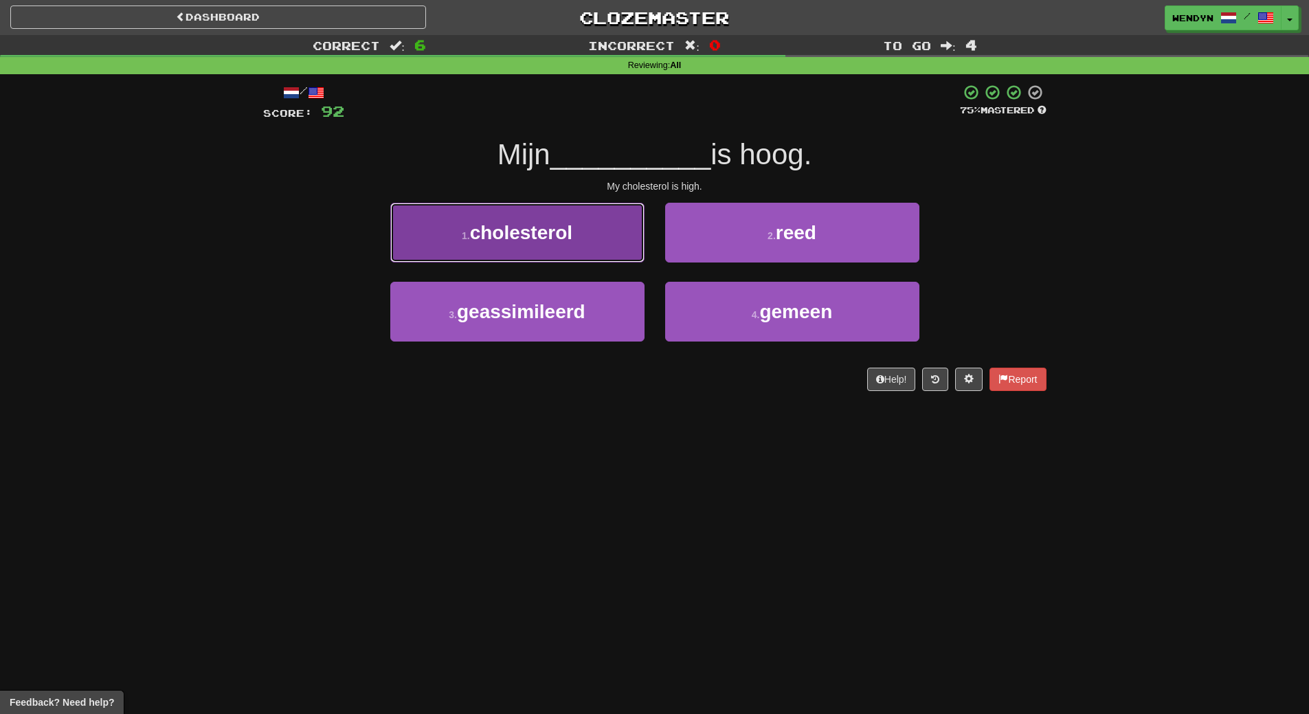
click at [552, 216] on button "1 . cholesterol" at bounding box center [517, 233] width 254 height 60
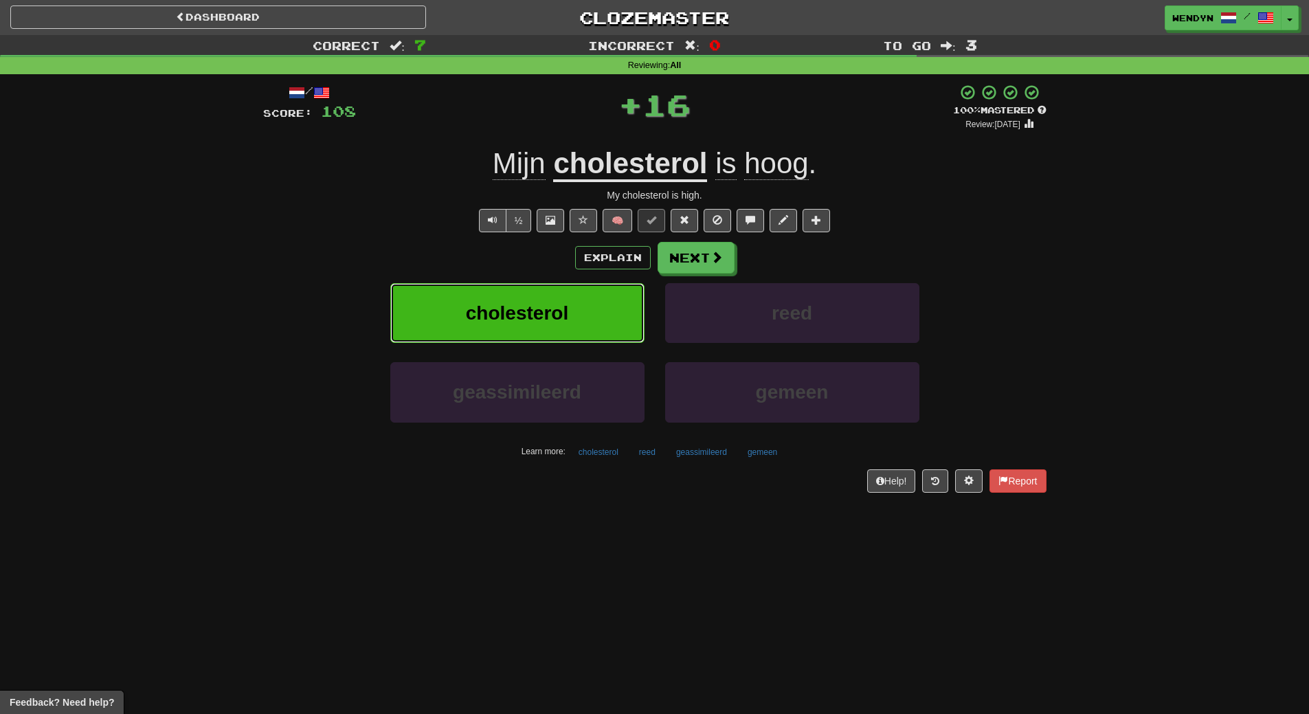
click at [539, 291] on button "cholesterol" at bounding box center [517, 313] width 254 height 60
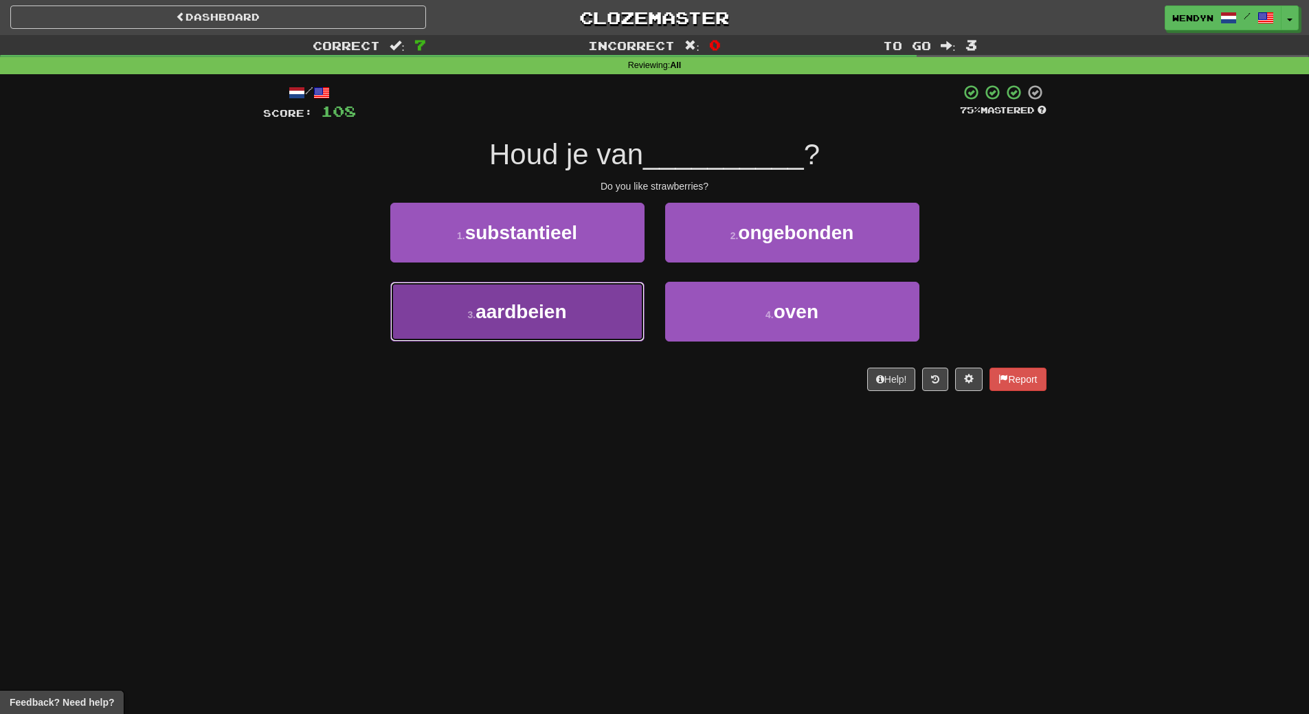
click at [513, 334] on button "3 . aardbeien" at bounding box center [517, 312] width 254 height 60
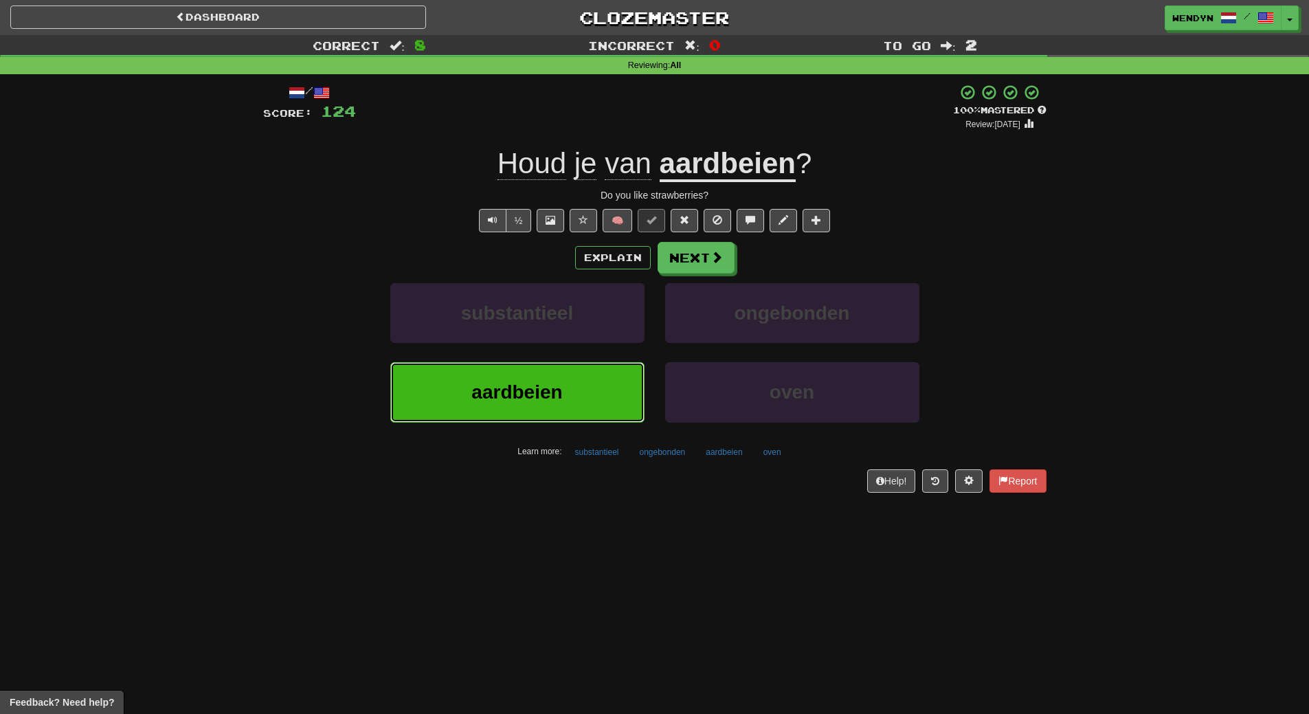
click at [423, 376] on button "aardbeien" at bounding box center [517, 392] width 254 height 60
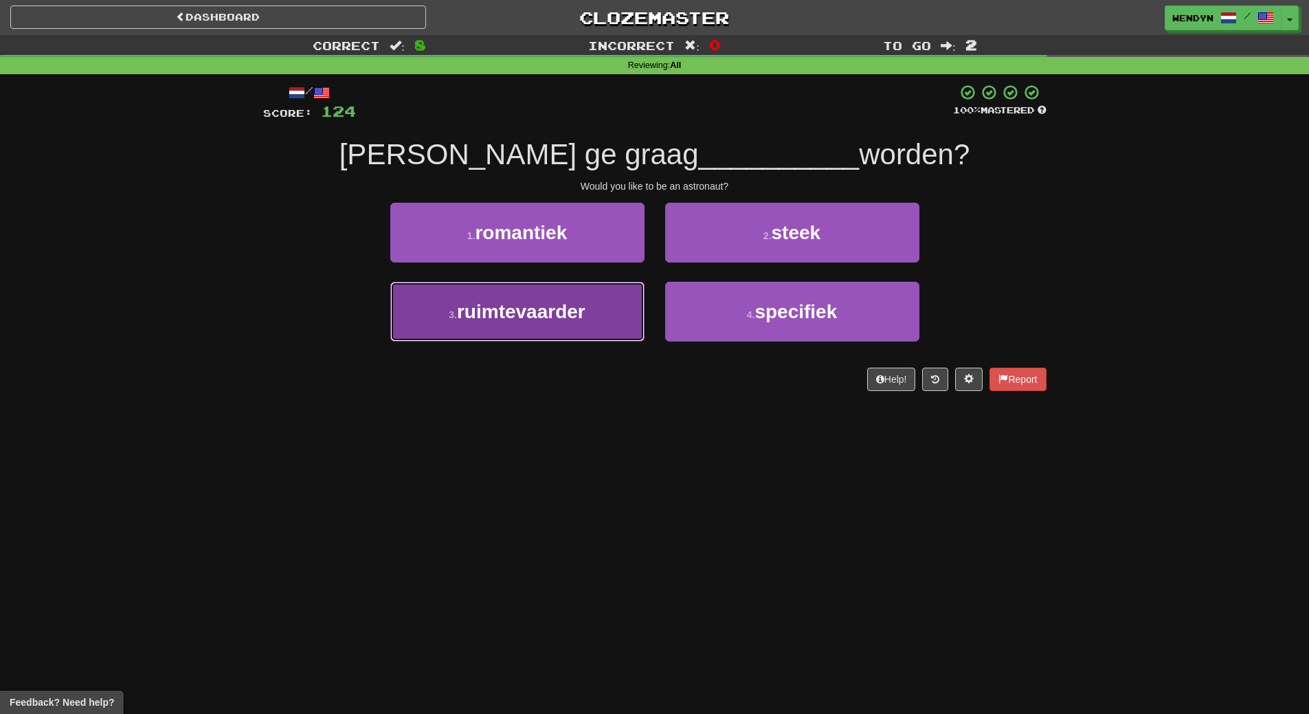
click at [536, 328] on button "3 . ruimtevaarder" at bounding box center [517, 312] width 254 height 60
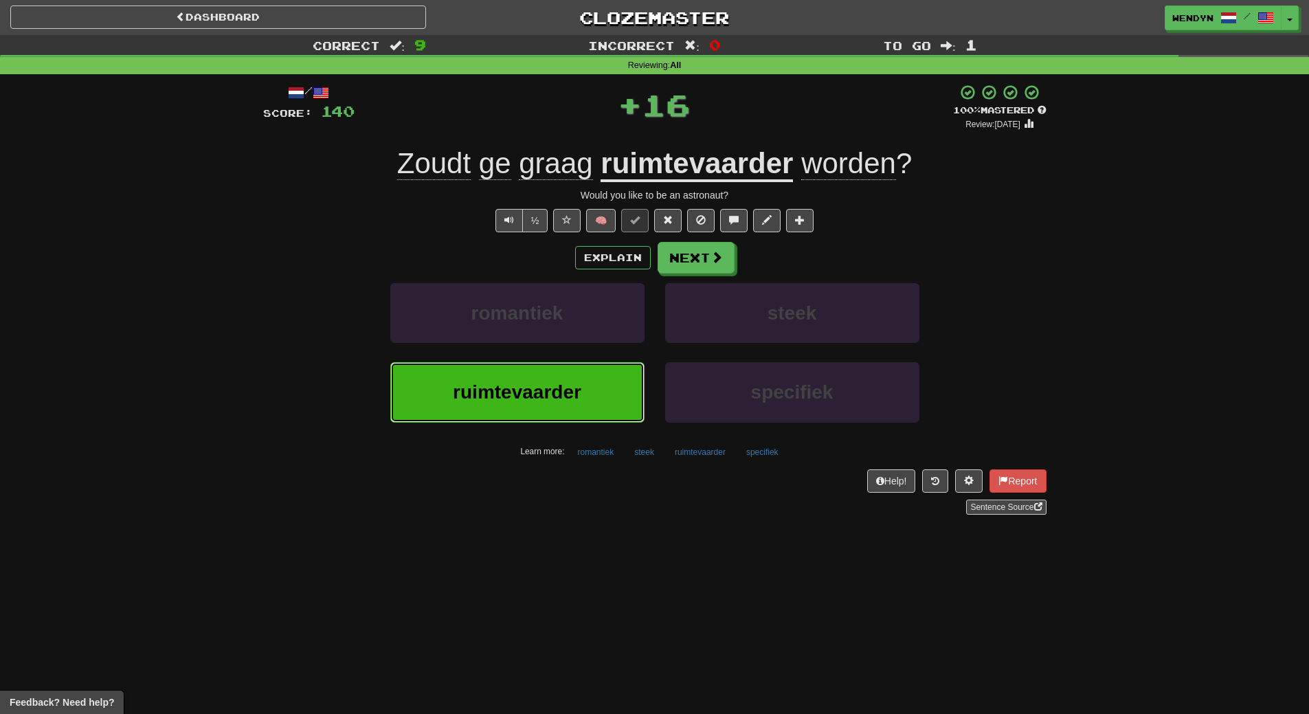
click at [507, 412] on button "ruimtevaarder" at bounding box center [517, 392] width 254 height 60
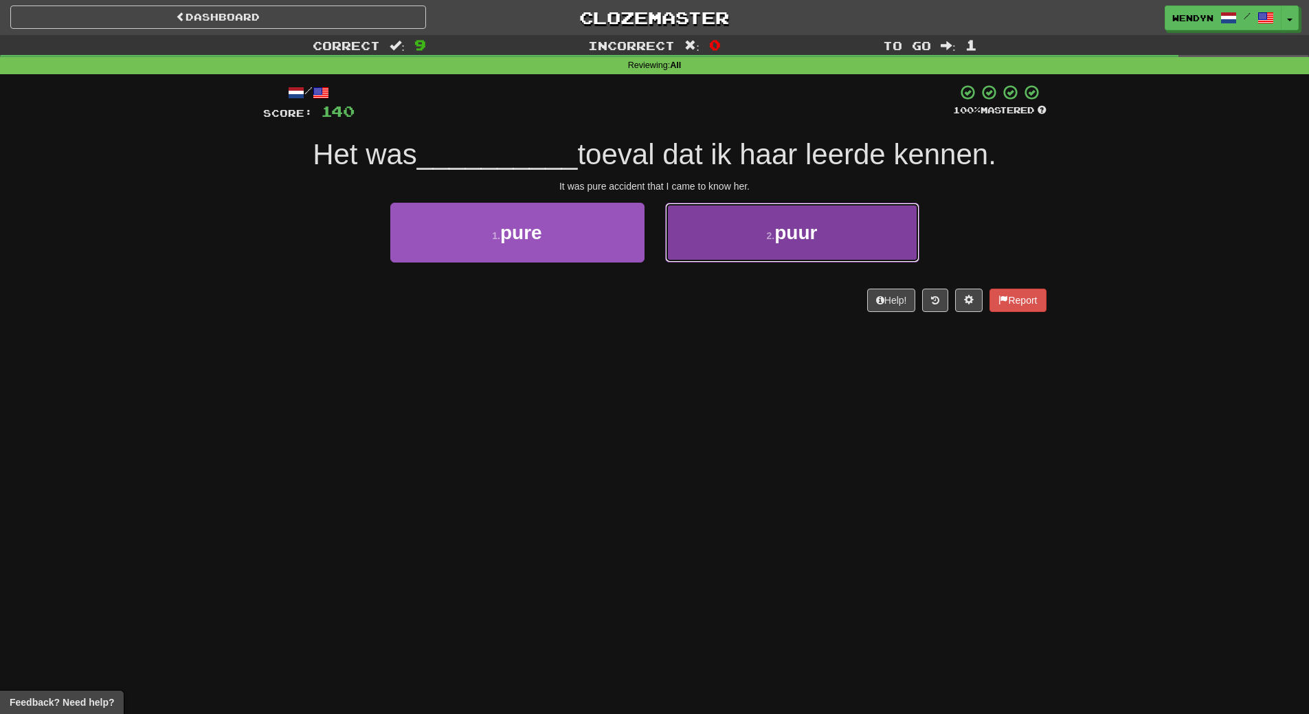
click at [771, 234] on small "2 ." at bounding box center [771, 235] width 8 height 11
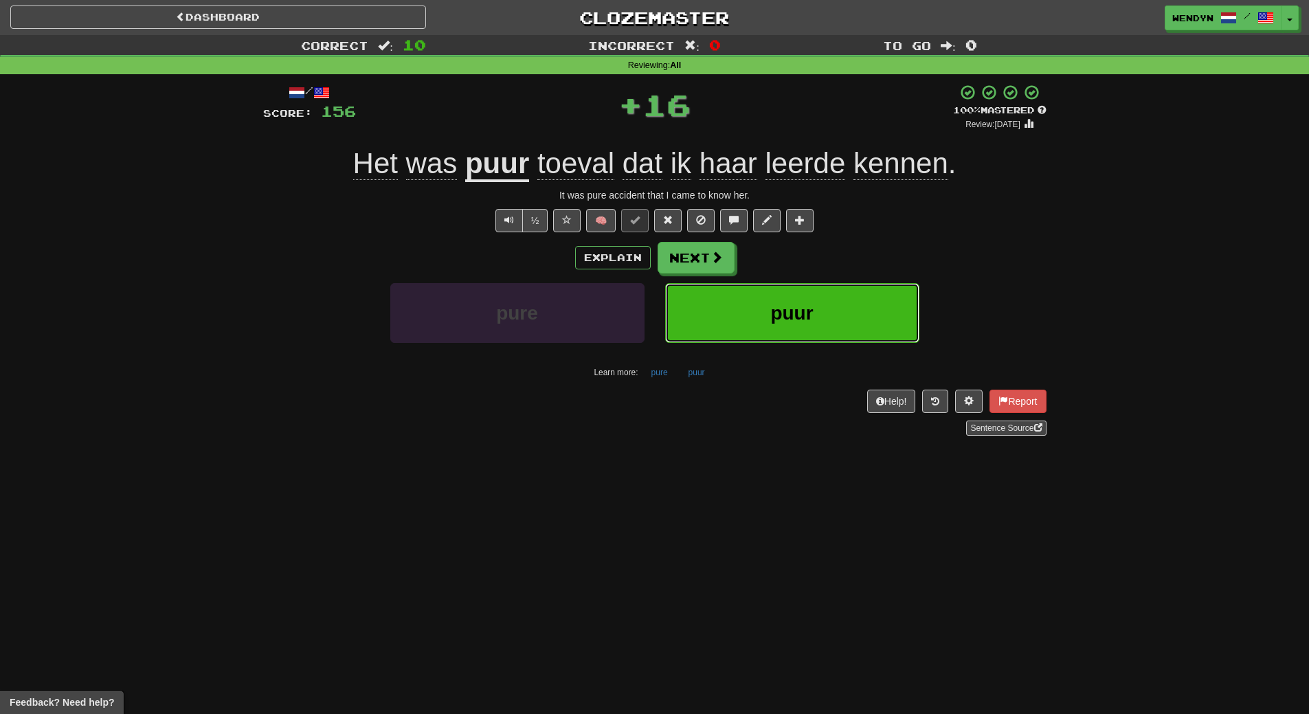
drag, startPoint x: 738, startPoint y: 282, endPoint x: 738, endPoint y: 293, distance: 10.3
click at [738, 292] on button "puur" at bounding box center [792, 313] width 254 height 60
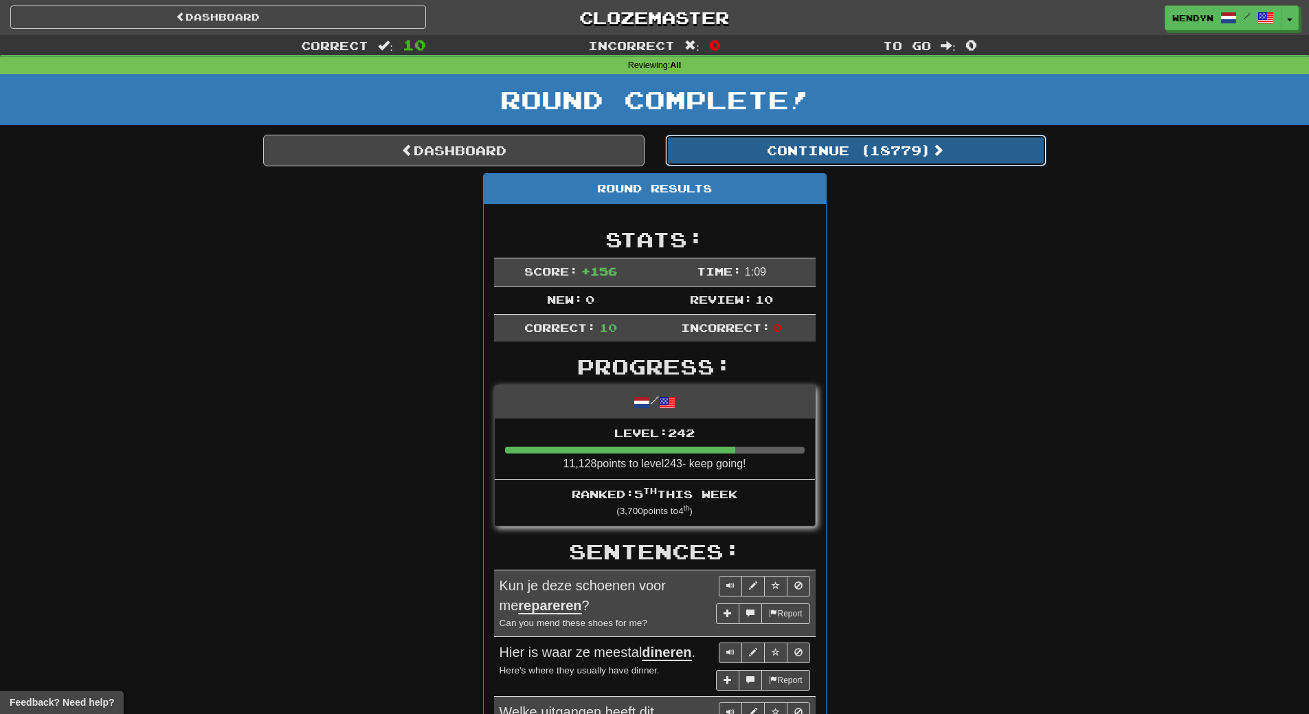
click at [875, 153] on button "Continue ( 18779 )" at bounding box center [855, 151] width 381 height 32
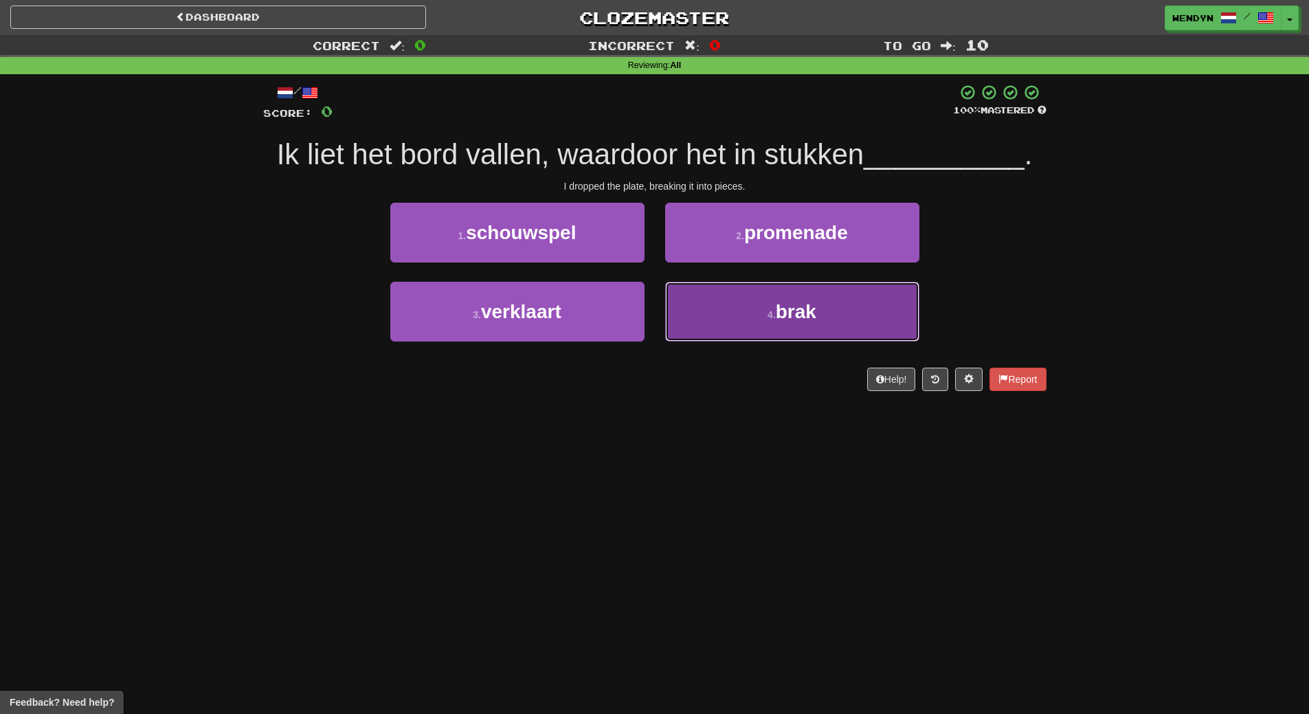
click at [816, 330] on button "4 . brak" at bounding box center [792, 312] width 254 height 60
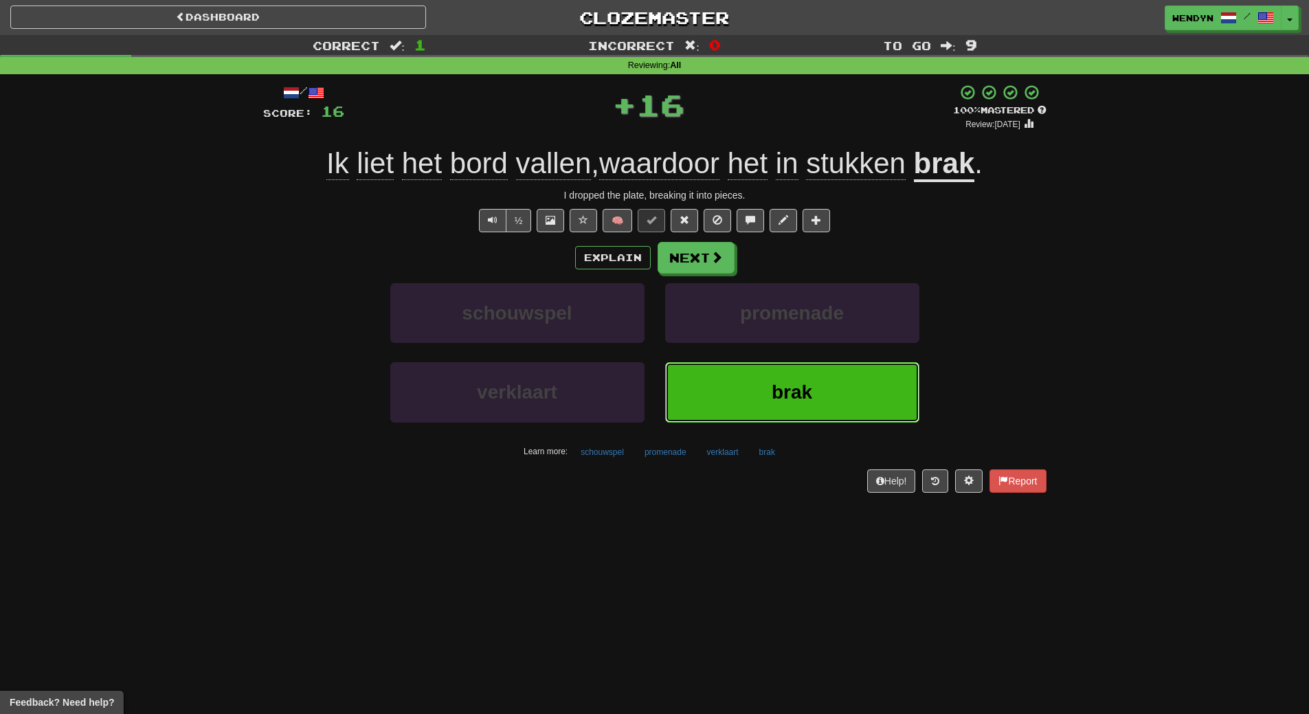
click at [747, 387] on button "brak" at bounding box center [792, 392] width 254 height 60
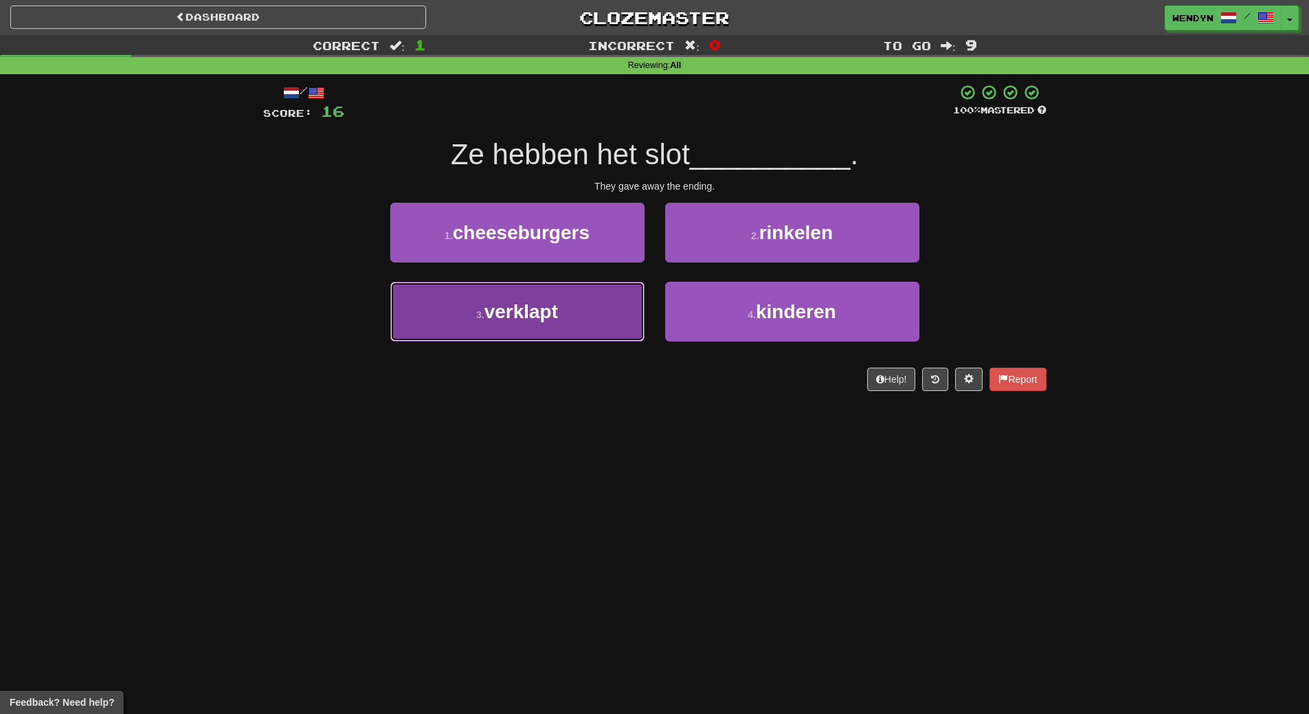
click at [528, 324] on button "3 . verklapt" at bounding box center [517, 312] width 254 height 60
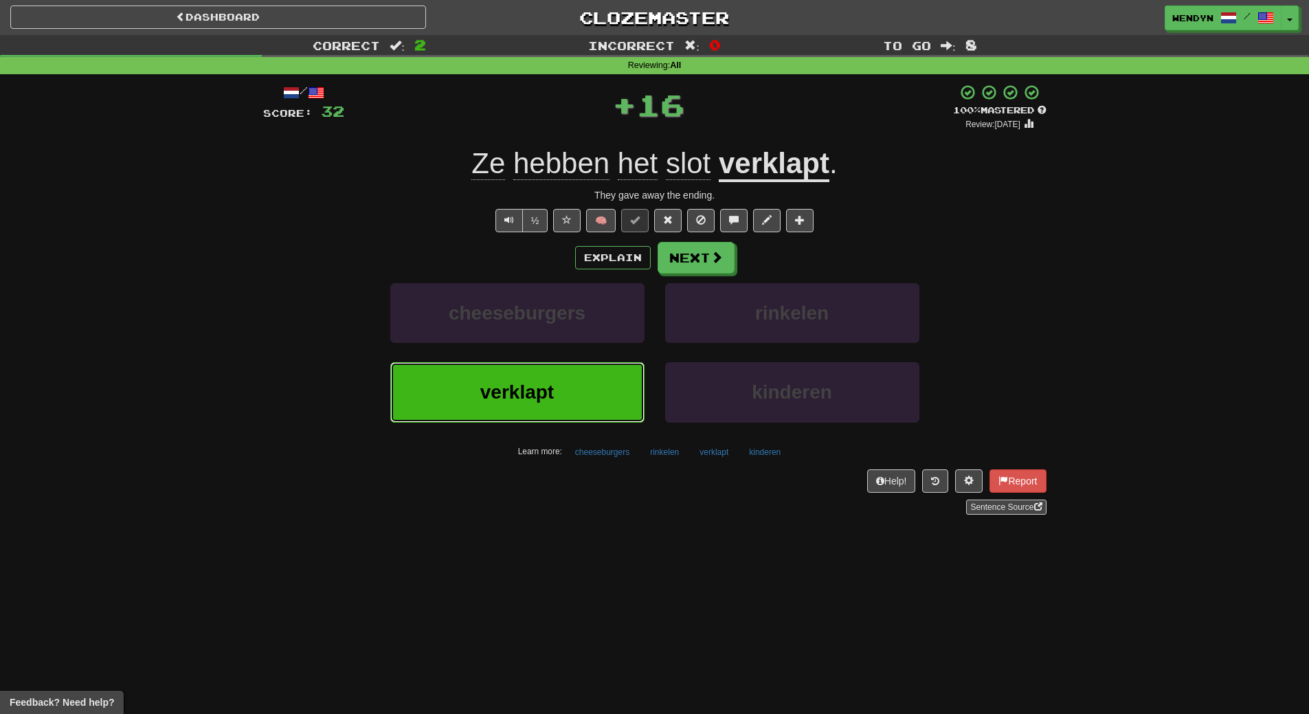
click at [492, 406] on button "verklapt" at bounding box center [517, 392] width 254 height 60
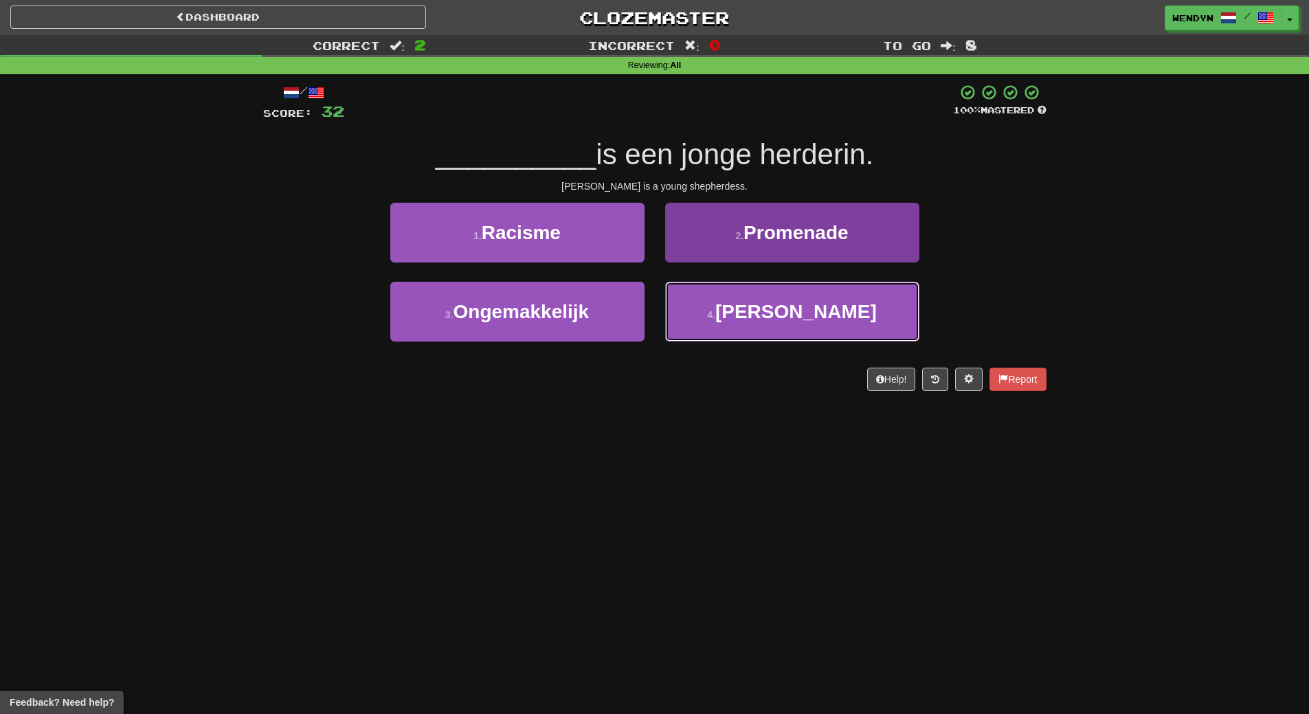
drag, startPoint x: 823, startPoint y: 319, endPoint x: 806, endPoint y: 251, distance: 70.1
click at [813, 275] on div "1 . Racisme 2 . Promenade 3 . Ongemakkelijk 4 . Aurélie" at bounding box center [655, 282] width 804 height 159
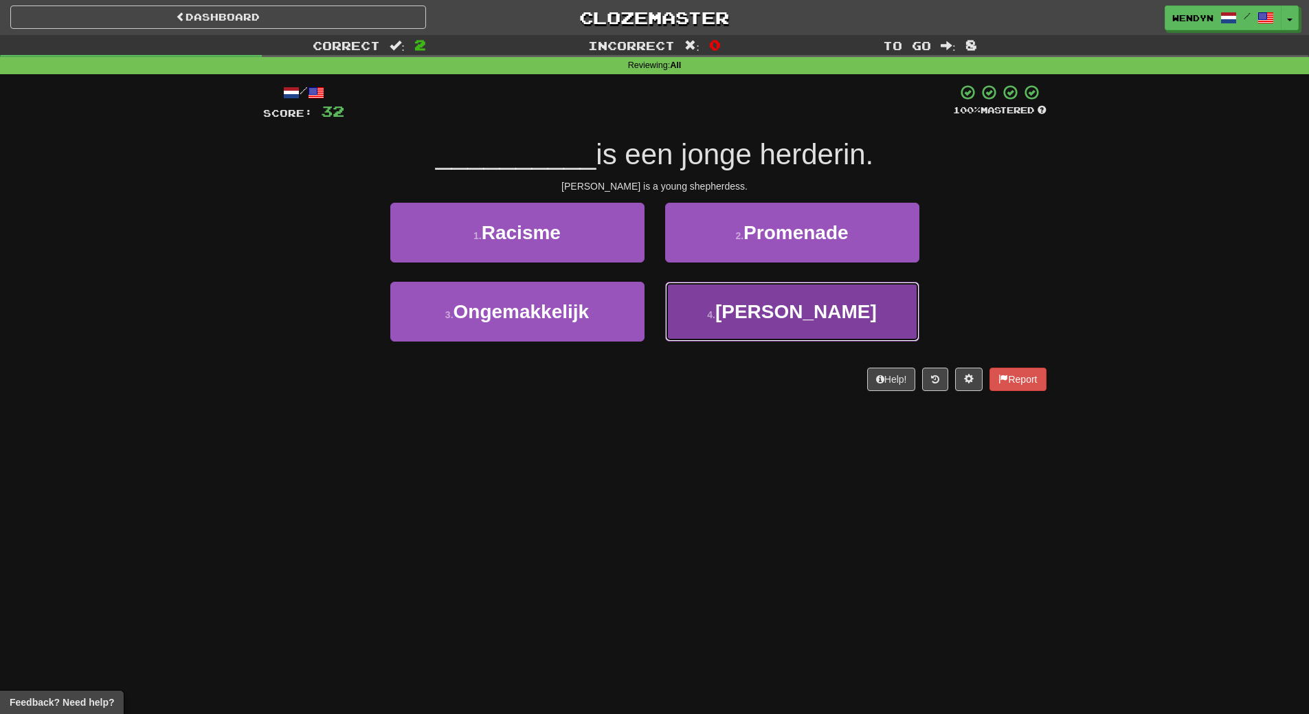
click at [779, 310] on span "Aurélie" at bounding box center [795, 311] width 161 height 21
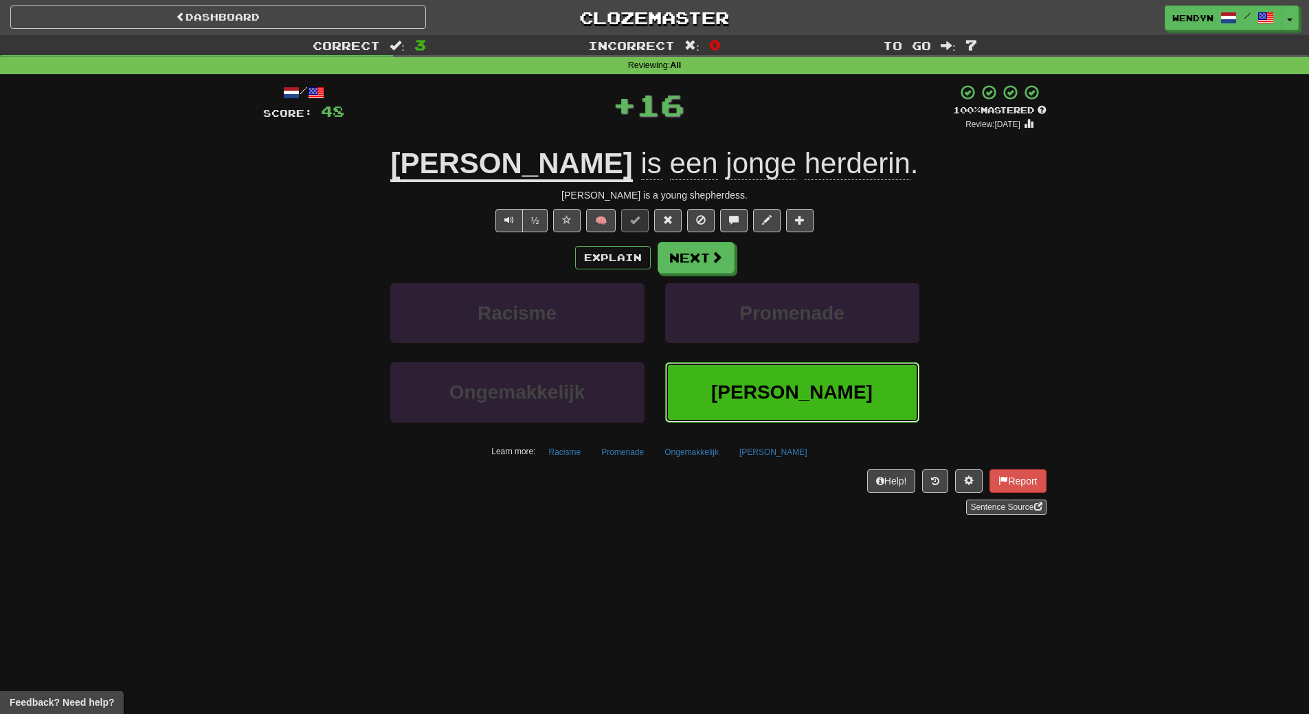
click at [765, 365] on button "Aurélie" at bounding box center [792, 392] width 254 height 60
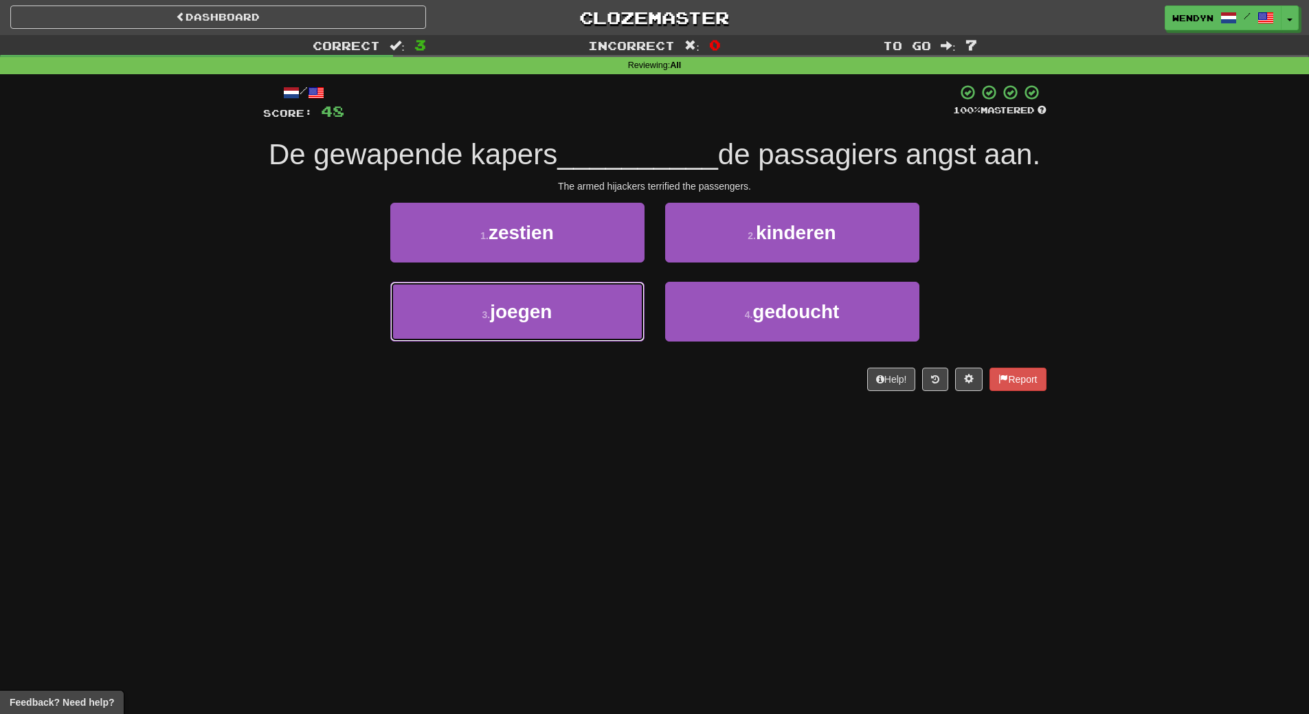
click at [601, 341] on button "3 . joegen" at bounding box center [517, 312] width 254 height 60
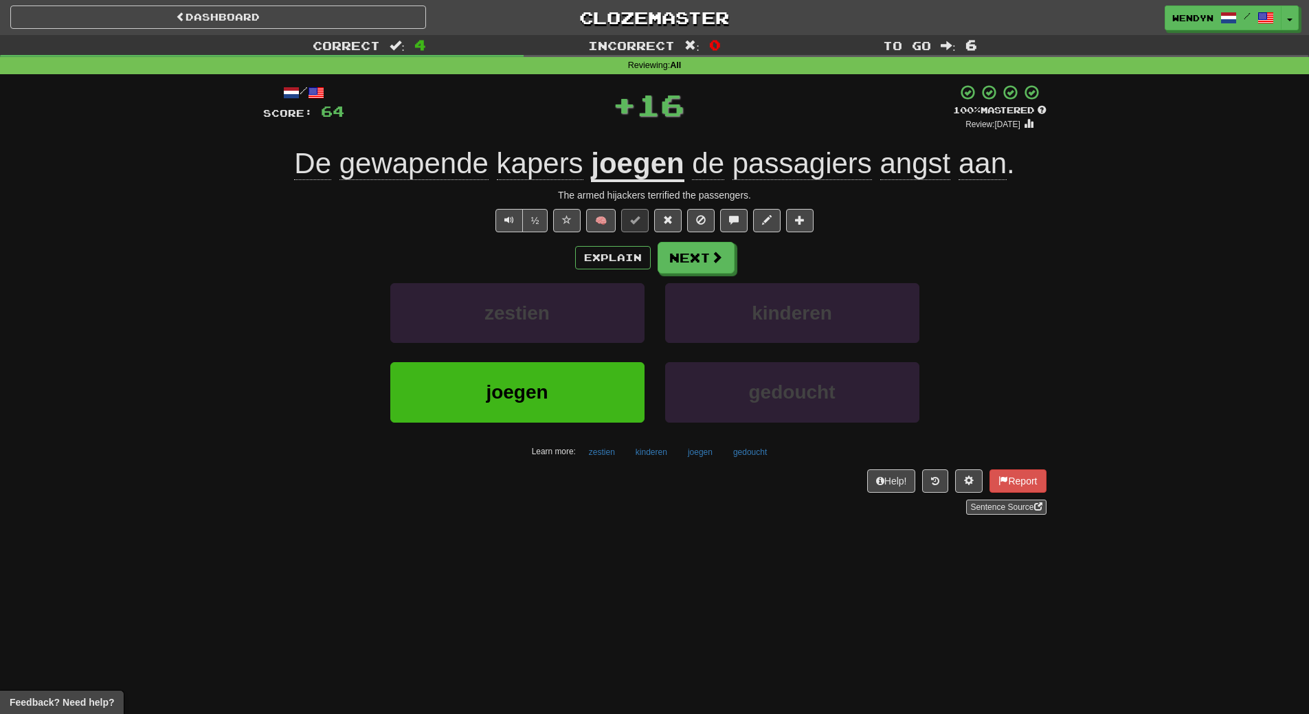
click at [601, 358] on div "zestien" at bounding box center [517, 322] width 275 height 79
click at [591, 404] on button "joegen" at bounding box center [517, 392] width 254 height 60
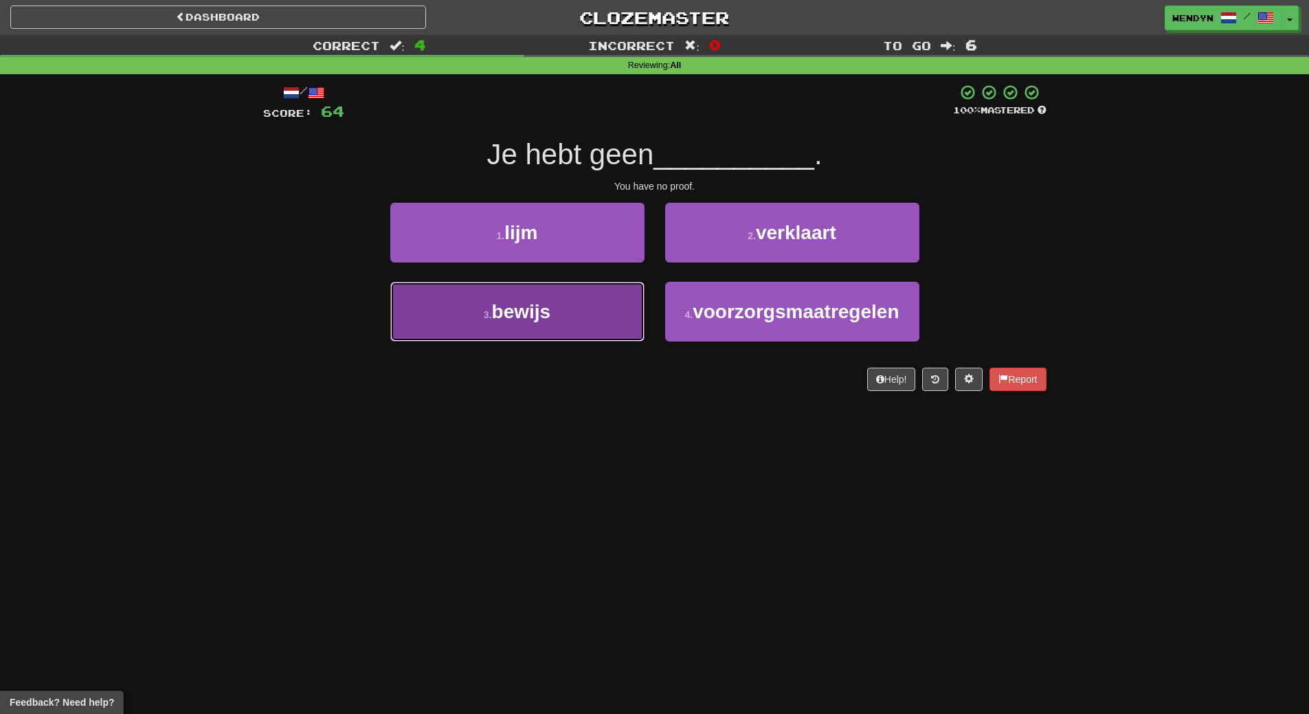
click at [541, 318] on span "bewijs" at bounding box center [521, 311] width 59 height 21
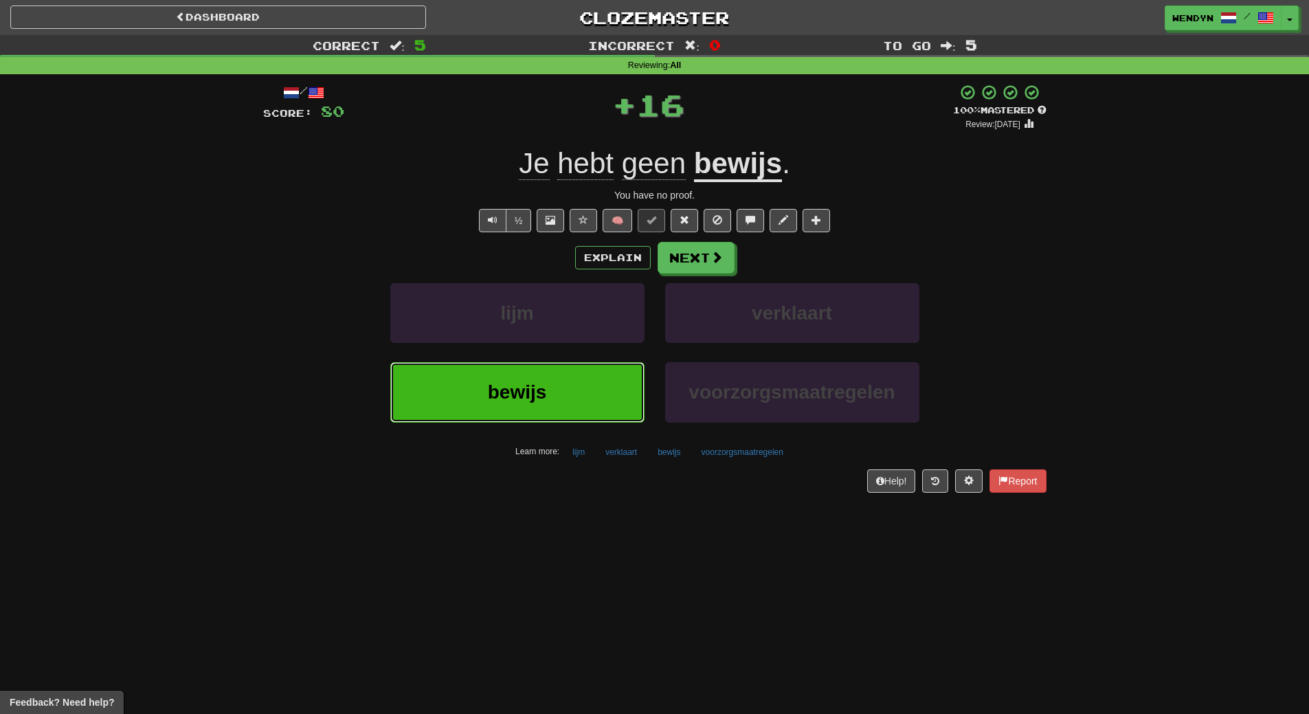
click at [534, 393] on span "bewijs" at bounding box center [517, 391] width 59 height 21
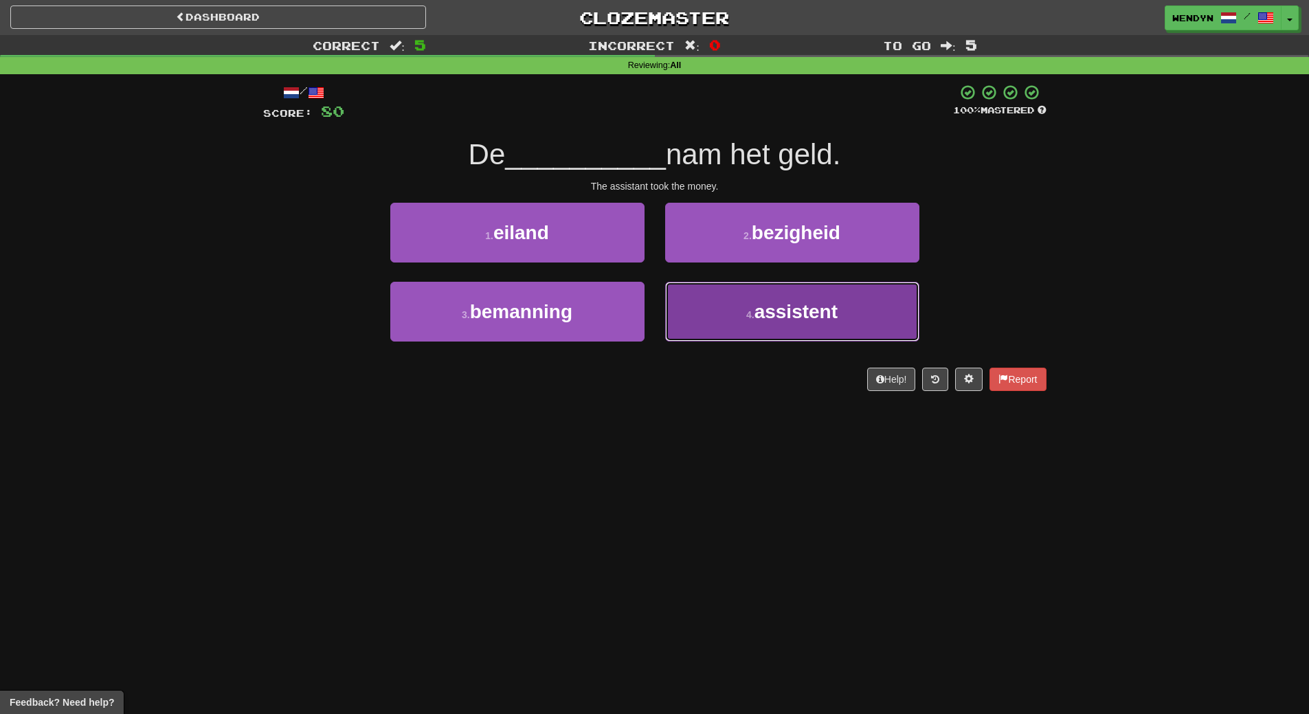
click at [797, 324] on button "4 . assistent" at bounding box center [792, 312] width 254 height 60
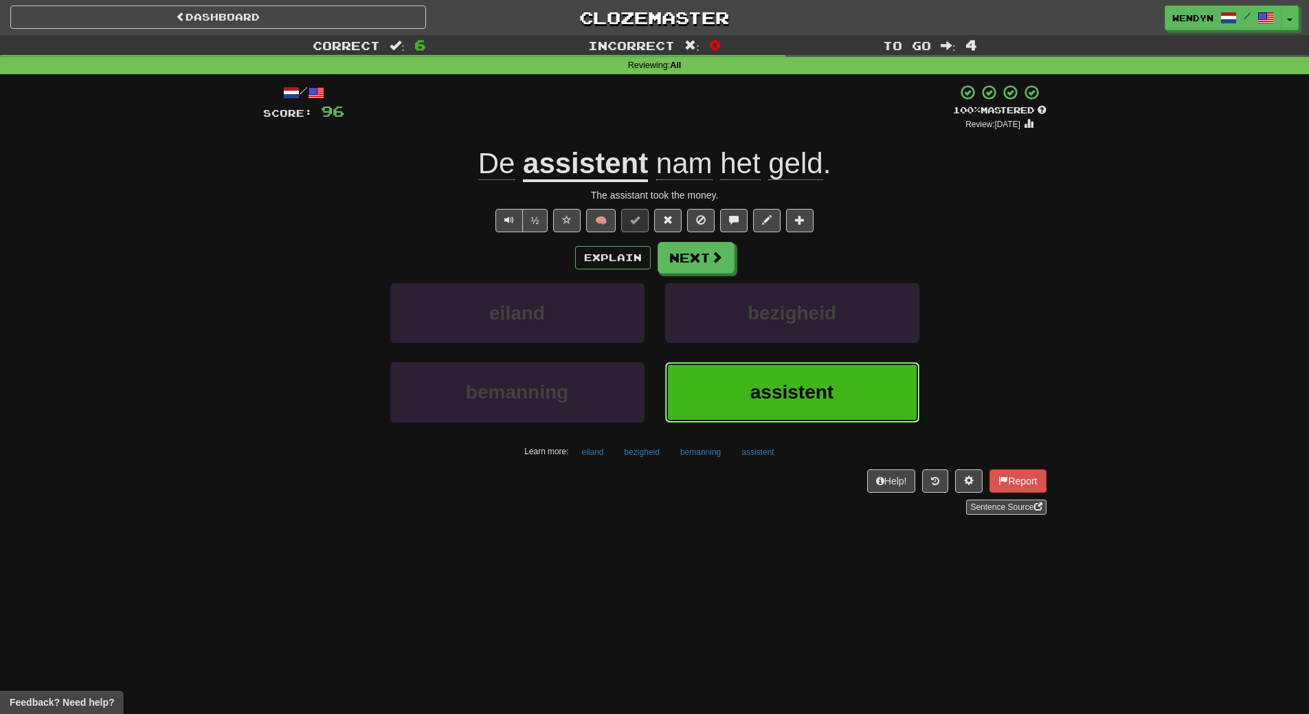
drag, startPoint x: 721, startPoint y: 393, endPoint x: 701, endPoint y: 365, distance: 34.5
click at [717, 387] on button "assistent" at bounding box center [792, 392] width 254 height 60
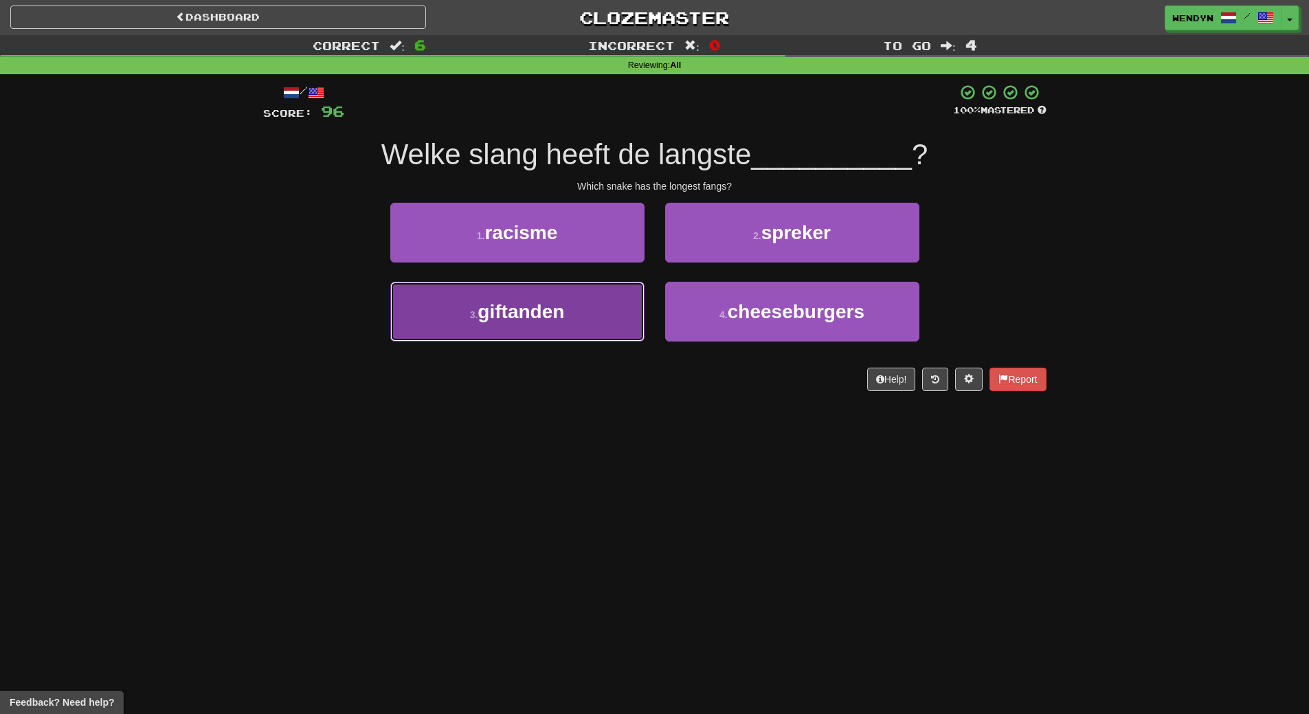
click at [491, 316] on span "giftanden" at bounding box center [520, 311] width 87 height 21
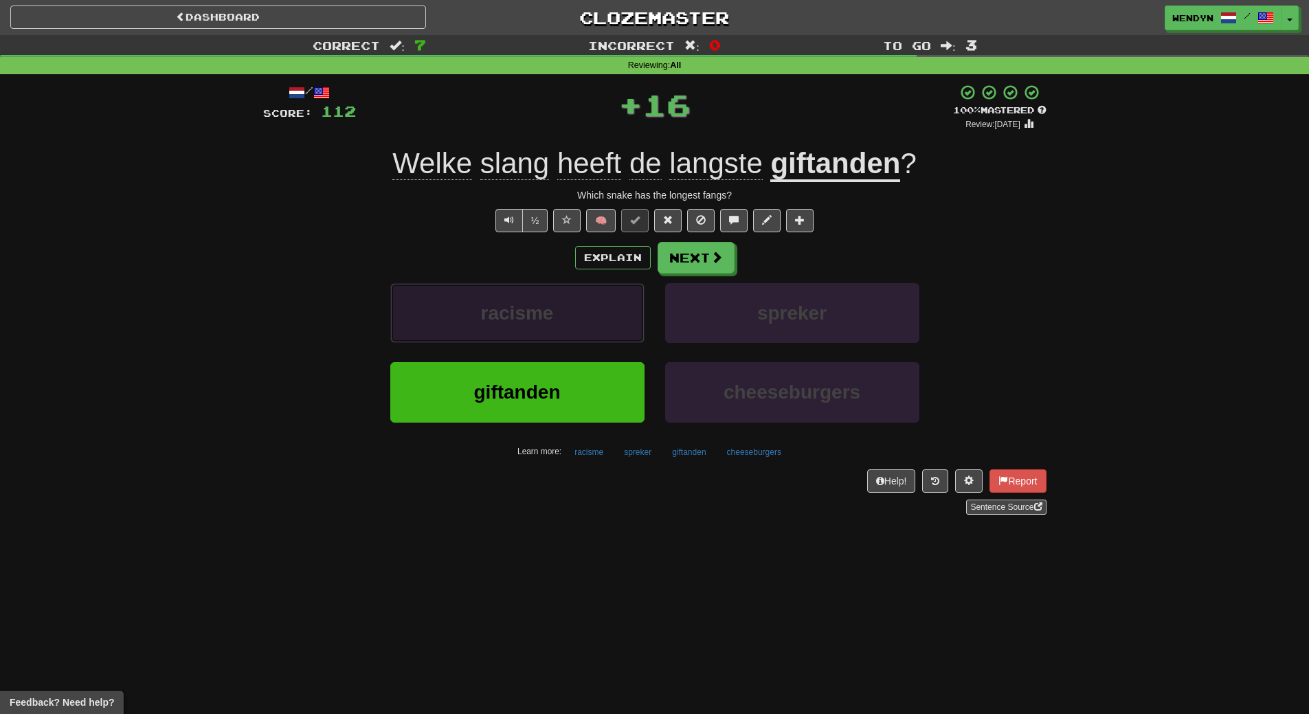
click at [491, 317] on span "racisme" at bounding box center [517, 312] width 73 height 21
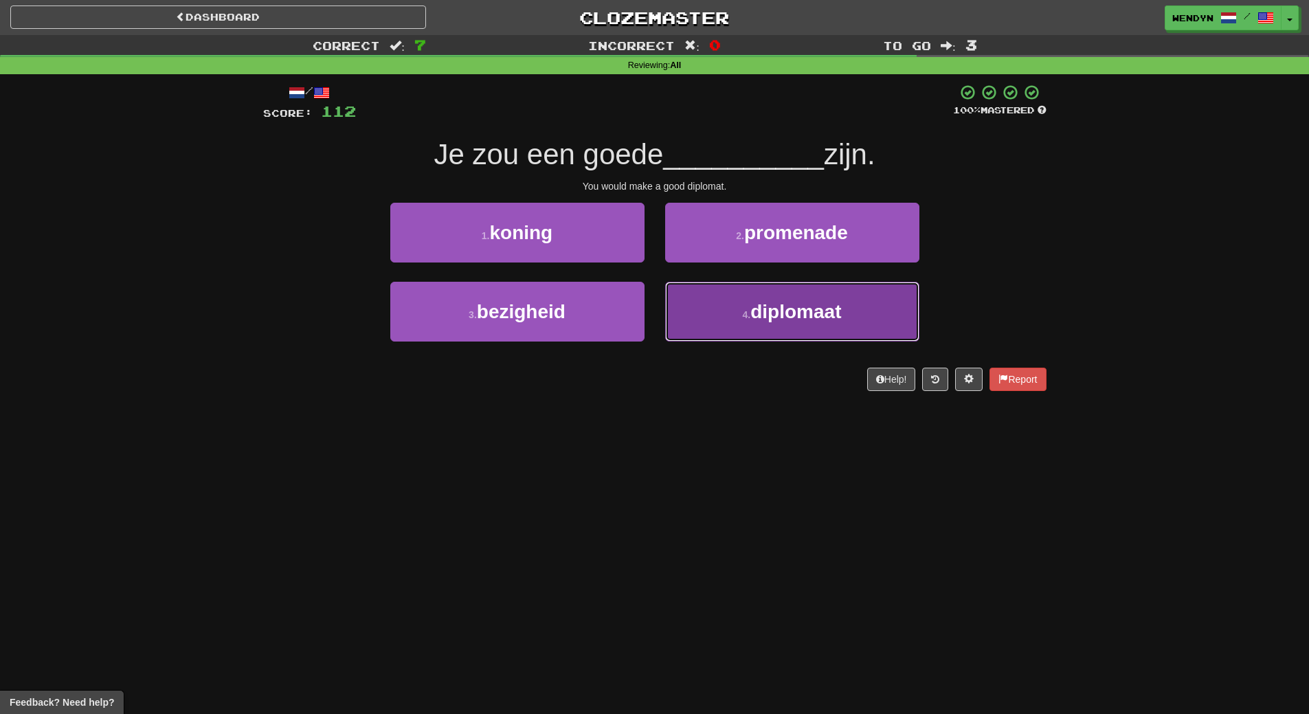
click at [714, 319] on button "4 . diplomaat" at bounding box center [792, 312] width 254 height 60
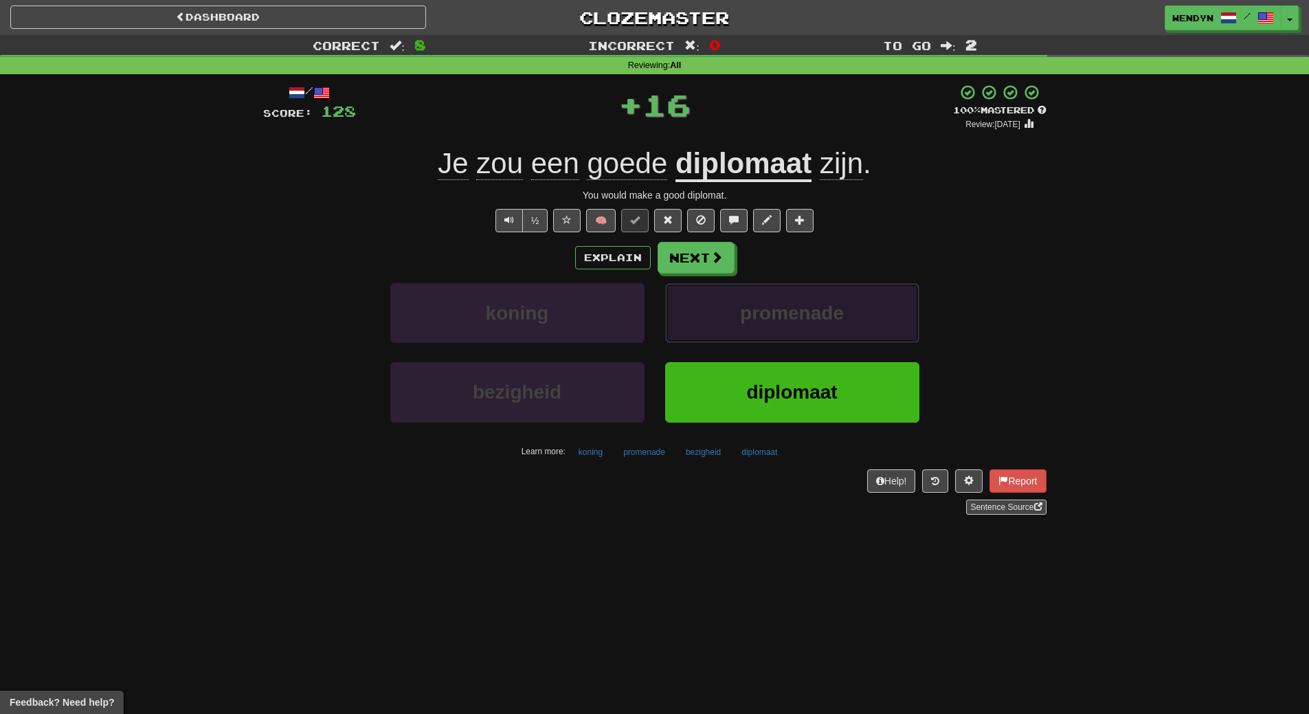
click at [714, 319] on button "promenade" at bounding box center [792, 313] width 254 height 60
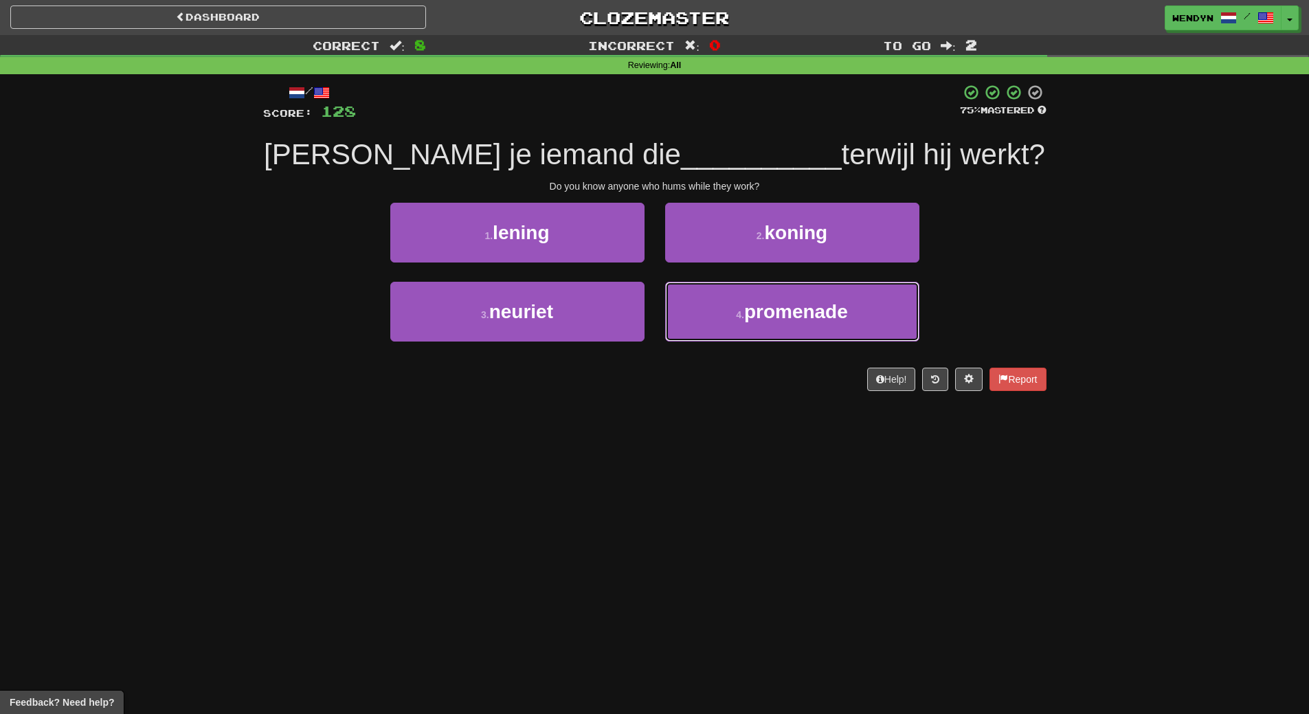
drag, startPoint x: 714, startPoint y: 319, endPoint x: 587, endPoint y: 427, distance: 166.7
click at [587, 427] on div "Dashboard Clozemaster WendyN / Toggle Dropdown Dashboard Leaderboard Activity F…" at bounding box center [654, 357] width 1309 height 714
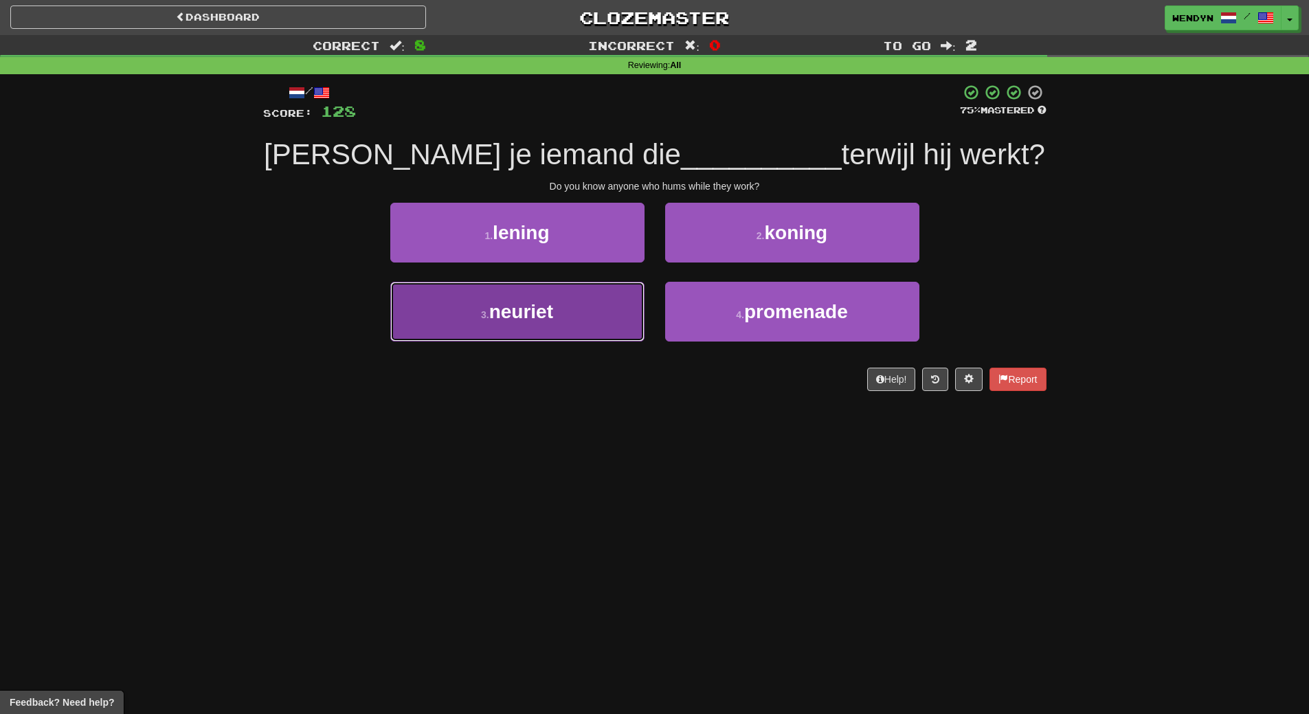
click at [545, 322] on button "3 . neuriet" at bounding box center [517, 312] width 254 height 60
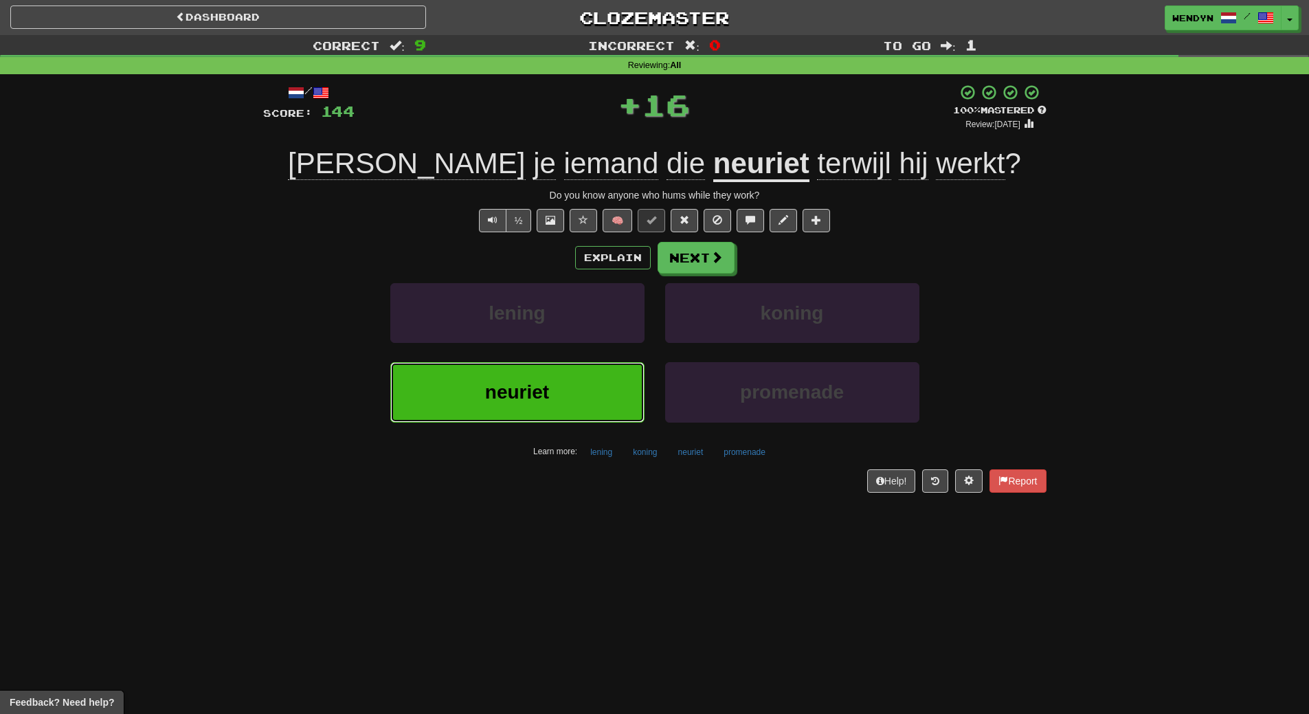
click at [508, 376] on button "neuriet" at bounding box center [517, 392] width 254 height 60
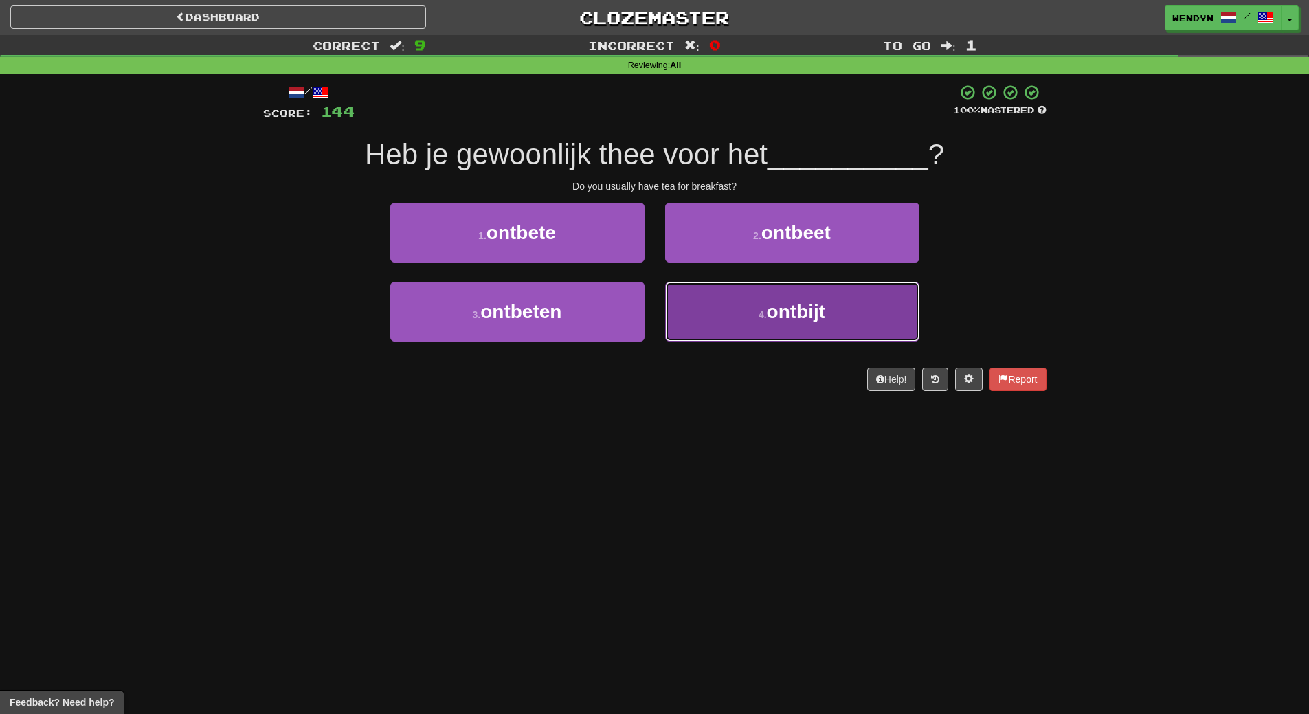
click at [769, 339] on button "4 . ontbijt" at bounding box center [792, 312] width 254 height 60
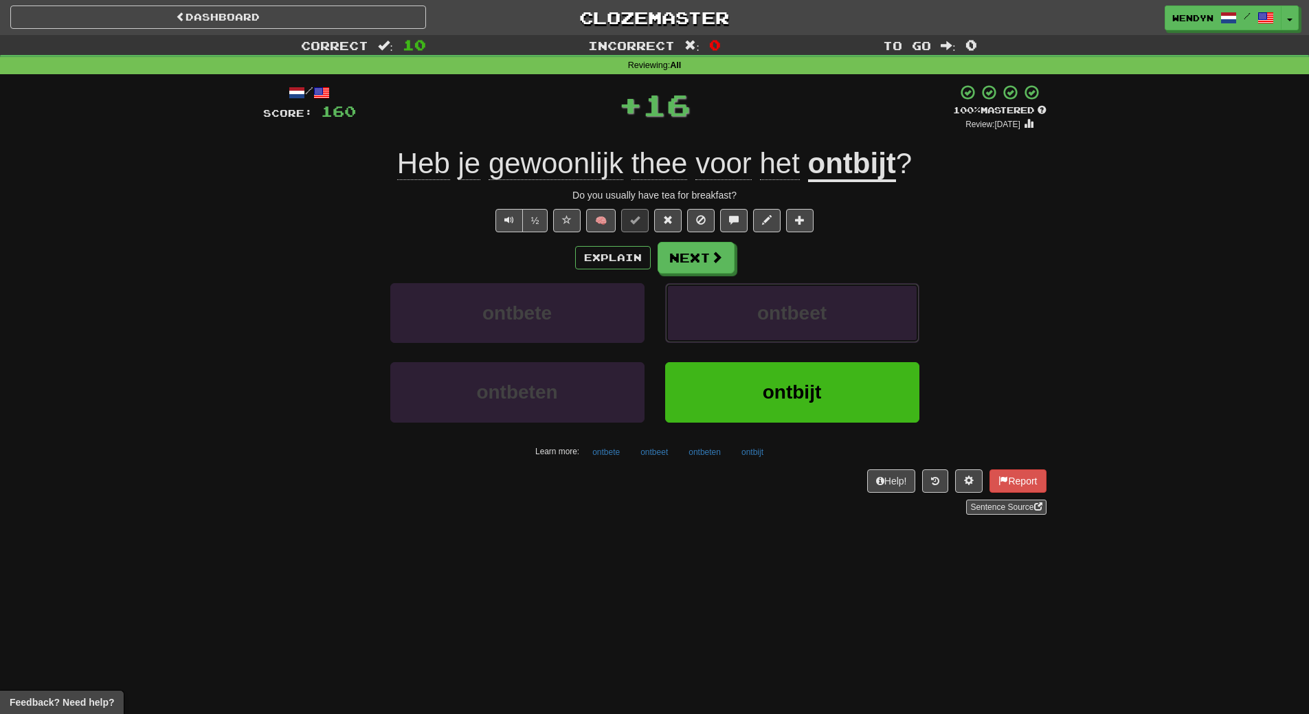
click at [769, 339] on button "ontbeet" at bounding box center [792, 313] width 254 height 60
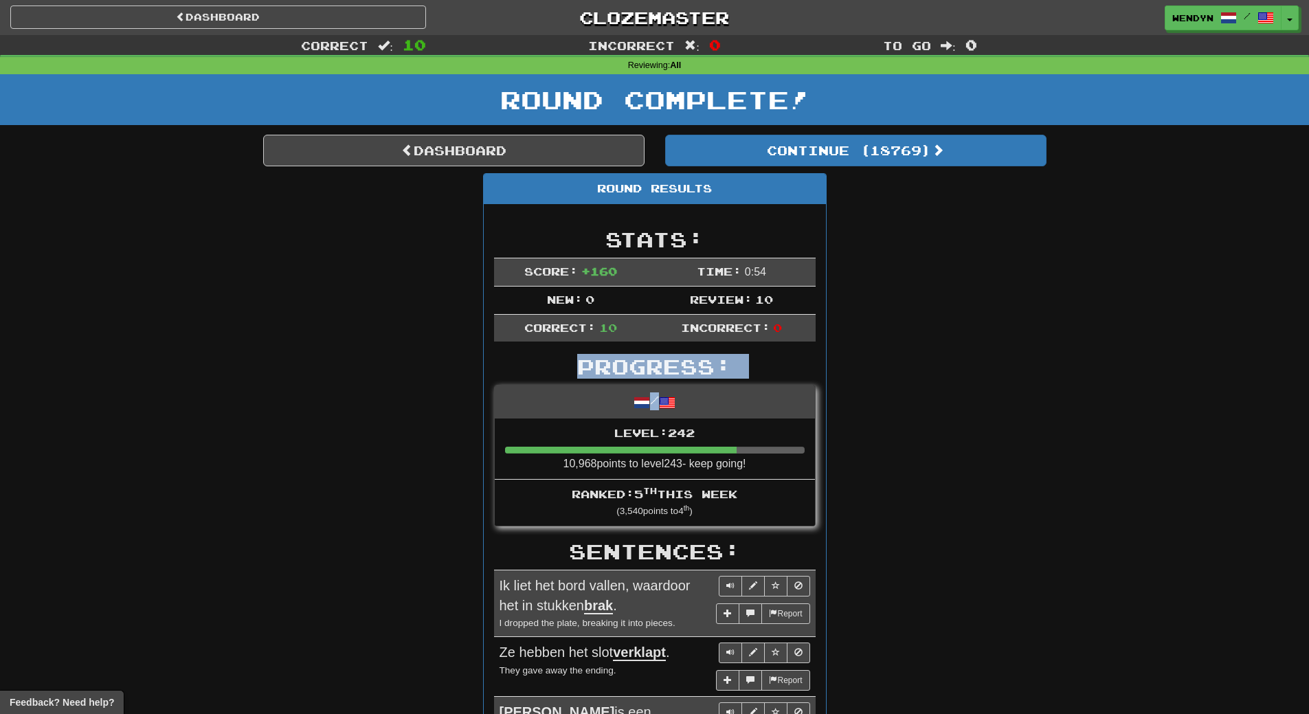
click at [759, 411] on div "Progress: / Level: 242 10,968 points to level 243 - keep going! Ranked: 5 th th…" at bounding box center [654, 440] width 321 height 171
click at [759, 411] on div "/" at bounding box center [655, 401] width 320 height 32
click at [885, 357] on div "Round Results Stats: Score: + 160 Time: 0 : 54 New: 0 Review: 10 Correct: 10 In…" at bounding box center [654, 701] width 783 height 1057
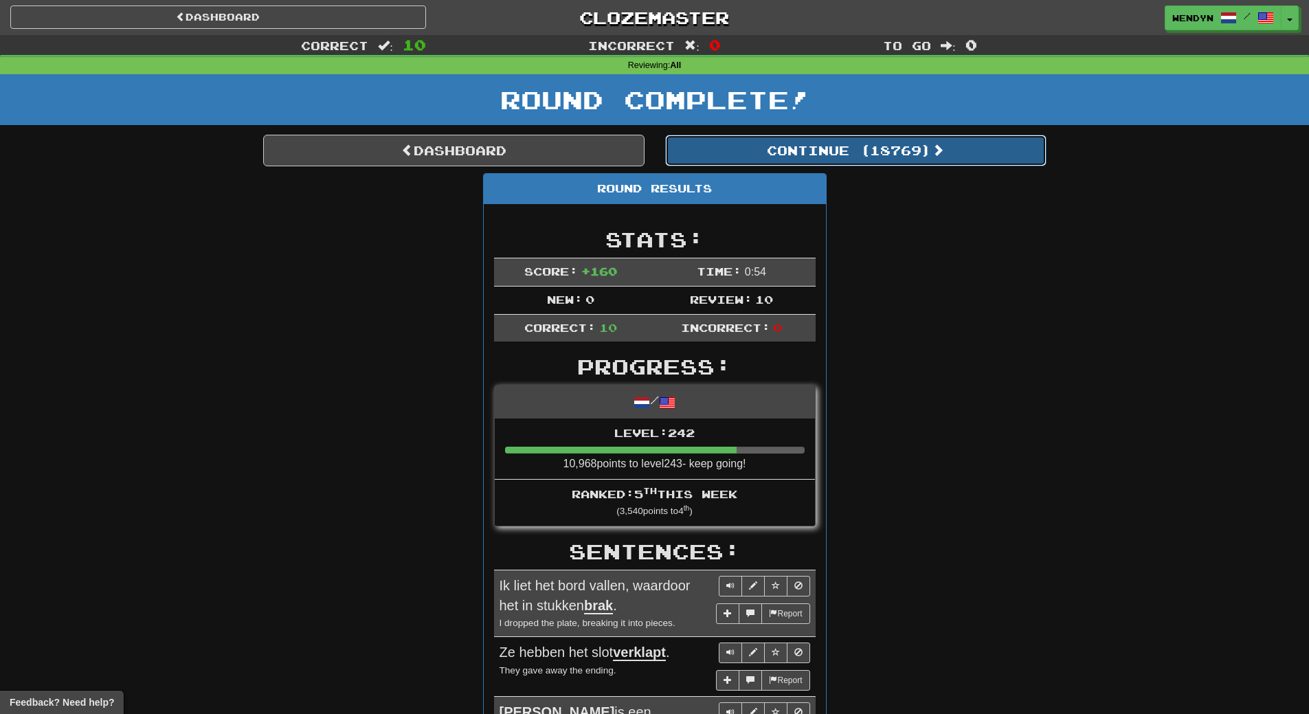
click at [877, 153] on button "Continue ( 18769 )" at bounding box center [855, 151] width 381 height 32
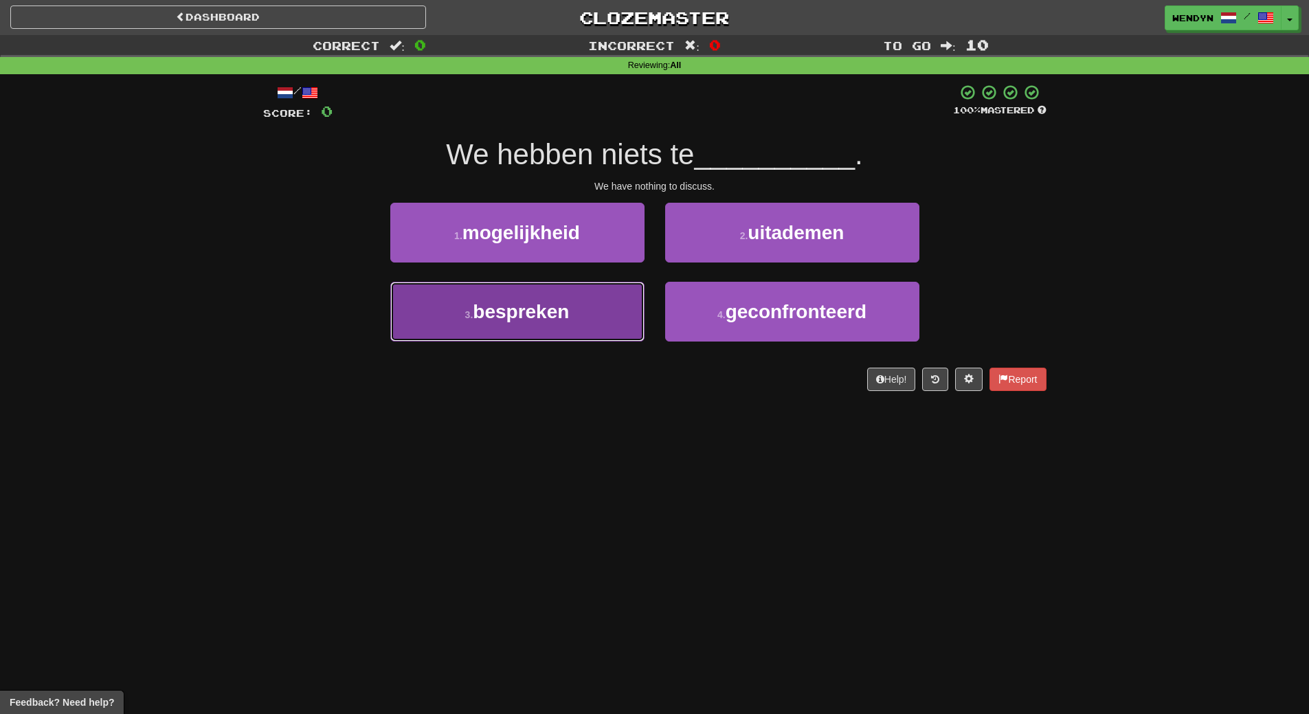
click at [514, 293] on button "3 . bespreken" at bounding box center [517, 312] width 254 height 60
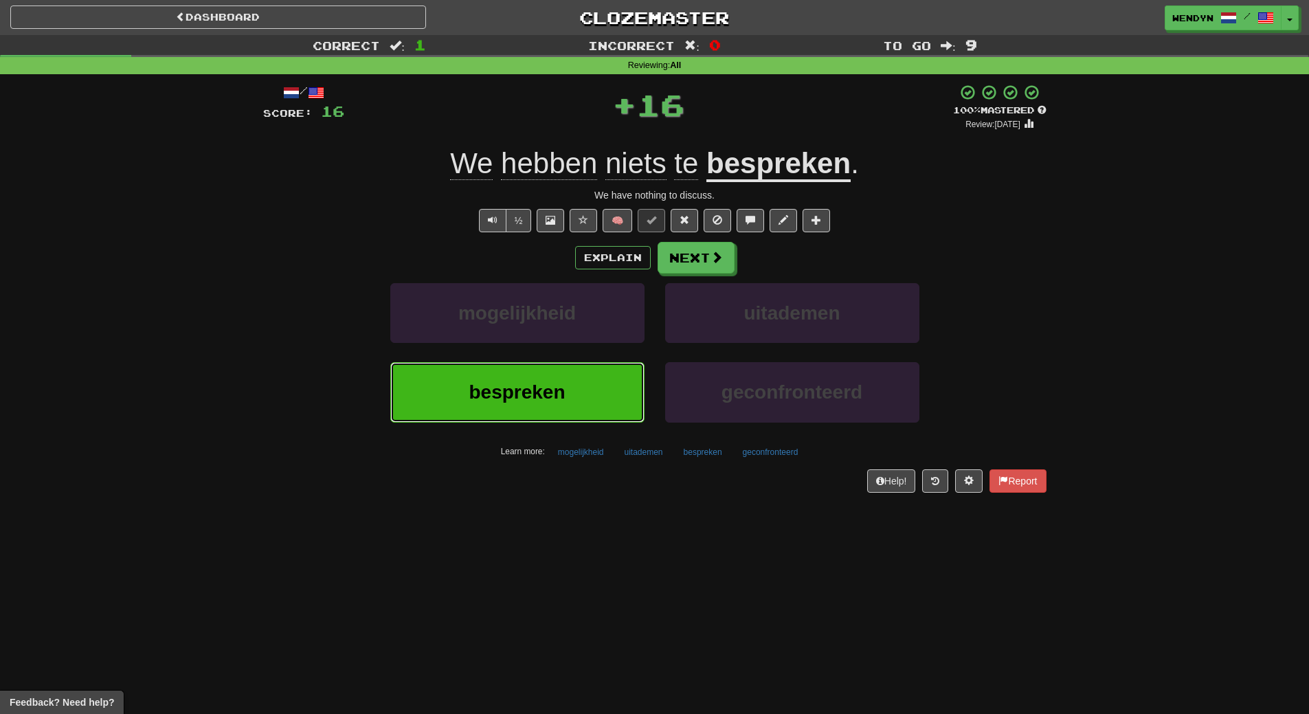
click at [516, 381] on button "bespreken" at bounding box center [517, 392] width 254 height 60
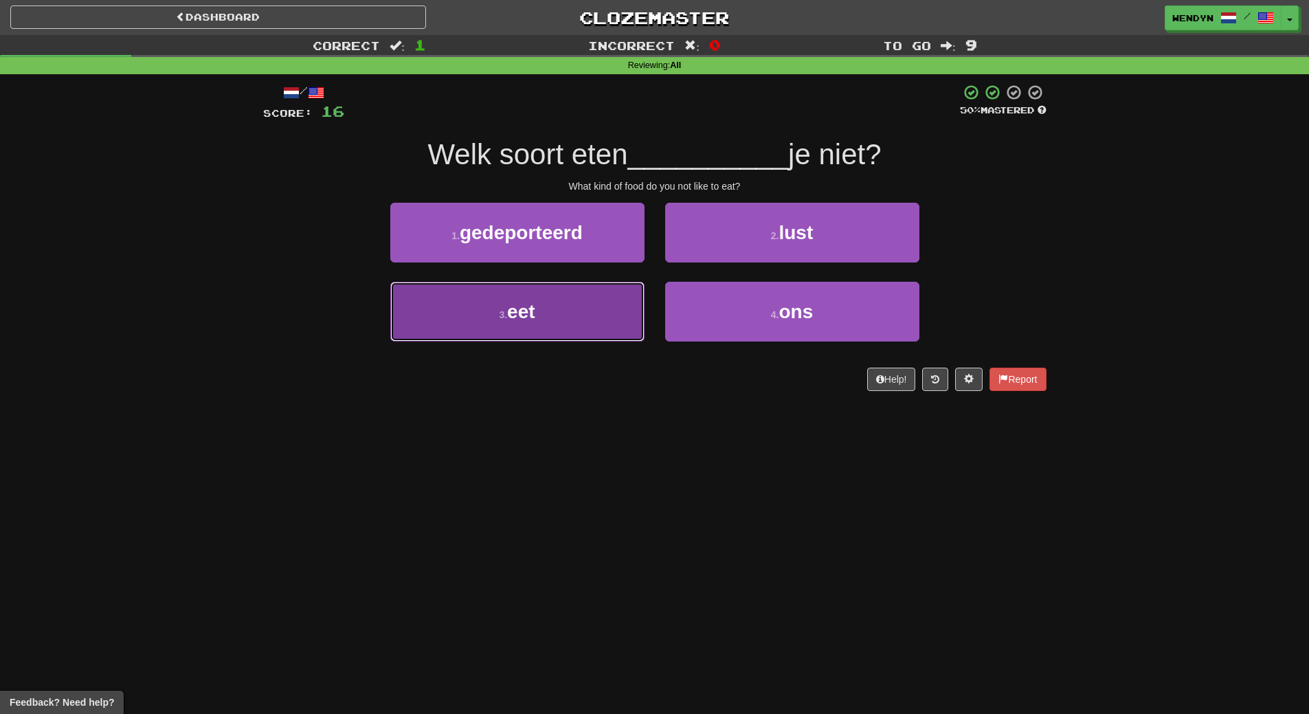
click at [560, 336] on button "3 . eet" at bounding box center [517, 312] width 254 height 60
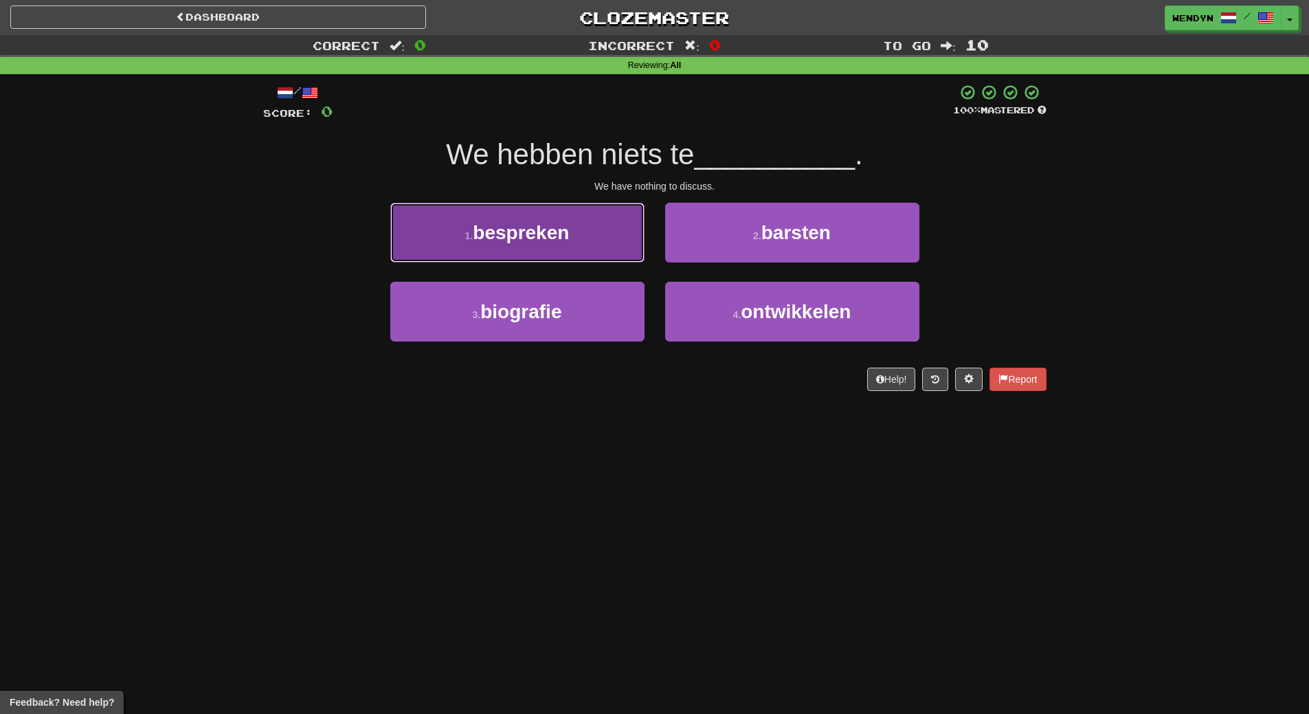
click at [532, 218] on button "1 . bespreken" at bounding box center [517, 233] width 254 height 60
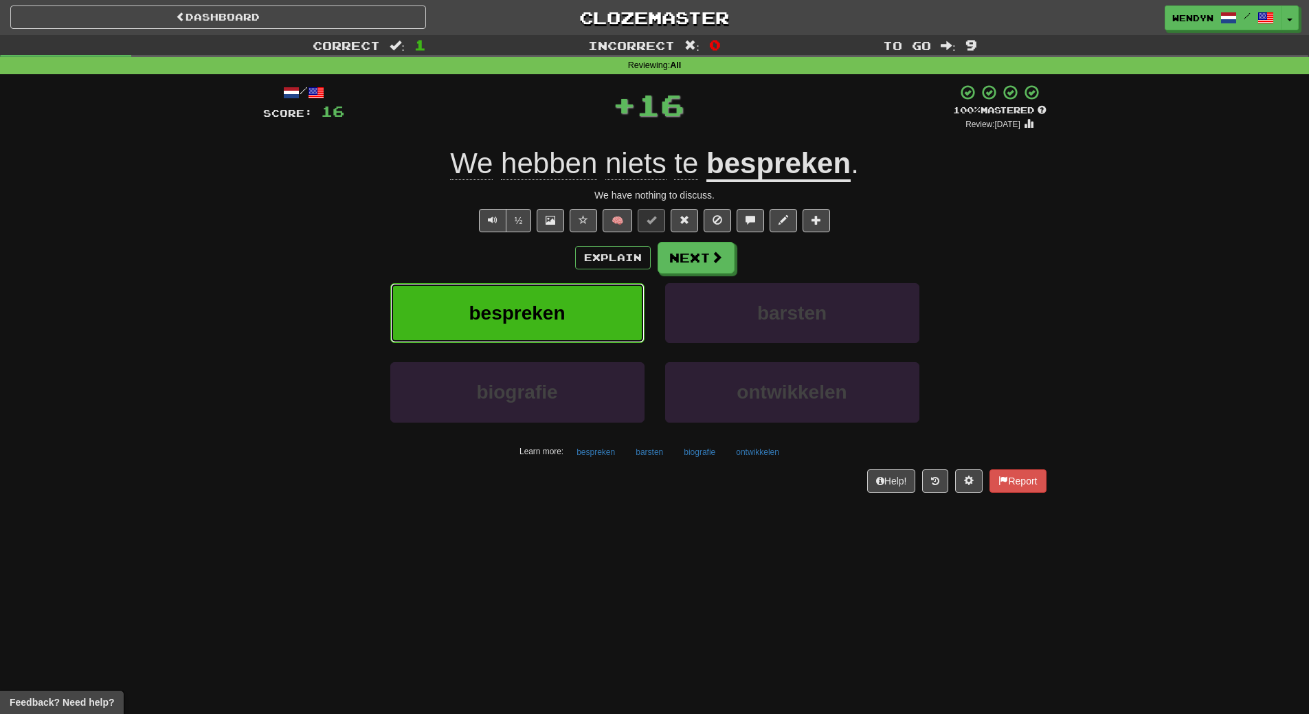
drag, startPoint x: 532, startPoint y: 291, endPoint x: 541, endPoint y: 299, distance: 12.6
click at [541, 299] on button "bespreken" at bounding box center [517, 313] width 254 height 60
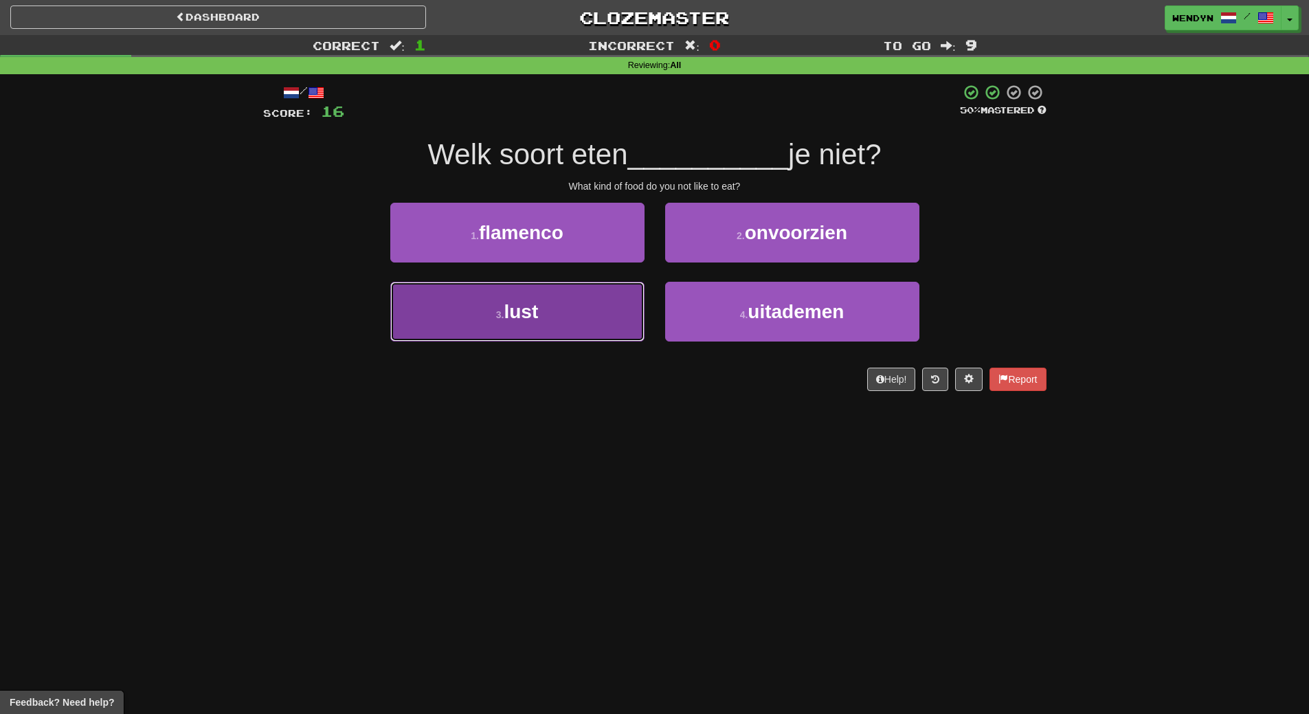
click at [609, 313] on button "3 . lust" at bounding box center [517, 312] width 254 height 60
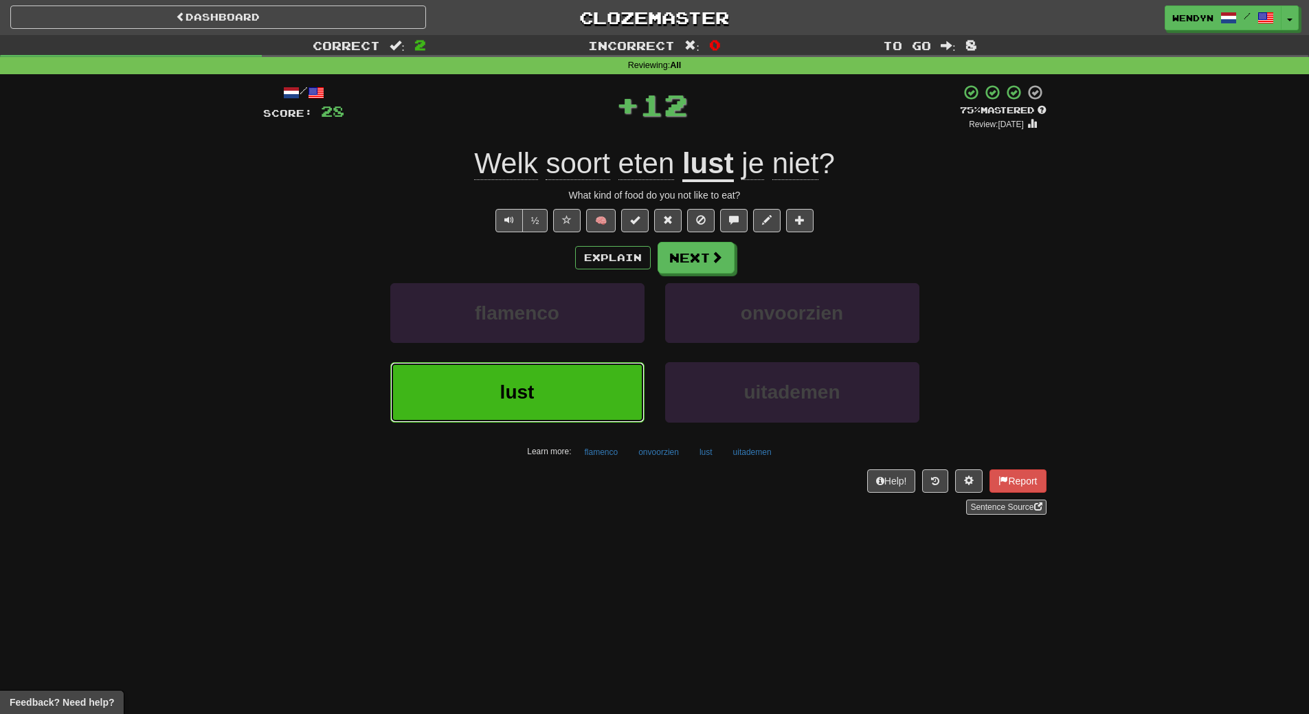
click at [565, 408] on button "lust" at bounding box center [517, 392] width 254 height 60
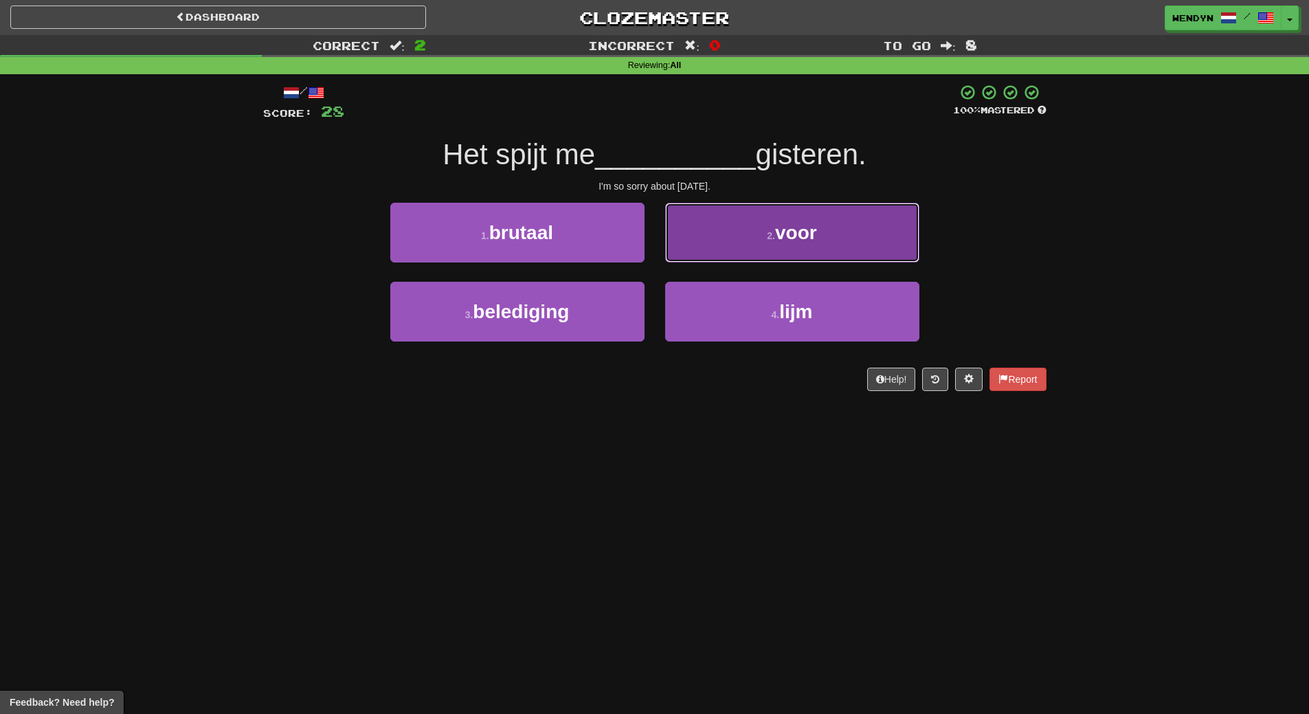
click at [806, 254] on button "2 . voor" at bounding box center [792, 233] width 254 height 60
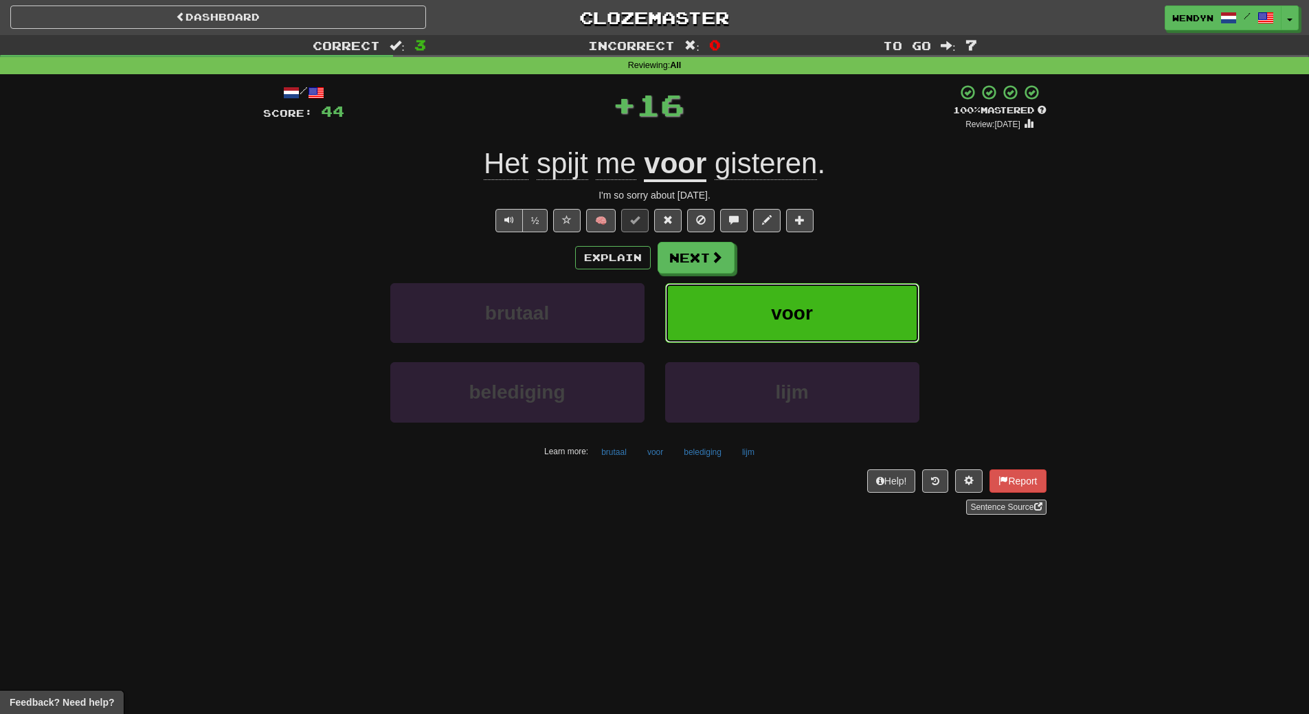
click at [804, 328] on button "voor" at bounding box center [792, 313] width 254 height 60
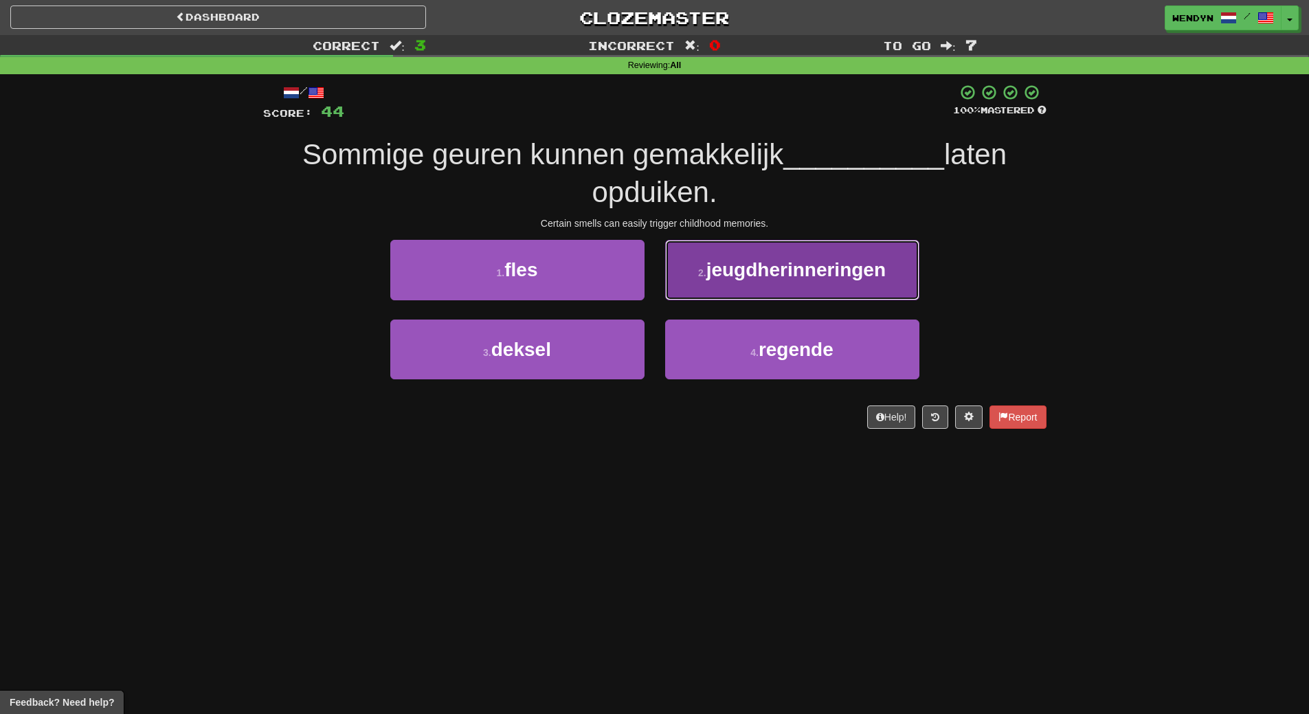
click at [823, 267] on span "jeugdherinneringen" at bounding box center [795, 269] width 179 height 21
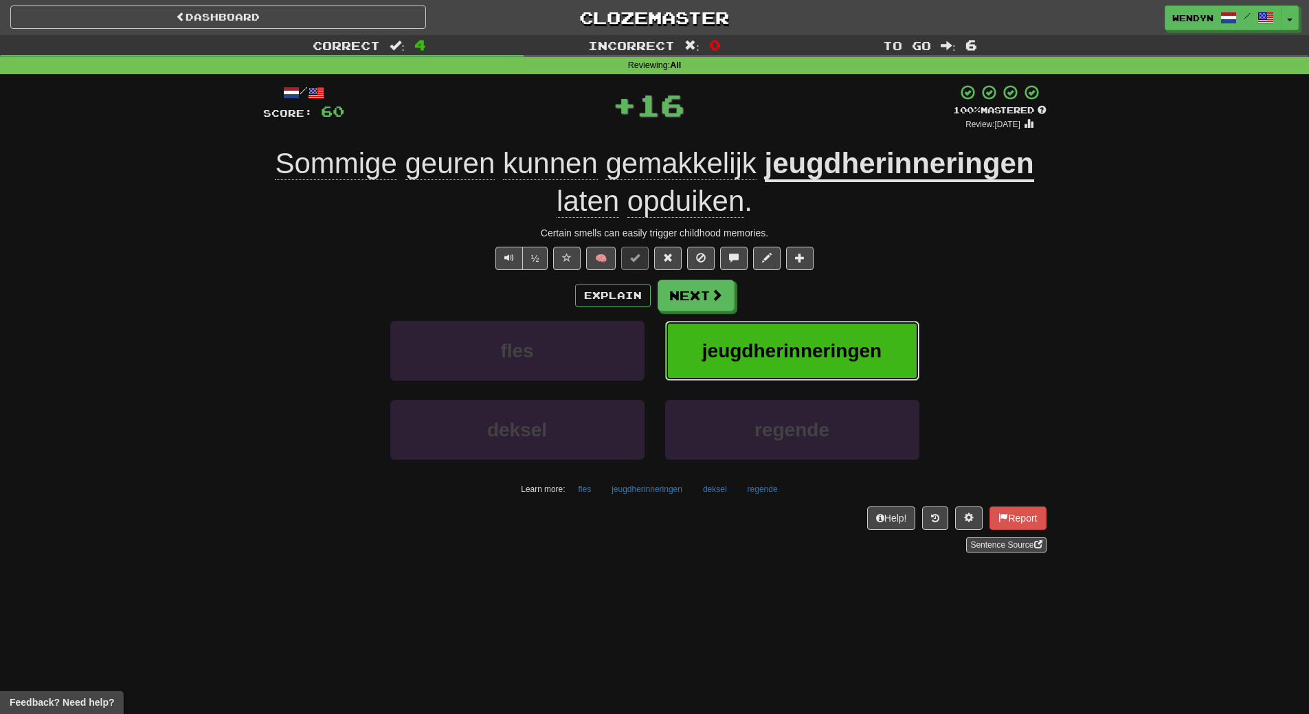
click at [795, 367] on button "jeugdherinneringen" at bounding box center [792, 351] width 254 height 60
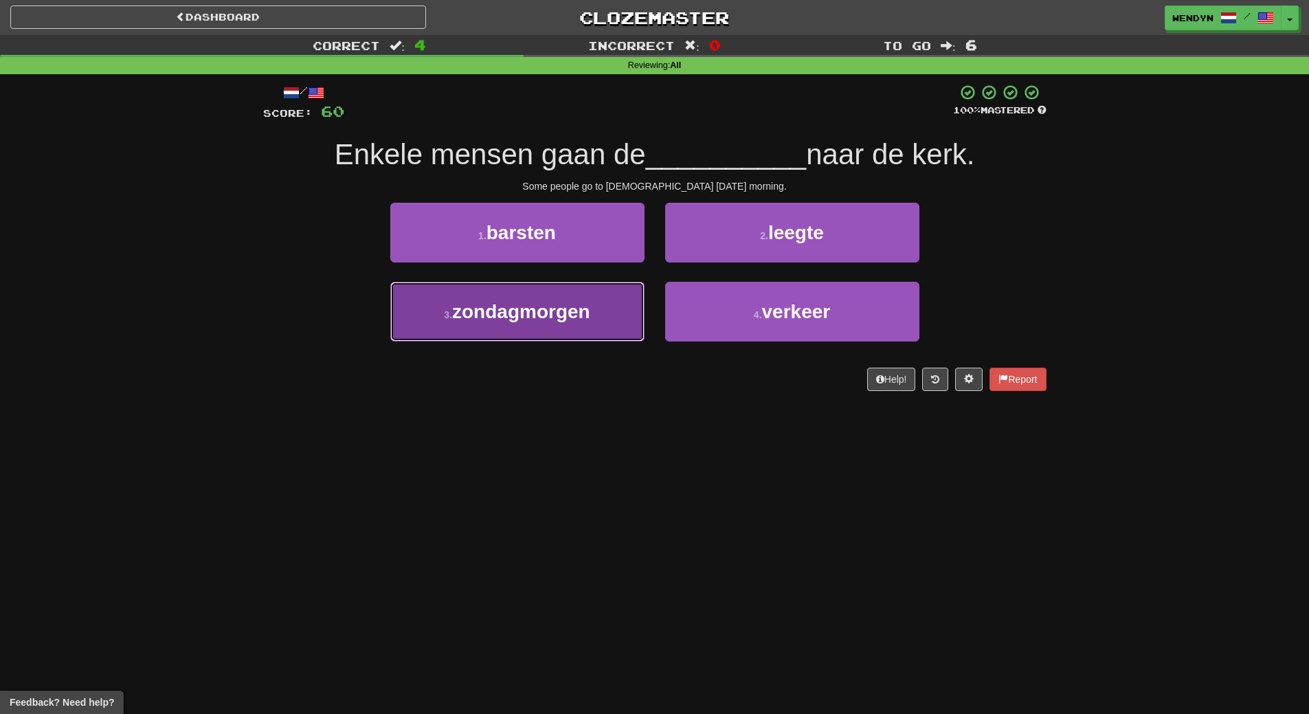
click at [504, 330] on button "3 . zondagmorgen" at bounding box center [517, 312] width 254 height 60
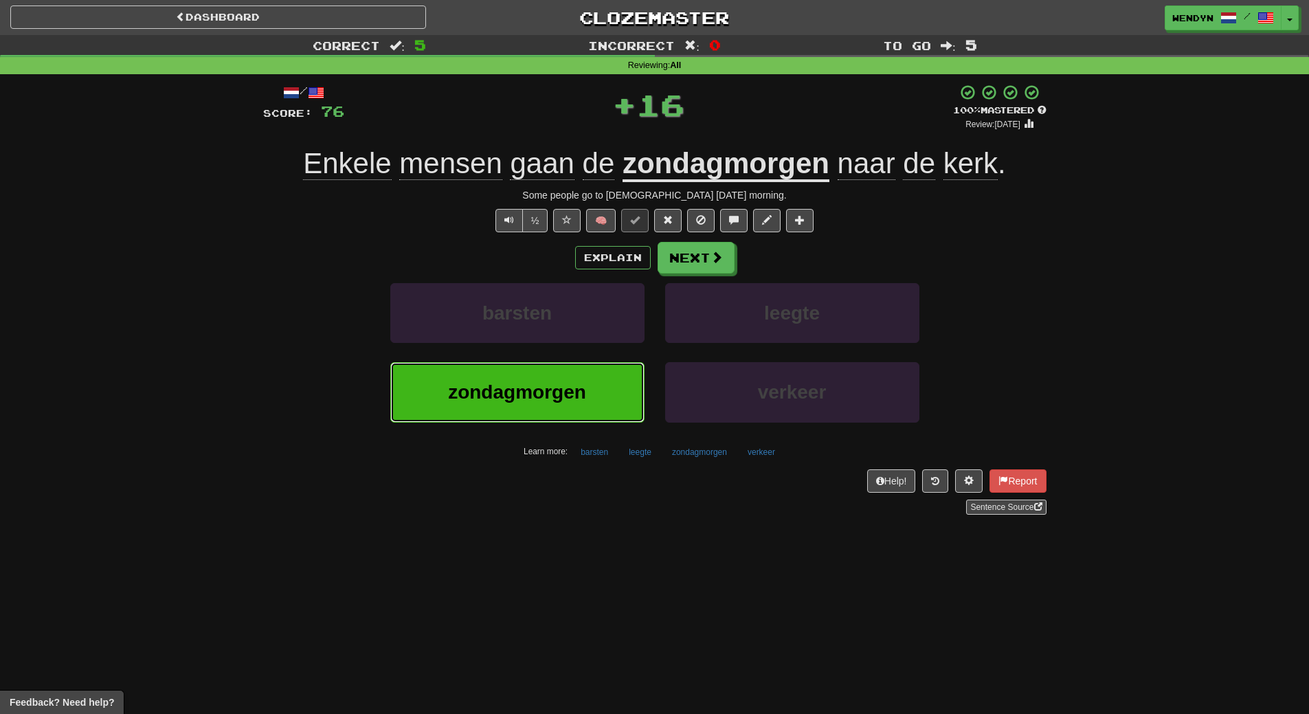
click at [492, 398] on span "zondagmorgen" at bounding box center [517, 391] width 138 height 21
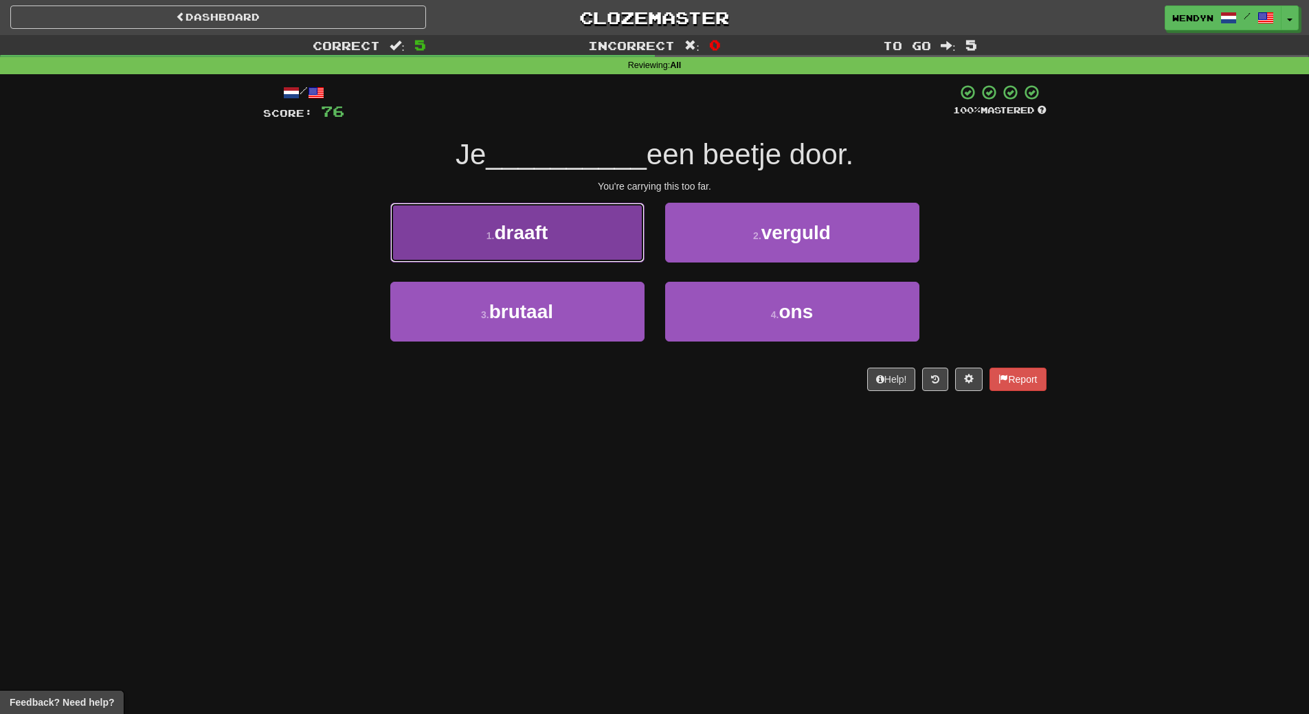
click at [563, 238] on button "1 . draaft" at bounding box center [517, 233] width 254 height 60
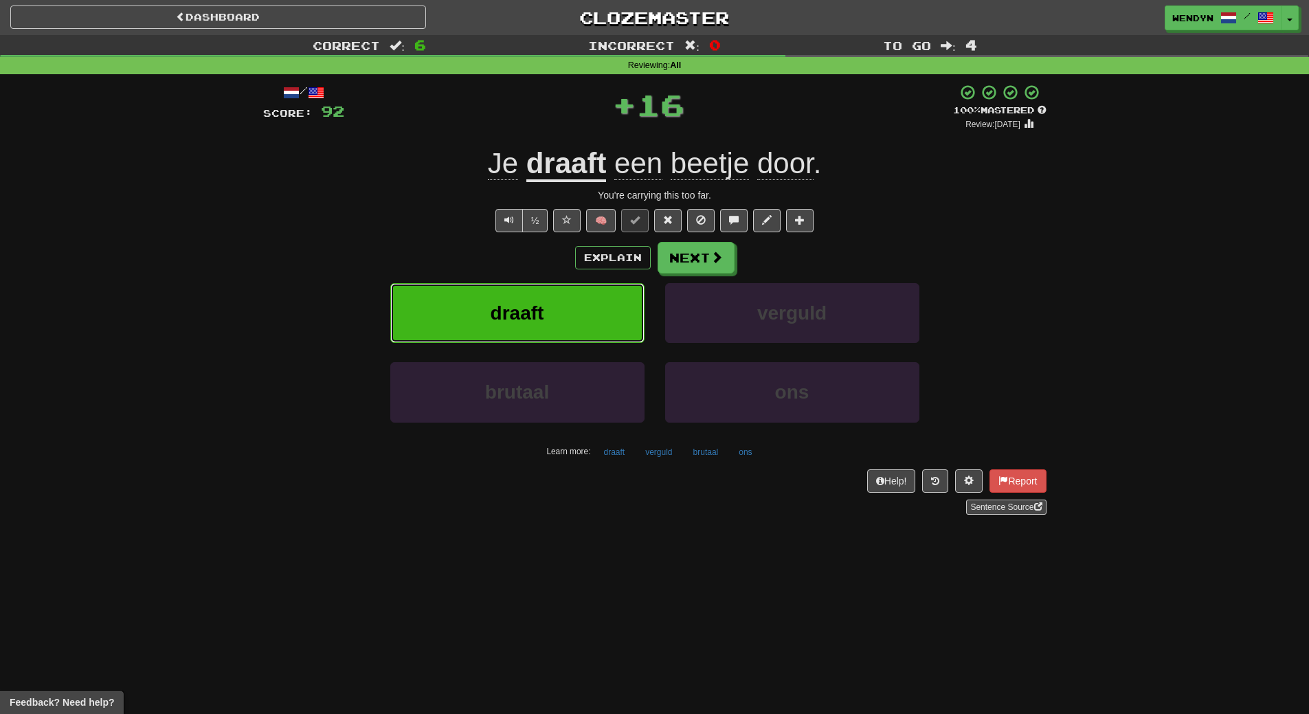
click at [560, 293] on button "draaft" at bounding box center [517, 313] width 254 height 60
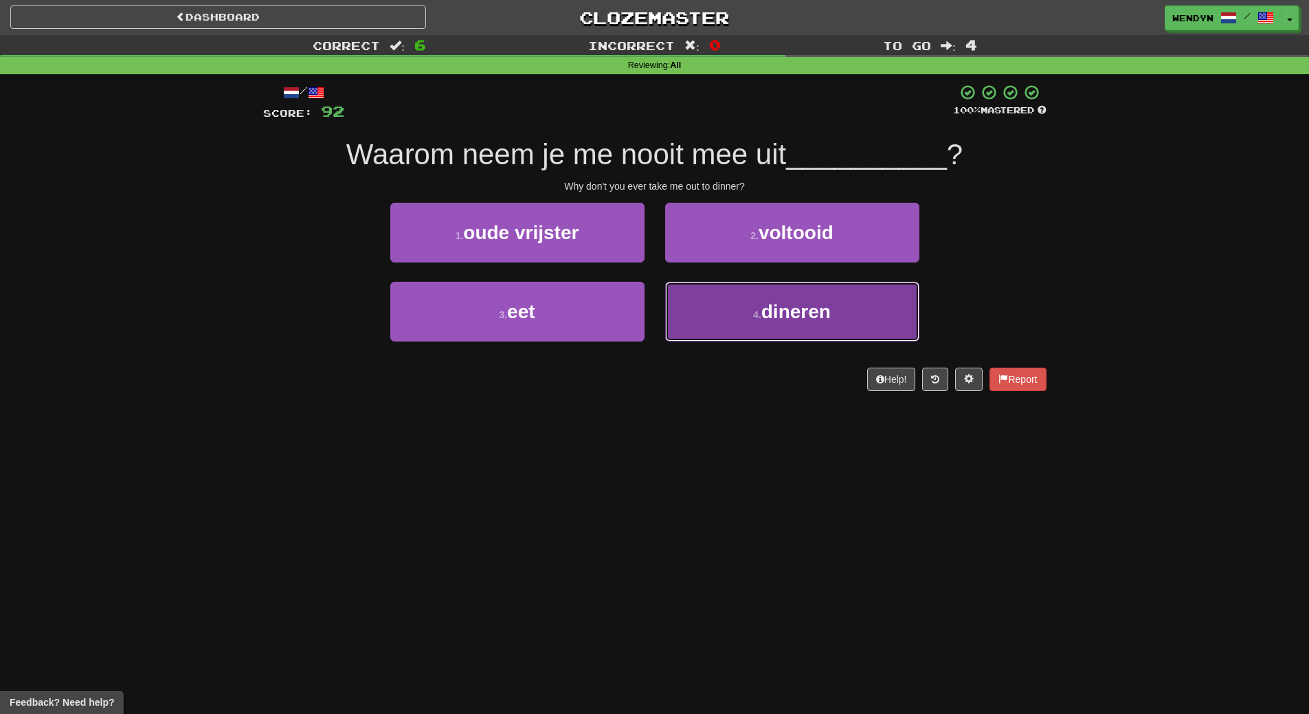
click at [738, 314] on button "4 . dineren" at bounding box center [792, 312] width 254 height 60
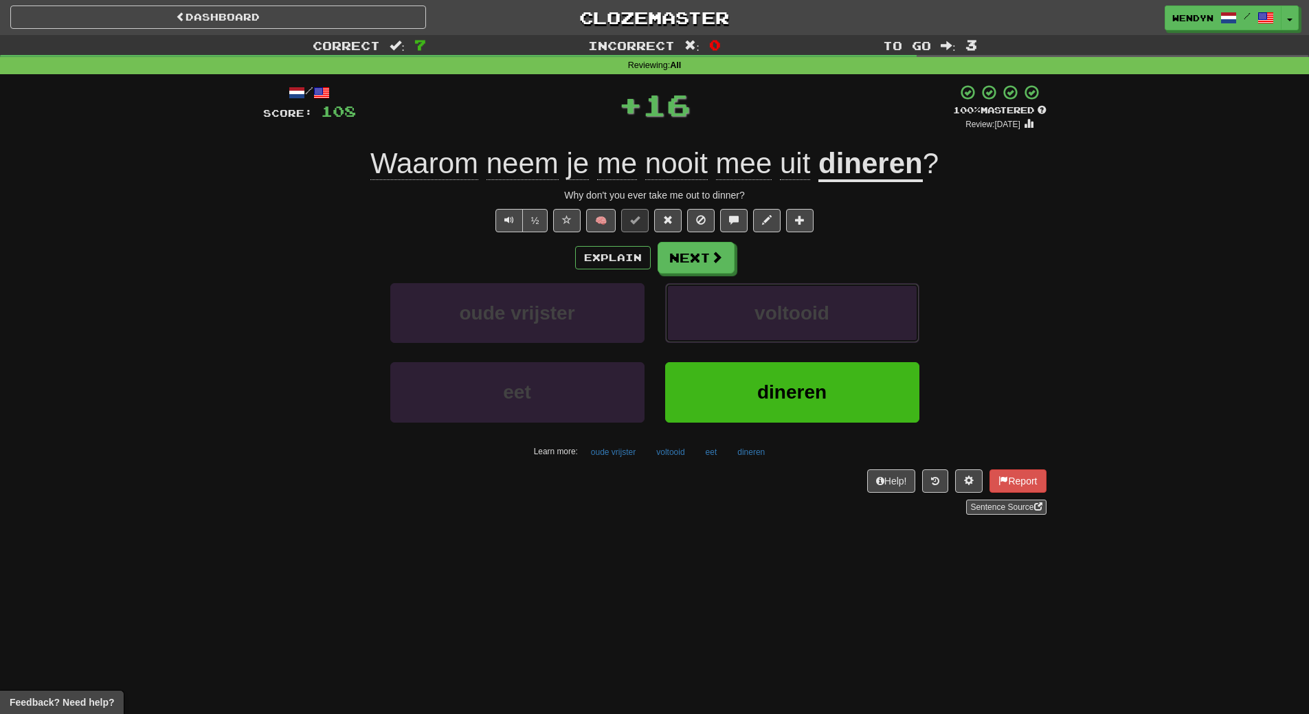
click at [738, 314] on button "voltooid" at bounding box center [792, 313] width 254 height 60
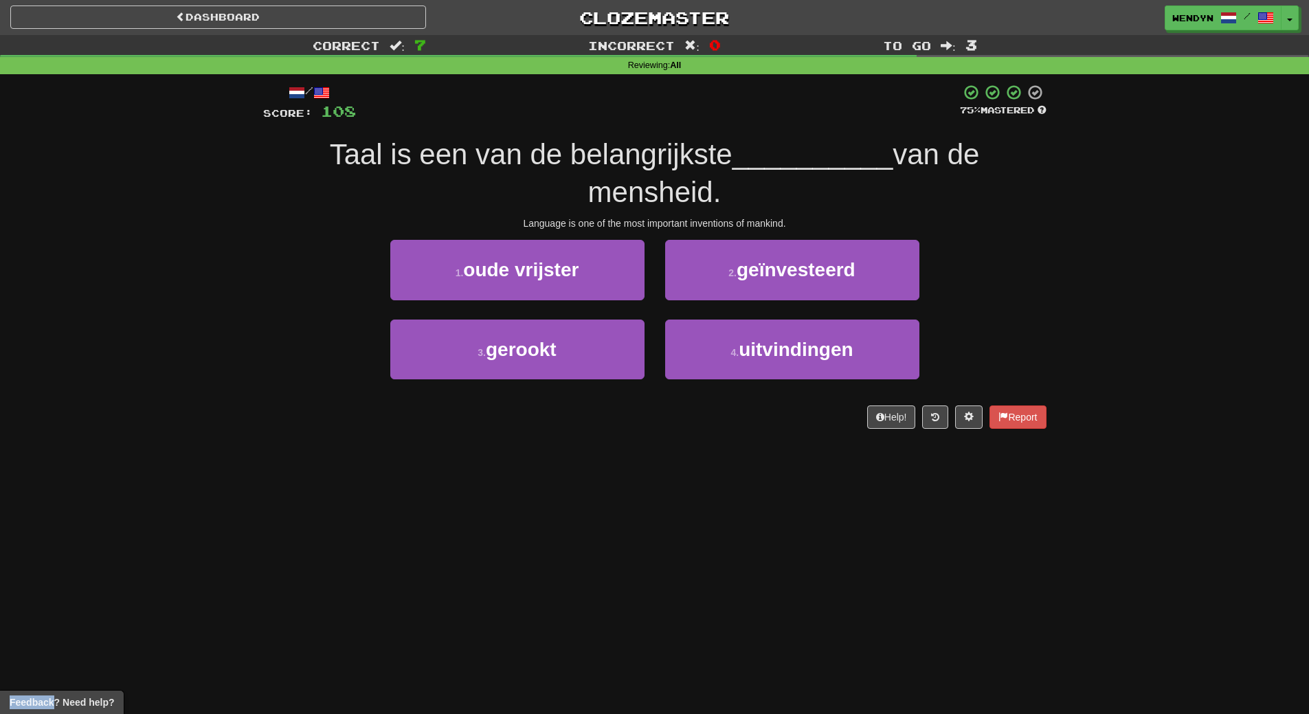
click at [699, 448] on div "Dashboard Clozemaster WendyN / Toggle Dropdown Dashboard Leaderboard Activity F…" at bounding box center [654, 357] width 1309 height 714
click at [703, 390] on div "4 . uitvindingen" at bounding box center [792, 358] width 275 height 79
drag, startPoint x: 869, startPoint y: 330, endPoint x: 868, endPoint y: 319, distance: 11.1
click at [869, 330] on button "4 . uitvindingen" at bounding box center [792, 349] width 254 height 60
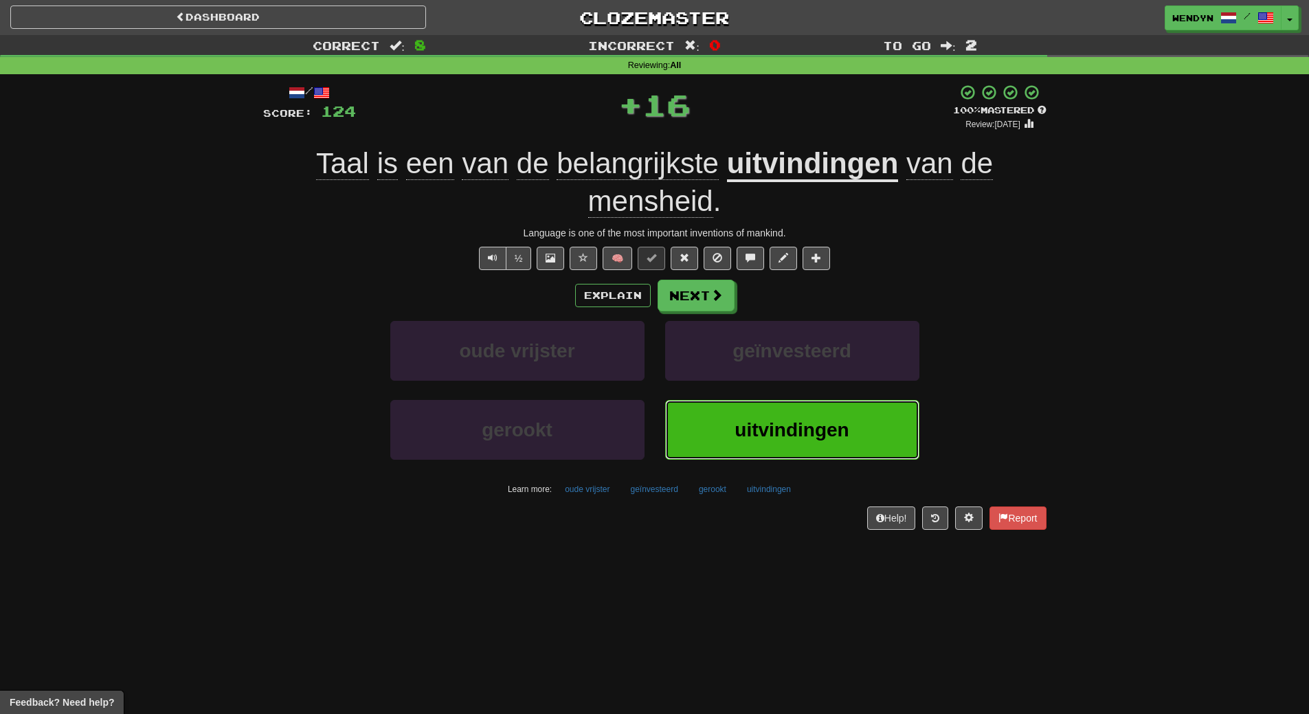
click at [784, 401] on button "uitvindingen" at bounding box center [792, 430] width 254 height 60
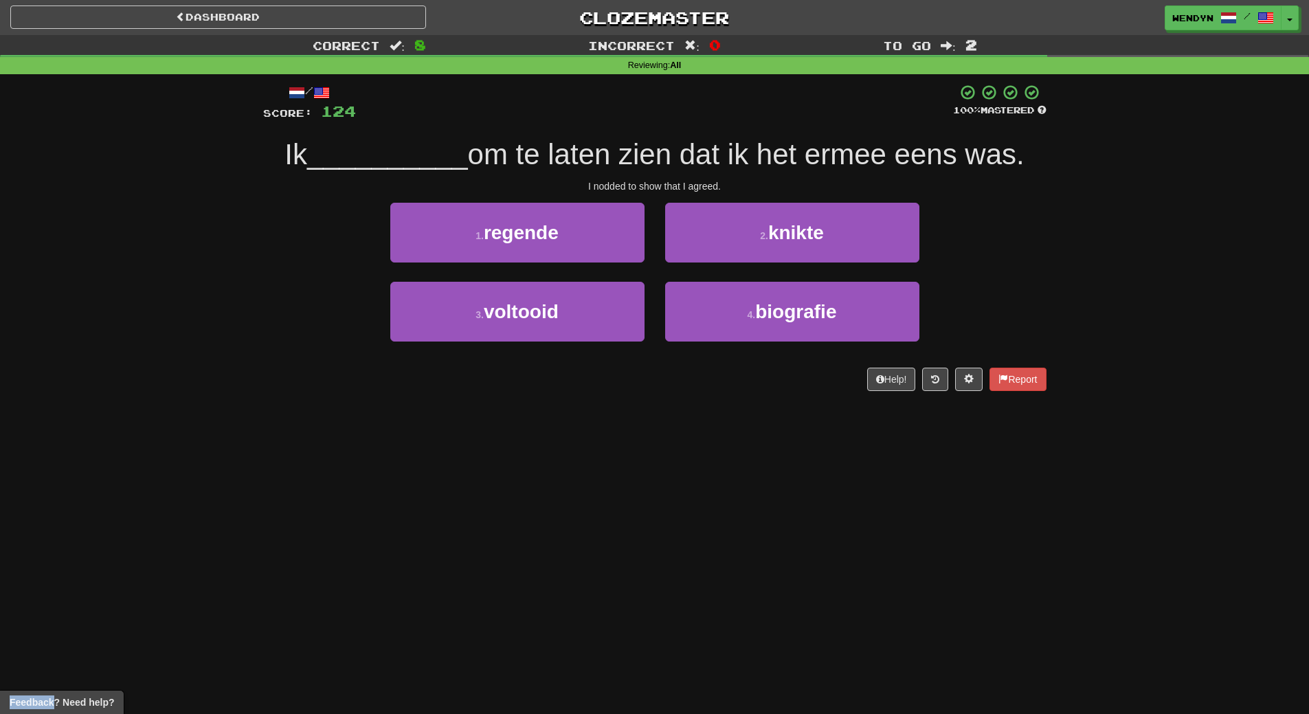
drag, startPoint x: 784, startPoint y: 401, endPoint x: 779, endPoint y: 421, distance: 20.7
click at [779, 421] on div "Dashboard Clozemaster WendyN / Toggle Dropdown Dashboard Leaderboard Activity F…" at bounding box center [654, 357] width 1309 height 714
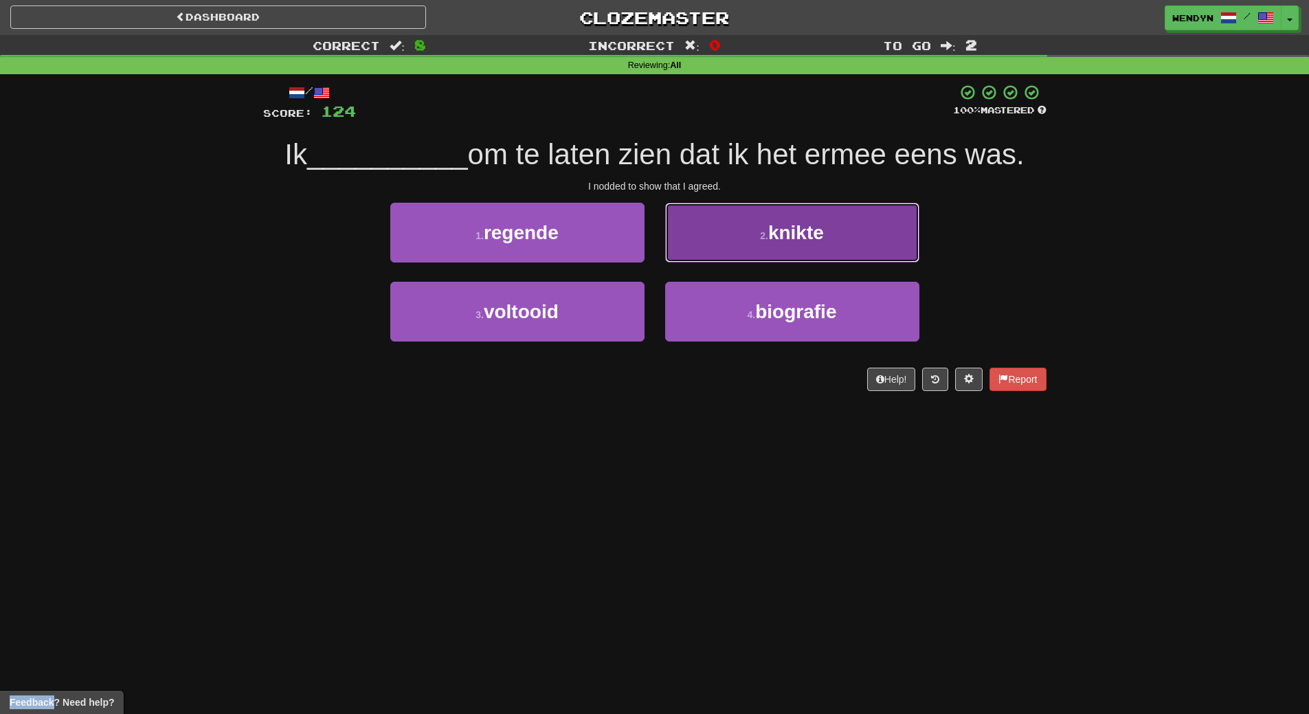
click at [791, 254] on button "2 . knikte" at bounding box center [792, 233] width 254 height 60
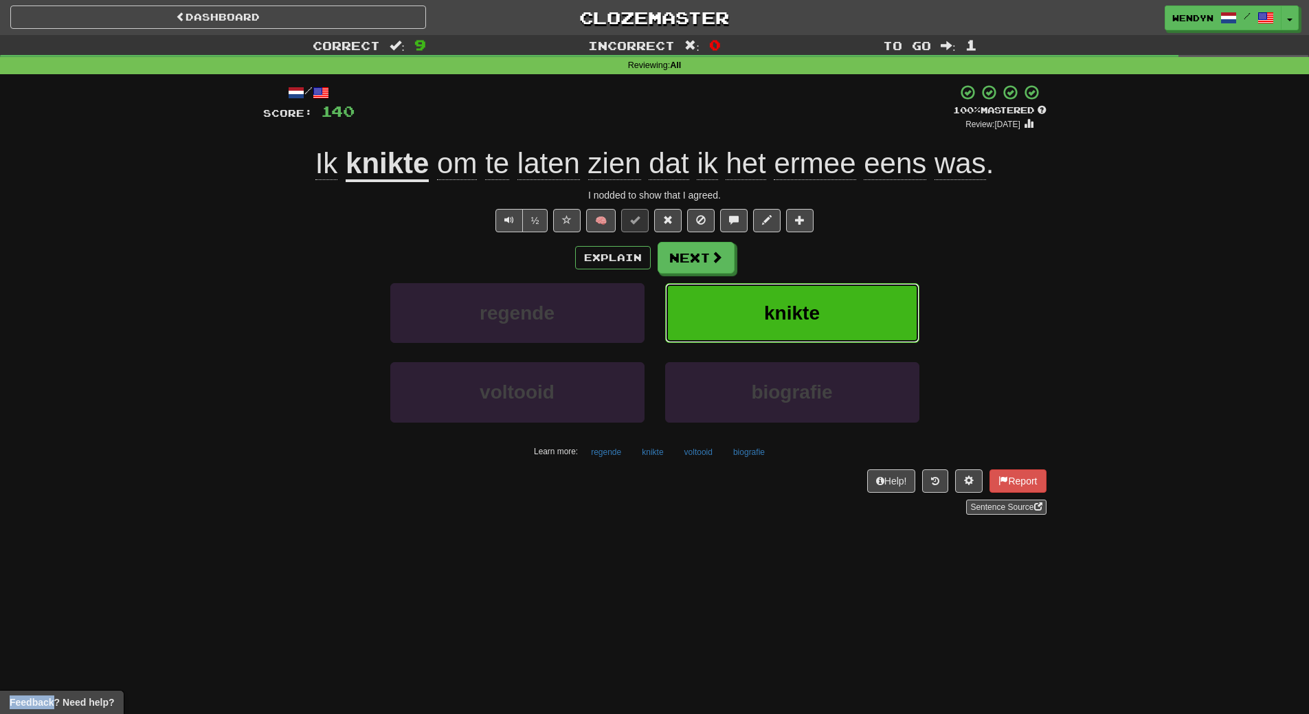
click at [861, 312] on button "knikte" at bounding box center [792, 313] width 254 height 60
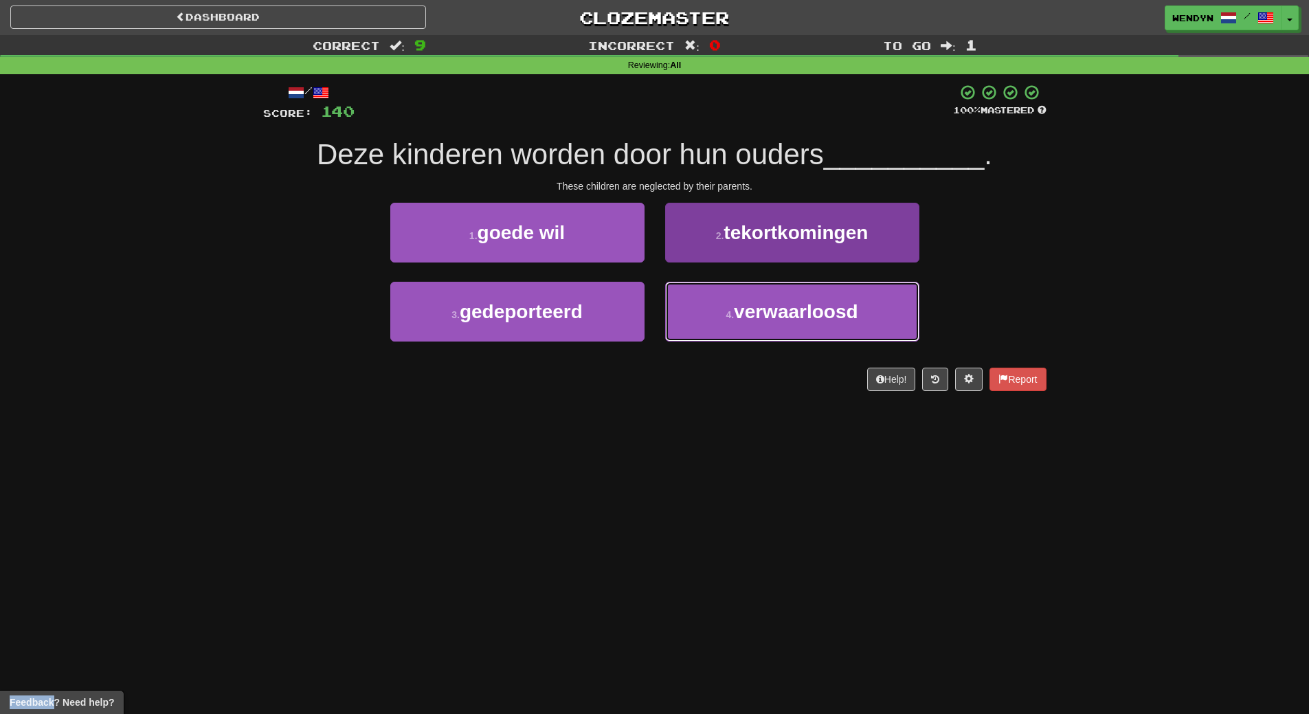
click at [822, 324] on button "4 . verwaarloosd" at bounding box center [792, 312] width 254 height 60
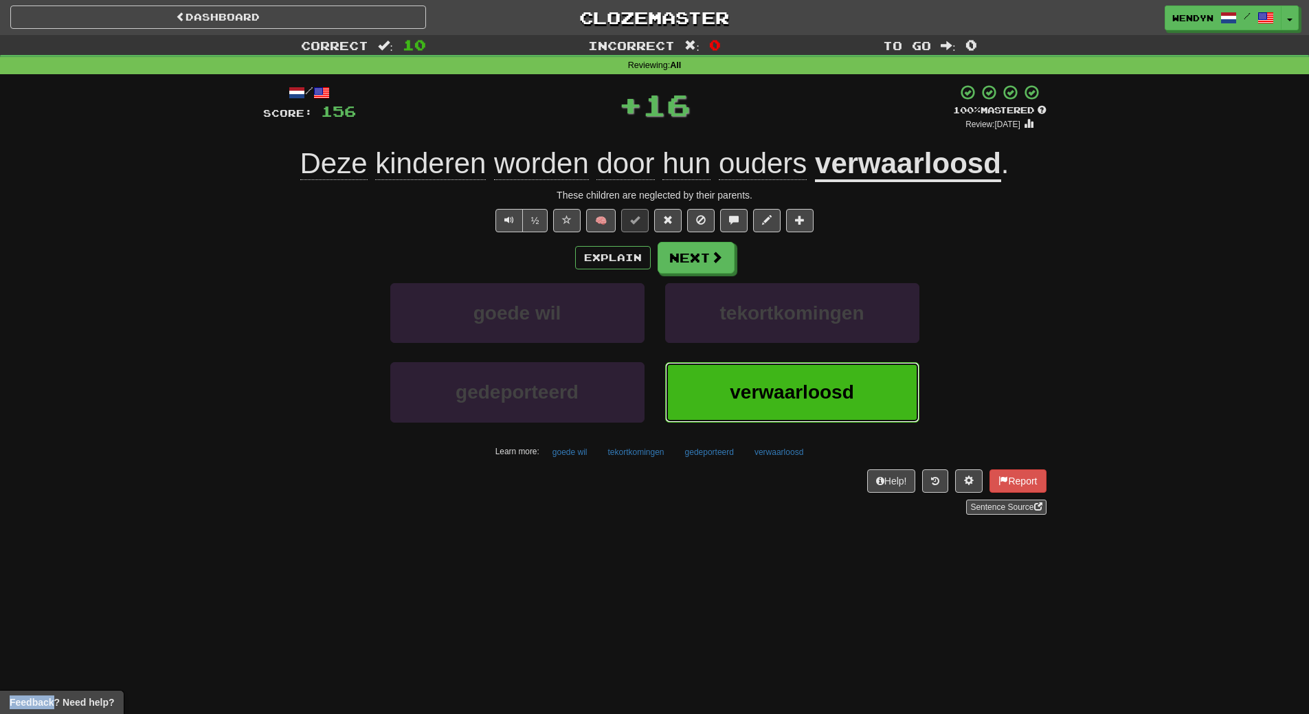
click at [814, 387] on span "verwaarloosd" at bounding box center [791, 391] width 124 height 21
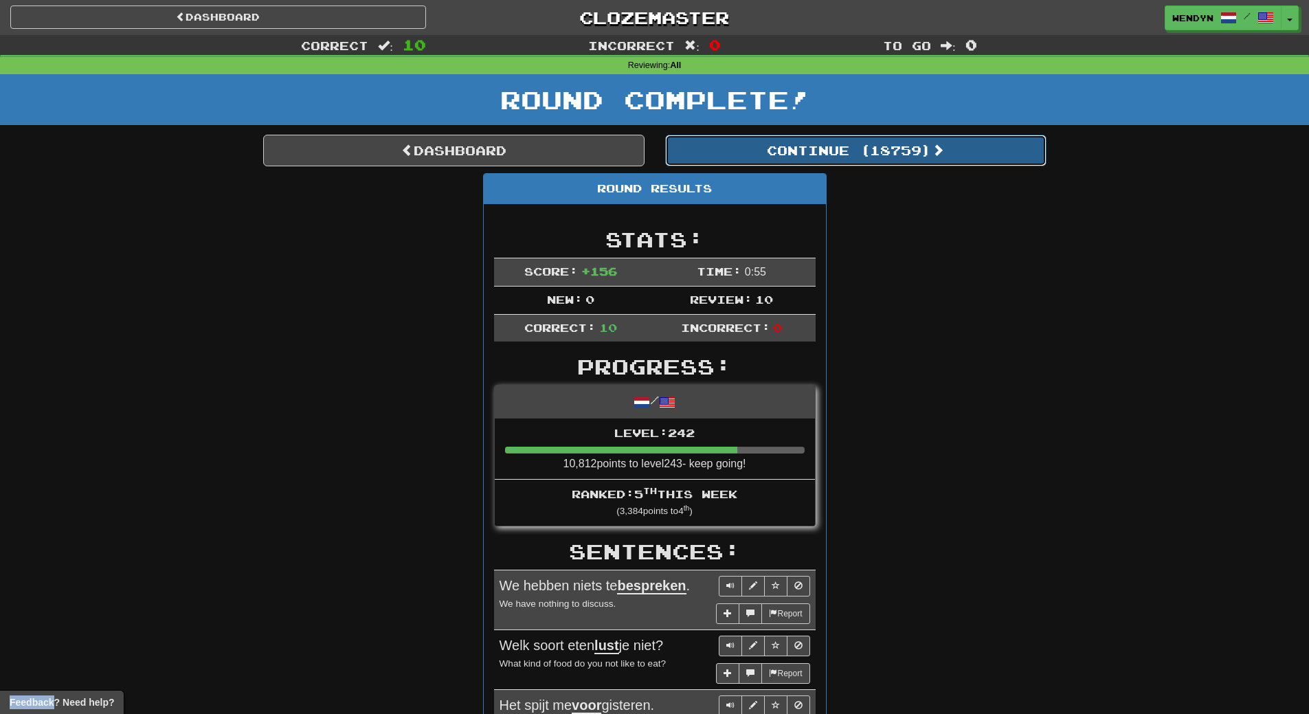
click at [920, 156] on button "Continue ( 18759 )" at bounding box center [855, 151] width 381 height 32
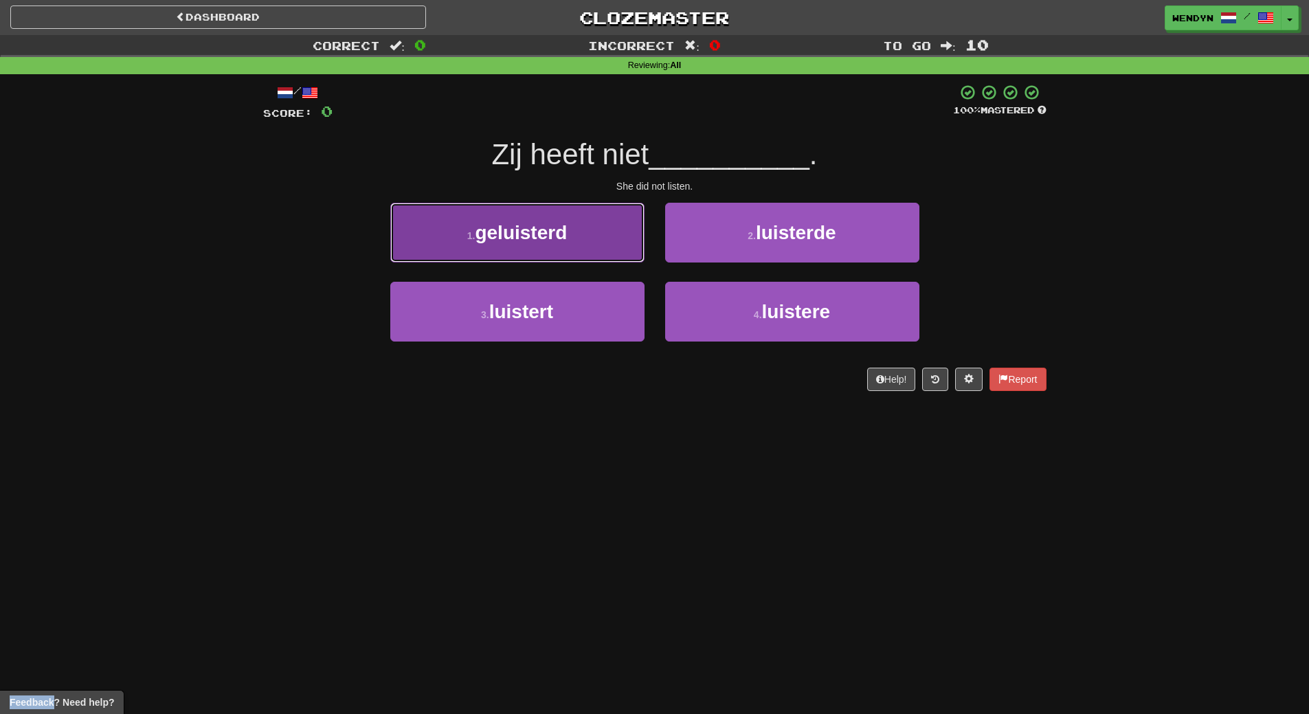
click at [594, 227] on button "1 . geluisterd" at bounding box center [517, 233] width 254 height 60
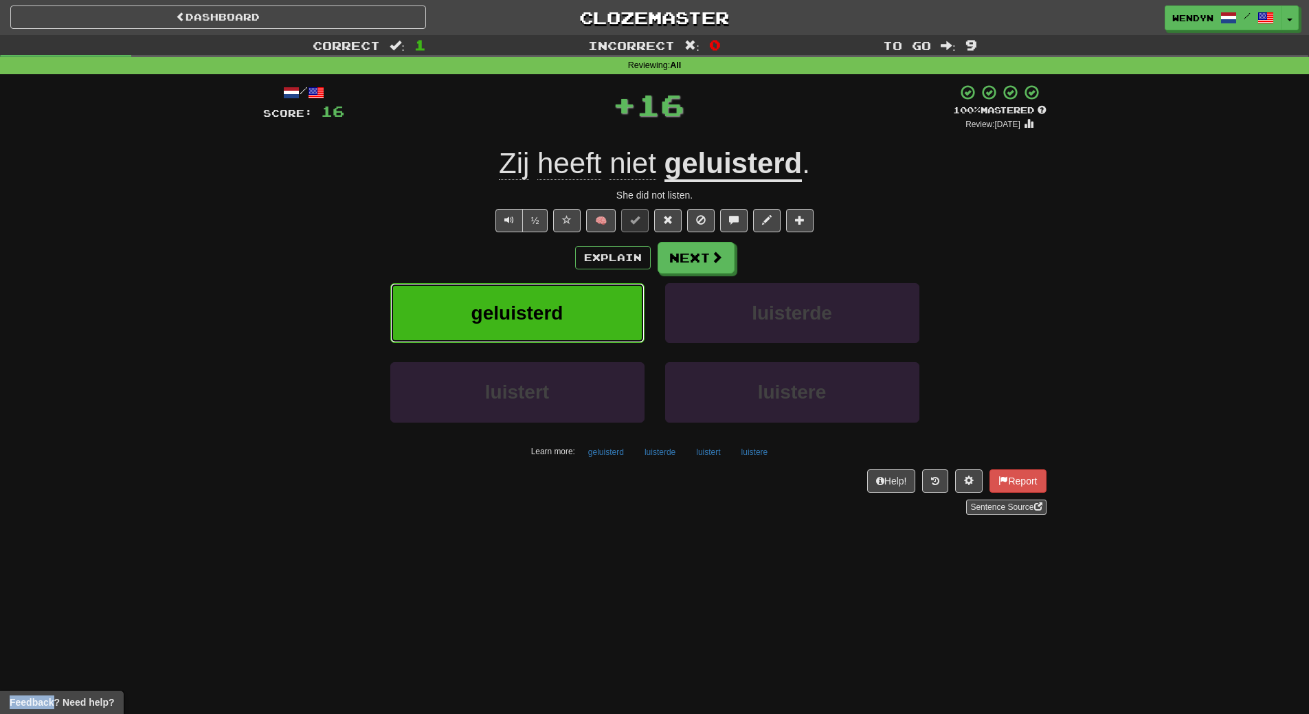
click at [543, 330] on button "geluisterd" at bounding box center [517, 313] width 254 height 60
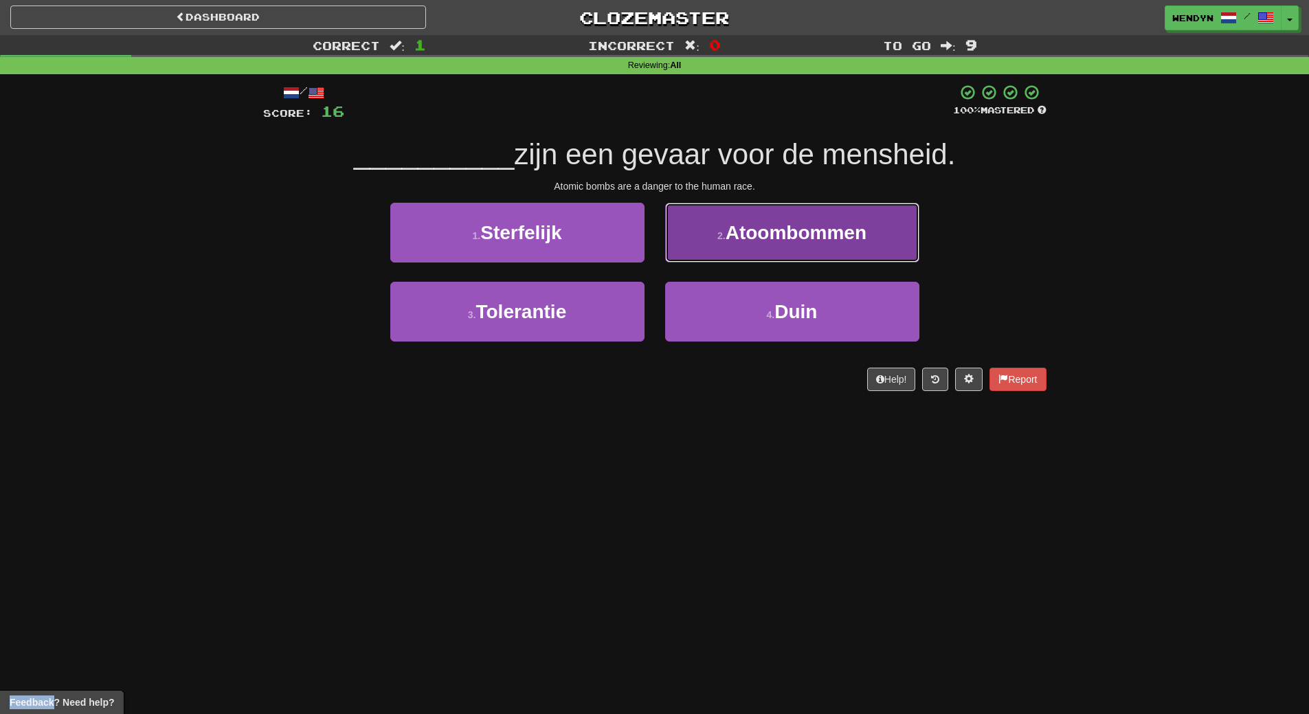
click at [827, 247] on button "2 . Atoombommen" at bounding box center [792, 233] width 254 height 60
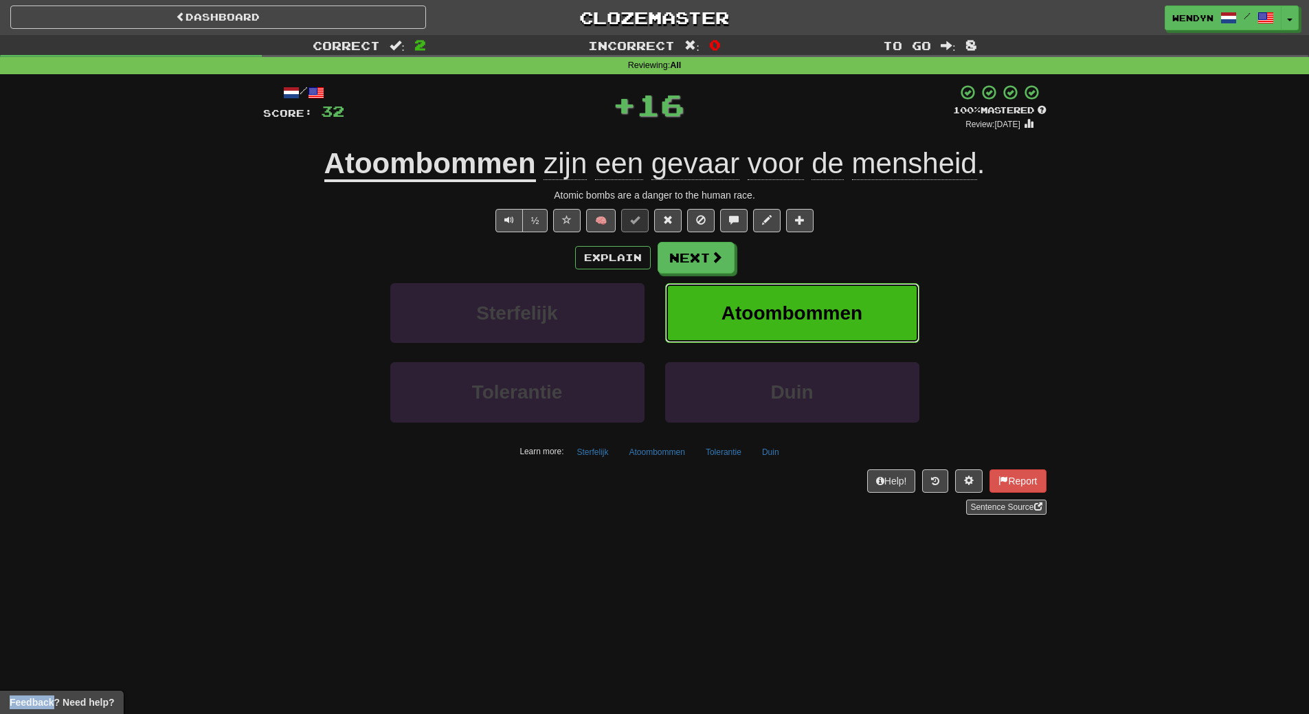
click at [821, 310] on span "Atoombommen" at bounding box center [791, 312] width 141 height 21
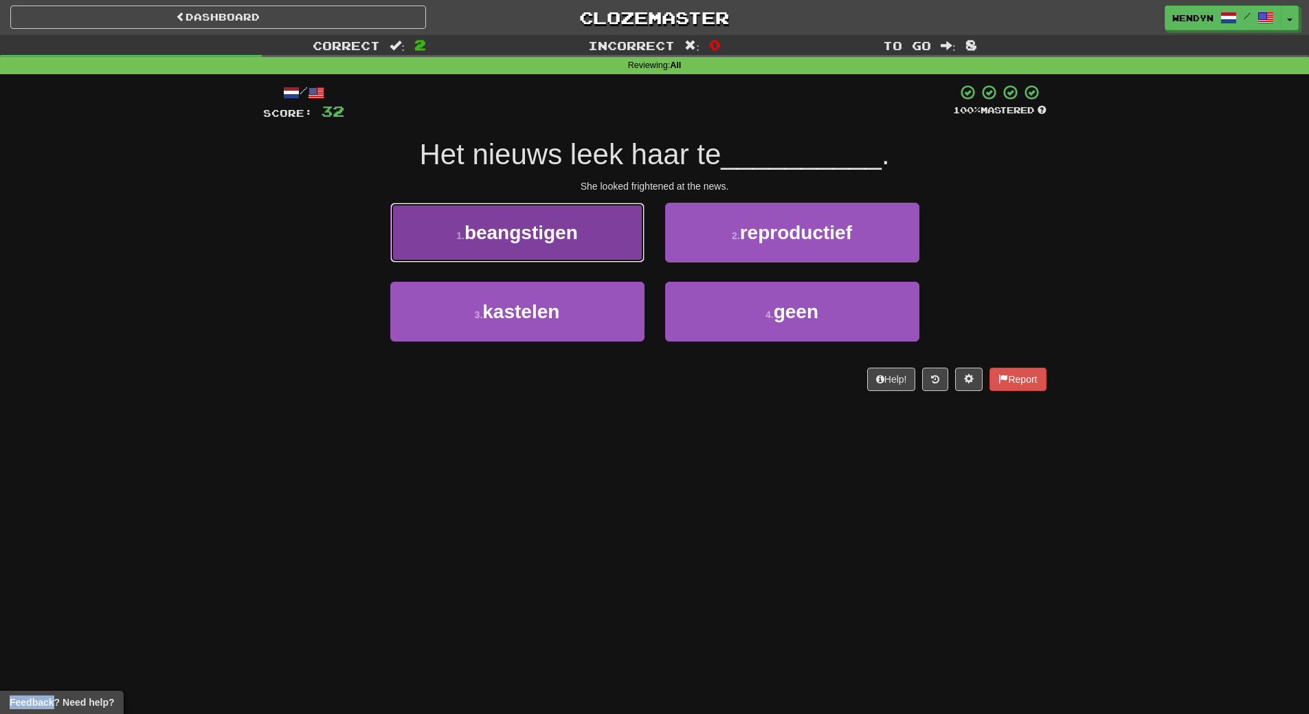
click at [526, 256] on button "1 . beangstigen" at bounding box center [517, 233] width 254 height 60
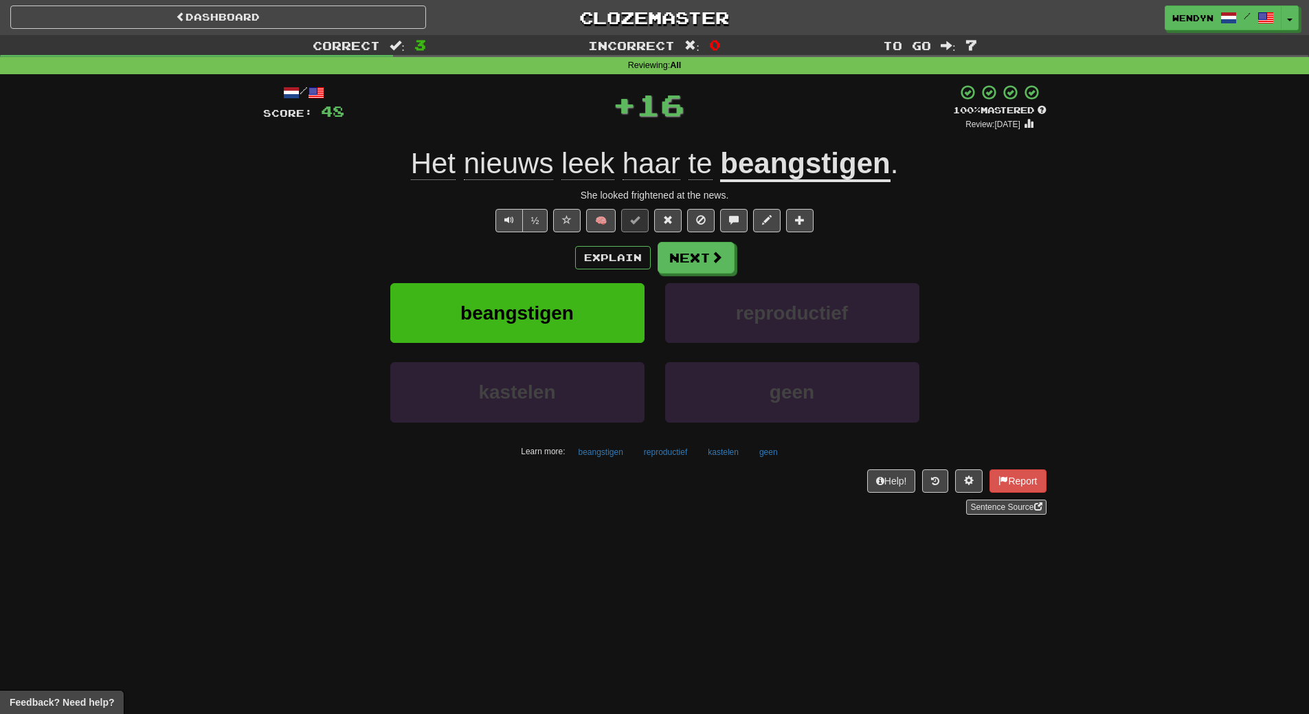
click at [526, 256] on div "Explain Next" at bounding box center [654, 258] width 783 height 32
click at [526, 257] on div "Explain Next" at bounding box center [654, 258] width 783 height 32
click at [527, 299] on button "beangstigen" at bounding box center [517, 313] width 254 height 60
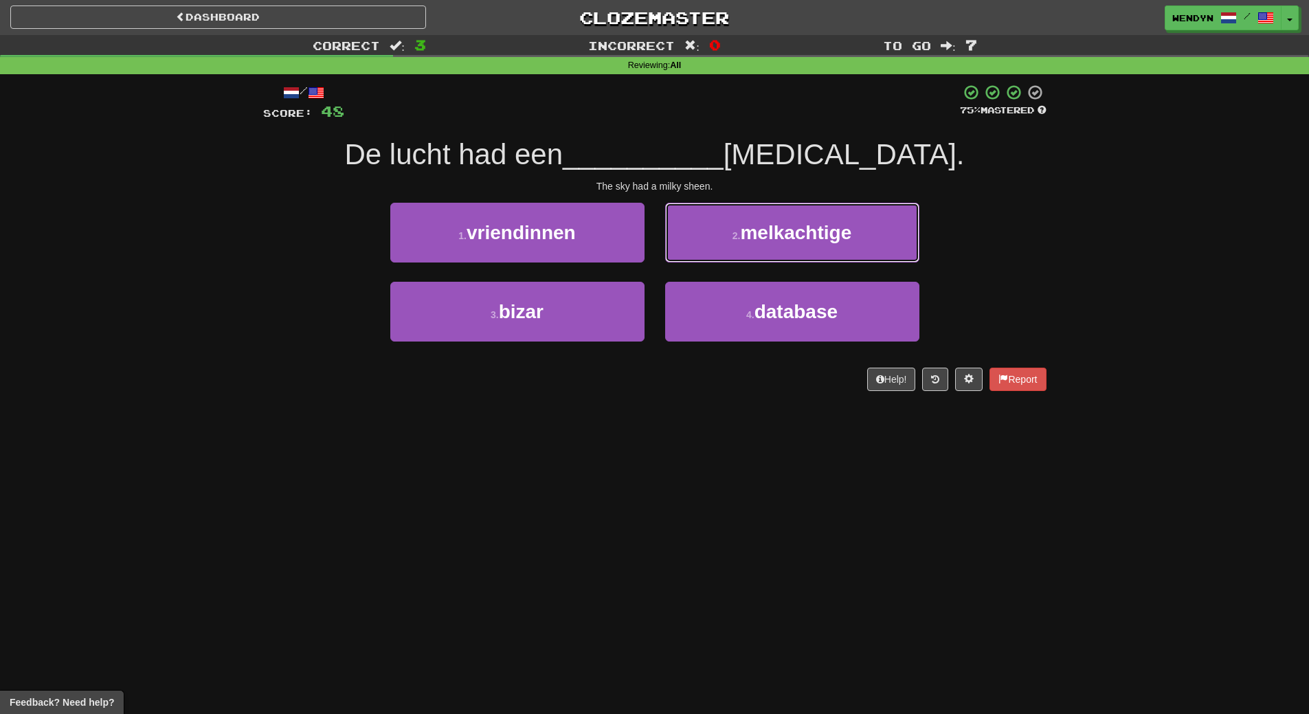
click at [848, 239] on span "melkachtige" at bounding box center [795, 232] width 111 height 21
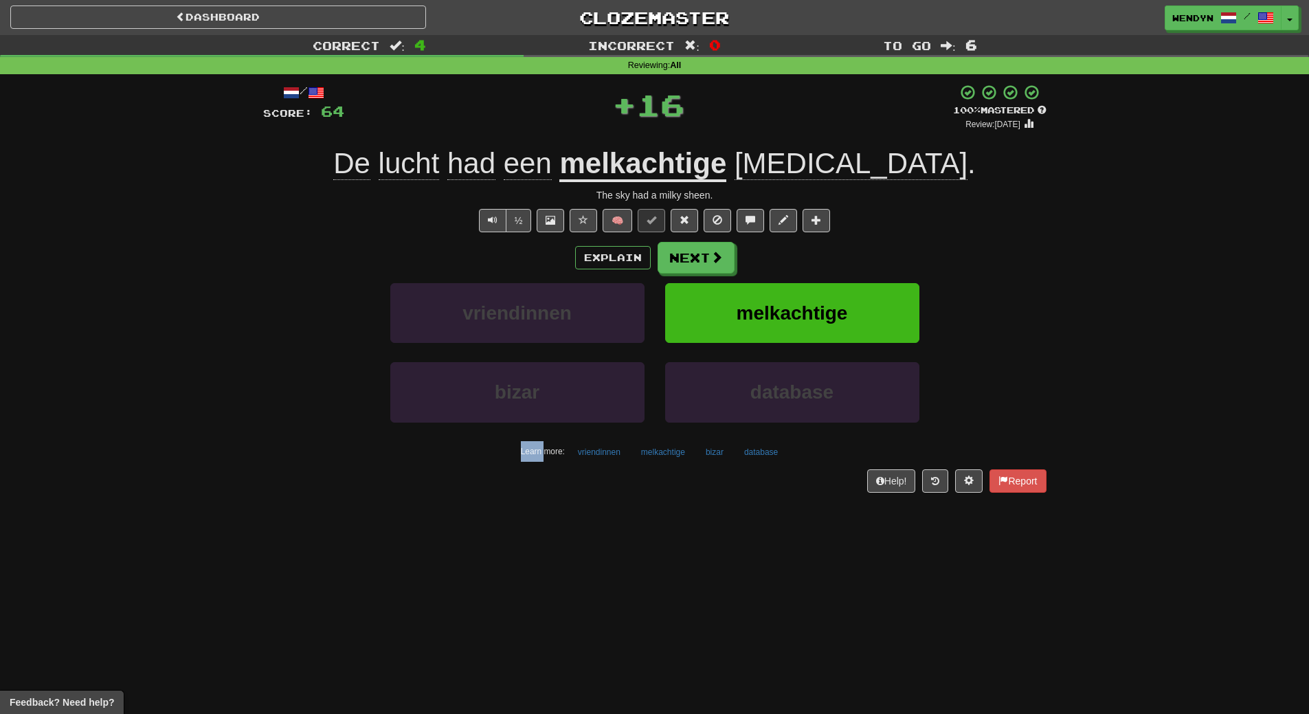
click at [848, 239] on div "/ Score: 64 + 16 100 % Mastered Review: 2026-03-19 De lucht had een melkachtige…" at bounding box center [654, 288] width 783 height 408
click at [849, 239] on div "/ Score: 64 + 16 100 % Mastered Review: 2026-03-19 De lucht had een melkachtige…" at bounding box center [654, 288] width 783 height 408
click at [830, 284] on button "melkachtige" at bounding box center [792, 313] width 254 height 60
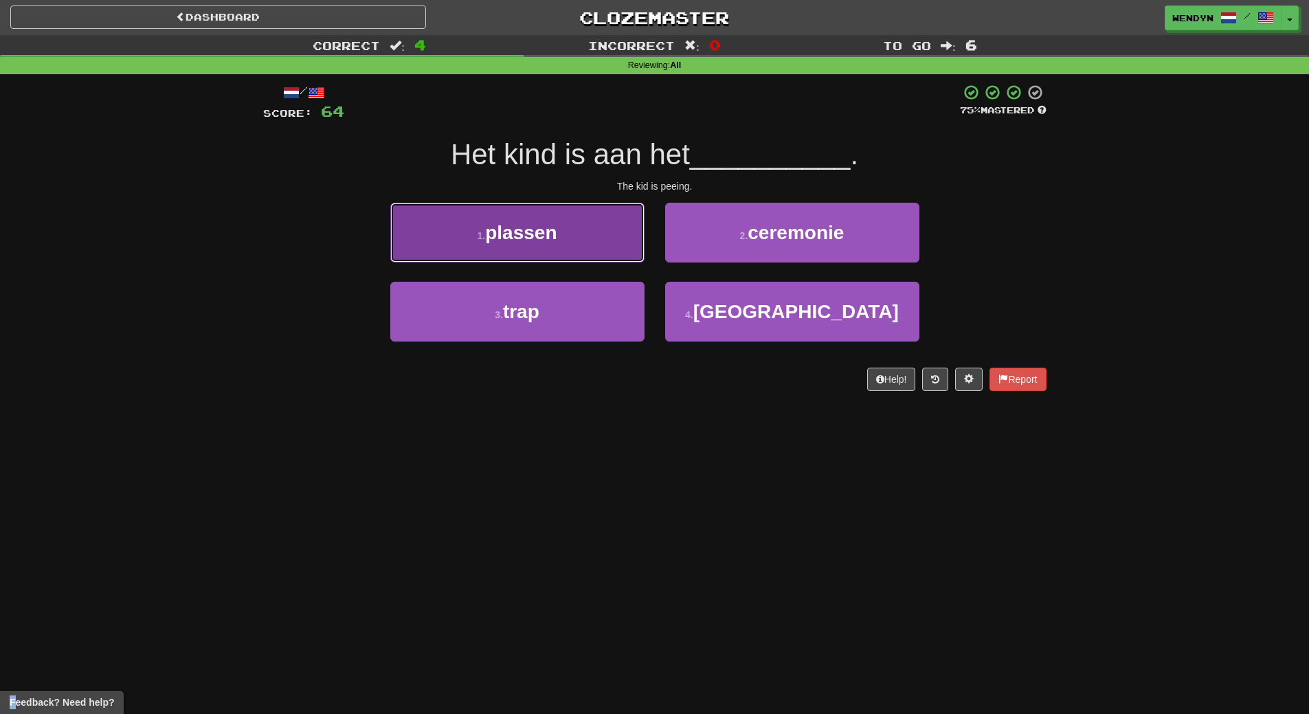
click at [562, 233] on button "1 . plassen" at bounding box center [517, 233] width 254 height 60
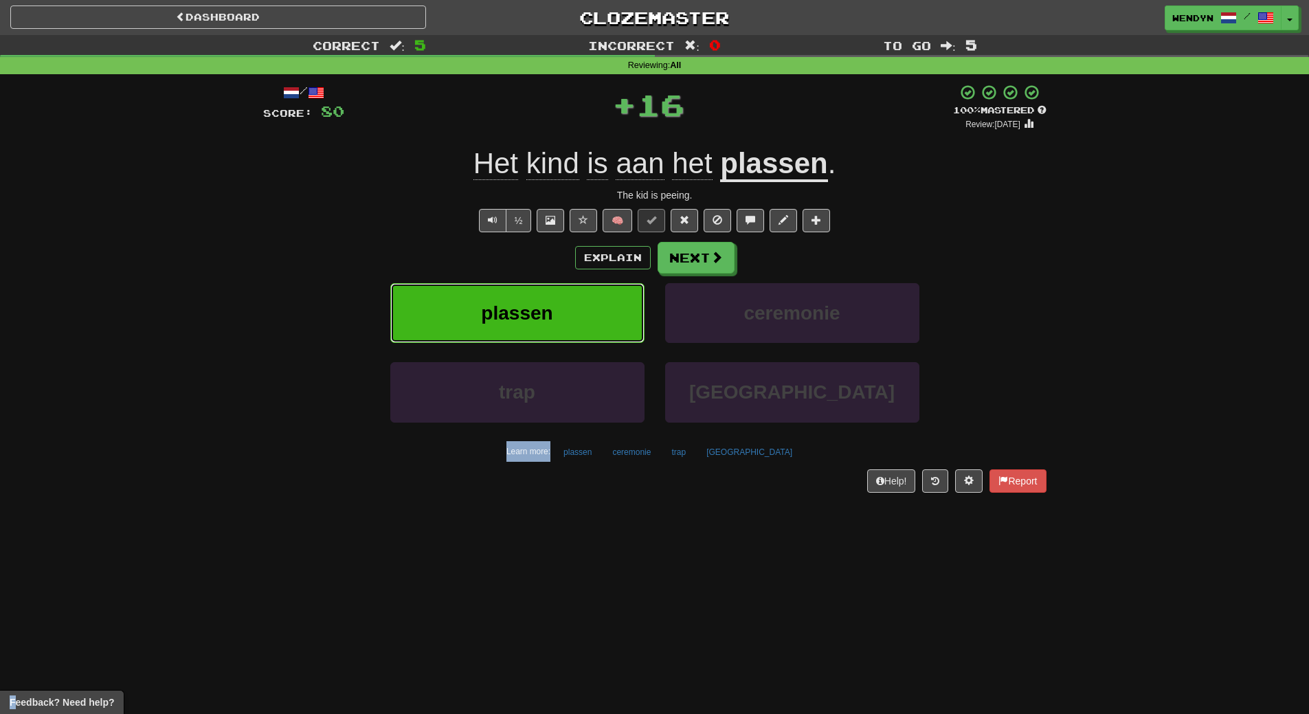
click at [557, 308] on button "plassen" at bounding box center [517, 313] width 254 height 60
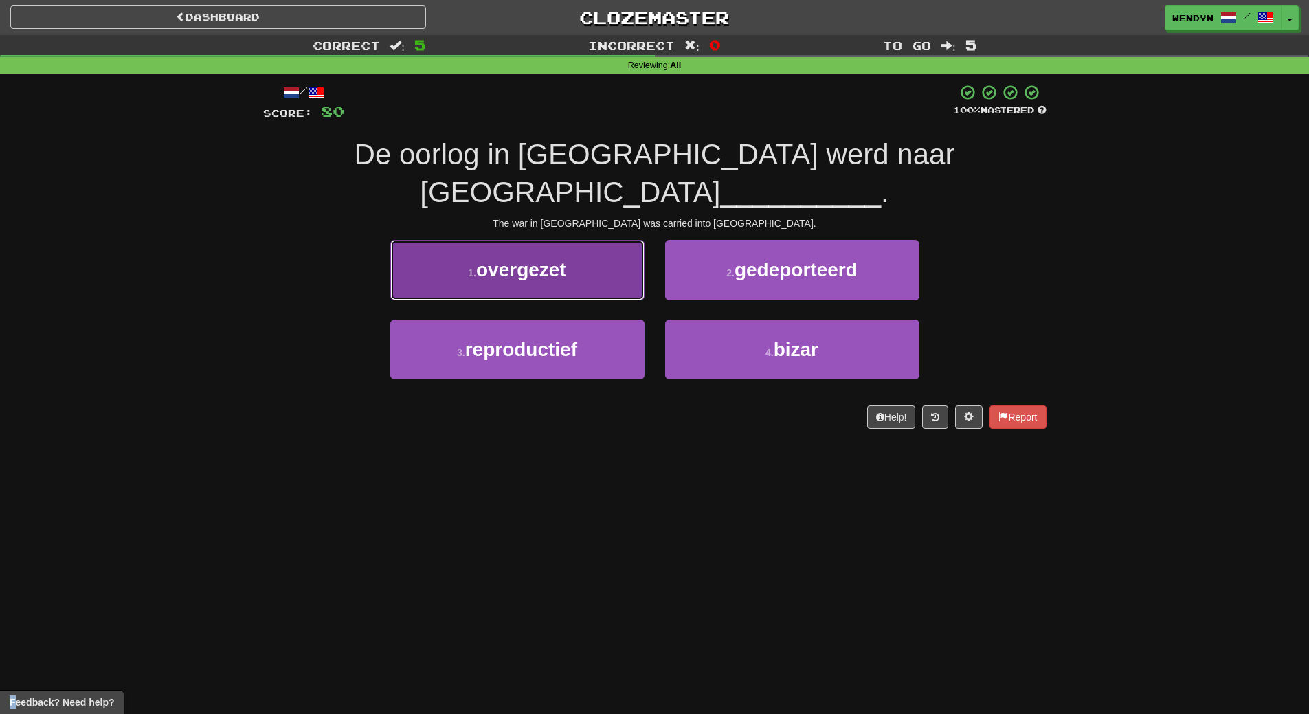
click at [552, 259] on span "overgezet" at bounding box center [521, 269] width 90 height 21
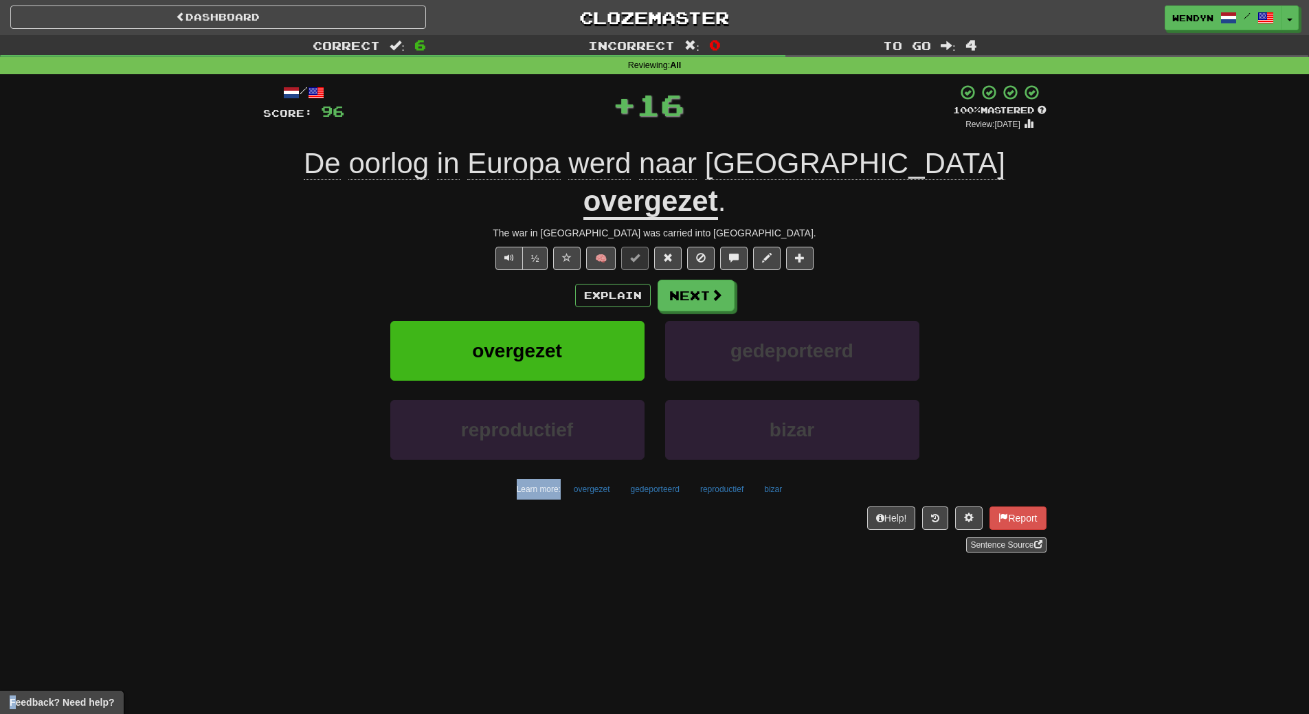
click at [552, 280] on div "Explain Next" at bounding box center [654, 296] width 783 height 32
click at [544, 280] on div "Explain Next" at bounding box center [654, 296] width 783 height 32
click at [540, 340] on span "overgezet" at bounding box center [517, 350] width 90 height 21
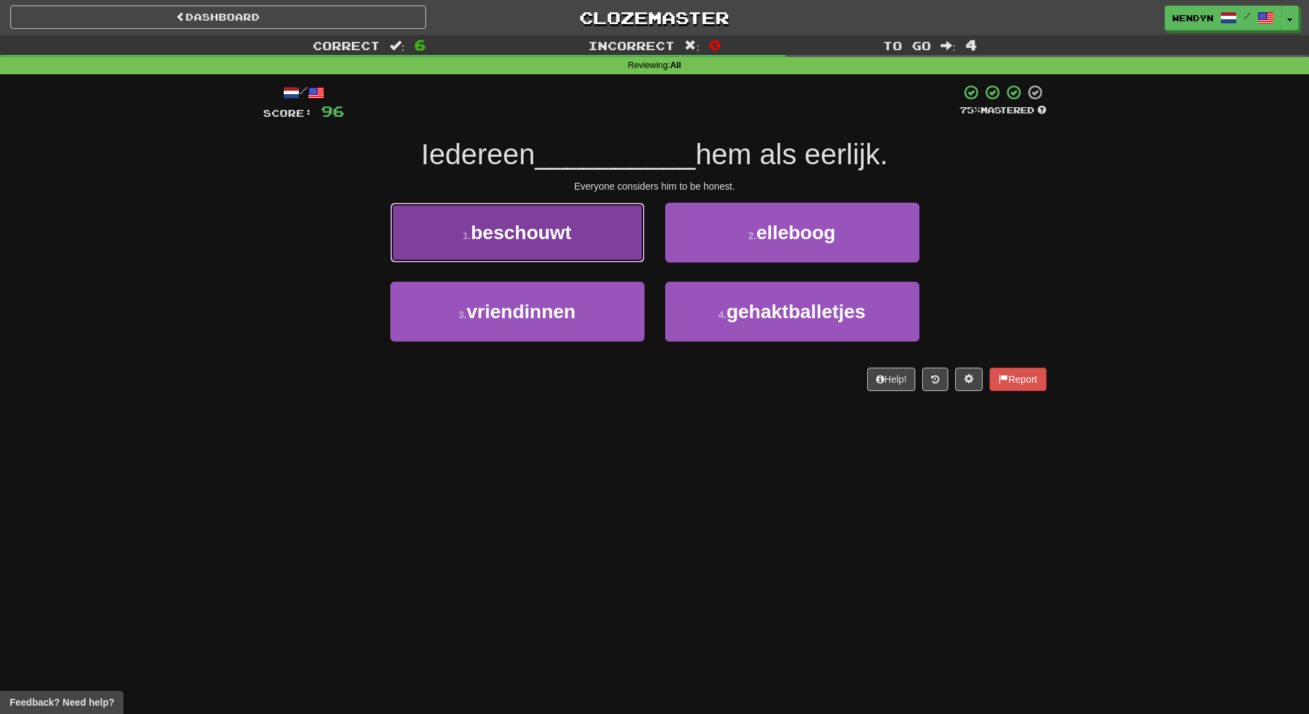
click at [598, 247] on button "1 . beschouwt" at bounding box center [517, 233] width 254 height 60
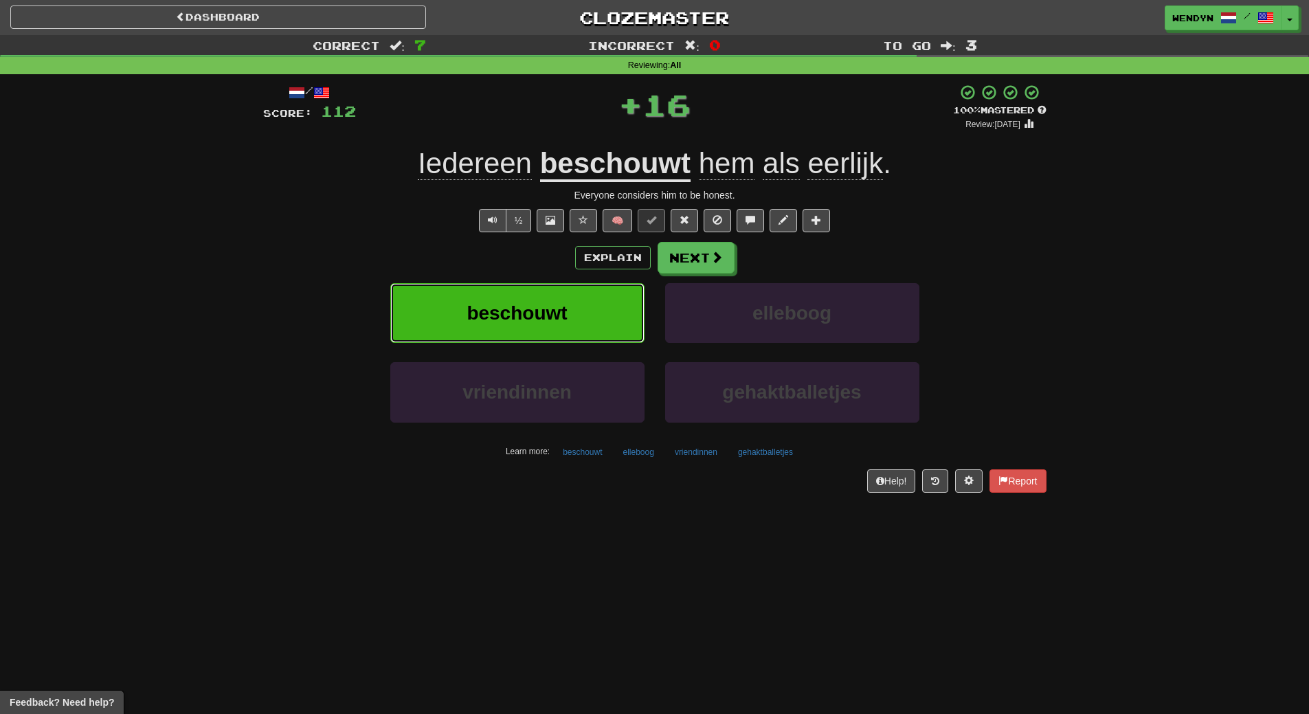
click at [591, 293] on button "beschouwt" at bounding box center [517, 313] width 254 height 60
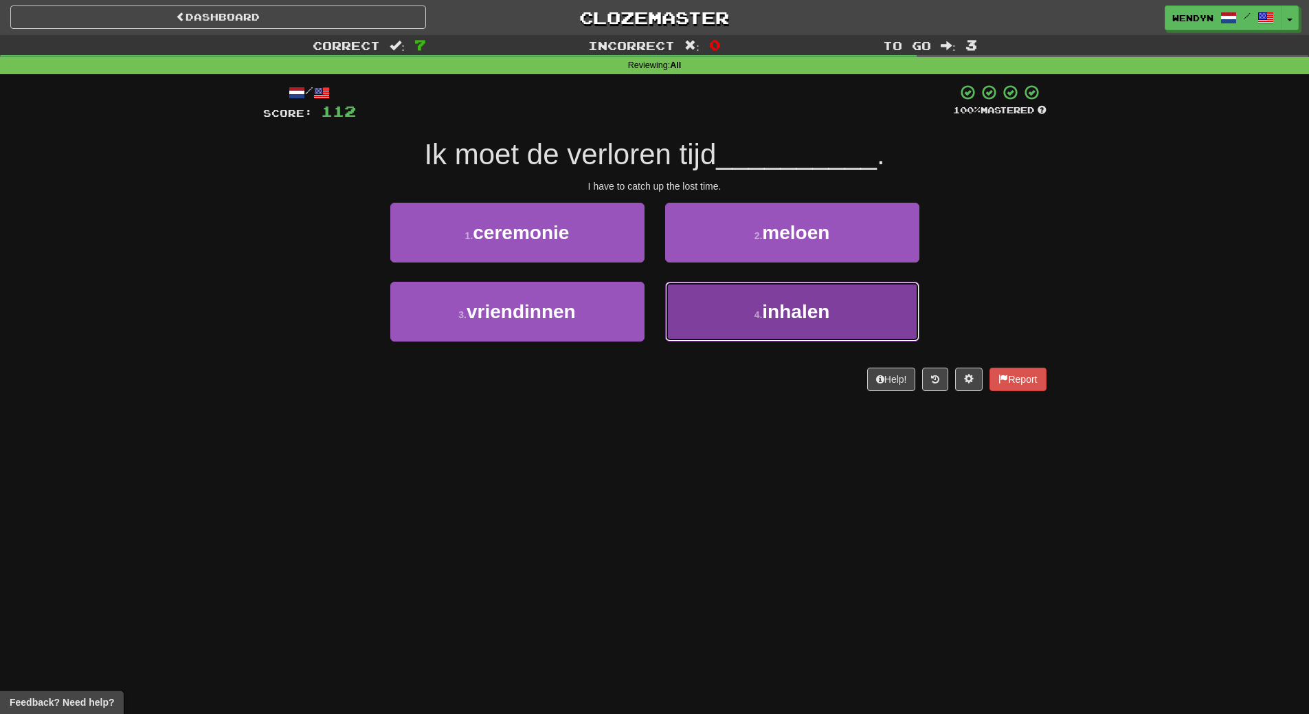
click at [711, 319] on button "4 . inhalen" at bounding box center [792, 312] width 254 height 60
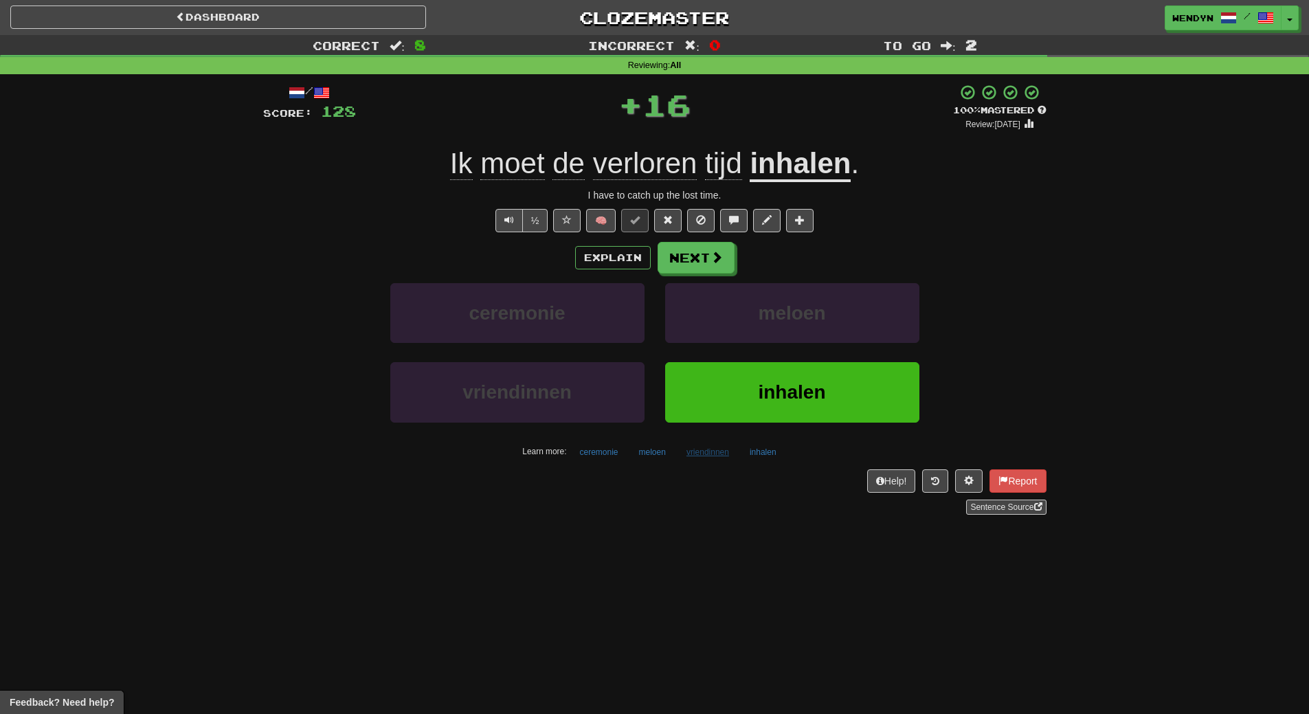
drag, startPoint x: 712, startPoint y: 534, endPoint x: 723, endPoint y: 451, distance: 83.8
click at [712, 525] on div "/ Score: 128 + 16 100 % Mastered Review: 2026-03-19 Ik moet de verloren tijd in…" at bounding box center [654, 304] width 783 height 460
click at [734, 402] on button "inhalen" at bounding box center [792, 392] width 254 height 60
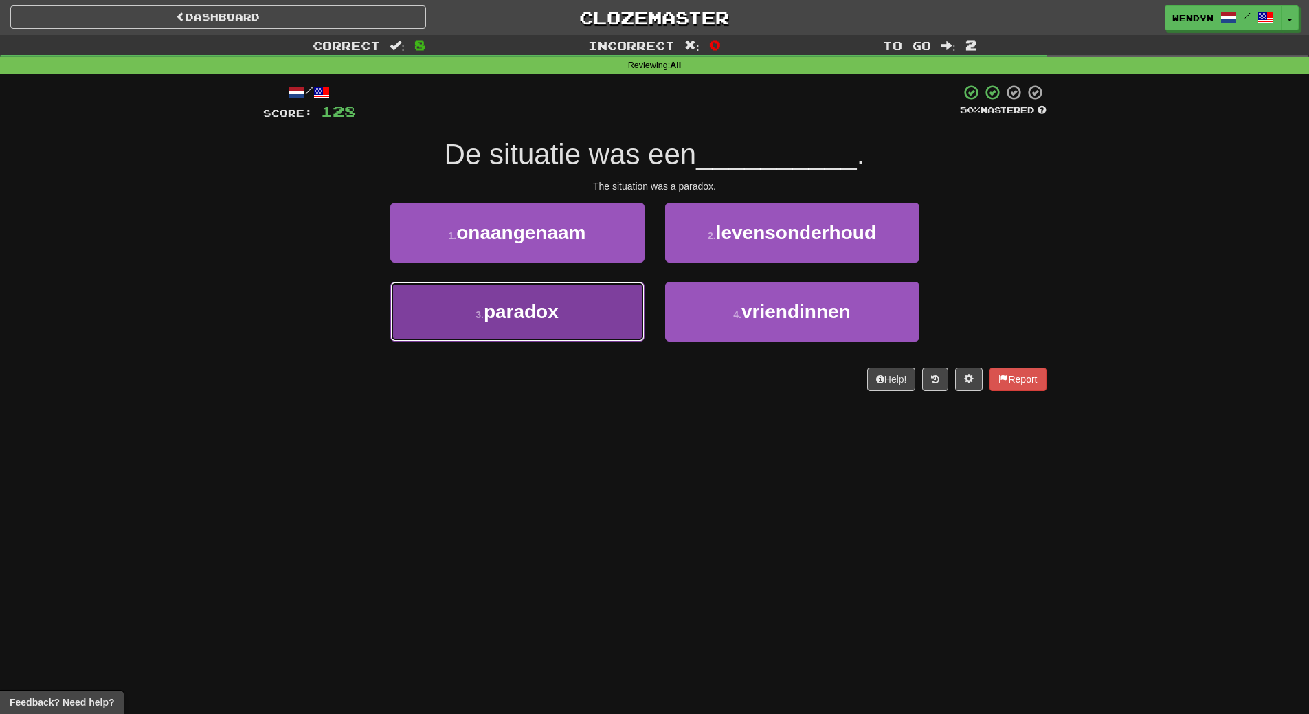
drag, startPoint x: 577, startPoint y: 318, endPoint x: 580, endPoint y: 369, distance: 50.9
click at [577, 323] on button "3 . paradox" at bounding box center [517, 312] width 254 height 60
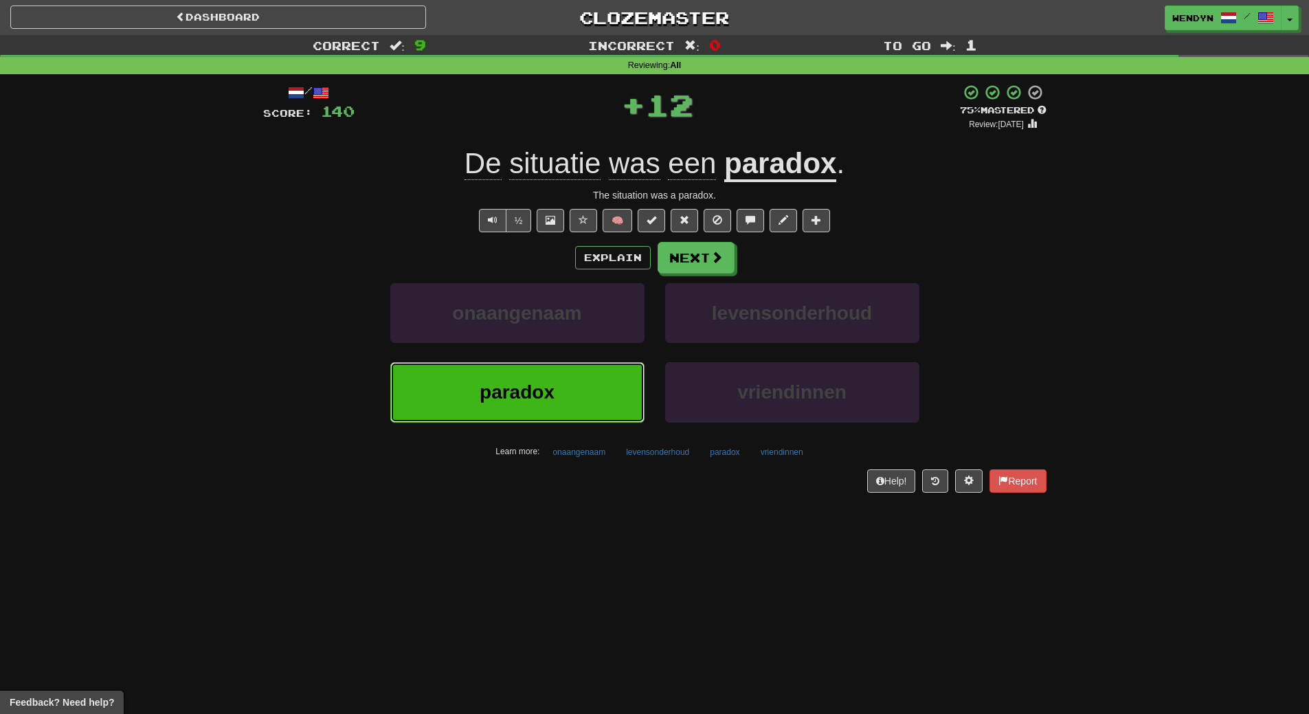
click at [580, 381] on button "paradox" at bounding box center [517, 392] width 254 height 60
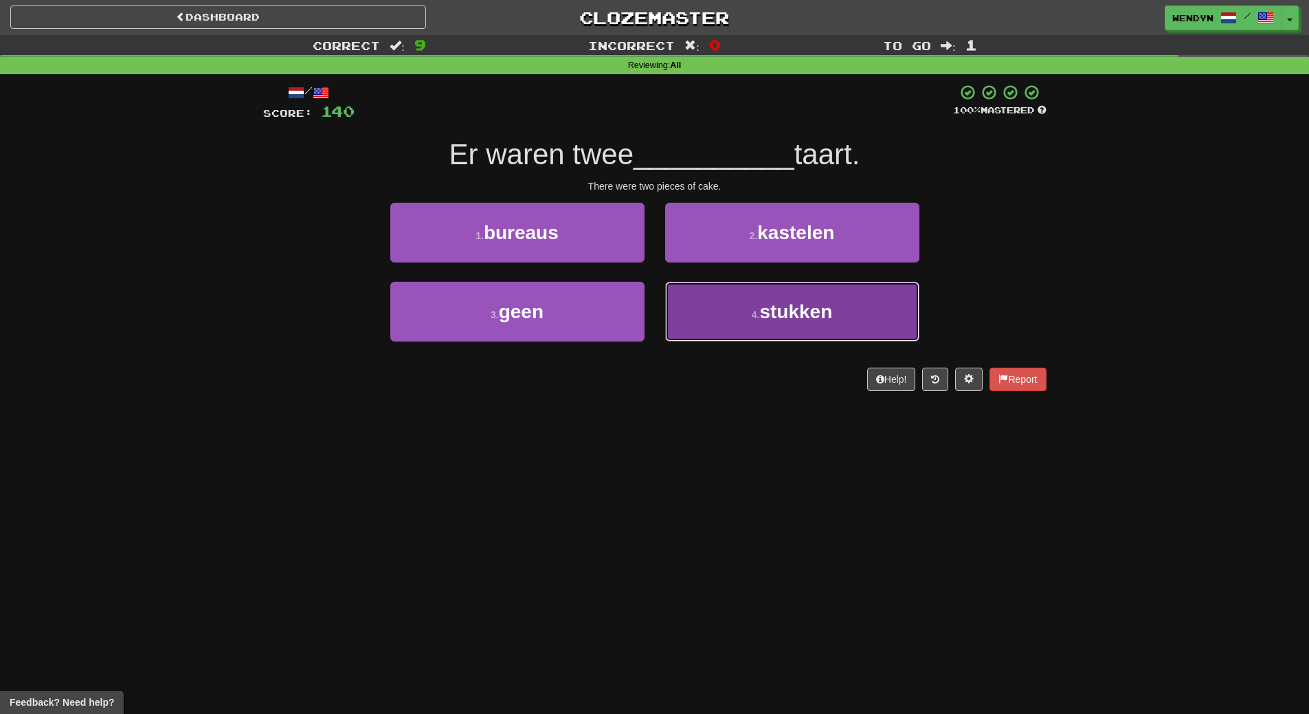
click at [738, 330] on button "4 . stukken" at bounding box center [792, 312] width 254 height 60
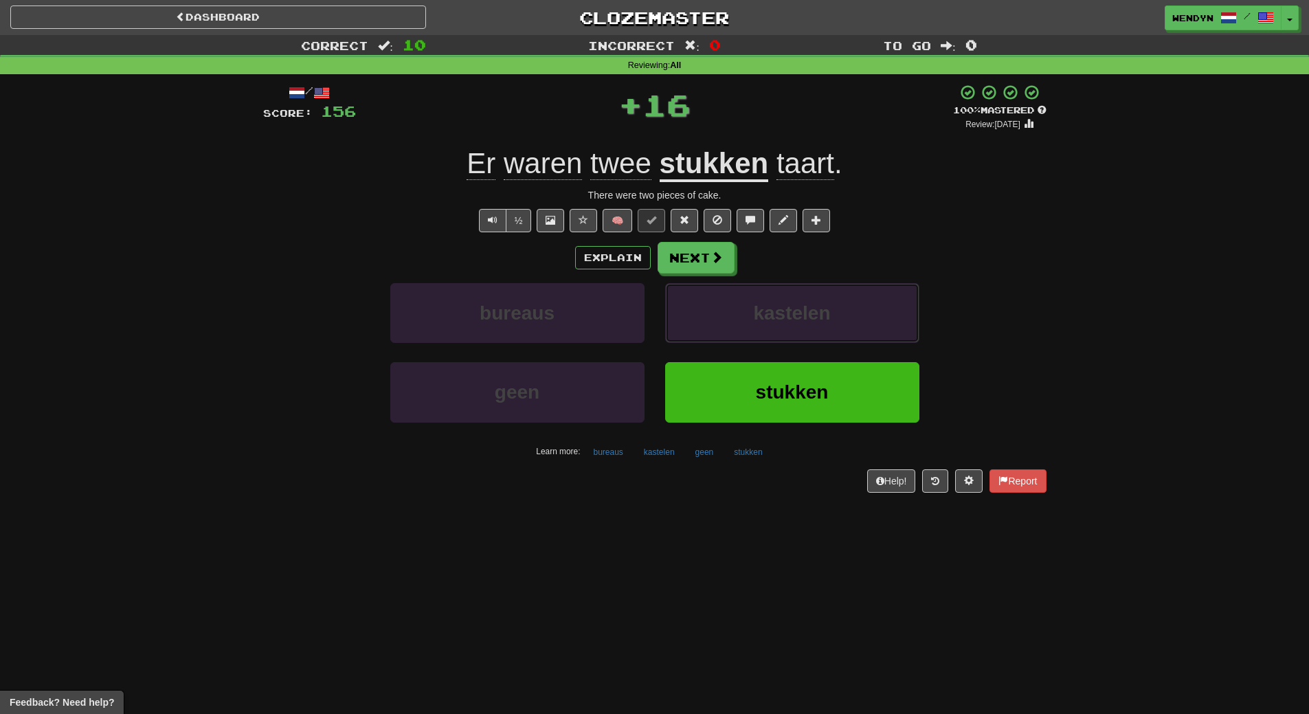
click at [738, 330] on button "kastelen" at bounding box center [792, 313] width 254 height 60
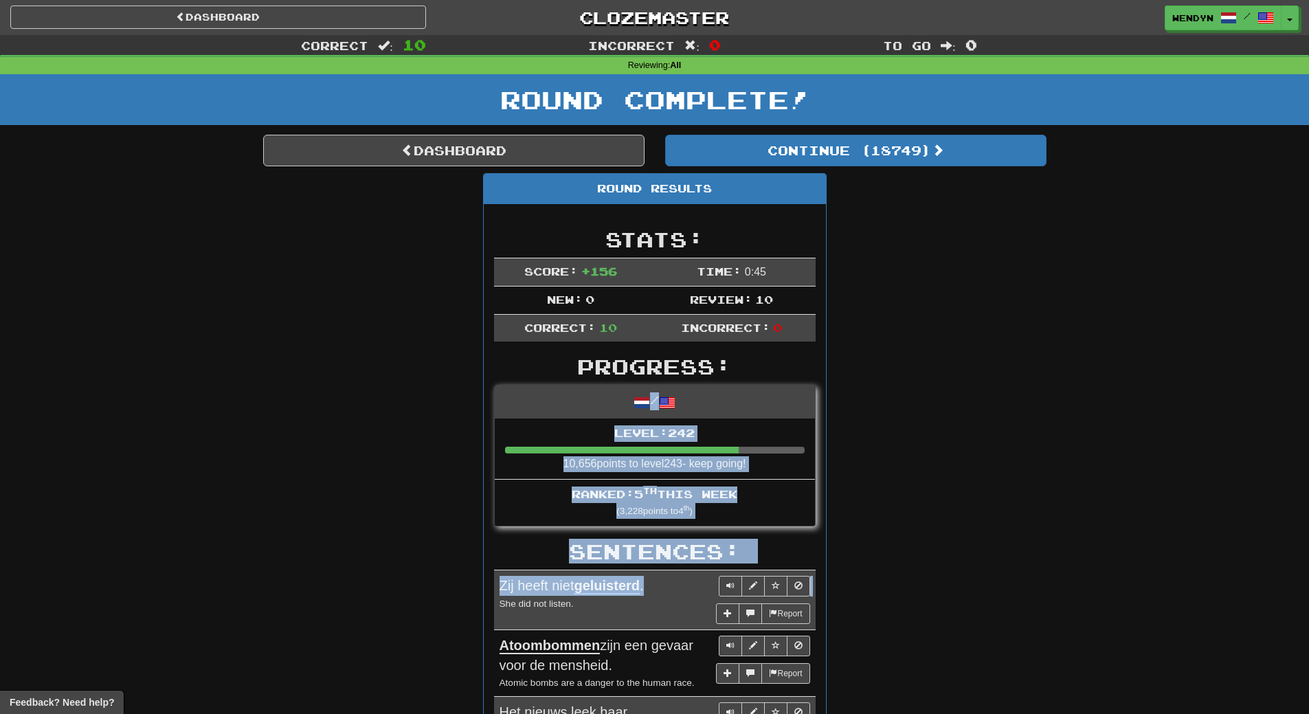
drag, startPoint x: 738, startPoint y: 330, endPoint x: 734, endPoint y: 394, distance: 64.0
click at [734, 394] on div "Dashboard Clozemaster WendyN / Toggle Dropdown Dashboard Leaderboard Activity F…" at bounding box center [654, 667] width 1309 height 1335
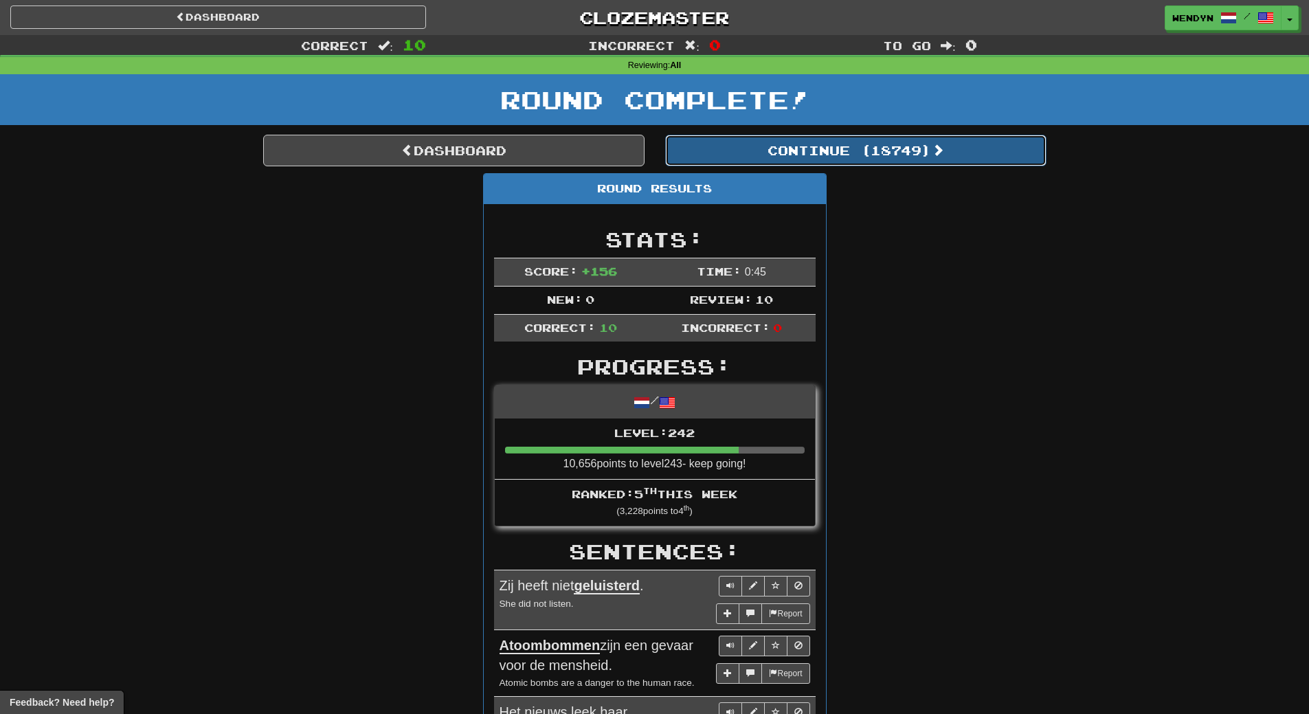
click at [912, 163] on button "Continue ( 18749 )" at bounding box center [855, 151] width 381 height 32
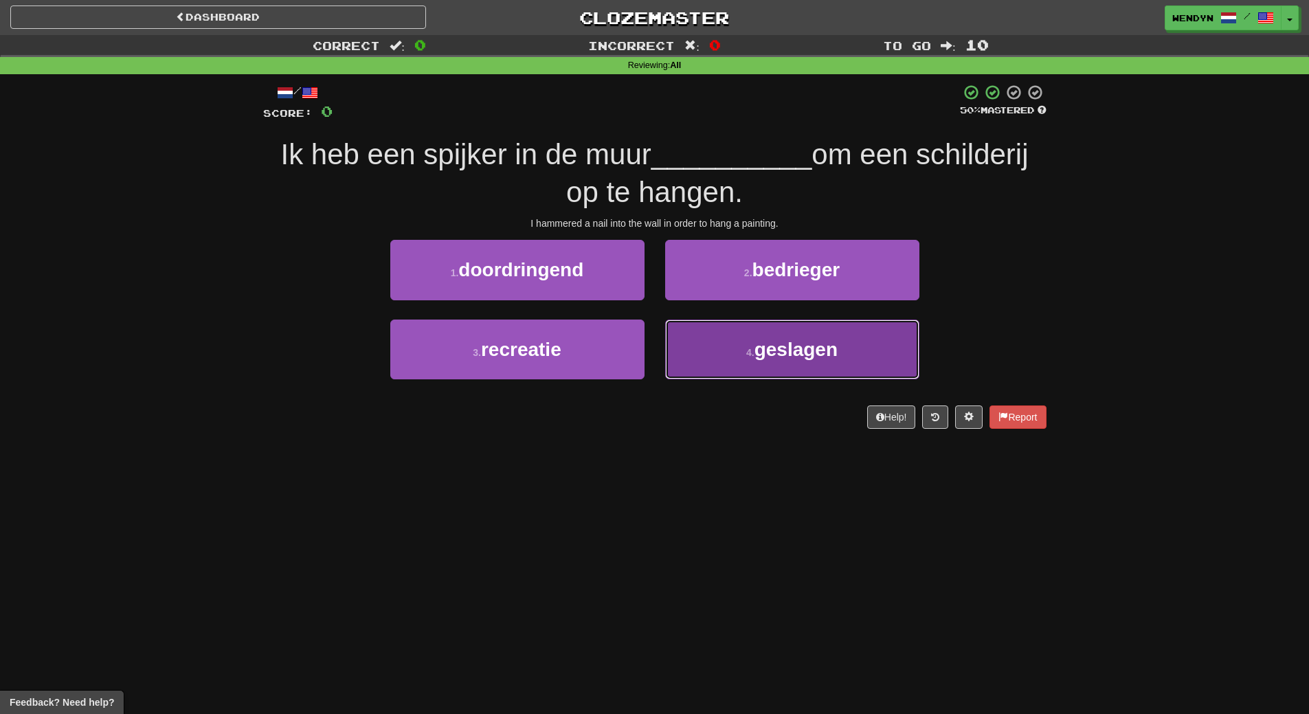
click at [693, 357] on button "4 . geslagen" at bounding box center [792, 349] width 254 height 60
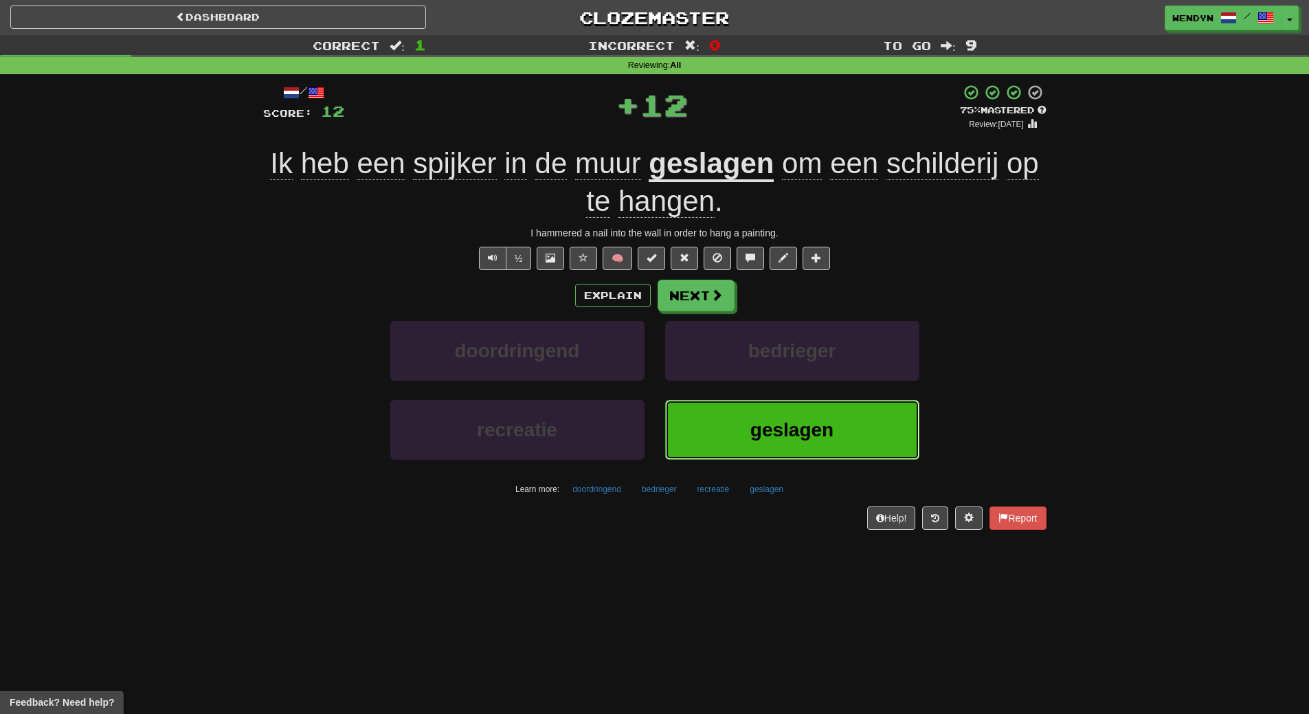
click at [727, 411] on button "geslagen" at bounding box center [792, 430] width 254 height 60
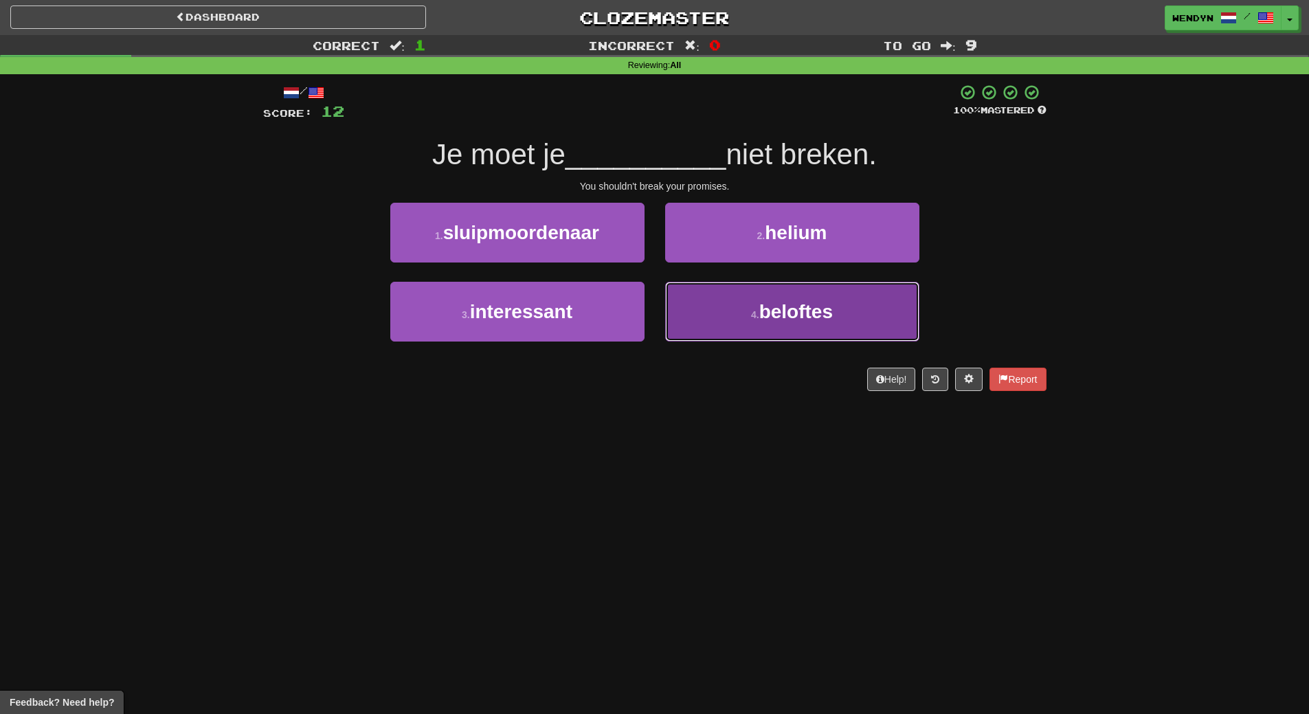
click at [745, 321] on button "4 . beloftes" at bounding box center [792, 312] width 254 height 60
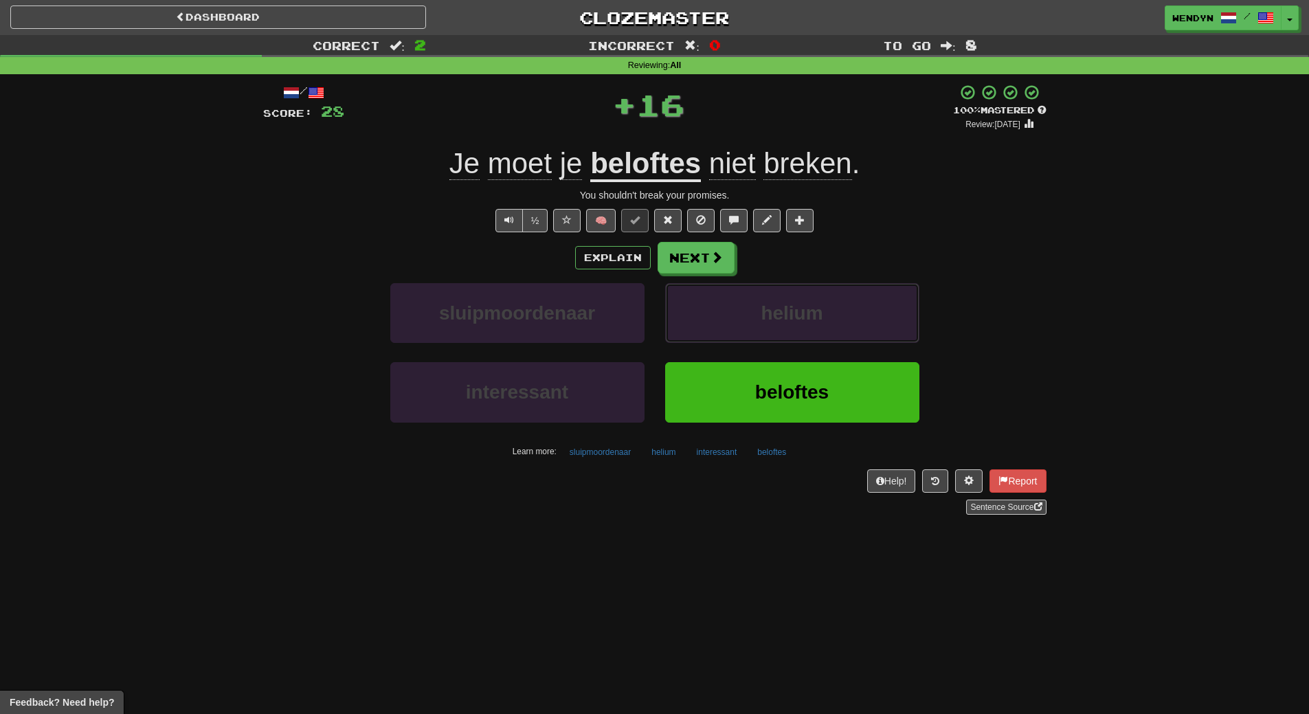
click at [745, 321] on button "helium" at bounding box center [792, 313] width 254 height 60
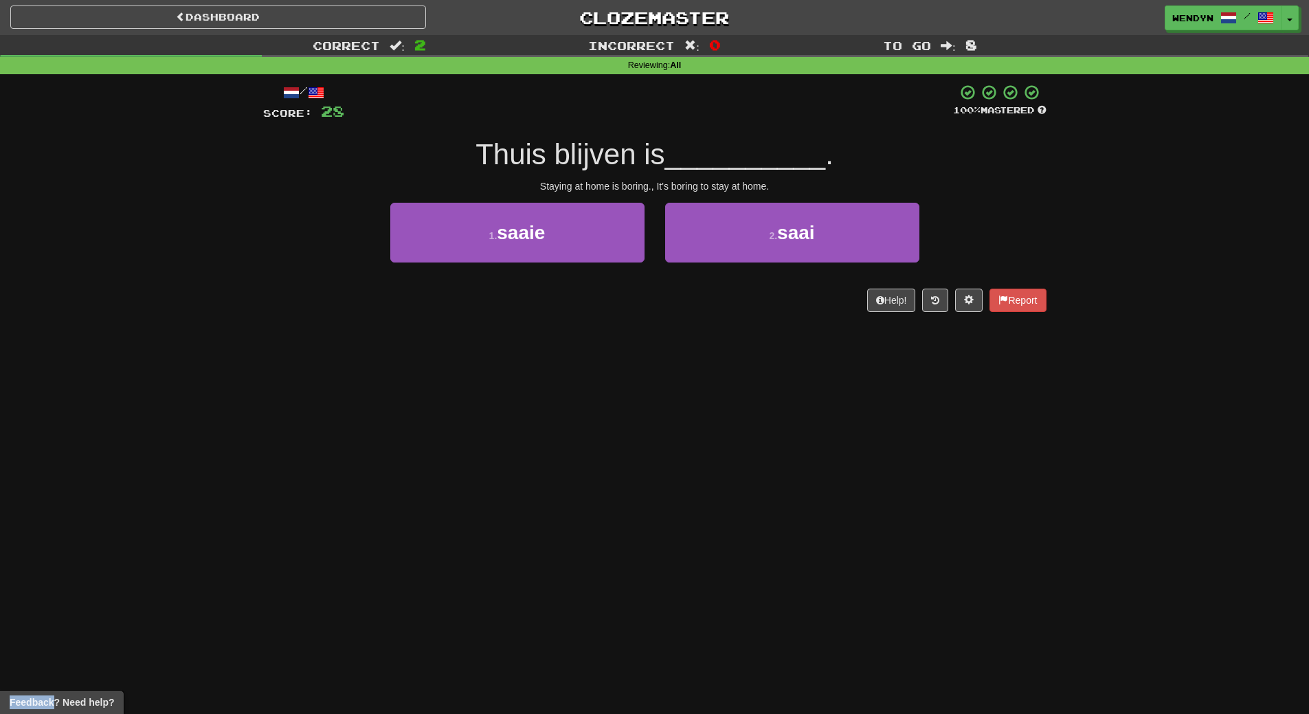
drag, startPoint x: 745, startPoint y: 321, endPoint x: 721, endPoint y: 418, distance: 99.8
click at [721, 418] on div "Dashboard Clozemaster WendyN / Toggle Dropdown Dashboard Leaderboard Activity F…" at bounding box center [654, 357] width 1309 height 714
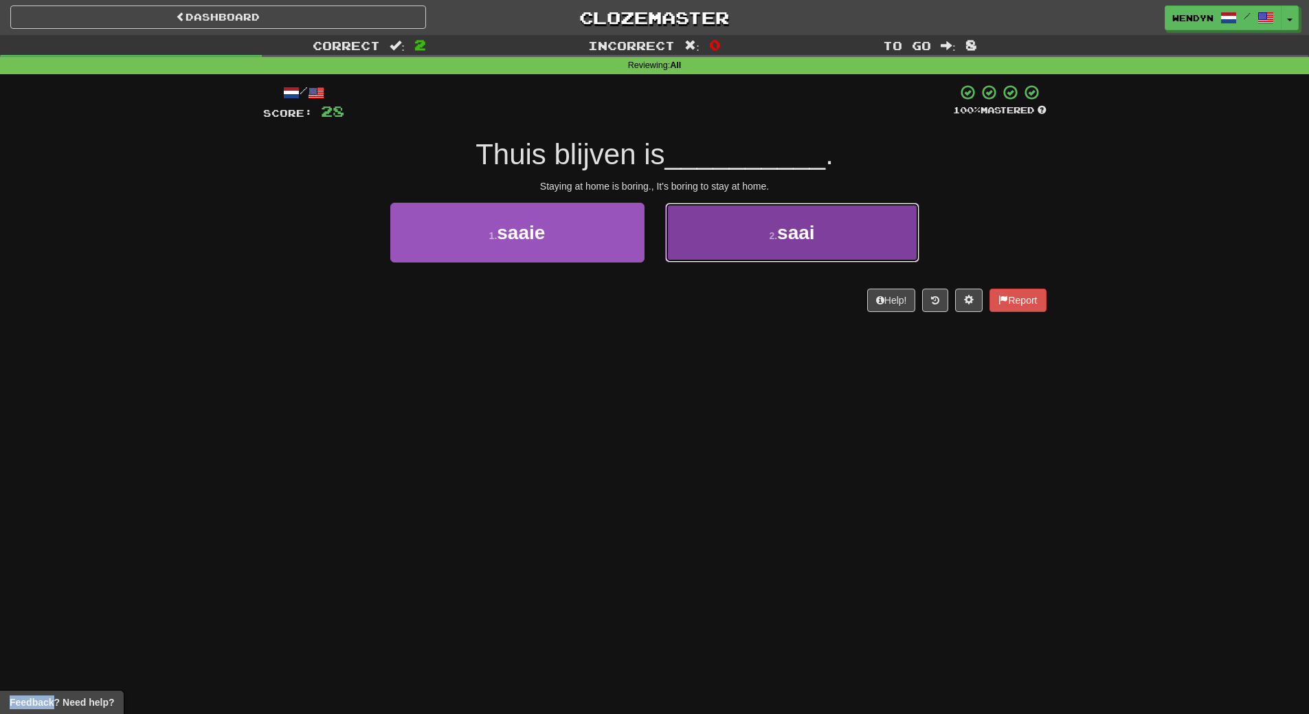
click at [761, 251] on button "2 . saai" at bounding box center [792, 233] width 254 height 60
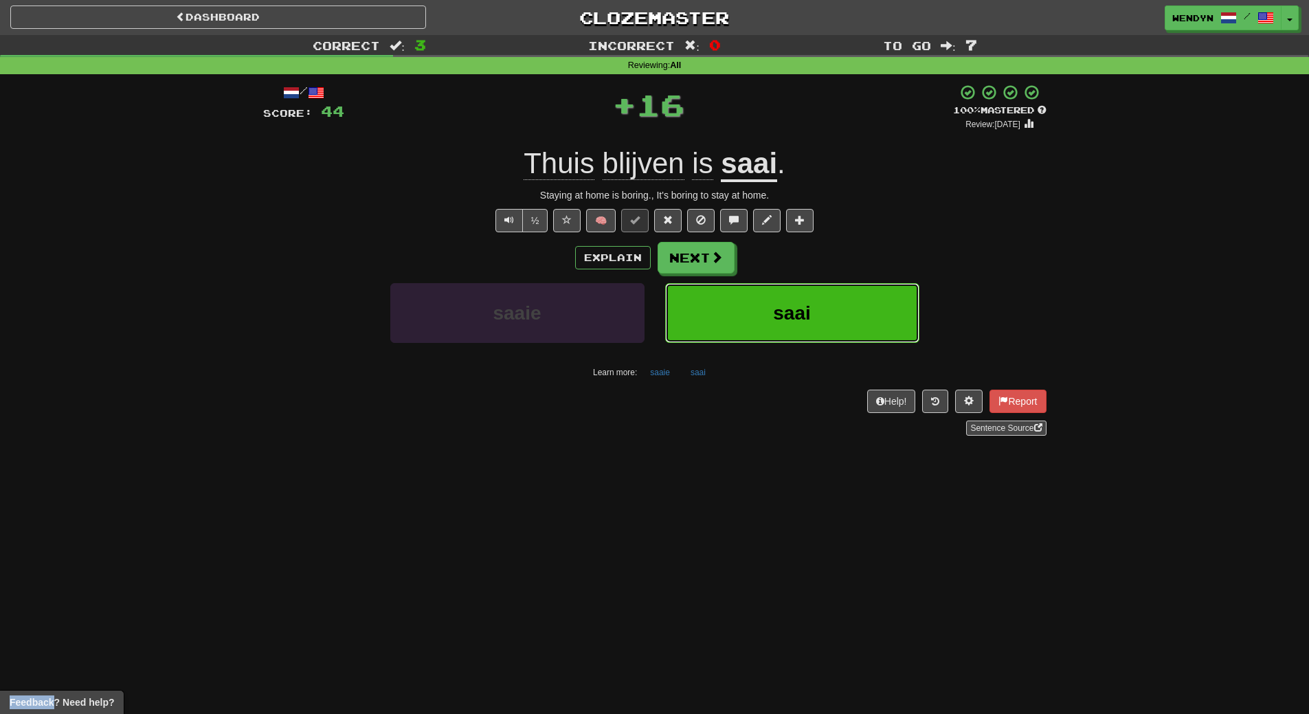
click at [756, 318] on button "saai" at bounding box center [792, 313] width 254 height 60
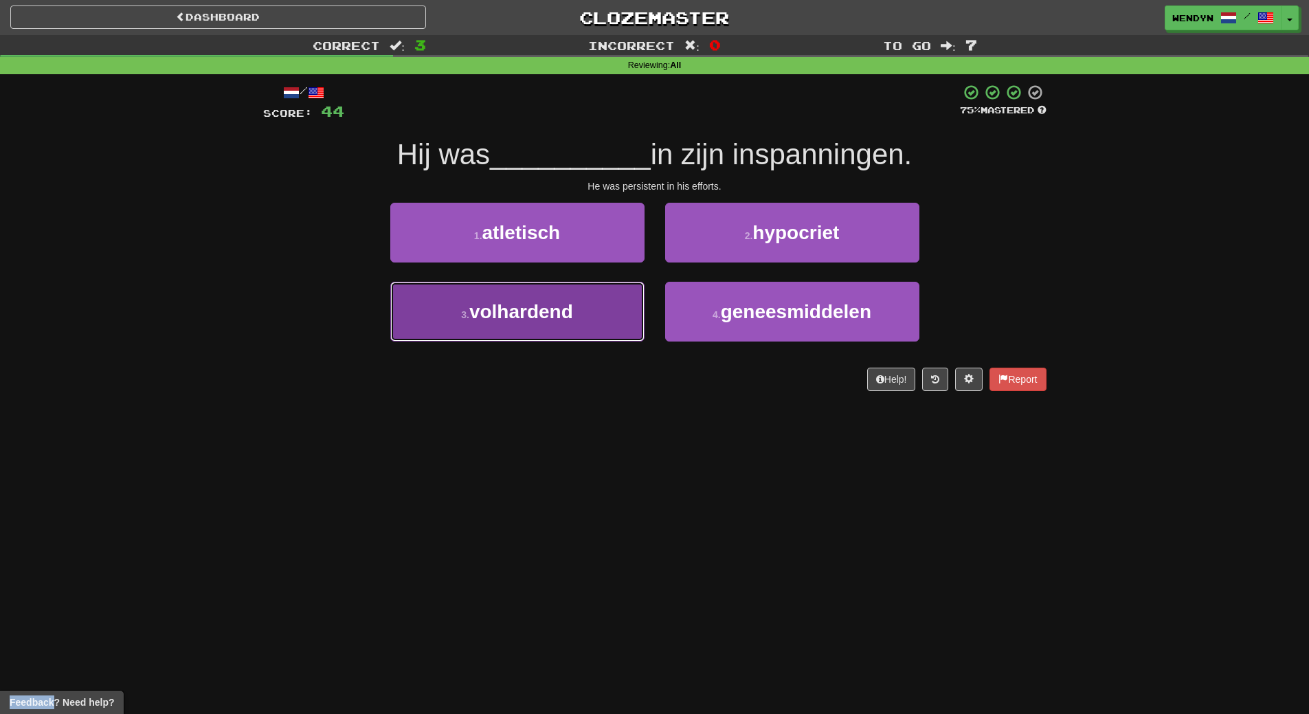
click at [587, 321] on button "3 . volhardend" at bounding box center [517, 312] width 254 height 60
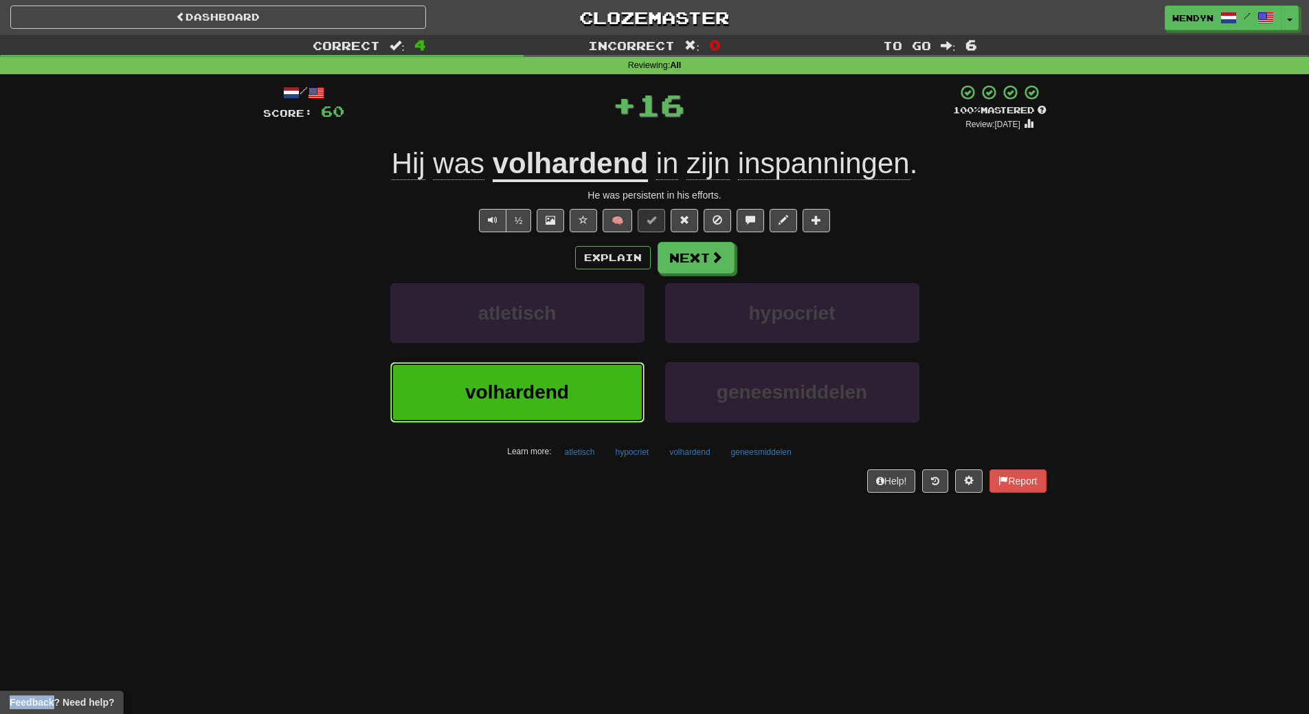
click at [576, 387] on button "volhardend" at bounding box center [517, 392] width 254 height 60
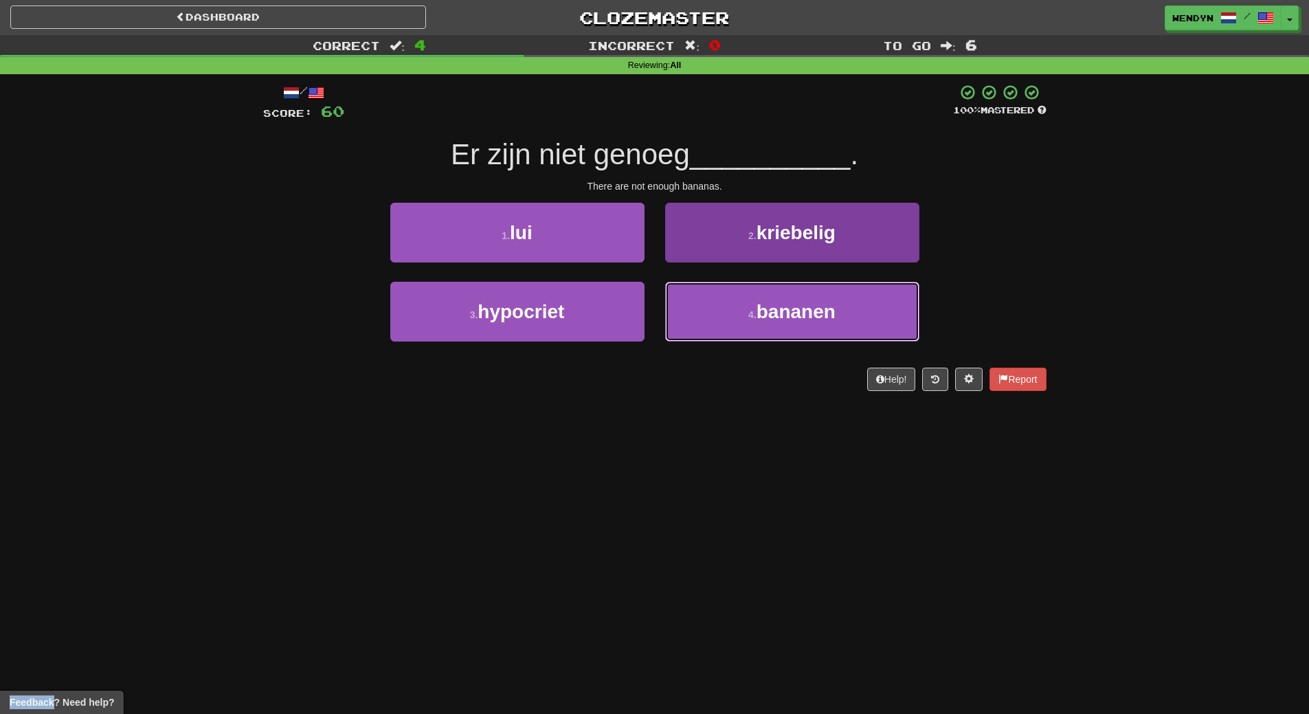
click at [753, 319] on small "4 ." at bounding box center [752, 314] width 8 height 11
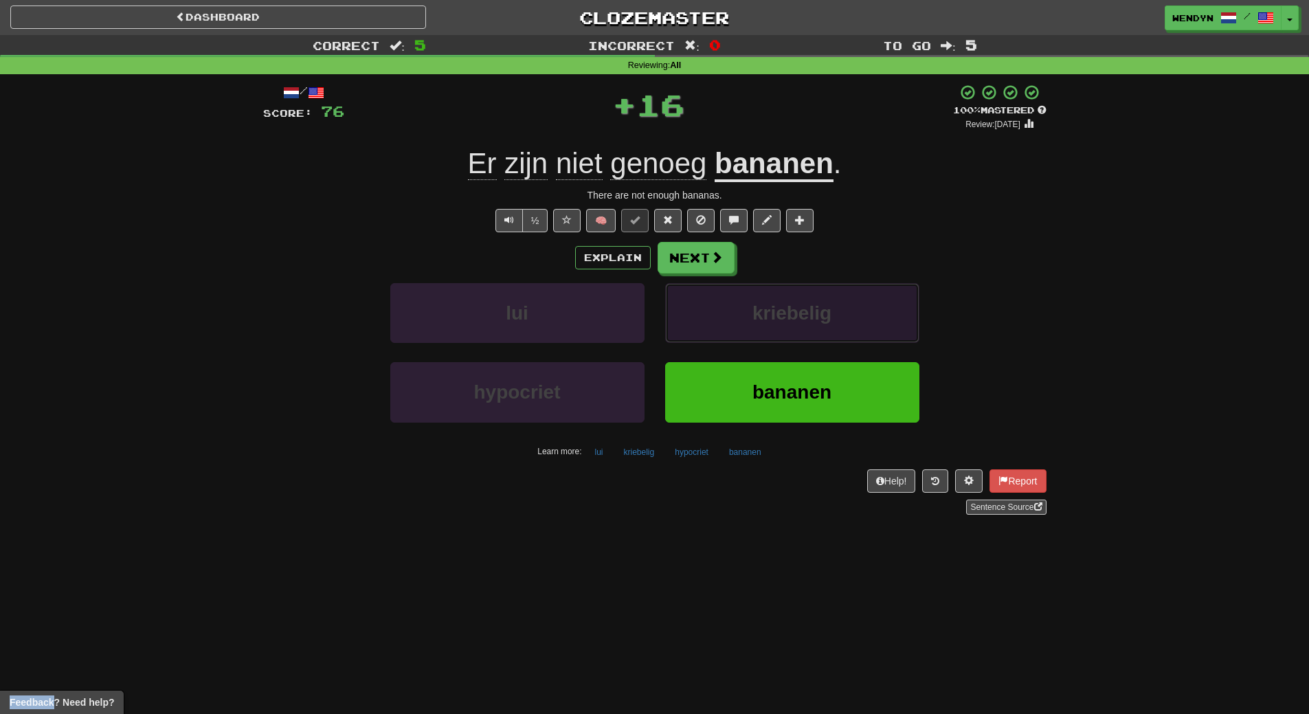
click at [753, 319] on span "kriebelig" at bounding box center [791, 312] width 79 height 21
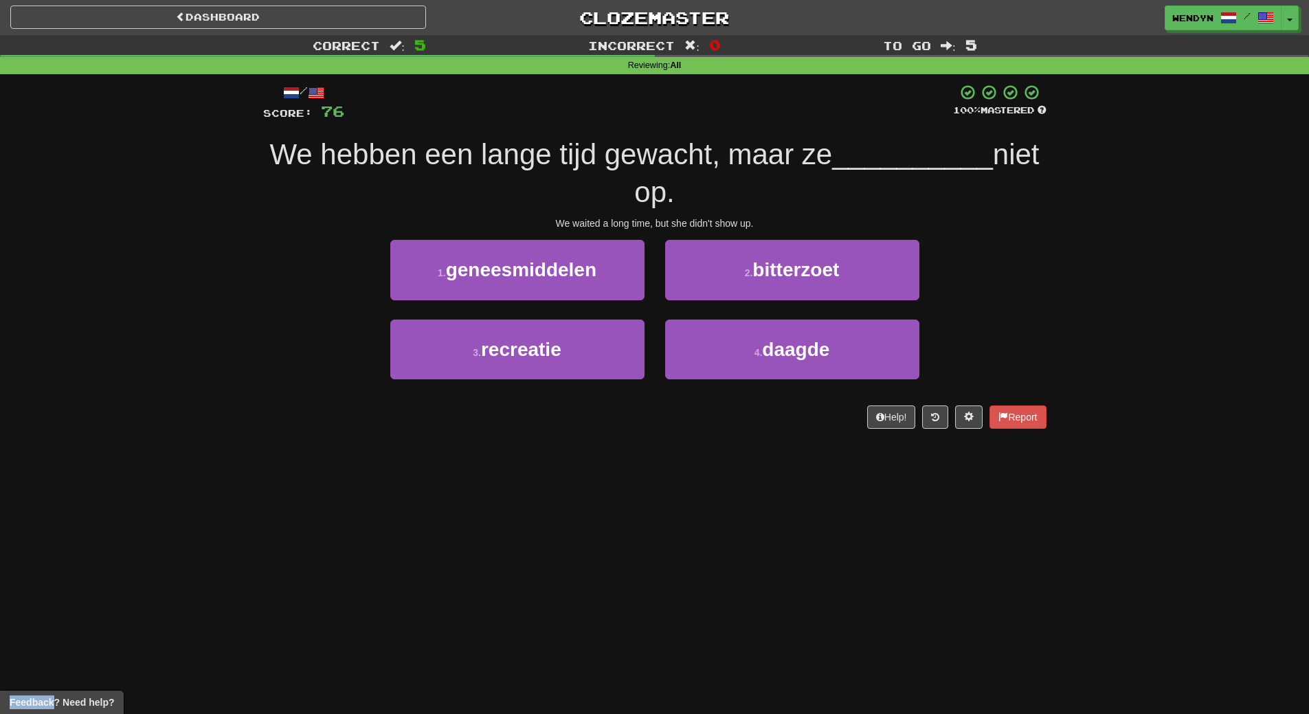
click at [640, 466] on div "Dashboard Clozemaster WendyN / Toggle Dropdown Dashboard Leaderboard Activity F…" at bounding box center [654, 357] width 1309 height 714
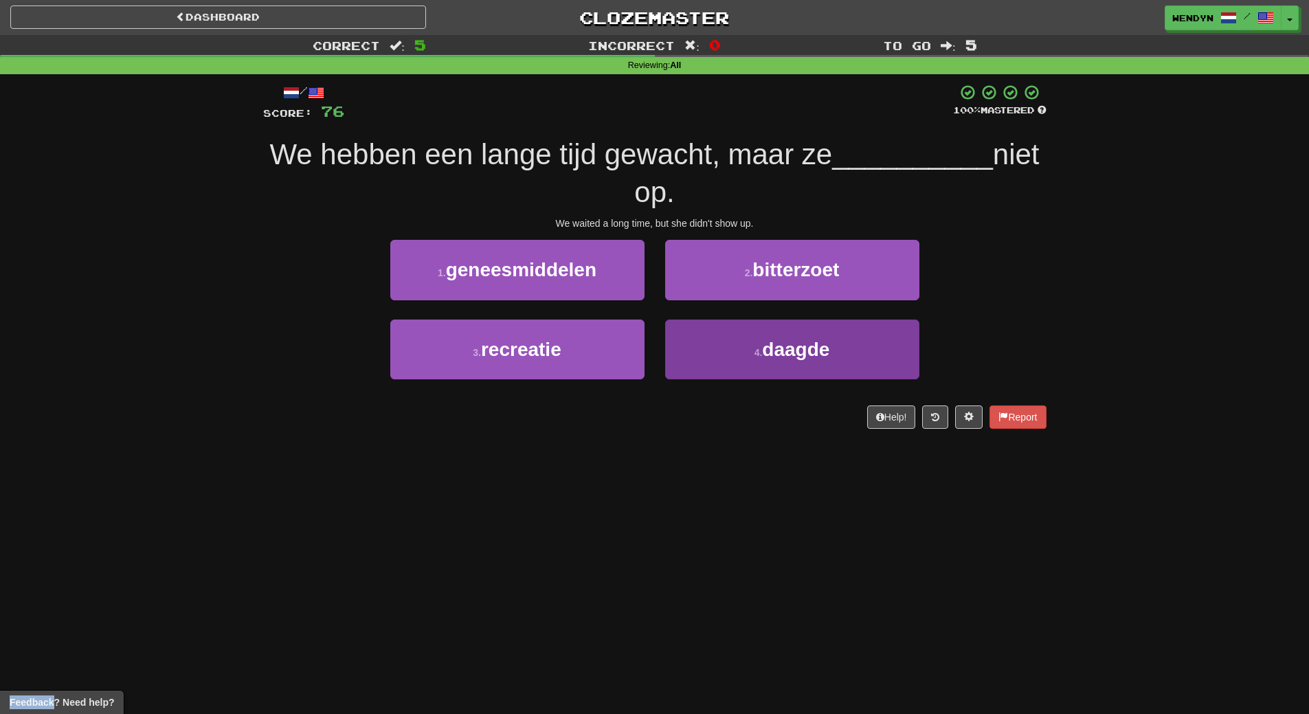
click at [751, 350] on button "4 . daagde" at bounding box center [792, 349] width 254 height 60
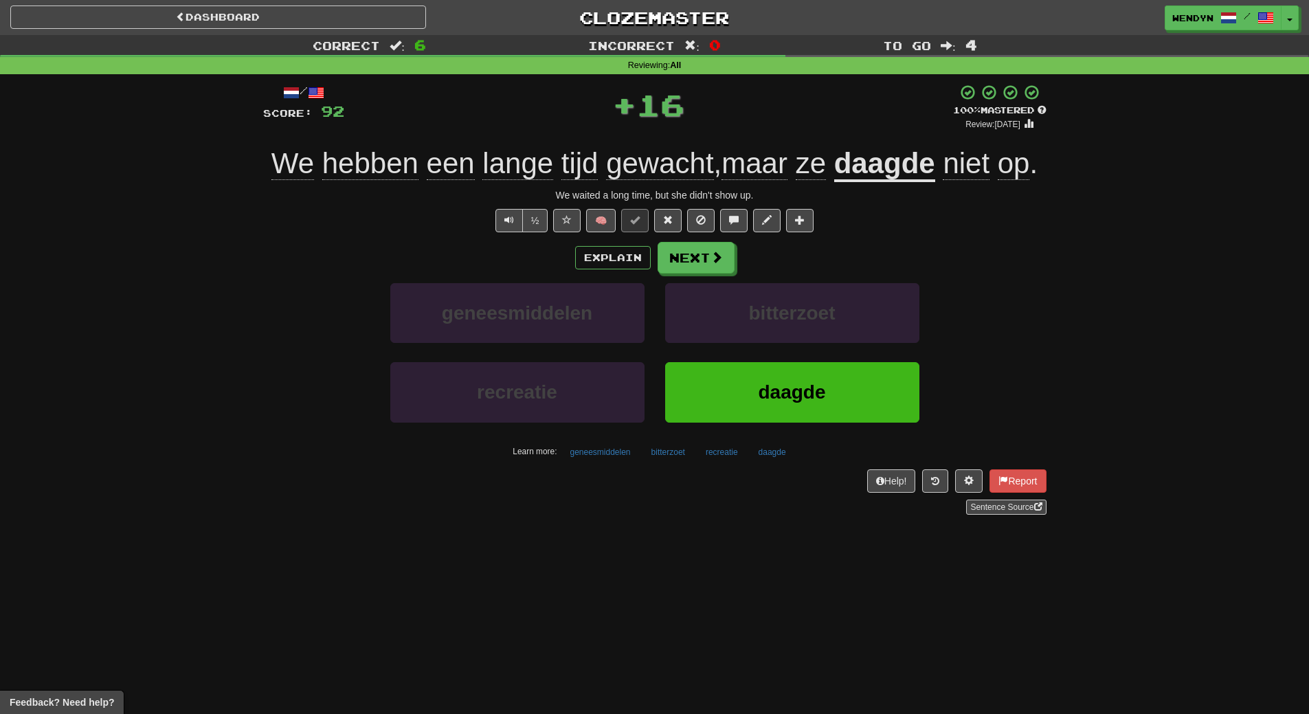
drag, startPoint x: 703, startPoint y: 497, endPoint x: 714, endPoint y: 452, distance: 46.6
click at [703, 497] on div "Help! Report Sentence Source" at bounding box center [654, 491] width 783 height 45
click at [729, 393] on button "daagde" at bounding box center [792, 392] width 254 height 60
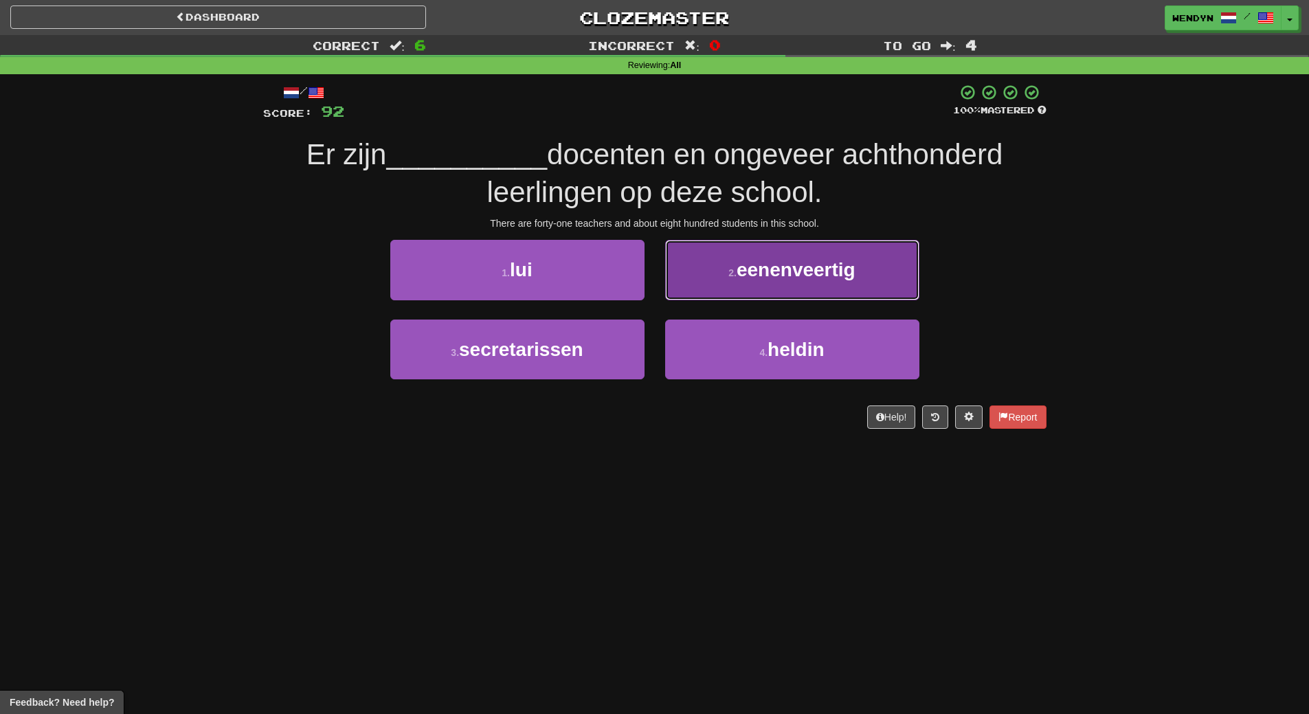
click at [802, 295] on button "2 . eenenveertig" at bounding box center [792, 270] width 254 height 60
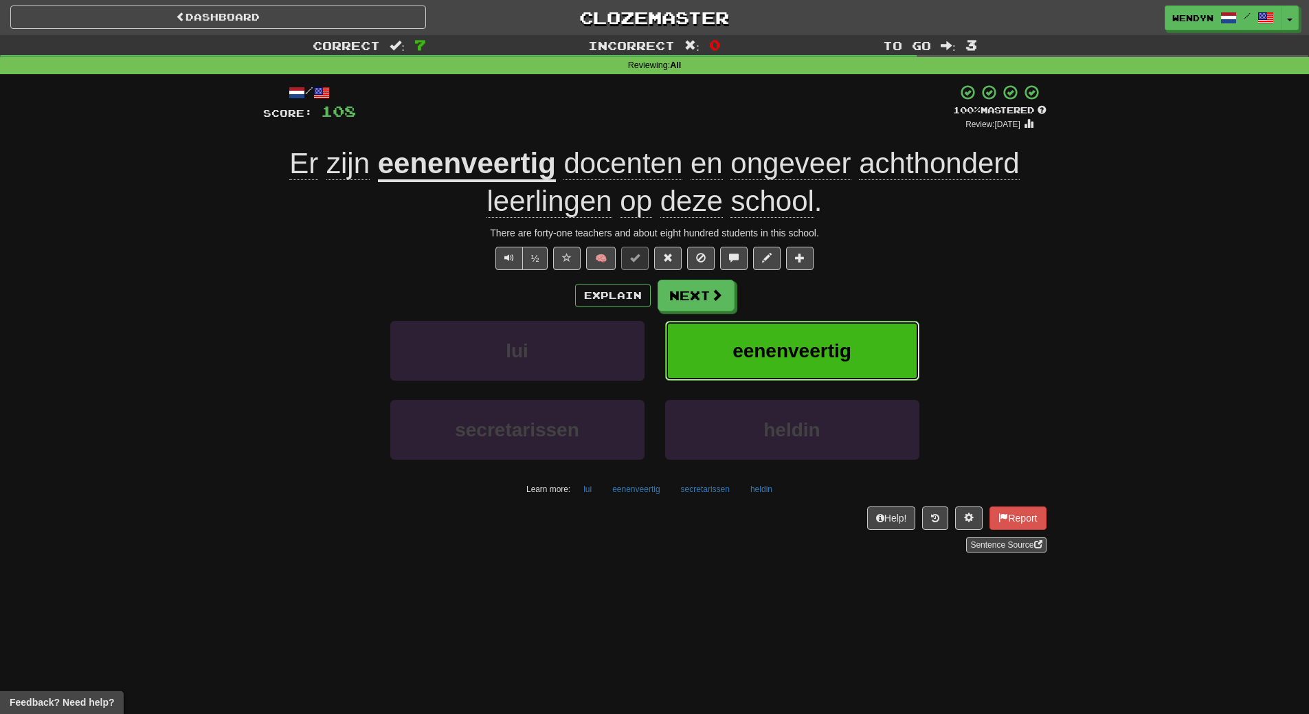
click at [895, 327] on button "eenenveertig" at bounding box center [792, 351] width 254 height 60
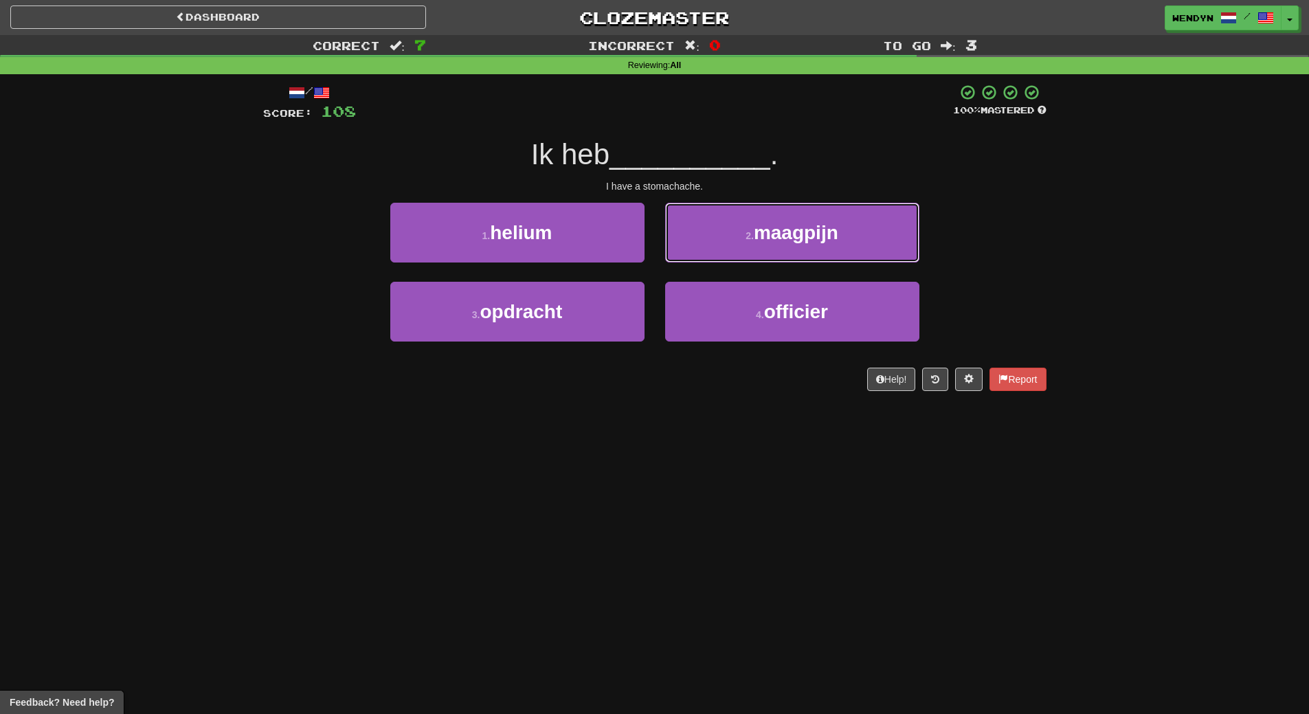
drag, startPoint x: 836, startPoint y: 222, endPoint x: 837, endPoint y: 240, distance: 17.9
click at [837, 232] on span "maagpijn" at bounding box center [796, 232] width 84 height 21
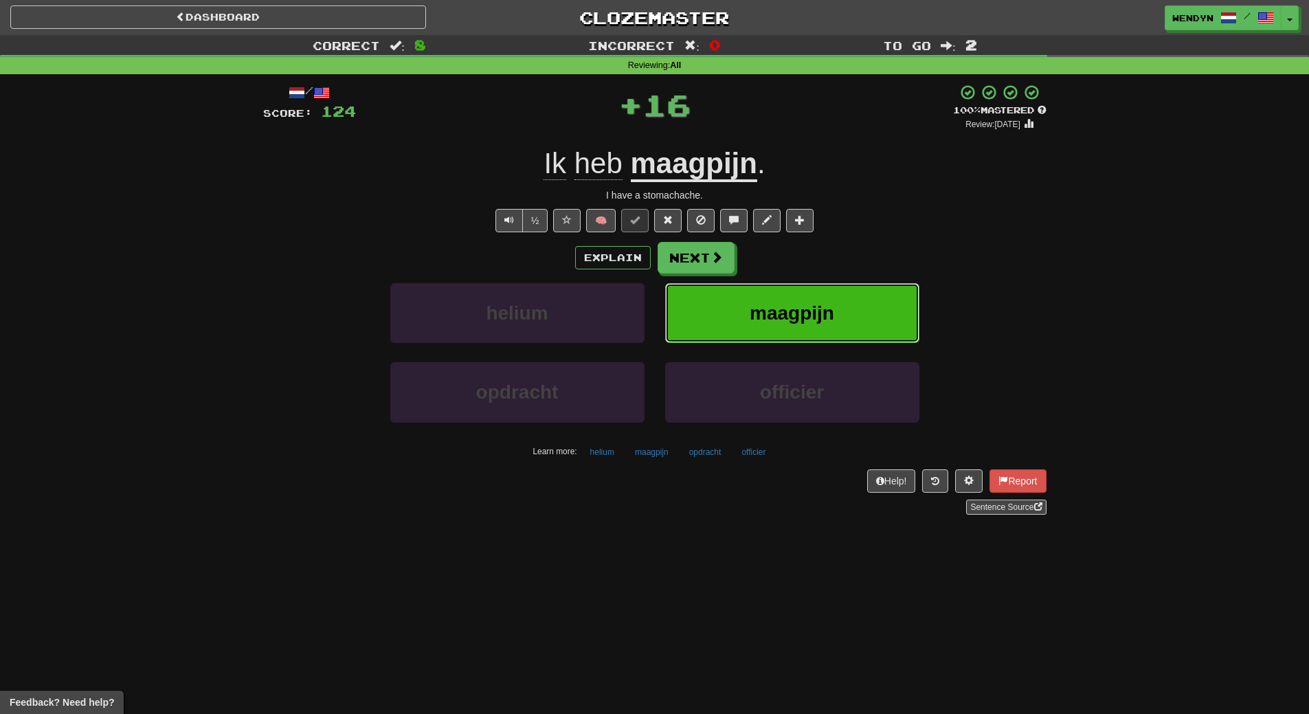
drag, startPoint x: 837, startPoint y: 291, endPoint x: 762, endPoint y: 362, distance: 103.5
click at [824, 312] on button "maagpijn" at bounding box center [792, 313] width 254 height 60
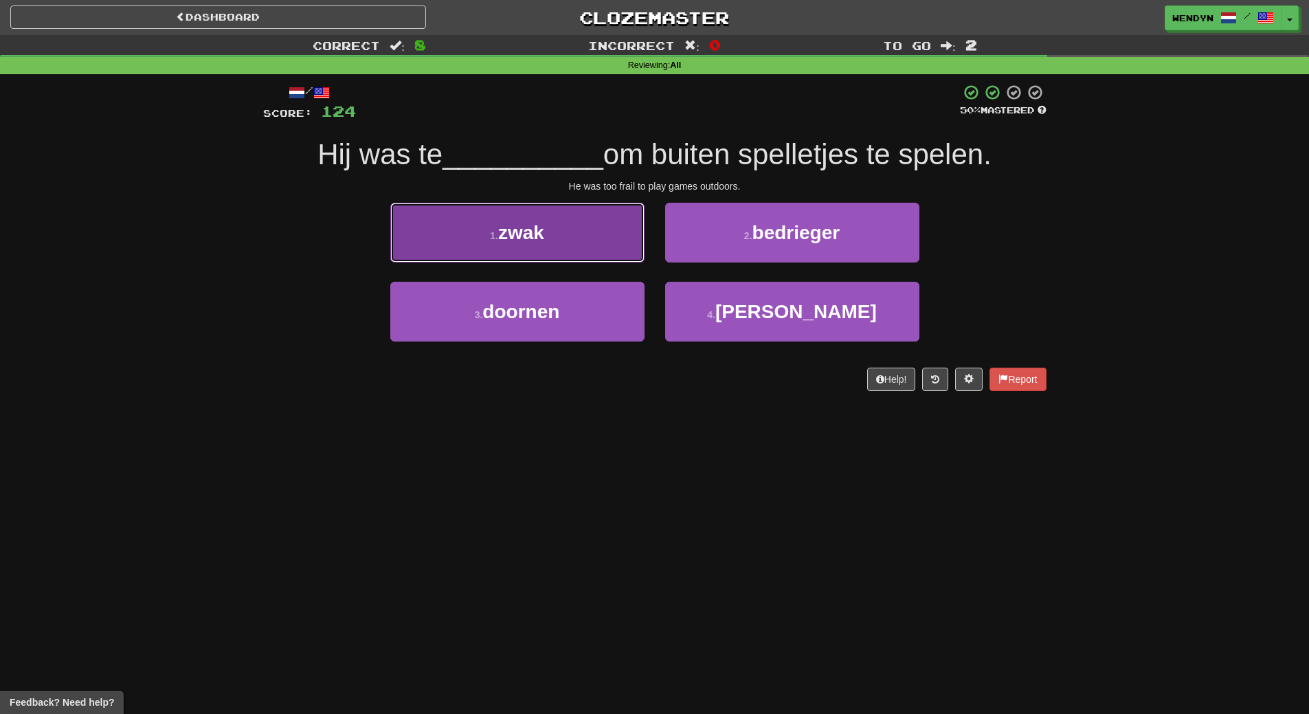
click at [585, 258] on button "1 . zwak" at bounding box center [517, 233] width 254 height 60
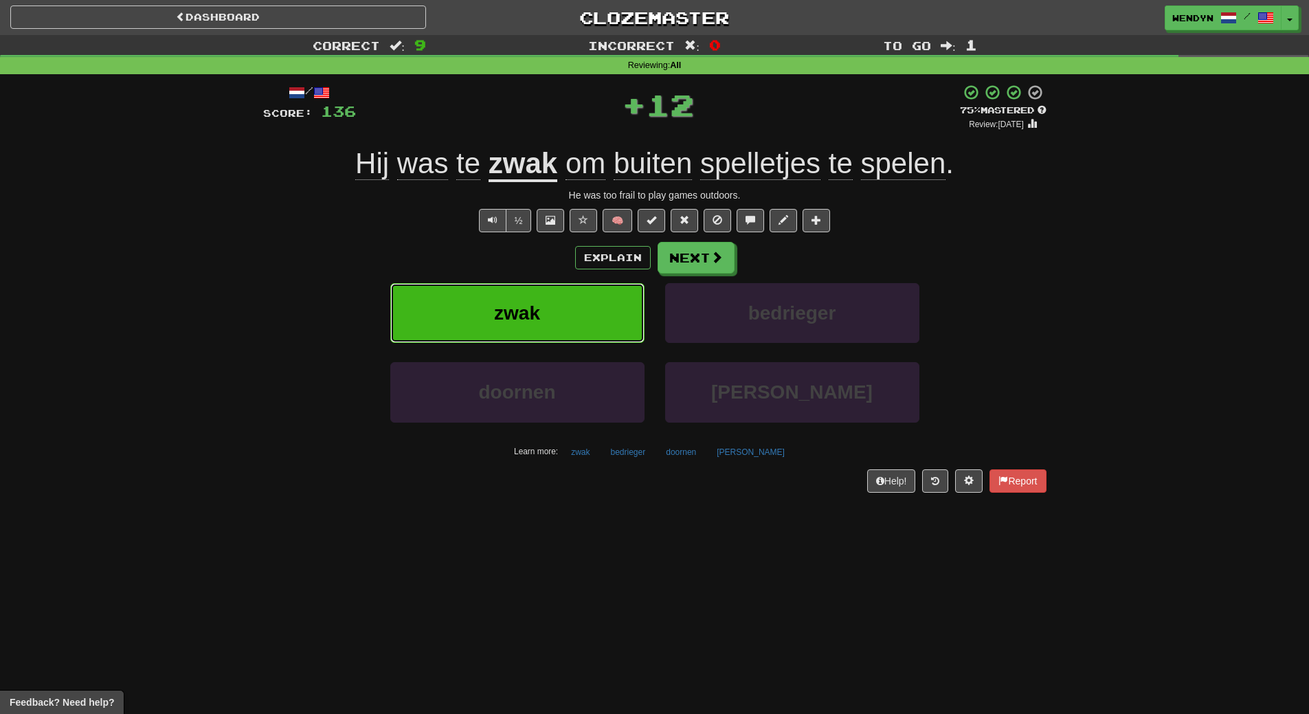
click at [576, 310] on button "zwak" at bounding box center [517, 313] width 254 height 60
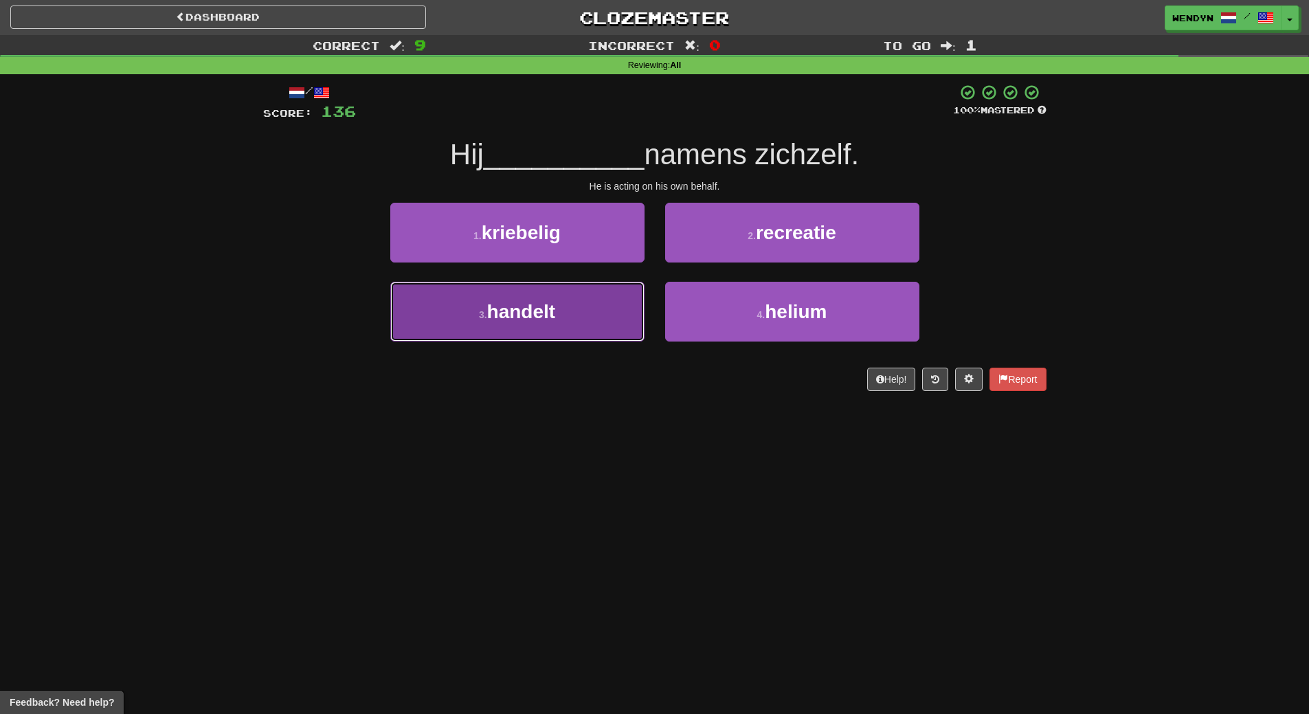
click at [588, 302] on button "3 . handelt" at bounding box center [517, 312] width 254 height 60
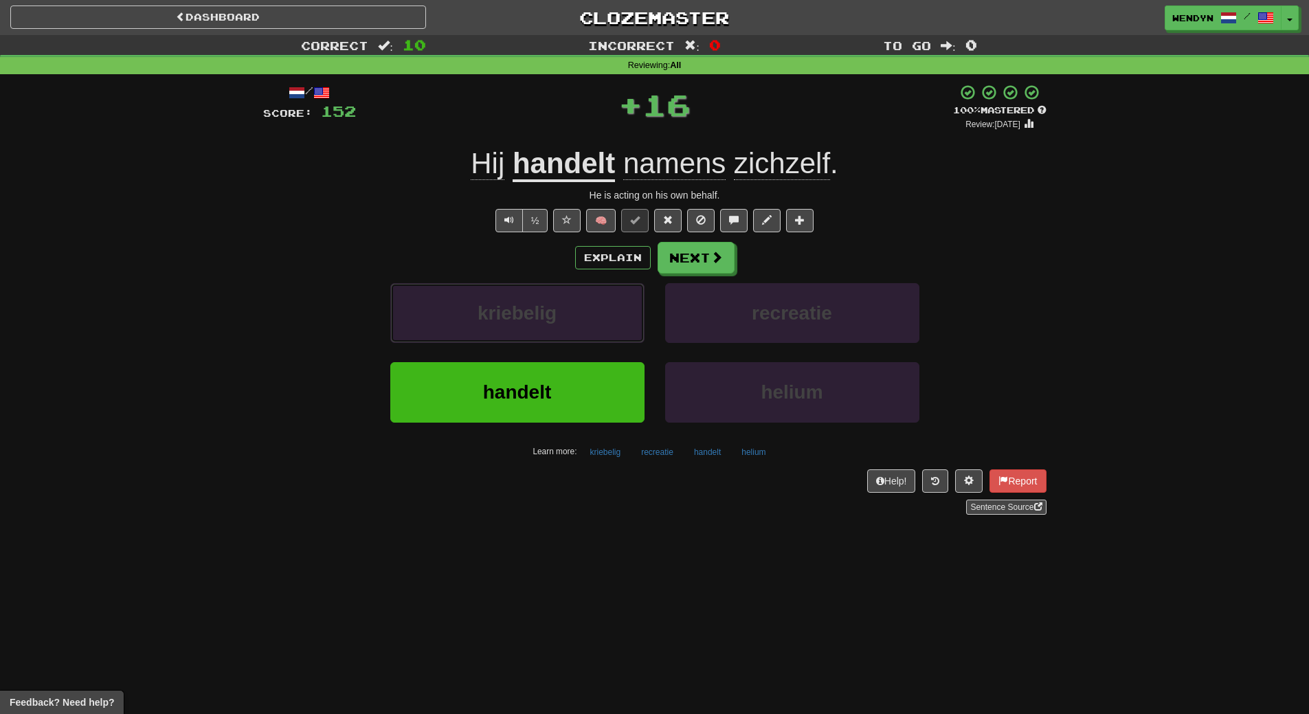
click at [588, 302] on button "kriebelig" at bounding box center [517, 313] width 254 height 60
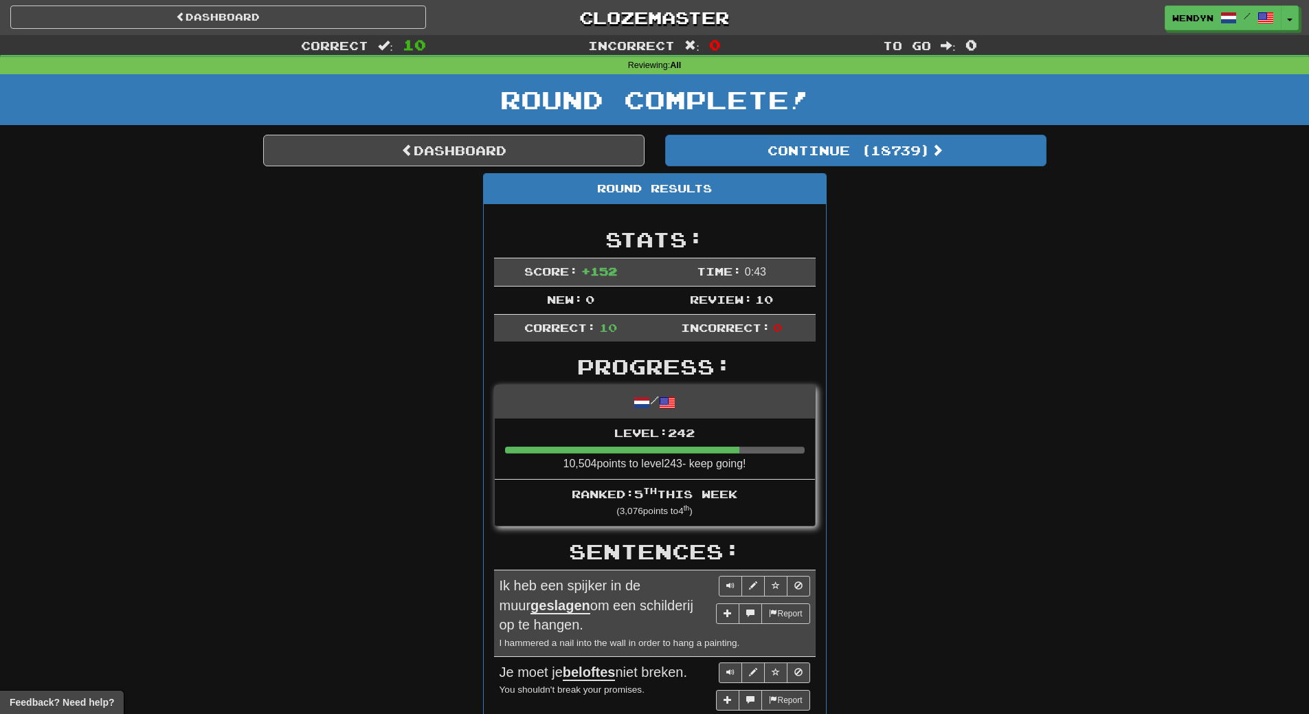
click at [588, 302] on div "Dashboard Clozemaster WendyN / Toggle Dropdown Dashboard Leaderboard Activity F…" at bounding box center [654, 660] width 1309 height 1320
click at [588, 302] on span "0" at bounding box center [589, 299] width 9 height 13
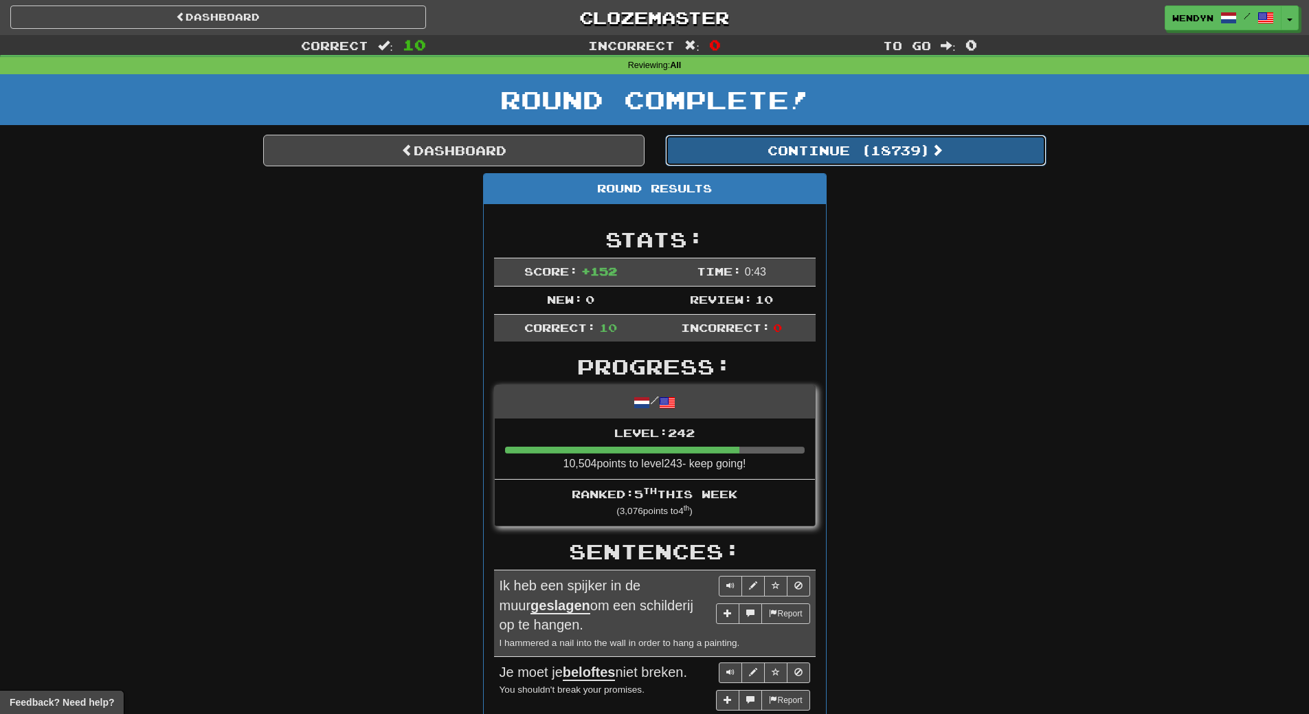
click at [883, 161] on button "Continue ( 18739 )" at bounding box center [855, 151] width 381 height 32
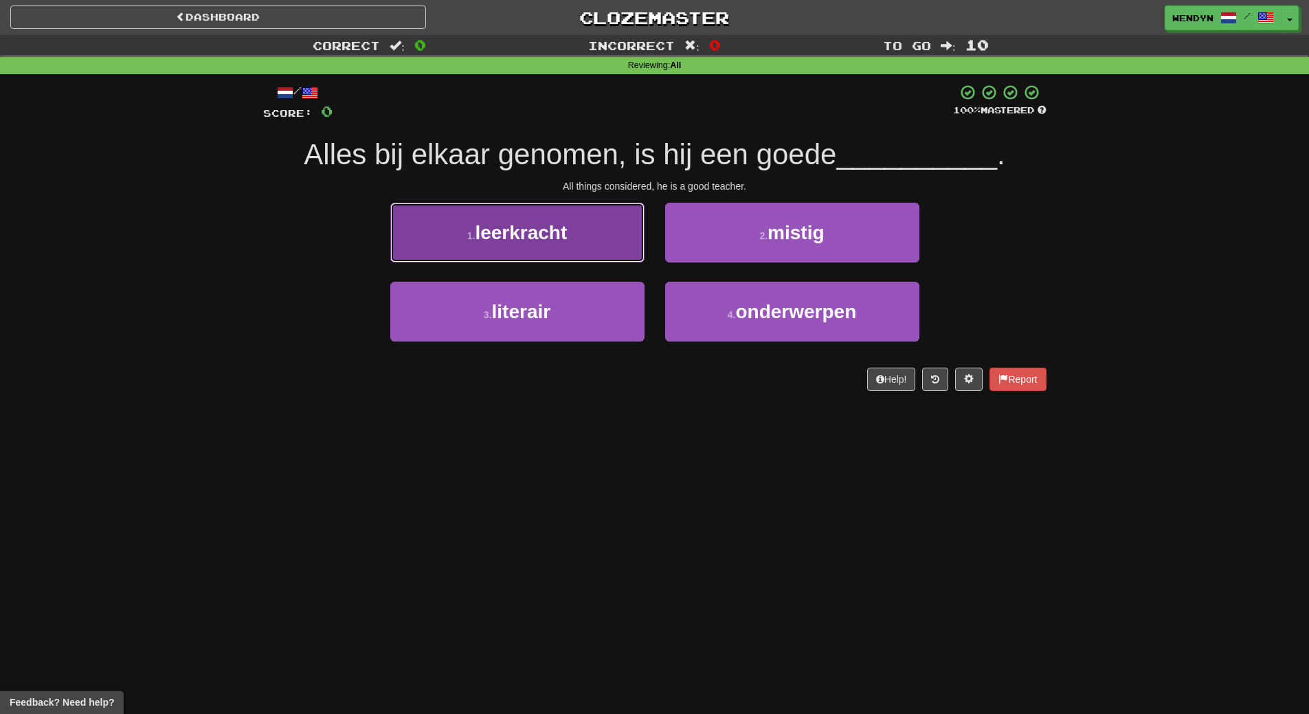
drag, startPoint x: 586, startPoint y: 245, endPoint x: 569, endPoint y: 297, distance: 54.1
click at [585, 245] on button "1 . leerkracht" at bounding box center [517, 233] width 254 height 60
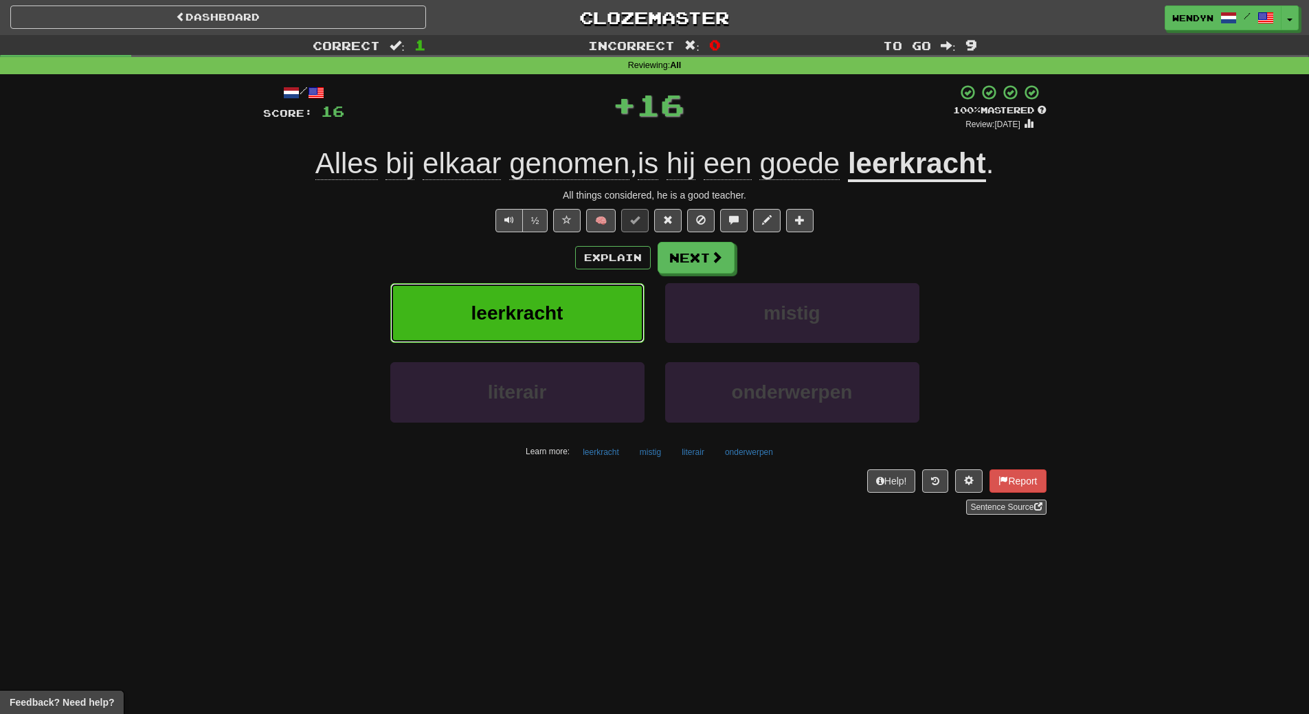
click at [568, 300] on button "leerkracht" at bounding box center [517, 313] width 254 height 60
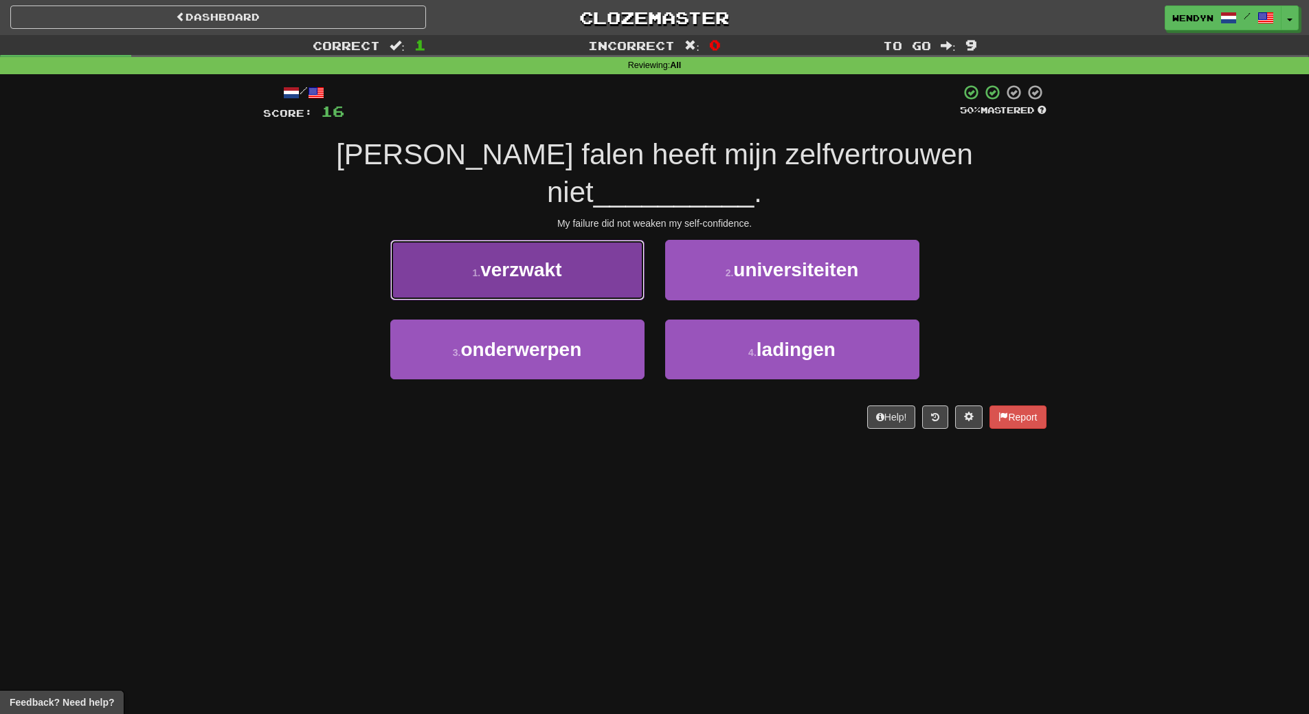
click at [548, 259] on span "verzwakt" at bounding box center [520, 269] width 81 height 21
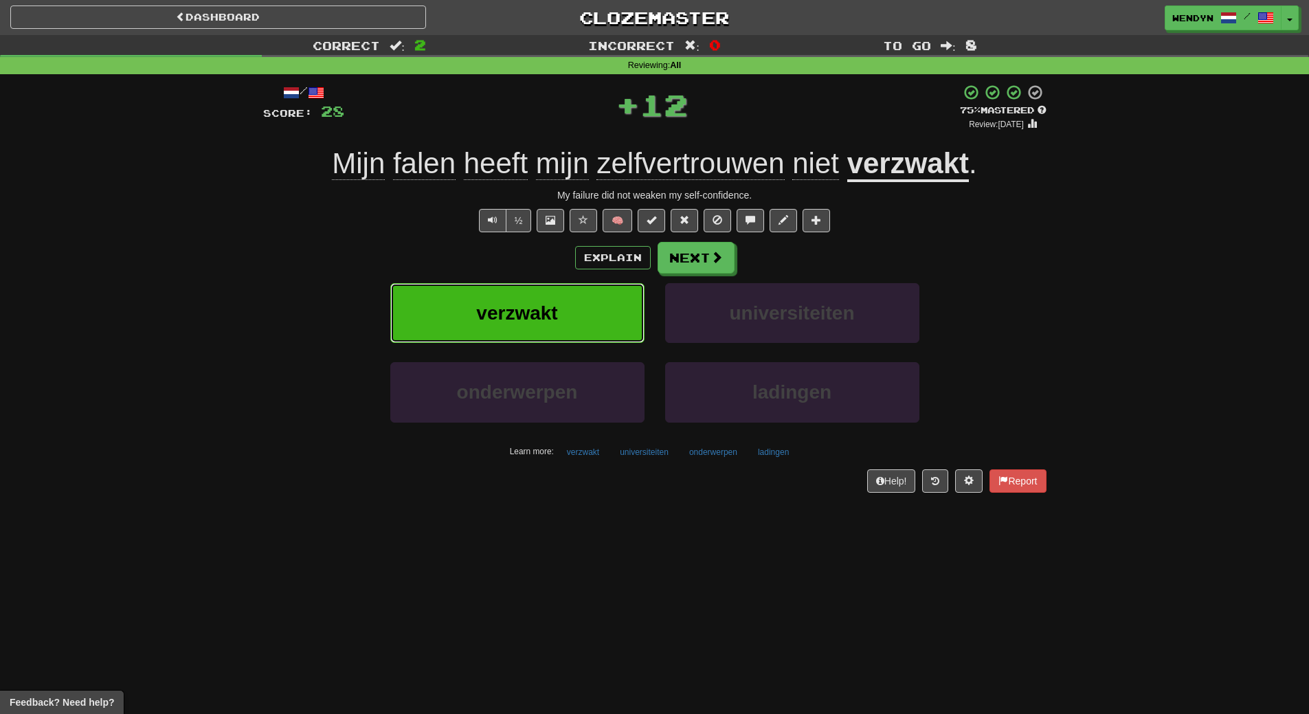
click at [536, 301] on button "verzwakt" at bounding box center [517, 313] width 254 height 60
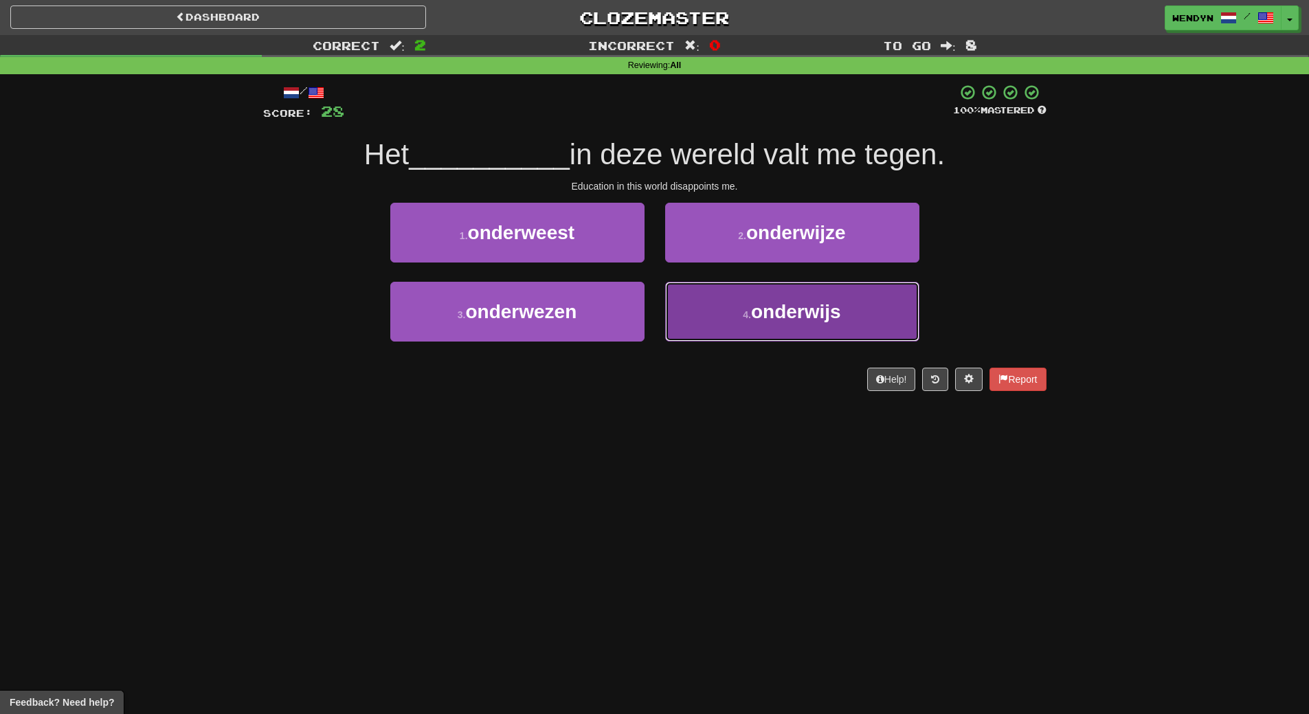
click at [759, 323] on button "4 . onderwijs" at bounding box center [792, 312] width 254 height 60
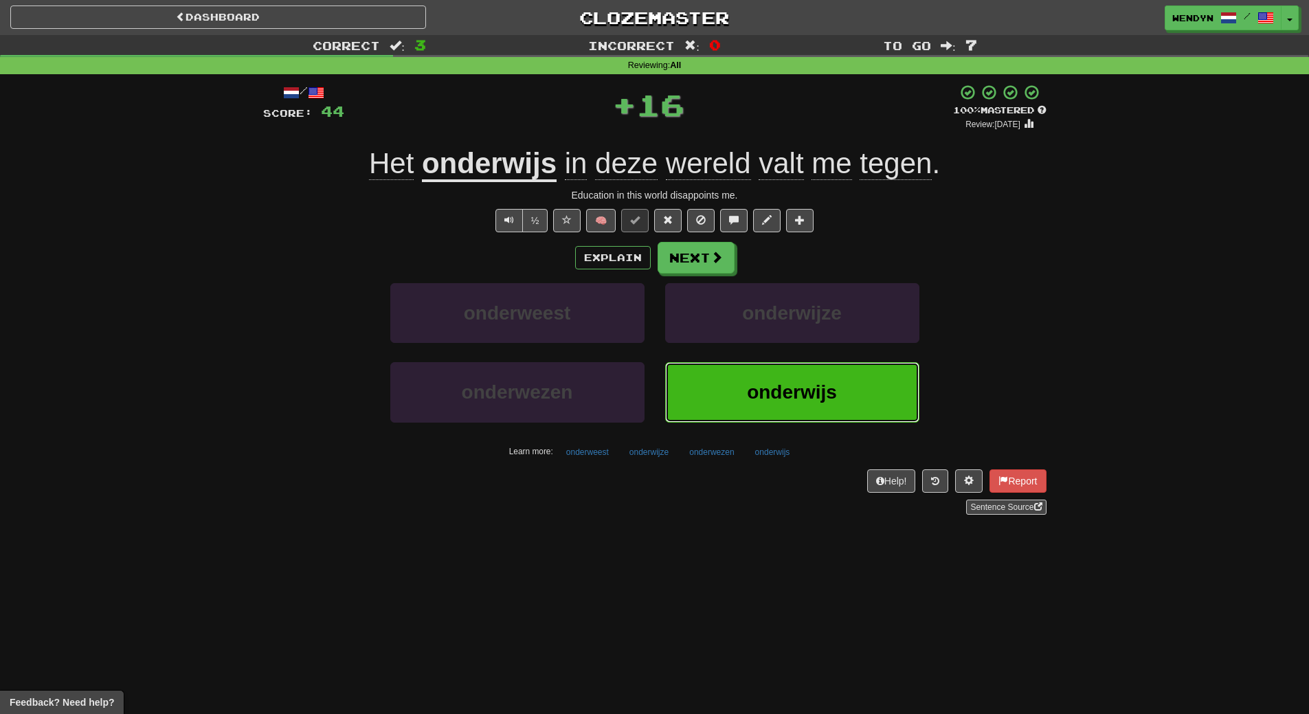
click at [766, 372] on button "onderwijs" at bounding box center [792, 392] width 254 height 60
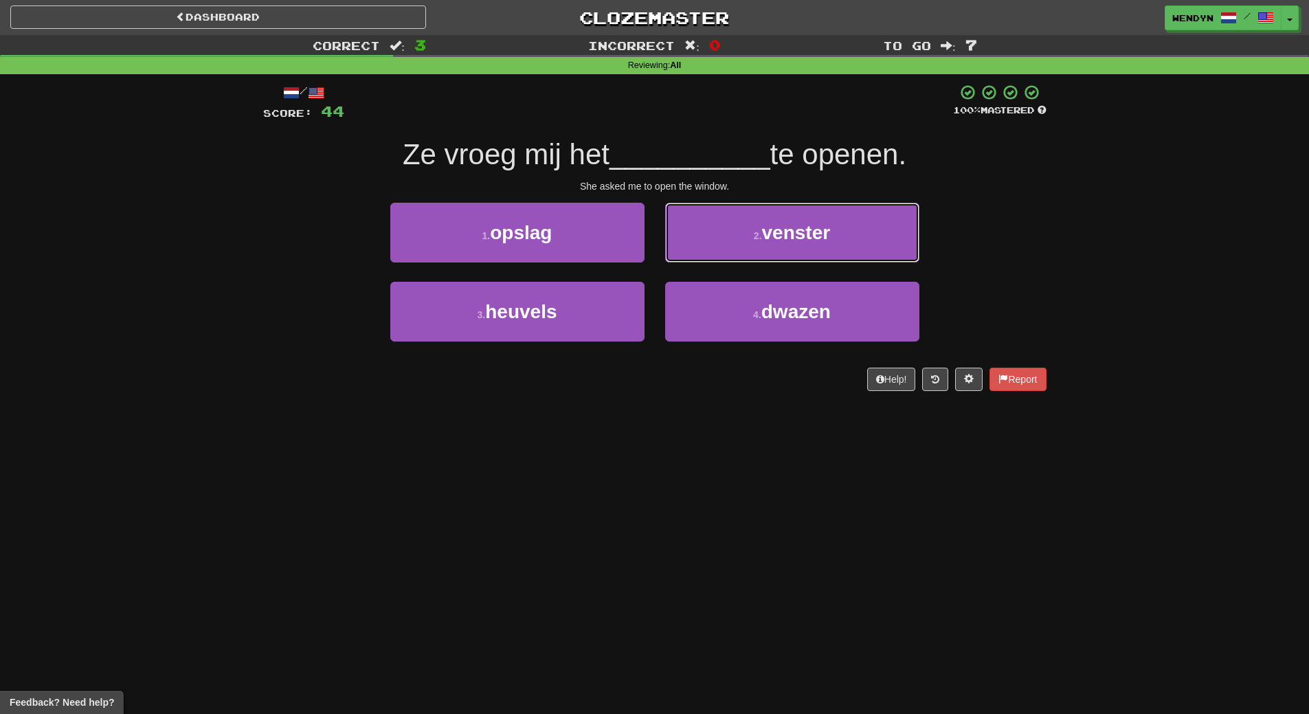
click at [830, 240] on span "venster" at bounding box center [796, 232] width 69 height 21
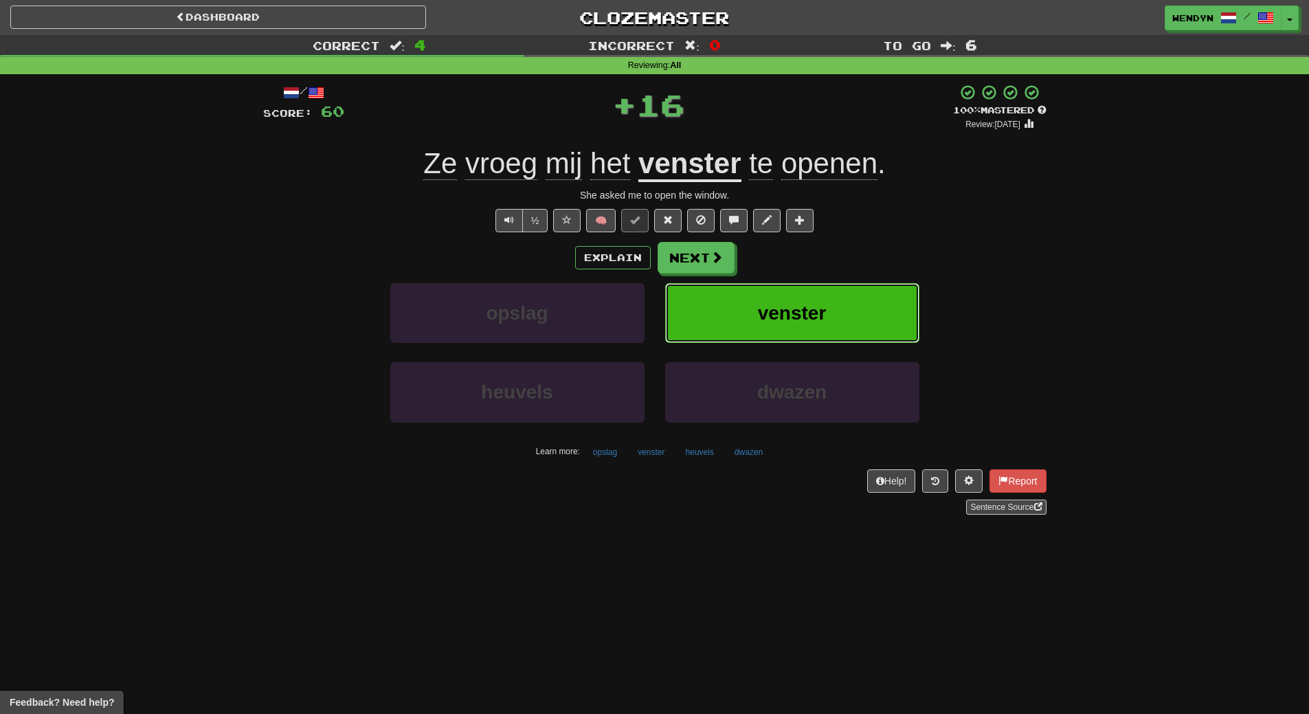
click at [830, 307] on button "venster" at bounding box center [792, 313] width 254 height 60
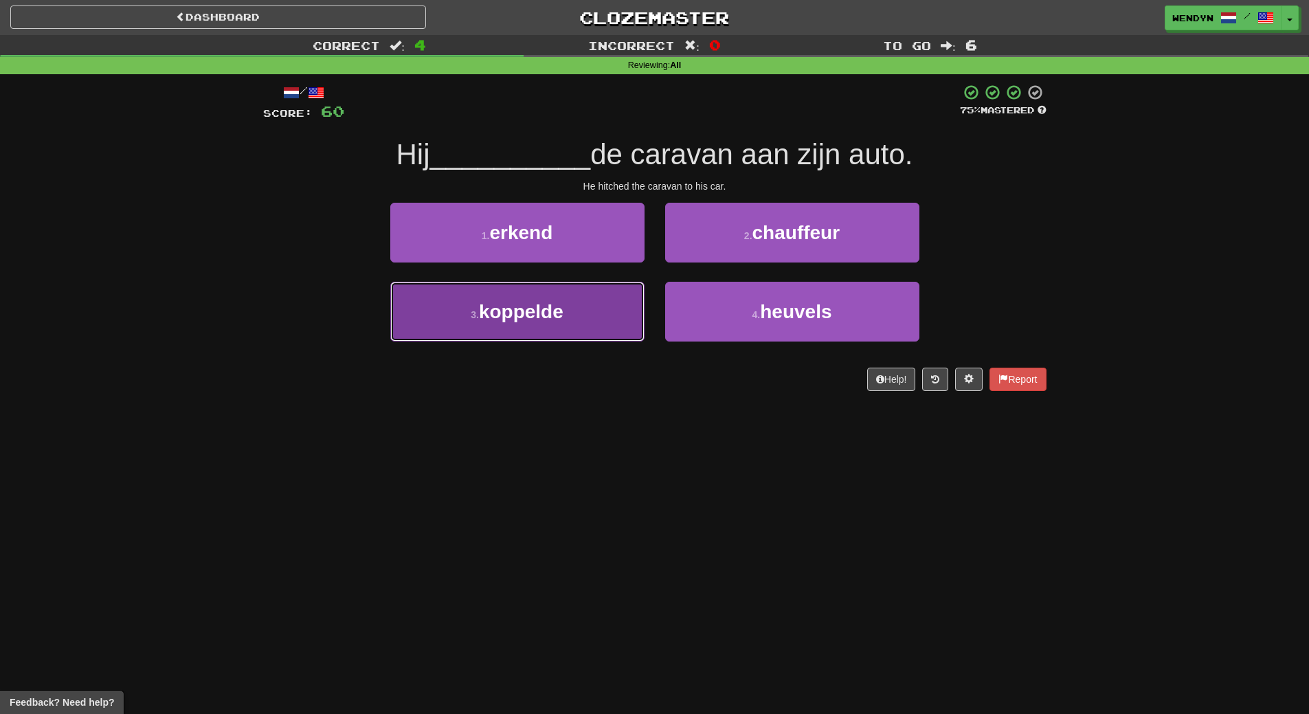
click at [565, 331] on button "3 . koppelde" at bounding box center [517, 312] width 254 height 60
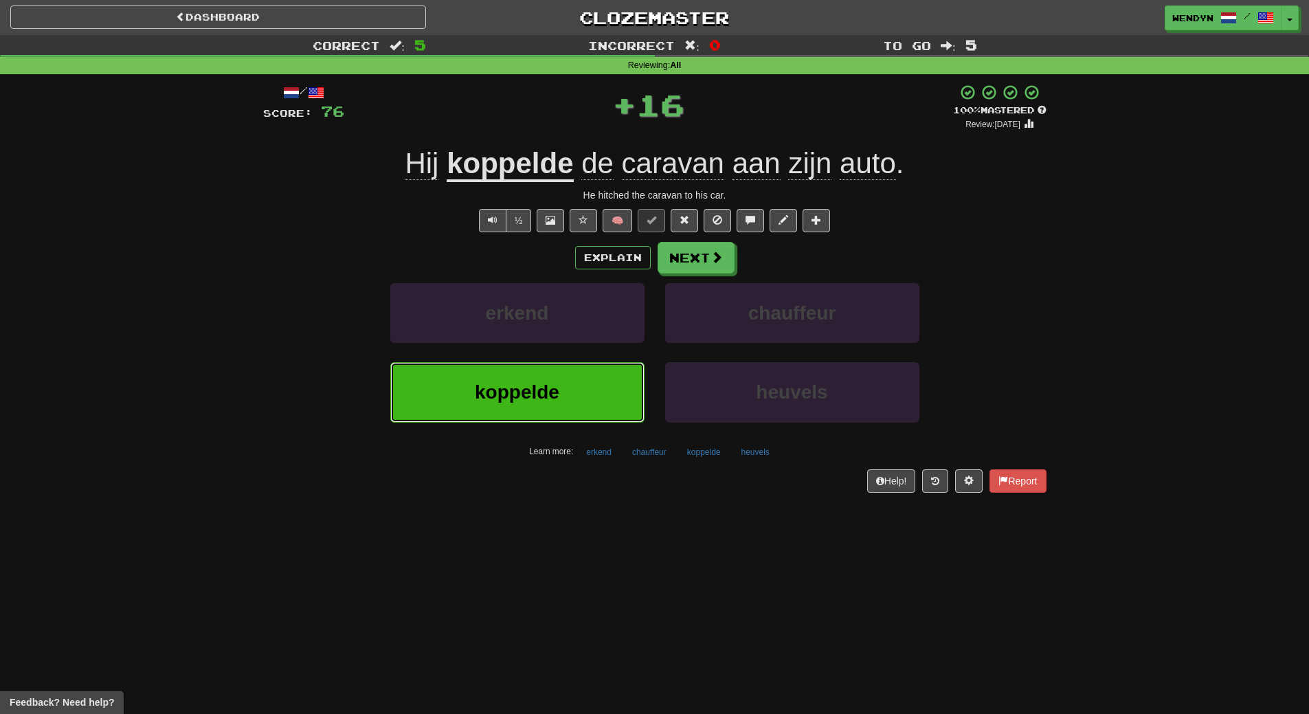
click at [563, 375] on button "koppelde" at bounding box center [517, 392] width 254 height 60
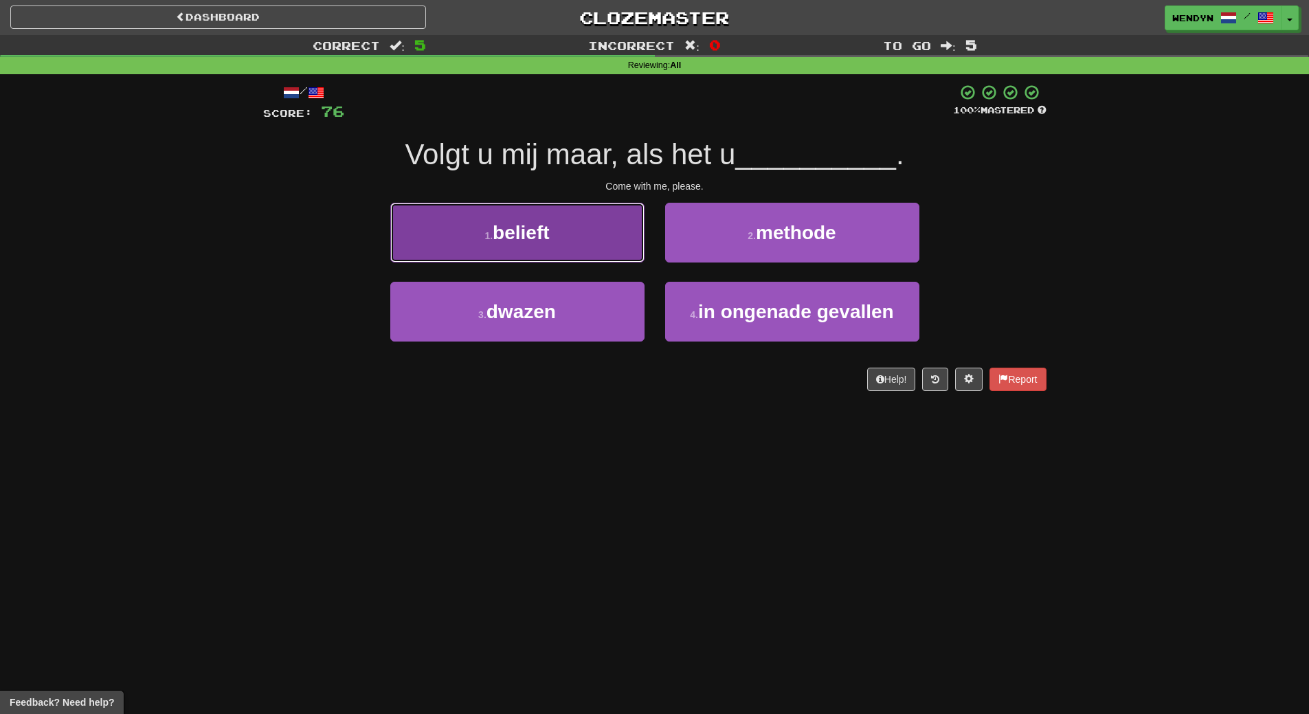
click at [539, 251] on button "1 . belieft" at bounding box center [517, 233] width 254 height 60
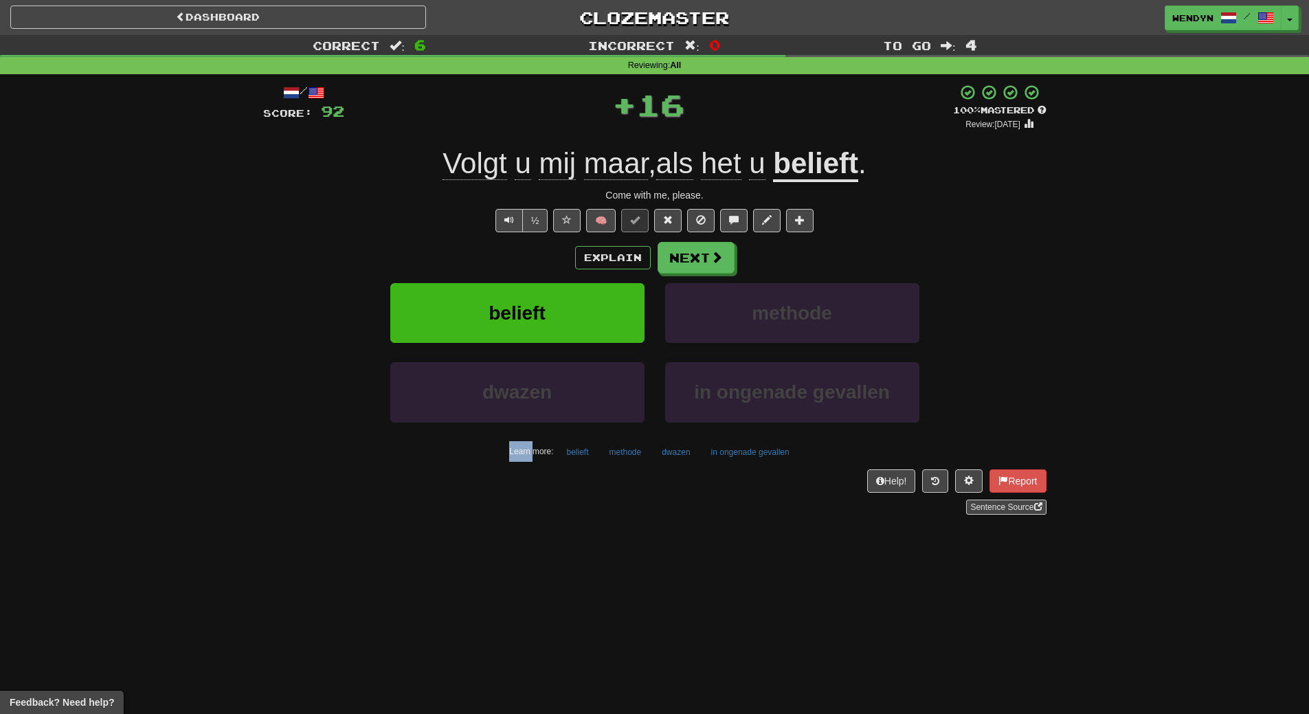
click at [539, 251] on div "Explain Next" at bounding box center [654, 258] width 783 height 32
click at [530, 326] on button "belieft" at bounding box center [517, 313] width 254 height 60
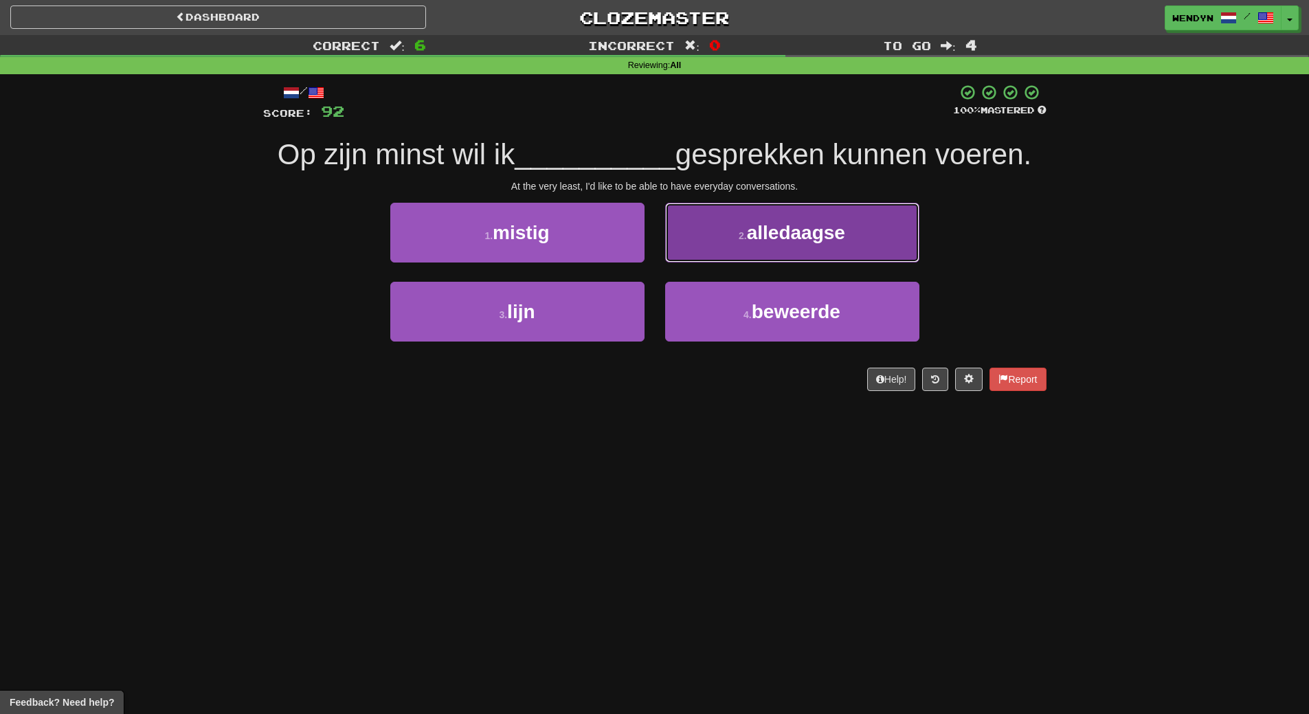
click at [776, 246] on button "2 . alledaagse" at bounding box center [792, 233] width 254 height 60
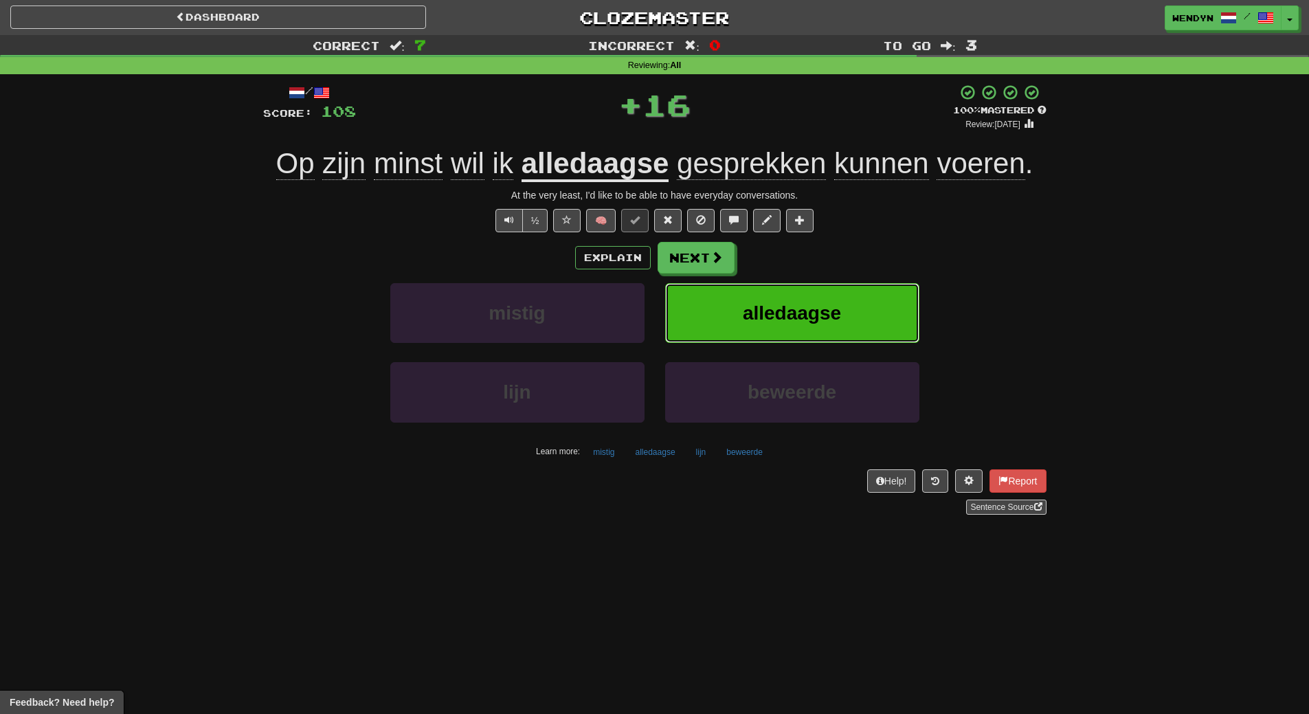
click at [768, 306] on span "alledaagse" at bounding box center [792, 312] width 98 height 21
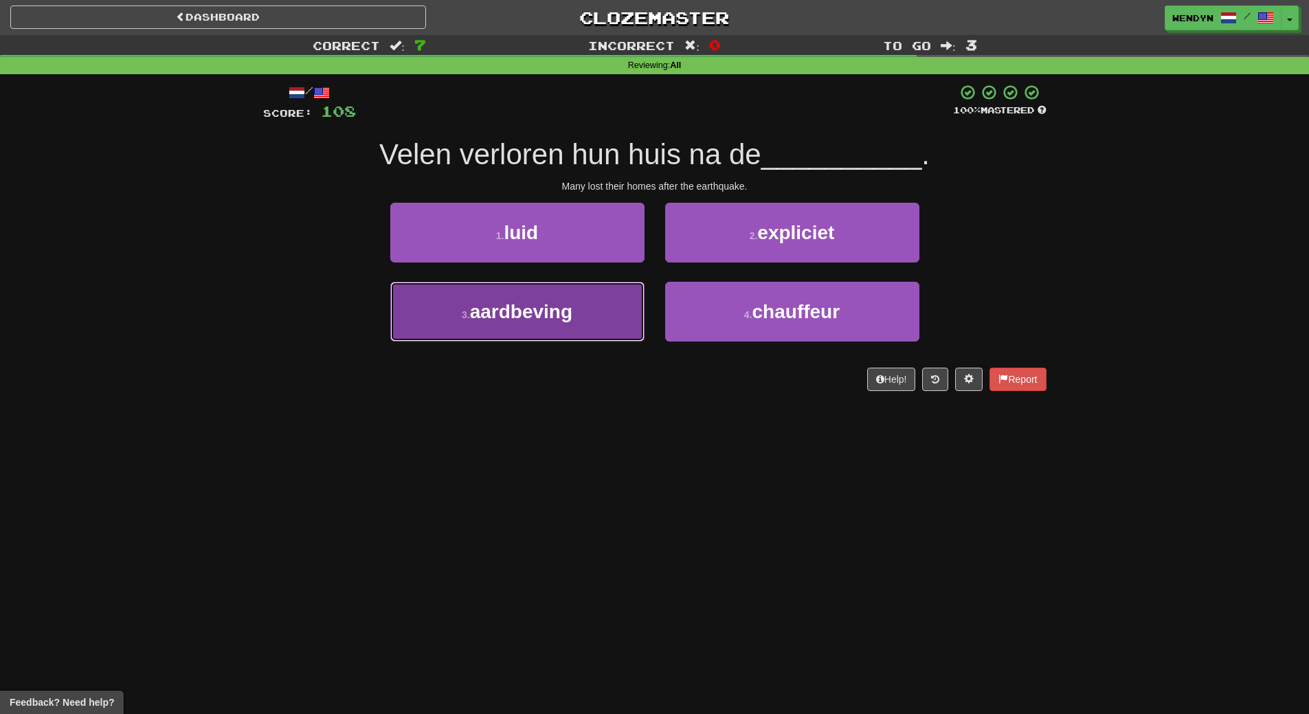
click at [530, 296] on button "3 . aardbeving" at bounding box center [517, 312] width 254 height 60
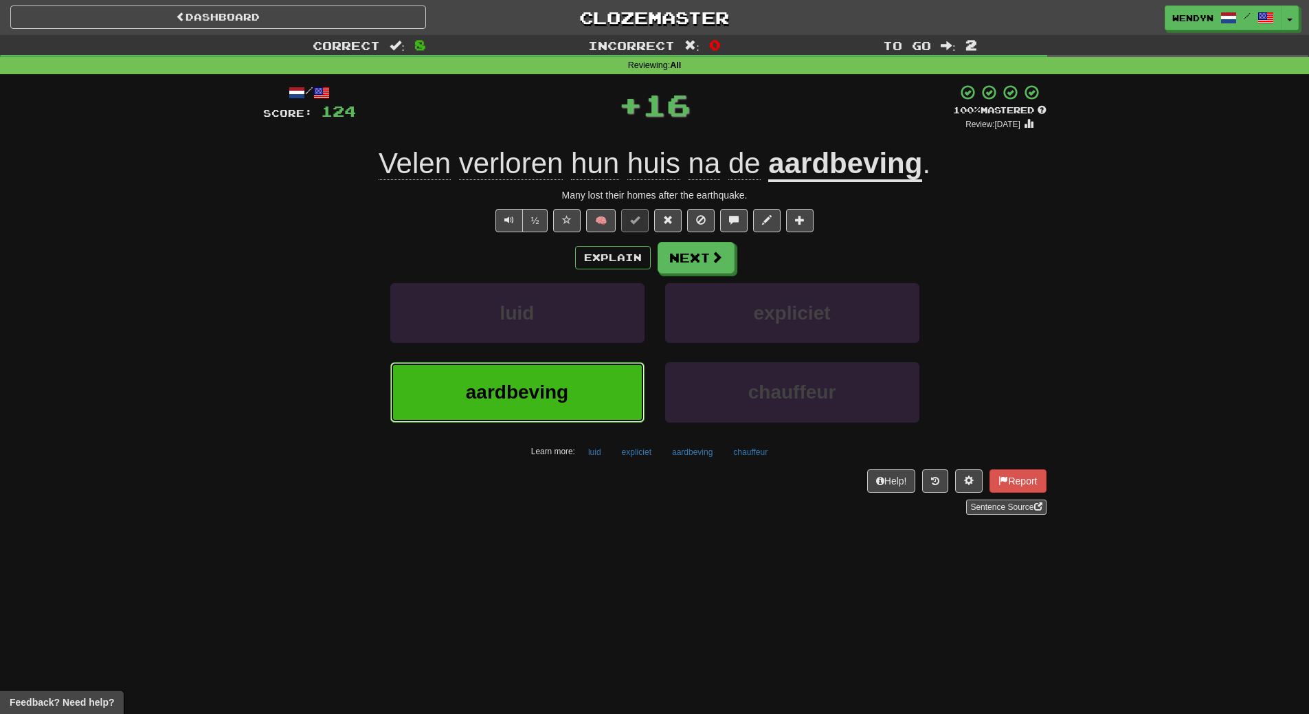
click at [482, 390] on span "aardbeving" at bounding box center [517, 391] width 102 height 21
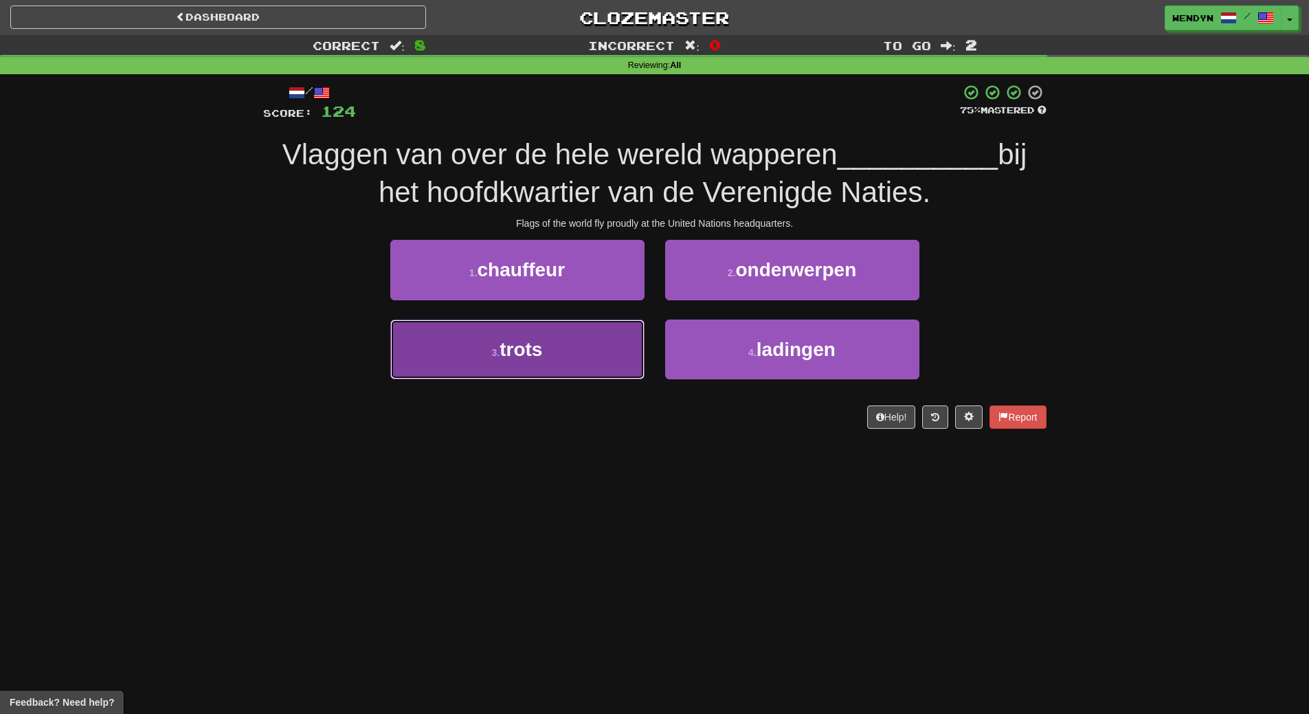
click at [521, 359] on span "trots" at bounding box center [520, 349] width 43 height 21
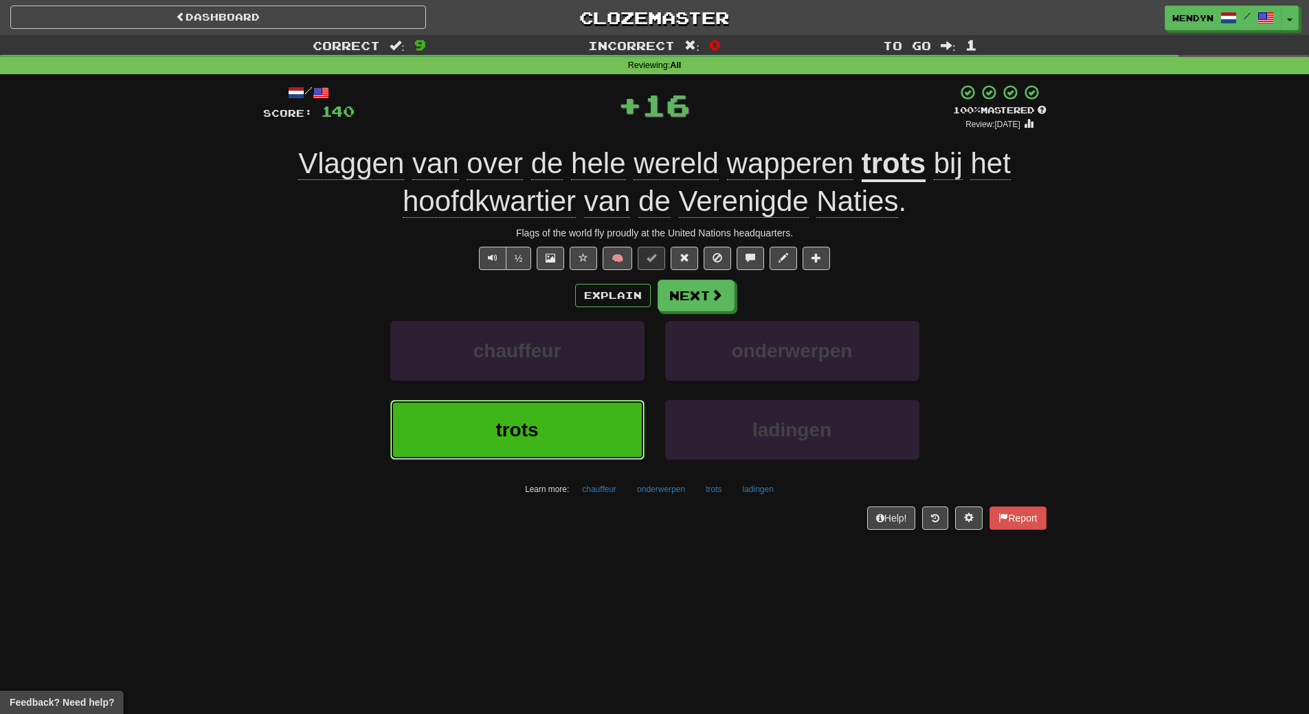
click at [504, 407] on button "trots" at bounding box center [517, 430] width 254 height 60
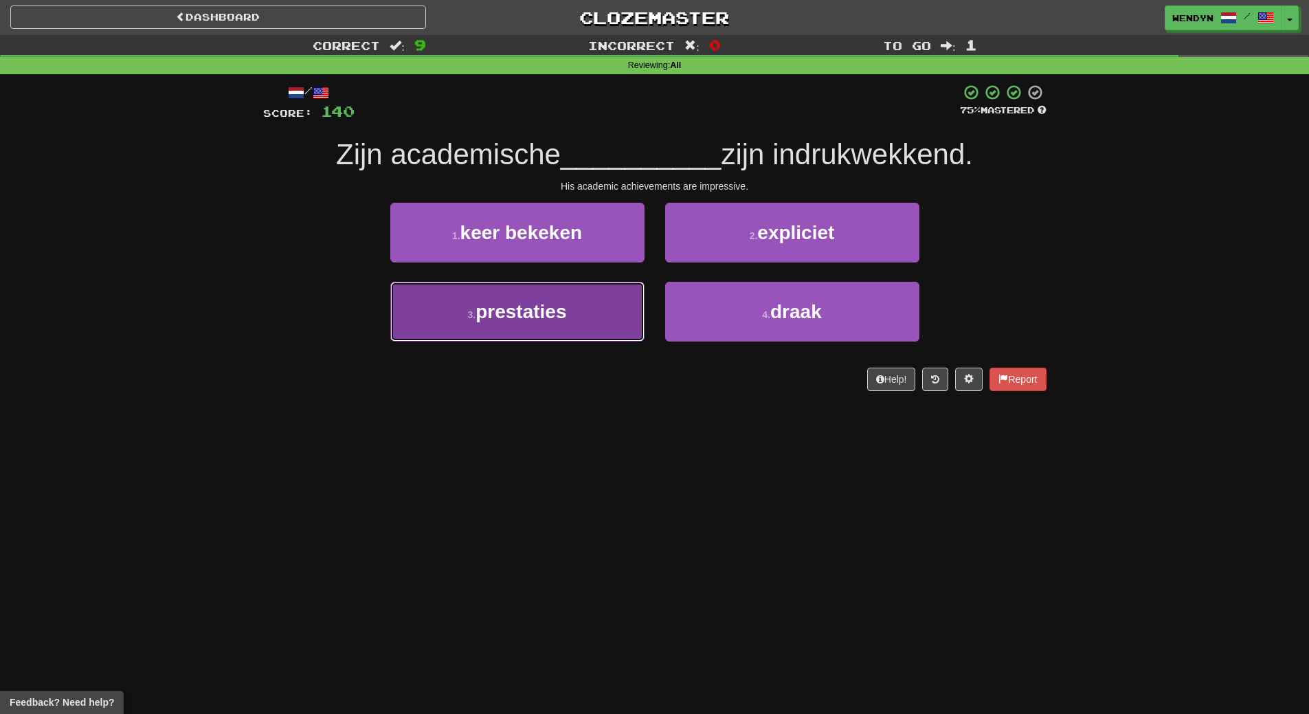
click at [589, 323] on button "3 . prestaties" at bounding box center [517, 312] width 254 height 60
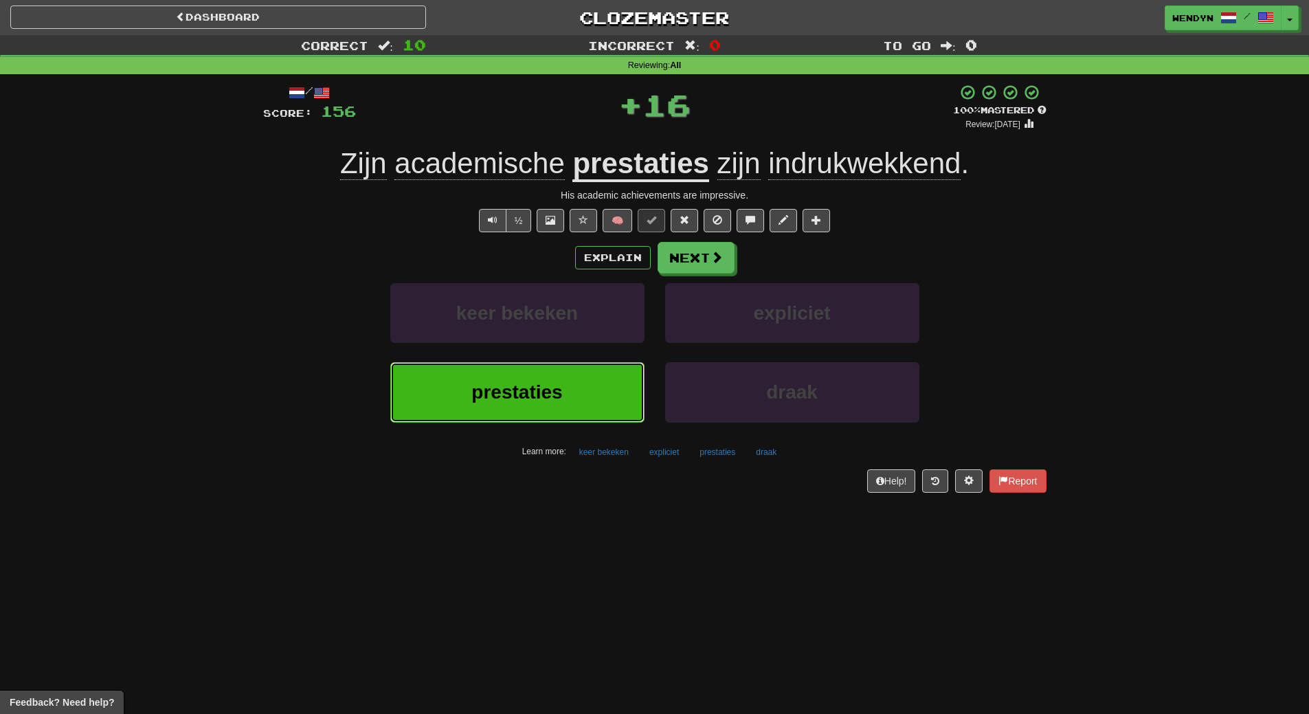
click at [558, 411] on button "prestaties" at bounding box center [517, 392] width 254 height 60
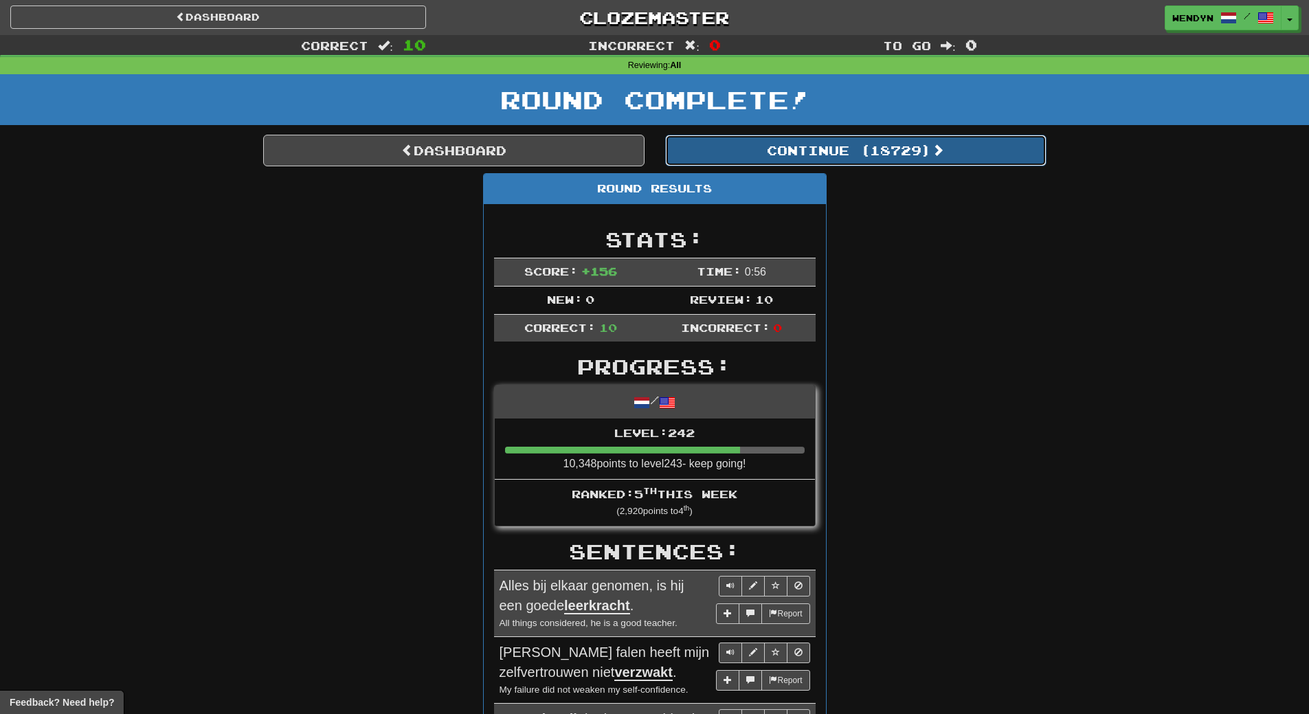
click at [903, 136] on button "Continue ( 18729 )" at bounding box center [855, 151] width 381 height 32
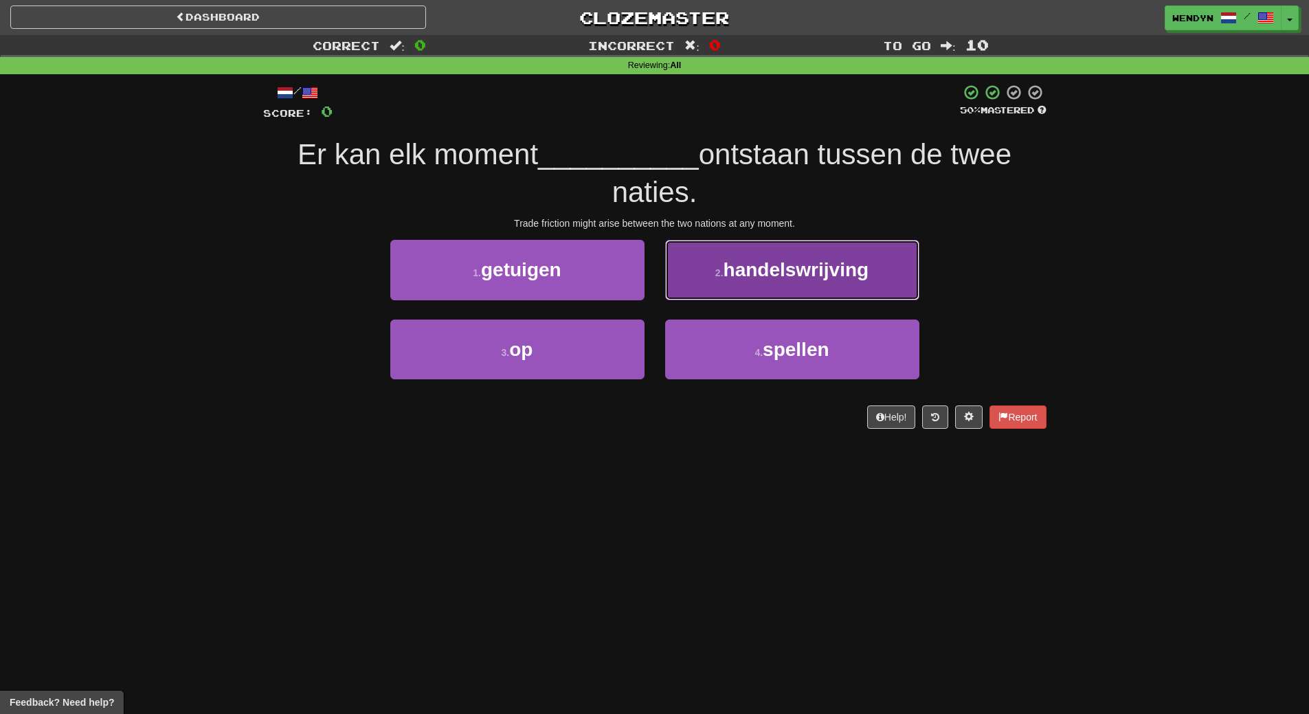
click at [851, 260] on span "handelswrijving" at bounding box center [796, 269] width 146 height 21
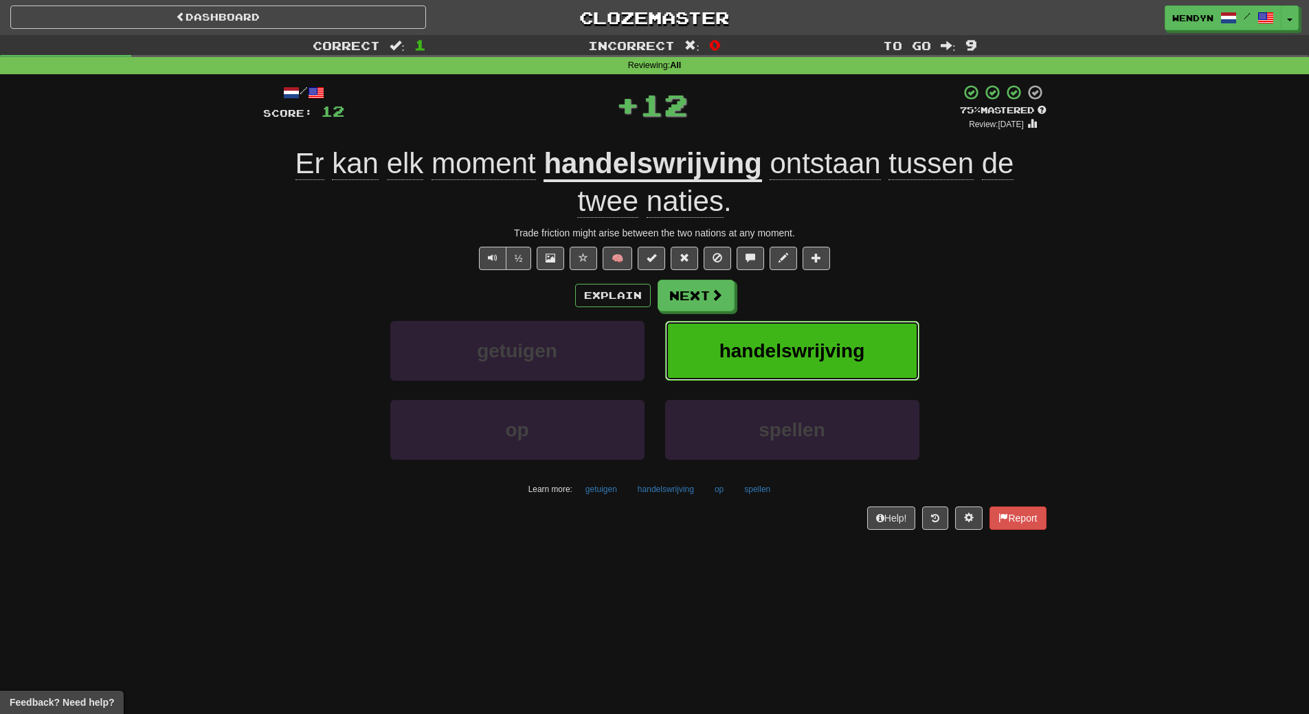
click at [831, 332] on button "handelswrijving" at bounding box center [792, 351] width 254 height 60
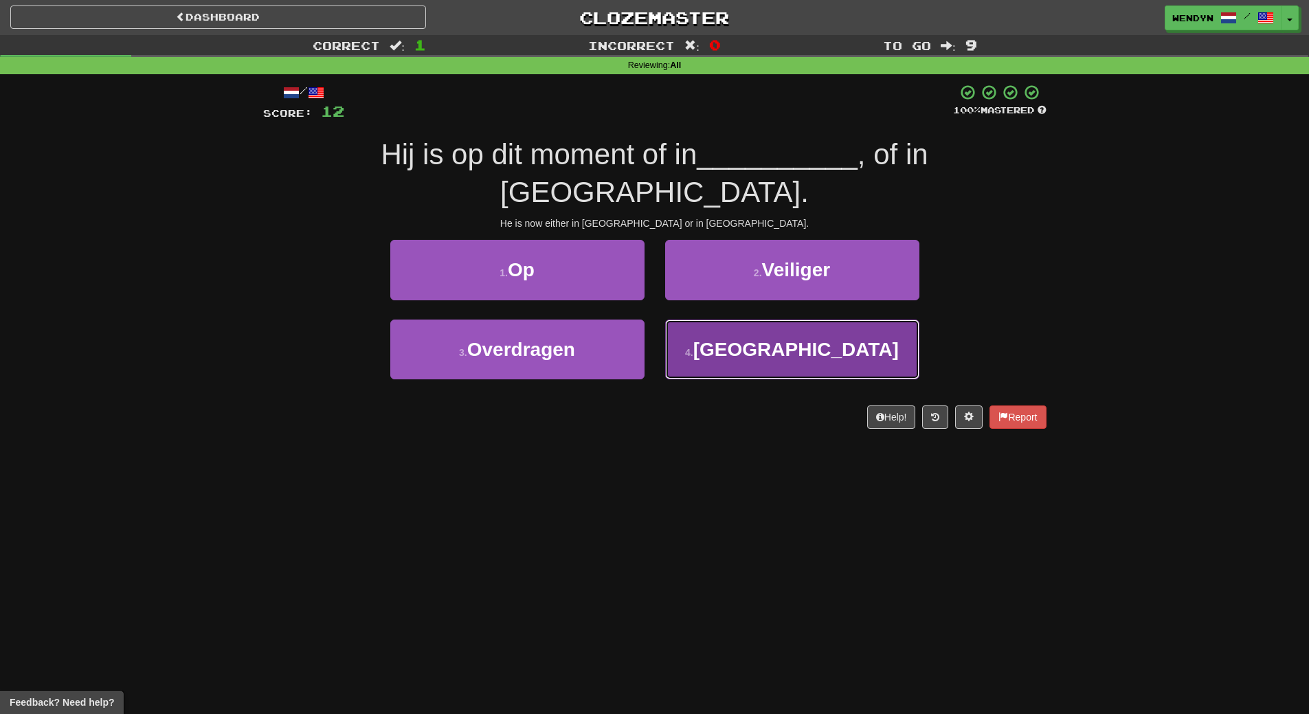
click at [797, 328] on button "4 . Rome" at bounding box center [792, 349] width 254 height 60
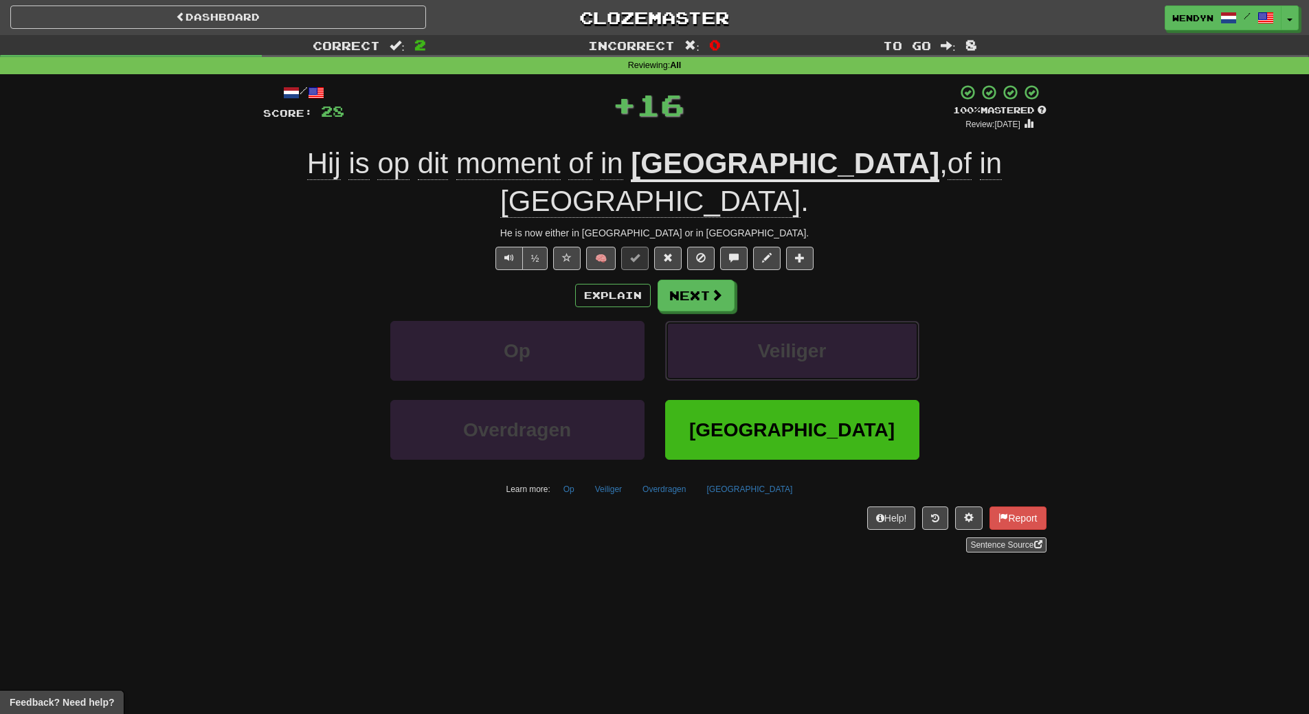
click at [797, 328] on button "Veiliger" at bounding box center [792, 351] width 254 height 60
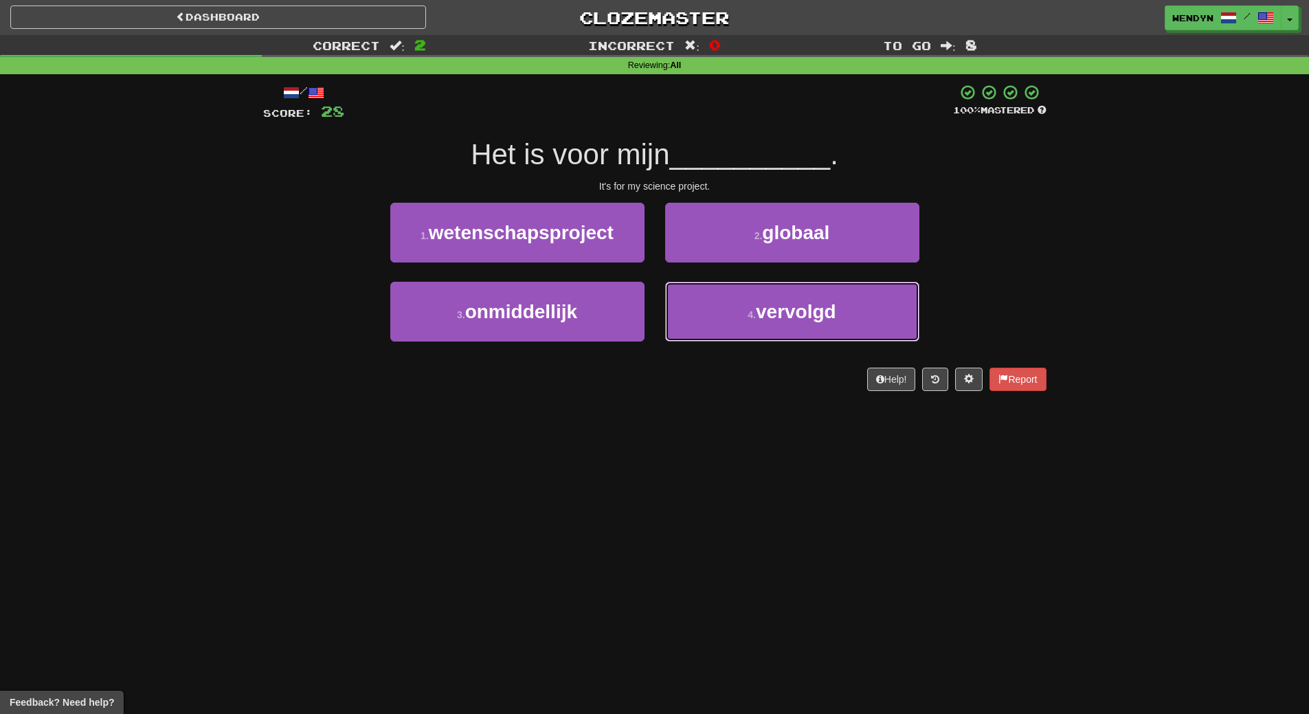
drag, startPoint x: 797, startPoint y: 328, endPoint x: 738, endPoint y: 377, distance: 77.0
click at [738, 377] on div "/ Score: 28 100 % Mastered Het is voor mijn __________ . It's for my science pr…" at bounding box center [654, 237] width 783 height 307
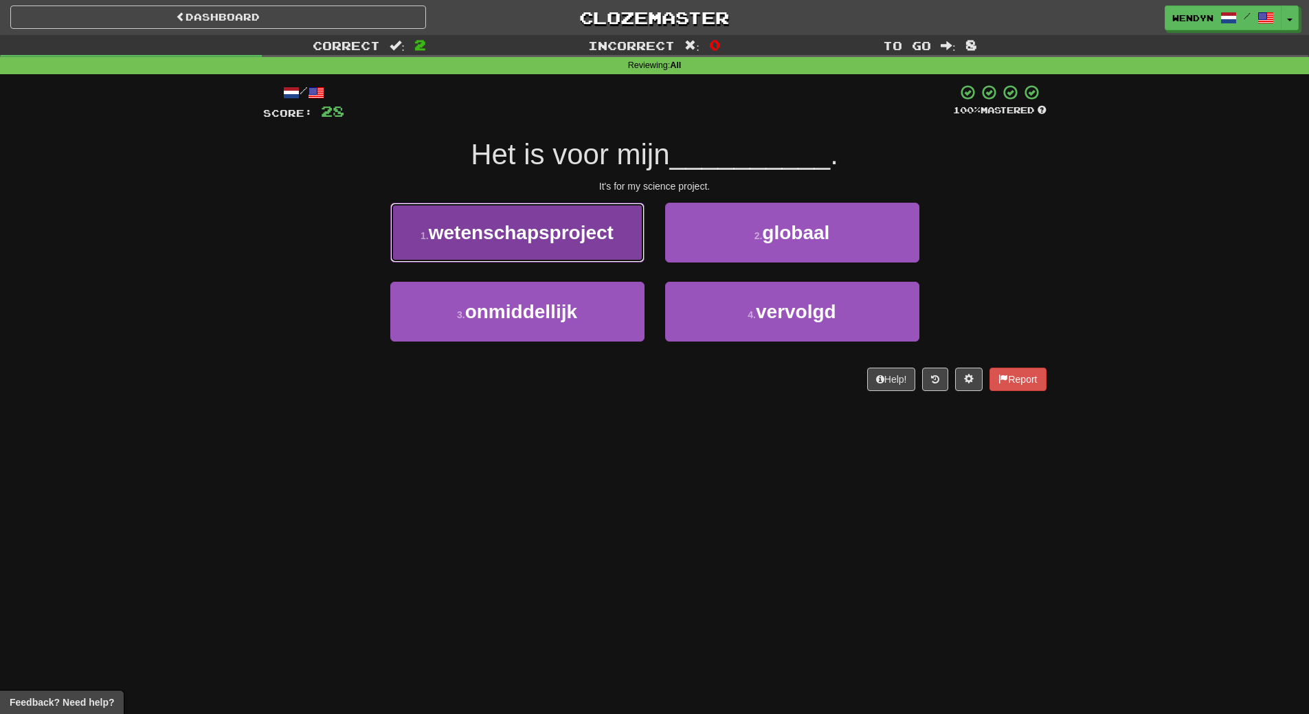
click at [578, 249] on button "1 . wetenschapsproject" at bounding box center [517, 233] width 254 height 60
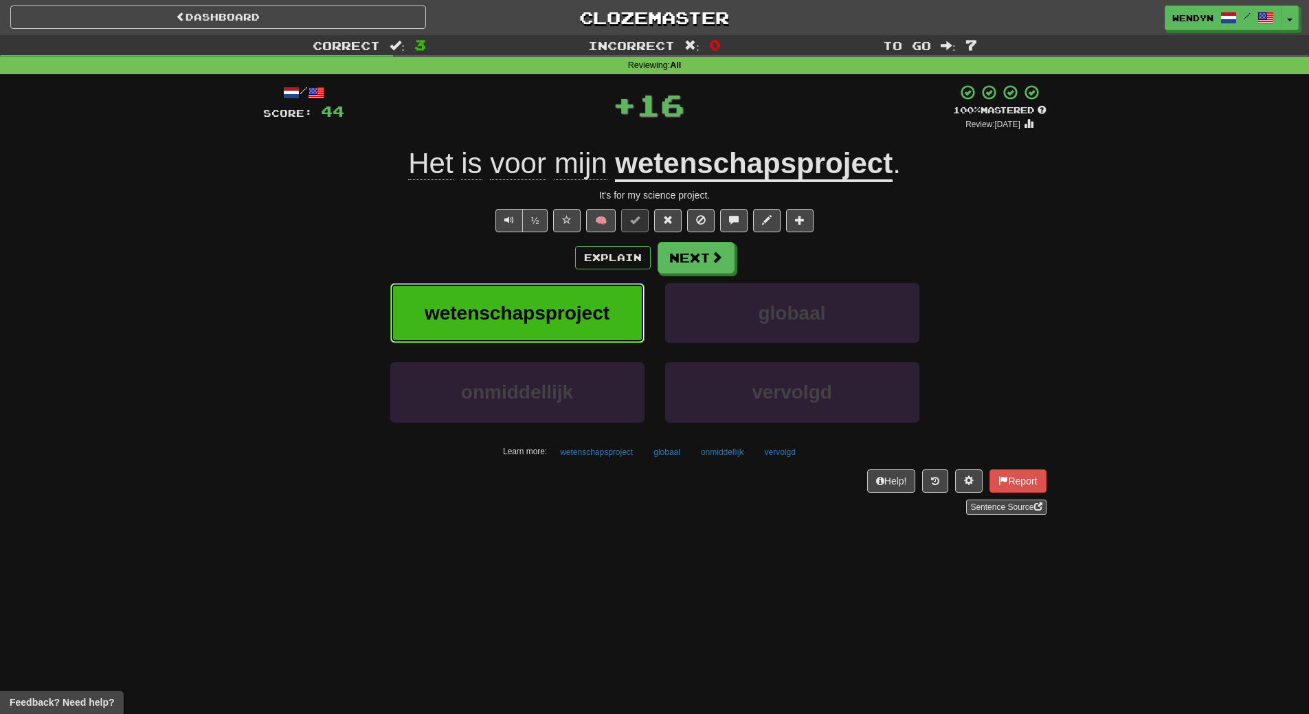
click at [572, 299] on button "wetenschapsproject" at bounding box center [517, 313] width 254 height 60
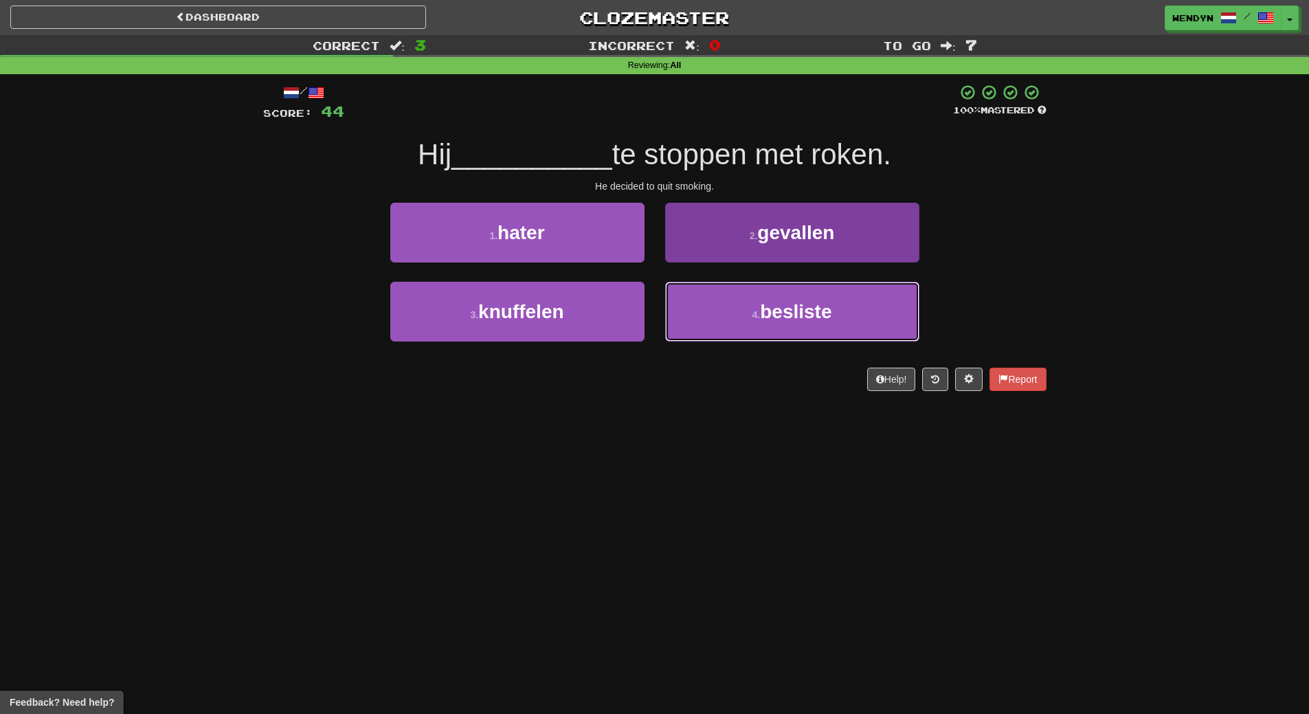
drag, startPoint x: 830, startPoint y: 332, endPoint x: 826, endPoint y: 311, distance: 21.2
click at [829, 324] on button "4 . besliste" at bounding box center [792, 312] width 254 height 60
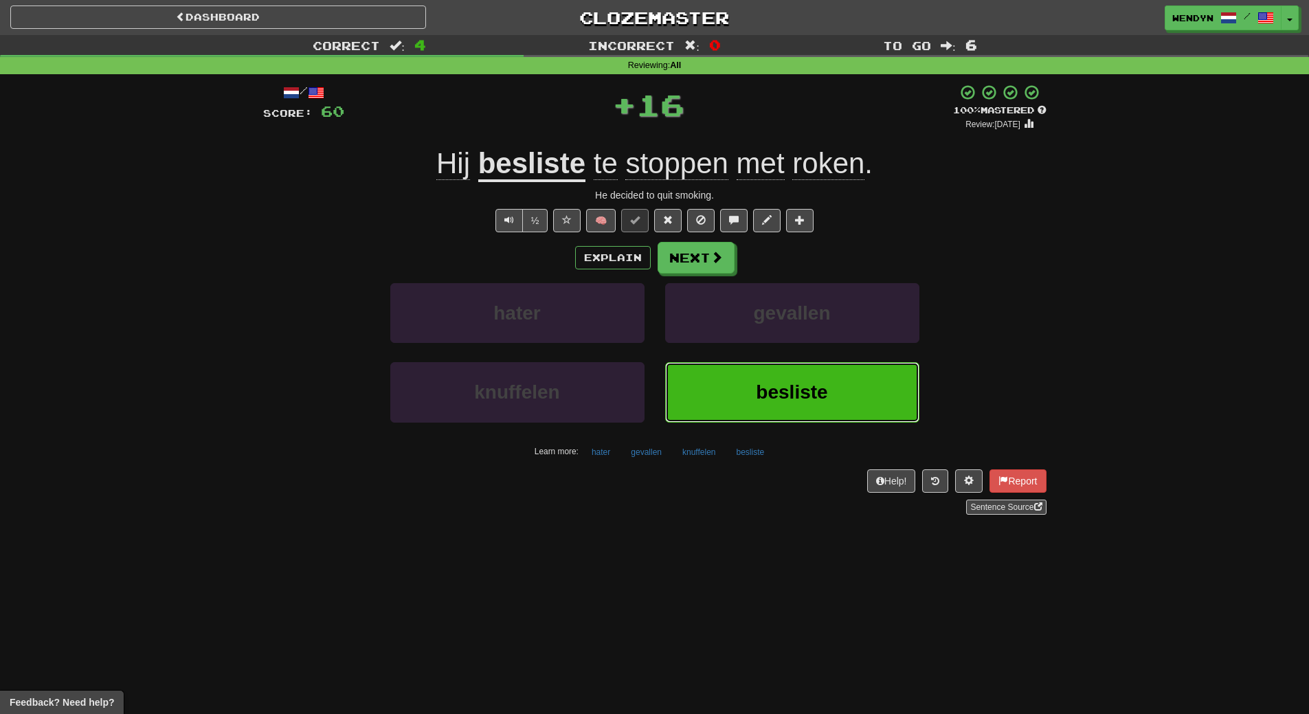
click at [782, 389] on span "besliste" at bounding box center [791, 391] width 71 height 21
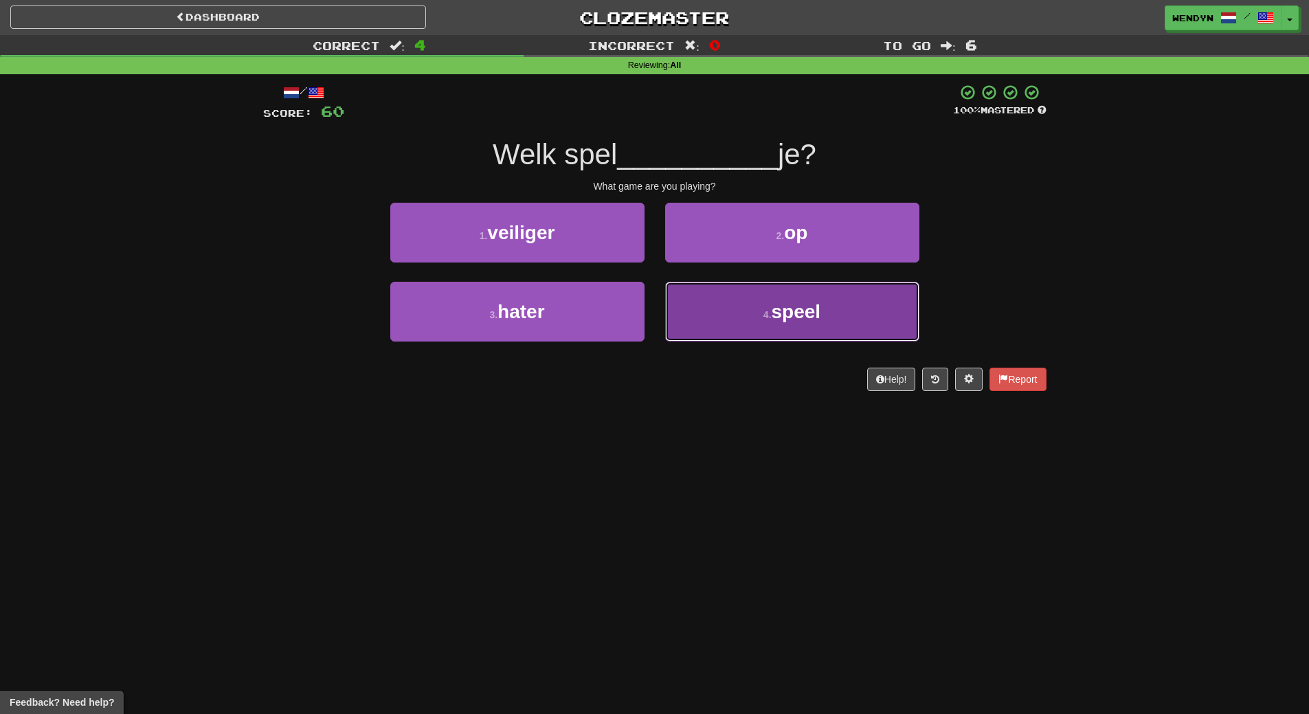
click at [788, 307] on span "speel" at bounding box center [795, 311] width 49 height 21
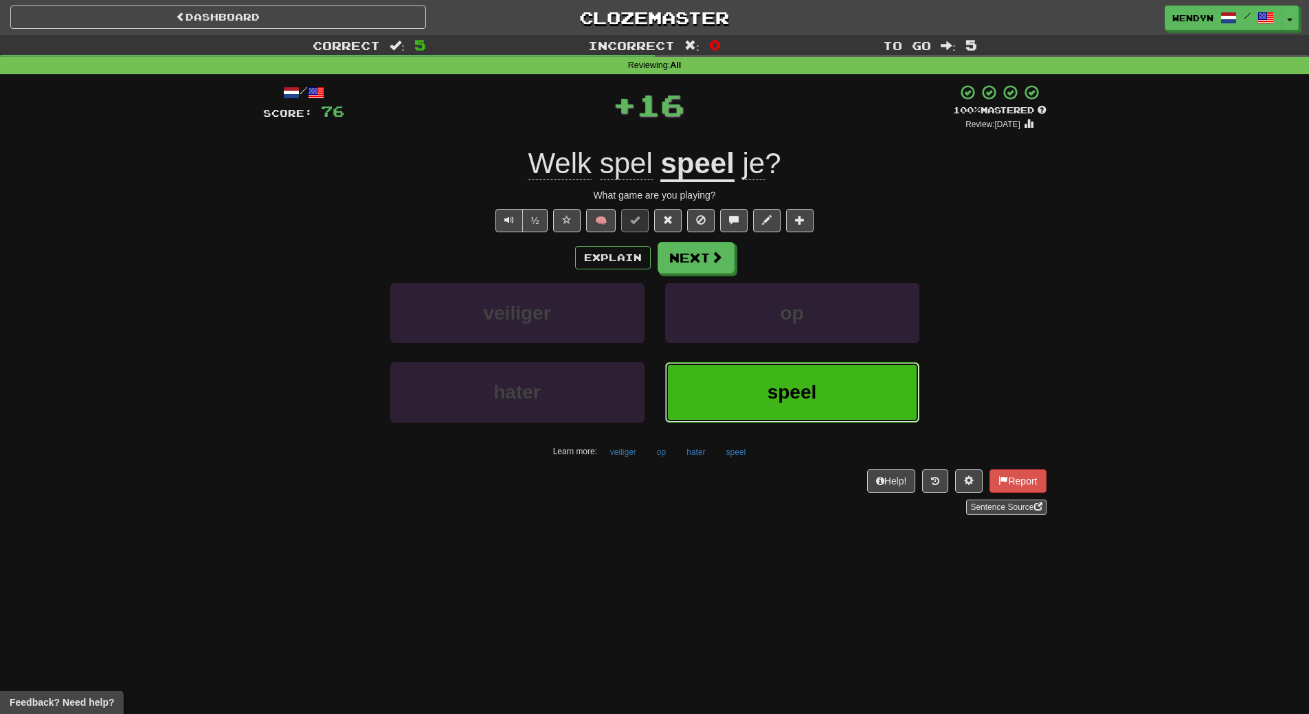
click at [781, 380] on button "speel" at bounding box center [792, 392] width 254 height 60
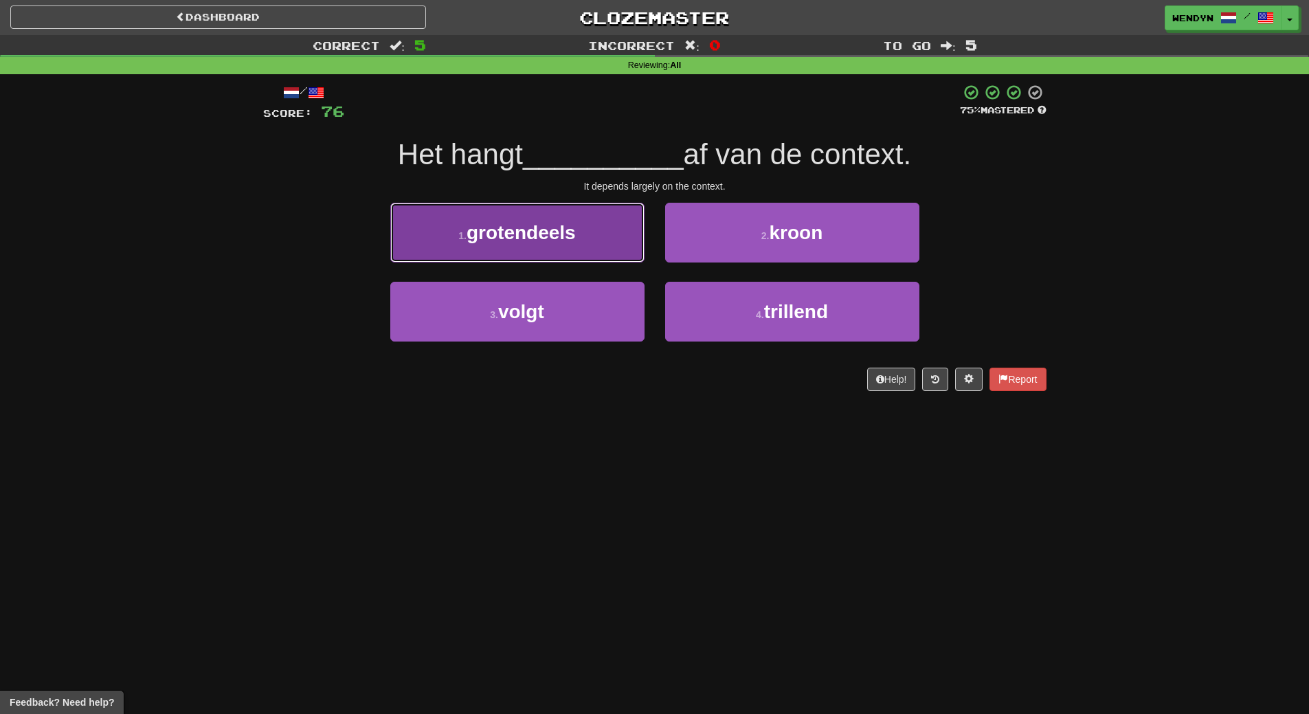
click at [570, 248] on button "1 . grotendeels" at bounding box center [517, 233] width 254 height 60
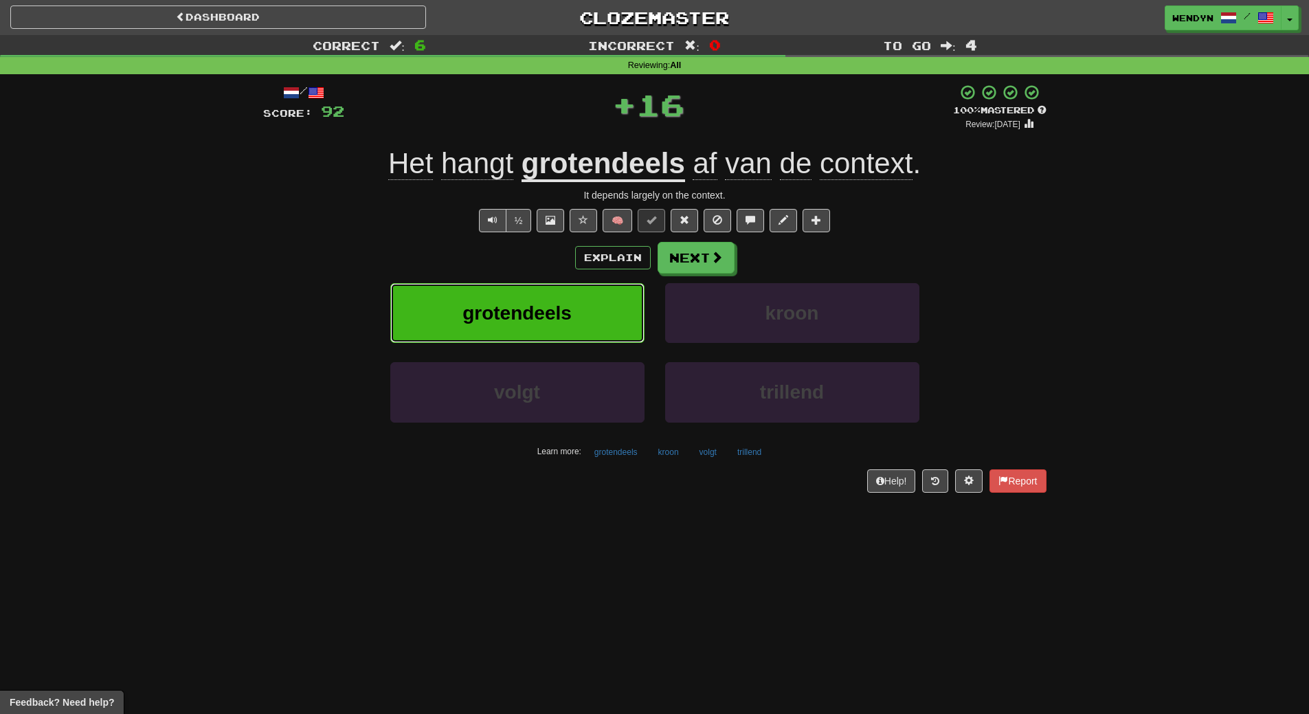
click at [572, 303] on button "grotendeels" at bounding box center [517, 313] width 254 height 60
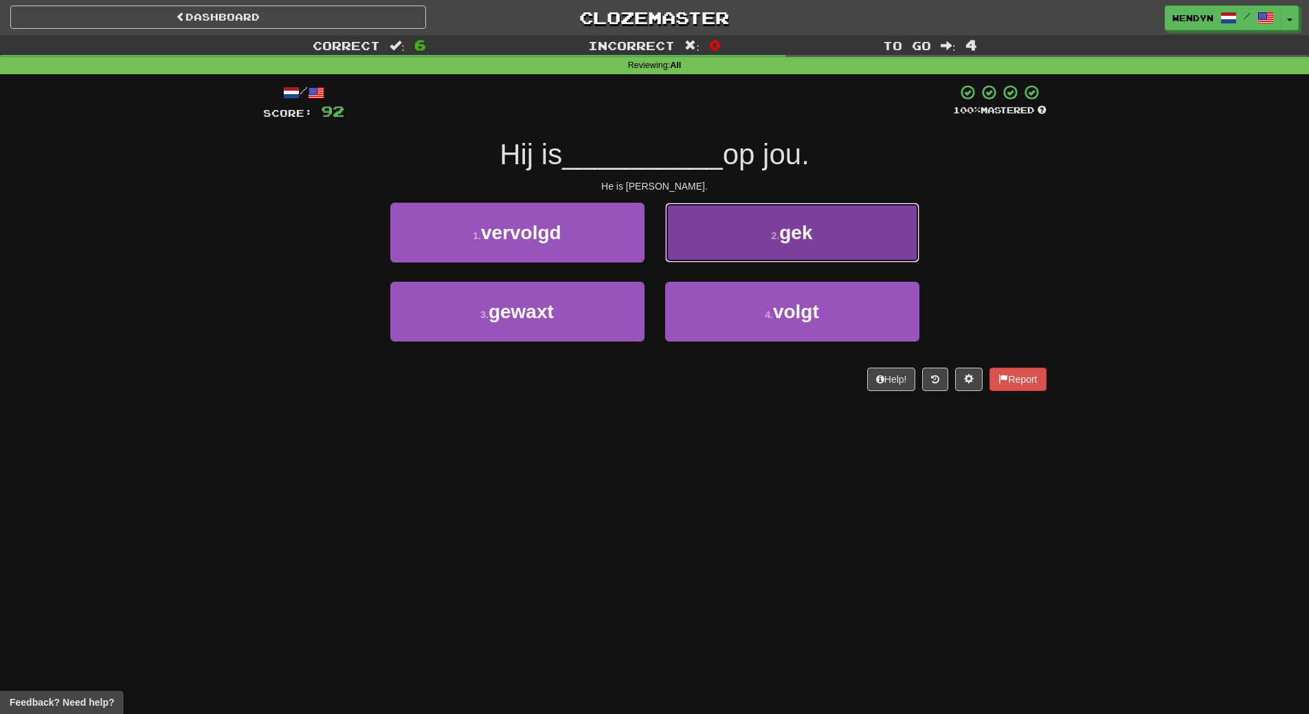
click at [822, 238] on button "2 . gek" at bounding box center [792, 233] width 254 height 60
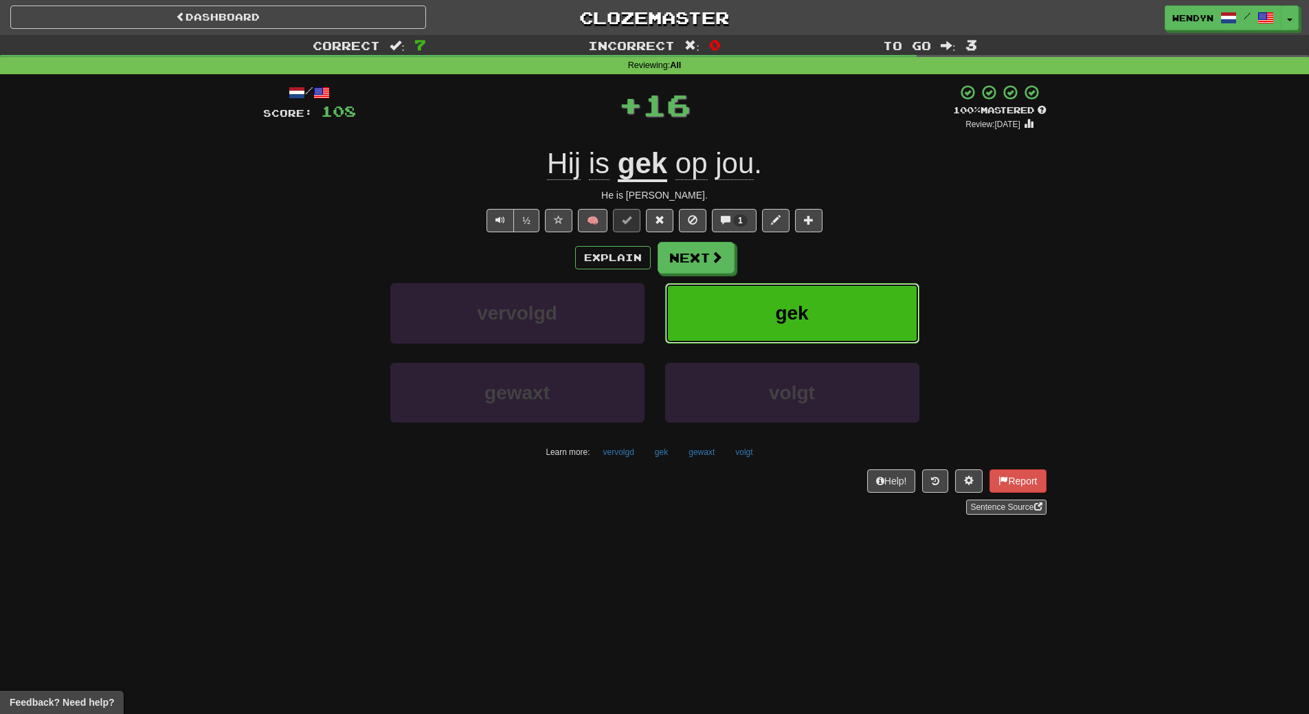
click at [830, 298] on button "gek" at bounding box center [792, 313] width 254 height 60
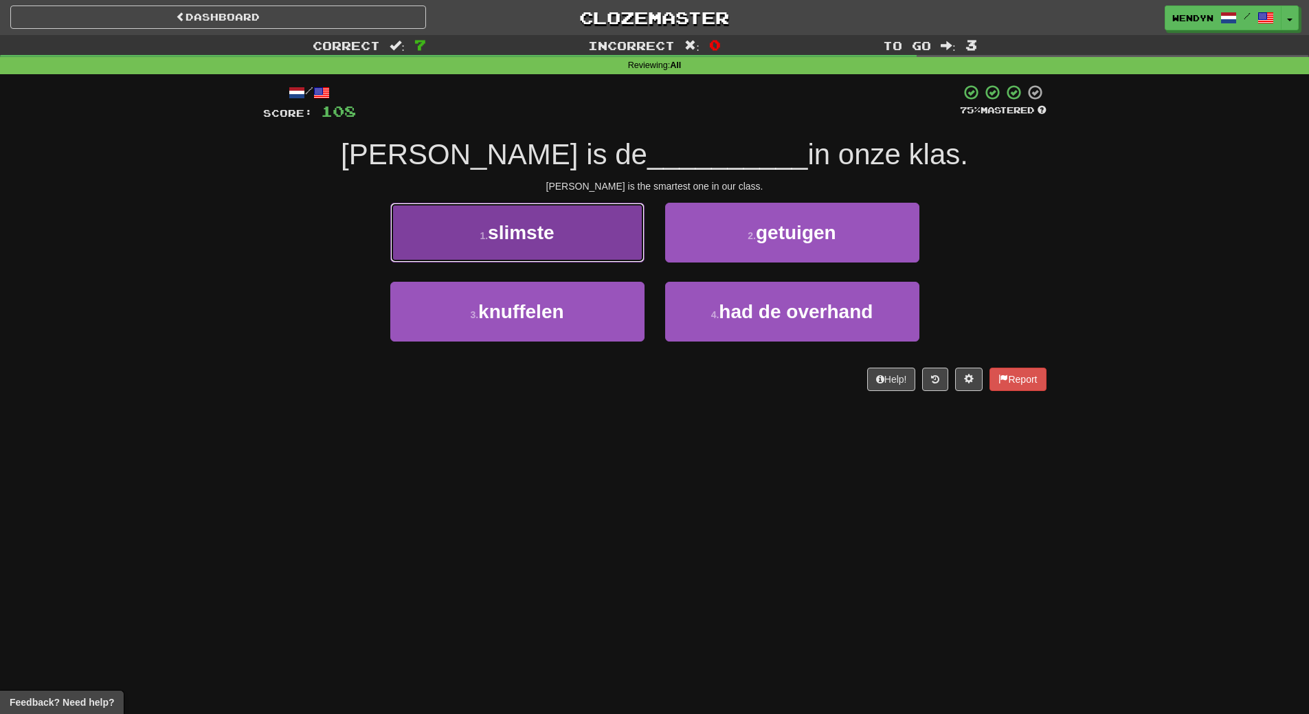
click at [477, 242] on button "1 . slimste" at bounding box center [517, 233] width 254 height 60
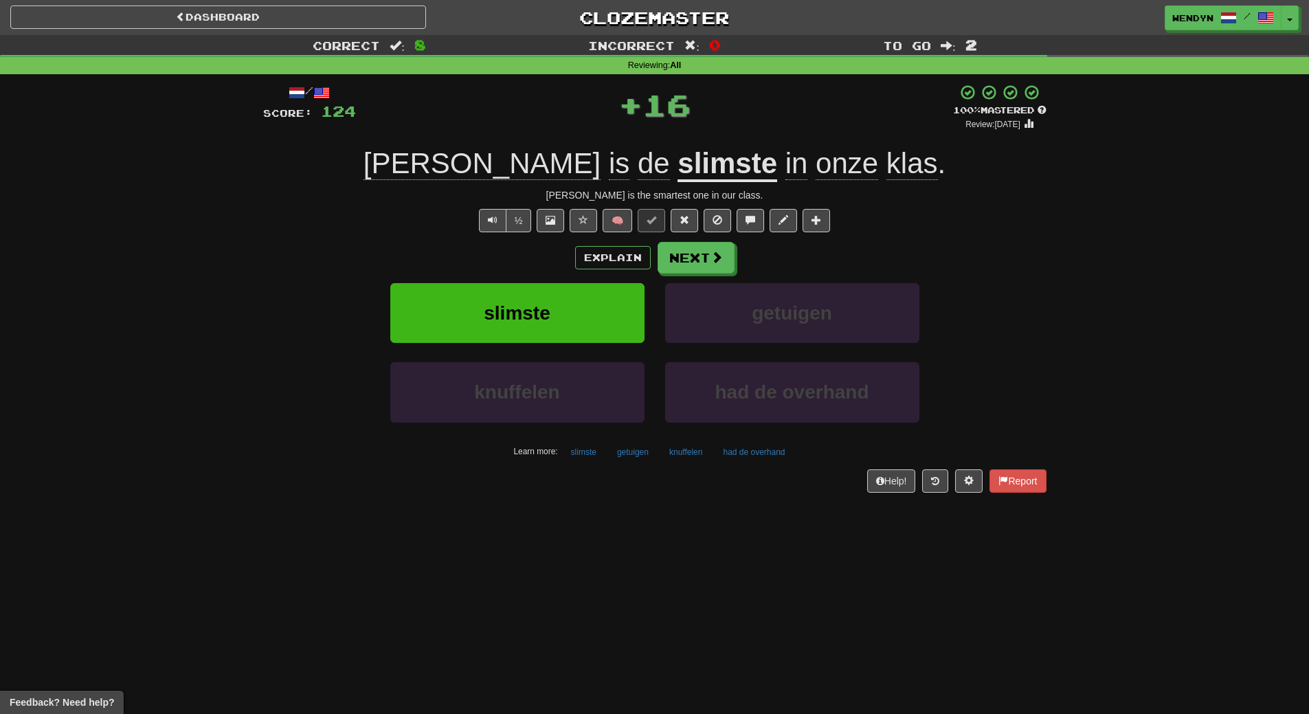
click at [477, 242] on div "Explain Next" at bounding box center [654, 258] width 783 height 32
click at [475, 286] on button "slimste" at bounding box center [517, 313] width 254 height 60
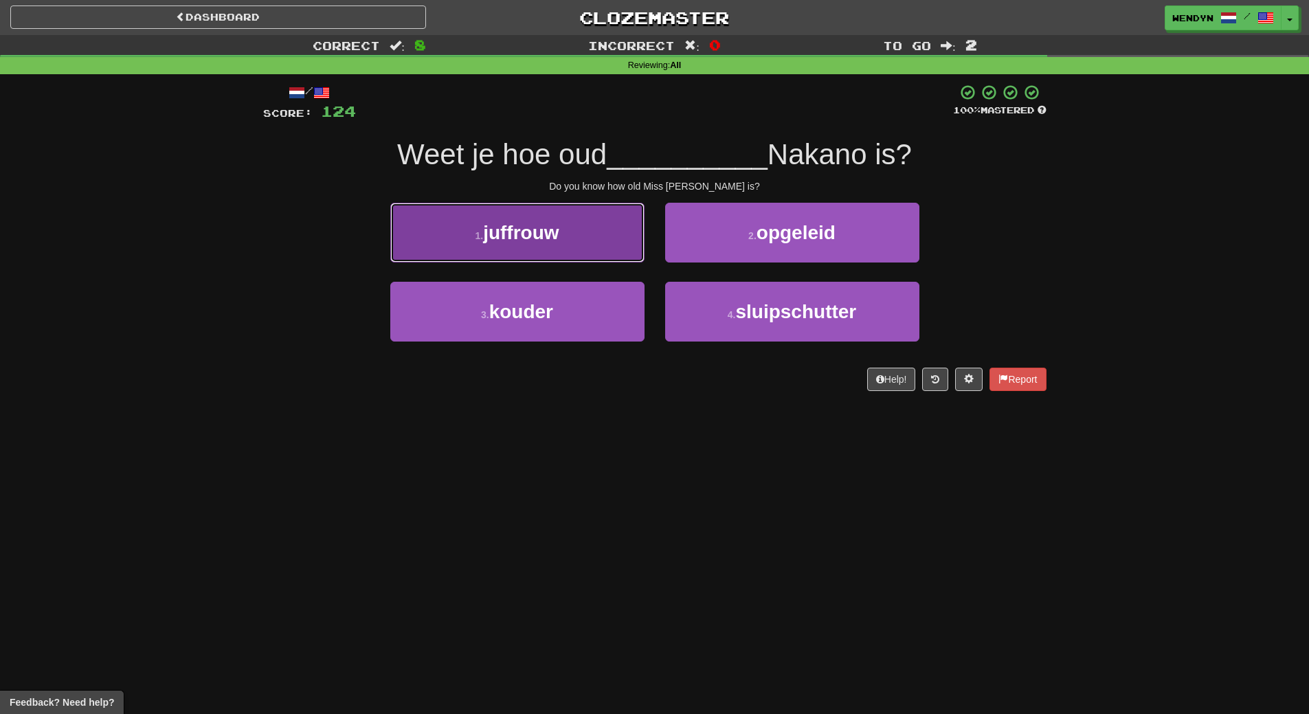
click at [544, 245] on button "1 . juffrouw" at bounding box center [517, 233] width 254 height 60
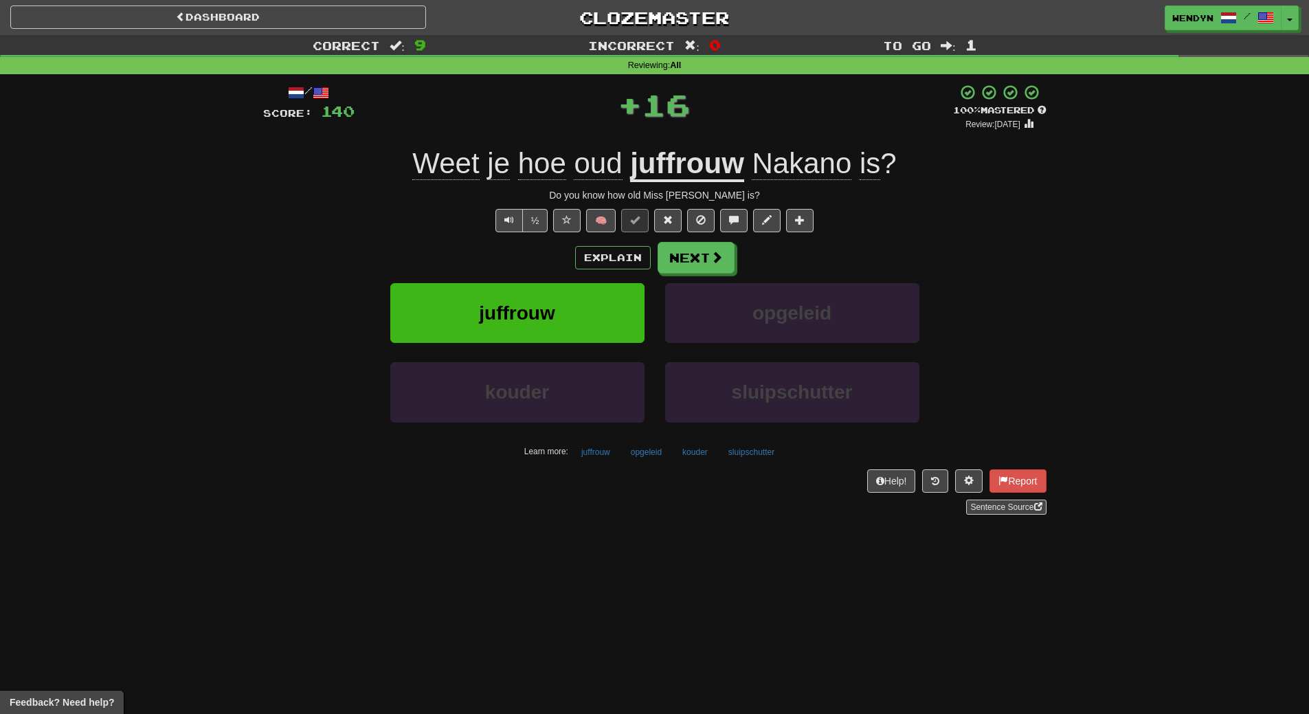
click at [547, 278] on div "Explain Next juffrouw opgeleid kouder sluipschutter Learn more: juffrouw opgele…" at bounding box center [654, 352] width 783 height 220
drag, startPoint x: 552, startPoint y: 294, endPoint x: 552, endPoint y: 302, distance: 8.2
click at [552, 302] on button "juffrouw" at bounding box center [517, 313] width 254 height 60
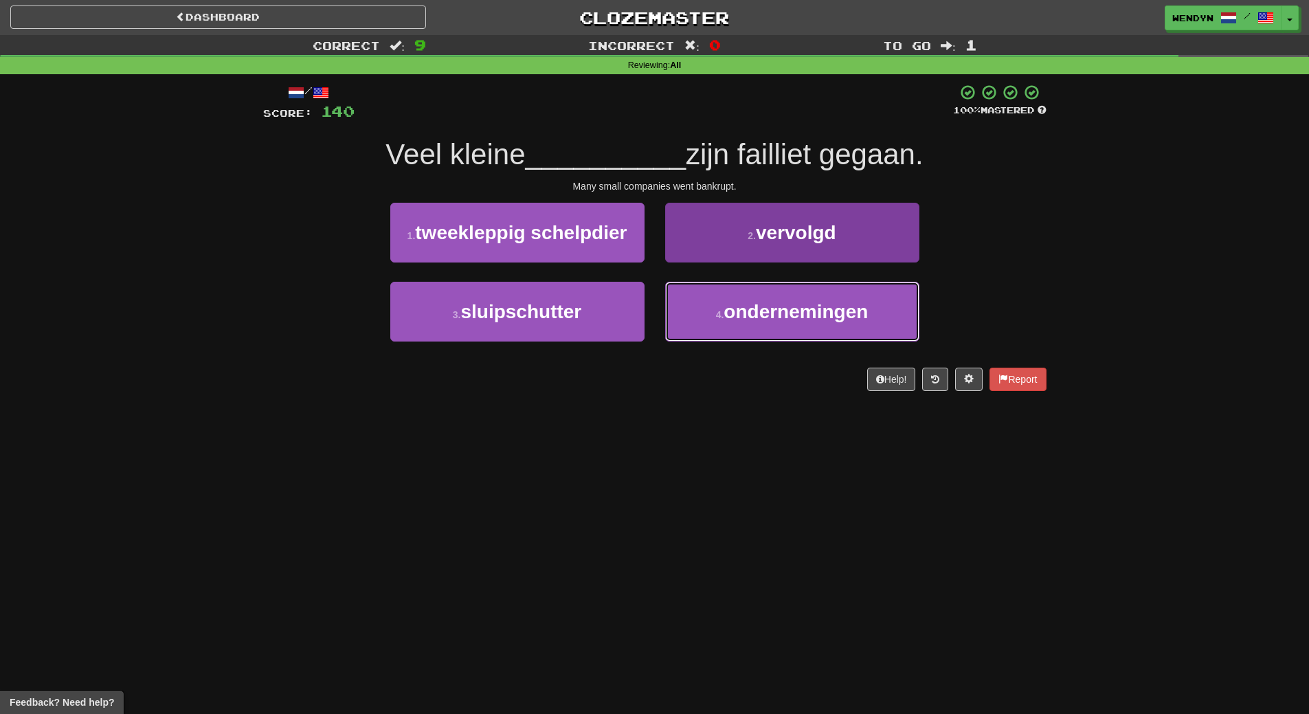
drag, startPoint x: 798, startPoint y: 305, endPoint x: 800, endPoint y: 330, distance: 24.8
click at [800, 330] on button "4 . ondernemingen" at bounding box center [792, 312] width 254 height 60
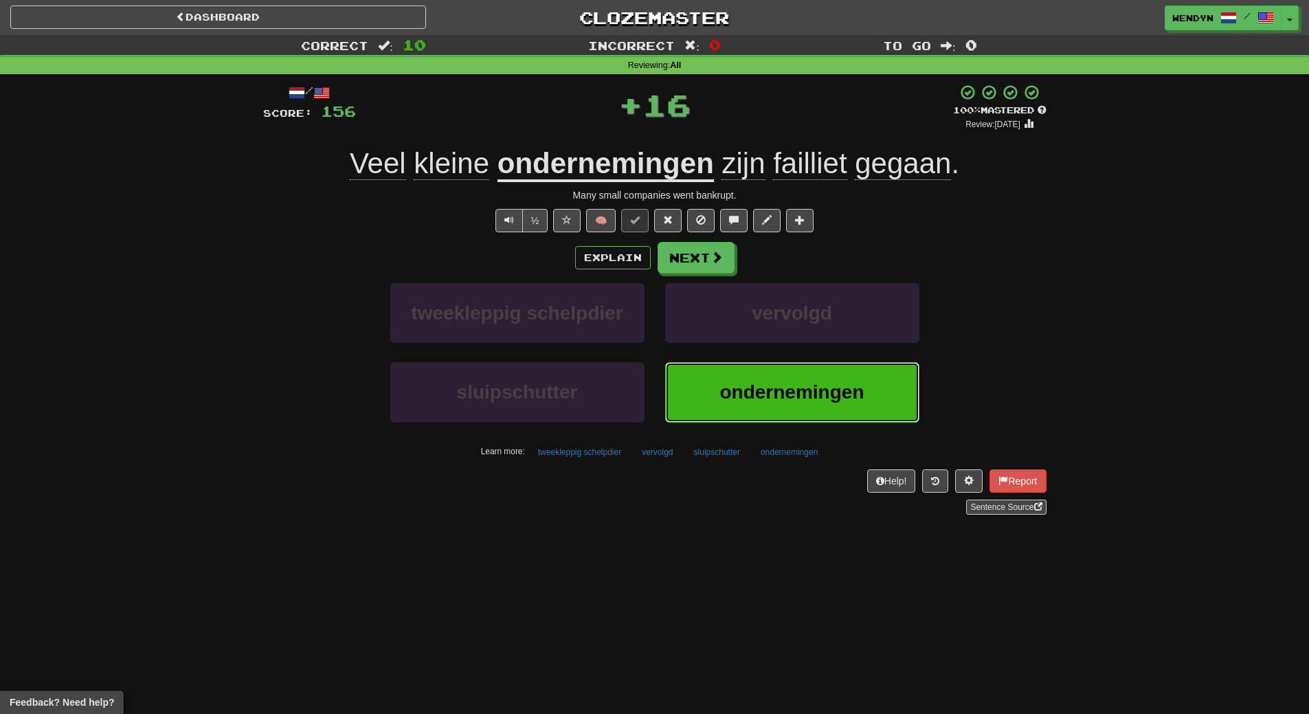
click at [778, 390] on span "ondernemingen" at bounding box center [791, 391] width 144 height 21
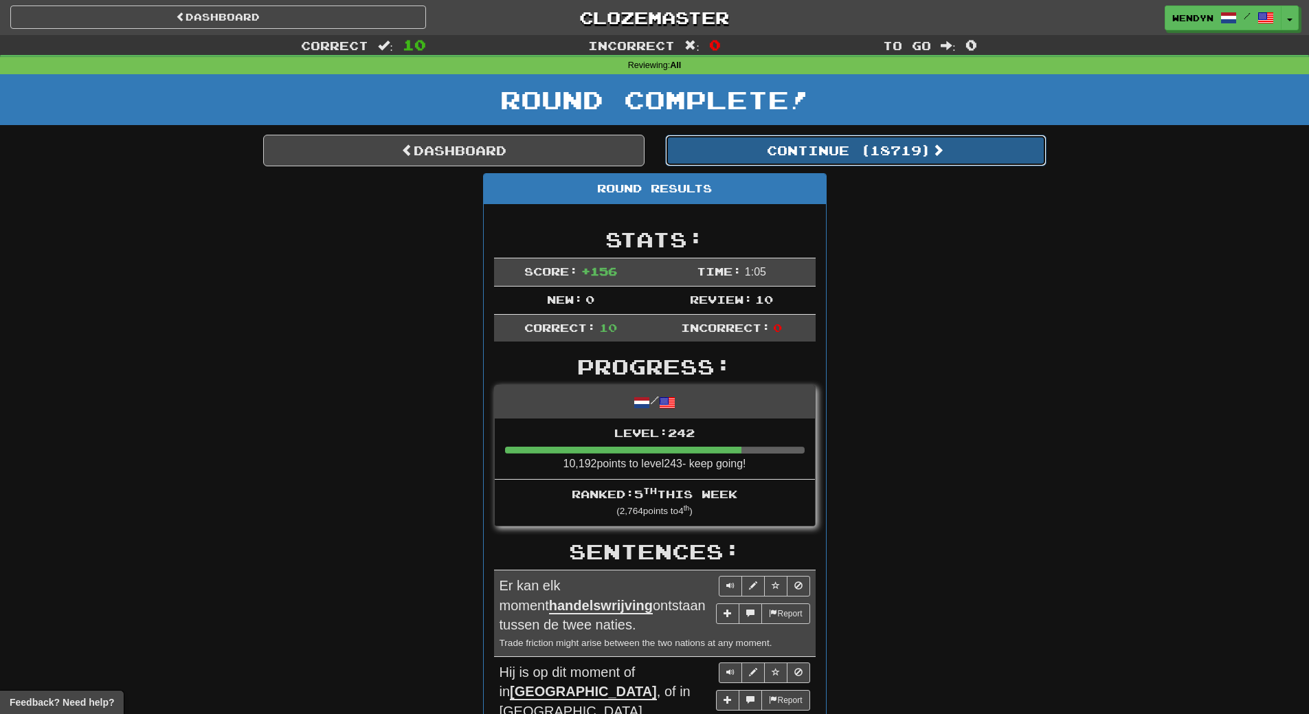
click at [906, 156] on button "Continue ( 18719 )" at bounding box center [855, 151] width 381 height 32
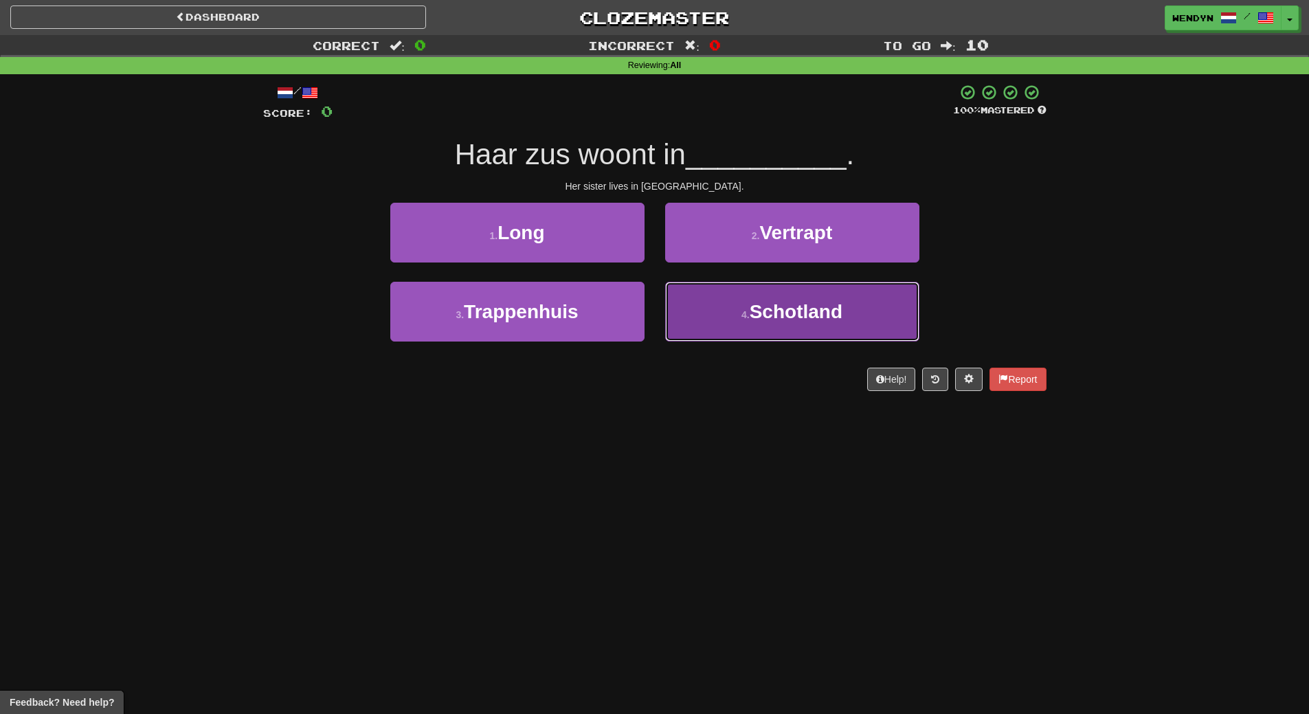
click at [754, 321] on span "Schotland" at bounding box center [795, 311] width 93 height 21
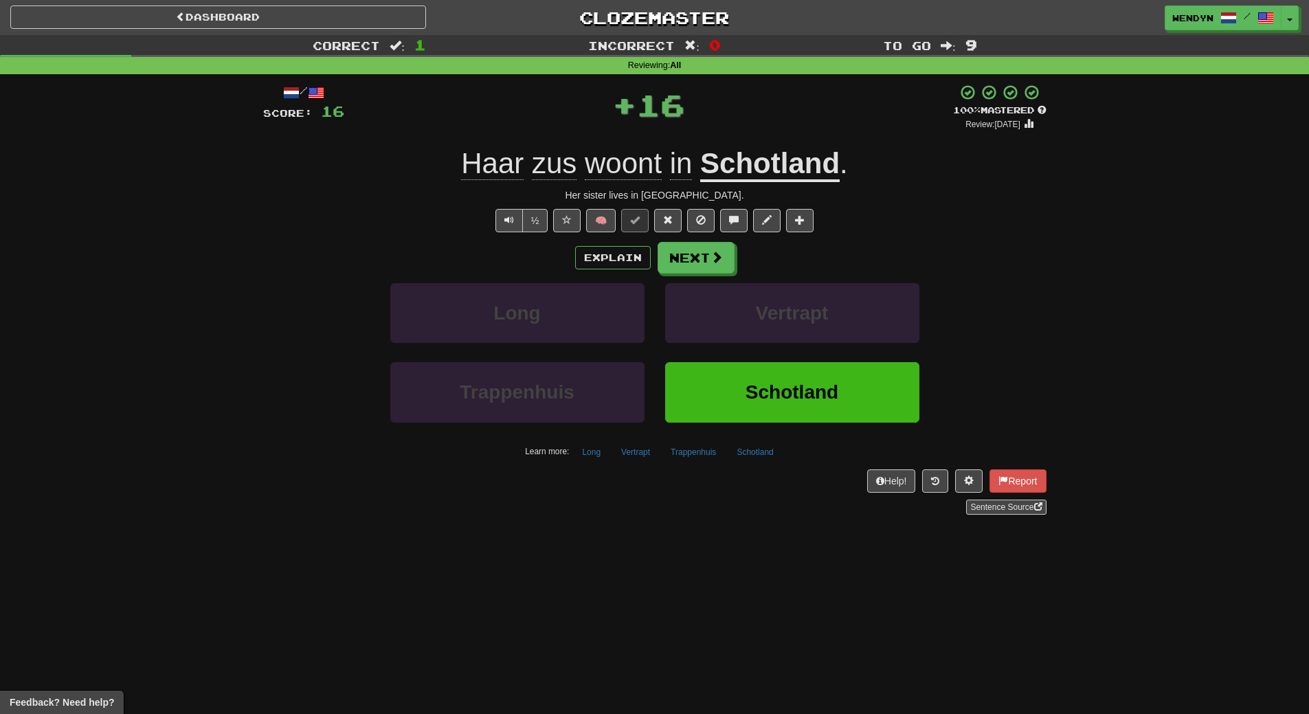
click at [748, 353] on div "Vertrapt" at bounding box center [792, 322] width 275 height 79
click at [747, 357] on div "Vertrapt" at bounding box center [792, 322] width 275 height 79
click at [739, 370] on button "Schotland" at bounding box center [792, 392] width 254 height 60
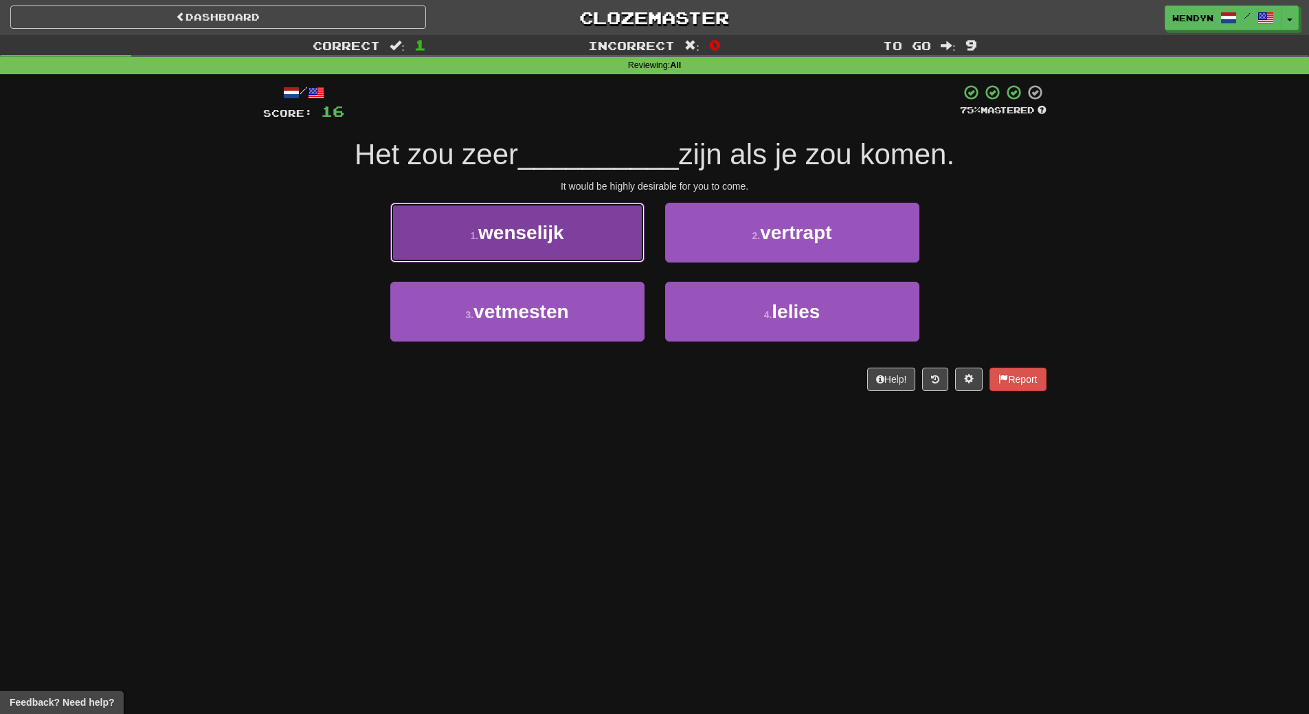
click at [552, 260] on button "1 . wenselijk" at bounding box center [517, 233] width 254 height 60
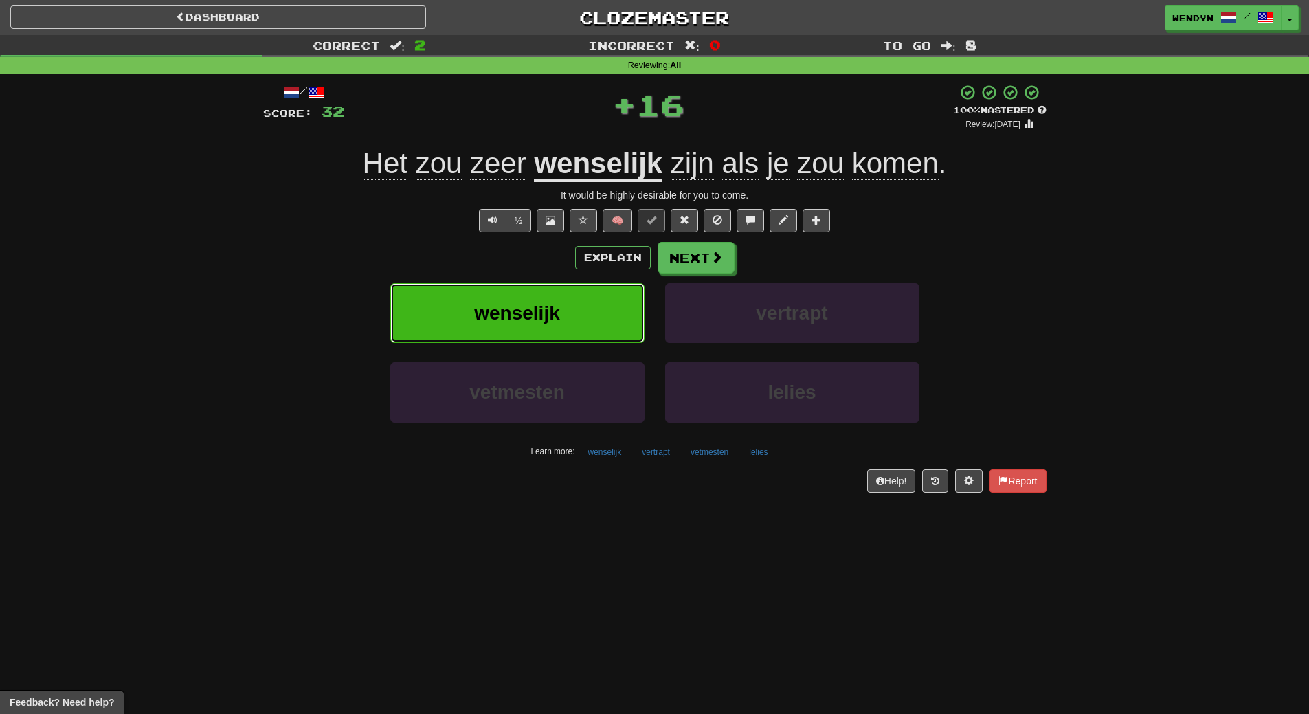
click at [553, 300] on button "wenselijk" at bounding box center [517, 313] width 254 height 60
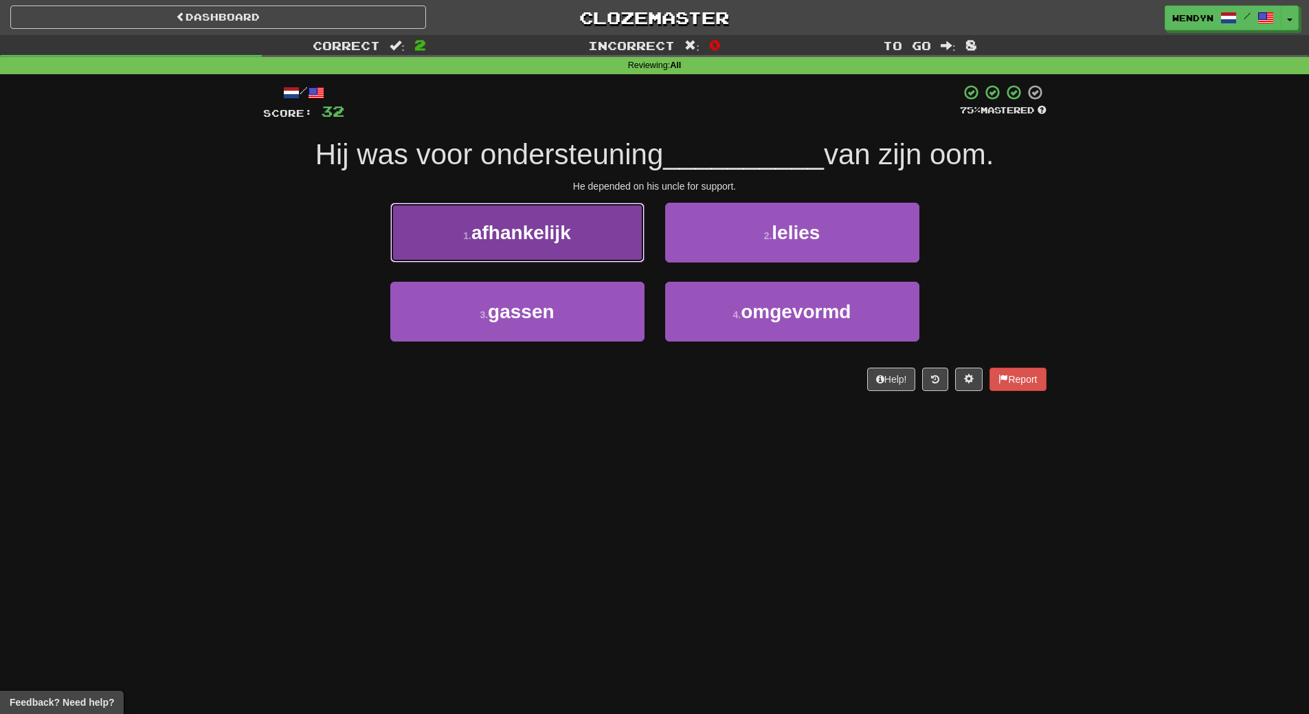
click at [556, 240] on span "afhankelijk" at bounding box center [521, 232] width 100 height 21
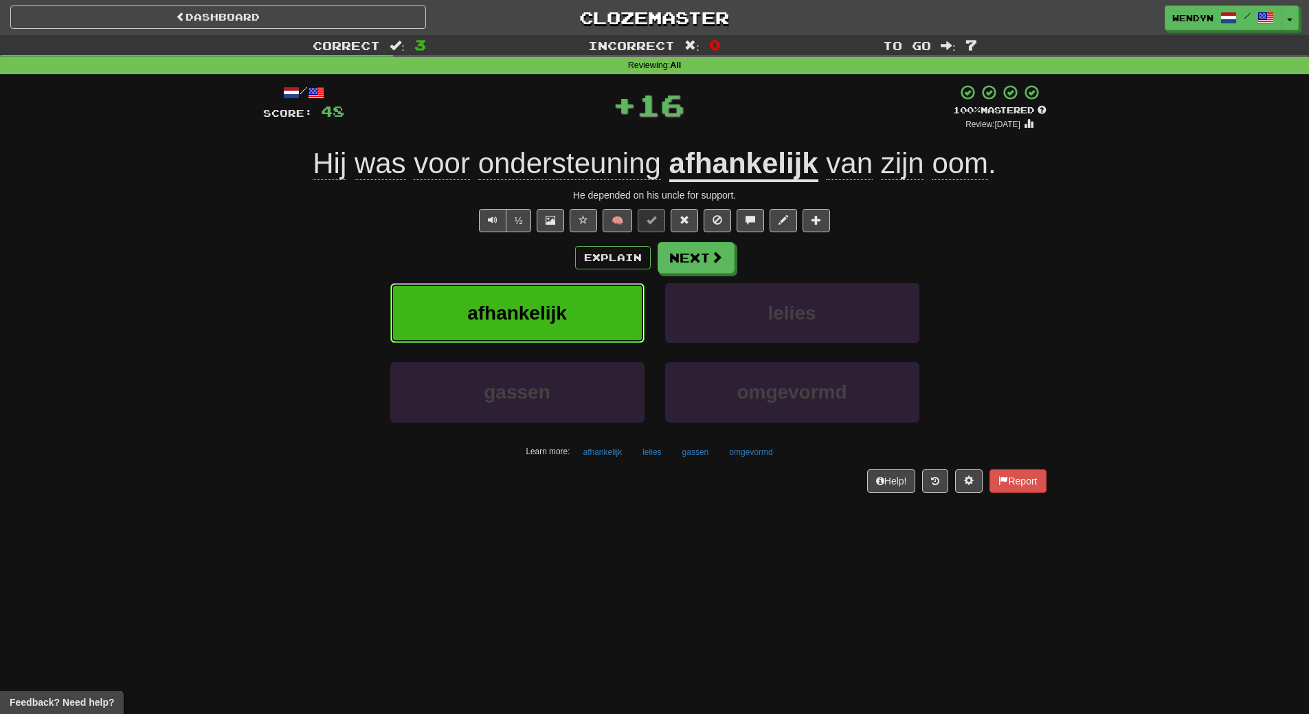
click at [554, 304] on span "afhankelijk" at bounding box center [517, 312] width 100 height 21
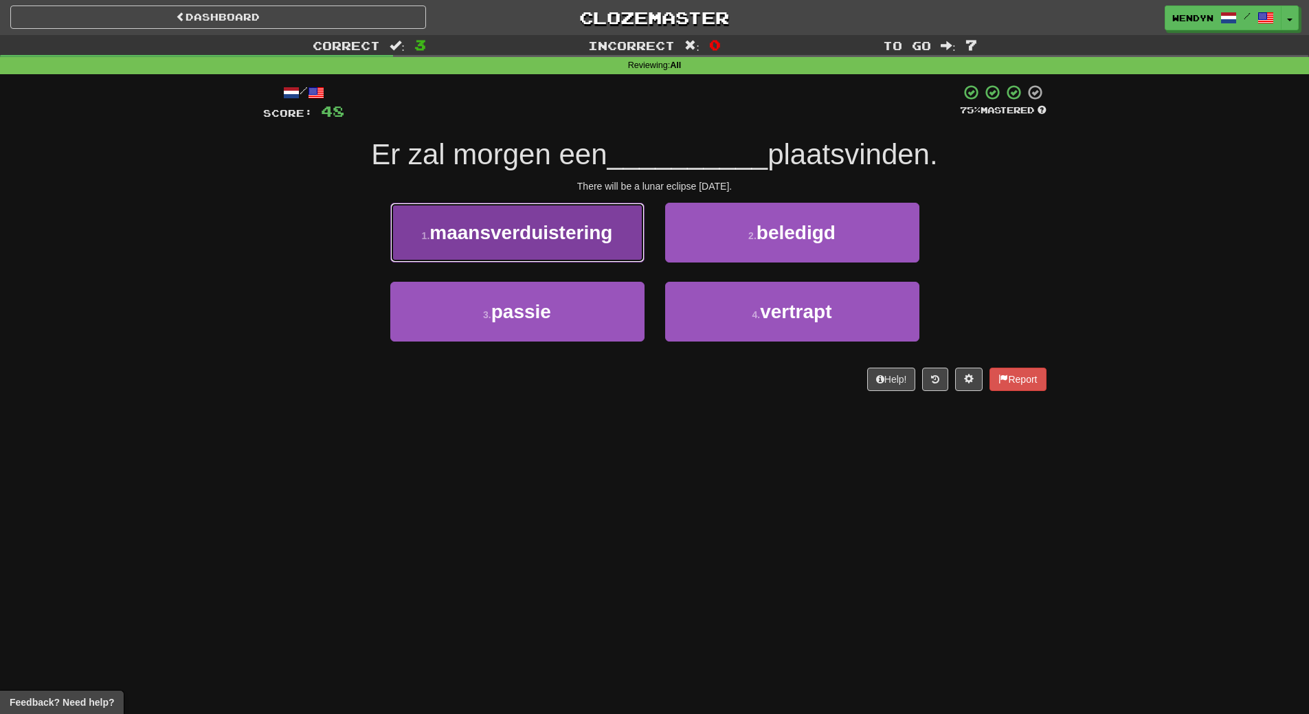
click at [585, 234] on span "maansverduistering" at bounding box center [520, 232] width 183 height 21
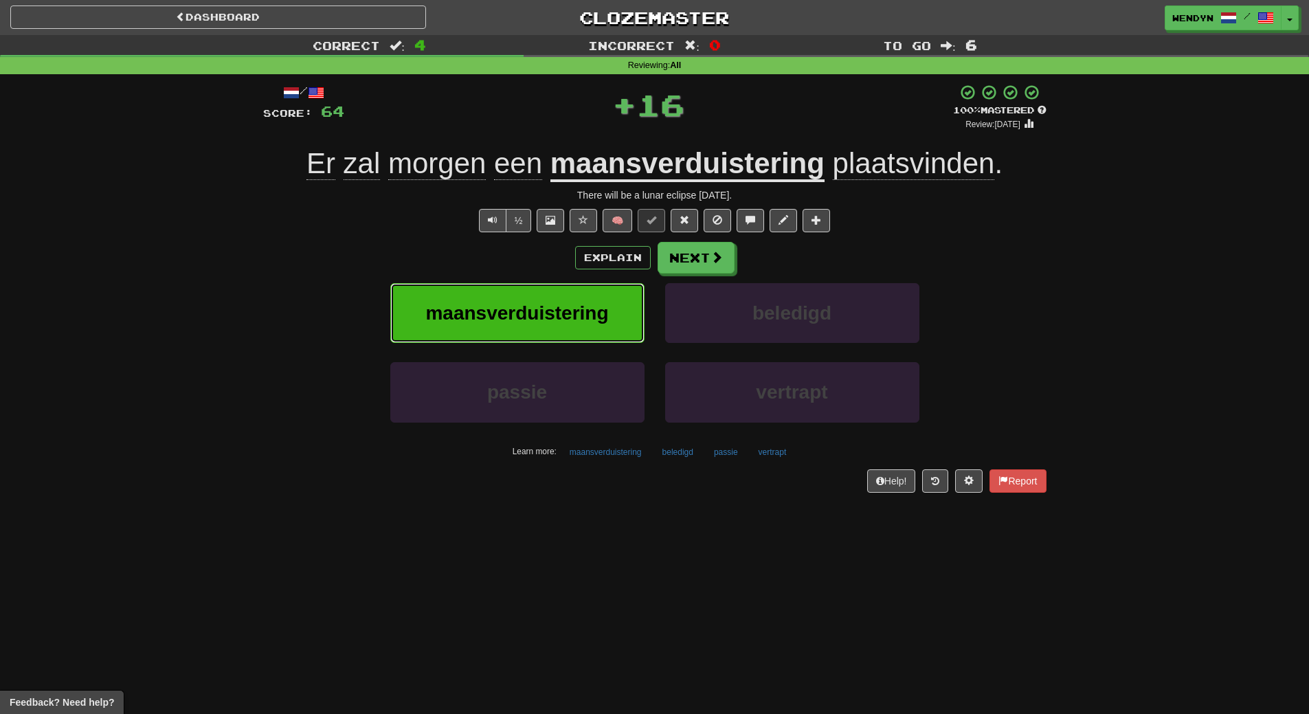
click at [578, 284] on button "maansverduistering" at bounding box center [517, 313] width 254 height 60
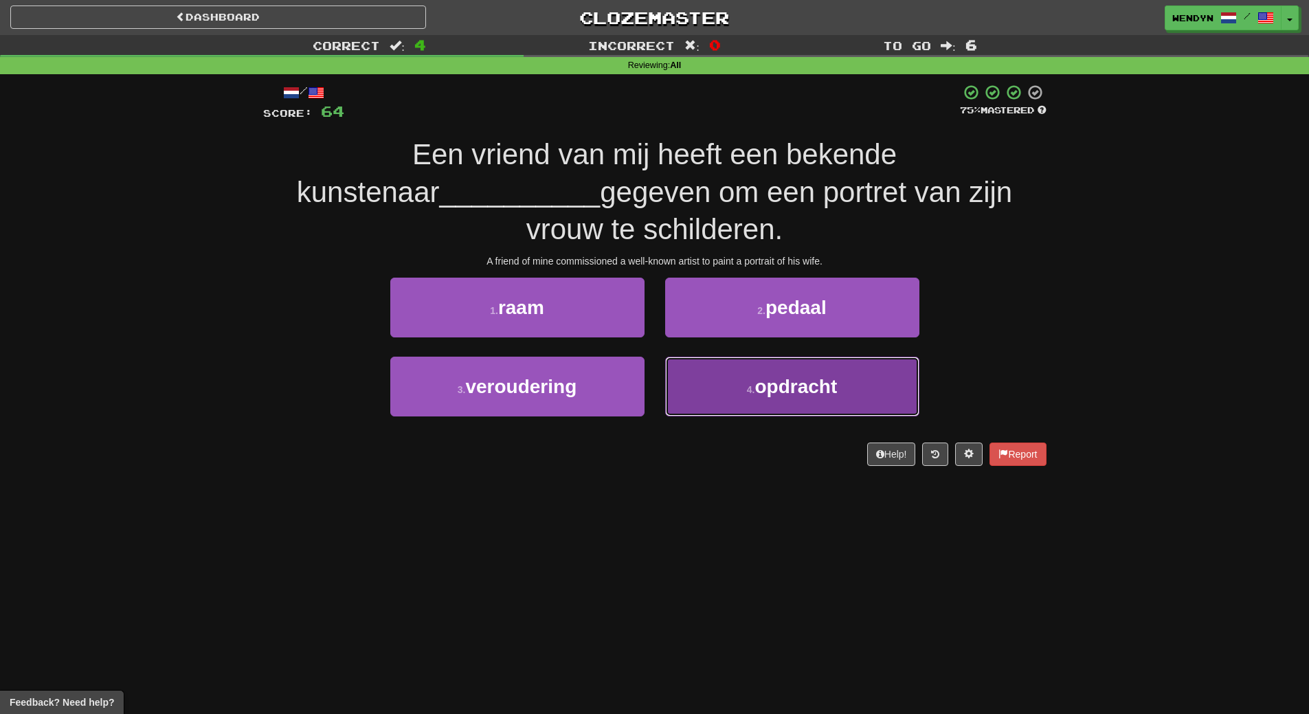
click at [791, 381] on span "opdracht" at bounding box center [795, 386] width 82 height 21
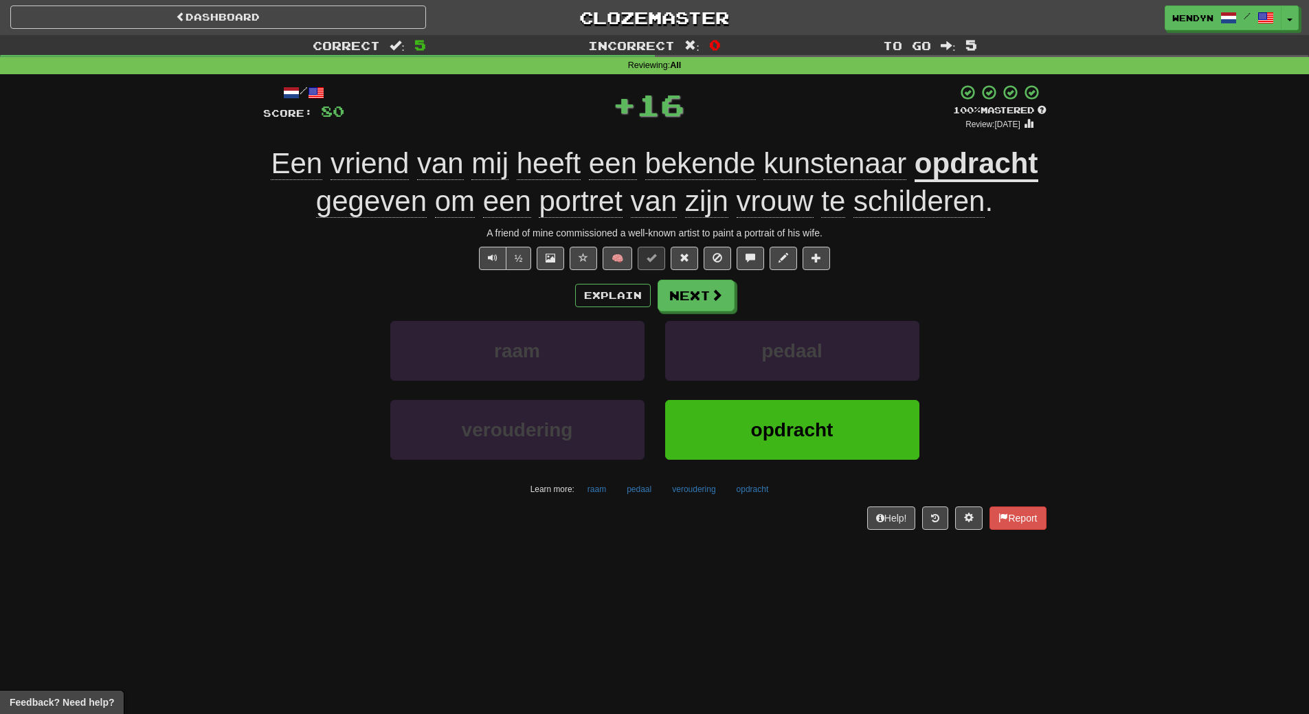
click at [791, 381] on div "pedaal" at bounding box center [792, 360] width 275 height 79
click at [781, 401] on button "opdracht" at bounding box center [792, 430] width 254 height 60
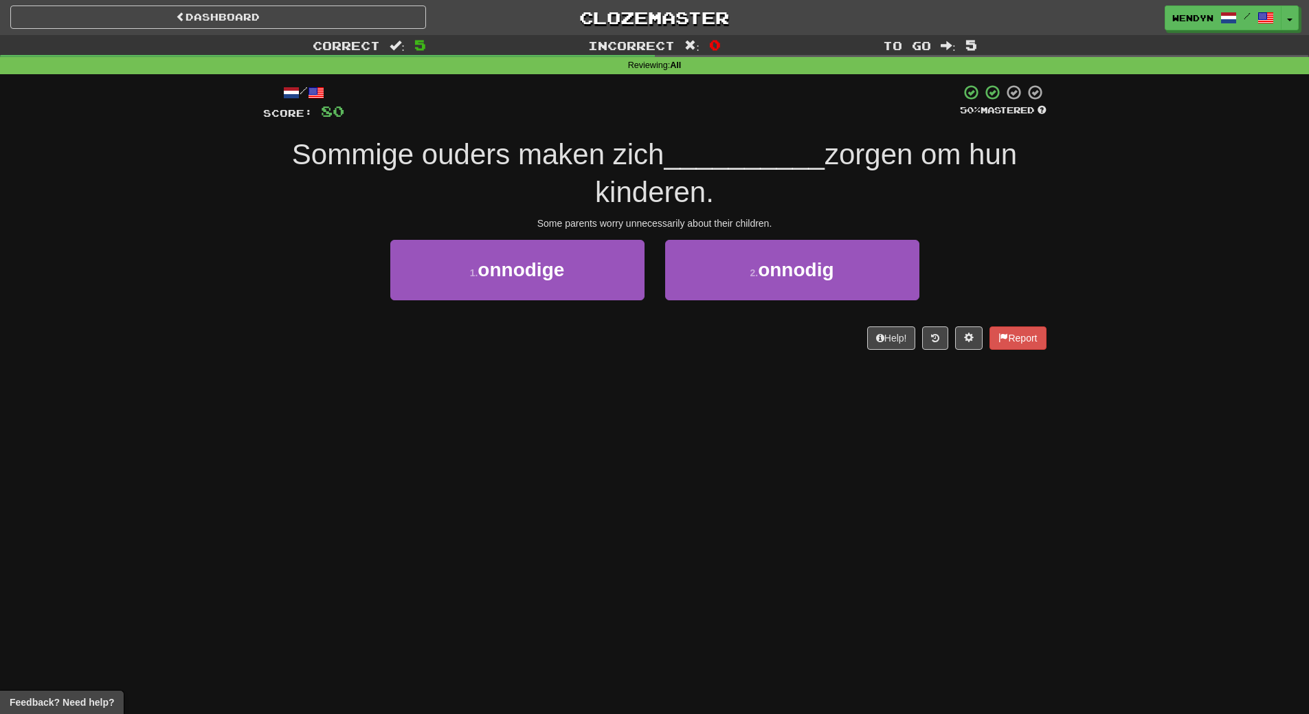
click at [781, 401] on div "Dashboard Clozemaster WendyN / Toggle Dropdown Dashboard Leaderboard Activity F…" at bounding box center [654, 357] width 1309 height 714
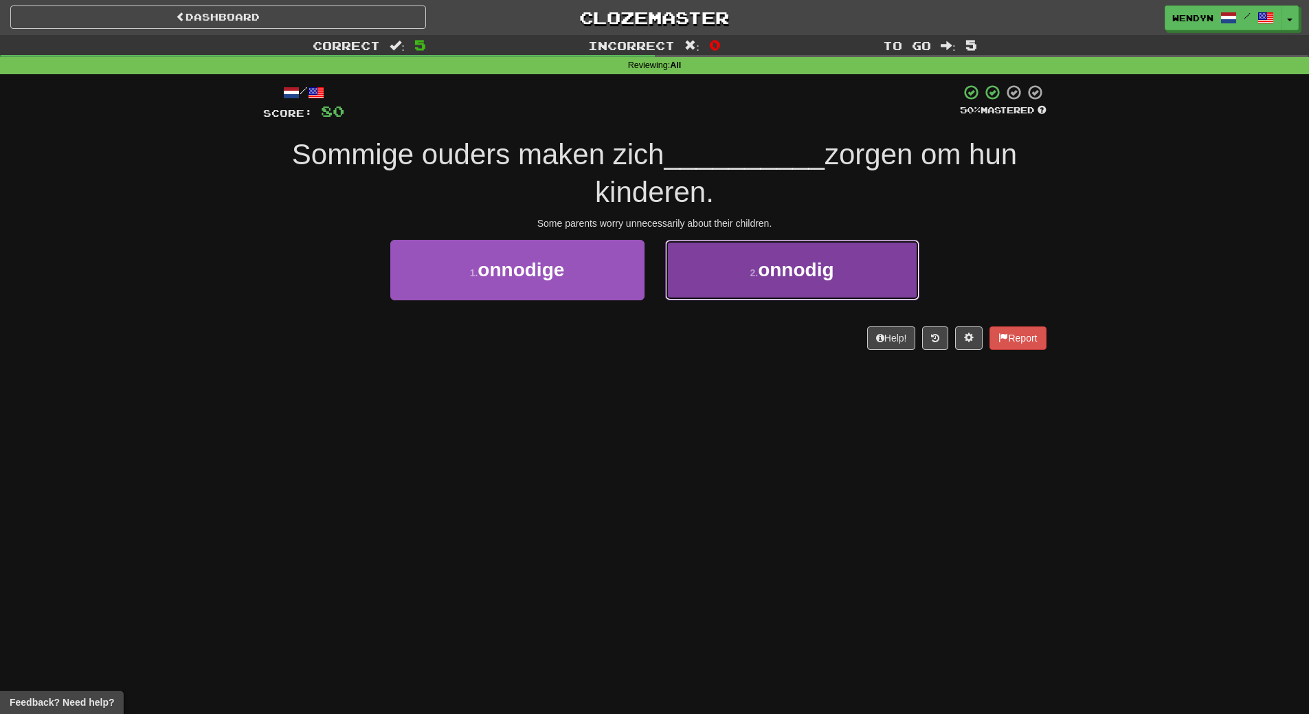
click at [793, 262] on span "onnodig" at bounding box center [796, 269] width 76 height 21
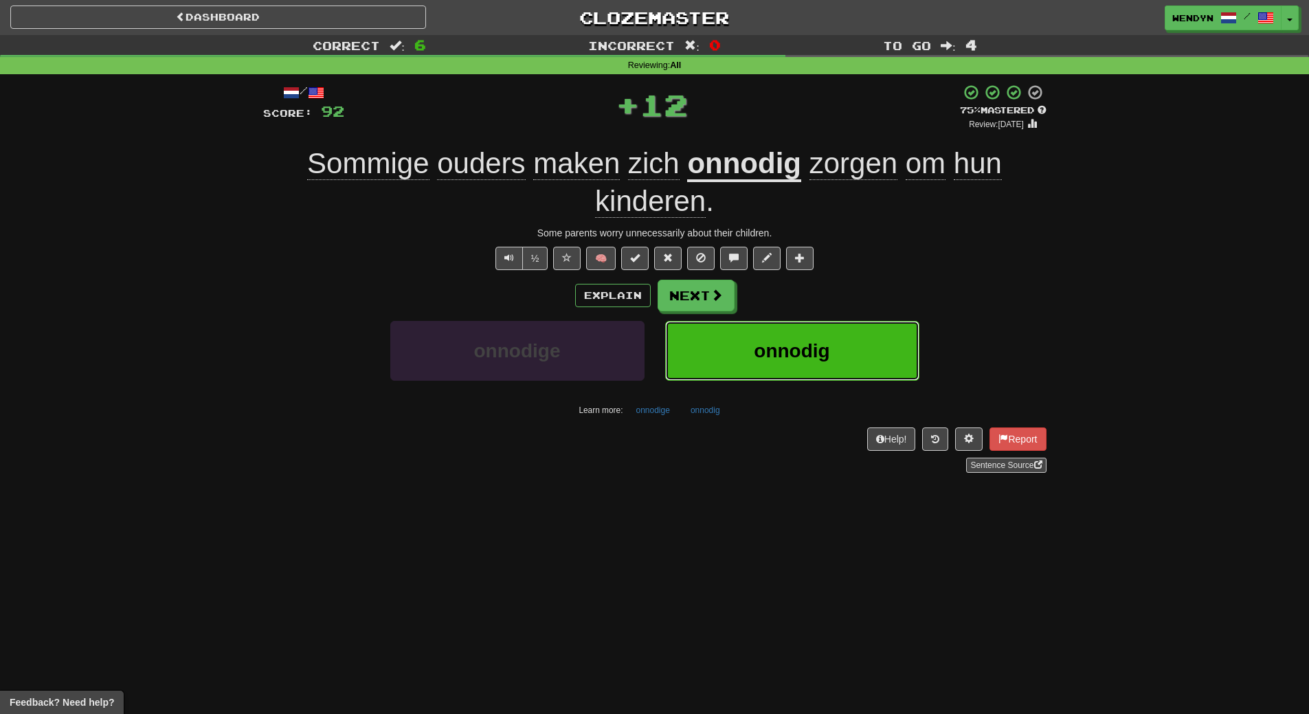
click at [814, 362] on button "onnodig" at bounding box center [792, 351] width 254 height 60
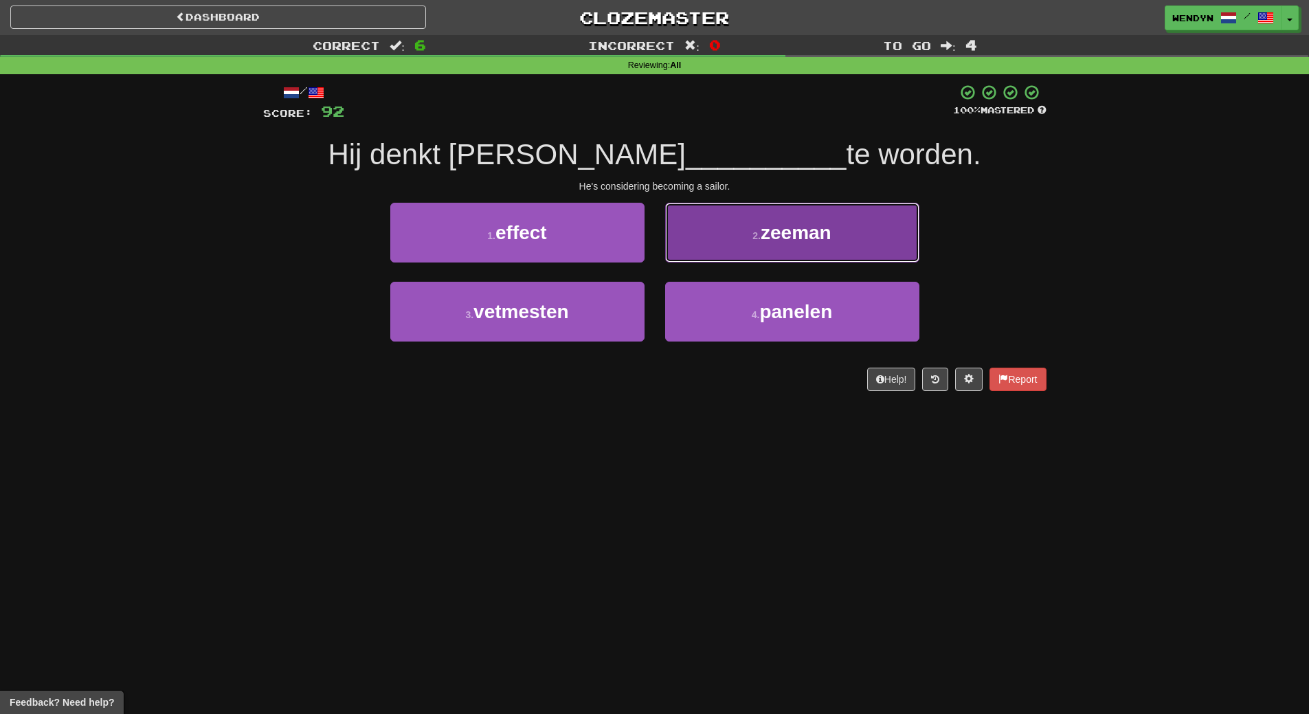
click at [822, 212] on button "2 . zeeman" at bounding box center [792, 233] width 254 height 60
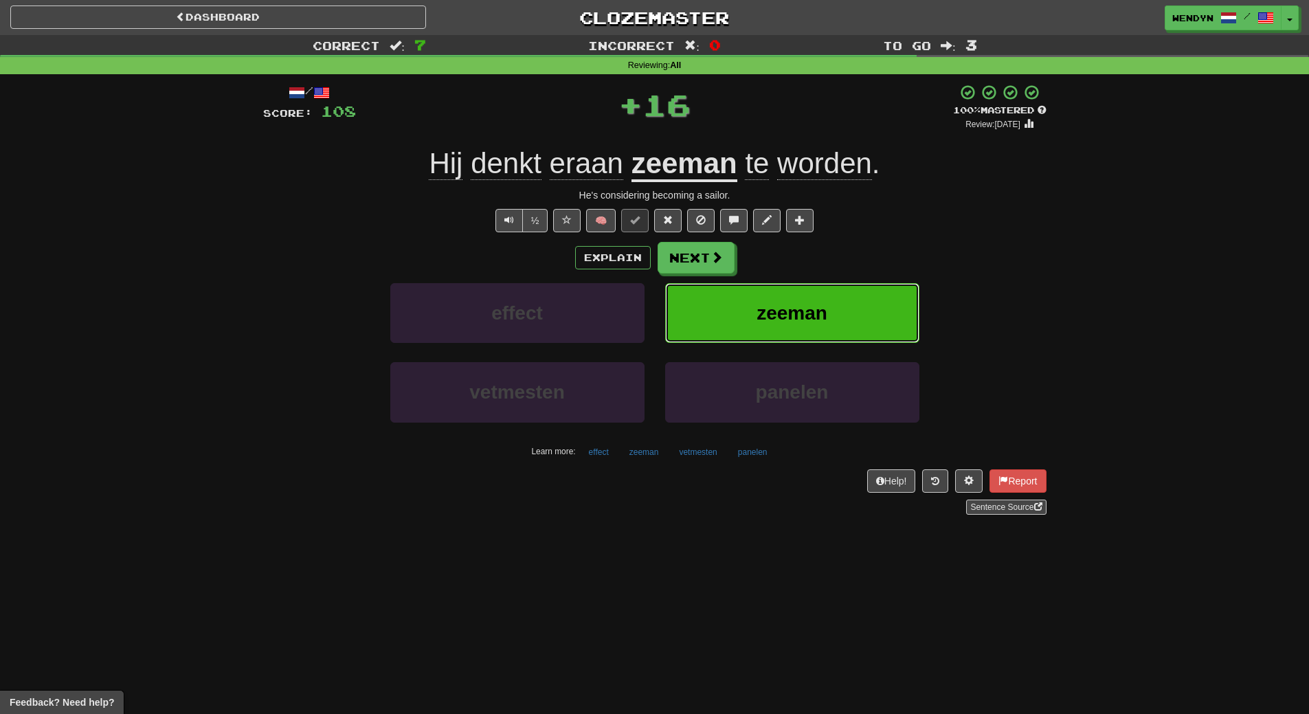
click at [830, 304] on button "zeeman" at bounding box center [792, 313] width 254 height 60
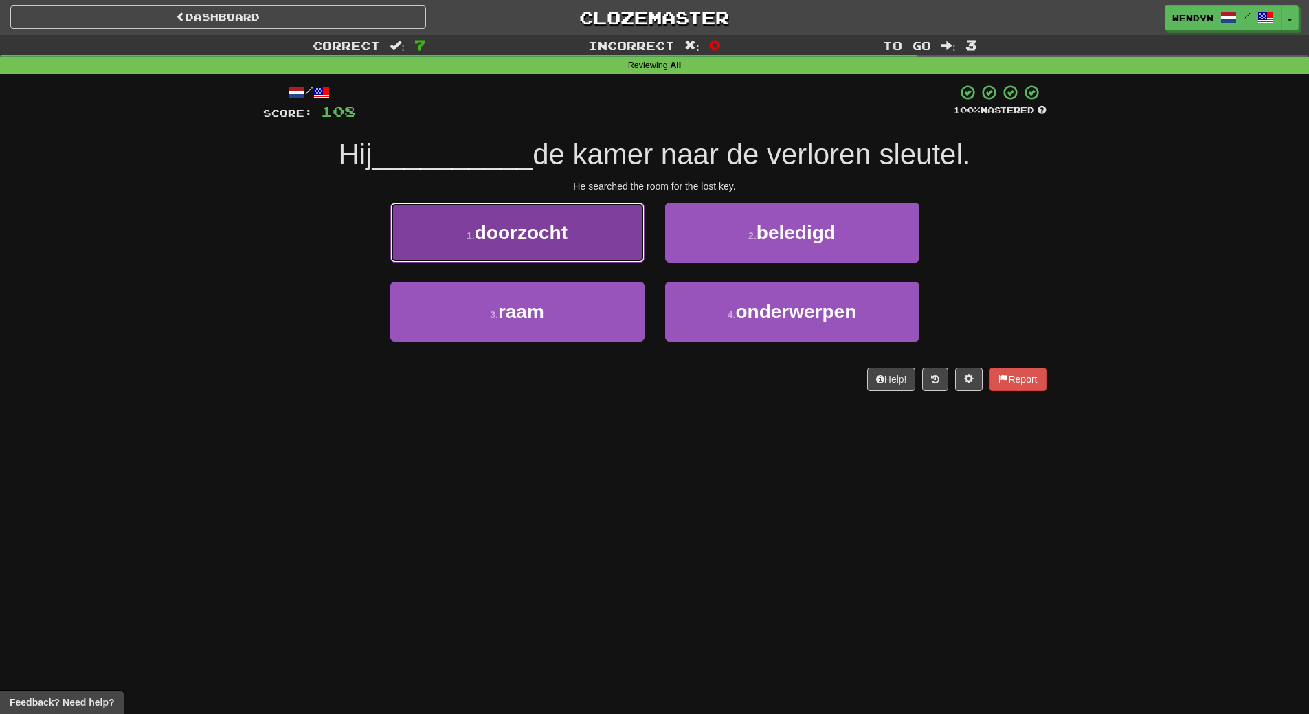
click at [562, 233] on span "doorzocht" at bounding box center [521, 232] width 93 height 21
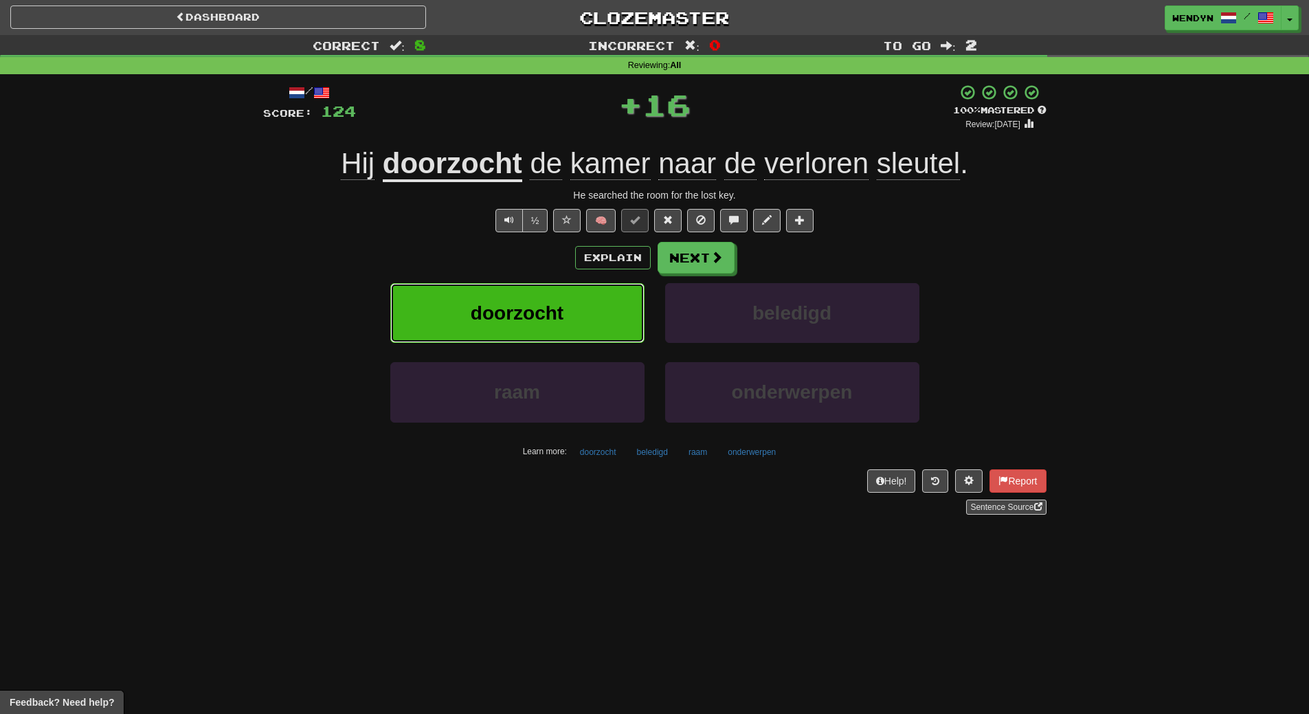
click at [531, 315] on span "doorzocht" at bounding box center [517, 312] width 93 height 21
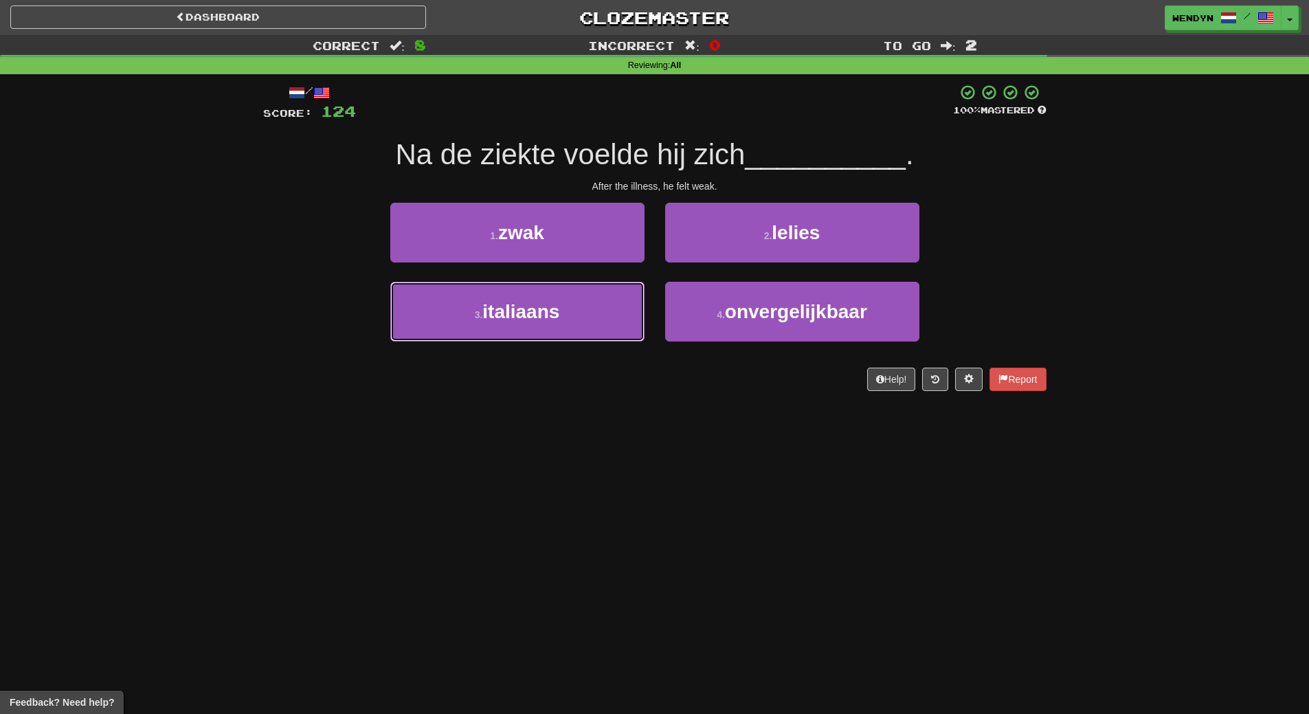
drag, startPoint x: 531, startPoint y: 315, endPoint x: 533, endPoint y: 438, distance: 123.7
click at [533, 438] on div "Dashboard Clozemaster WendyN / Toggle Dropdown Dashboard Leaderboard Activity F…" at bounding box center [654, 357] width 1309 height 714
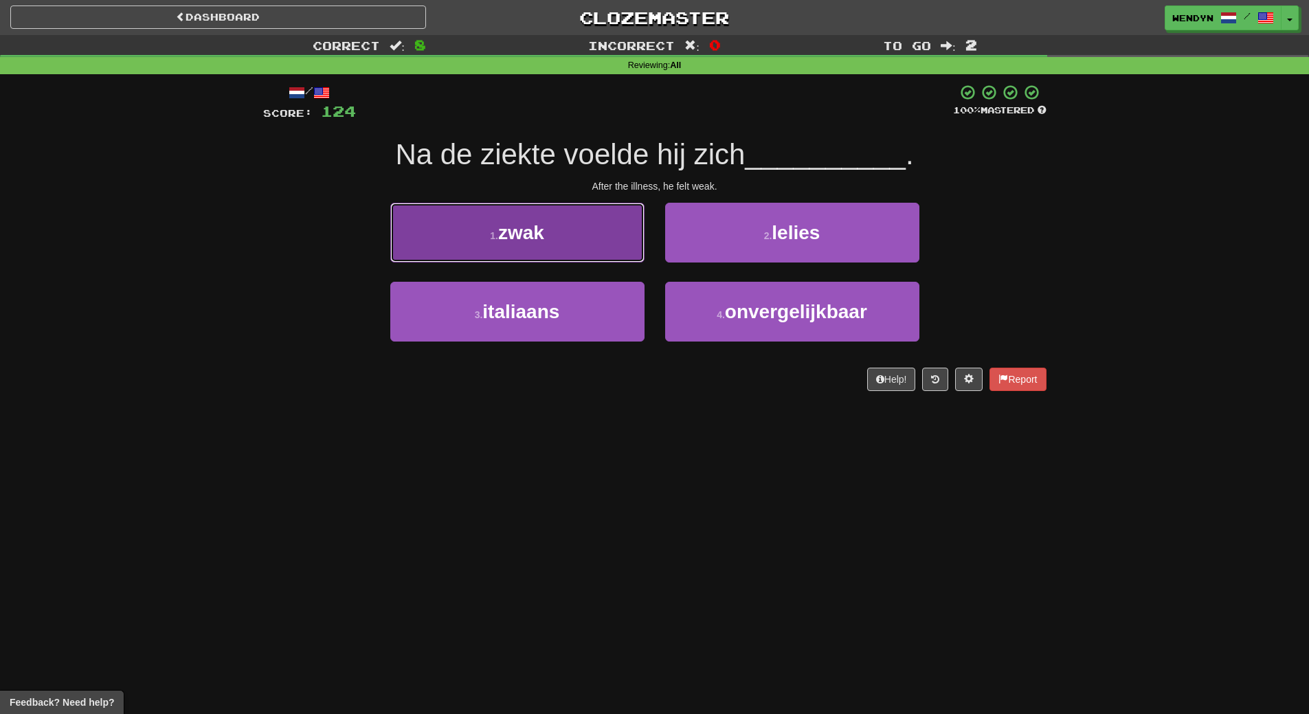
click at [510, 245] on button "1 . zwak" at bounding box center [517, 233] width 254 height 60
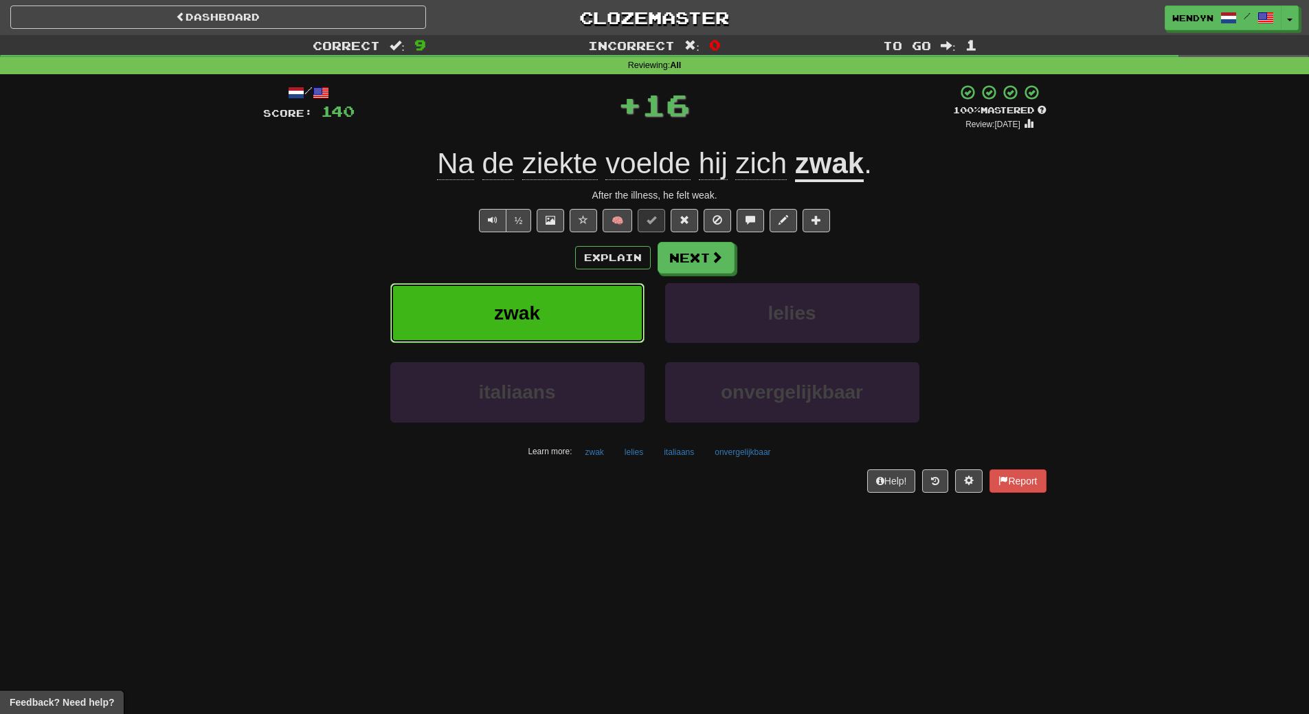
click at [513, 330] on button "zwak" at bounding box center [517, 313] width 254 height 60
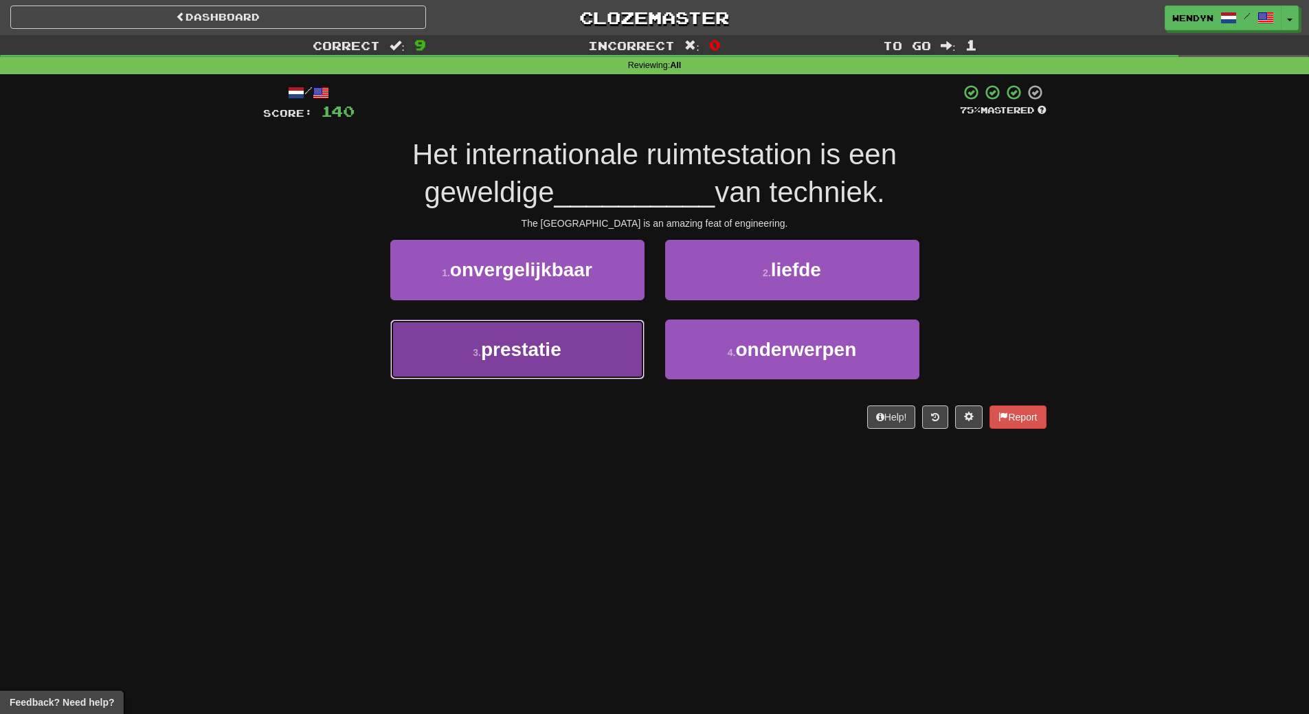
click at [466, 364] on button "3 . prestatie" at bounding box center [517, 349] width 254 height 60
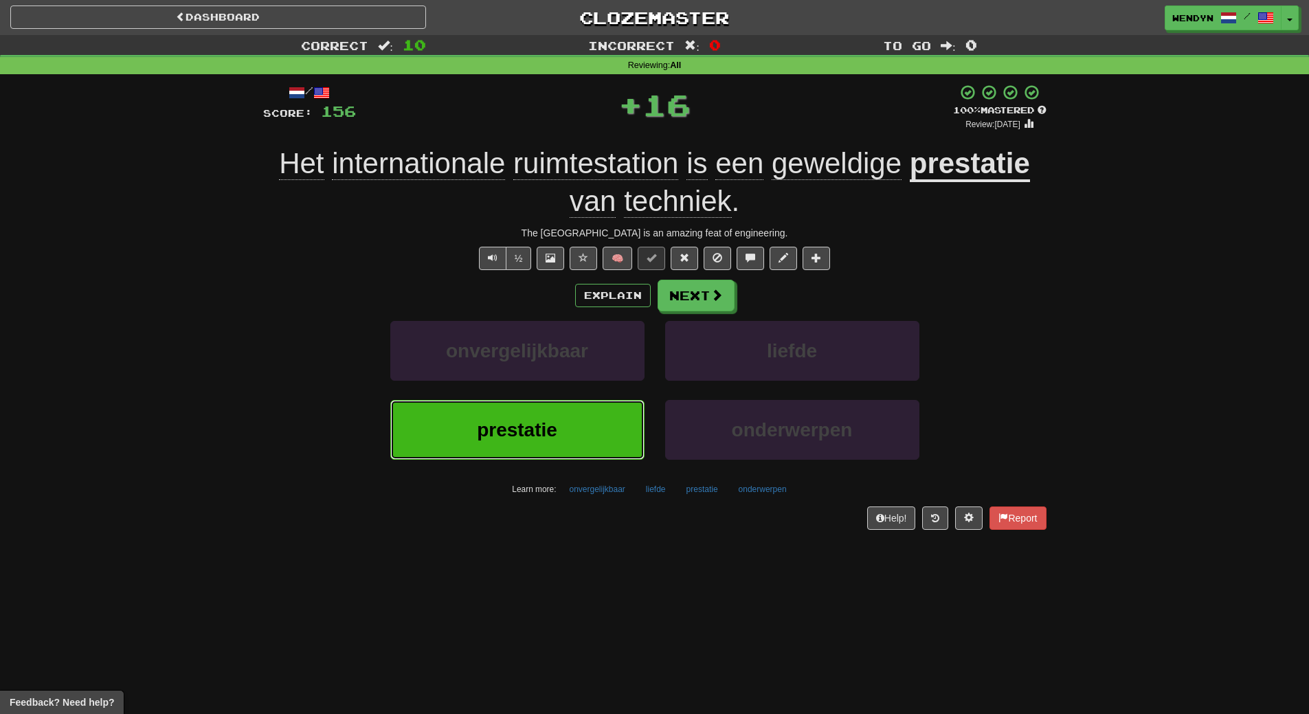
click at [475, 420] on button "prestatie" at bounding box center [517, 430] width 254 height 60
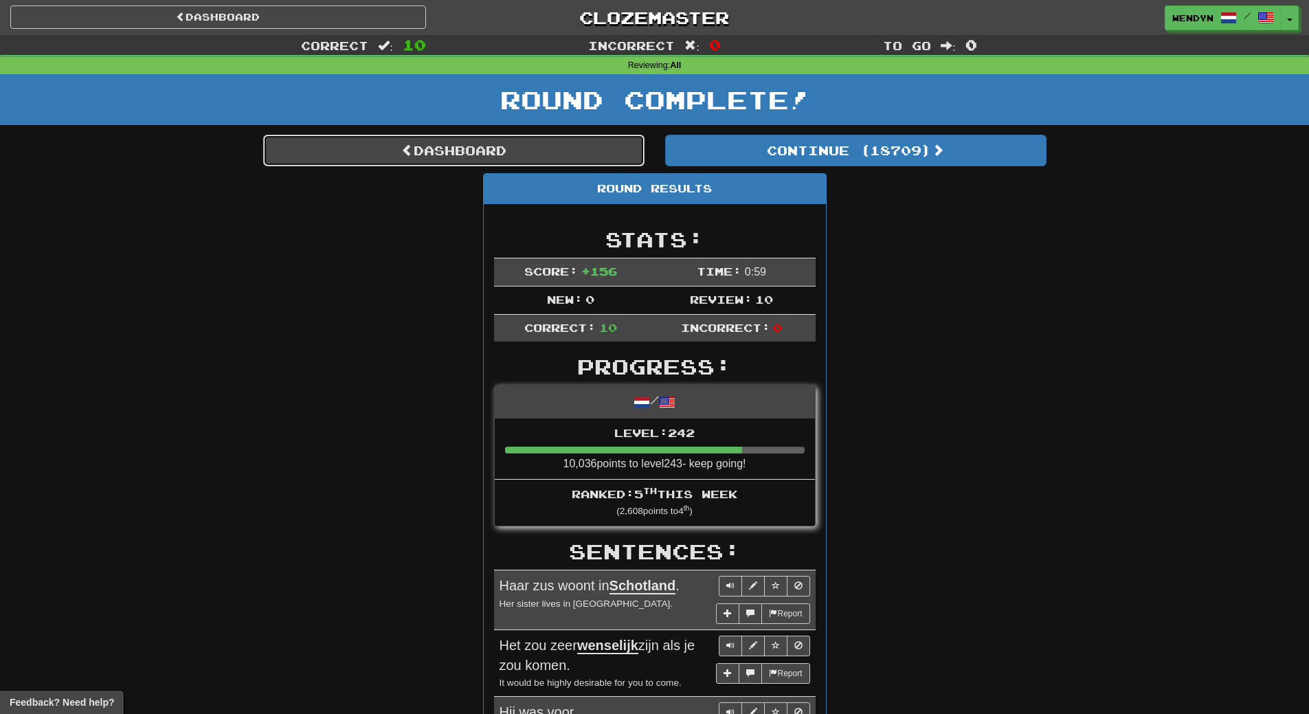
click at [528, 160] on link "Dashboard" at bounding box center [453, 151] width 381 height 32
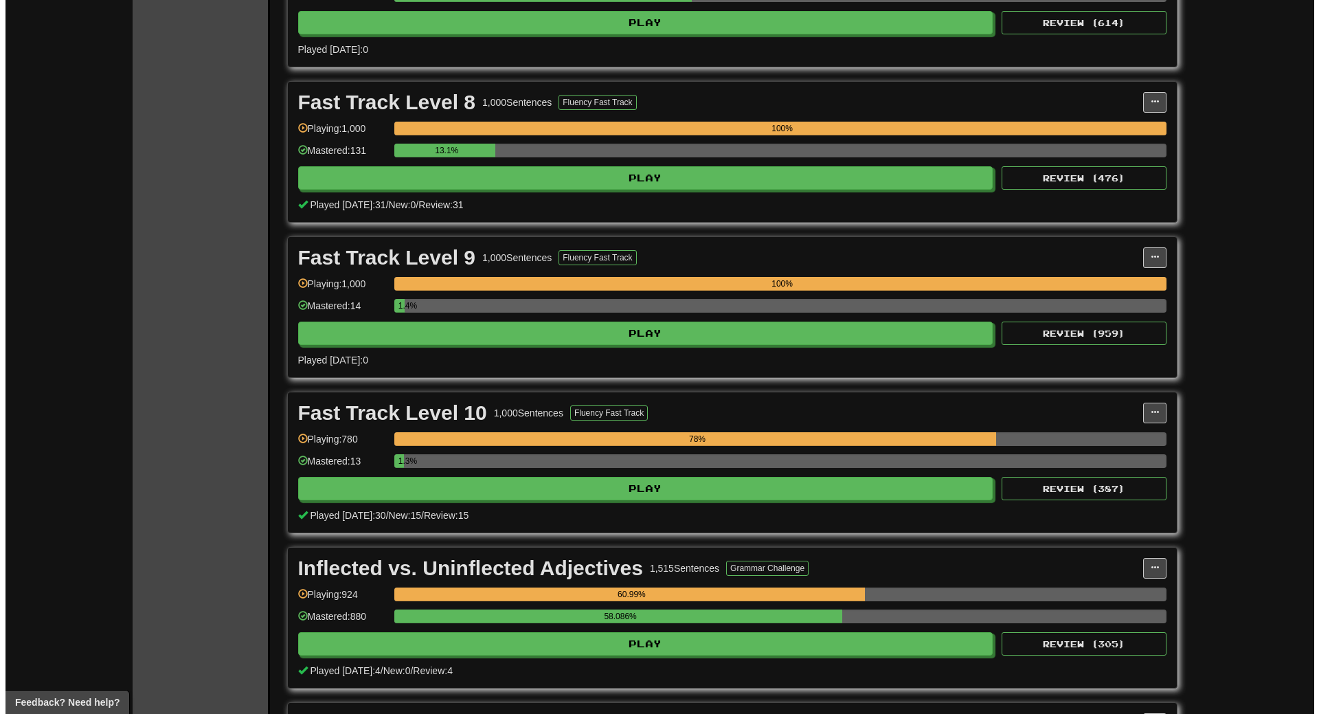
scroll to position [3366, 0]
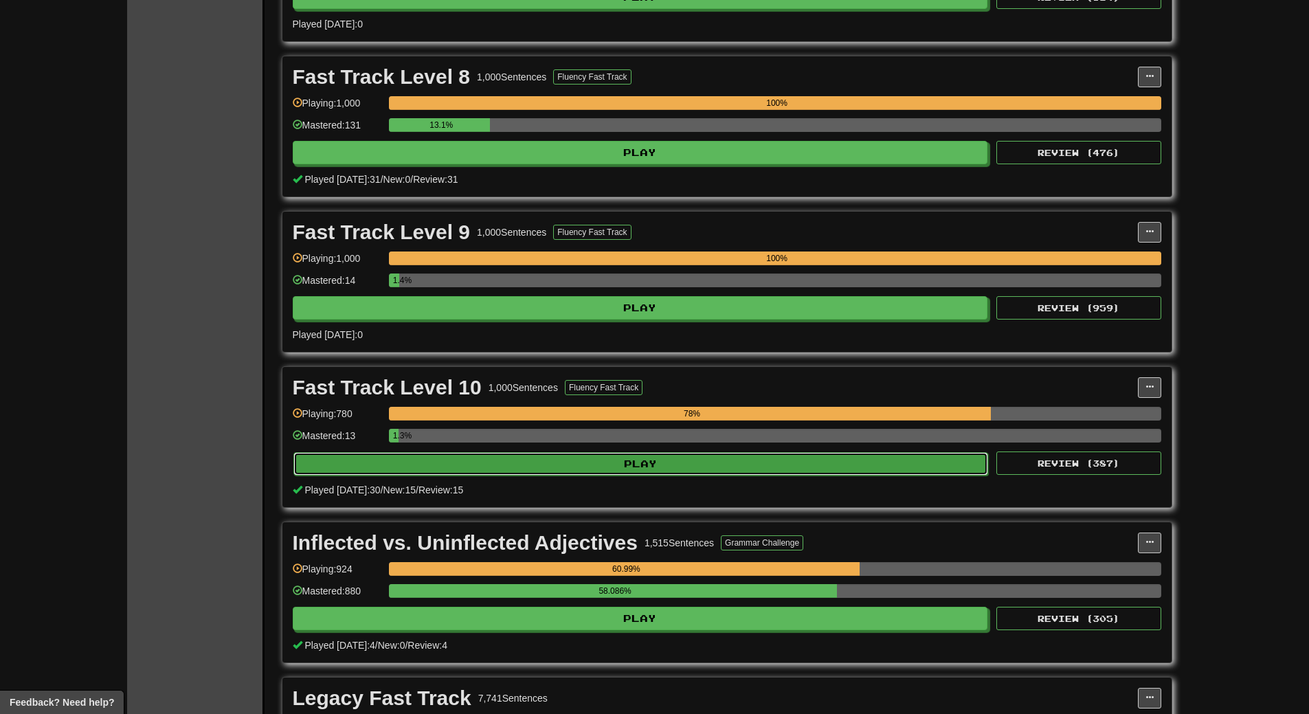
click at [719, 468] on button "Play" at bounding box center [640, 463] width 695 height 23
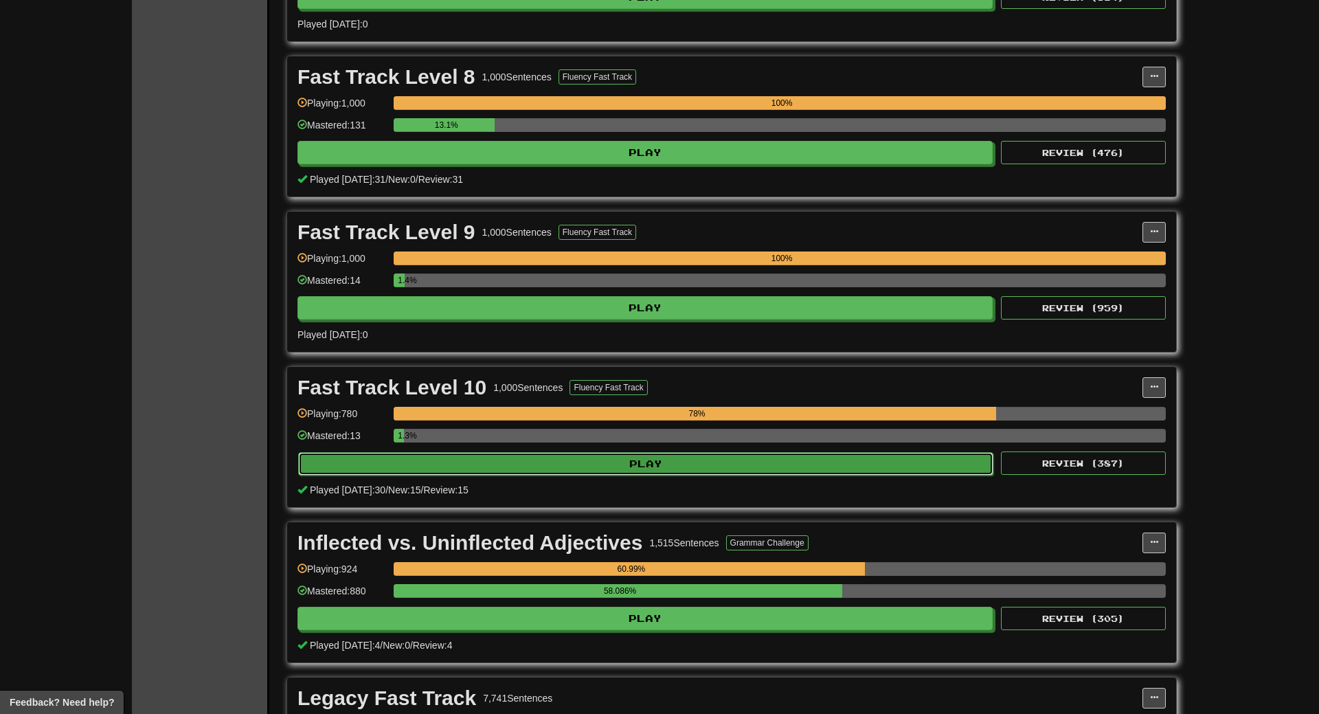
select select "**"
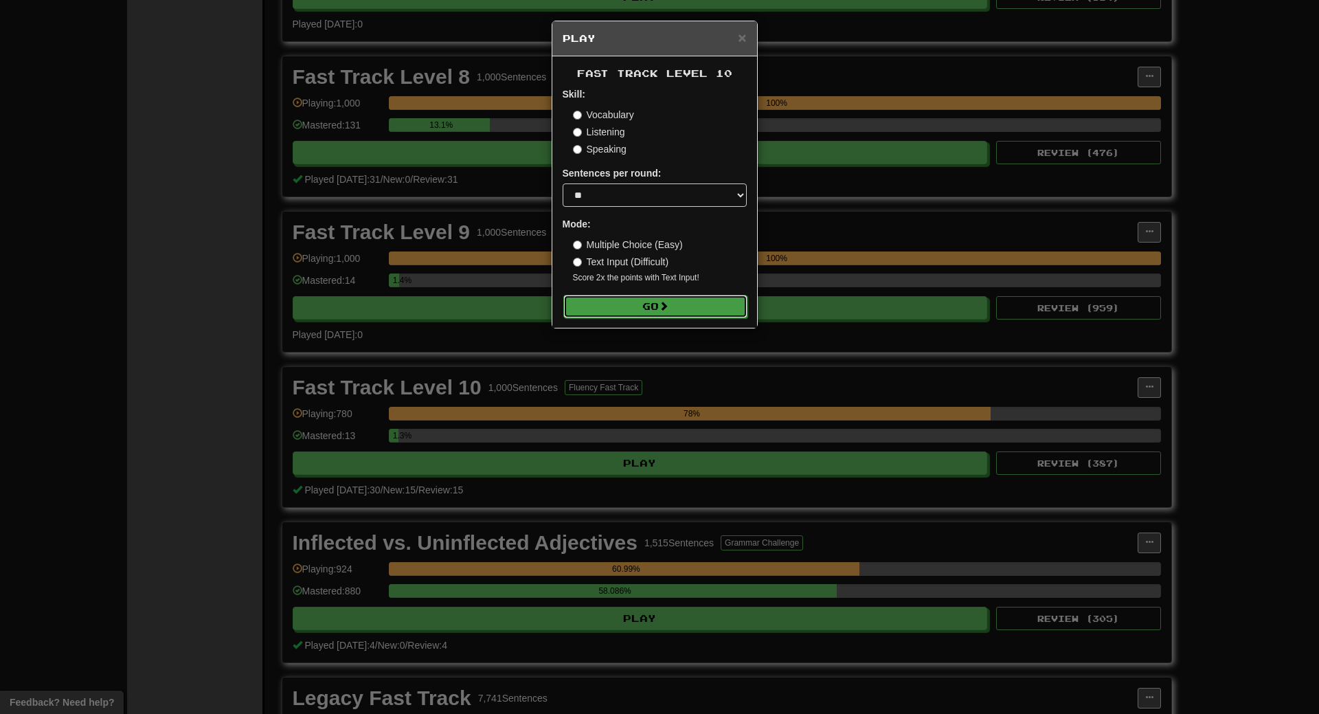
click at [711, 309] on button "Go" at bounding box center [655, 306] width 184 height 23
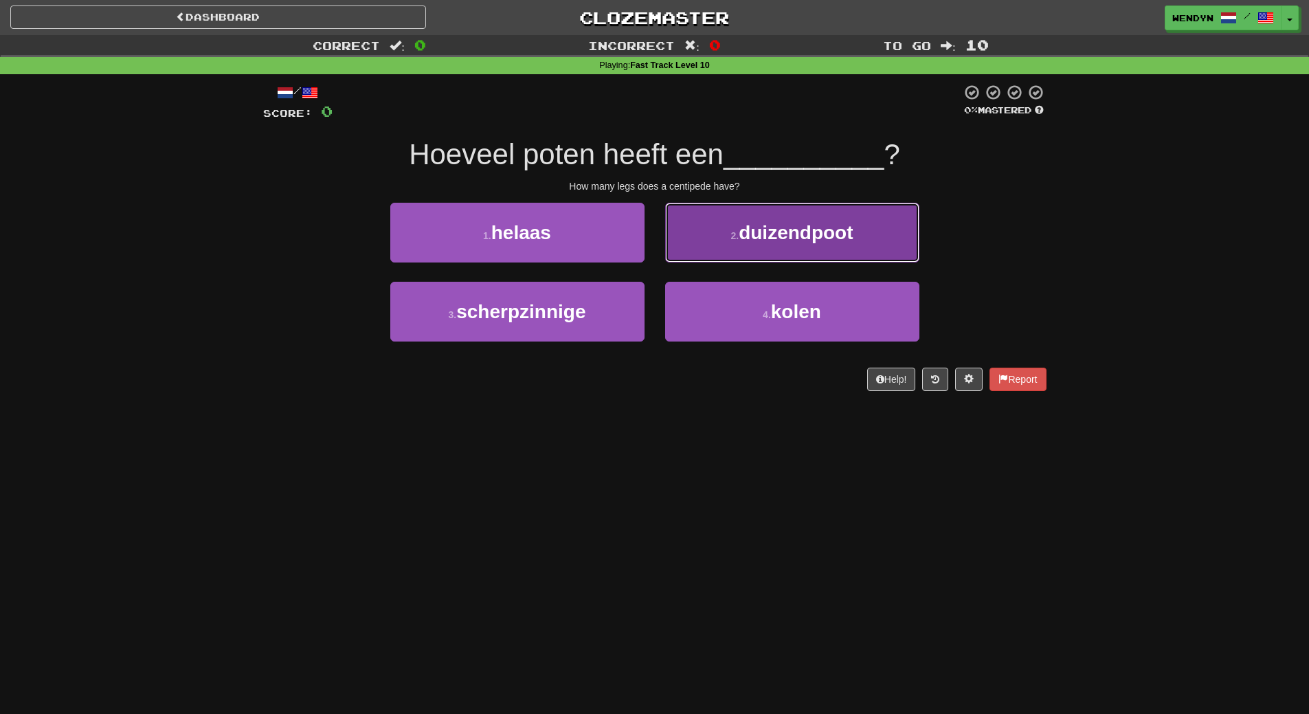
click at [842, 222] on span "duizendpoot" at bounding box center [795, 232] width 114 height 21
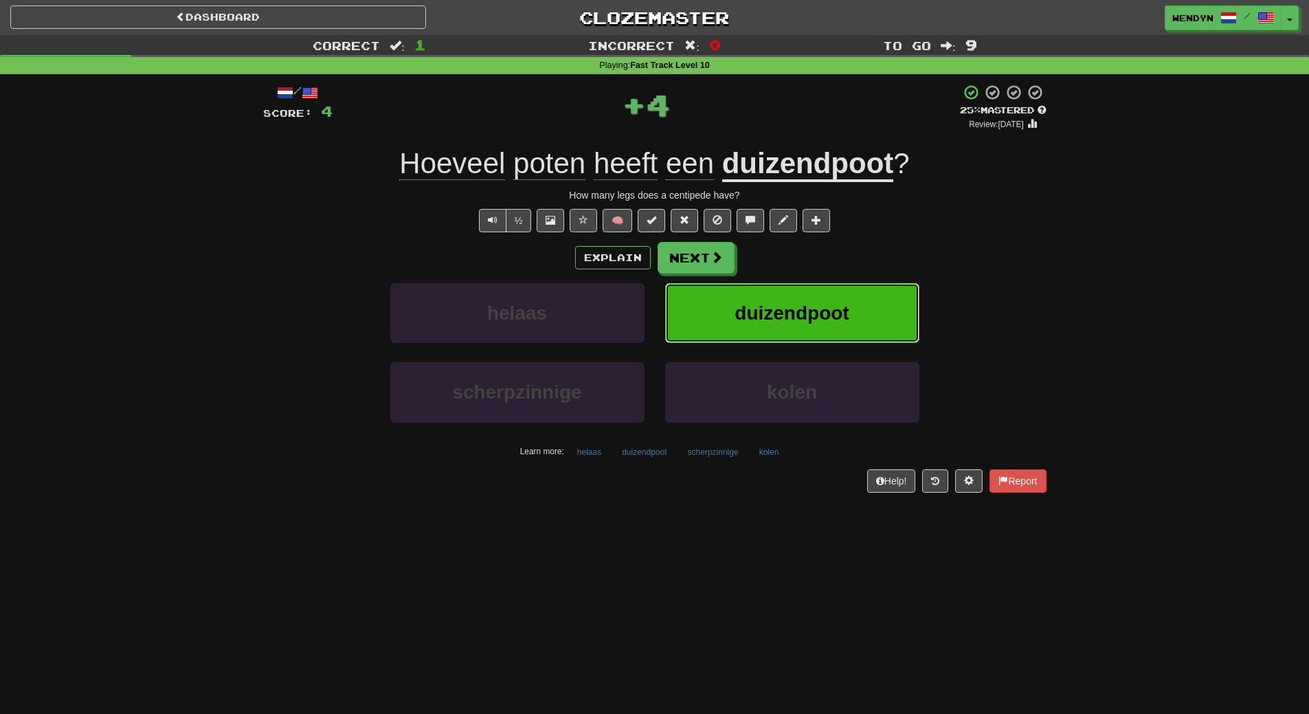
click at [824, 283] on button "duizendpoot" at bounding box center [792, 313] width 254 height 60
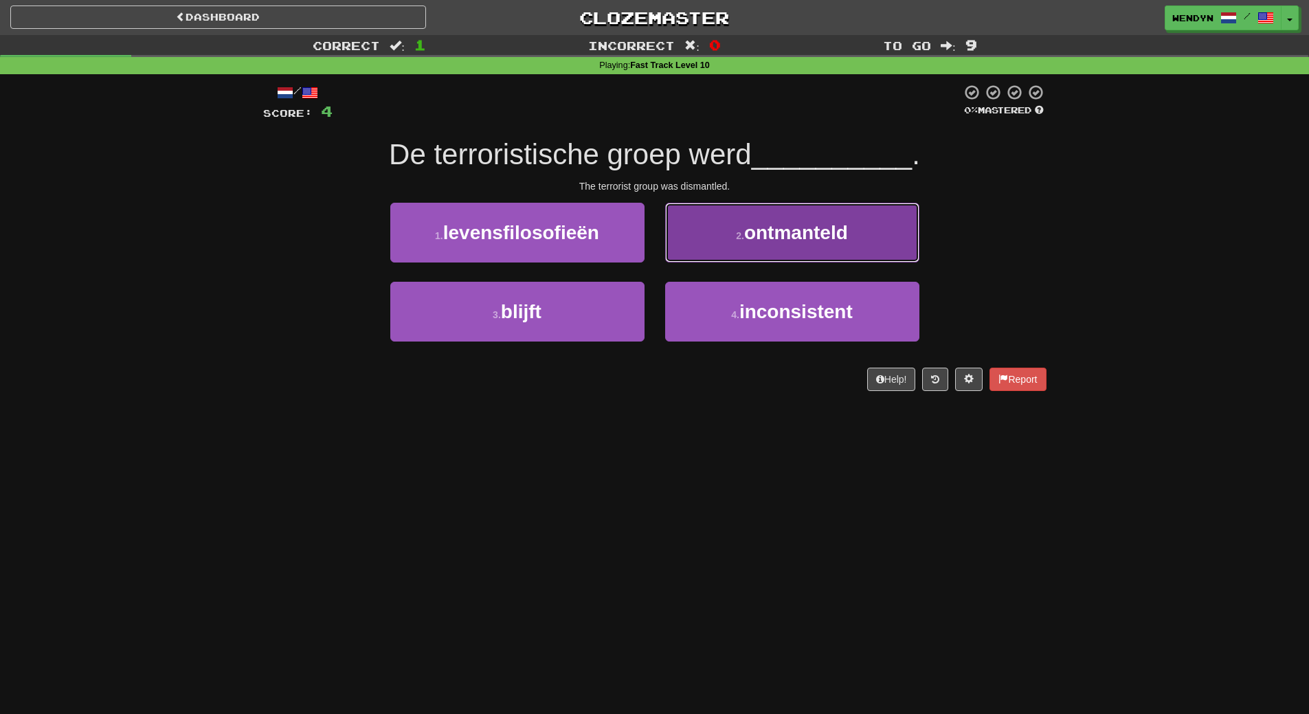
click at [731, 249] on button "2 . ontmanteld" at bounding box center [792, 233] width 254 height 60
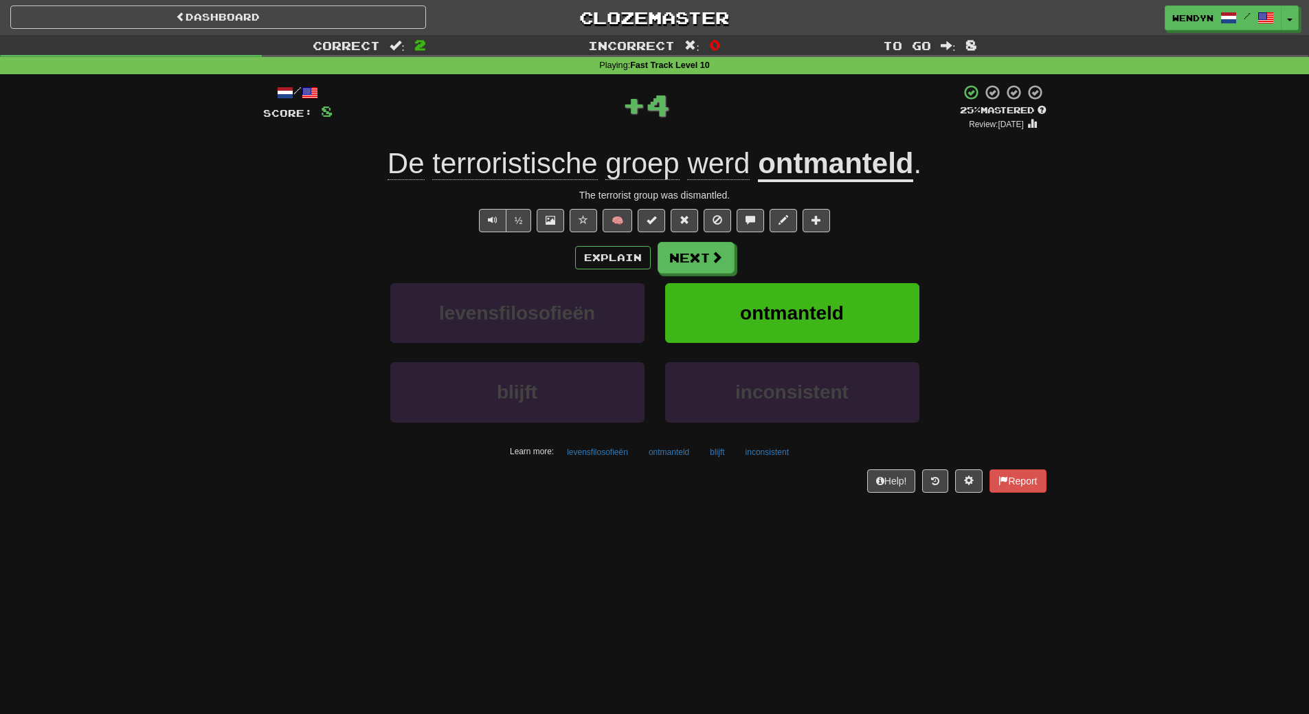
click at [731, 249] on button "Next" at bounding box center [695, 258] width 77 height 32
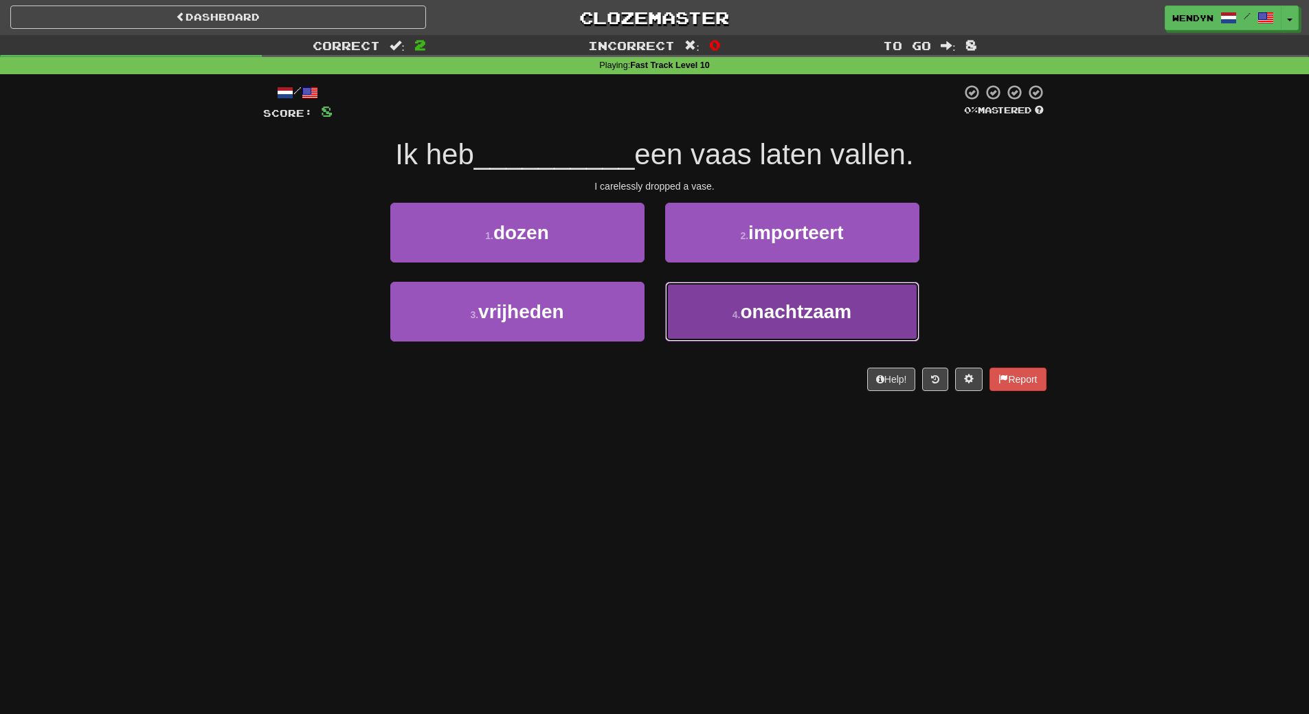
click at [716, 317] on button "4 . onachtzaam" at bounding box center [792, 312] width 254 height 60
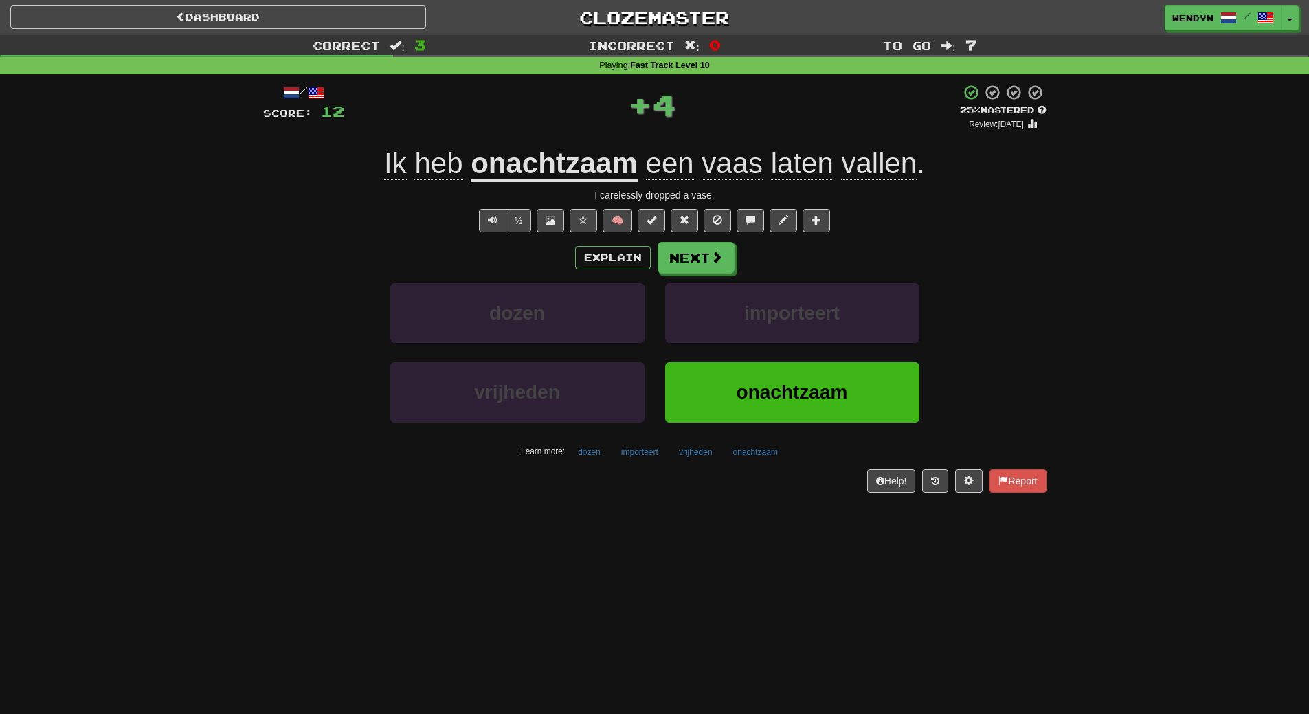
drag, startPoint x: 716, startPoint y: 344, endPoint x: 716, endPoint y: 353, distance: 8.9
click at [716, 353] on div "importeert" at bounding box center [792, 322] width 275 height 79
click at [710, 375] on button "onachtzaam" at bounding box center [792, 392] width 254 height 60
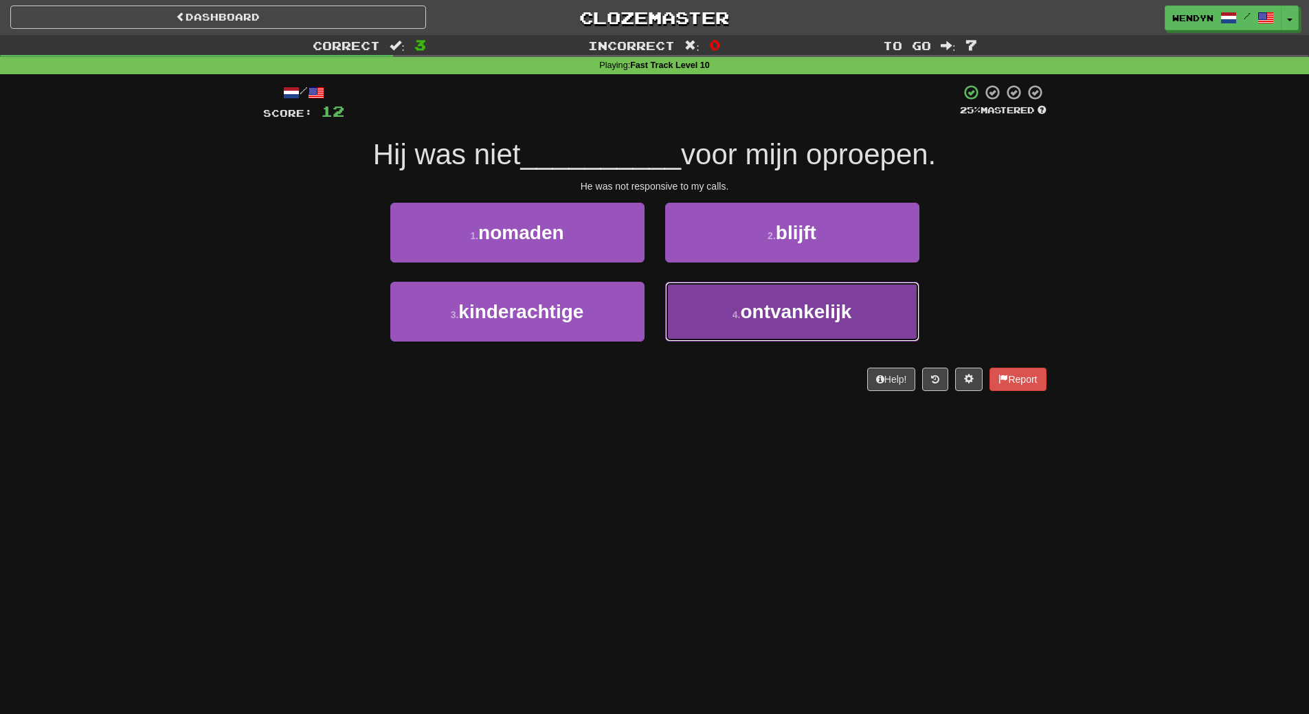
click at [751, 337] on button "4 . ontvankelijk" at bounding box center [792, 312] width 254 height 60
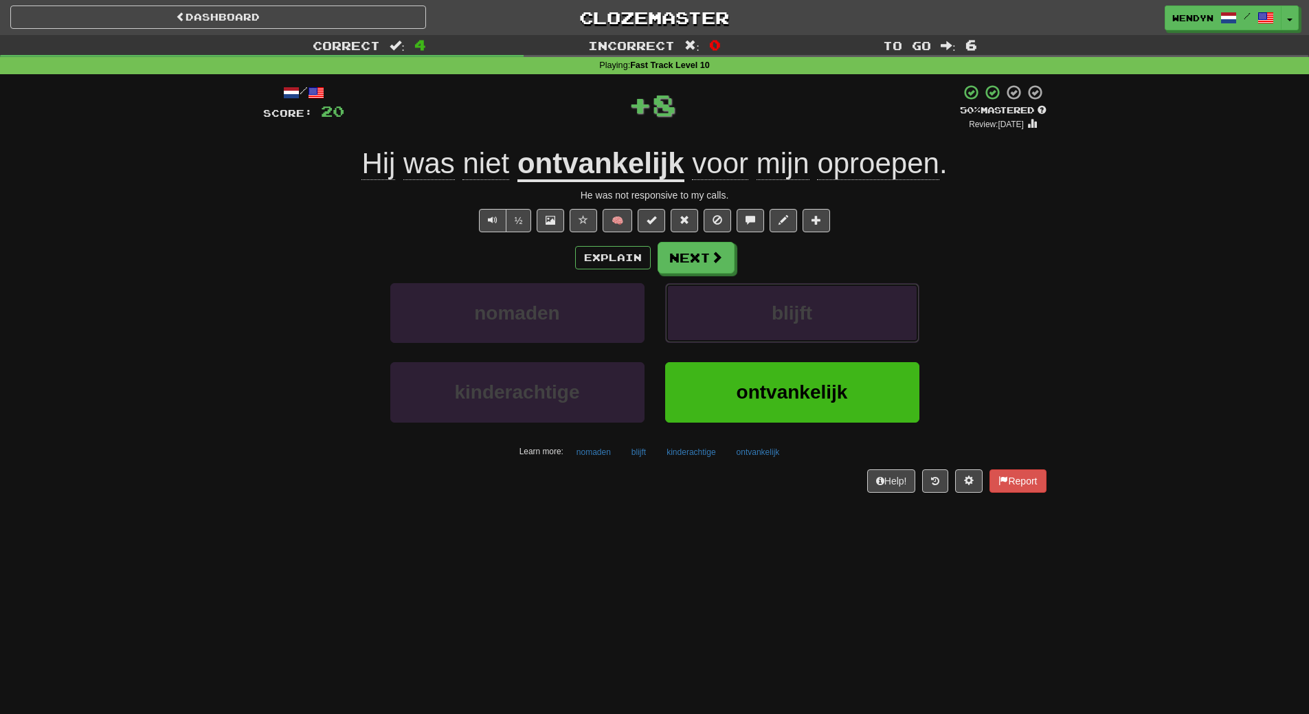
click at [751, 337] on button "blijft" at bounding box center [792, 313] width 254 height 60
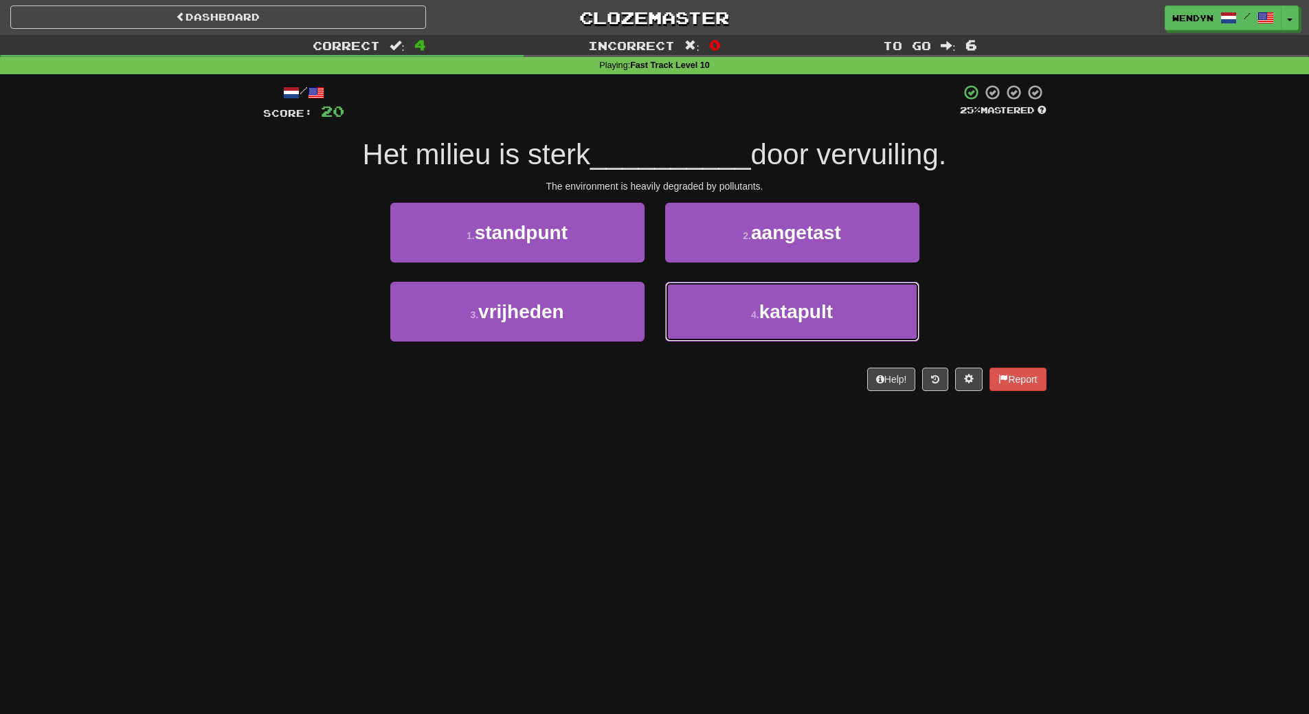
drag, startPoint x: 751, startPoint y: 337, endPoint x: 509, endPoint y: 495, distance: 289.8
click at [509, 495] on div "Dashboard Clozemaster WendyN / Toggle Dropdown Dashboard Leaderboard Activity F…" at bounding box center [654, 357] width 1309 height 714
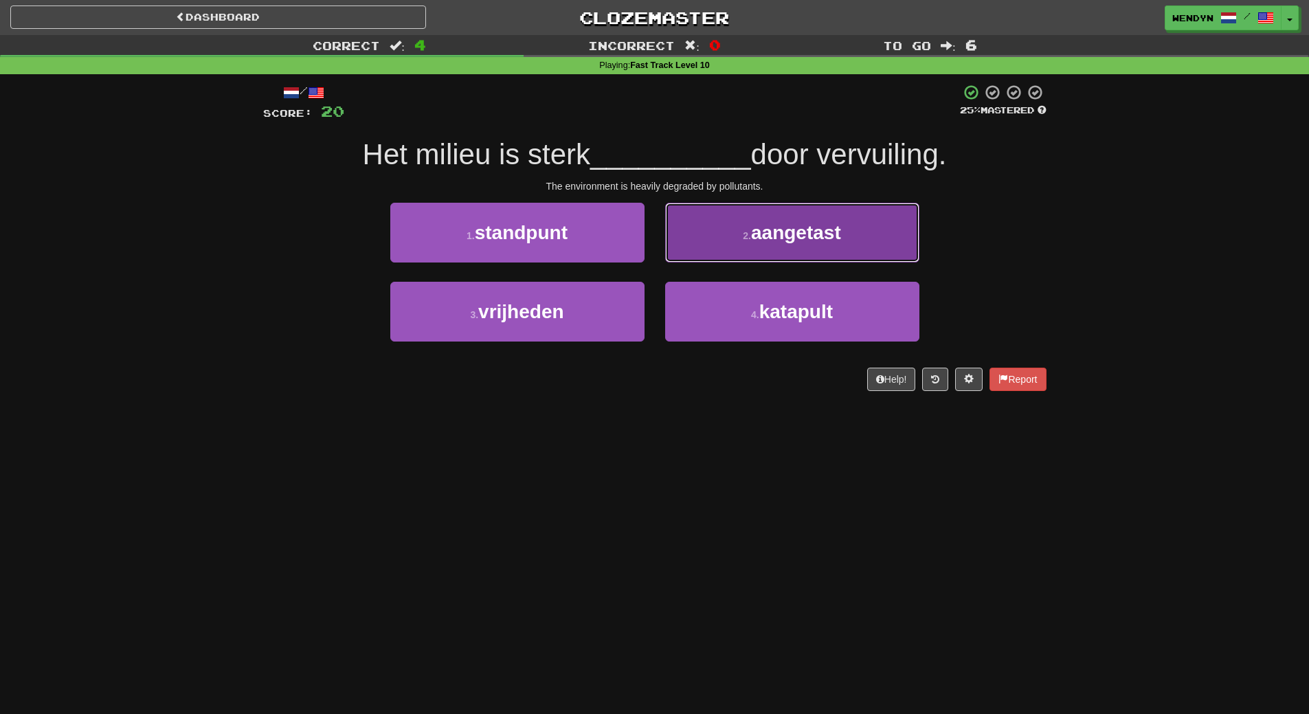
click at [829, 225] on span "aangetast" at bounding box center [796, 232] width 90 height 21
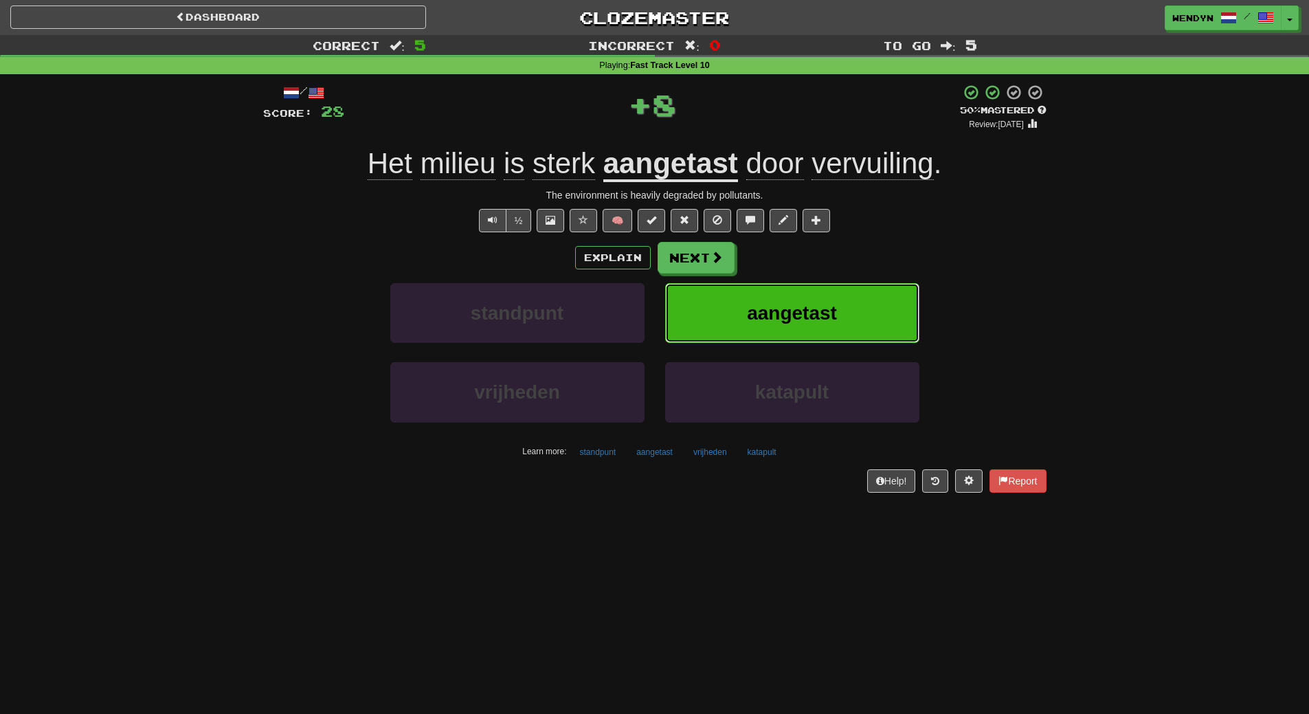
click at [823, 295] on button "aangetast" at bounding box center [792, 313] width 254 height 60
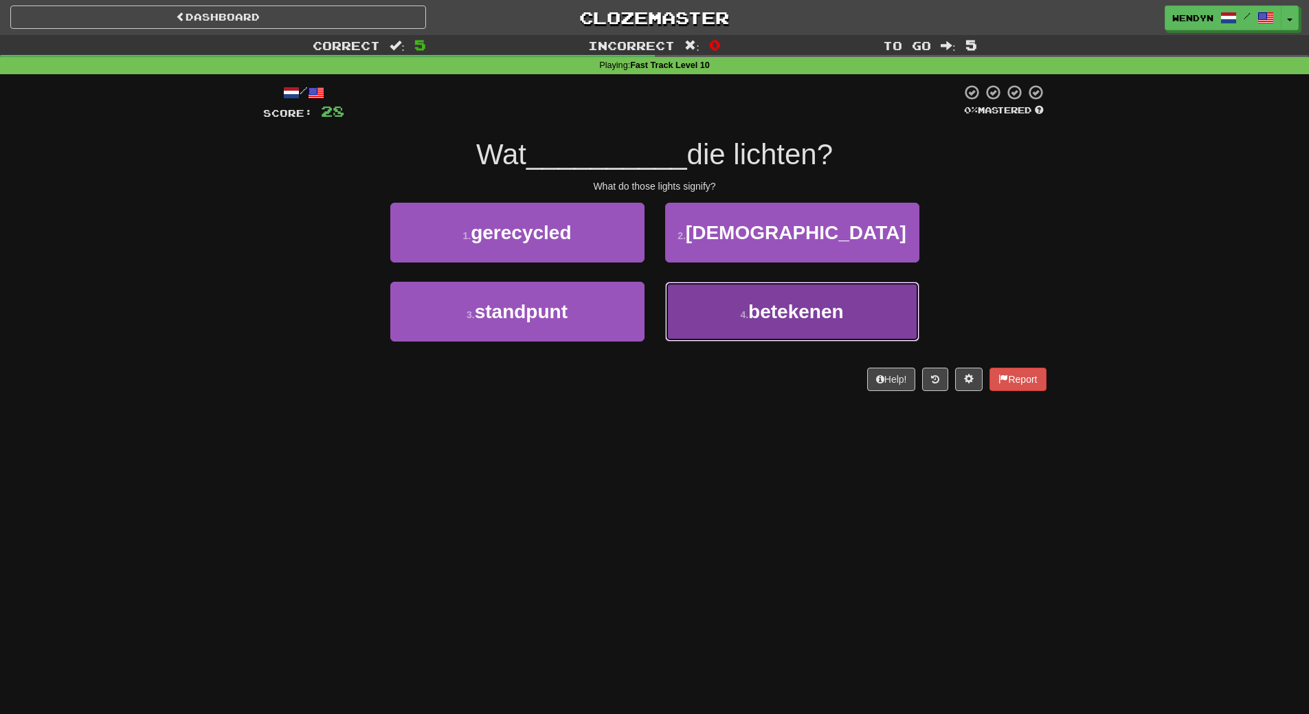
click at [703, 308] on button "4 . betekenen" at bounding box center [792, 312] width 254 height 60
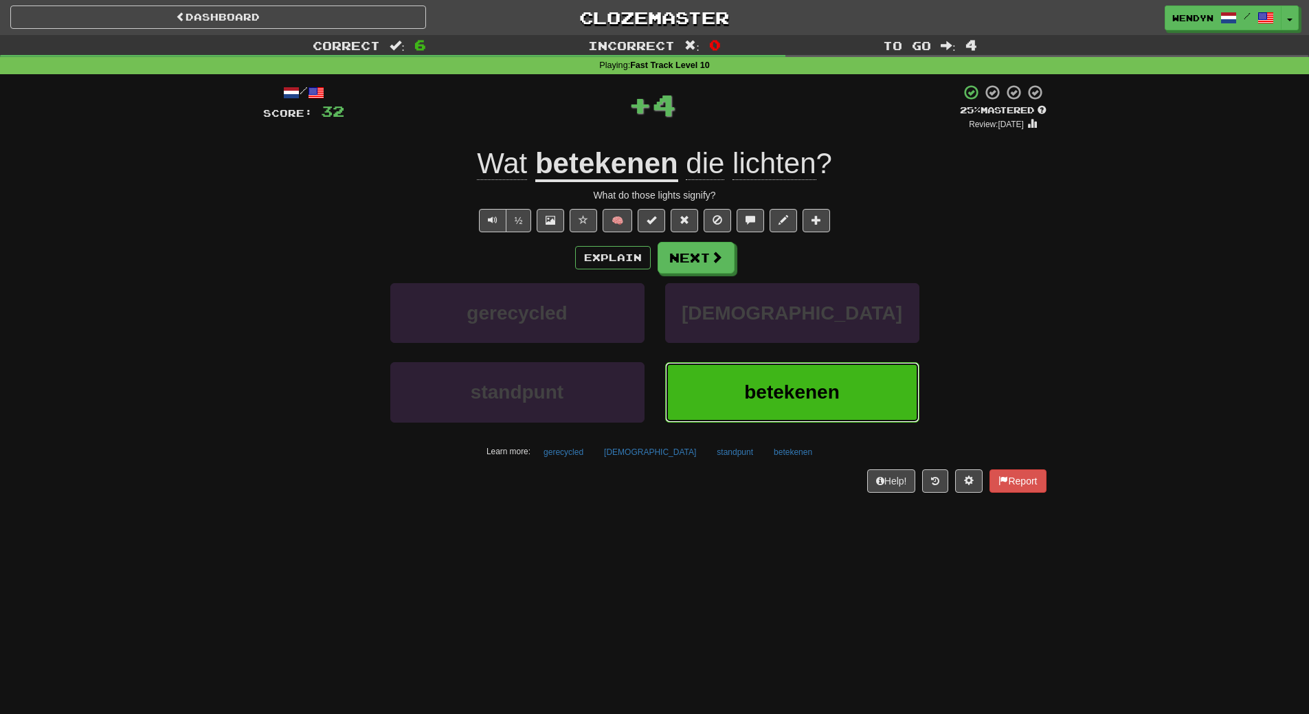
click at [708, 378] on button "betekenen" at bounding box center [792, 392] width 254 height 60
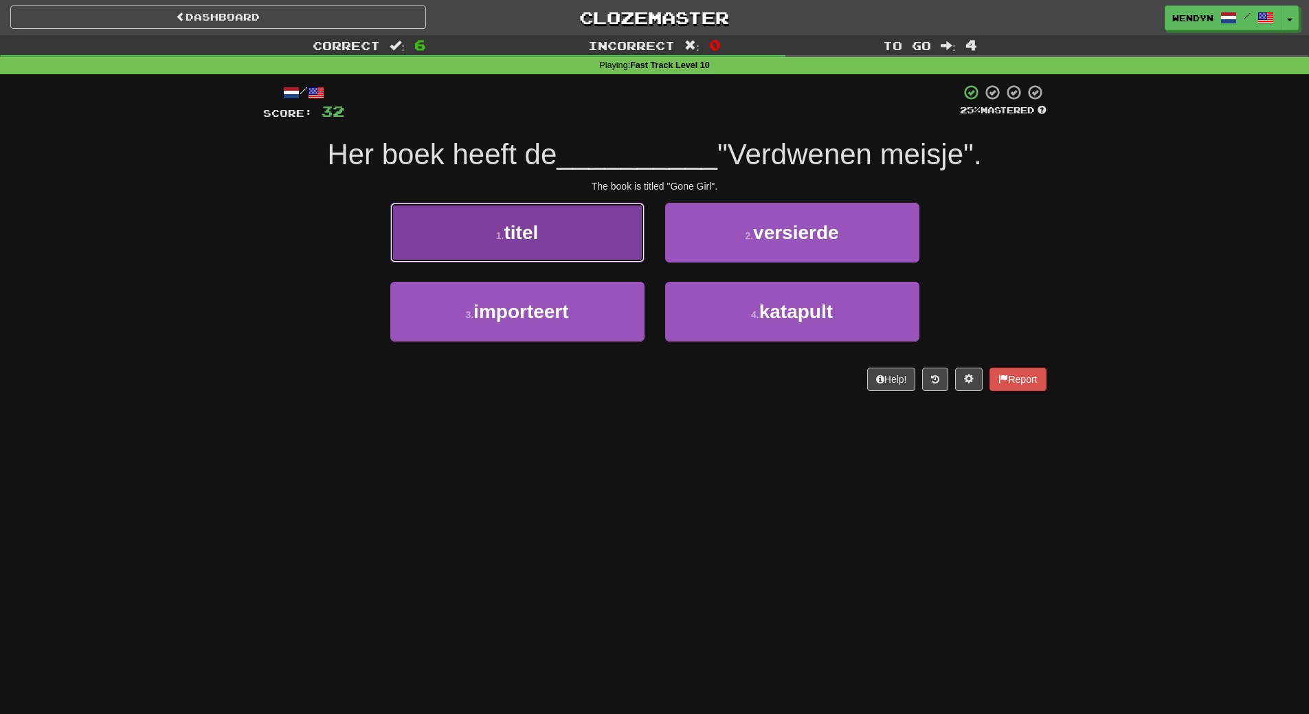
click at [517, 256] on button "1 . titel" at bounding box center [517, 233] width 254 height 60
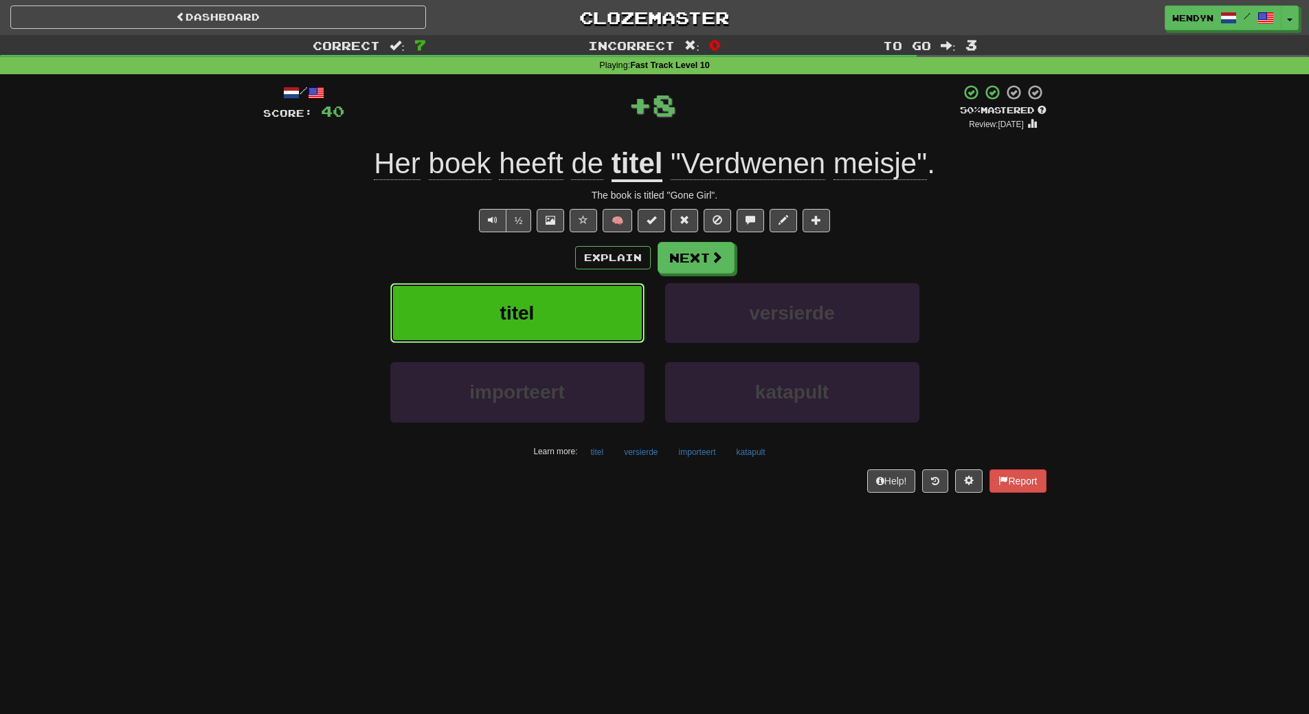
click at [518, 338] on button "titel" at bounding box center [517, 313] width 254 height 60
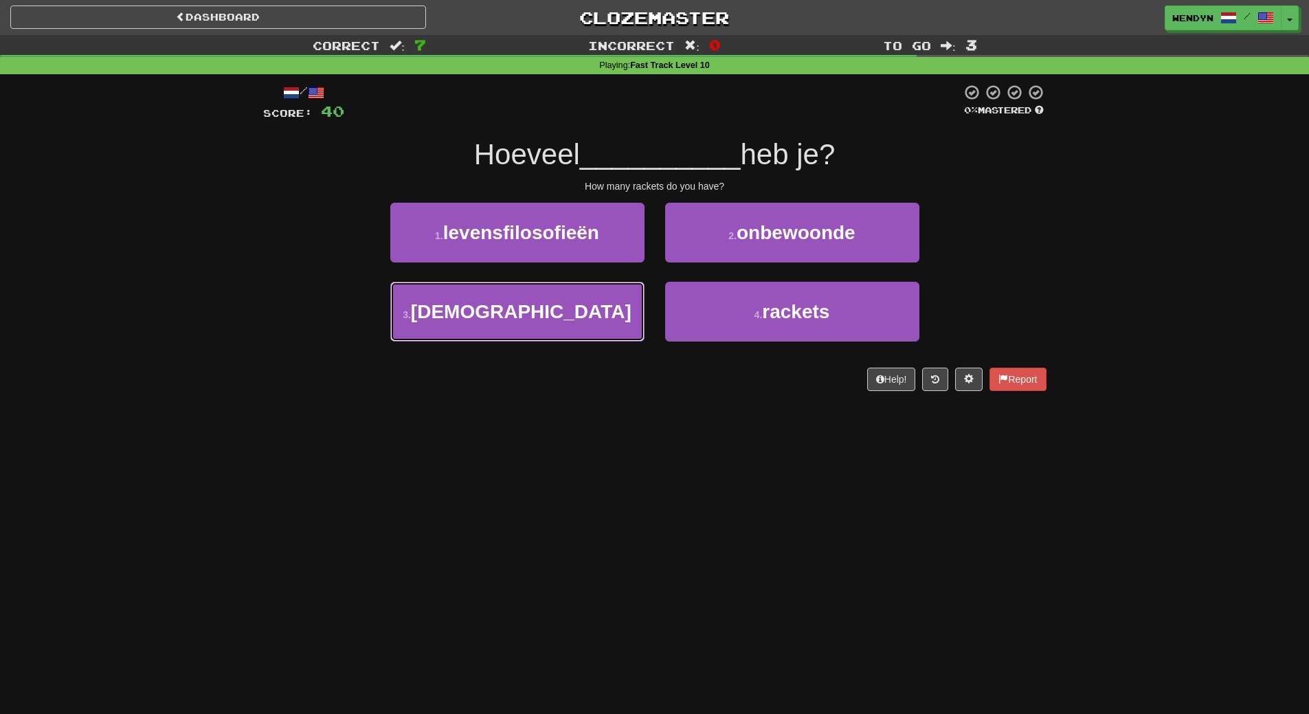
drag, startPoint x: 518, startPoint y: 338, endPoint x: 517, endPoint y: 368, distance: 30.2
click at [517, 368] on div "/ Score: 40 0 % Mastered Hoeveel __________ heb je? How many rackets do you hav…" at bounding box center [654, 237] width 783 height 307
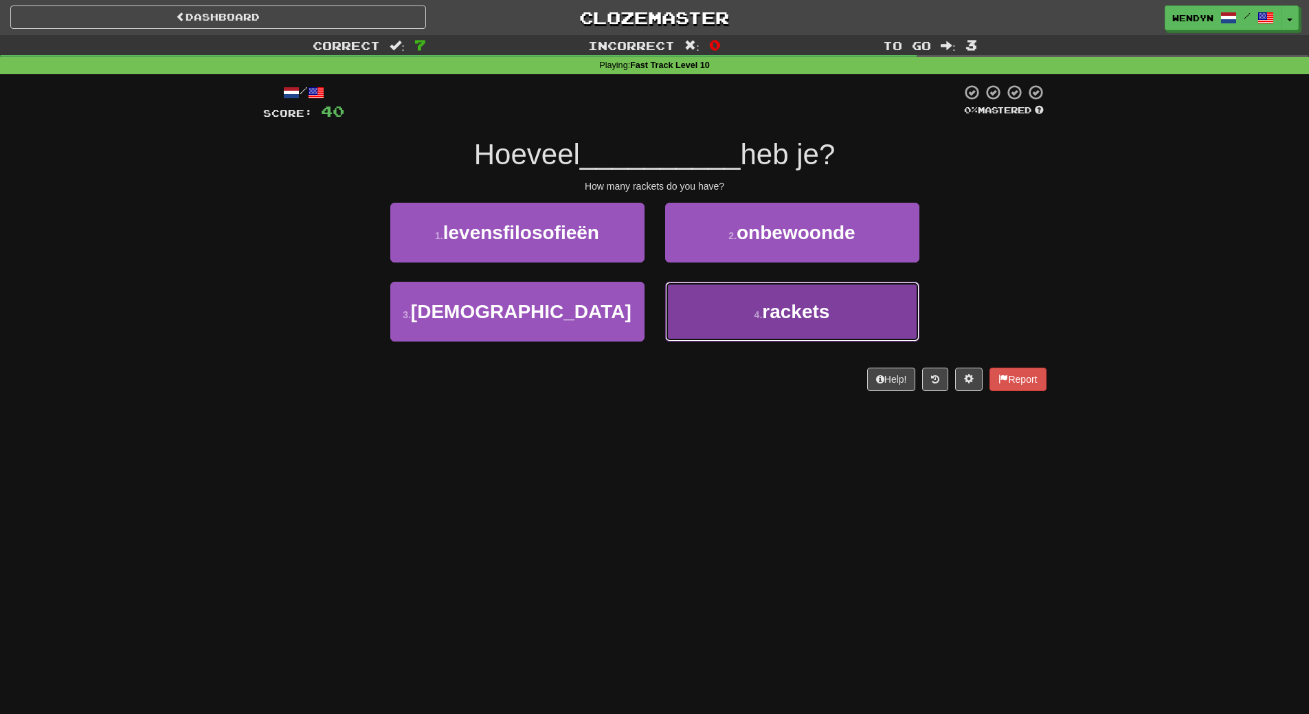
click at [713, 312] on button "4 . rackets" at bounding box center [792, 312] width 254 height 60
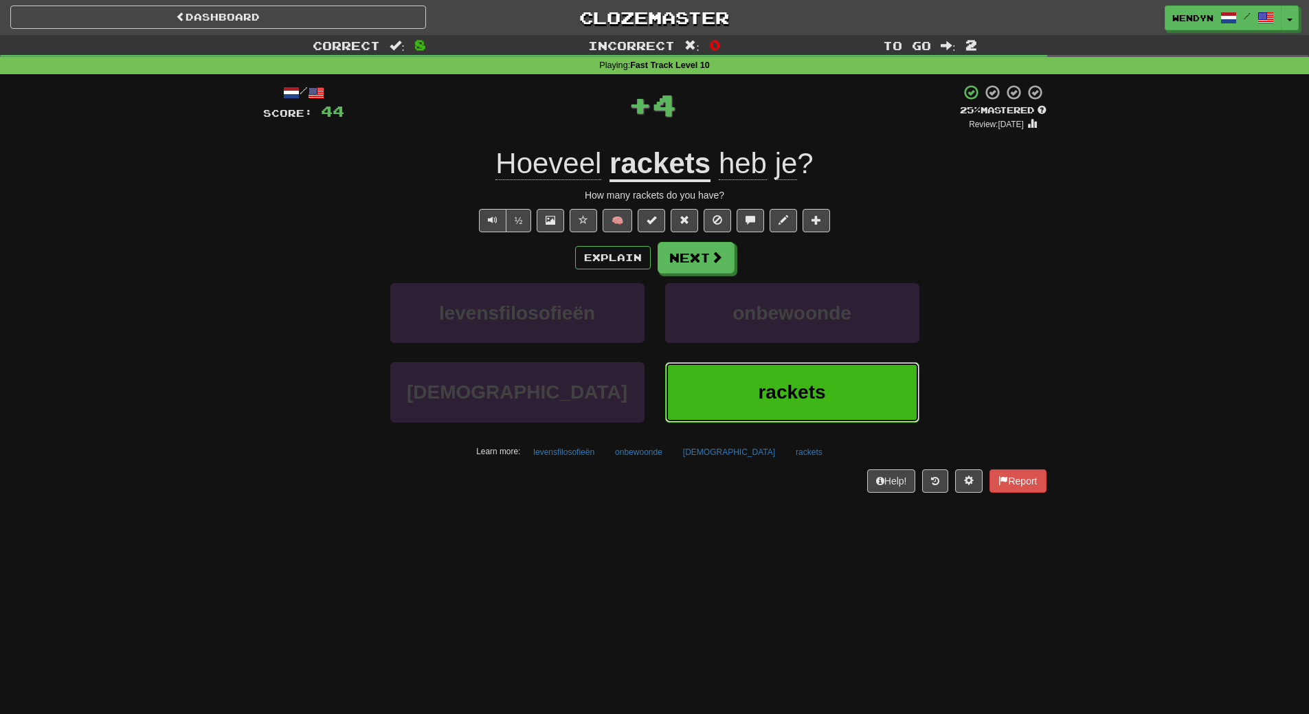
click at [712, 391] on button "rackets" at bounding box center [792, 392] width 254 height 60
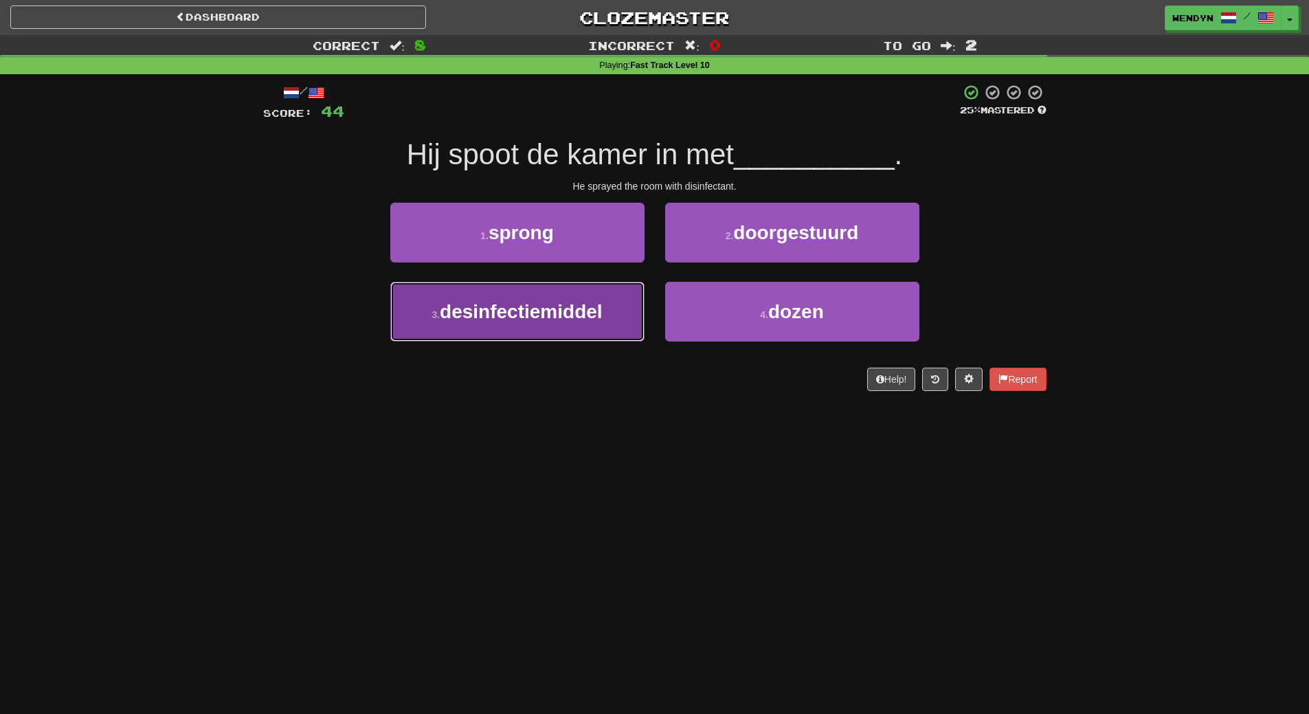
click at [571, 319] on span "desinfectiemiddel" at bounding box center [521, 311] width 163 height 21
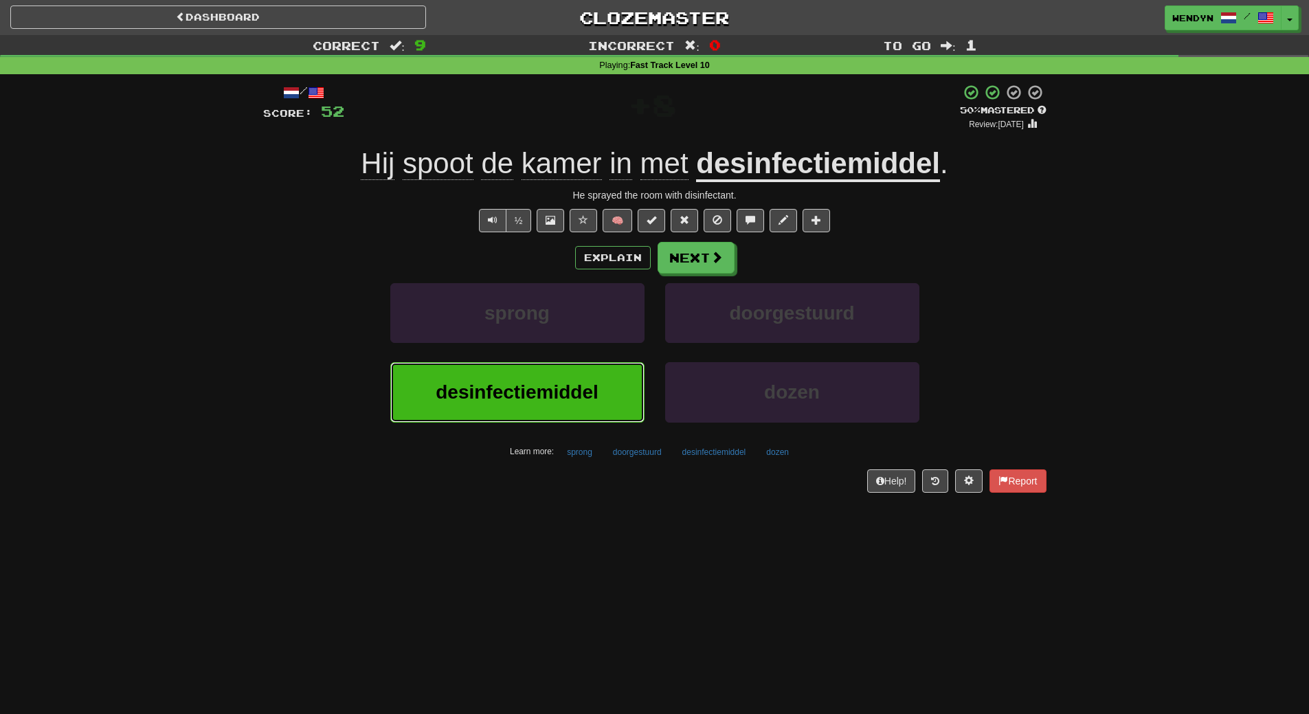
click at [555, 404] on button "desinfectiemiddel" at bounding box center [517, 392] width 254 height 60
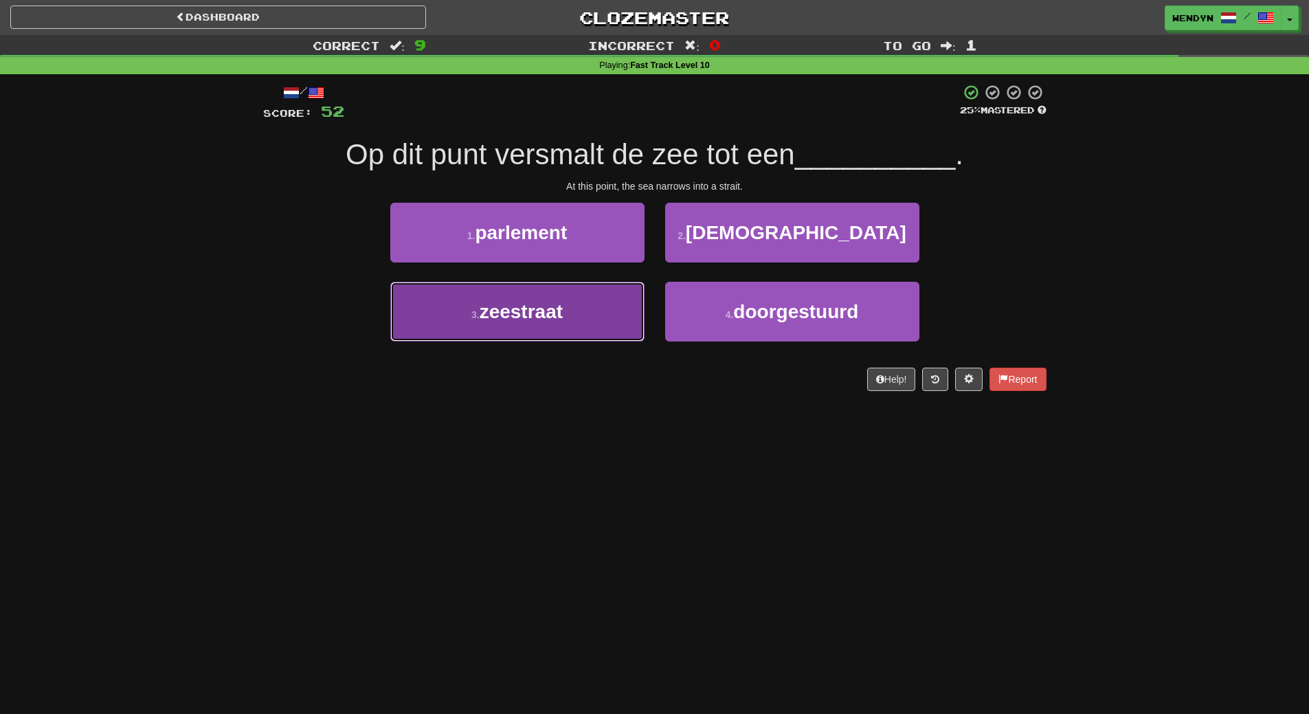
click at [528, 323] on button "3 . zeestraat" at bounding box center [517, 312] width 254 height 60
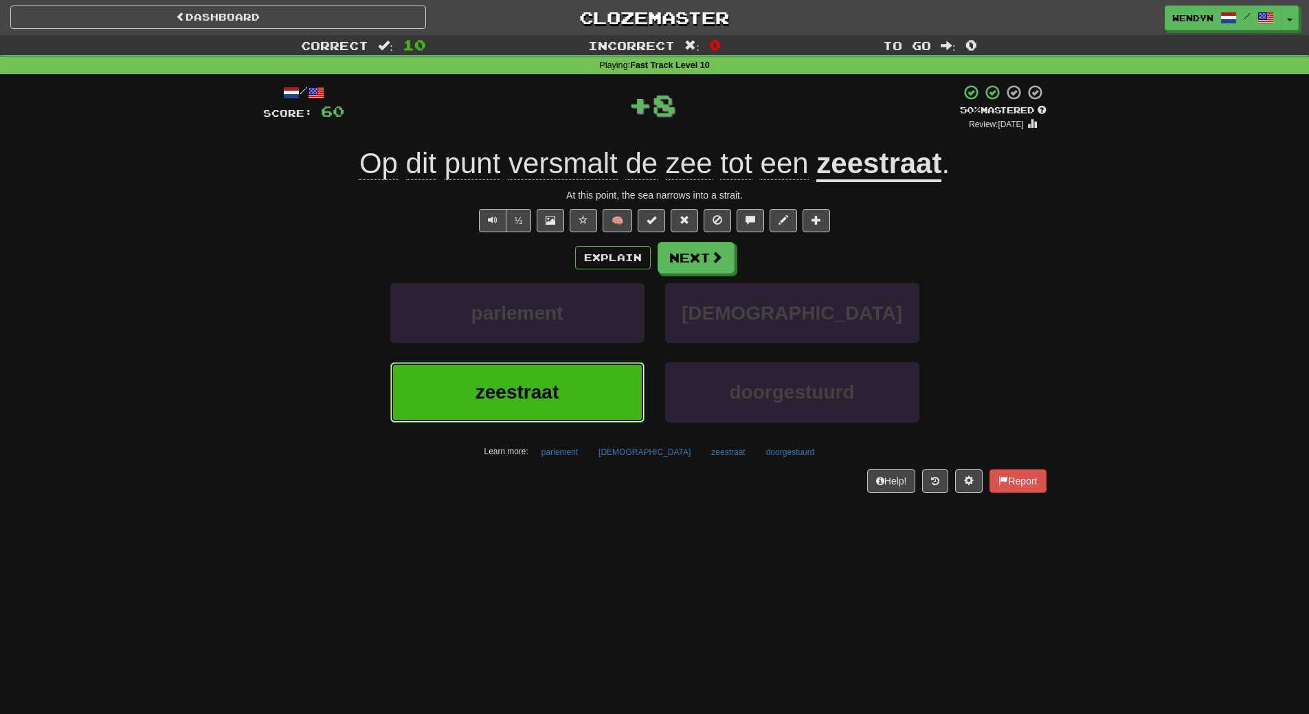
click at [573, 375] on button "zeestraat" at bounding box center [517, 392] width 254 height 60
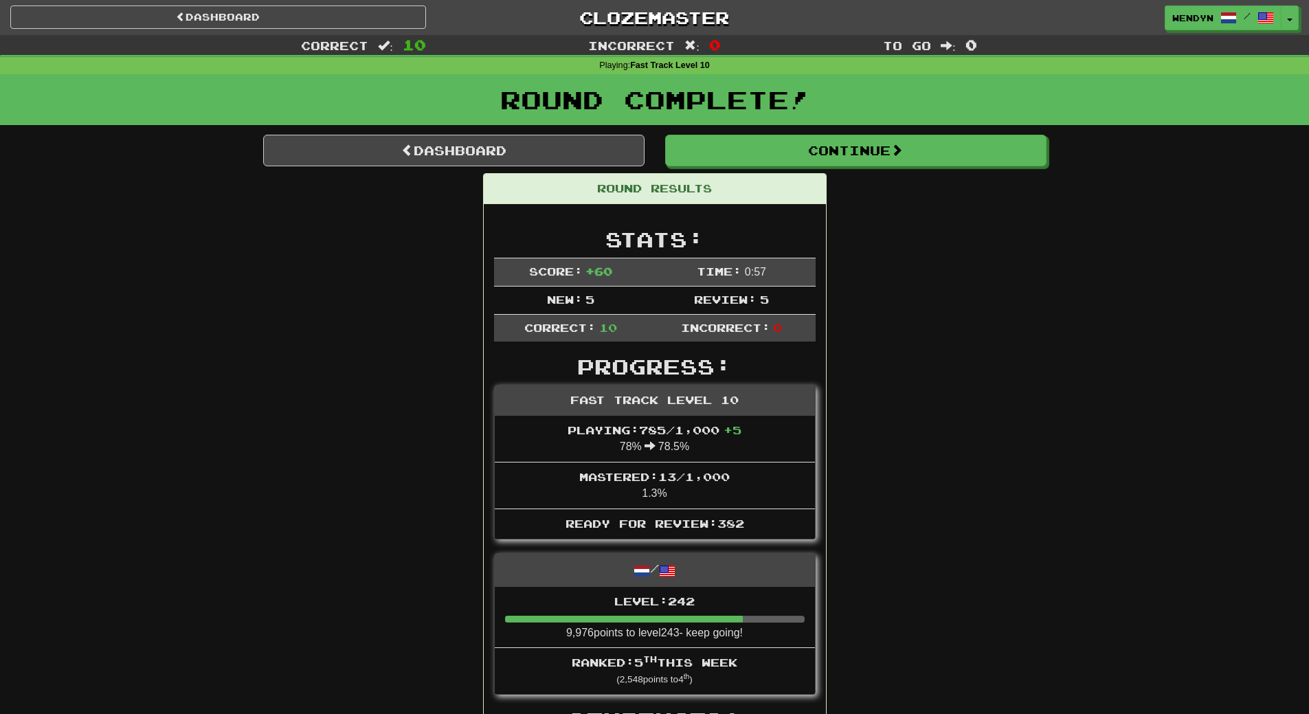
click at [495, 128] on div "Round Complete!" at bounding box center [654, 104] width 1309 height 60
click at [494, 141] on link "Dashboard" at bounding box center [453, 151] width 381 height 32
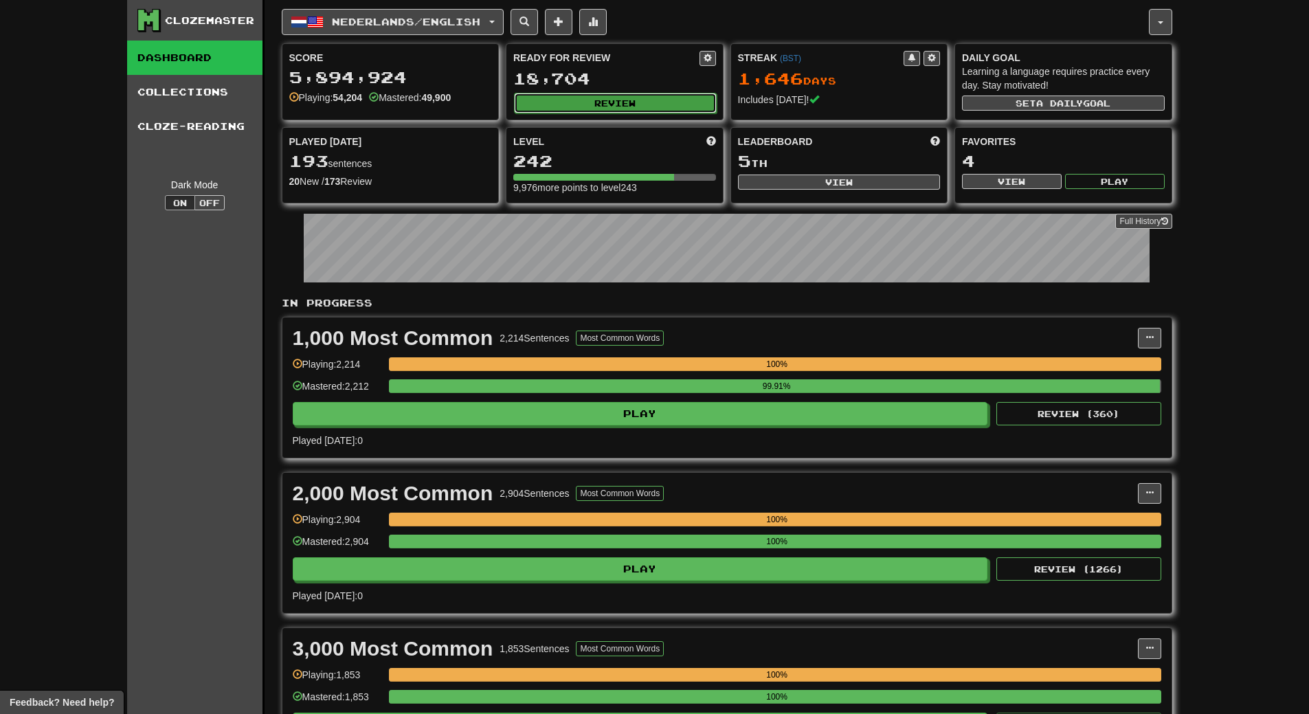
click at [654, 104] on button "Review" at bounding box center [615, 103] width 203 height 21
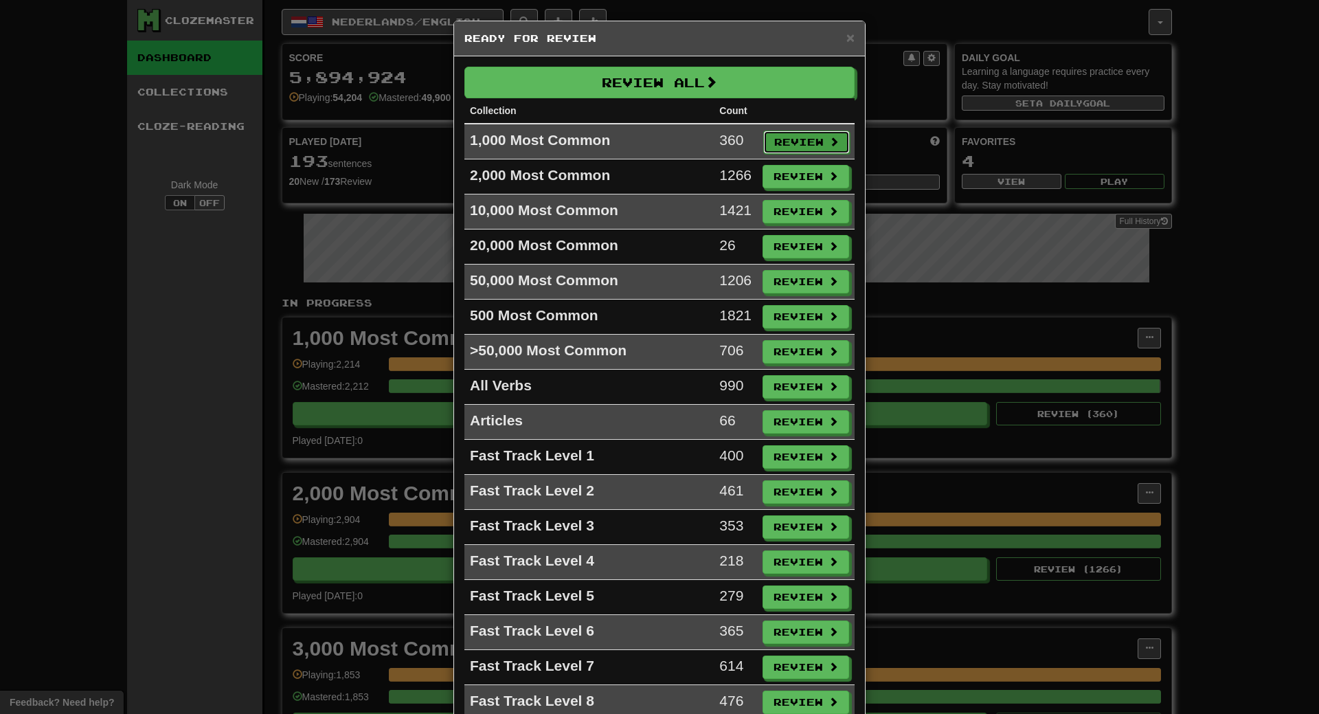
click at [776, 140] on button "Review" at bounding box center [806, 142] width 87 height 23
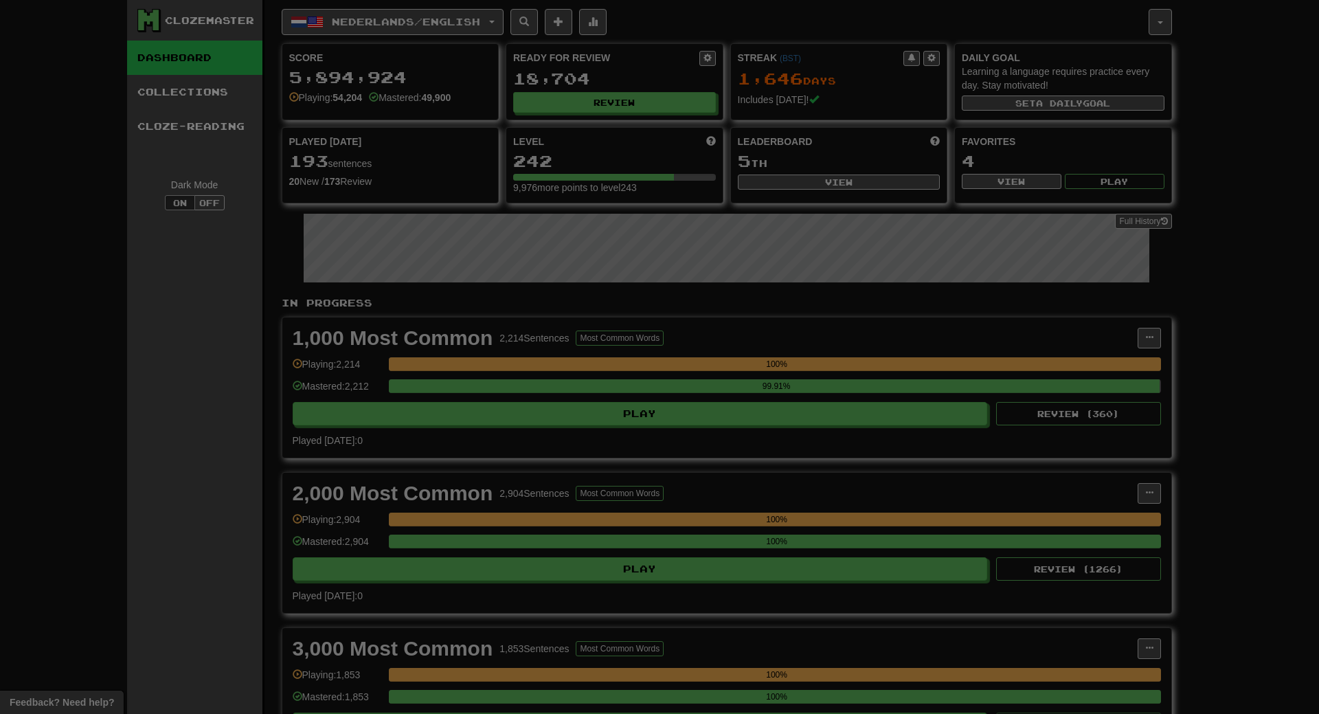
select select "**"
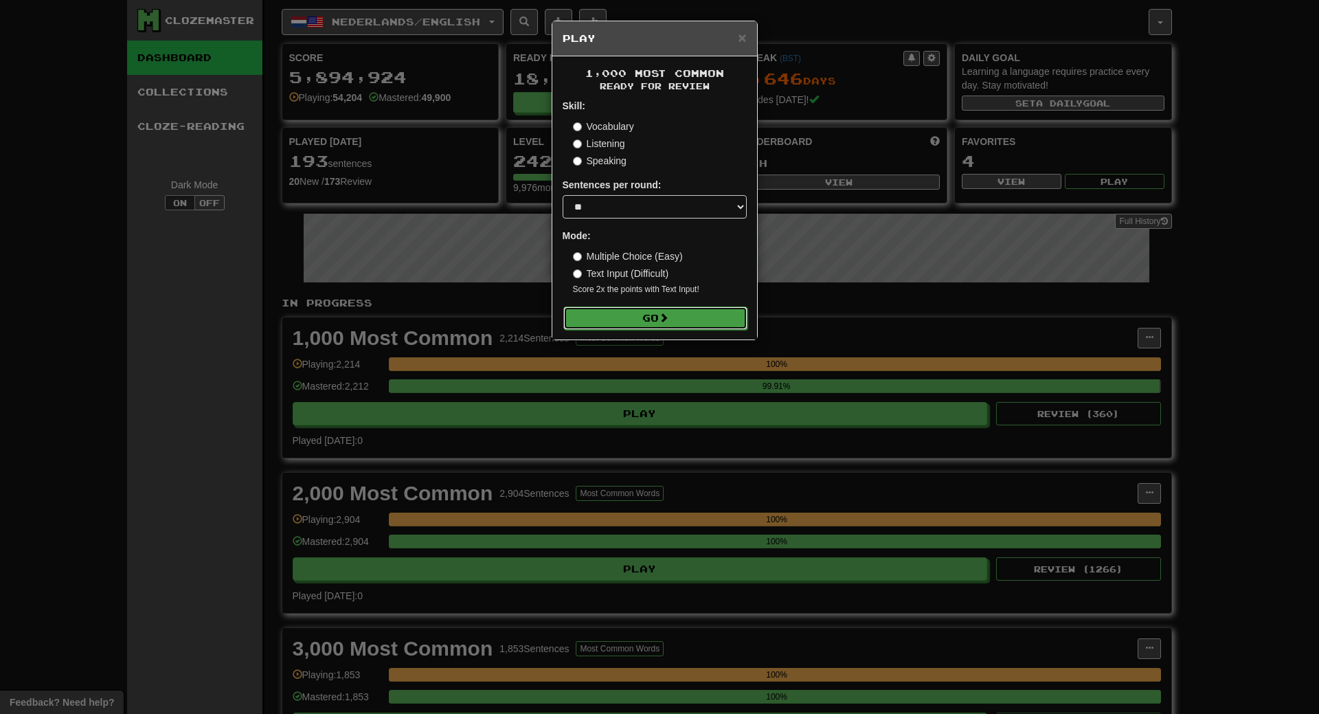
click at [712, 323] on button "Go" at bounding box center [655, 317] width 184 height 23
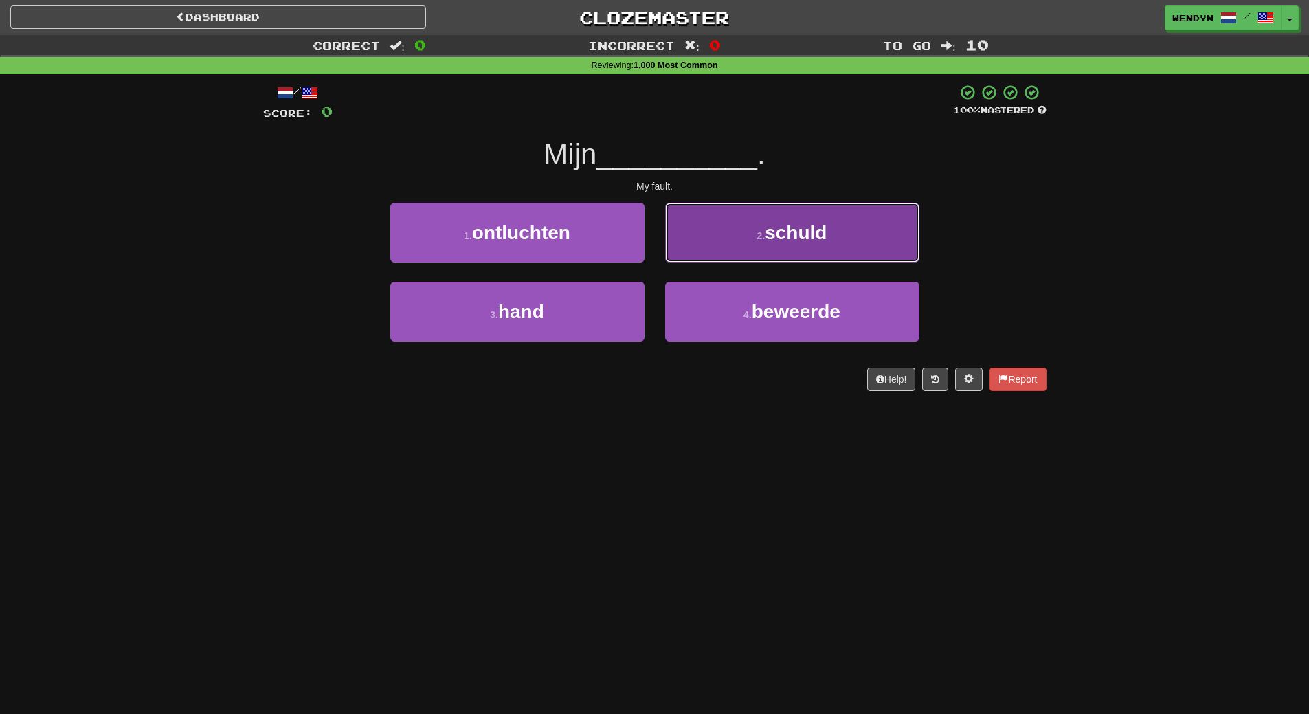
click at [800, 235] on span "schuld" at bounding box center [796, 232] width 62 height 21
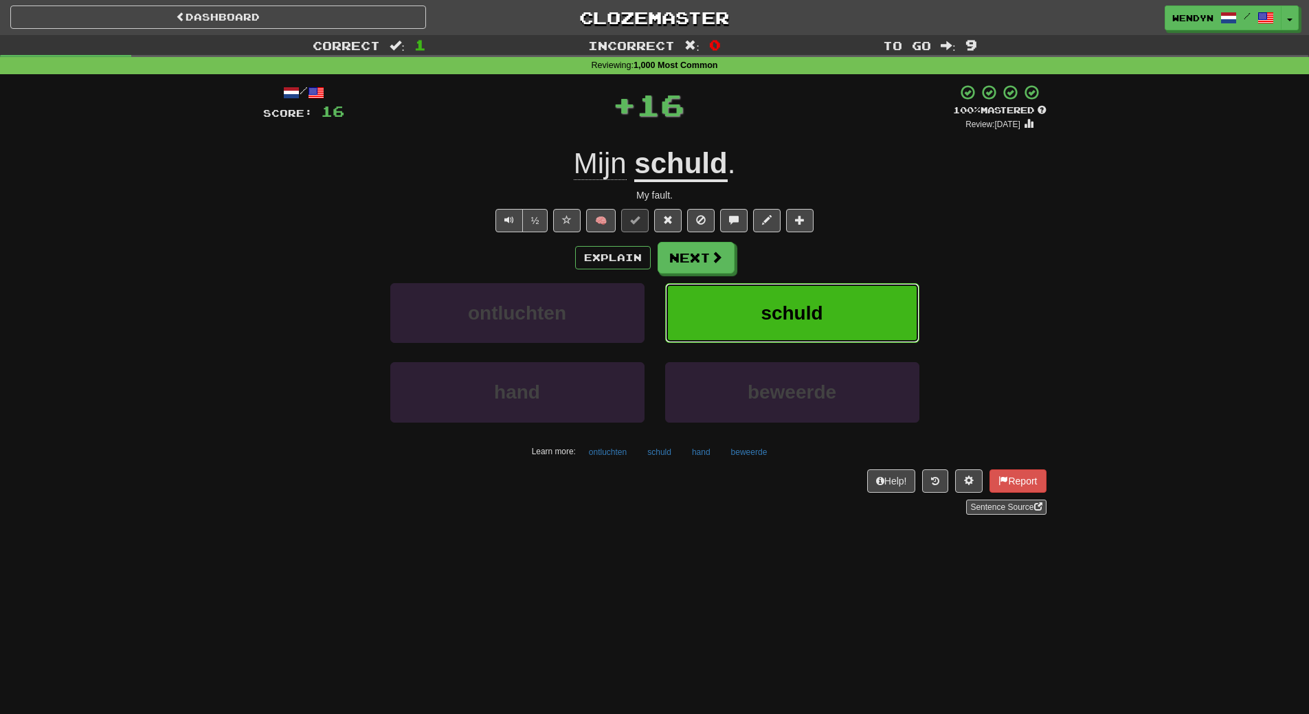
click at [818, 293] on button "schuld" at bounding box center [792, 313] width 254 height 60
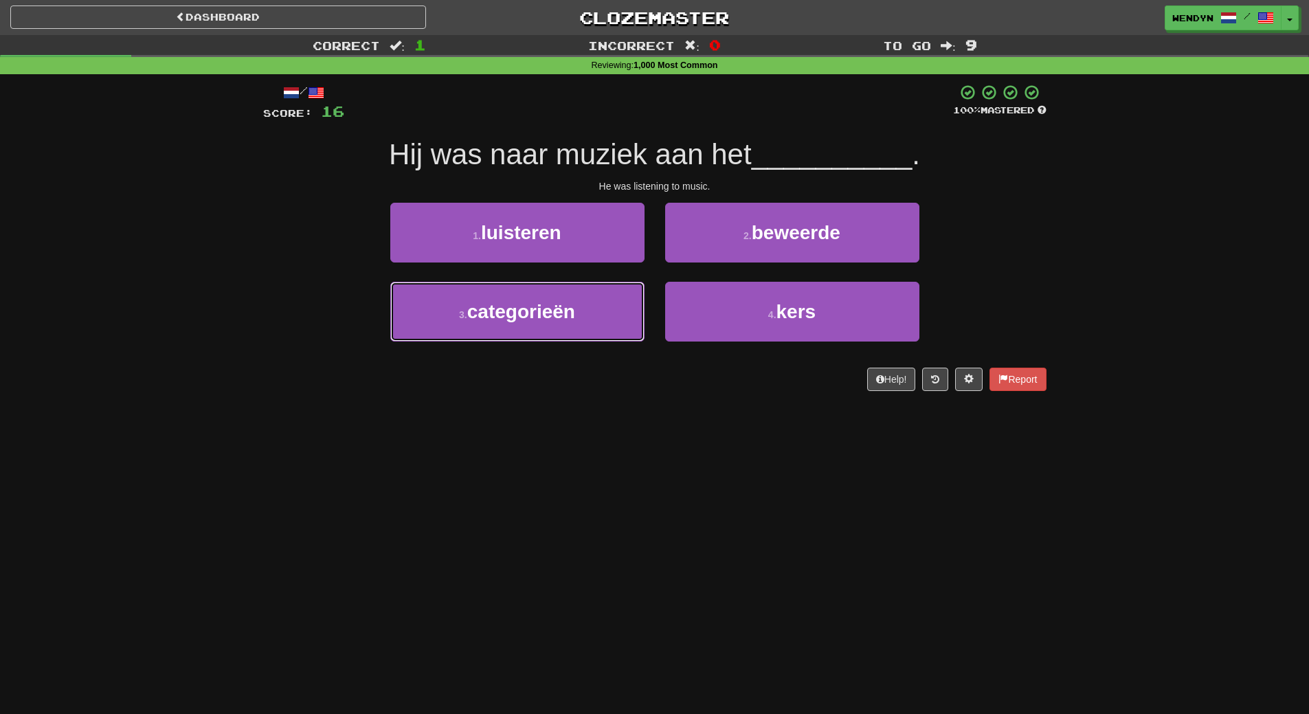
drag, startPoint x: 549, startPoint y: 337, endPoint x: 532, endPoint y: 438, distance: 102.4
click at [532, 438] on div "Dashboard Clozemaster WendyN / Toggle Dropdown Dashboard Leaderboard Activity F…" at bounding box center [654, 357] width 1309 height 714
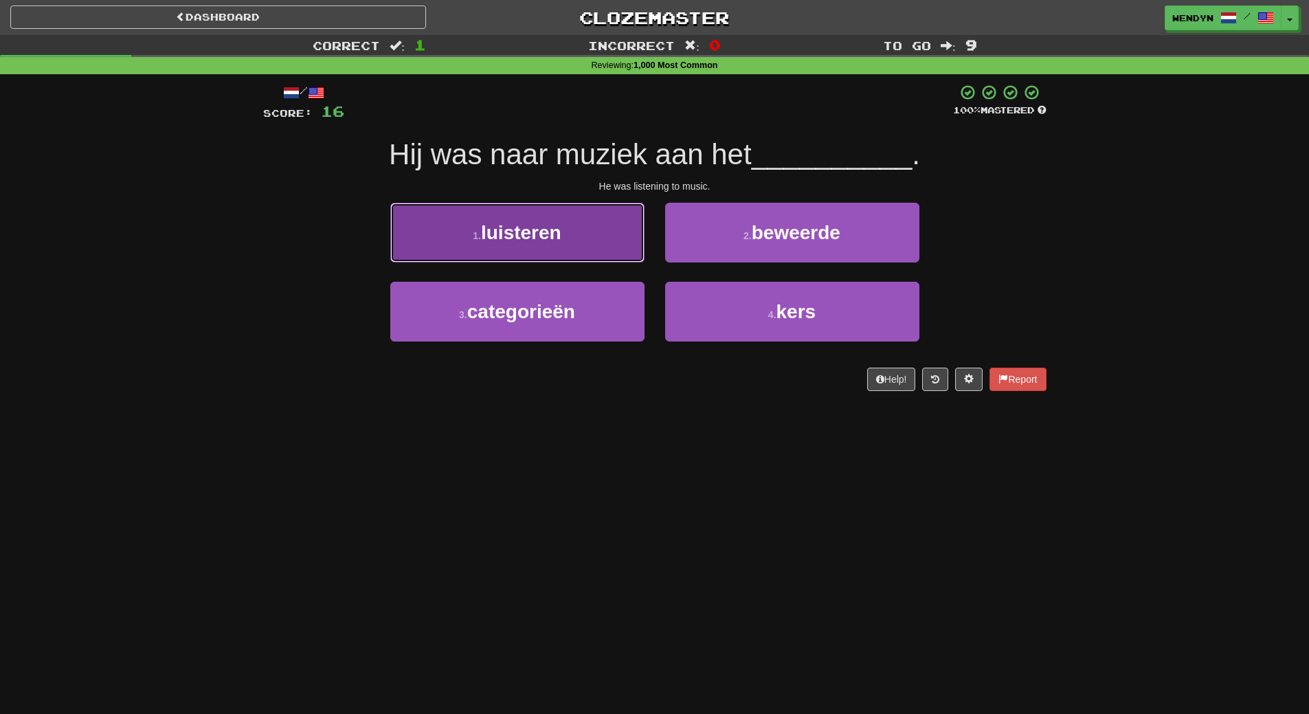
click at [525, 256] on button "1 . luisteren" at bounding box center [517, 233] width 254 height 60
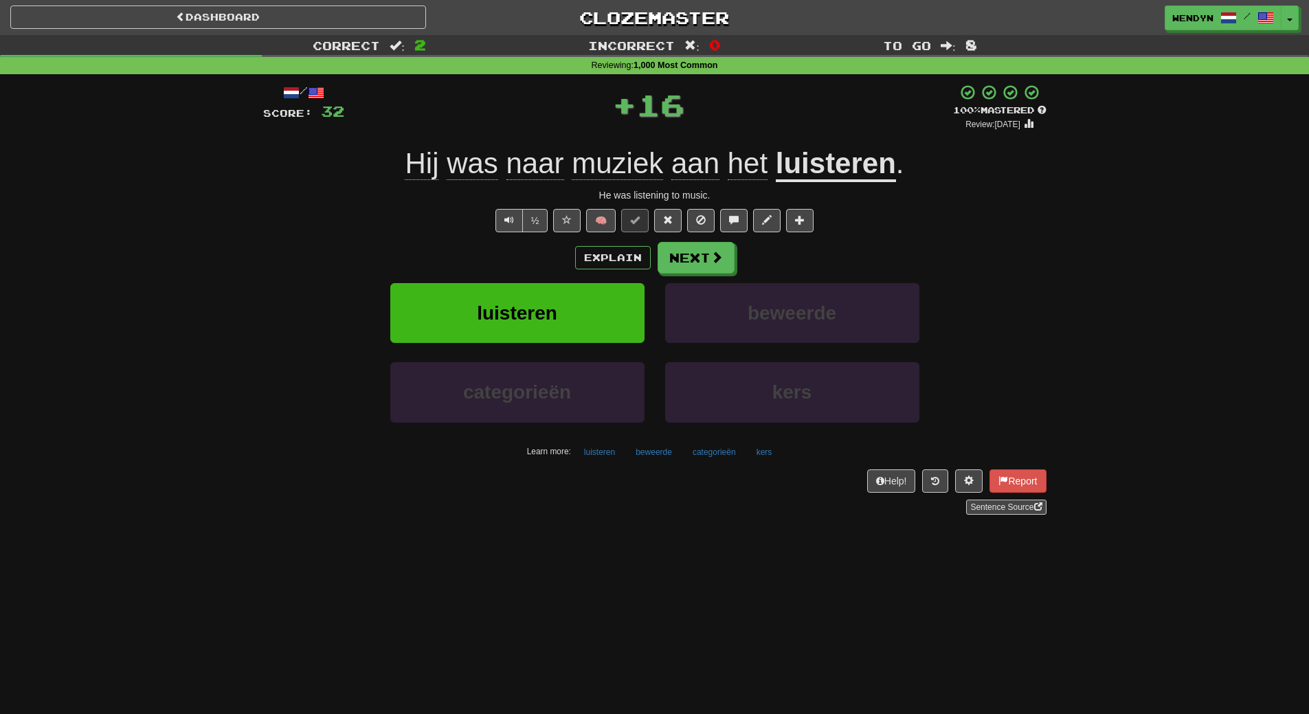
click at [525, 256] on div "Explain Next" at bounding box center [654, 258] width 783 height 32
click at [525, 300] on button "luisteren" at bounding box center [517, 313] width 254 height 60
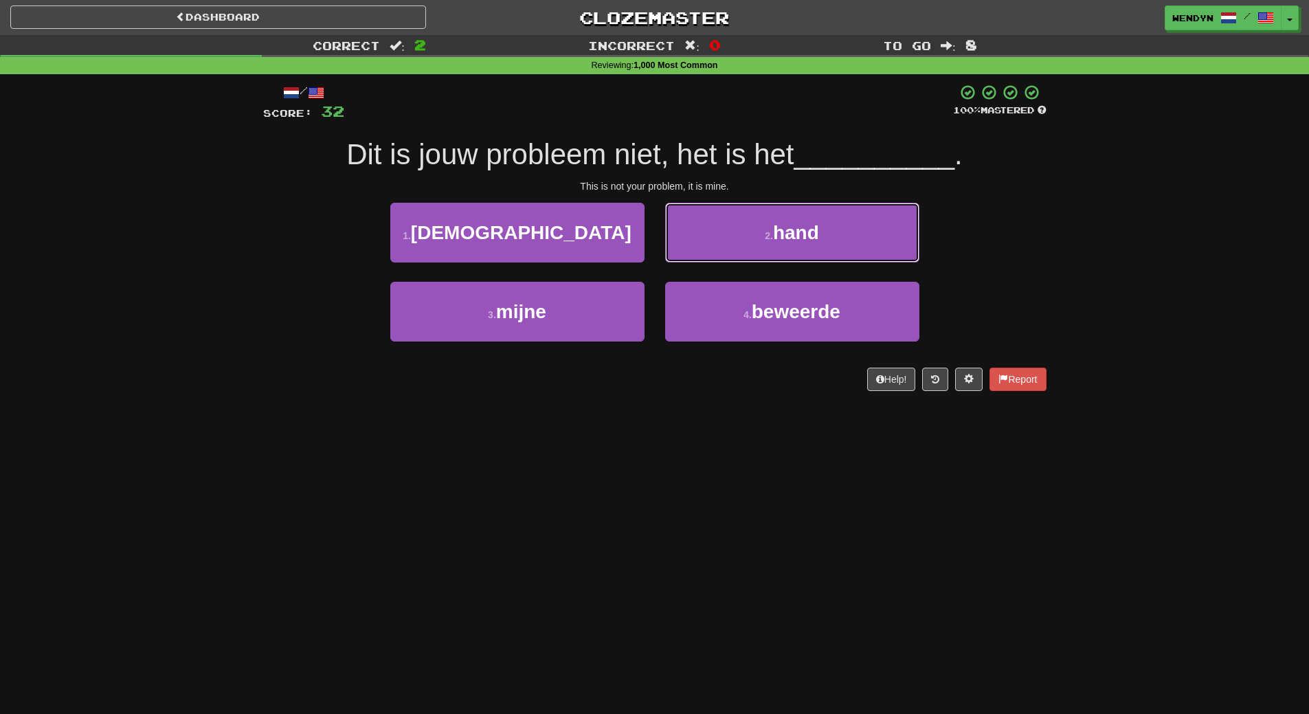
drag, startPoint x: 787, startPoint y: 238, endPoint x: 580, endPoint y: 350, distance: 235.7
click at [580, 352] on div "1 . [DEMOGRAPHIC_DATA] 2 . hand 3 . mijne 4 . [GEOGRAPHIC_DATA]" at bounding box center [655, 282] width 804 height 159
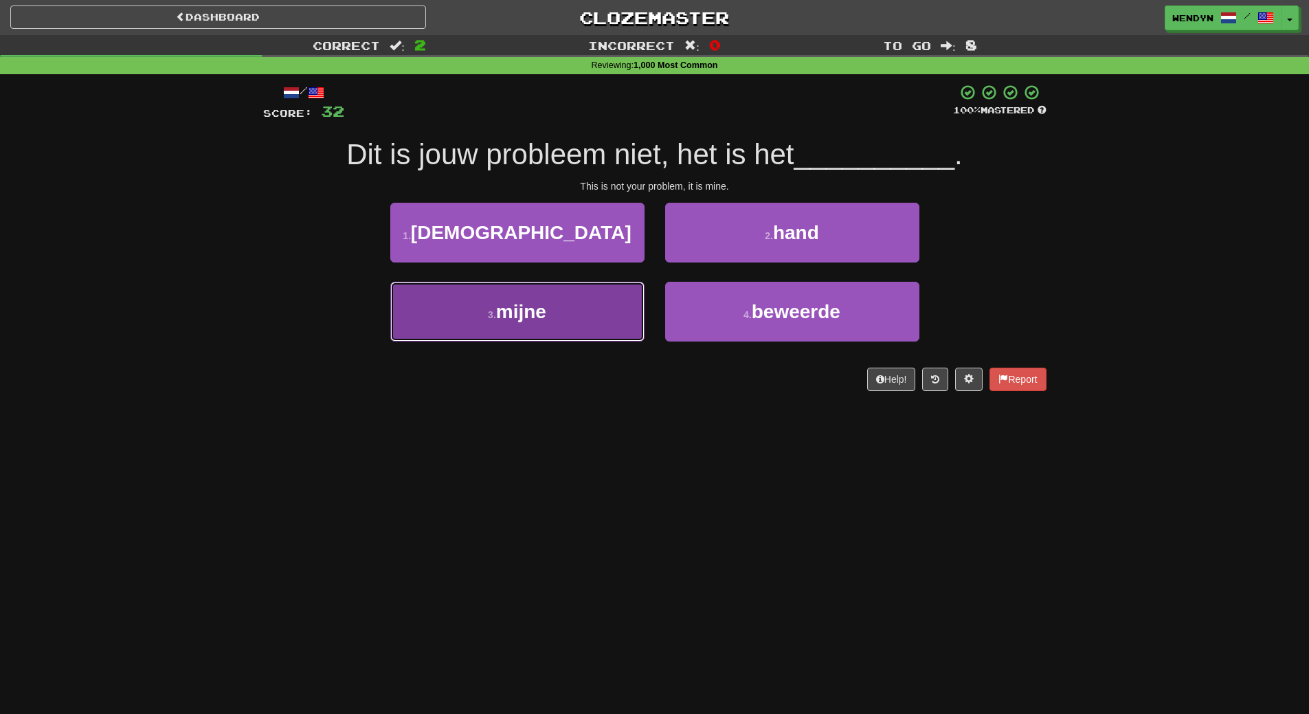
click at [573, 330] on button "3 . mijne" at bounding box center [517, 312] width 254 height 60
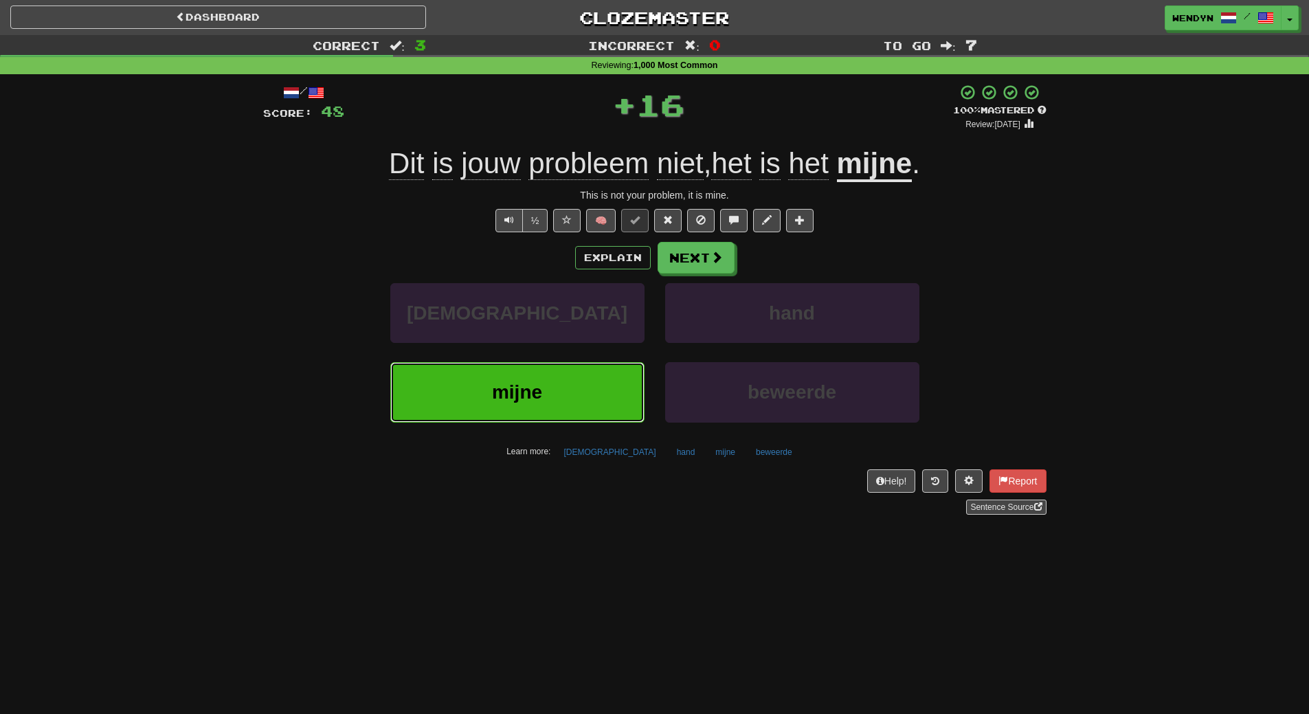
click at [561, 388] on button "mijne" at bounding box center [517, 392] width 254 height 60
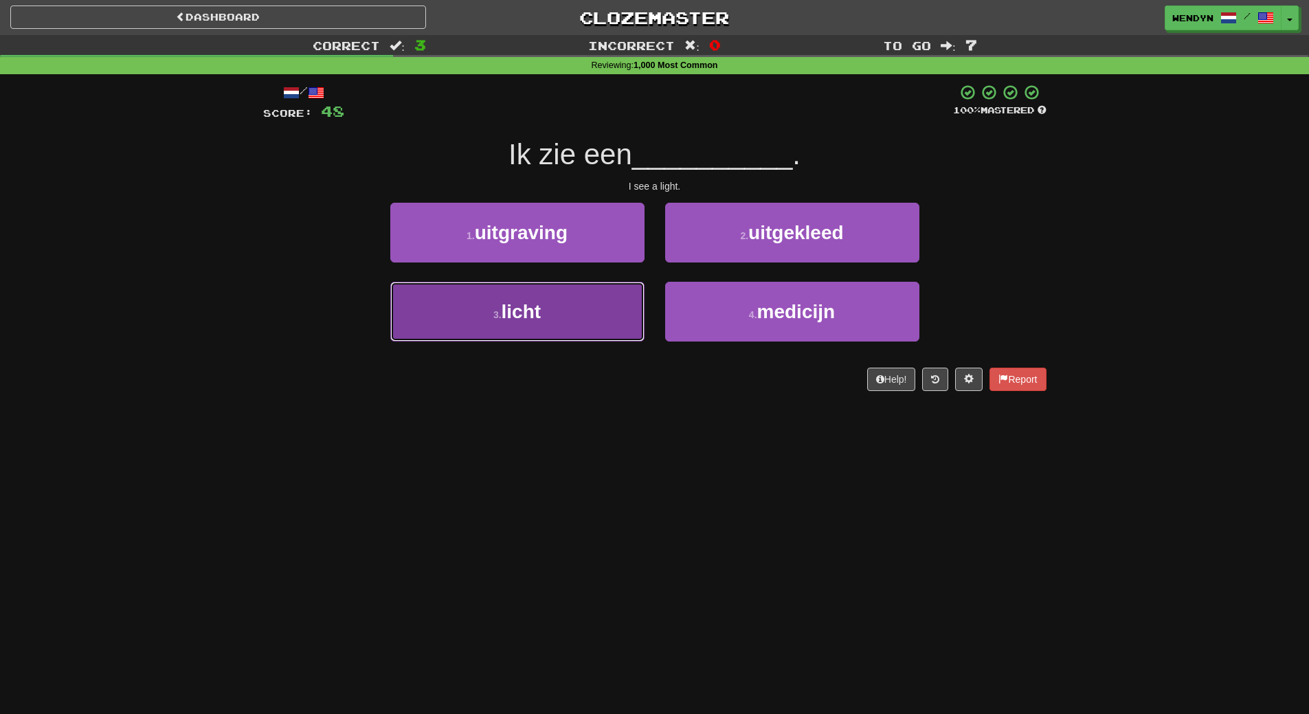
click at [557, 322] on button "3 . licht" at bounding box center [517, 312] width 254 height 60
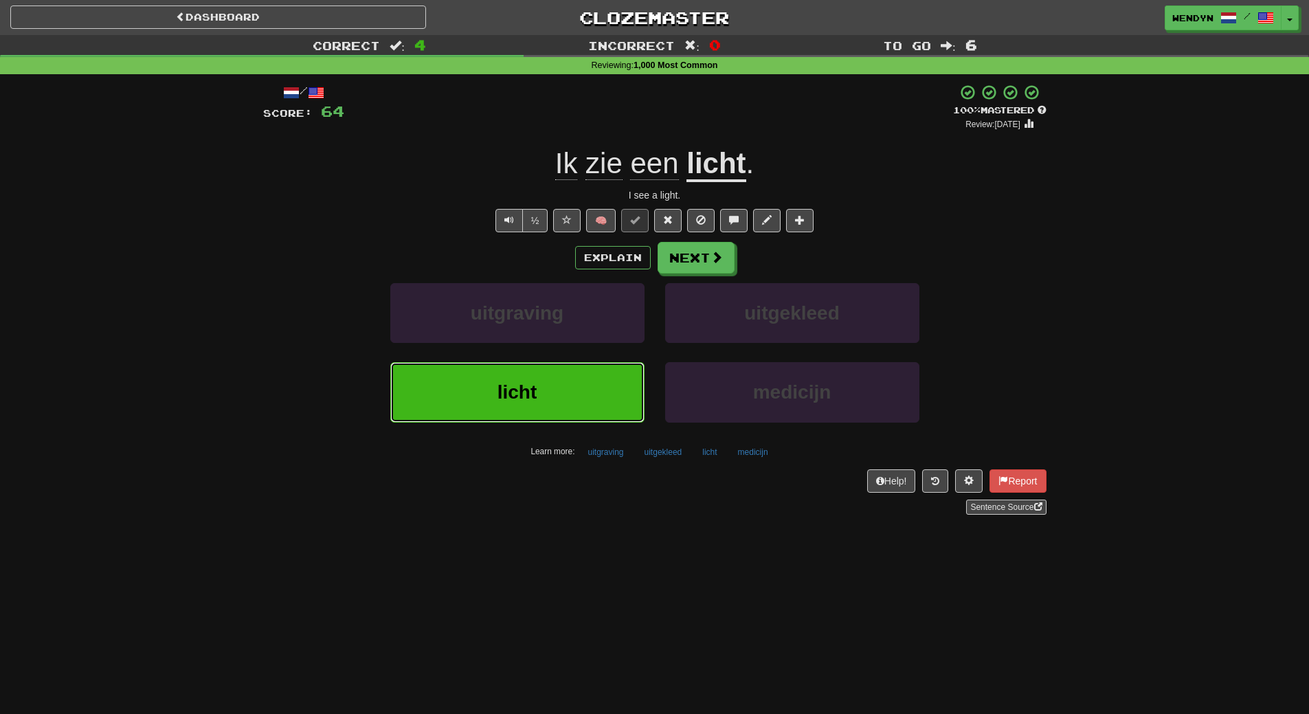
click at [597, 373] on button "licht" at bounding box center [517, 392] width 254 height 60
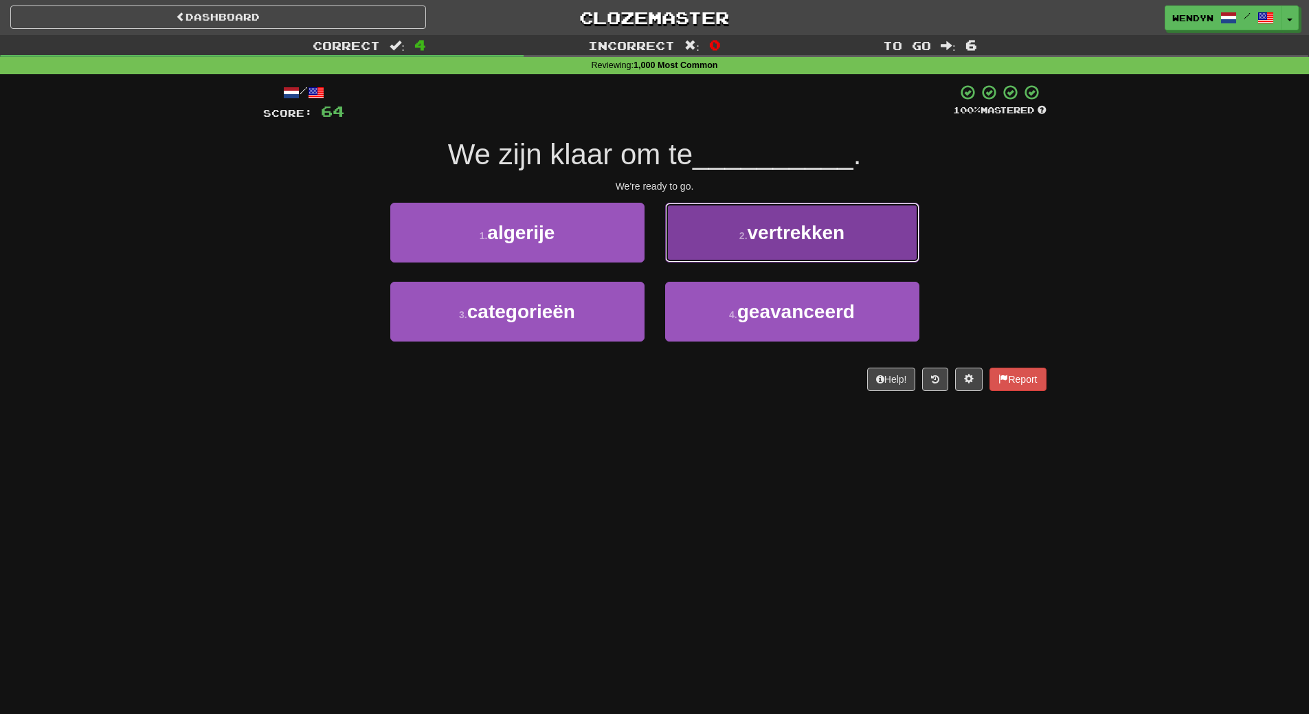
click at [833, 247] on button "2 . vertrekken" at bounding box center [792, 233] width 254 height 60
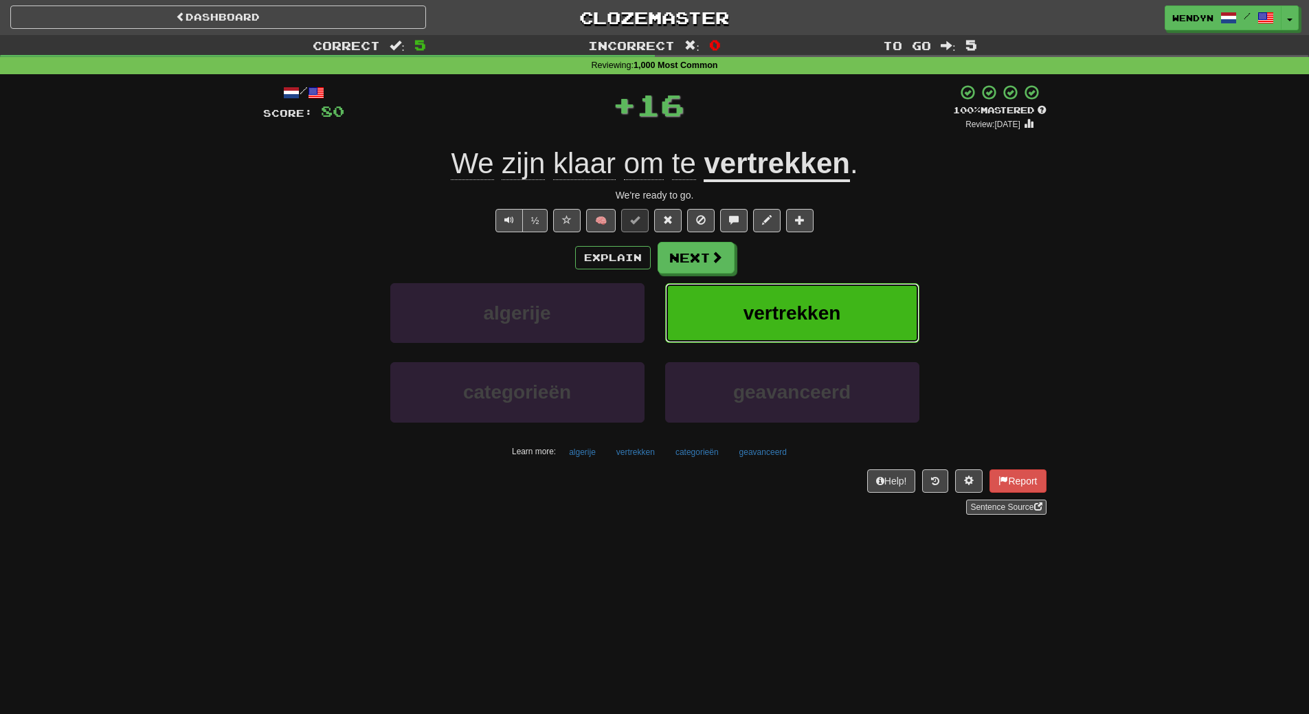
click at [830, 292] on button "vertrekken" at bounding box center [792, 313] width 254 height 60
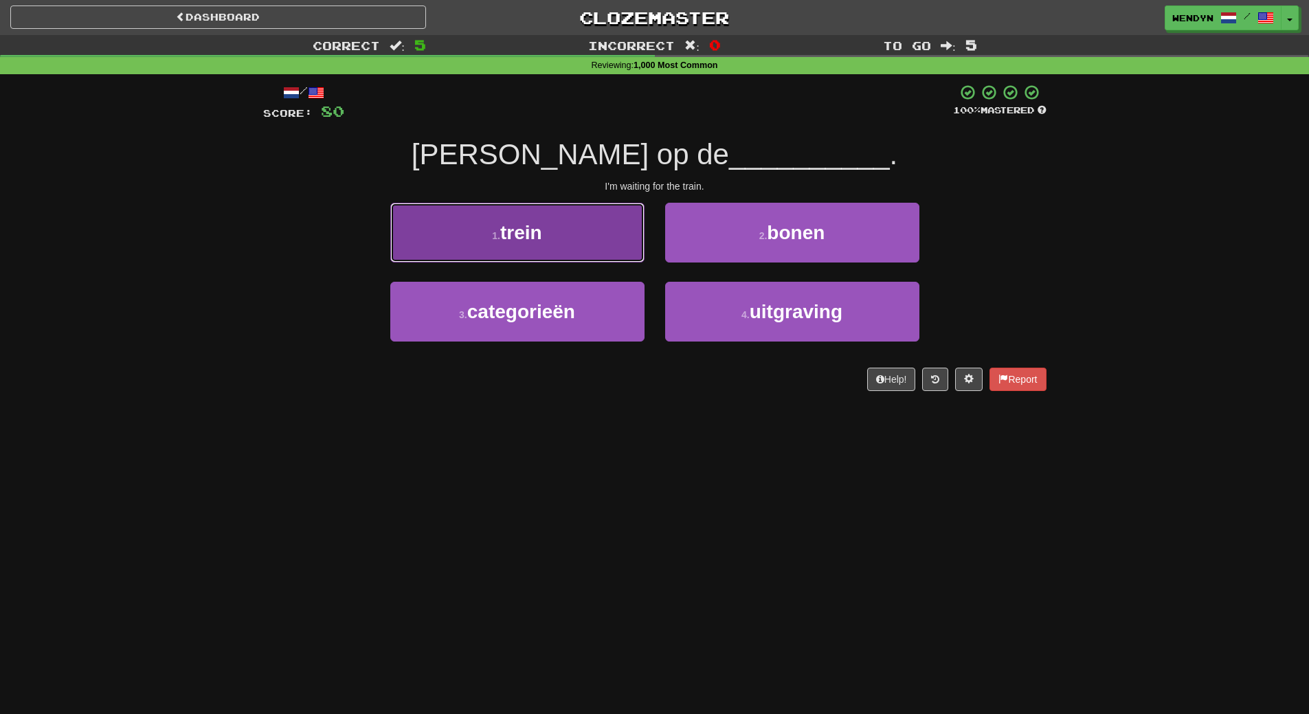
click at [610, 254] on button "1 . trein" at bounding box center [517, 233] width 254 height 60
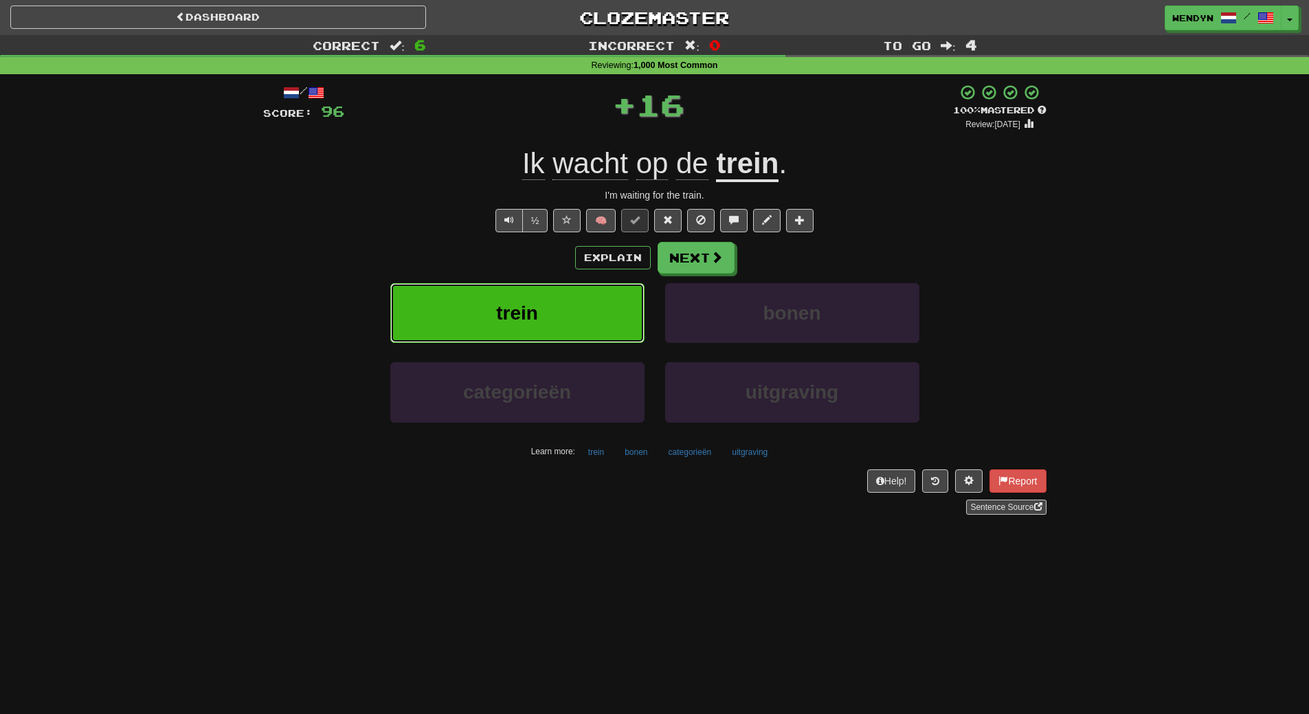
click at [608, 294] on button "trein" at bounding box center [517, 313] width 254 height 60
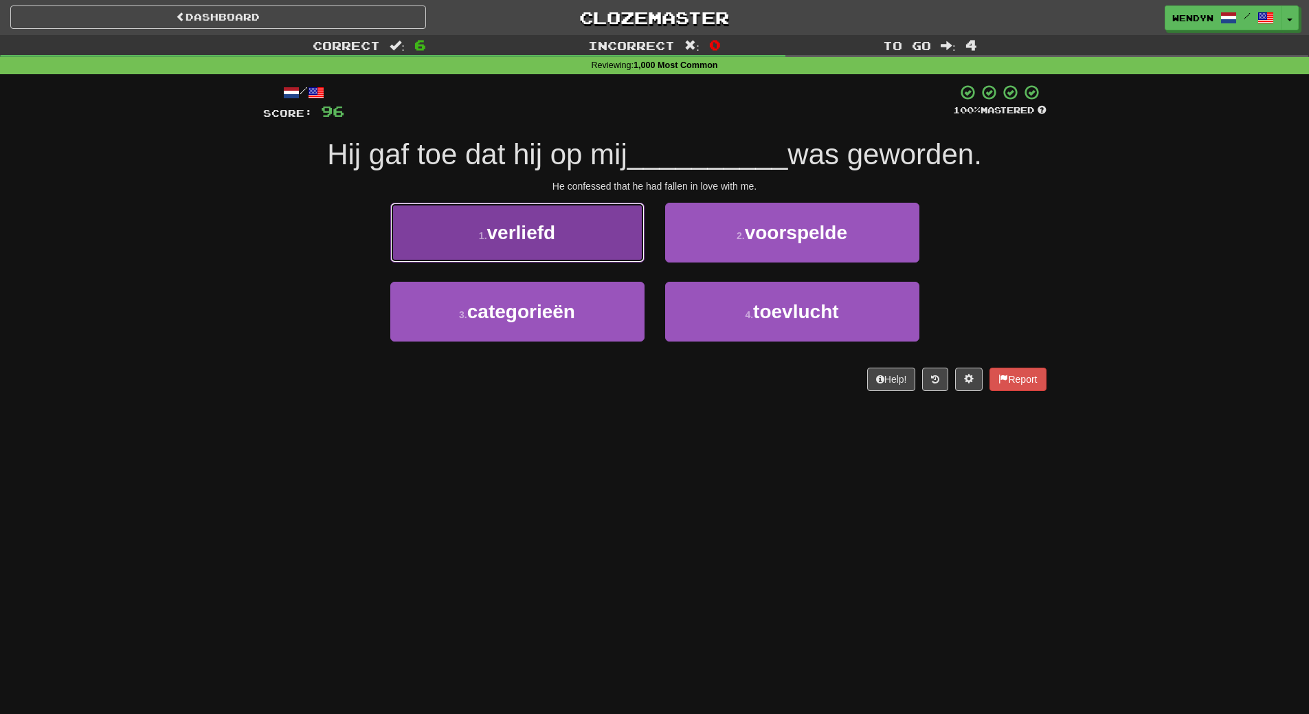
click at [589, 227] on button "1 . verliefd" at bounding box center [517, 233] width 254 height 60
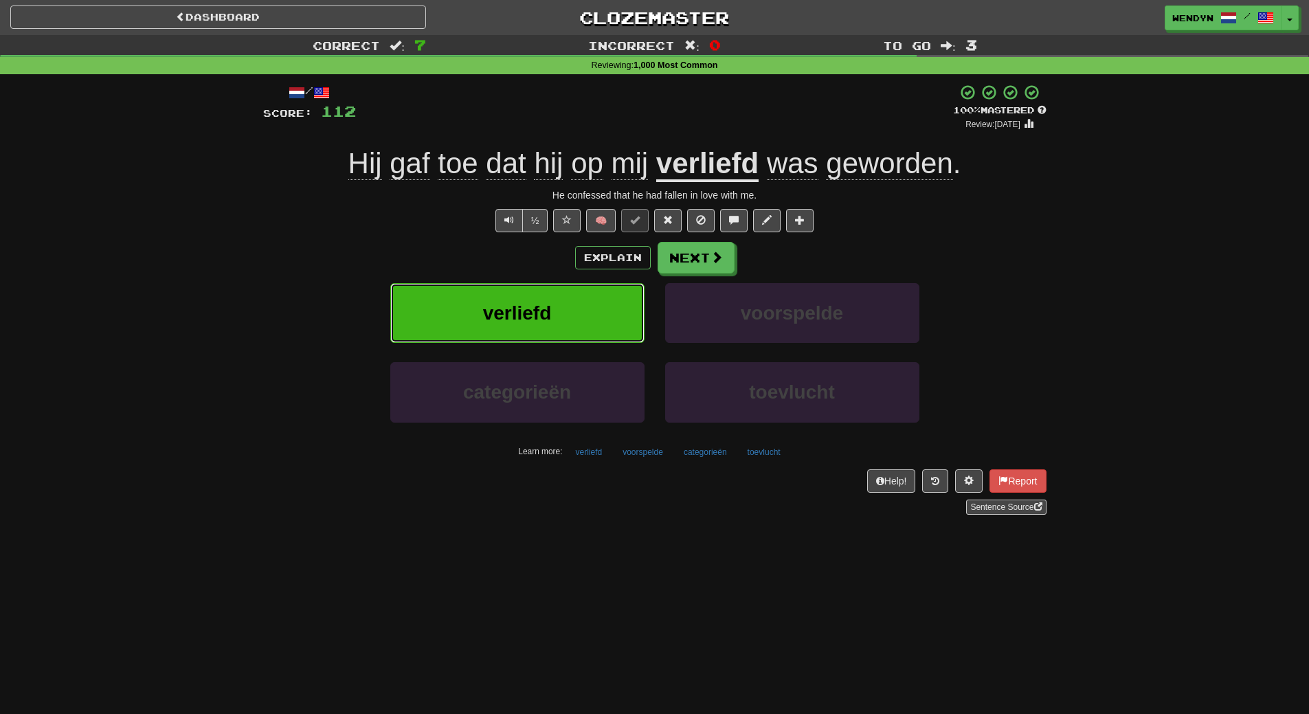
click at [569, 313] on button "verliefd" at bounding box center [517, 313] width 254 height 60
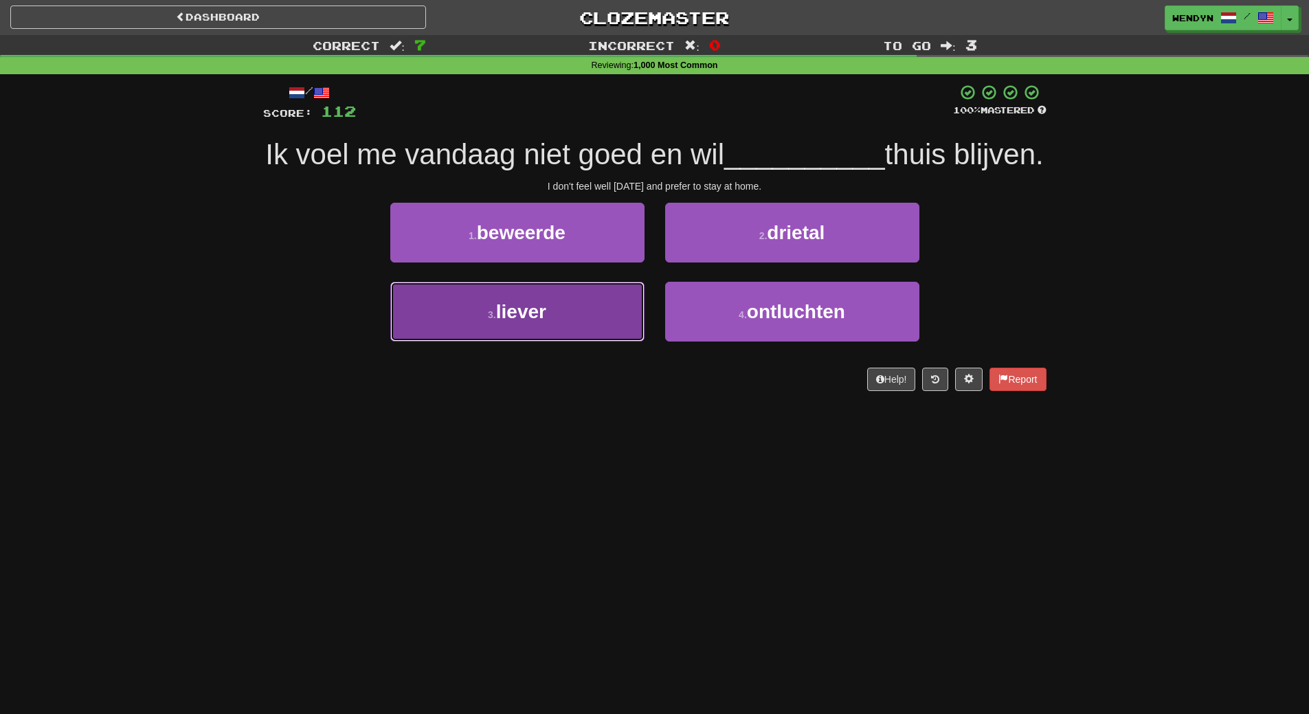
click at [581, 337] on button "3 . liever" at bounding box center [517, 312] width 254 height 60
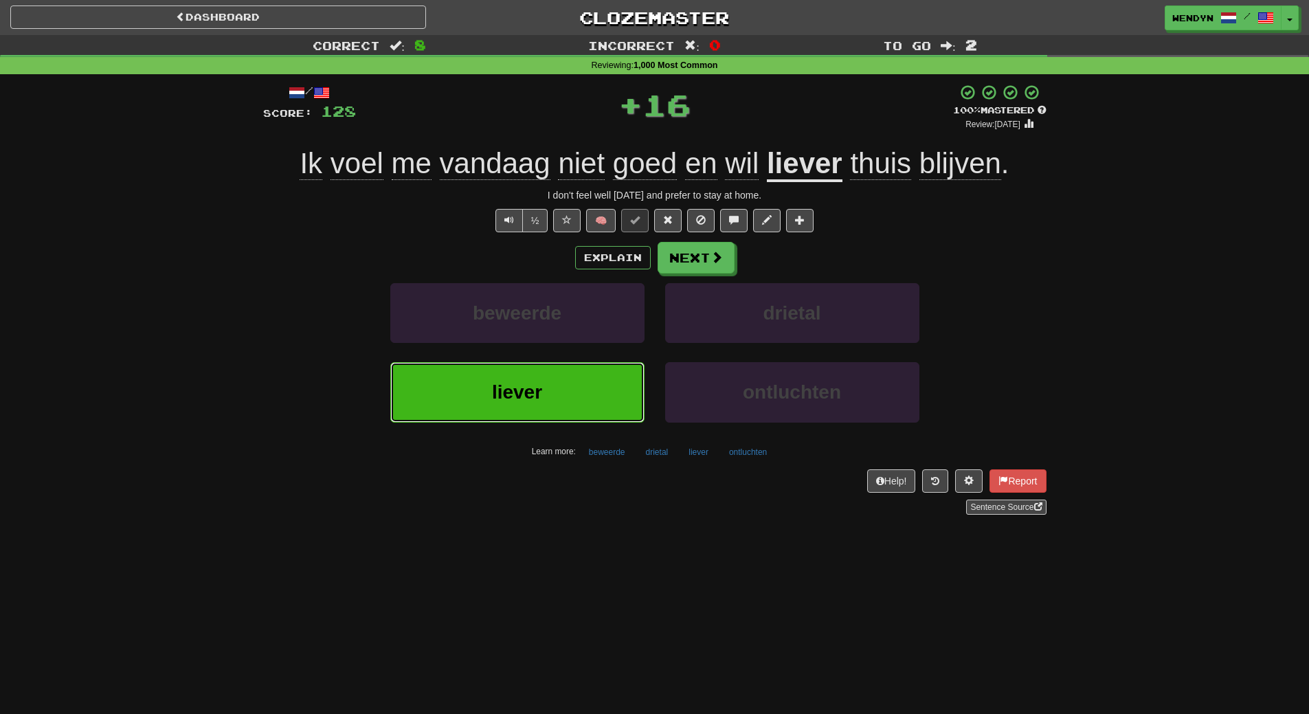
click at [602, 411] on button "liever" at bounding box center [517, 392] width 254 height 60
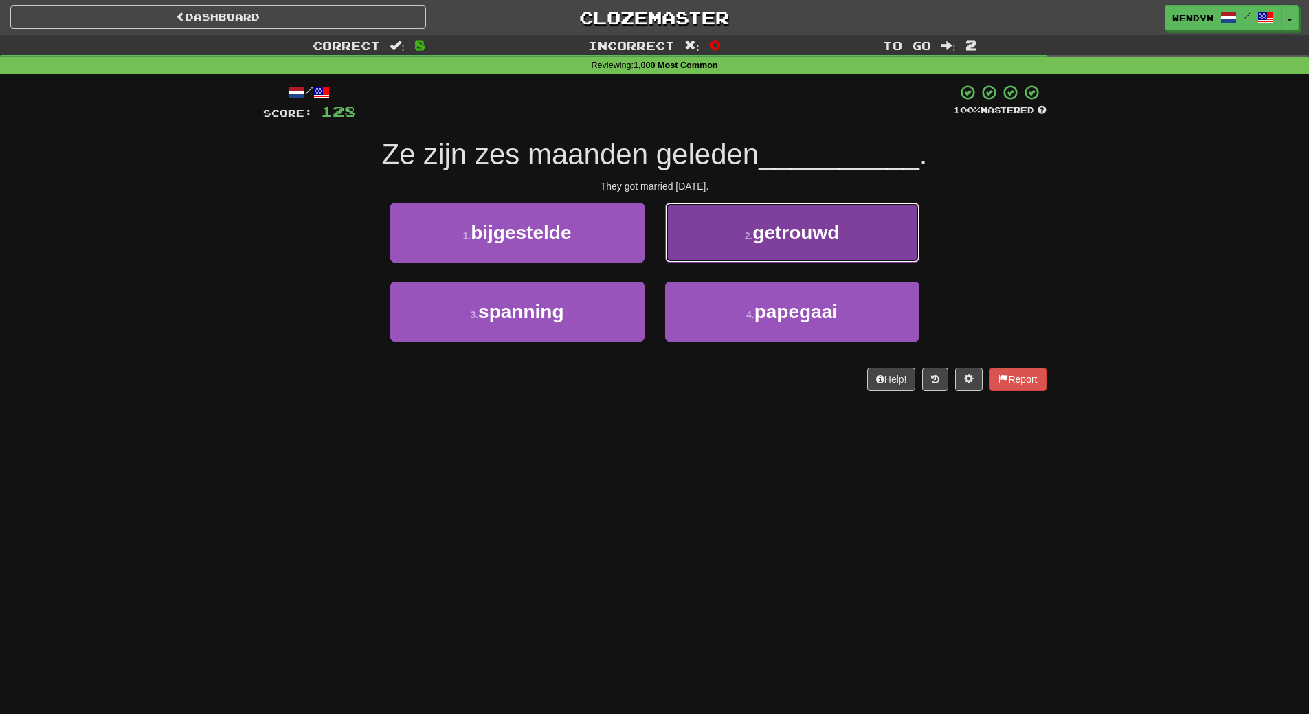
click at [841, 230] on button "2 . getrouwd" at bounding box center [792, 233] width 254 height 60
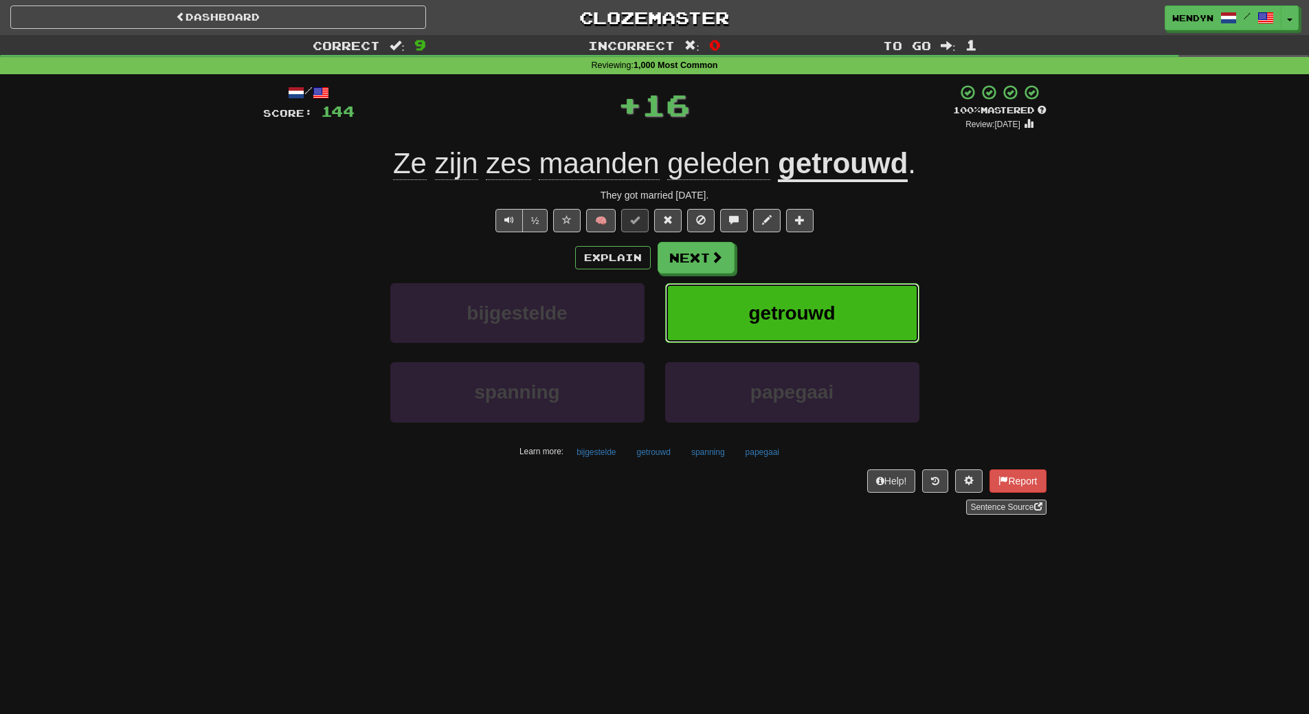
click at [824, 302] on span "getrouwd" at bounding box center [792, 312] width 87 height 21
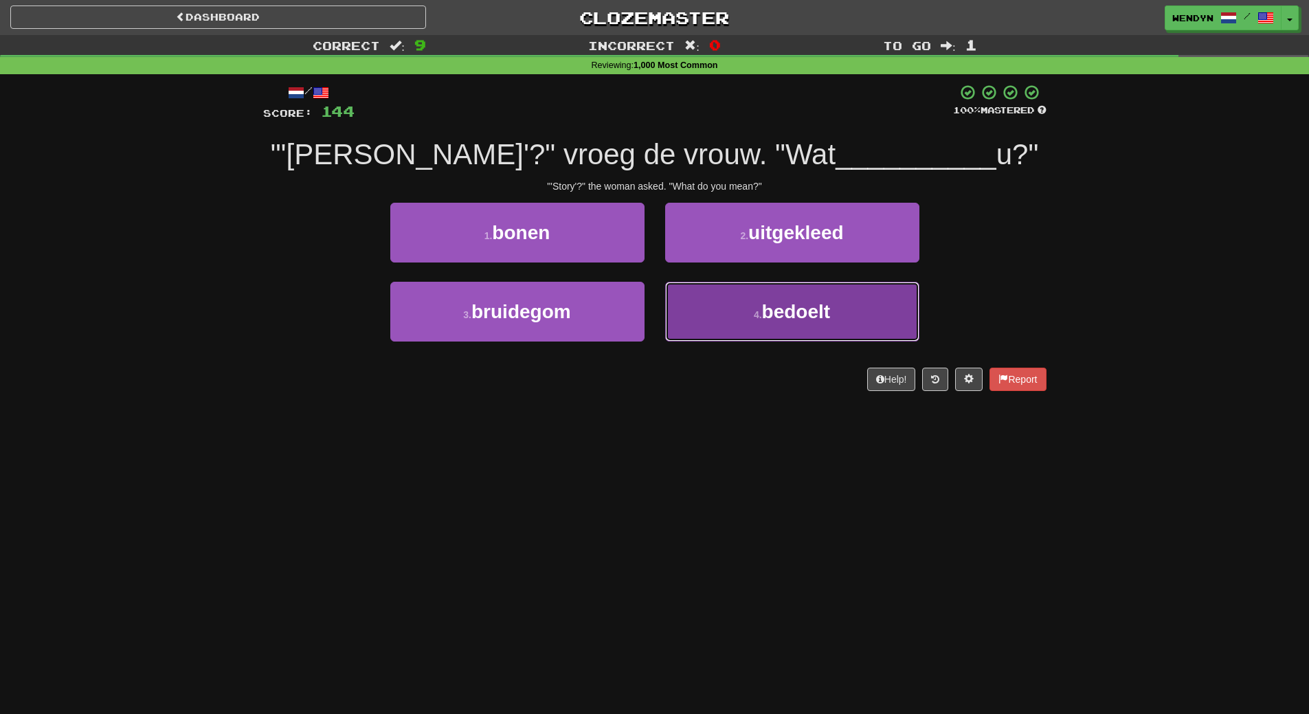
click at [758, 322] on button "4 . bedoelt" at bounding box center [792, 312] width 254 height 60
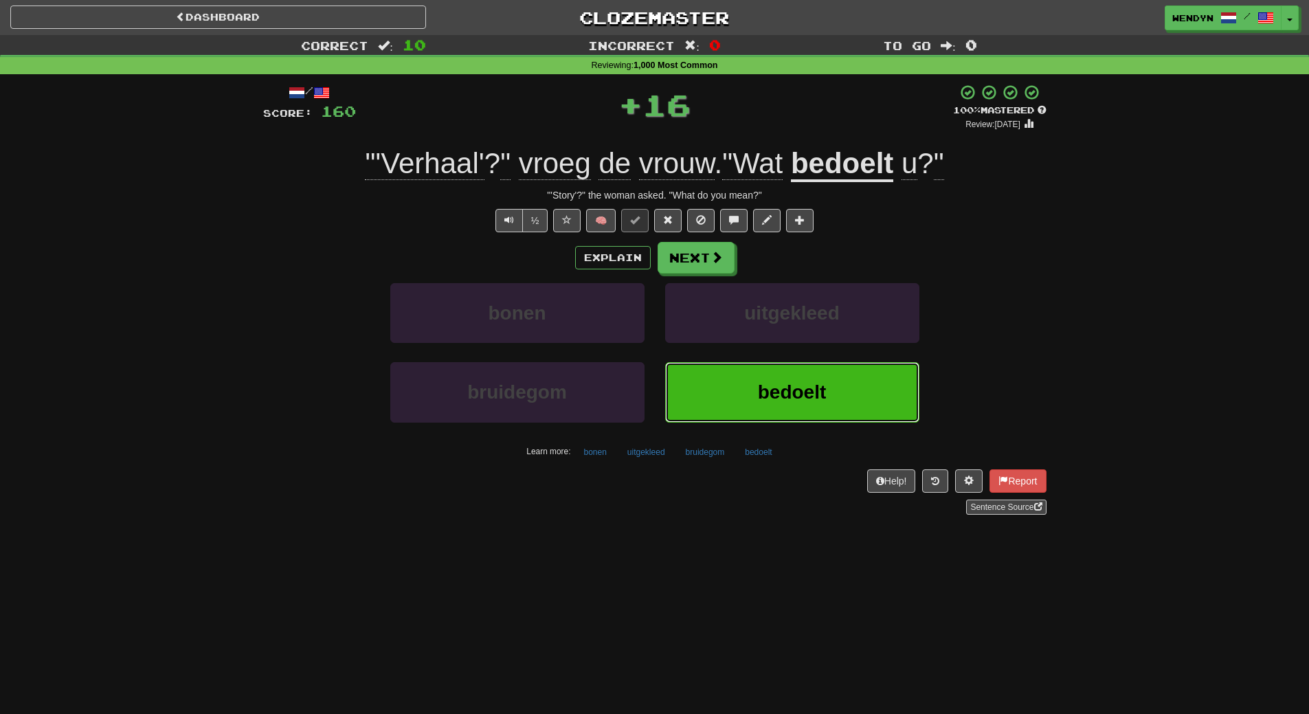
click at [773, 370] on button "bedoelt" at bounding box center [792, 392] width 254 height 60
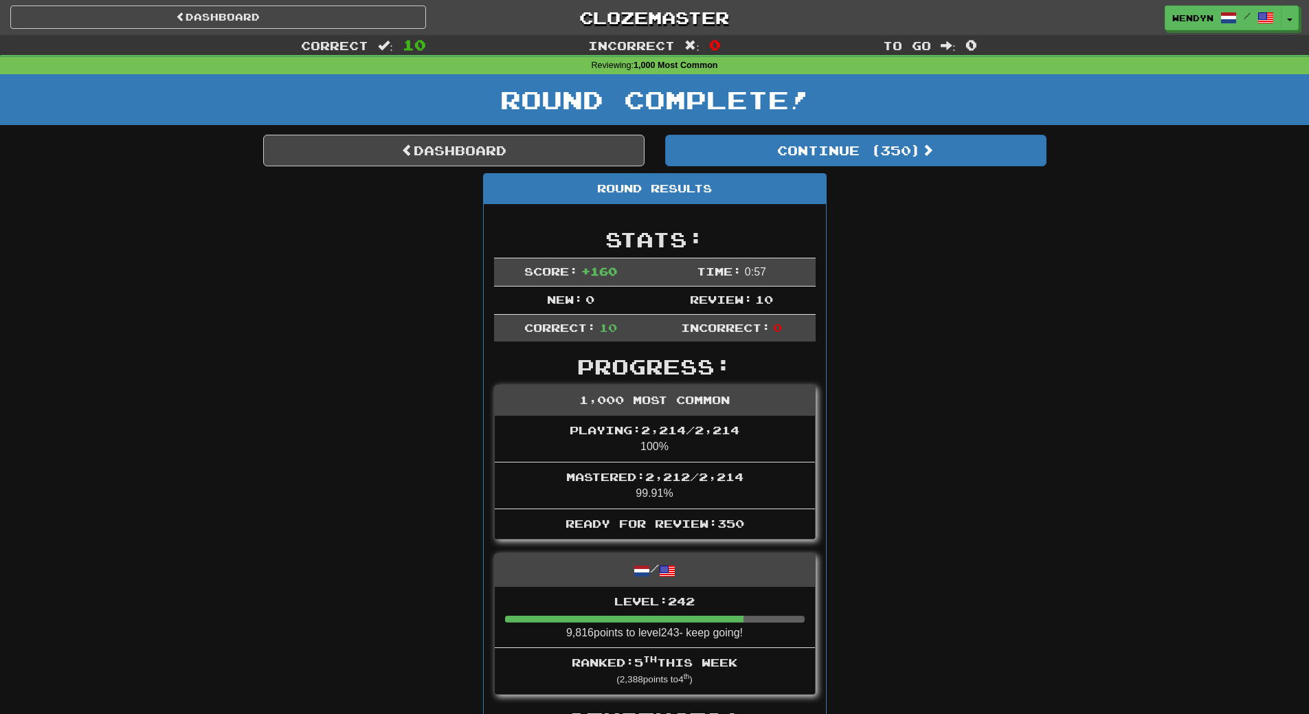
drag, startPoint x: 919, startPoint y: 282, endPoint x: 952, endPoint y: 235, distance: 57.2
click at [508, 144] on link "Dashboard" at bounding box center [453, 151] width 381 height 32
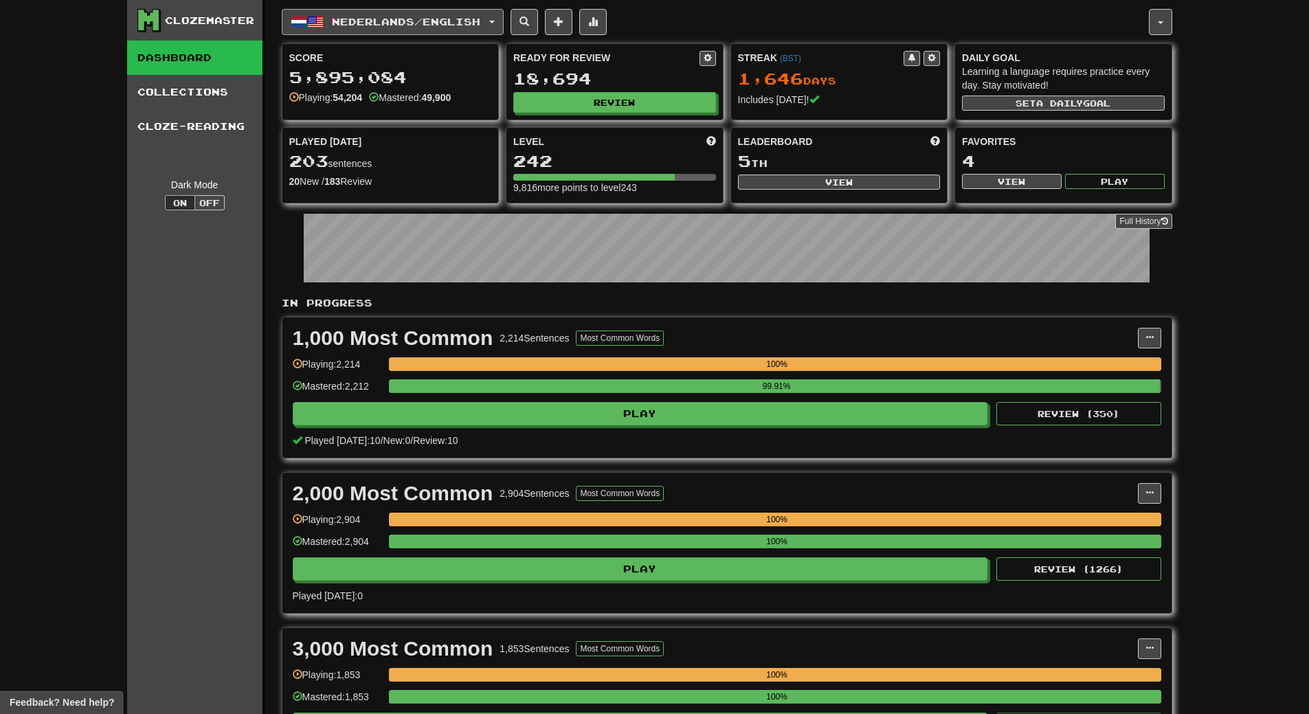
click at [420, 14] on button "Nederlands / English" at bounding box center [393, 22] width 222 height 26
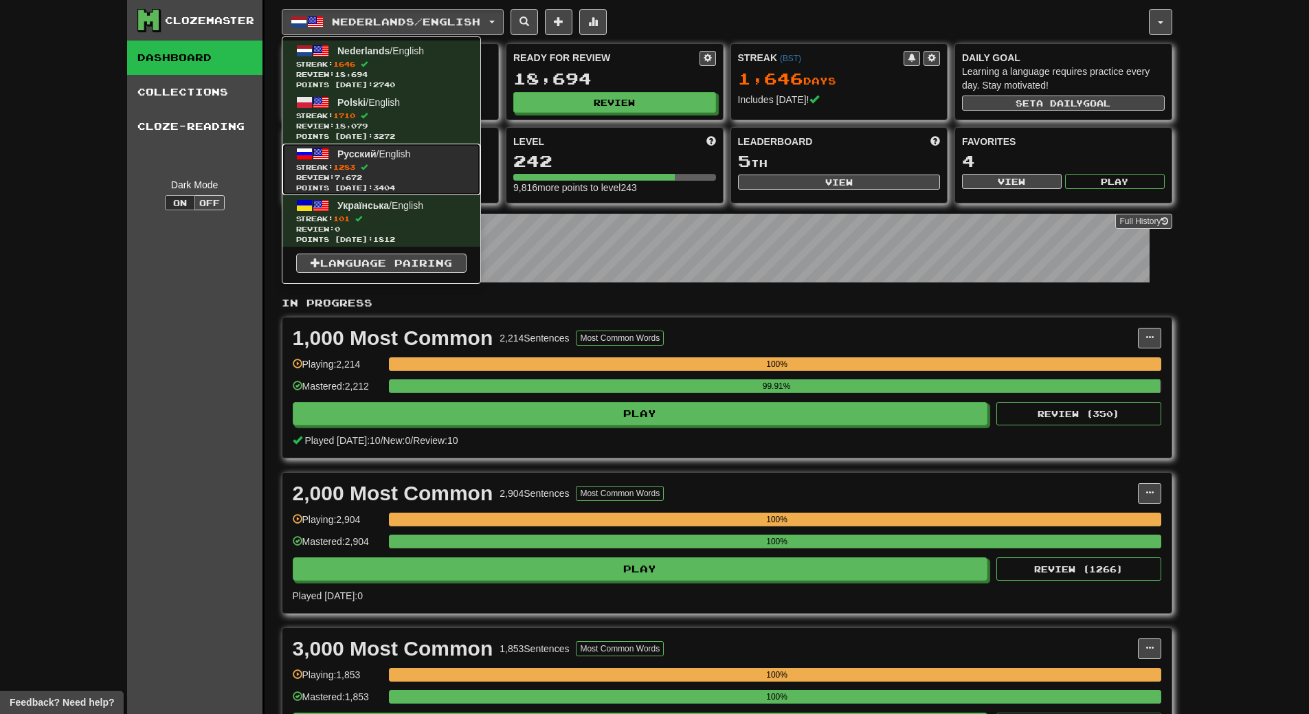
click at [408, 175] on span "Review: 7,672" at bounding box center [381, 177] width 170 height 10
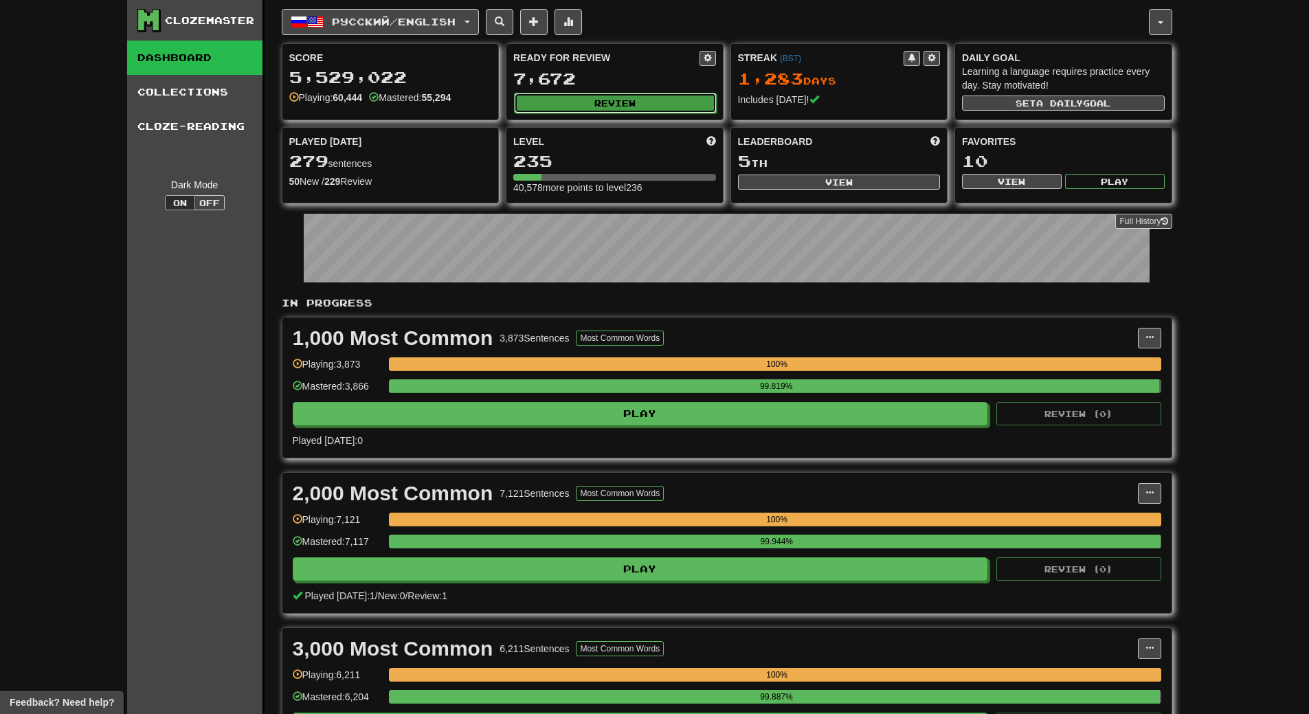
click at [659, 103] on button "Review" at bounding box center [615, 103] width 203 height 21
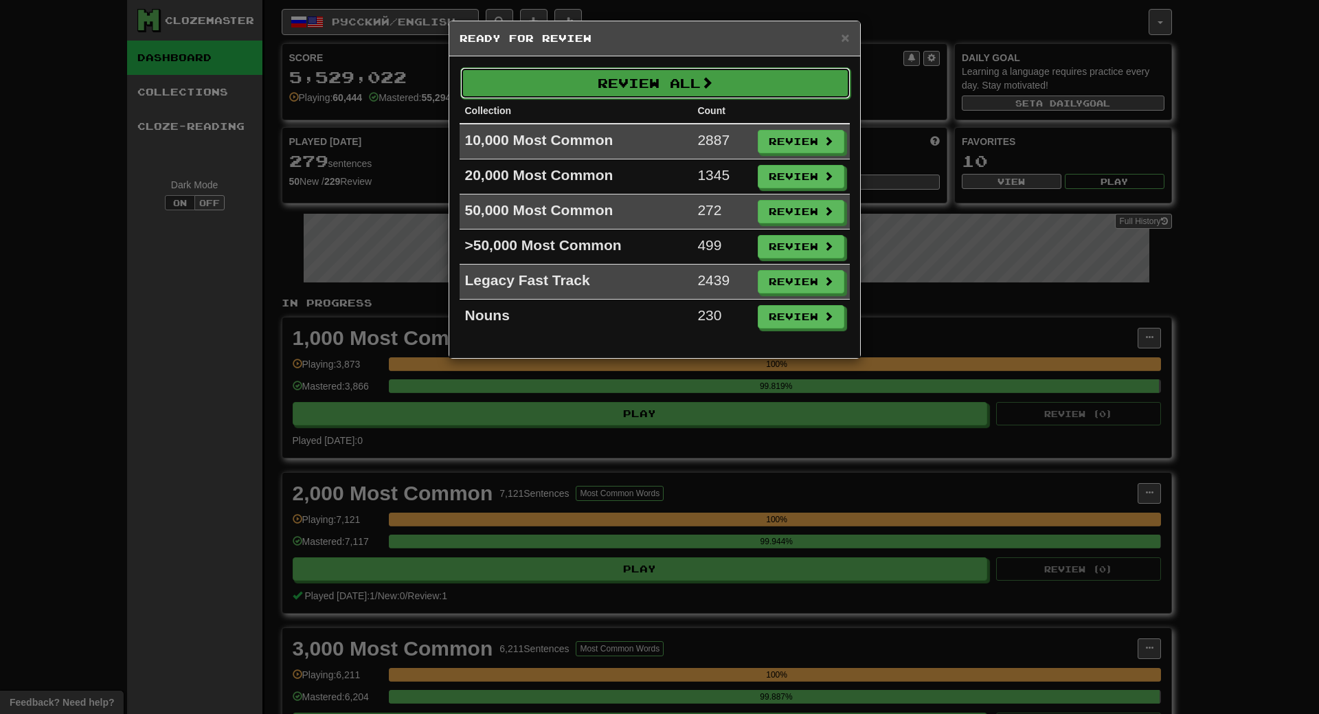
click at [661, 89] on button "Review All" at bounding box center [655, 83] width 390 height 32
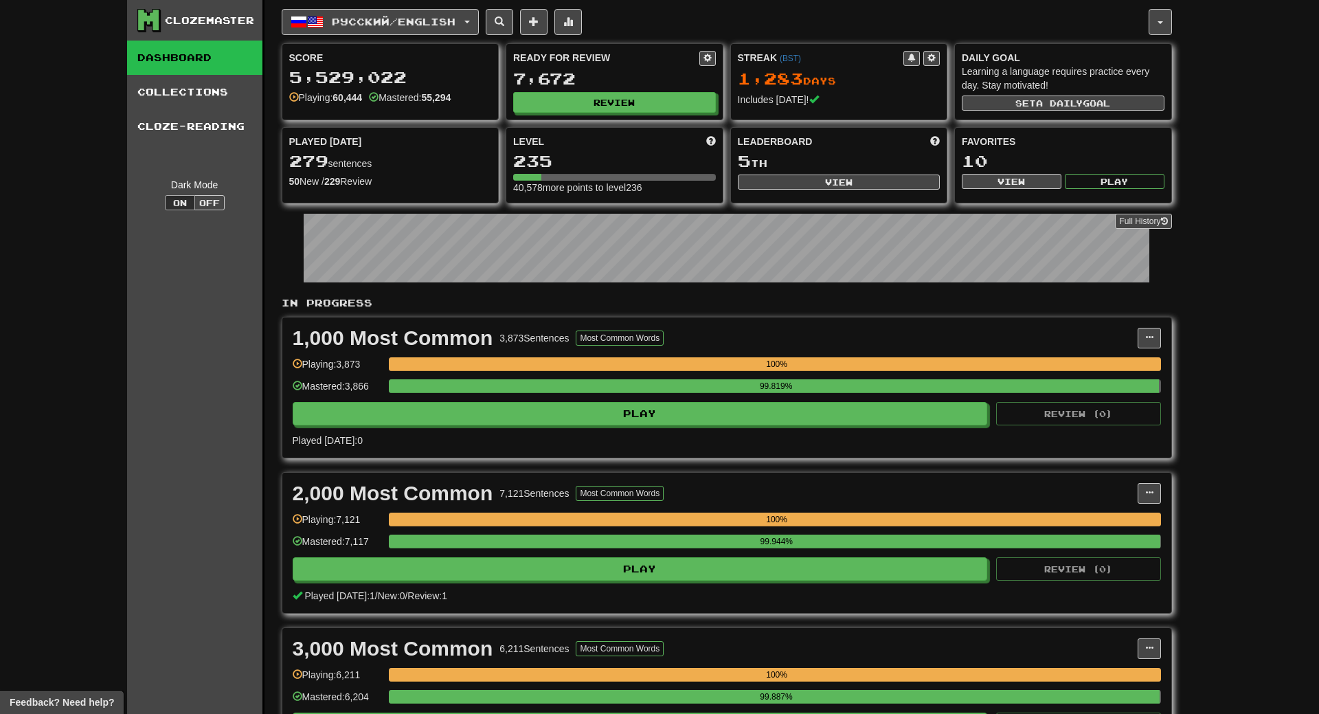
select select "**"
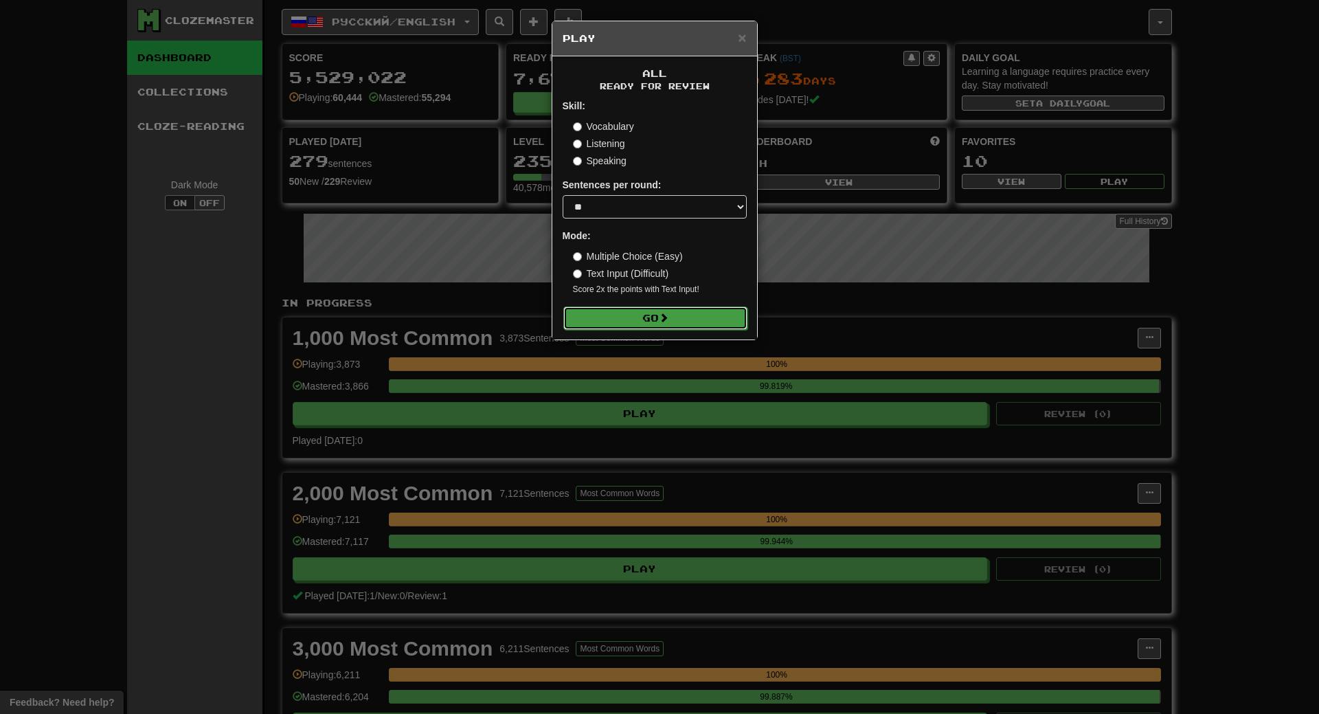
click at [675, 317] on button "Go" at bounding box center [655, 317] width 184 height 23
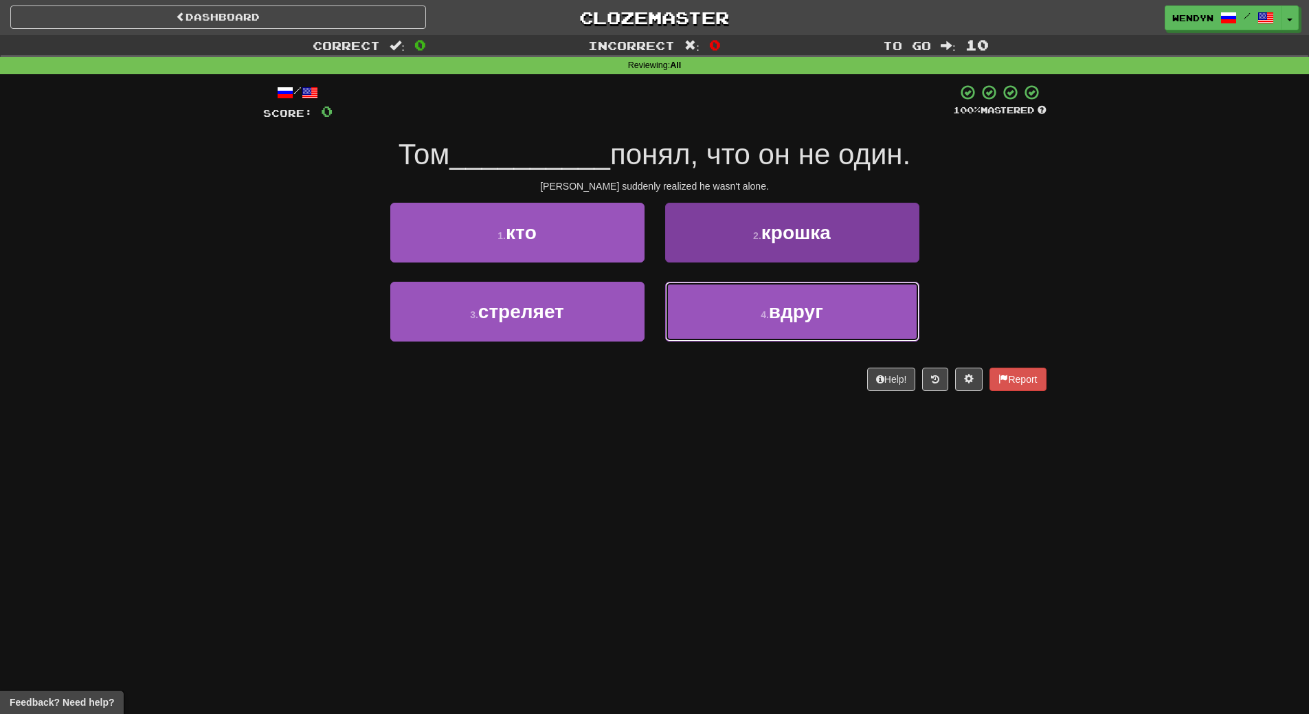
click at [848, 326] on button "4 . вдруг" at bounding box center [792, 312] width 254 height 60
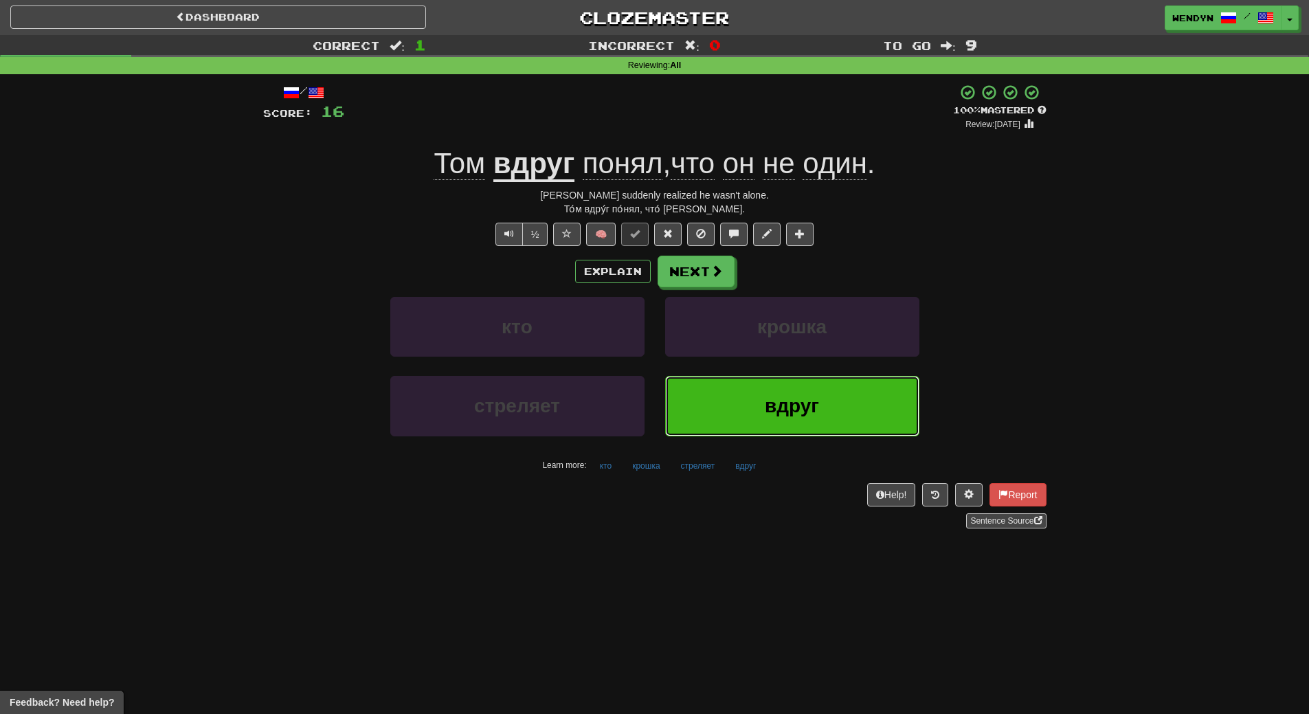
click at [815, 422] on button "вдруг" at bounding box center [792, 406] width 254 height 60
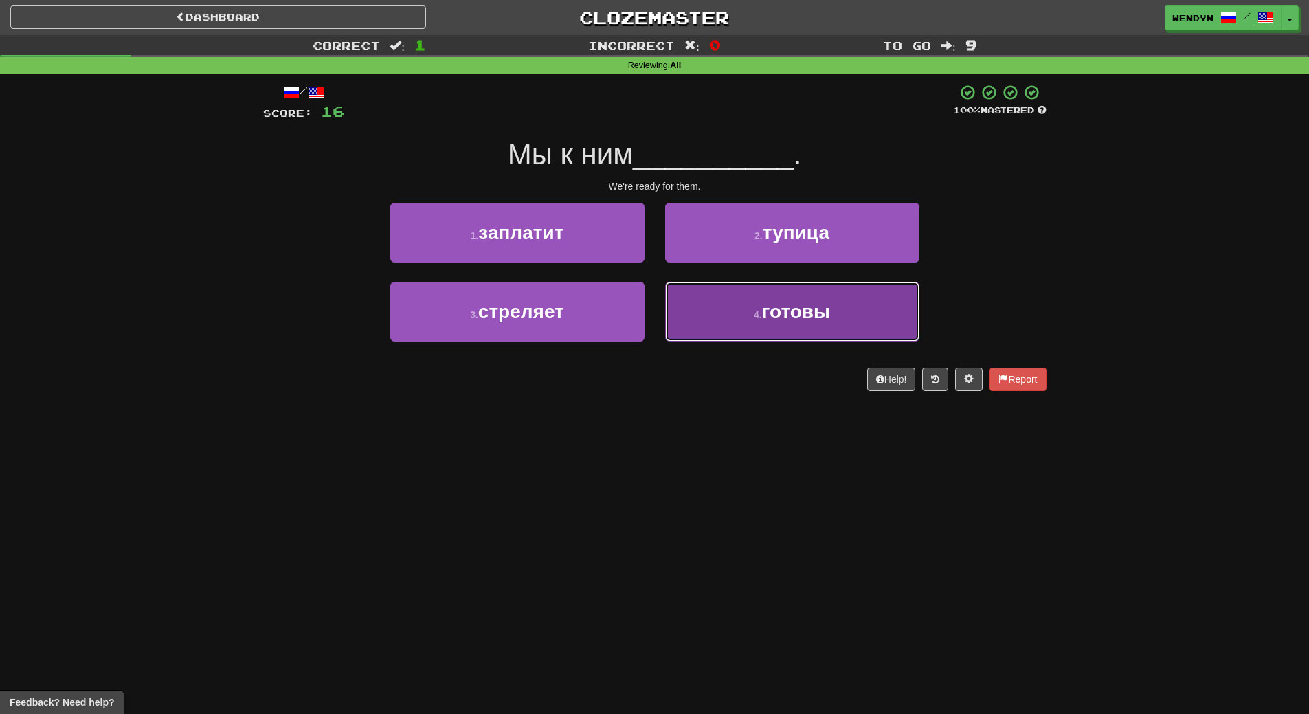
click at [751, 330] on button "4 . готовы" at bounding box center [792, 312] width 254 height 60
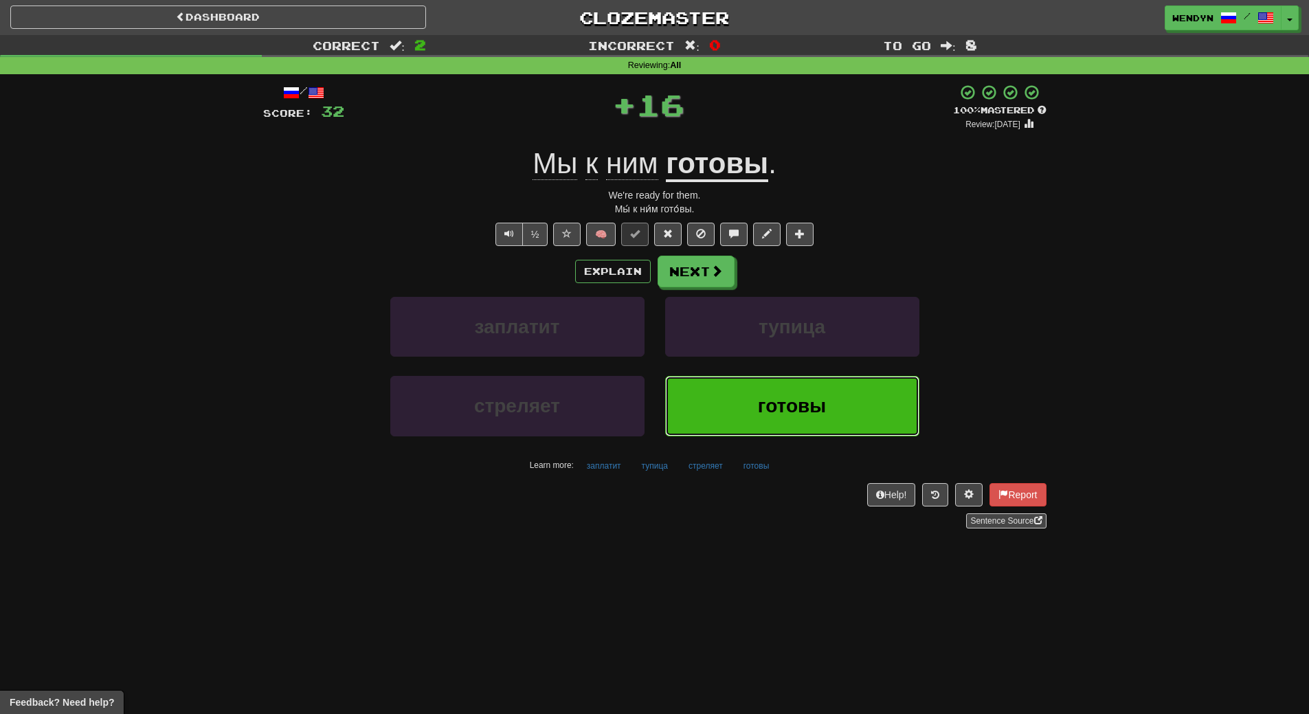
click at [736, 407] on button "готовы" at bounding box center [792, 406] width 254 height 60
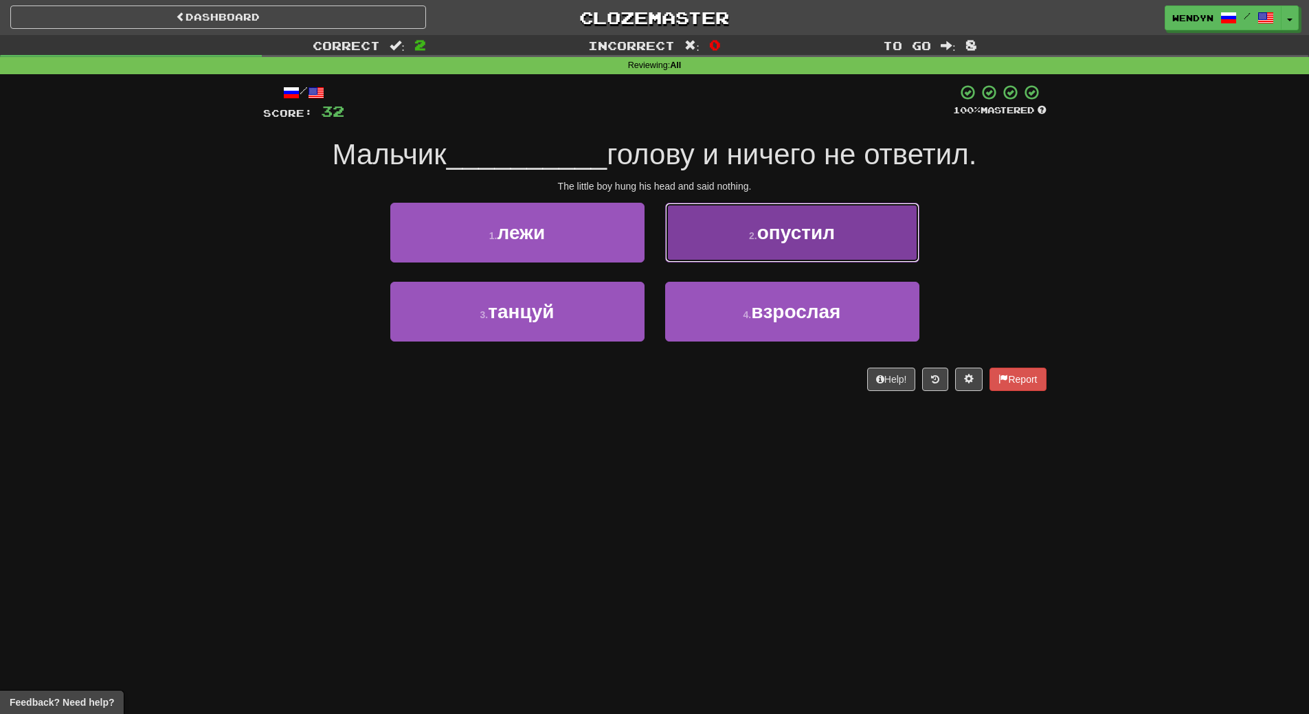
click at [839, 236] on button "2 . опустил" at bounding box center [792, 233] width 254 height 60
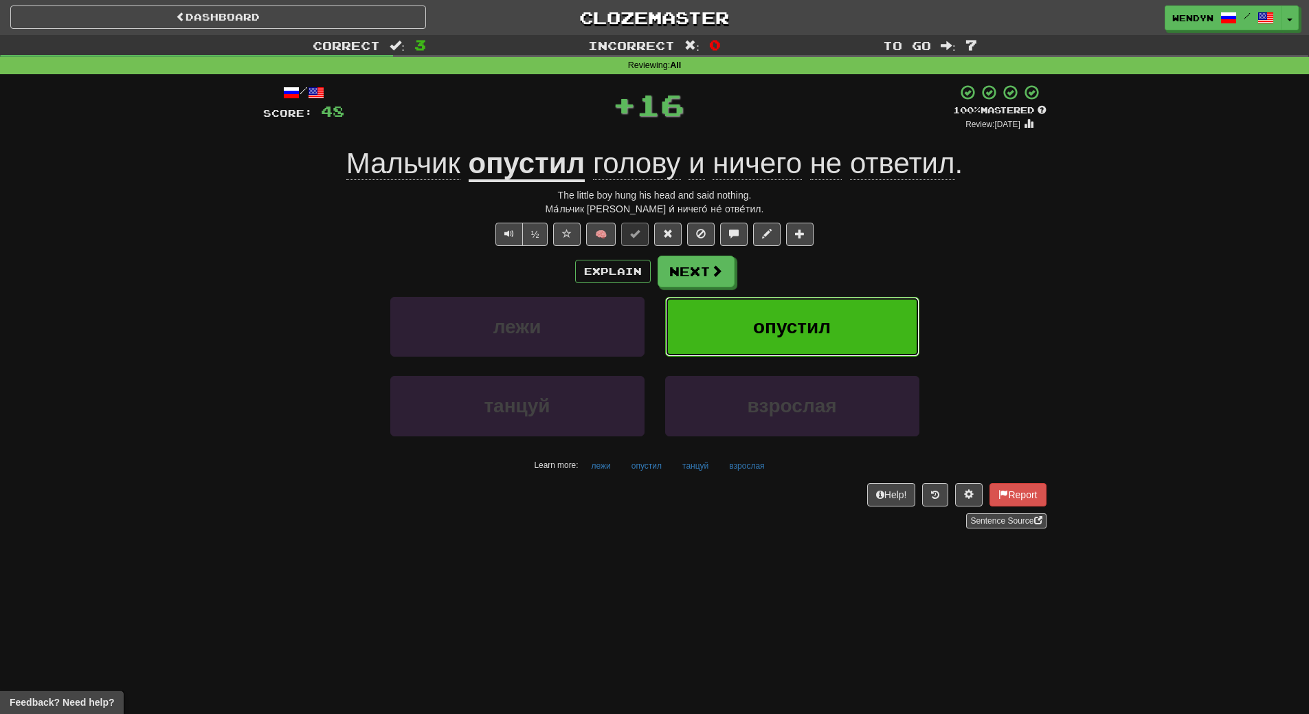
click at [819, 341] on button "опустил" at bounding box center [792, 327] width 254 height 60
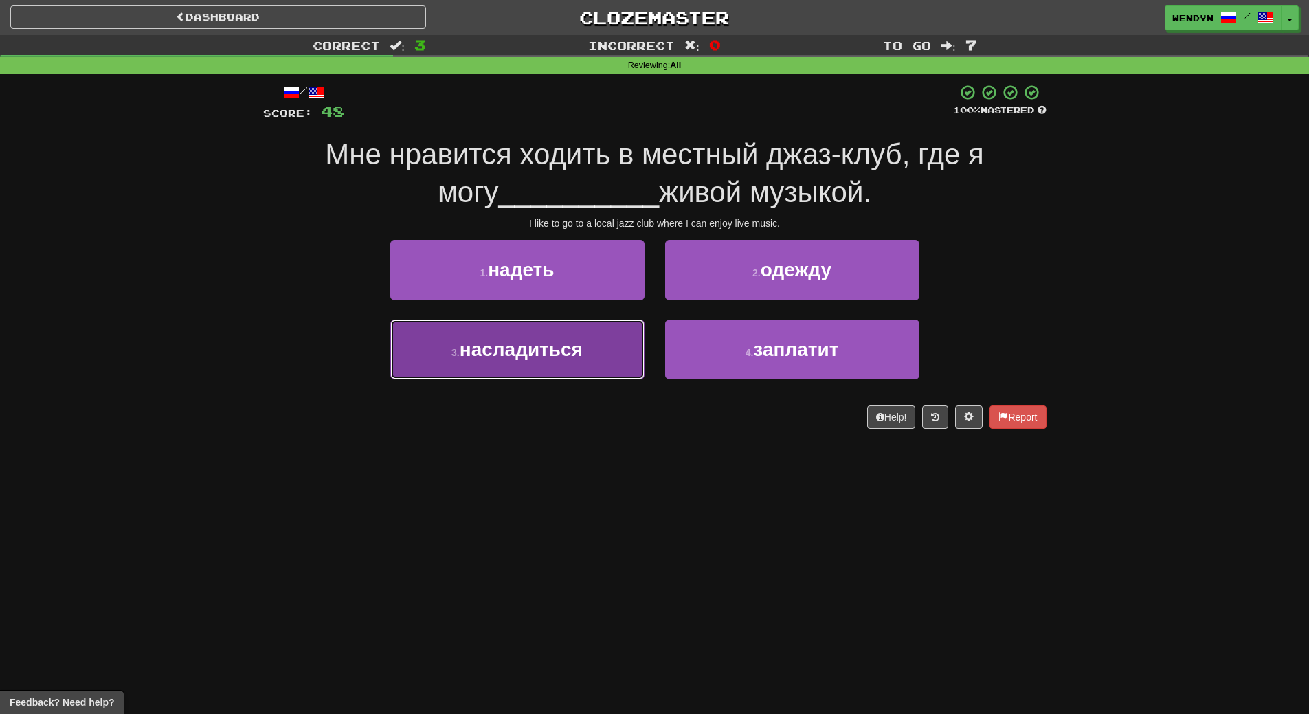
click at [565, 357] on span "насладиться" at bounding box center [521, 349] width 123 height 21
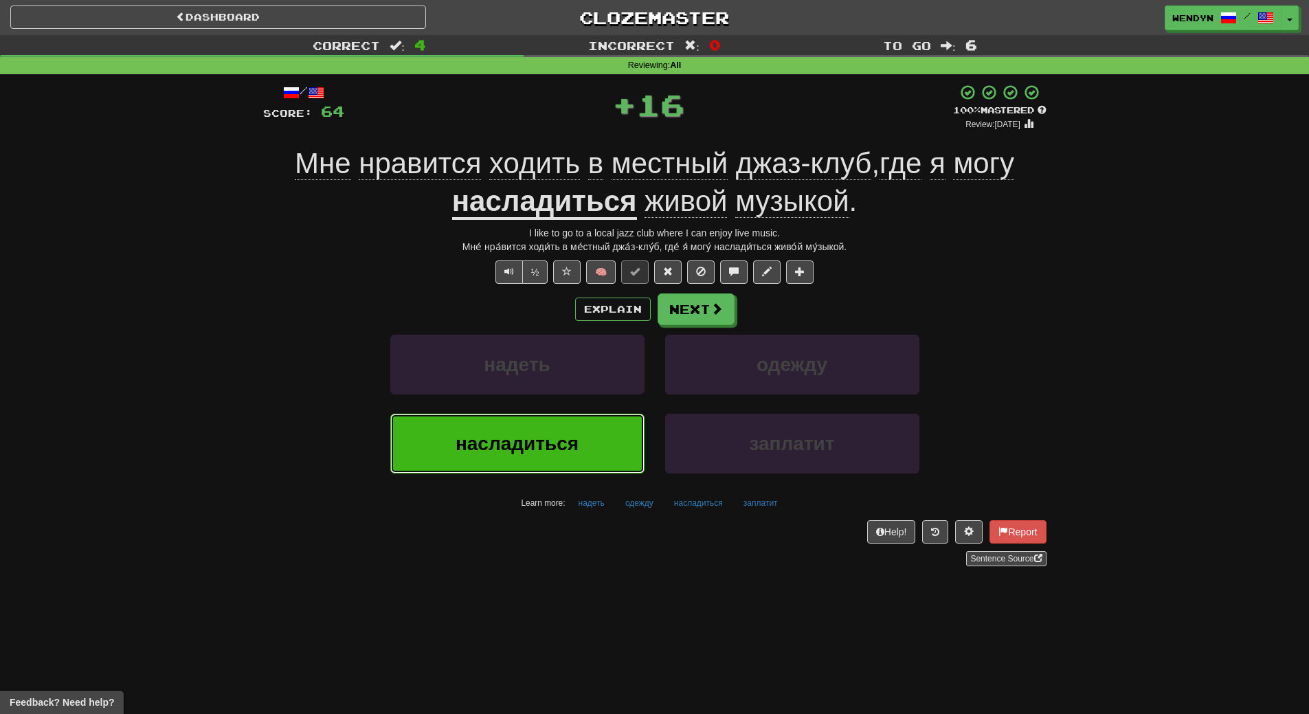
click at [553, 422] on button "насладиться" at bounding box center [517, 444] width 254 height 60
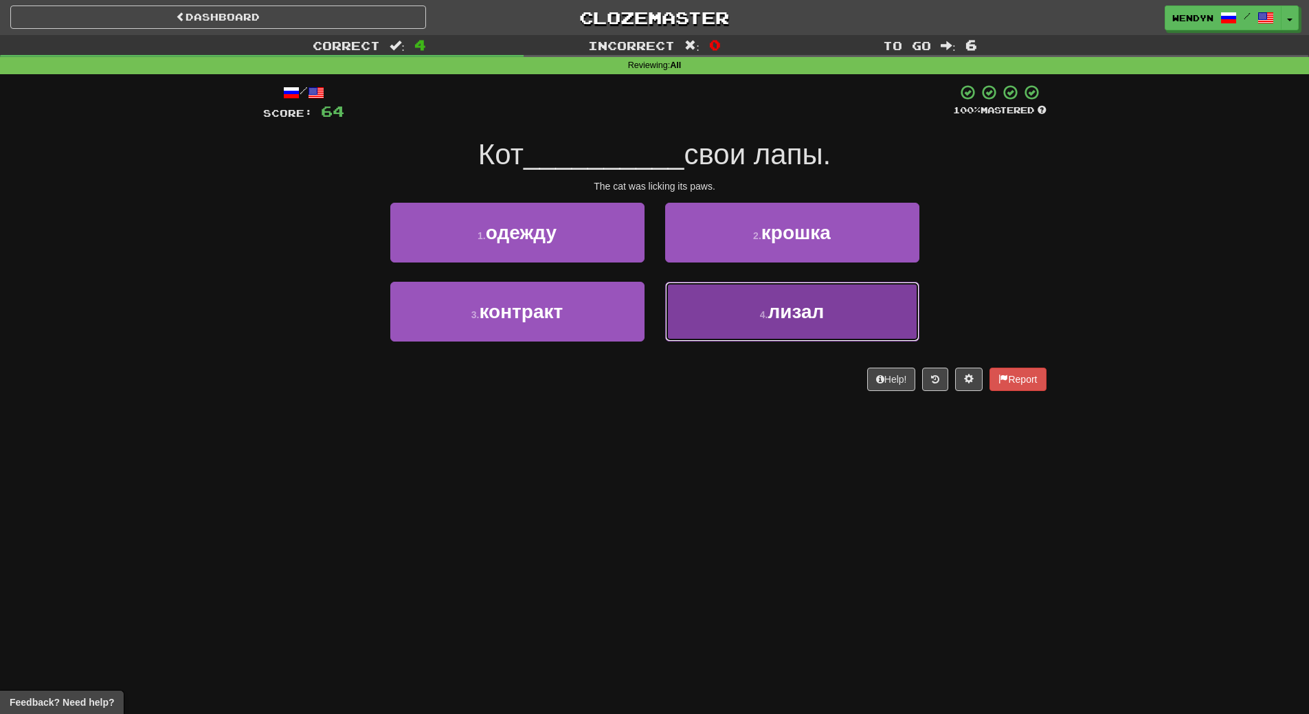
click at [787, 331] on button "4 . лизал" at bounding box center [792, 312] width 254 height 60
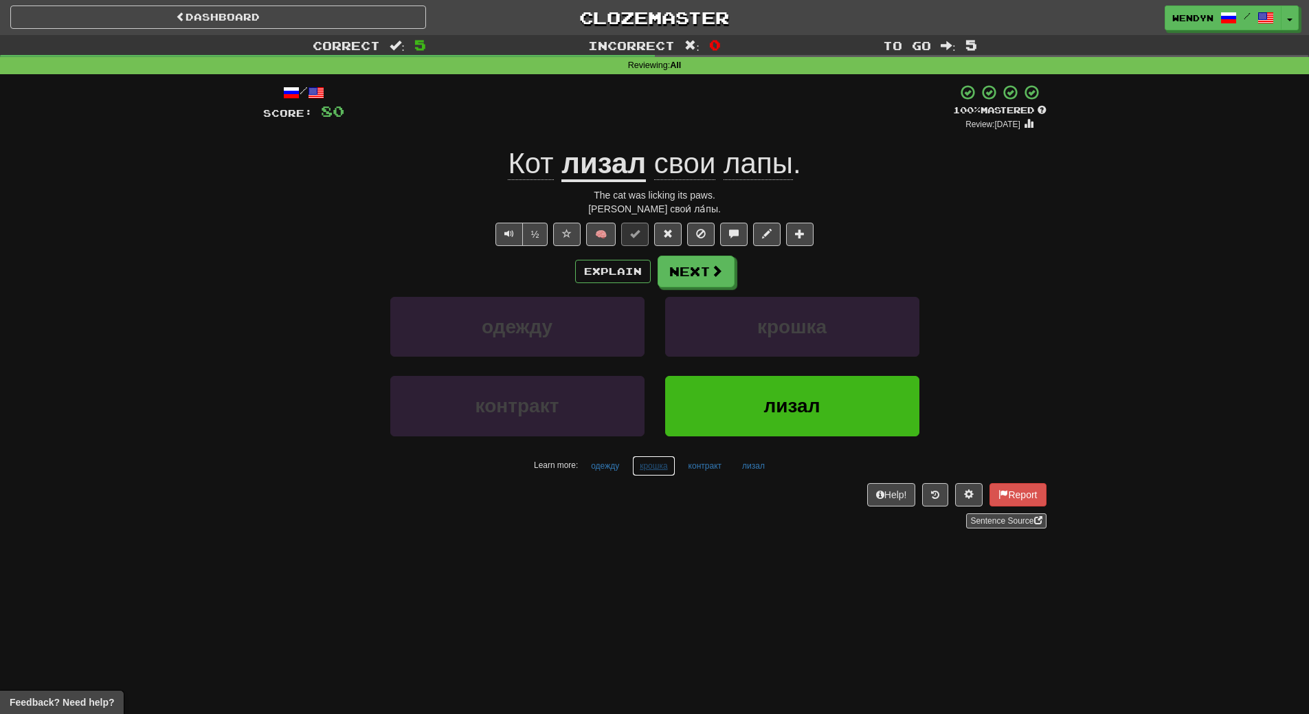
click at [653, 468] on button "крошка" at bounding box center [653, 465] width 43 height 21
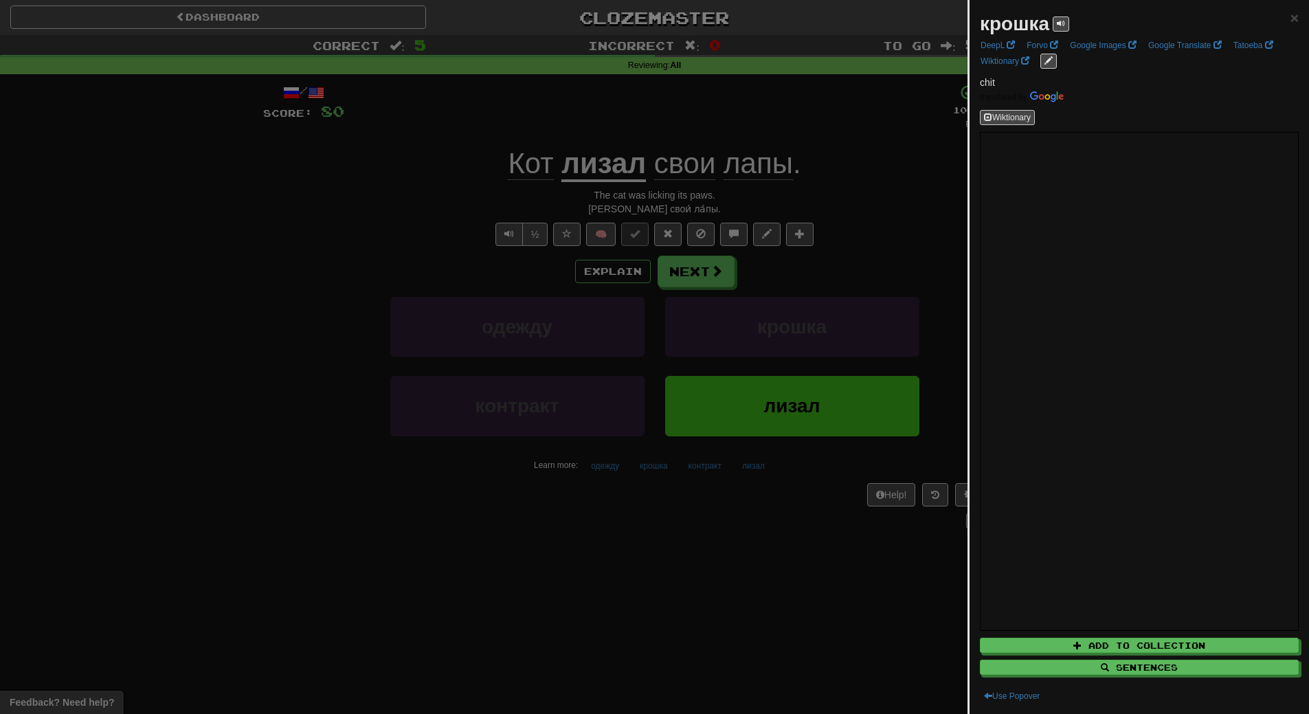
click at [578, 499] on div at bounding box center [654, 357] width 1309 height 714
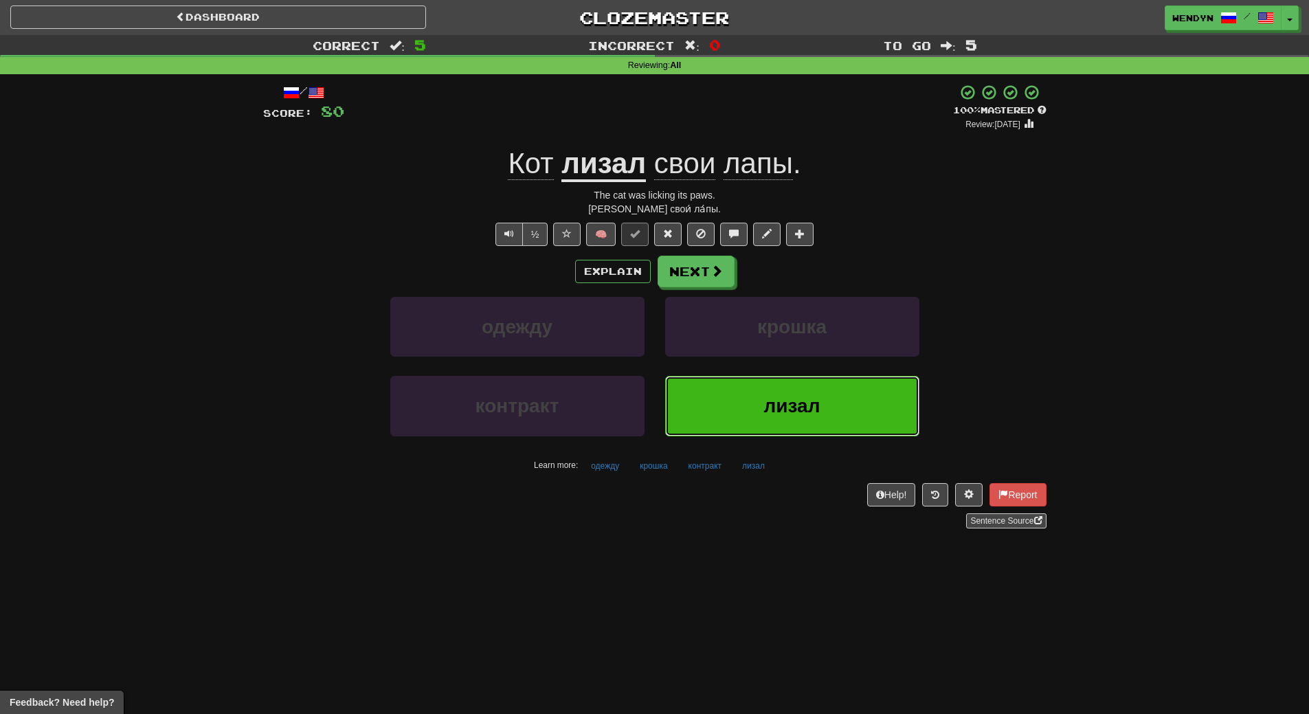
click at [716, 401] on button "лизал" at bounding box center [792, 406] width 254 height 60
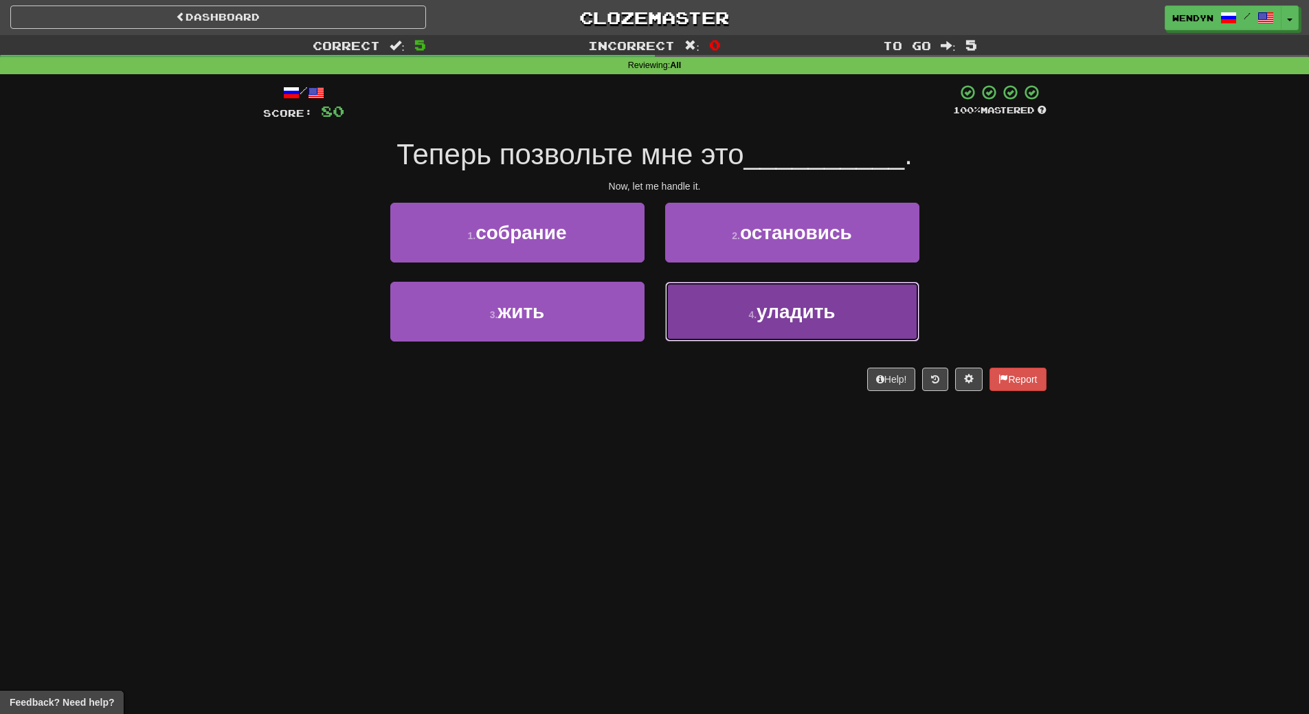
drag, startPoint x: 830, startPoint y: 337, endPoint x: 802, endPoint y: 382, distance: 53.7
click at [830, 337] on button "4 . уладить" at bounding box center [792, 312] width 254 height 60
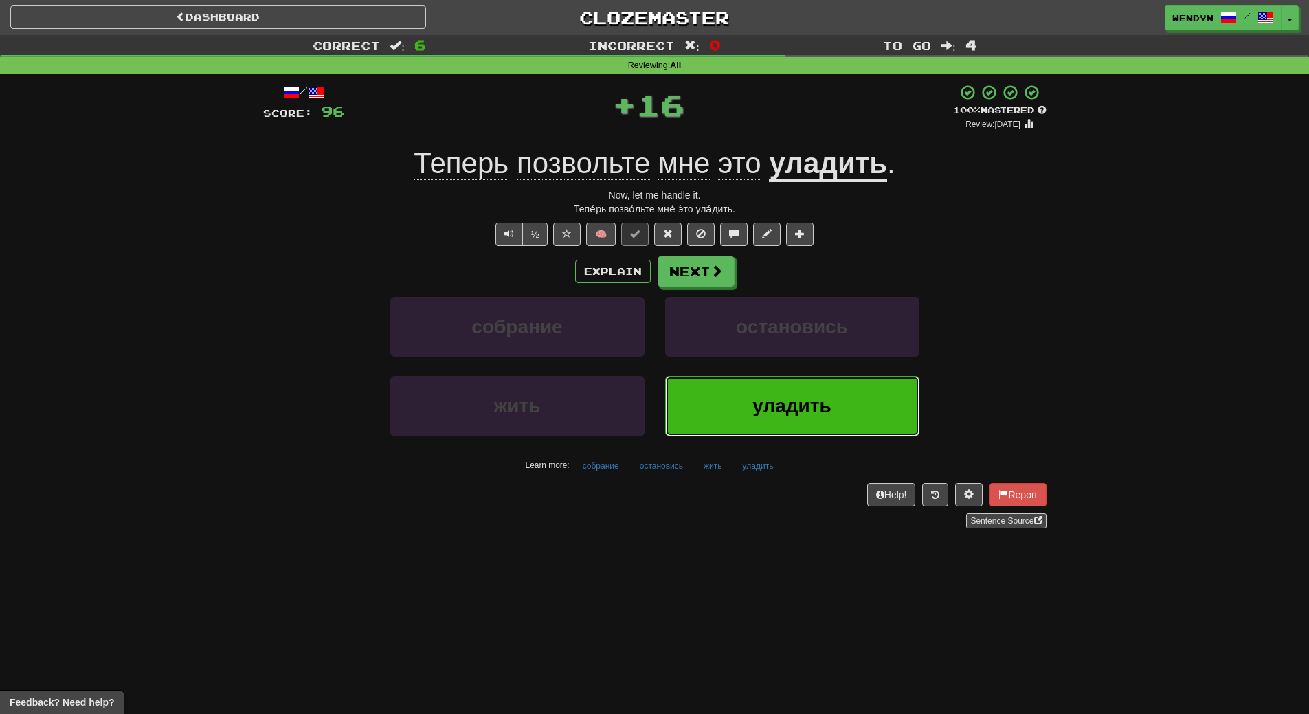
drag, startPoint x: 791, startPoint y: 397, endPoint x: 670, endPoint y: 446, distance: 130.6
click at [776, 408] on span "уладить" at bounding box center [791, 405] width 78 height 21
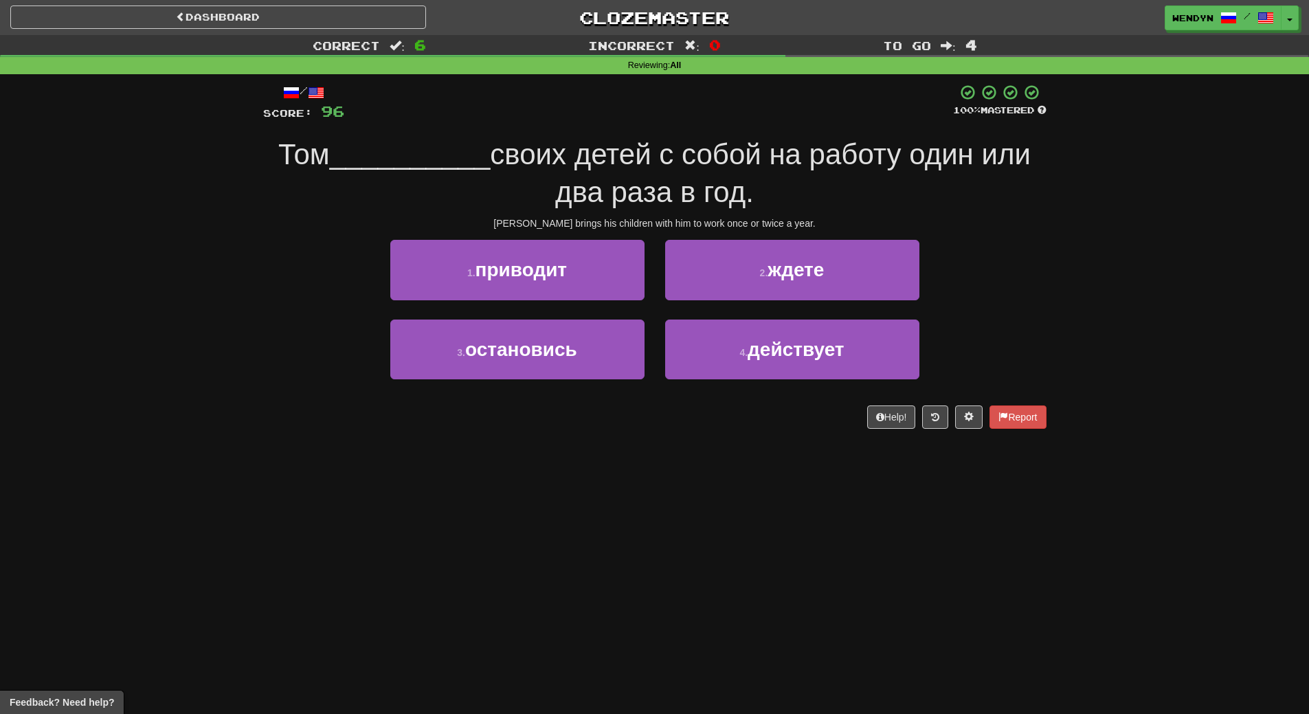
drag, startPoint x: 585, startPoint y: 354, endPoint x: 477, endPoint y: 444, distance: 140.5
click at [457, 475] on div "Dashboard Clozemaster WendyN / Toggle Dropdown Dashboard Leaderboard Activity F…" at bounding box center [654, 357] width 1309 height 714
drag, startPoint x: 464, startPoint y: 282, endPoint x: 464, endPoint y: 291, distance: 8.9
click at [464, 282] on button "1 . приводит" at bounding box center [517, 270] width 254 height 60
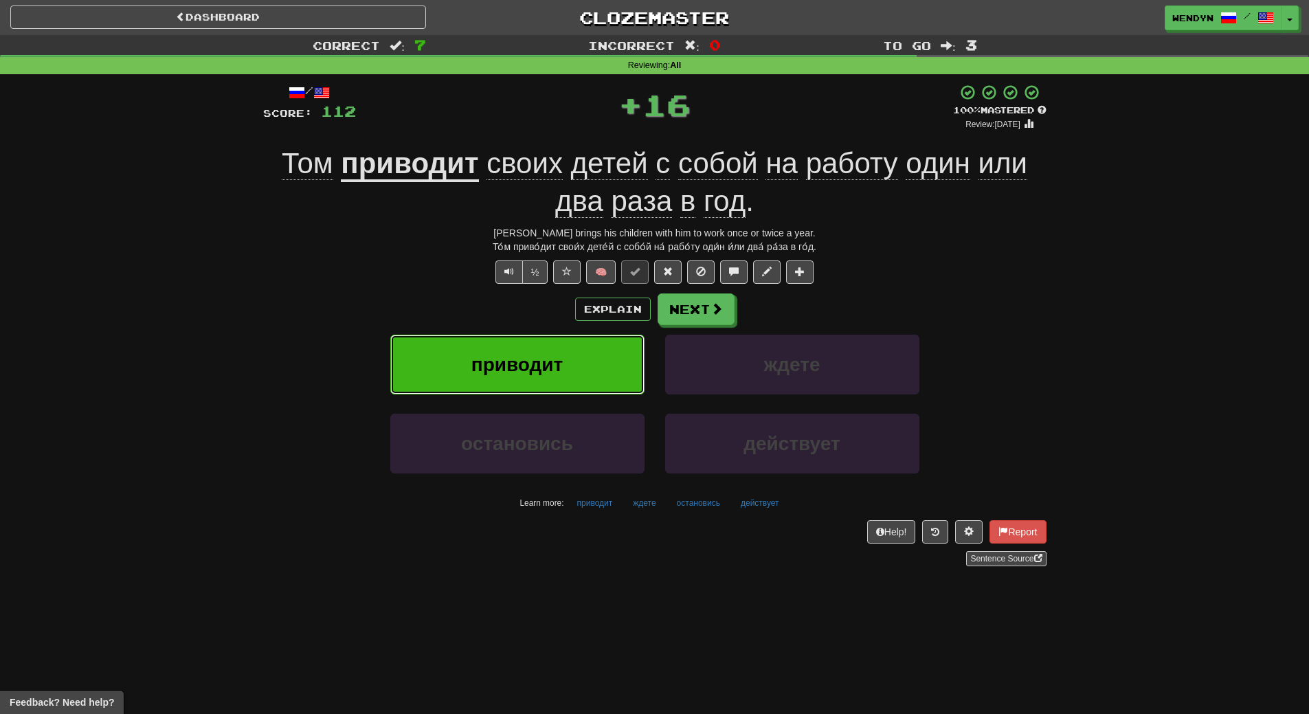
click at [492, 345] on button "приводит" at bounding box center [517, 365] width 254 height 60
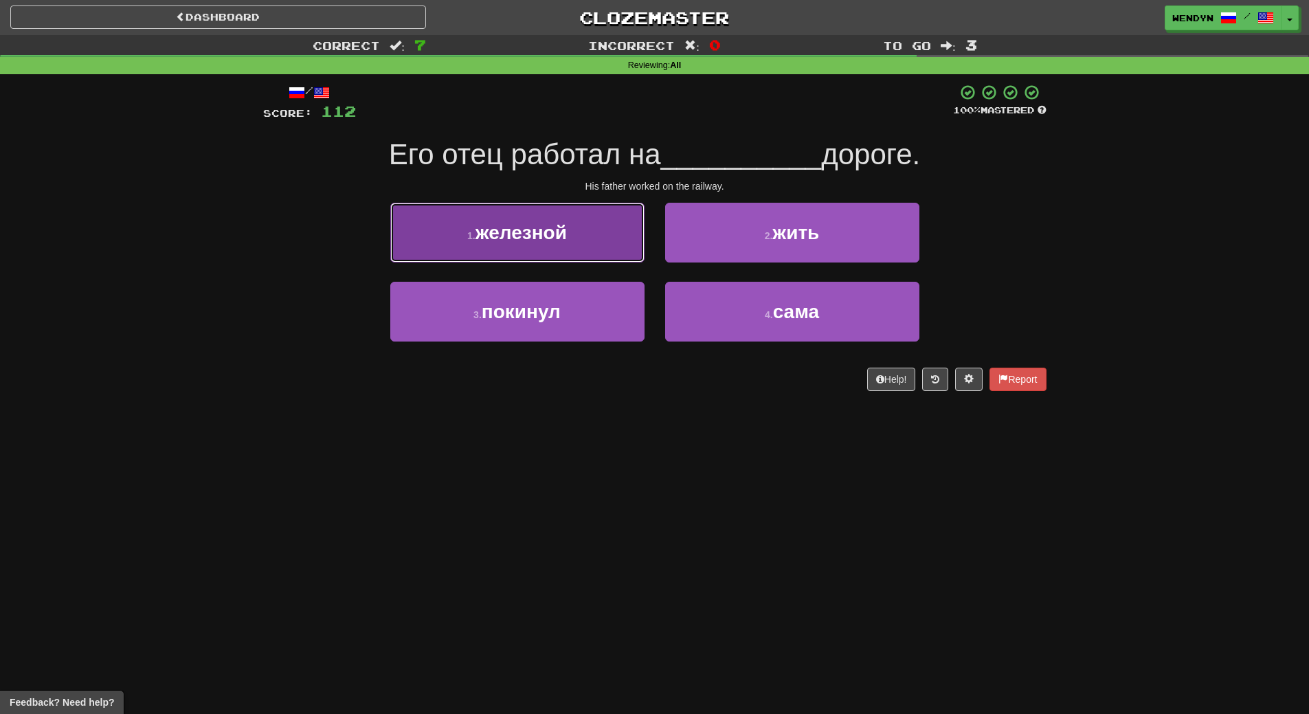
click at [592, 221] on button "1 . железной" at bounding box center [517, 233] width 254 height 60
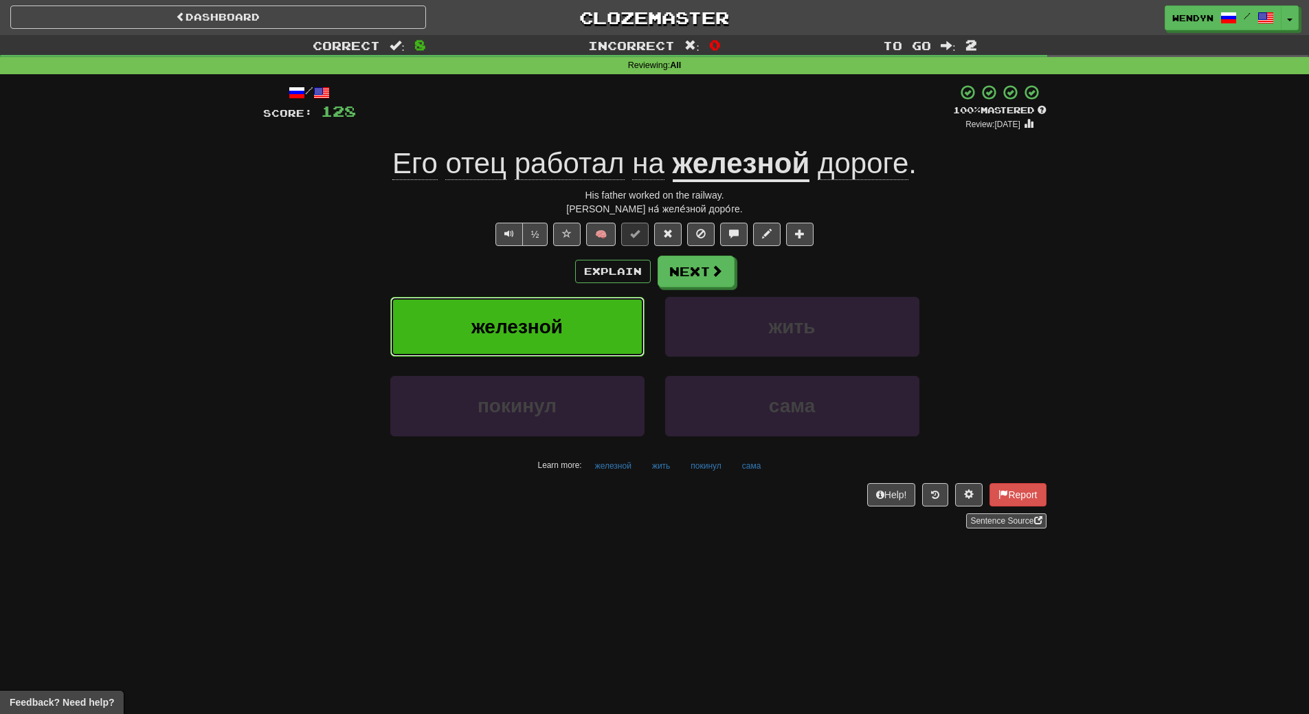
click at [553, 326] on span "железной" at bounding box center [516, 326] width 91 height 21
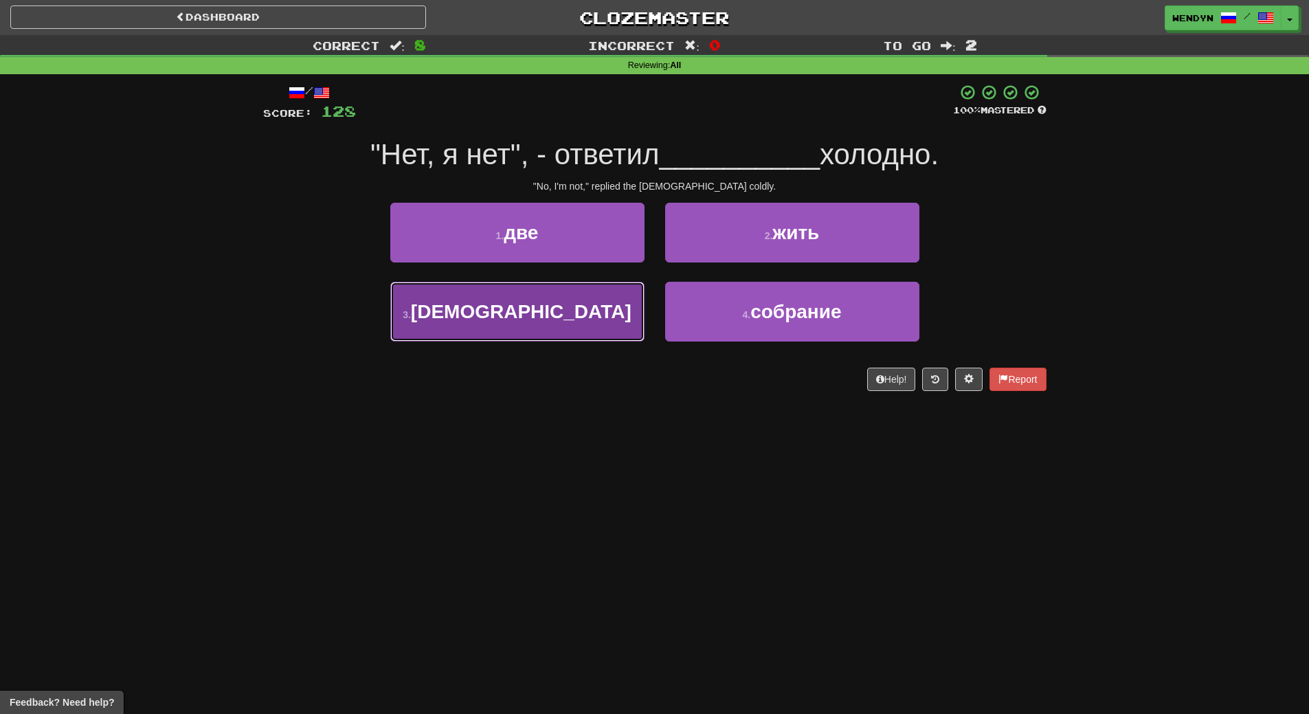
drag, startPoint x: 555, startPoint y: 312, endPoint x: 554, endPoint y: 326, distance: 13.8
click at [554, 313] on span "англичанин" at bounding box center [521, 311] width 220 height 21
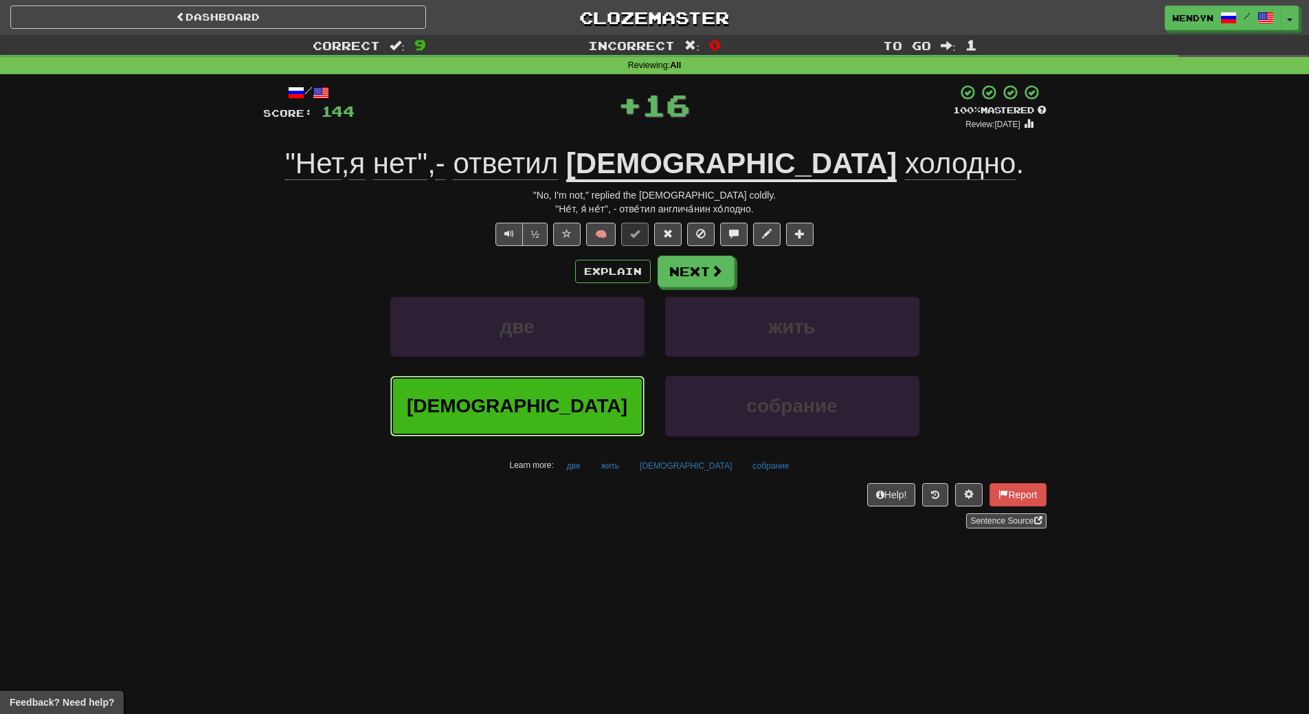
drag, startPoint x: 554, startPoint y: 392, endPoint x: 534, endPoint y: 291, distance: 102.4
click at [547, 350] on div "две жить англичанин собрание Learn more: две жить англичанин собрание" at bounding box center [655, 386] width 804 height 179
drag, startPoint x: 576, startPoint y: 399, endPoint x: 571, endPoint y: 372, distance: 27.2
click at [573, 389] on button "англичанин" at bounding box center [517, 406] width 254 height 60
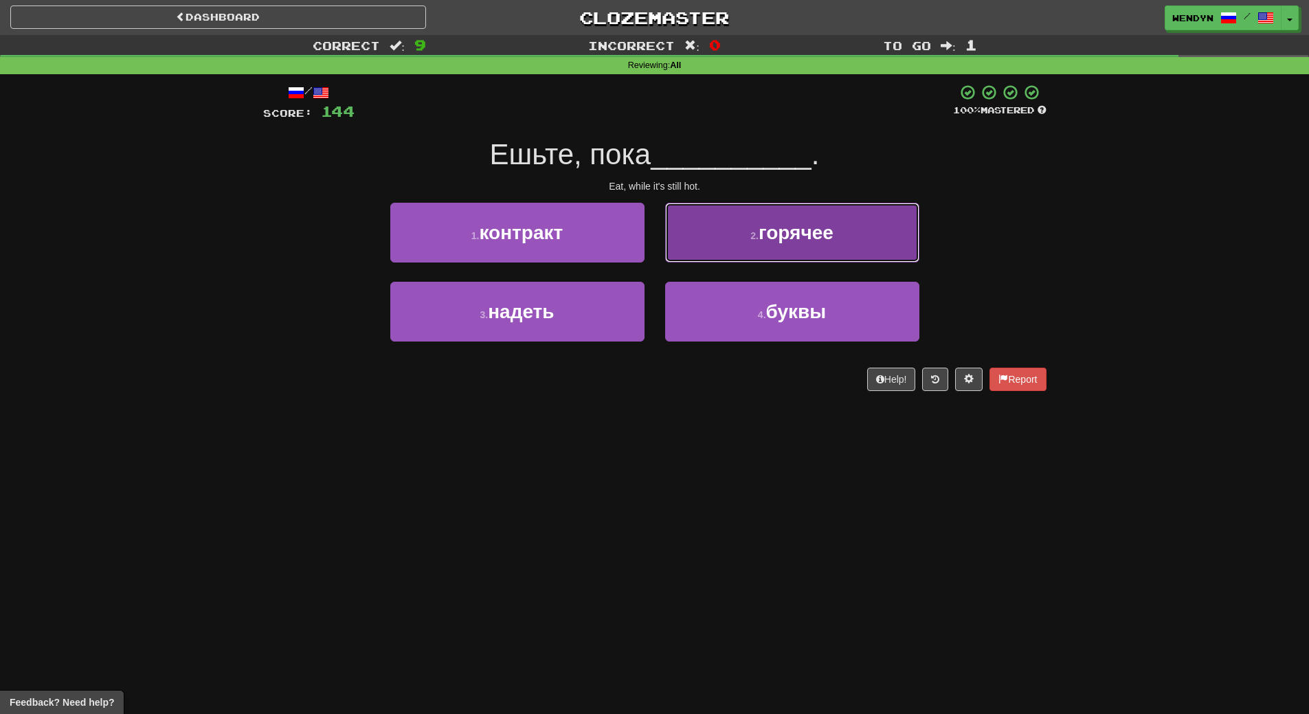
click at [816, 240] on span "горячее" at bounding box center [795, 232] width 75 height 21
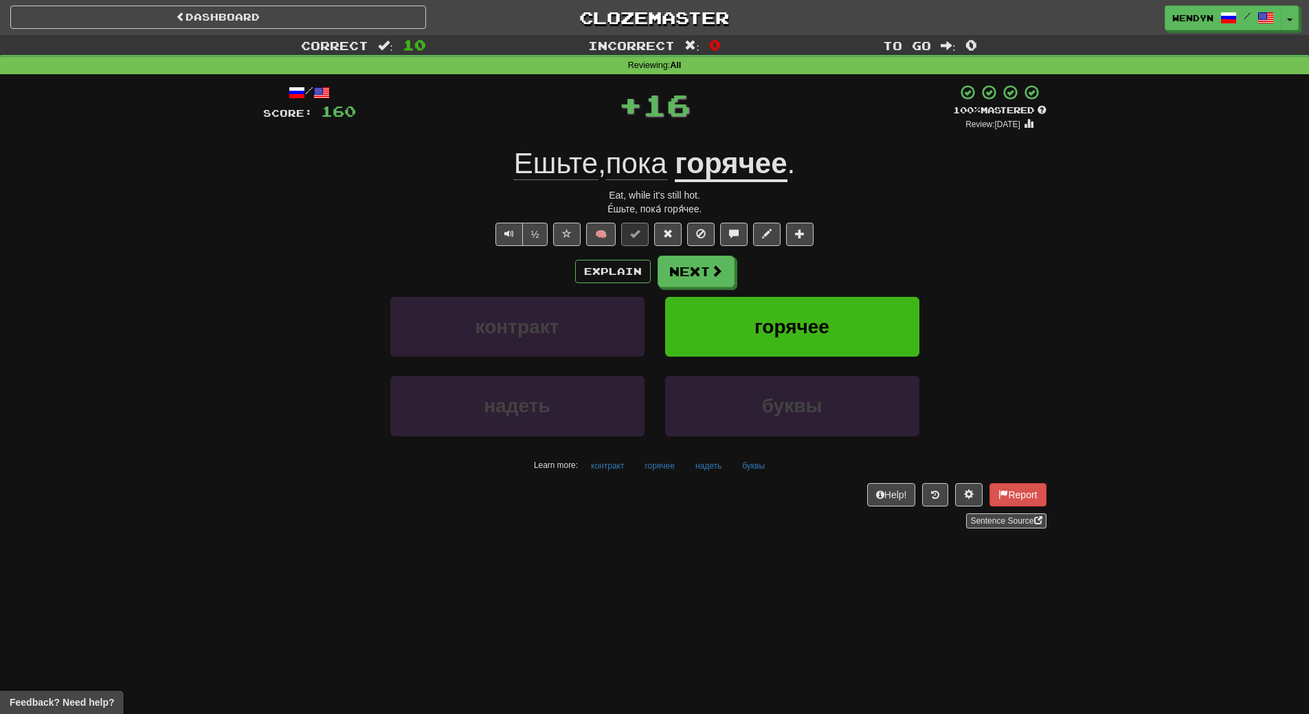
click at [816, 240] on div "½ 🧠" at bounding box center [654, 234] width 783 height 23
click at [791, 332] on span "горячее" at bounding box center [791, 326] width 75 height 21
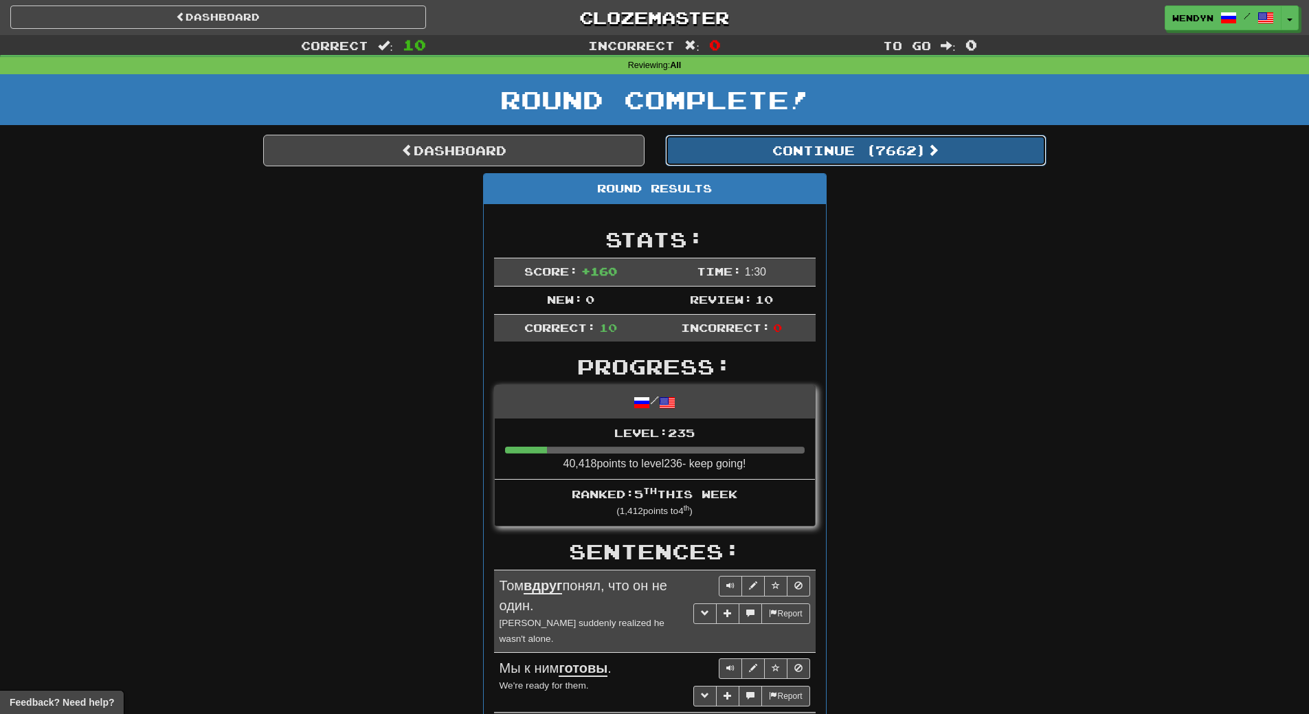
click at [888, 155] on button "Continue ( 7662 )" at bounding box center [855, 151] width 381 height 32
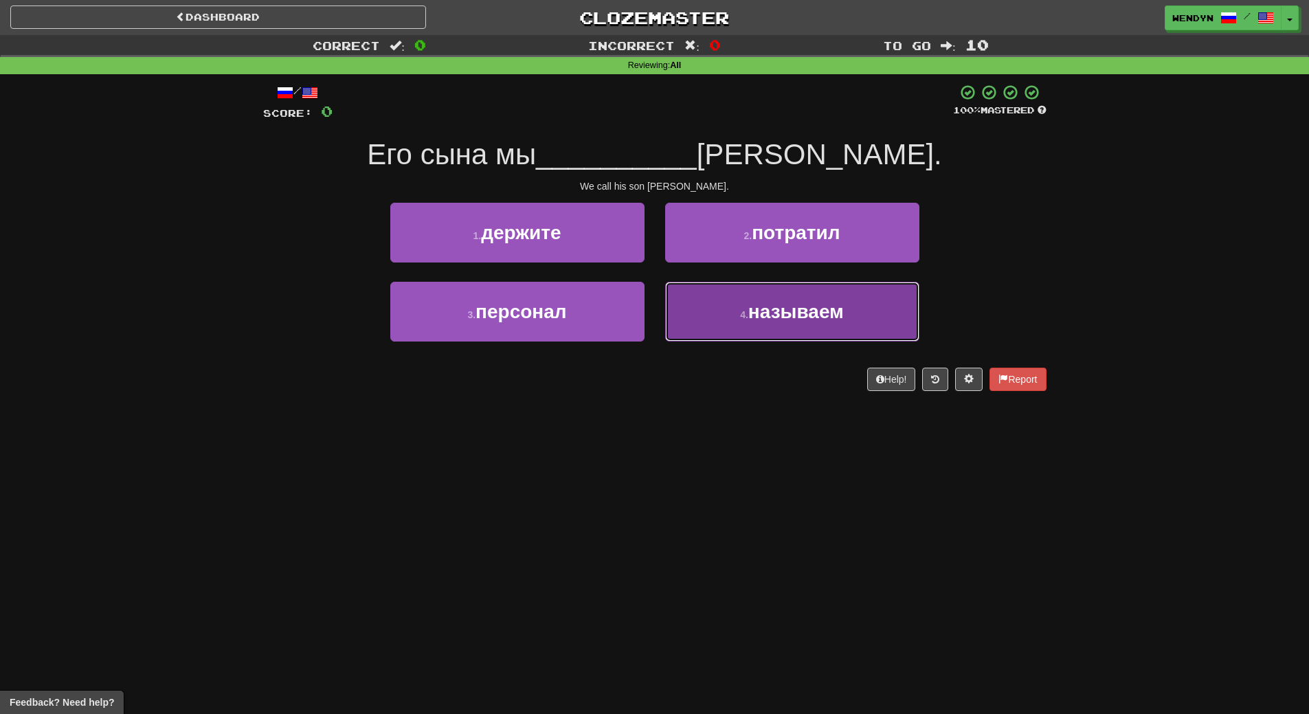
click at [787, 319] on span "называем" at bounding box center [795, 311] width 95 height 21
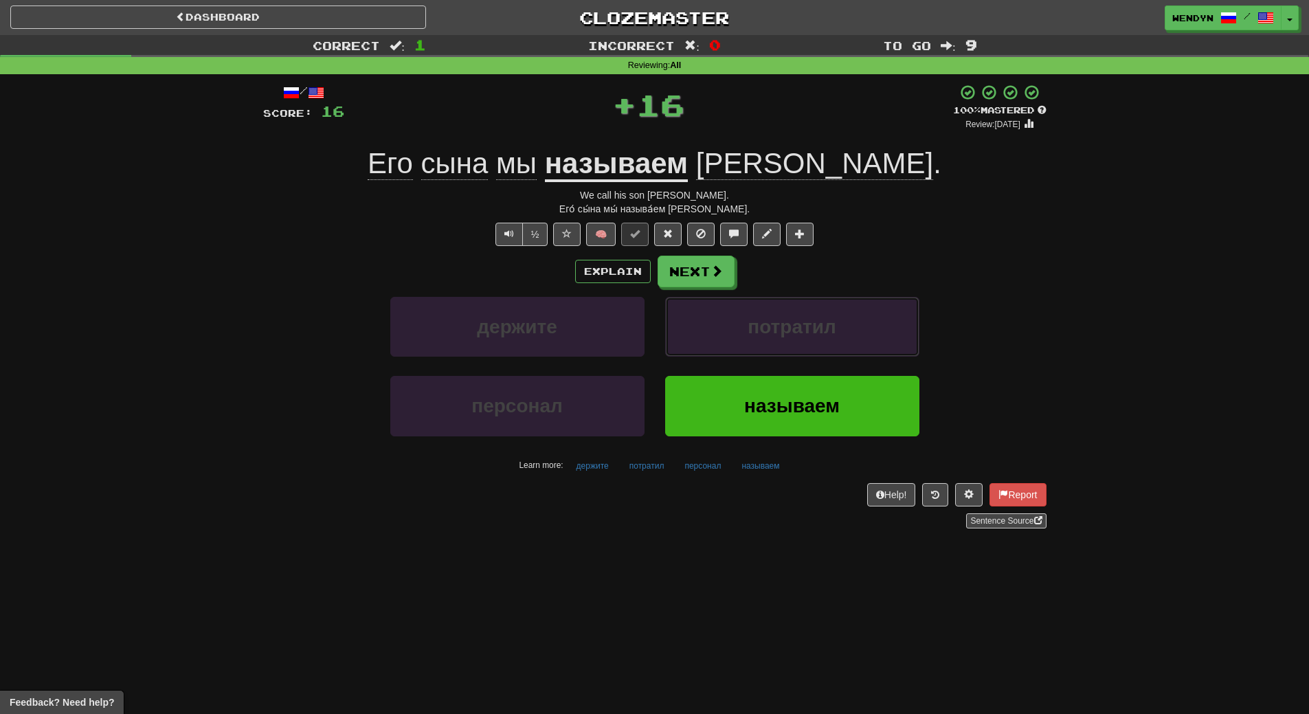
click at [787, 319] on span "потратил" at bounding box center [791, 326] width 88 height 21
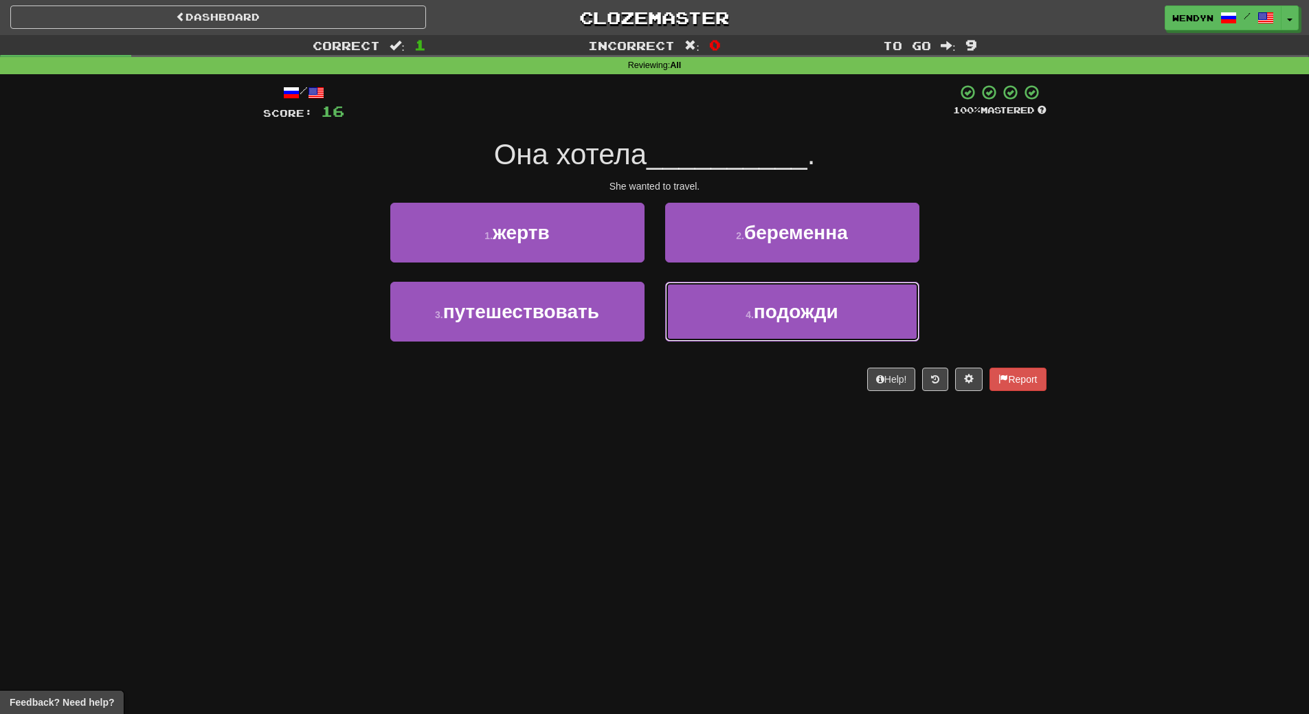
drag, startPoint x: 787, startPoint y: 319, endPoint x: 749, endPoint y: 419, distance: 107.4
click at [749, 419] on div "Dashboard Clozemaster WendyN / Toggle Dropdown Dashboard Leaderboard Activity F…" at bounding box center [654, 357] width 1309 height 714
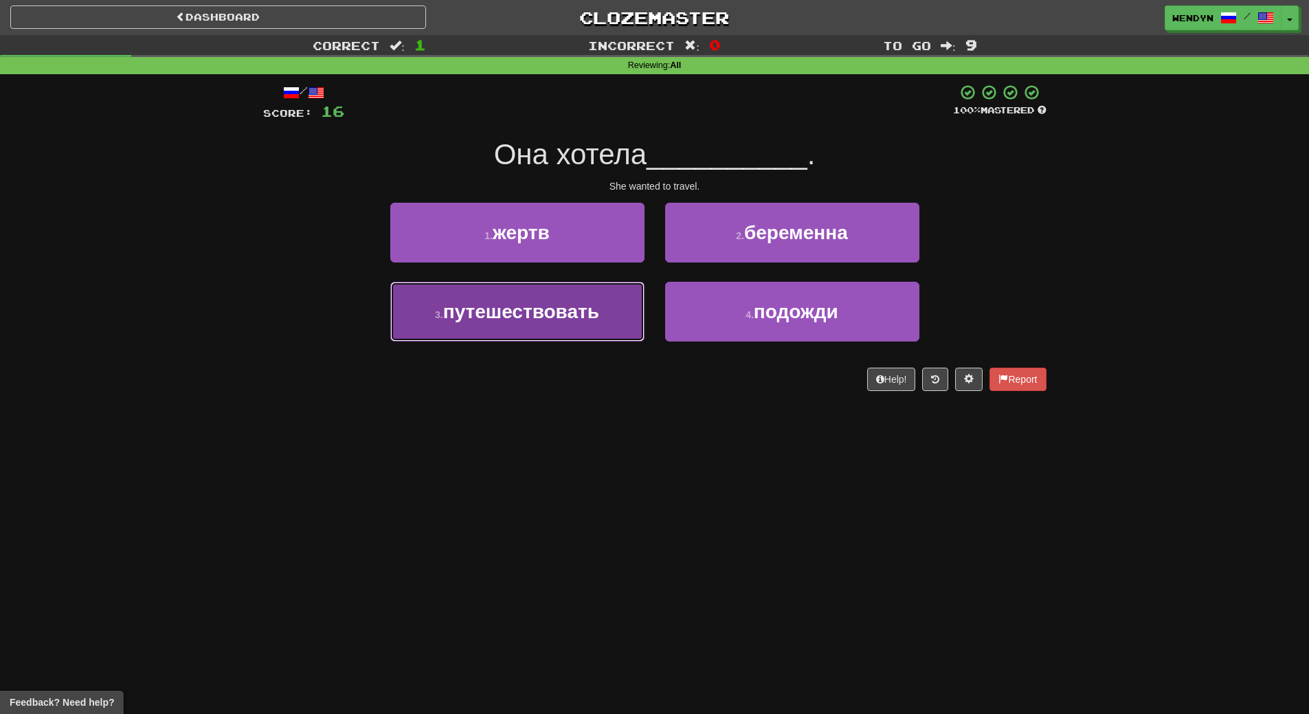
click at [545, 315] on span "путешествовать" at bounding box center [521, 311] width 156 height 21
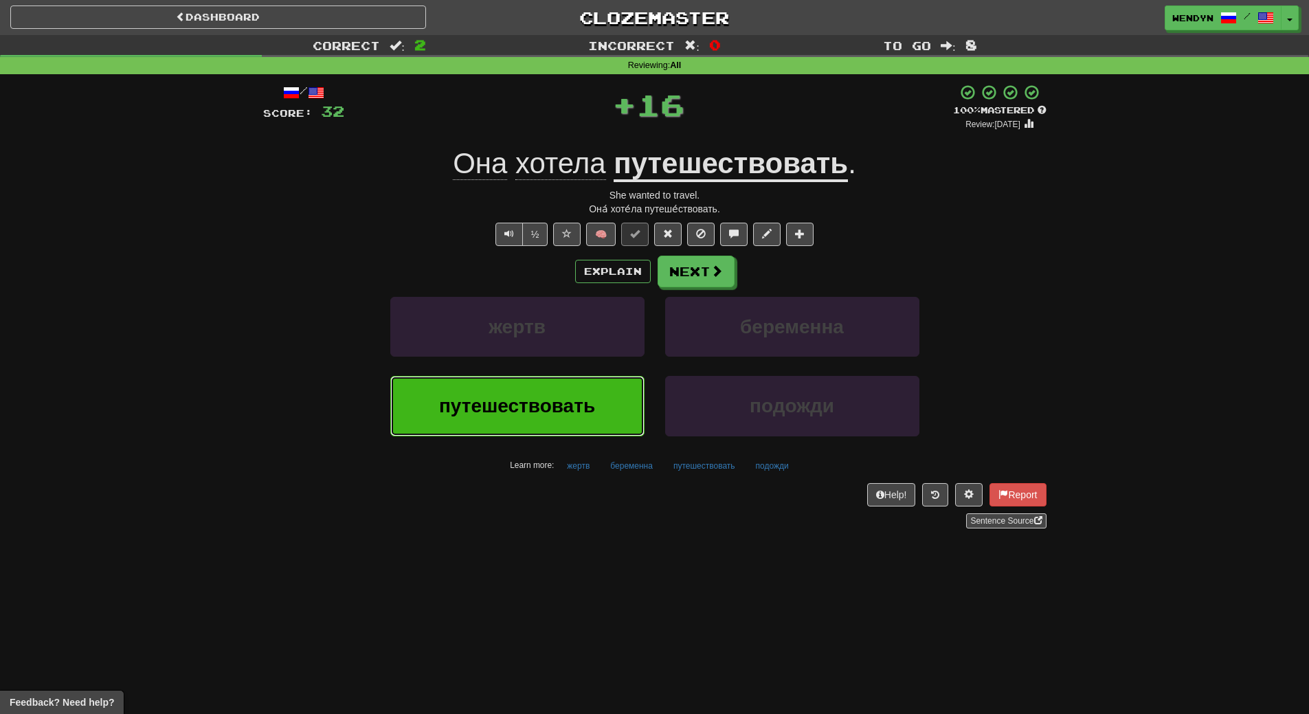
click at [545, 389] on button "путешествовать" at bounding box center [517, 406] width 254 height 60
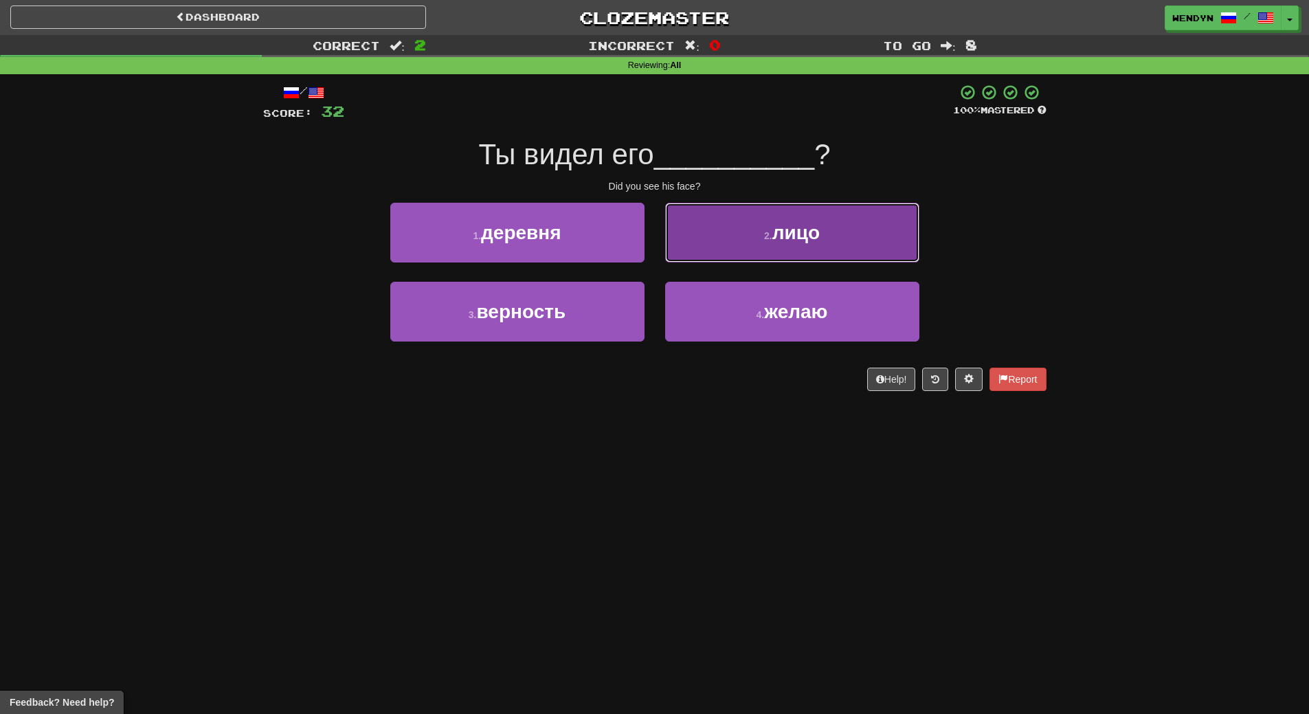
click at [789, 252] on button "2 . лицо" at bounding box center [792, 233] width 254 height 60
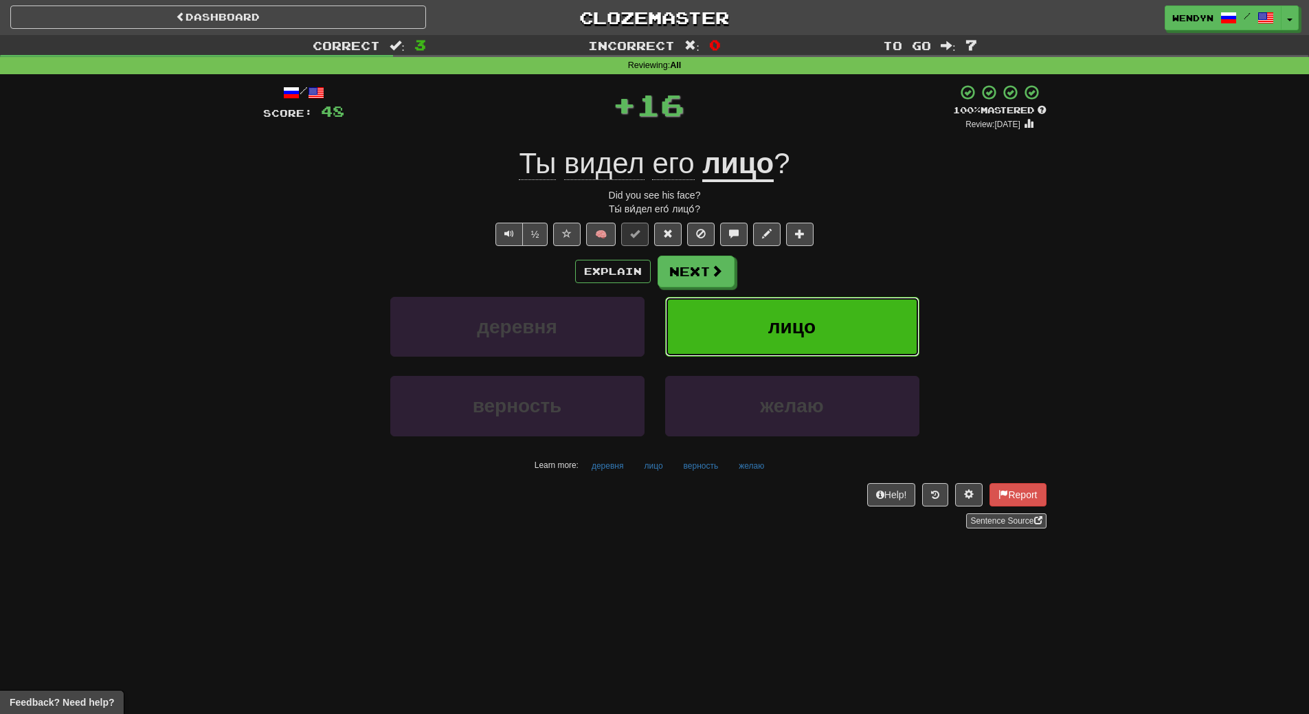
click at [793, 324] on span "лицо" at bounding box center [791, 326] width 47 height 21
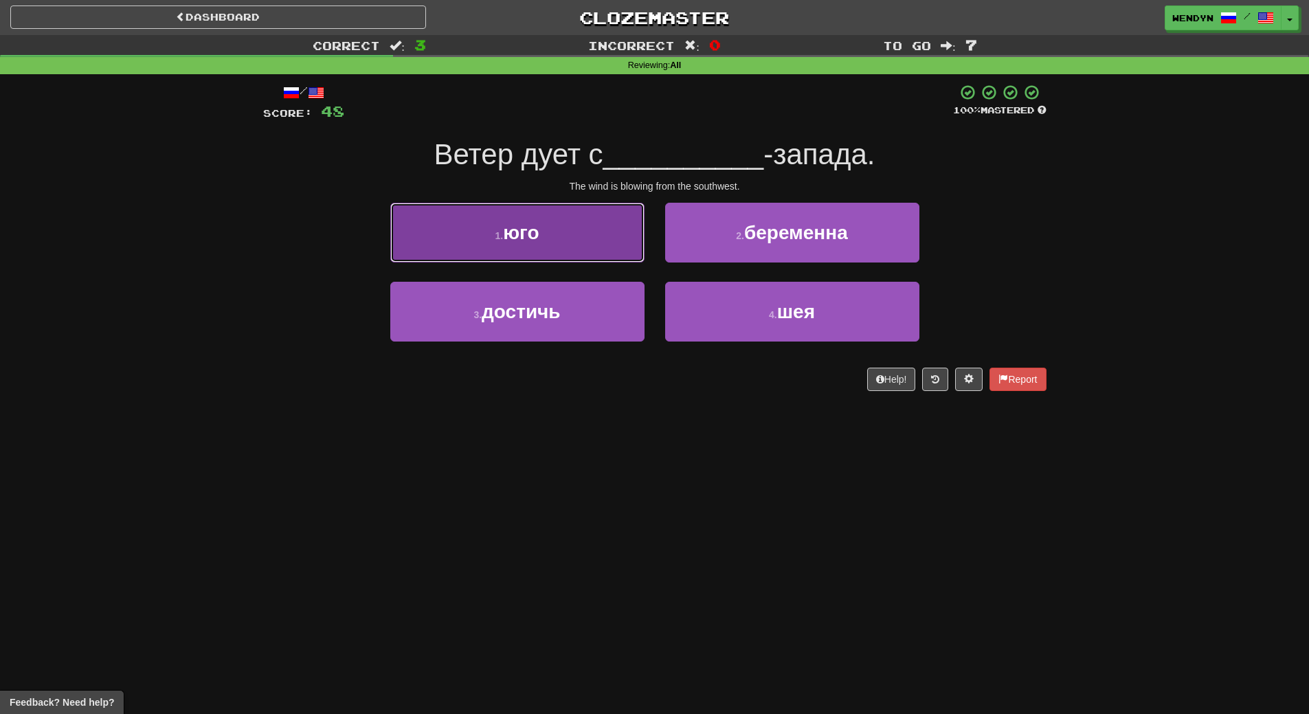
click at [576, 227] on button "1 . юго" at bounding box center [517, 233] width 254 height 60
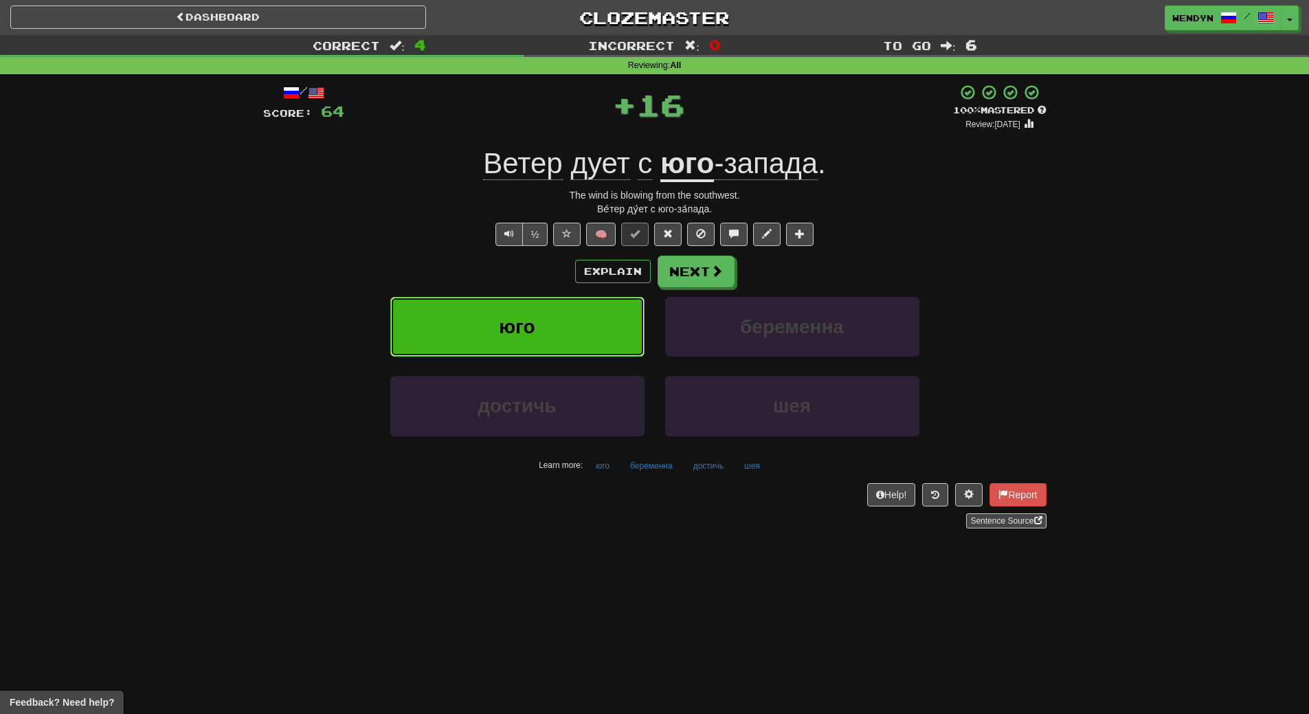
click at [572, 330] on button "юго" at bounding box center [517, 327] width 254 height 60
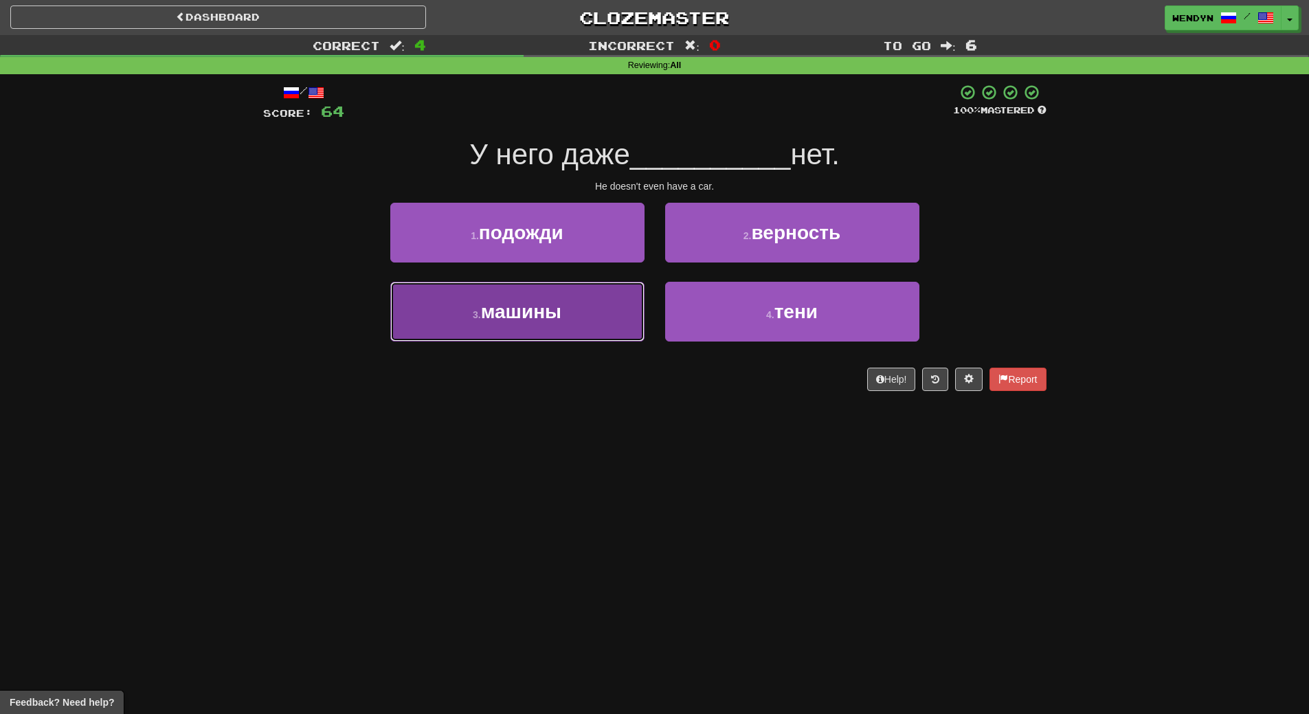
click at [585, 304] on button "3 . машины" at bounding box center [517, 312] width 254 height 60
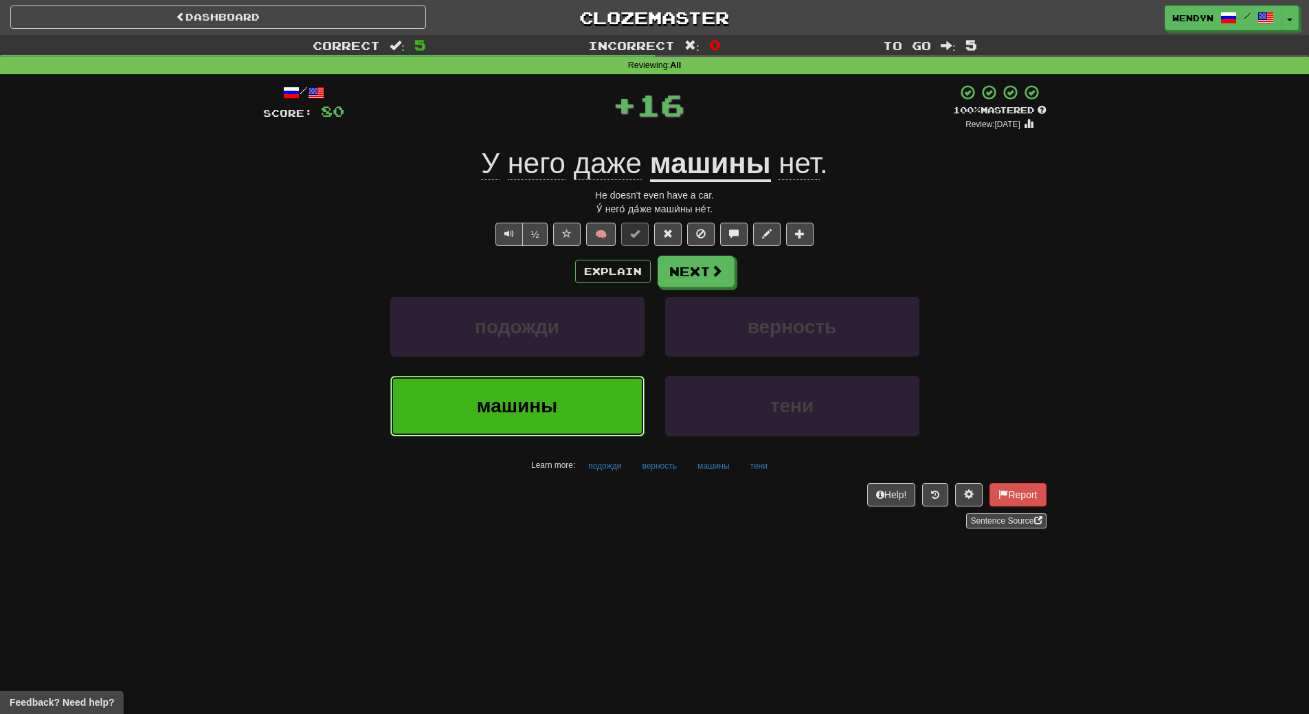
click at [573, 381] on button "машины" at bounding box center [517, 406] width 254 height 60
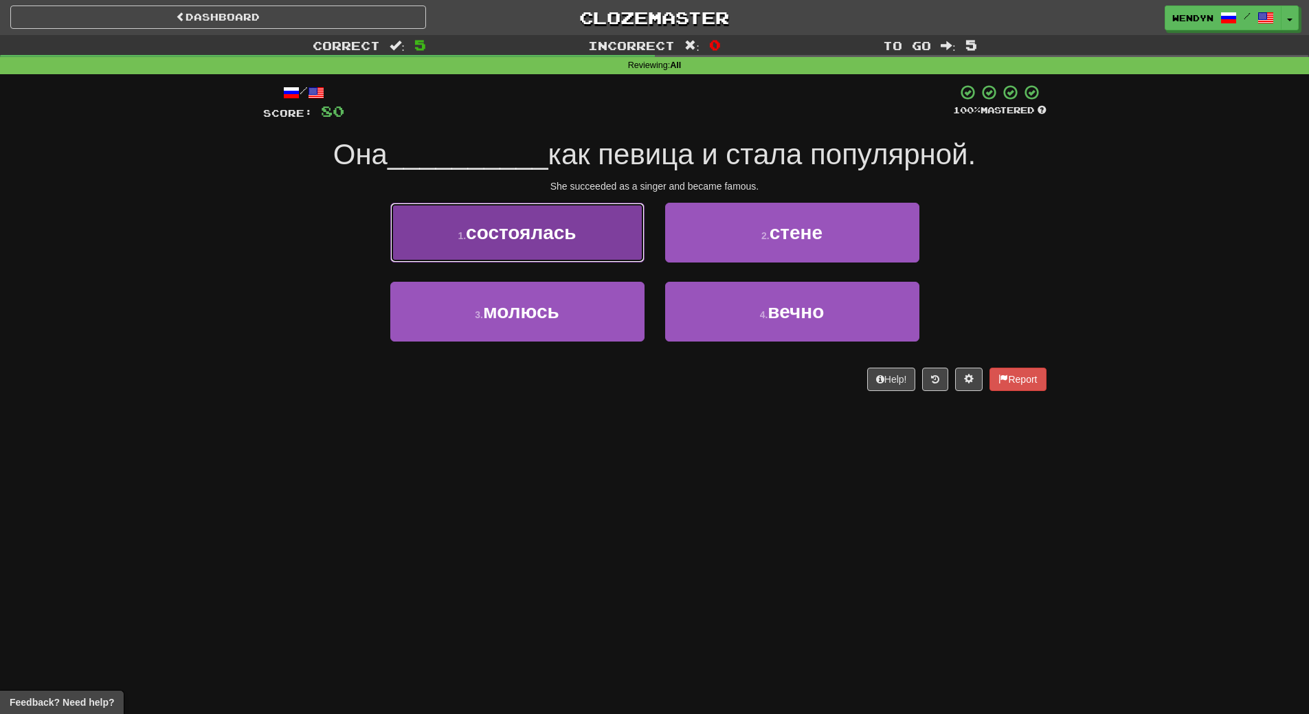
click at [556, 229] on span "состоялась" at bounding box center [521, 232] width 110 height 21
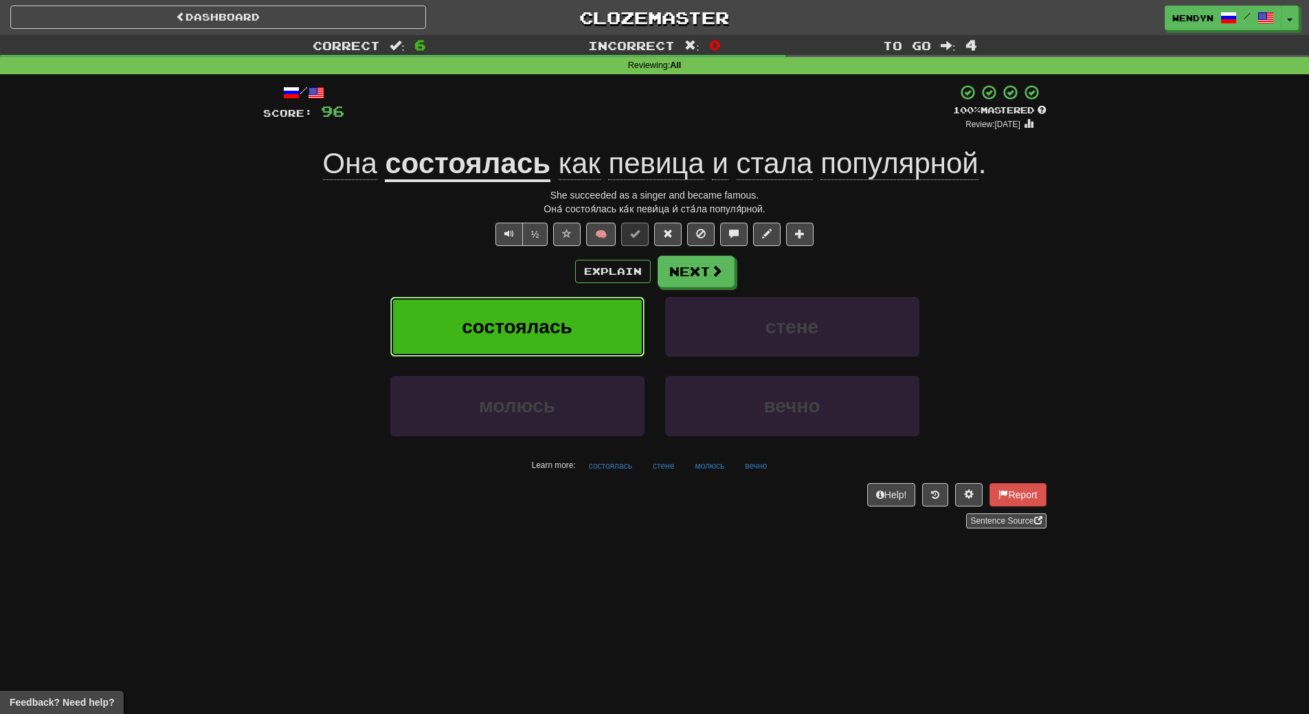
click at [554, 311] on button "состоялась" at bounding box center [517, 327] width 254 height 60
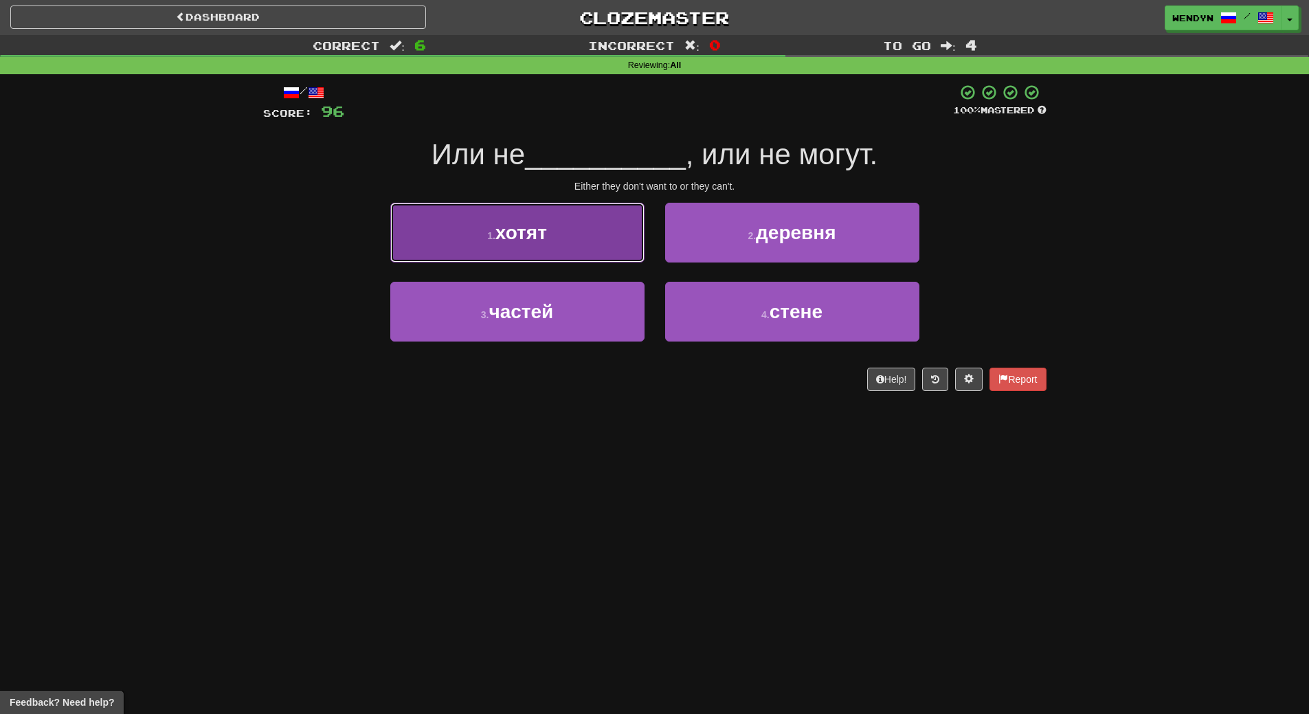
click at [559, 249] on button "1 . хотят" at bounding box center [517, 233] width 254 height 60
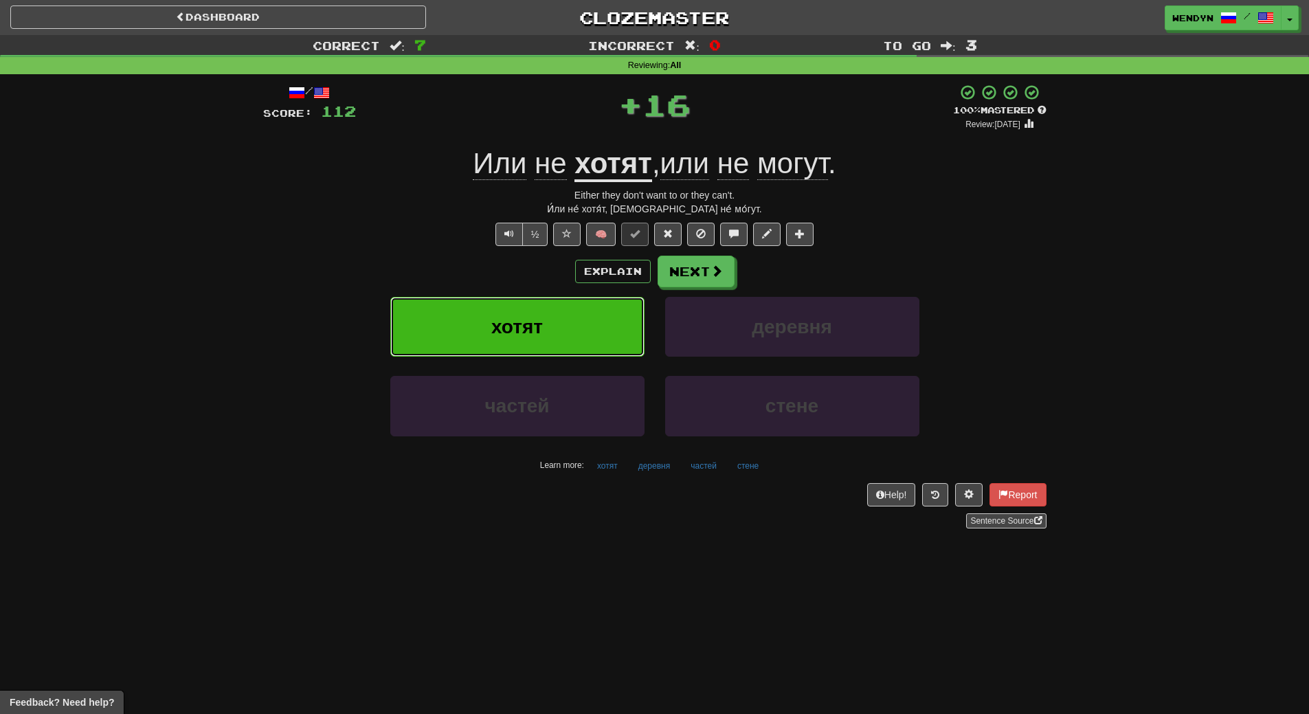
click at [554, 306] on button "хотят" at bounding box center [517, 327] width 254 height 60
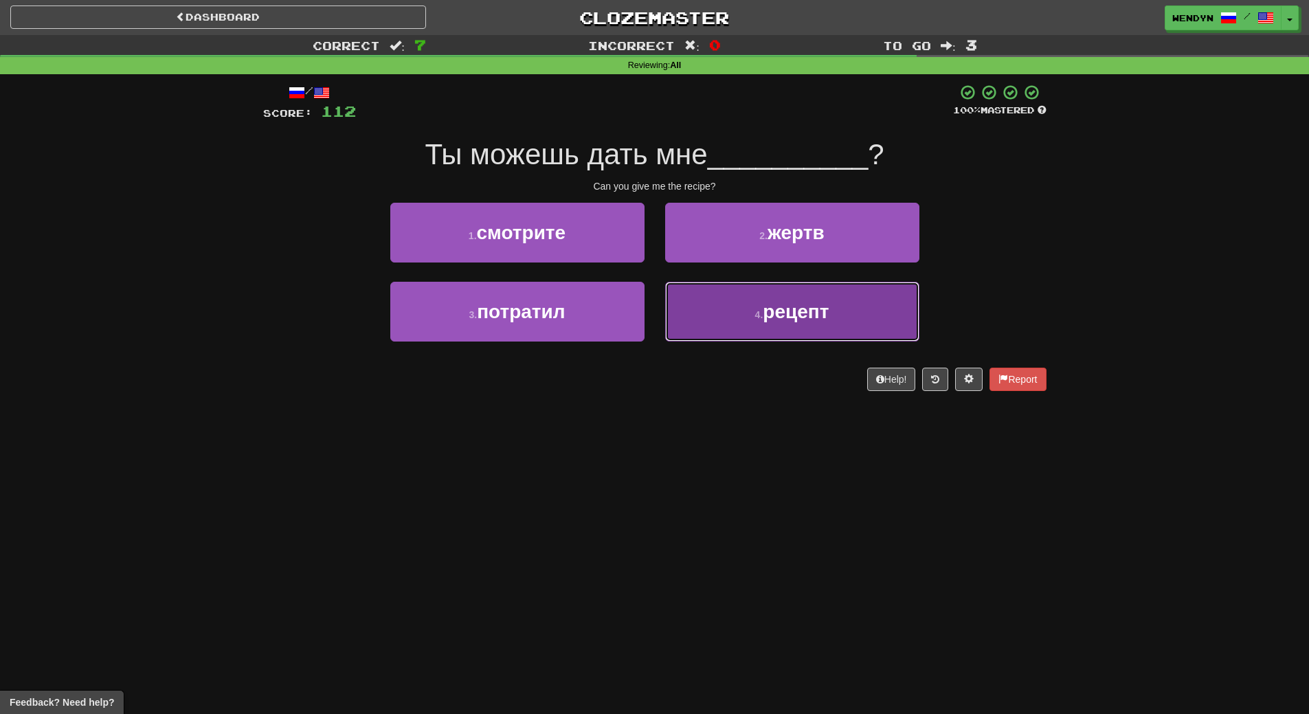
click at [808, 326] on button "4 . рецепт" at bounding box center [792, 312] width 254 height 60
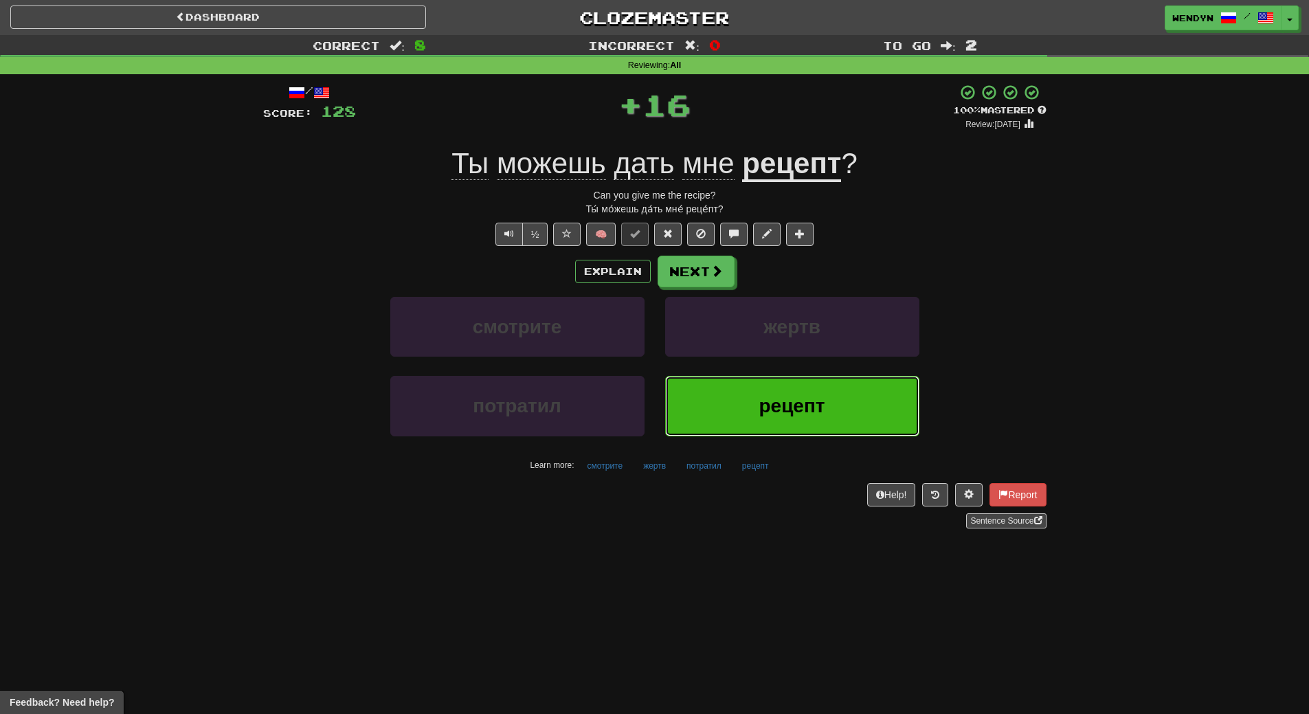
drag, startPoint x: 758, startPoint y: 426, endPoint x: 740, endPoint y: 395, distance: 36.0
click at [758, 425] on button "рецепт" at bounding box center [792, 406] width 254 height 60
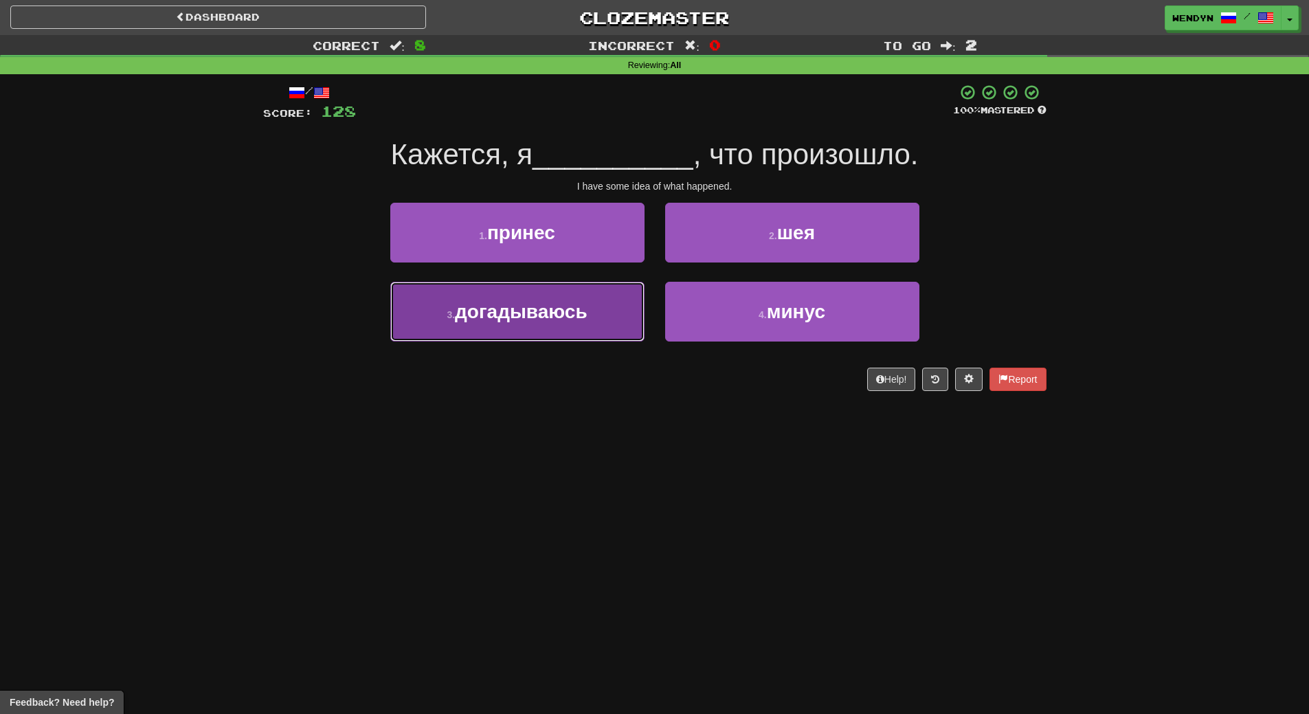
click at [569, 327] on button "3 . догадываюсь" at bounding box center [517, 312] width 254 height 60
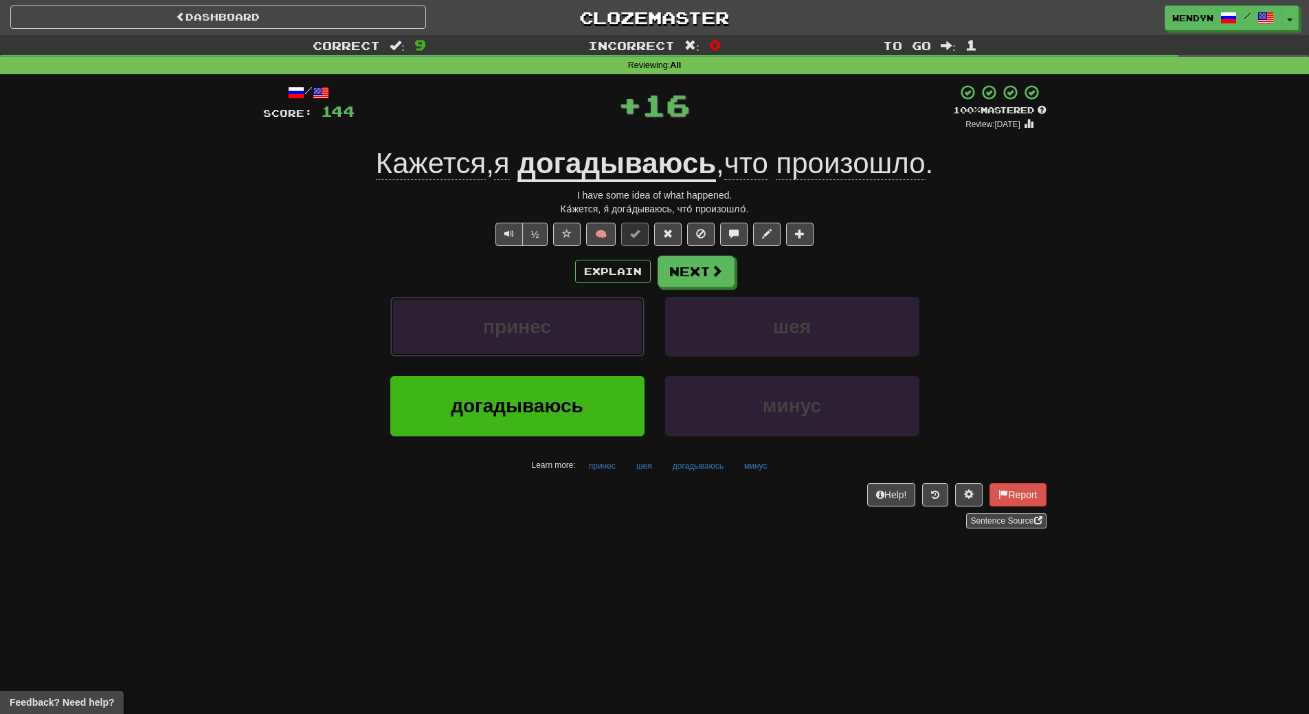
click at [569, 327] on button "принес" at bounding box center [517, 327] width 254 height 60
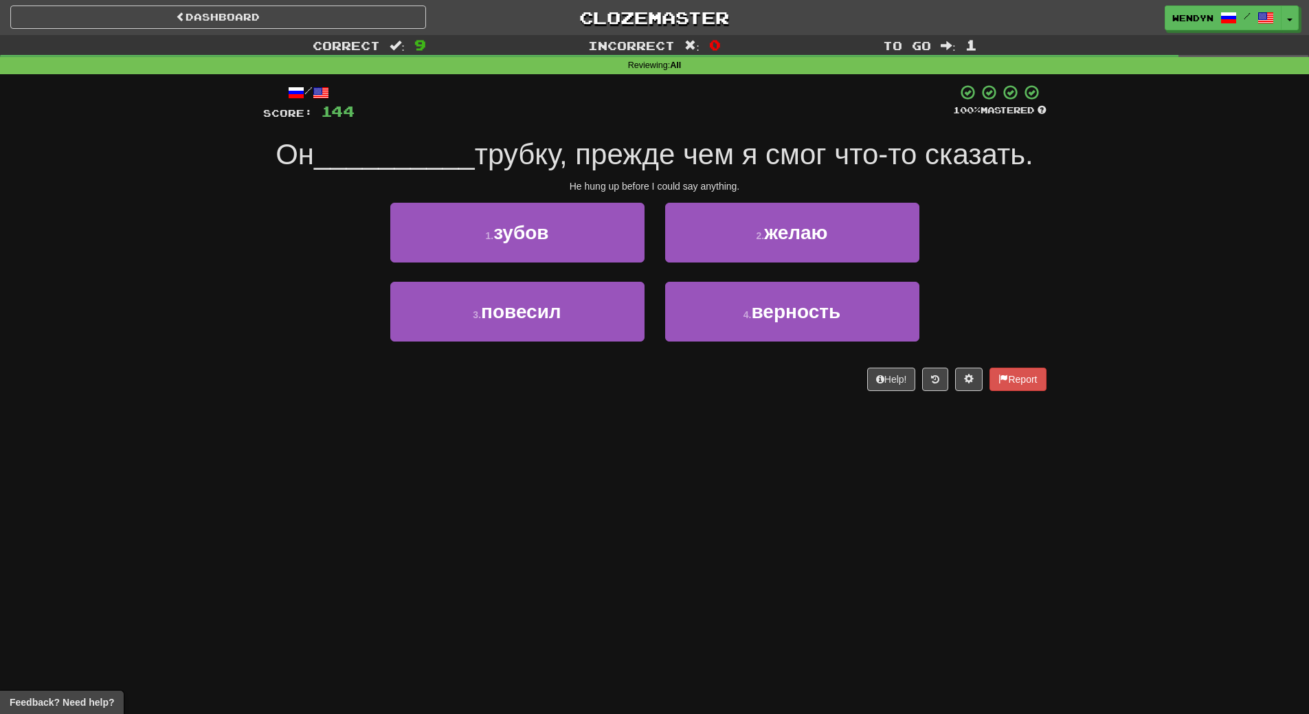
click at [550, 448] on div "Dashboard Clozemaster WendyN / Toggle Dropdown Dashboard Leaderboard Activity F…" at bounding box center [654, 357] width 1309 height 714
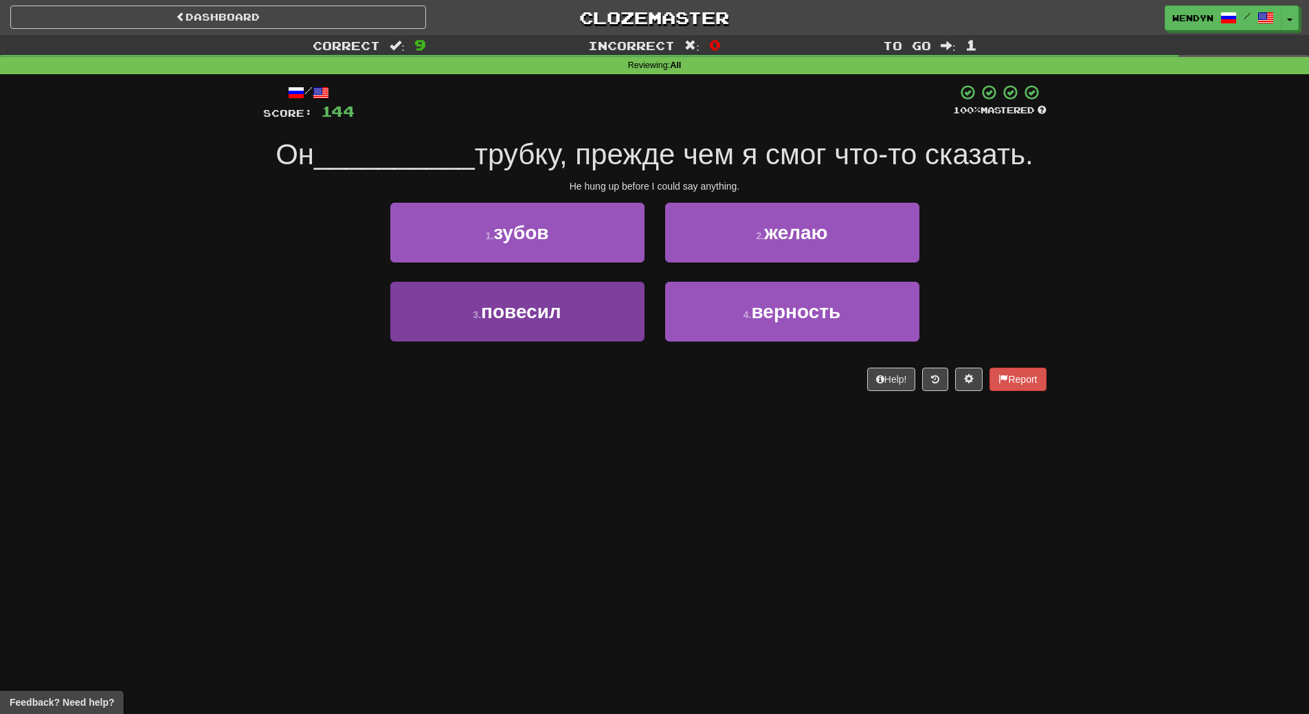
click at [544, 324] on button "3 . повесил" at bounding box center [517, 312] width 254 height 60
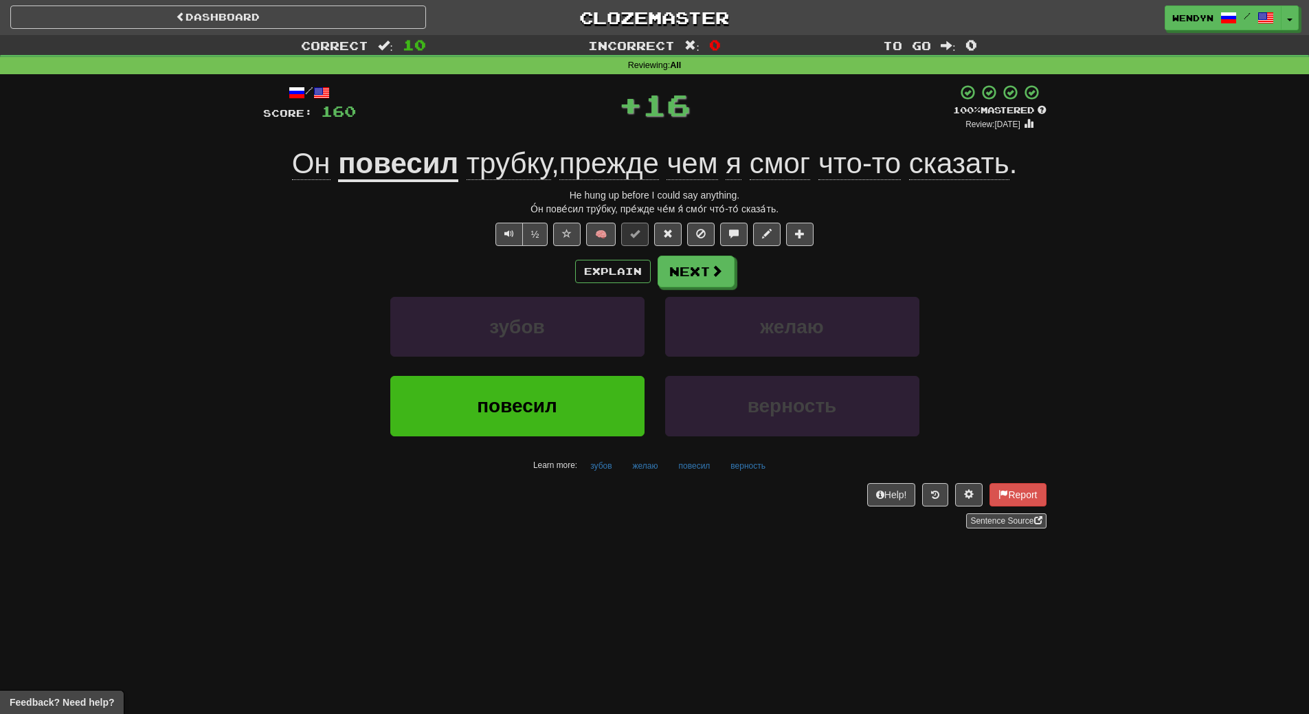
click at [537, 378] on button "повесил" at bounding box center [517, 406] width 254 height 60
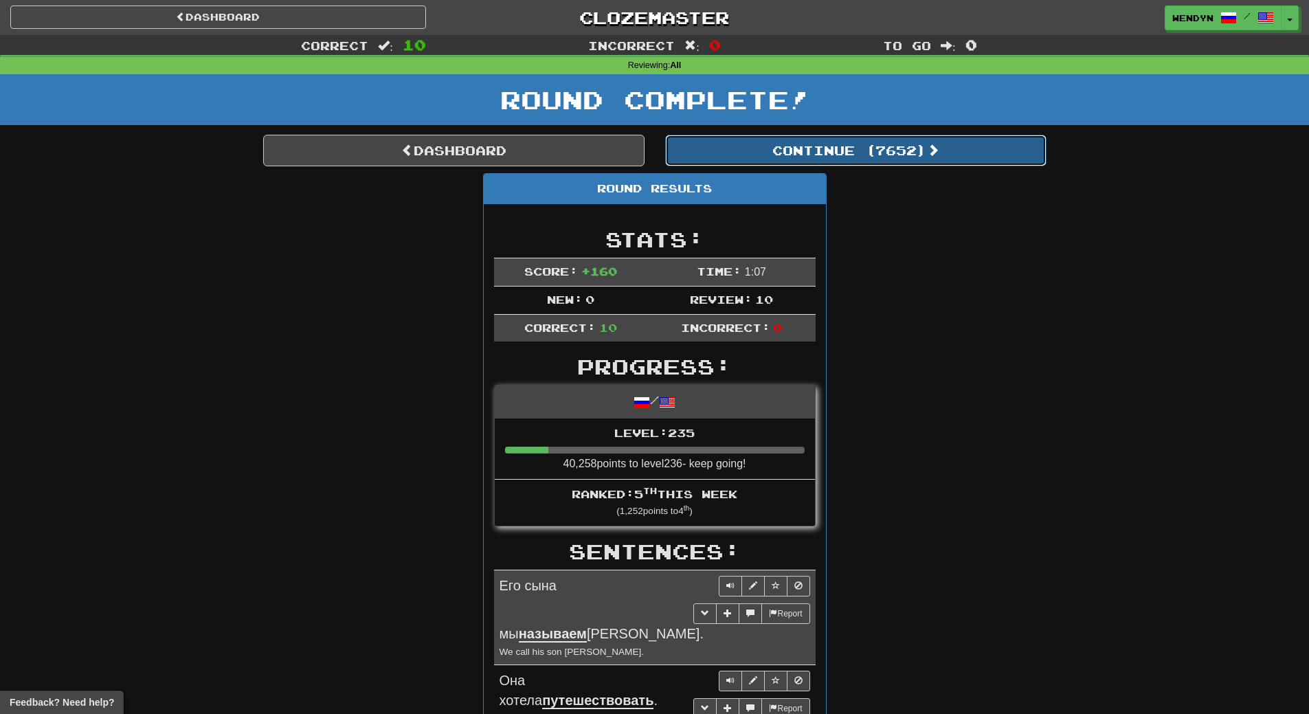
click at [916, 150] on button "Continue ( 7652 )" at bounding box center [855, 151] width 381 height 32
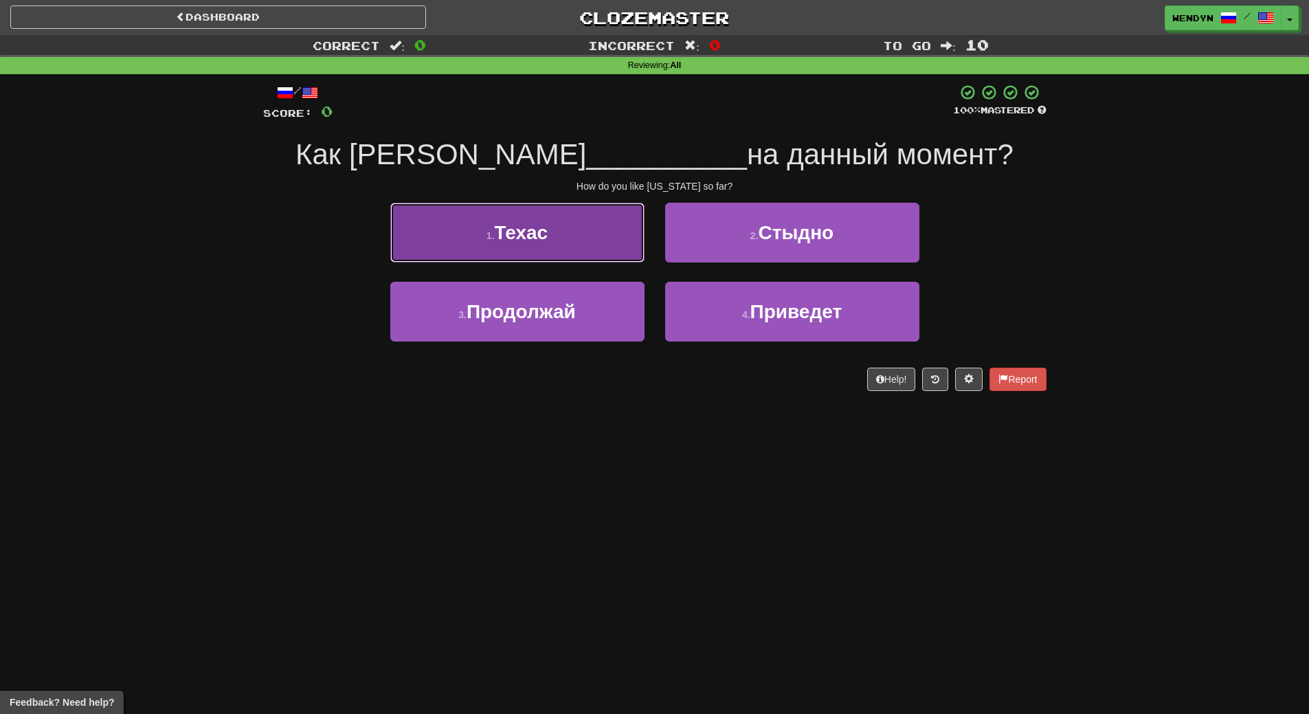
click at [493, 244] on button "1 . Техас" at bounding box center [517, 233] width 254 height 60
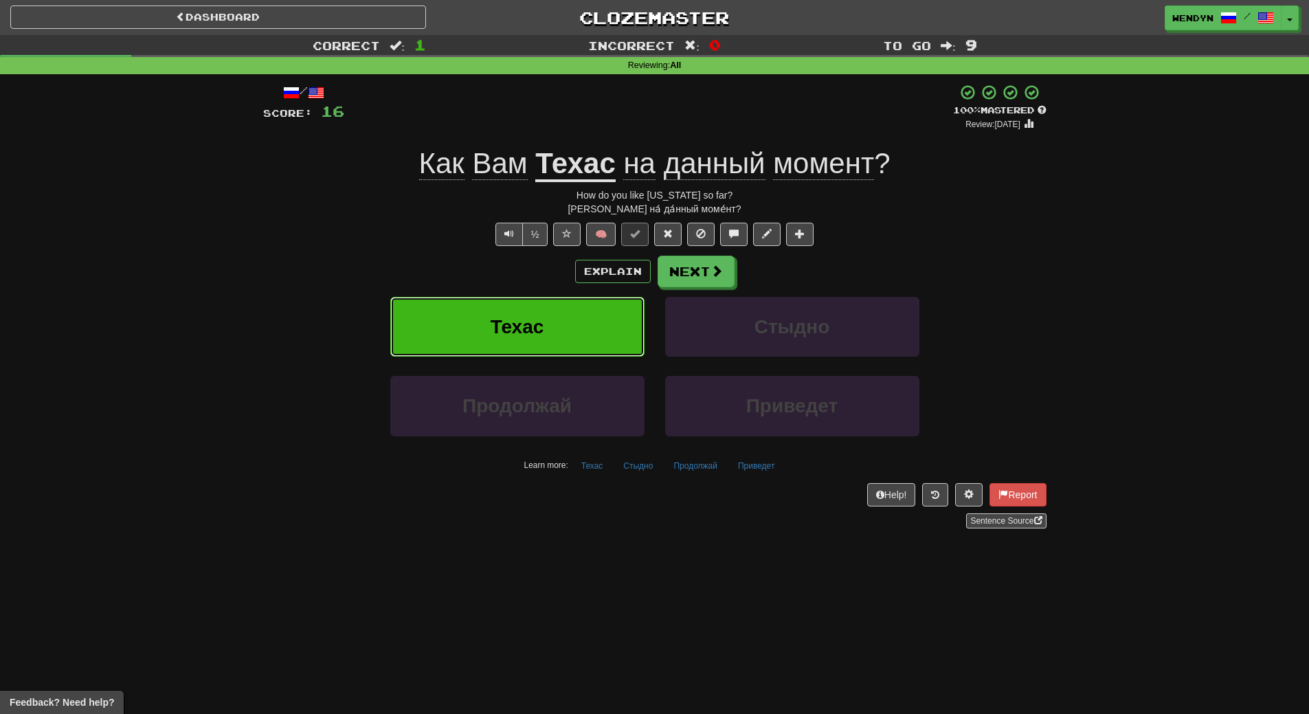
click at [498, 301] on button "Техас" at bounding box center [517, 327] width 254 height 60
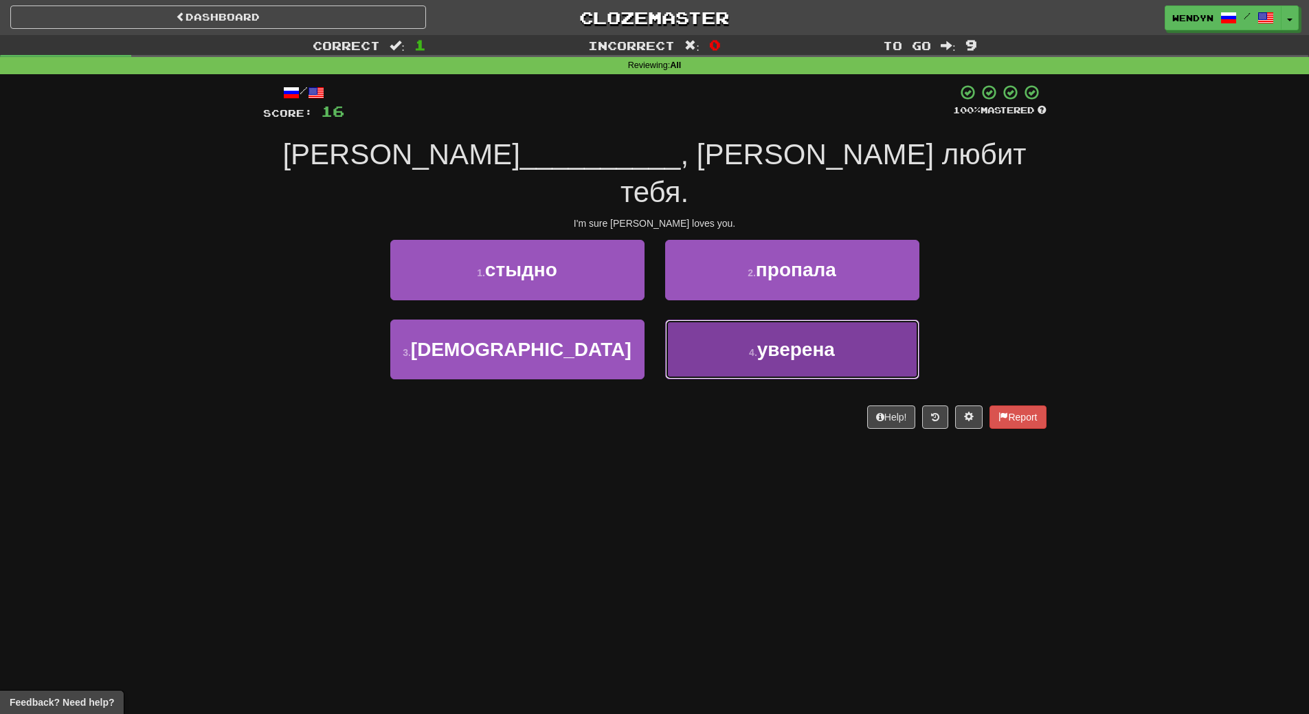
click at [785, 339] on span "уверена" at bounding box center [796, 349] width 78 height 21
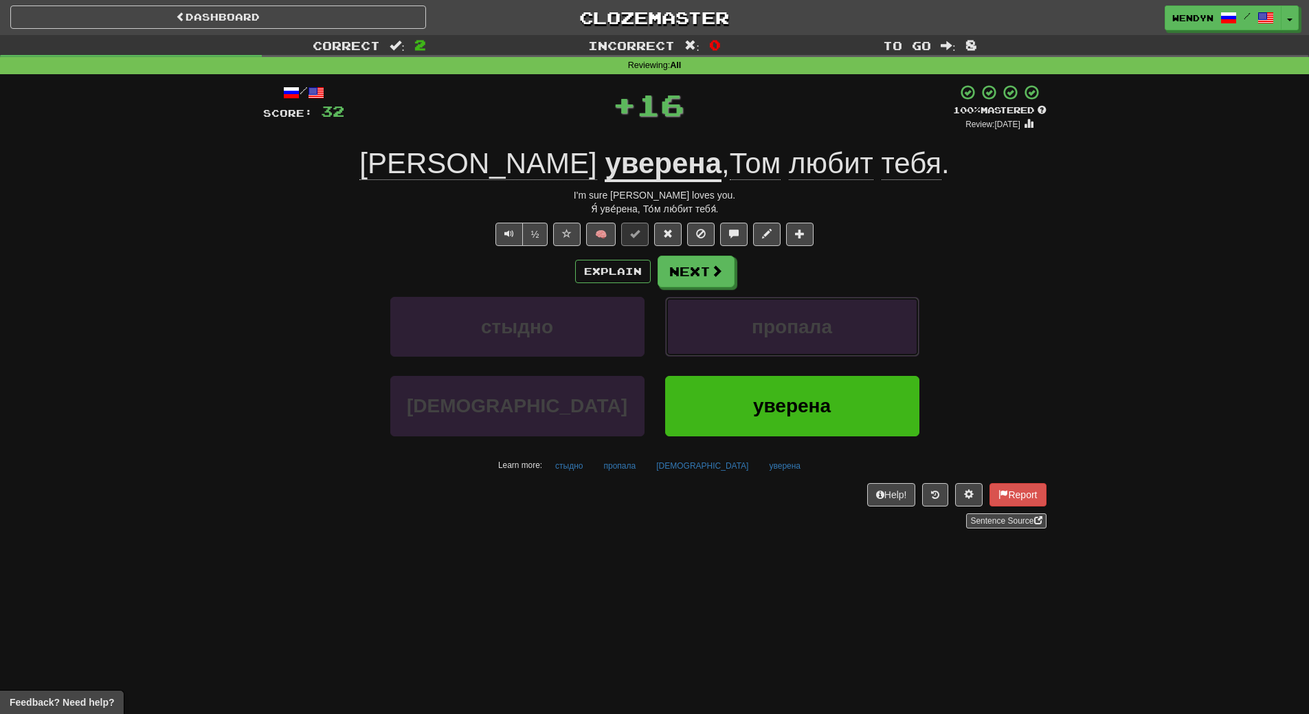
click at [785, 319] on span "пропала" at bounding box center [791, 326] width 80 height 21
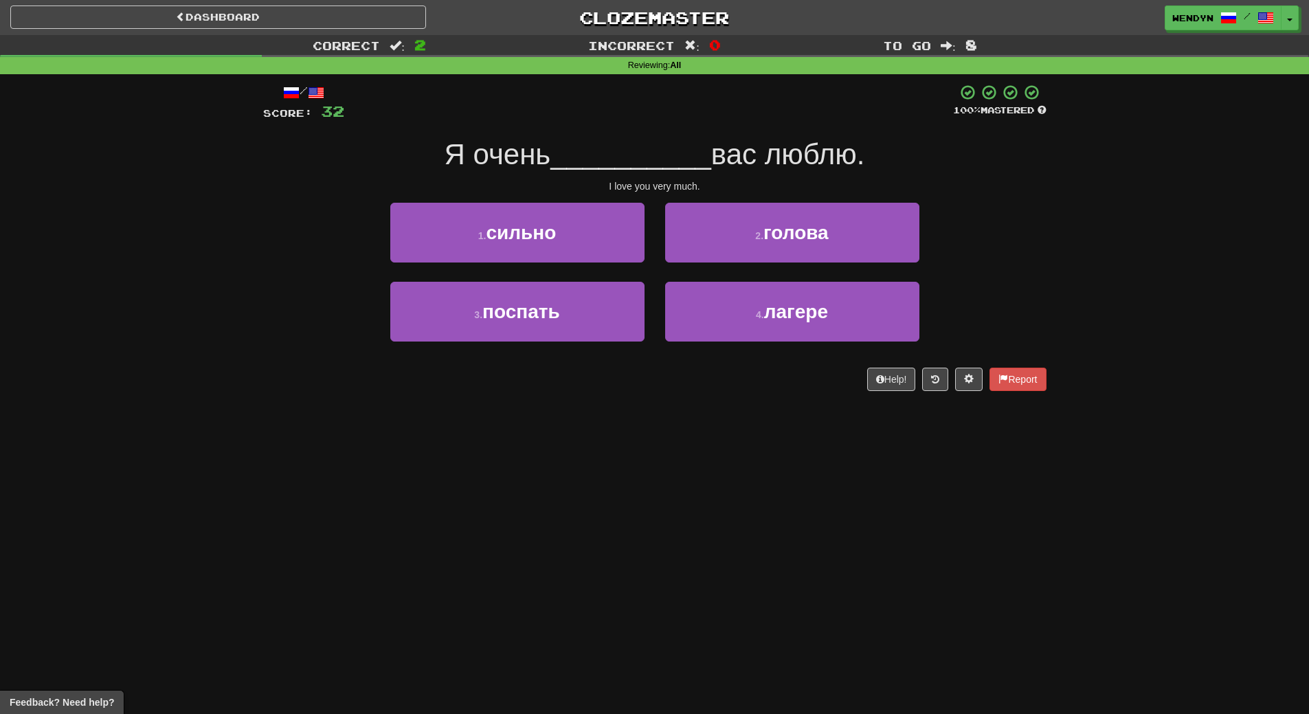
click at [600, 431] on div "Dashboard Clozemaster WendyN / Toggle Dropdown Dashboard Leaderboard Activity F…" at bounding box center [654, 357] width 1309 height 714
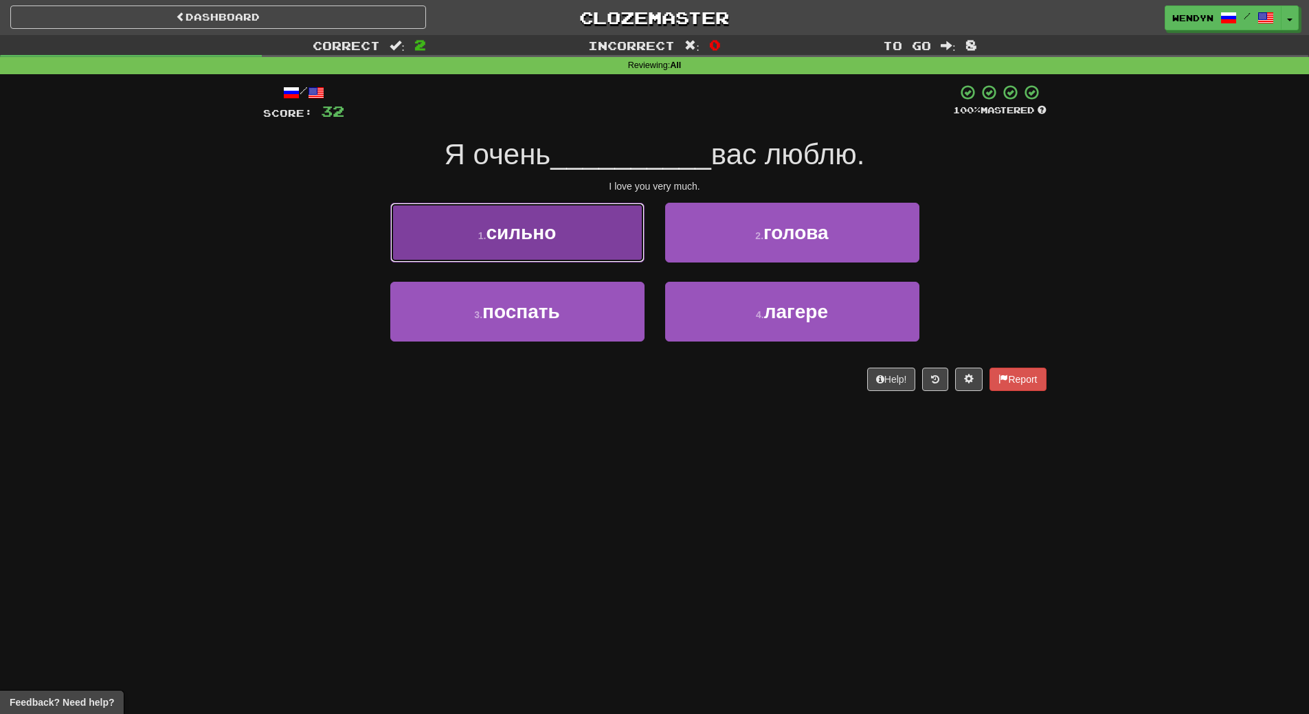
click at [570, 255] on button "1 . сильно" at bounding box center [517, 233] width 254 height 60
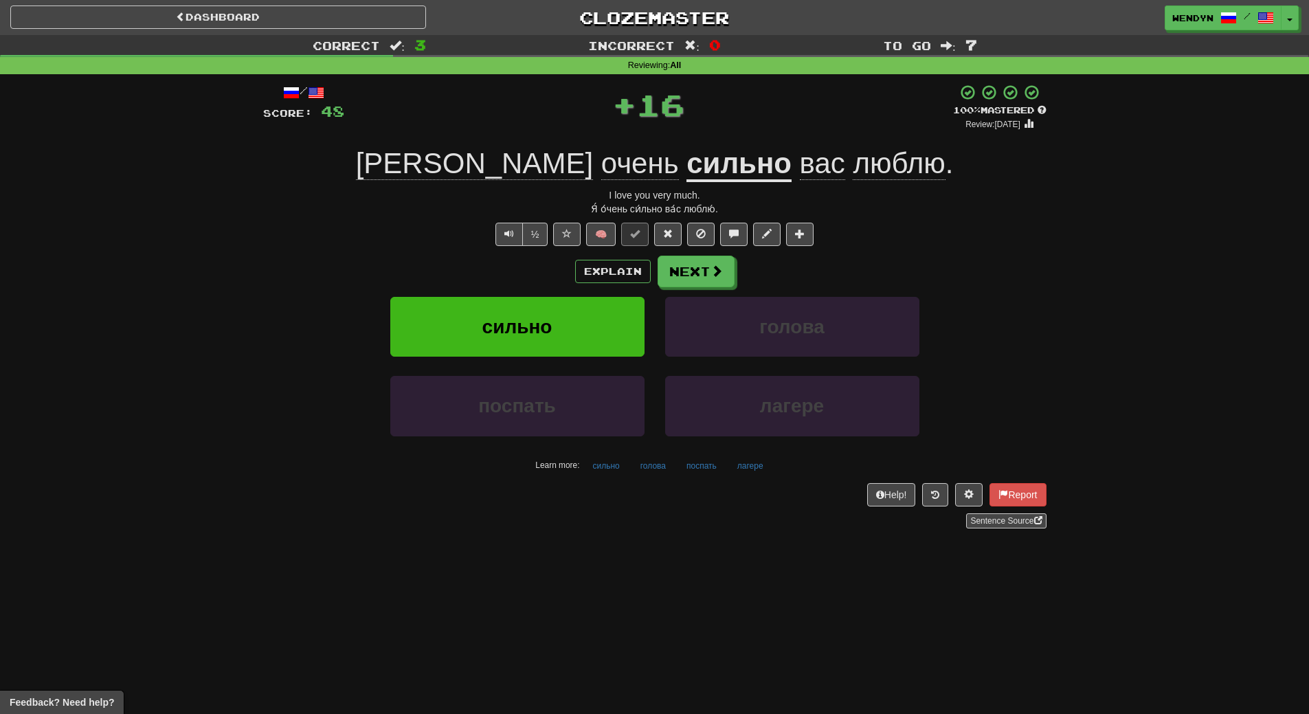
click at [570, 256] on div "Explain Next" at bounding box center [654, 272] width 783 height 32
click at [561, 295] on div "Explain Next сильно голова поспать лагере Learn more: сильно голова поспать лаг…" at bounding box center [654, 366] width 783 height 220
click at [555, 335] on button "сильно" at bounding box center [517, 327] width 254 height 60
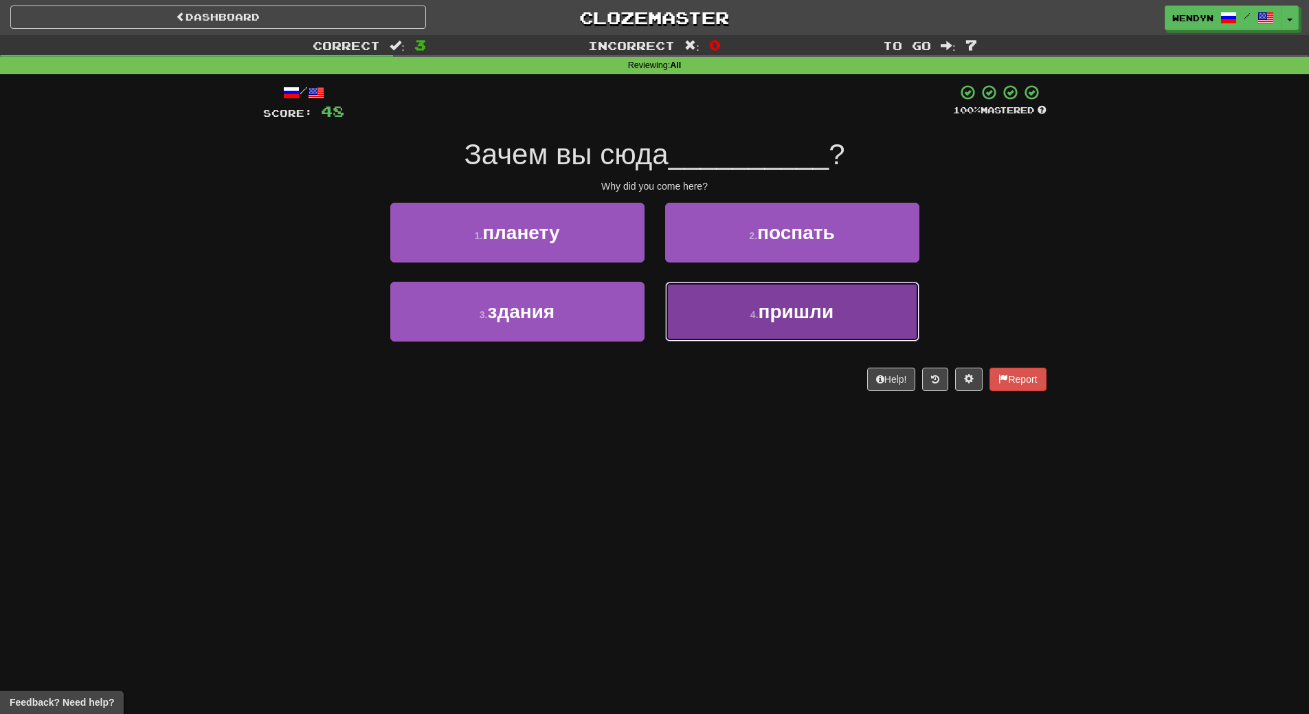
click at [797, 324] on button "4 . пришли" at bounding box center [792, 312] width 254 height 60
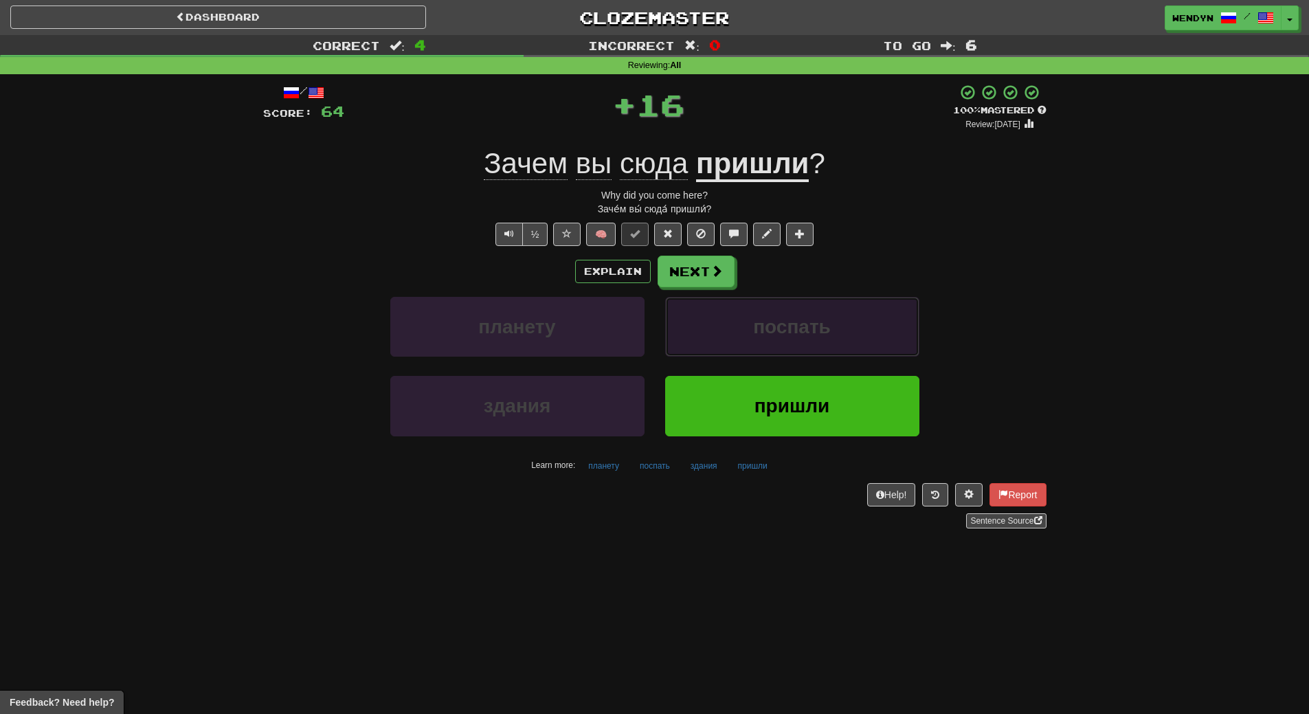
click at [797, 324] on span "поспать" at bounding box center [792, 326] width 78 height 21
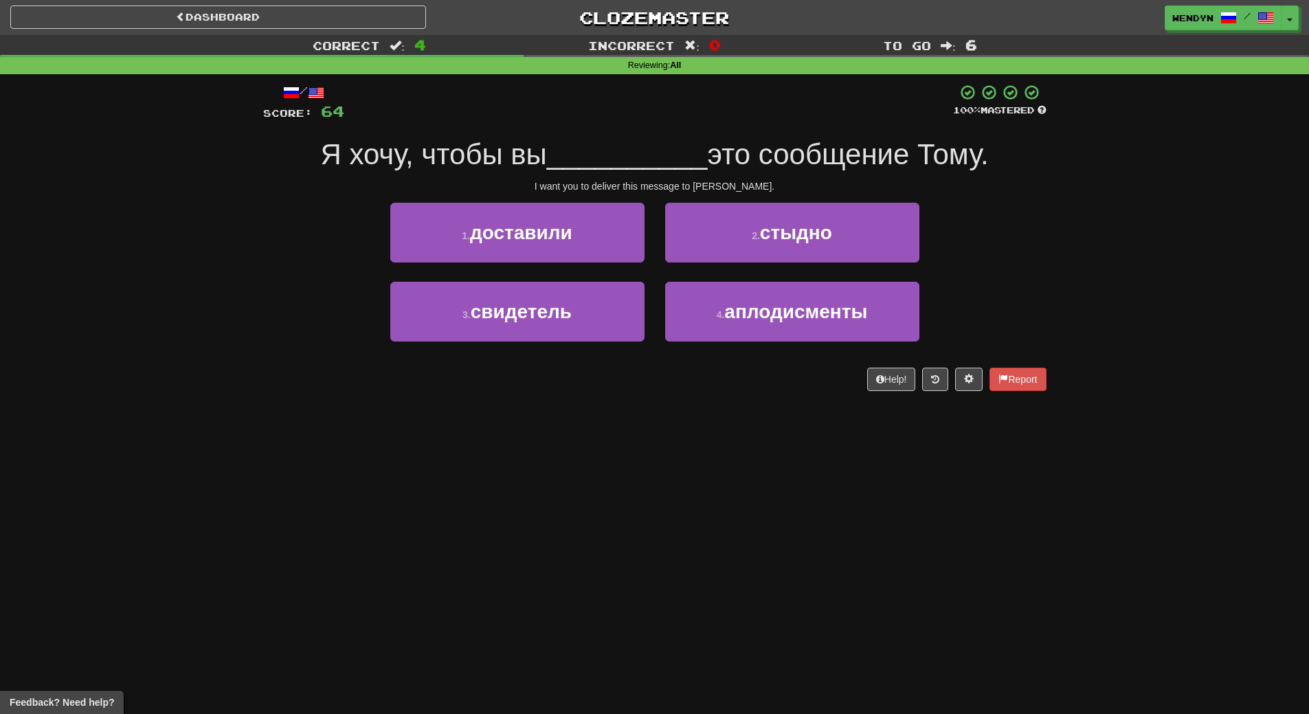
click at [668, 397] on div "/ Score: 64 100 % Mastered Я хочу, чтобы вы __________ это сообщение Тому. I wa…" at bounding box center [654, 242] width 783 height 336
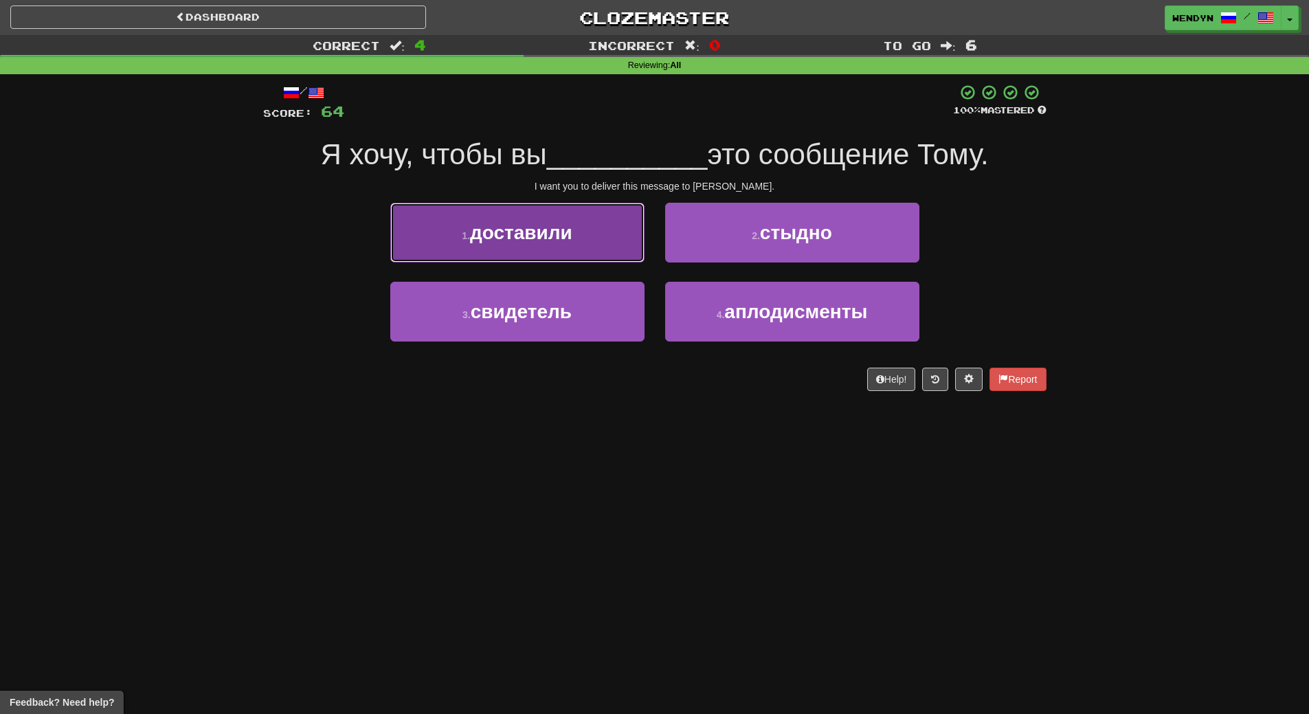
click at [574, 229] on button "1 . доставили" at bounding box center [517, 233] width 254 height 60
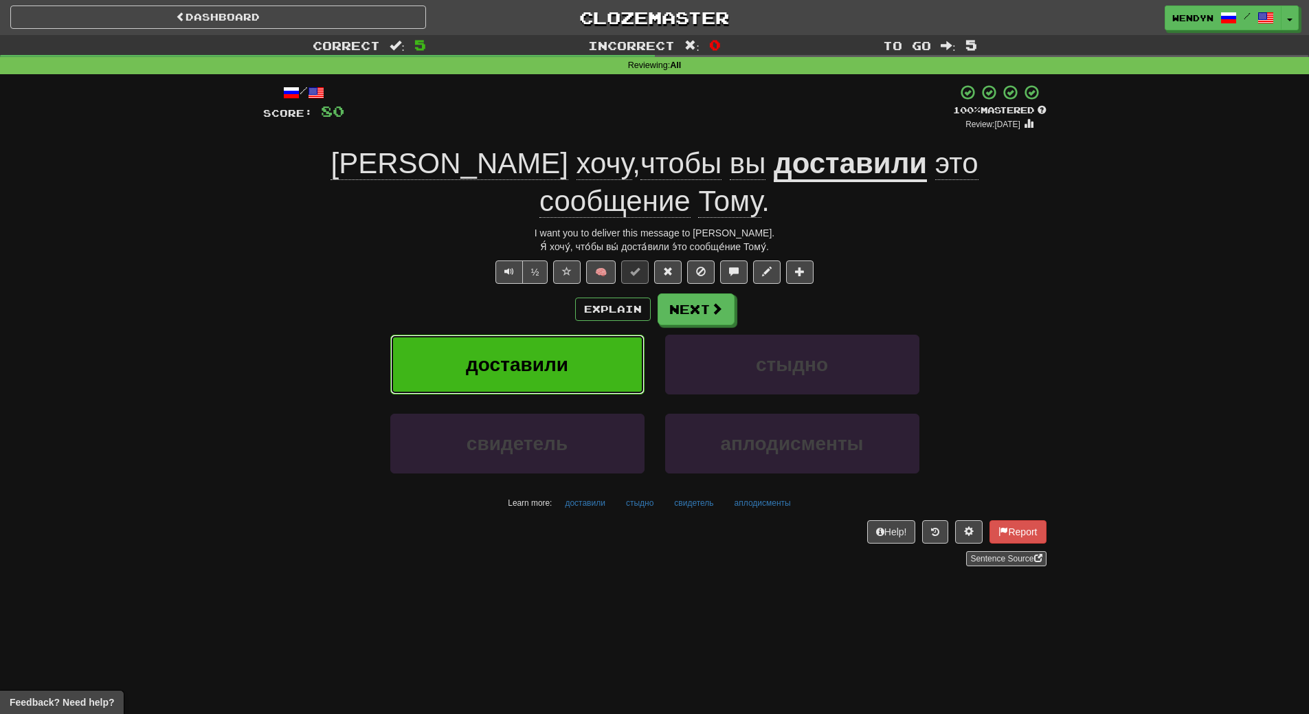
click at [573, 335] on button "доставили" at bounding box center [517, 365] width 254 height 60
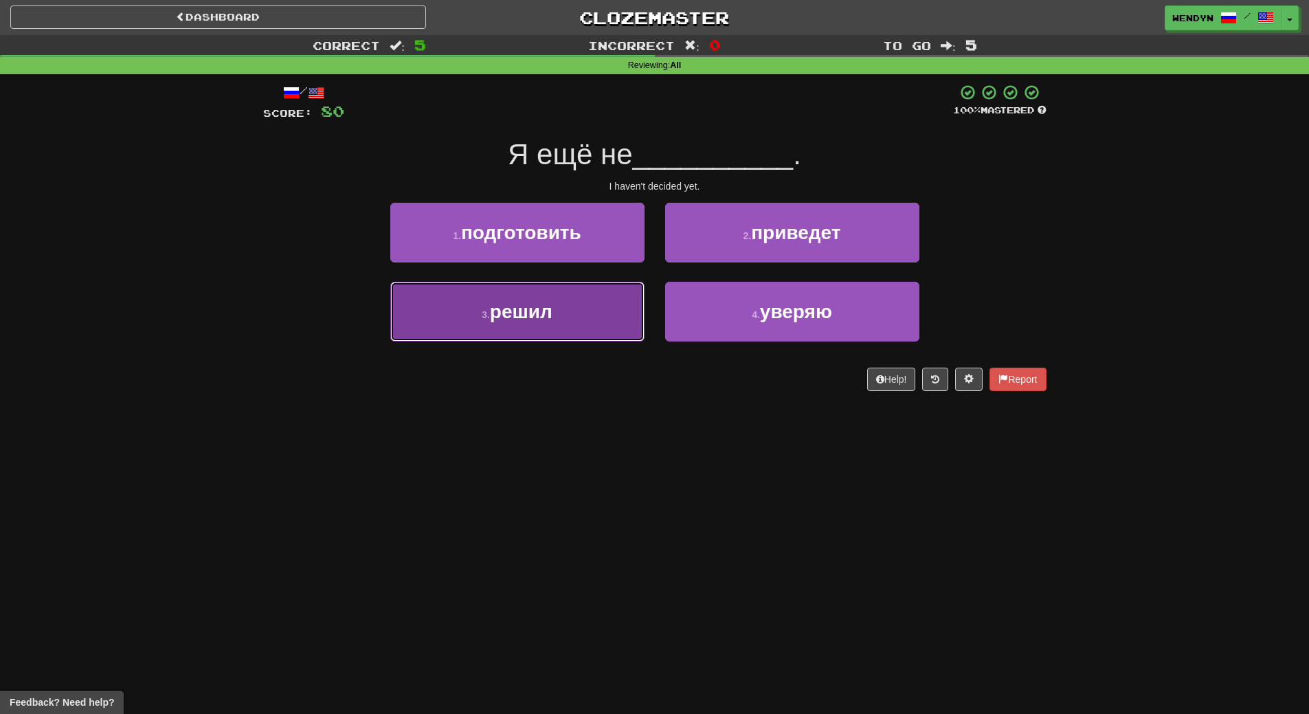
click at [567, 315] on button "3 . решил" at bounding box center [517, 312] width 254 height 60
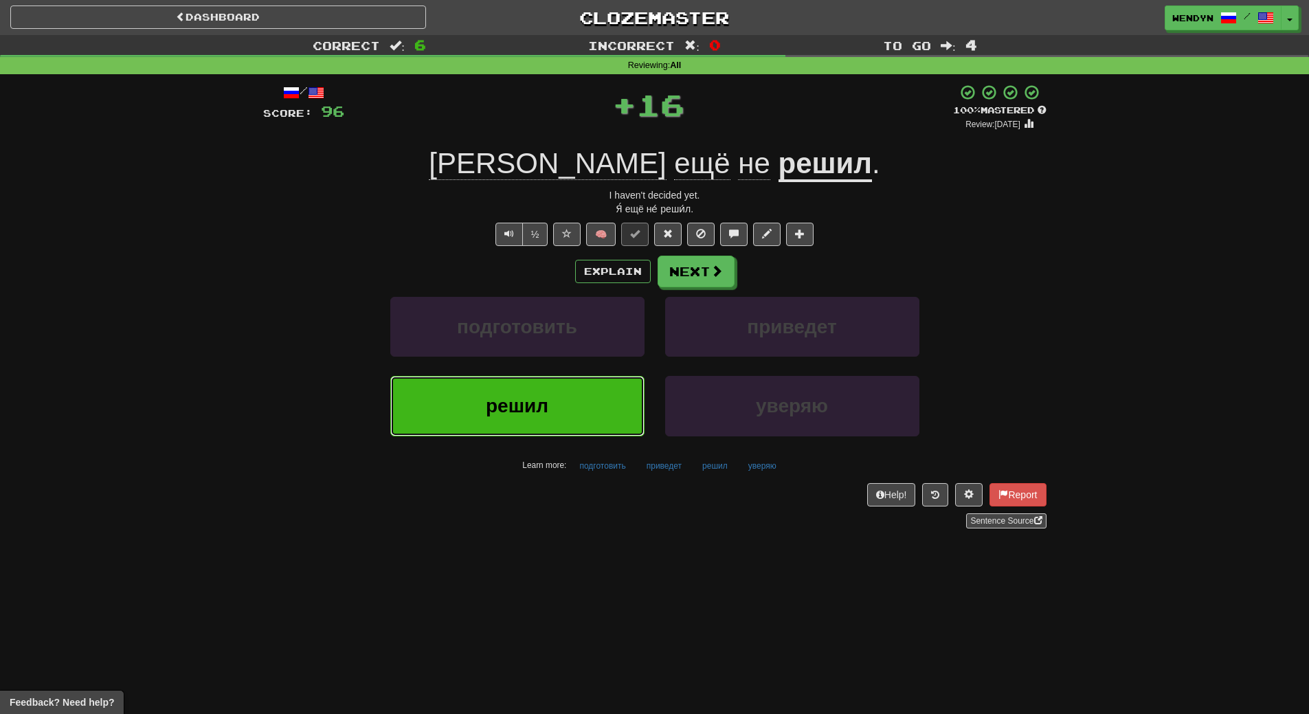
click at [556, 389] on button "решил" at bounding box center [517, 406] width 254 height 60
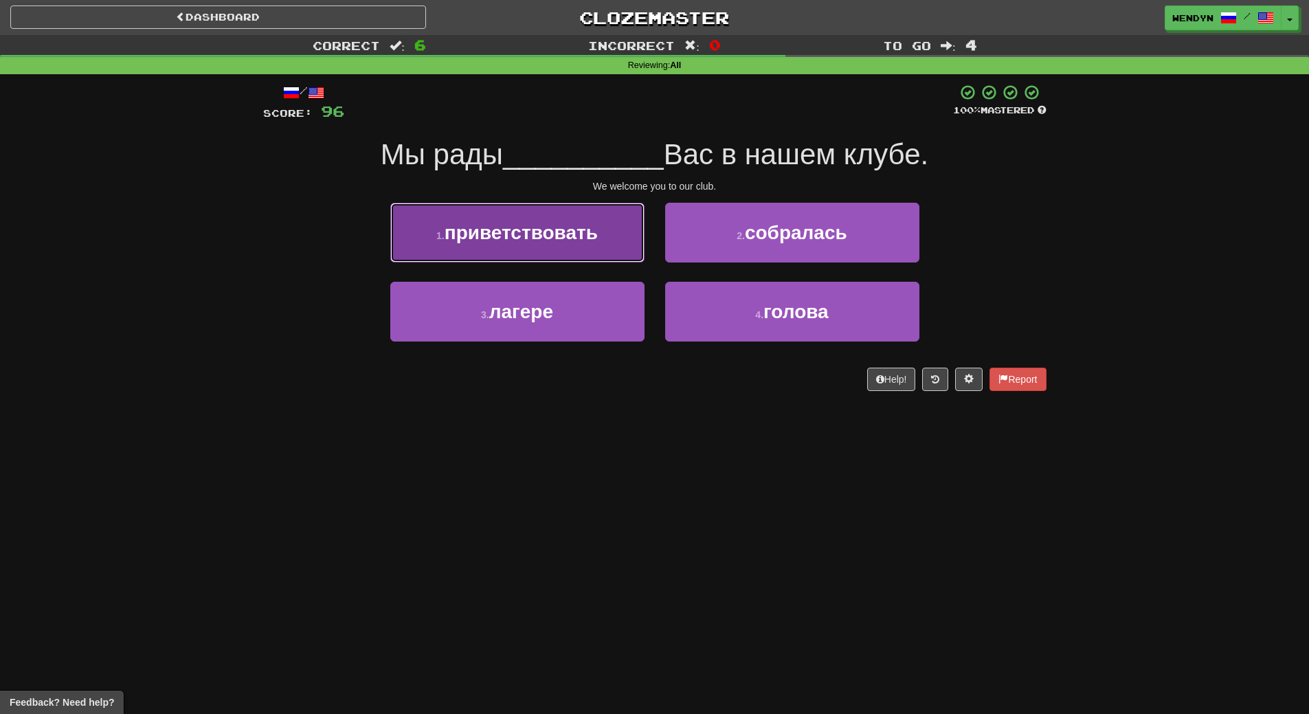
click at [544, 241] on span "приветствовать" at bounding box center [520, 232] width 153 height 21
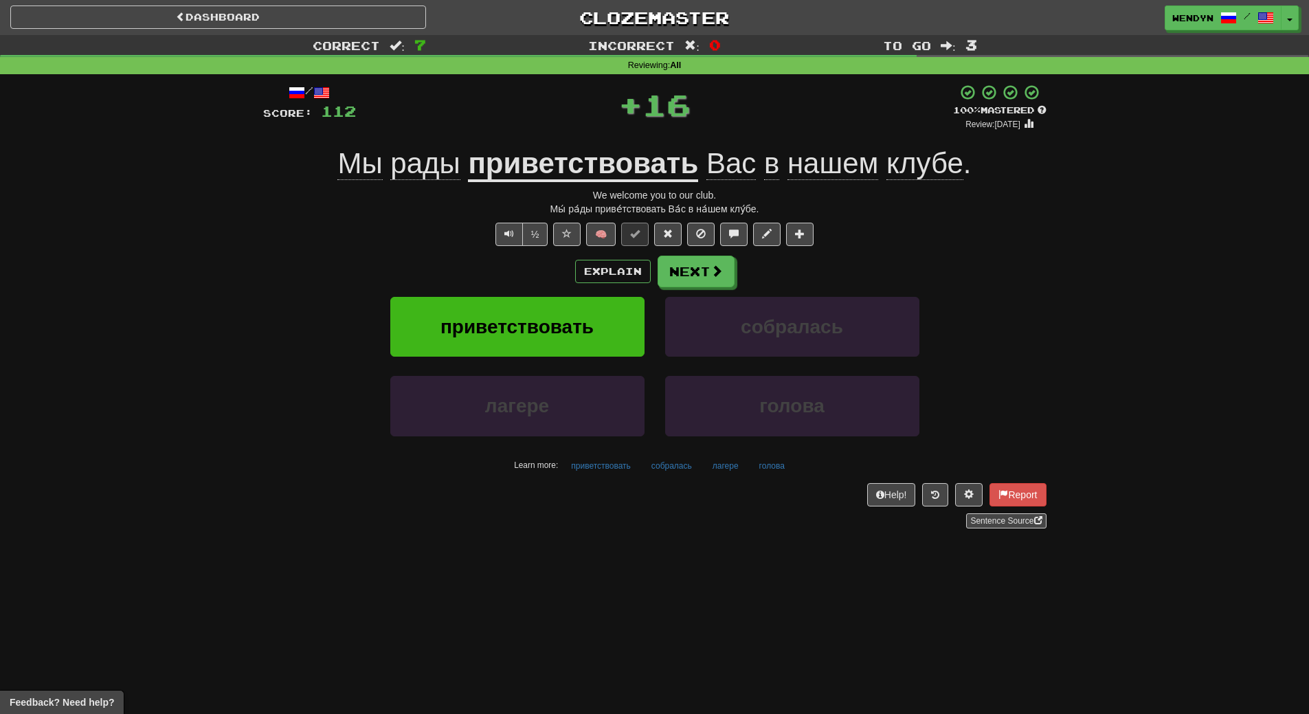
click at [547, 295] on div "Explain Next приветствовать собралась лагере голова Learn more: приветствовать …" at bounding box center [654, 366] width 783 height 220
click at [550, 319] on span "приветствовать" at bounding box center [516, 326] width 153 height 21
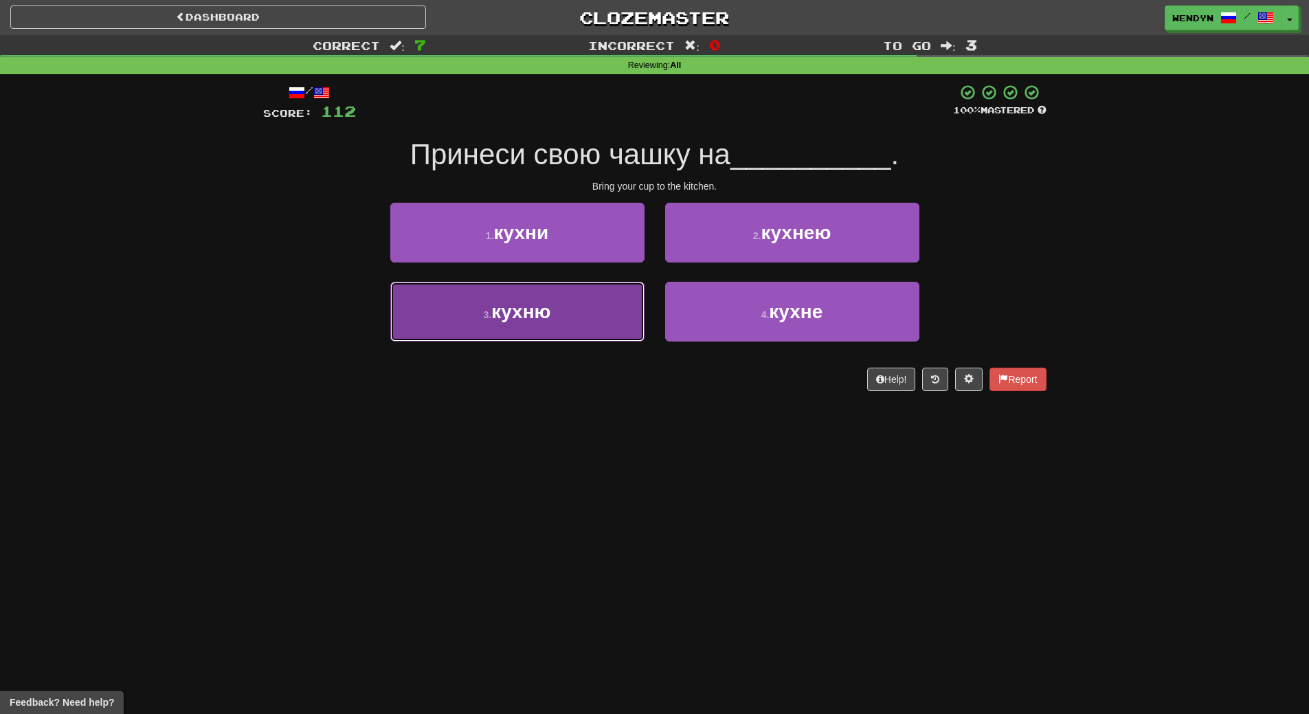
click at [553, 319] on button "3 . кухню" at bounding box center [517, 312] width 254 height 60
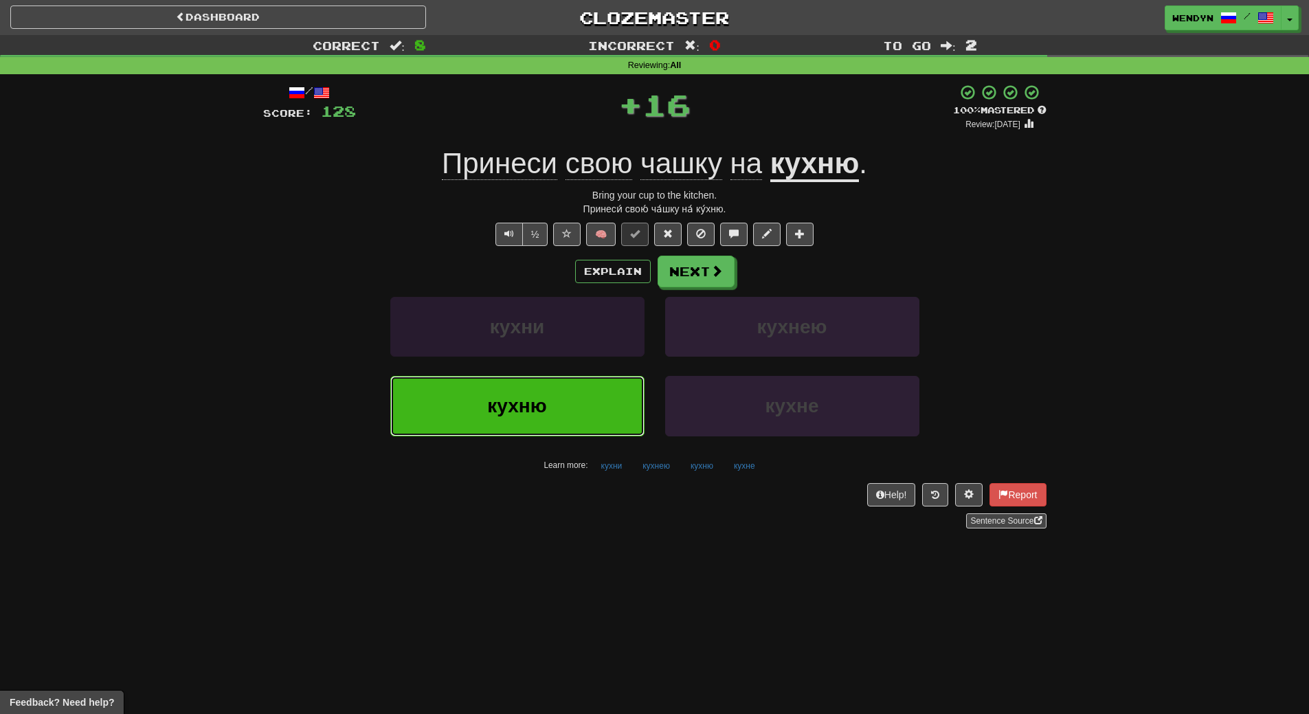
drag, startPoint x: 533, startPoint y: 410, endPoint x: 523, endPoint y: 306, distance: 104.2
click at [530, 370] on div "кухни кухнею кухню кухне Learn more: кухни кухнею кухню кухне" at bounding box center [655, 386] width 804 height 179
click at [558, 410] on button "кухню" at bounding box center [517, 406] width 254 height 60
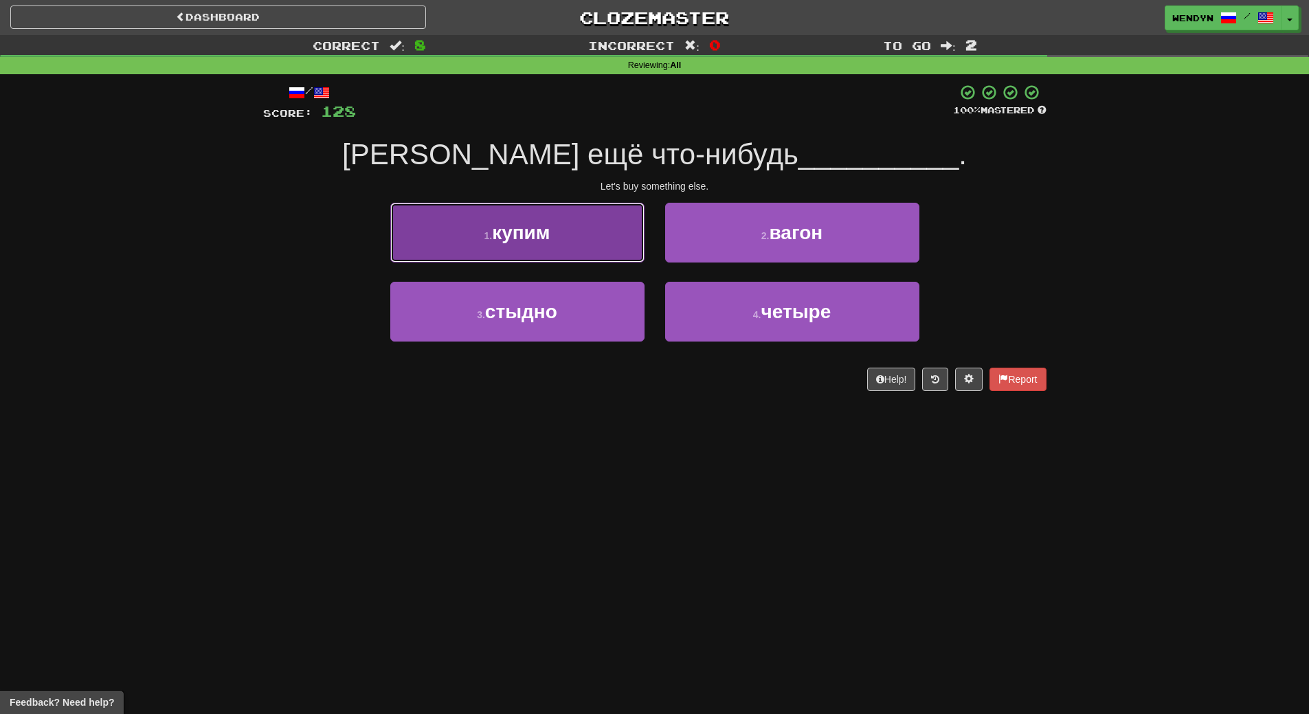
click at [547, 225] on span "купим" at bounding box center [521, 232] width 58 height 21
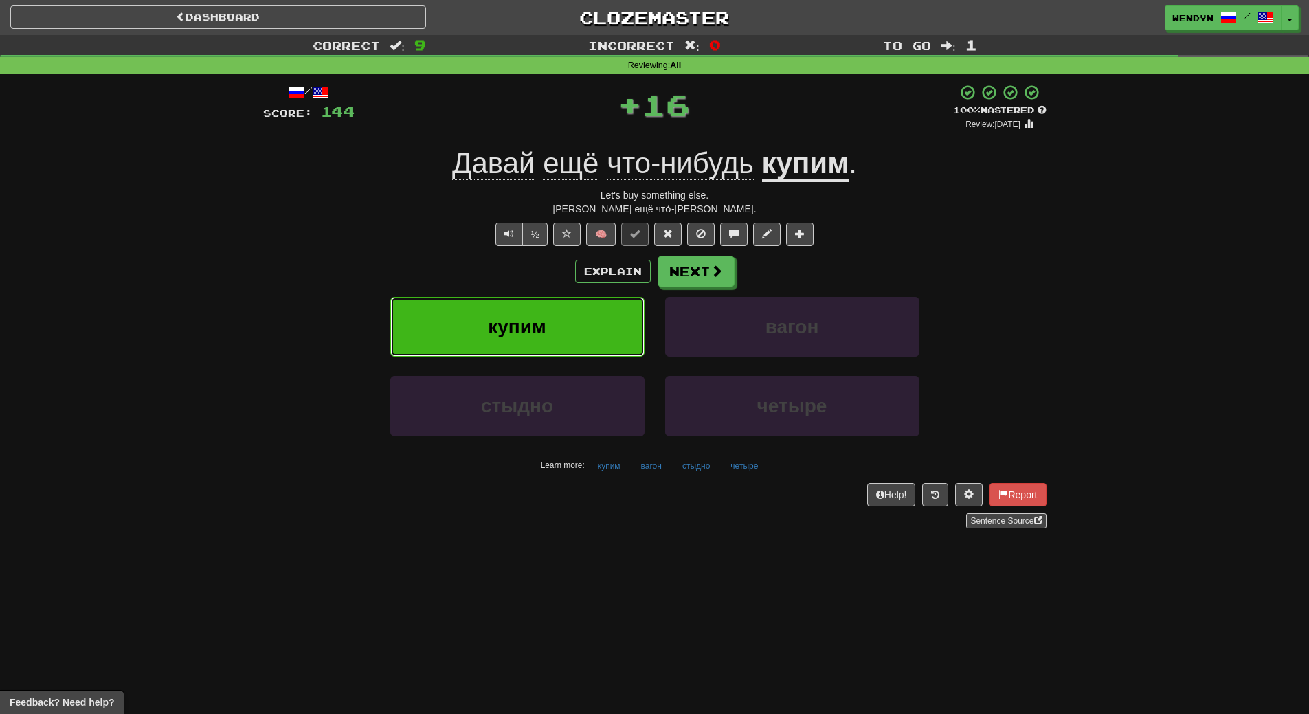
click at [552, 326] on button "купим" at bounding box center [517, 327] width 254 height 60
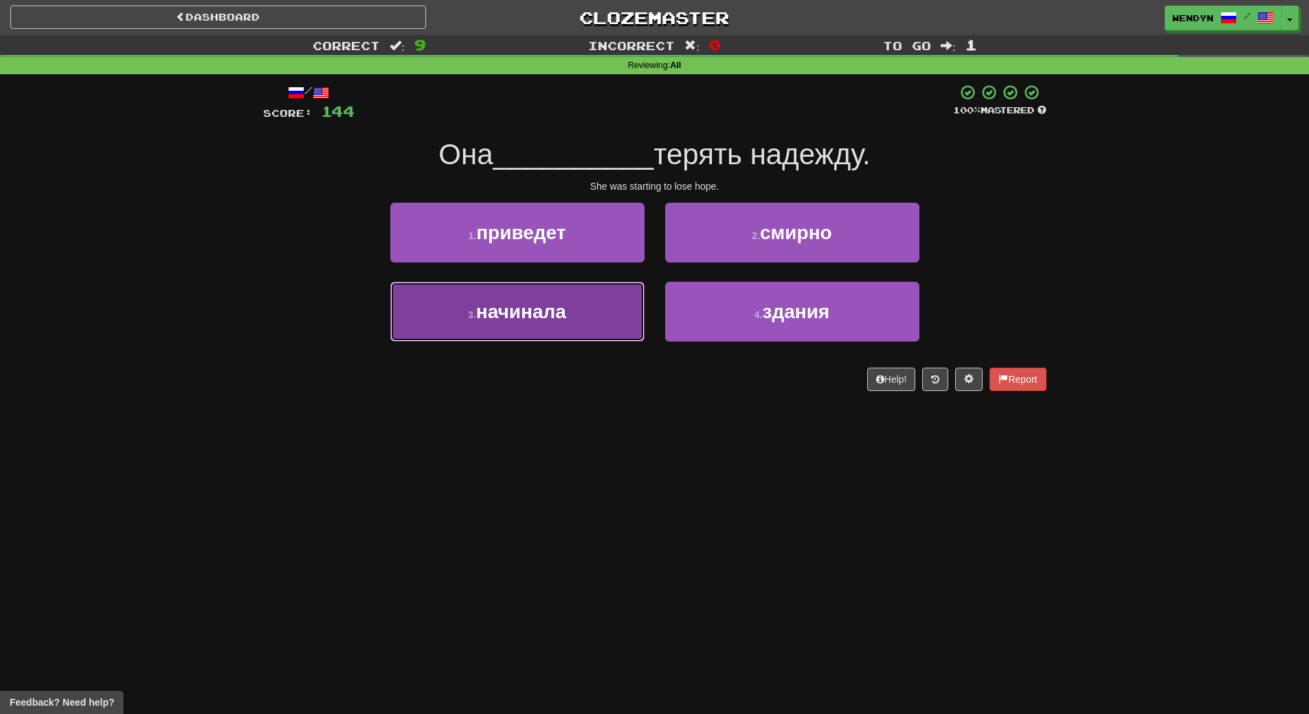
click at [558, 330] on button "3 . начинала" at bounding box center [517, 312] width 254 height 60
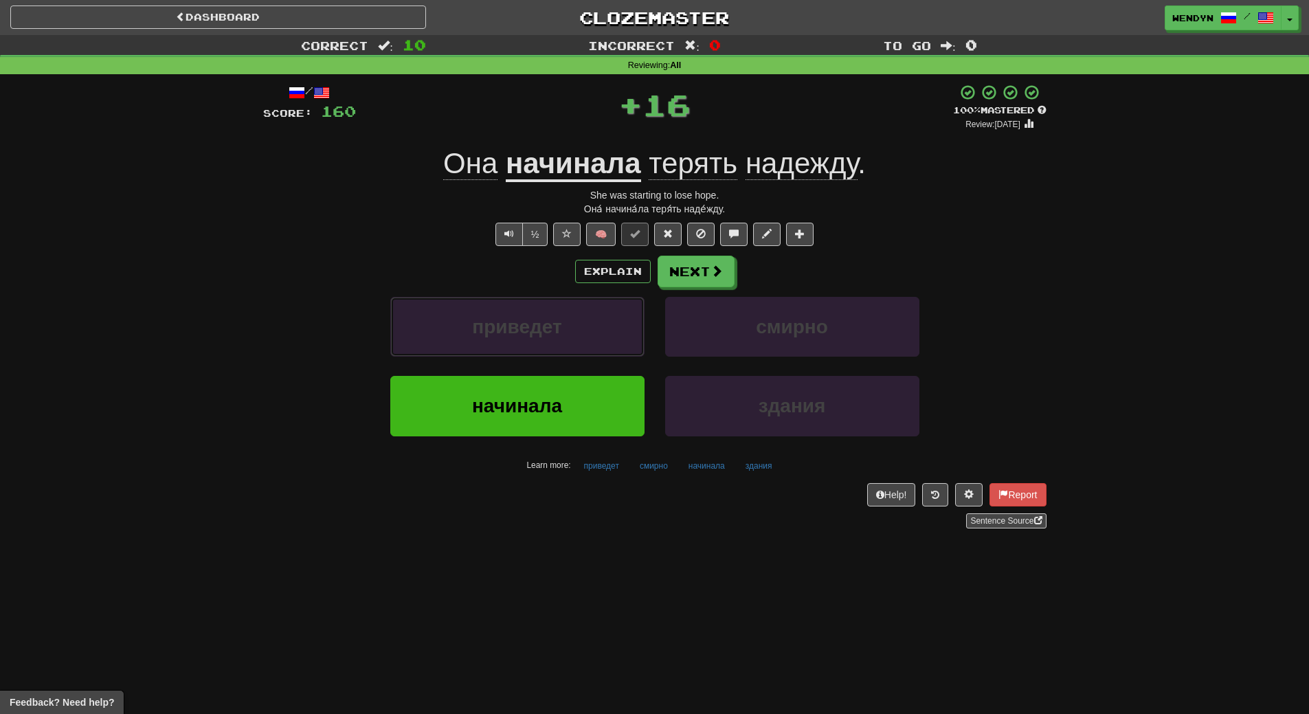
click at [558, 330] on span "приведет" at bounding box center [516, 326] width 89 height 21
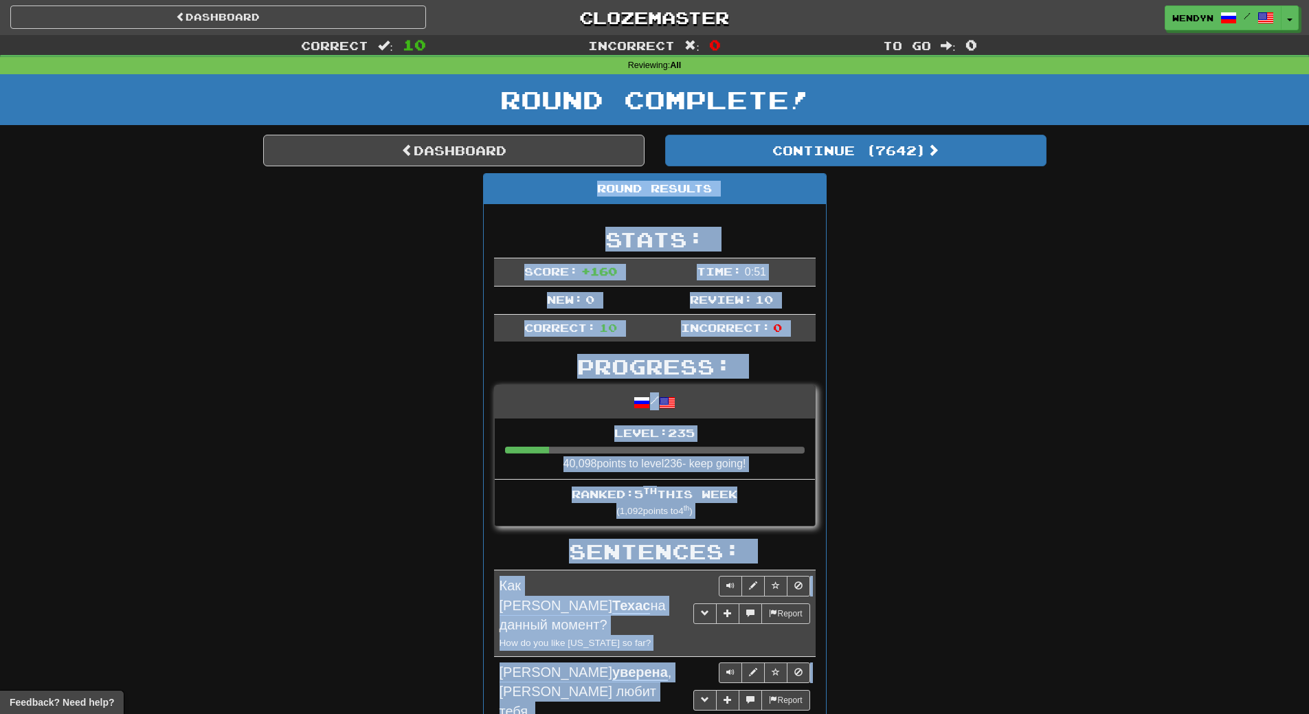
click at [558, 330] on div "Dashboard Clozemaster WendyN / Toggle Dropdown Dashboard Leaderboard Activity F…" at bounding box center [654, 673] width 1309 height 1347
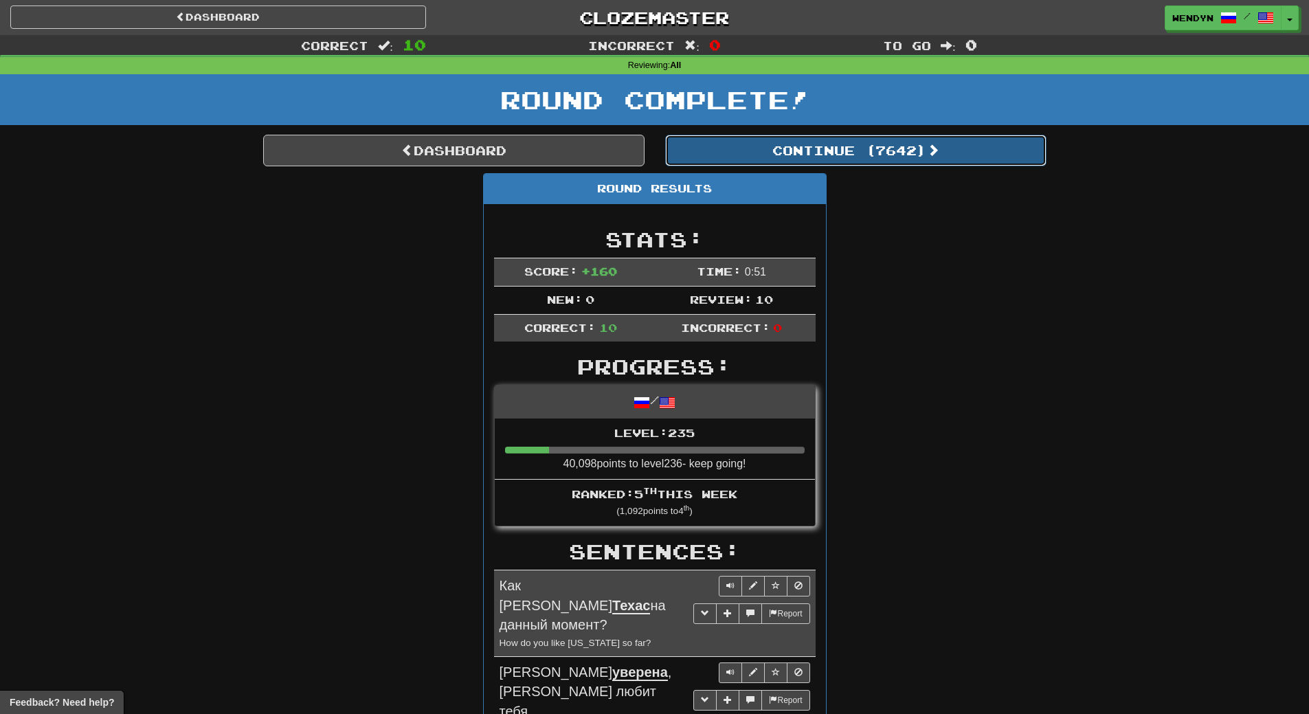
click at [888, 159] on button "Continue ( 7642 )" at bounding box center [855, 151] width 381 height 32
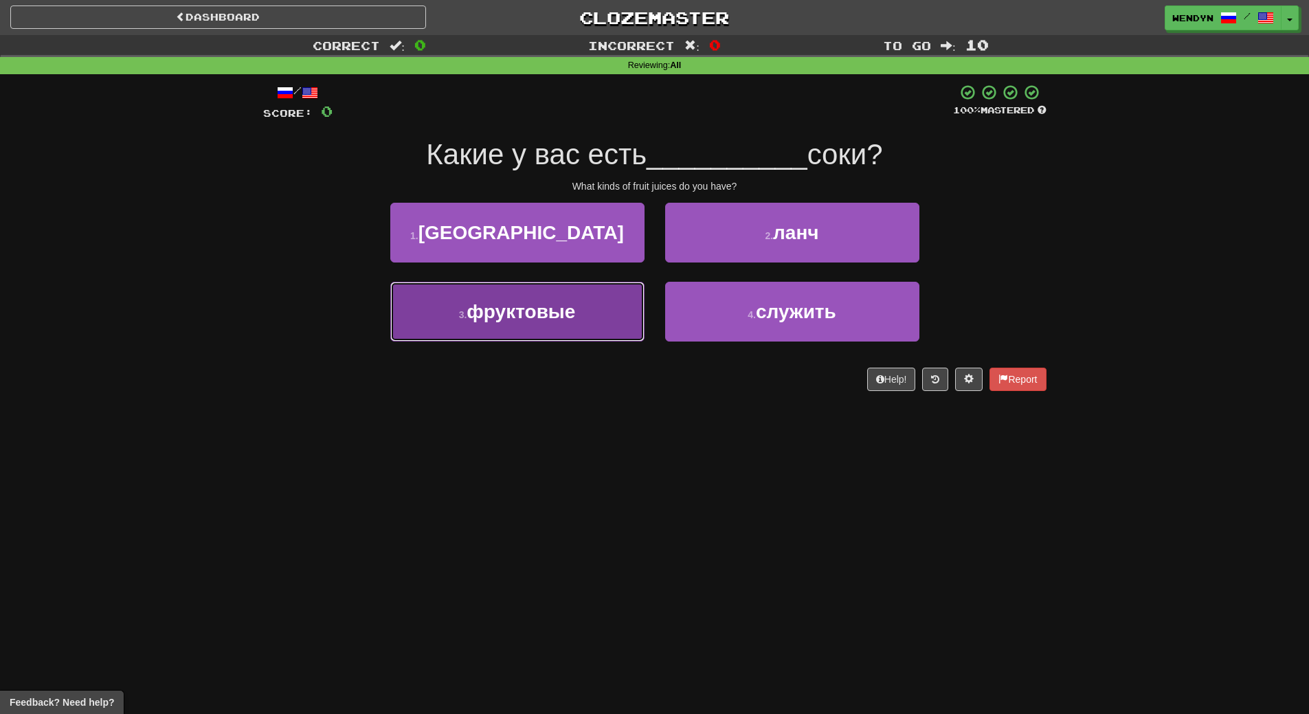
click at [537, 319] on span "фруктовые" at bounding box center [520, 311] width 109 height 21
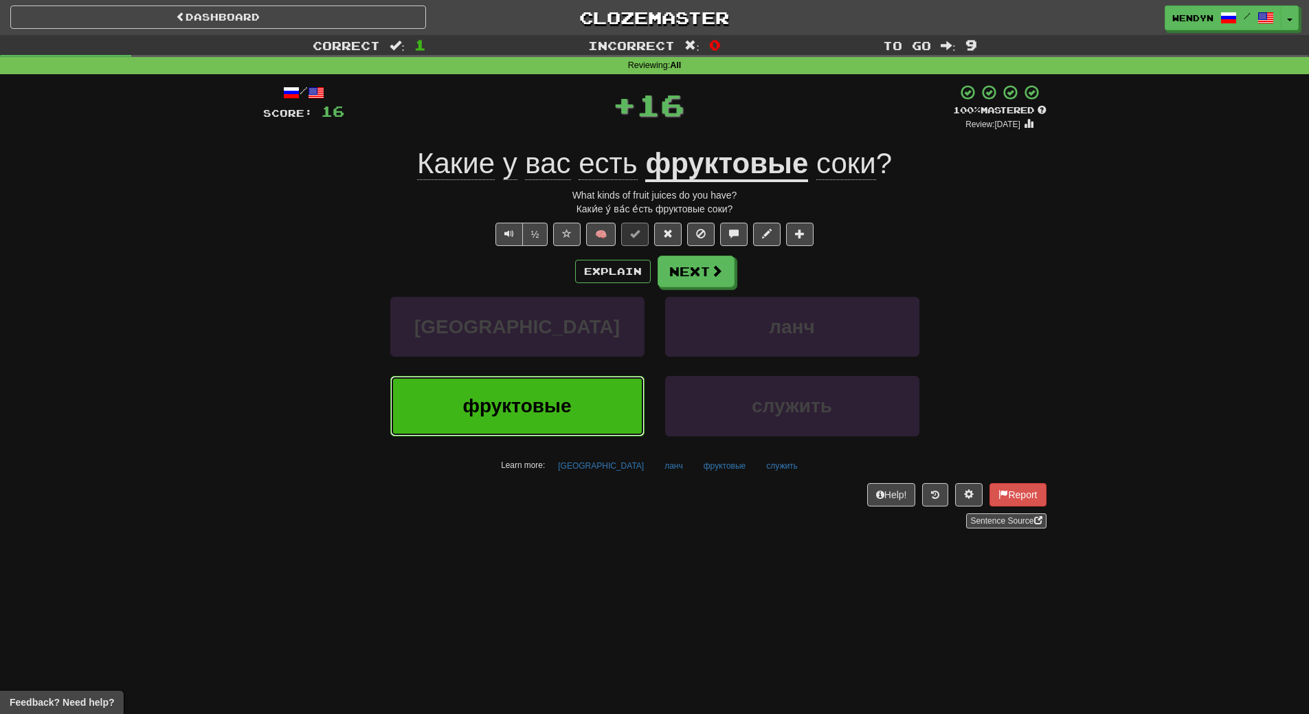
click at [539, 417] on button "фруктовые" at bounding box center [517, 406] width 254 height 60
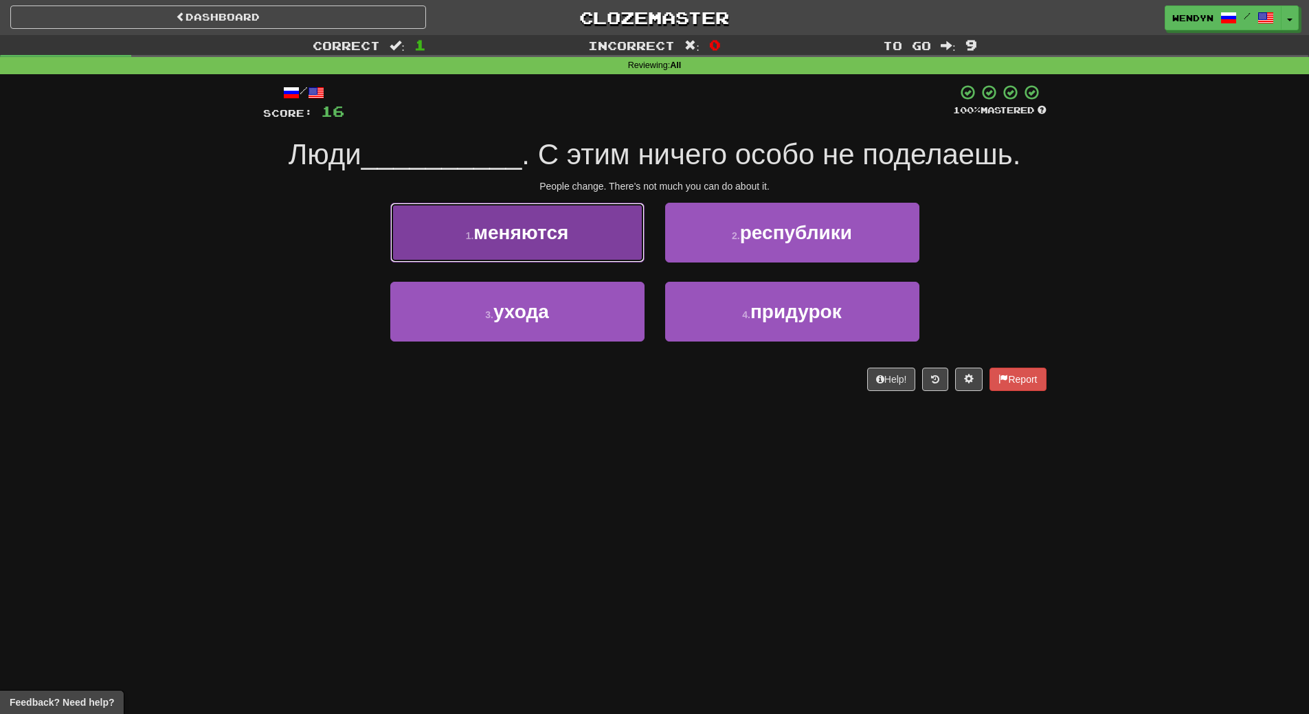
click at [534, 234] on span "меняются" at bounding box center [520, 232] width 95 height 21
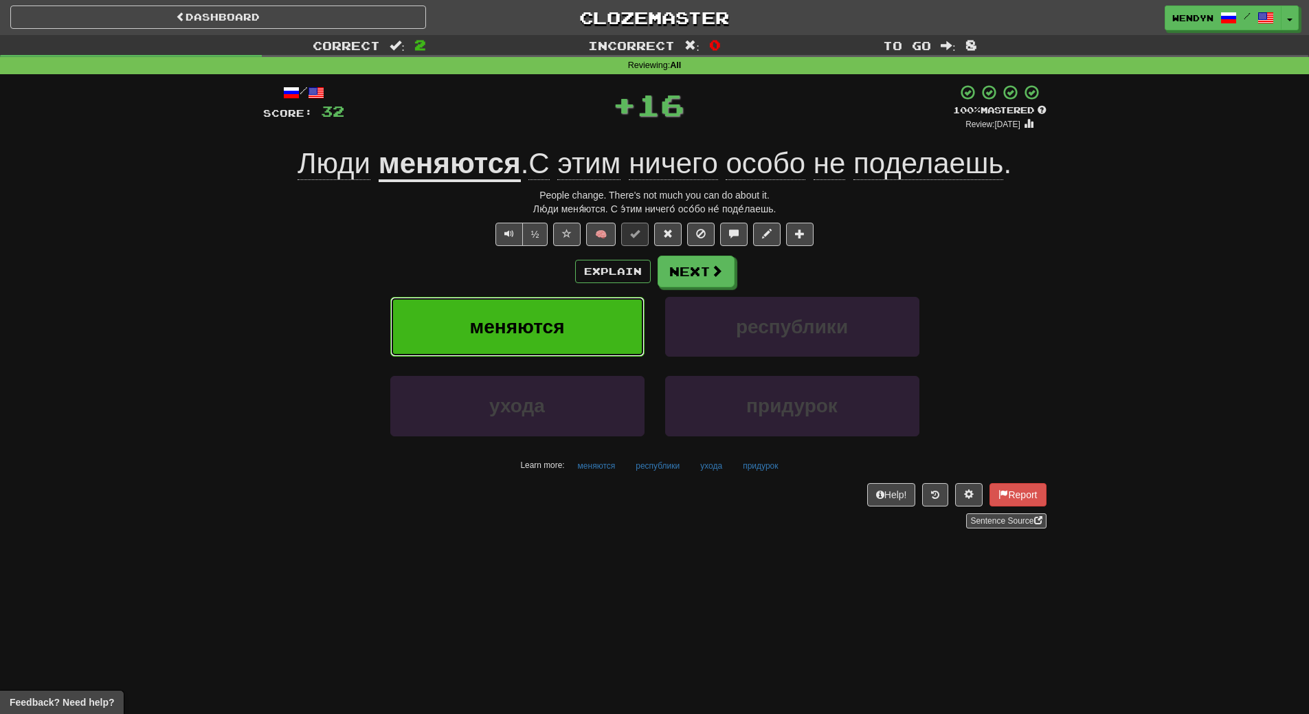
click at [534, 328] on span "меняются" at bounding box center [516, 326] width 95 height 21
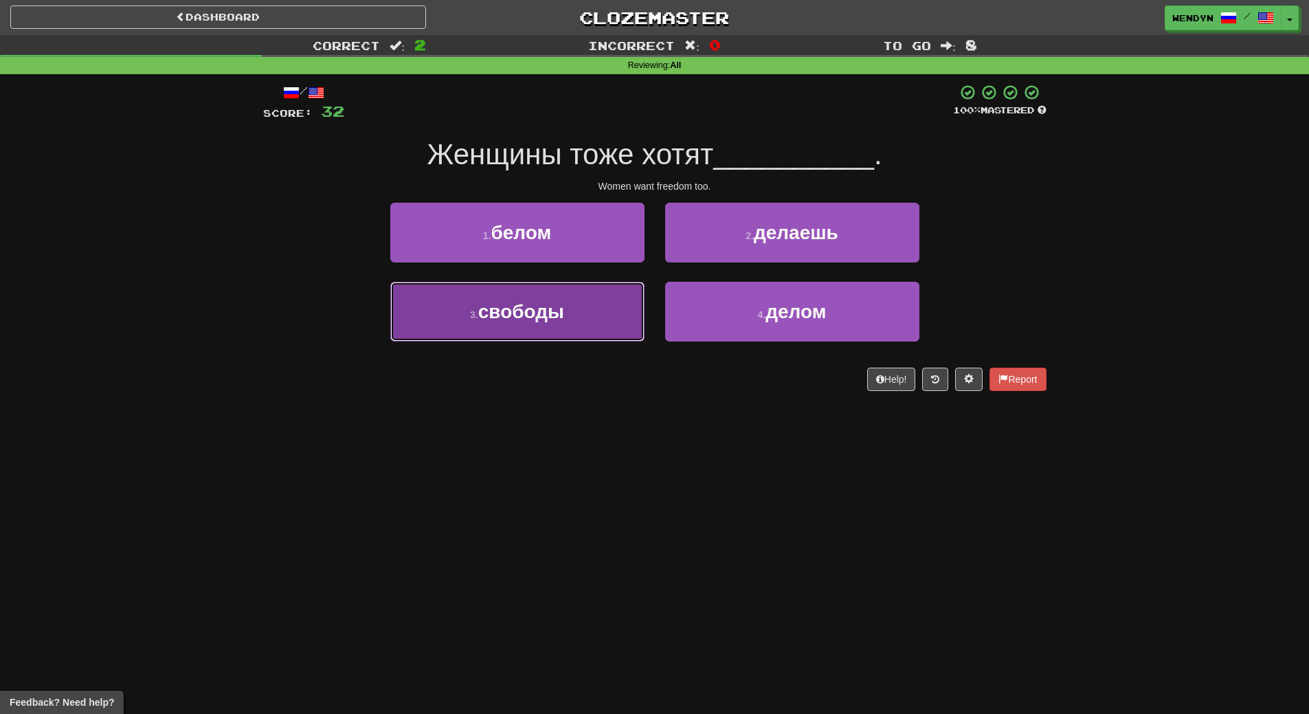
click at [543, 310] on span "свободы" at bounding box center [521, 311] width 86 height 21
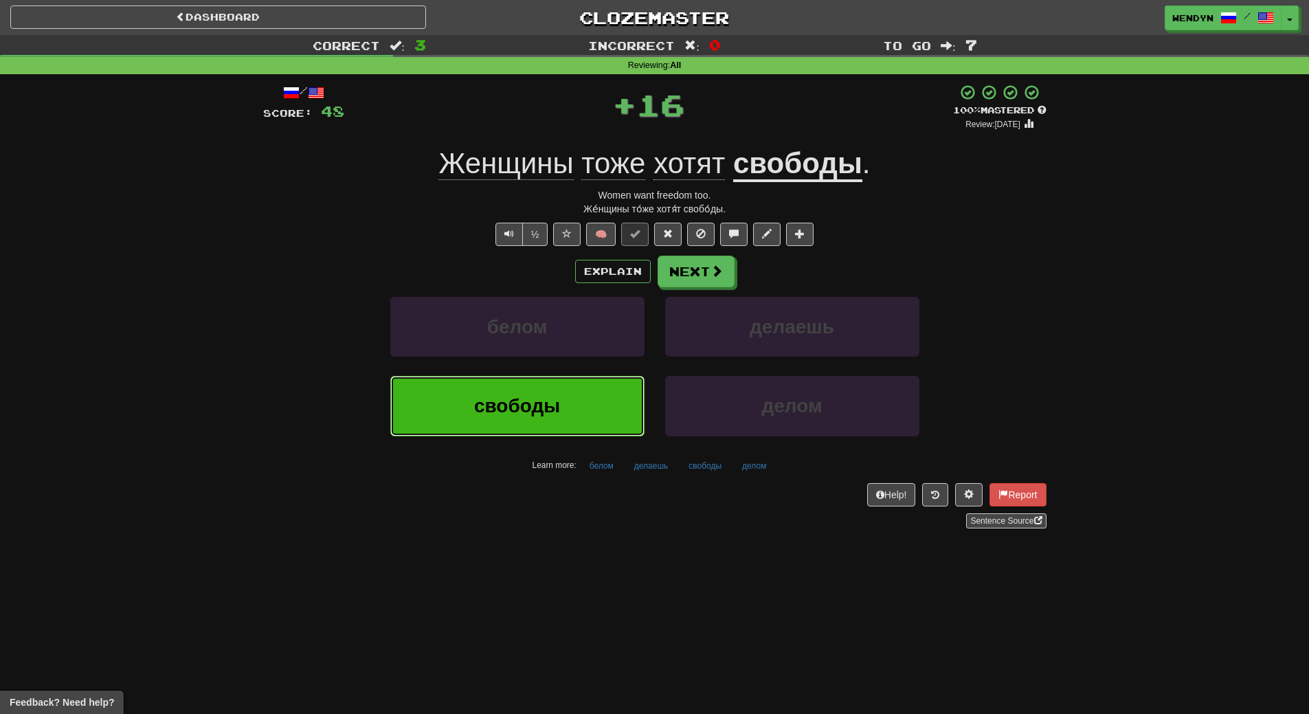
click at [541, 394] on button "свободы" at bounding box center [517, 406] width 254 height 60
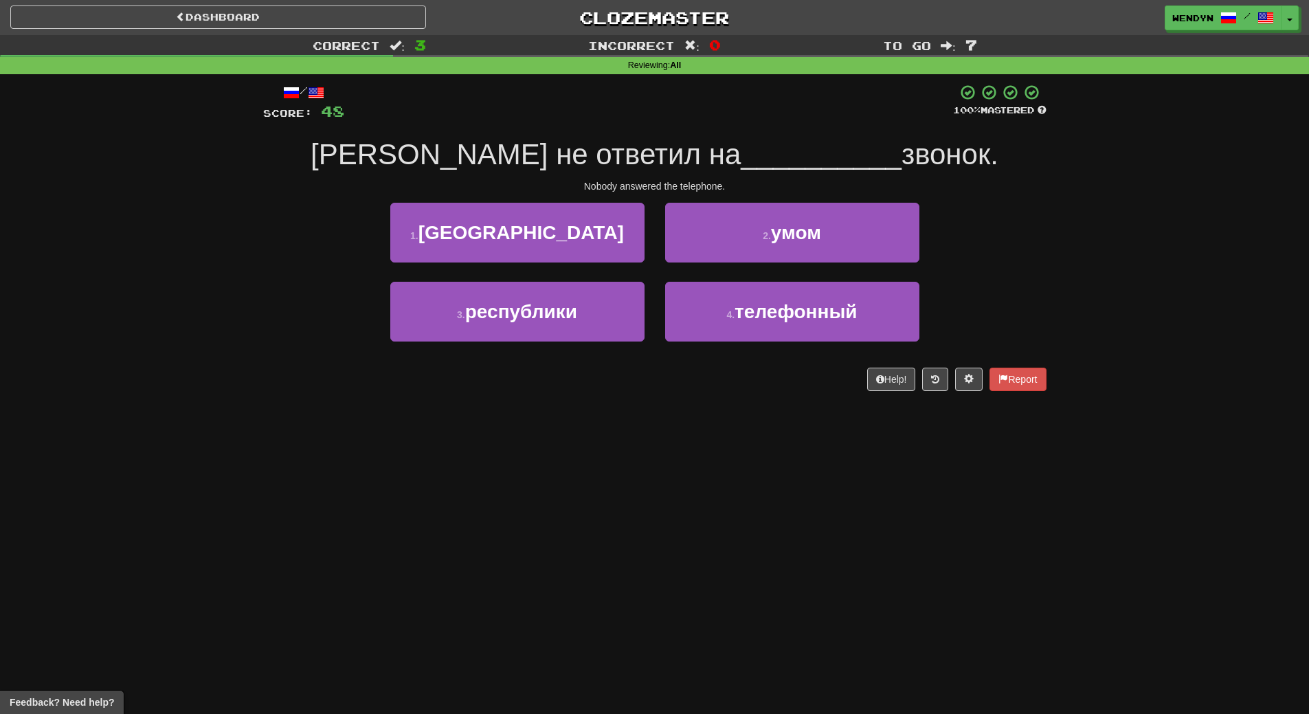
drag, startPoint x: 533, startPoint y: 488, endPoint x: 809, endPoint y: 450, distance: 278.7
click at [809, 450] on div "Dashboard Clozemaster WendyN / Toggle Dropdown Dashboard Leaderboard Activity F…" at bounding box center [654, 357] width 1309 height 714
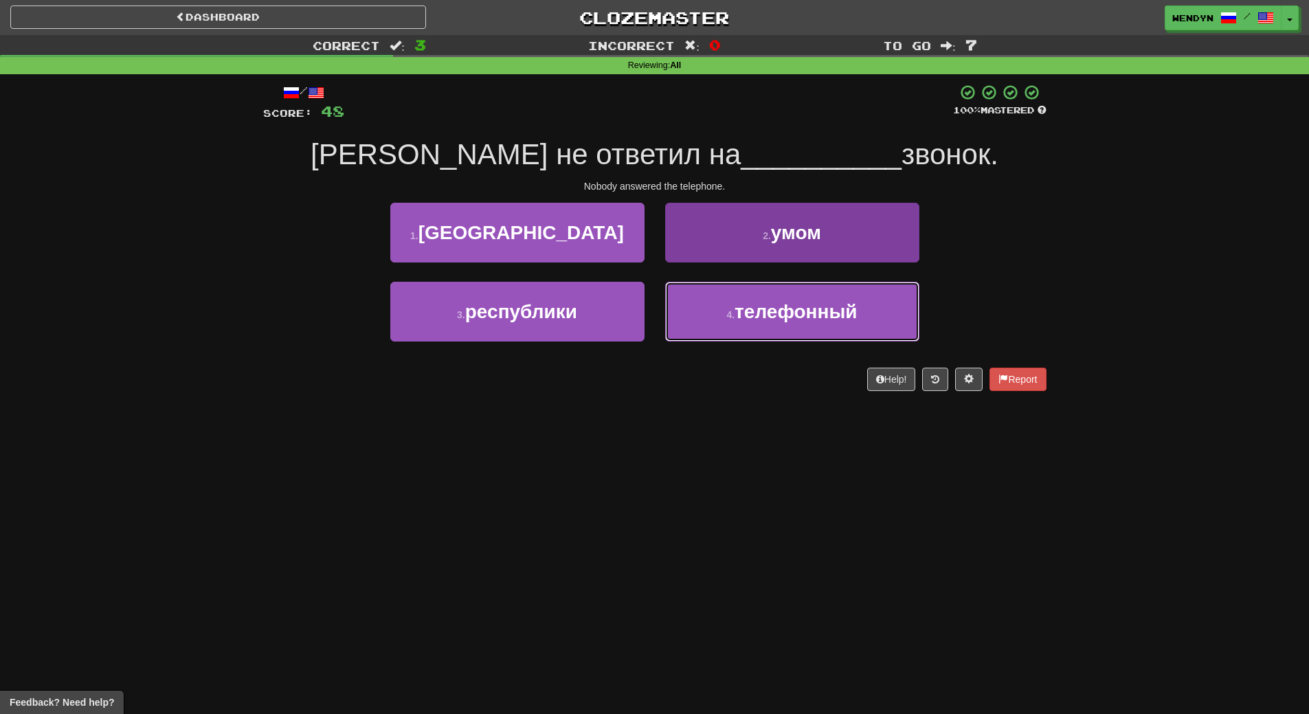
drag, startPoint x: 767, startPoint y: 317, endPoint x: 749, endPoint y: 317, distance: 17.2
click at [765, 316] on span "телефонный" at bounding box center [795, 311] width 122 height 21
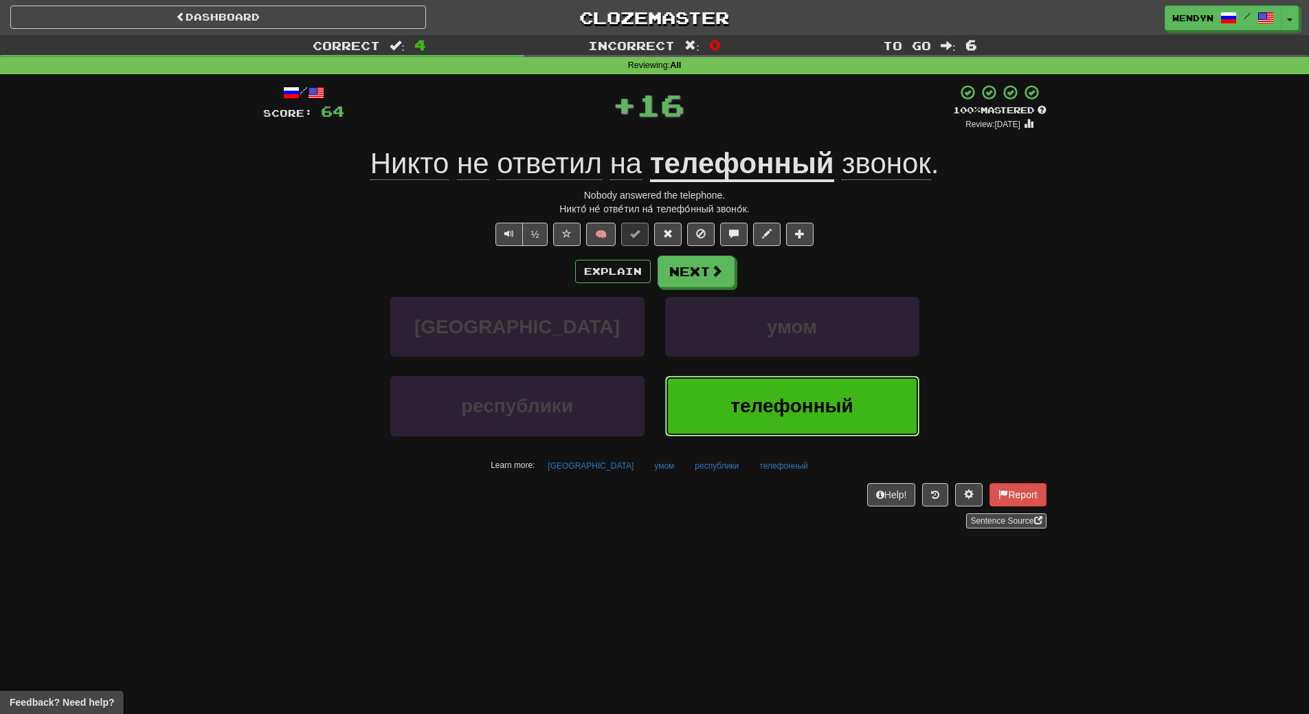
click at [756, 391] on button "телефонный" at bounding box center [792, 406] width 254 height 60
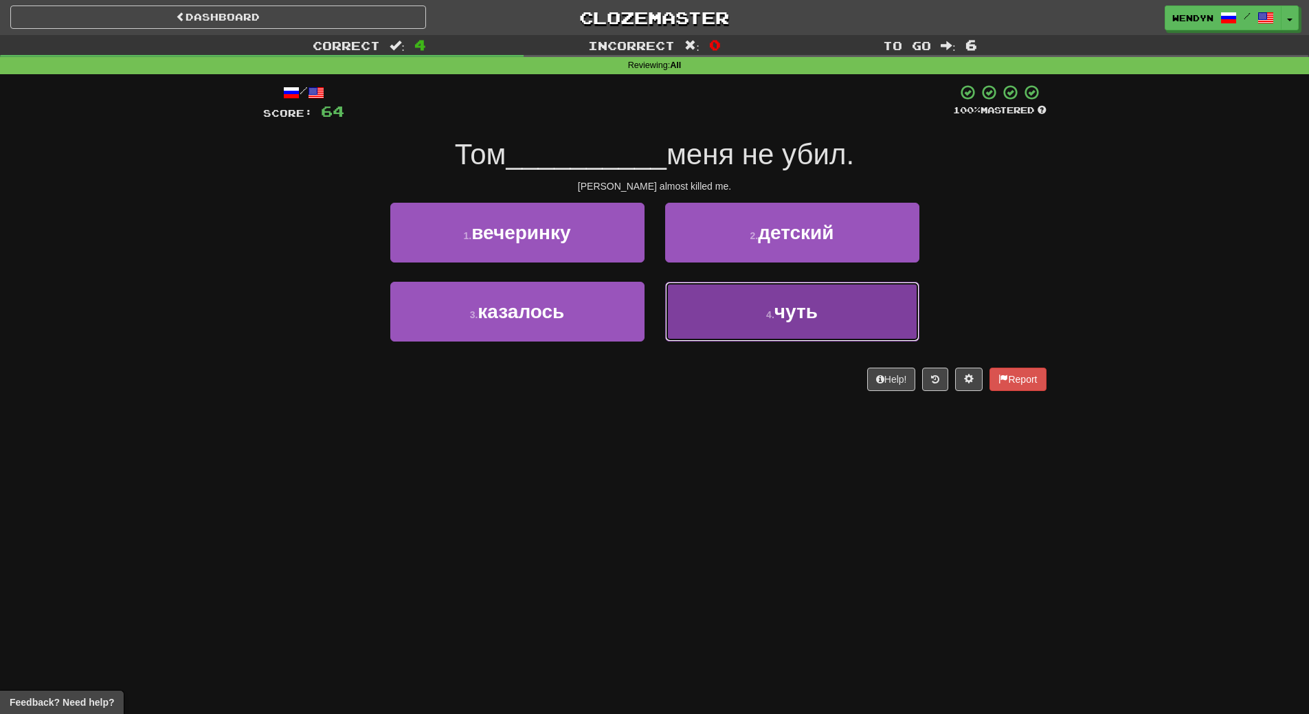
click at [742, 325] on button "4 . чуть" at bounding box center [792, 312] width 254 height 60
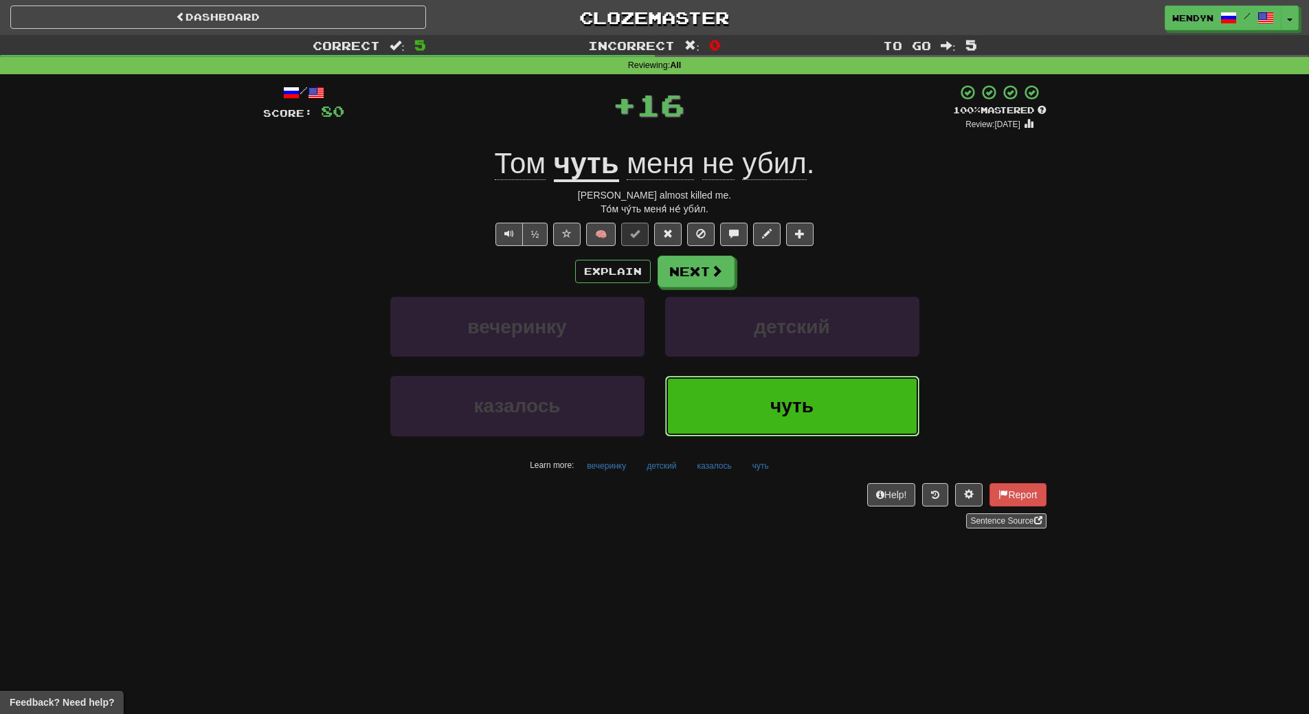
click at [762, 411] on button "чуть" at bounding box center [792, 406] width 254 height 60
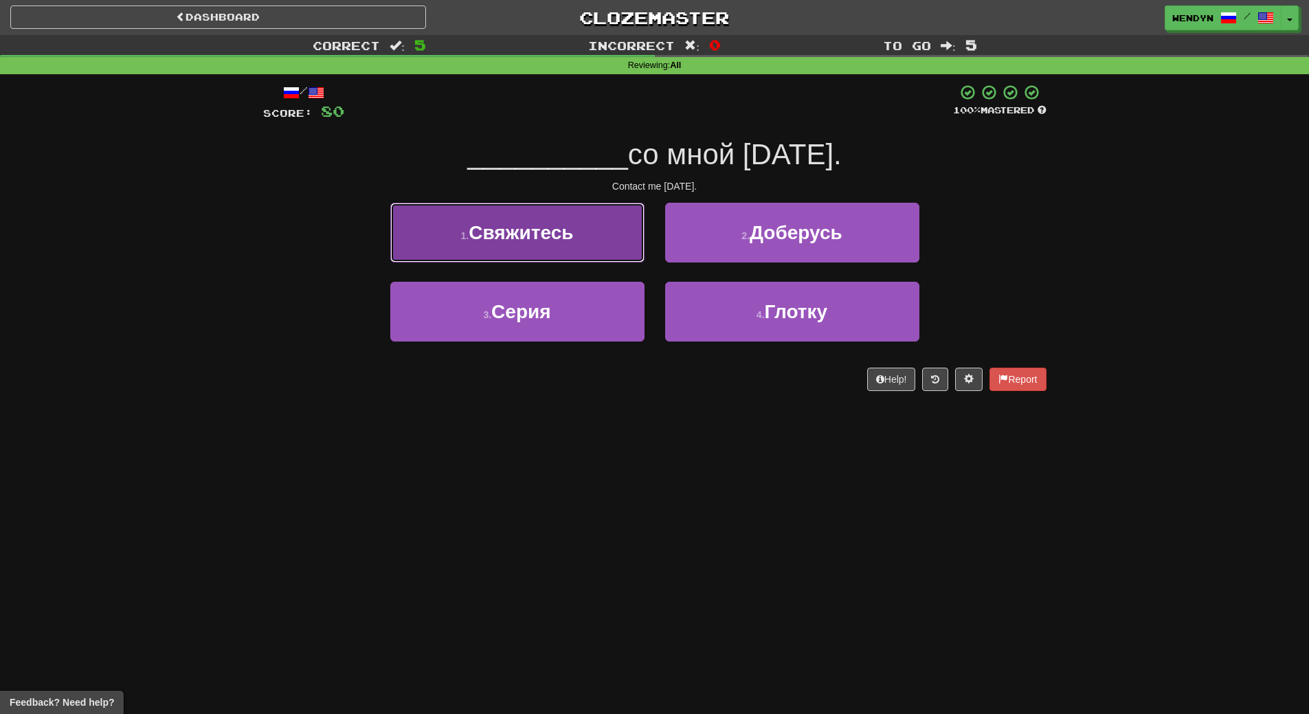
click at [571, 233] on span "Свяжитесь" at bounding box center [520, 232] width 104 height 21
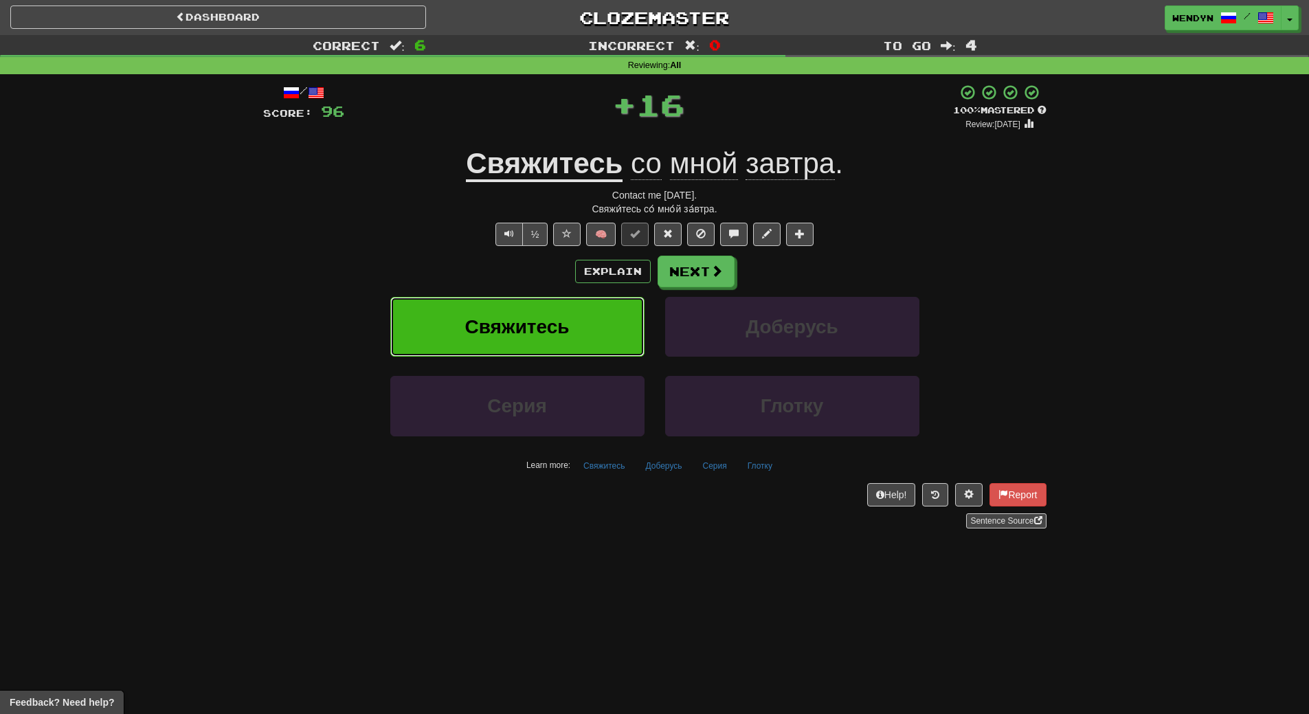
click at [566, 337] on span "Свяжитесь" at bounding box center [516, 326] width 104 height 21
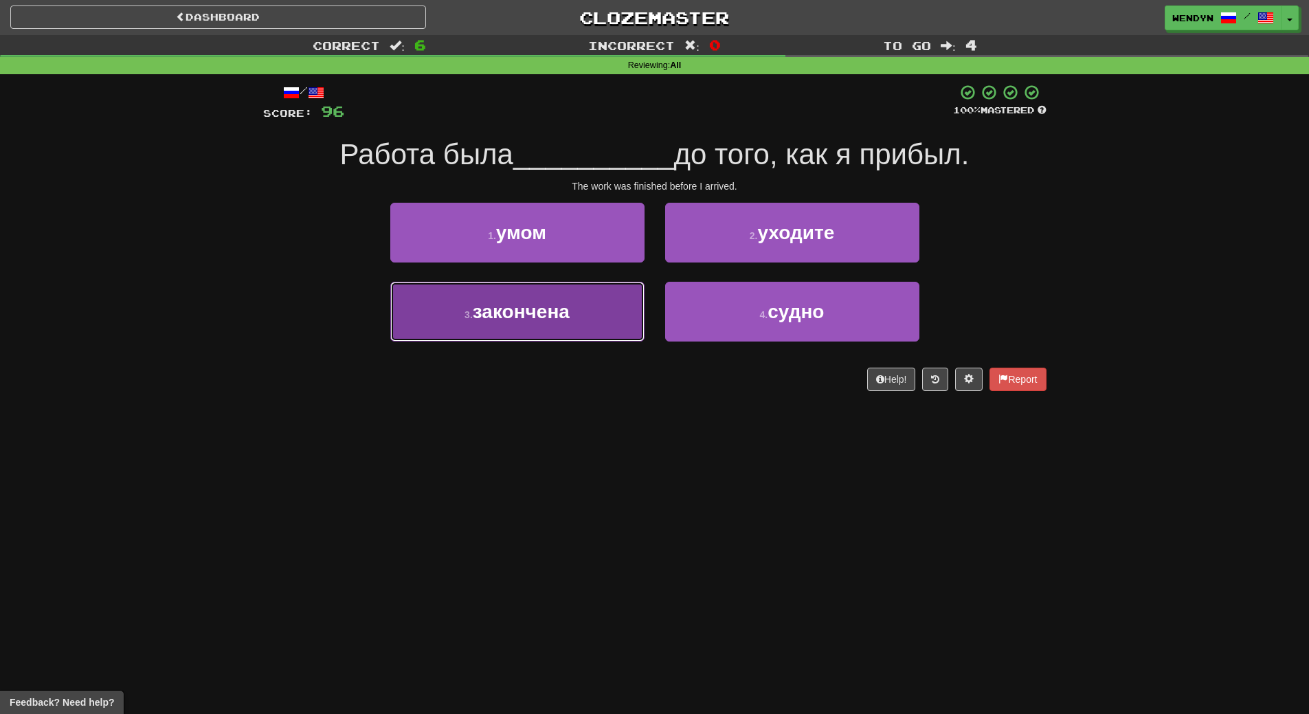
click at [569, 315] on span "закончена" at bounding box center [521, 311] width 97 height 21
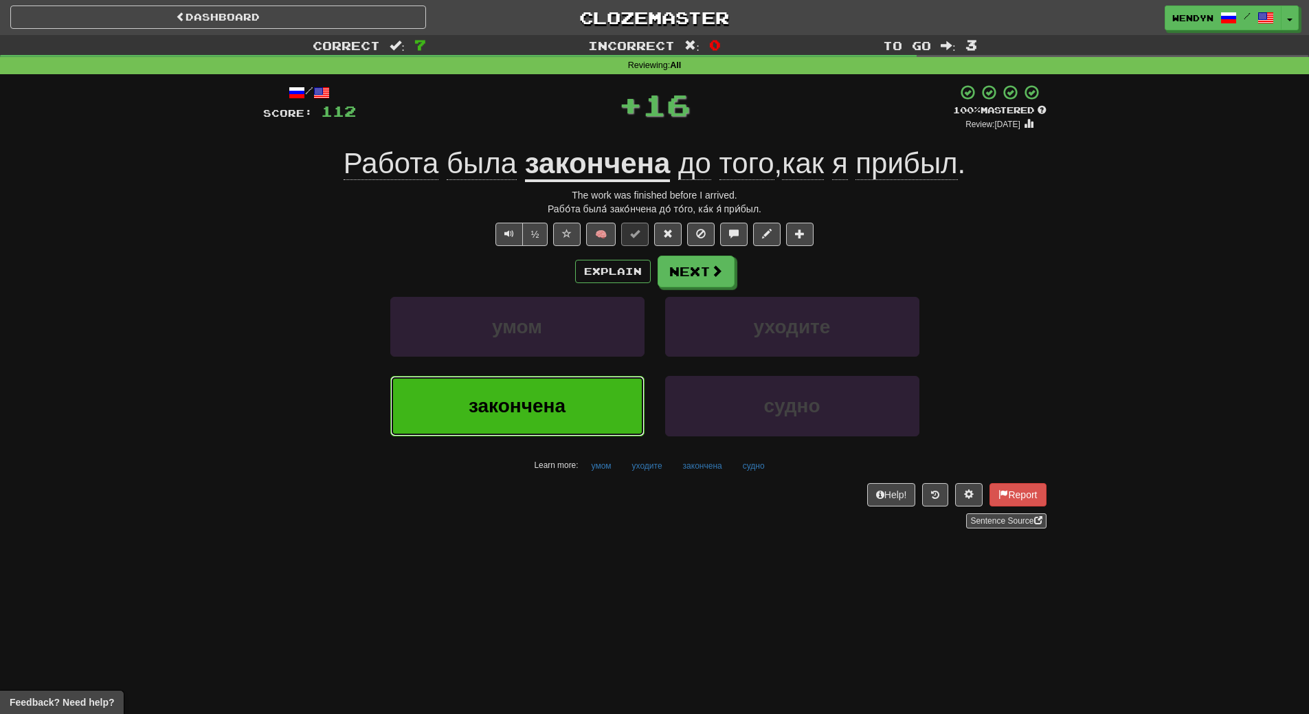
click at [563, 400] on span "закончена" at bounding box center [516, 405] width 97 height 21
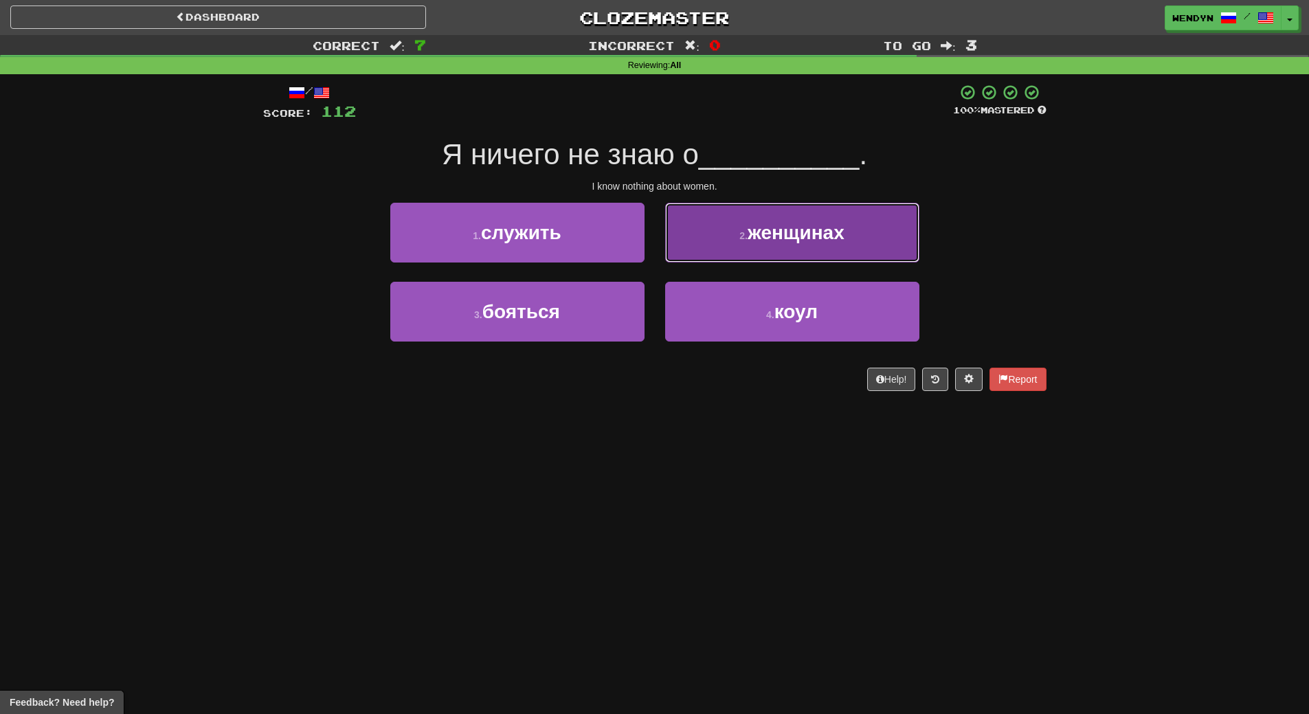
click at [849, 229] on button "2 . женщинах" at bounding box center [792, 233] width 254 height 60
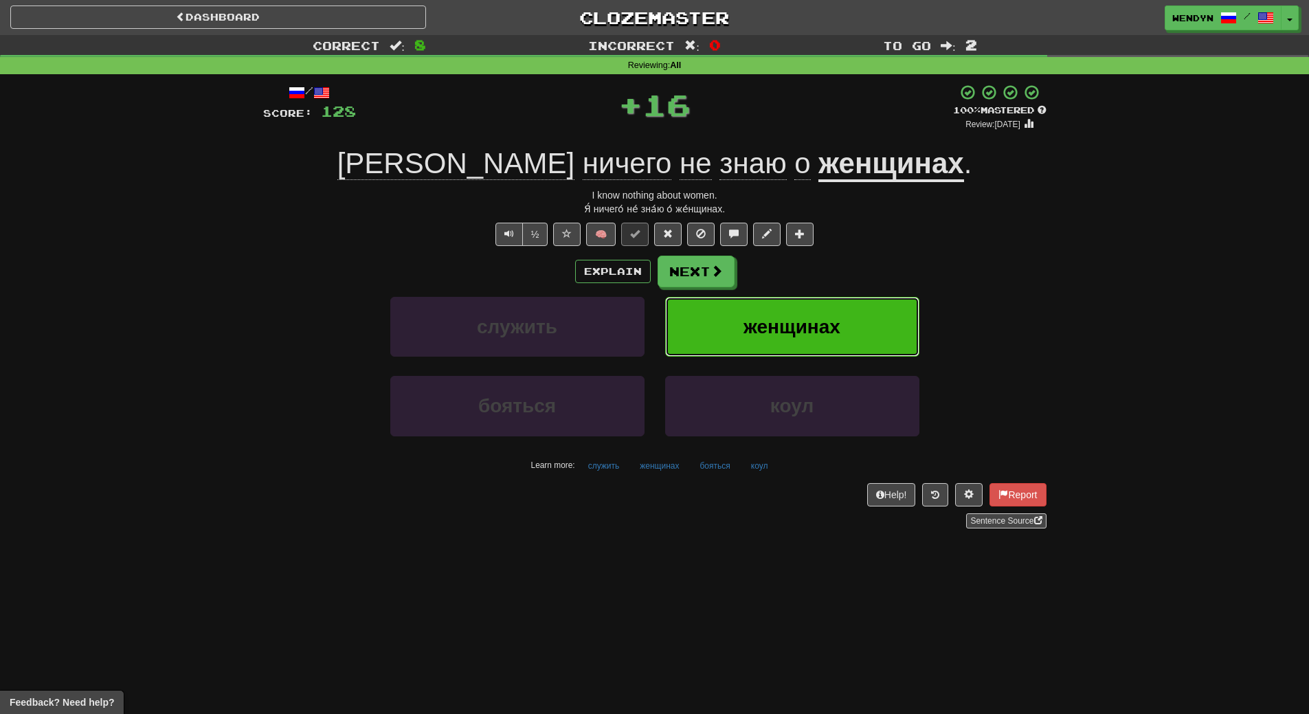
drag, startPoint x: 840, startPoint y: 326, endPoint x: 835, endPoint y: 317, distance: 10.1
click at [835, 317] on button "женщинах" at bounding box center [792, 327] width 254 height 60
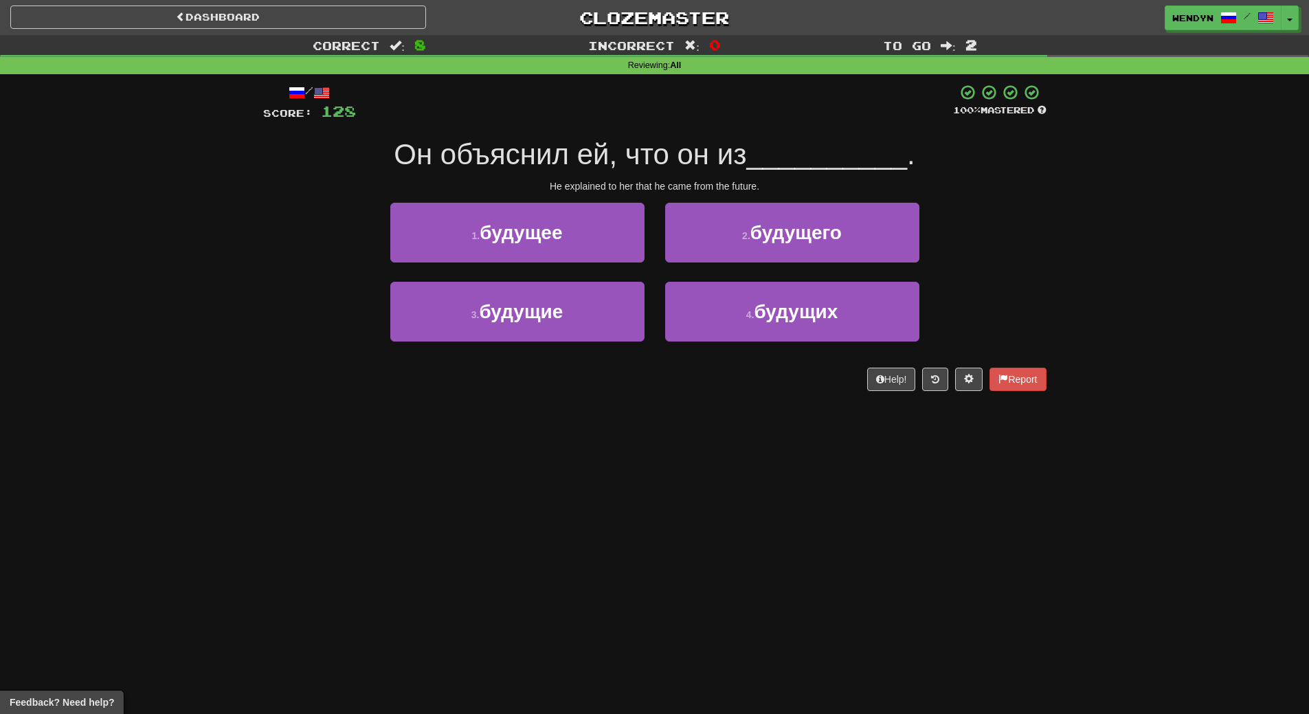
click at [846, 266] on div "2 . будущего" at bounding box center [792, 242] width 275 height 79
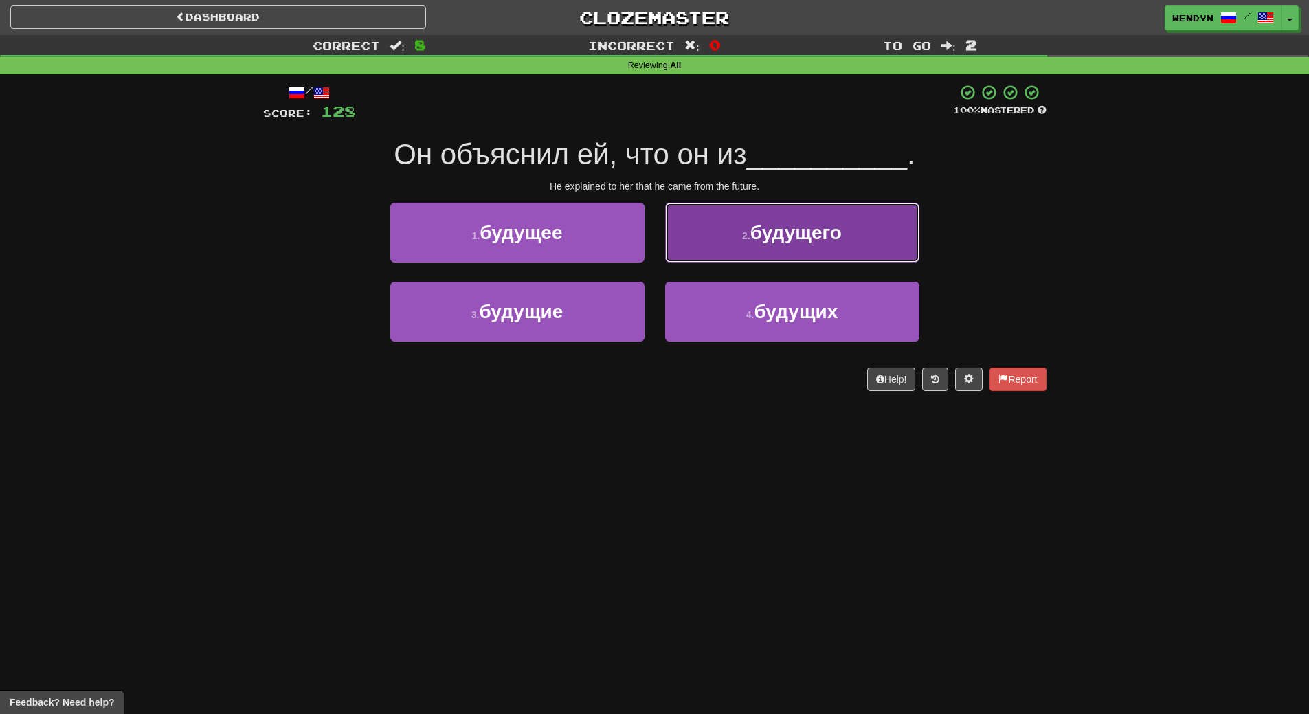
click at [854, 238] on button "2 . будущего" at bounding box center [792, 233] width 254 height 60
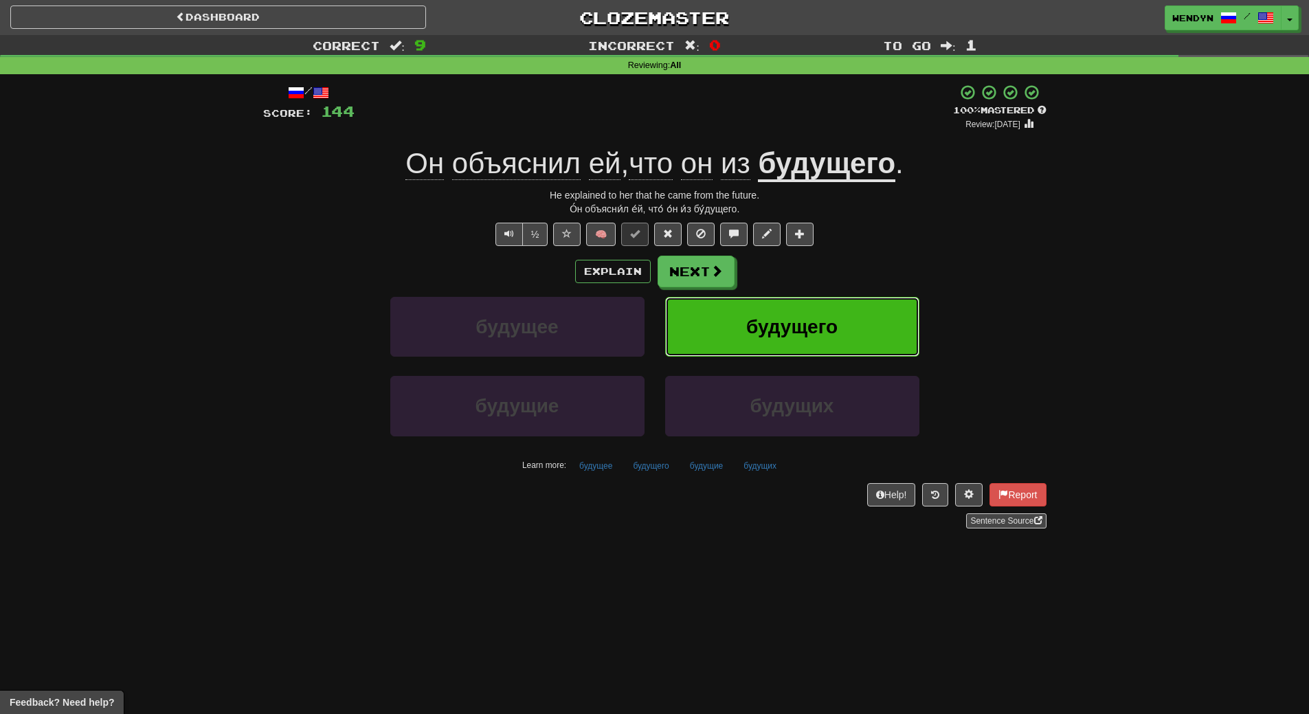
click at [843, 300] on button "будущего" at bounding box center [792, 327] width 254 height 60
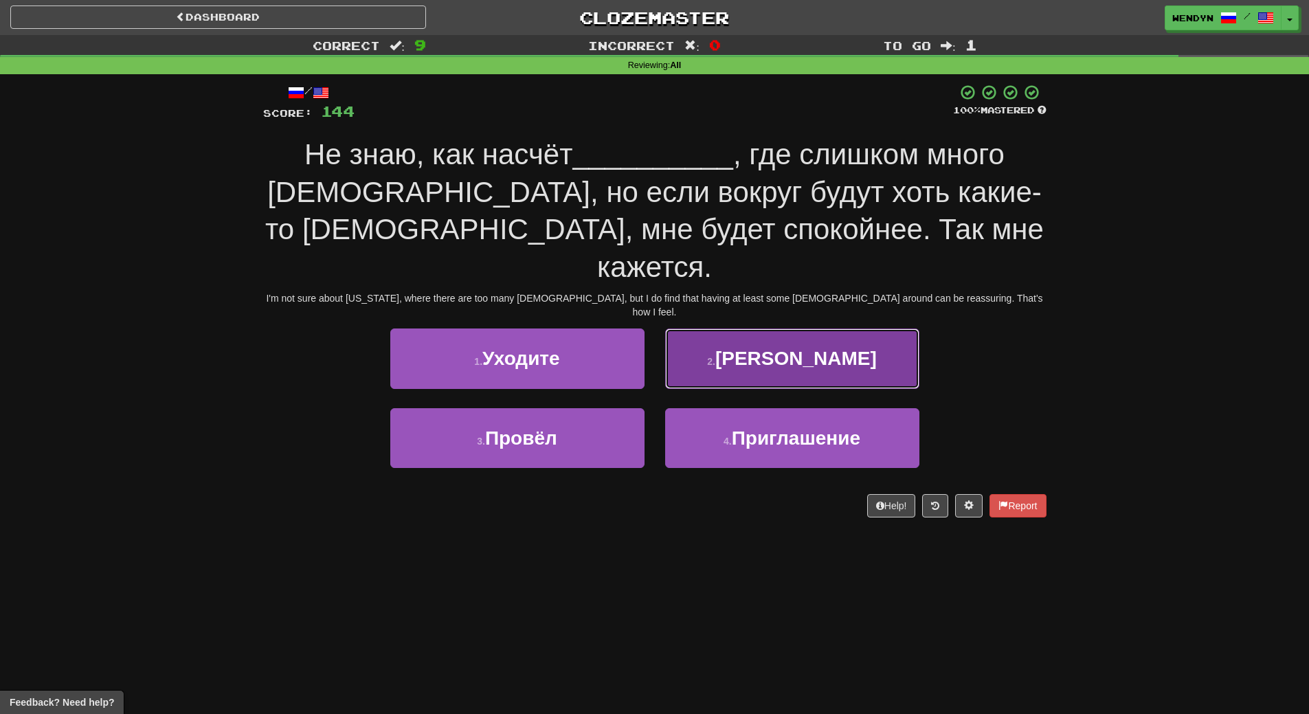
click at [822, 348] on span "Гавайев" at bounding box center [795, 358] width 161 height 21
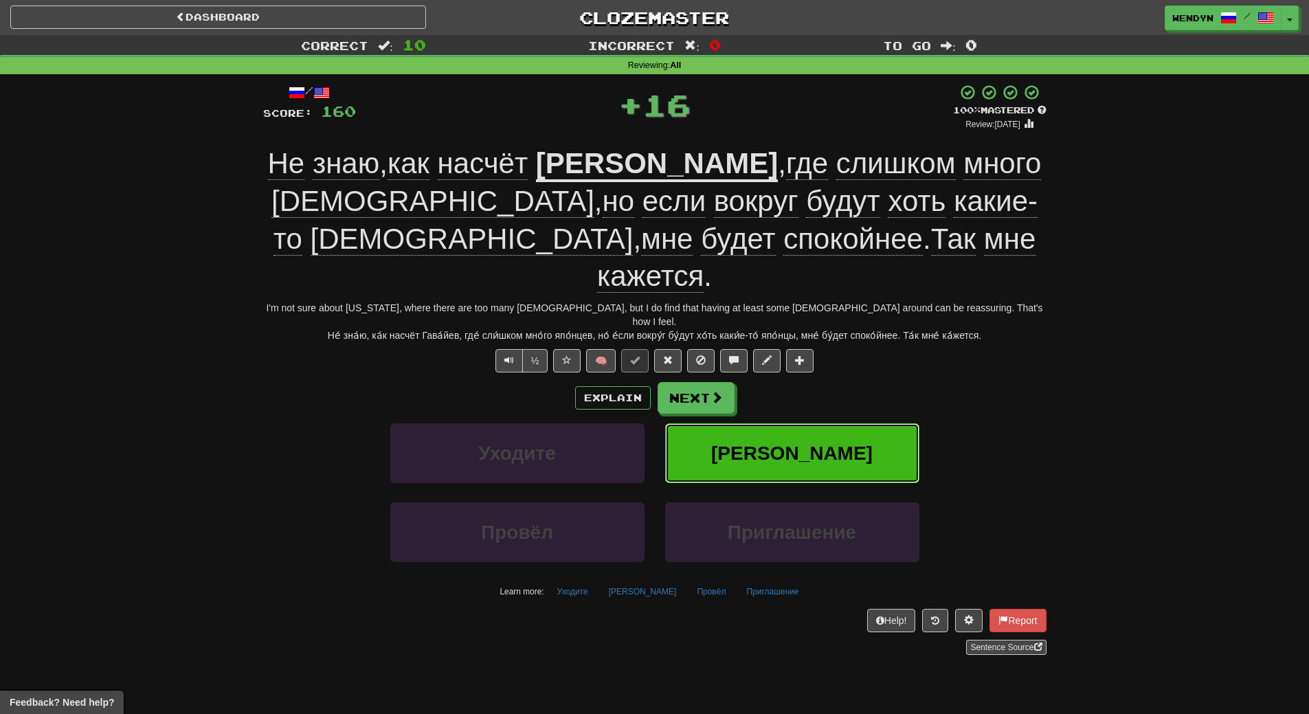
click at [767, 442] on span "Гавайев" at bounding box center [791, 452] width 161 height 21
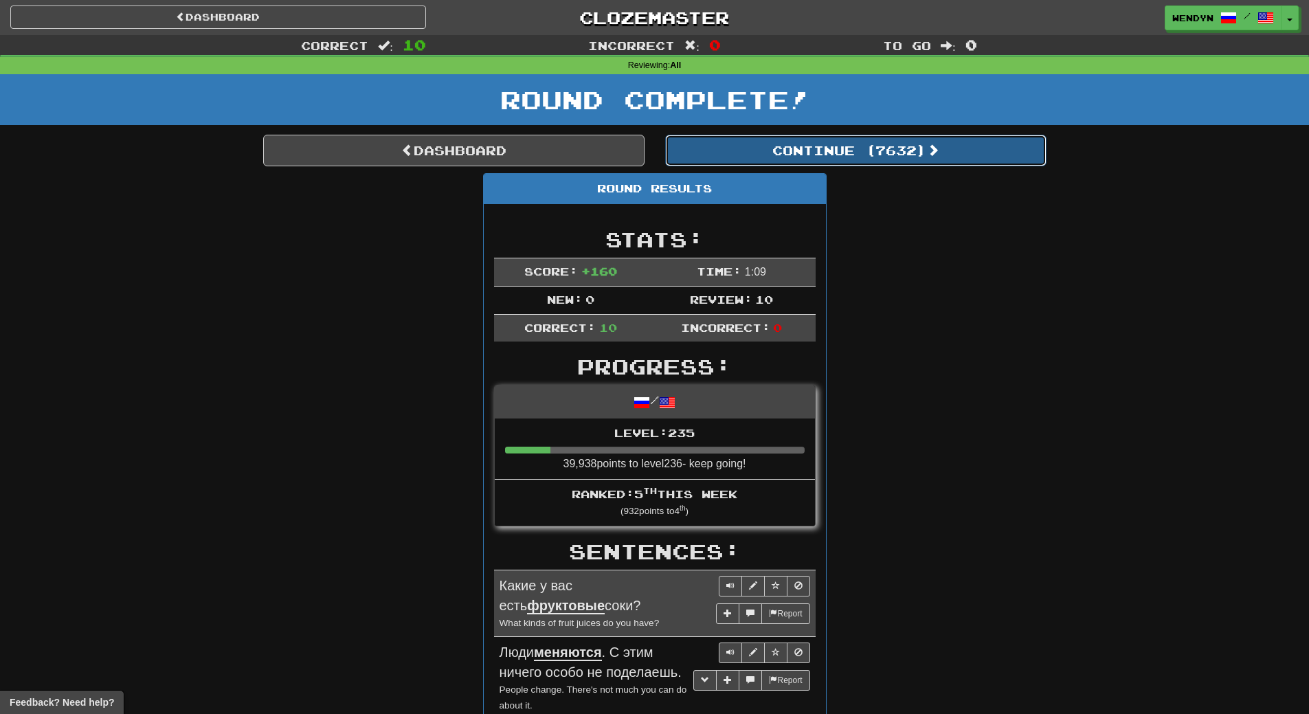
click at [871, 163] on button "Continue ( 7632 )" at bounding box center [855, 151] width 381 height 32
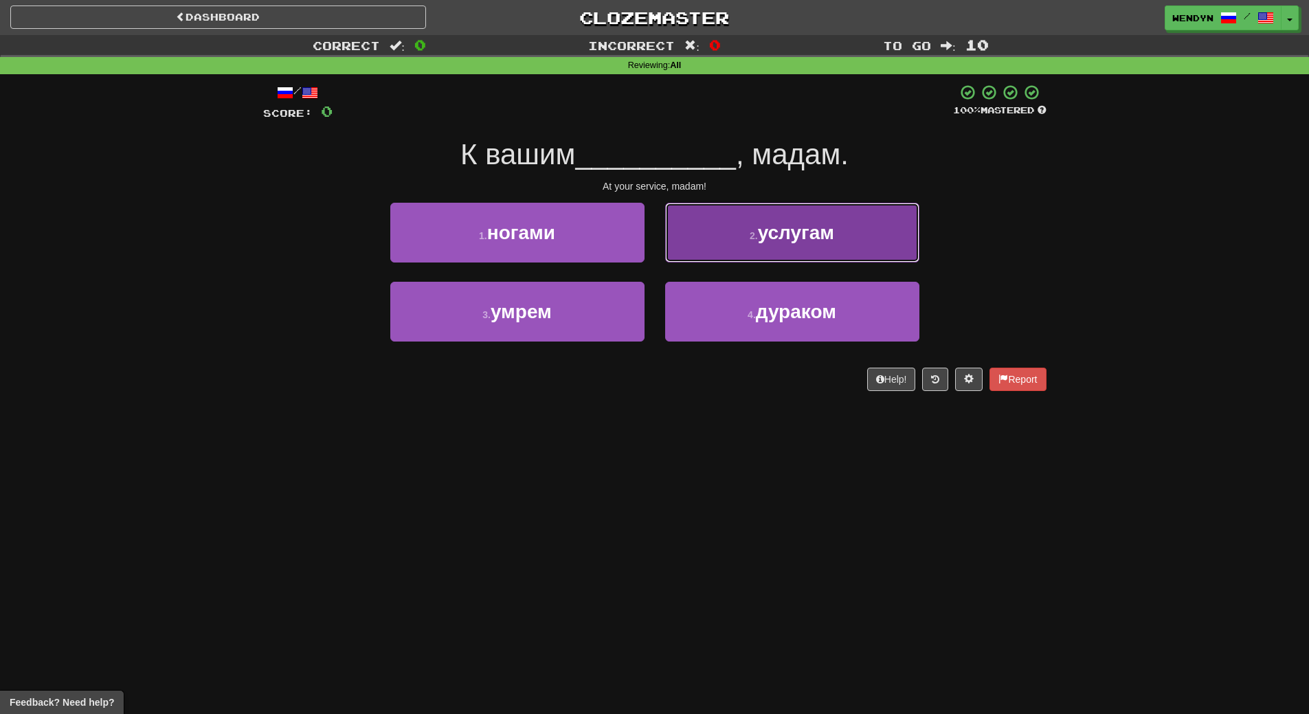
click at [822, 227] on span "услугам" at bounding box center [796, 232] width 76 height 21
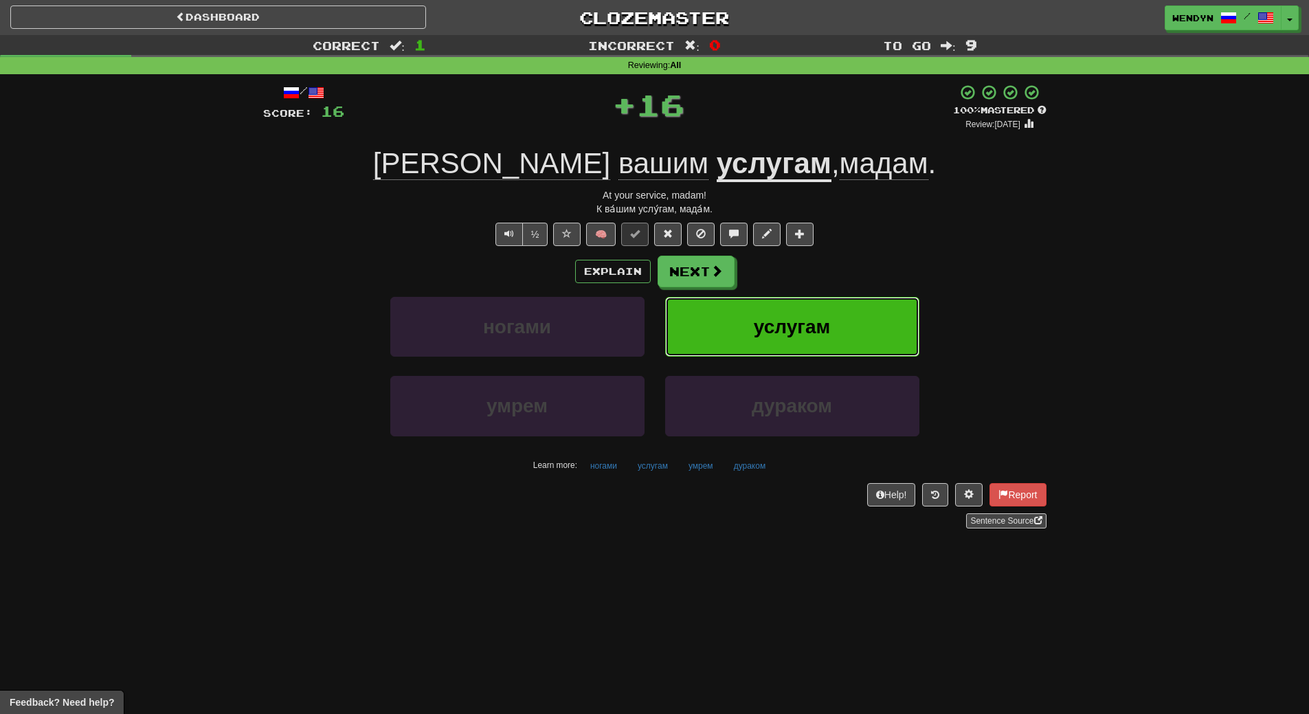
click at [815, 314] on button "услугам" at bounding box center [792, 327] width 254 height 60
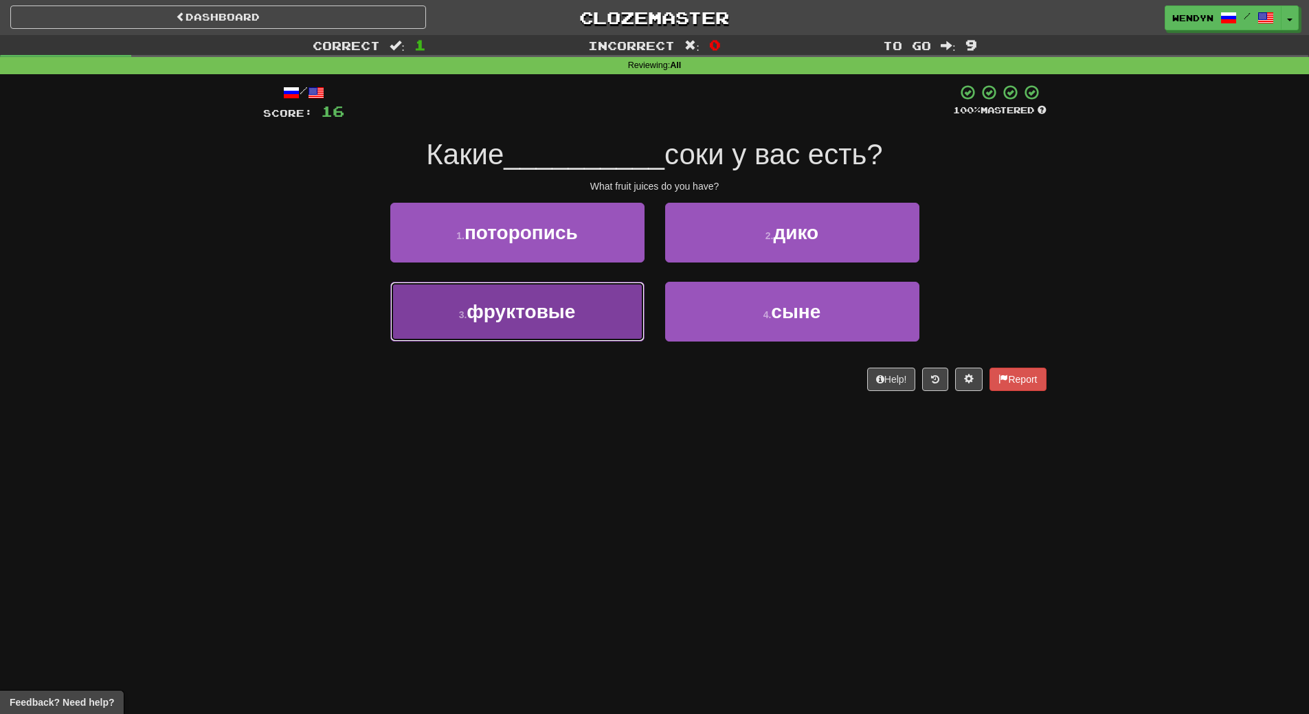
click at [485, 319] on span "фруктовые" at bounding box center [520, 311] width 109 height 21
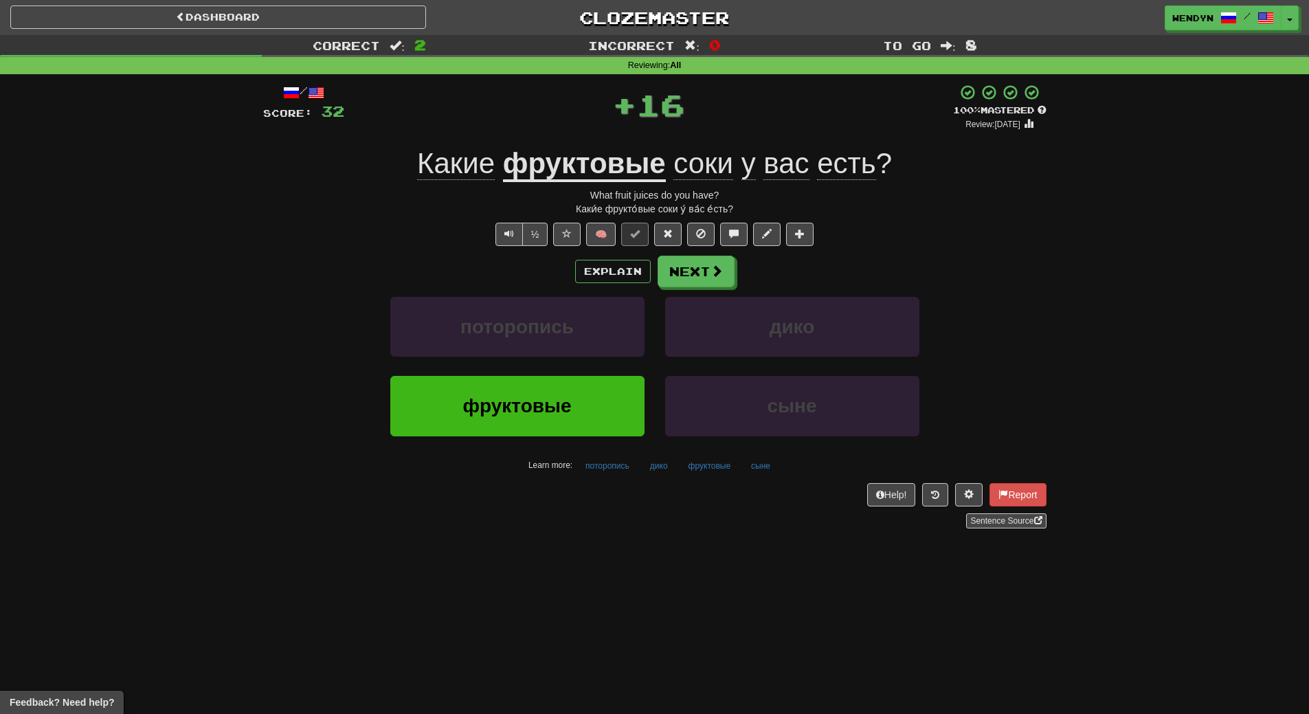
drag, startPoint x: 482, startPoint y: 558, endPoint x: 468, endPoint y: 419, distance: 139.4
click at [482, 552] on div "Dashboard Clozemaster WendyN / Toggle Dropdown Dashboard Leaderboard Activity F…" at bounding box center [654, 357] width 1309 height 714
click at [458, 364] on div "поторопись" at bounding box center [517, 336] width 275 height 79
click at [456, 421] on button "фруктовые" at bounding box center [517, 406] width 254 height 60
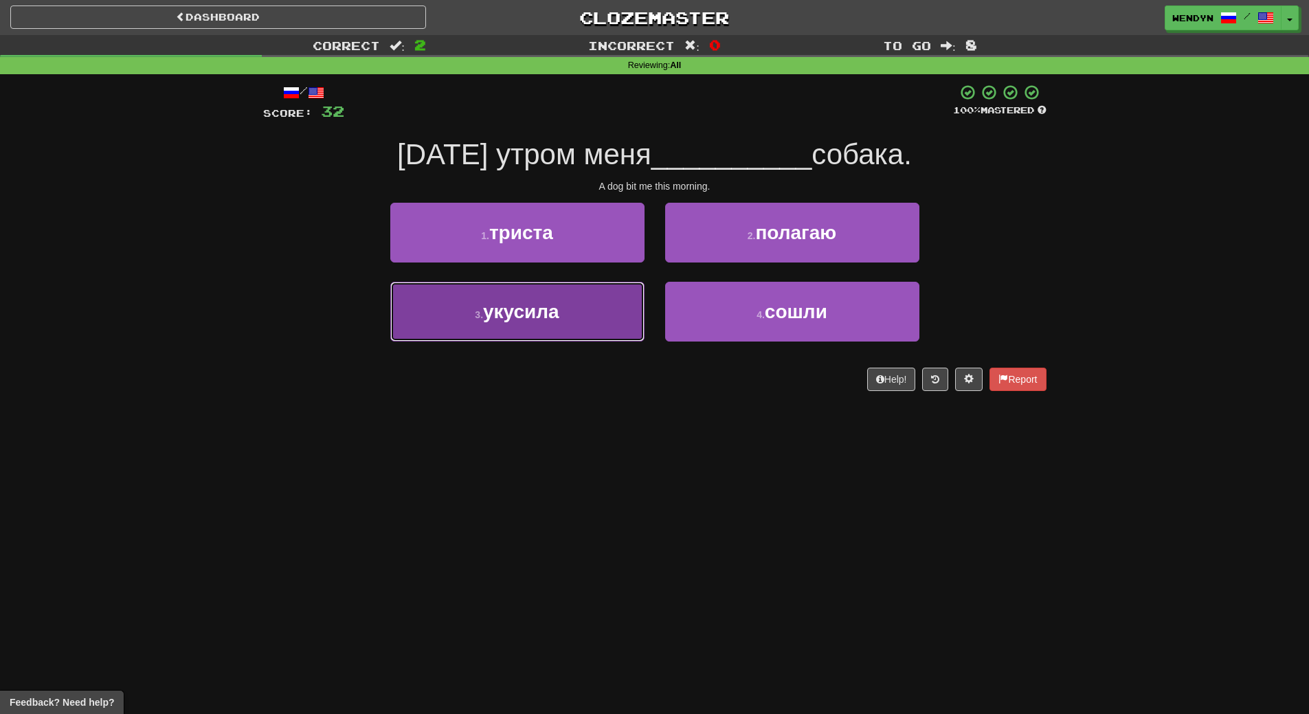
click at [521, 294] on button "3 . укусила" at bounding box center [517, 312] width 254 height 60
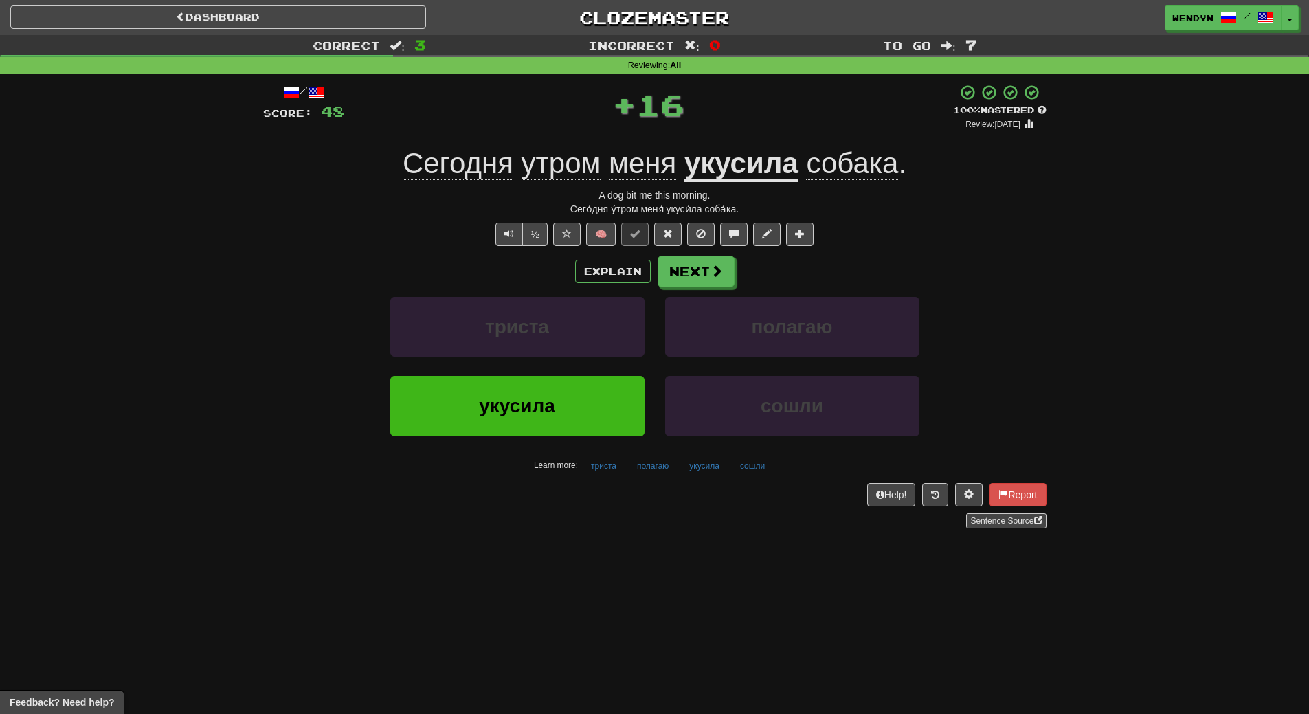
click at [519, 452] on div "укусила" at bounding box center [517, 415] width 275 height 79
drag, startPoint x: 519, startPoint y: 398, endPoint x: 514, endPoint y: 432, distance: 33.9
click at [514, 427] on button "укусила" at bounding box center [517, 406] width 254 height 60
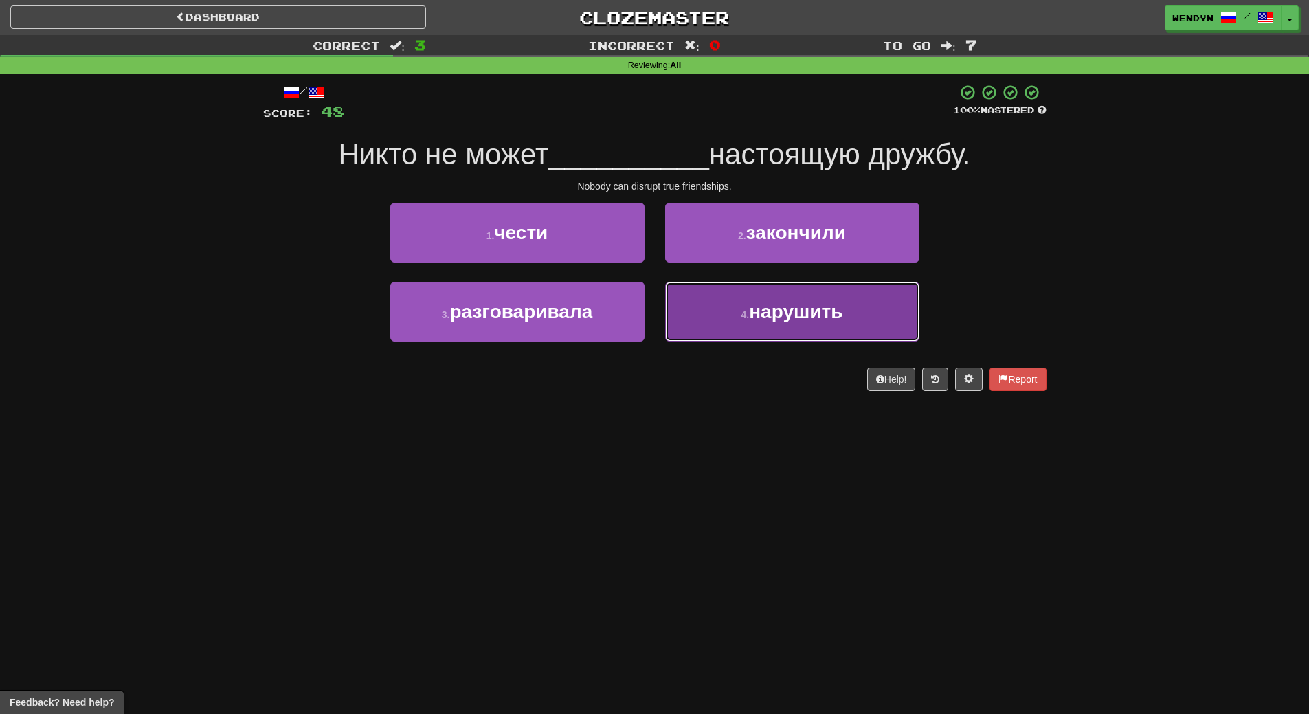
click at [745, 324] on button "4 . нарушить" at bounding box center [792, 312] width 254 height 60
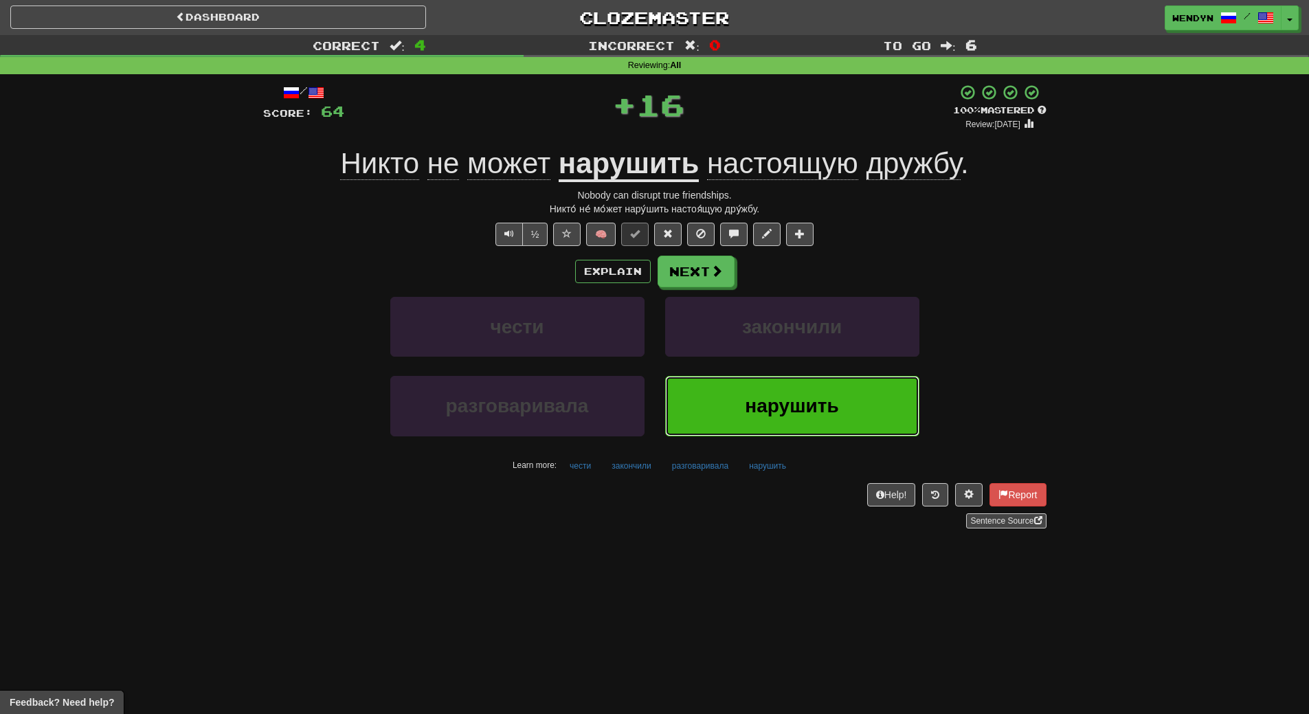
click at [736, 419] on button "нарушить" at bounding box center [792, 406] width 254 height 60
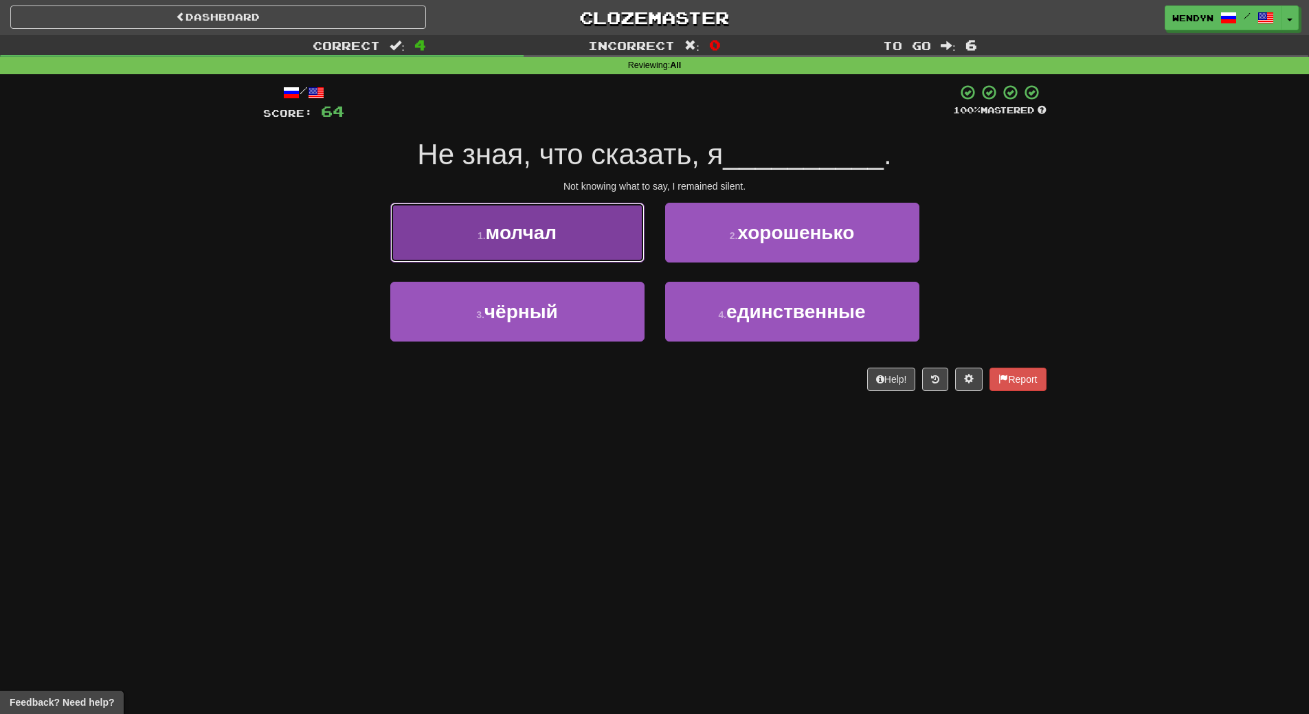
click at [490, 234] on span "молчал" at bounding box center [521, 232] width 71 height 21
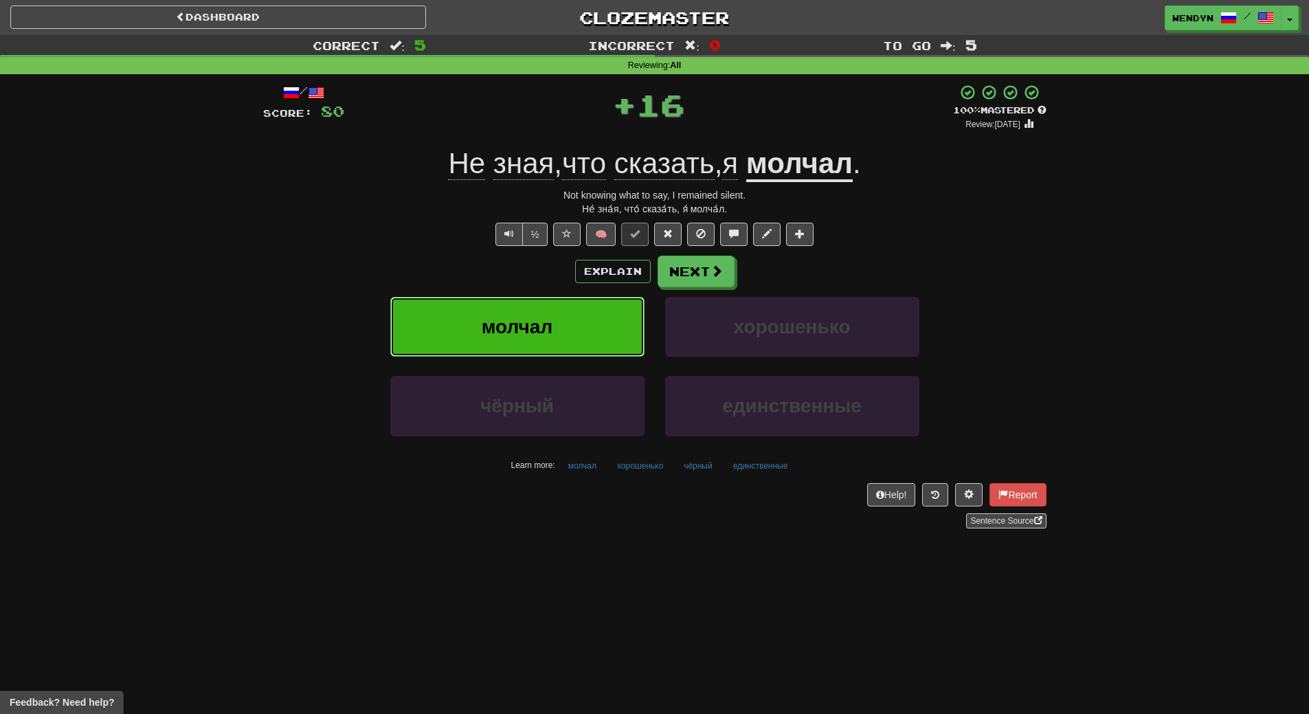
click at [479, 337] on button "молчал" at bounding box center [517, 327] width 254 height 60
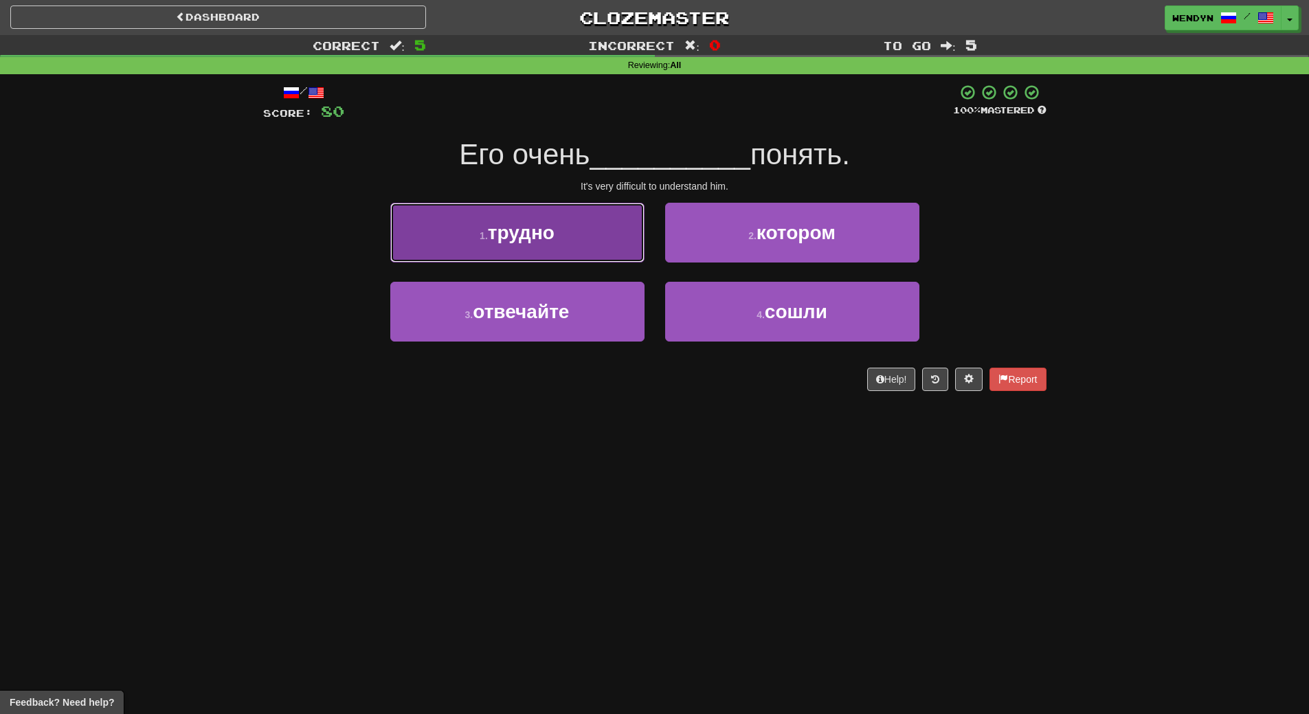
click at [593, 255] on button "1 . трудно" at bounding box center [517, 233] width 254 height 60
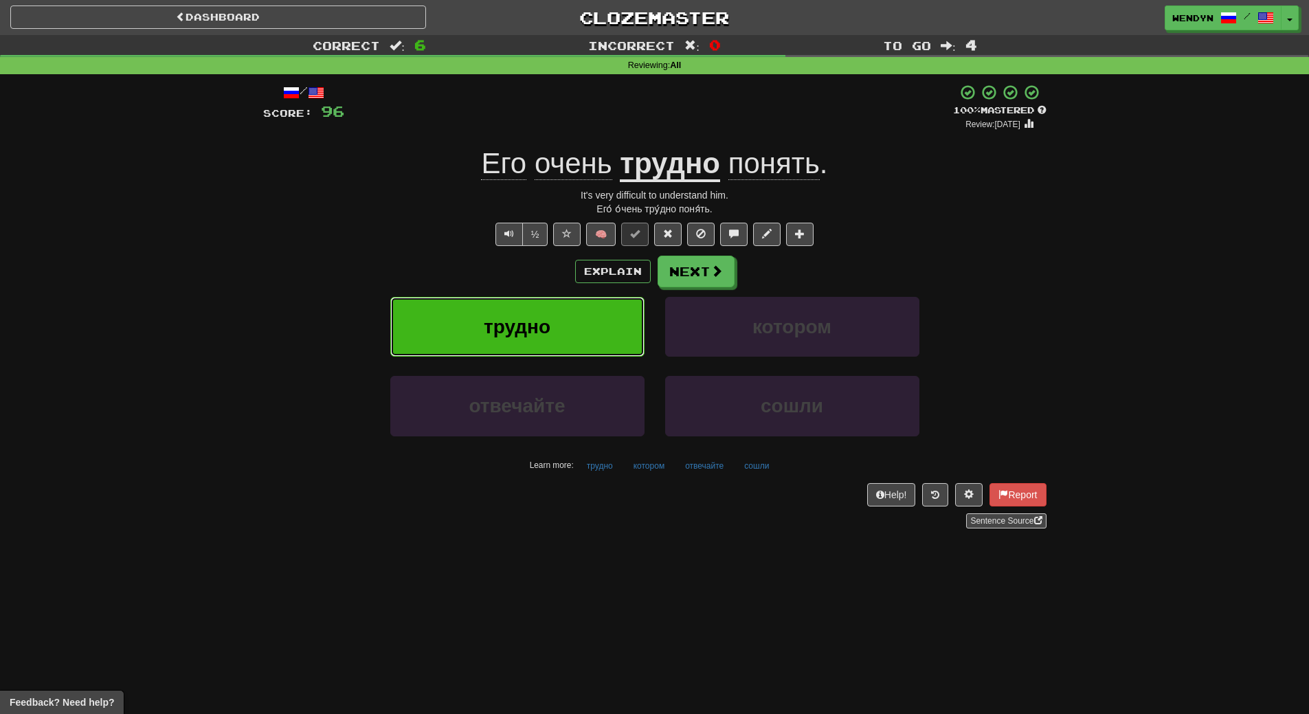
click at [566, 327] on button "трудно" at bounding box center [517, 327] width 254 height 60
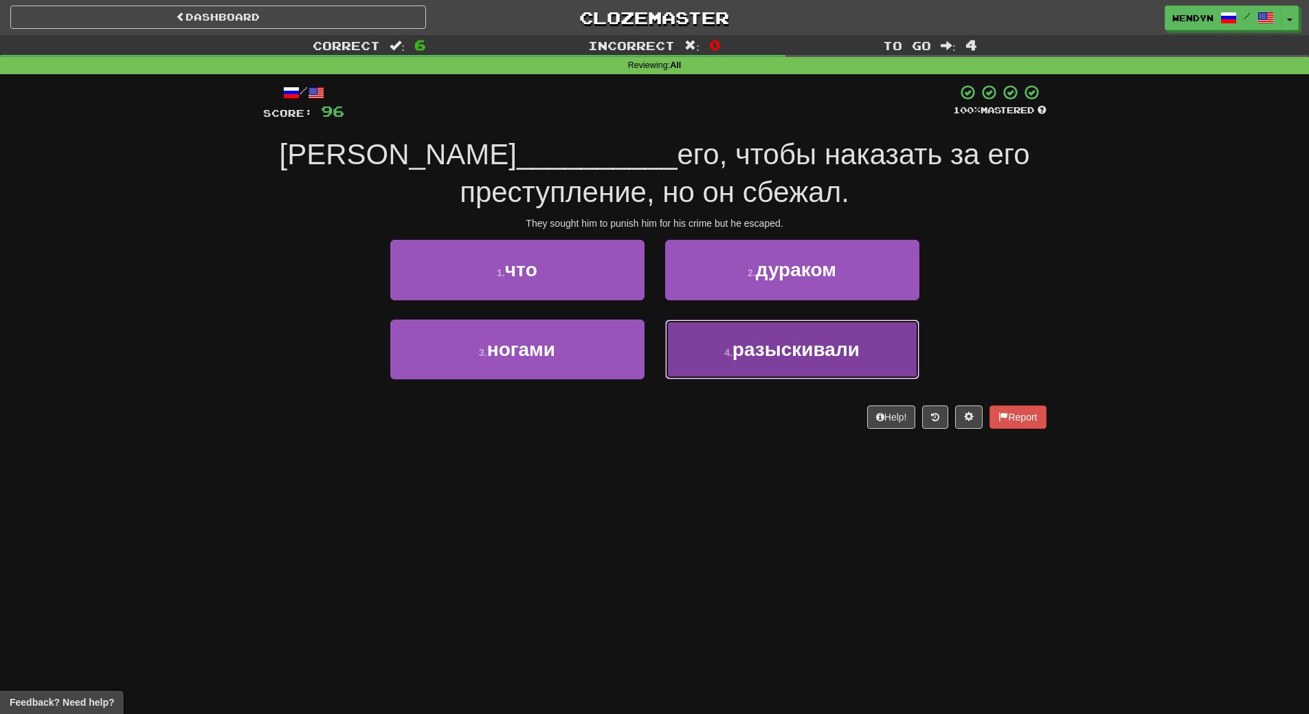
click at [810, 367] on button "4 . разыскивали" at bounding box center [792, 349] width 254 height 60
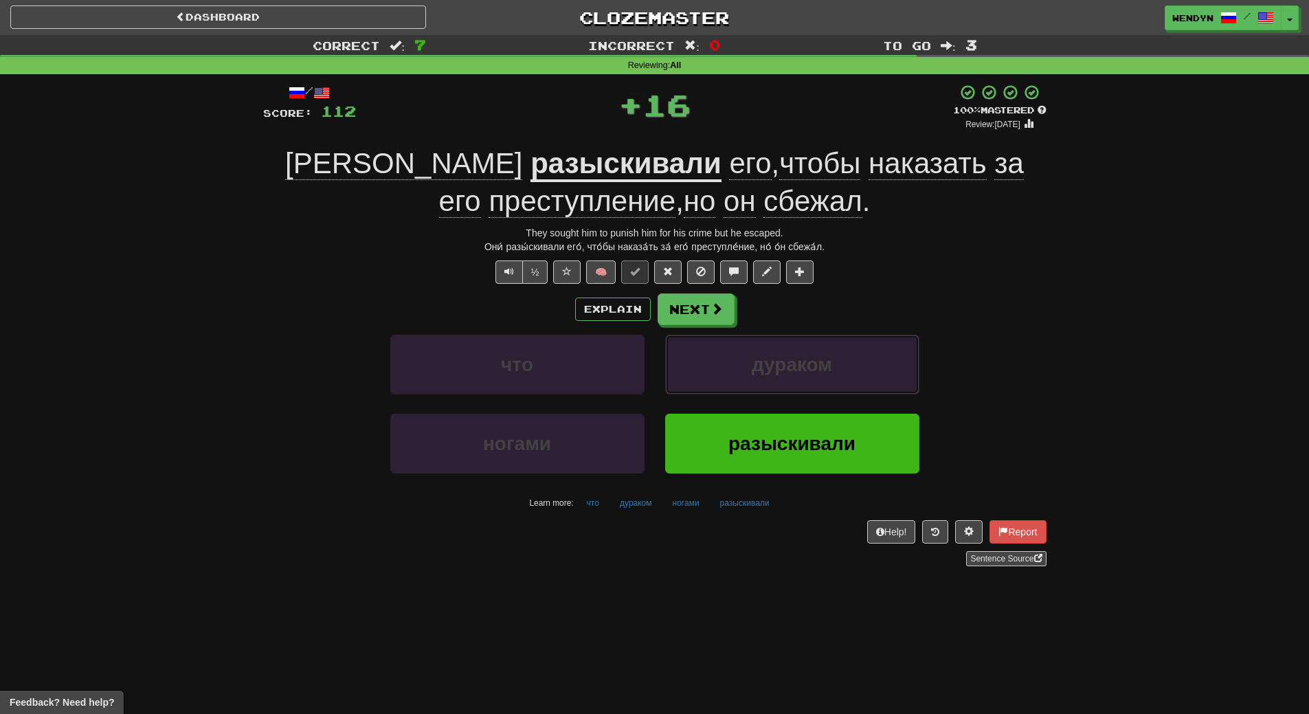
click at [810, 367] on span "дураком" at bounding box center [791, 364] width 80 height 21
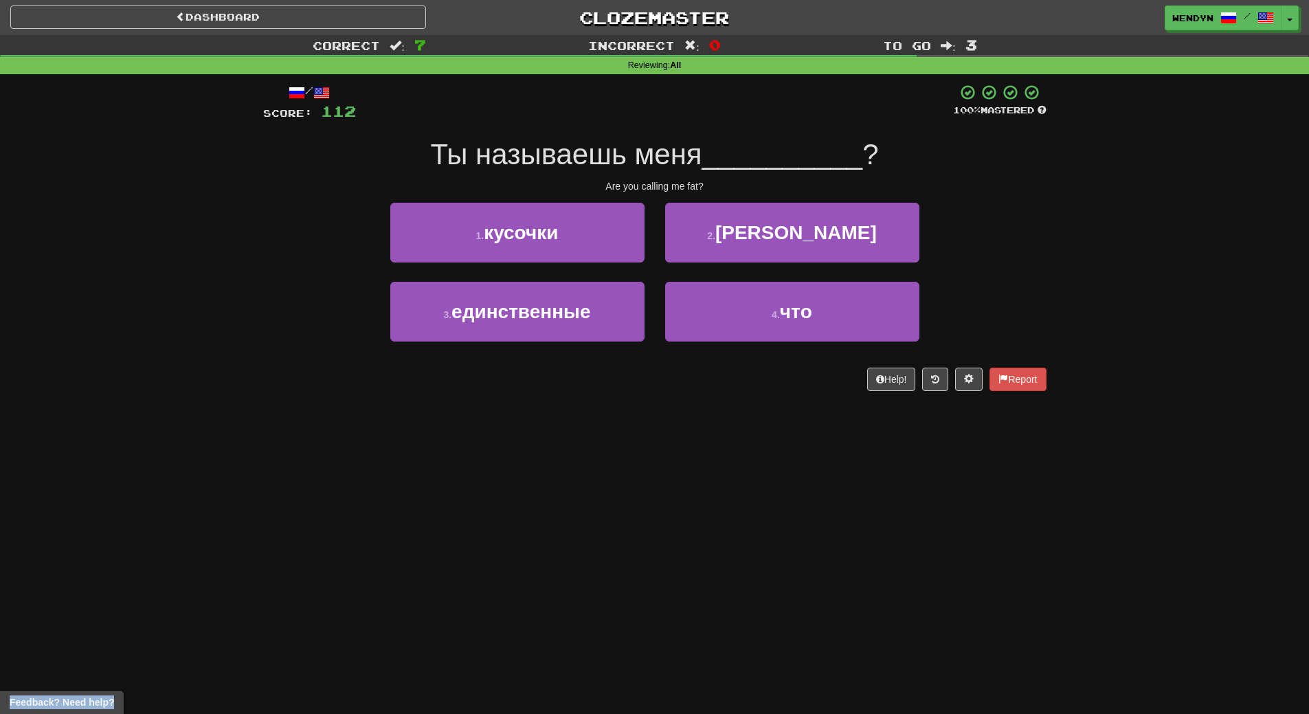
drag, startPoint x: 810, startPoint y: 367, endPoint x: 561, endPoint y: 499, distance: 282.4
click at [573, 497] on div "Dashboard Clozemaster WendyN / Toggle Dropdown Dashboard Leaderboard Activity F…" at bounding box center [654, 357] width 1309 height 714
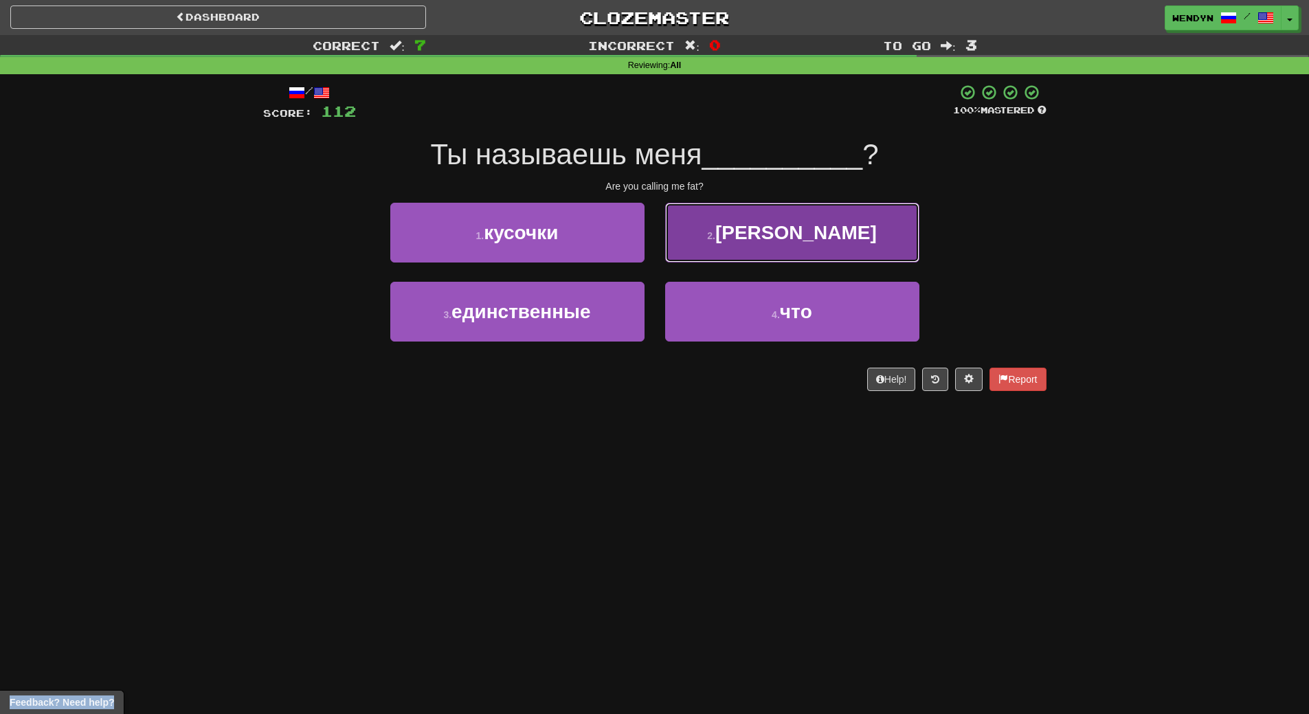
click at [844, 247] on button "2 . толстой" at bounding box center [792, 233] width 254 height 60
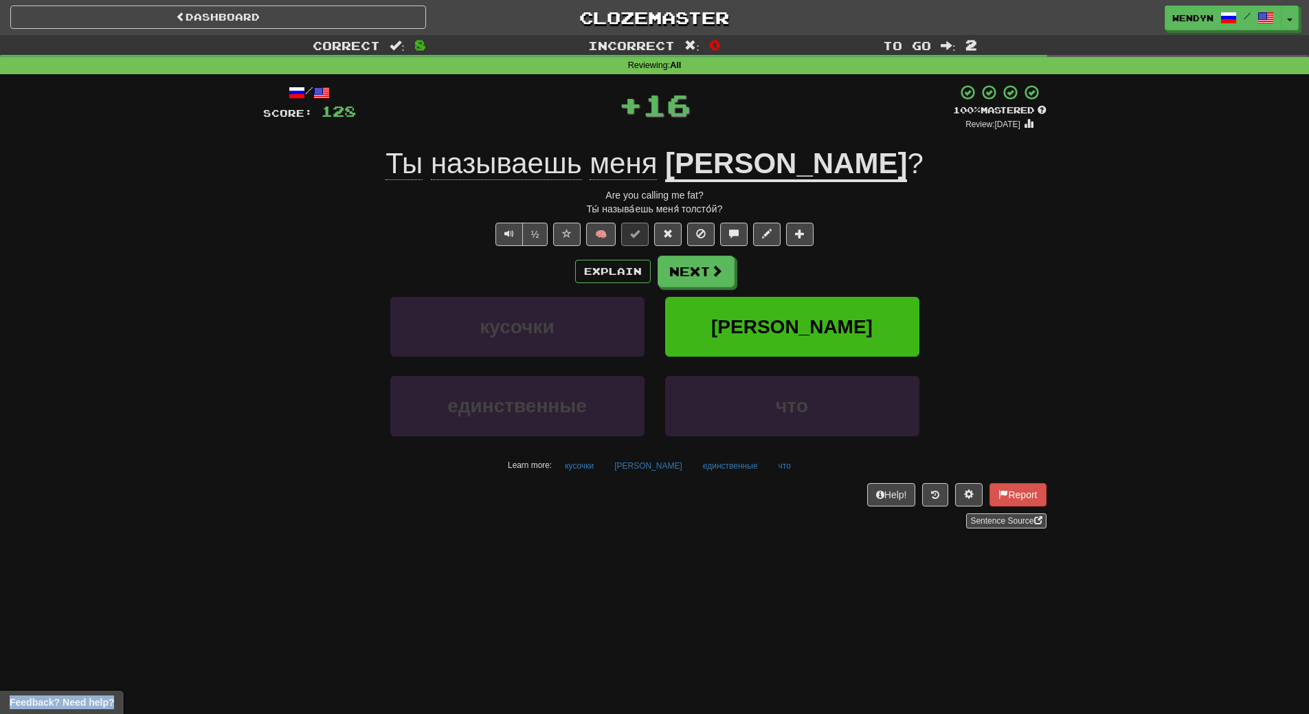
click at [844, 247] on div "/ Score: 128 + 16 100 % Mastered Review: 2026-03-19 Ты называешь меня толстой ?…" at bounding box center [654, 306] width 783 height 444
click at [819, 328] on span "толстой" at bounding box center [791, 326] width 161 height 21
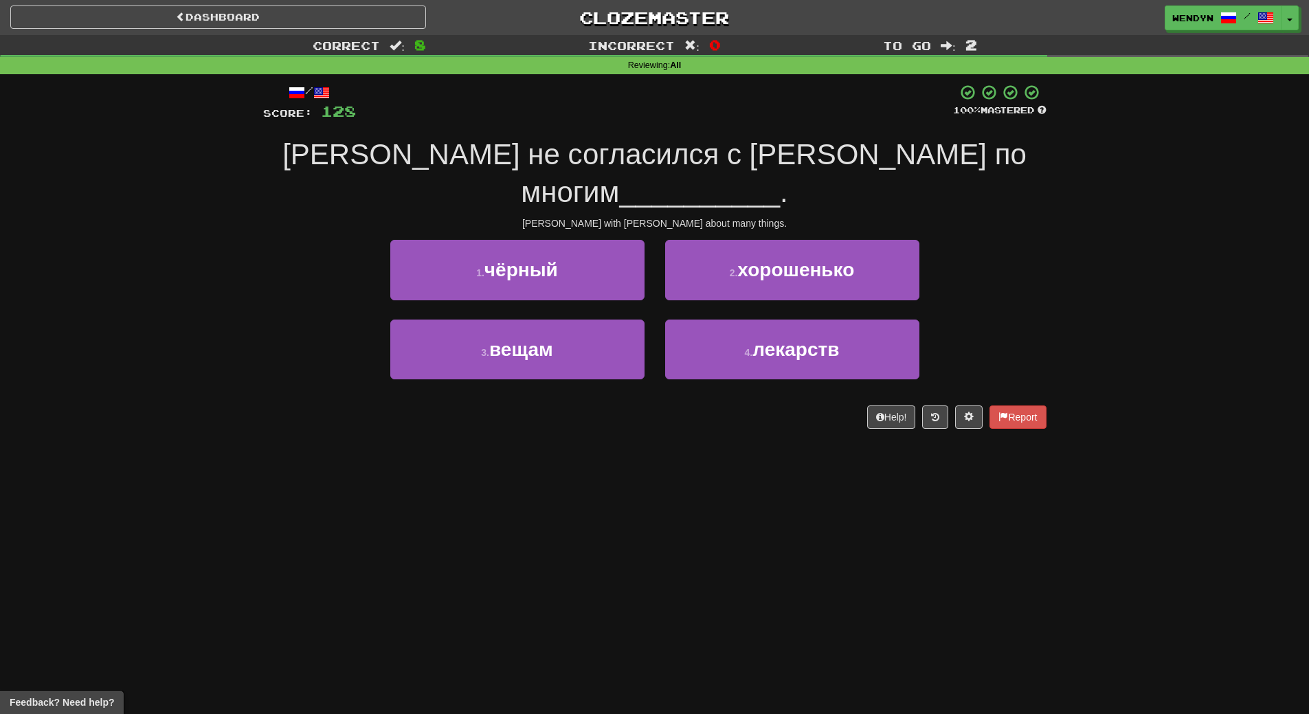
drag, startPoint x: 468, startPoint y: 499, endPoint x: 486, endPoint y: 377, distance: 122.8
click at [469, 486] on div "Dashboard Clozemaster WendyN / Toggle Dropdown Dashboard Leaderboard Activity F…" at bounding box center [654, 357] width 1309 height 714
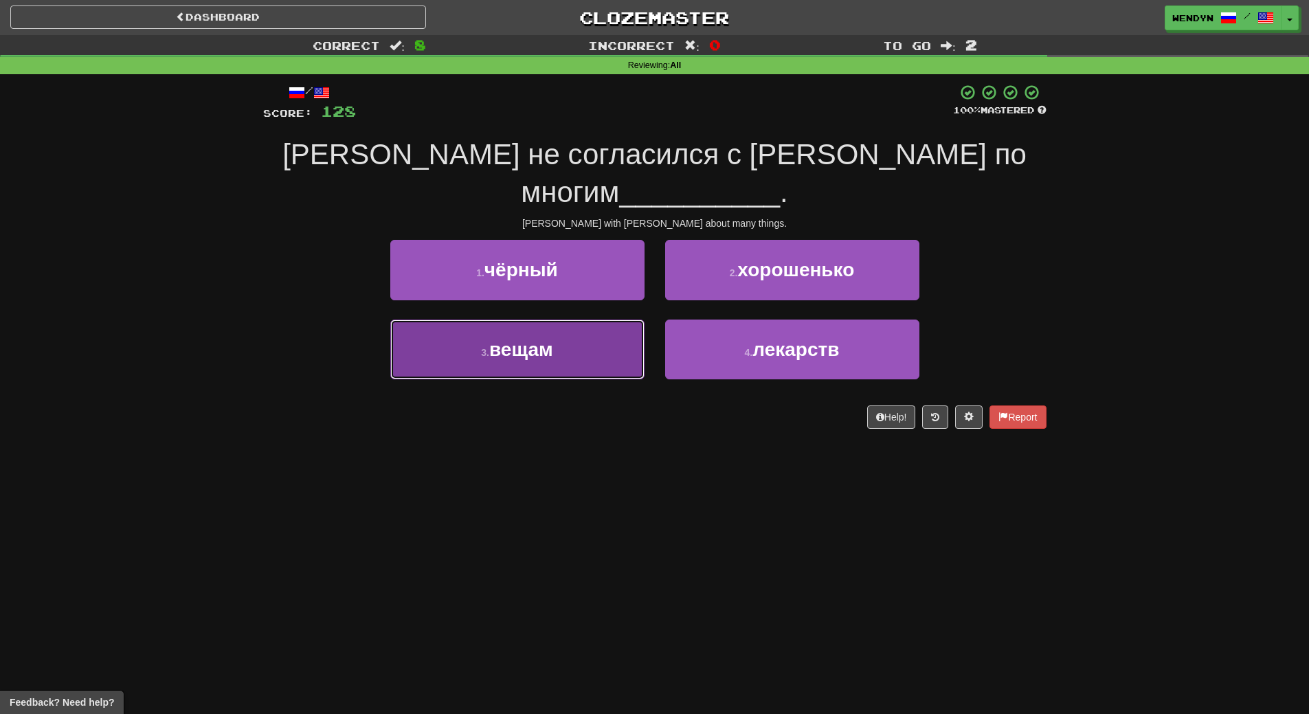
drag, startPoint x: 494, startPoint y: 324, endPoint x: 486, endPoint y: 388, distance: 64.3
click at [493, 340] on button "3 . вещам" at bounding box center [517, 349] width 254 height 60
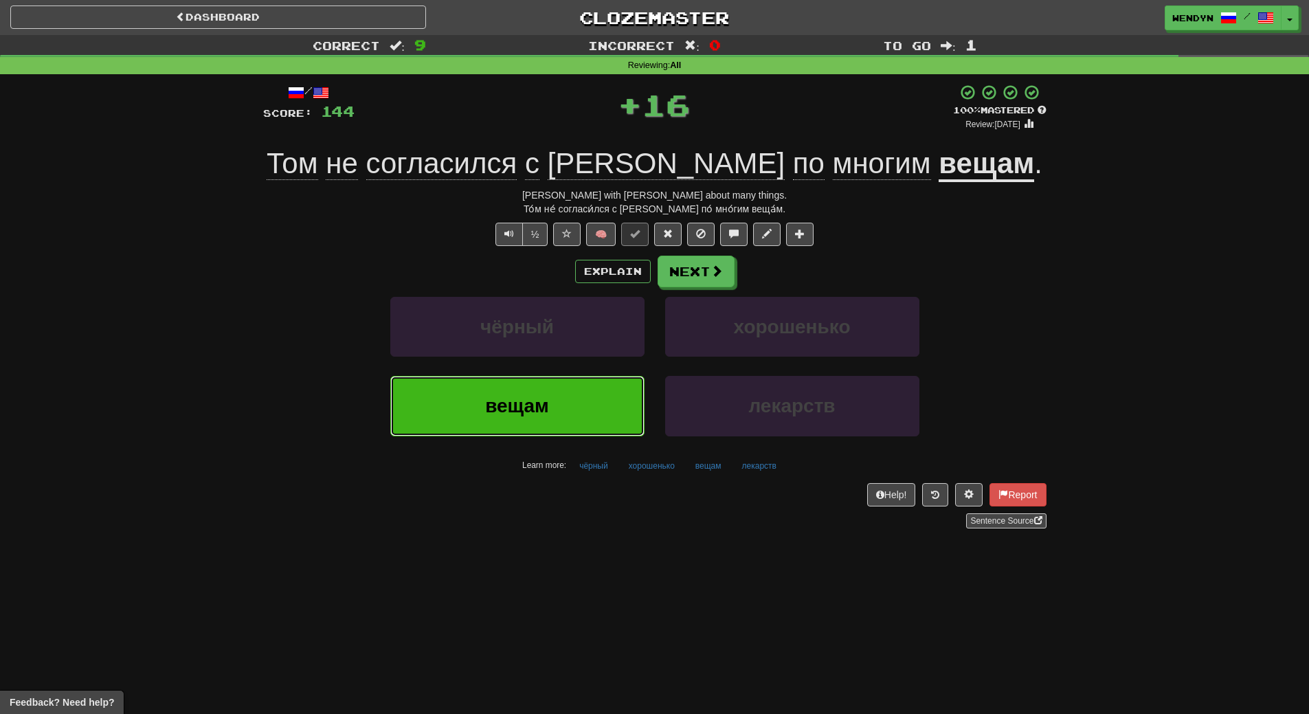
click at [486, 390] on button "вещам" at bounding box center [517, 406] width 254 height 60
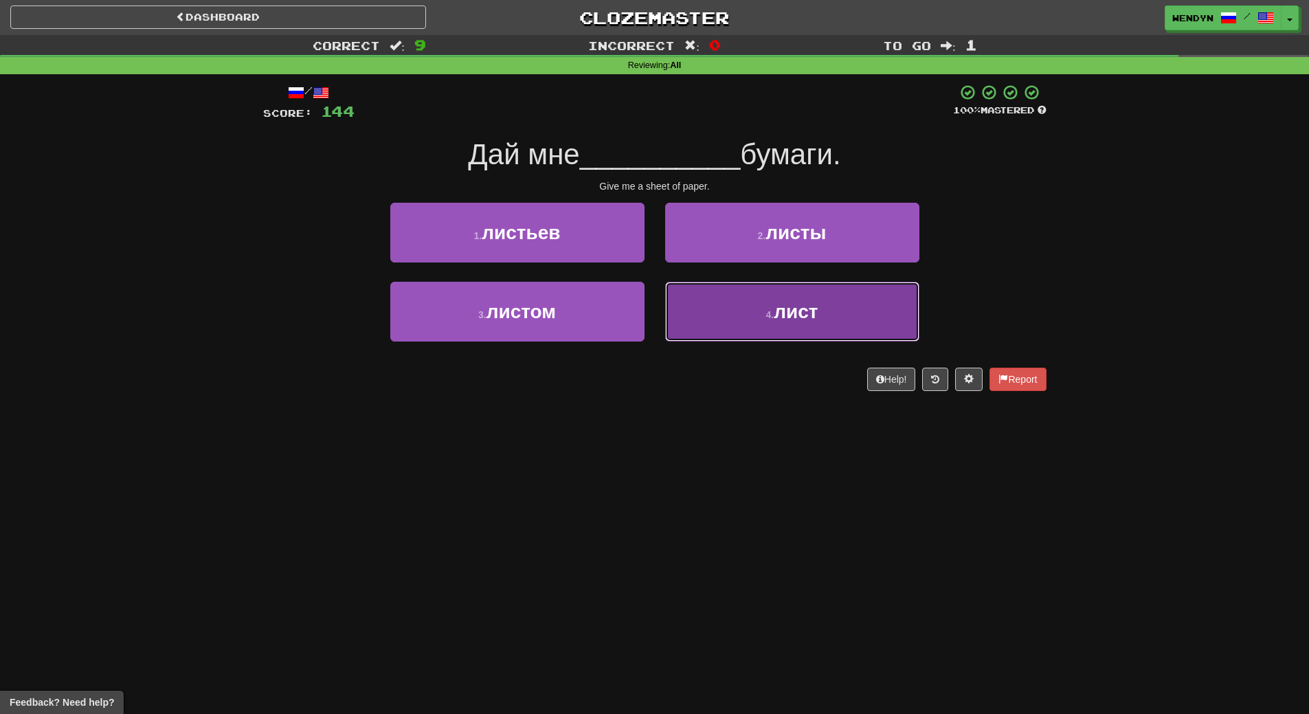
click at [784, 332] on button "4 . лист" at bounding box center [792, 312] width 254 height 60
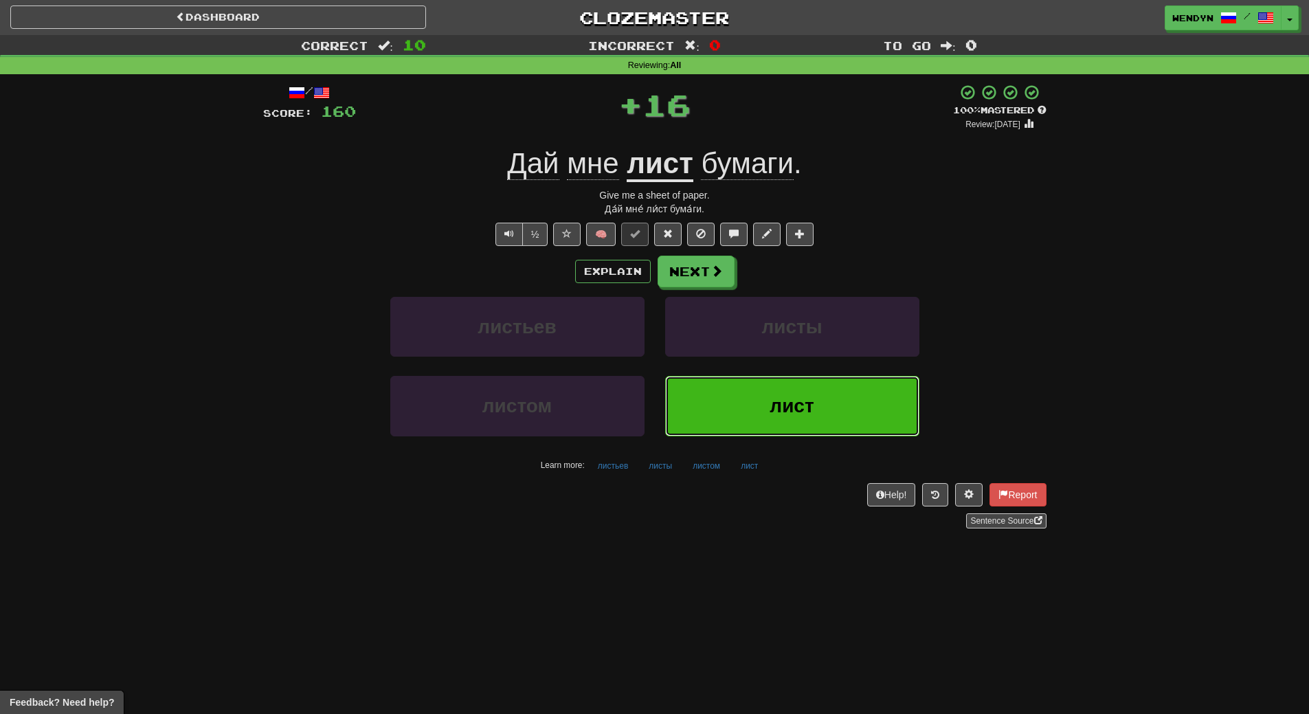
click at [773, 409] on span "лист" at bounding box center [791, 405] width 44 height 21
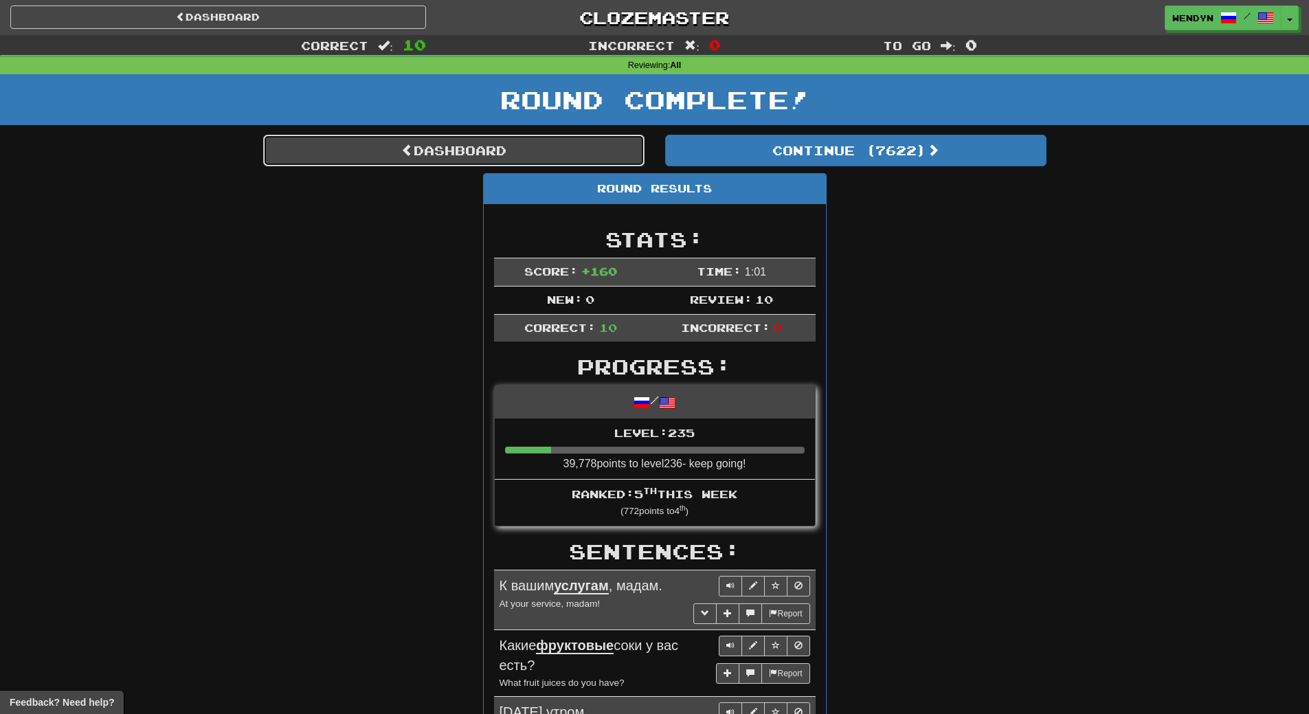
click at [484, 142] on link "Dashboard" at bounding box center [453, 151] width 381 height 32
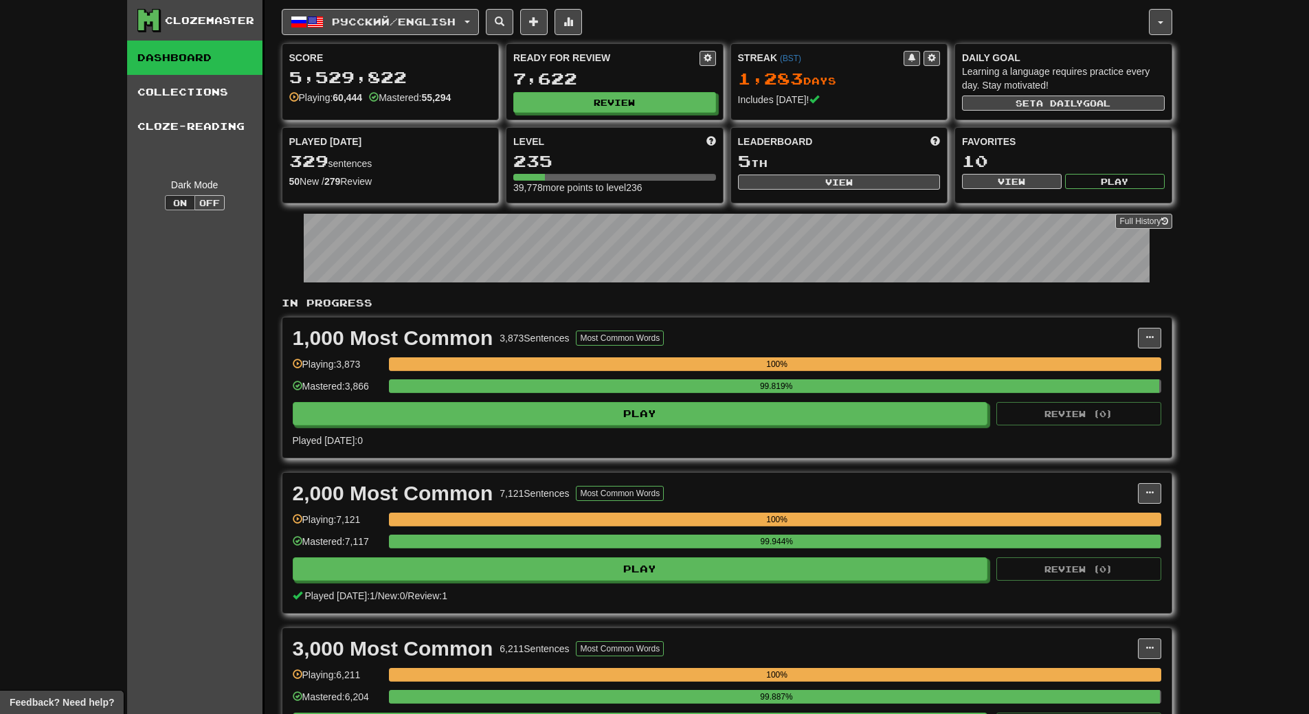
click at [683, 113] on div "Ready for Review 7,622 Review" at bounding box center [614, 82] width 216 height 76
click at [681, 98] on button "Review" at bounding box center [615, 103] width 203 height 21
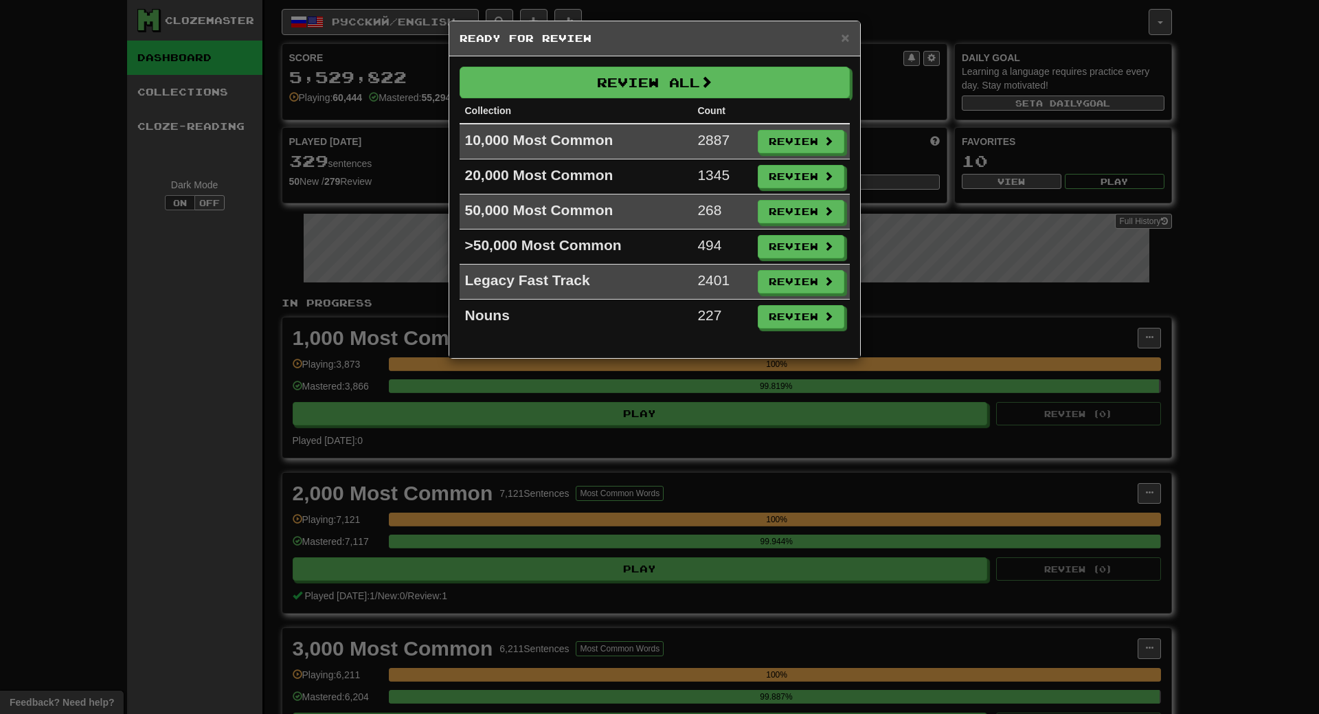
click at [698, 150] on td "2887" at bounding box center [722, 142] width 60 height 36
click at [824, 139] on span at bounding box center [829, 142] width 10 height 10
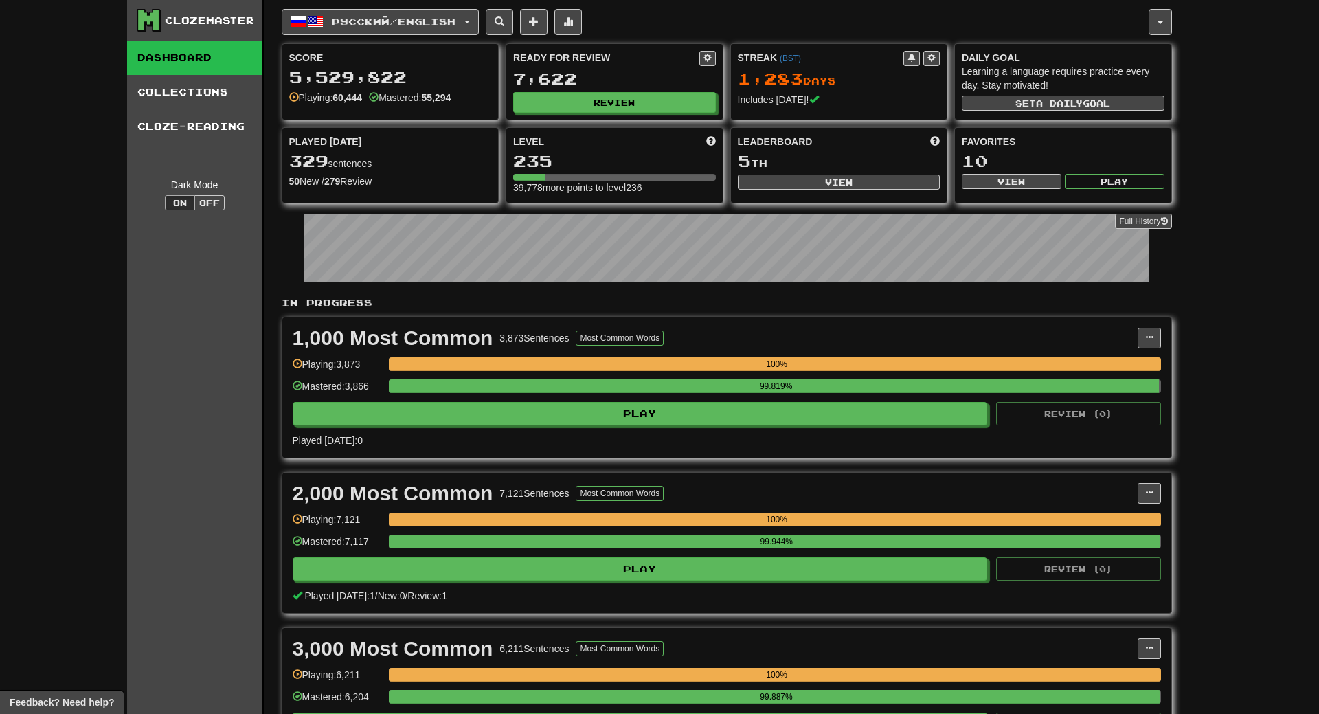
select select "**"
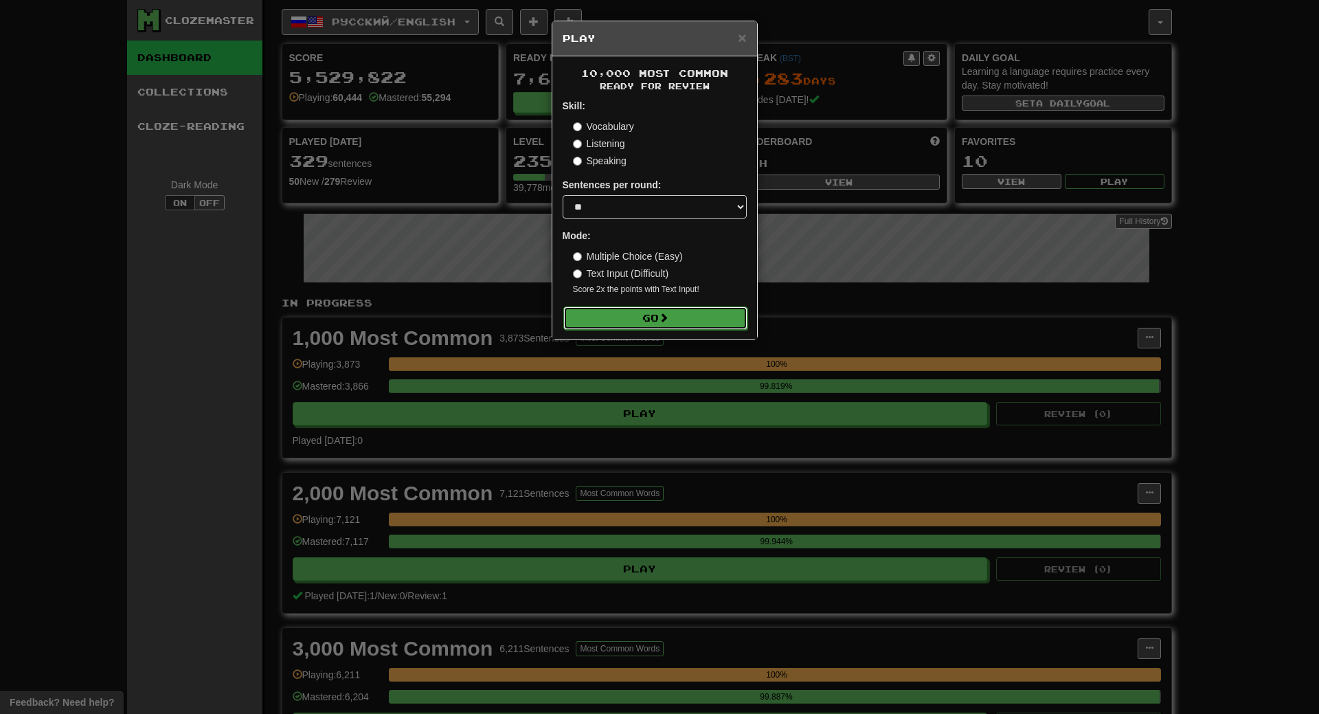
click at [719, 317] on button "Go" at bounding box center [655, 317] width 184 height 23
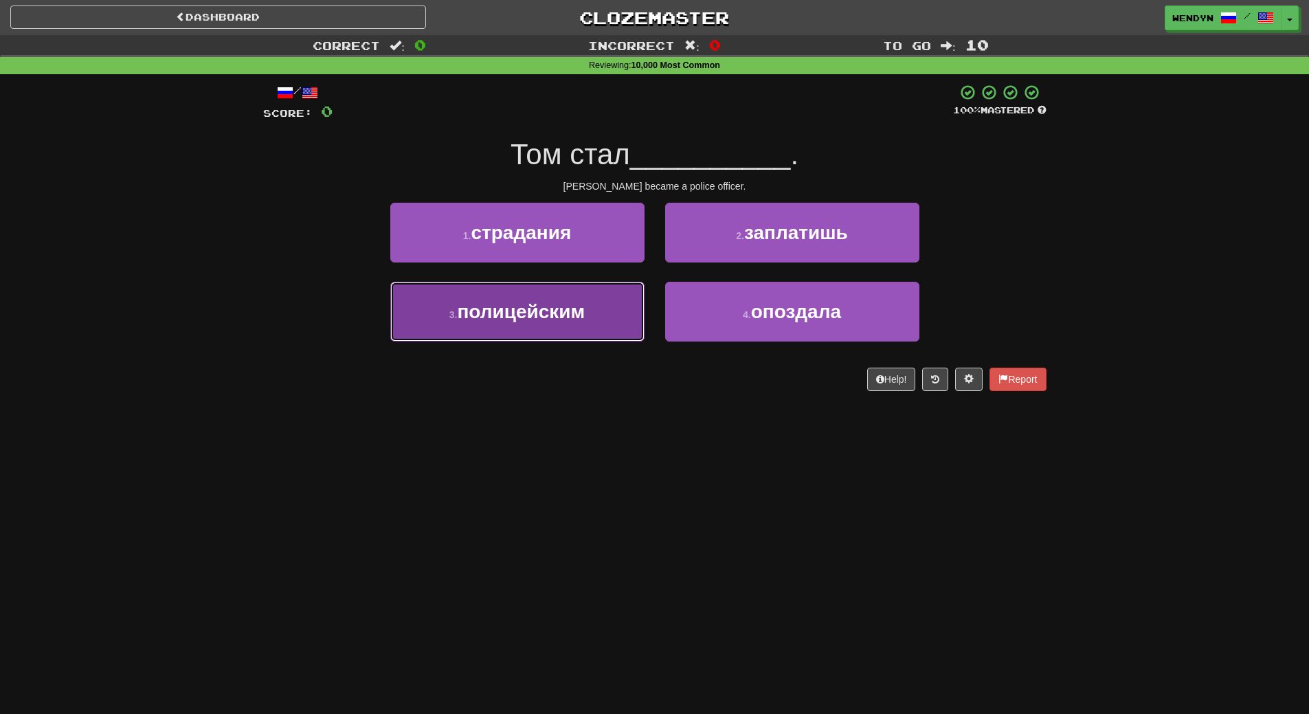
click at [555, 330] on button "3 . полицейским" at bounding box center [517, 312] width 254 height 60
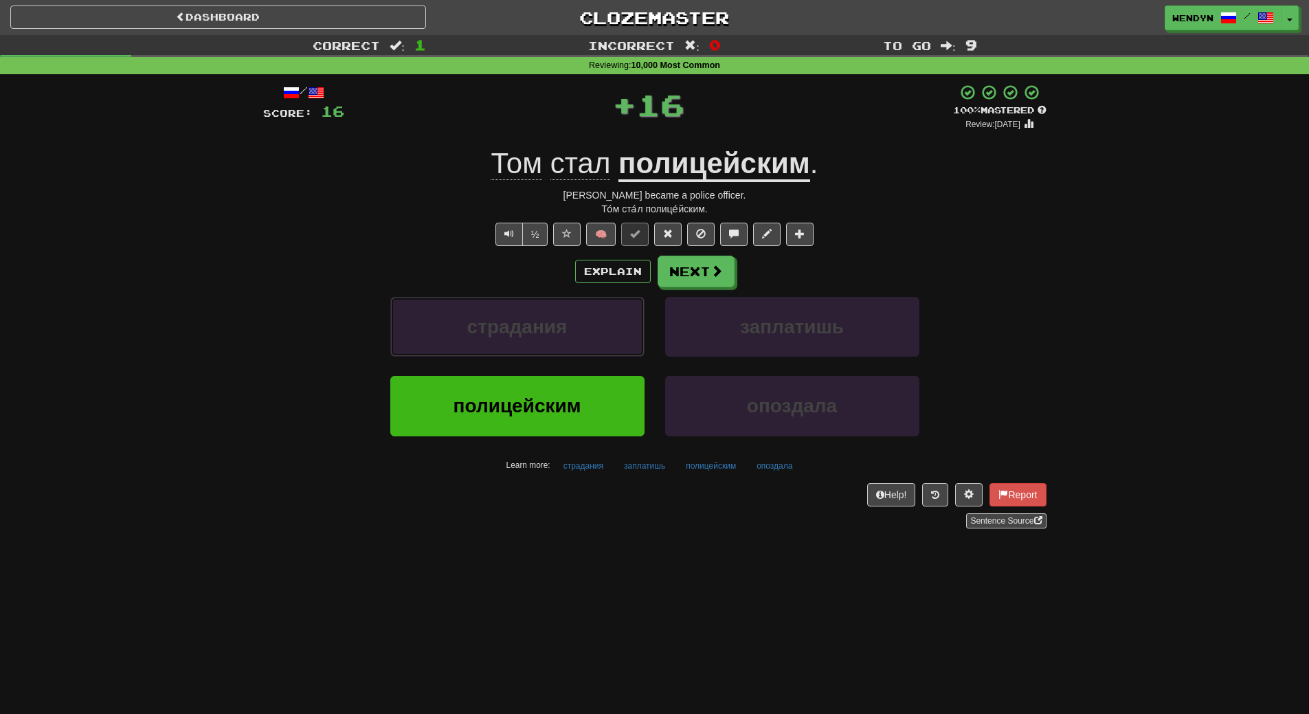
click at [555, 330] on span "страдания" at bounding box center [517, 326] width 100 height 21
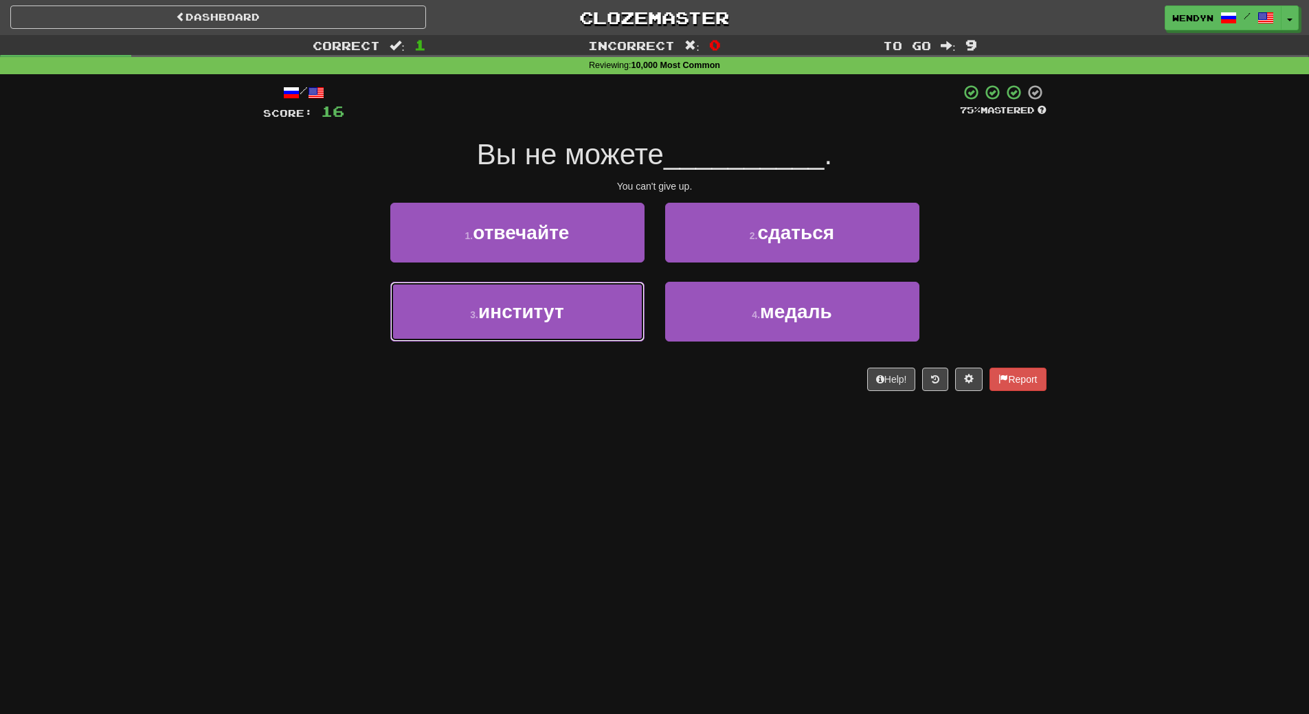
drag, startPoint x: 555, startPoint y: 330, endPoint x: 543, endPoint y: 440, distance: 110.6
click at [543, 440] on div "Dashboard Clozemaster WendyN / Toggle Dropdown Dashboard Leaderboard Activity F…" at bounding box center [654, 357] width 1309 height 714
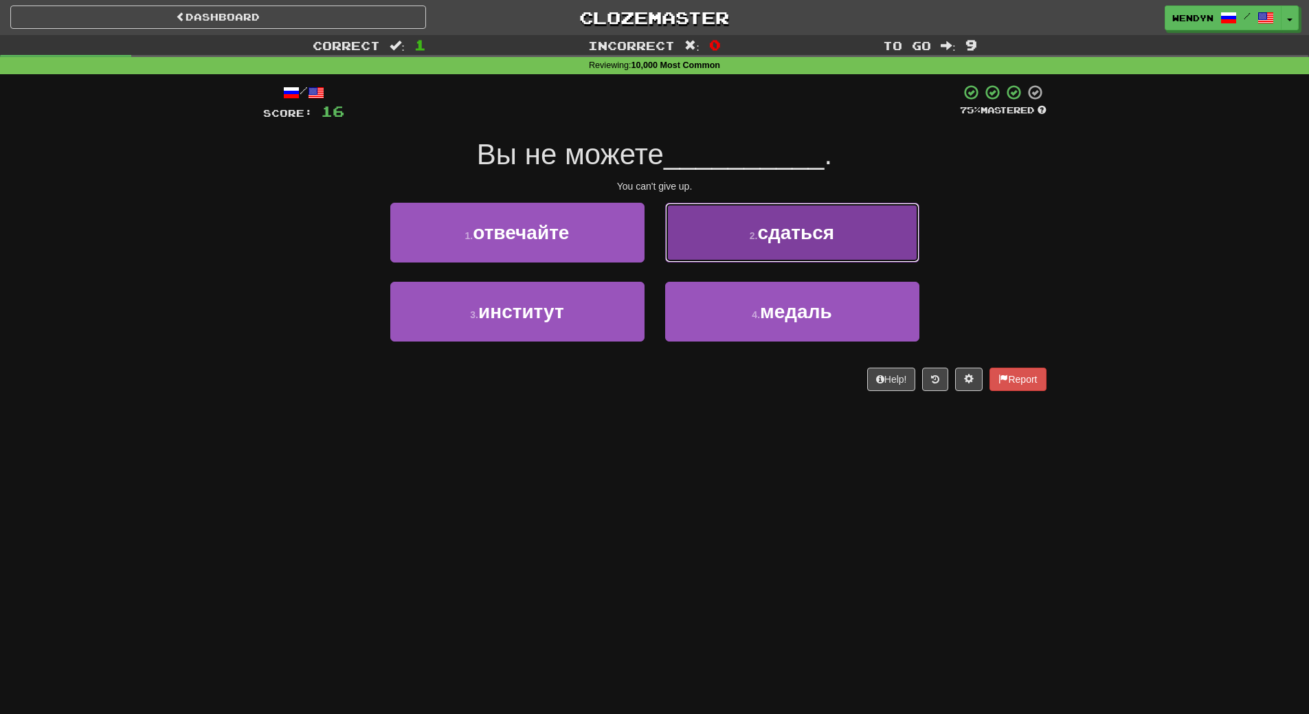
click at [839, 241] on button "2 . сдаться" at bounding box center [792, 233] width 254 height 60
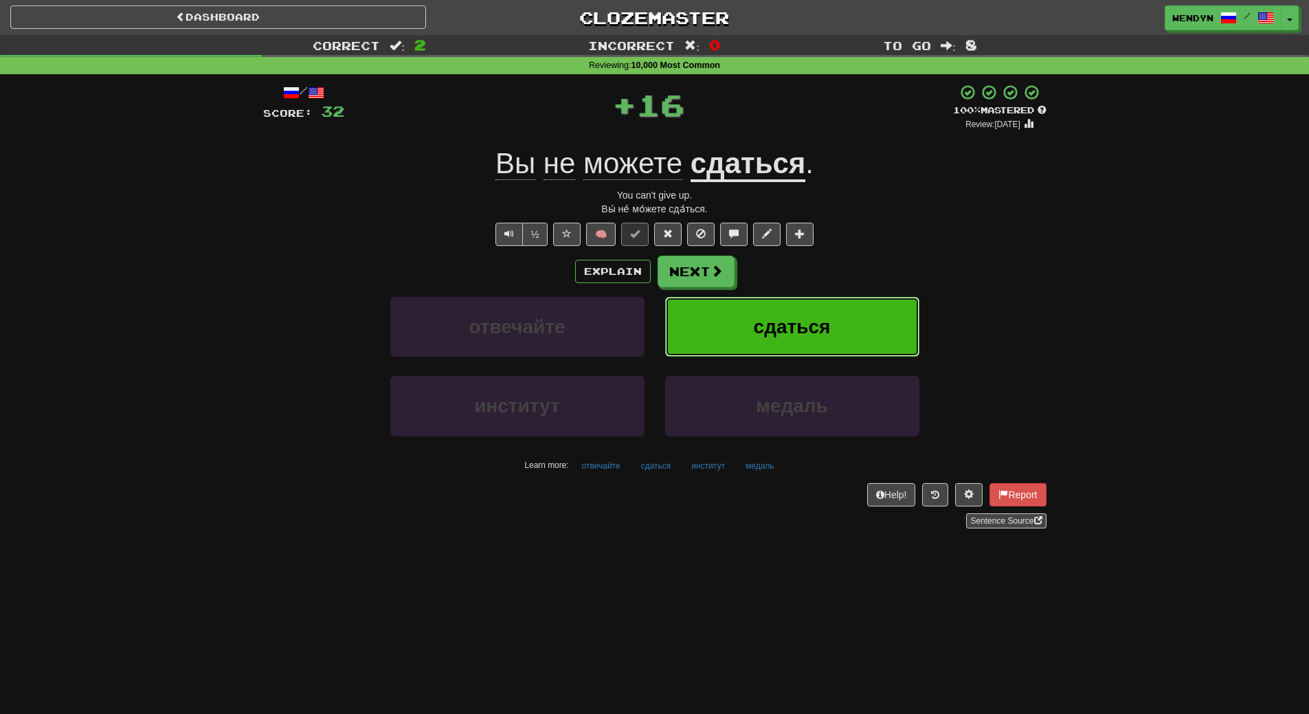
click at [827, 330] on span "сдаться" at bounding box center [792, 326] width 77 height 21
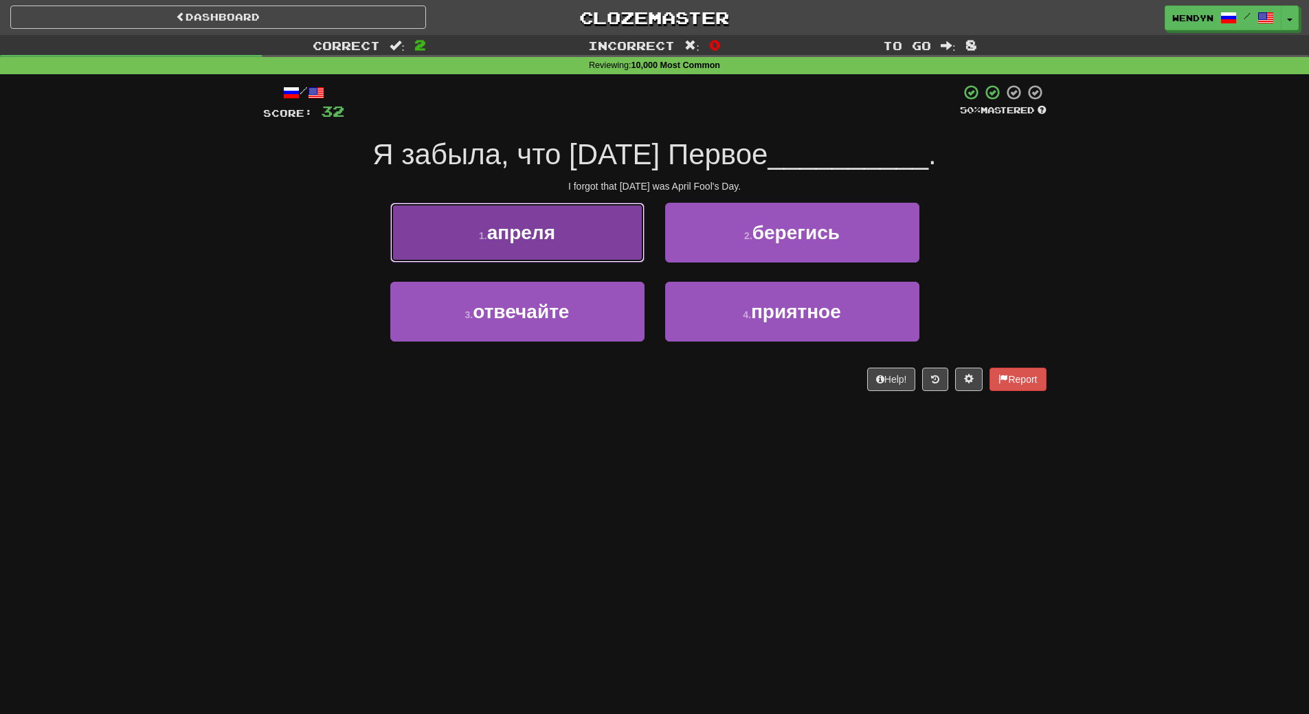
click at [552, 235] on span "апреля" at bounding box center [521, 232] width 68 height 21
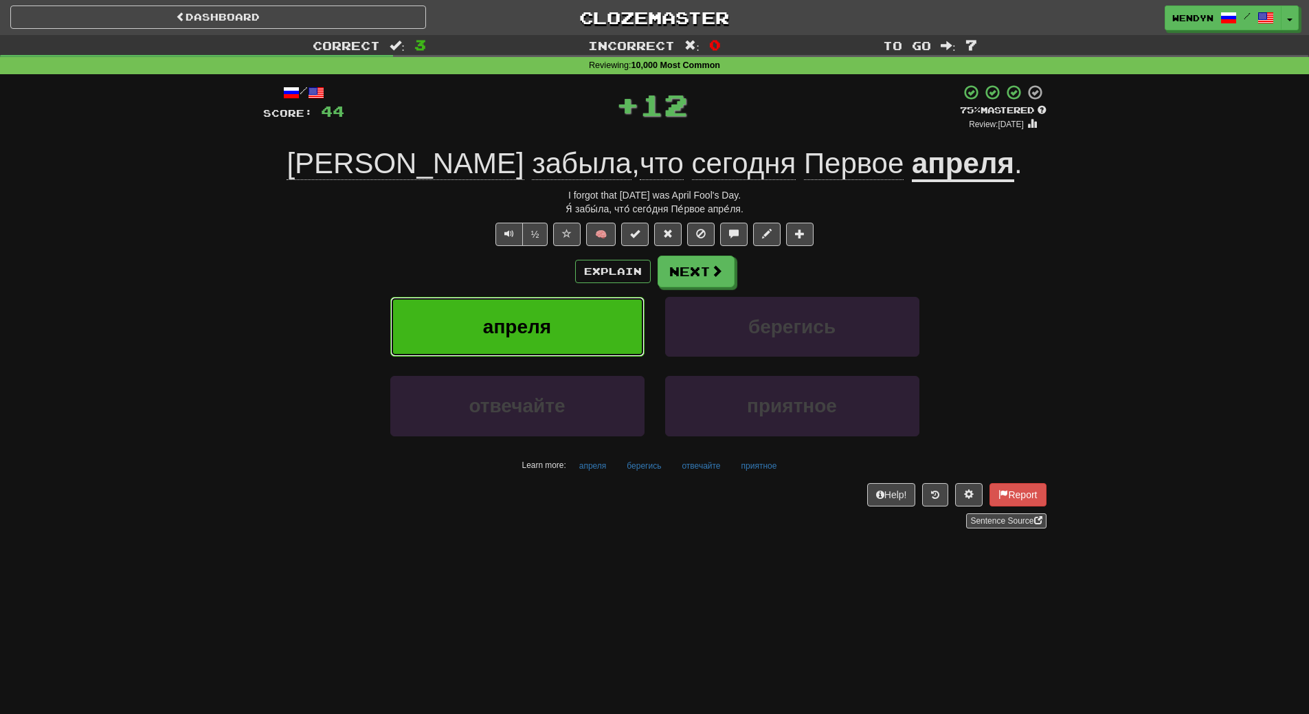
click at [550, 321] on span "апреля" at bounding box center [517, 326] width 68 height 21
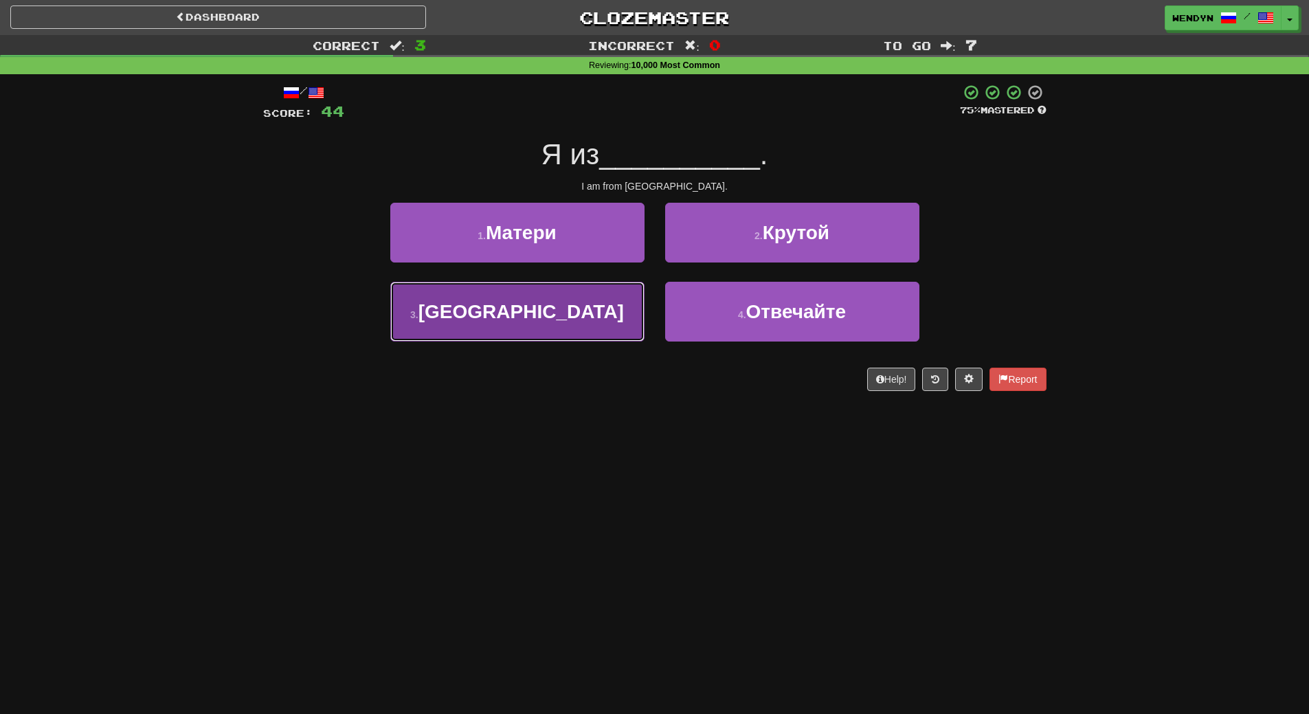
click at [589, 314] on button "3 . [GEOGRAPHIC_DATA]" at bounding box center [517, 312] width 254 height 60
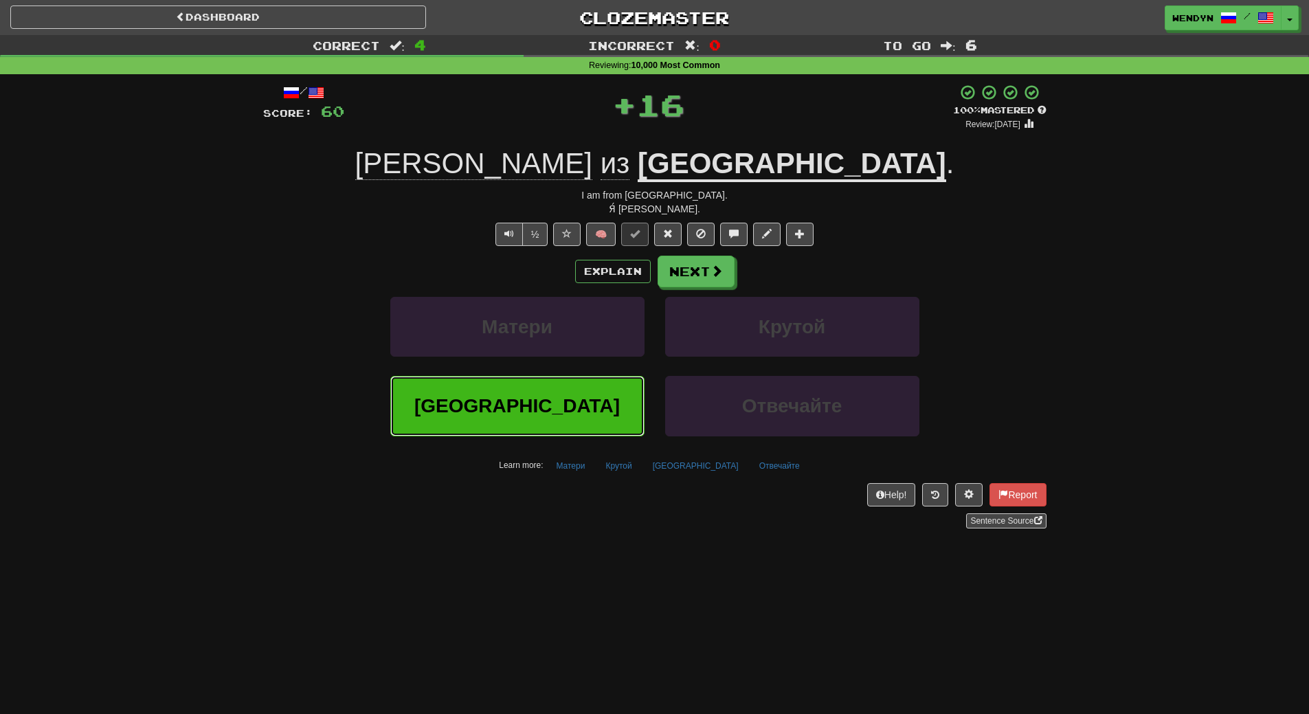
click at [566, 387] on button "[GEOGRAPHIC_DATA]" at bounding box center [517, 406] width 254 height 60
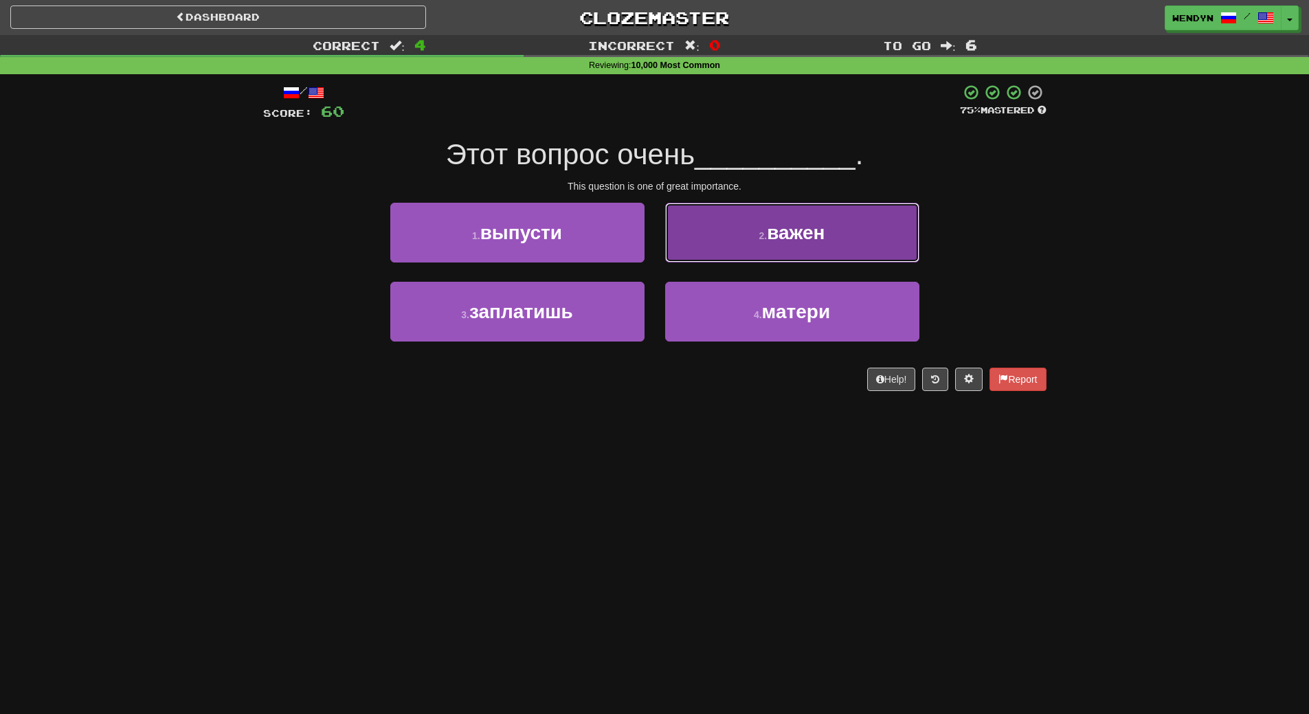
click at [824, 232] on span "важен" at bounding box center [796, 232] width 58 height 21
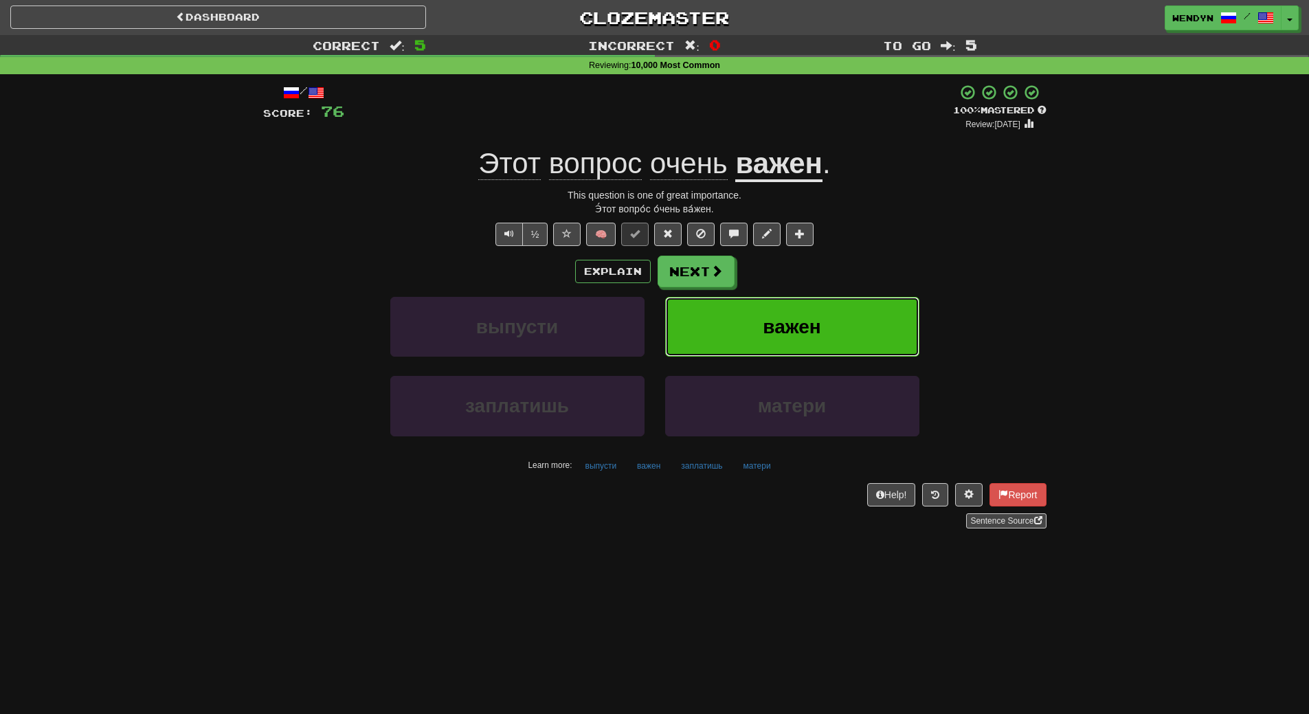
click at [814, 323] on span "важен" at bounding box center [791, 326] width 58 height 21
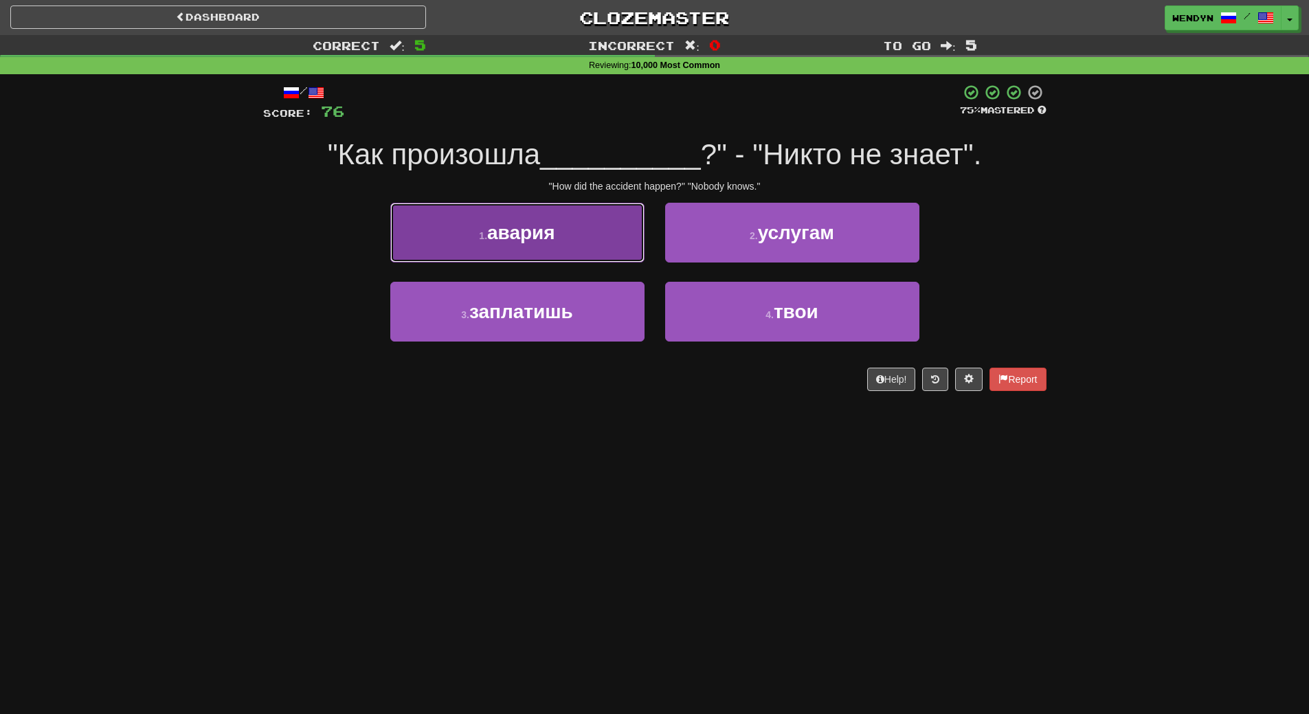
click at [562, 227] on button "1 . авария" at bounding box center [517, 233] width 254 height 60
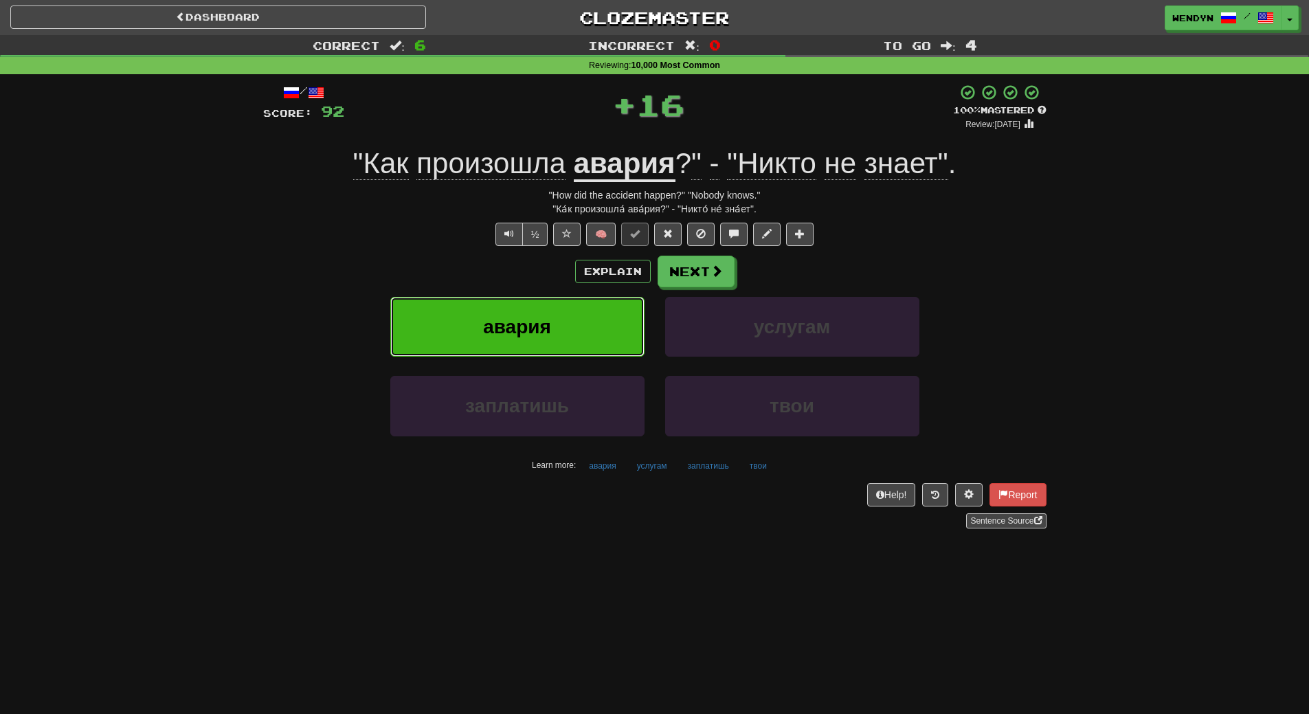
click at [550, 305] on button "авария" at bounding box center [517, 327] width 254 height 60
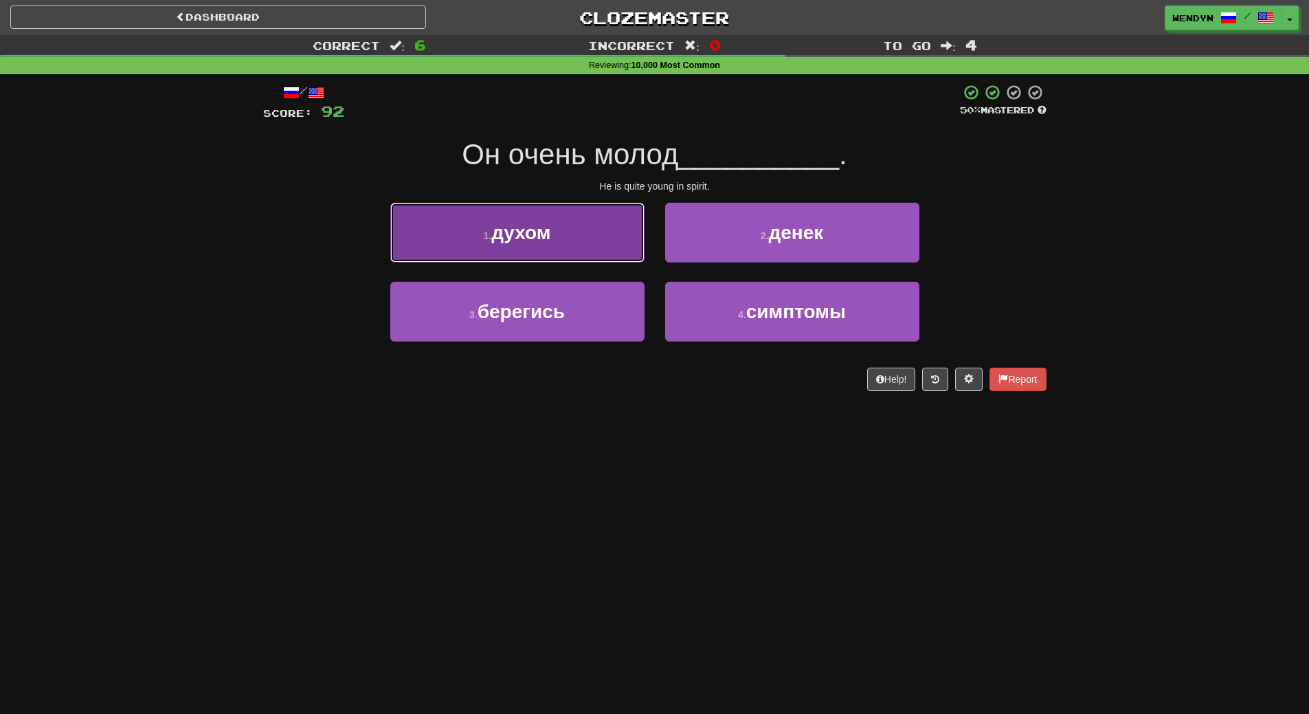
click at [543, 242] on span "духом" at bounding box center [520, 232] width 59 height 21
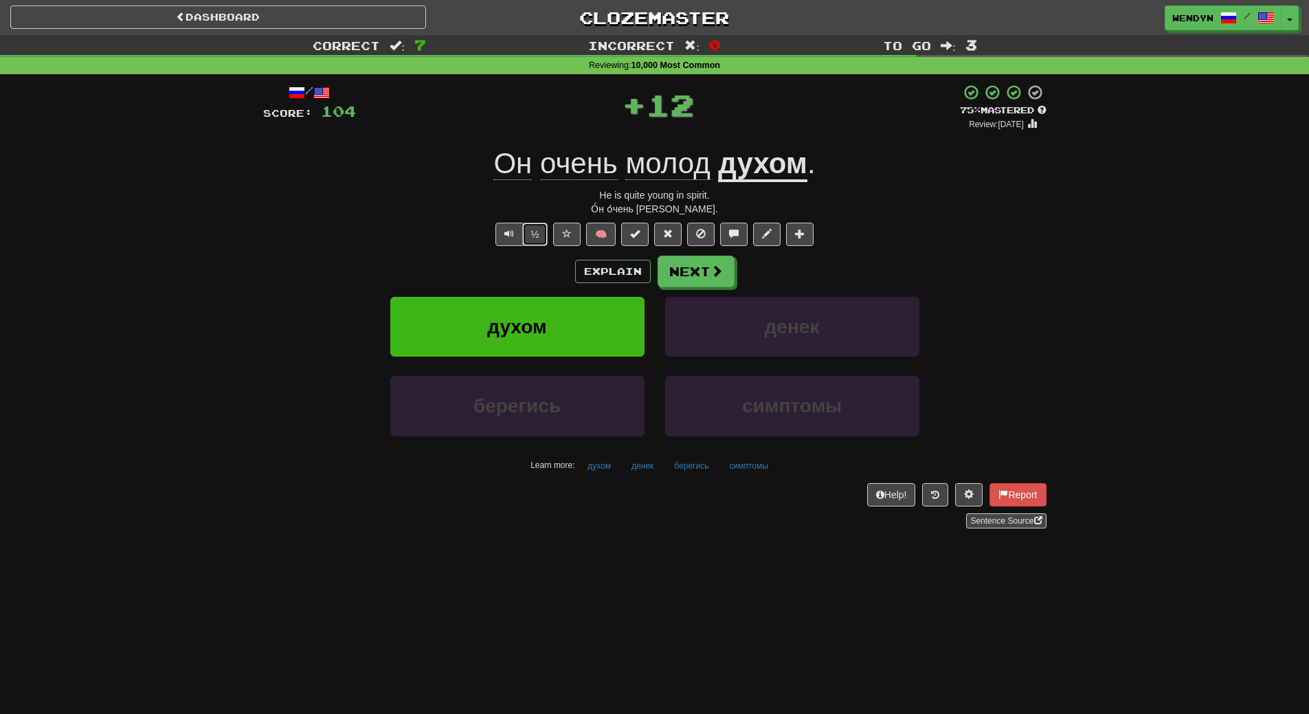
click at [543, 242] on button "½" at bounding box center [535, 234] width 26 height 23
click at [541, 283] on div "Explain Next" at bounding box center [654, 272] width 783 height 32
click at [533, 343] on button "духом" at bounding box center [517, 327] width 254 height 60
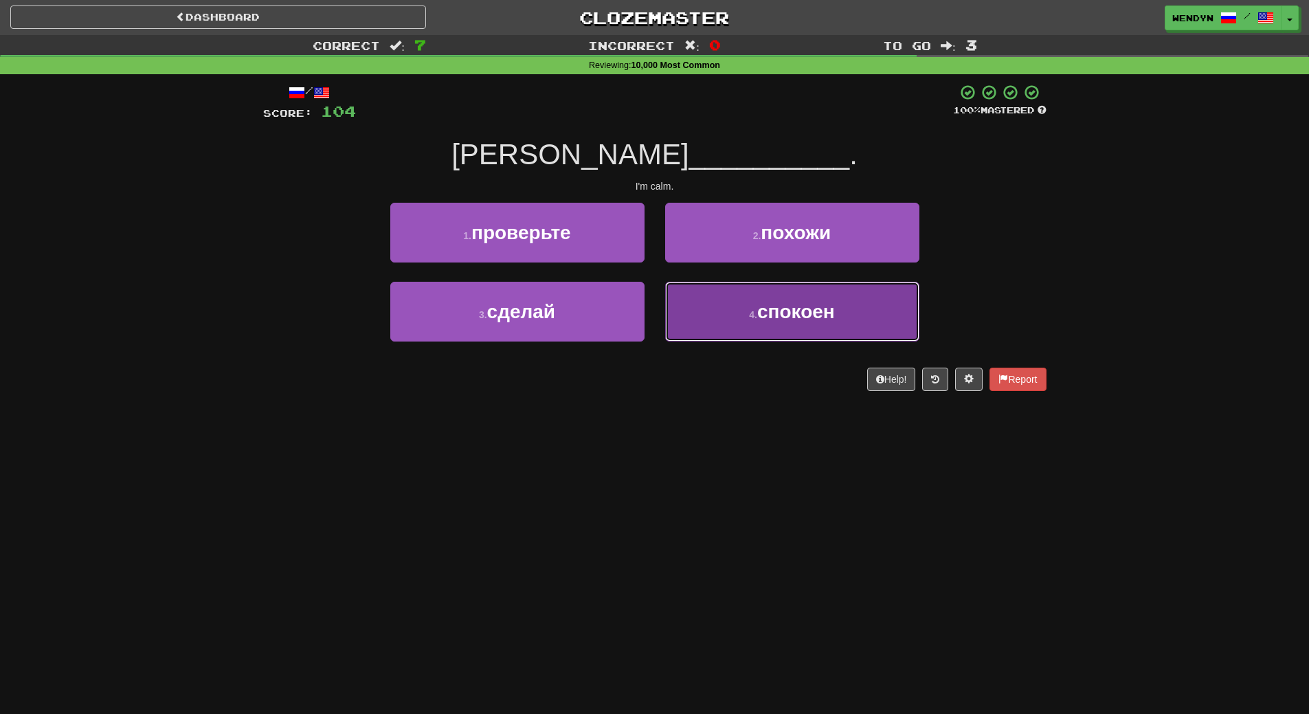
click at [734, 318] on button "4 . спокоен" at bounding box center [792, 312] width 254 height 60
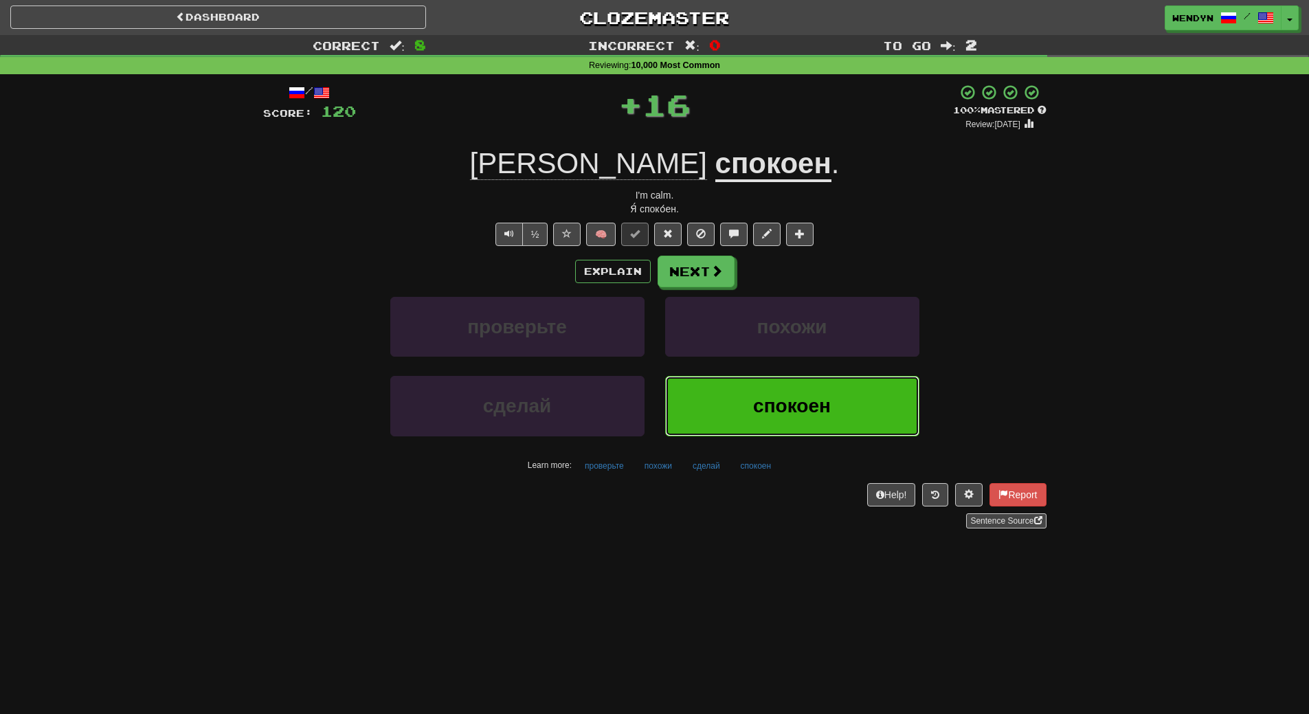
click at [729, 377] on button "спокоен" at bounding box center [792, 406] width 254 height 60
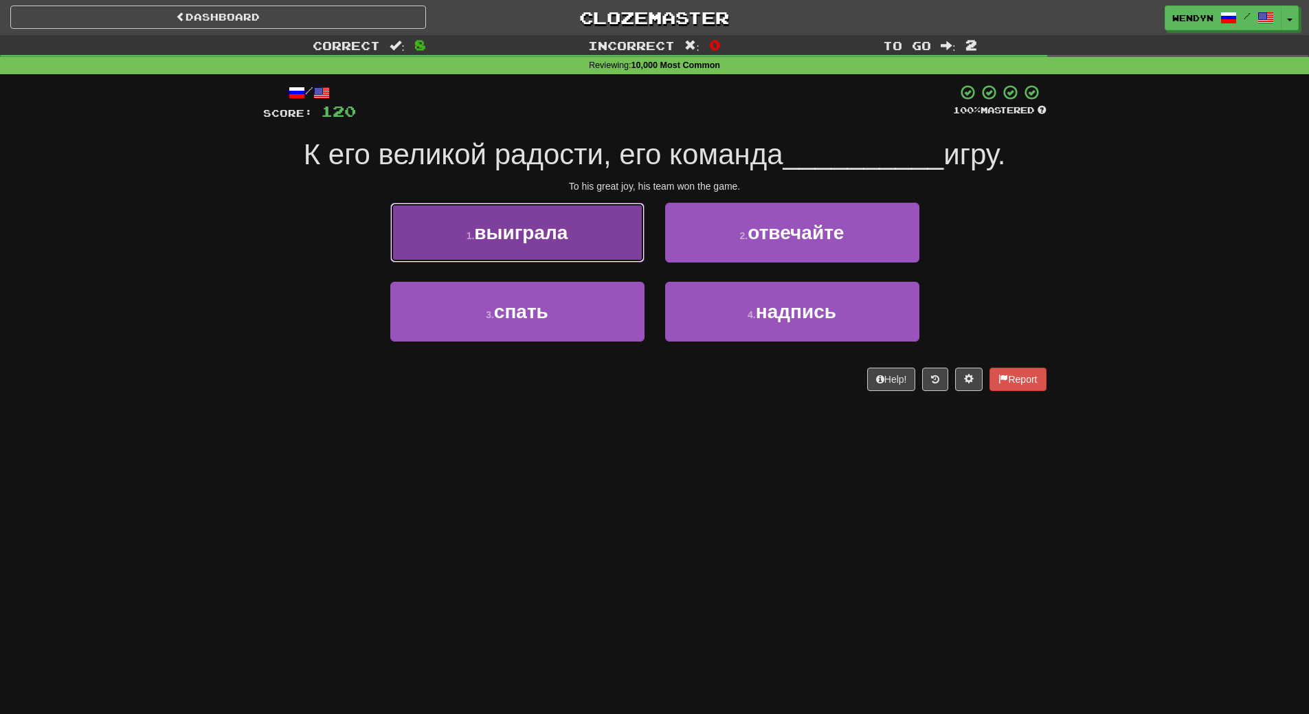
click at [563, 244] on button "1 . выиграла" at bounding box center [517, 233] width 254 height 60
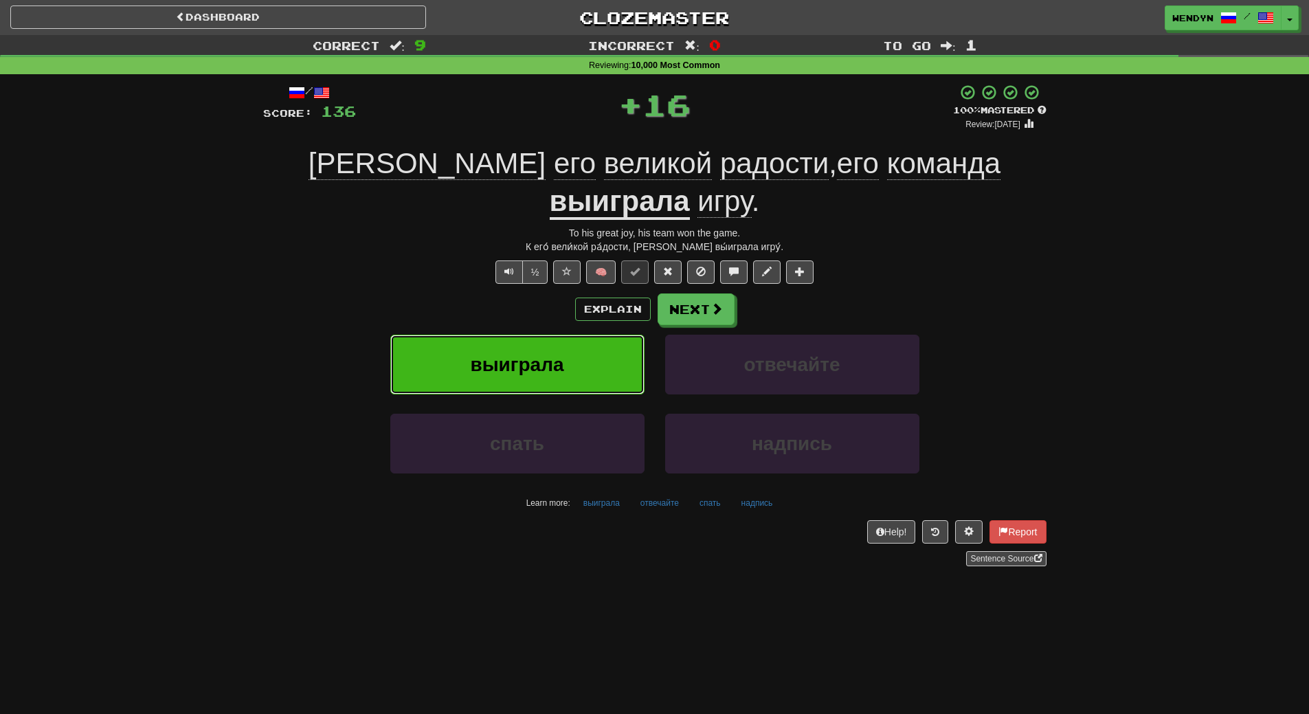
click at [554, 335] on button "выиграла" at bounding box center [517, 365] width 254 height 60
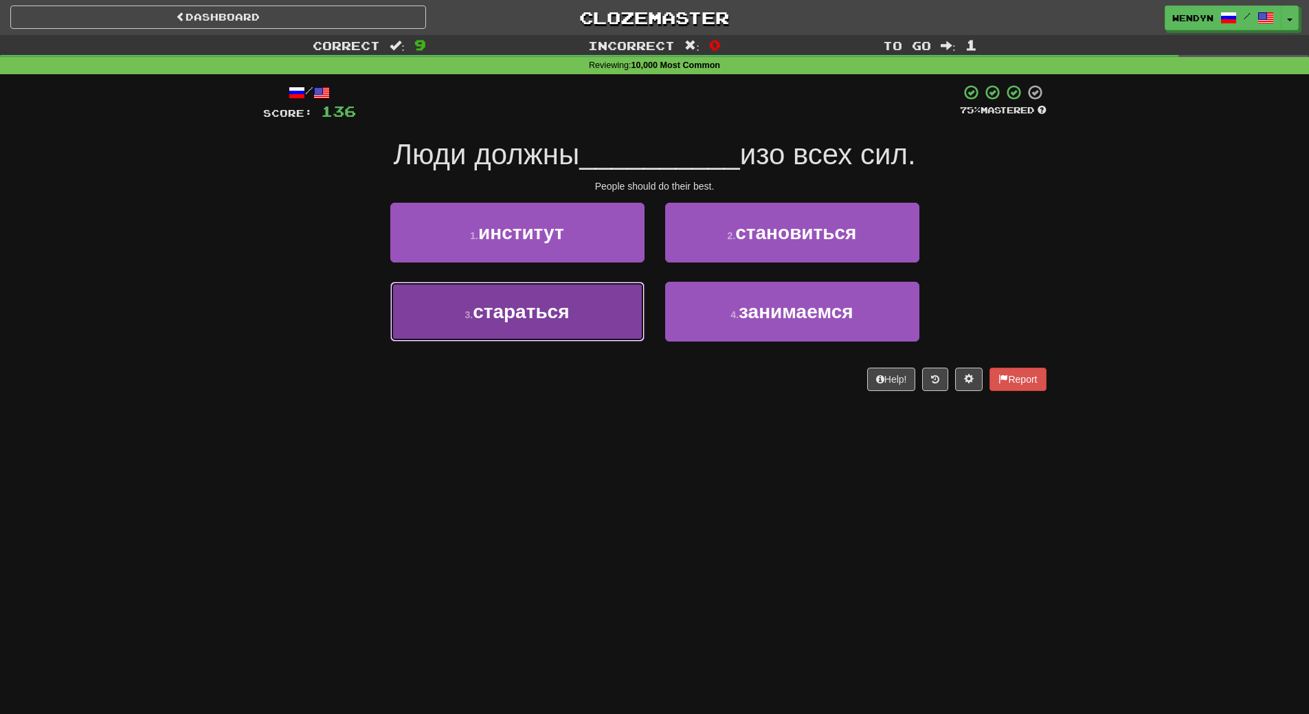
click at [624, 310] on button "3 . стараться" at bounding box center [517, 312] width 254 height 60
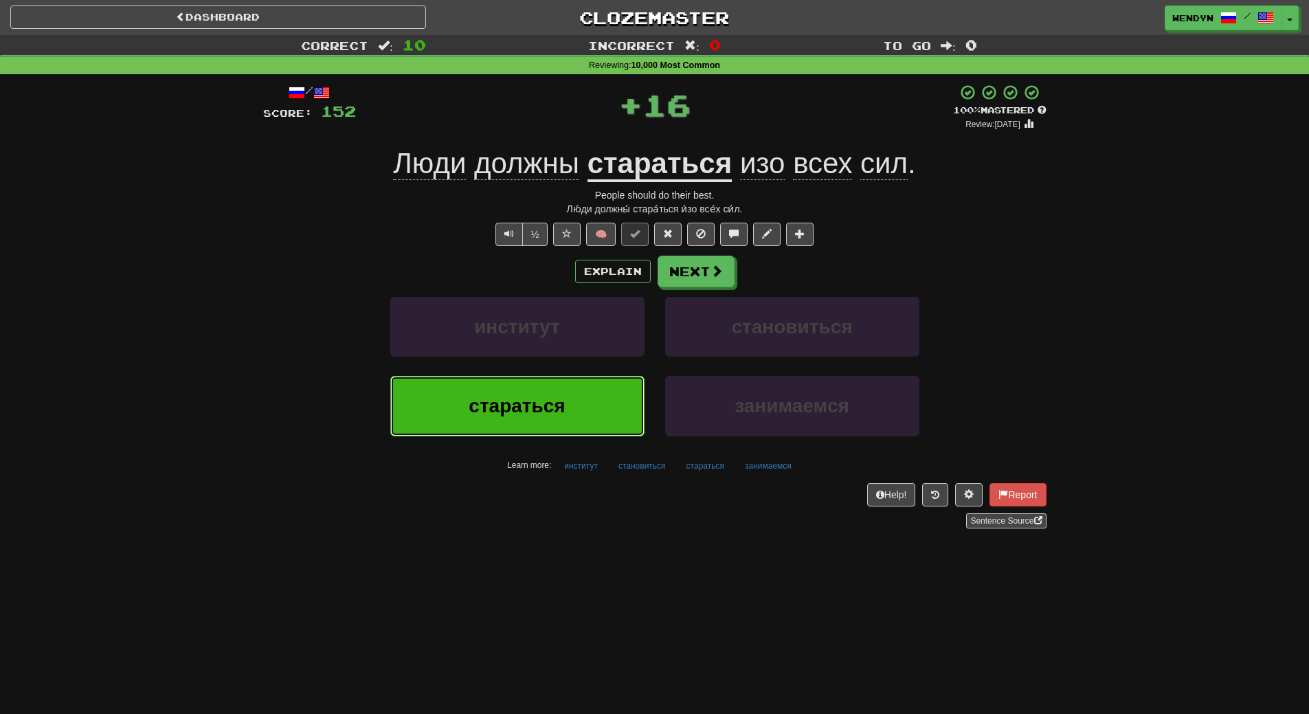
click at [554, 411] on span "стараться" at bounding box center [516, 405] width 96 height 21
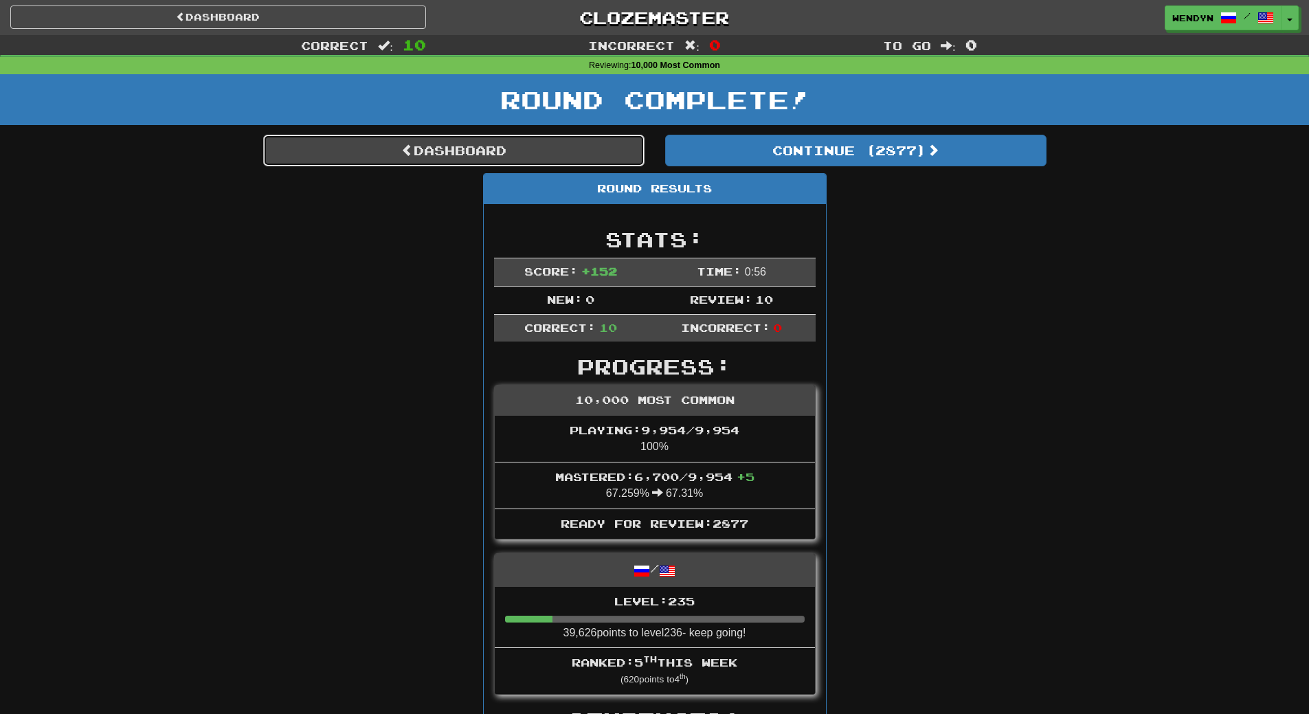
click at [565, 154] on link "Dashboard" at bounding box center [453, 151] width 381 height 32
